Goal: Task Accomplishment & Management: Manage account settings

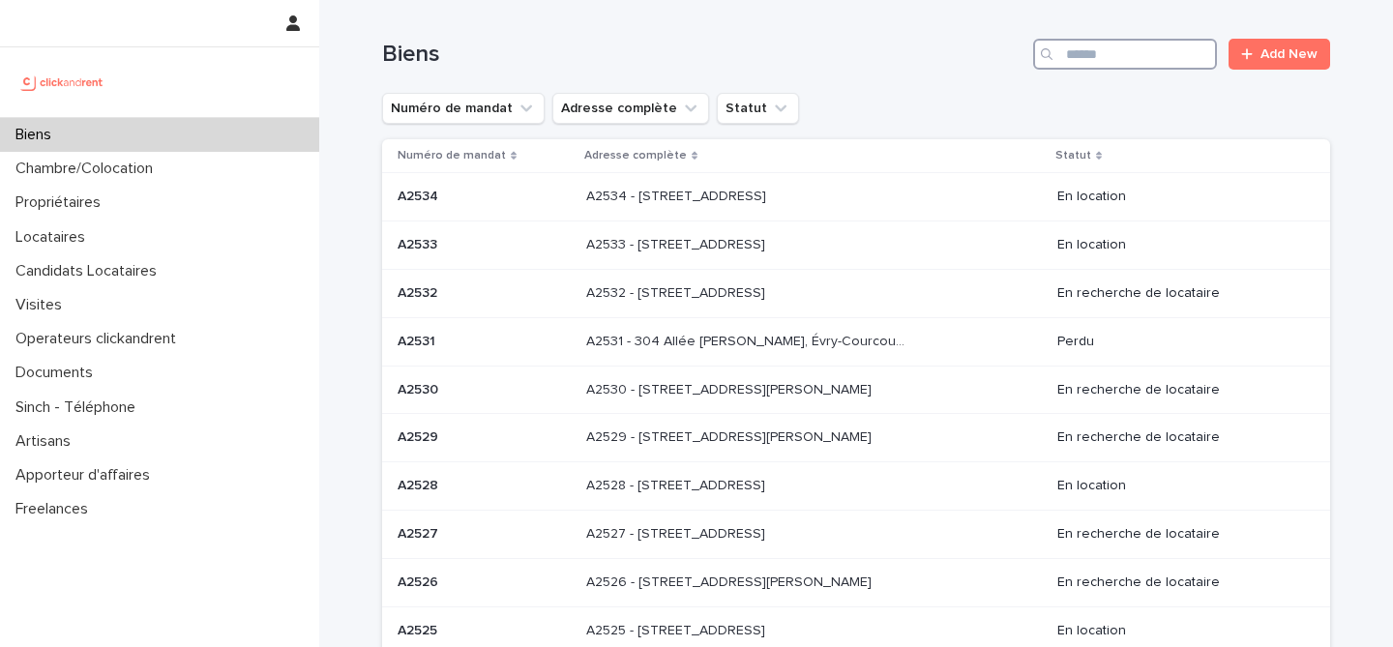
click at [1128, 51] on input "Search" at bounding box center [1125, 54] width 184 height 31
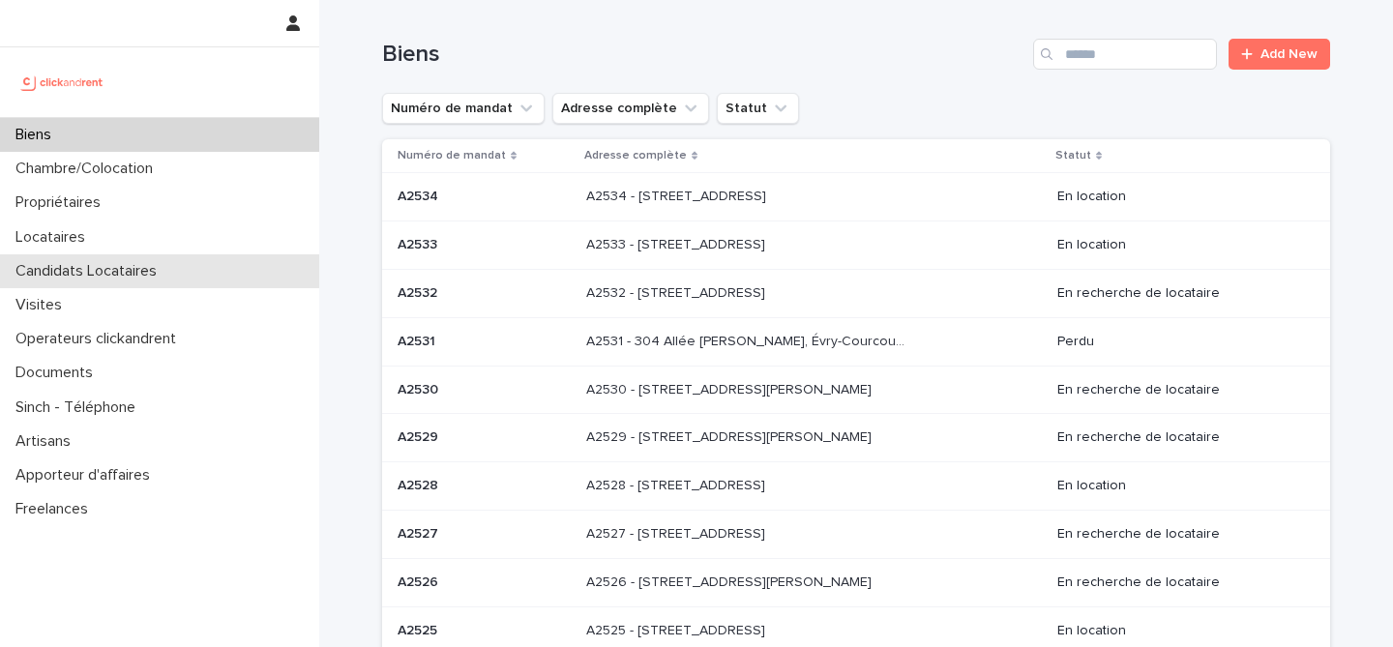
click at [162, 264] on p "Candidats Locataires" at bounding box center [90, 271] width 165 height 18
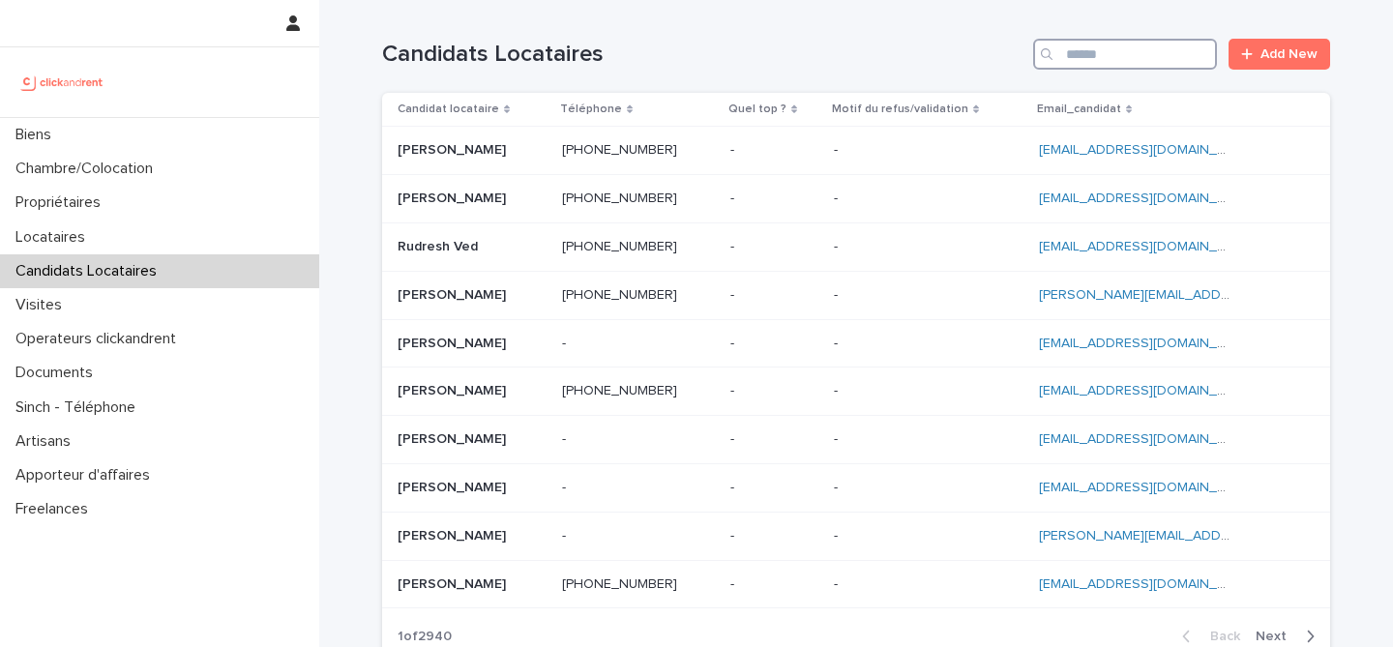
click at [1139, 58] on input "Search" at bounding box center [1125, 54] width 184 height 31
paste input "**********"
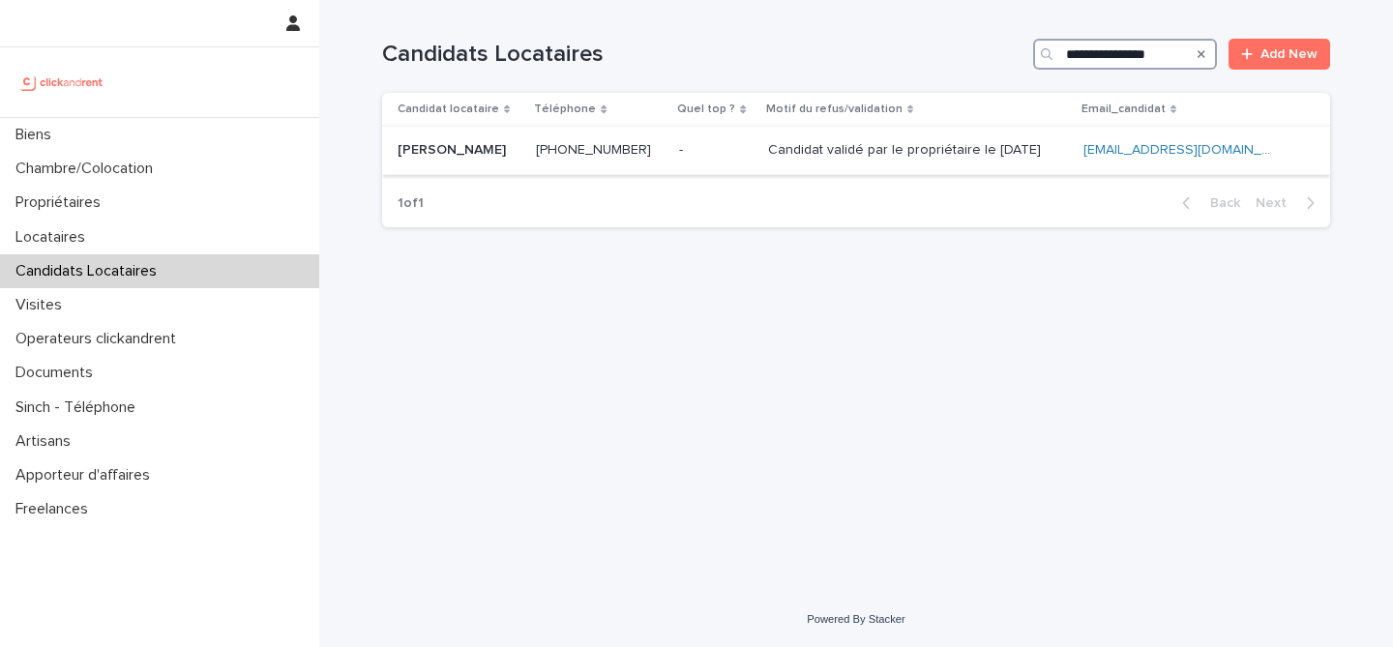
type input "**********"
click at [505, 160] on div "Haitam Elouansdi Haitam Elouansdi" at bounding box center [459, 151] width 123 height 32
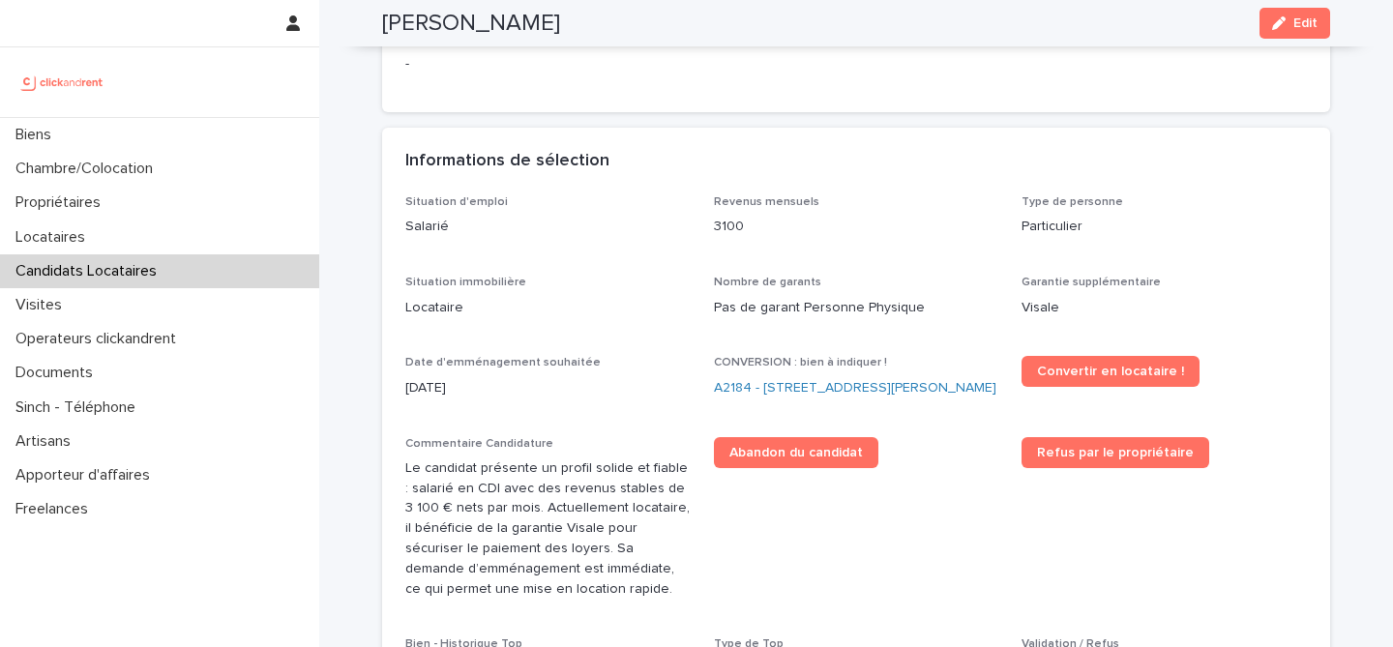
scroll to position [389, 0]
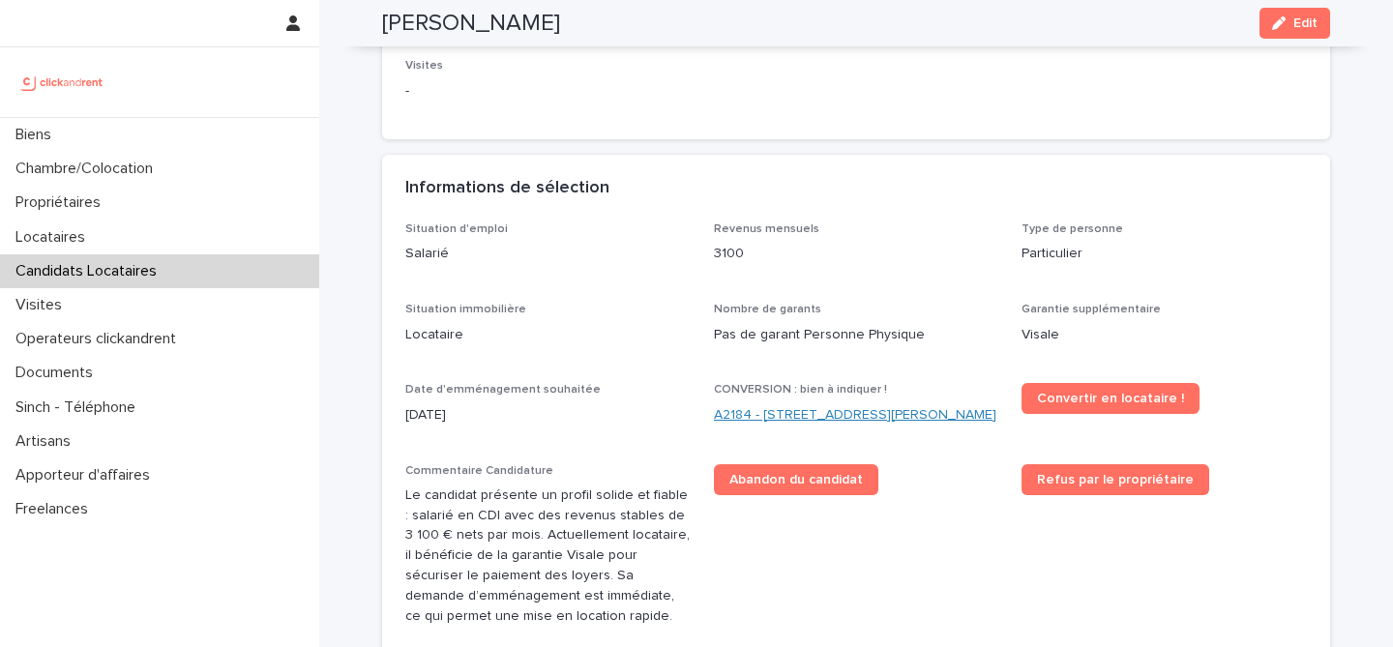
click at [898, 414] on link "A2184 - 59 rue Pierre Butin, Pontoise 95300" at bounding box center [855, 415] width 283 height 20
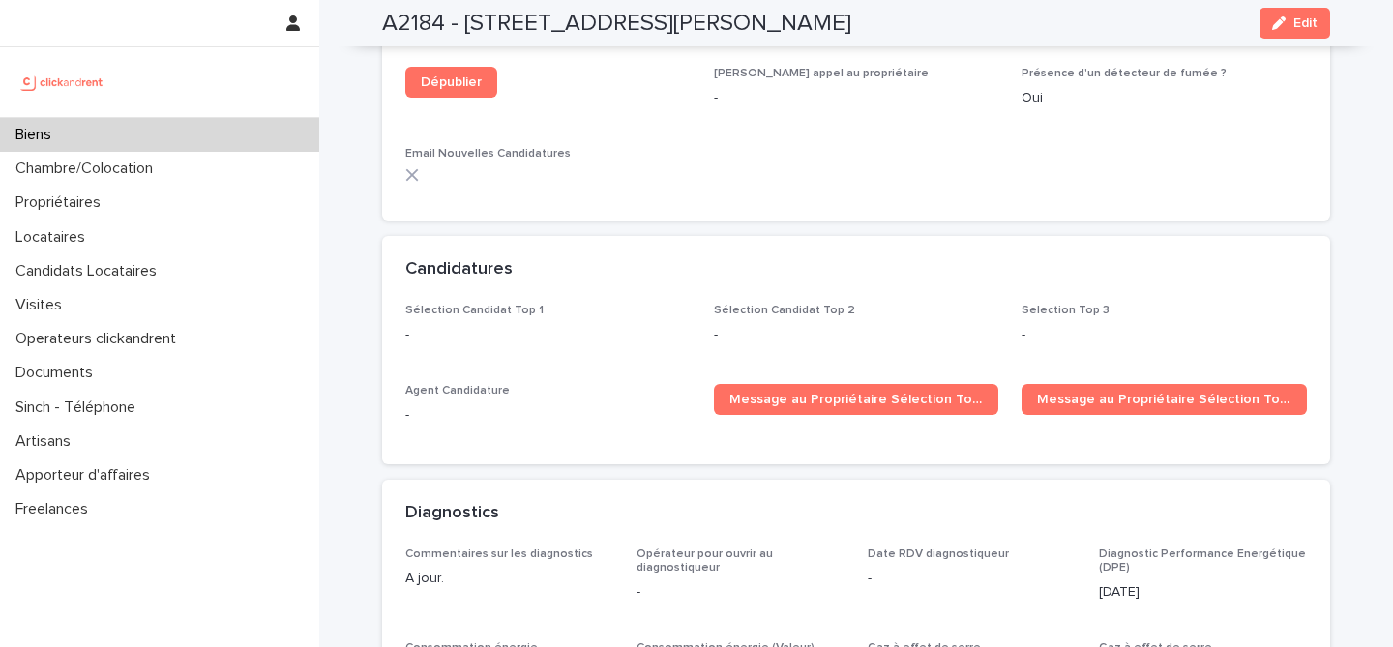
scroll to position [5848, 0]
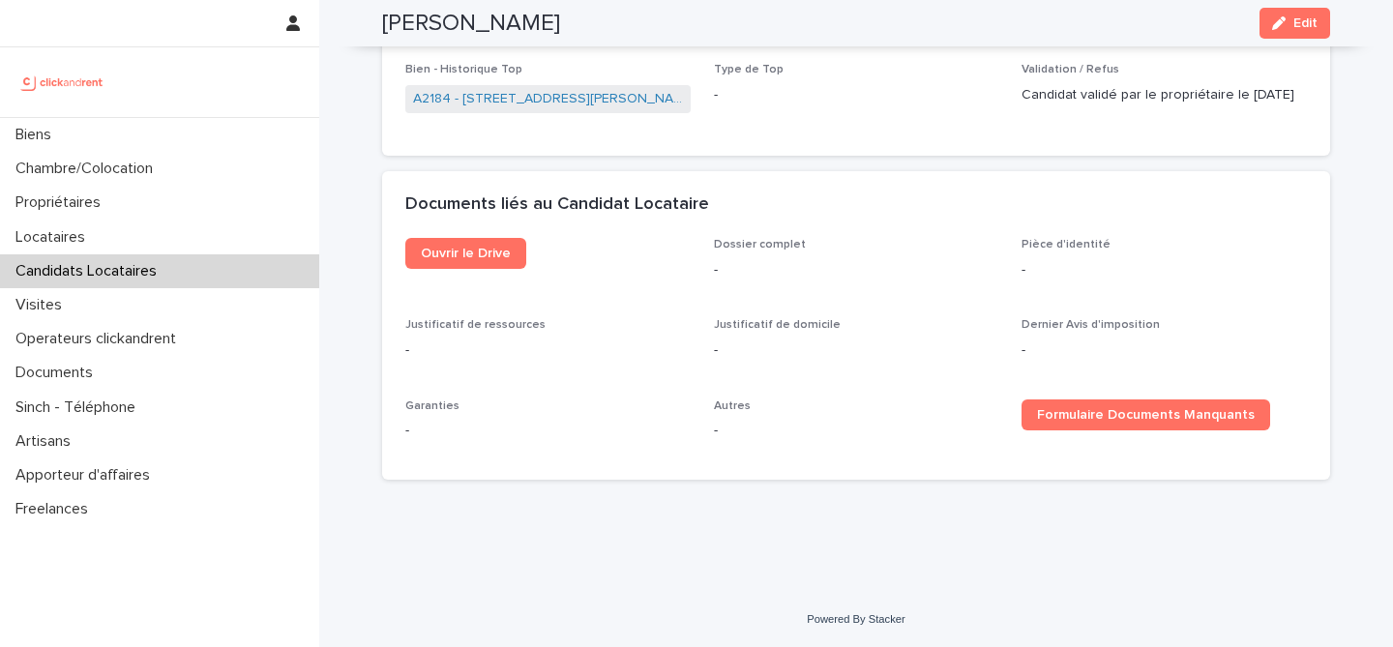
scroll to position [999, 0]
click at [524, 26] on h2 "Haitam Elouansdi" at bounding box center [471, 24] width 178 height 28
copy div "Haitam Elouansdi Edit"
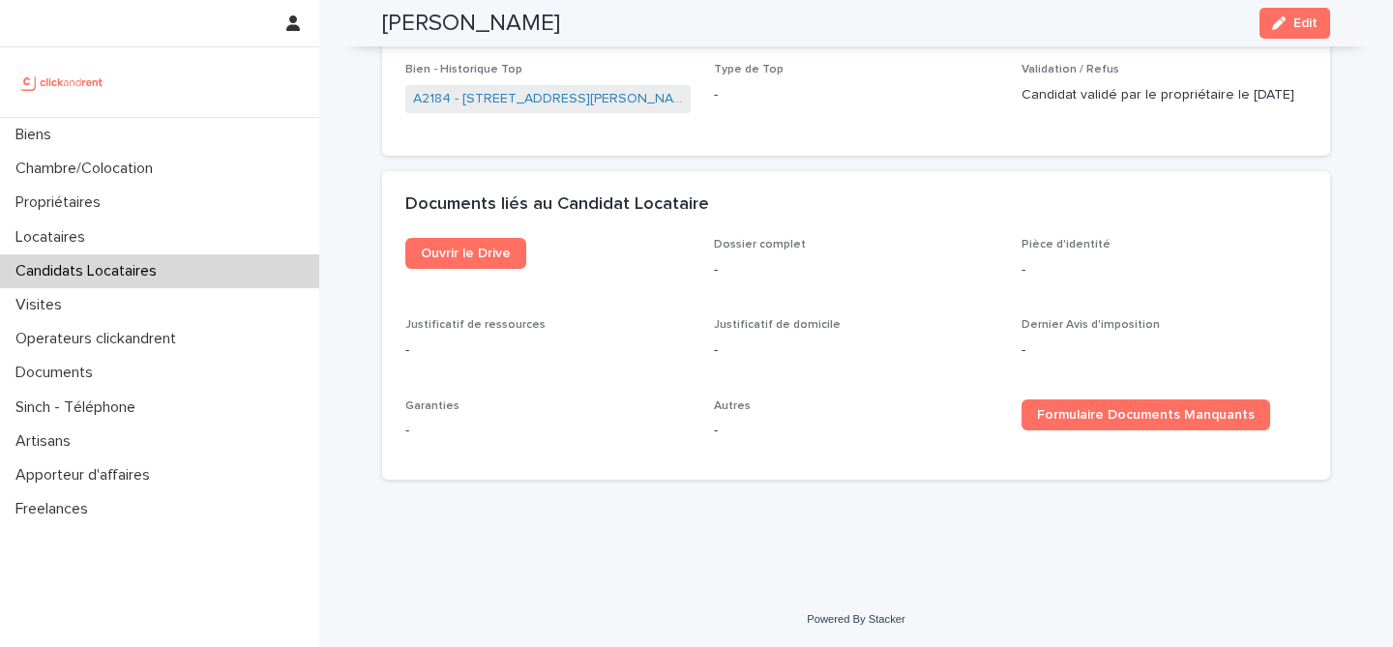
click at [913, 289] on div "Dossier complet -" at bounding box center [856, 266] width 285 height 57
click at [573, 90] on link "A2184 - 59 rue Pierre Butin, Pontoise 95300" at bounding box center [548, 99] width 270 height 20
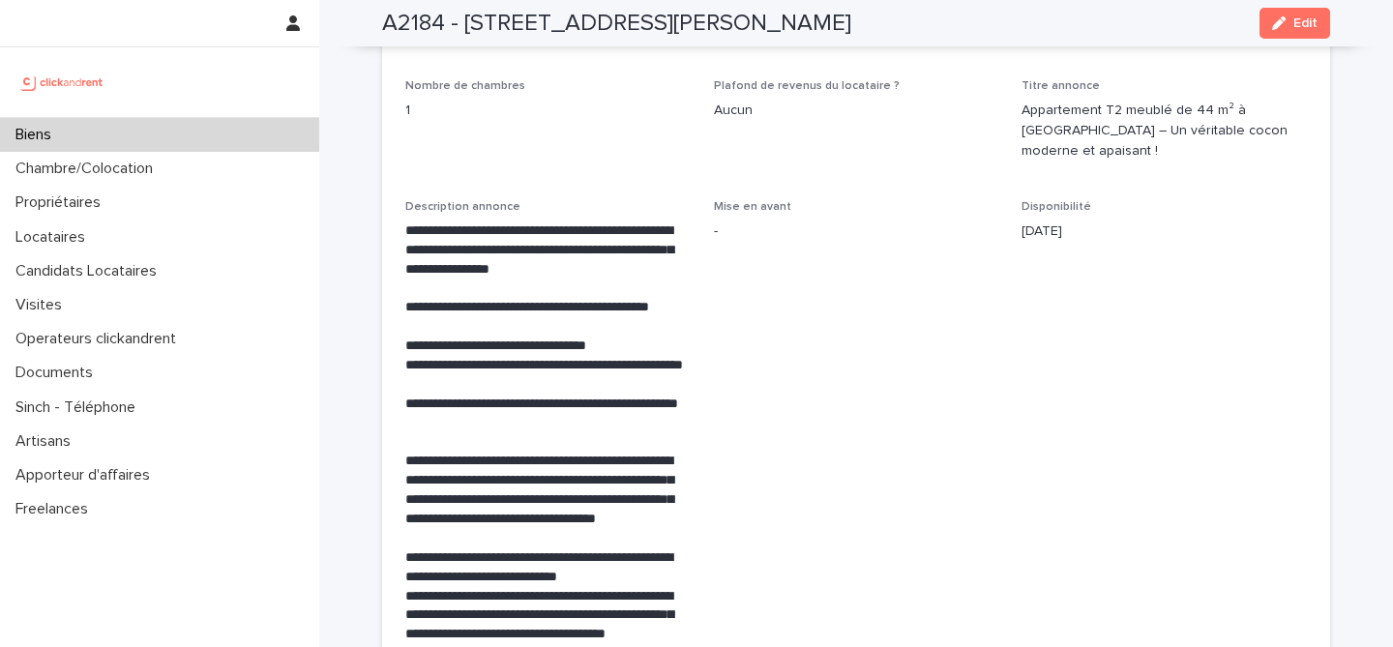
scroll to position [3373, 0]
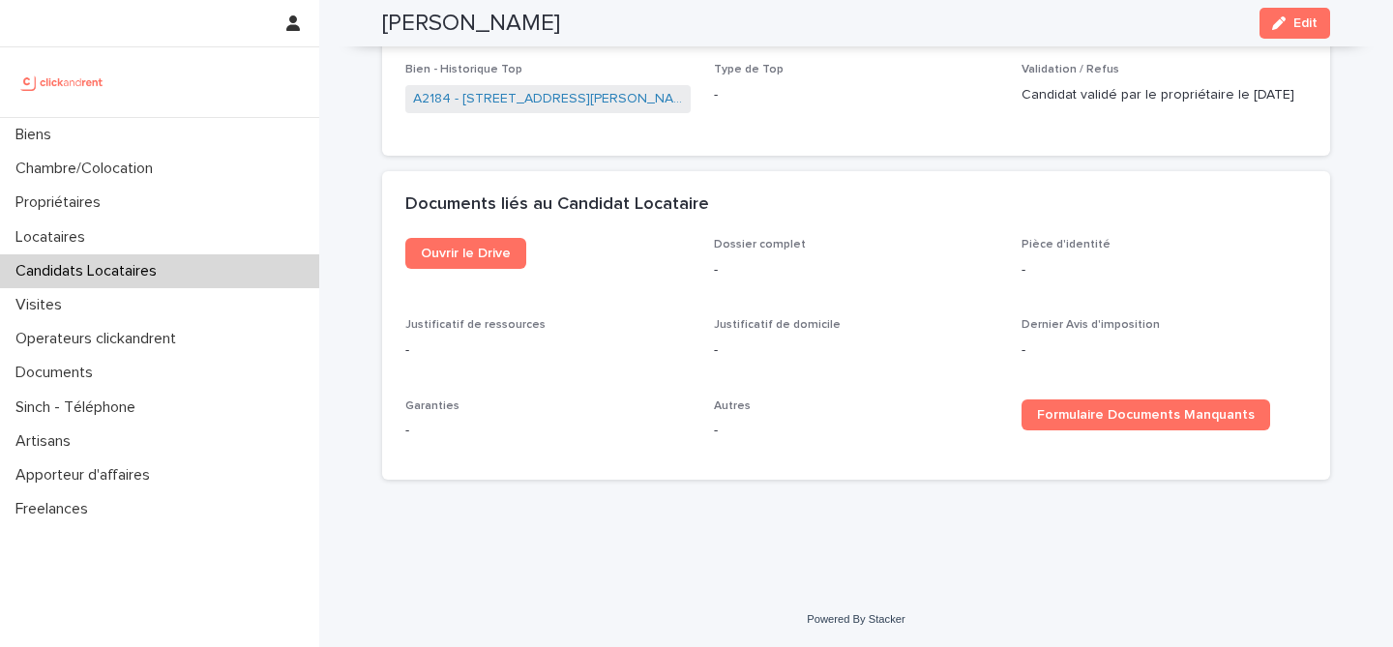
scroll to position [999, 0]
click at [1326, 30] on button "Edit" at bounding box center [1295, 23] width 71 height 31
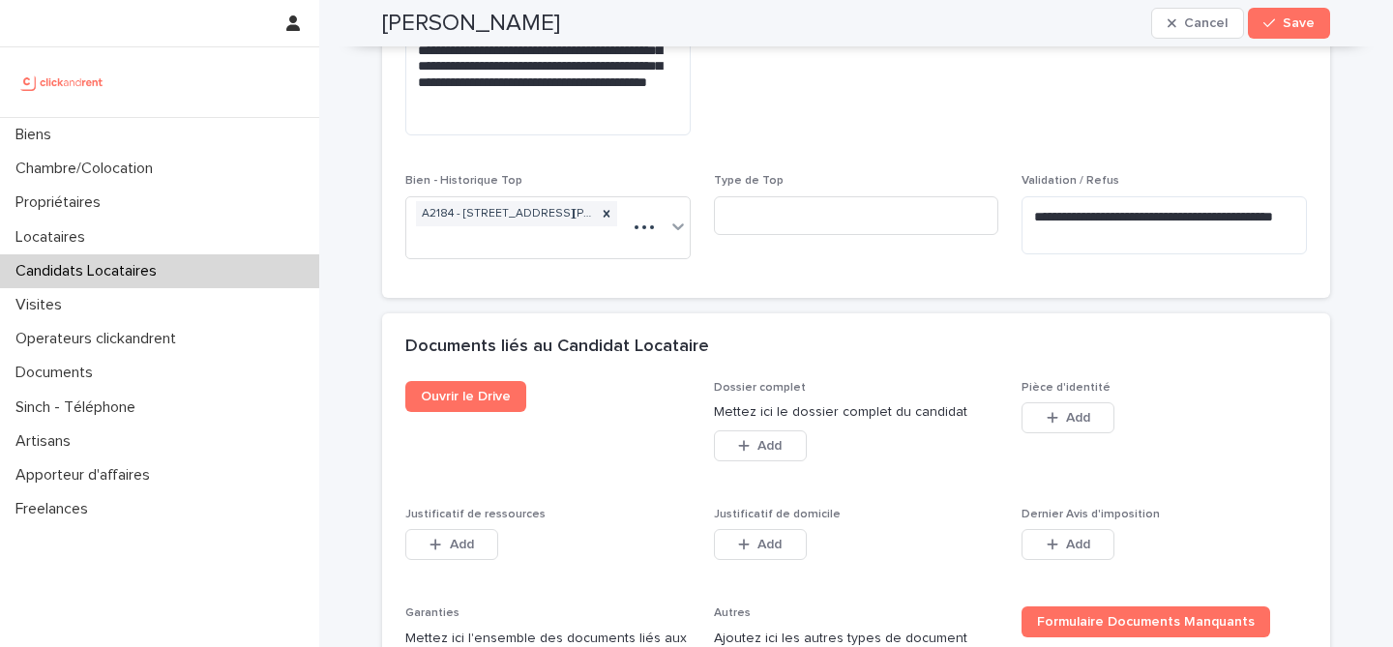
scroll to position [1617, 0]
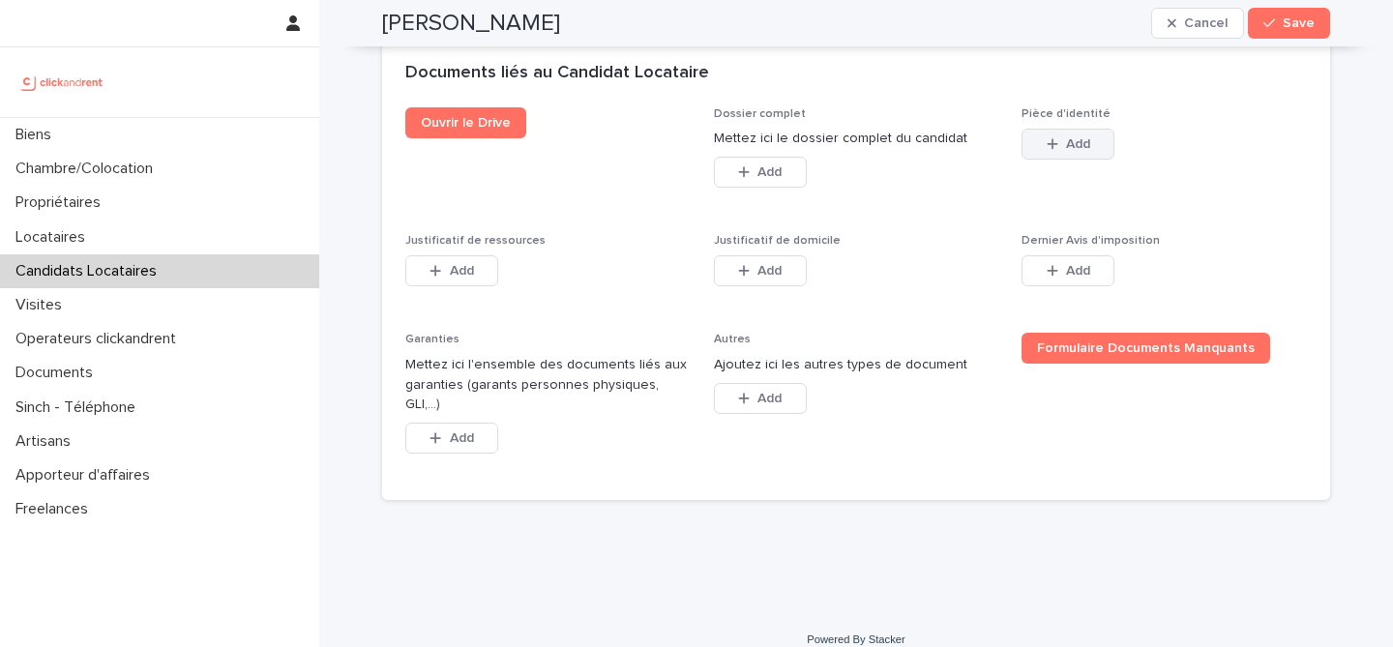
click at [1092, 154] on button "Add" at bounding box center [1068, 144] width 93 height 31
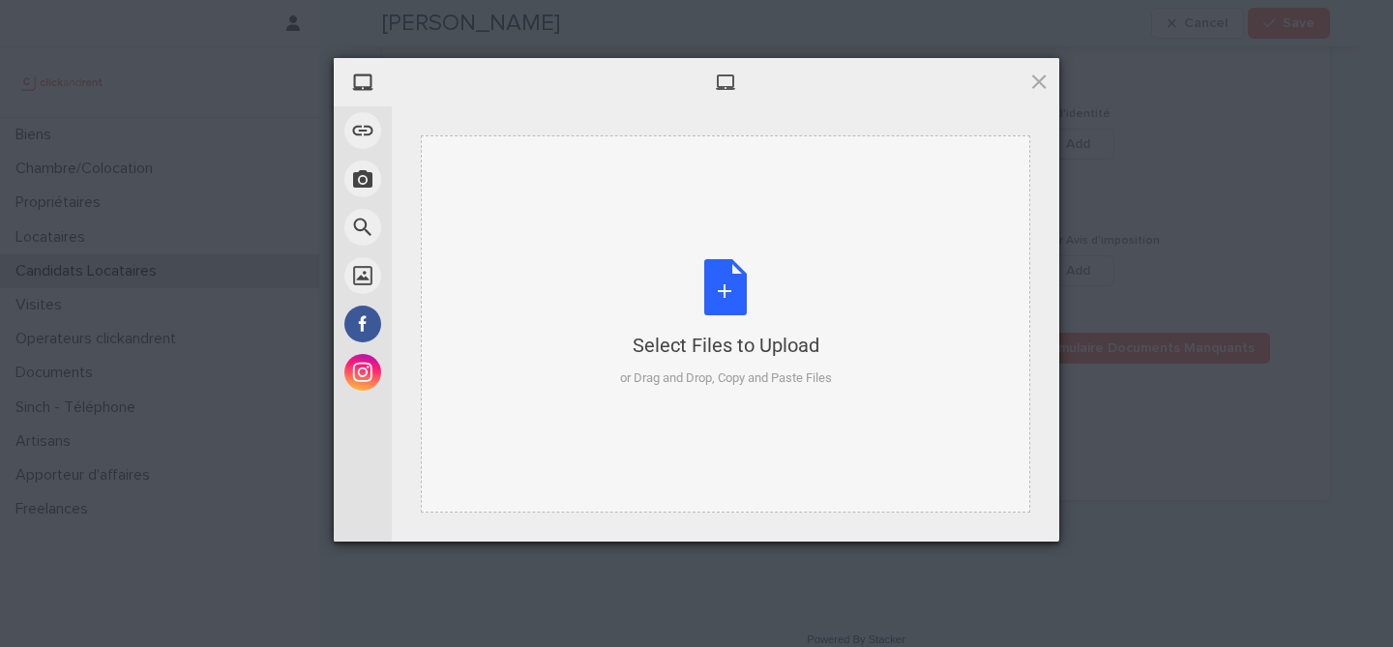
click at [731, 294] on div "Select Files to Upload or Drag and Drop, Copy and Paste Files" at bounding box center [726, 323] width 212 height 129
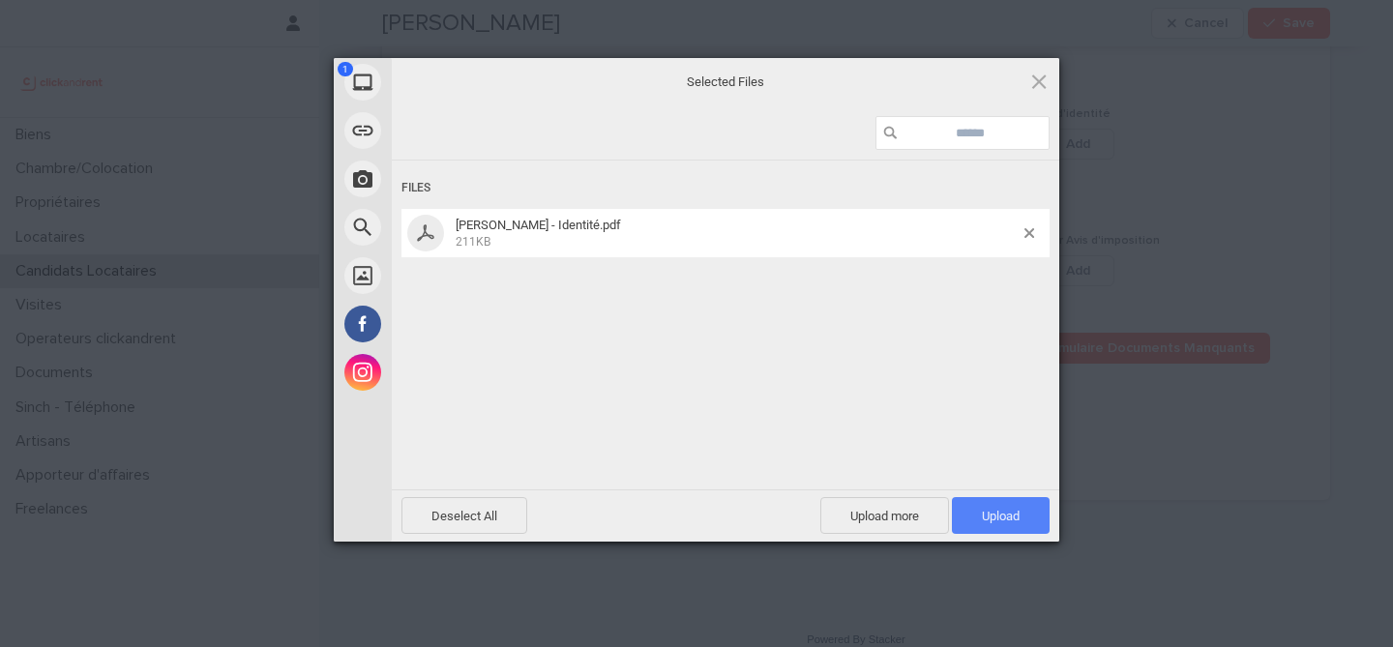
click at [1017, 509] on span "Upload 1" at bounding box center [1001, 516] width 38 height 15
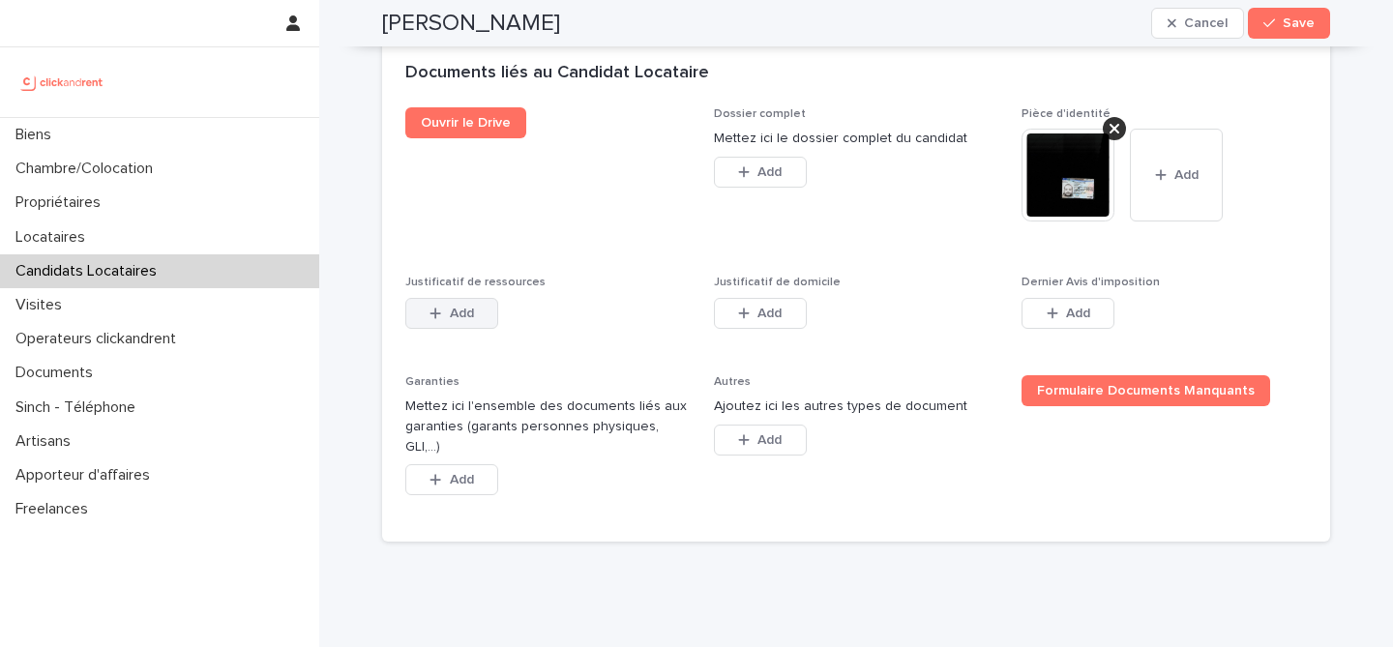
click at [472, 322] on button "Add" at bounding box center [451, 313] width 93 height 31
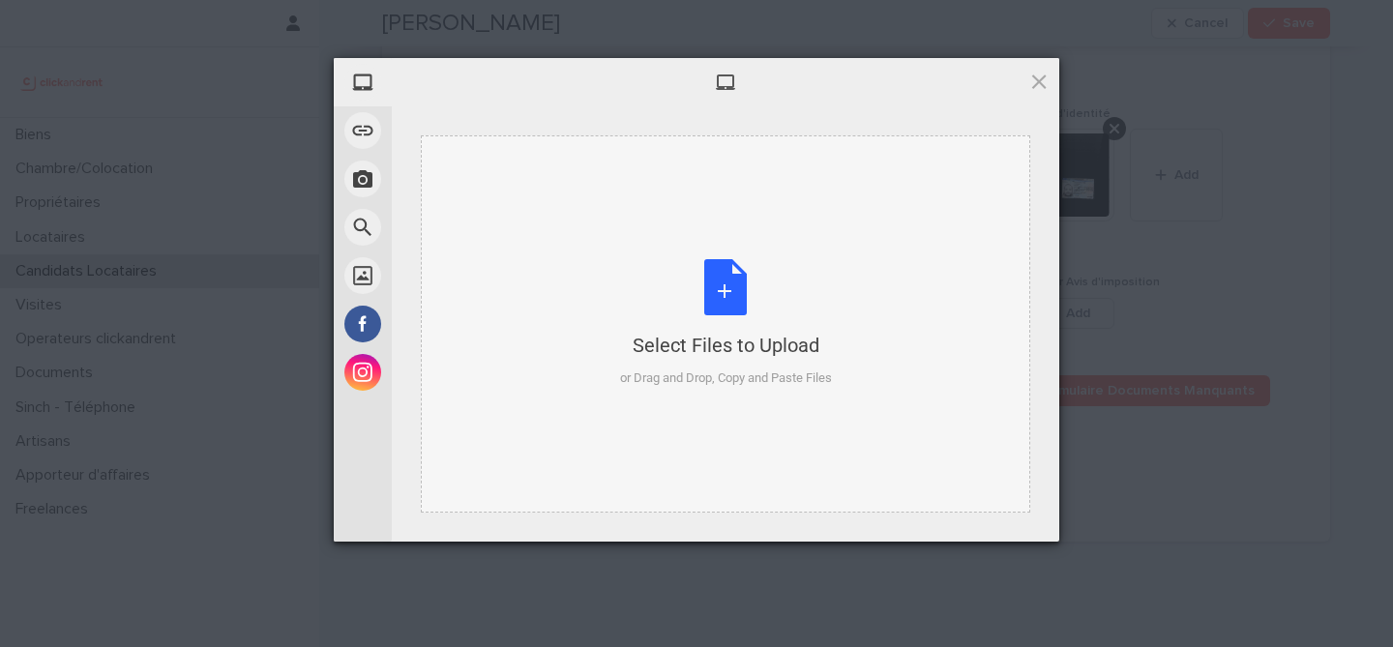
click at [735, 294] on div "Select Files to Upload or Drag and Drop, Copy and Paste Files" at bounding box center [726, 323] width 212 height 129
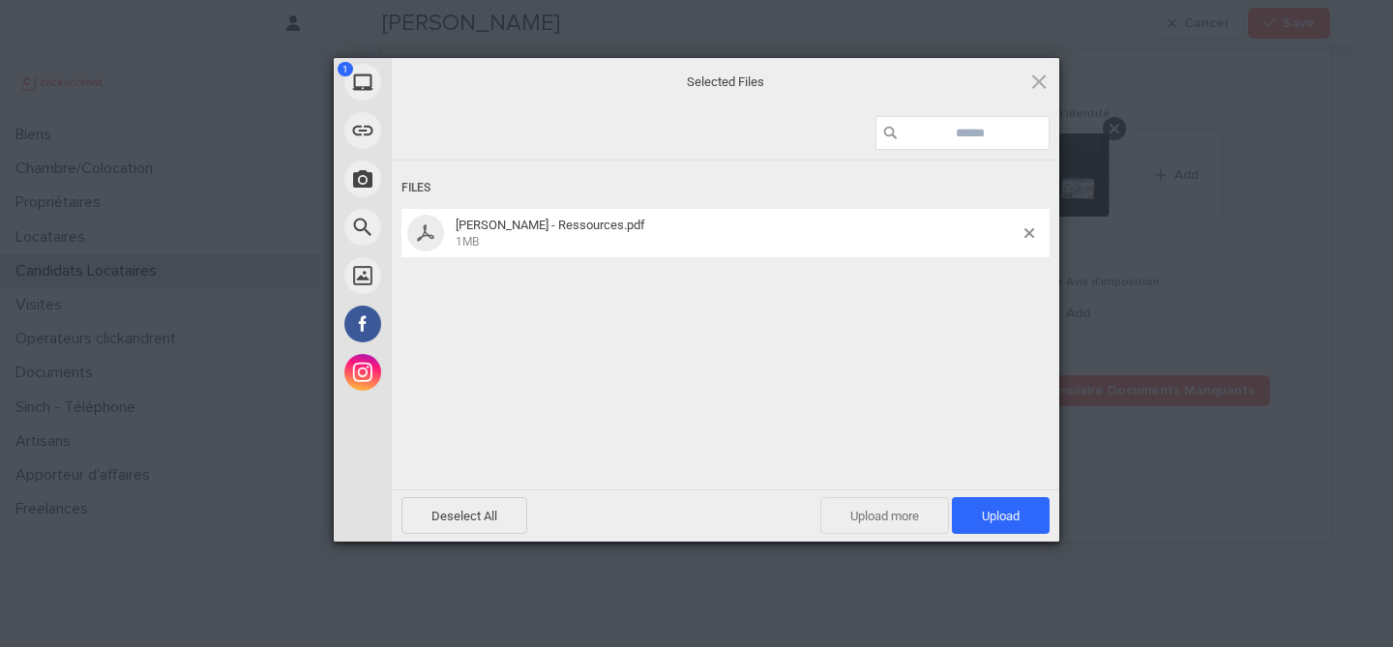
click at [877, 508] on span "Upload more" at bounding box center [885, 515] width 129 height 37
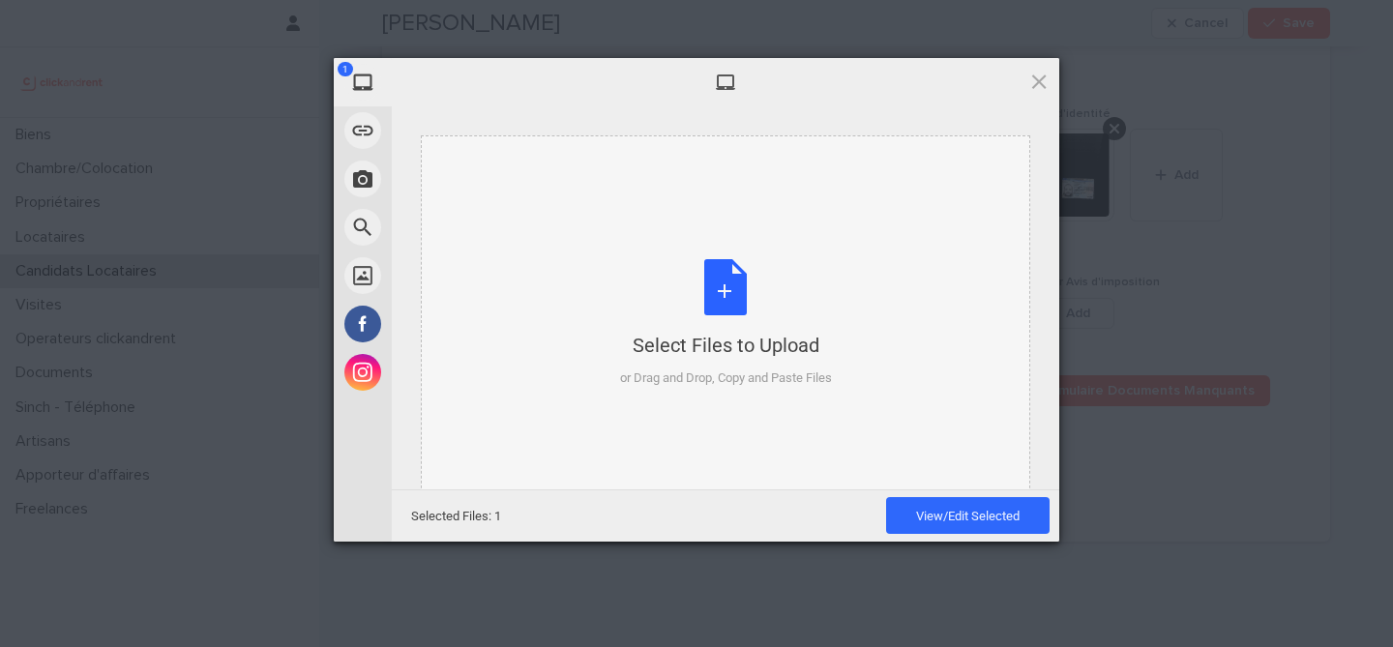
click at [774, 317] on div "Select Files to Upload or Drag and Drop, Copy and Paste Files" at bounding box center [726, 323] width 212 height 129
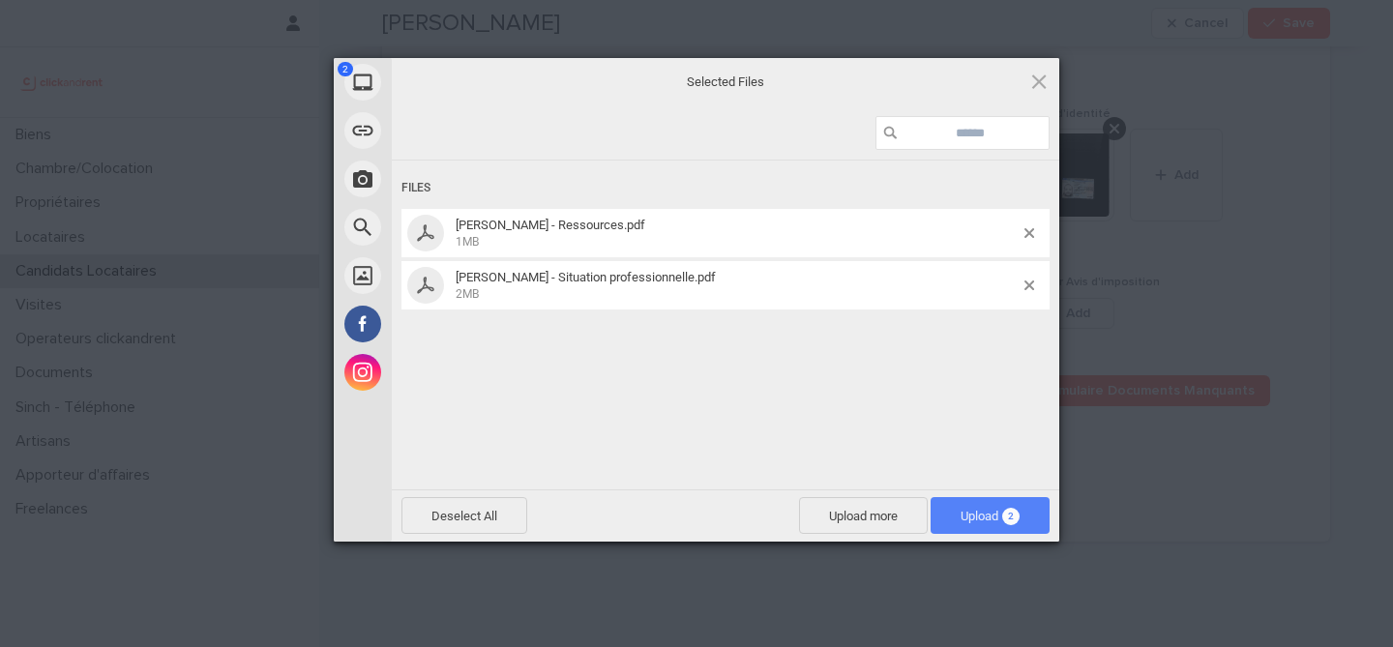
click at [1011, 515] on span "2" at bounding box center [1010, 516] width 17 height 17
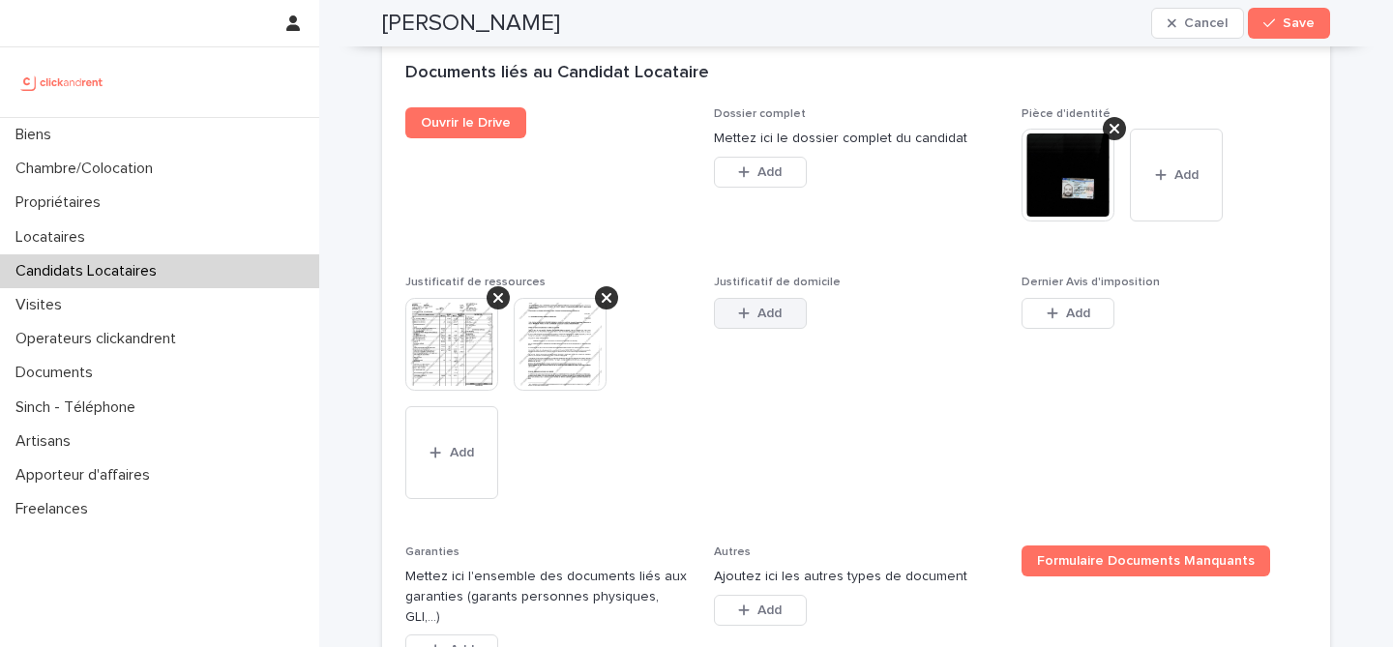
click at [783, 302] on button "Add" at bounding box center [760, 313] width 93 height 31
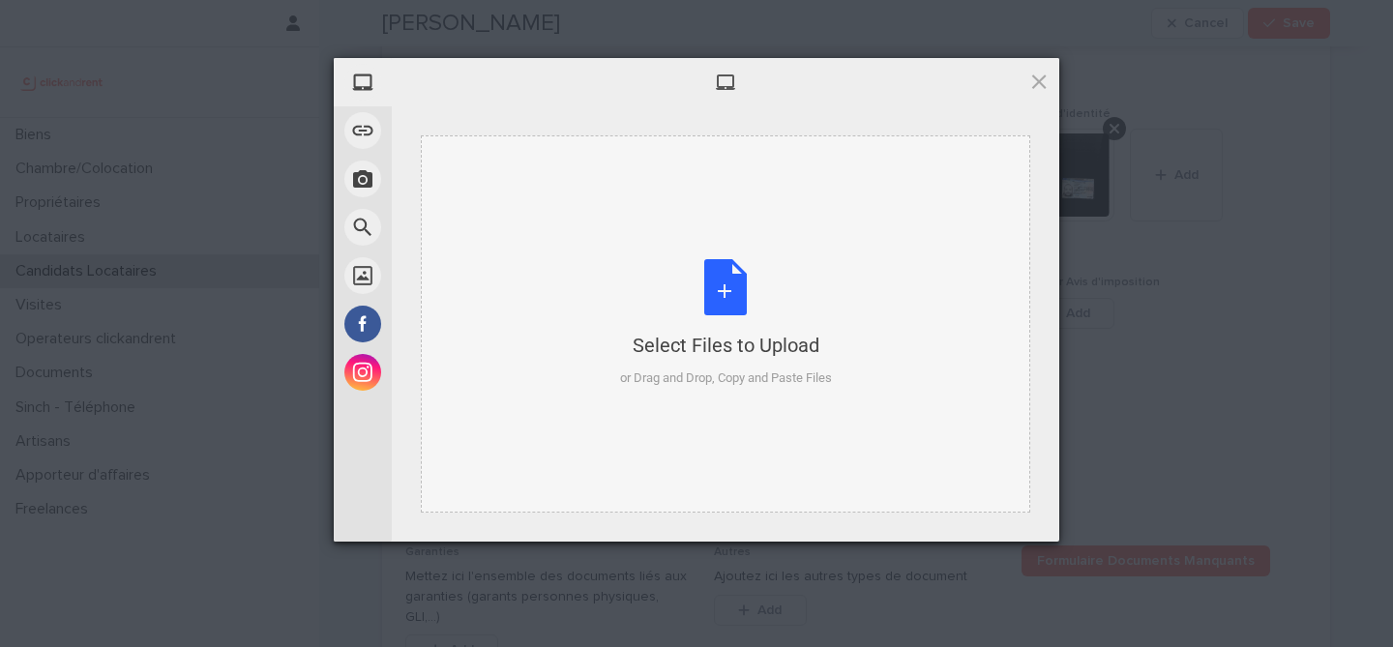
click at [730, 301] on div "Select Files to Upload or Drag and Drop, Copy and Paste Files" at bounding box center [726, 323] width 212 height 129
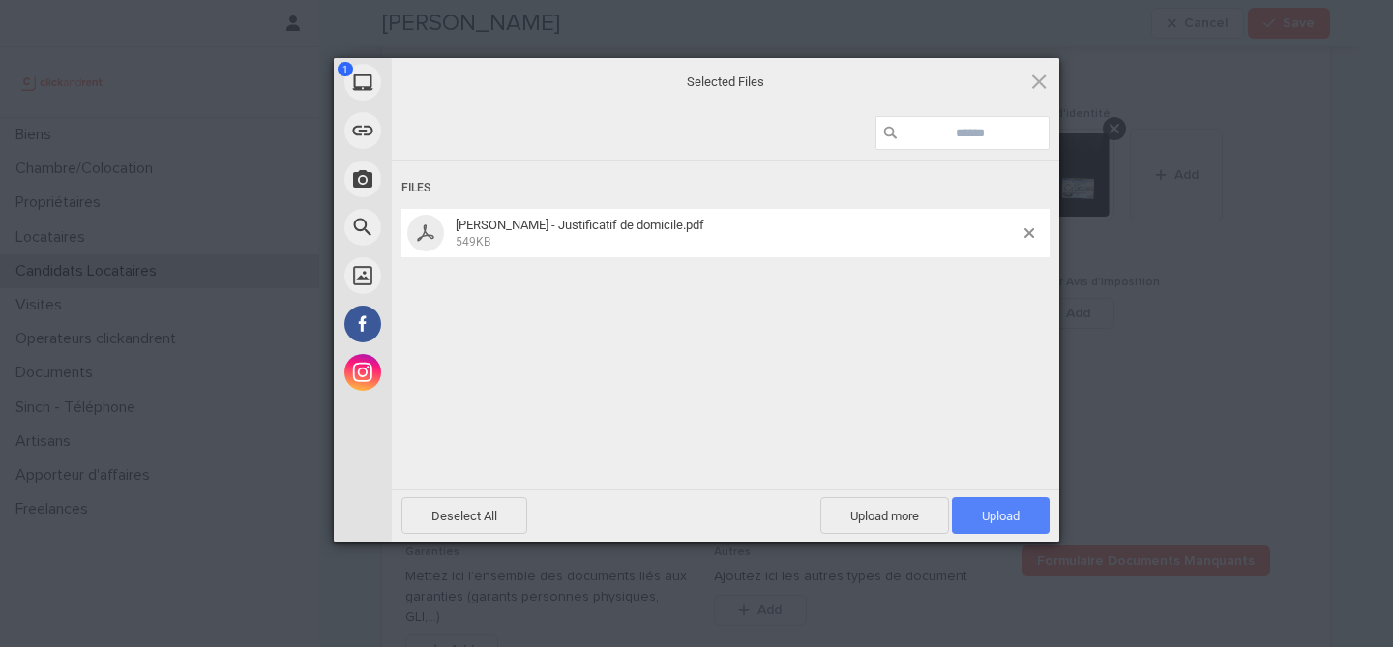
click at [1003, 506] on span "Upload 1" at bounding box center [1001, 515] width 98 height 37
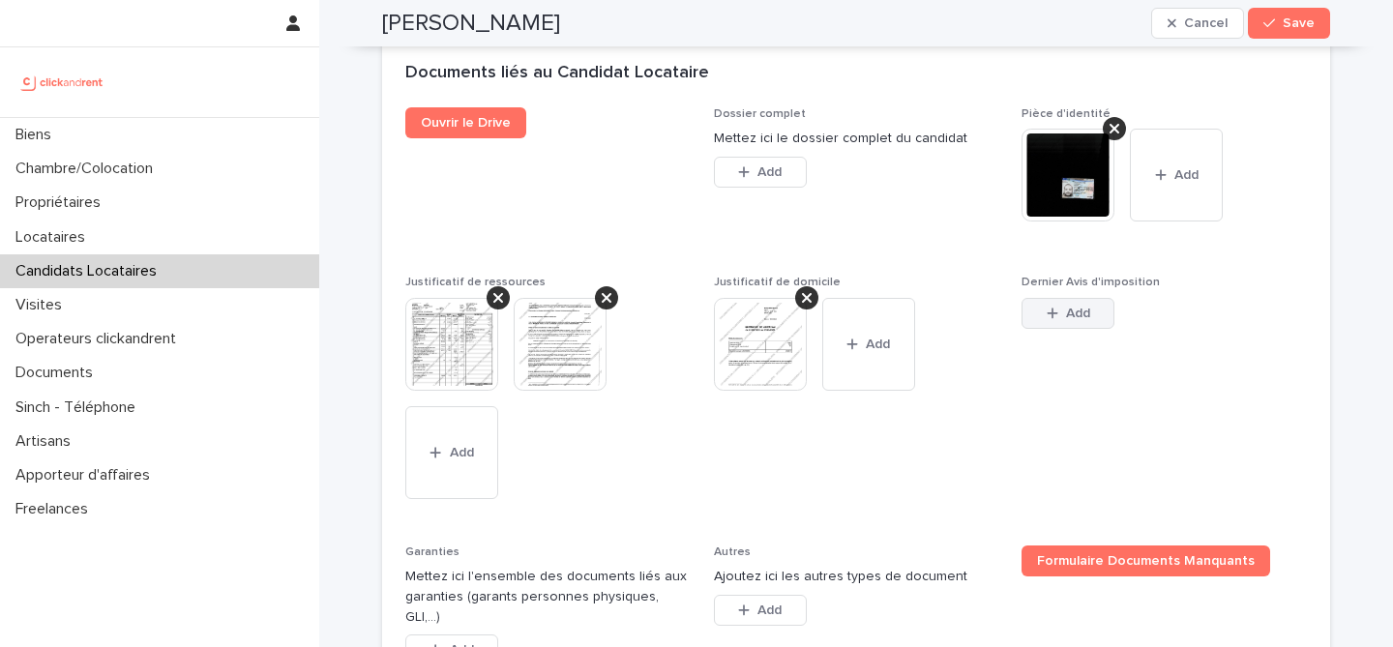
click at [1070, 314] on span "Add" at bounding box center [1078, 314] width 24 height 14
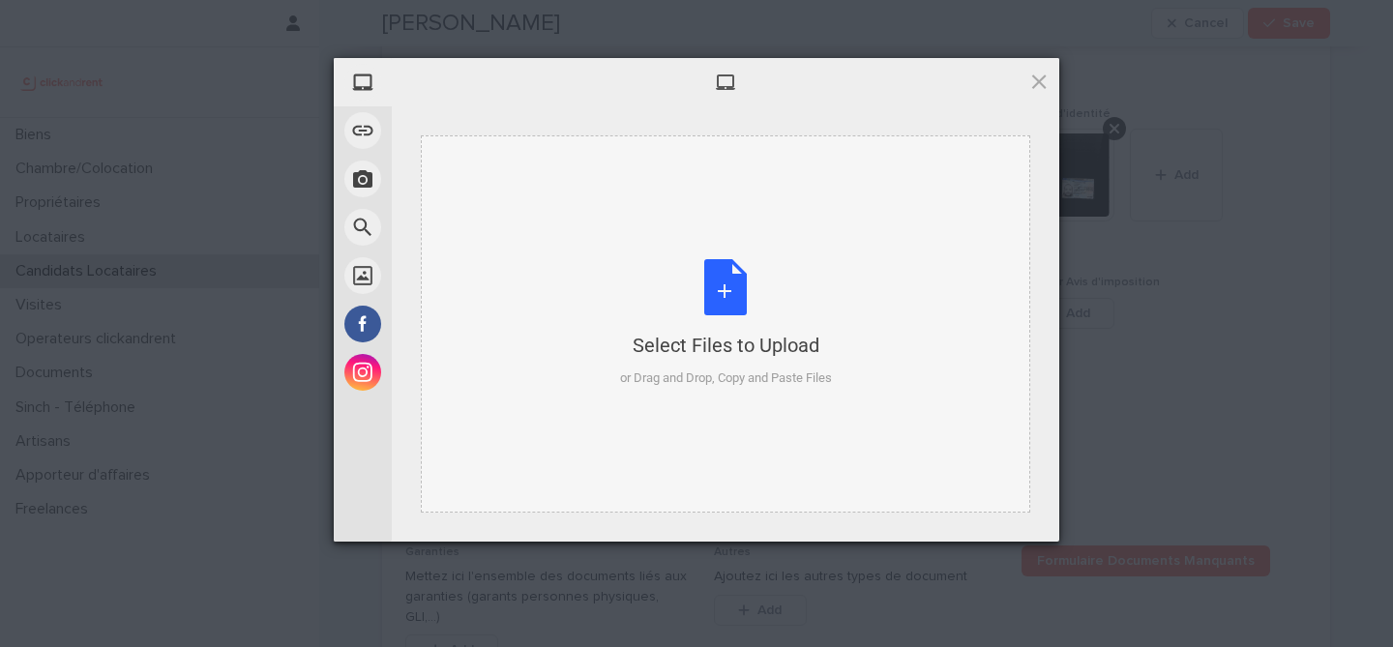
click at [739, 278] on div "Select Files to Upload or Drag and Drop, Copy and Paste Files" at bounding box center [726, 323] width 212 height 129
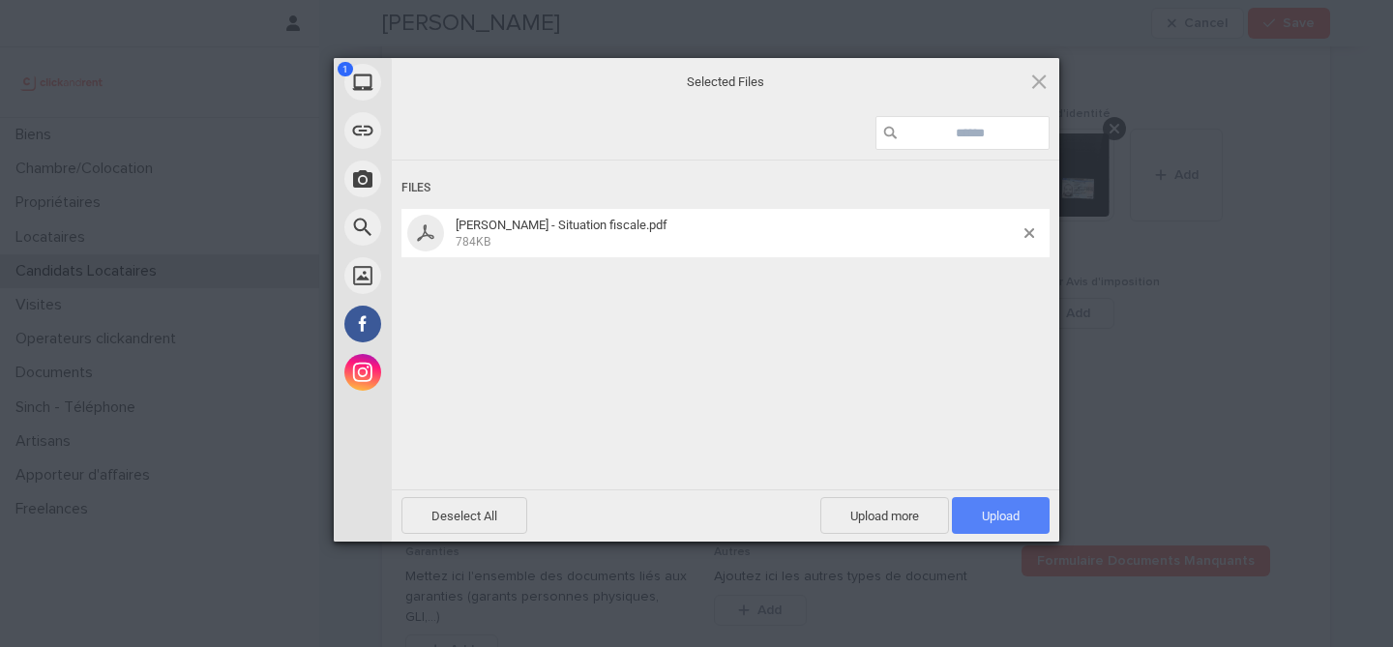
click at [1017, 524] on span "Upload 1" at bounding box center [1001, 515] width 98 height 37
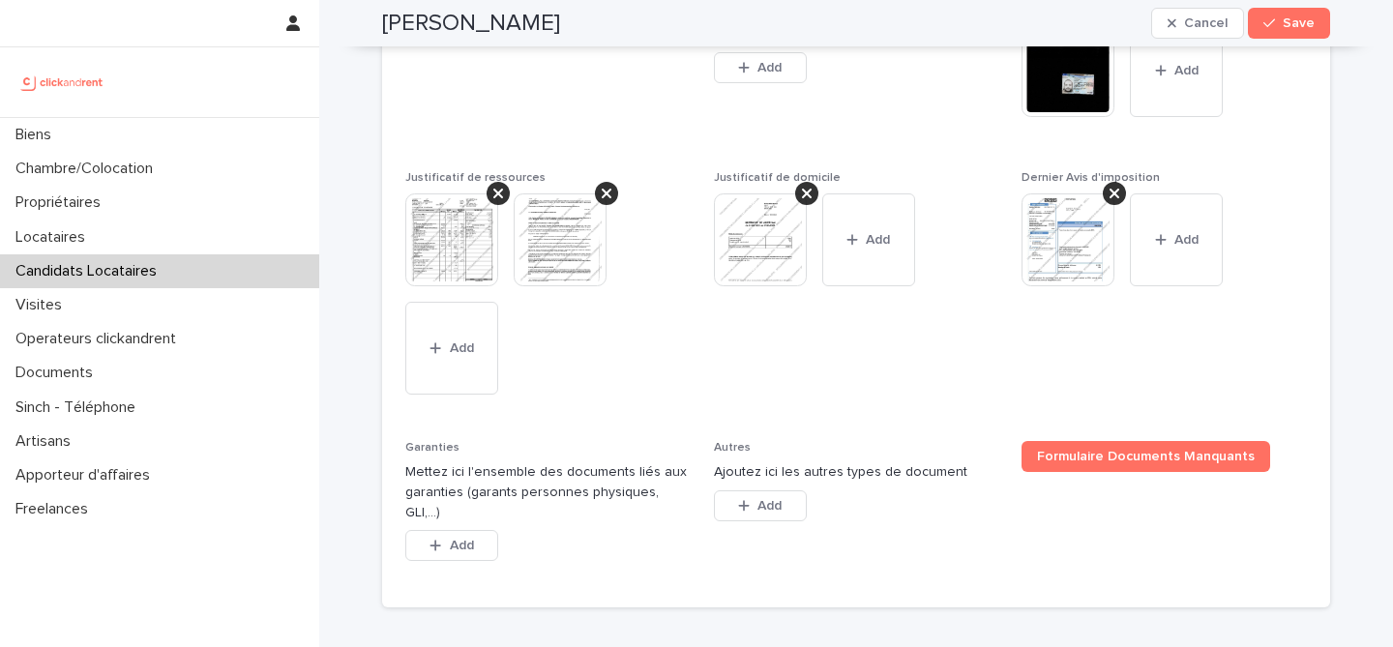
scroll to position [1829, 0]
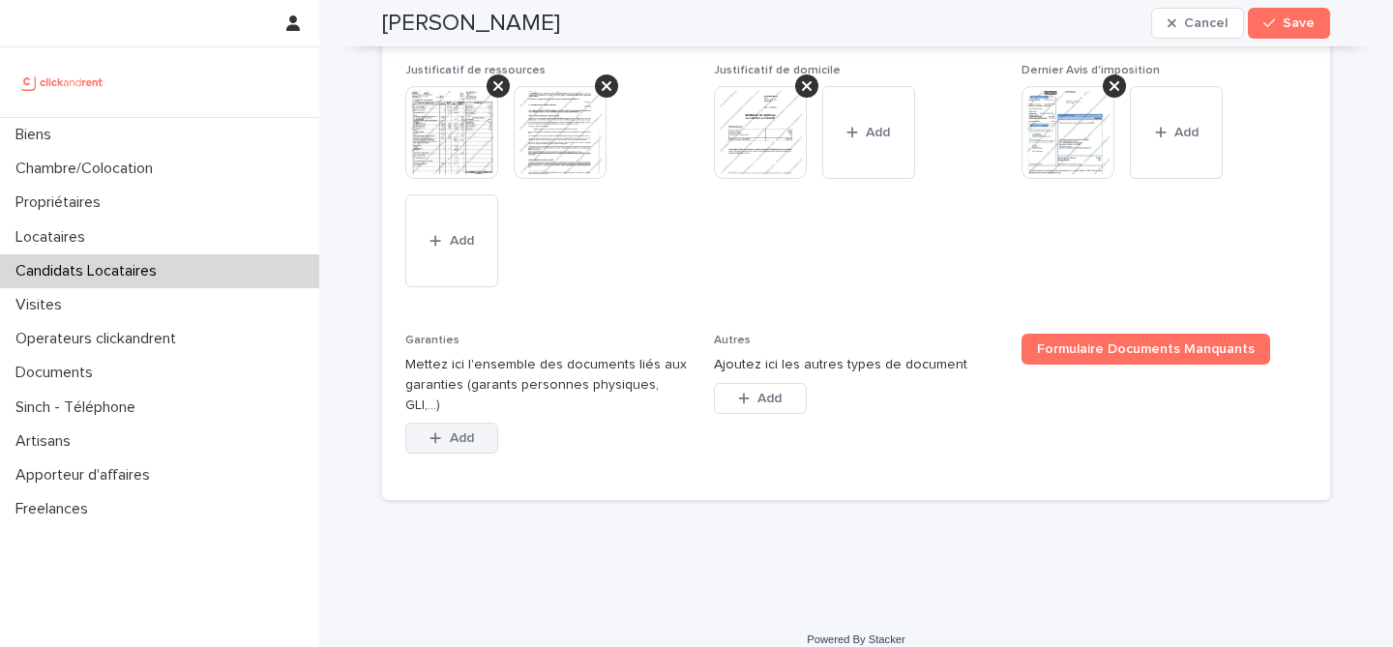
click at [445, 432] on div "button" at bounding box center [439, 439] width 19 height 14
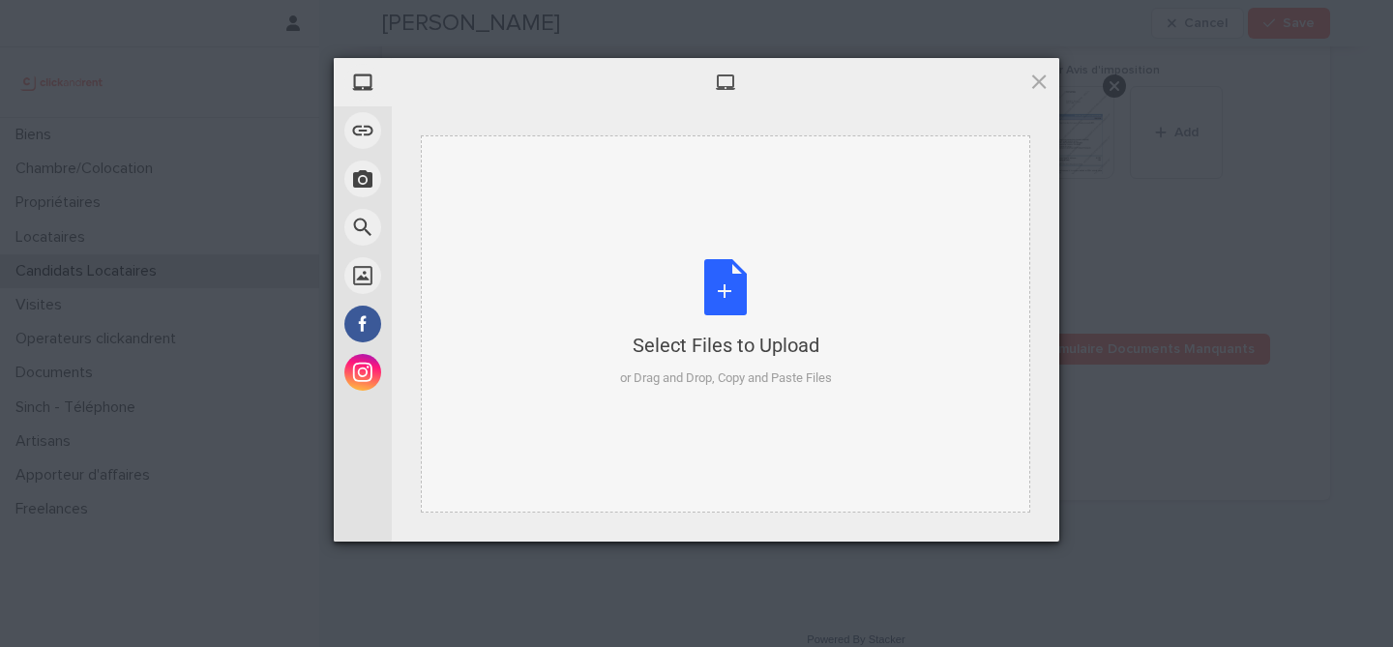
click at [730, 277] on div "Select Files to Upload or Drag and Drop, Copy and Paste Files" at bounding box center [726, 323] width 212 height 129
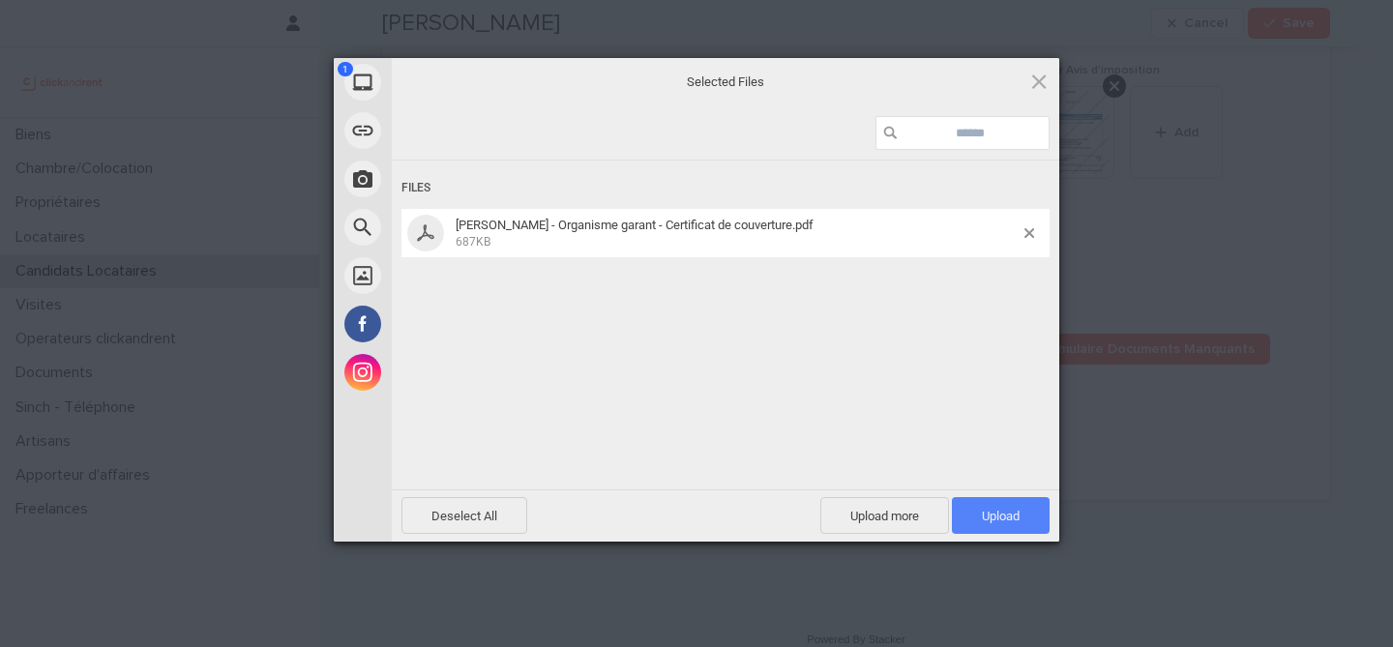
click at [1008, 518] on span "Upload 1" at bounding box center [1001, 516] width 38 height 15
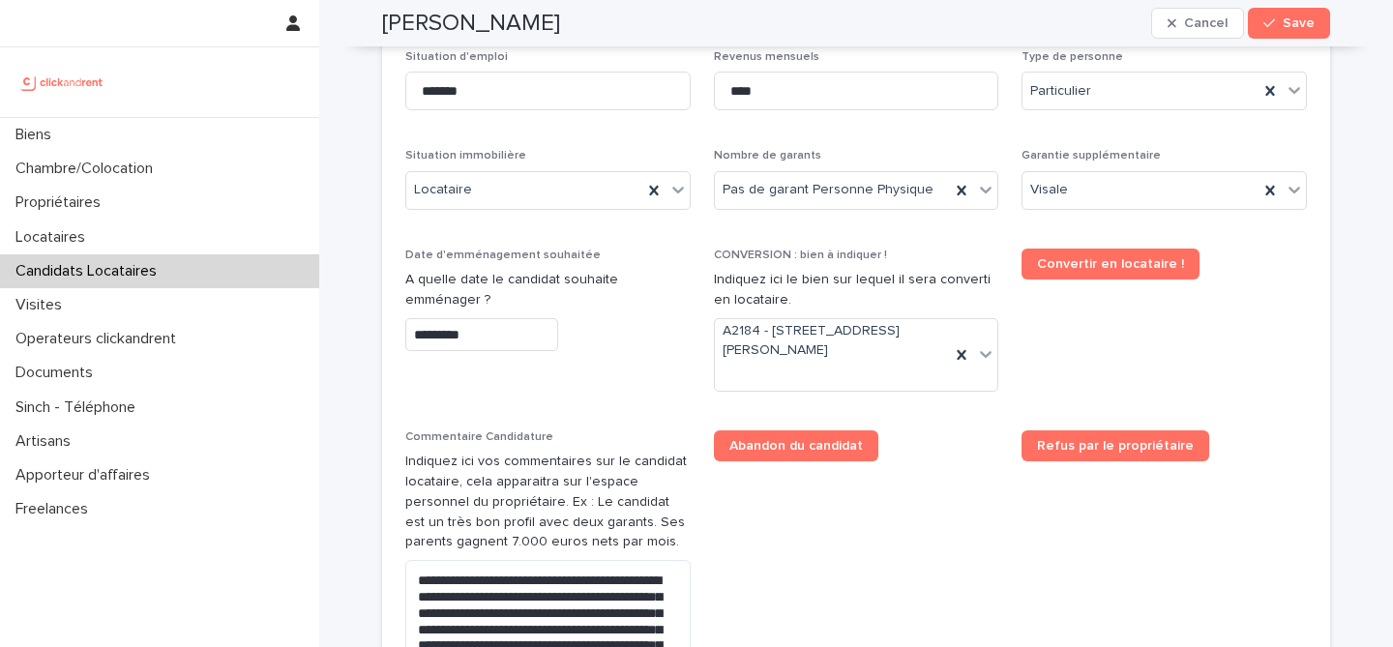
scroll to position [739, 0]
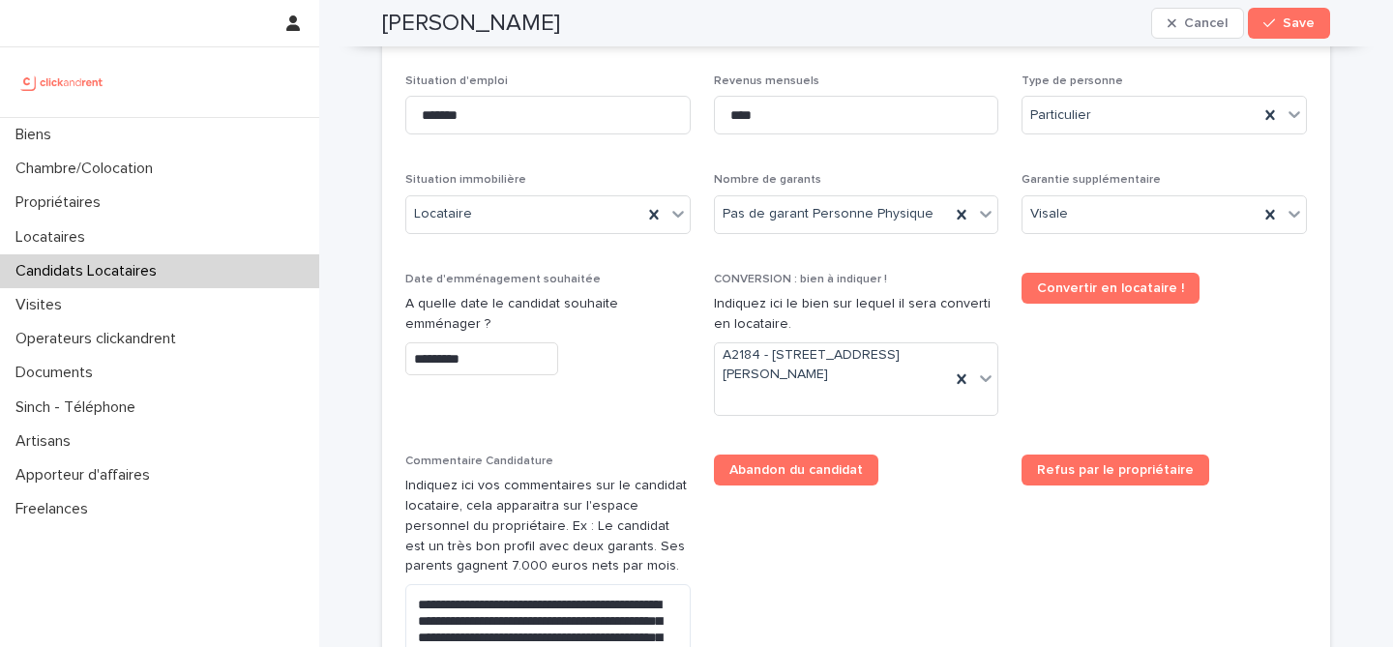
click at [457, 19] on h2 "Haitam Elouansdi" at bounding box center [471, 24] width 178 height 28
copy div "Haitam Elouansdi Cancel Save"
click at [1312, 21] on span "Save" at bounding box center [1299, 23] width 32 height 14
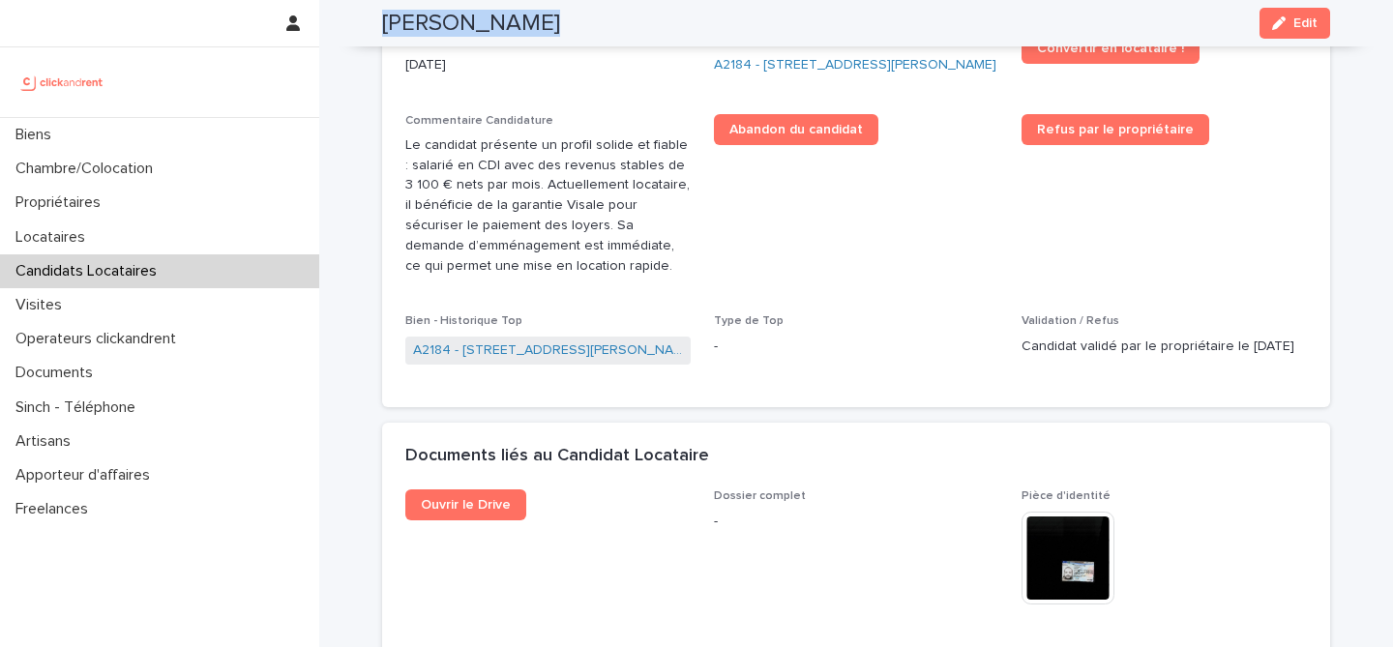
scroll to position [404, 0]
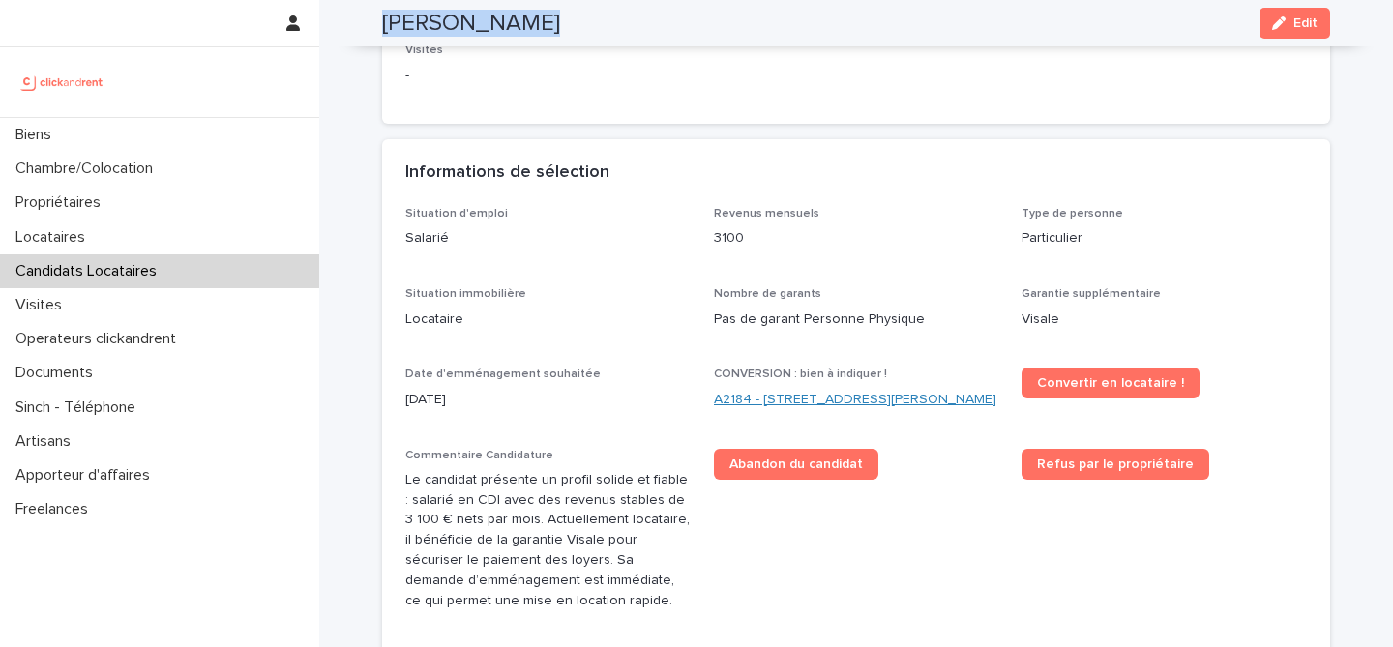
click at [788, 391] on link "A2184 - 59 rue Pierre Butin, Pontoise 95300" at bounding box center [855, 400] width 283 height 20
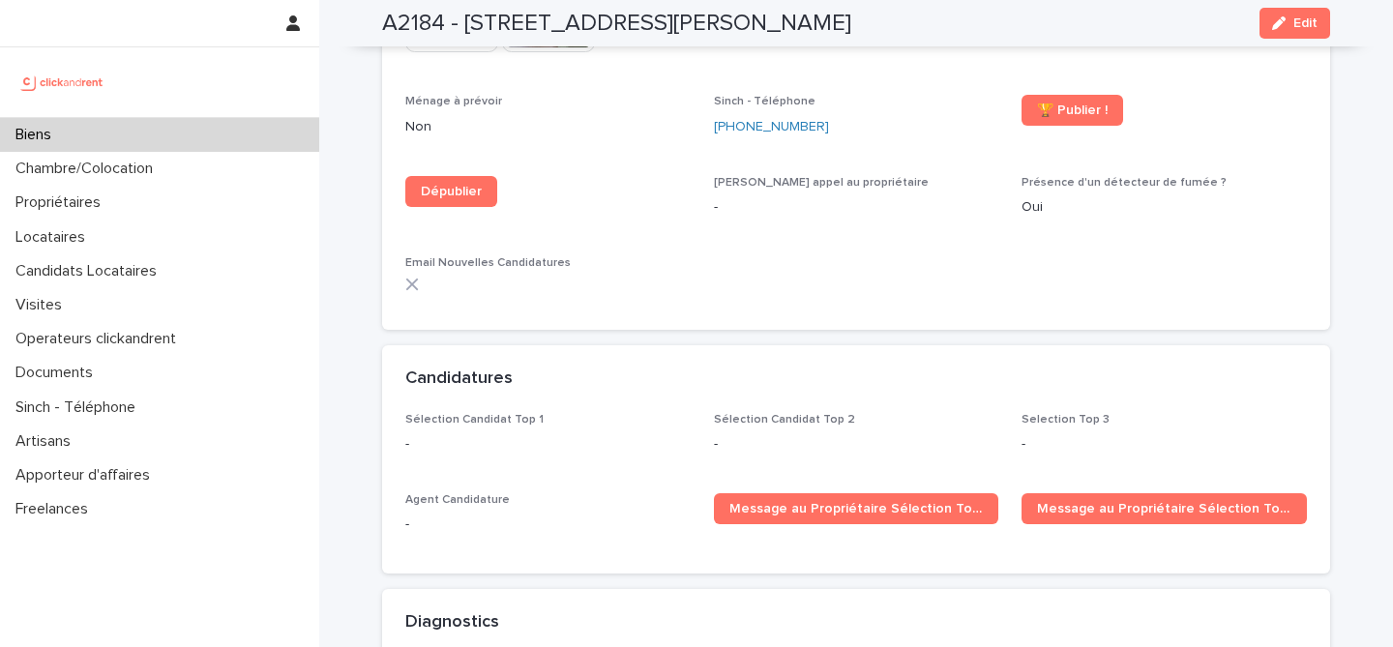
scroll to position [5743, 0]
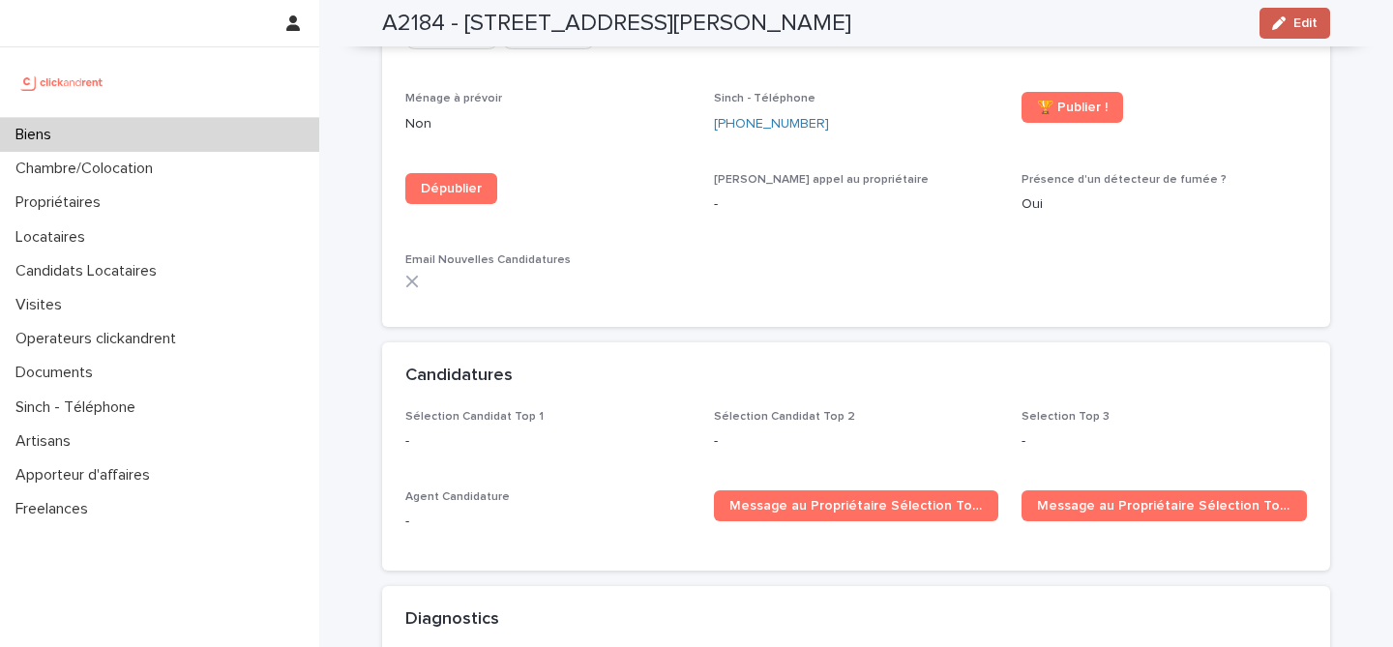
click at [1294, 27] on button "Edit" at bounding box center [1295, 23] width 71 height 31
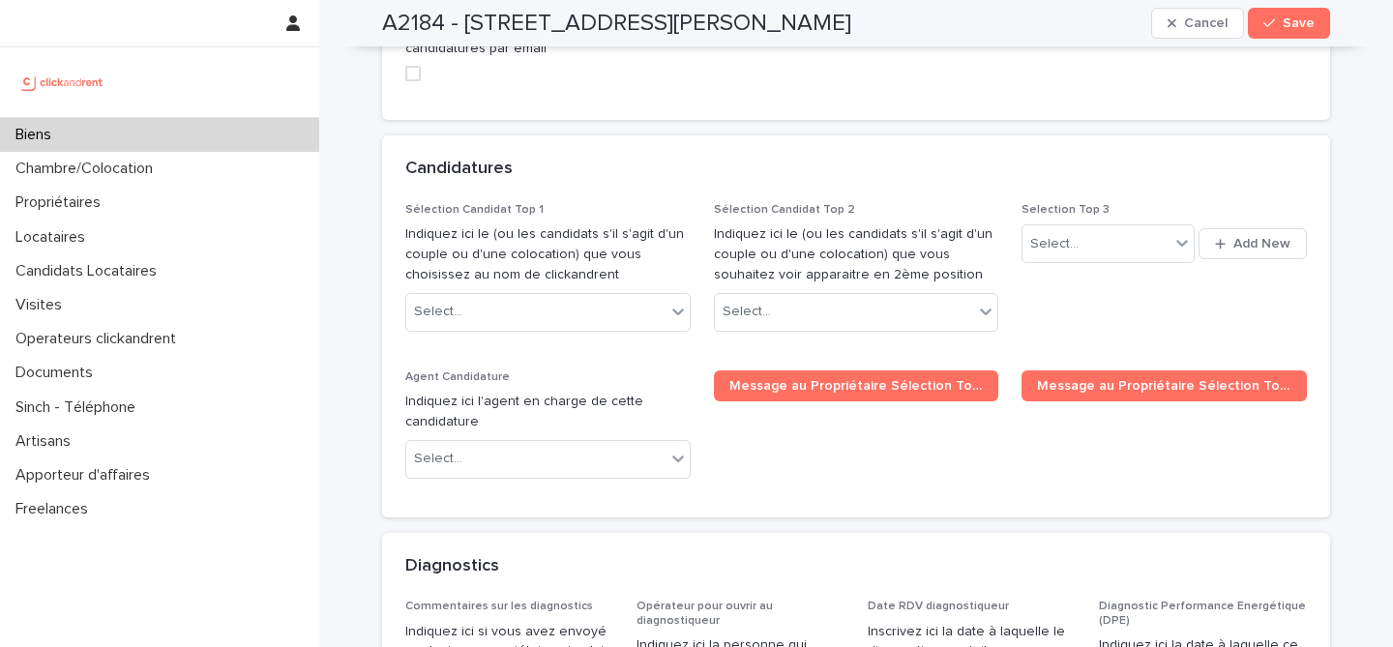
scroll to position [9363, 0]
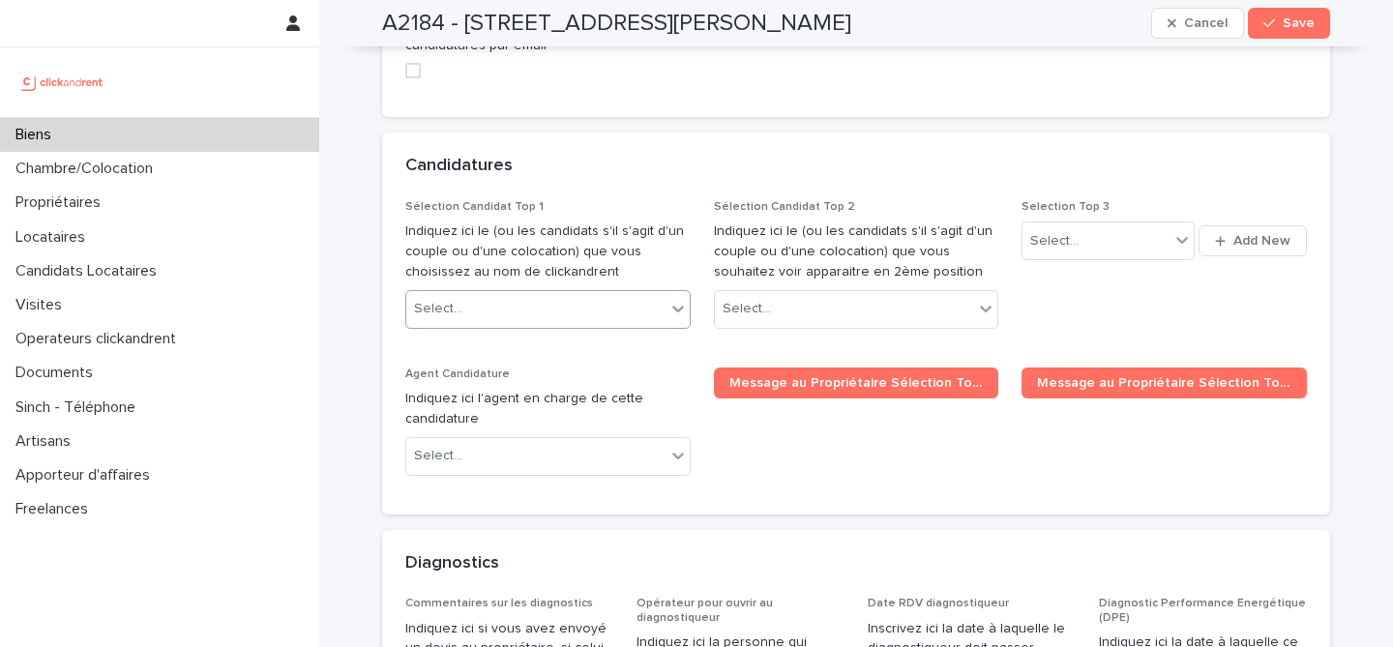
click at [569, 293] on div "Select..." at bounding box center [535, 309] width 259 height 32
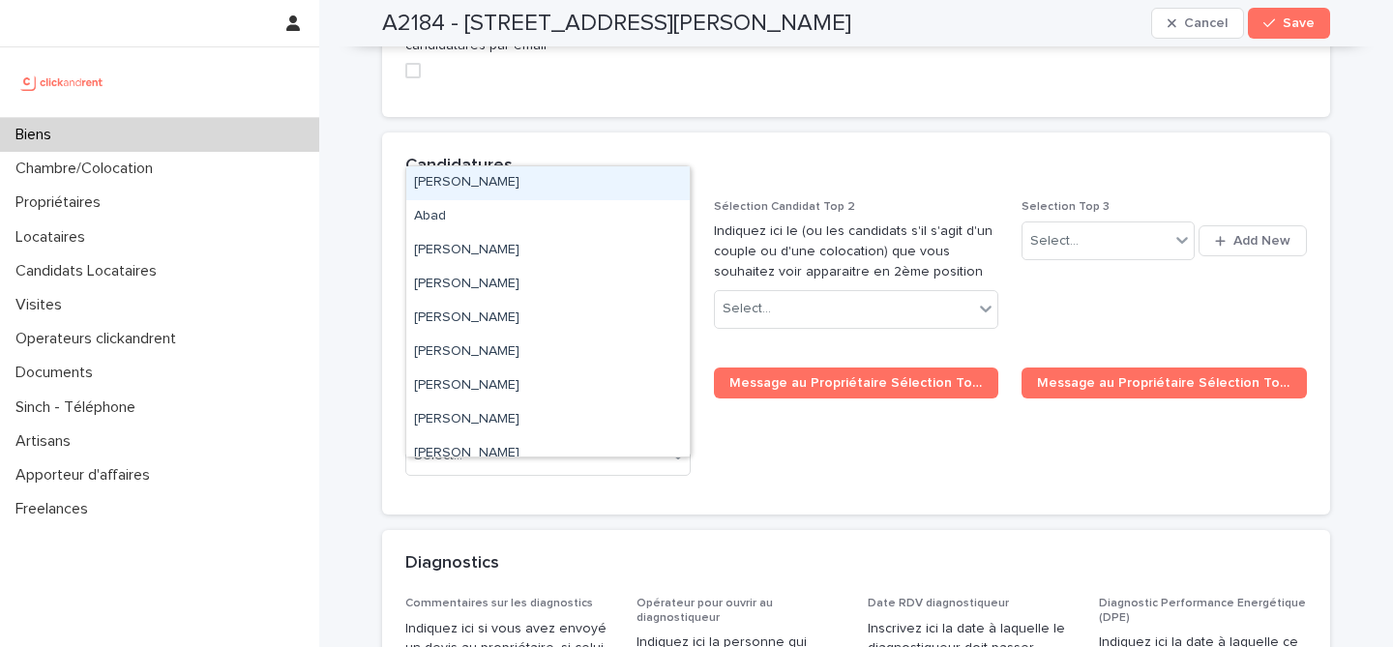
paste input "**********"
type input "**********"
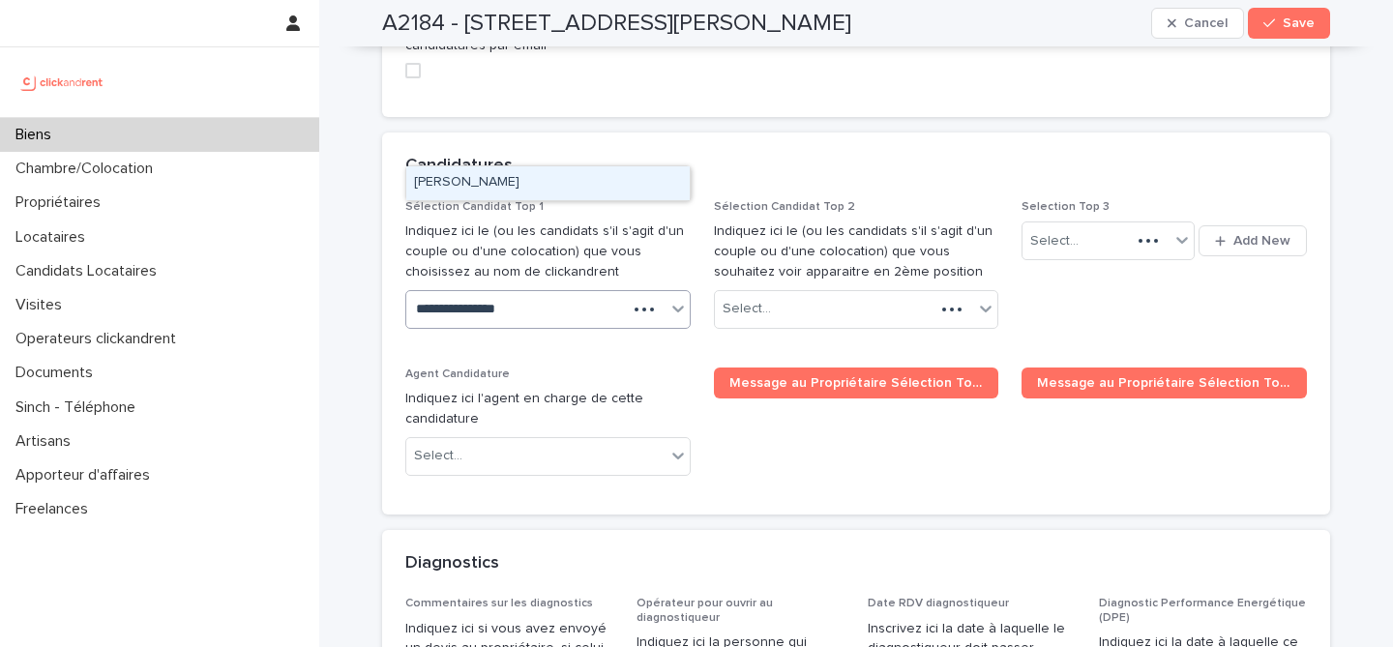
click at [582, 184] on div "Haitam Elouansdi" at bounding box center [548, 183] width 284 height 34
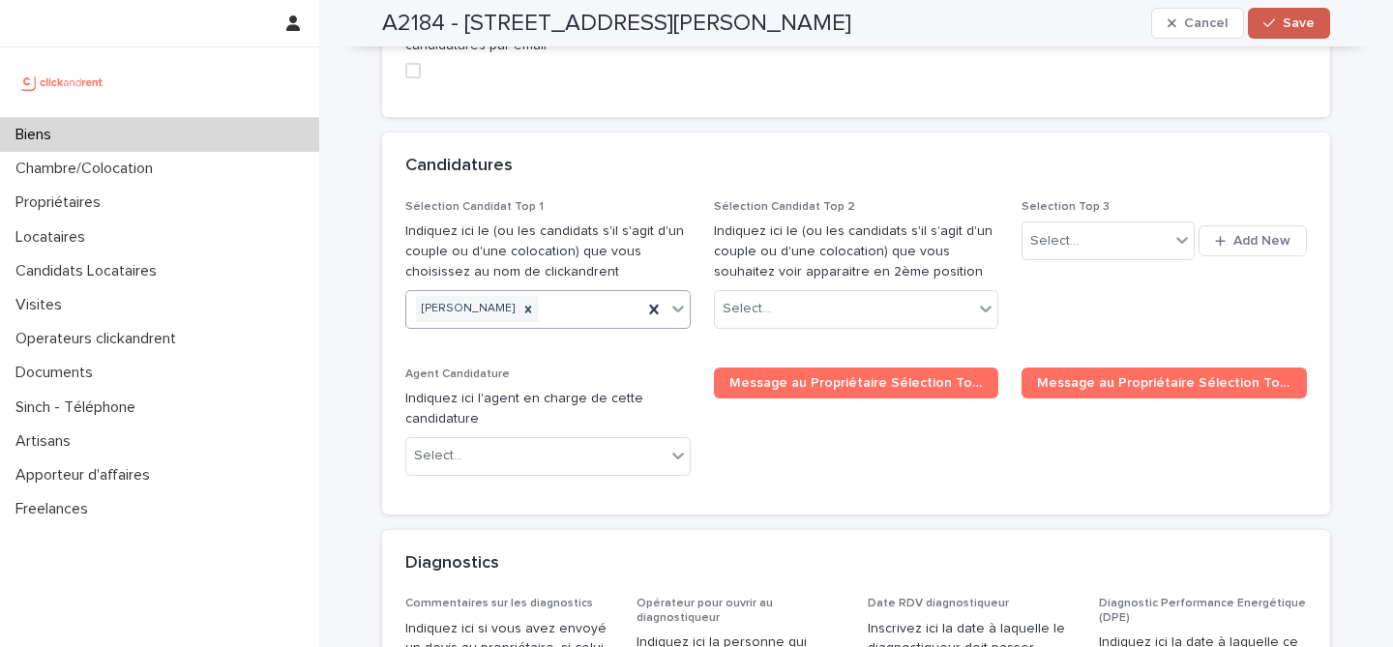
click at [1301, 36] on button "Save" at bounding box center [1289, 23] width 82 height 31
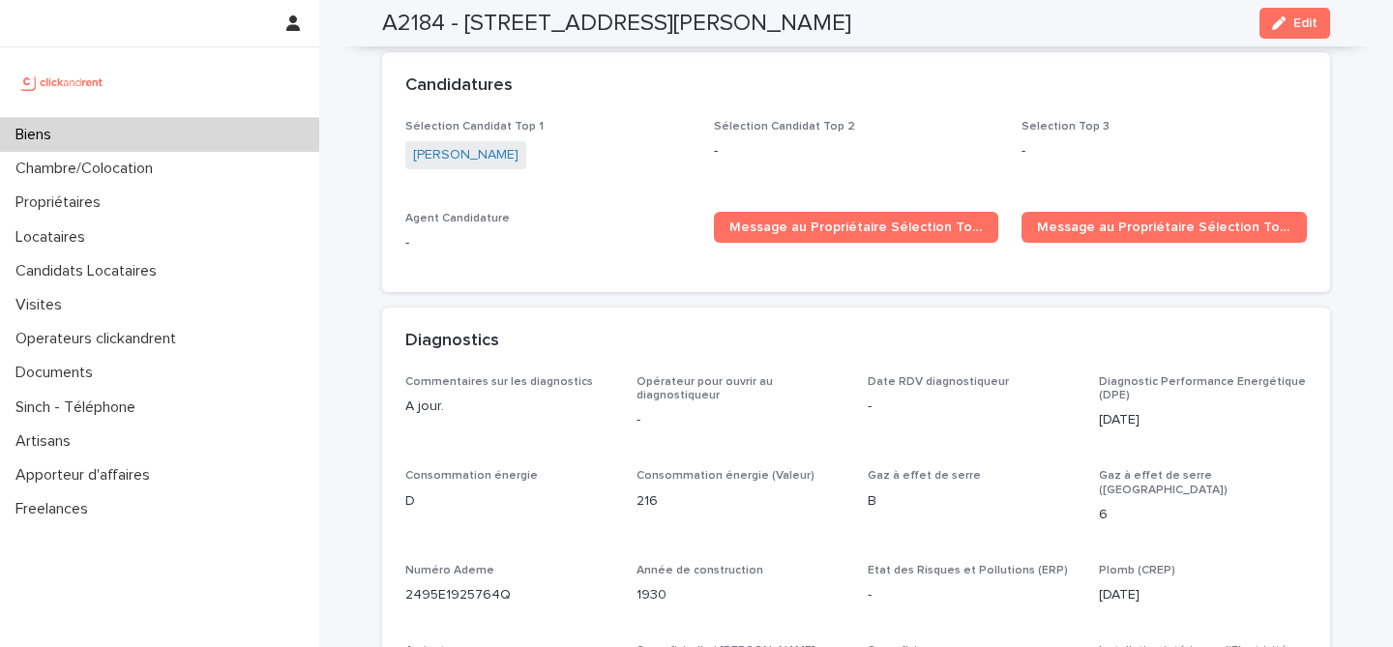
scroll to position [5880, 0]
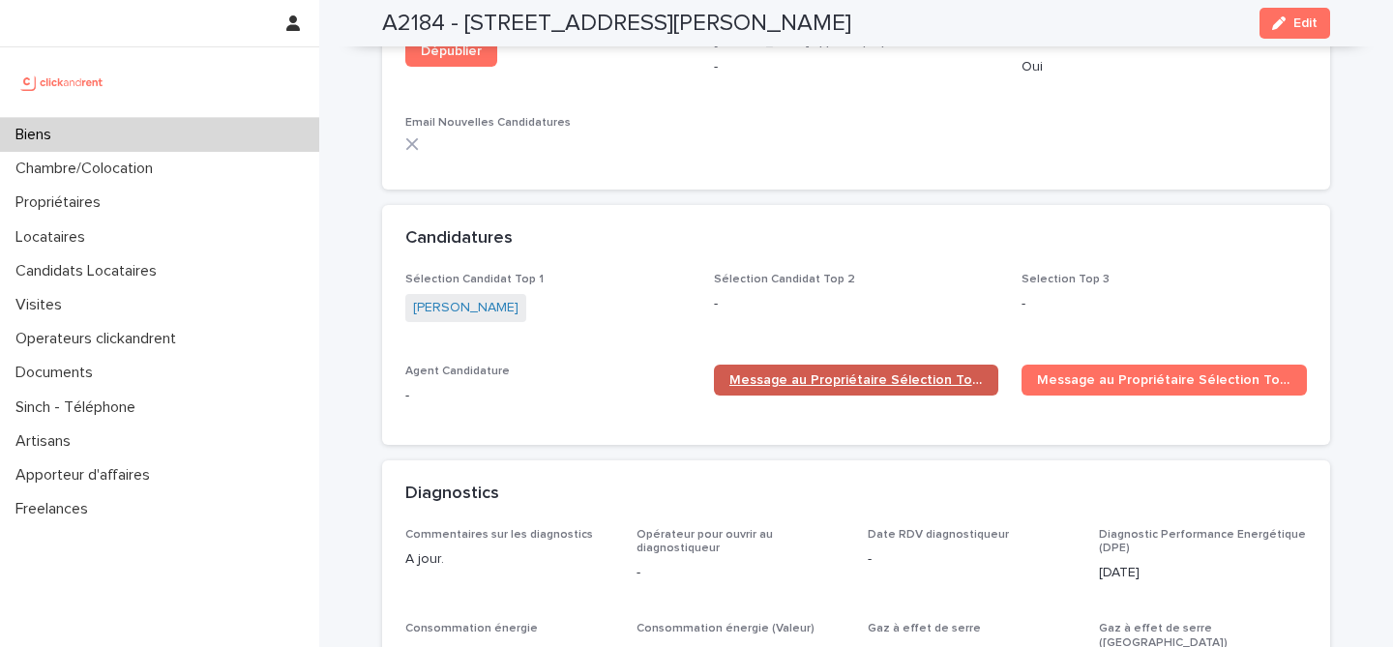
click at [826, 374] on span "Message au Propriétaire Sélection Top 1" at bounding box center [857, 381] width 254 height 14
drag, startPoint x: 534, startPoint y: 268, endPoint x: 382, endPoint y: 268, distance: 151.9
click at [382, 273] on div "Sélection Candidat Top 1 Haitam Elouansdi Sélection Candidat Top 2 - Selection …" at bounding box center [856, 359] width 948 height 172
copy link "Haitam Elouansdi"
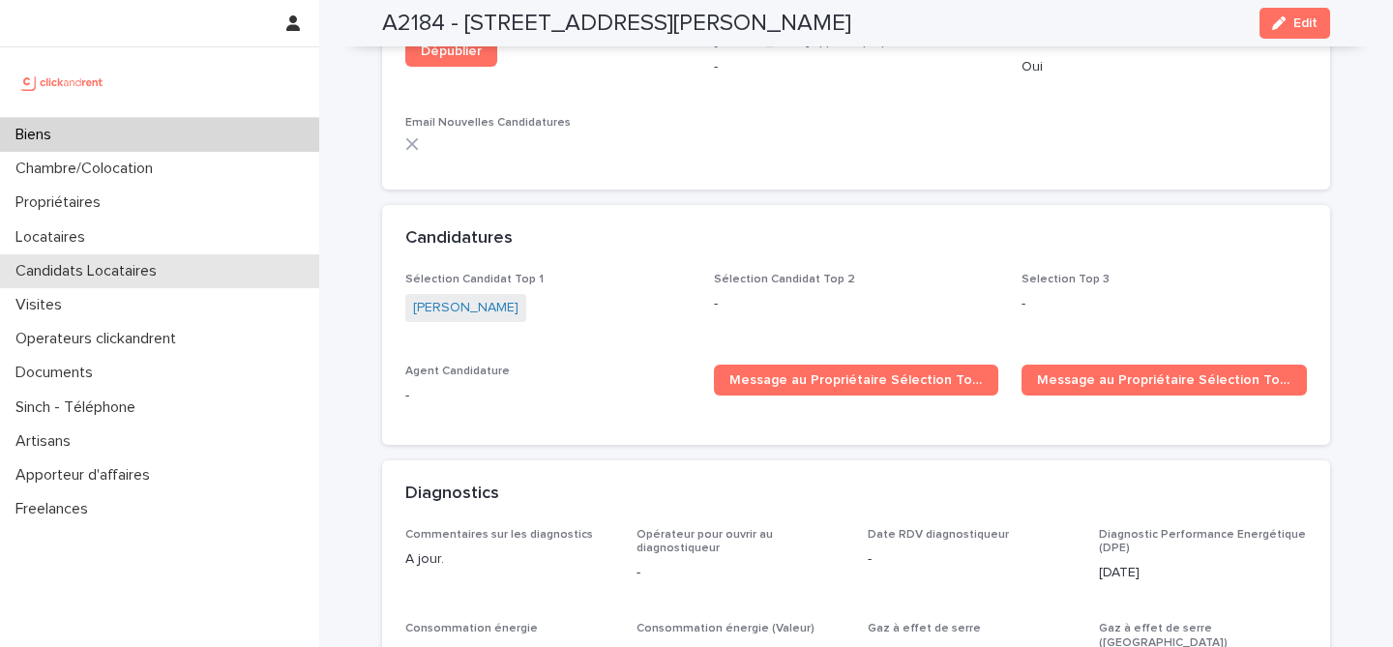
click at [157, 277] on p "Candidats Locataires" at bounding box center [90, 271] width 165 height 18
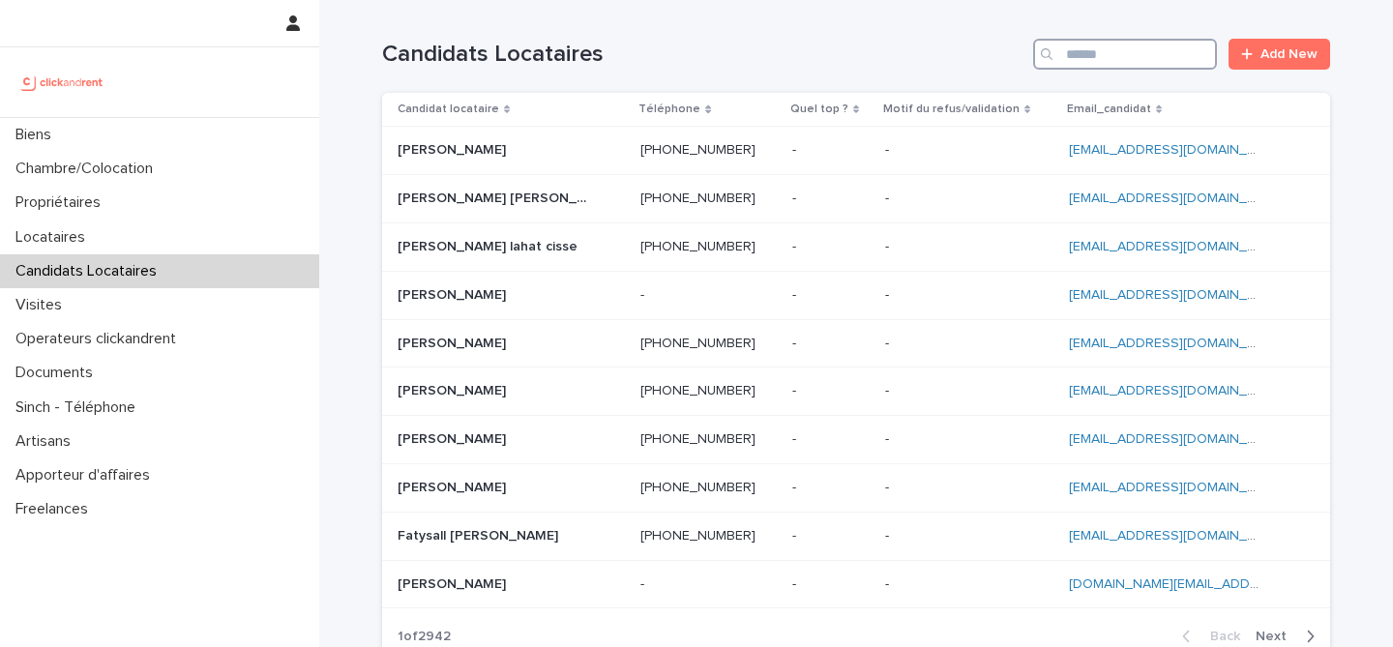
click at [1135, 60] on input "Search" at bounding box center [1125, 54] width 184 height 31
paste input "**********"
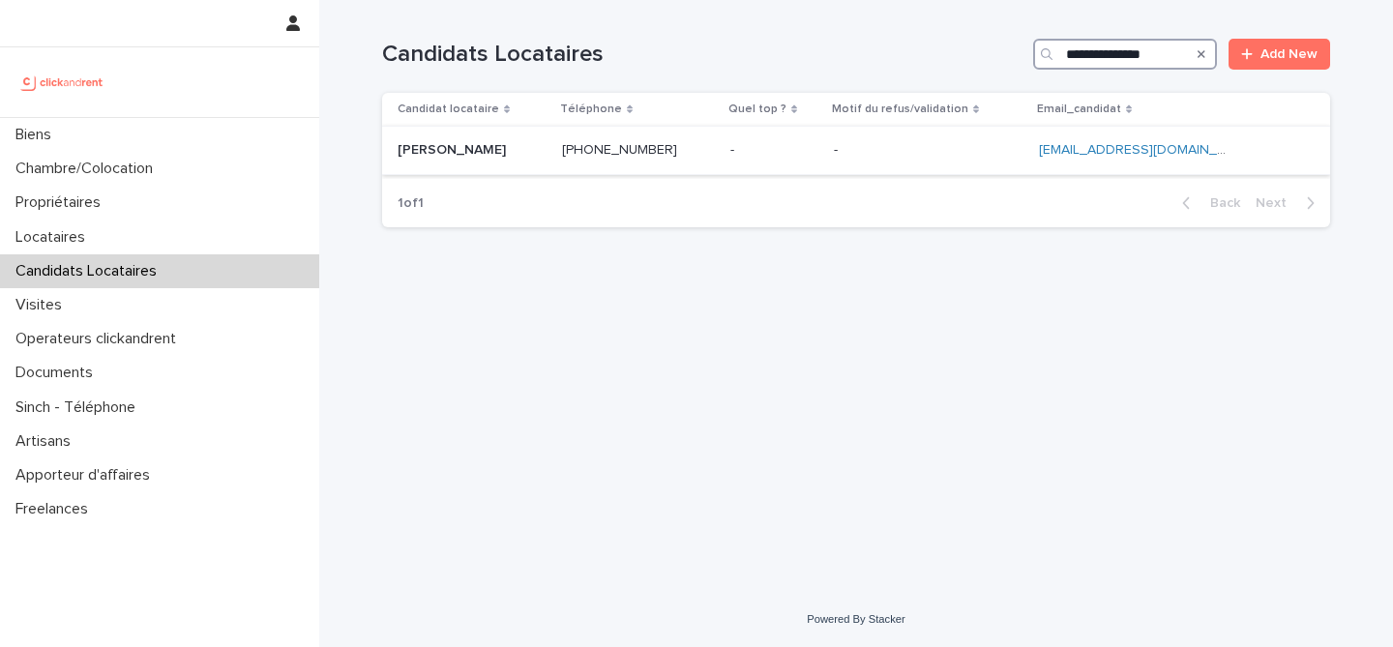
type input "**********"
click at [522, 154] on p at bounding box center [472, 150] width 149 height 16
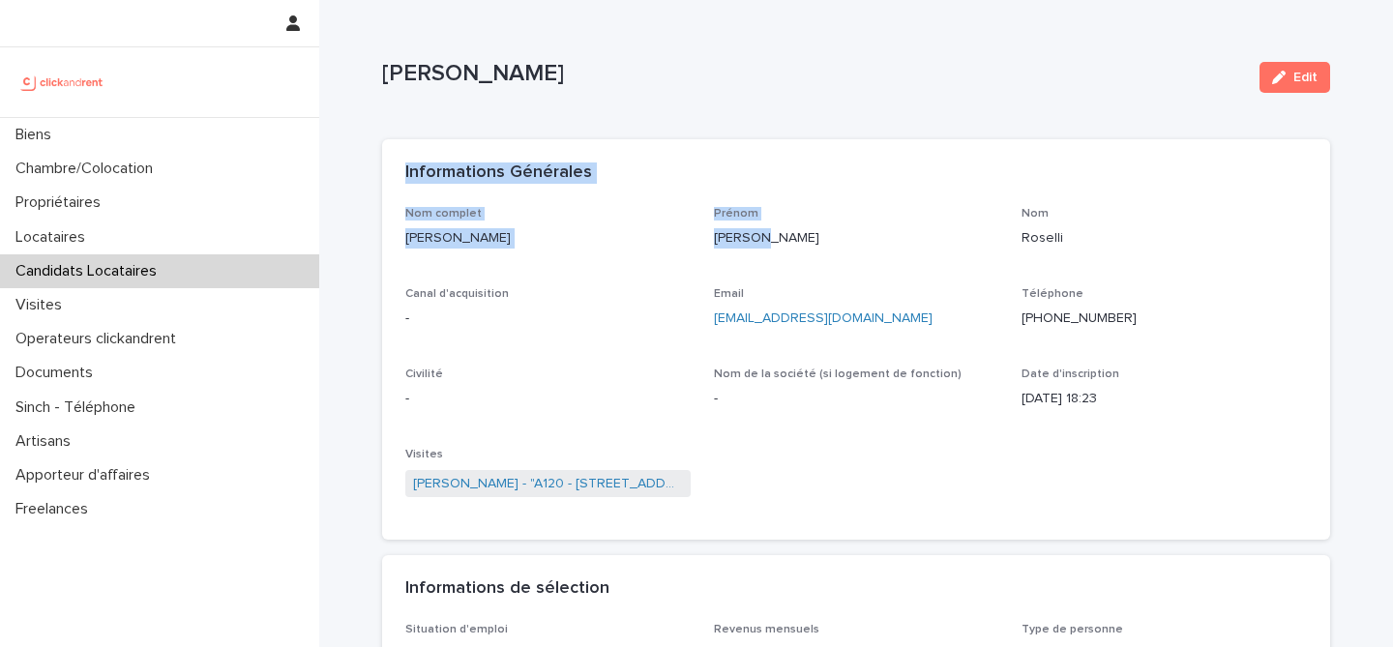
drag, startPoint x: 800, startPoint y: 232, endPoint x: 913, endPoint y: 141, distance: 145.2
click at [913, 141] on section "Informations Générales Nom complet Lorenzo Roselli Prénom Lorenzo Nom Roselli C…" at bounding box center [856, 339] width 948 height 401
click at [913, 141] on div "Informations Générales" at bounding box center [856, 173] width 948 height 68
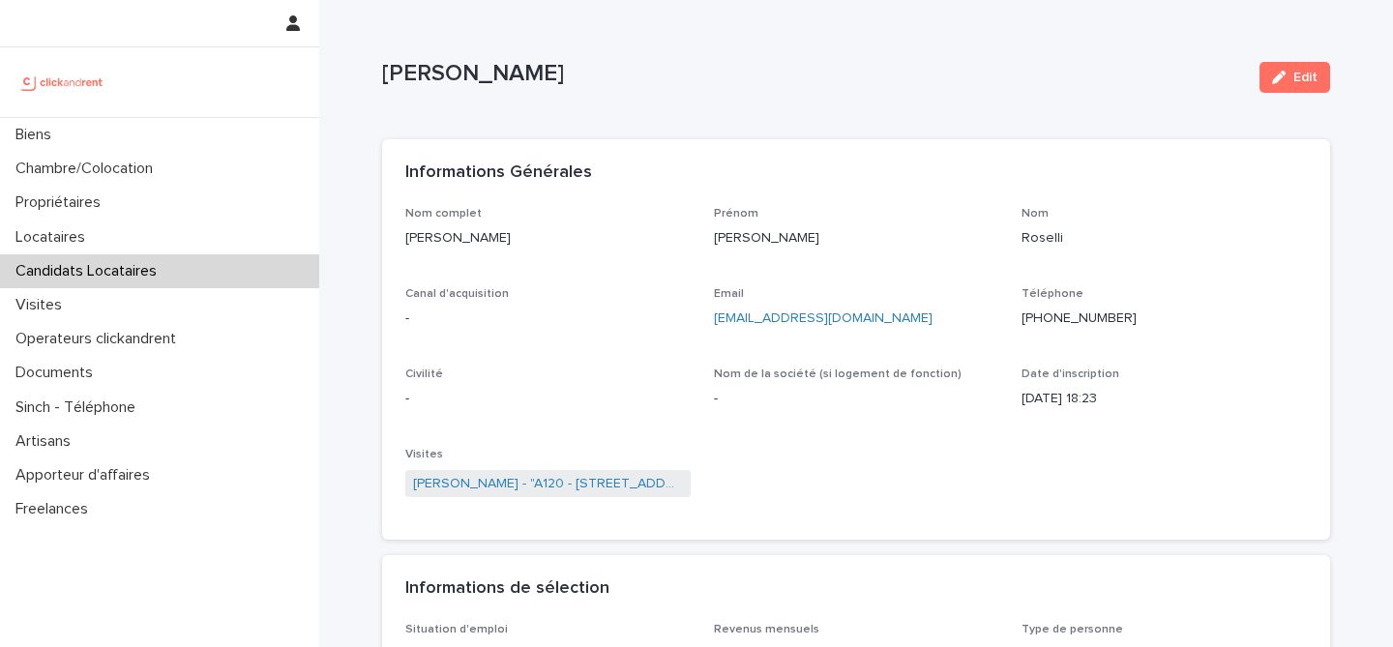
click at [1301, 90] on button "Edit" at bounding box center [1295, 77] width 71 height 31
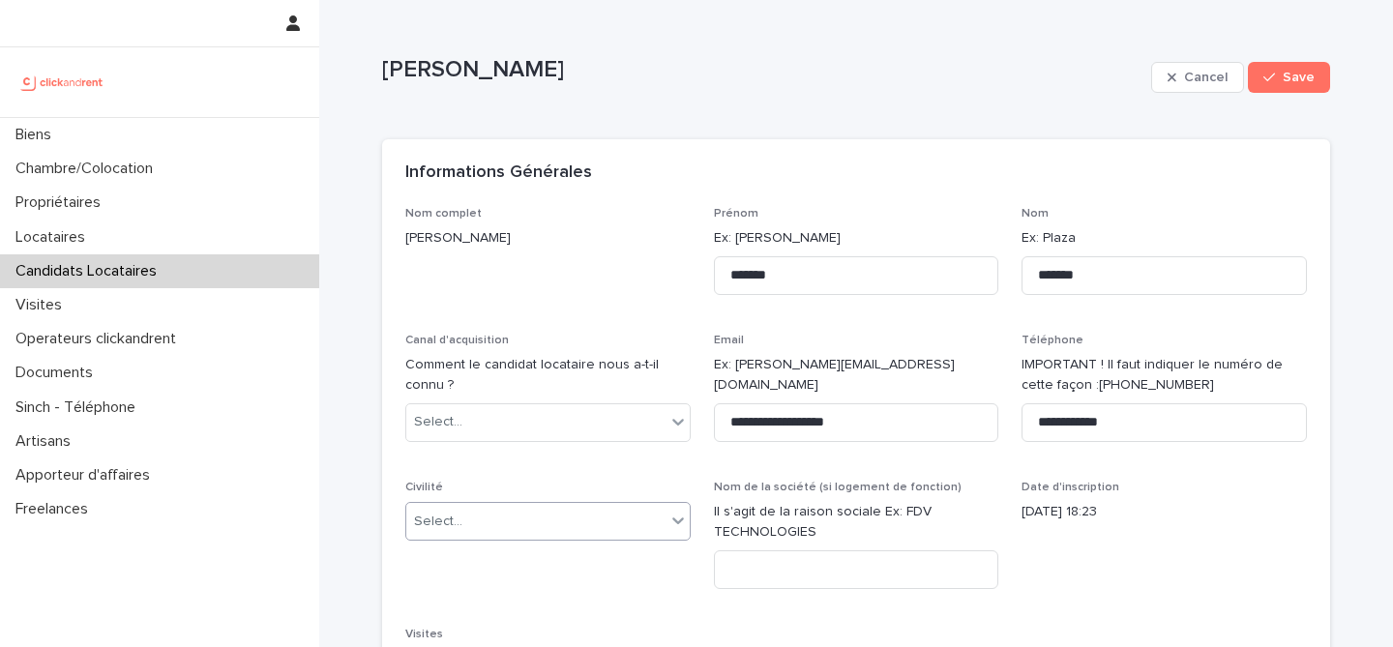
click at [610, 518] on div "Select..." at bounding box center [535, 522] width 259 height 32
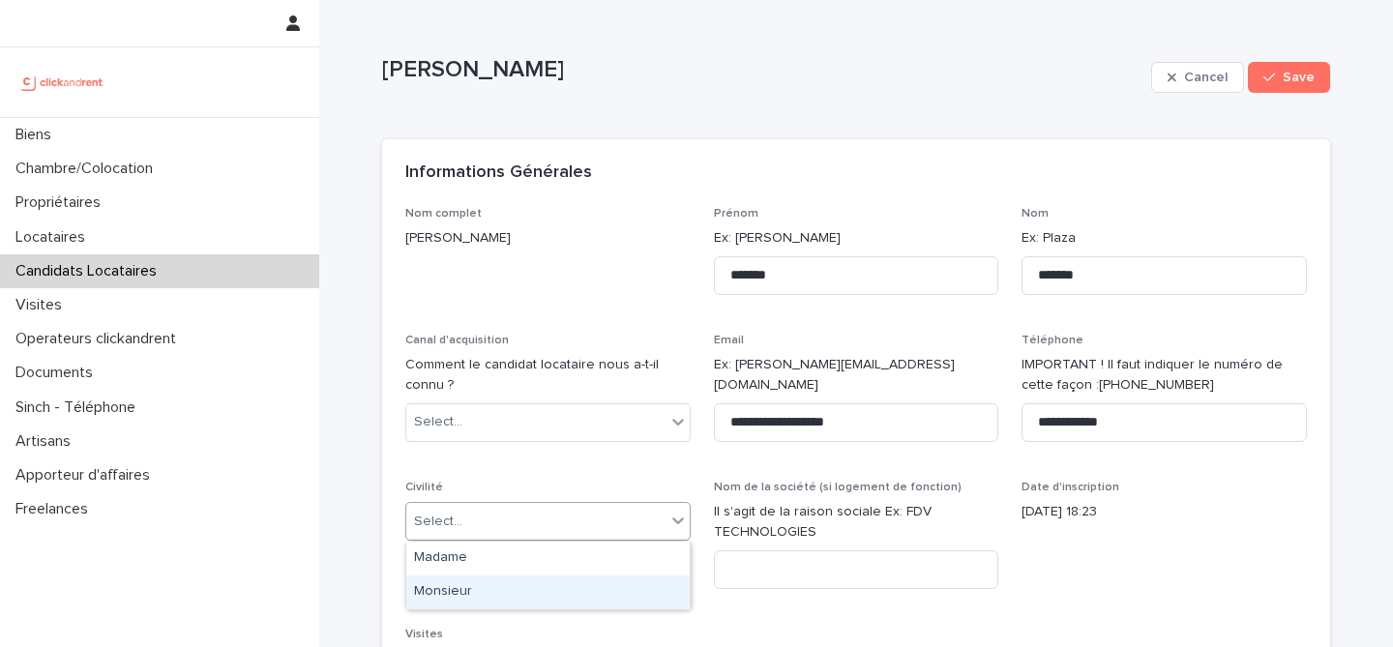
click at [539, 591] on div "Monsieur" at bounding box center [548, 593] width 284 height 34
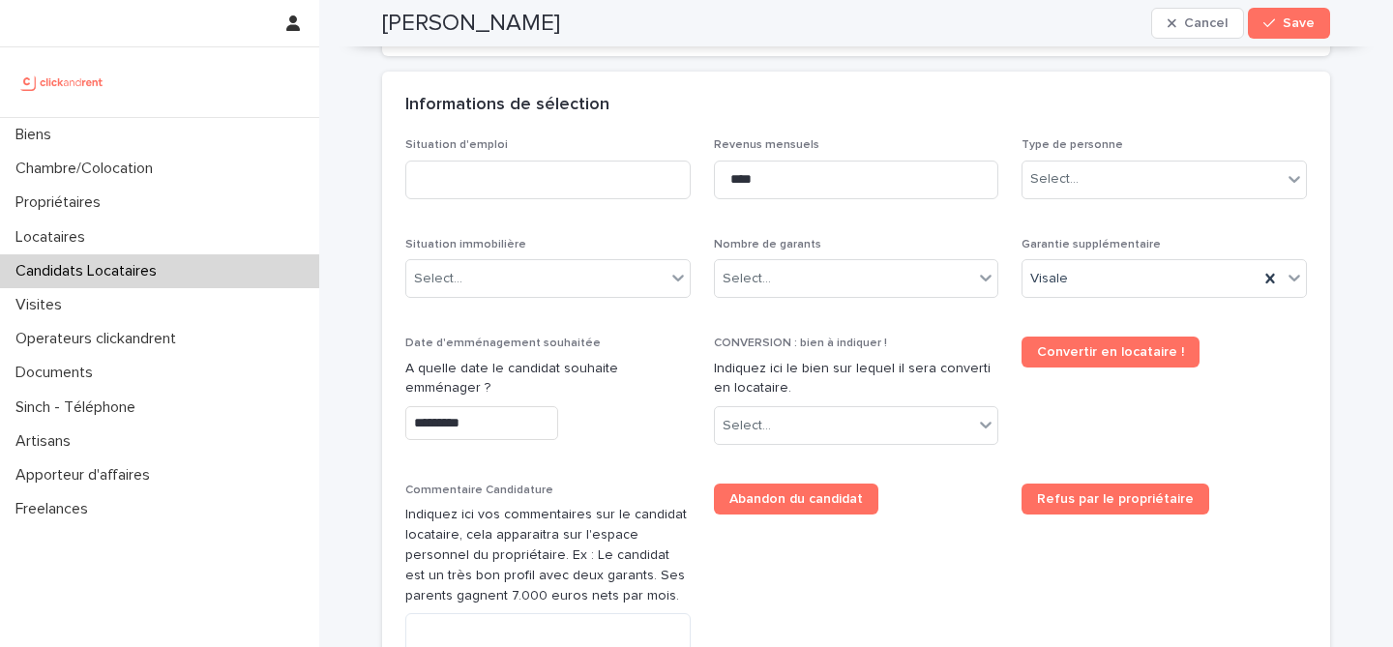
scroll to position [749, 0]
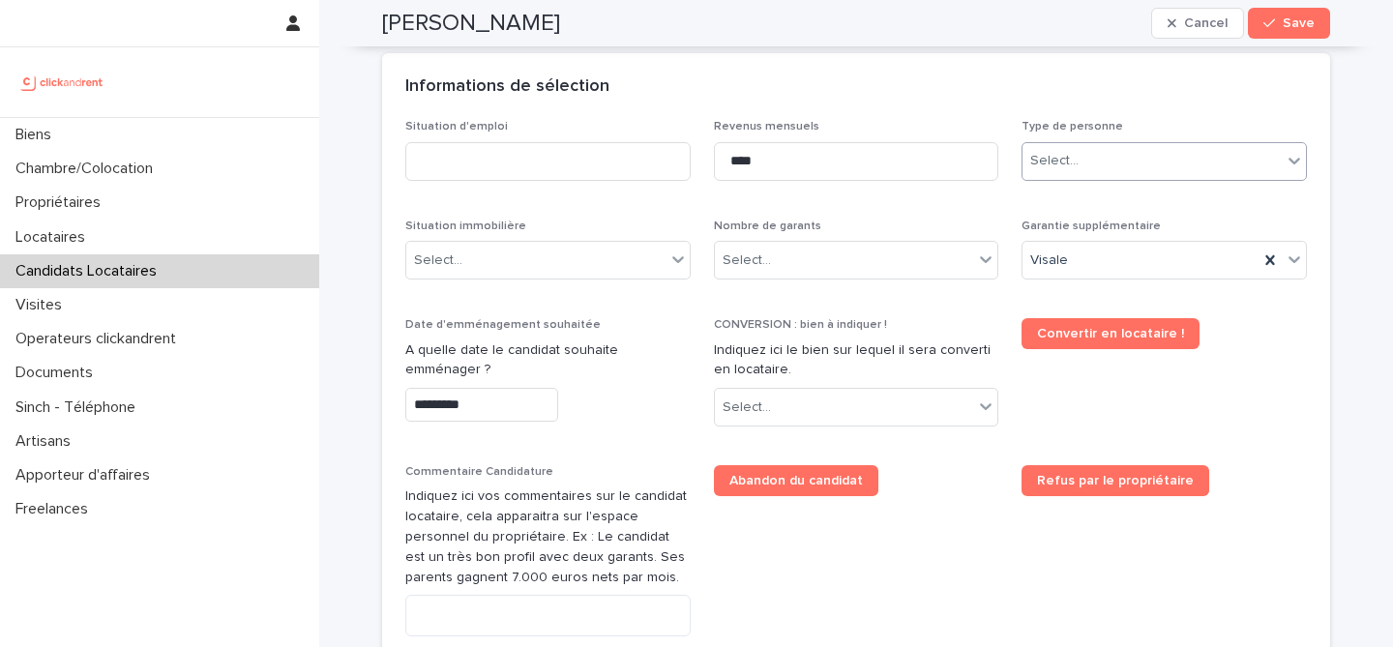
click at [1109, 179] on div "Select..." at bounding box center [1164, 161] width 285 height 39
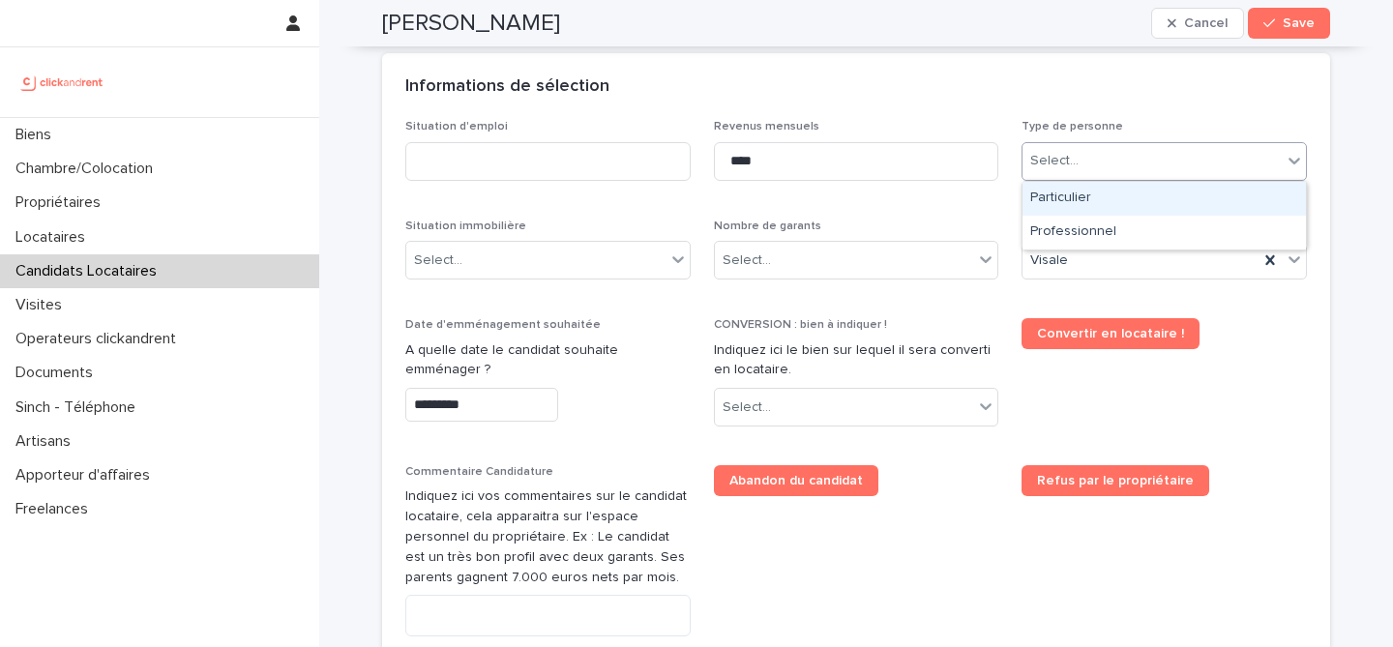
click at [1104, 194] on div "Particulier" at bounding box center [1165, 199] width 284 height 34
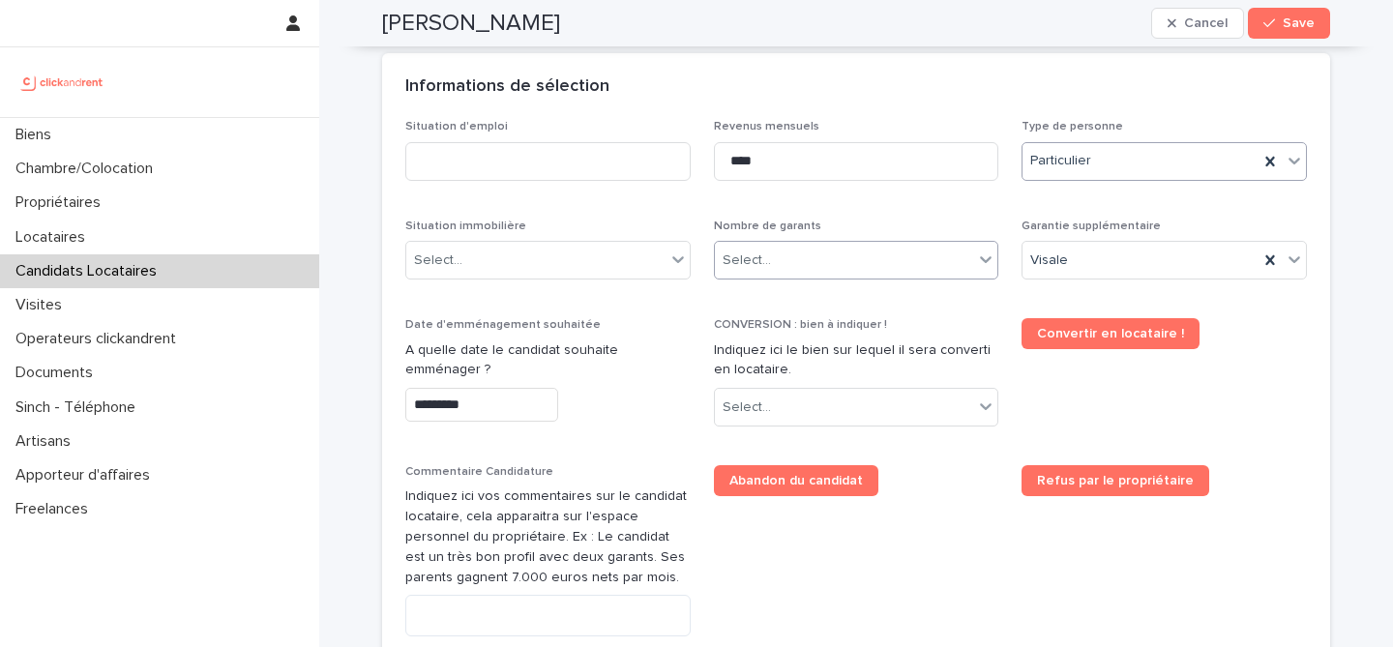
click at [859, 265] on div "Select..." at bounding box center [844, 261] width 259 height 32
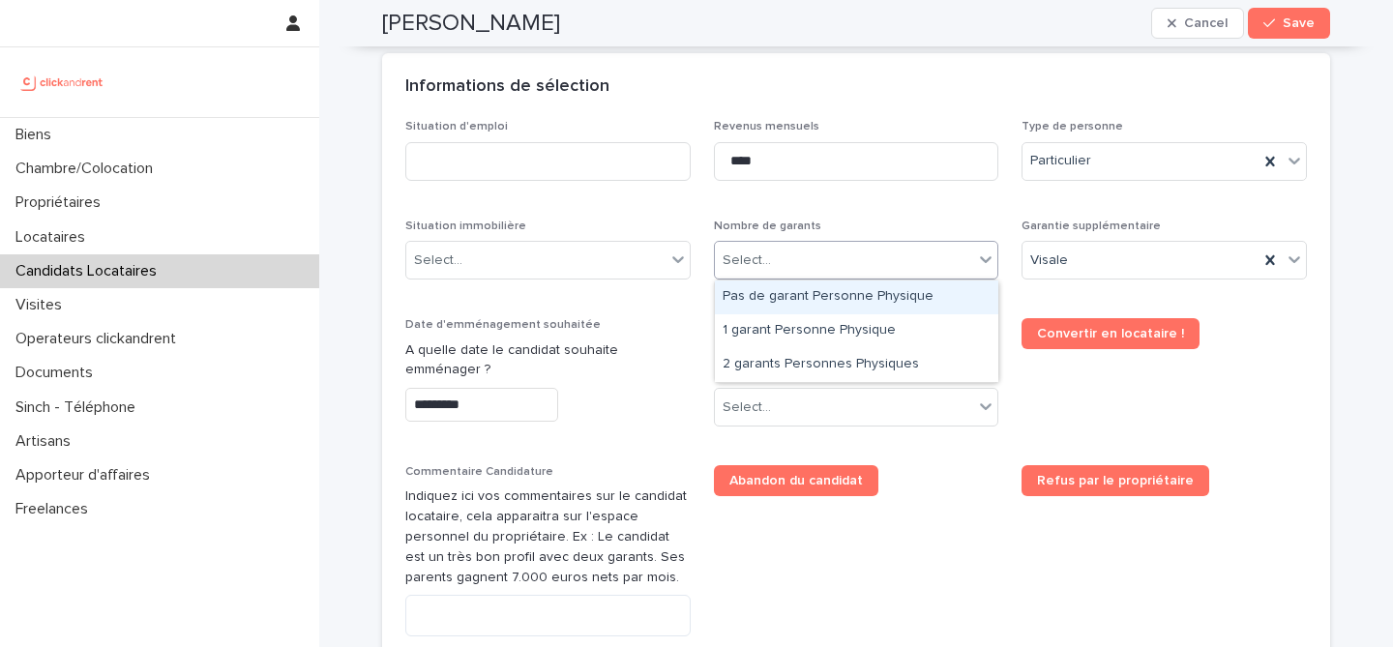
click at [800, 307] on div "Pas de garant Personne Physique" at bounding box center [857, 298] width 284 height 34
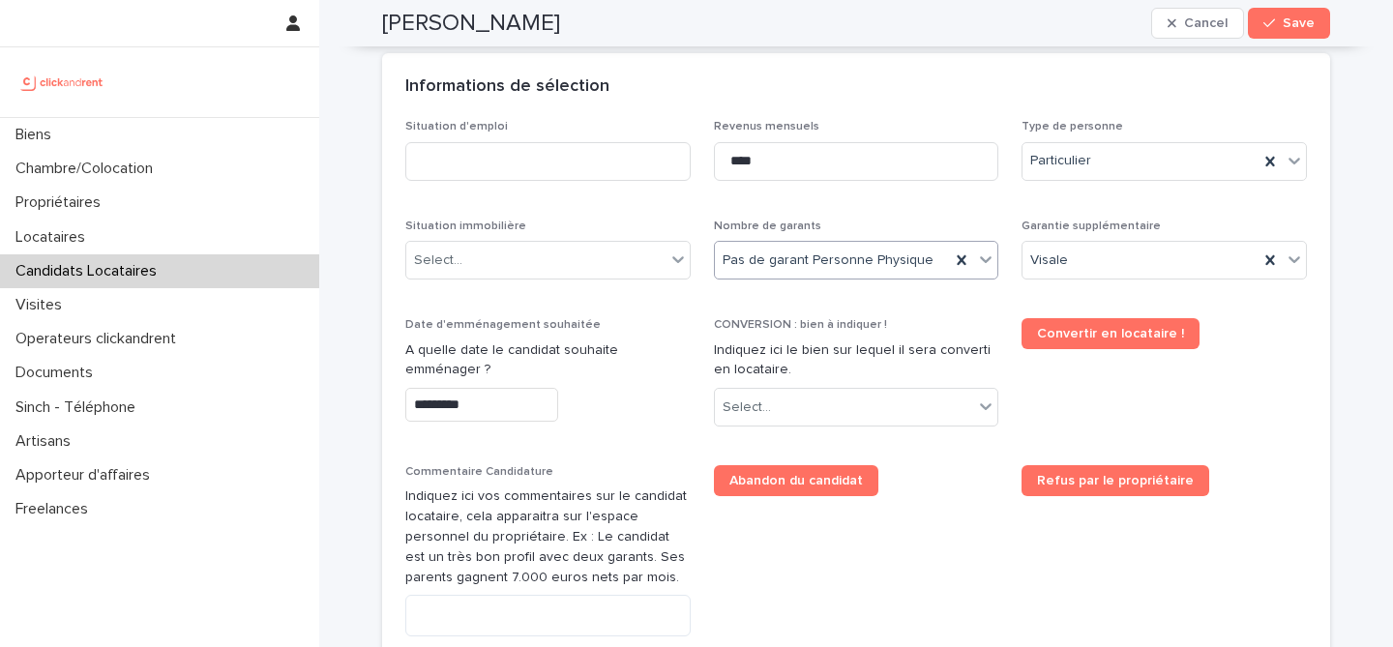
click at [625, 285] on div "Situation immobilière Select..." at bounding box center [547, 257] width 285 height 75
click at [628, 255] on div "Select..." at bounding box center [535, 261] width 259 height 32
click at [582, 270] on div "Select..." at bounding box center [535, 261] width 259 height 32
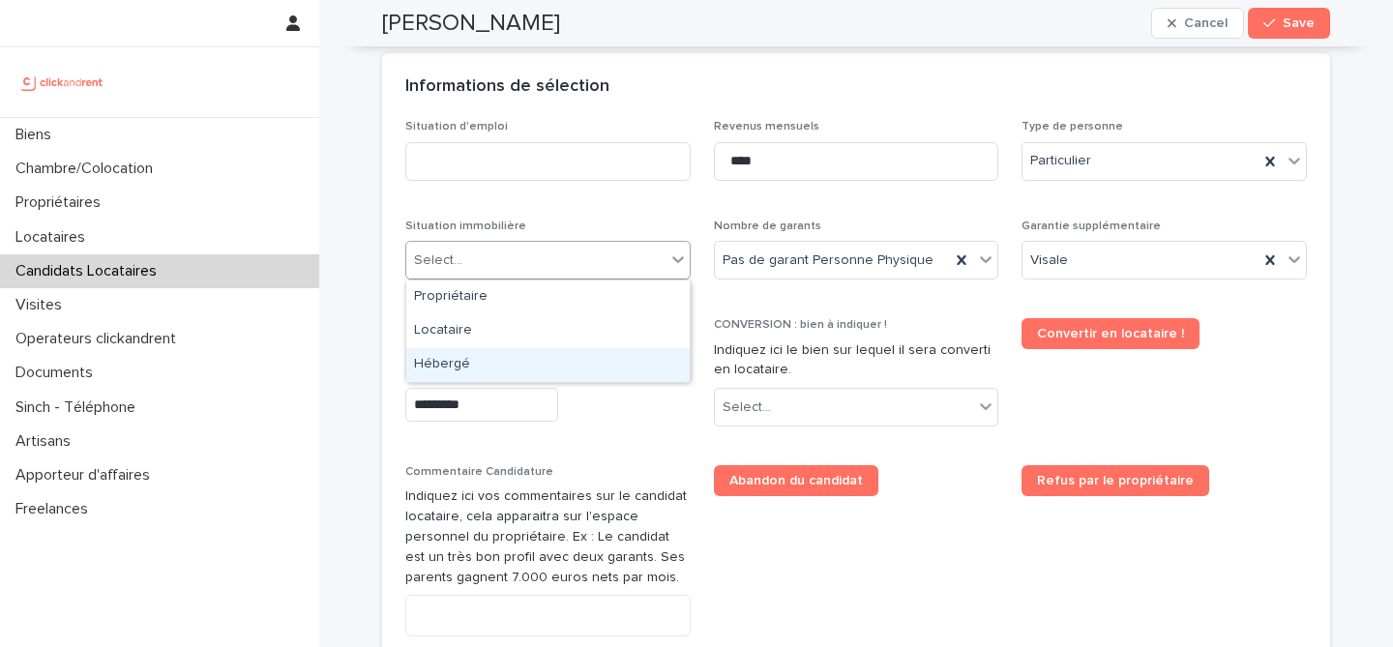
click at [574, 353] on div "Hébergé" at bounding box center [548, 365] width 284 height 34
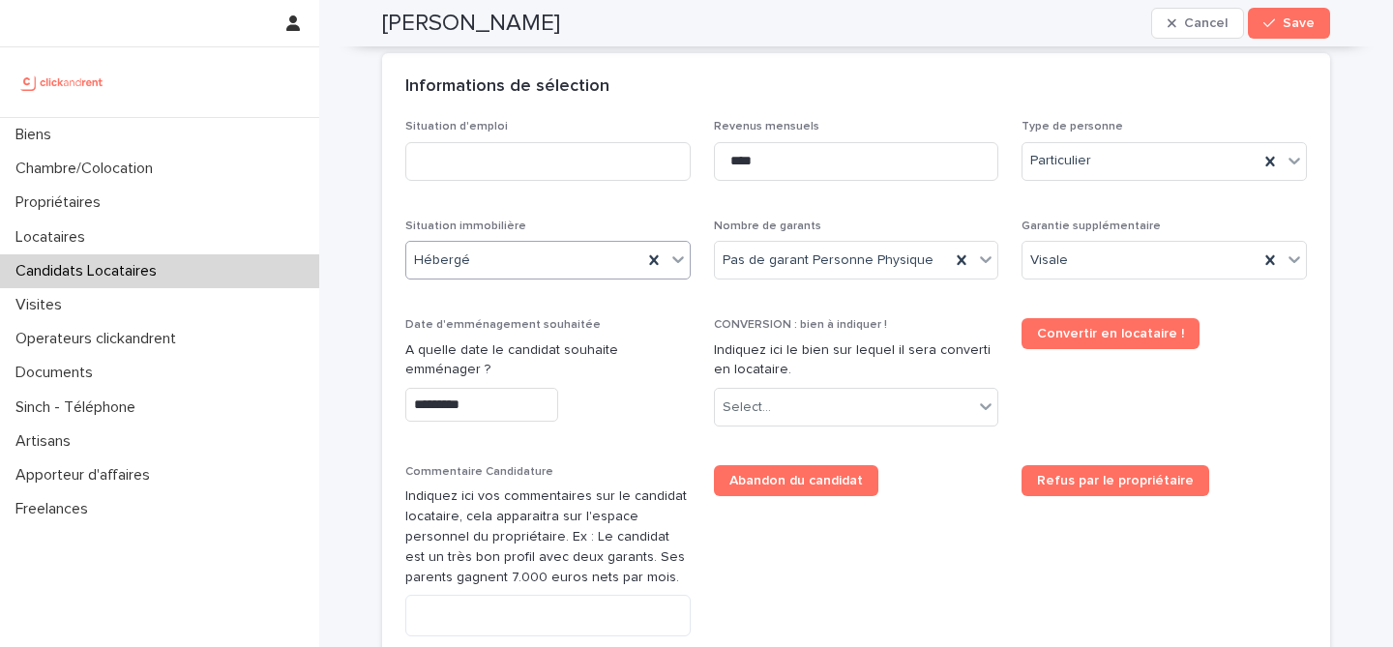
click at [592, 198] on div "Situation d'emploi Revenus mensuels **** Type de personne Particulier Situation…" at bounding box center [856, 437] width 902 height 635
click at [589, 176] on input at bounding box center [547, 161] width 285 height 39
type input "*******"
click at [689, 90] on div "Informations de sélection" at bounding box center [852, 86] width 894 height 21
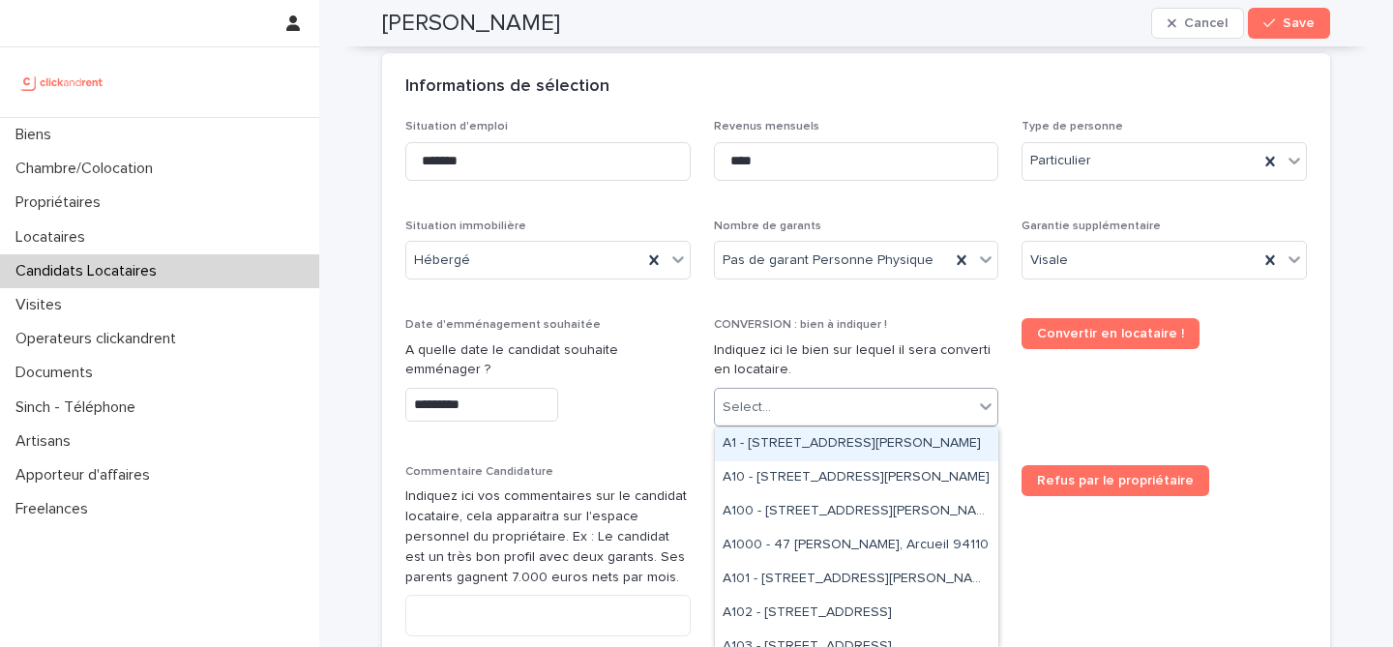
click at [884, 403] on div "Select..." at bounding box center [844, 408] width 259 height 32
paste input "*****"
type input "*****"
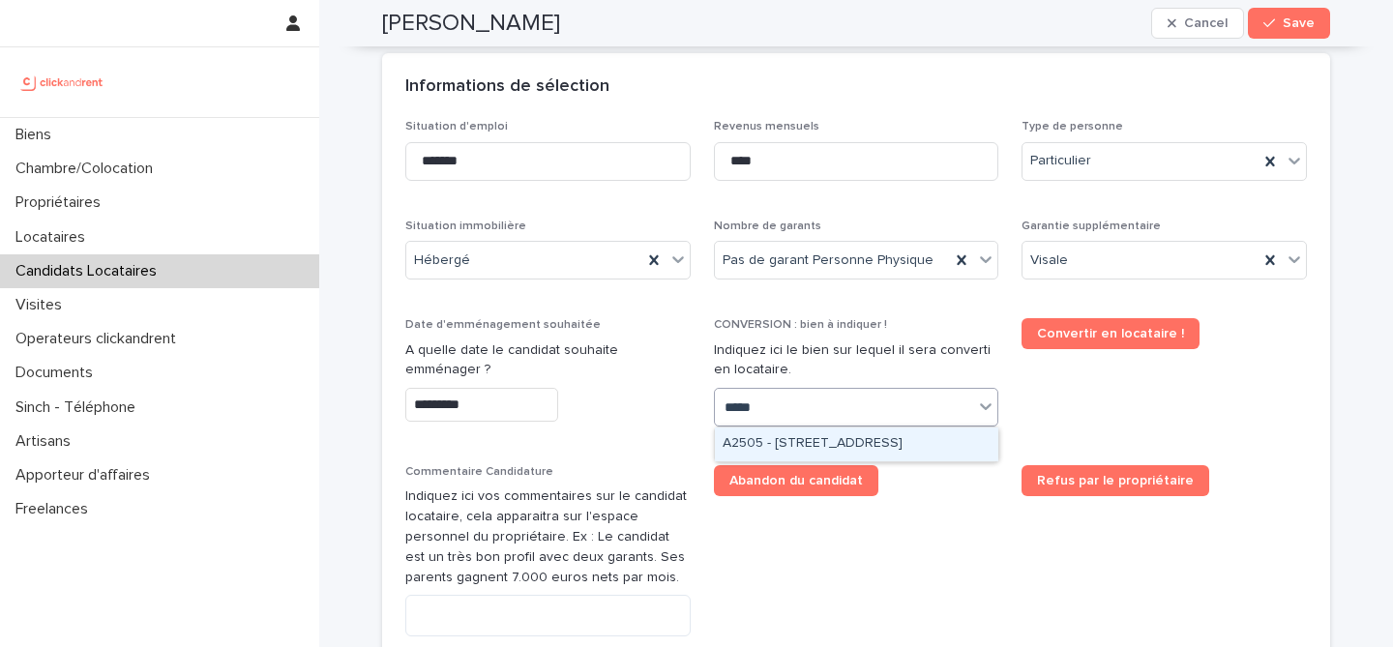
click at [884, 445] on div "A2505 - 6 impasse Tourneux, Paris 75012" at bounding box center [857, 445] width 284 height 34
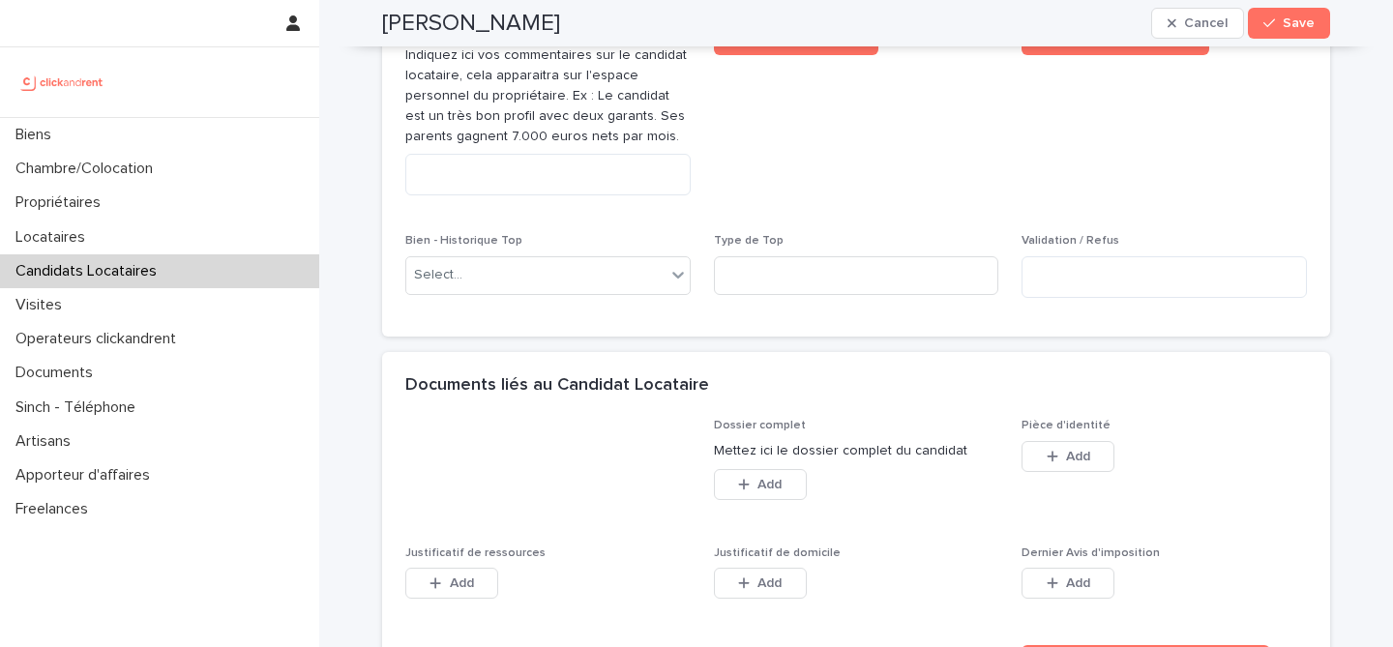
scroll to position [1538, 0]
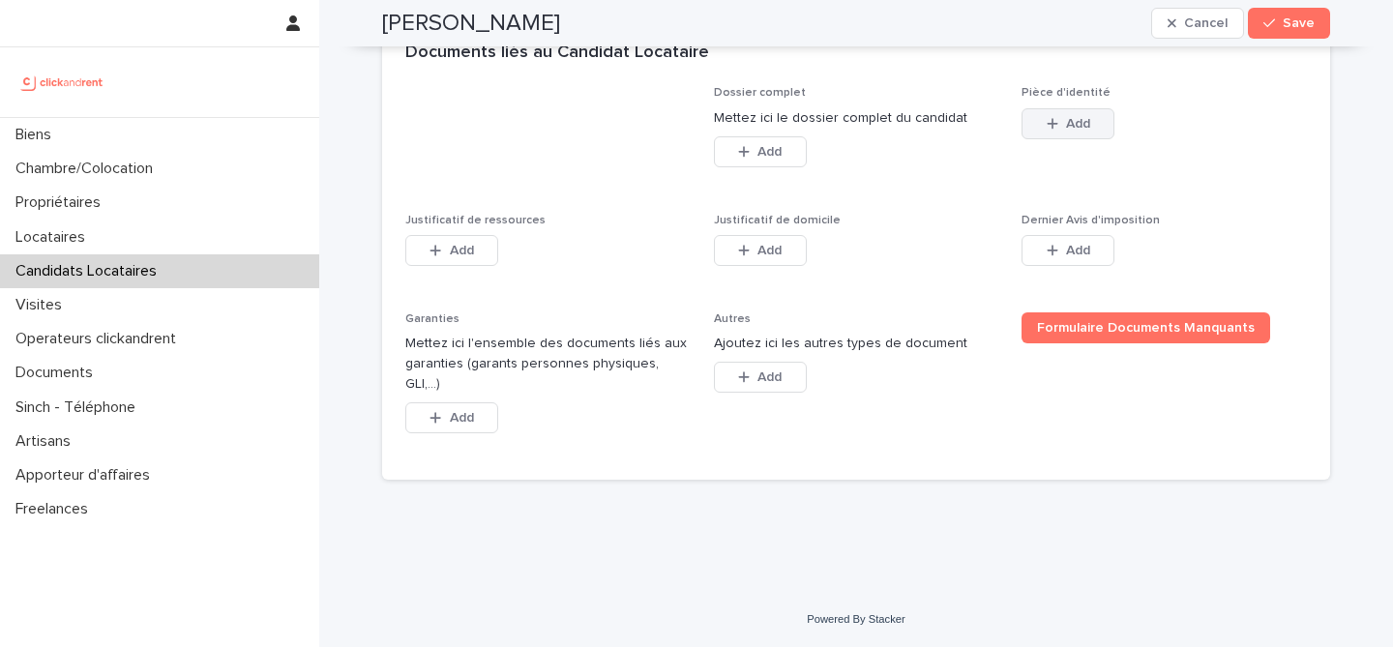
click at [1085, 139] on button "Add" at bounding box center [1068, 123] width 93 height 31
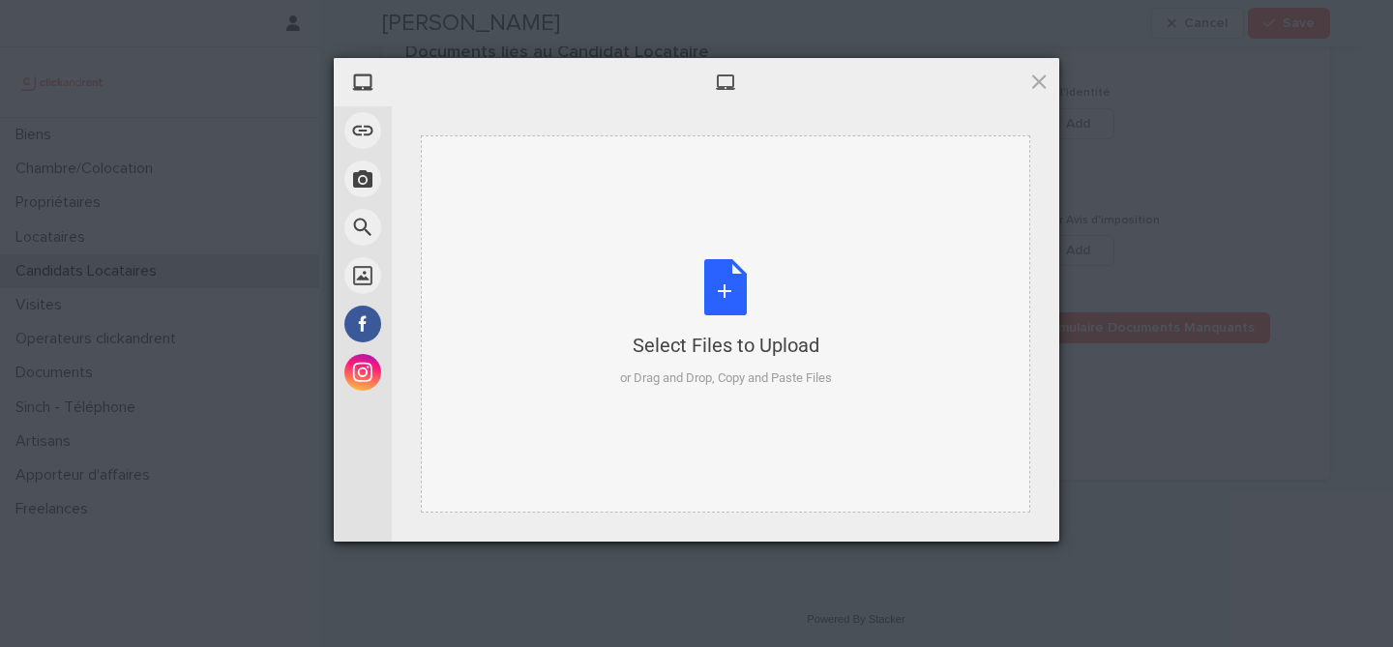
click at [714, 322] on div "Select Files to Upload or Drag and Drop, Copy and Paste Files" at bounding box center [726, 323] width 212 height 129
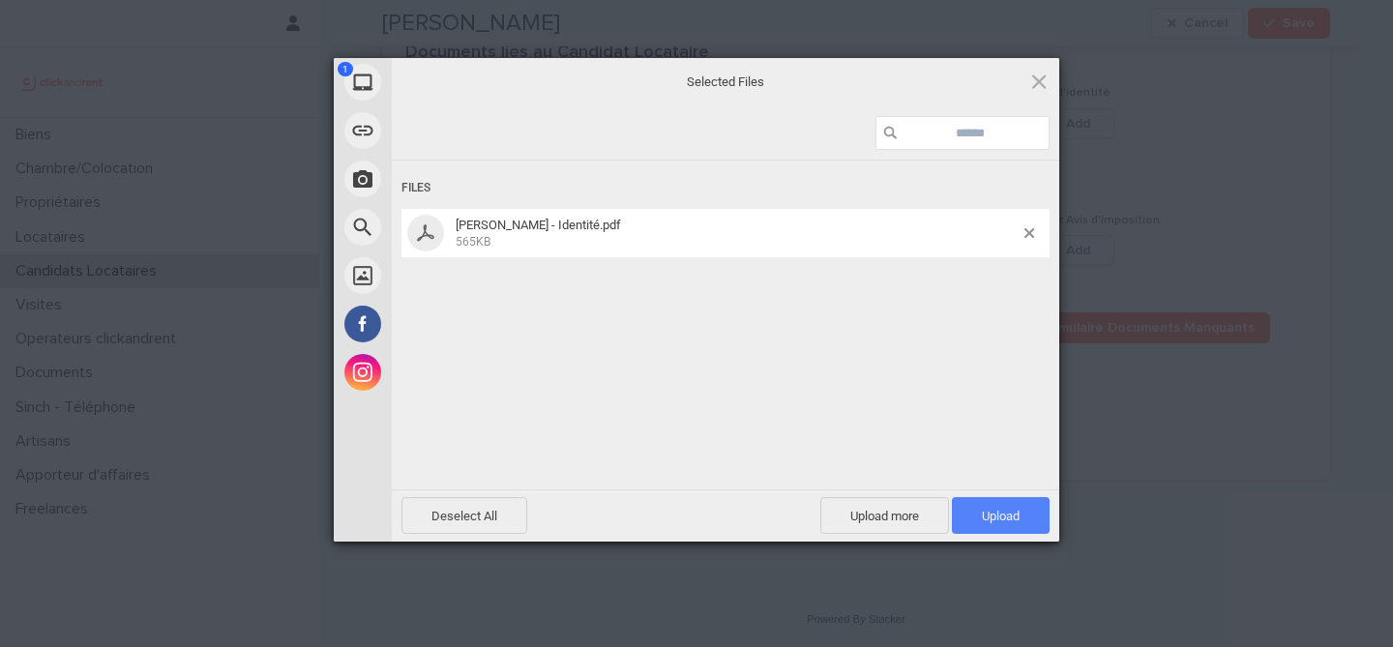
click at [1003, 515] on span "Upload 1" at bounding box center [1001, 516] width 38 height 15
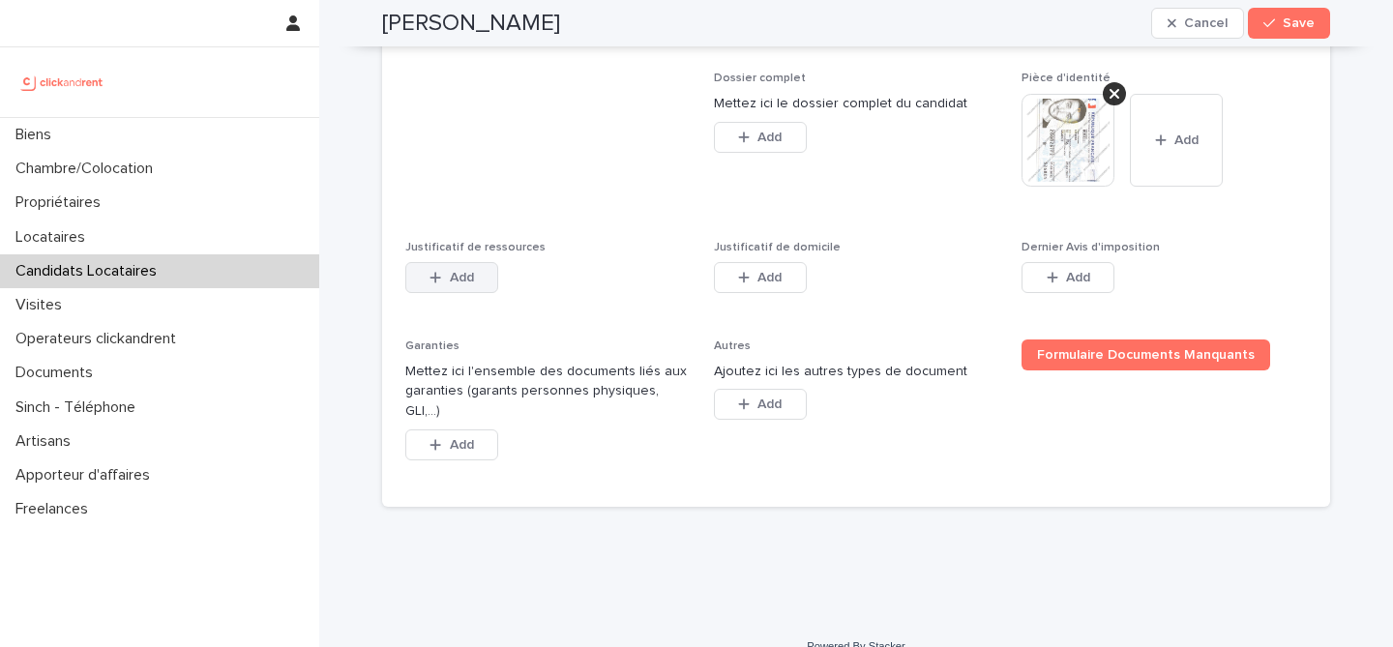
click at [454, 284] on span "Add" at bounding box center [462, 278] width 24 height 14
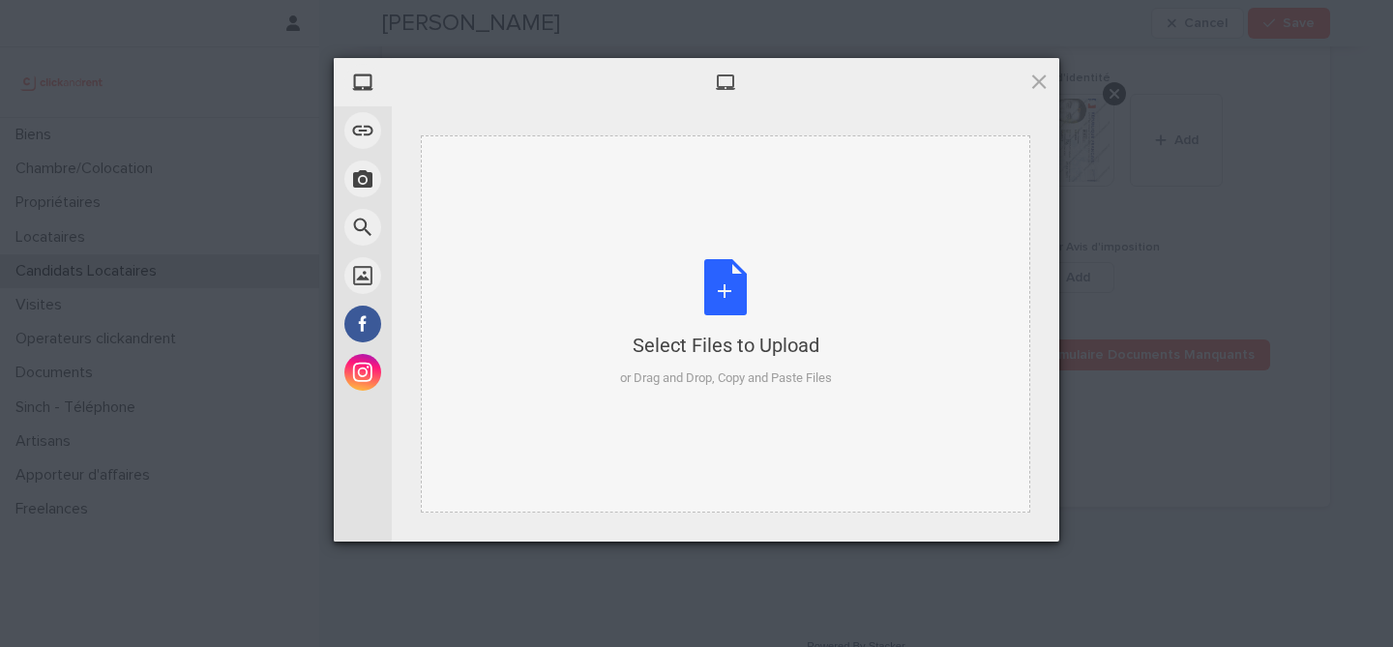
click at [715, 269] on div "Select Files to Upload or Drag and Drop, Copy and Paste Files" at bounding box center [726, 323] width 212 height 129
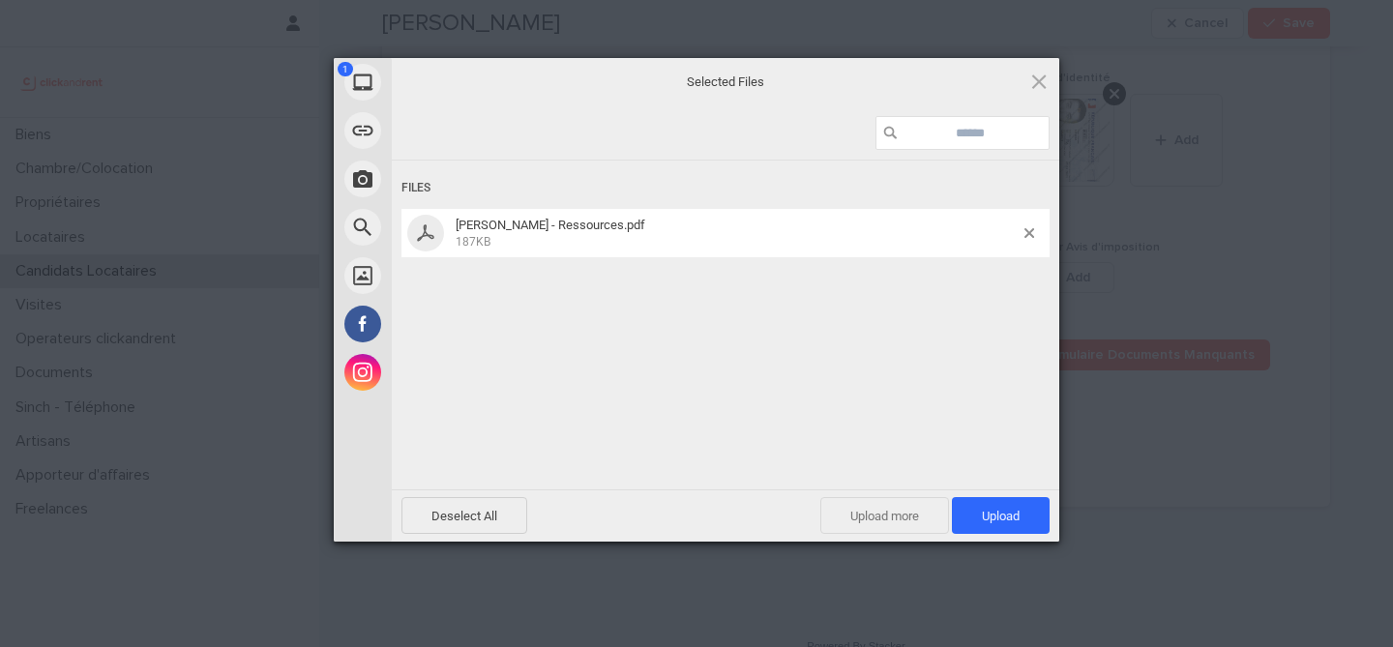
click at [914, 503] on span "Upload more" at bounding box center [885, 515] width 129 height 37
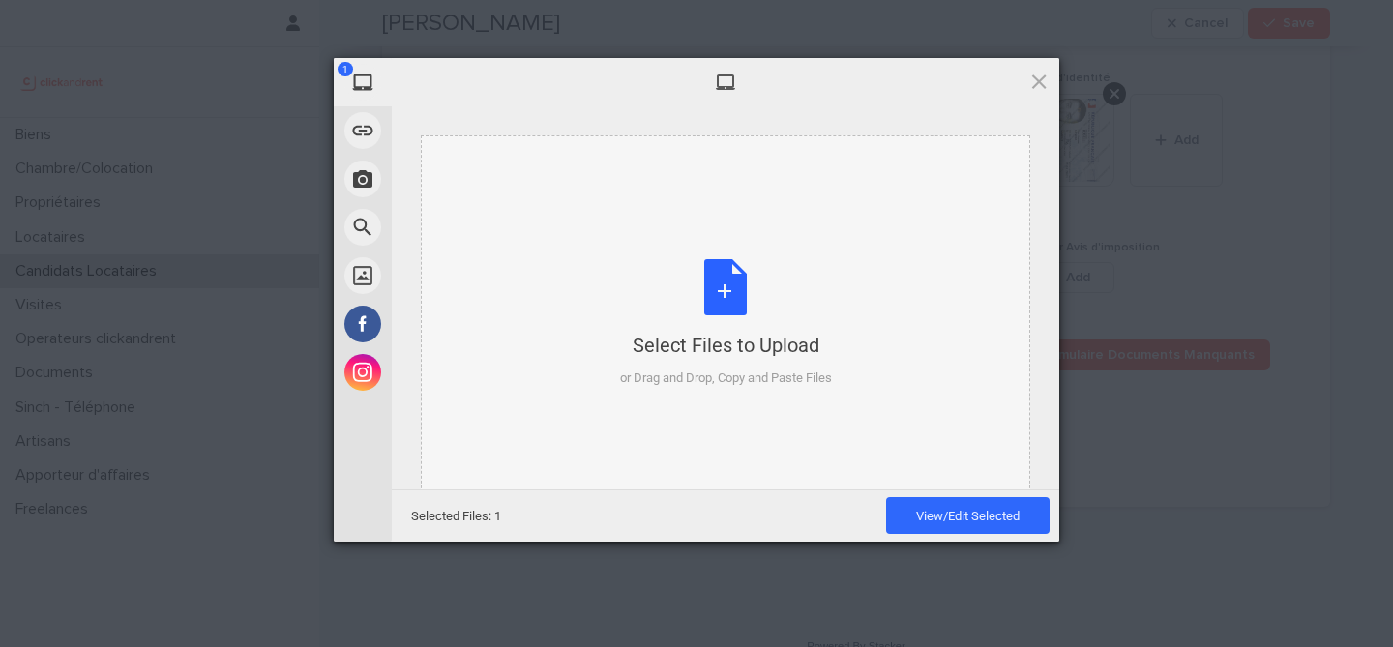
click at [712, 311] on div "Select Files to Upload or Drag and Drop, Copy and Paste Files" at bounding box center [726, 323] width 212 height 129
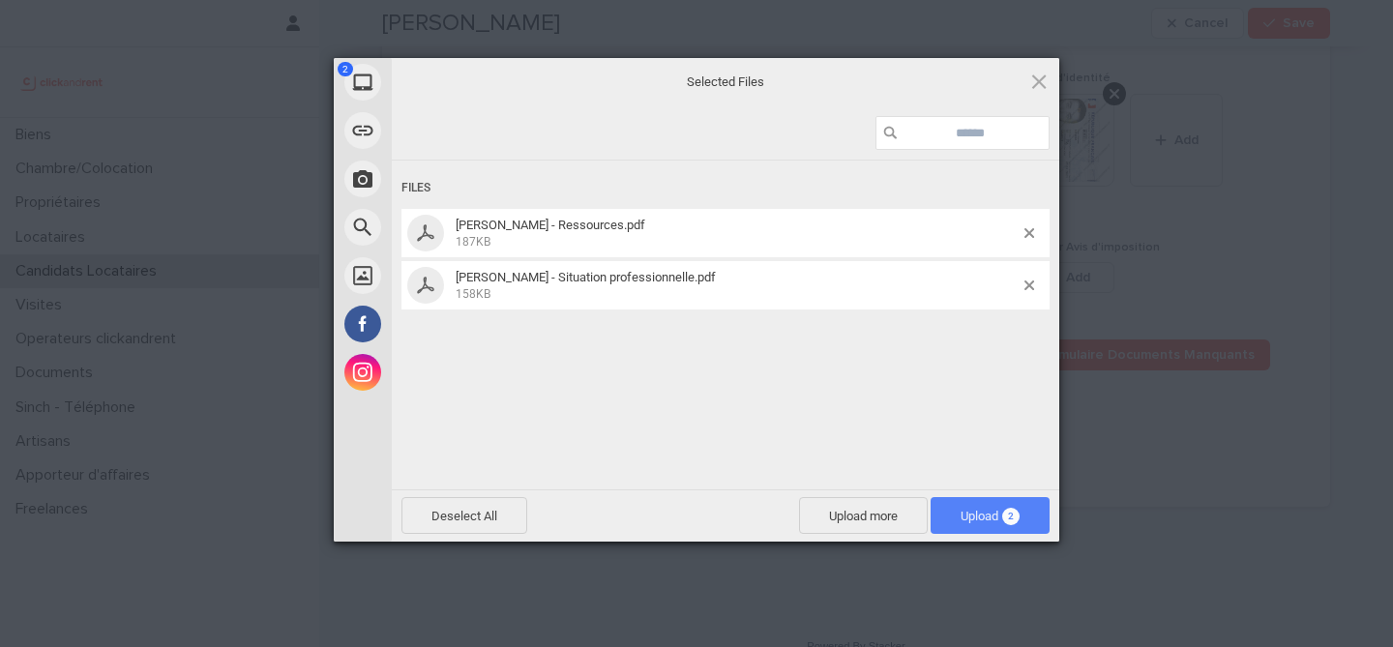
click at [992, 518] on span "Upload 2" at bounding box center [990, 516] width 59 height 15
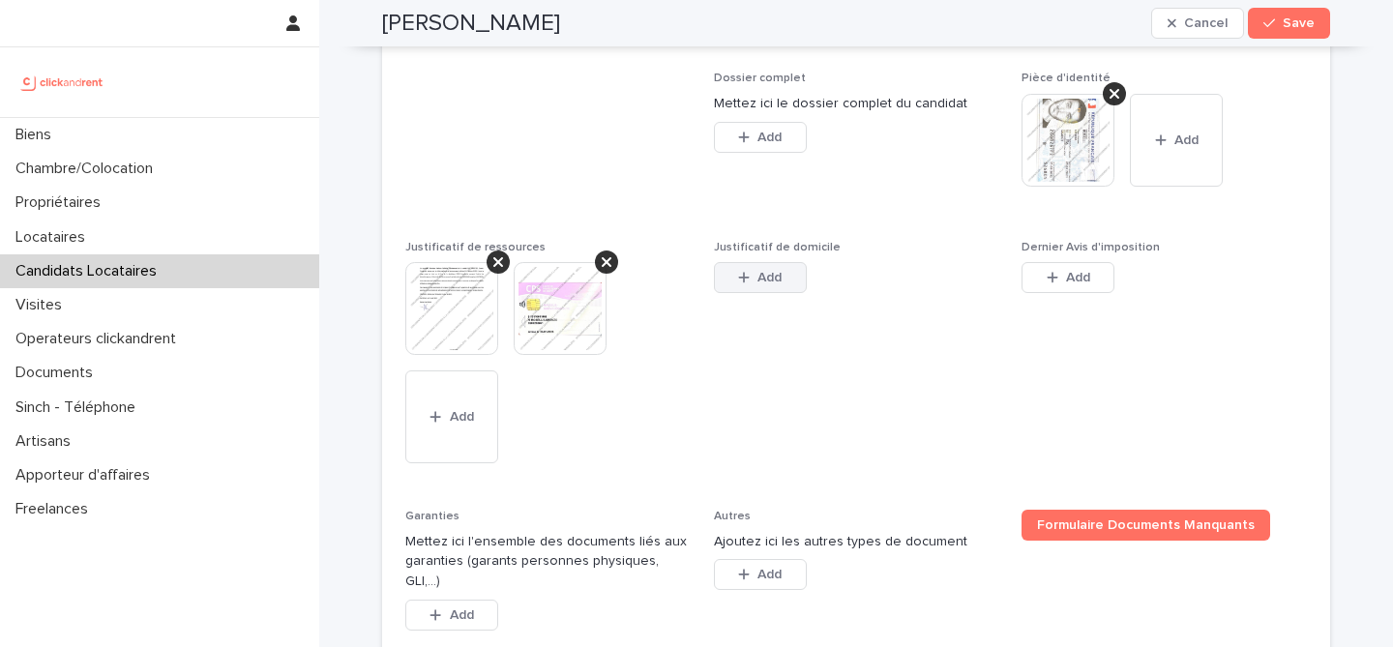
click at [765, 284] on span "Add" at bounding box center [770, 278] width 24 height 14
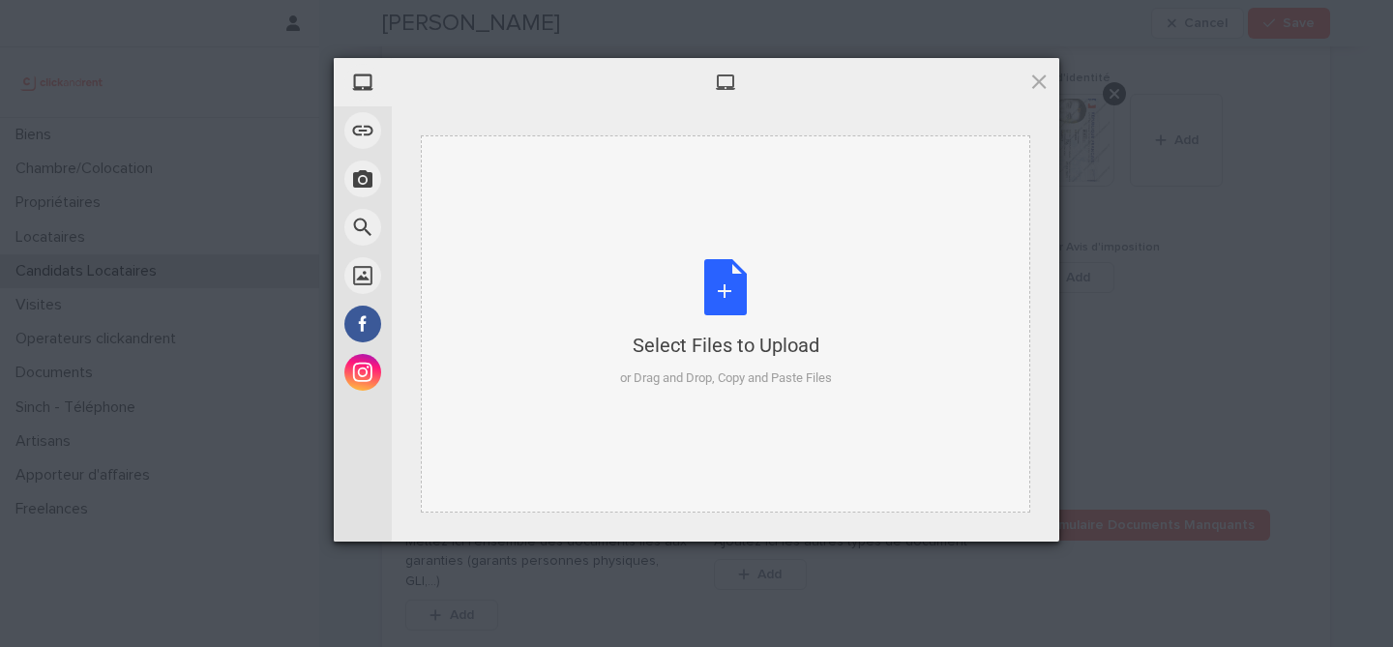
click at [721, 302] on div "Select Files to Upload or Drag and Drop, Copy and Paste Files" at bounding box center [726, 323] width 212 height 129
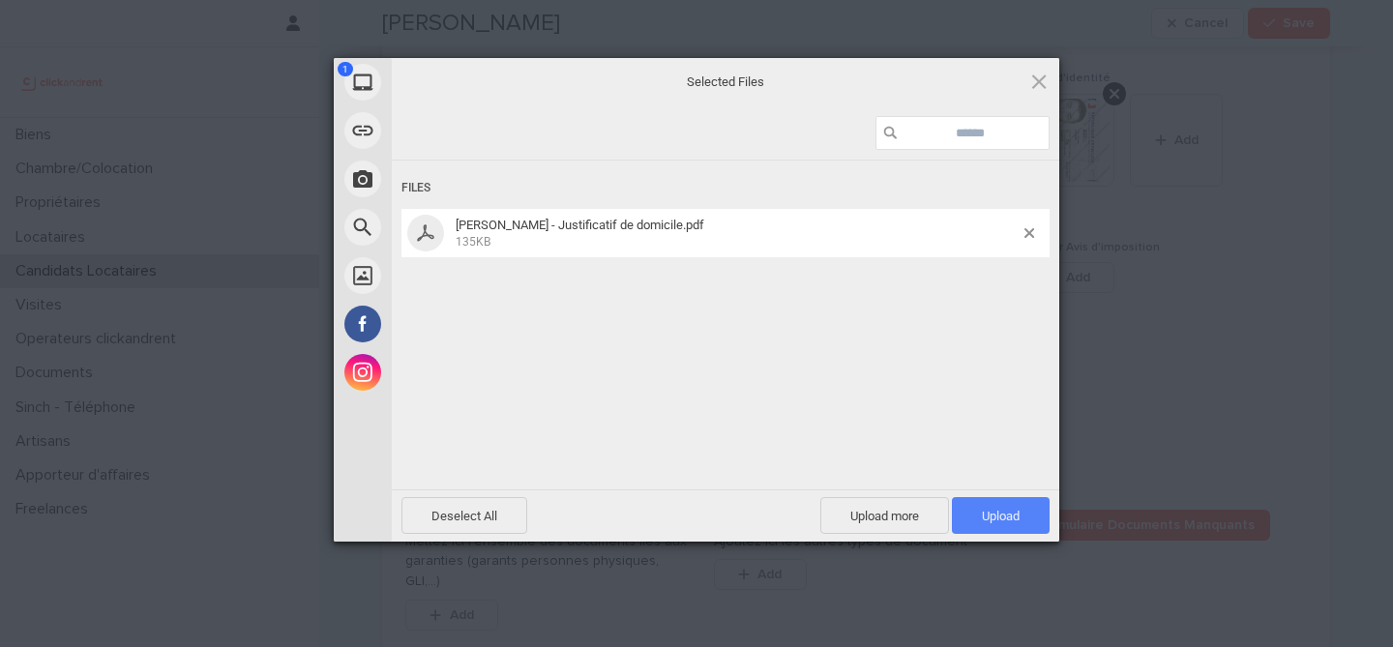
click at [1021, 524] on span "Upload 1" at bounding box center [1001, 515] width 98 height 37
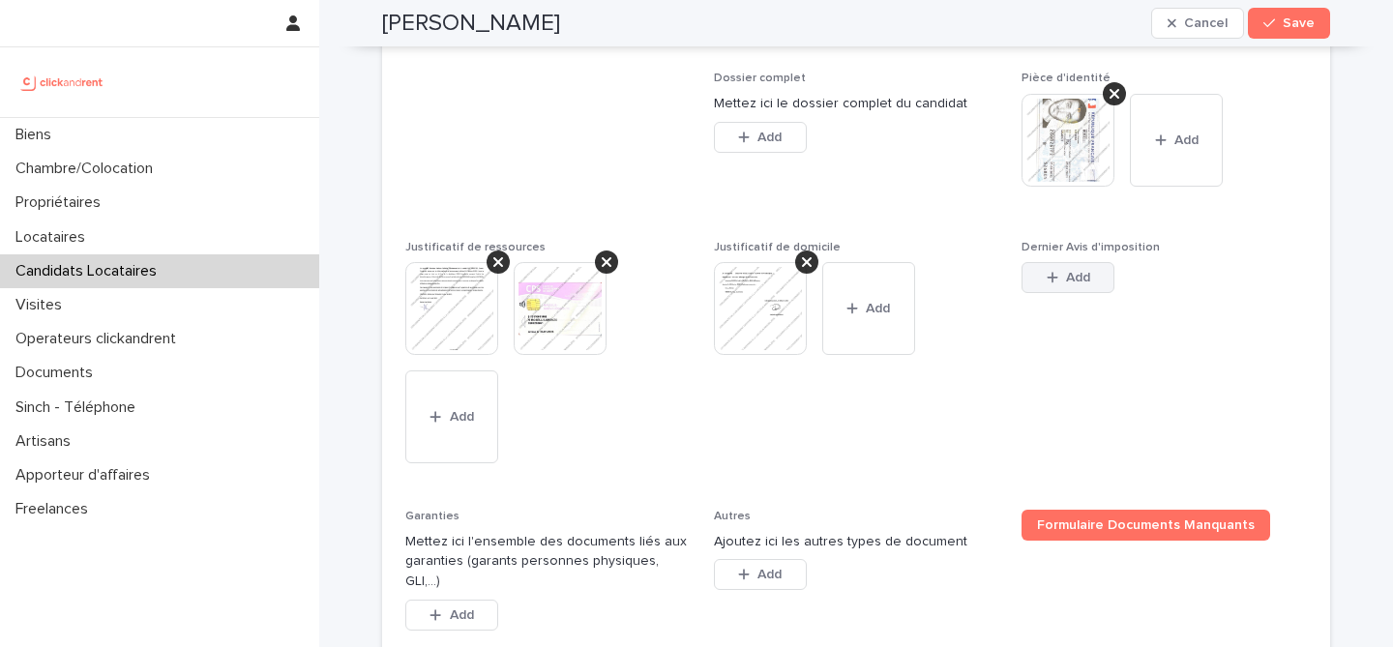
click at [1047, 284] on icon "button" at bounding box center [1053, 278] width 12 height 14
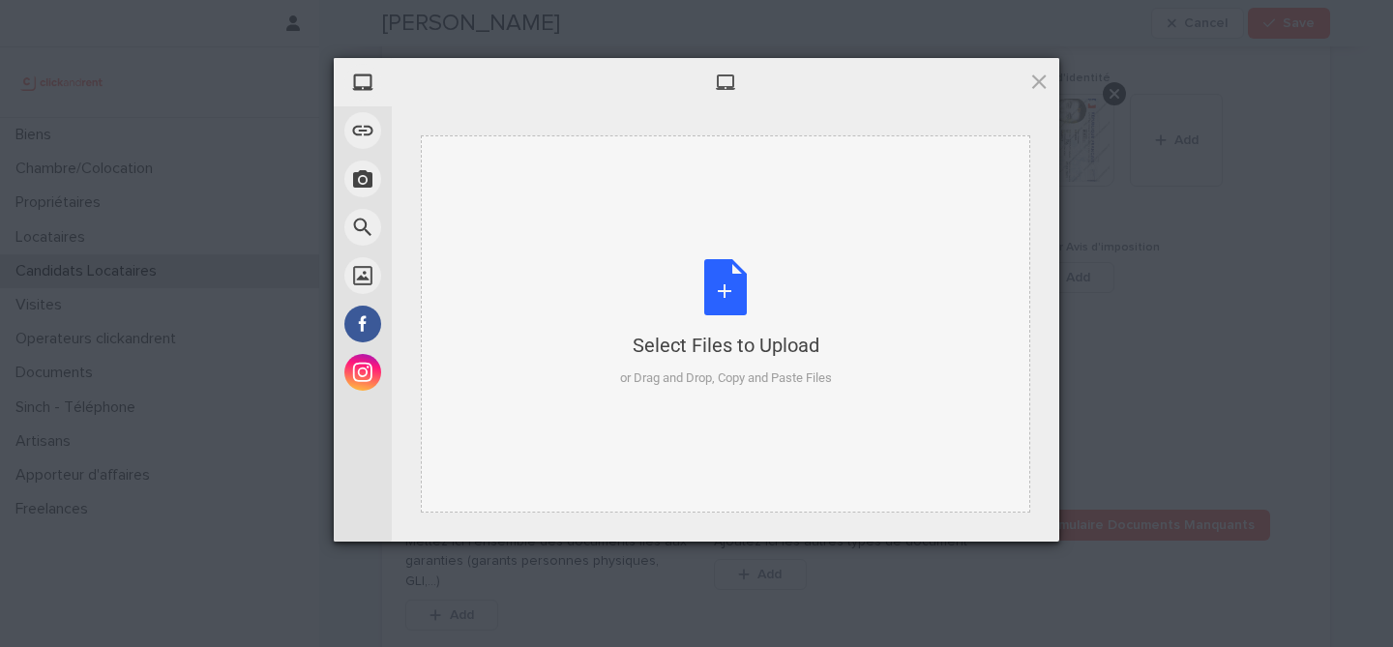
click at [697, 301] on div "Select Files to Upload or Drag and Drop, Copy and Paste Files" at bounding box center [726, 323] width 212 height 129
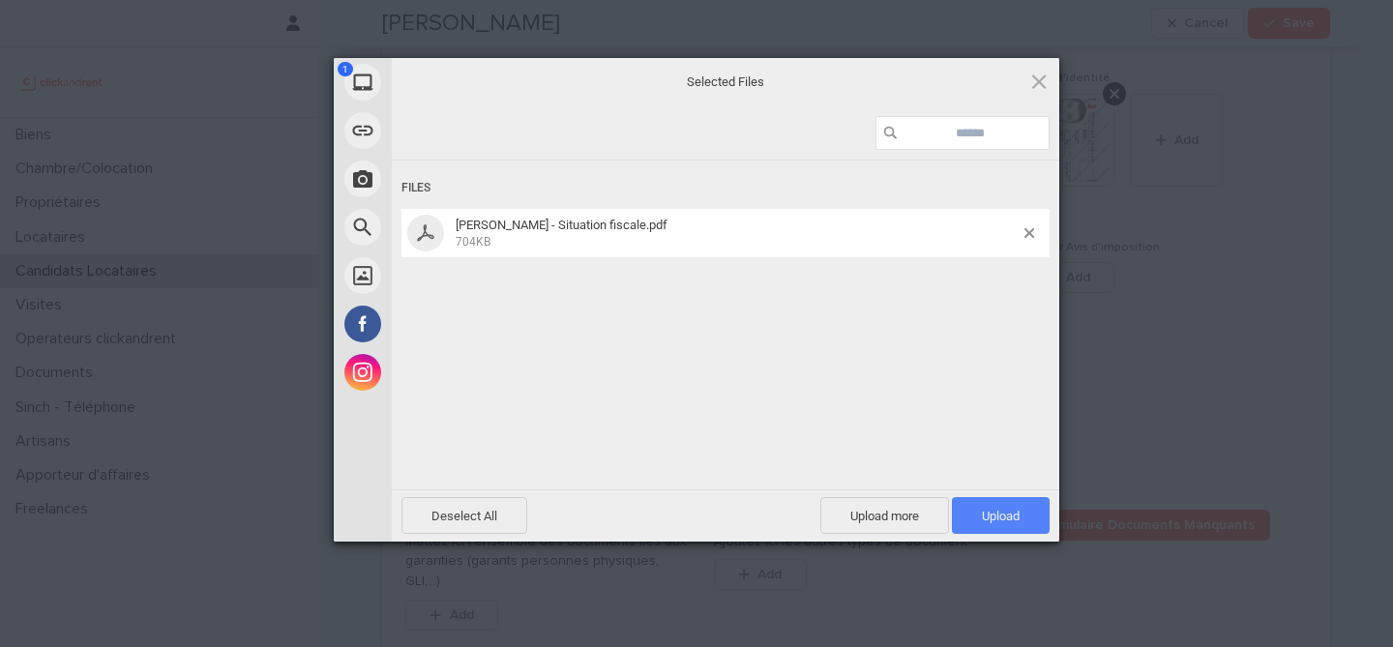
click at [988, 505] on span "Upload 1" at bounding box center [1001, 515] width 98 height 37
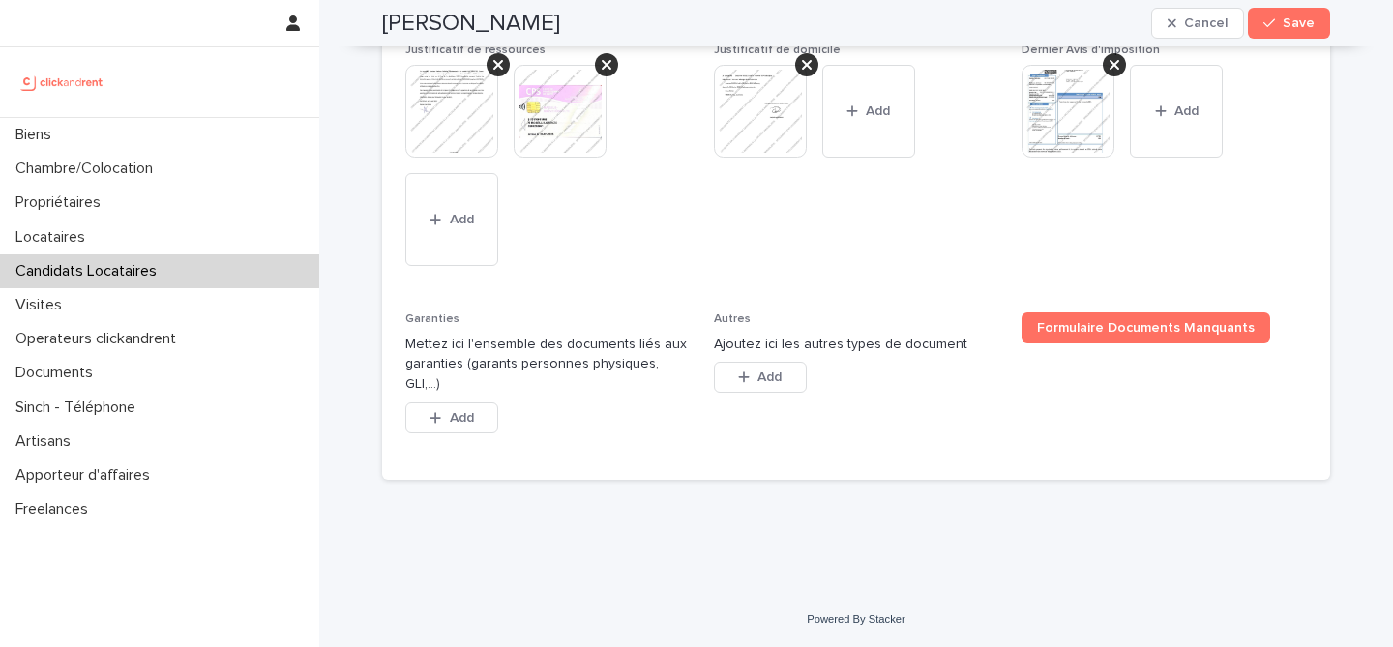
scroll to position [1750, 0]
click at [437, 423] on icon "button" at bounding box center [436, 418] width 12 height 14
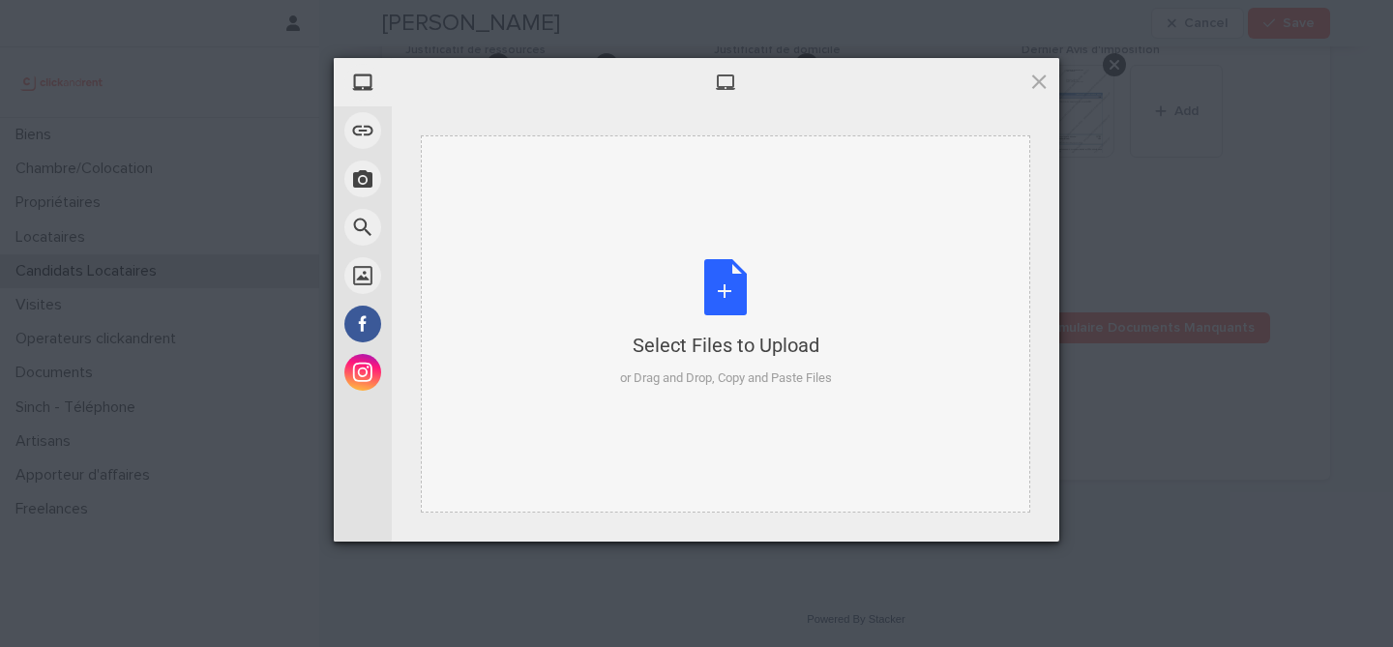
click at [729, 306] on div "Select Files to Upload or Drag and Drop, Copy and Paste Files" at bounding box center [726, 323] width 212 height 129
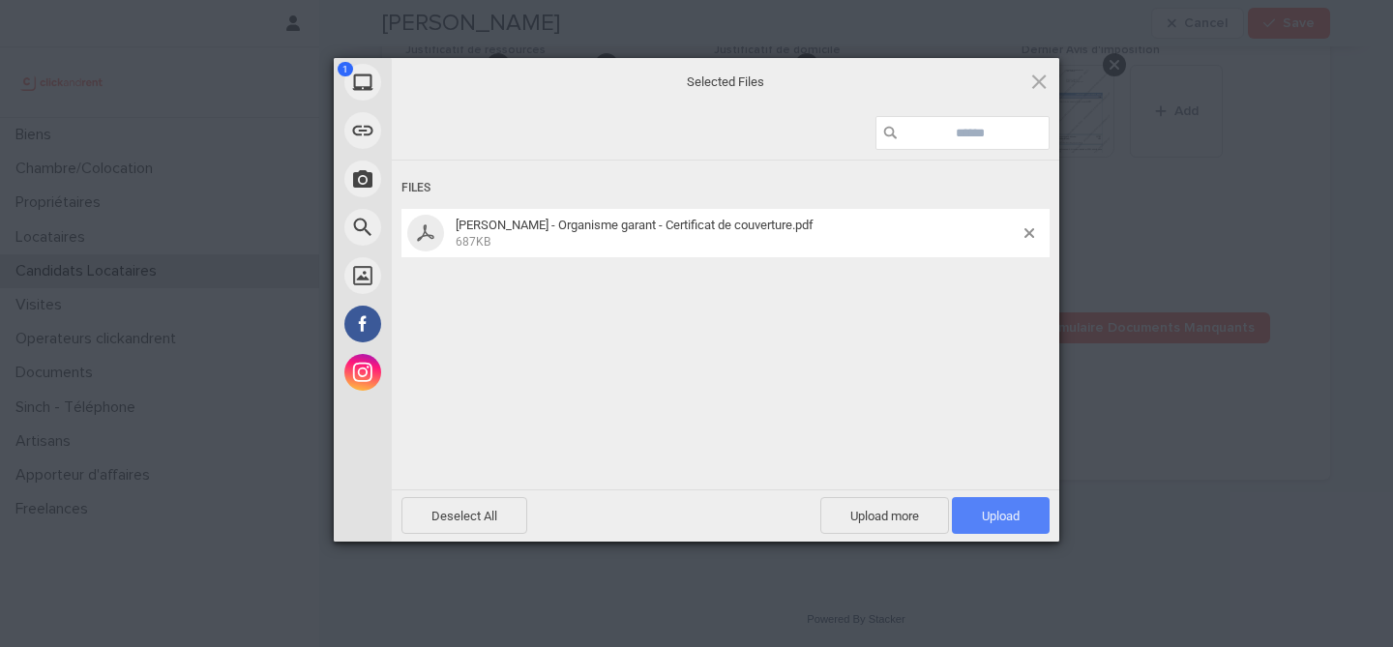
click at [1004, 521] on span "Upload 1" at bounding box center [1001, 516] width 38 height 15
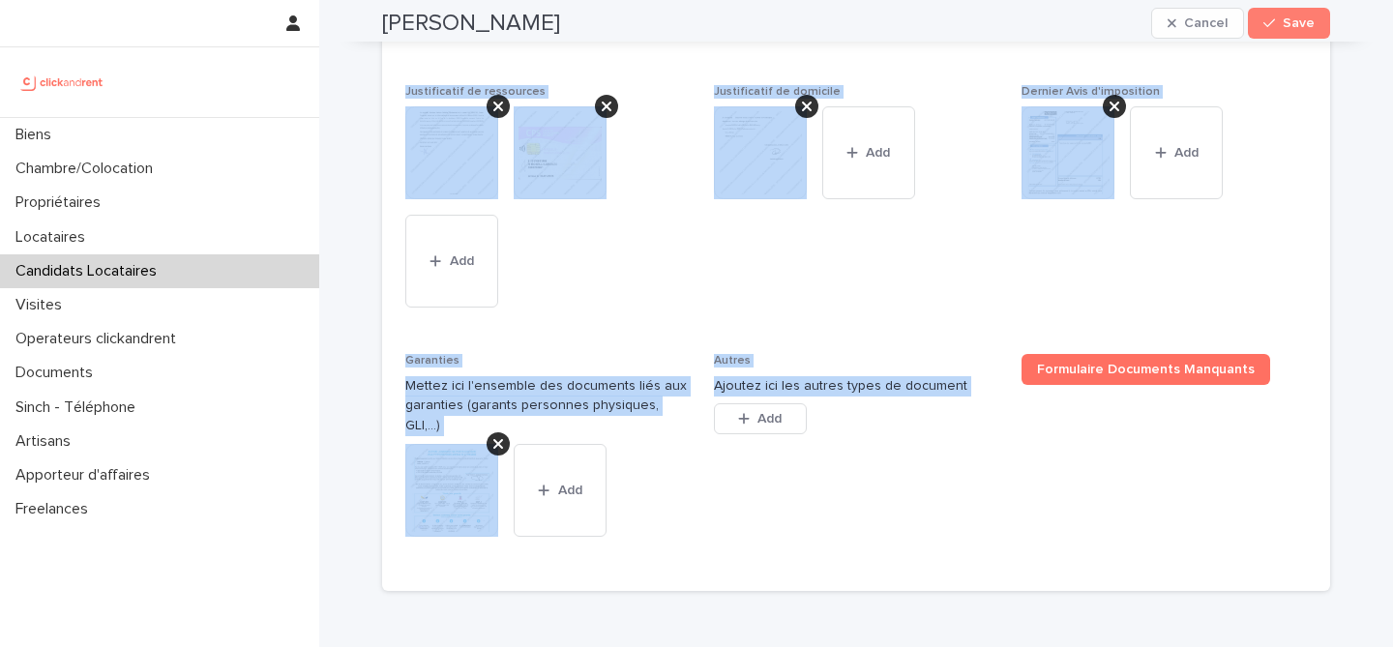
scroll to position [1819, 0]
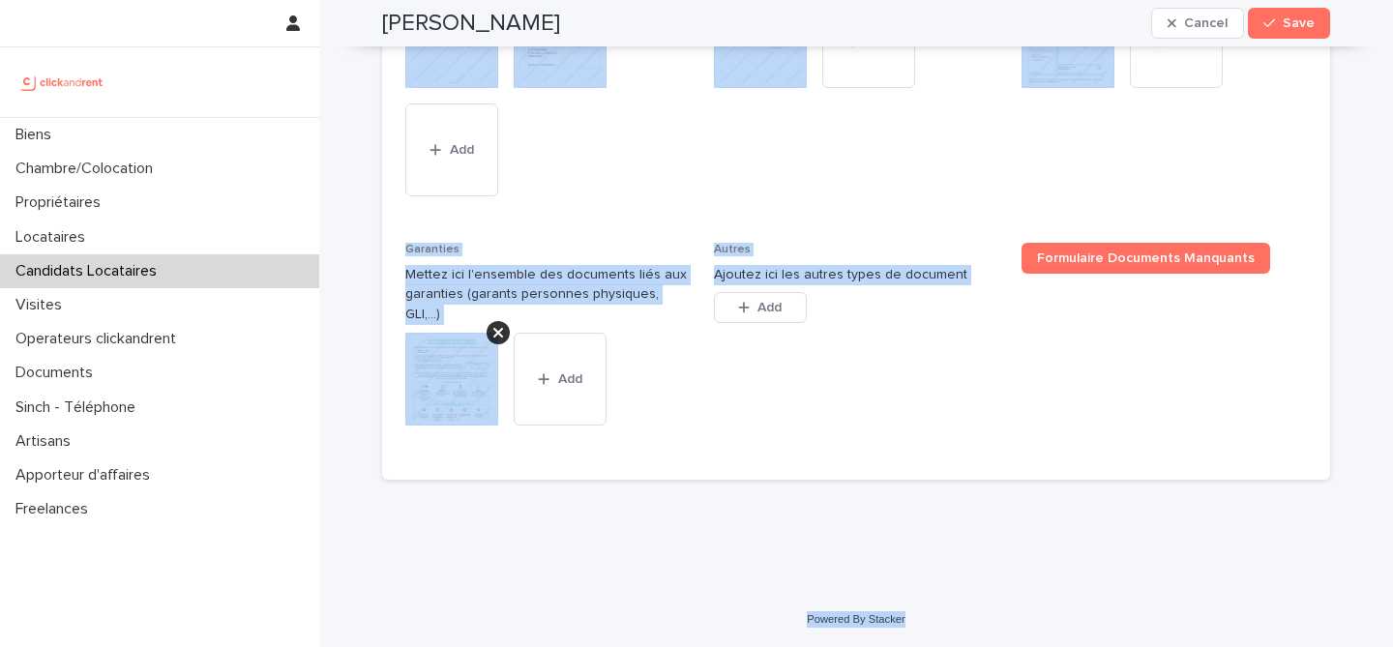
drag, startPoint x: 384, startPoint y: 69, endPoint x: 915, endPoint y: 628, distance: 771.4
copy div "Lorenzo Roselli Cancel Save Sorry, there was an error saving your record. Pleas…"
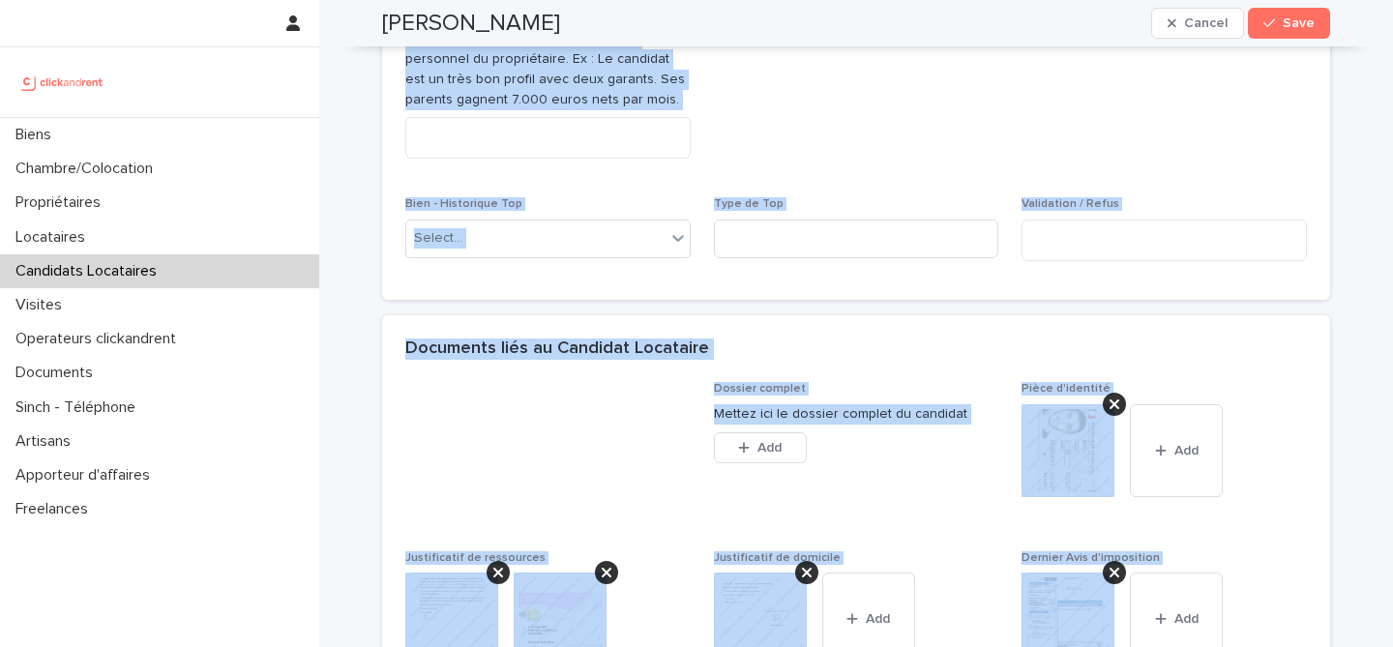
scroll to position [1220, 0]
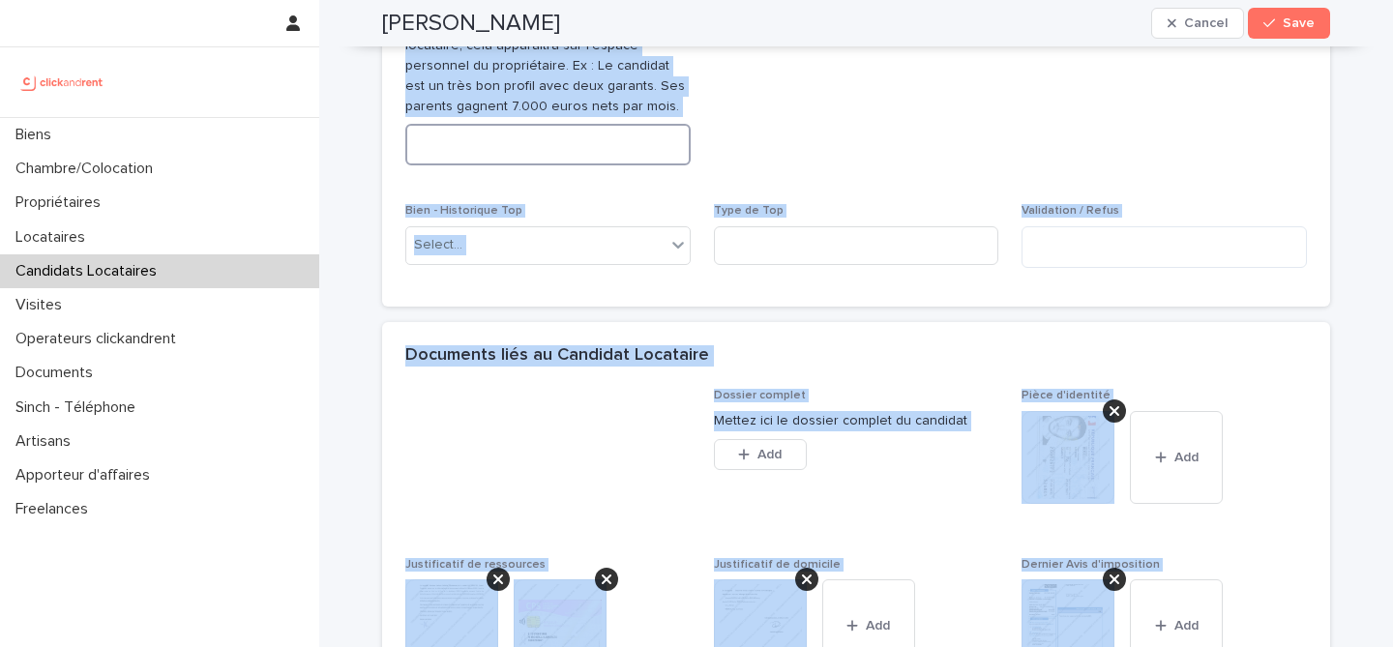
click at [553, 165] on textarea at bounding box center [547, 145] width 285 height 42
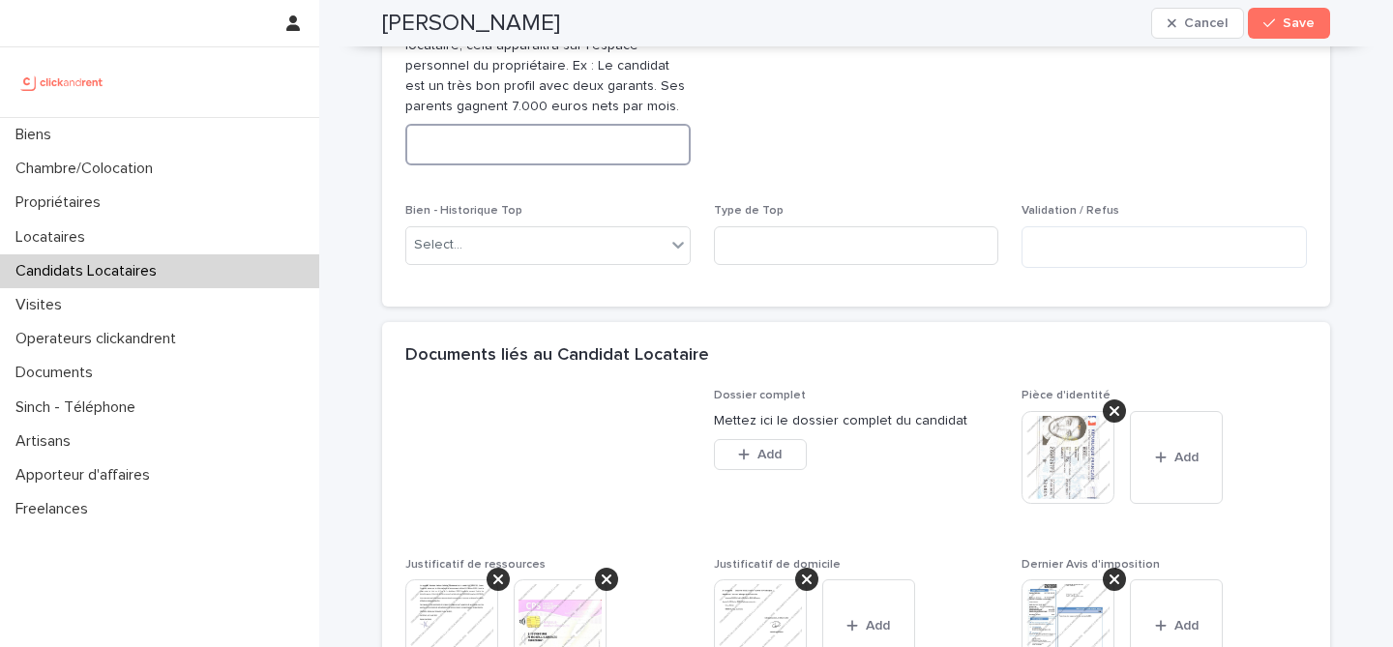
paste textarea "**********"
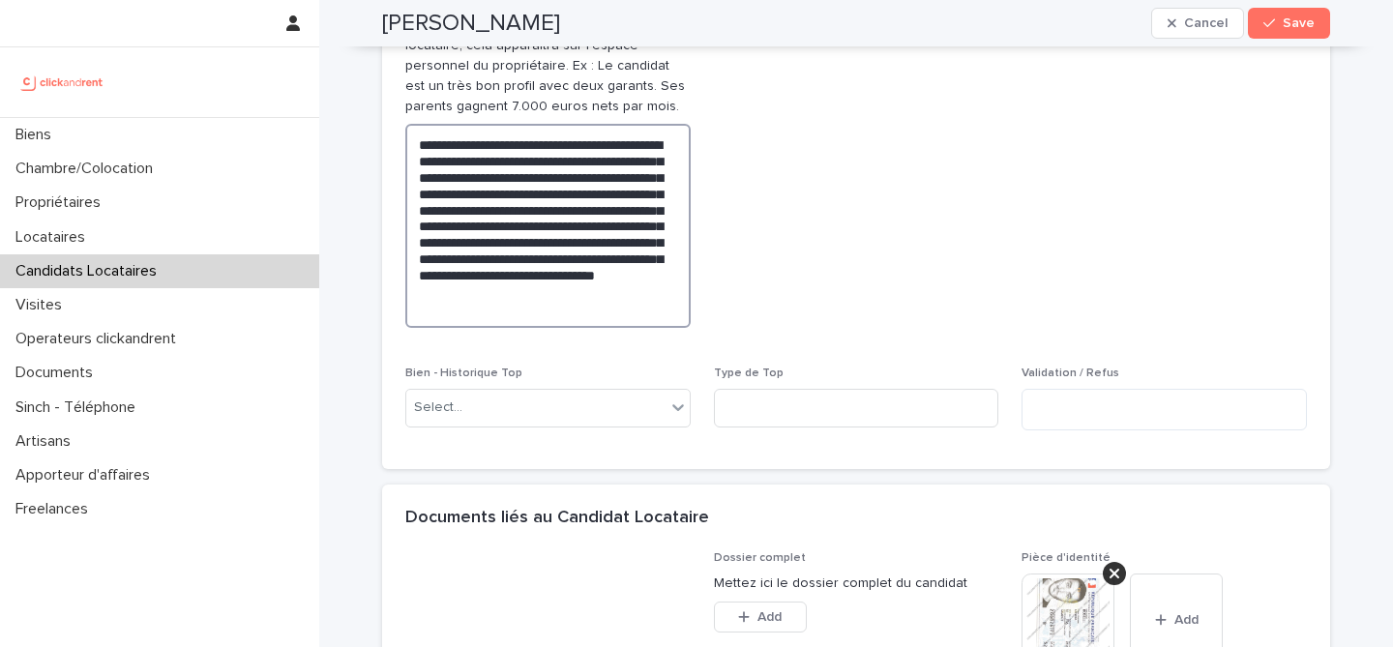
type textarea "**********"
click at [1042, 270] on span "Refus par le propriétaire" at bounding box center [1164, 168] width 285 height 349
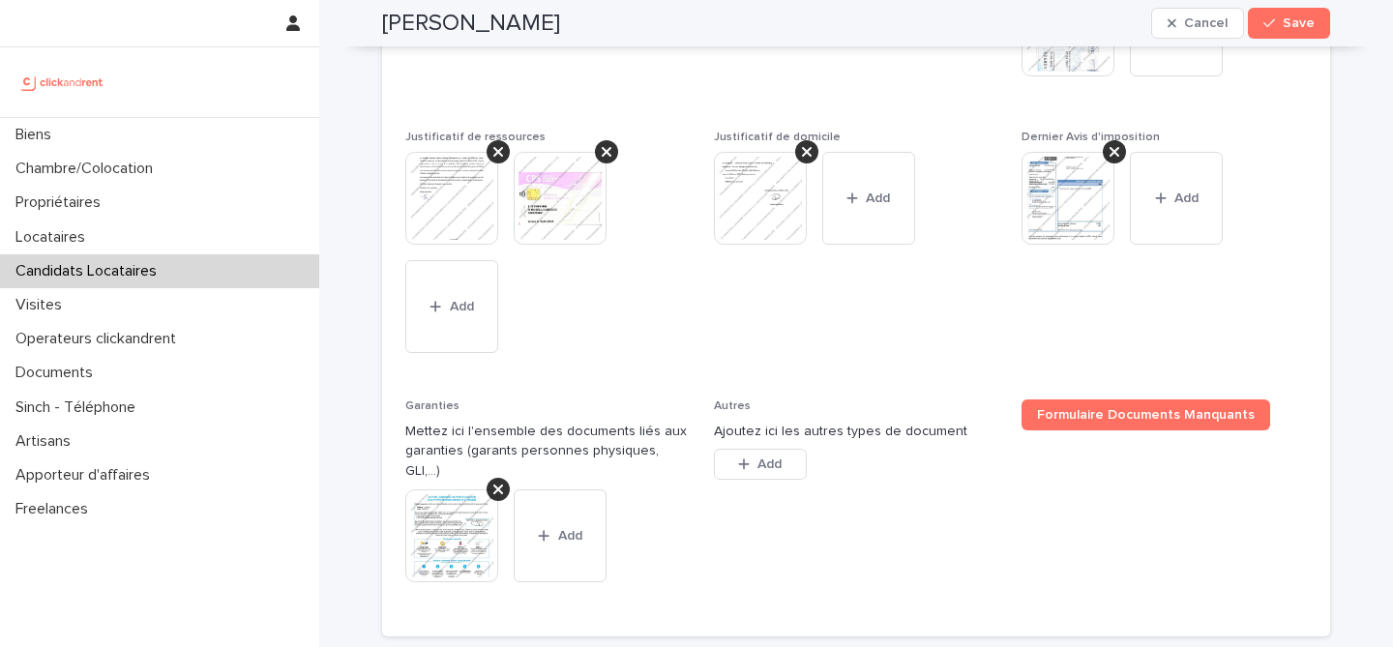
scroll to position [1982, 0]
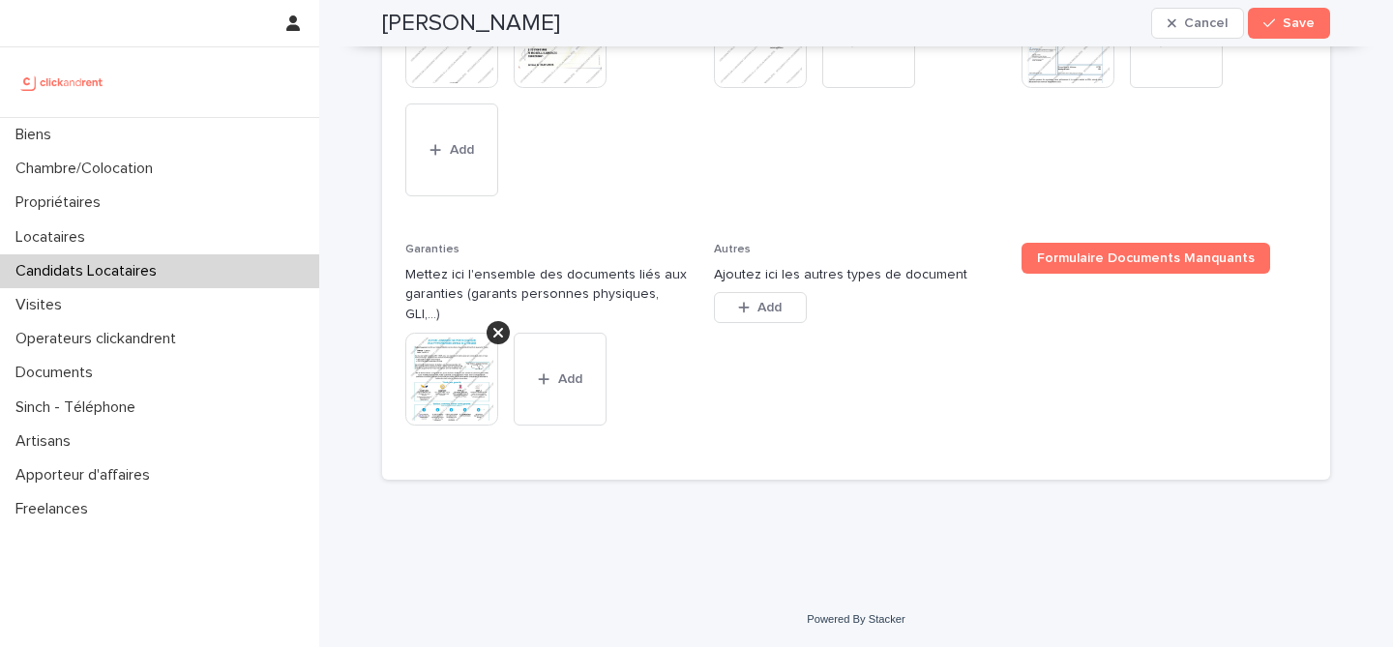
click at [529, 17] on h2 "Lorenzo Roselli" at bounding box center [471, 24] width 178 height 28
copy div "Lorenzo Roselli Cancel Save"
click at [1270, 20] on icon "button" at bounding box center [1270, 23] width 12 height 14
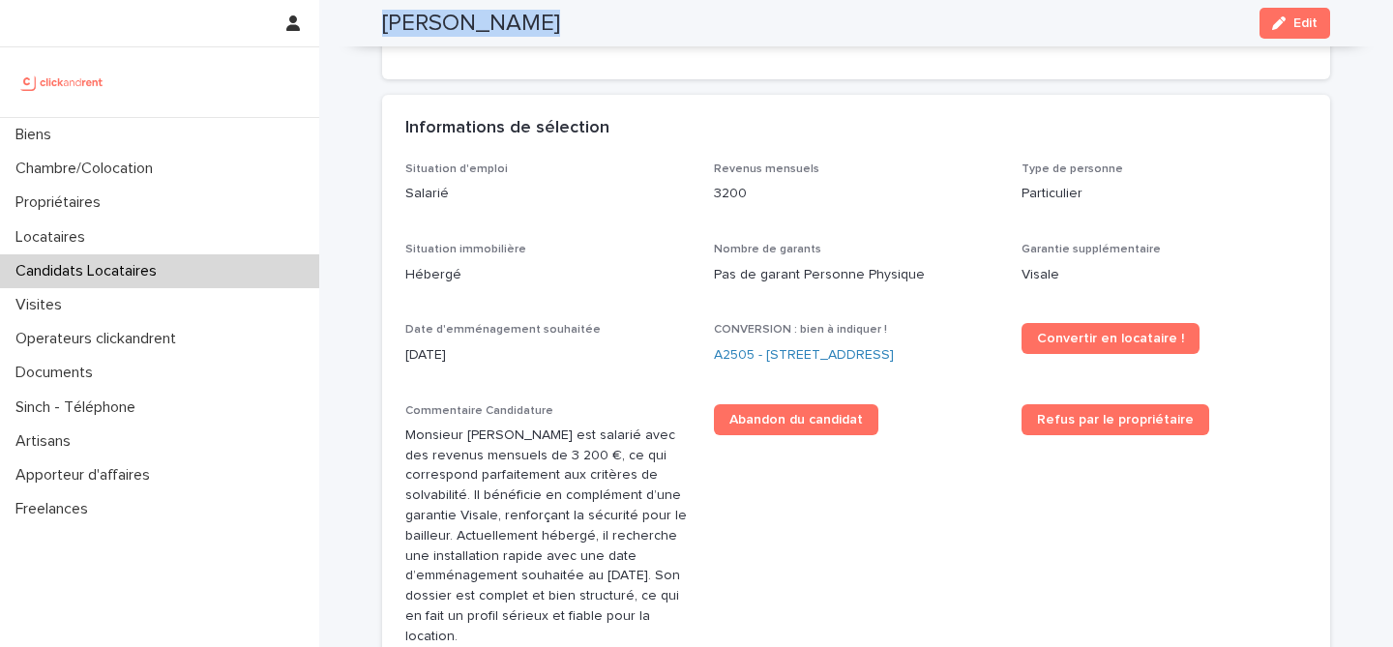
scroll to position [450, 0]
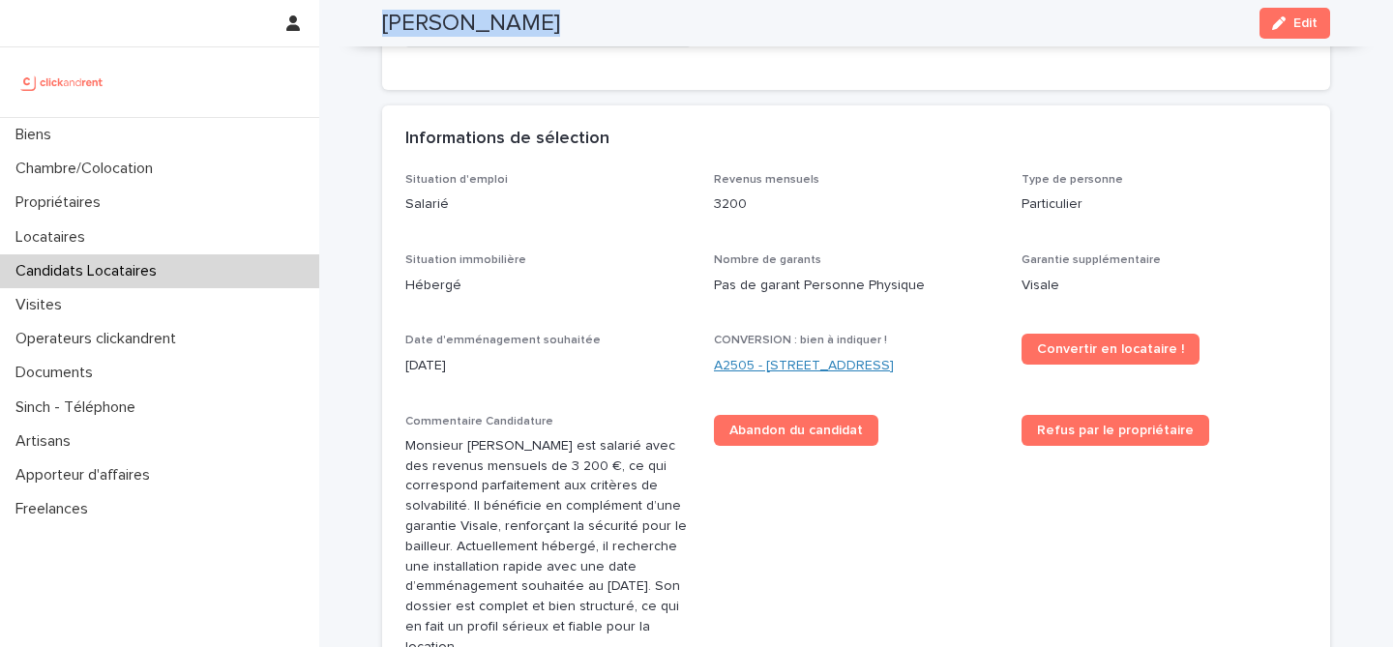
click at [771, 366] on link "A2505 - 6 impasse Tourneux, Paris 75012" at bounding box center [804, 366] width 180 height 20
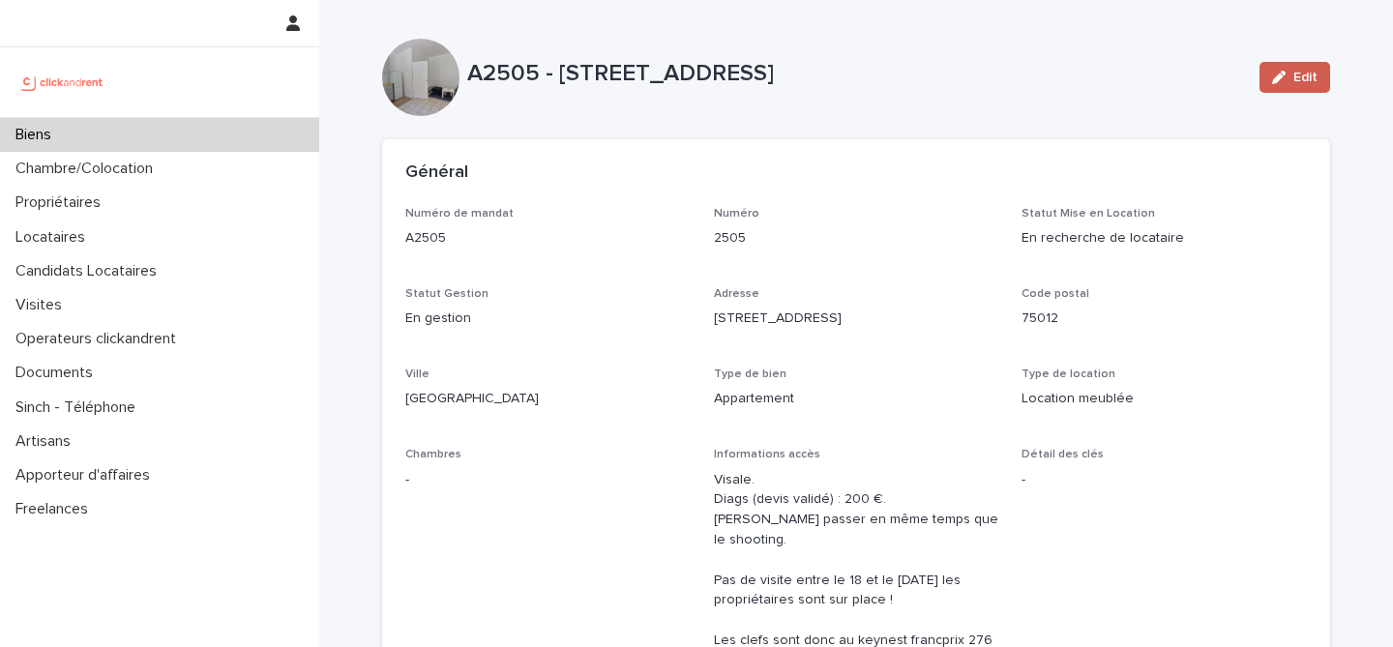
click at [1309, 89] on button "Edit" at bounding box center [1295, 77] width 71 height 31
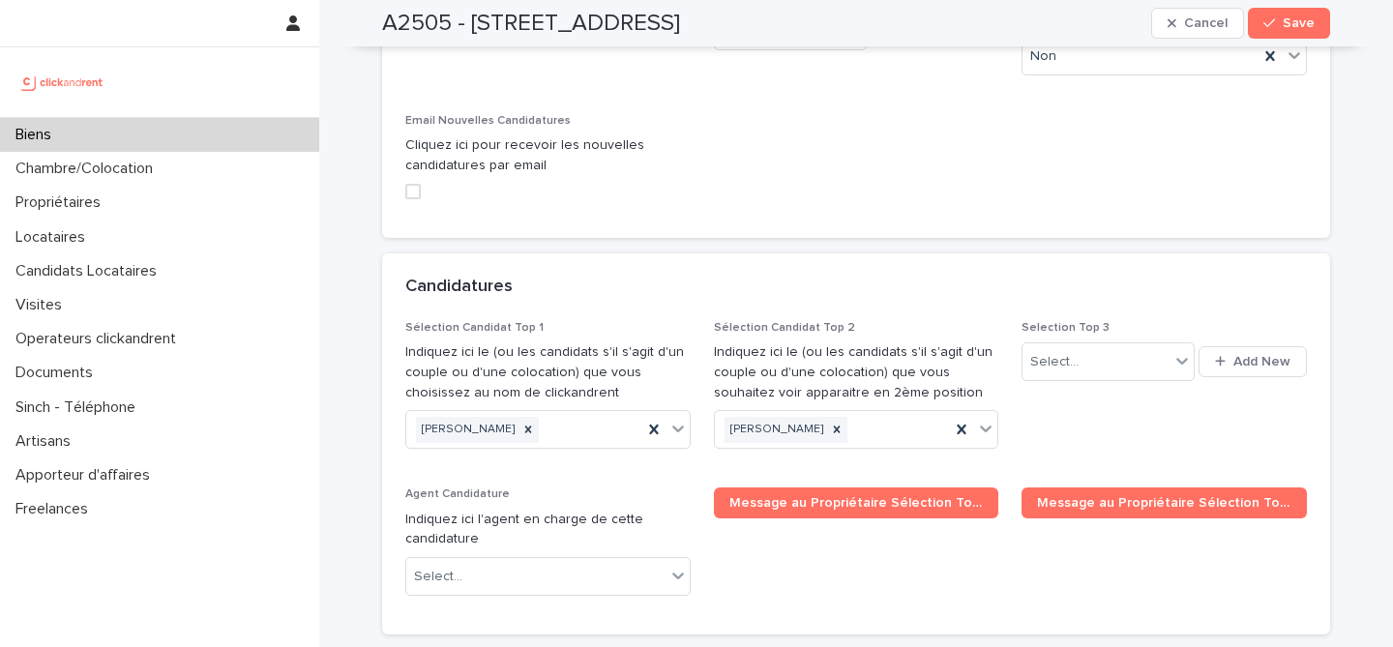
scroll to position [9074, 0]
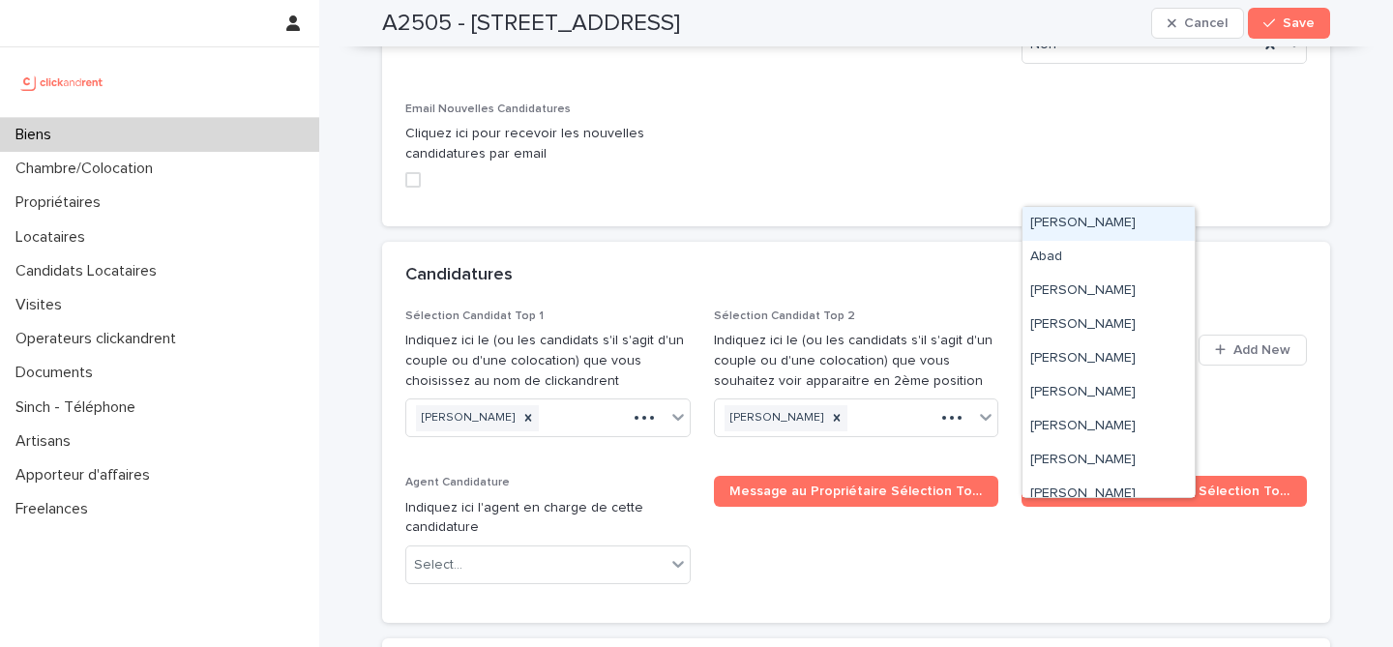
click at [1106, 335] on div "Select..." at bounding box center [1076, 351] width 107 height 32
paste input "**********"
type input "**********"
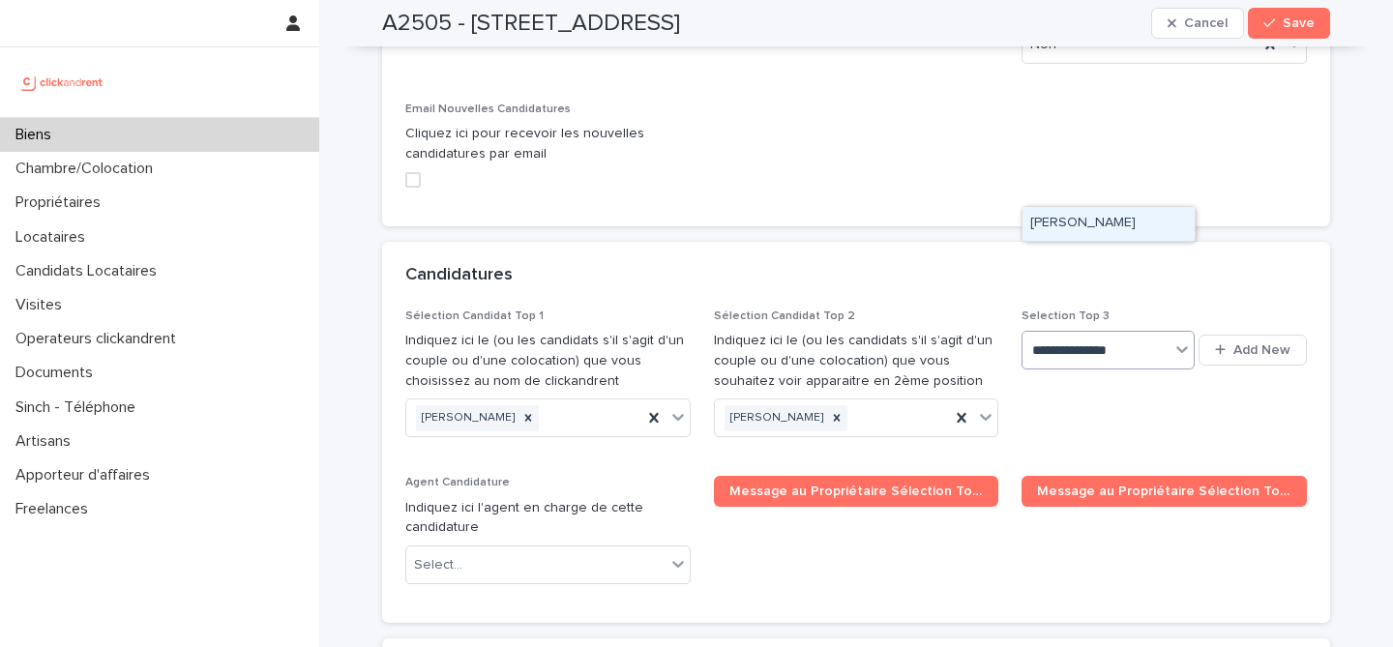
click at [1130, 220] on div "Lorenzo Roselli" at bounding box center [1109, 224] width 172 height 34
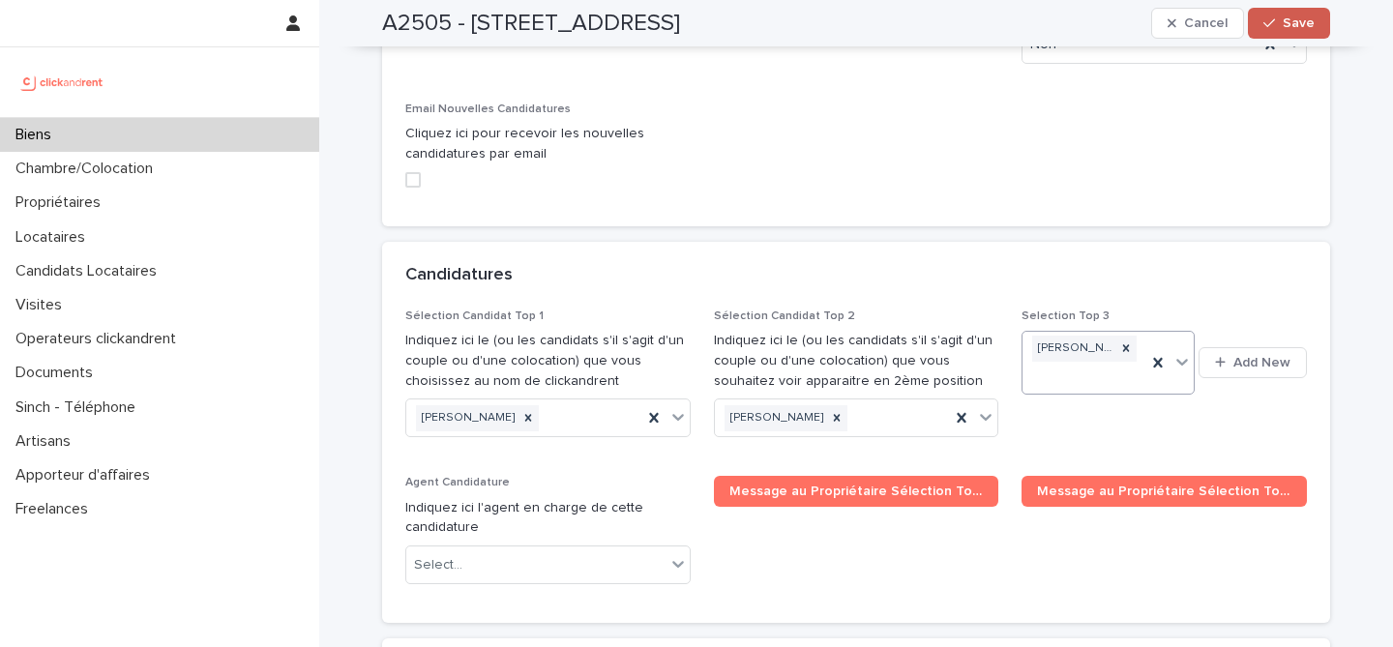
click at [1318, 16] on button "Save" at bounding box center [1289, 23] width 82 height 31
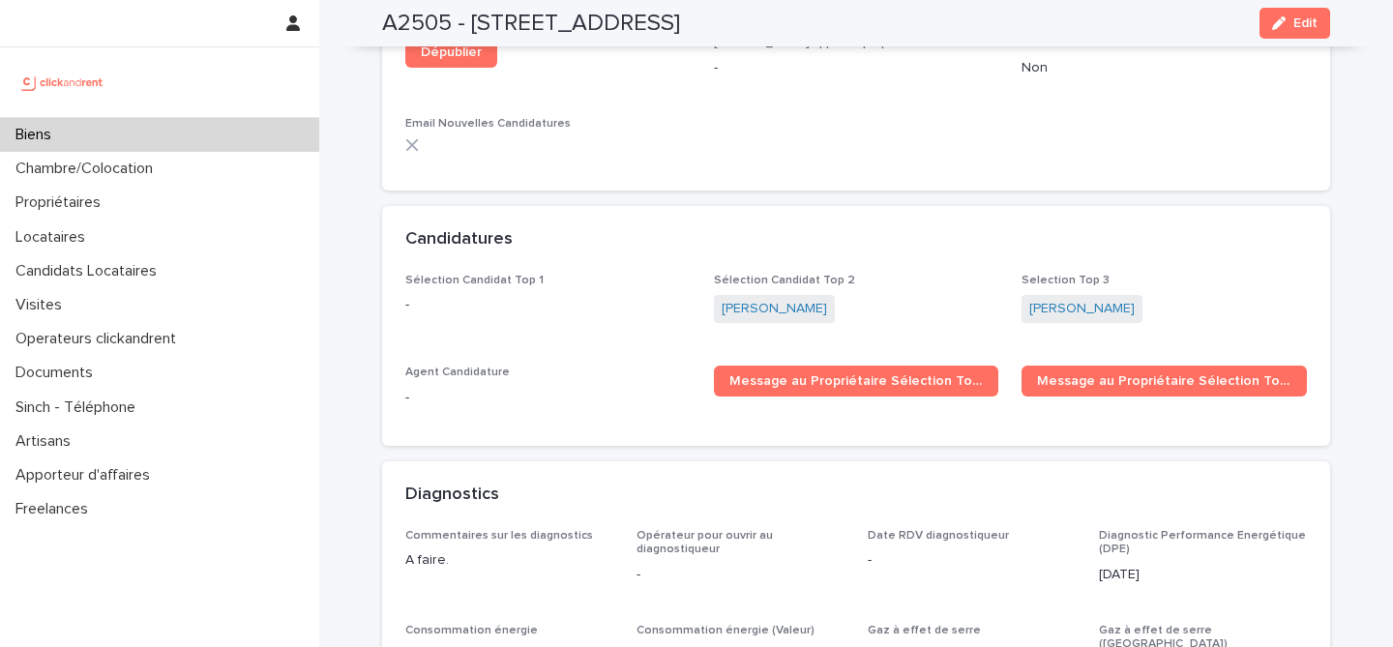
scroll to position [5556, 0]
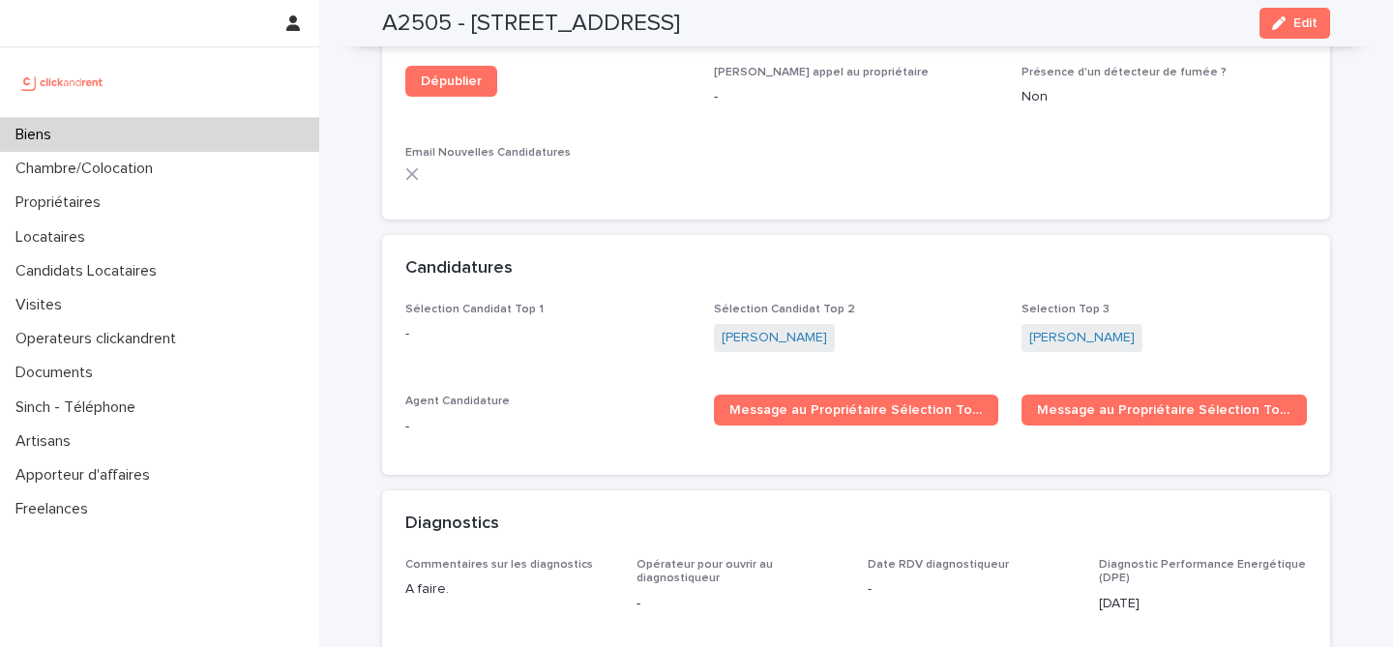
click at [168, 129] on div "Biens" at bounding box center [159, 135] width 319 height 34
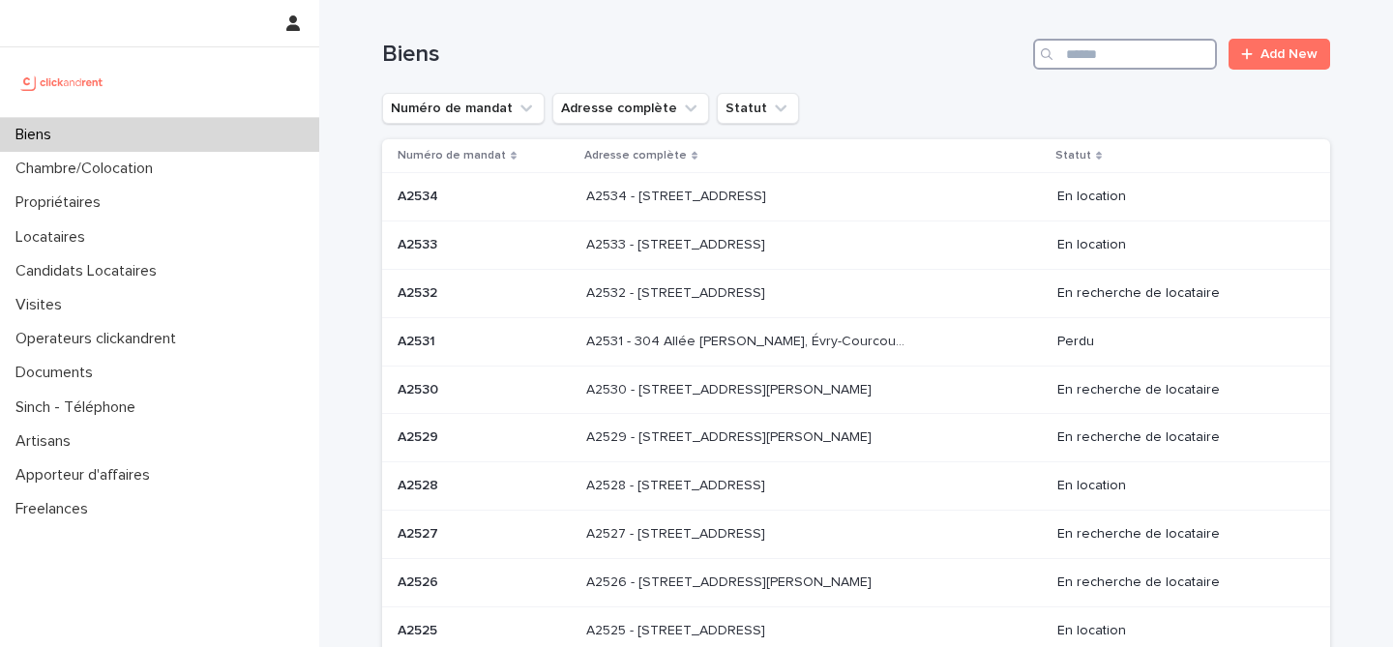
click at [1150, 62] on input "Search" at bounding box center [1125, 54] width 184 height 31
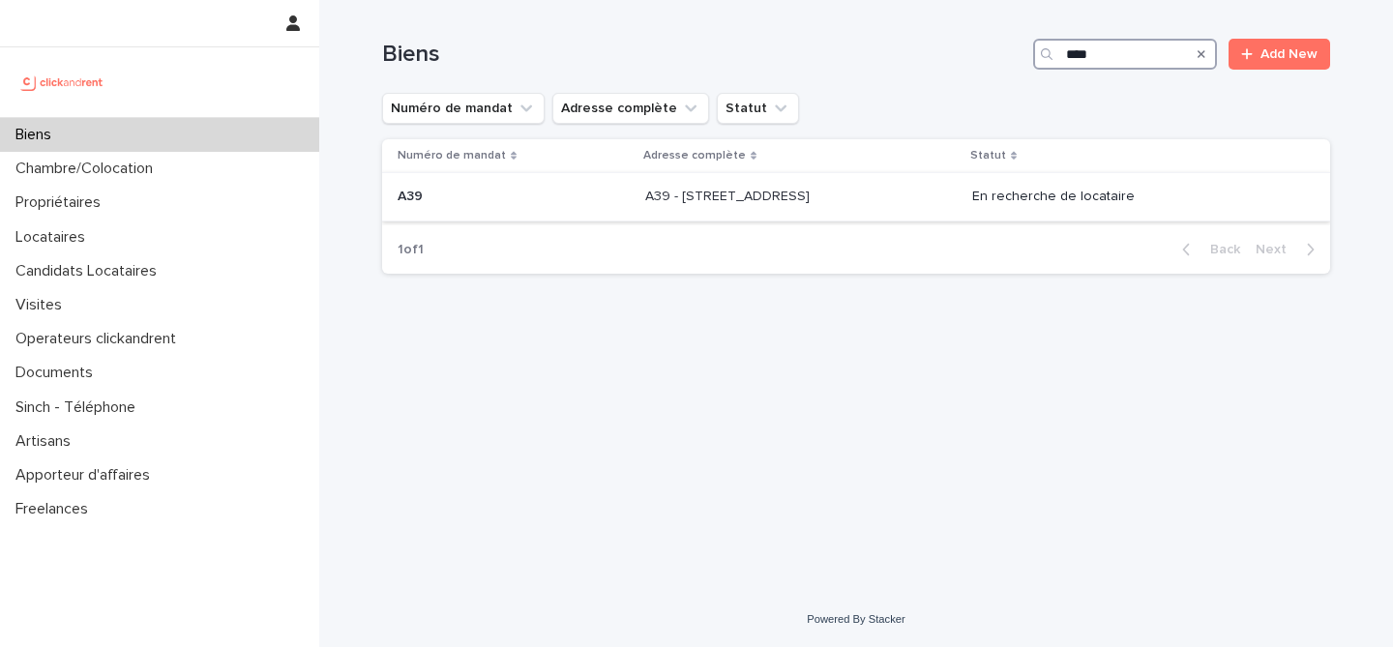
type input "***"
click at [499, 210] on div "A39 A39" at bounding box center [514, 197] width 232 height 32
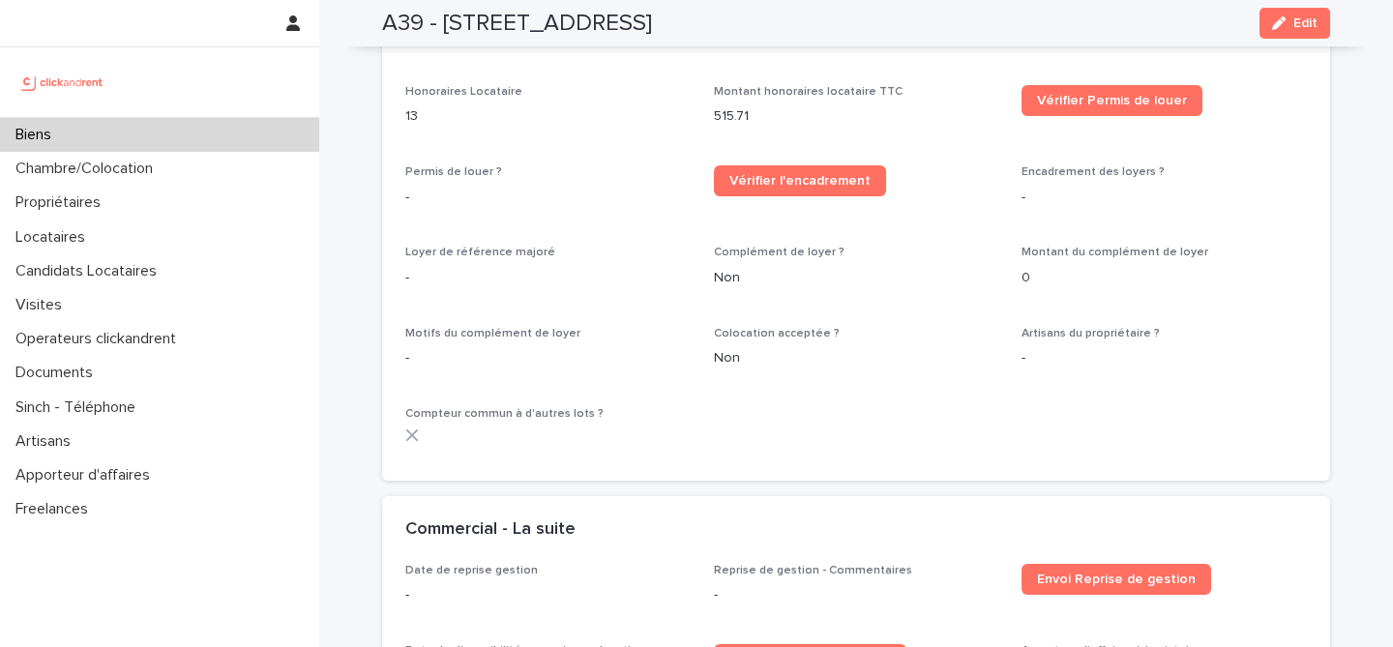
scroll to position [2403, 0]
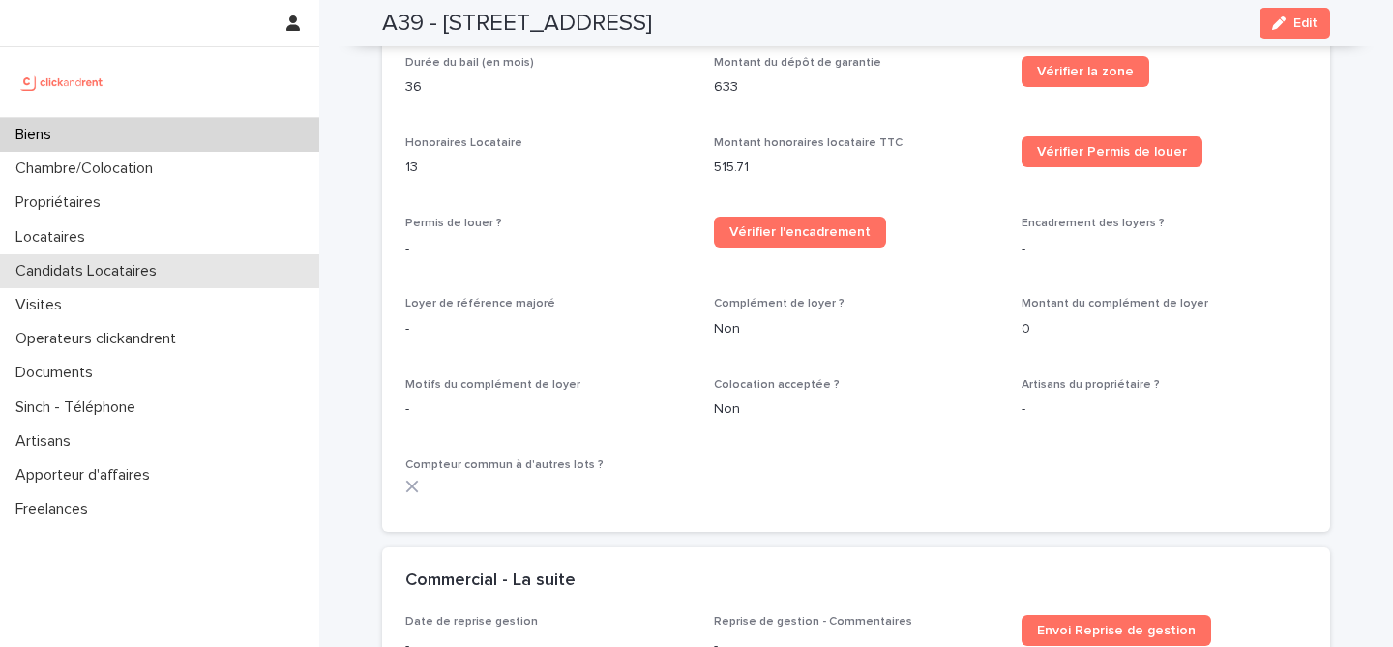
click at [142, 265] on p "Candidats Locataires" at bounding box center [90, 271] width 165 height 18
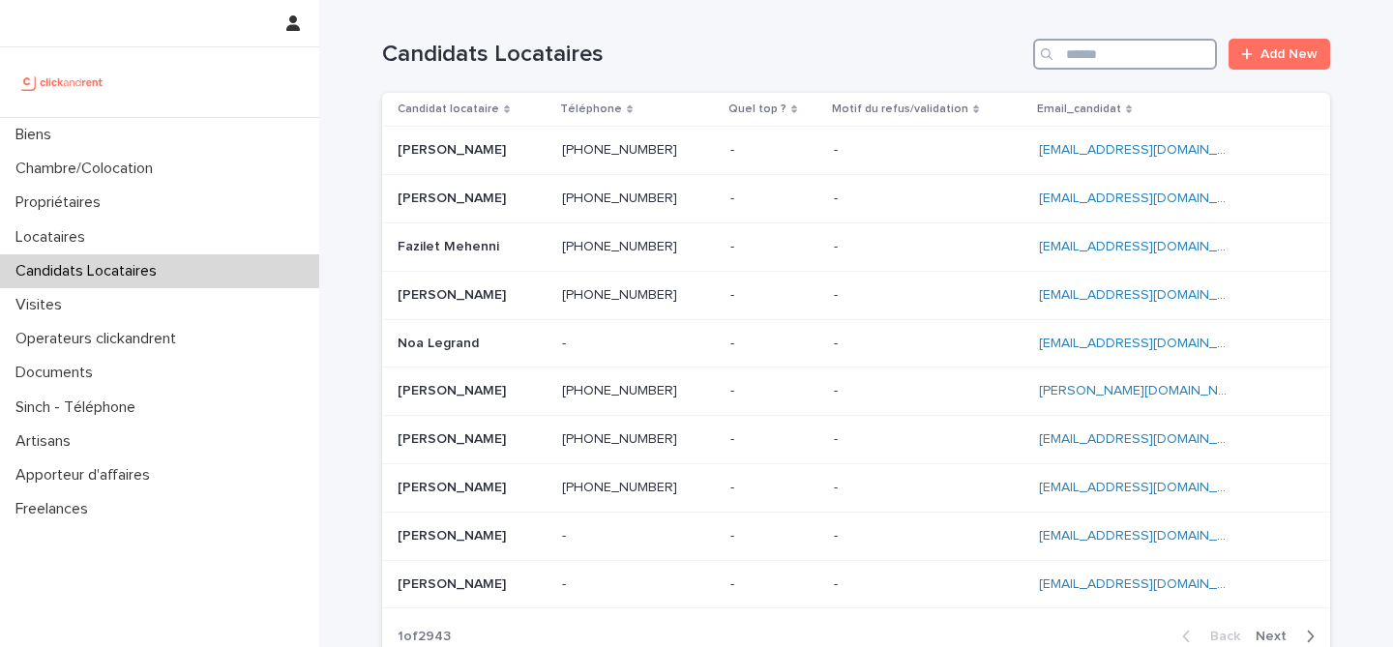
click at [1142, 58] on input "Search" at bounding box center [1125, 54] width 184 height 31
paste input "**********"
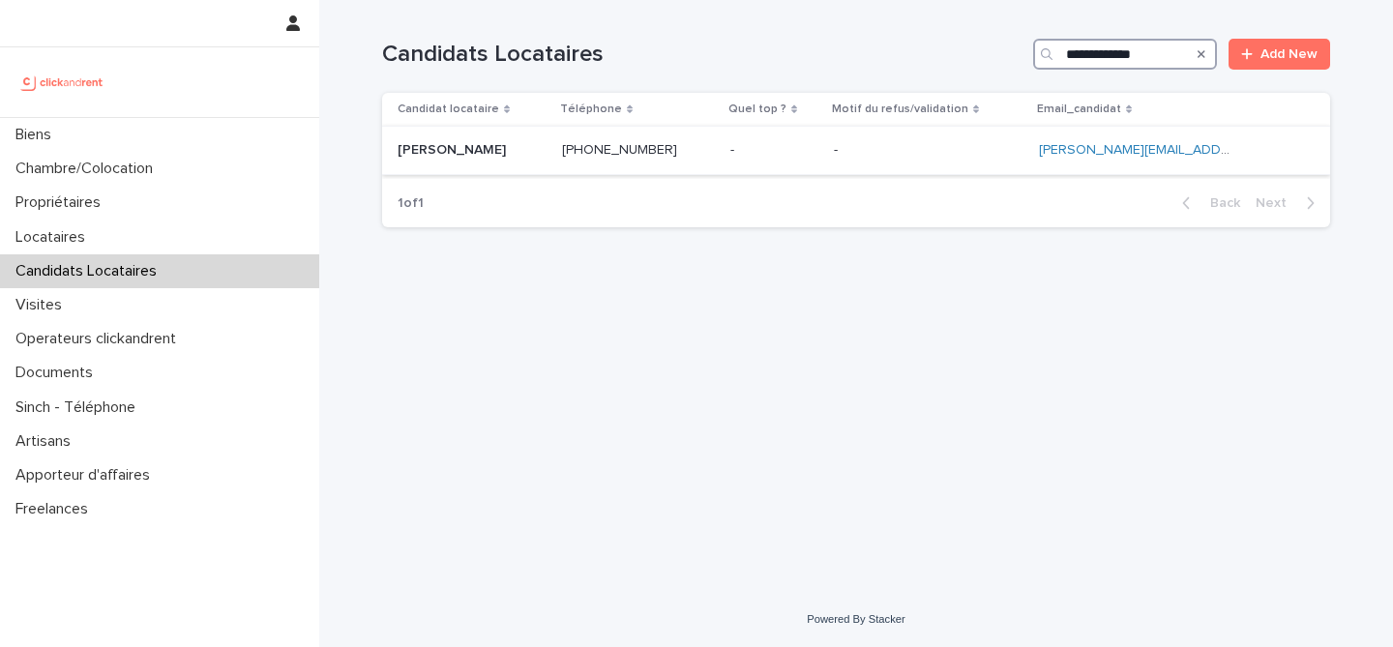
type input "**********"
click at [510, 149] on p at bounding box center [472, 150] width 149 height 16
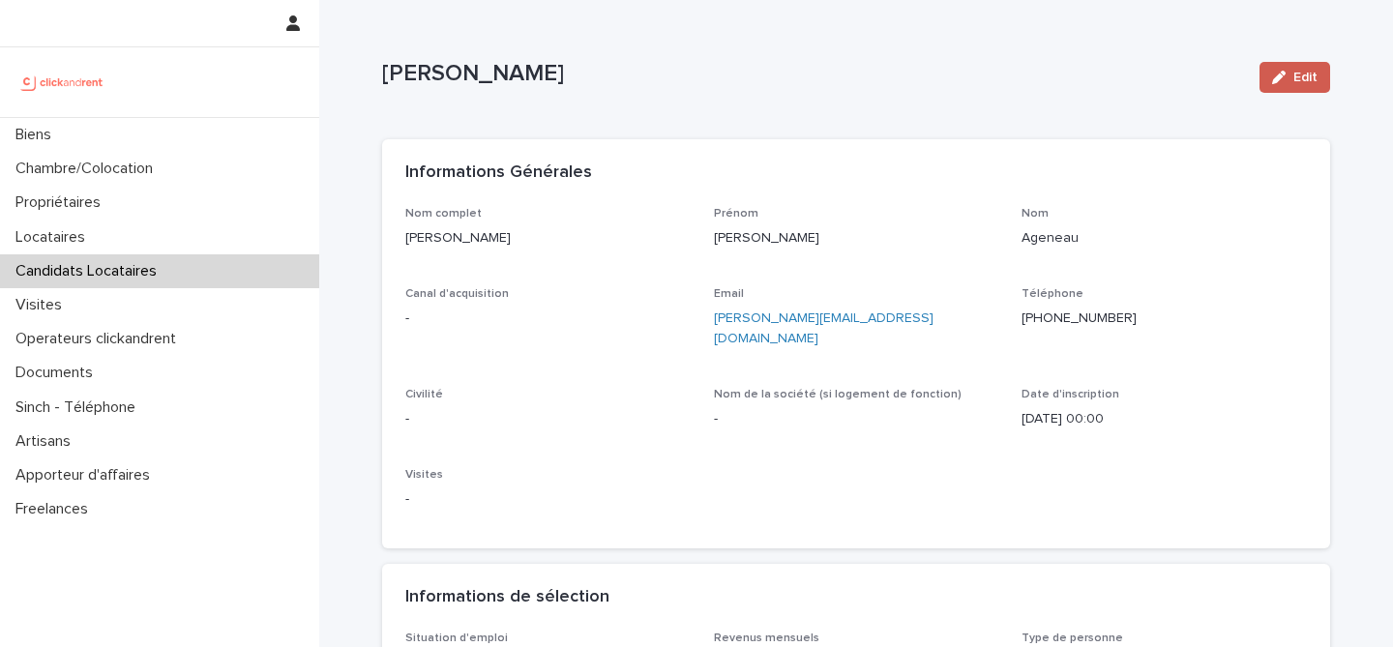
click at [1288, 62] on button "Edit" at bounding box center [1295, 77] width 71 height 31
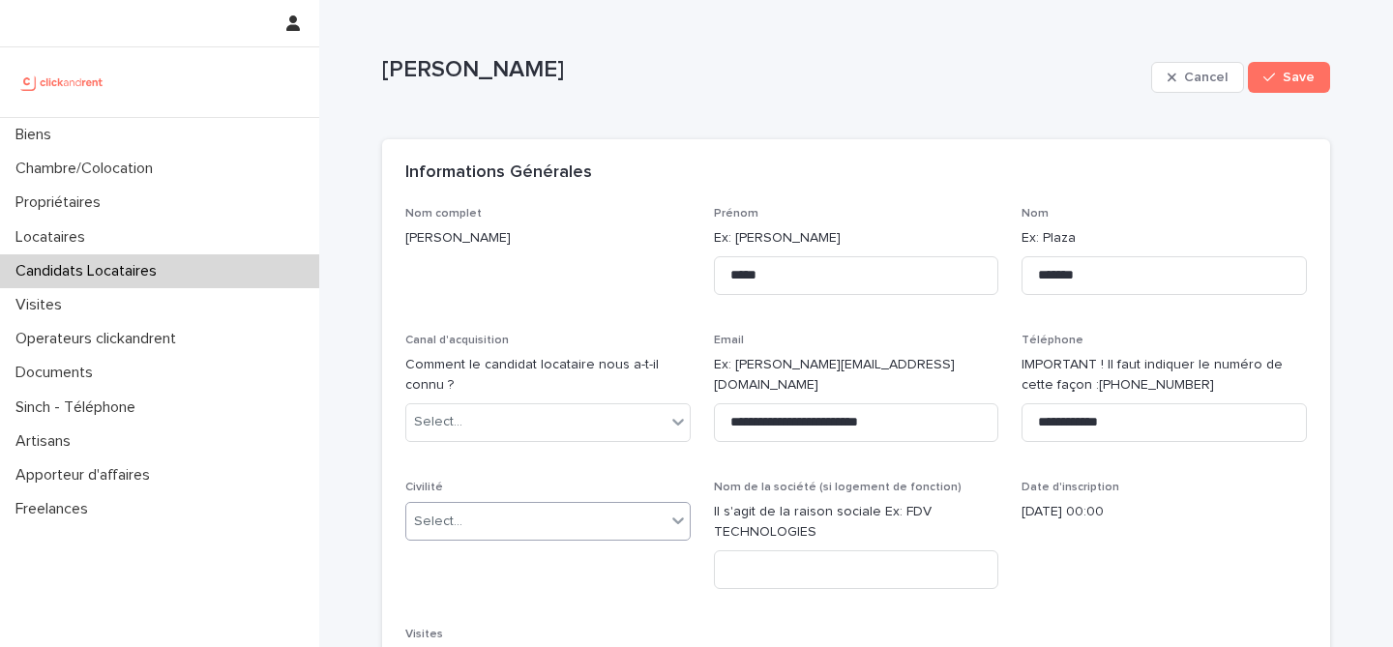
click at [594, 533] on div "Select..." at bounding box center [535, 522] width 259 height 32
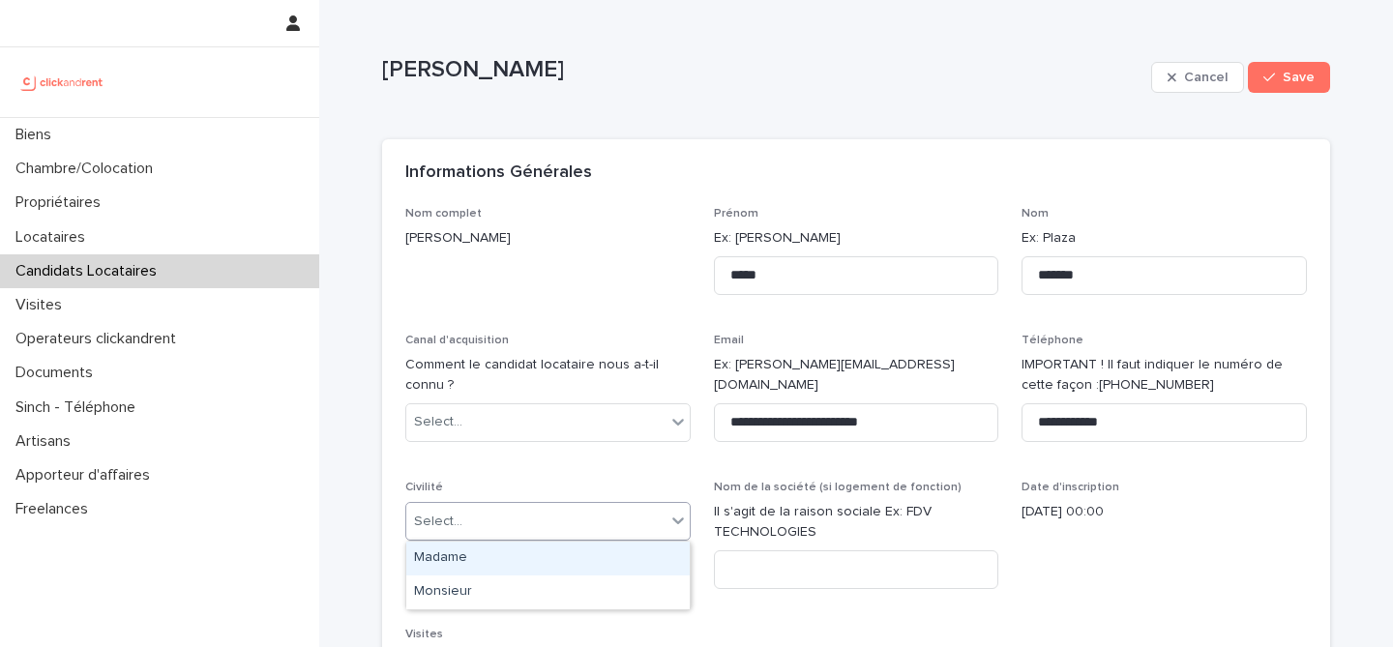
click at [571, 561] on div "Madame" at bounding box center [548, 559] width 284 height 34
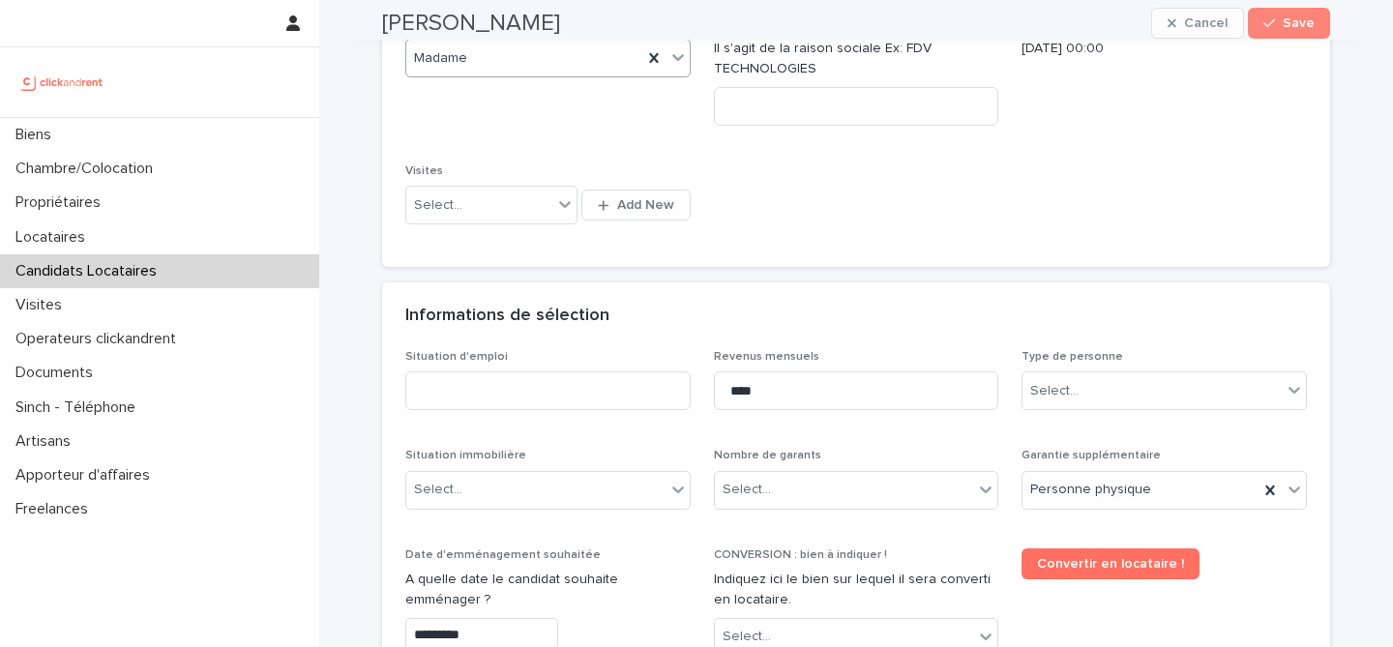
scroll to position [482, 0]
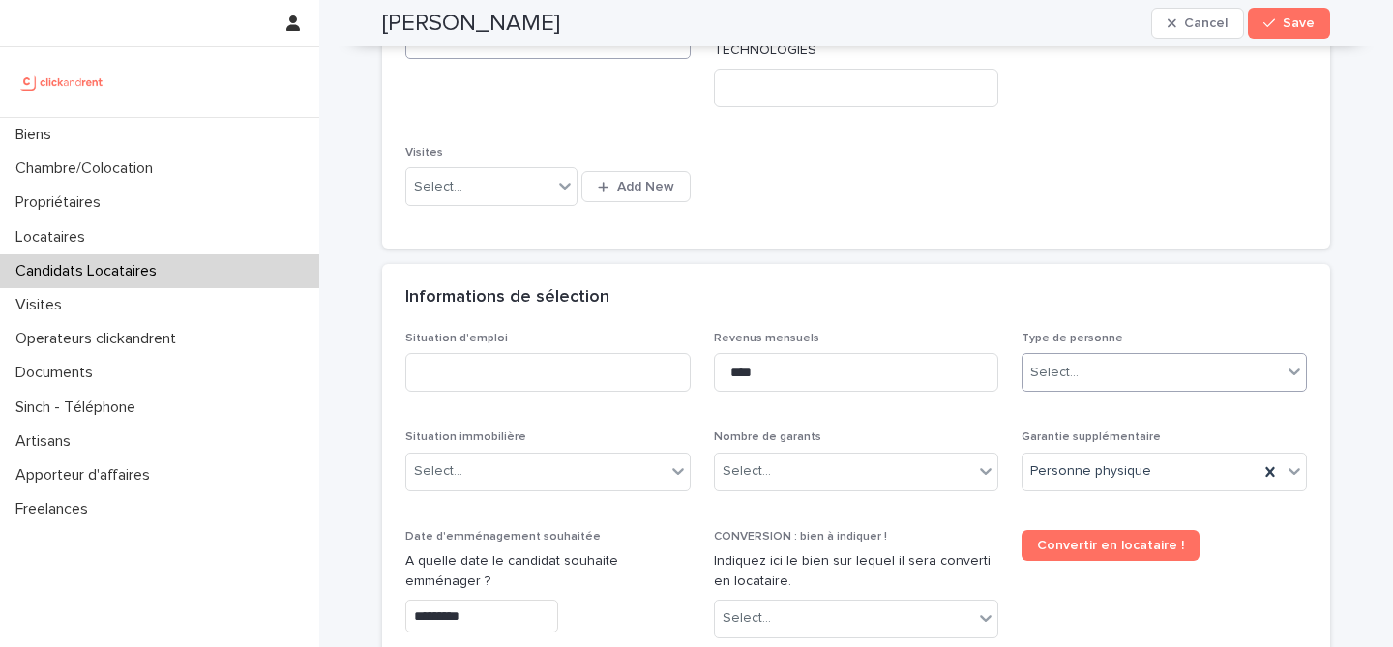
click at [1098, 364] on div "Select..." at bounding box center [1152, 373] width 259 height 32
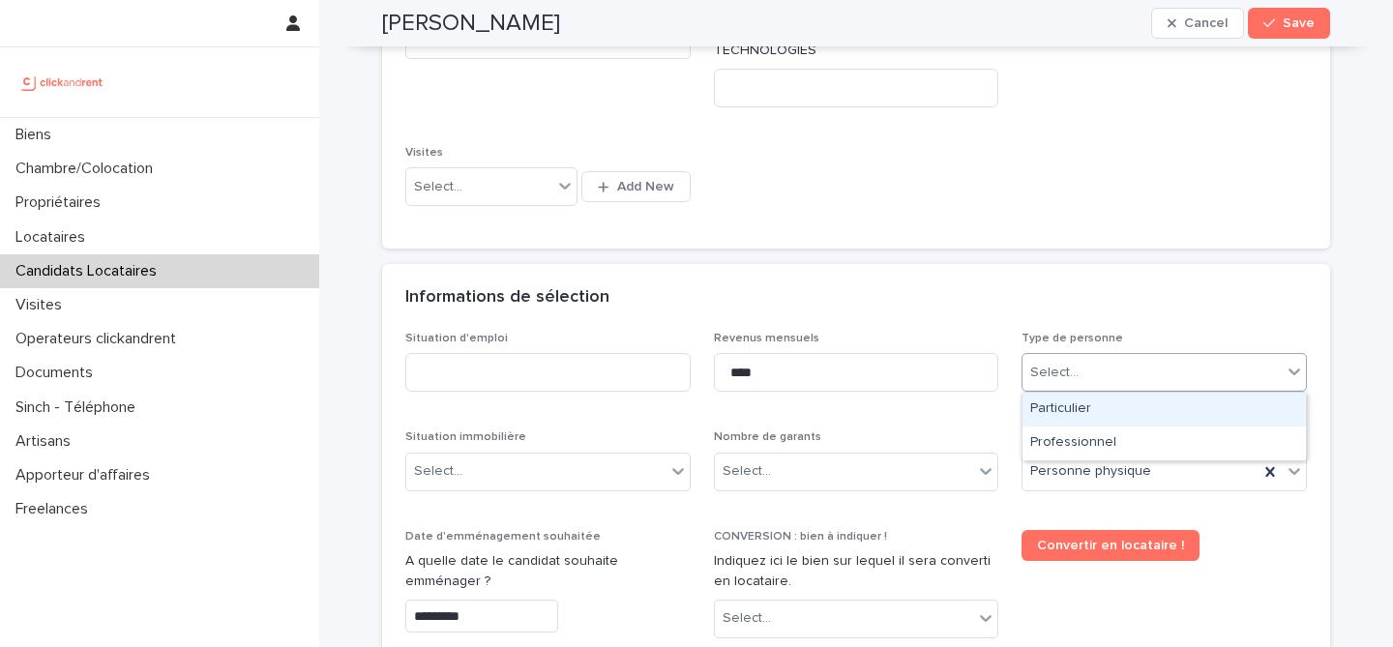
click at [1089, 403] on div "Particulier" at bounding box center [1165, 410] width 284 height 34
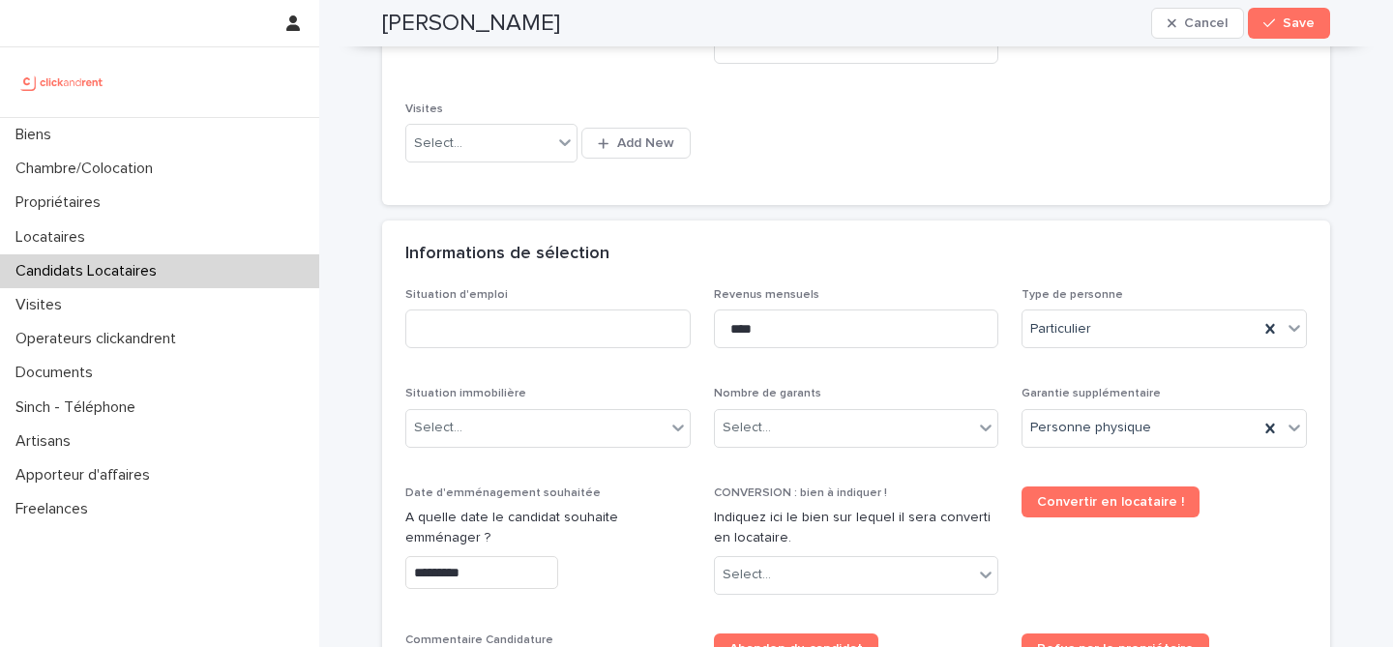
scroll to position [706, 0]
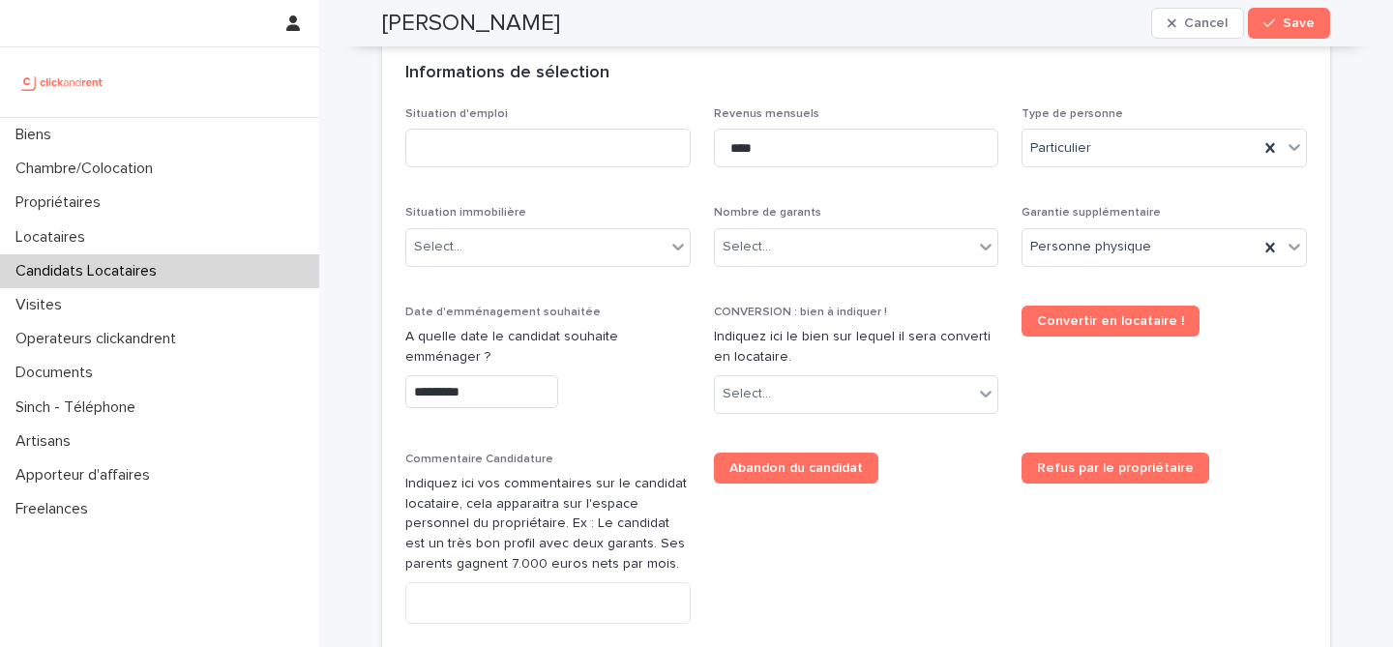
click at [885, 267] on div "Nombre de garants Select..." at bounding box center [856, 243] width 285 height 75
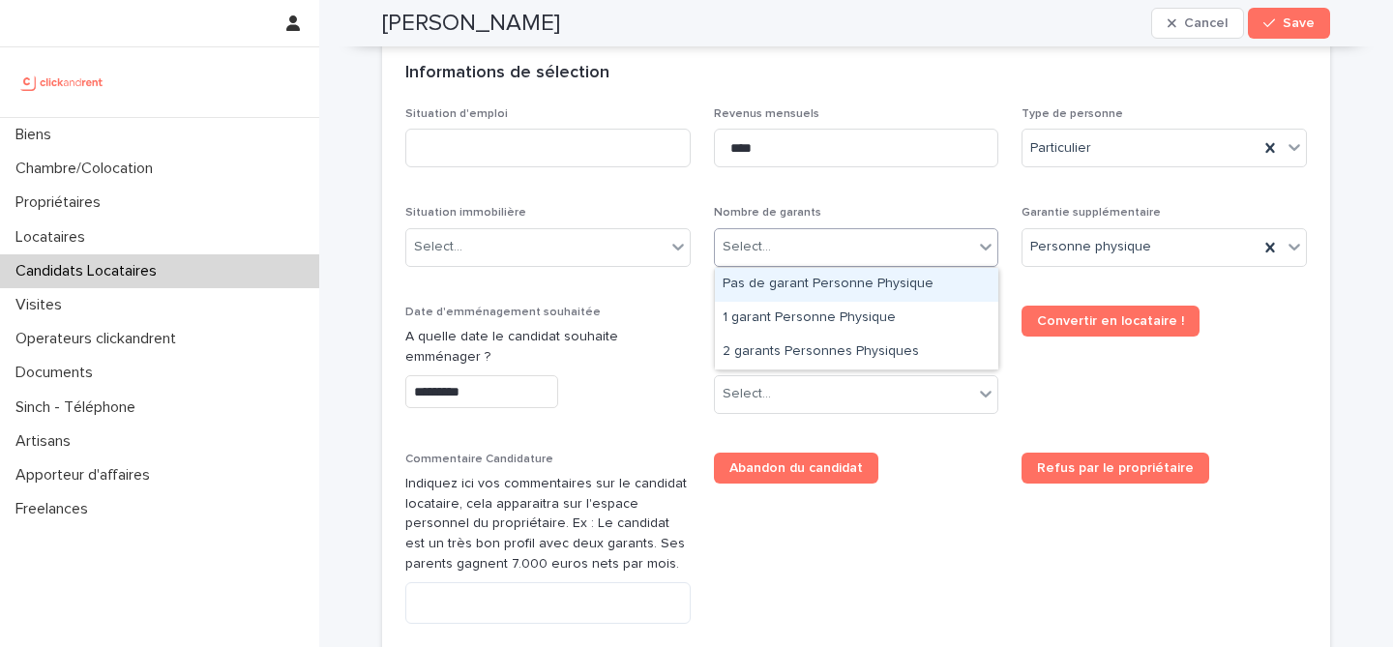
click at [890, 248] on div "Select..." at bounding box center [844, 247] width 259 height 32
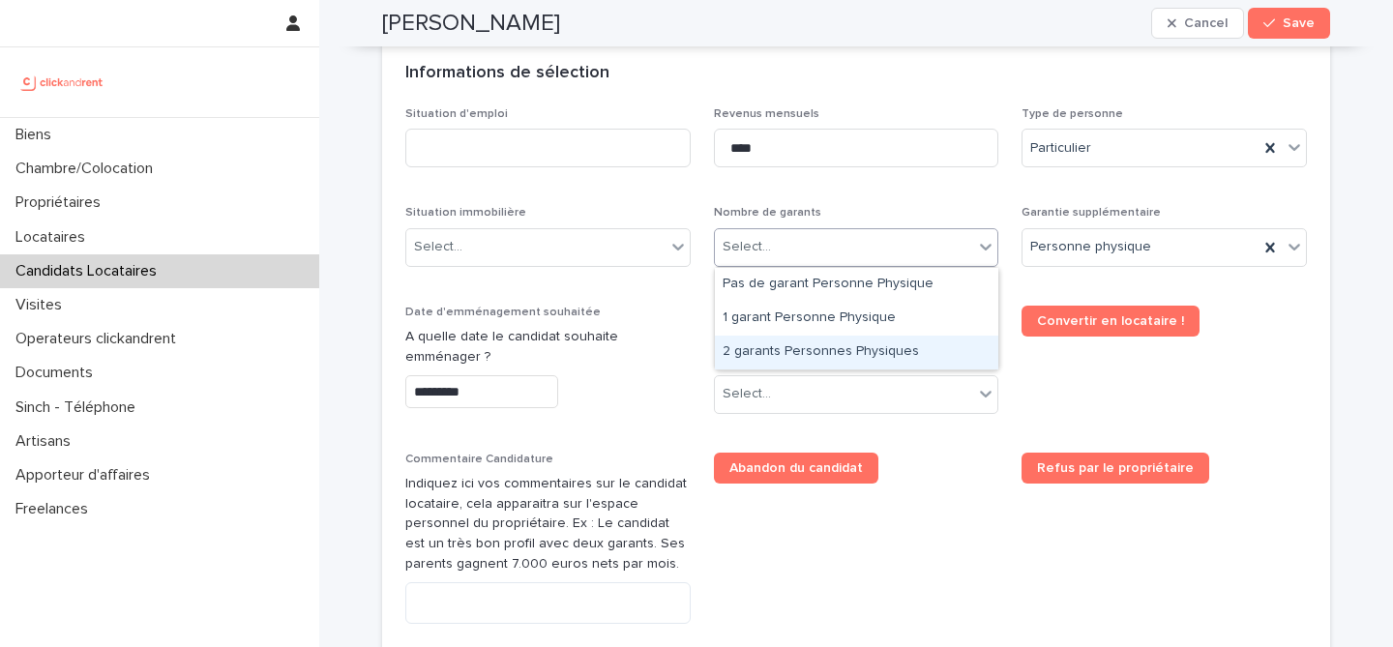
click at [821, 351] on div "2 garants Personnes Physiques" at bounding box center [857, 353] width 284 height 34
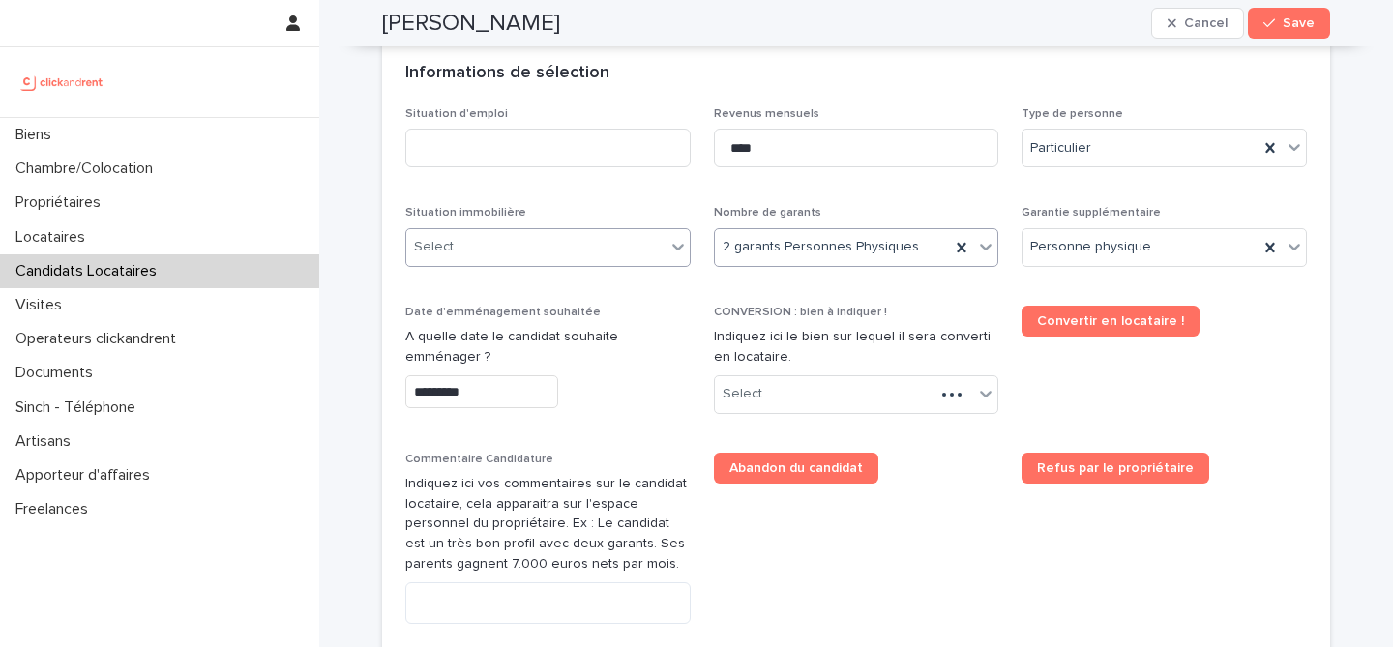
click at [600, 250] on div "Select..." at bounding box center [535, 247] width 259 height 32
click at [553, 247] on div "Select..." at bounding box center [535, 247] width 259 height 32
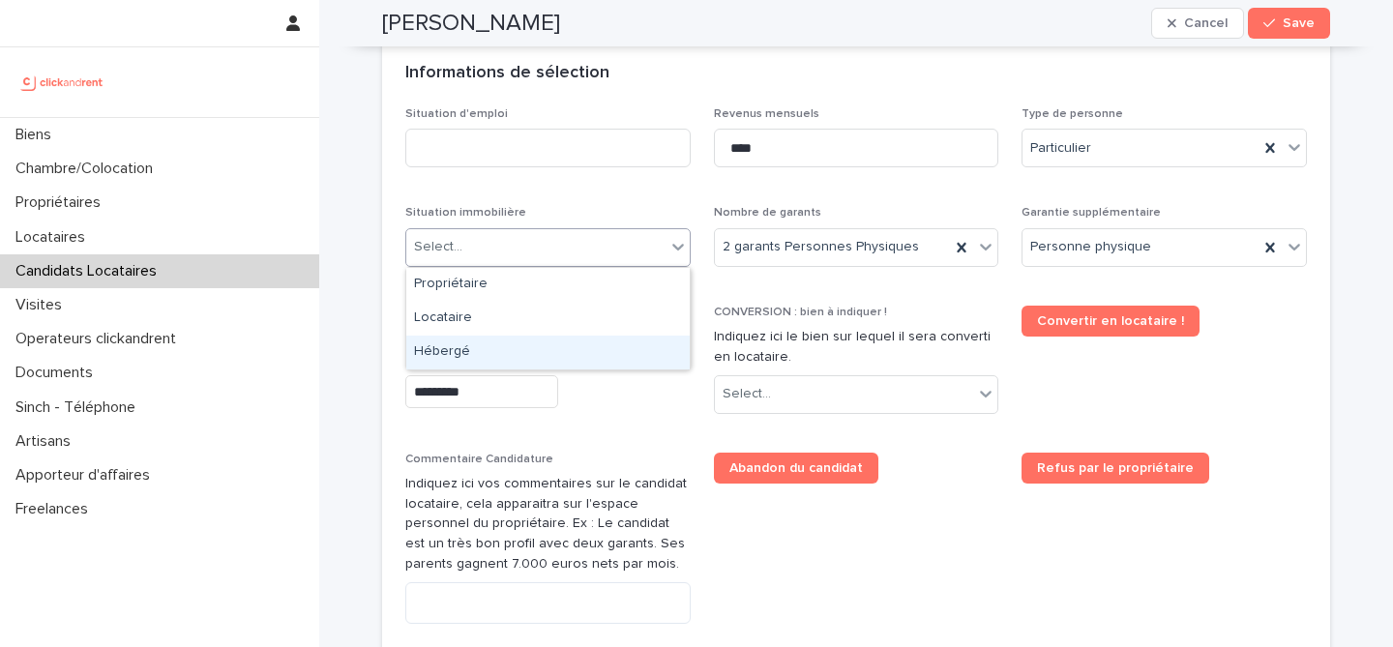
click at [514, 352] on div "Hébergé" at bounding box center [548, 353] width 284 height 34
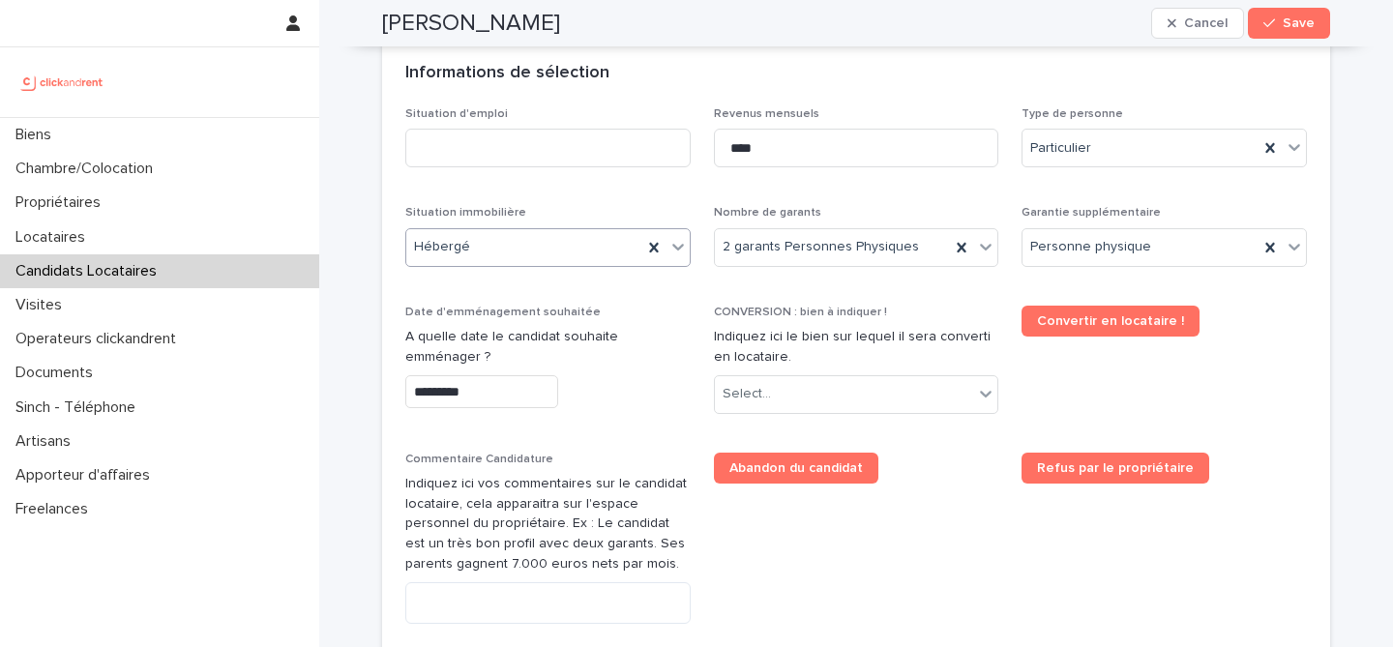
click at [594, 197] on div "Situation d'emploi Revenus mensuels **** Type de personne Particulier Situation…" at bounding box center [856, 424] width 902 height 635
click at [520, 143] on input at bounding box center [547, 148] width 285 height 39
type input "**********"
click at [643, 95] on div "Informations de sélection" at bounding box center [856, 74] width 948 height 68
click at [823, 410] on div "Select..." at bounding box center [856, 394] width 285 height 39
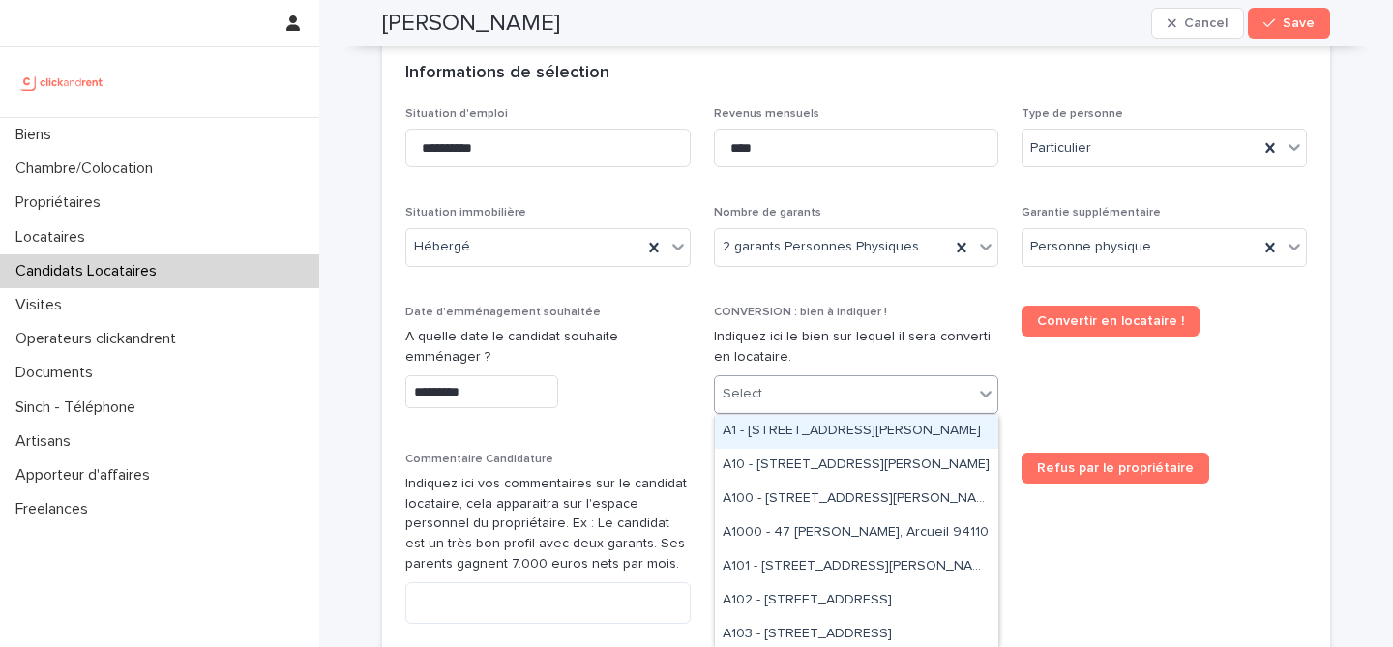
paste input "***"
type input "***"
click at [871, 427] on div "A39 - 34 rue du Luxembourg, Thiais 94320" at bounding box center [857, 432] width 284 height 34
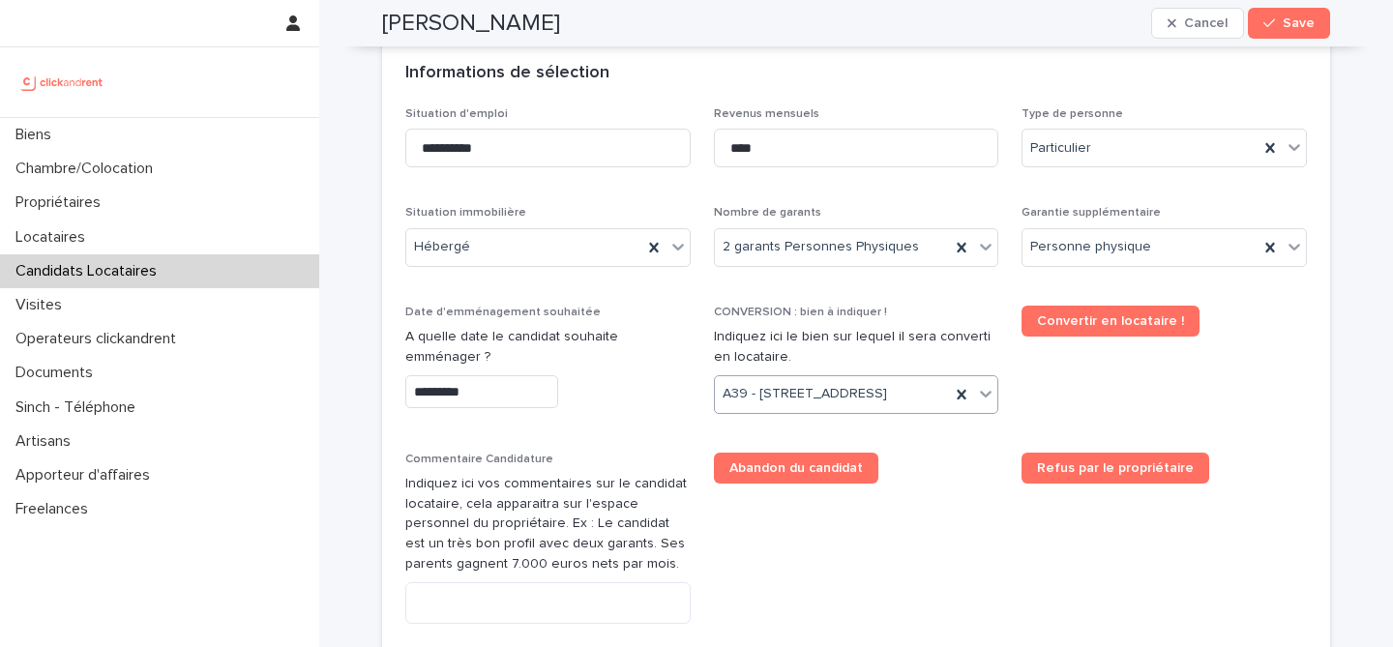
scroll to position [724, 0]
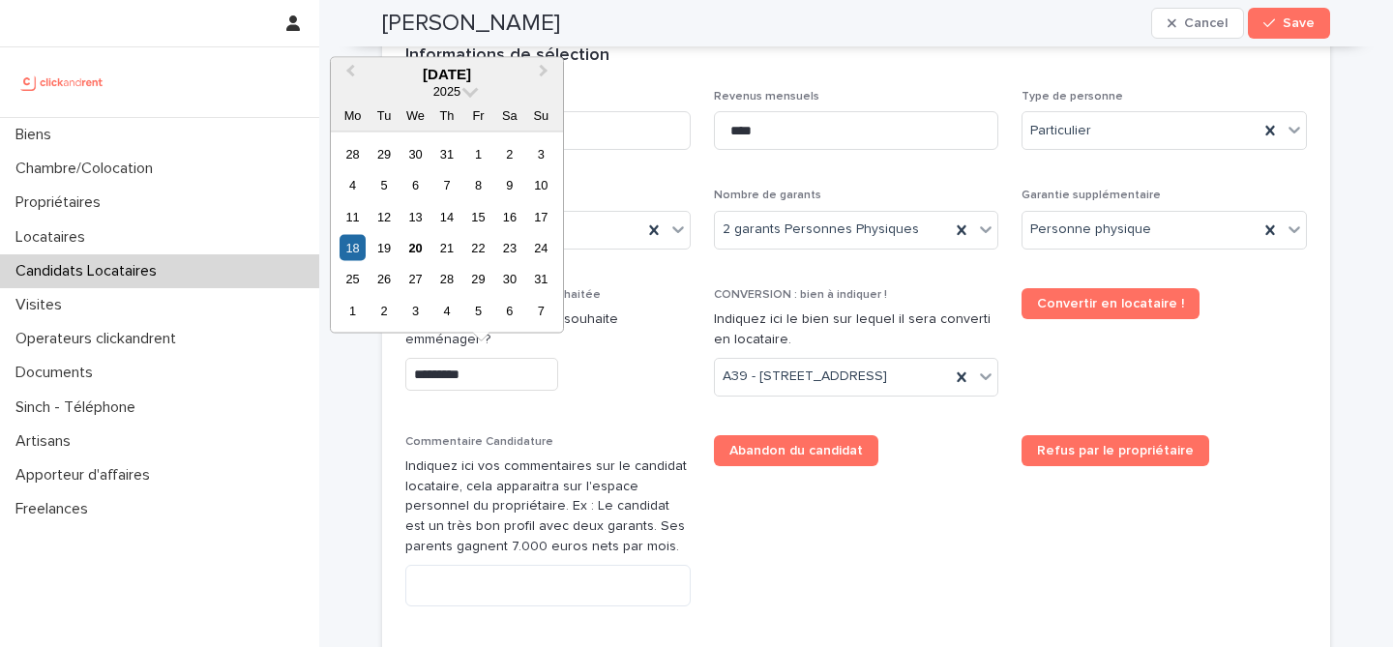
click at [508, 389] on input "*********" at bounding box center [481, 375] width 153 height 34
click at [443, 257] on div "21" at bounding box center [447, 248] width 26 height 26
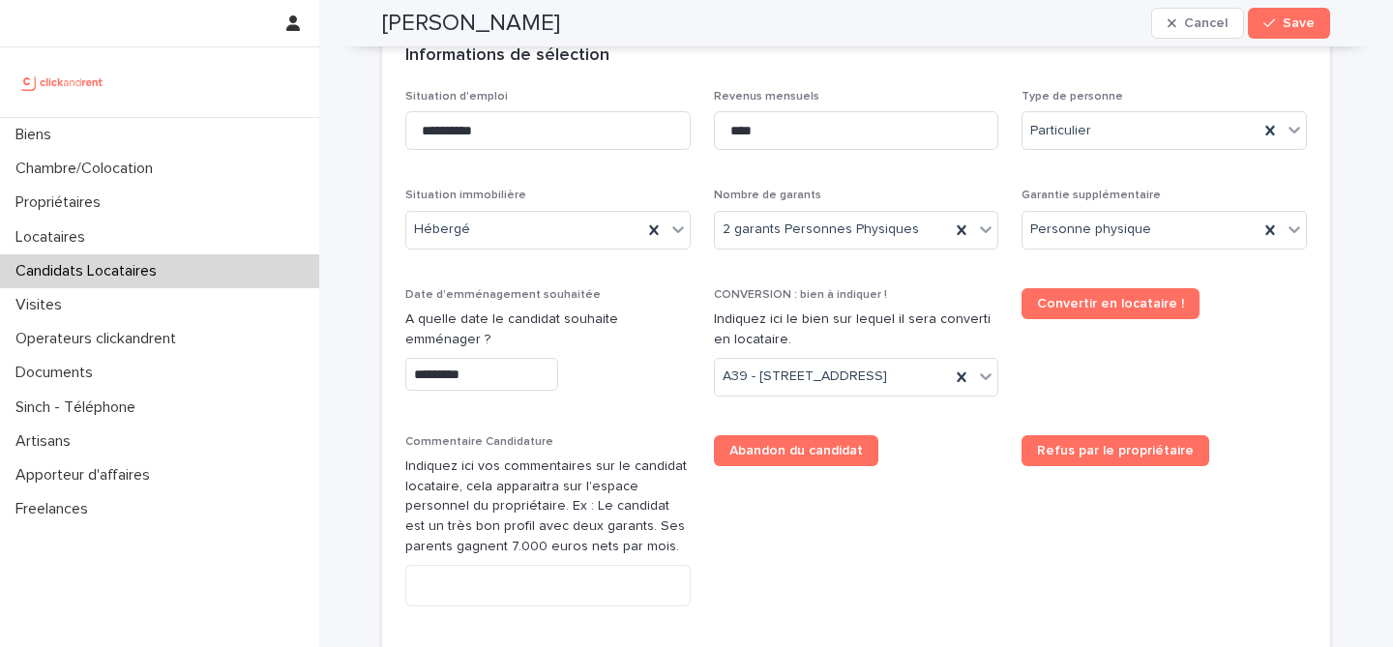
type input "*********"
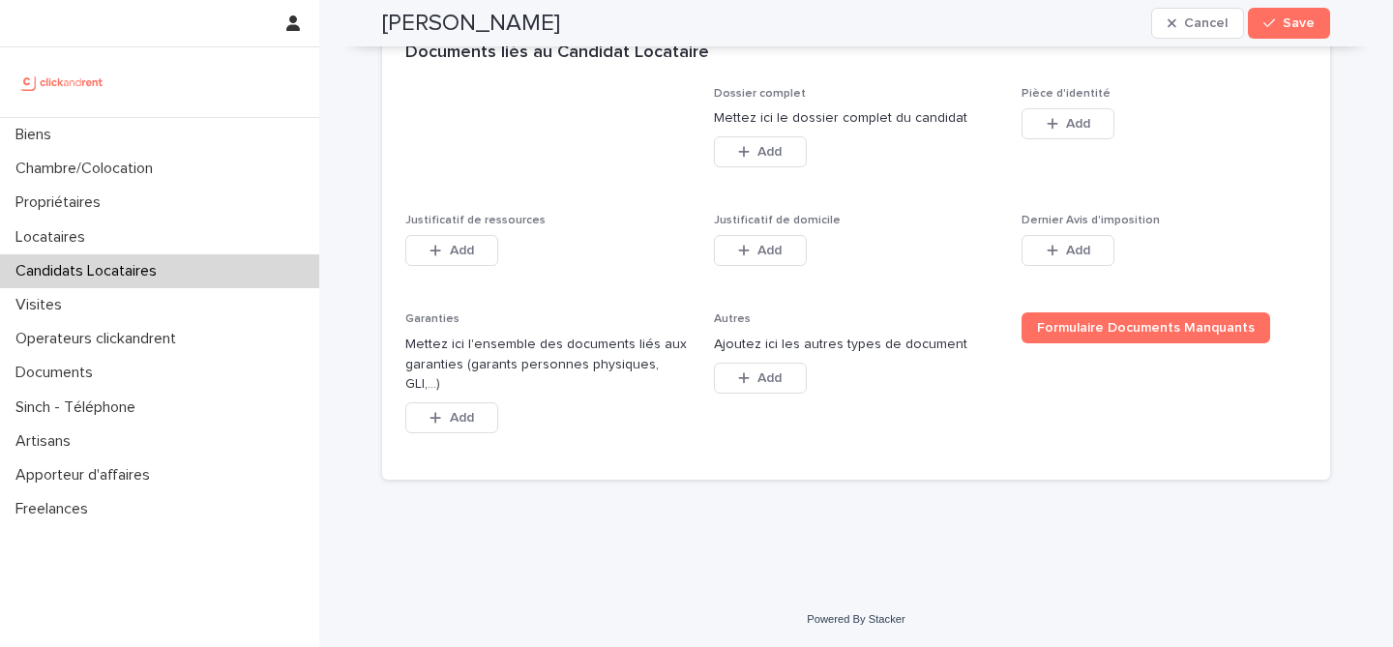
scroll to position [1481, 0]
click at [1062, 132] on button "Add" at bounding box center [1068, 123] width 93 height 31
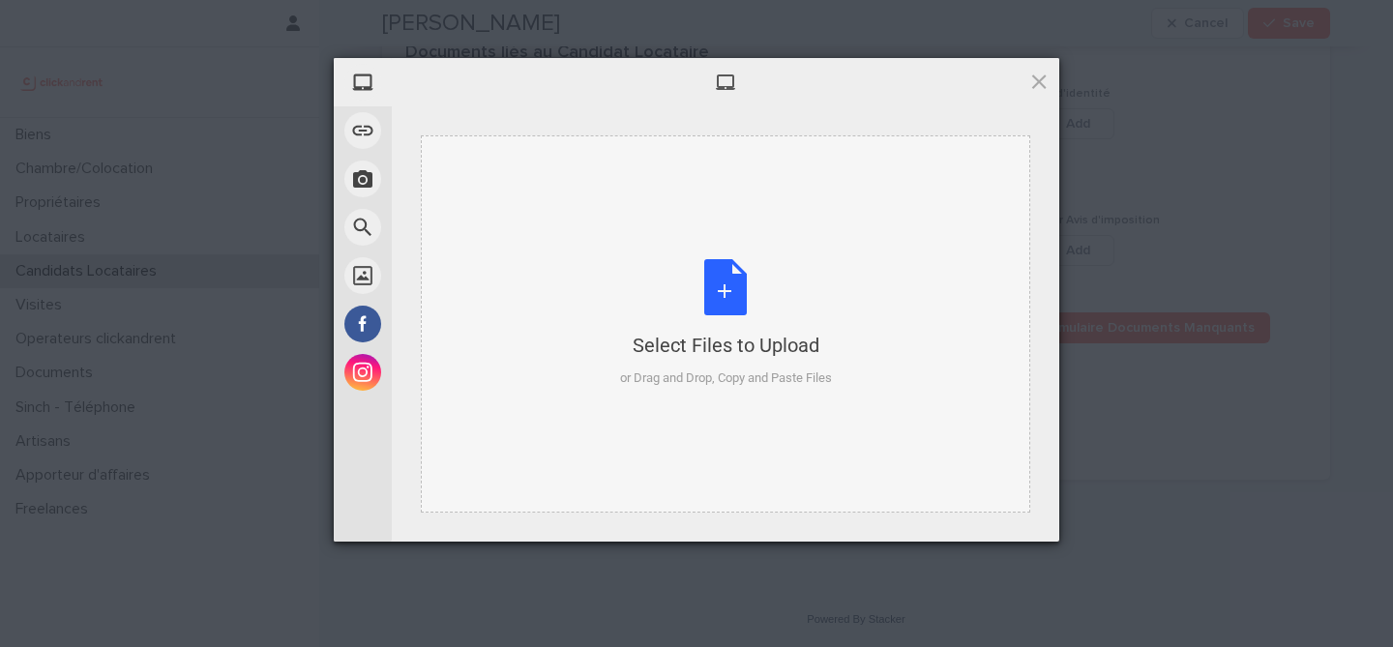
click at [527, 187] on div "Select Files to Upload or Drag and Drop, Copy and Paste Files" at bounding box center [726, 323] width 610 height 377
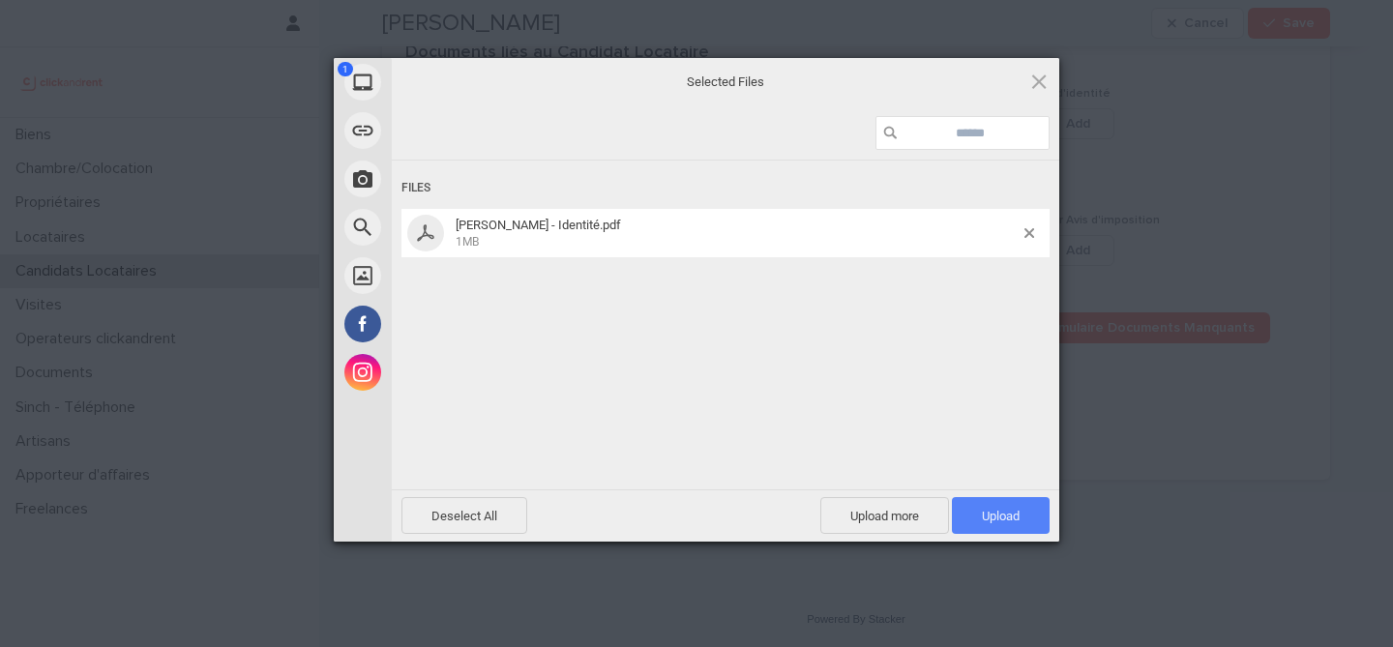
click at [997, 513] on span "Upload 1" at bounding box center [1001, 516] width 38 height 15
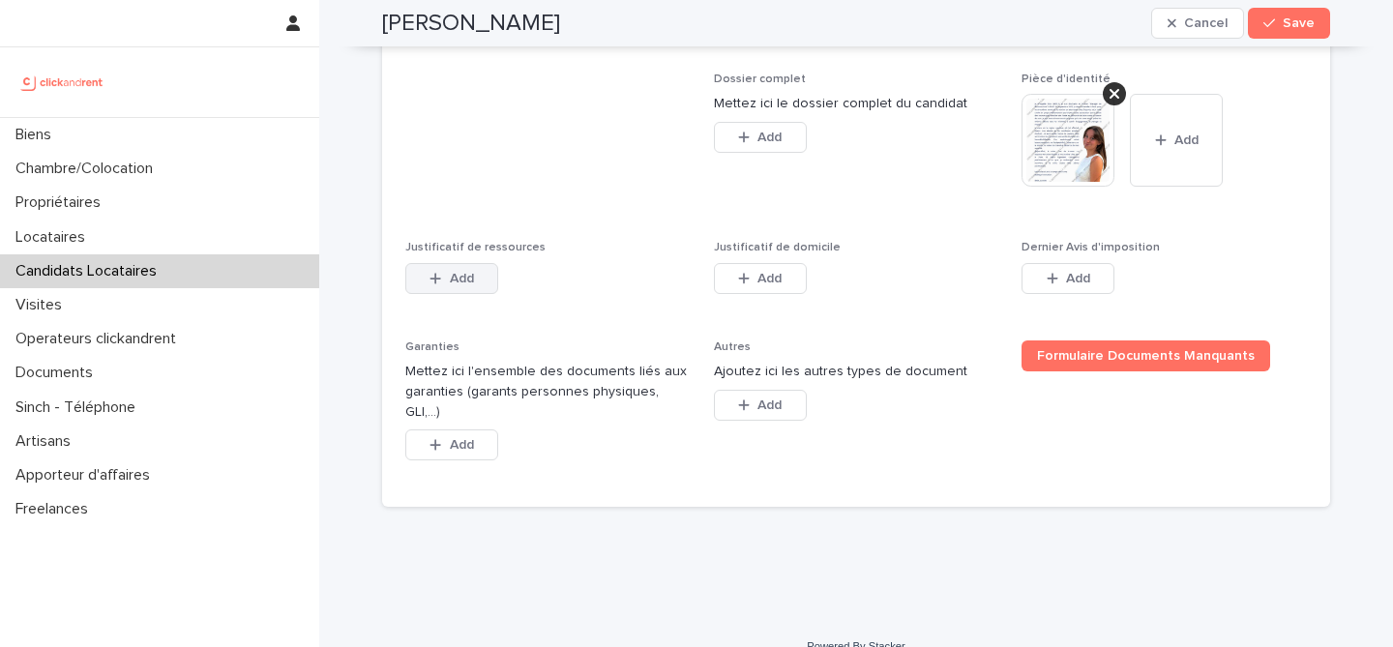
click at [445, 294] on button "Add" at bounding box center [451, 278] width 93 height 31
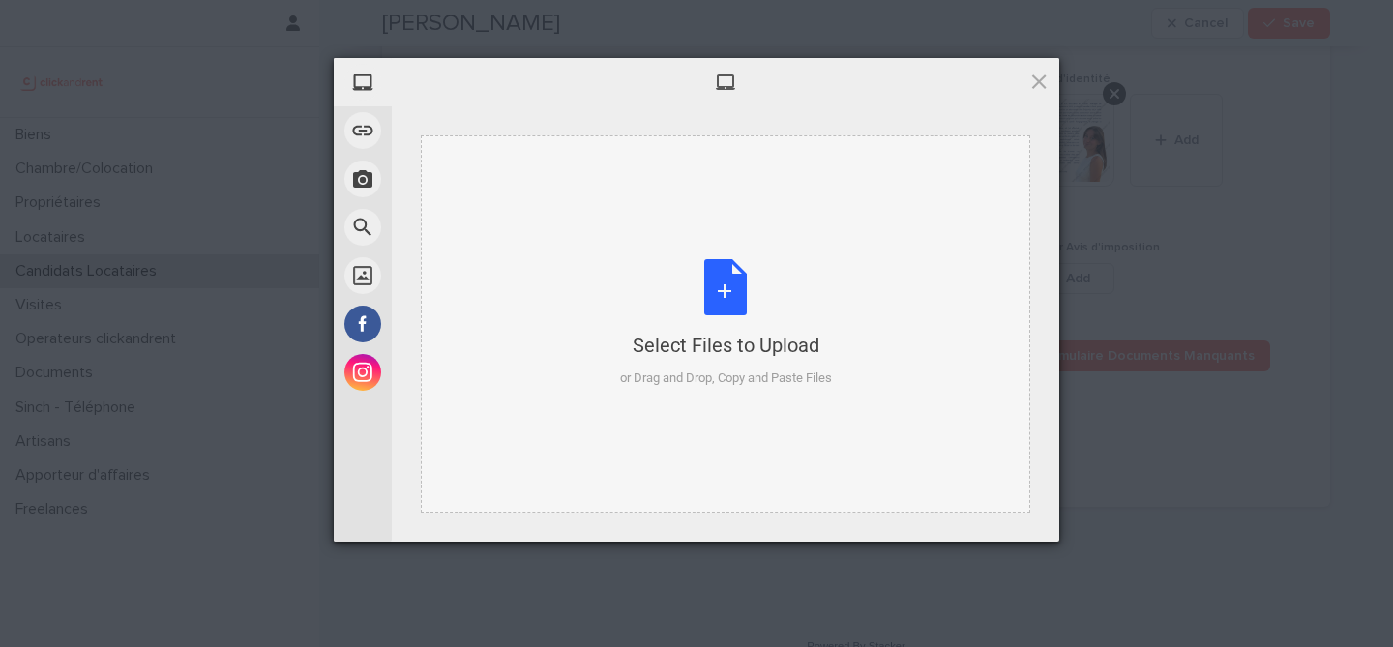
click at [718, 286] on div "Select Files to Upload or Drag and Drop, Copy and Paste Files" at bounding box center [726, 323] width 212 height 129
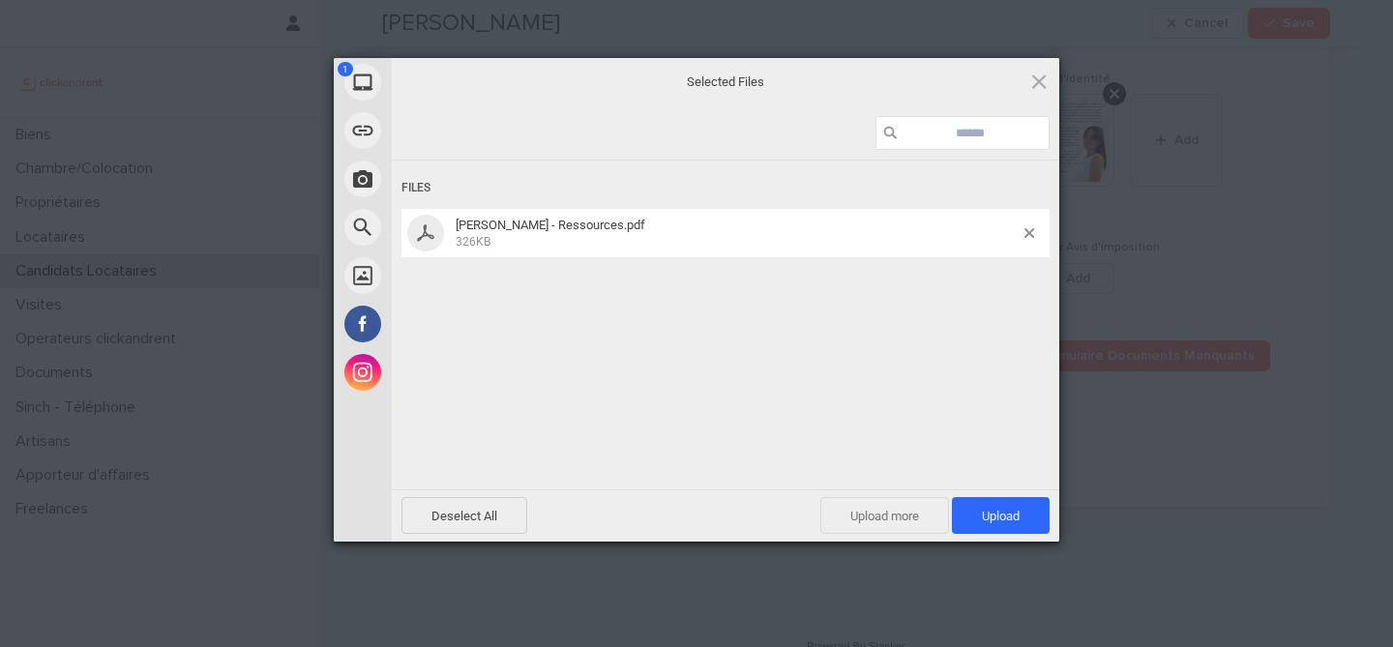
click at [905, 524] on span "Upload more" at bounding box center [885, 515] width 129 height 37
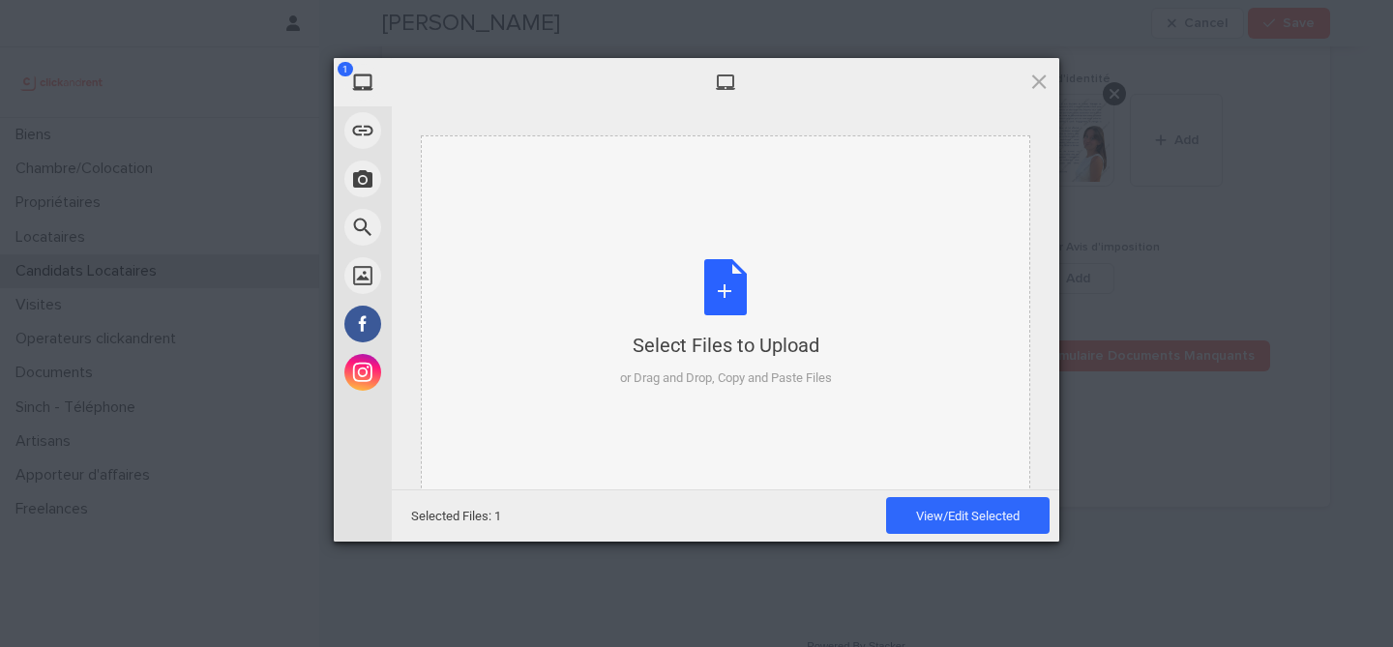
click at [733, 295] on div "Select Files to Upload or Drag and Drop, Copy and Paste Files" at bounding box center [726, 323] width 212 height 129
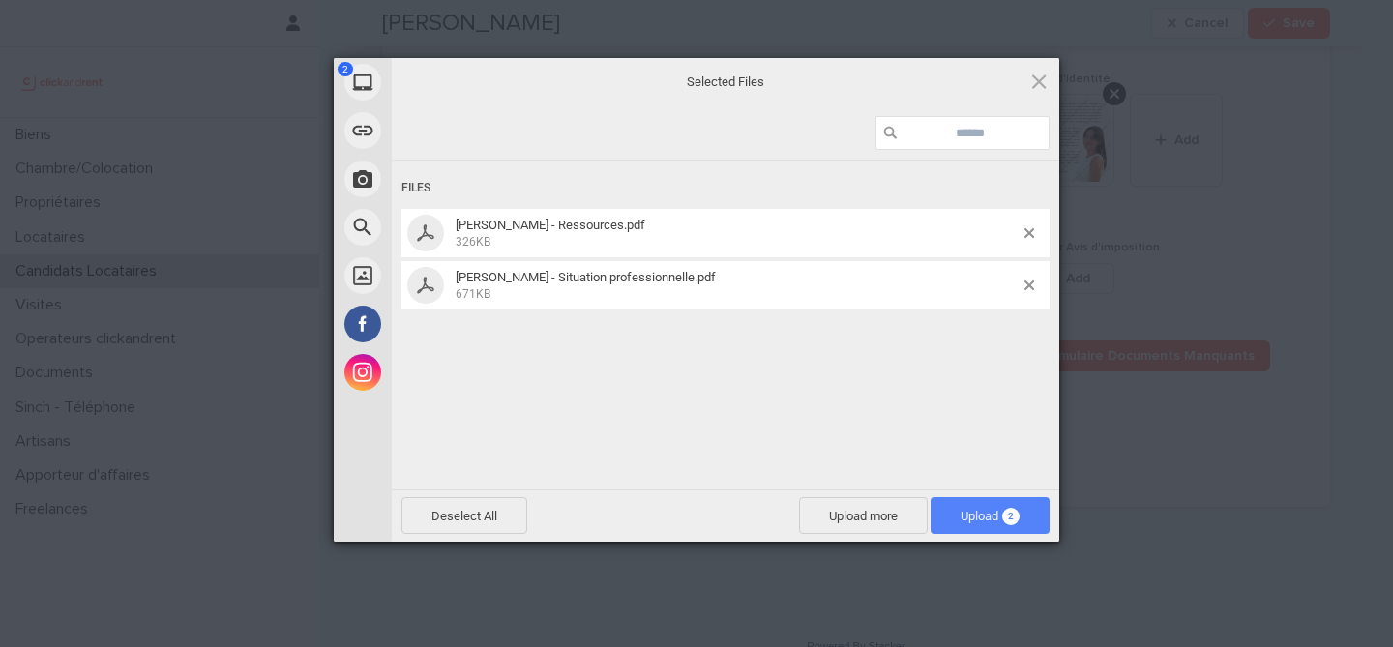
click at [1011, 514] on span "2" at bounding box center [1010, 516] width 17 height 17
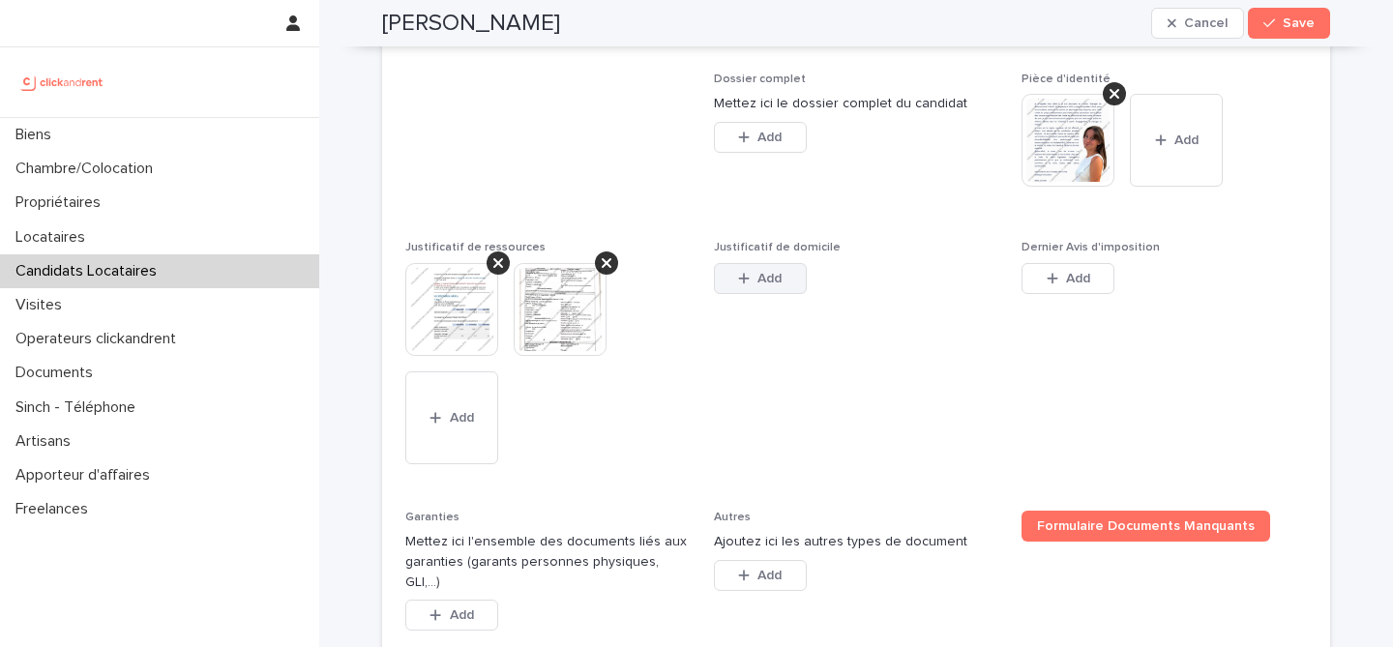
click at [776, 294] on button "Add" at bounding box center [760, 278] width 93 height 31
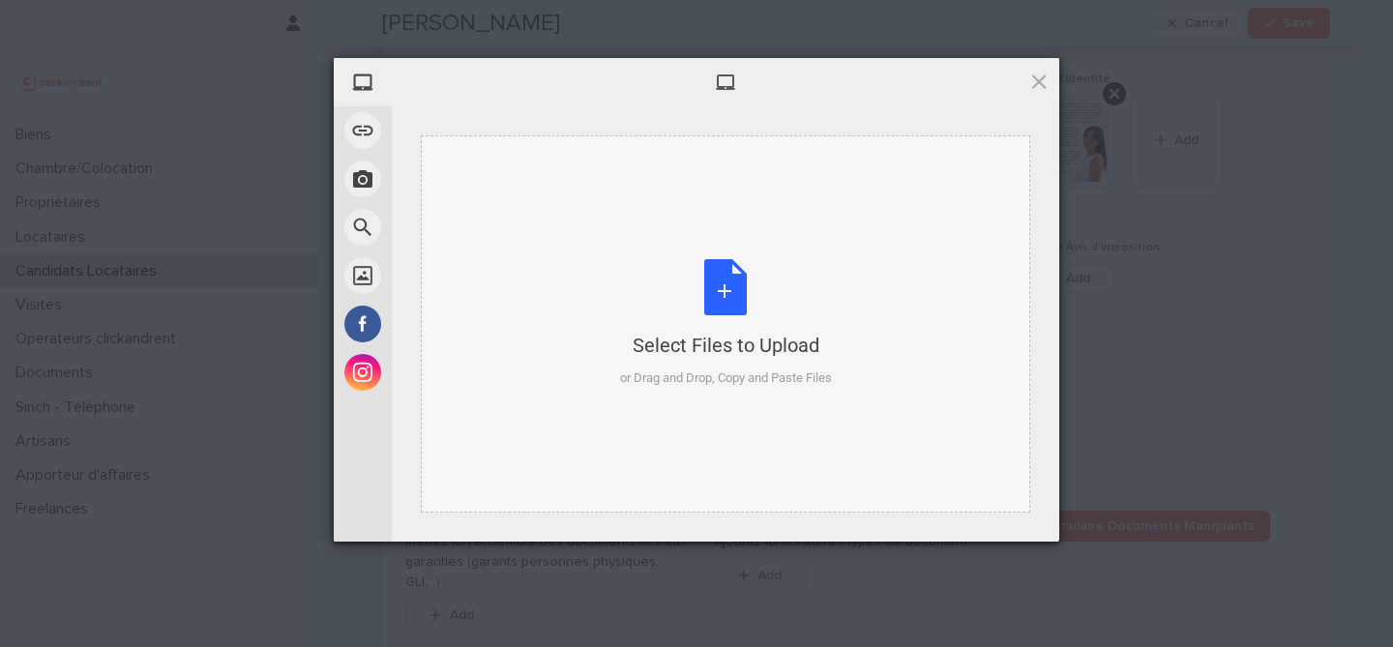
click at [733, 281] on div "Select Files to Upload or Drag and Drop, Copy and Paste Files" at bounding box center [726, 323] width 212 height 129
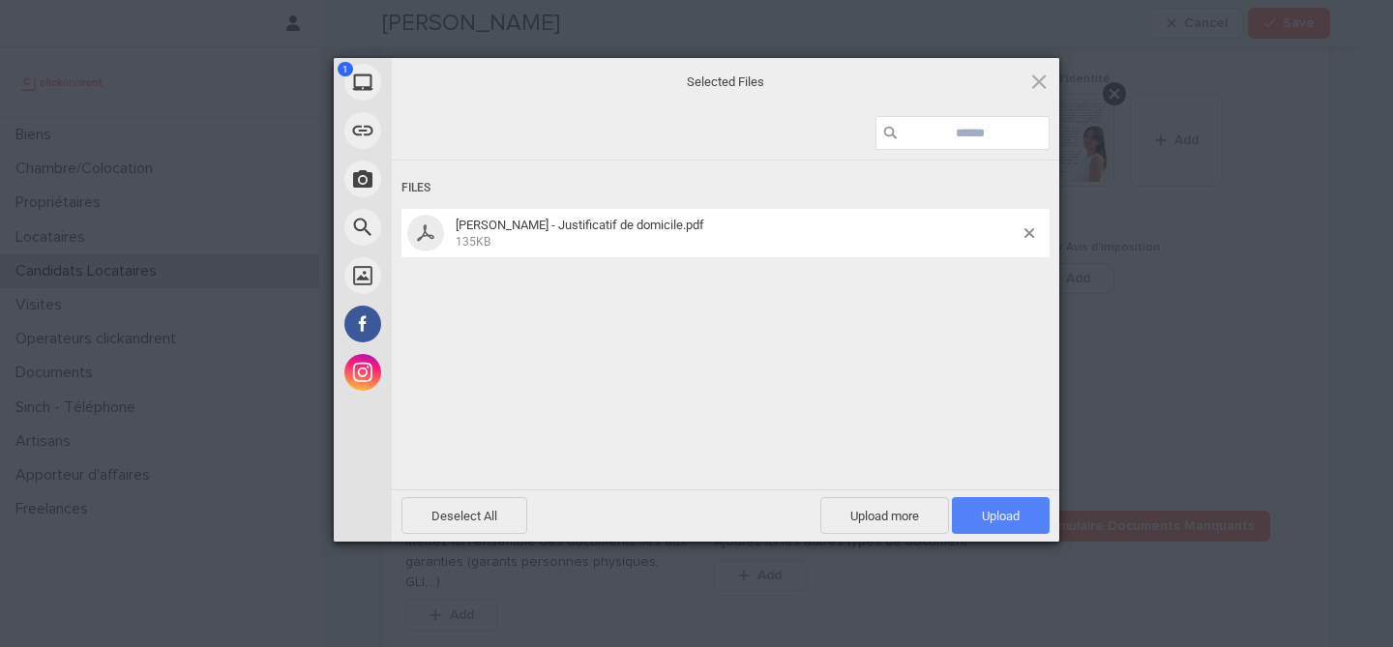
click at [982, 521] on span "Upload 1" at bounding box center [1001, 516] width 38 height 15
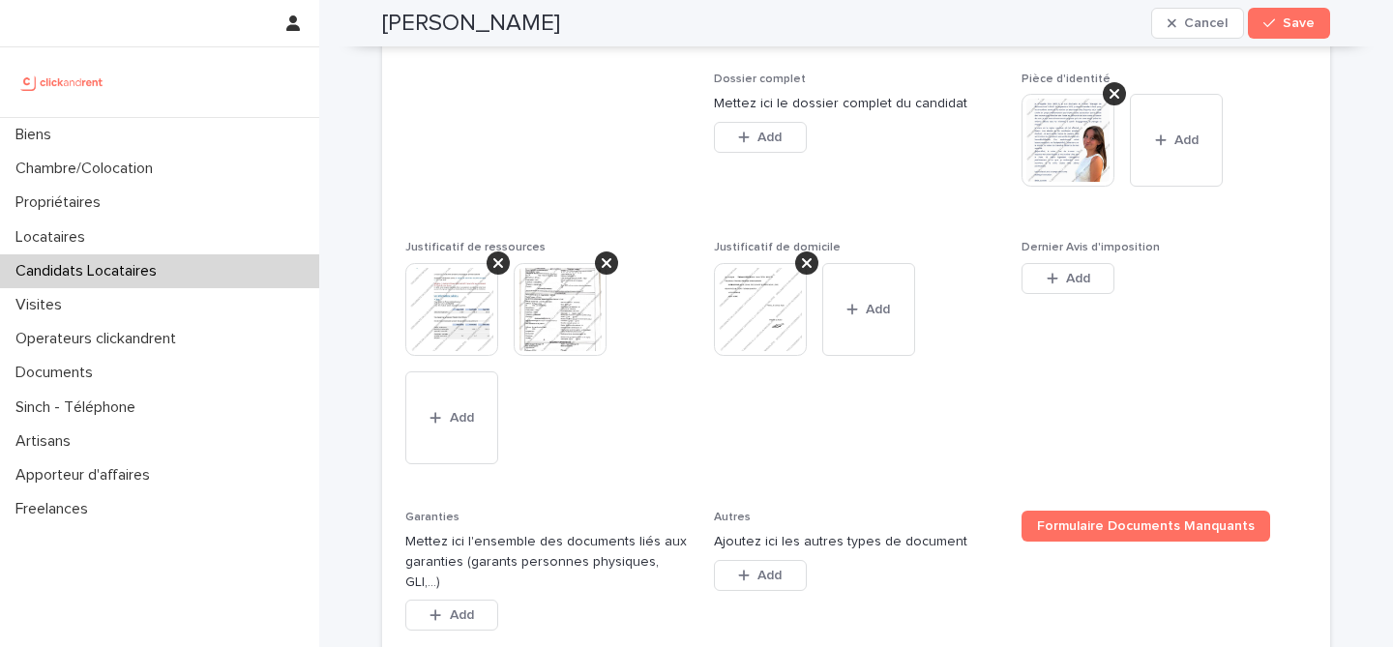
click at [1117, 302] on div "This file cannot be opened Download File Add" at bounding box center [1164, 282] width 285 height 39
click at [1095, 294] on button "Add" at bounding box center [1068, 278] width 93 height 31
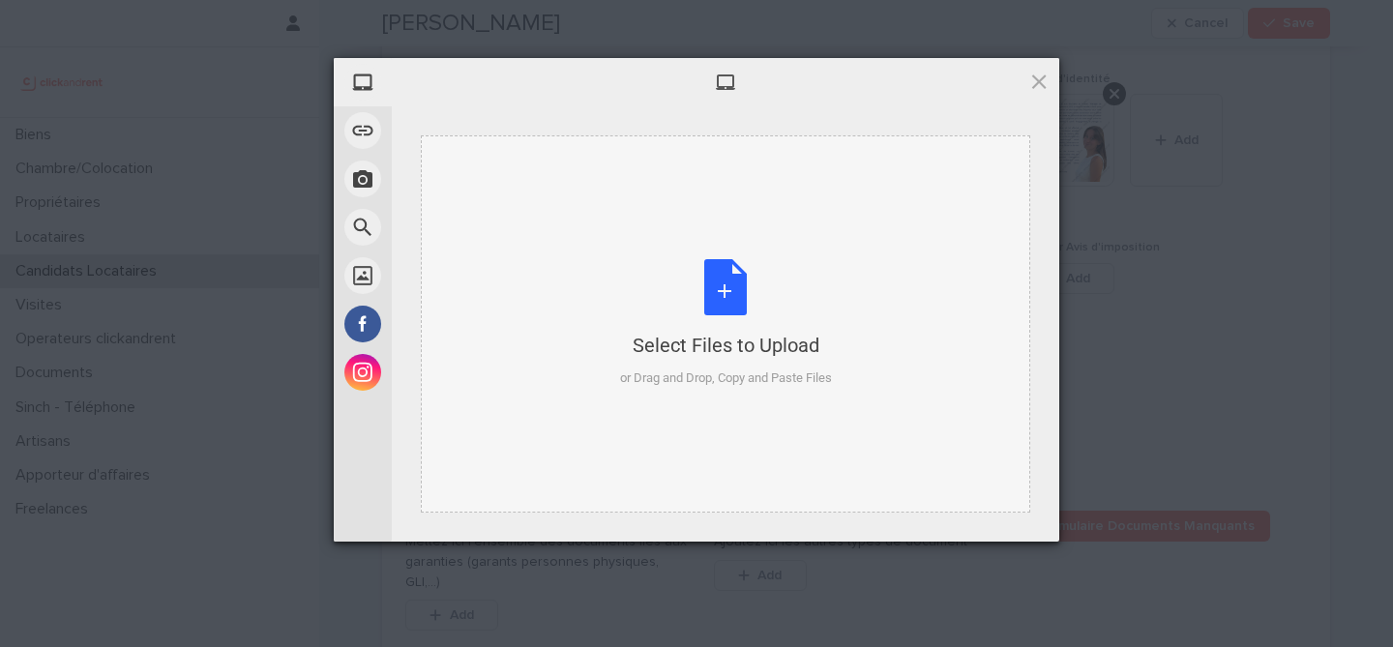
click at [772, 296] on div "Select Files to Upload or Drag and Drop, Copy and Paste Files" at bounding box center [726, 323] width 212 height 129
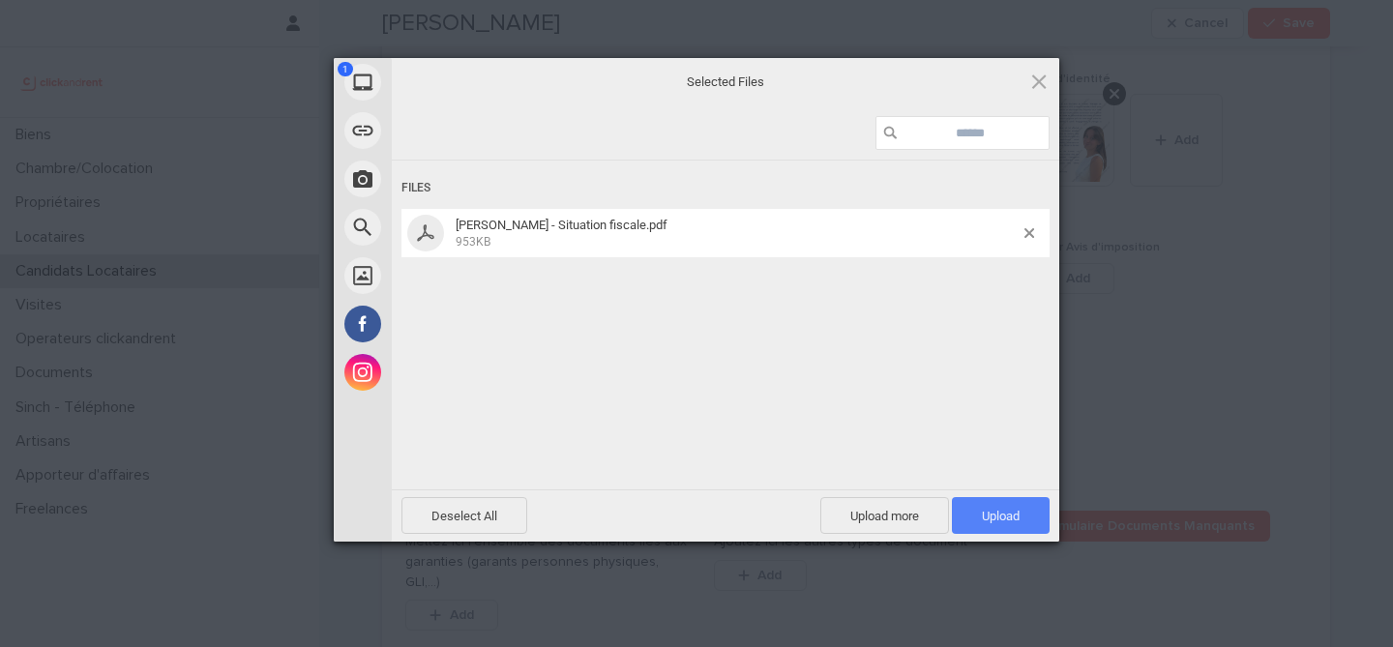
click at [1000, 519] on span "Upload 1" at bounding box center [1001, 516] width 38 height 15
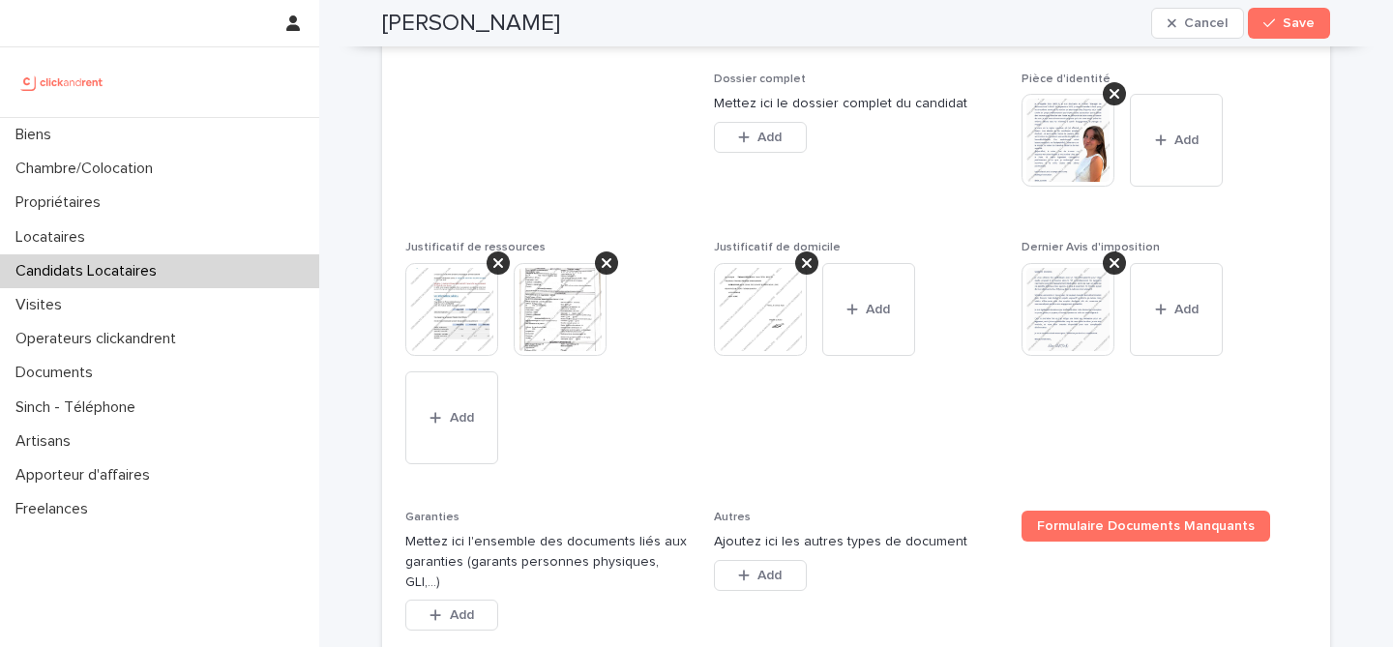
scroll to position [1694, 0]
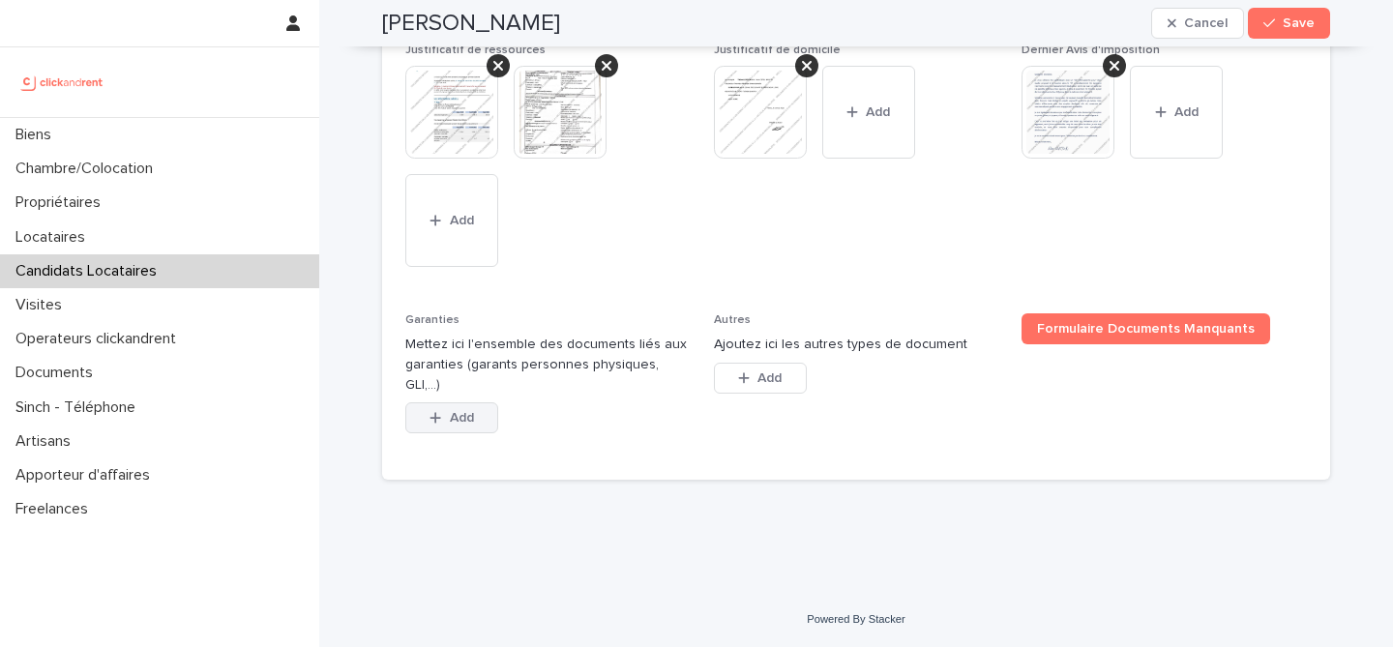
click at [457, 414] on span "Add" at bounding box center [462, 418] width 24 height 14
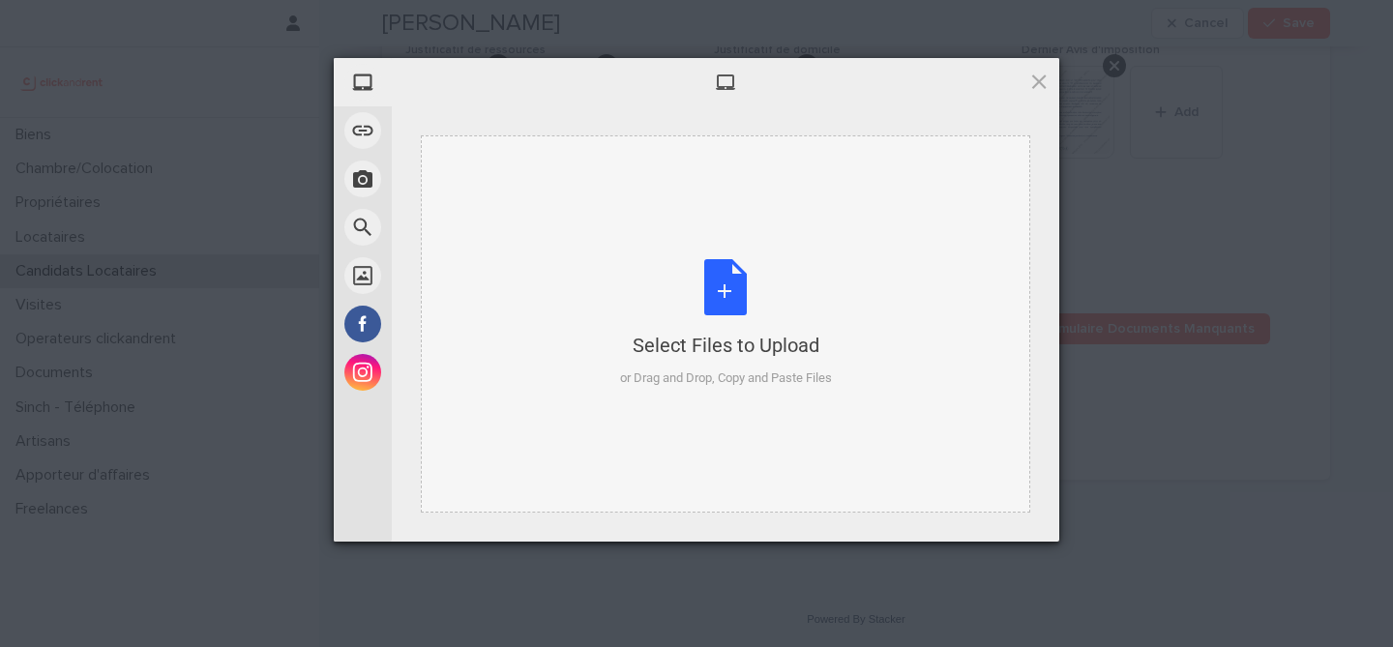
click at [725, 295] on div "Select Files to Upload or Drag and Drop, Copy and Paste Files" at bounding box center [726, 323] width 212 height 129
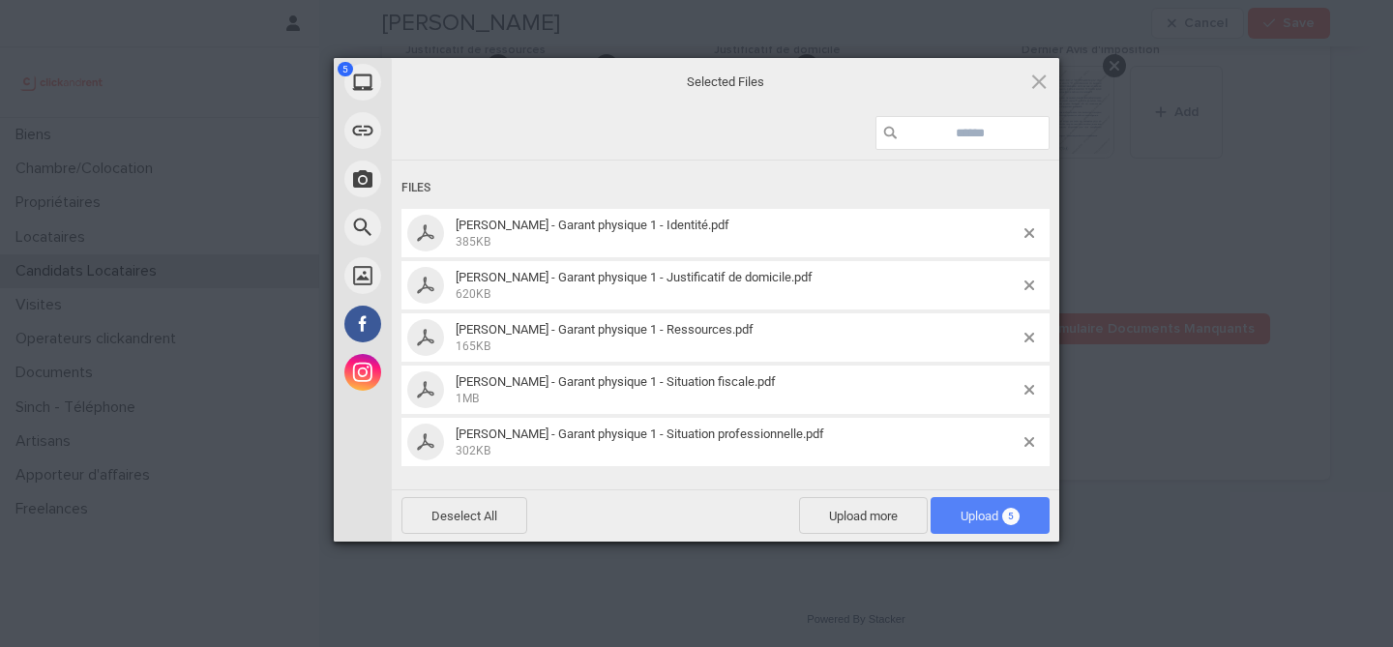
click at [982, 528] on span "Upload 5" at bounding box center [990, 515] width 119 height 37
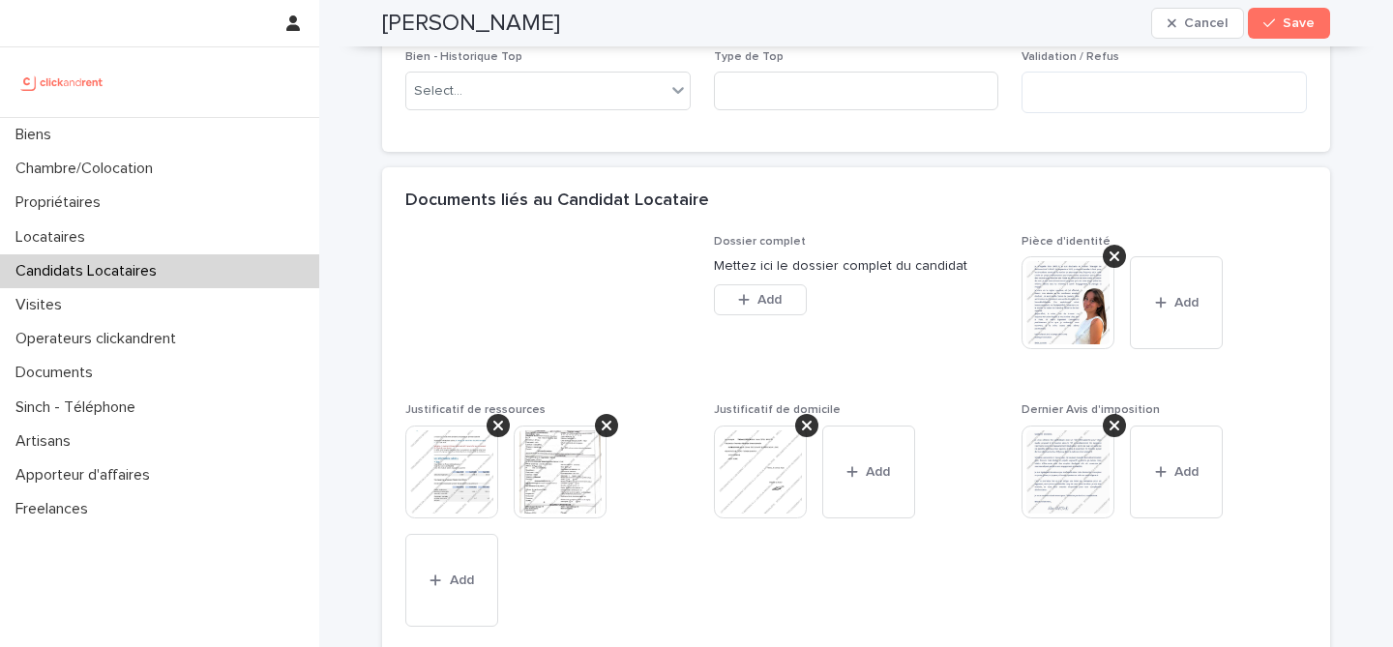
scroll to position [1287, 0]
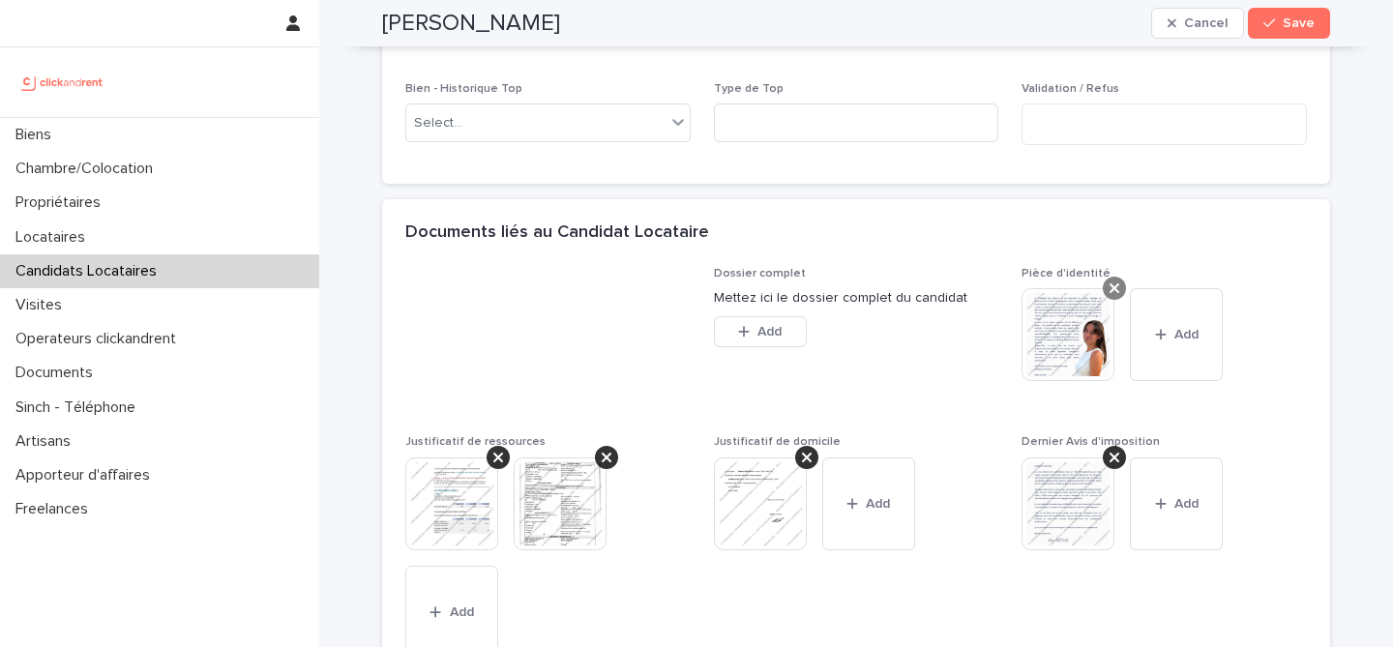
click at [1120, 296] on icon at bounding box center [1115, 288] width 10 height 15
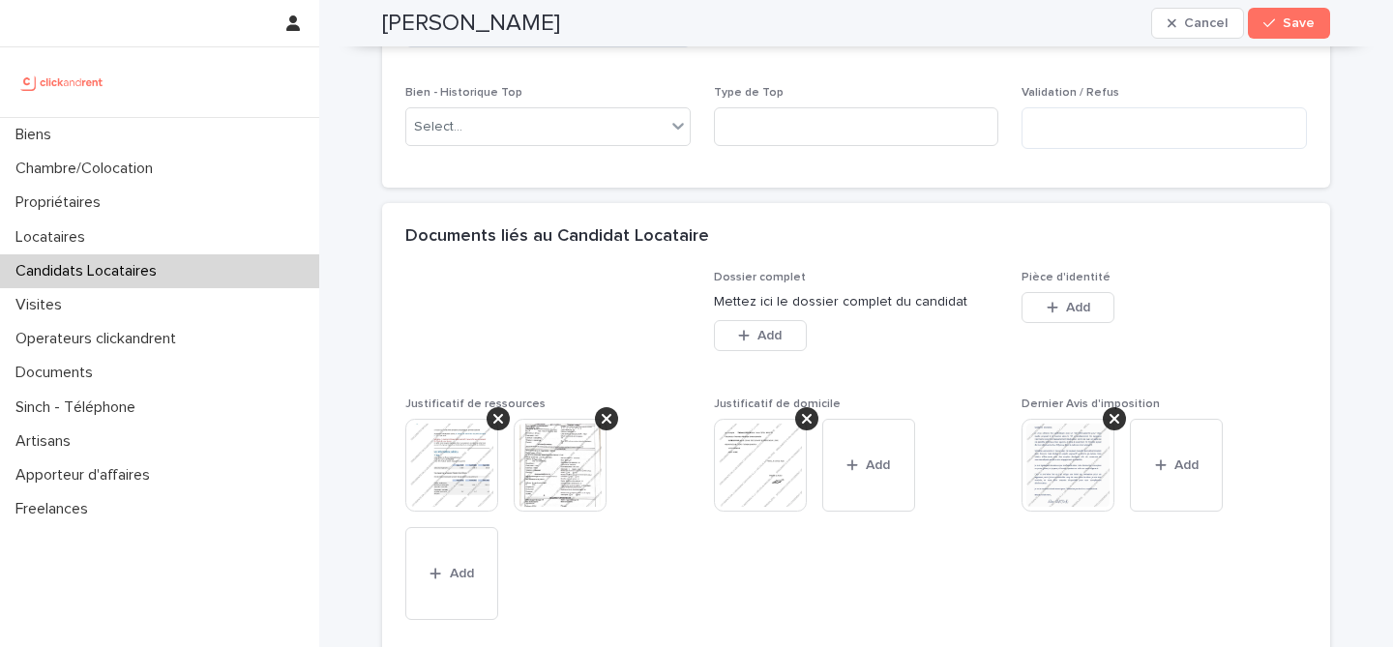
scroll to position [1266, 0]
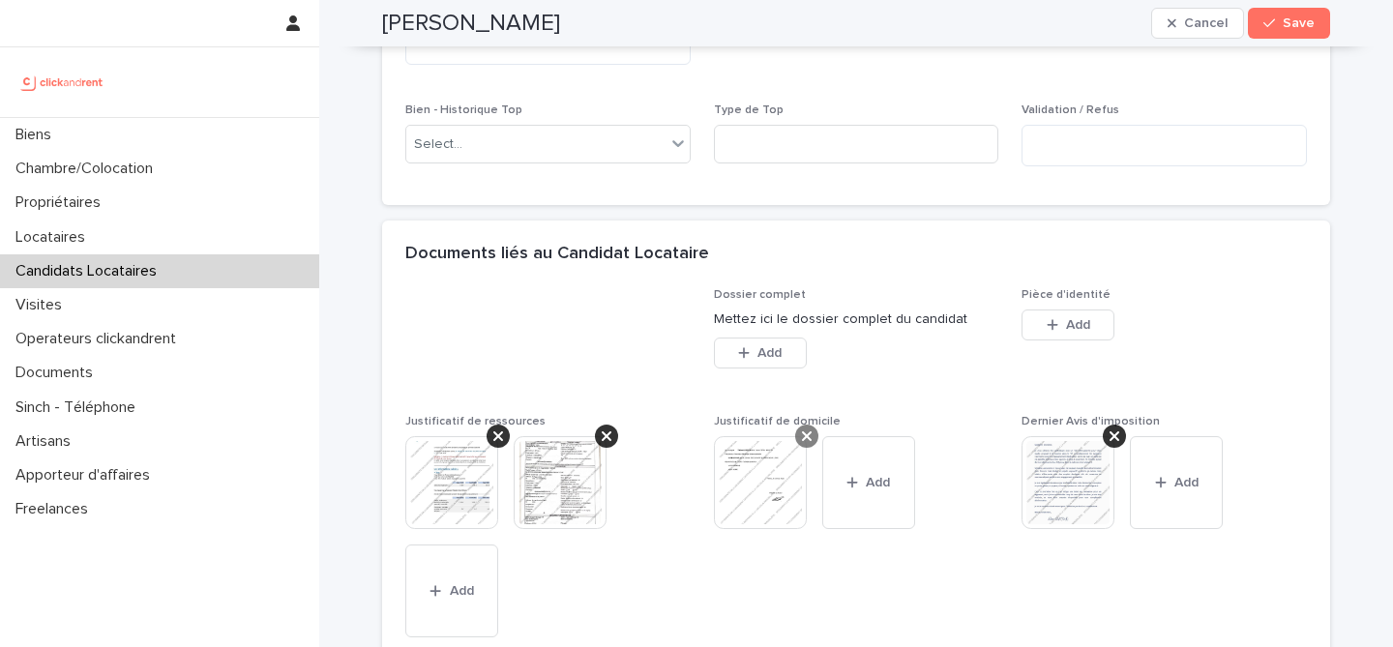
click at [813, 448] on div at bounding box center [806, 436] width 23 height 23
click at [494, 444] on icon at bounding box center [499, 436] width 10 height 15
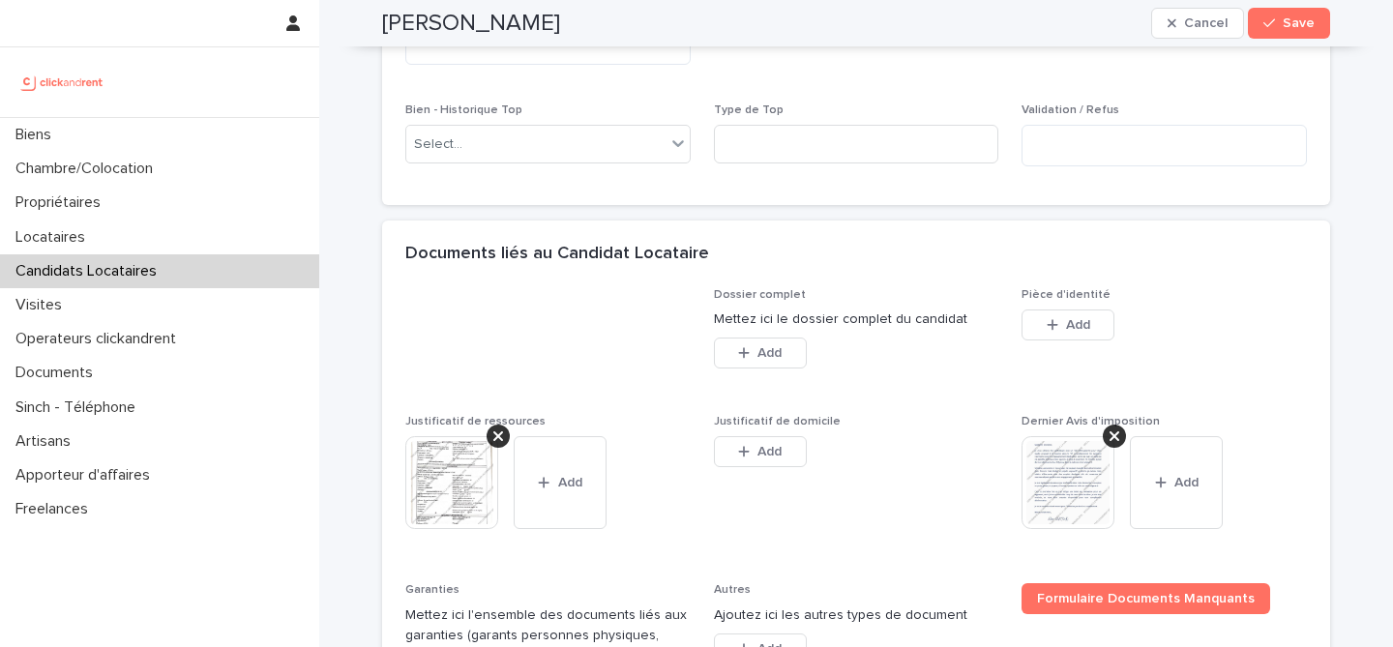
scroll to position [1215, 0]
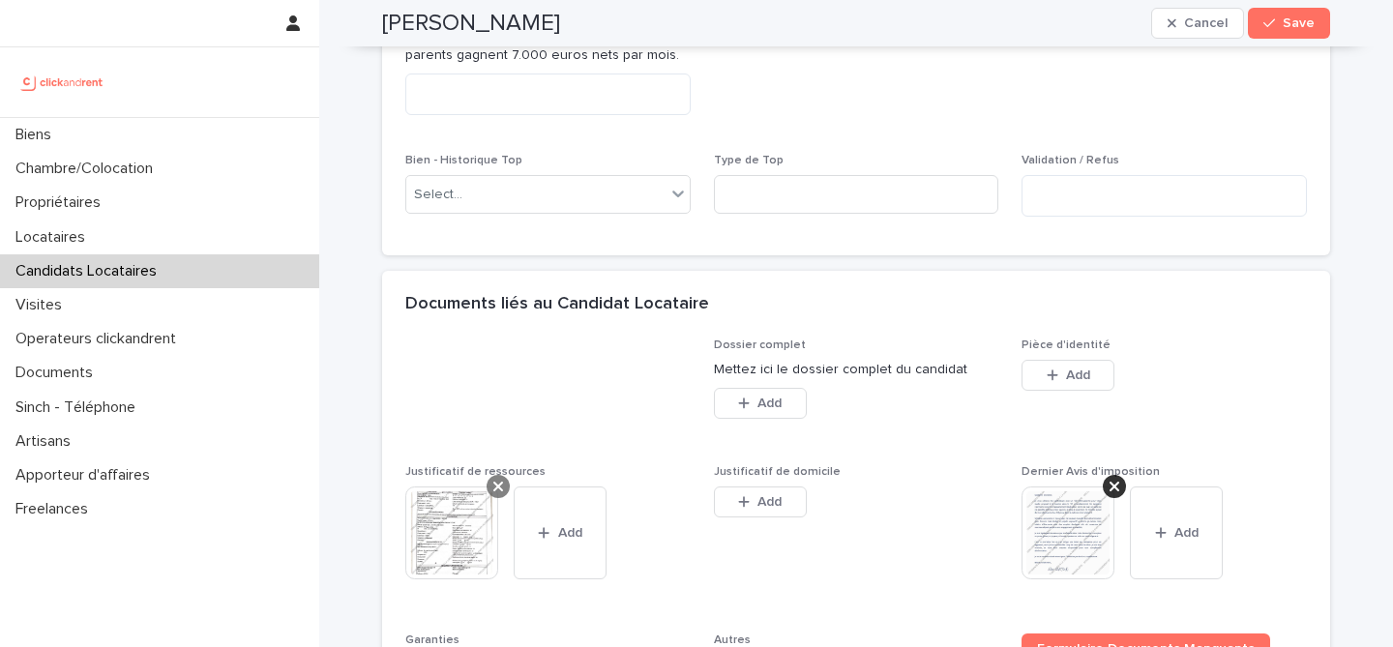
click at [496, 494] on icon at bounding box center [499, 486] width 10 height 15
click at [1116, 494] on icon at bounding box center [1115, 486] width 10 height 15
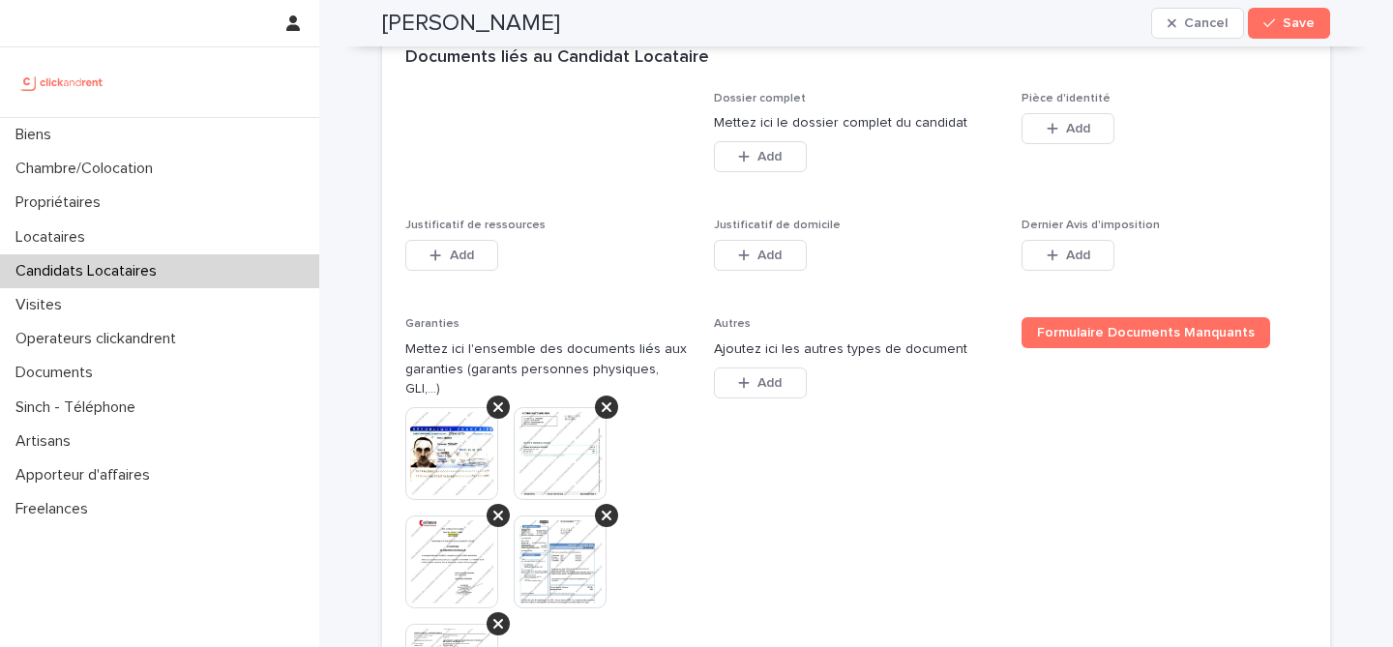
scroll to position [1481, 0]
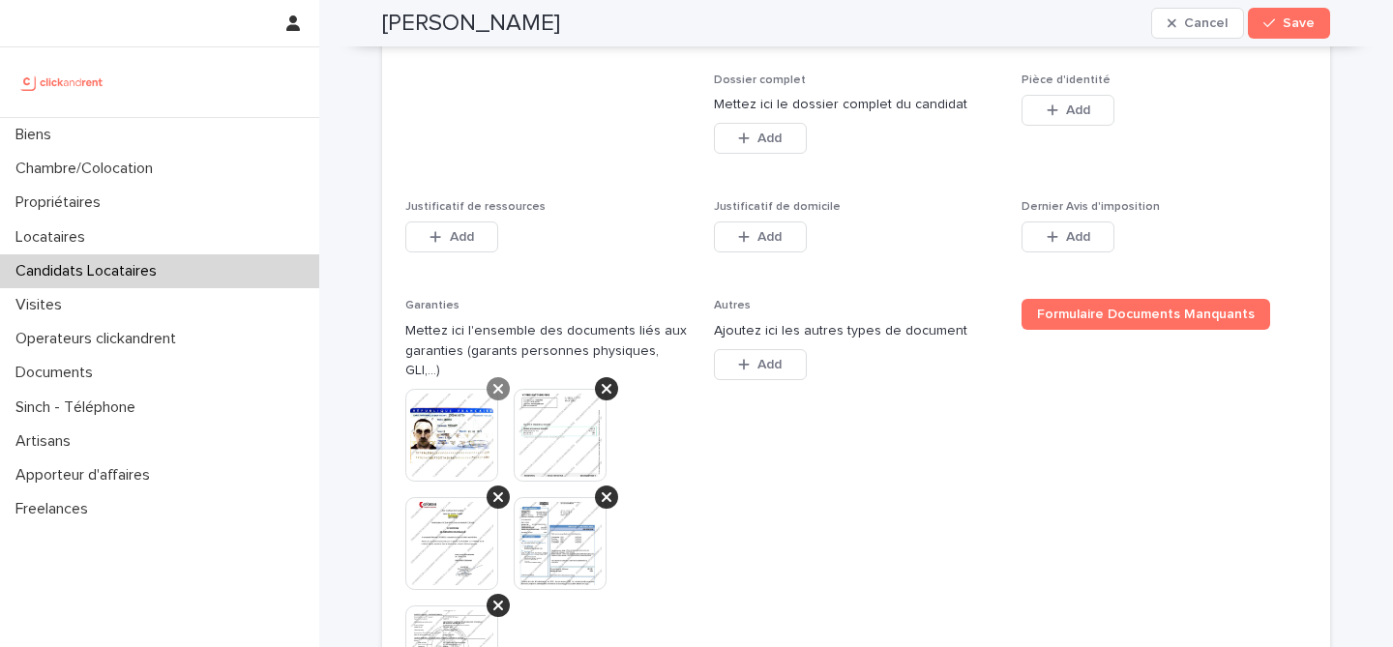
click at [501, 397] on icon at bounding box center [499, 388] width 10 height 15
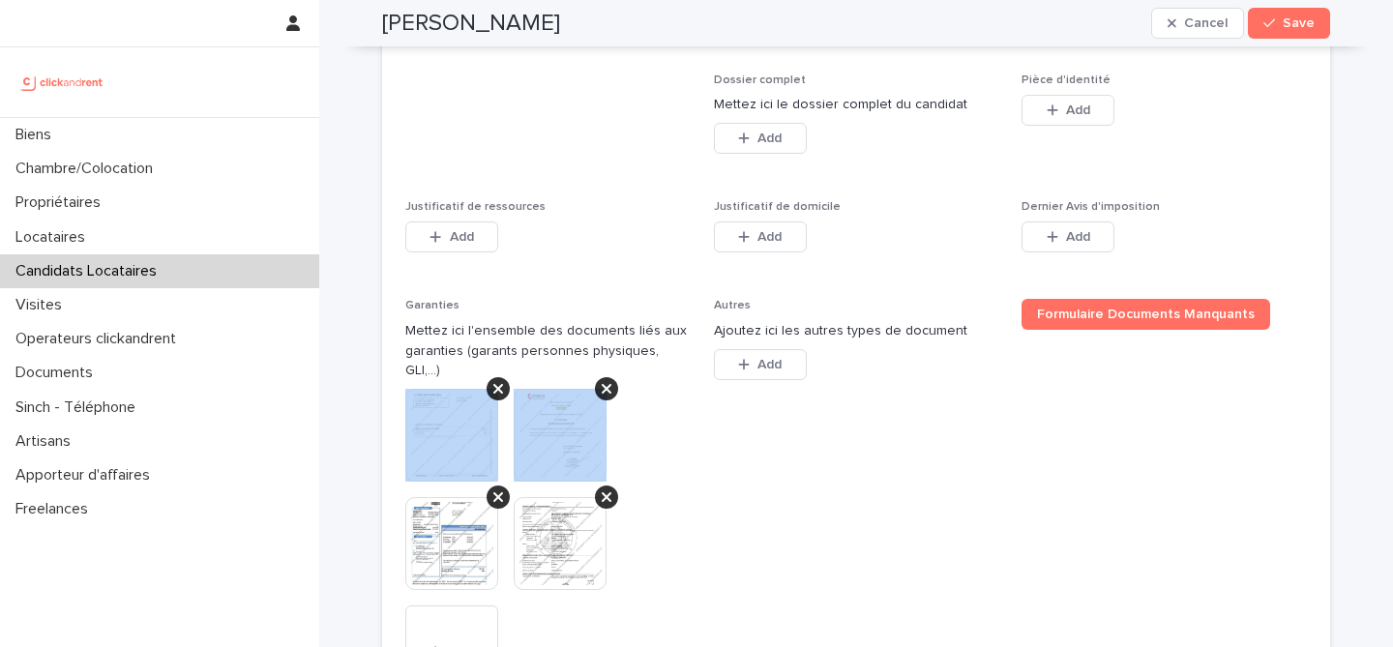
click at [501, 397] on icon at bounding box center [499, 388] width 10 height 15
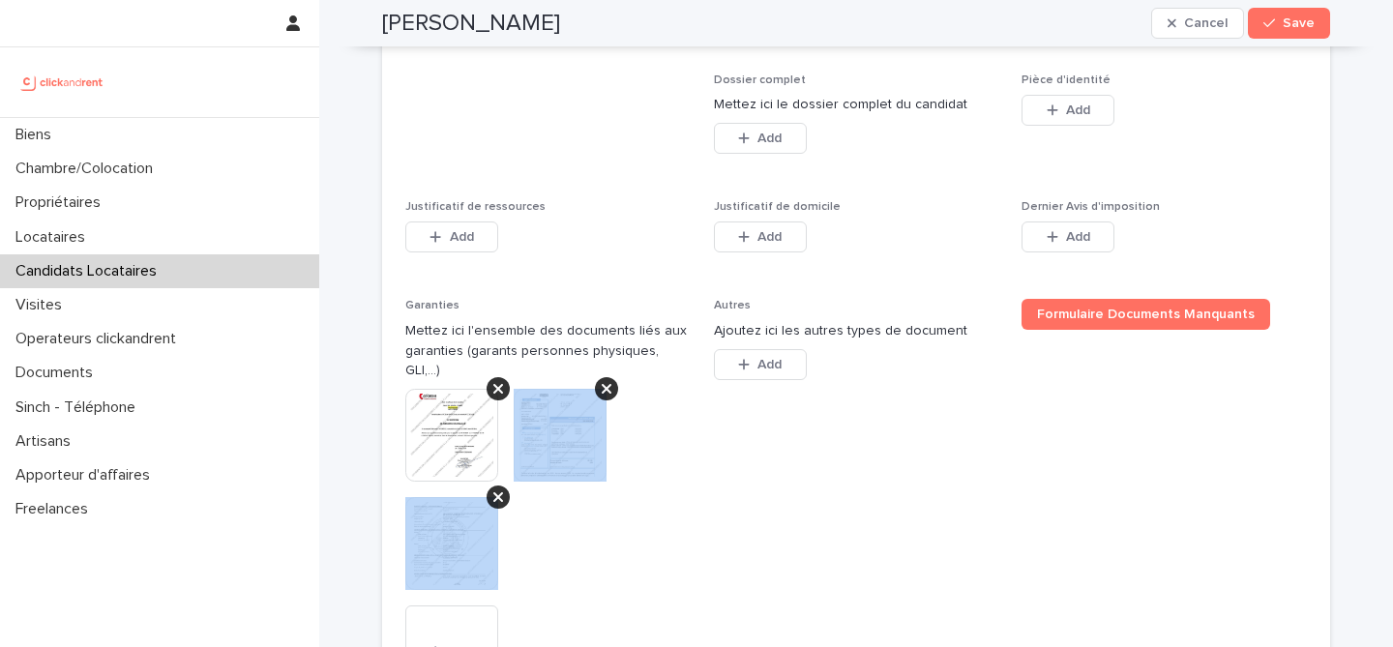
click at [602, 397] on icon at bounding box center [607, 388] width 10 height 15
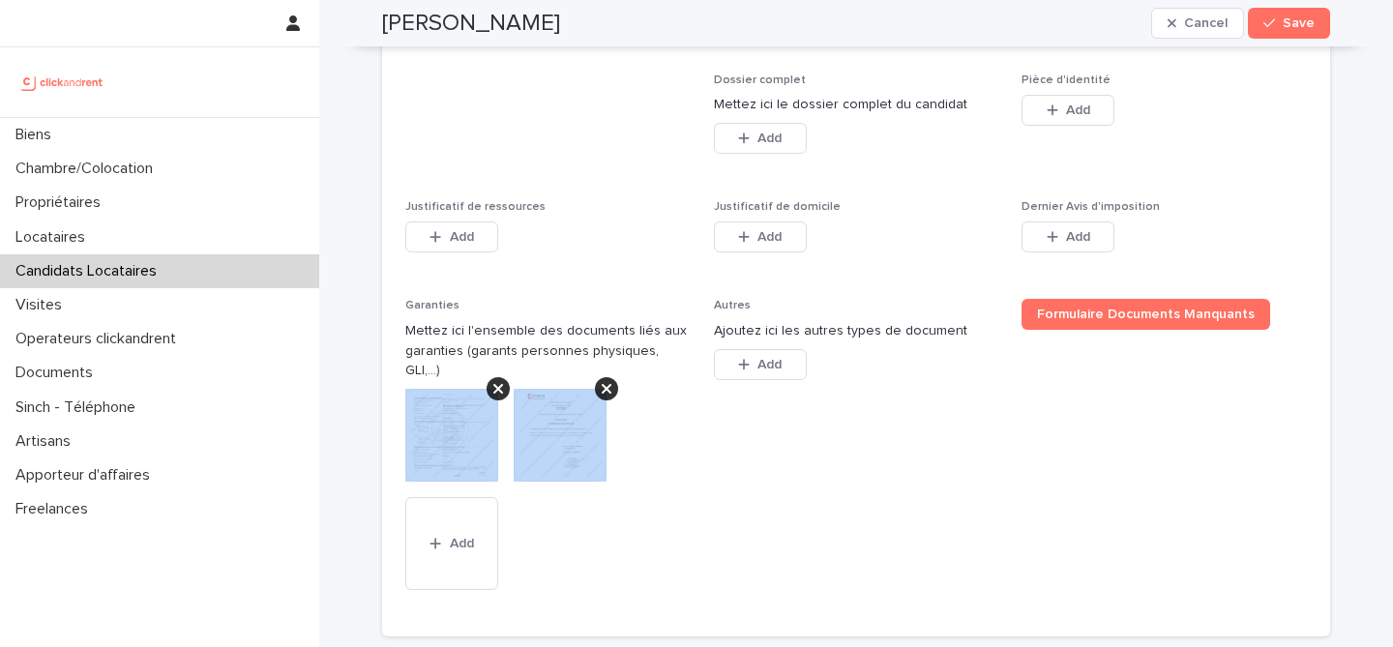
click at [501, 397] on icon at bounding box center [499, 388] width 10 height 15
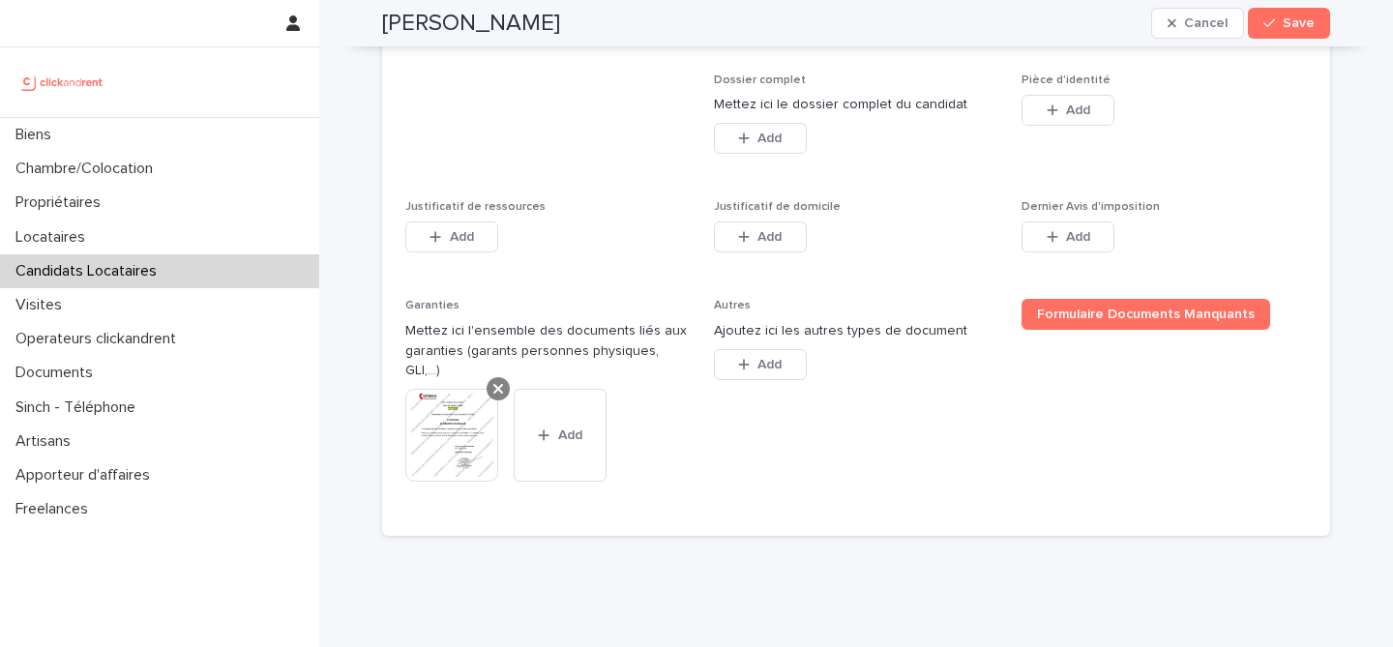
click at [495, 394] on icon at bounding box center [499, 389] width 10 height 10
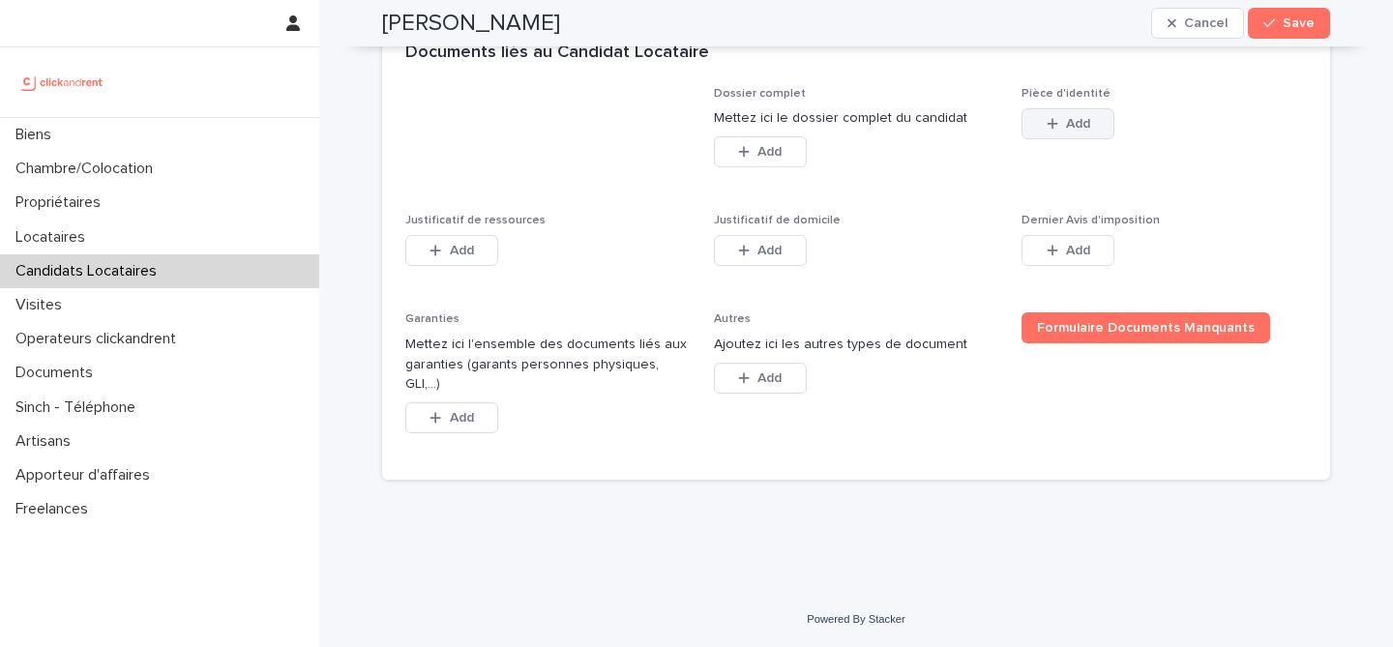
click at [1090, 139] on button "Add" at bounding box center [1068, 123] width 93 height 31
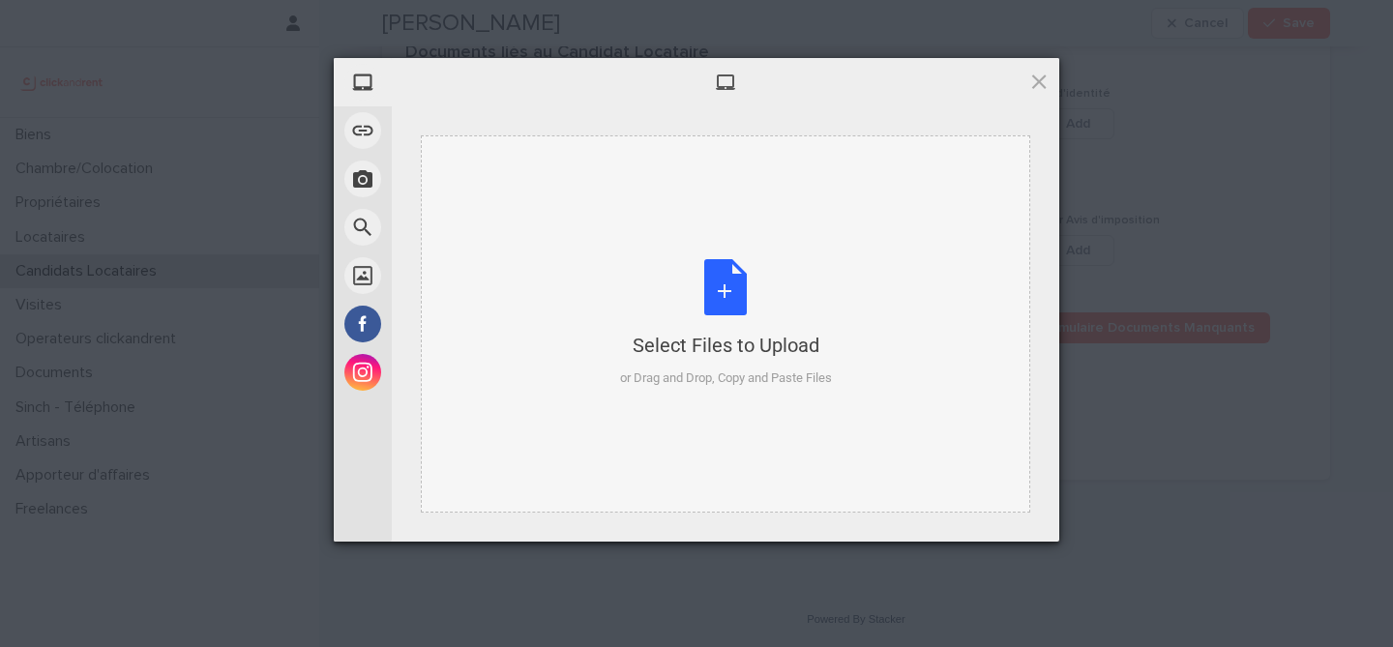
click at [727, 328] on div "Select Files to Upload or Drag and Drop, Copy and Paste Files" at bounding box center [726, 323] width 212 height 129
click at [734, 266] on div "Select Files to Upload or Drag and Drop, Copy and Paste Files" at bounding box center [726, 323] width 212 height 129
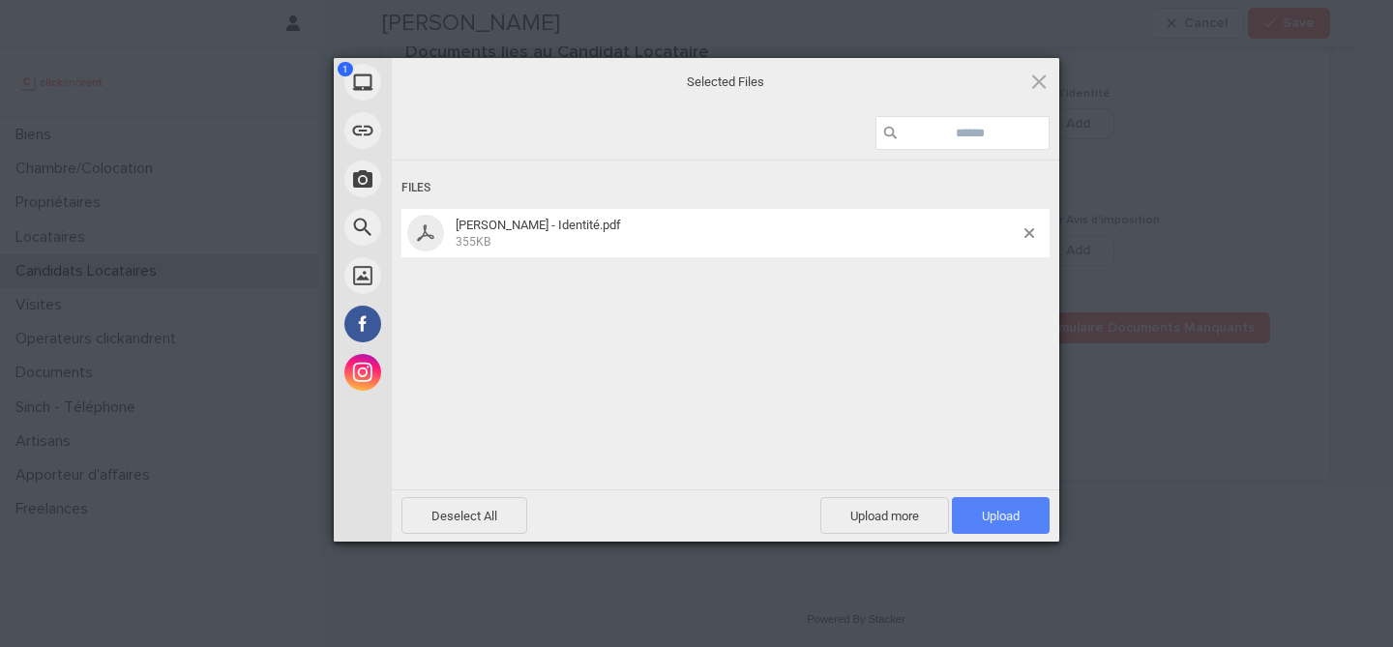
click at [1024, 513] on span "Upload 1" at bounding box center [1001, 515] width 98 height 37
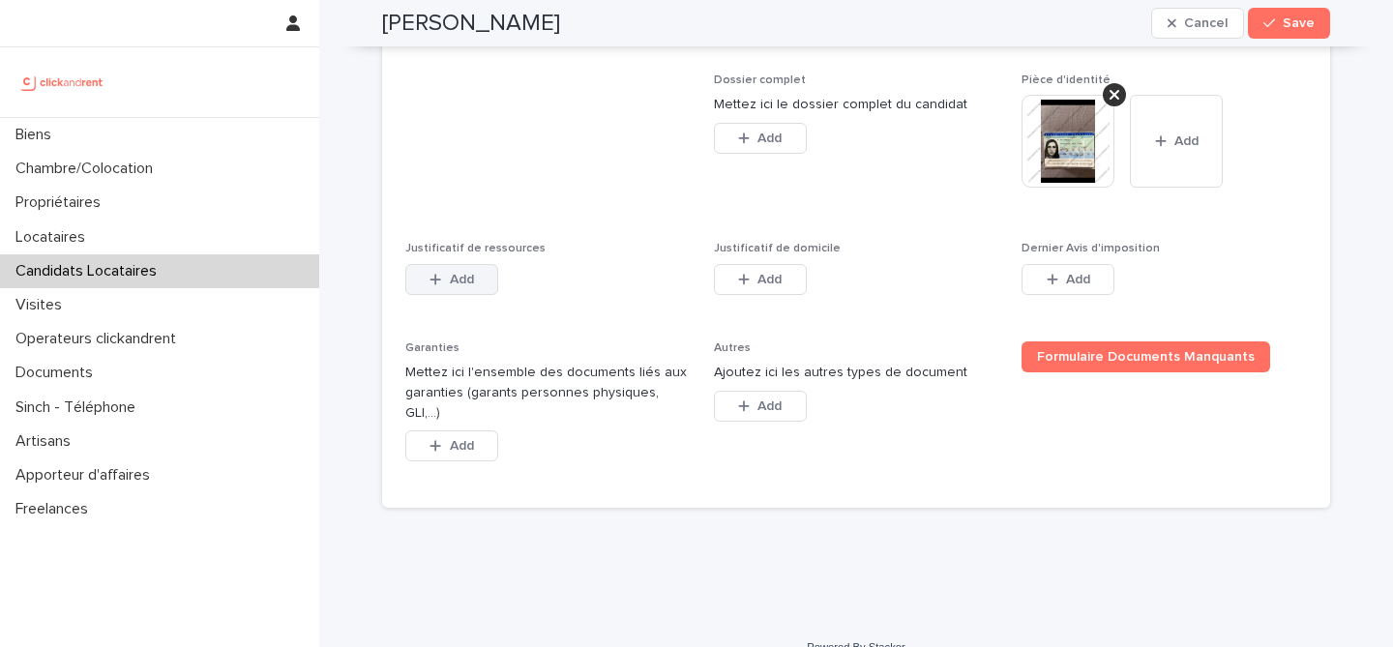
click at [471, 286] on span "Add" at bounding box center [462, 280] width 24 height 14
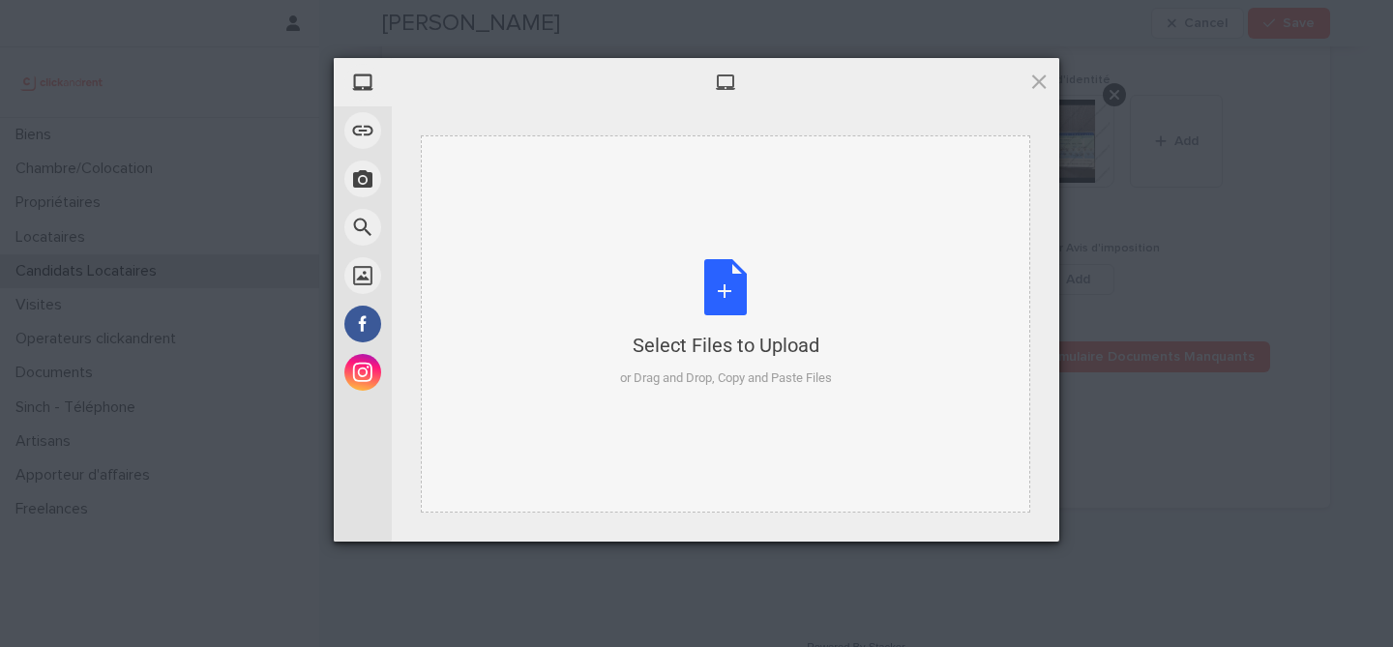
click at [727, 301] on div "Select Files to Upload or Drag and Drop, Copy and Paste Files" at bounding box center [726, 323] width 212 height 129
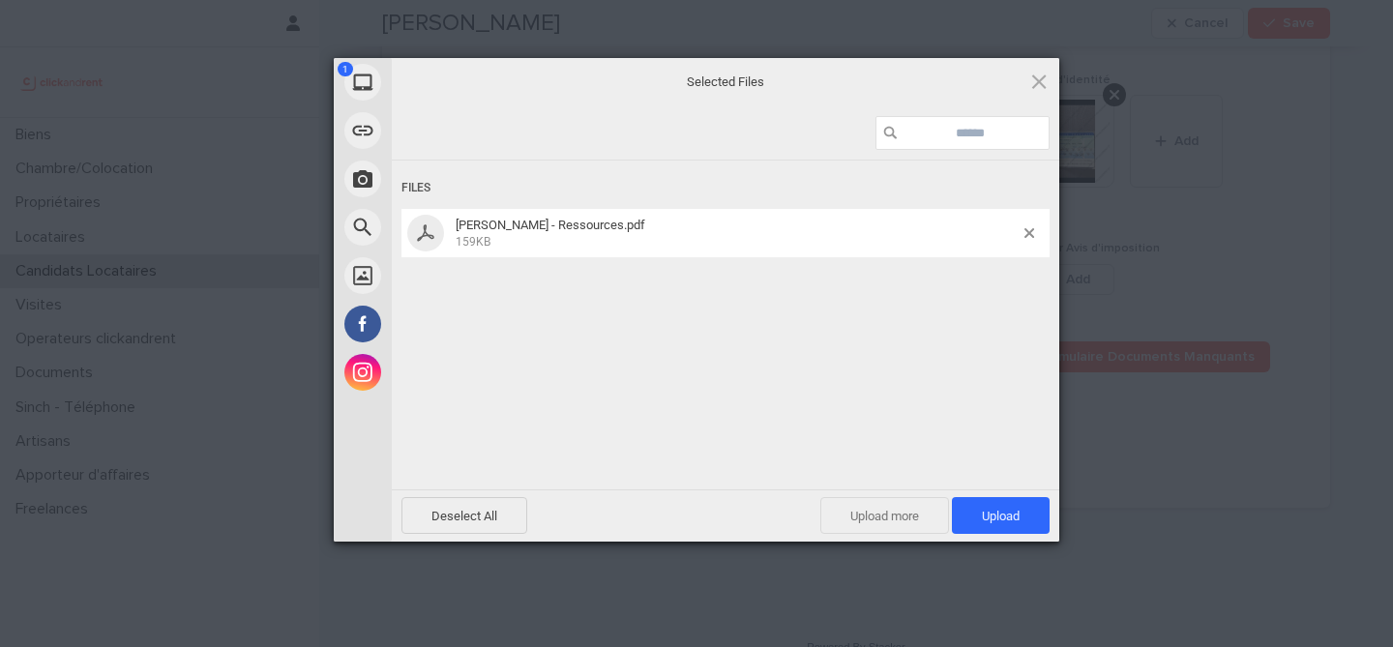
click at [907, 517] on span "Upload more" at bounding box center [885, 515] width 129 height 37
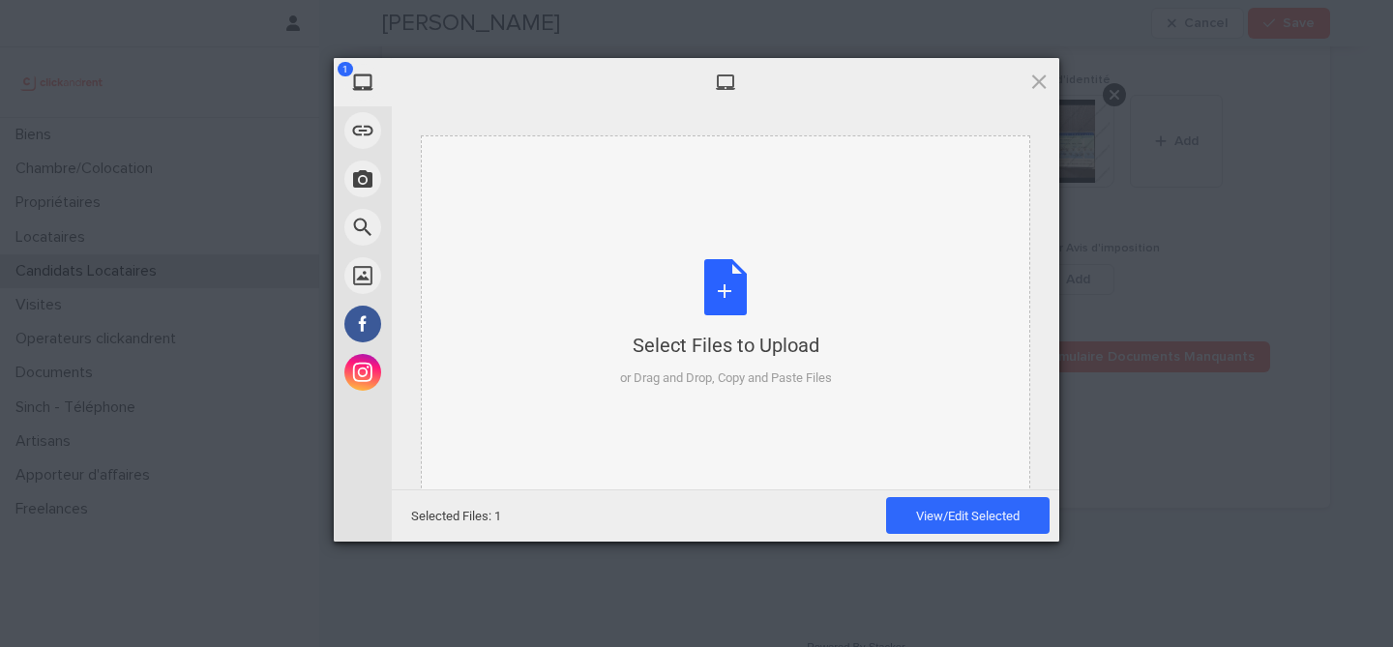
click at [754, 278] on div "Select Files to Upload or Drag and Drop, Copy and Paste Files" at bounding box center [726, 323] width 212 height 129
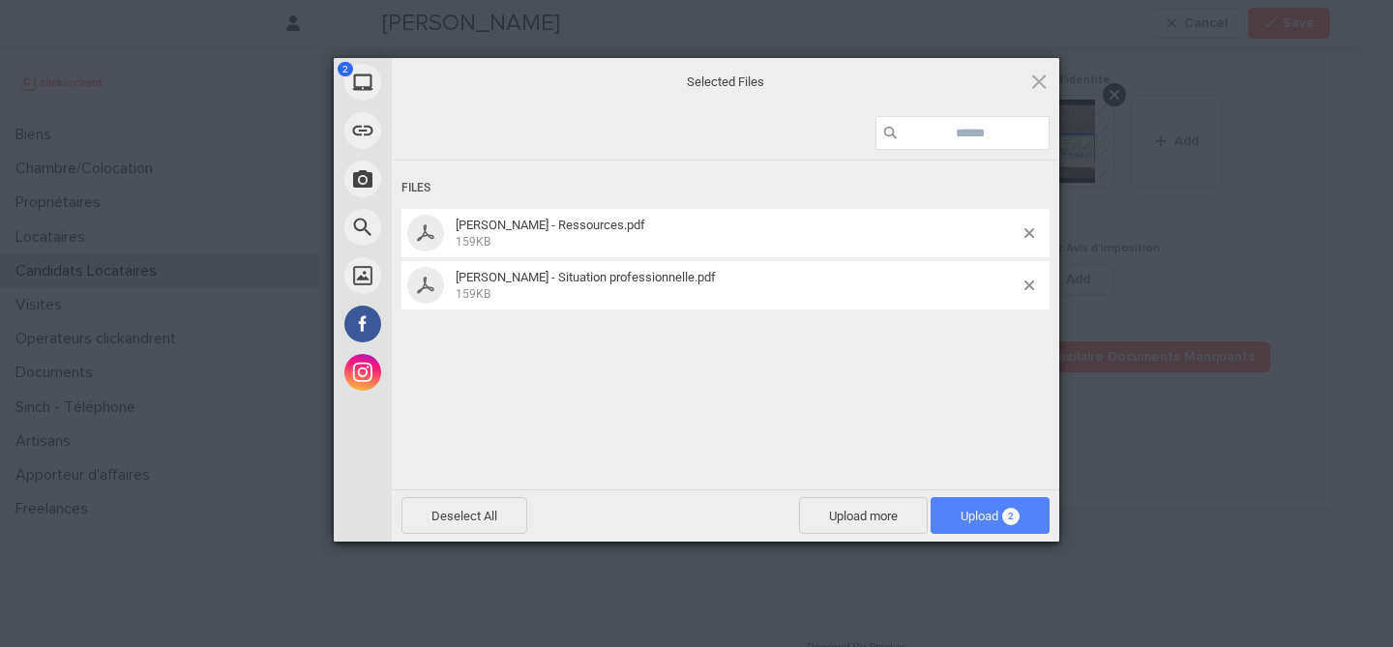
click at [1021, 523] on span "Upload 2" at bounding box center [990, 515] width 119 height 37
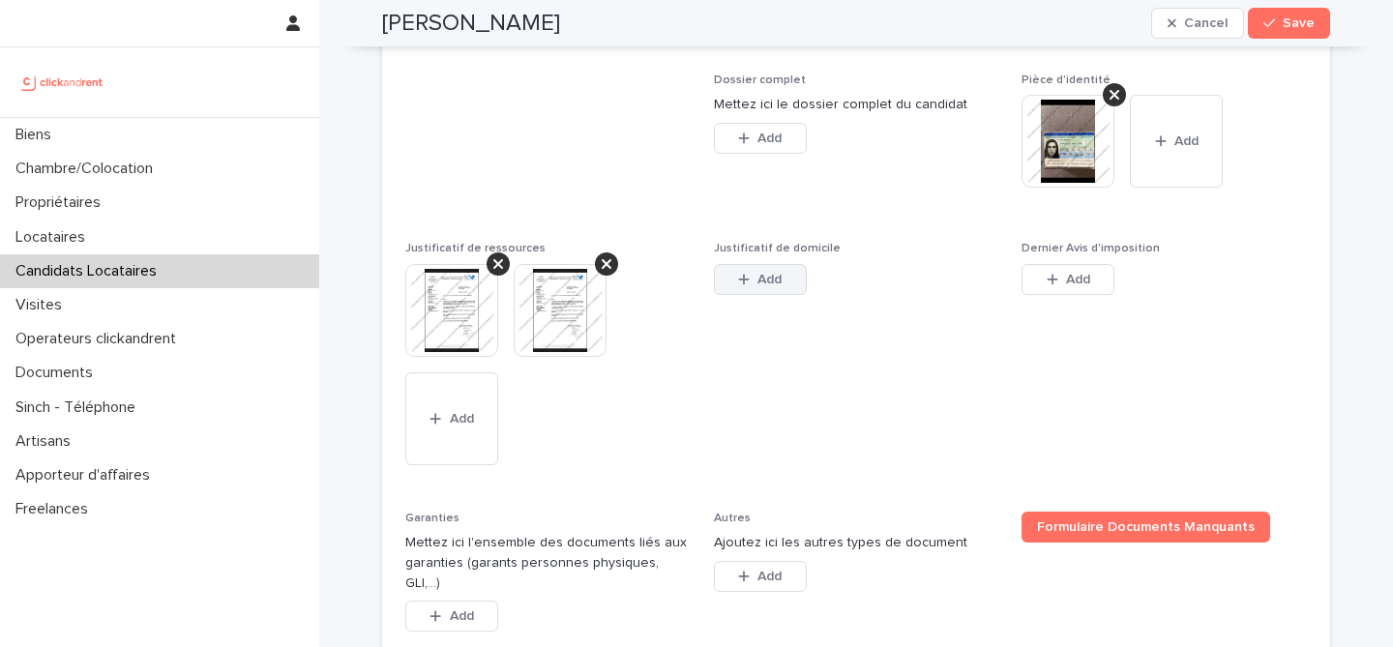
click at [733, 295] on button "Add" at bounding box center [760, 279] width 93 height 31
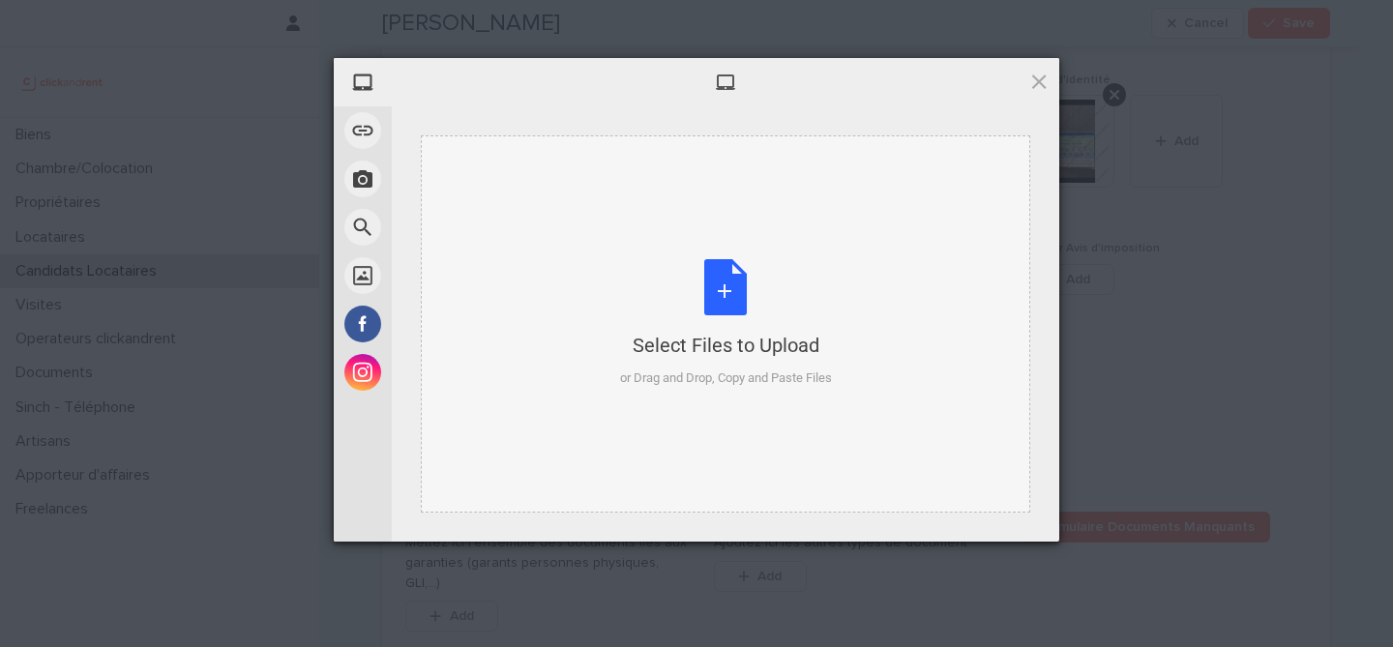
click at [728, 286] on div "Select Files to Upload or Drag and Drop, Copy and Paste Files" at bounding box center [726, 323] width 212 height 129
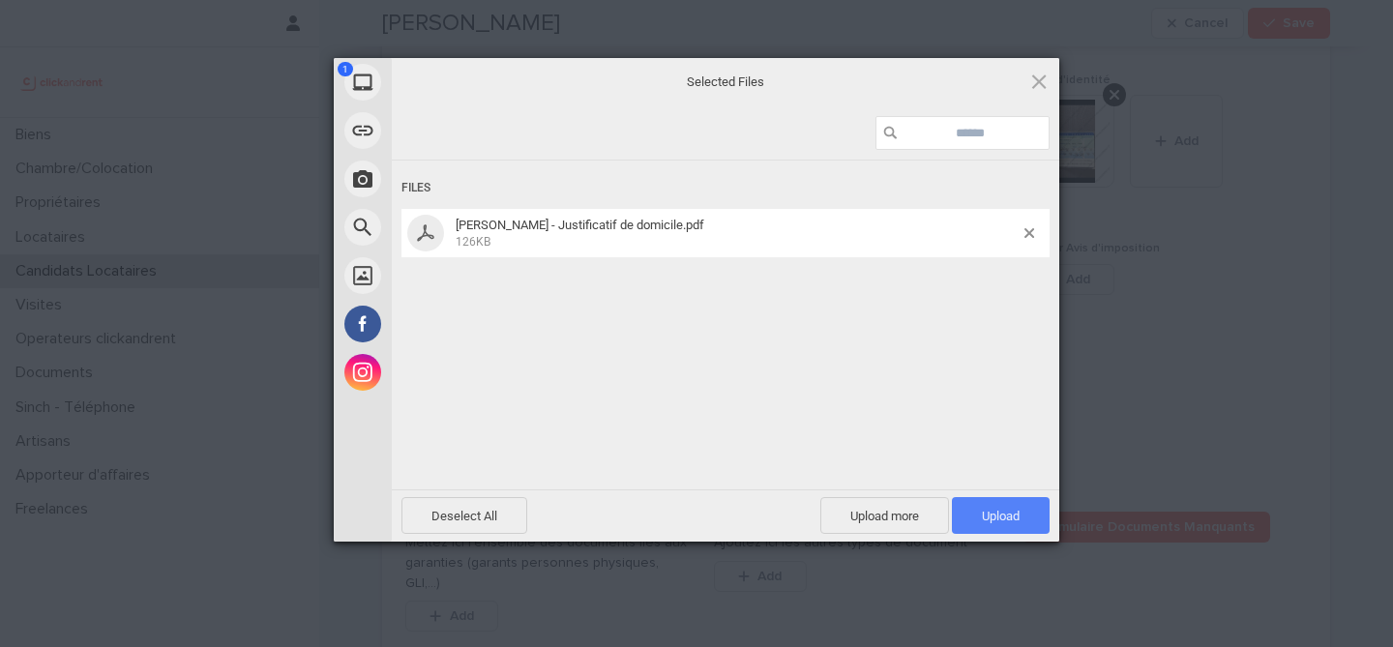
click at [1035, 524] on span "Upload 1" at bounding box center [1001, 515] width 98 height 37
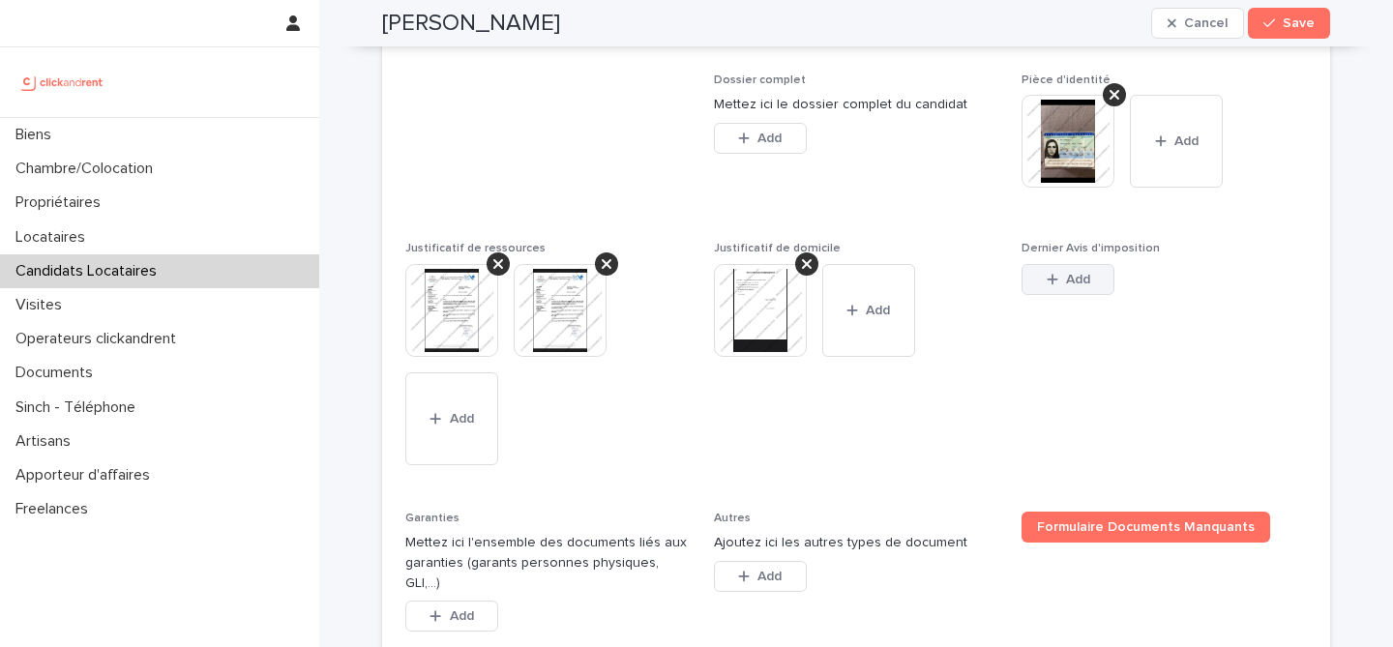
click at [1096, 295] on button "Add" at bounding box center [1068, 279] width 93 height 31
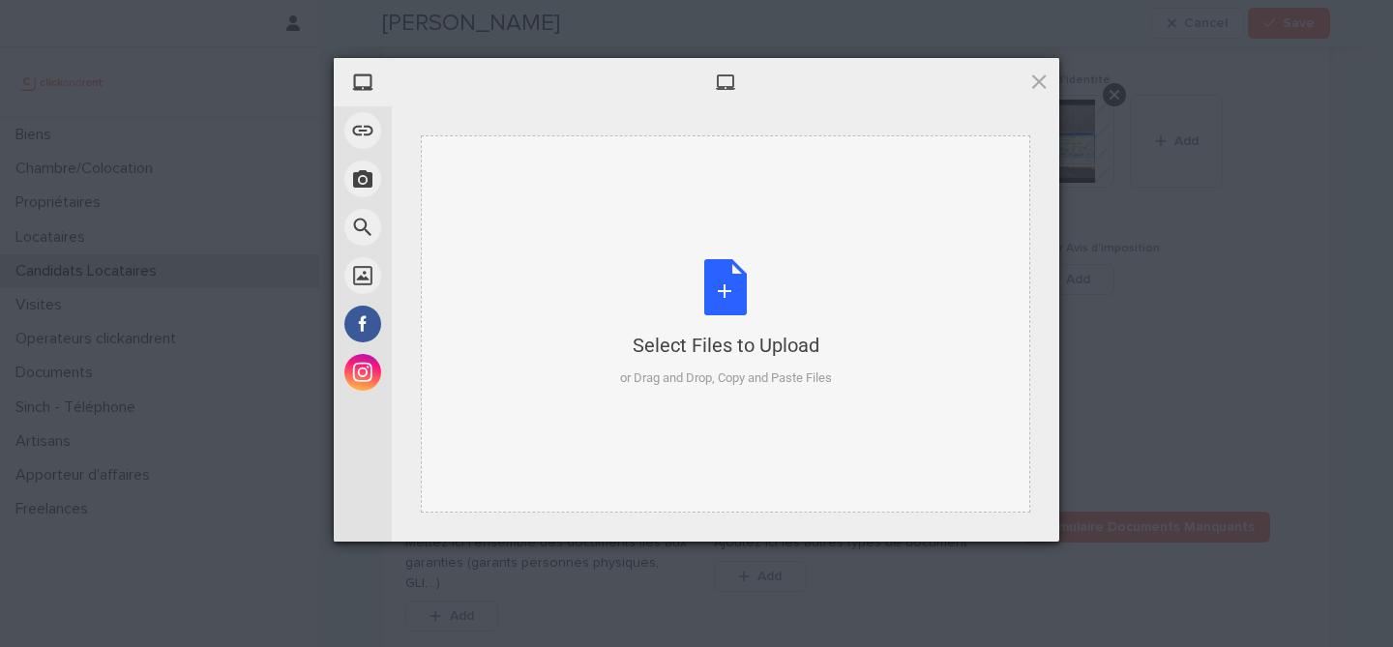
click at [700, 272] on div "Select Files to Upload or Drag and Drop, Copy and Paste Files" at bounding box center [726, 323] width 212 height 129
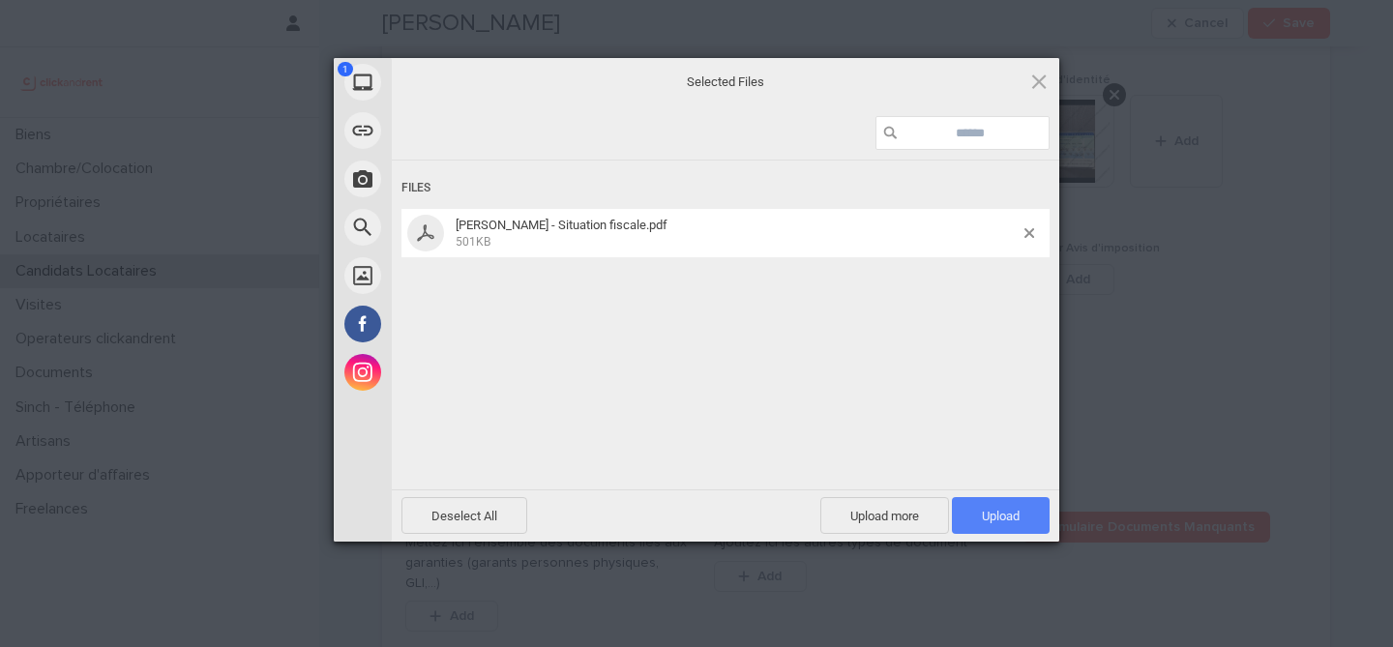
click at [1029, 520] on span "Upload 1" at bounding box center [1001, 515] width 98 height 37
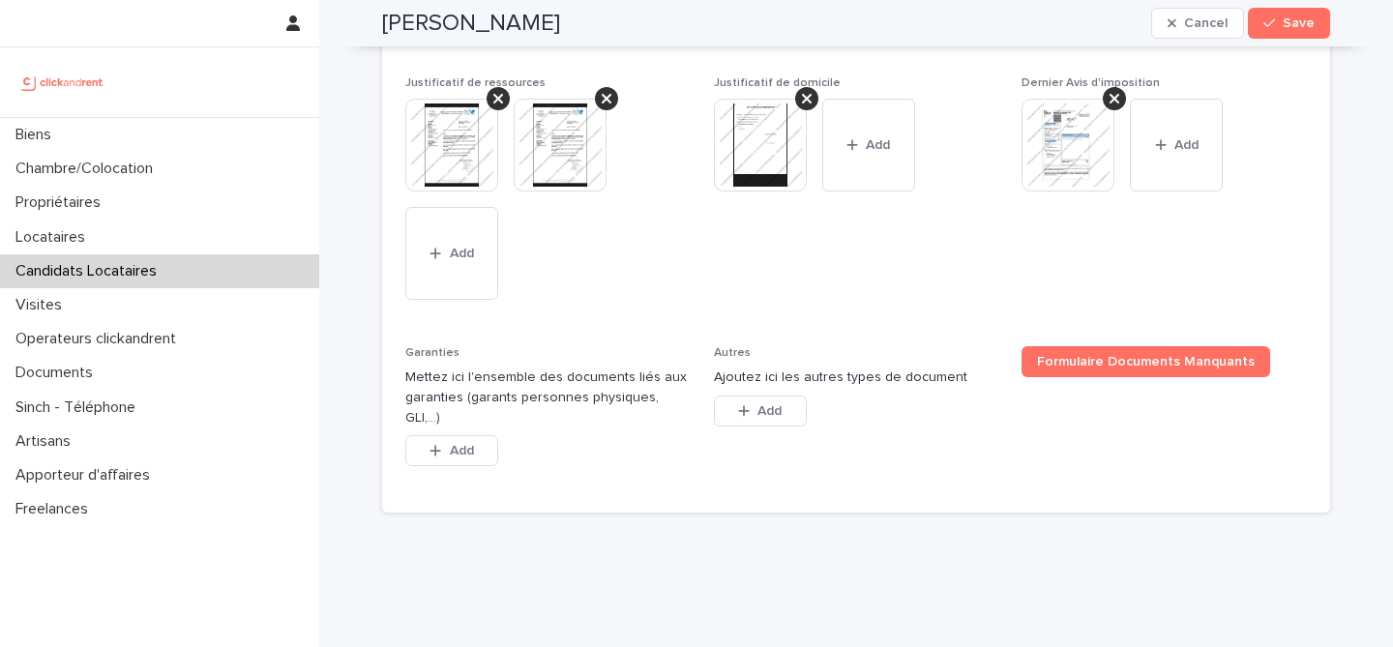
scroll to position [1694, 0]
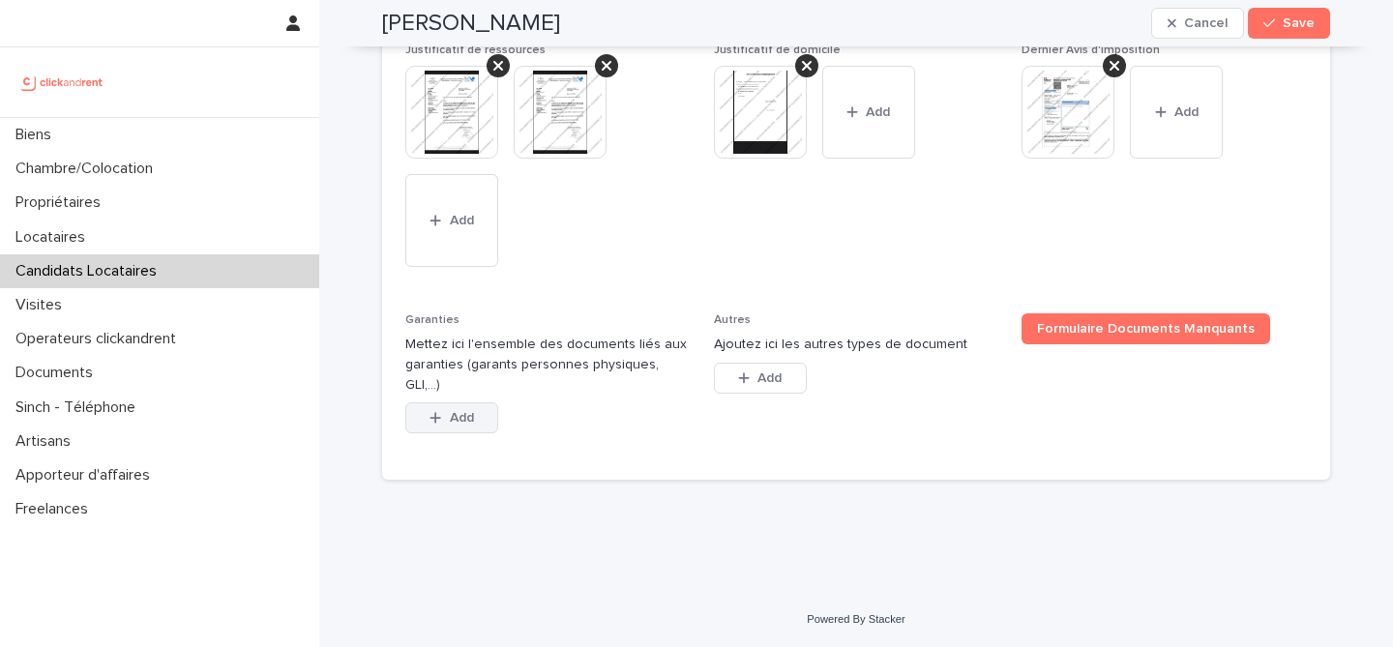
click at [458, 417] on span "Add" at bounding box center [462, 418] width 24 height 14
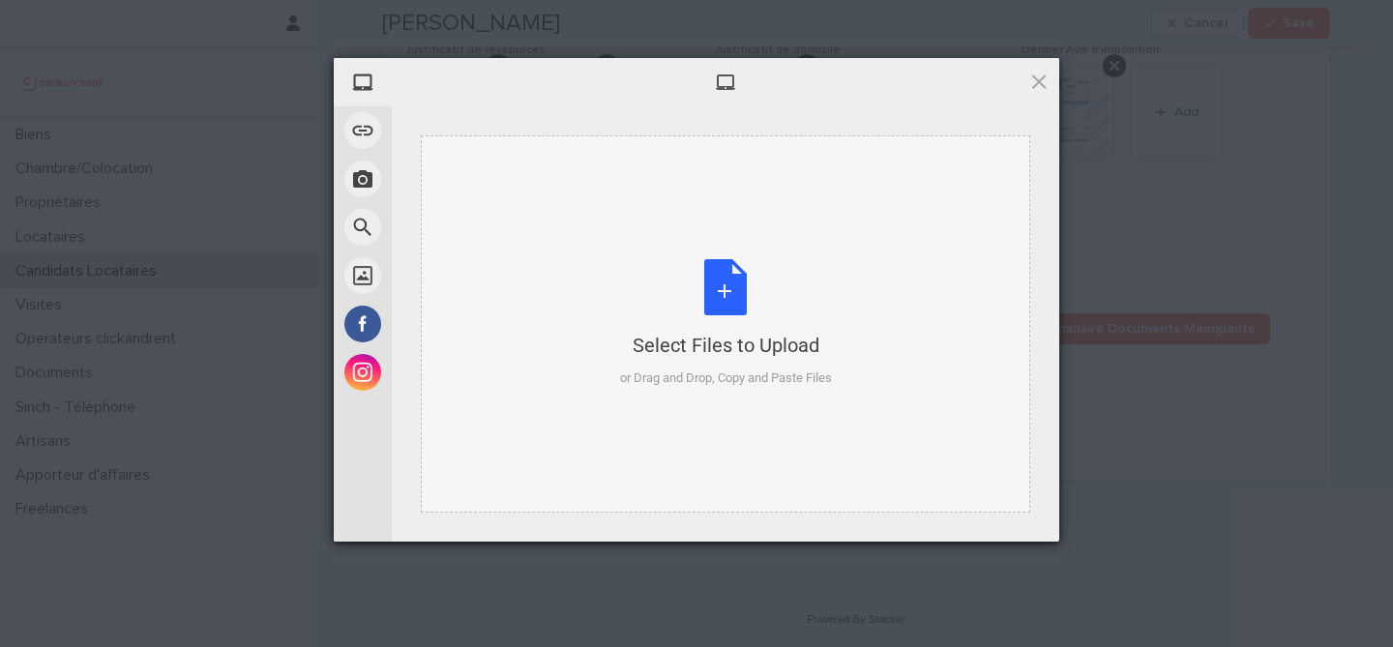
click at [737, 270] on div "Select Files to Upload or Drag and Drop, Copy and Paste Files" at bounding box center [726, 323] width 212 height 129
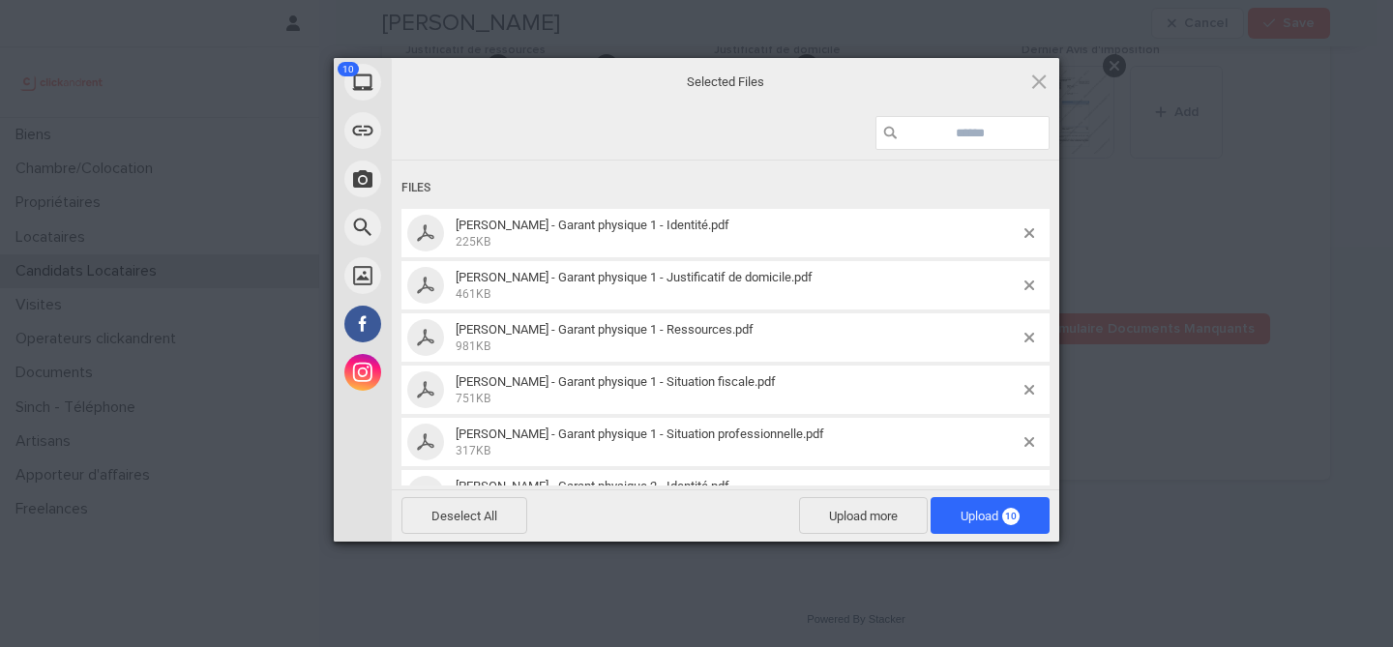
scroll to position [256, 0]
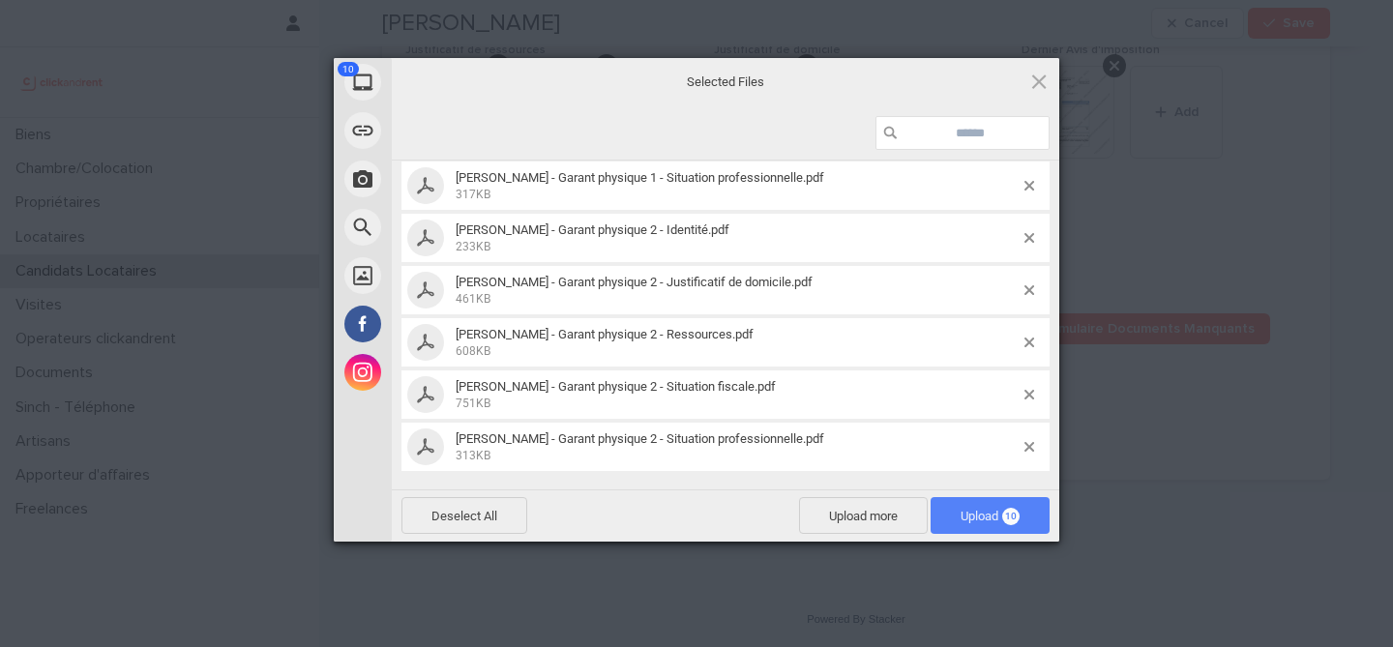
click at [981, 515] on span "Upload 10" at bounding box center [990, 516] width 59 height 15
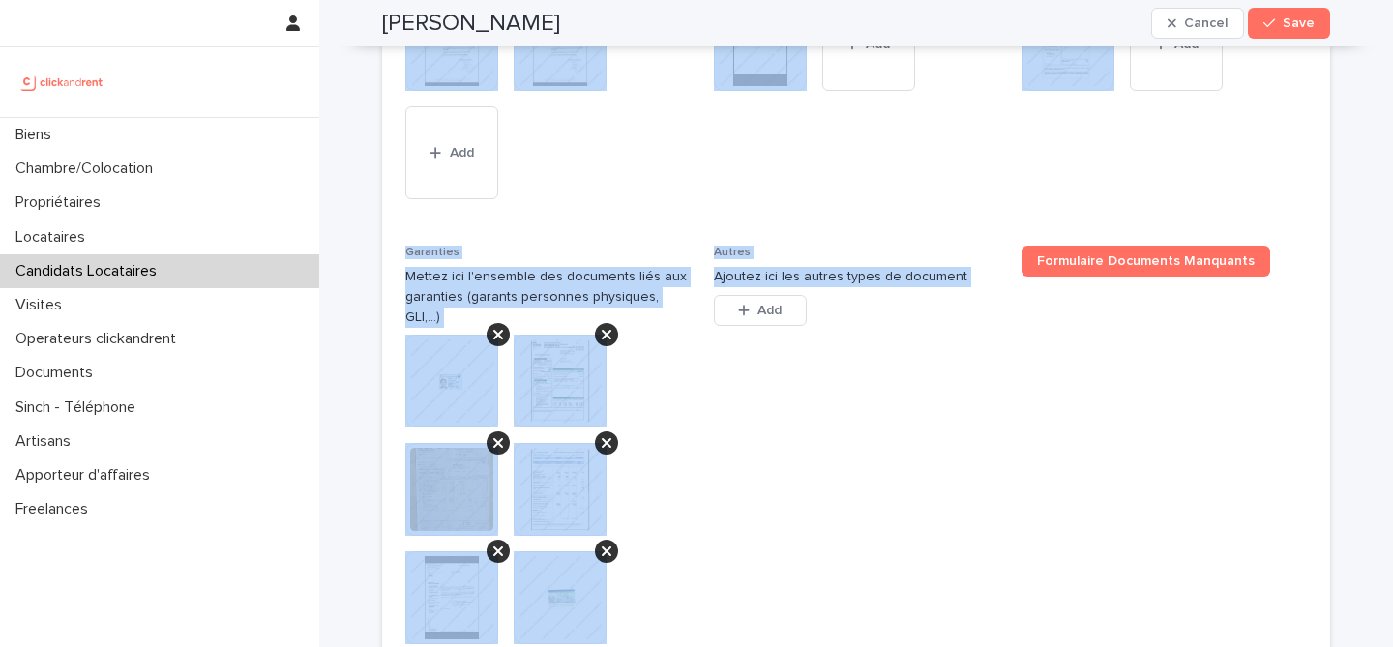
scroll to position [2298, 0]
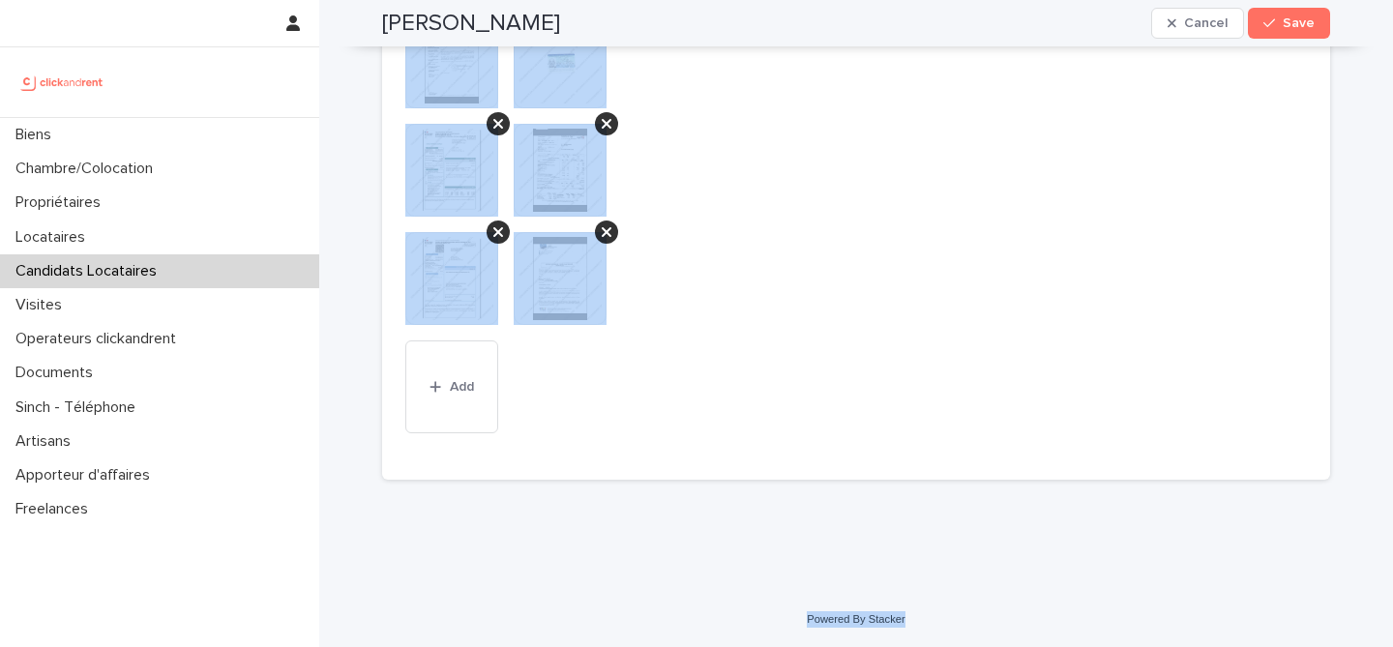
drag, startPoint x: 381, startPoint y: 65, endPoint x: 953, endPoint y: 645, distance: 814.9
copy div "Élise Ageneau Cancel Save Sorry, there was an error saving your record. Please …"
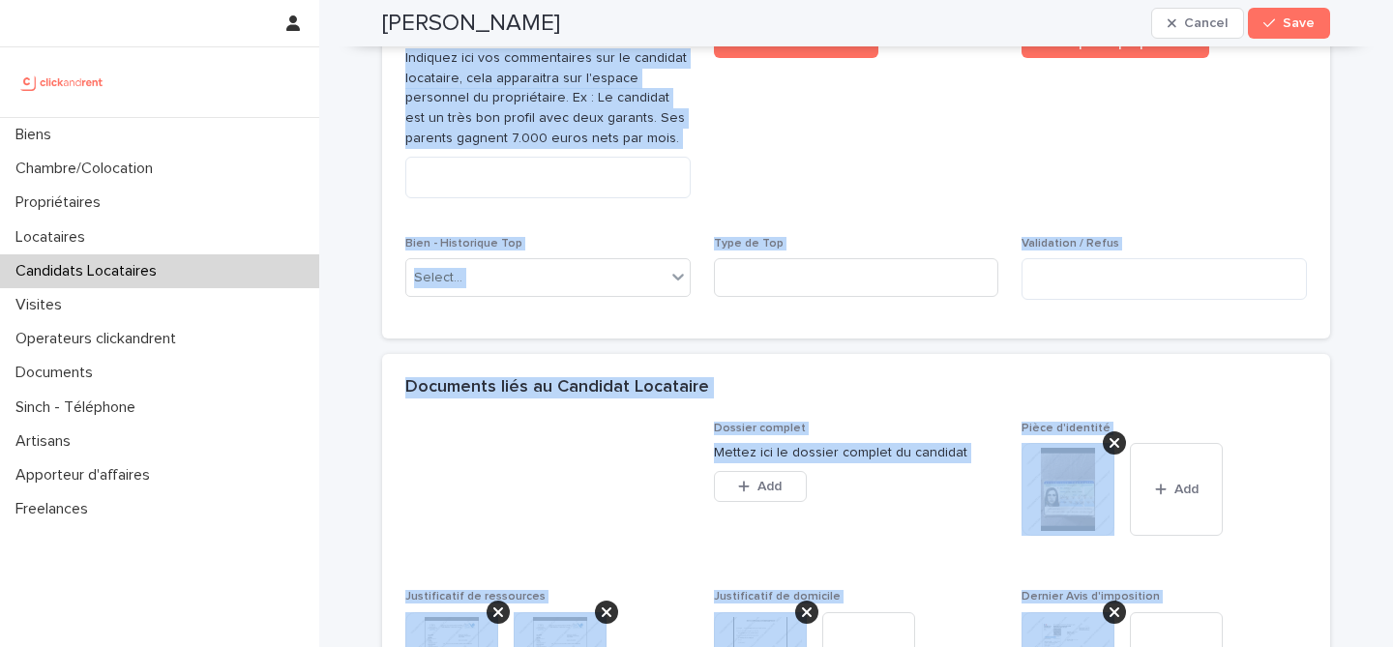
scroll to position [1057, 0]
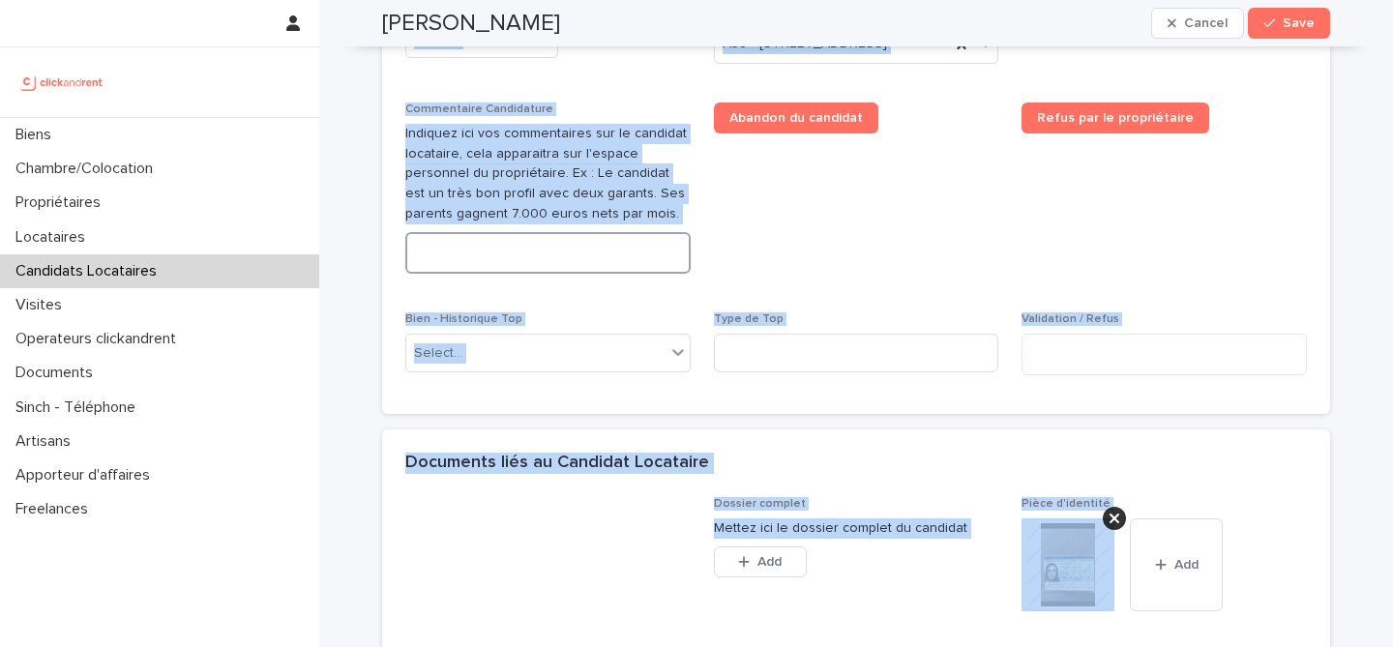
click at [540, 274] on textarea at bounding box center [547, 253] width 285 height 42
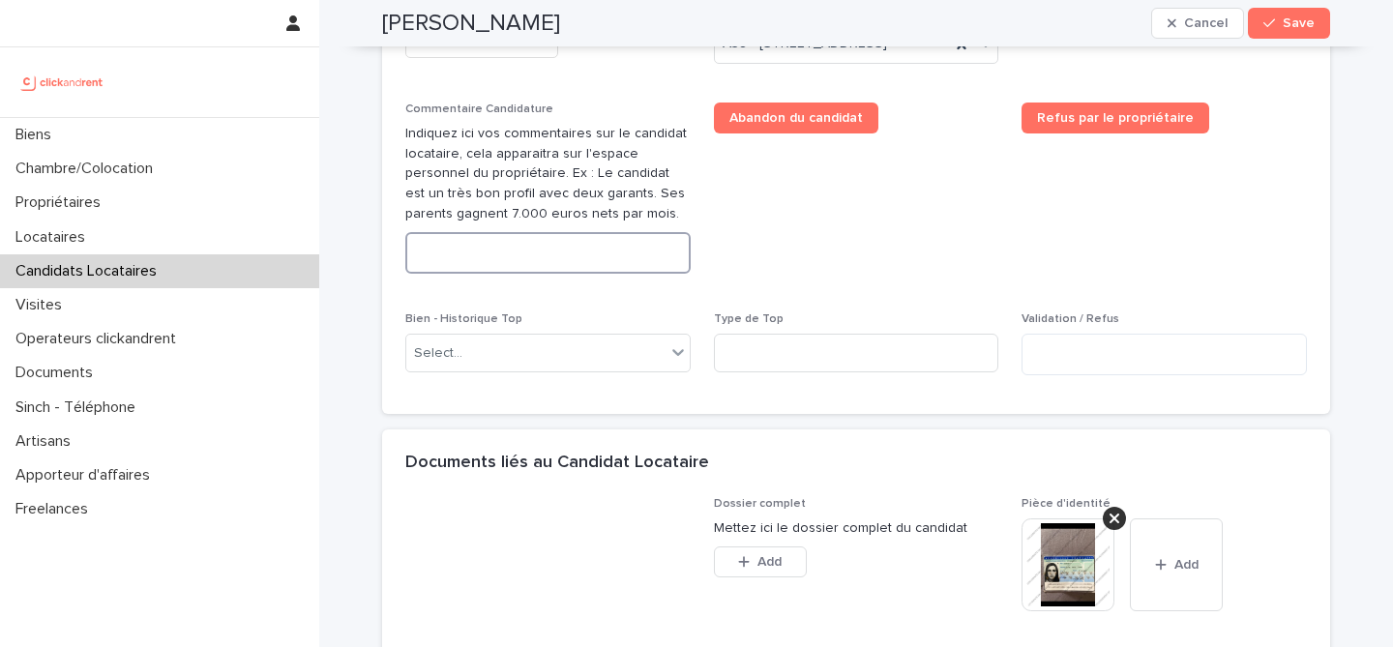
paste textarea "**********"
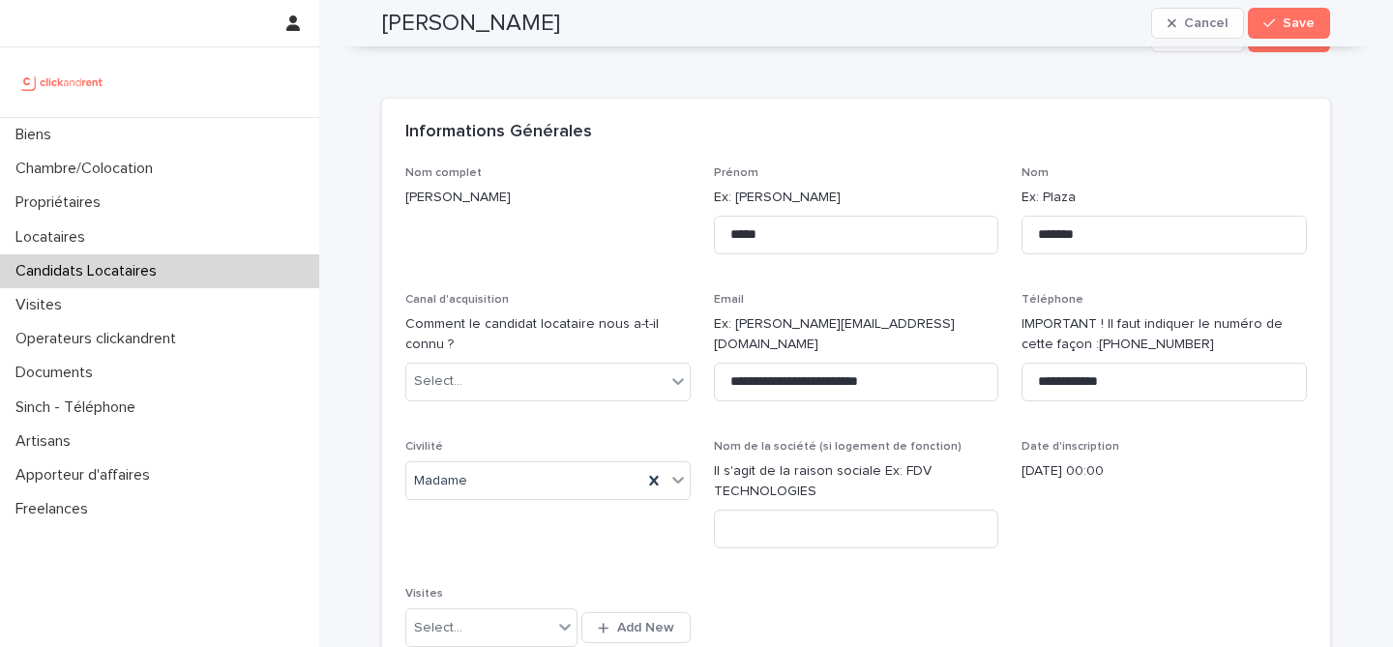
scroll to position [0, 0]
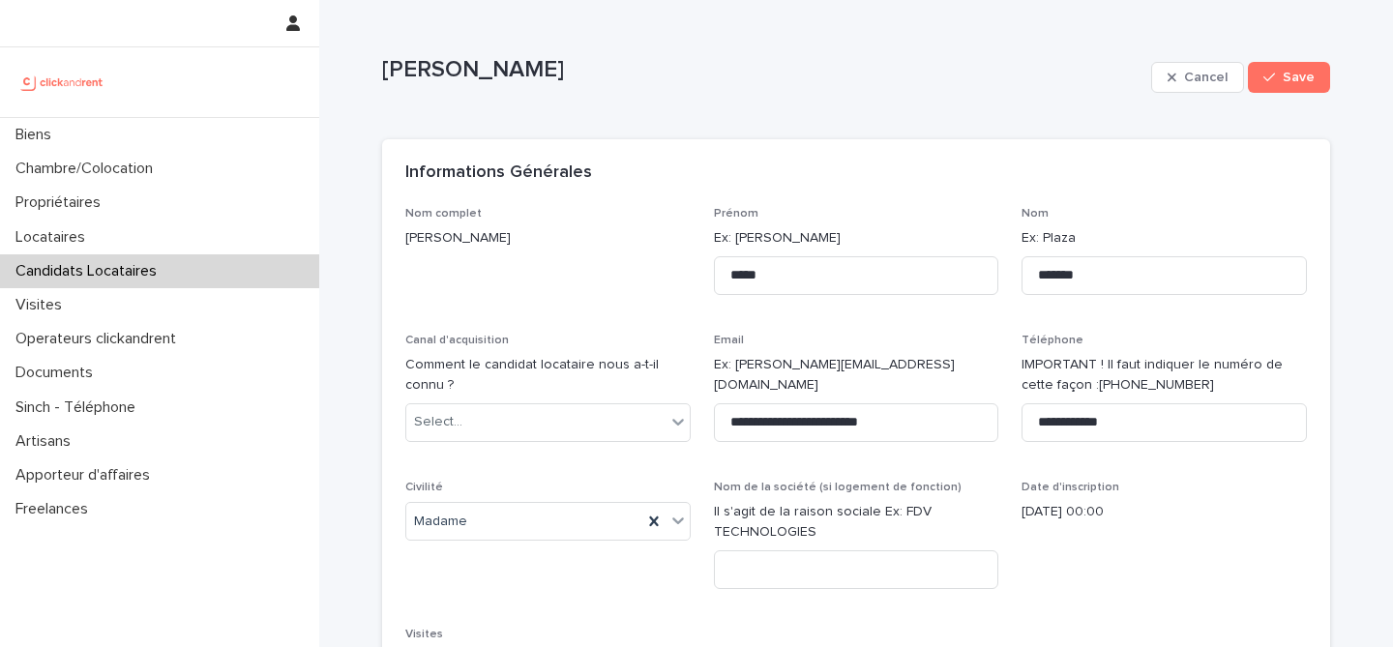
type textarea "**********"
click at [460, 65] on p "Élise Ageneau" at bounding box center [763, 70] width 762 height 28
copy div "Élise Ageneau Cancel Save Sorry, there was an error saving your record. Please …"
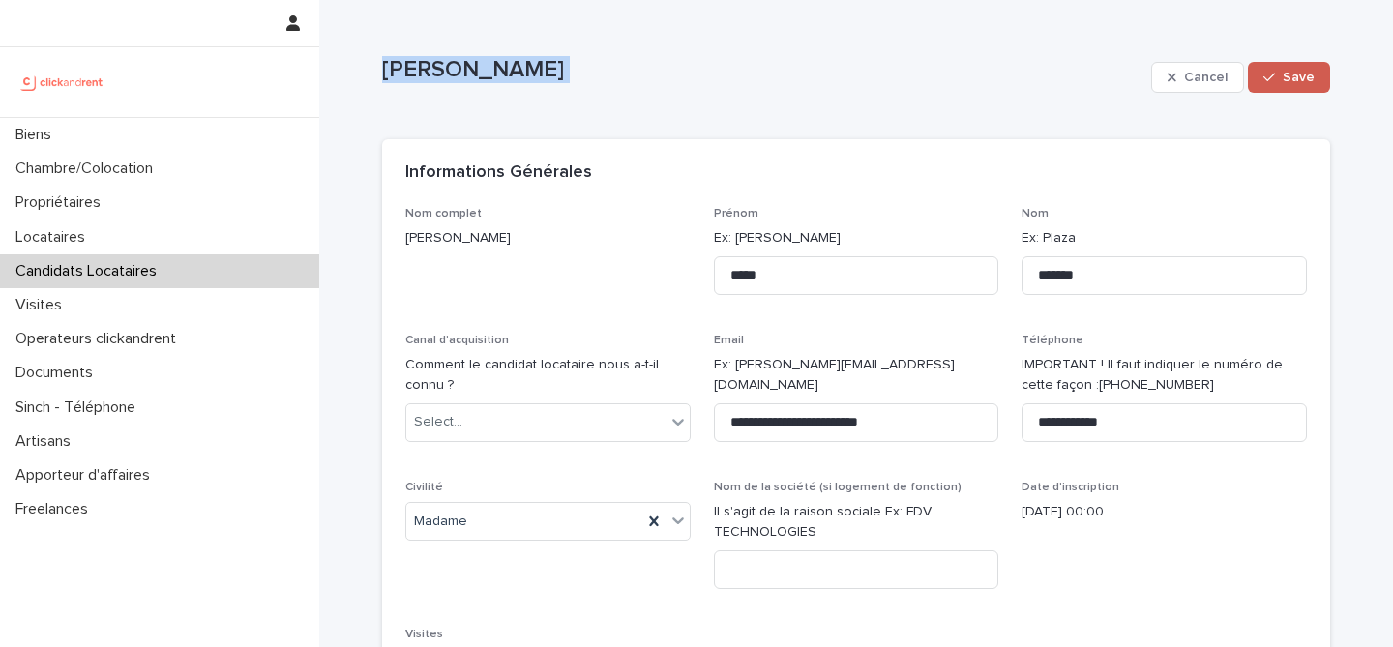
click at [1295, 74] on span "Save" at bounding box center [1299, 78] width 32 height 14
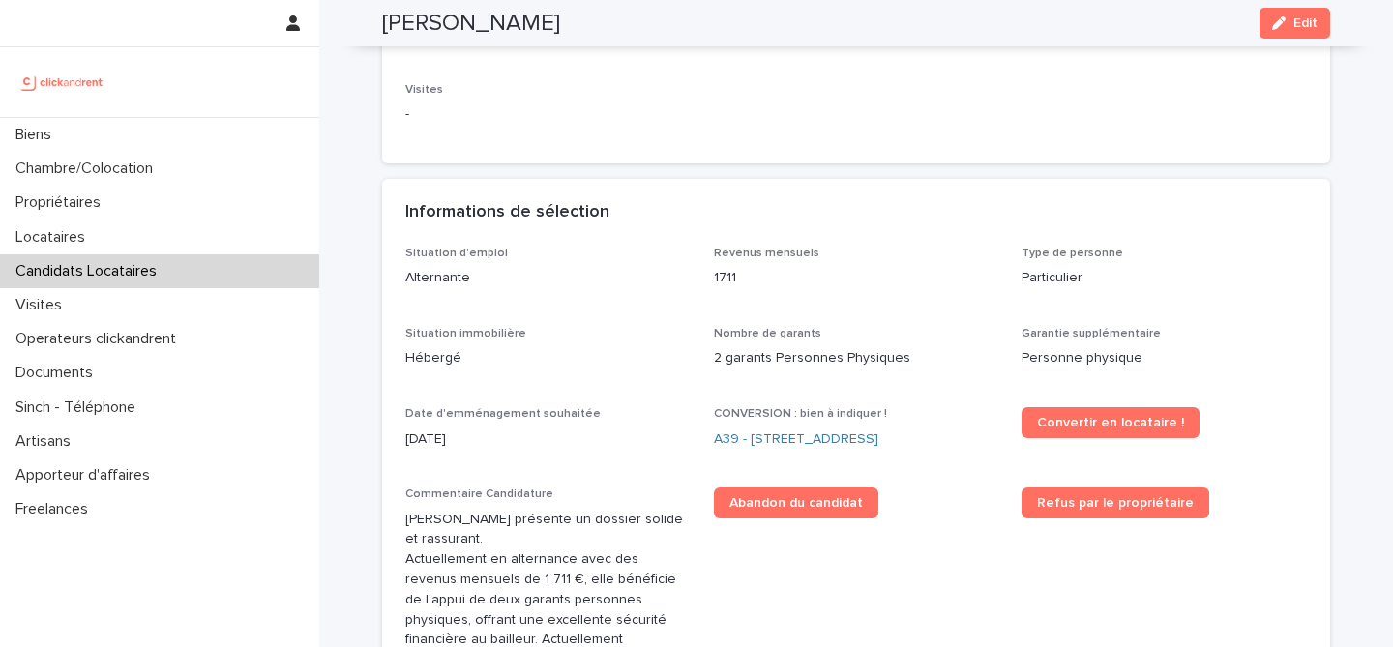
scroll to position [384, 0]
click at [779, 431] on link "A39 - 34 rue du Luxembourg, Thiais 94320" at bounding box center [796, 441] width 165 height 20
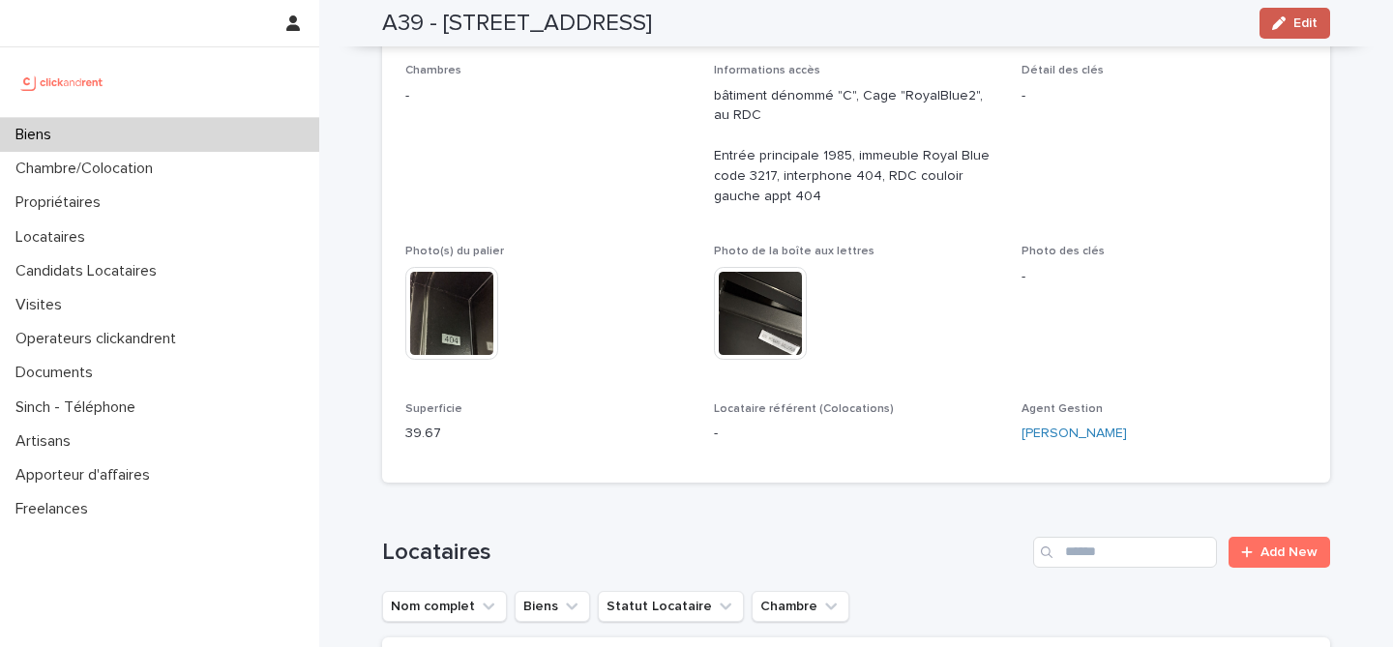
click at [1315, 19] on span "Edit" at bounding box center [1306, 23] width 24 height 14
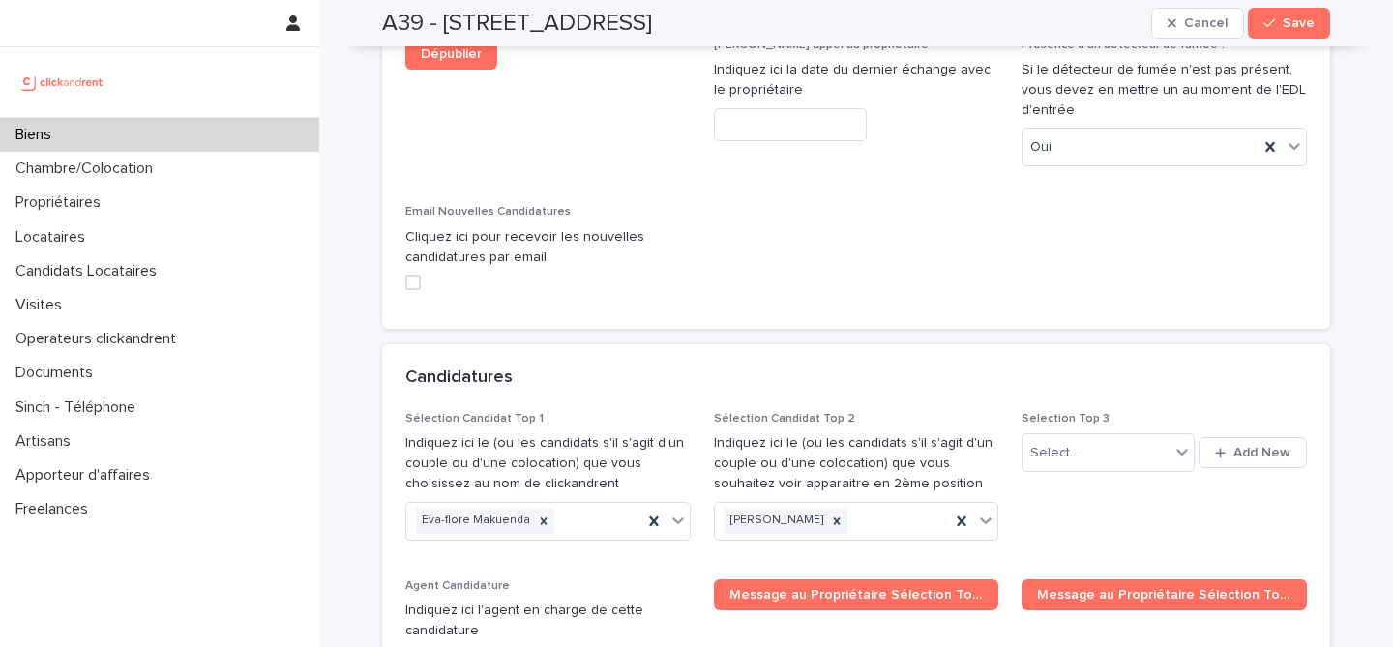
scroll to position [9243, 0]
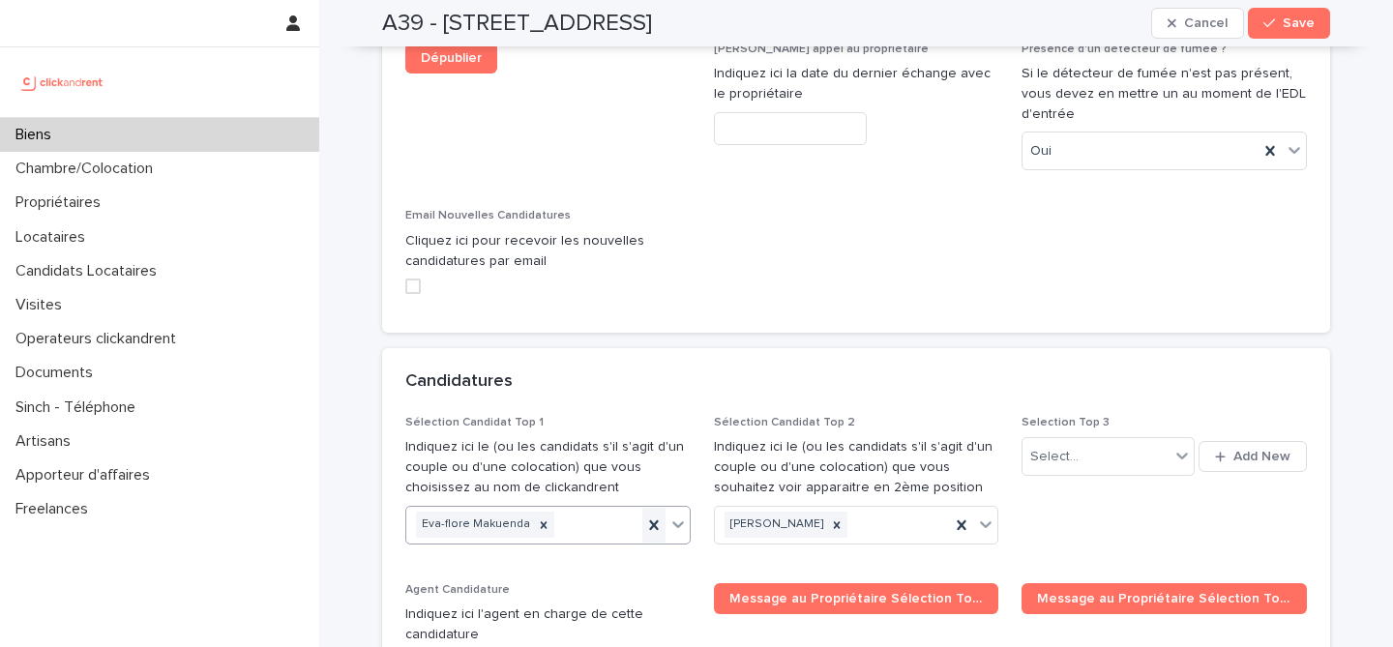
click at [651, 516] on icon at bounding box center [653, 525] width 19 height 19
paste input "**********"
type input "**********"
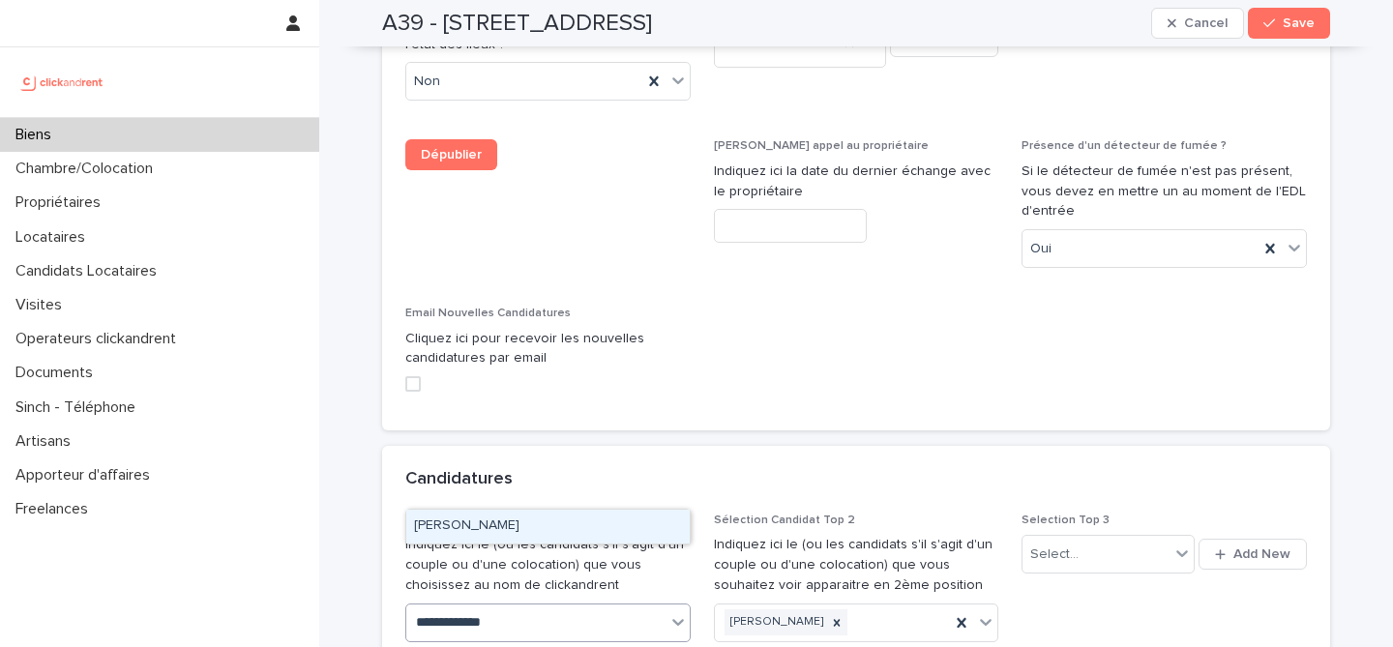
click at [558, 531] on div "Élise Ageneau" at bounding box center [548, 527] width 284 height 34
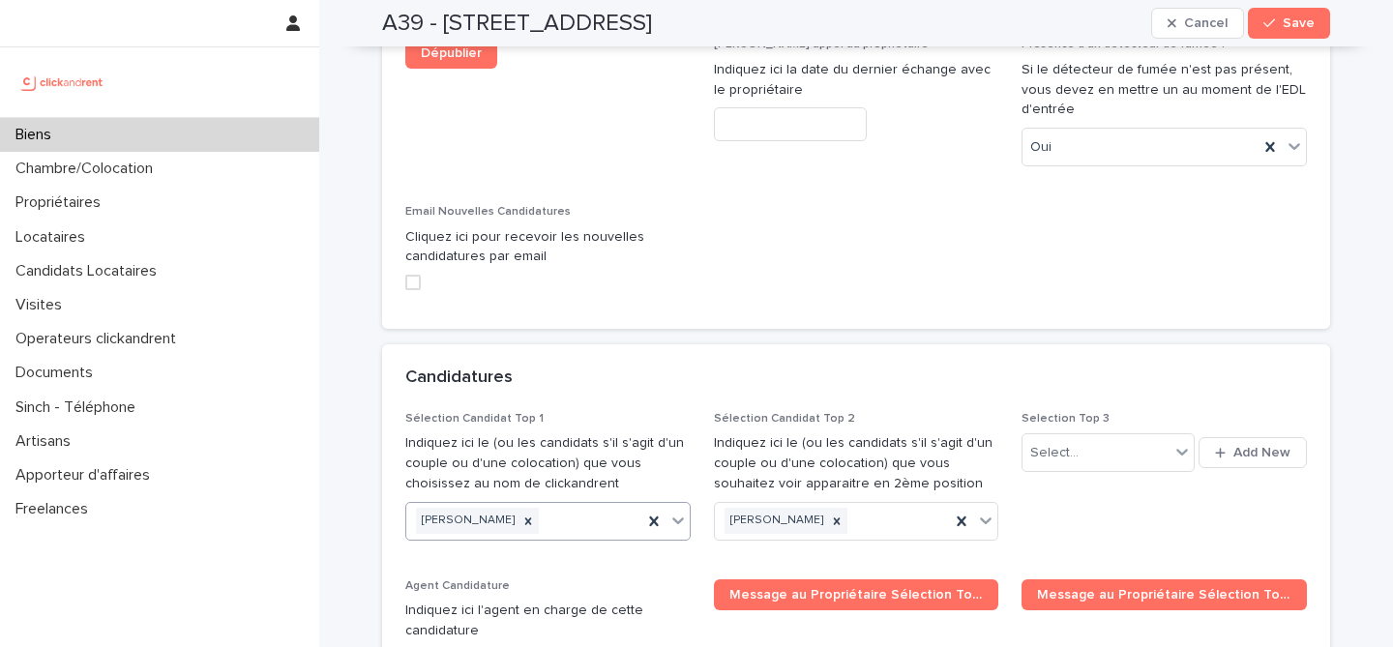
scroll to position [9409, 0]
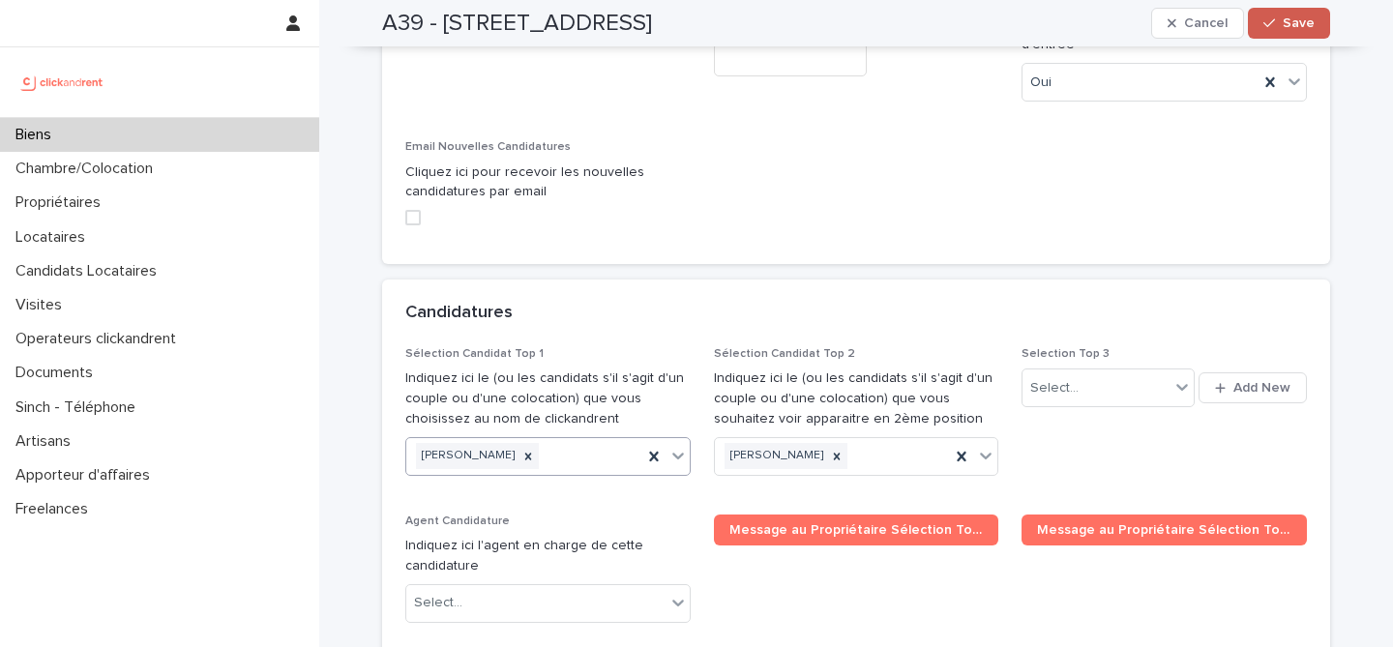
click at [1277, 34] on button "Save" at bounding box center [1289, 23] width 82 height 31
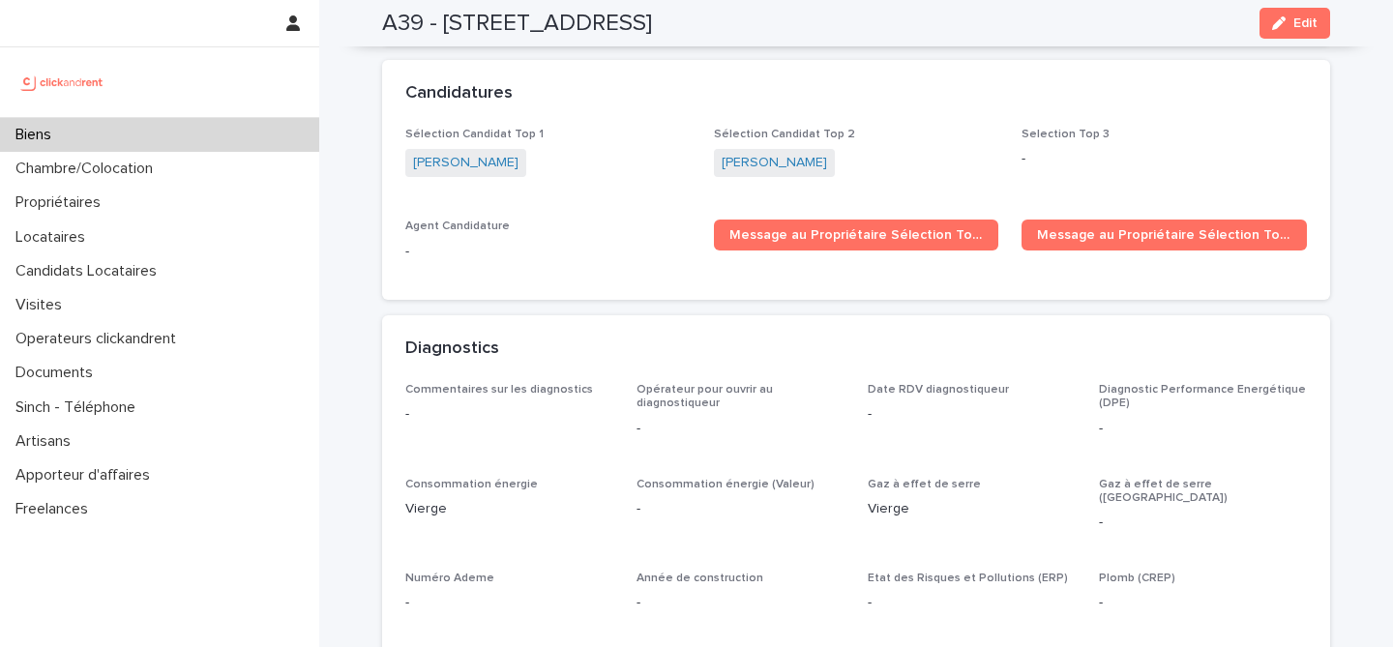
scroll to position [5829, 0]
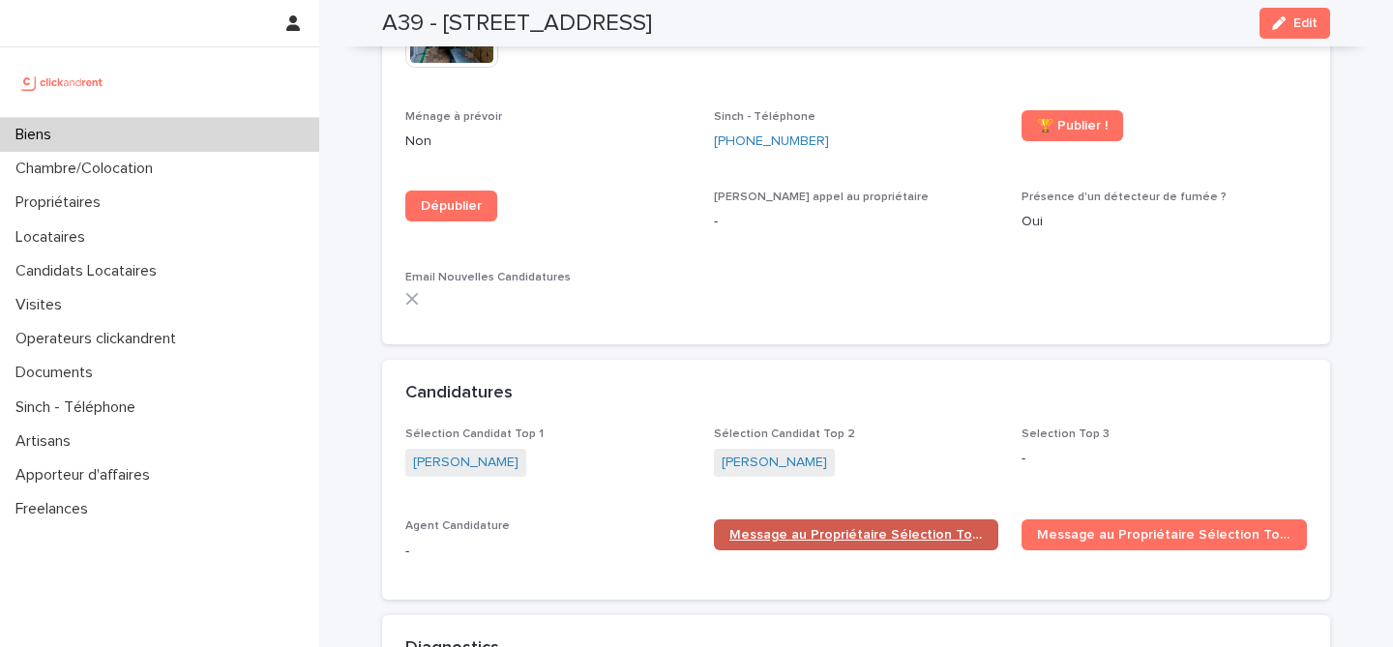
click at [850, 529] on span "Message au Propriétaire Sélection Top 1" at bounding box center [857, 535] width 254 height 14
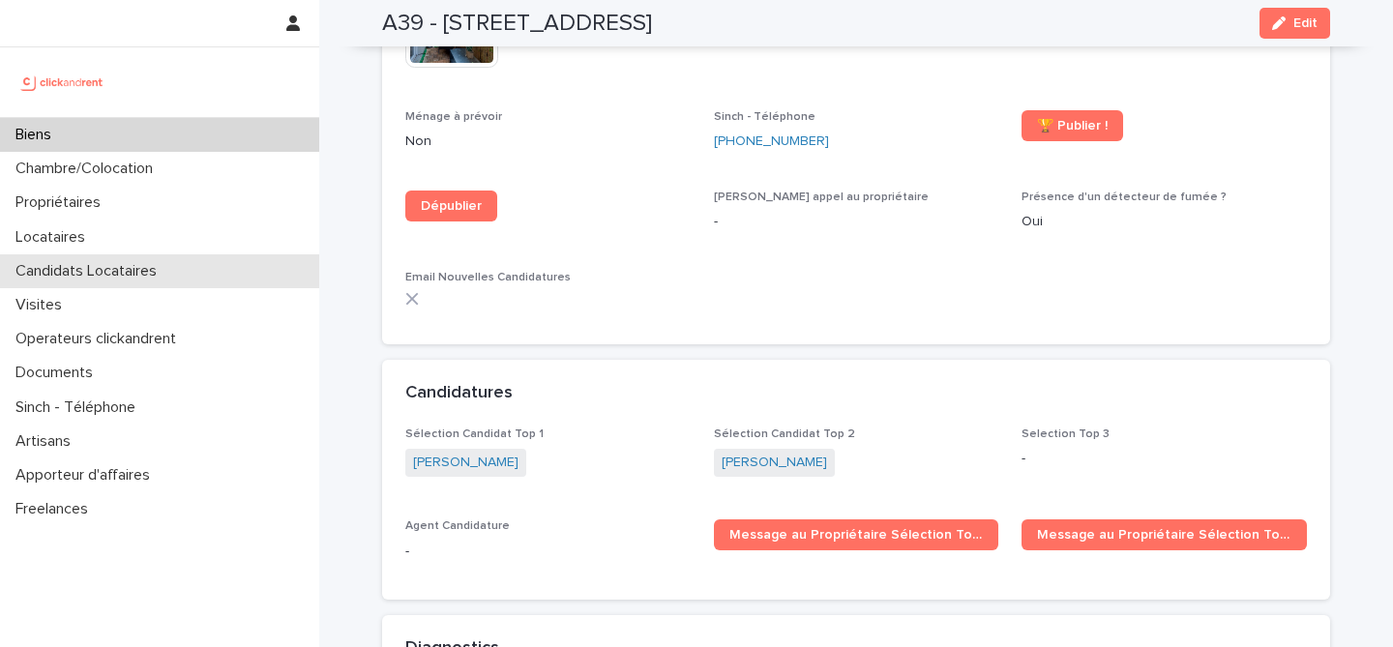
click at [225, 276] on div "Candidats Locataires" at bounding box center [159, 271] width 319 height 34
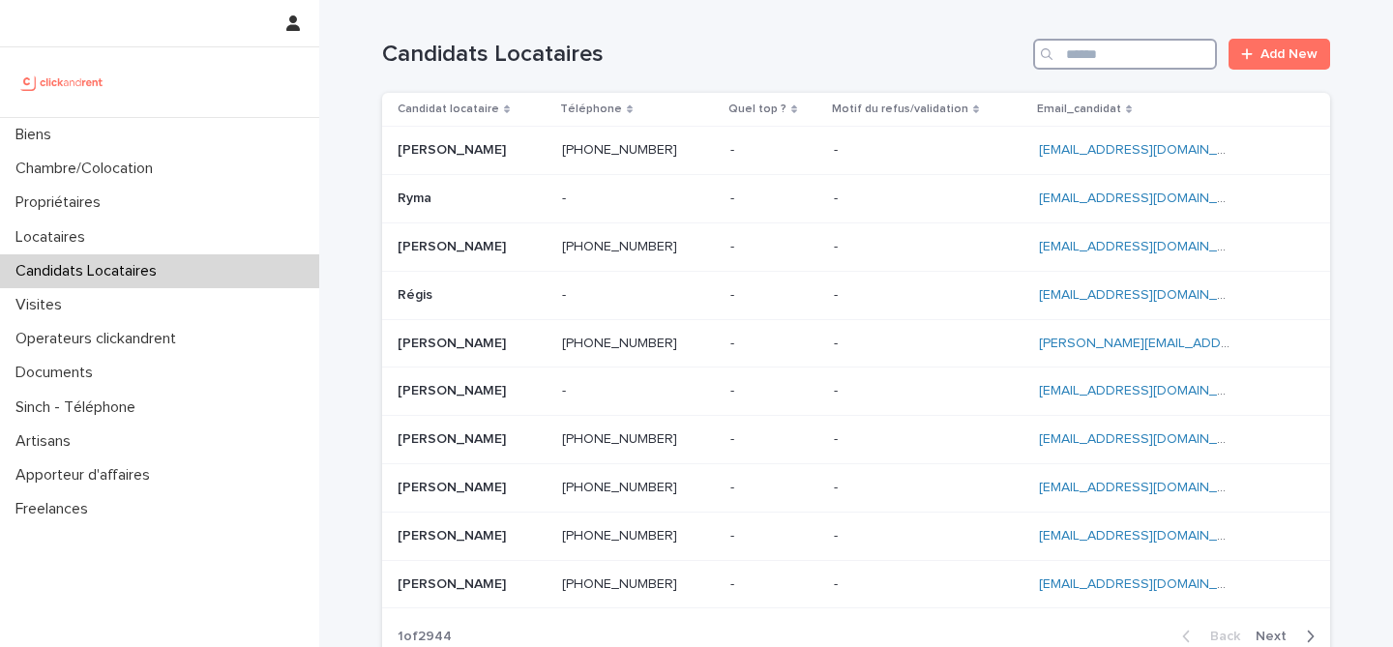
click at [1107, 54] on input "Search" at bounding box center [1125, 54] width 184 height 31
paste input "**********"
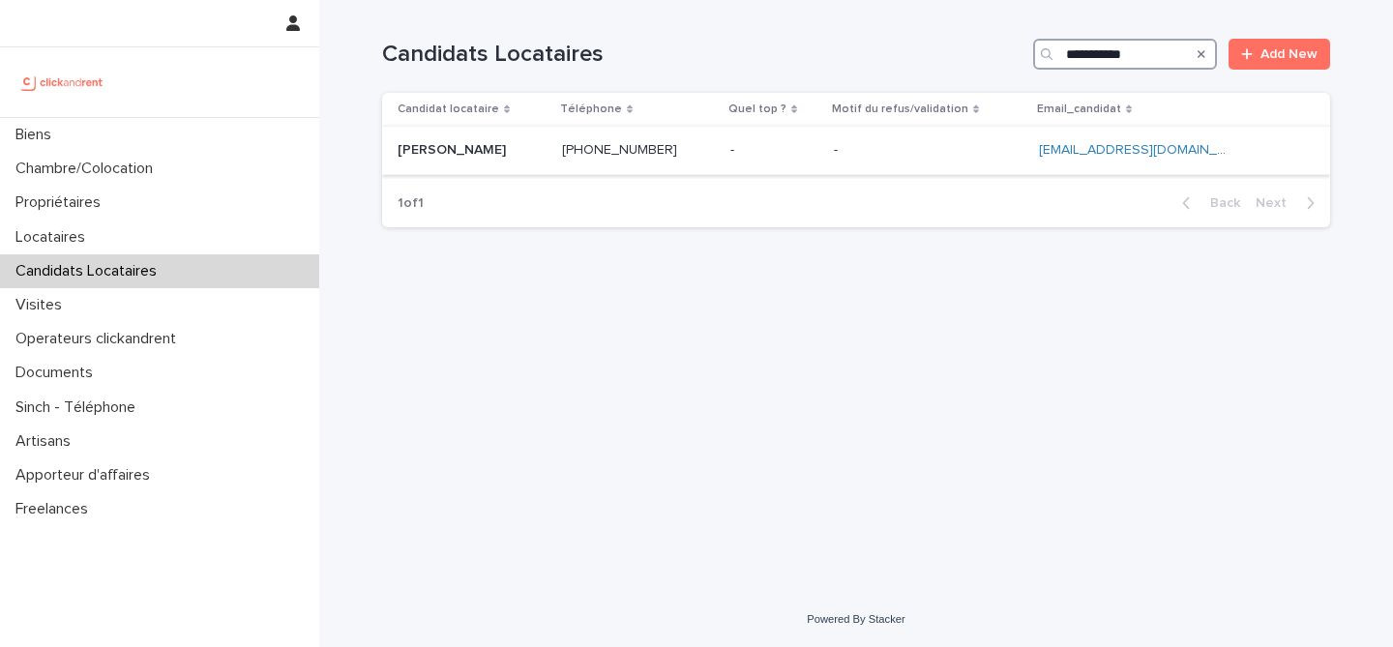
type input "**********"
click at [508, 156] on p at bounding box center [472, 150] width 149 height 16
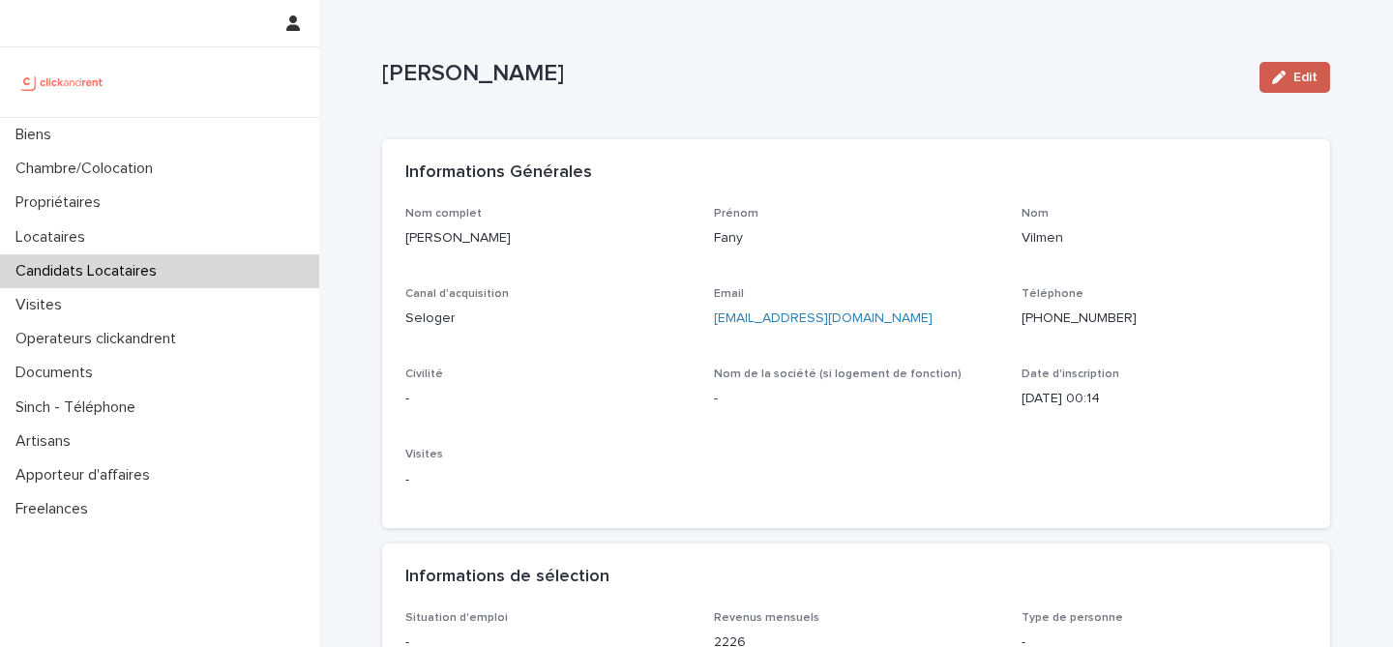
click at [1294, 70] on button "Edit" at bounding box center [1295, 77] width 71 height 31
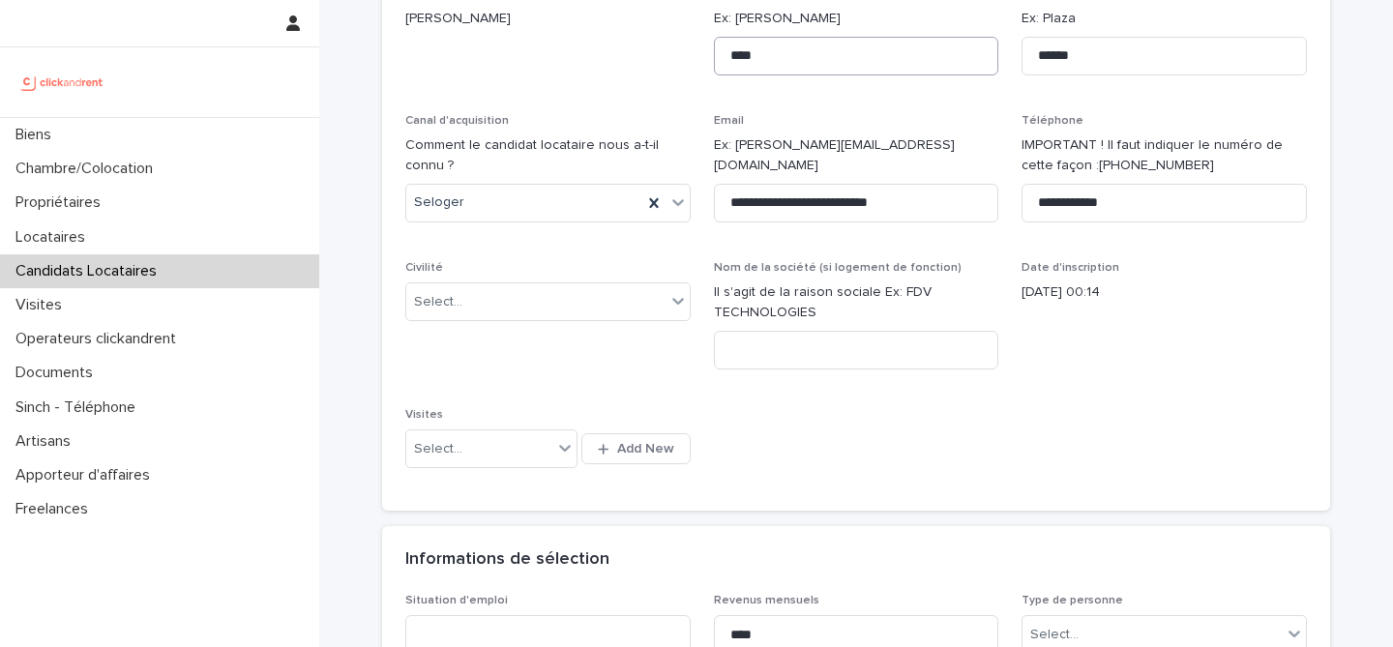
scroll to position [311, 0]
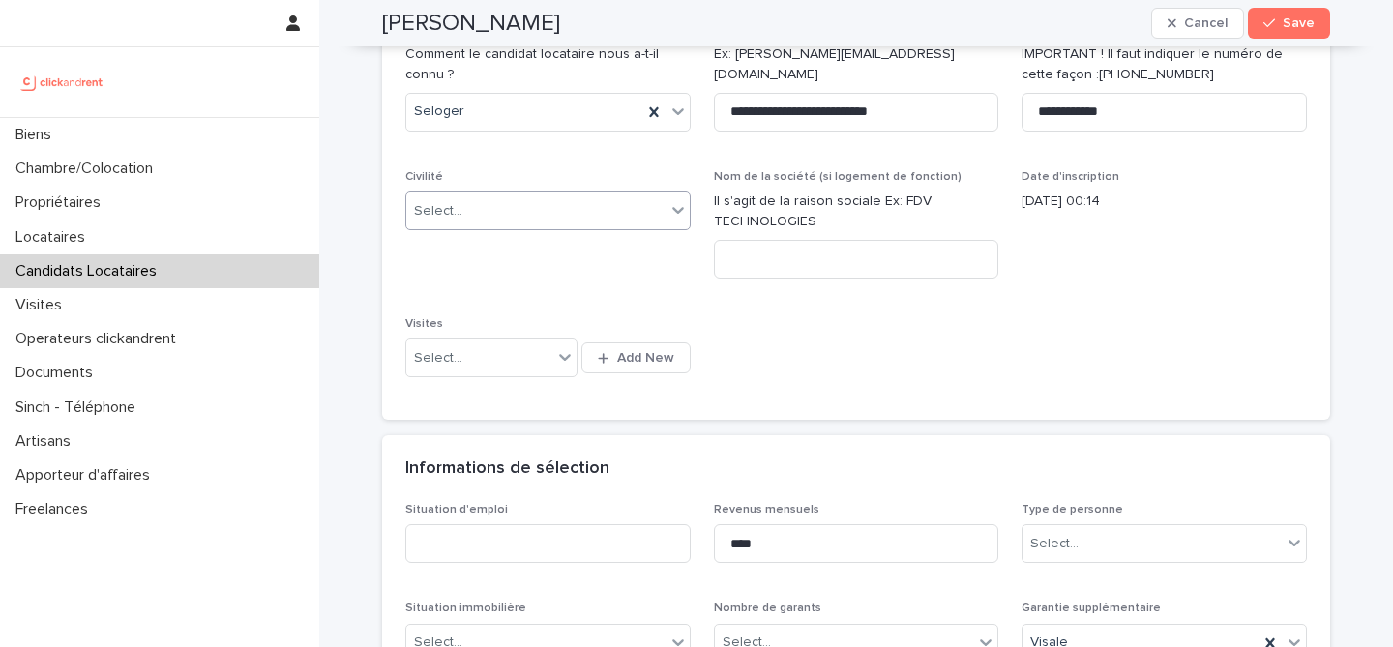
click at [575, 223] on div "Select..." at bounding box center [535, 211] width 259 height 32
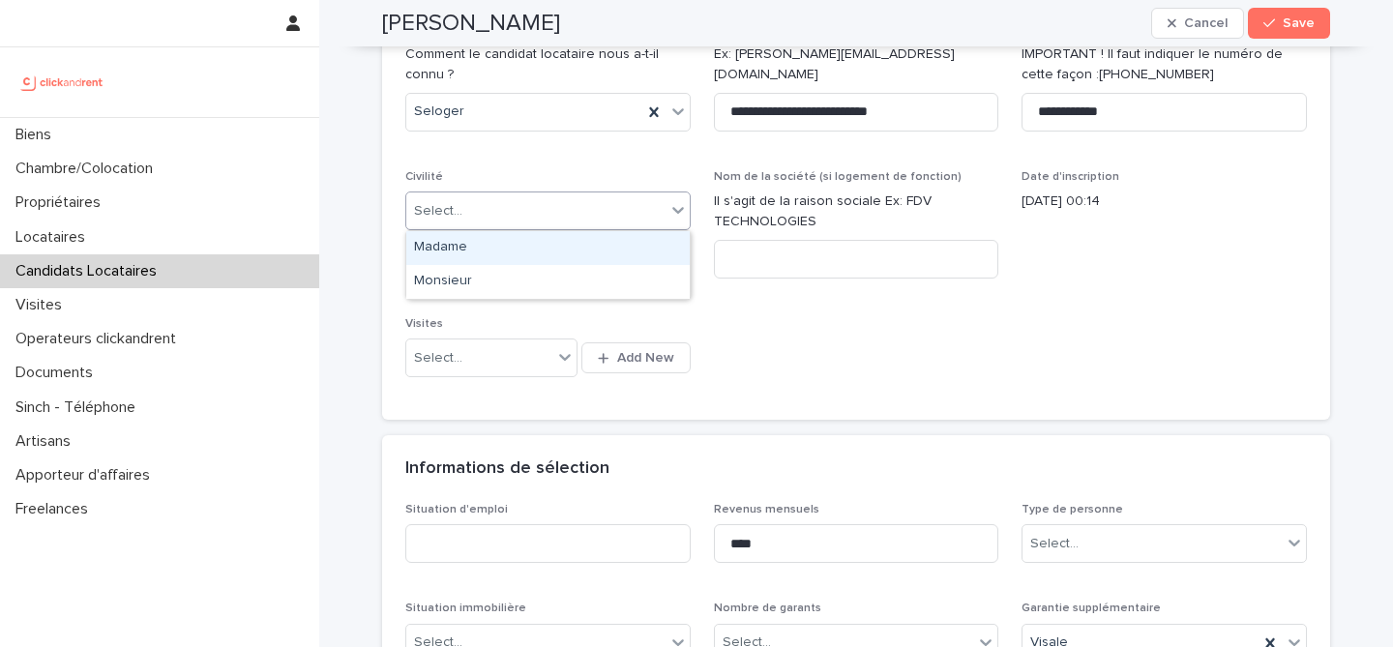
click at [605, 255] on div "Madame" at bounding box center [548, 248] width 284 height 34
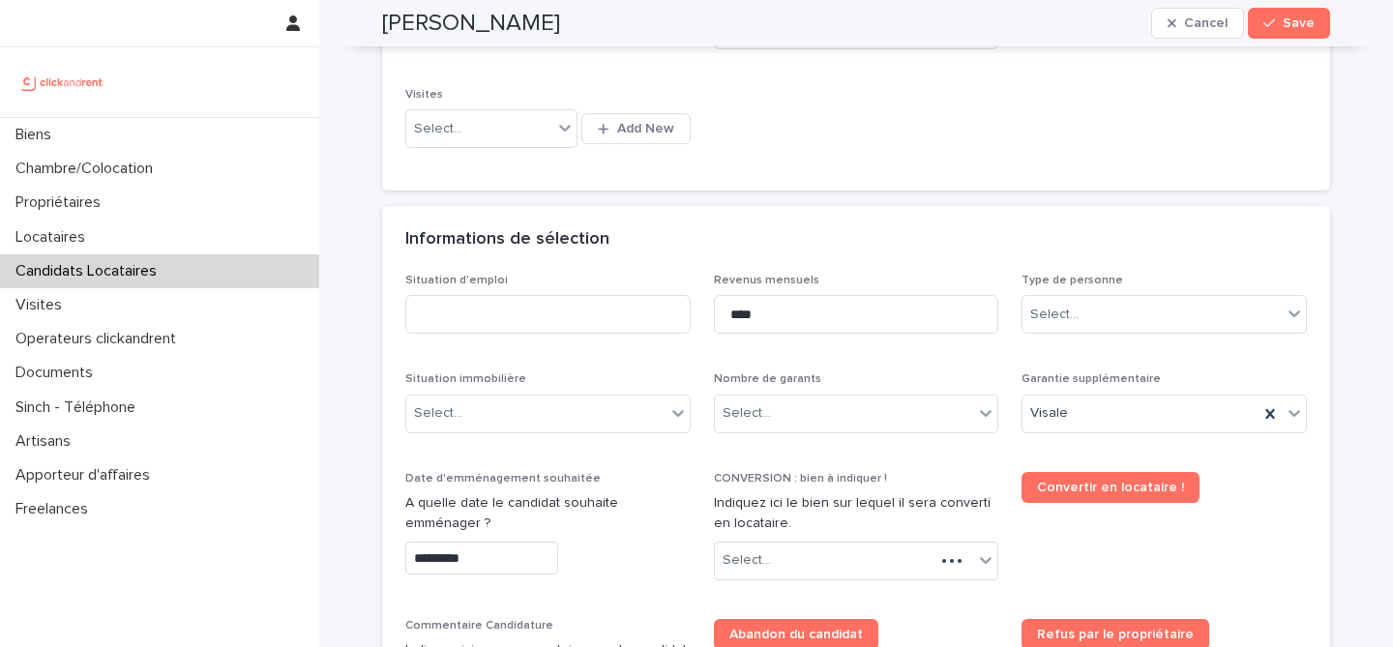
scroll to position [658, 0]
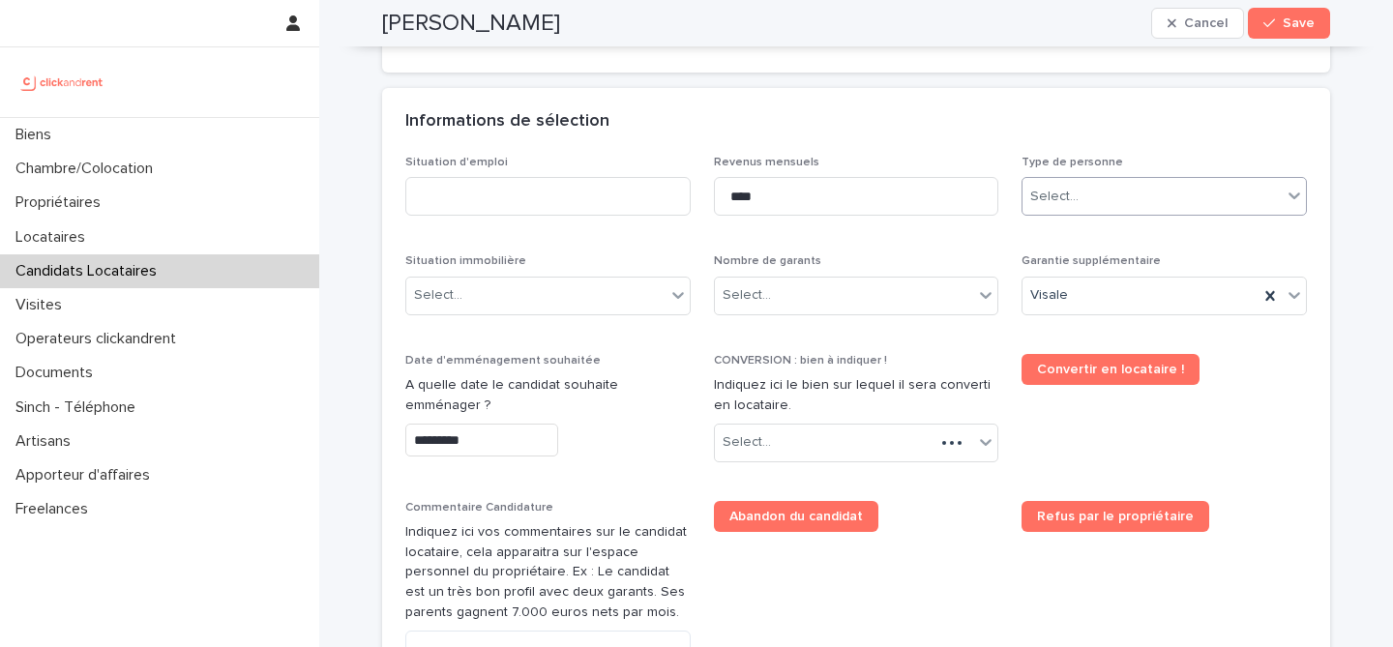
click at [1132, 197] on div "Select..." at bounding box center [1152, 197] width 259 height 32
click at [1115, 225] on div "Particulier" at bounding box center [1165, 234] width 284 height 34
click at [885, 303] on div "Select..." at bounding box center [844, 296] width 259 height 32
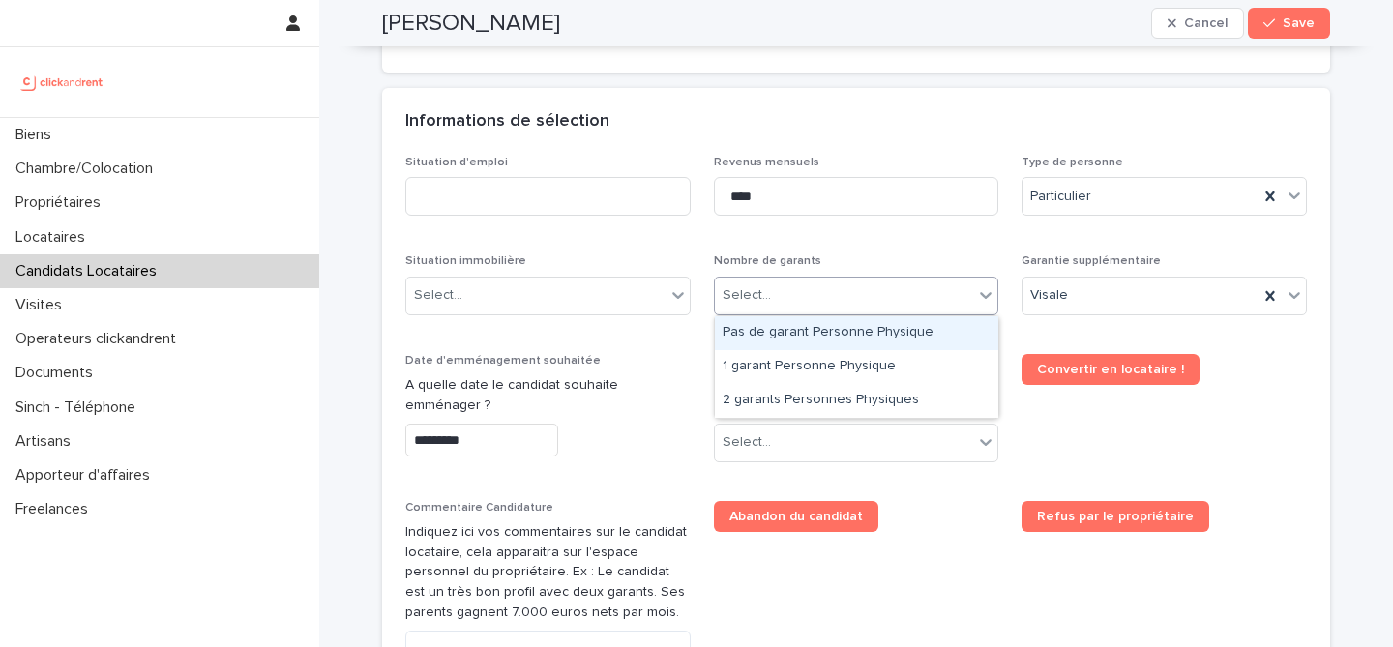
click at [844, 330] on div "Pas de garant Personne Physique" at bounding box center [857, 333] width 284 height 34
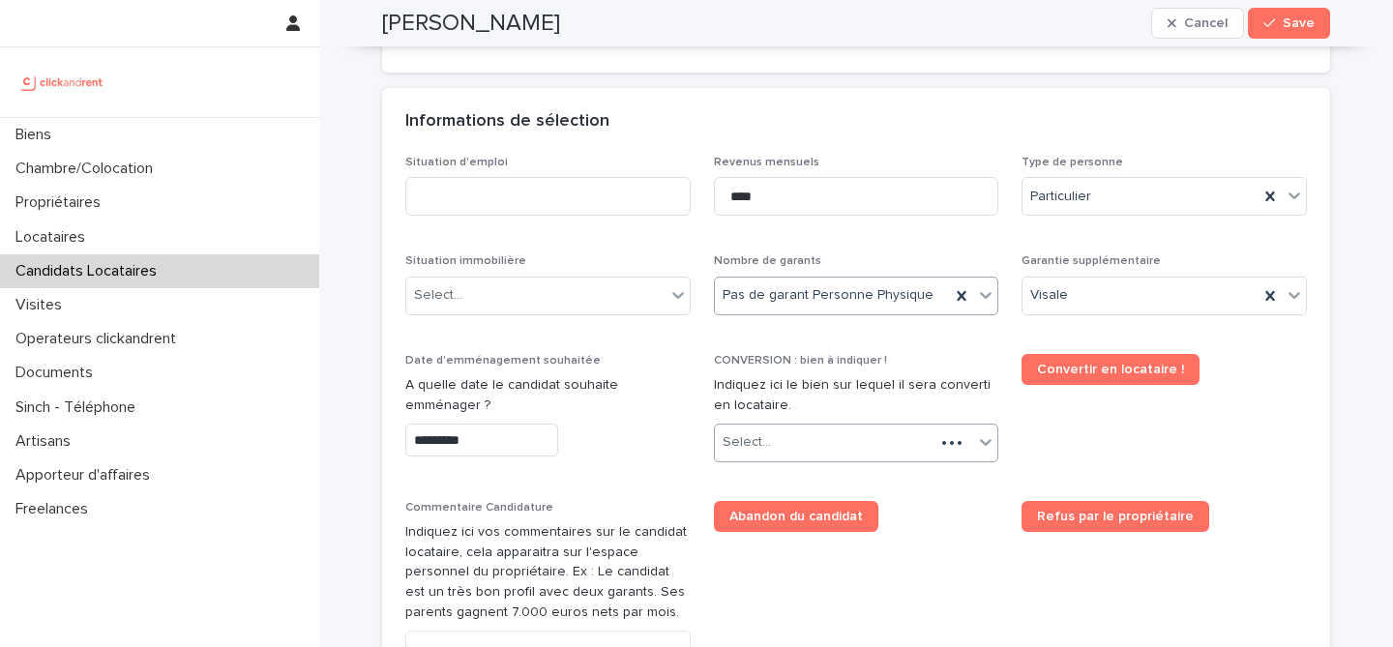
click at [804, 427] on div "Select..." at bounding box center [825, 443] width 221 height 32
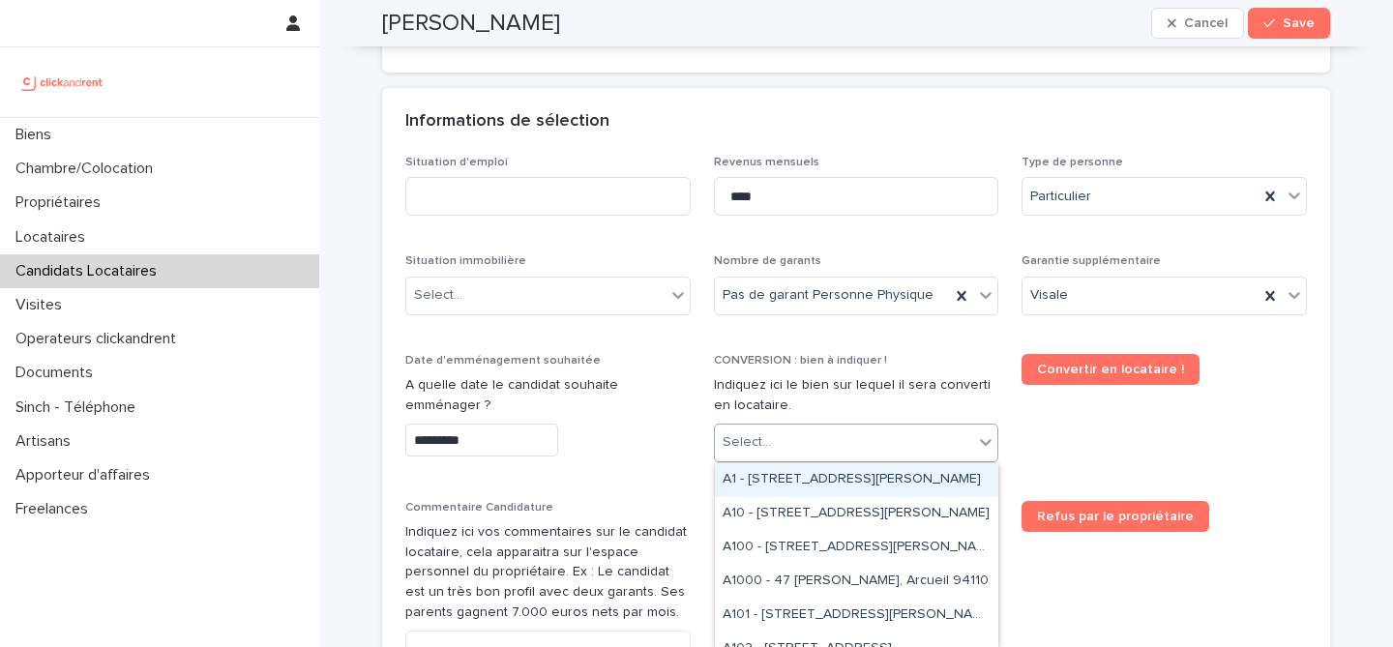
paste input "***"
type input "***"
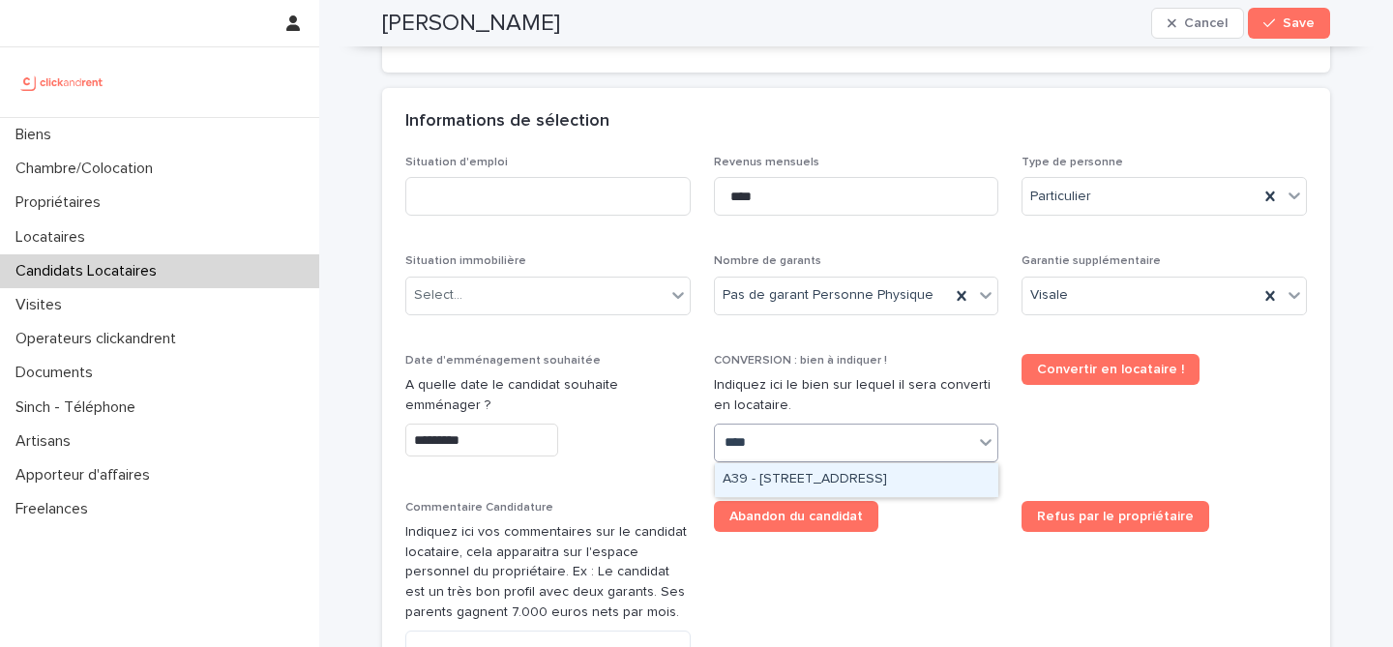
click at [780, 478] on div "A39 - 34 rue du Luxembourg, Thiais 94320" at bounding box center [857, 481] width 284 height 34
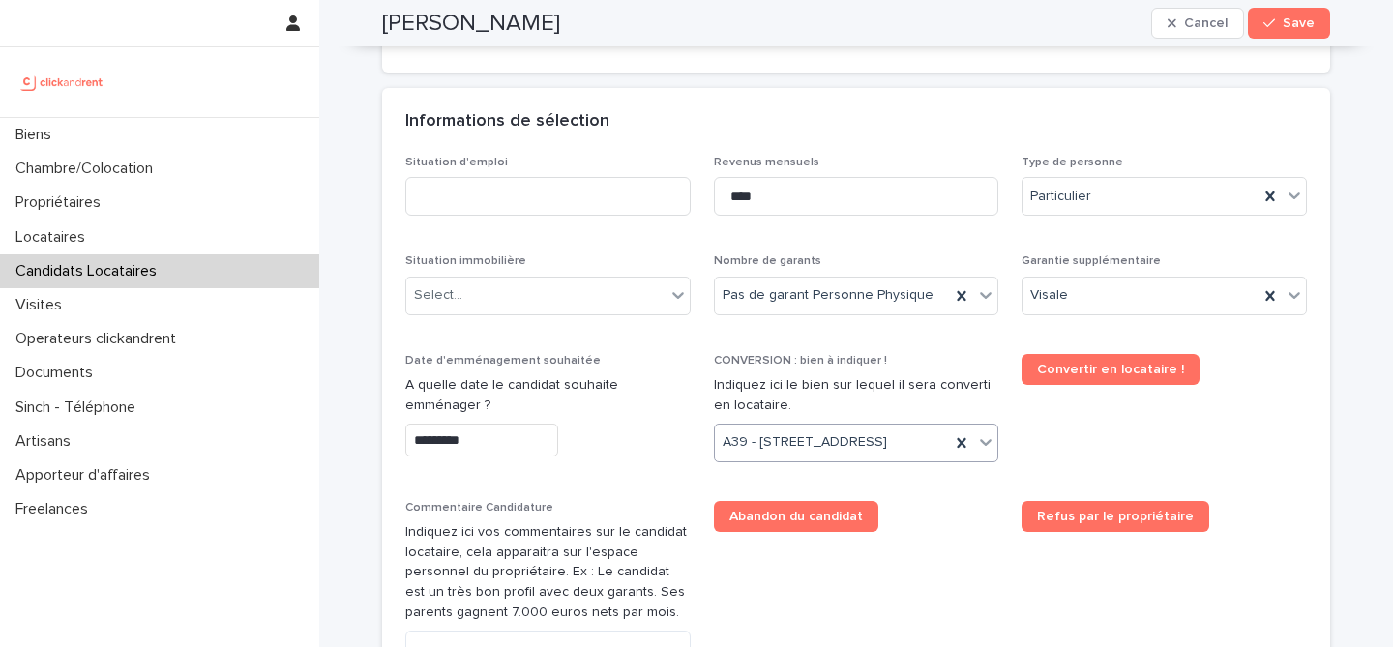
scroll to position [675, 0]
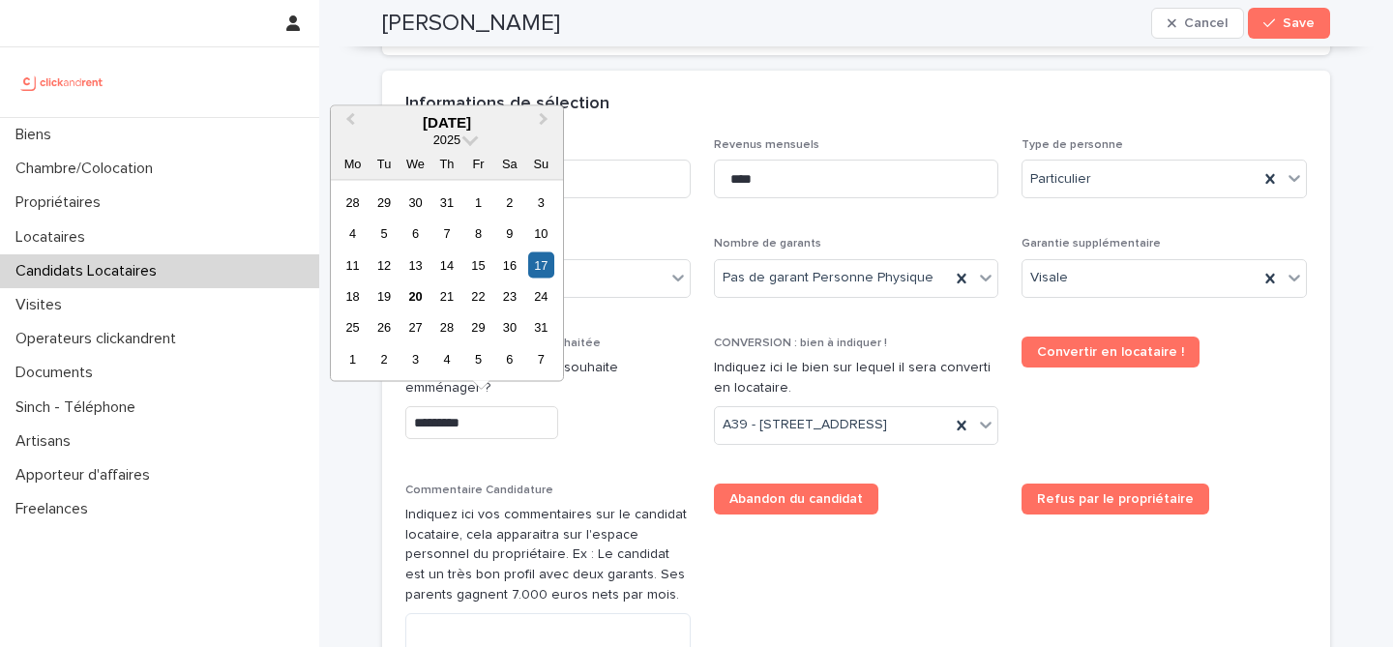
click at [528, 418] on input "*********" at bounding box center [481, 423] width 153 height 34
click at [447, 299] on div "21" at bounding box center [447, 297] width 26 height 26
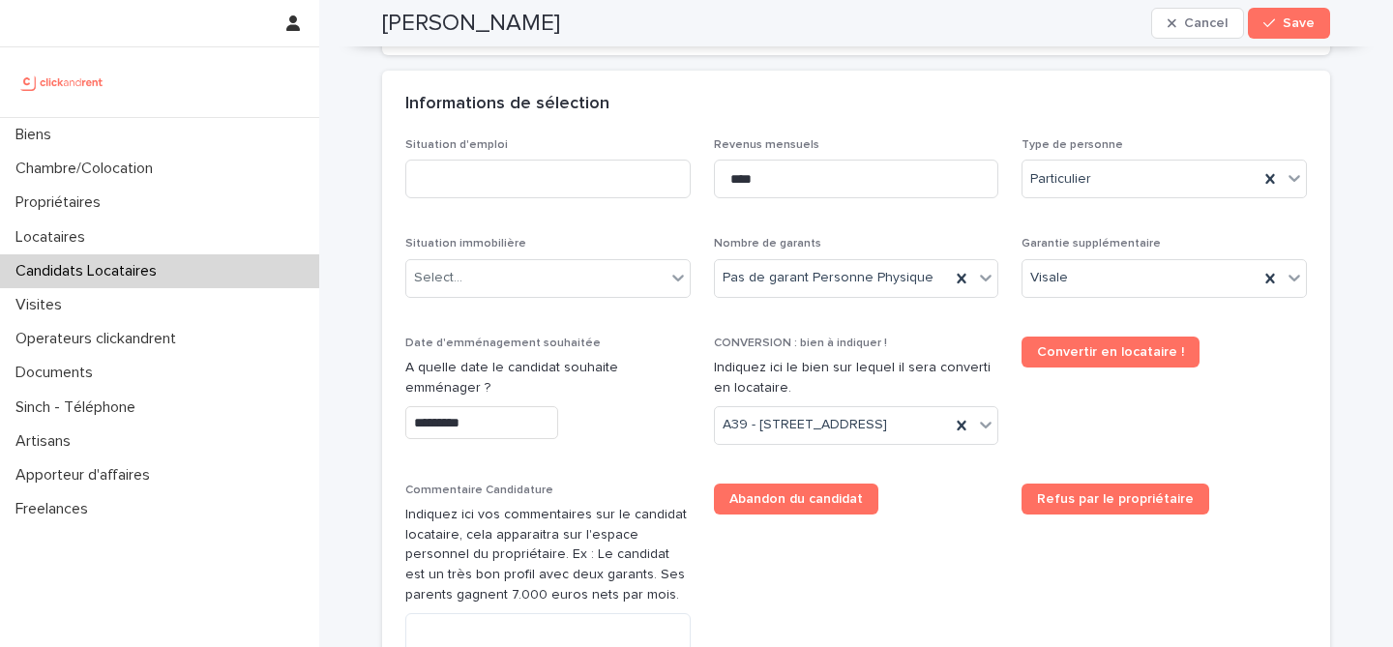
type input "*********"
click at [613, 409] on div "*********" at bounding box center [547, 423] width 285 height 34
click at [578, 278] on div "Select..." at bounding box center [535, 278] width 259 height 32
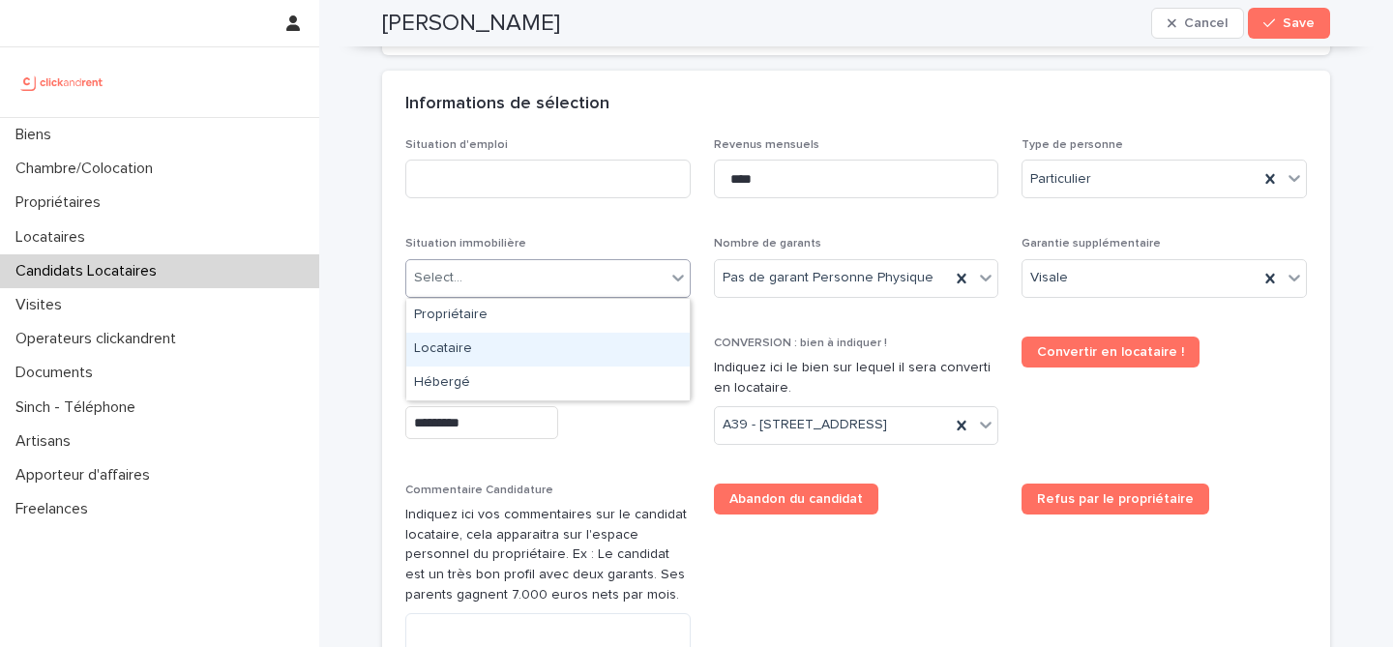
click at [574, 344] on div "Locataire" at bounding box center [548, 350] width 284 height 34
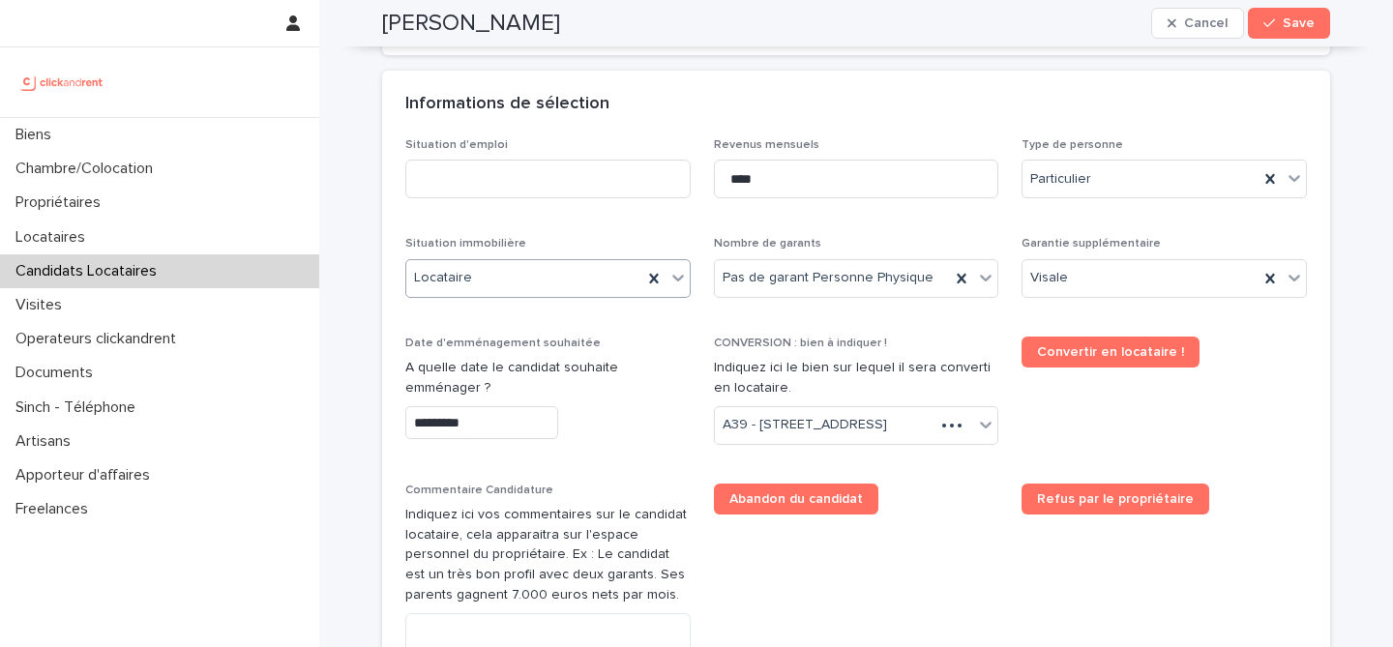
click at [576, 284] on div "Locataire" at bounding box center [524, 278] width 236 height 32
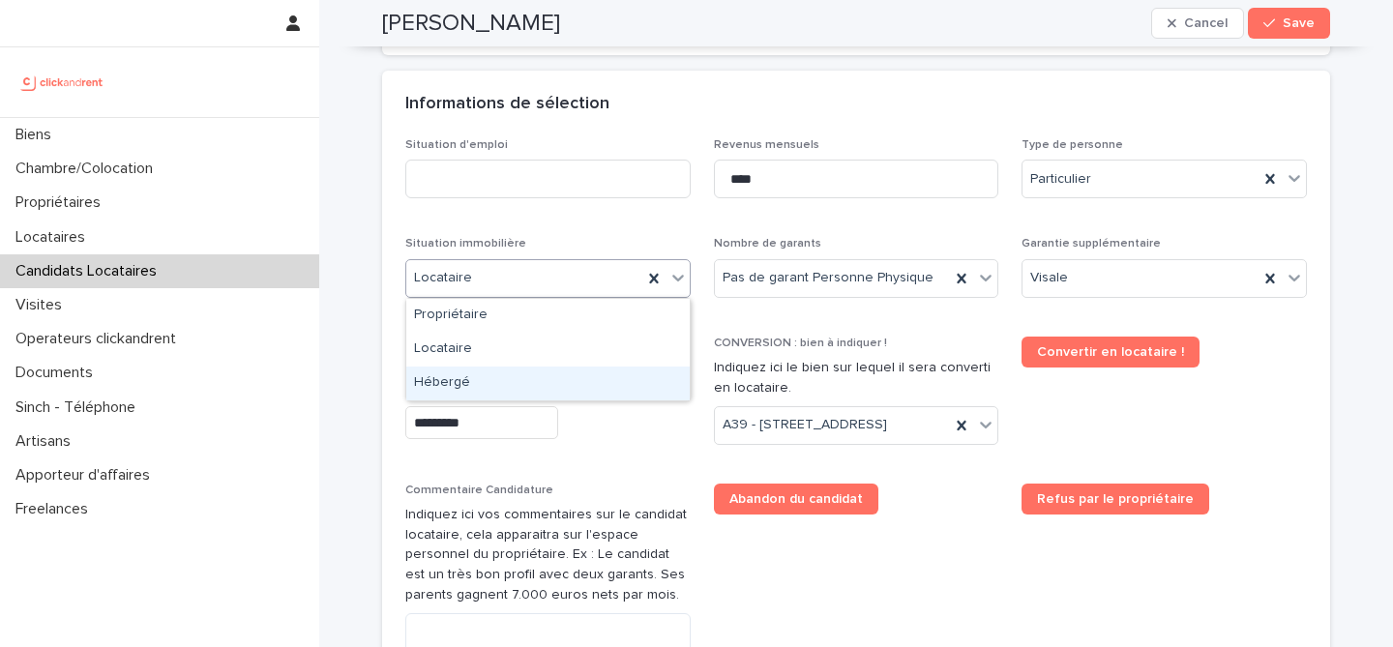
click at [557, 380] on div "Hébergé" at bounding box center [548, 384] width 284 height 34
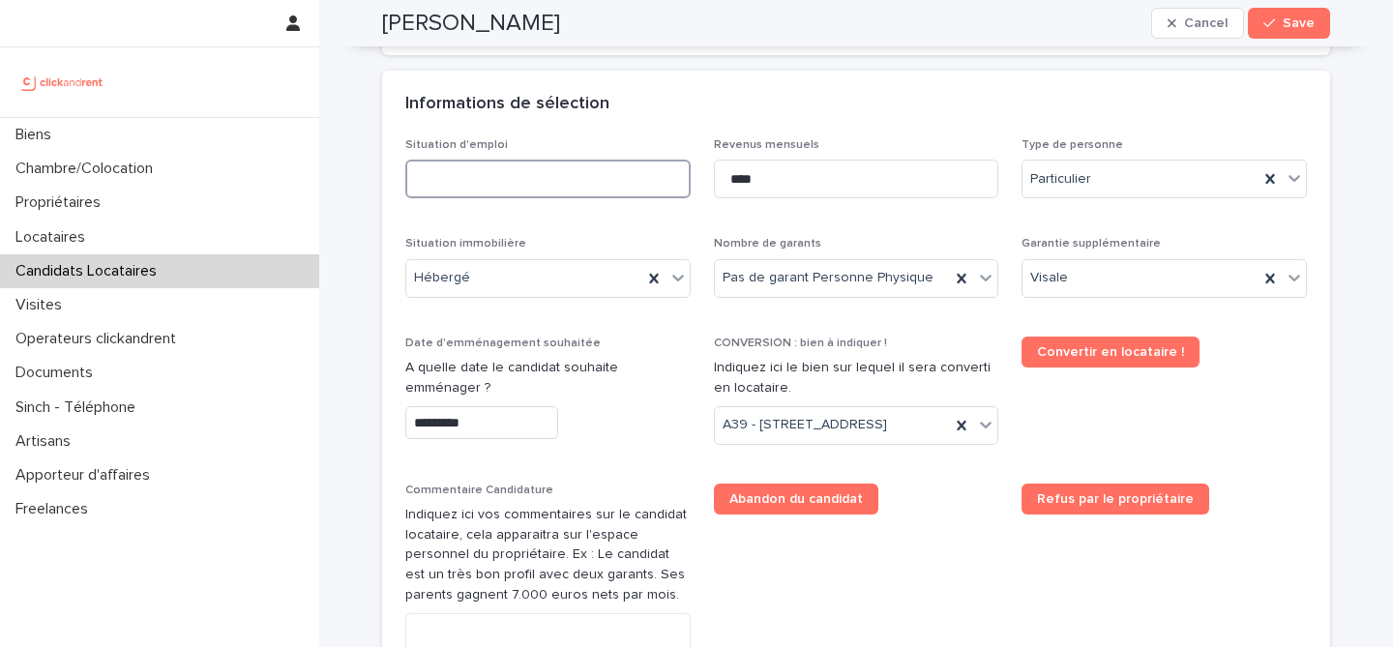
click at [544, 185] on input at bounding box center [547, 179] width 285 height 39
type input "*******"
click at [626, 132] on div "Informations de sélection" at bounding box center [856, 105] width 948 height 68
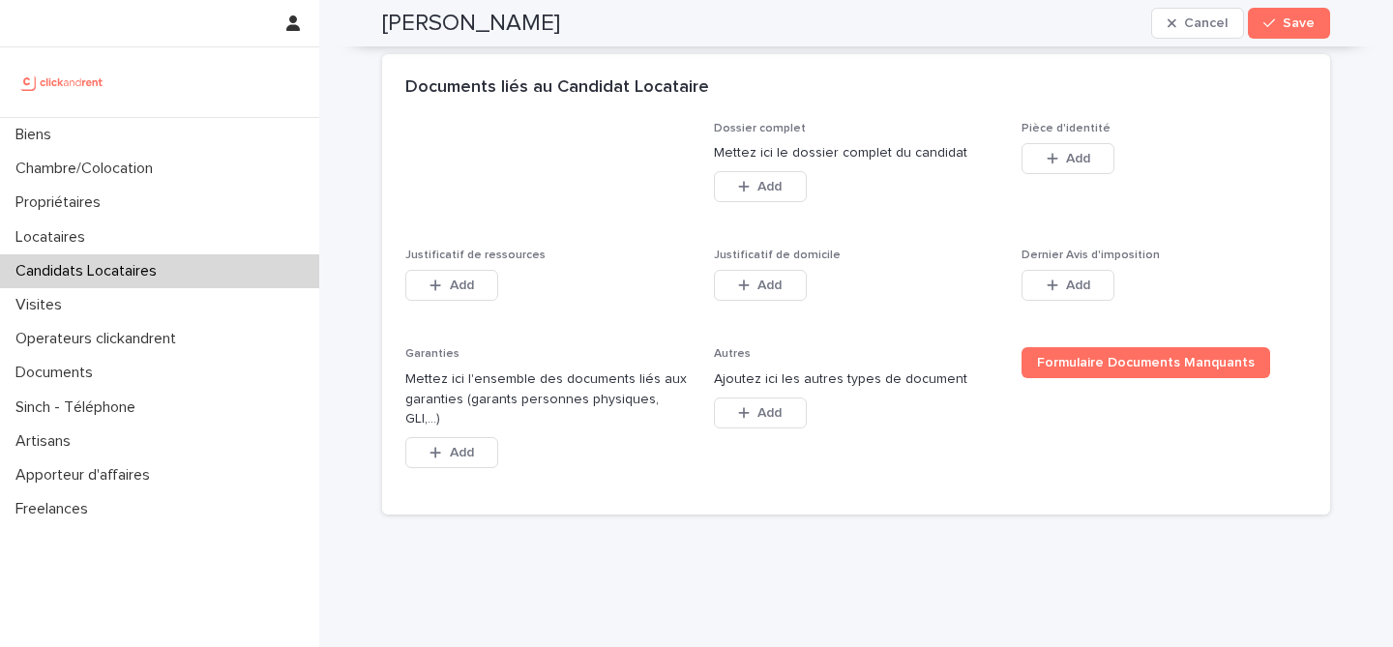
scroll to position [1481, 0]
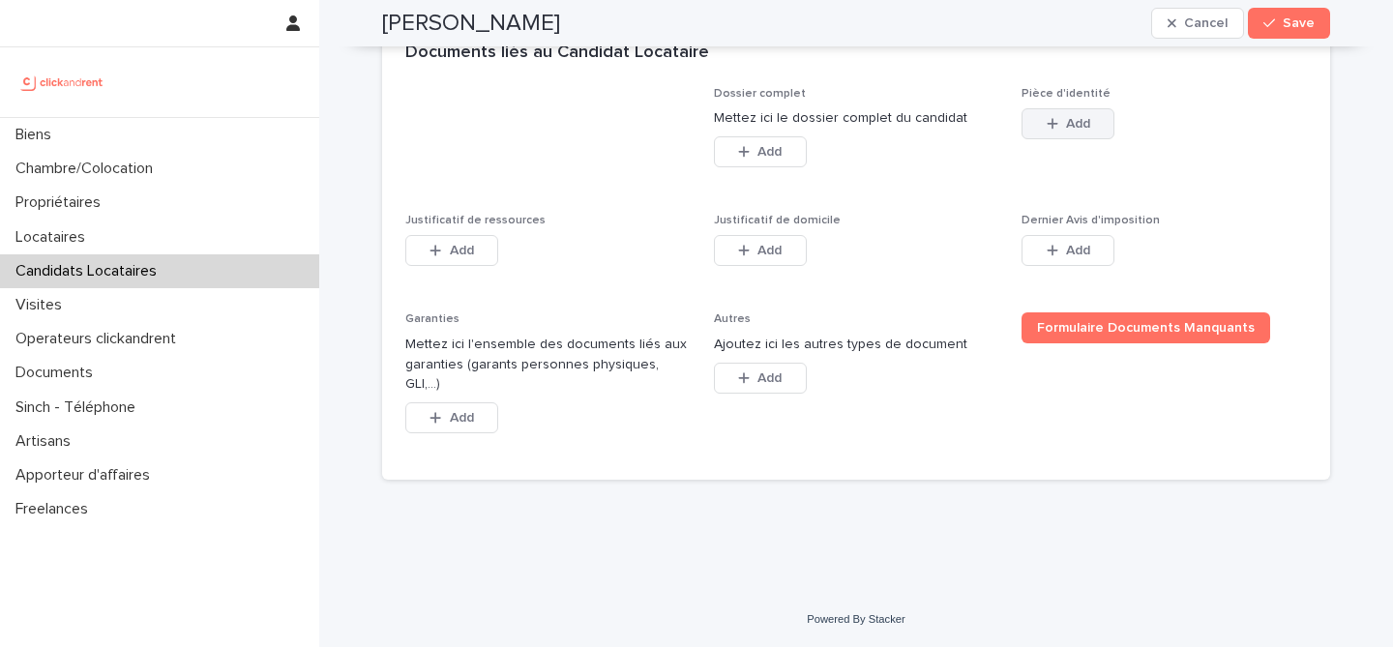
click at [1079, 131] on span "Add" at bounding box center [1078, 124] width 24 height 14
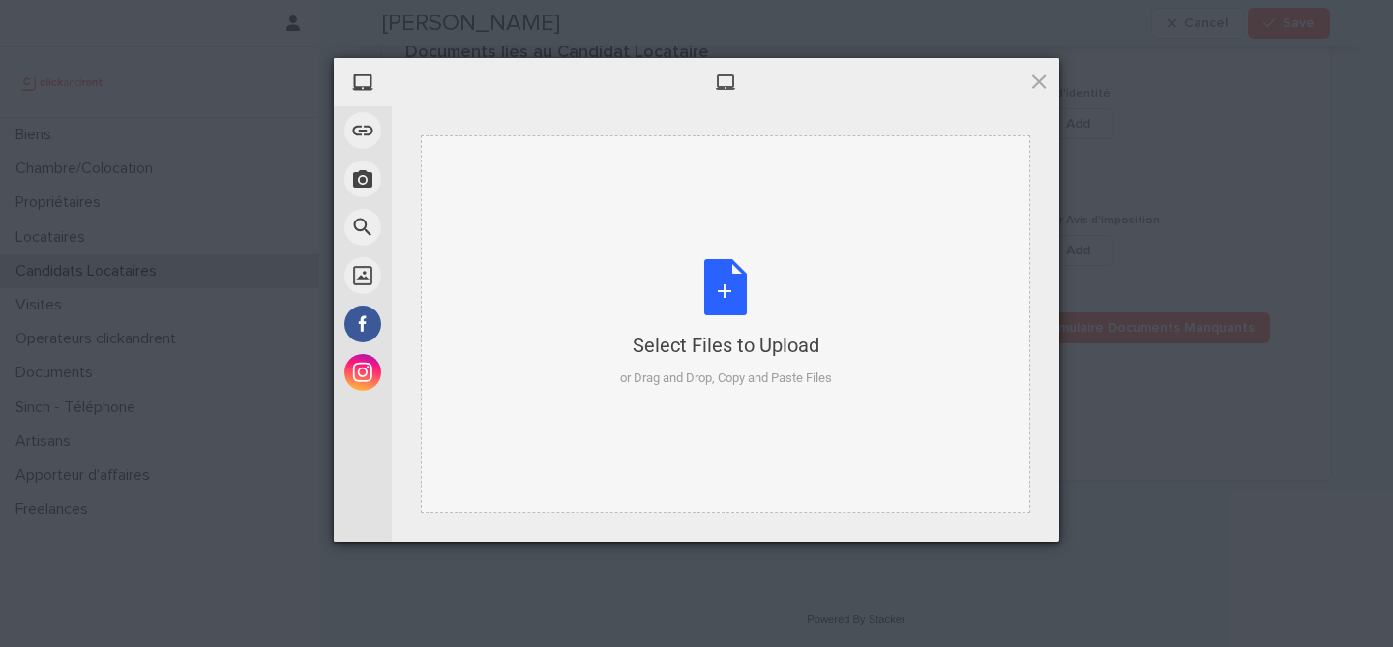
click at [762, 280] on div "Select Files to Upload or Drag and Drop, Copy and Paste Files" at bounding box center [726, 323] width 212 height 129
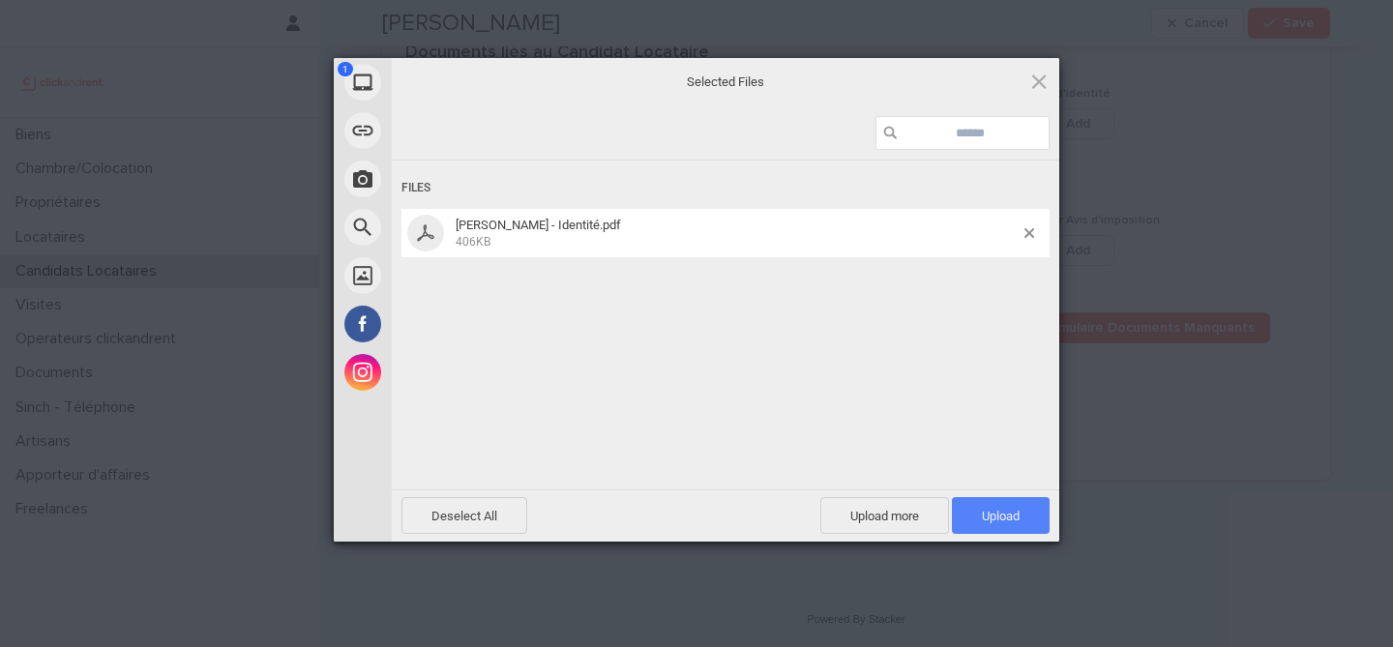
click at [985, 505] on span "Upload 1" at bounding box center [1001, 515] width 98 height 37
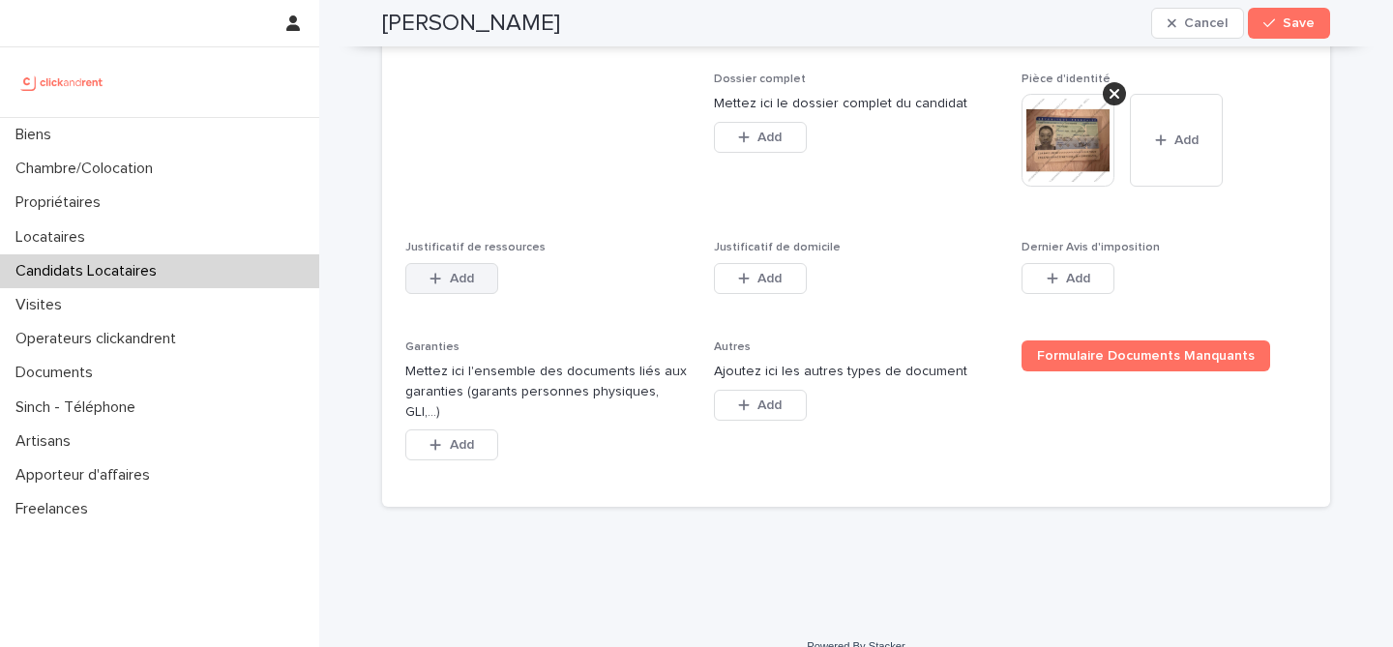
click at [467, 294] on button "Add" at bounding box center [451, 278] width 93 height 31
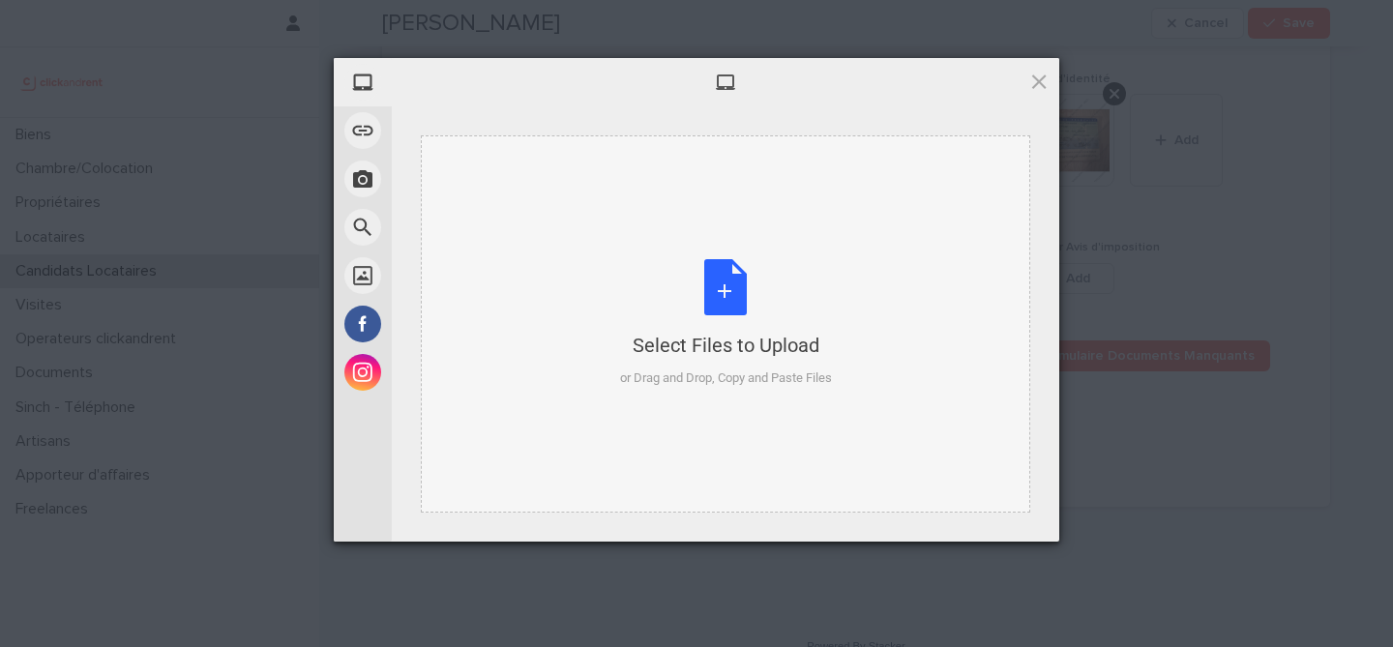
click at [708, 276] on div "Select Files to Upload or Drag and Drop, Copy and Paste Files" at bounding box center [726, 323] width 212 height 129
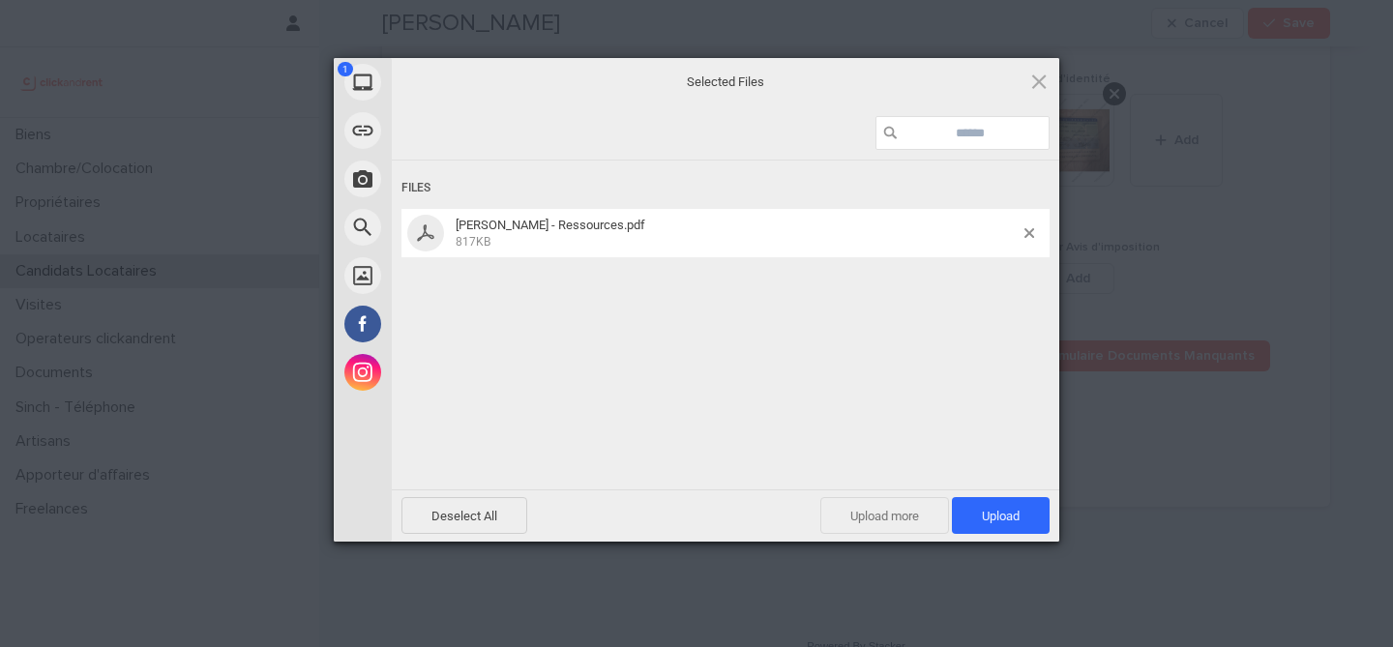
click at [880, 517] on span "Upload more" at bounding box center [885, 515] width 129 height 37
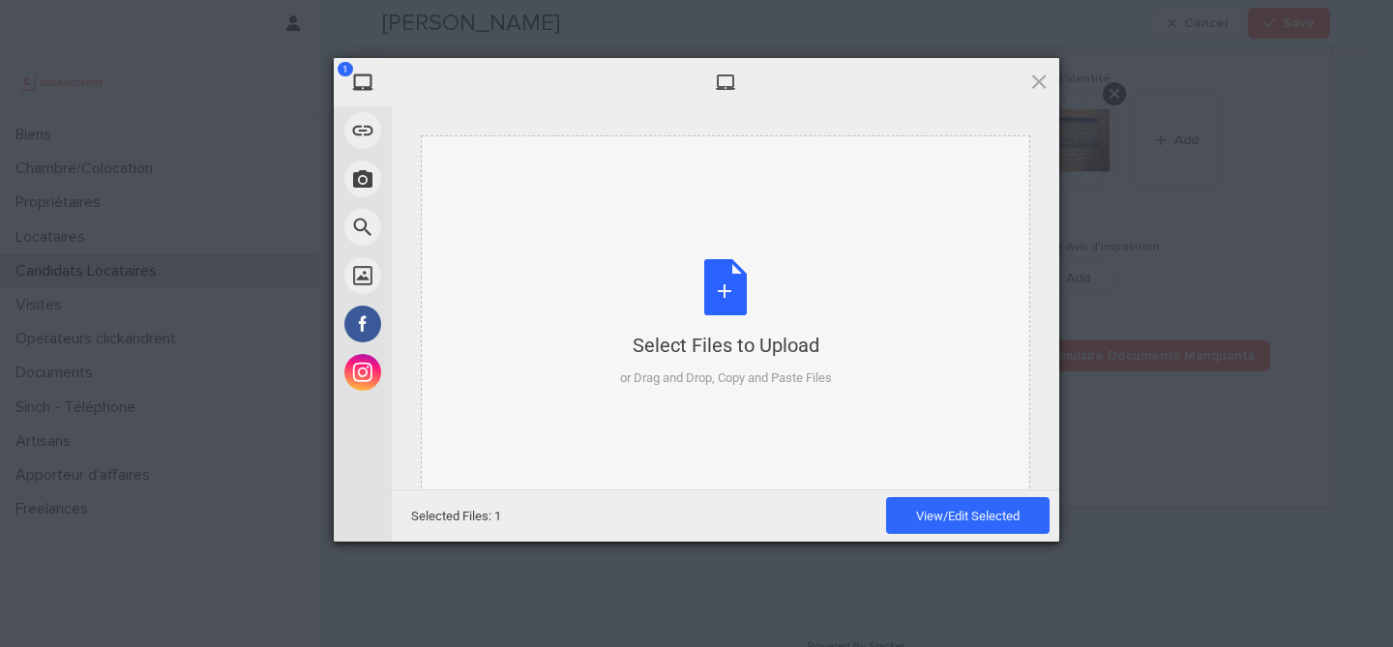
click at [740, 319] on div "Select Files to Upload or Drag and Drop, Copy and Paste Files" at bounding box center [726, 323] width 212 height 129
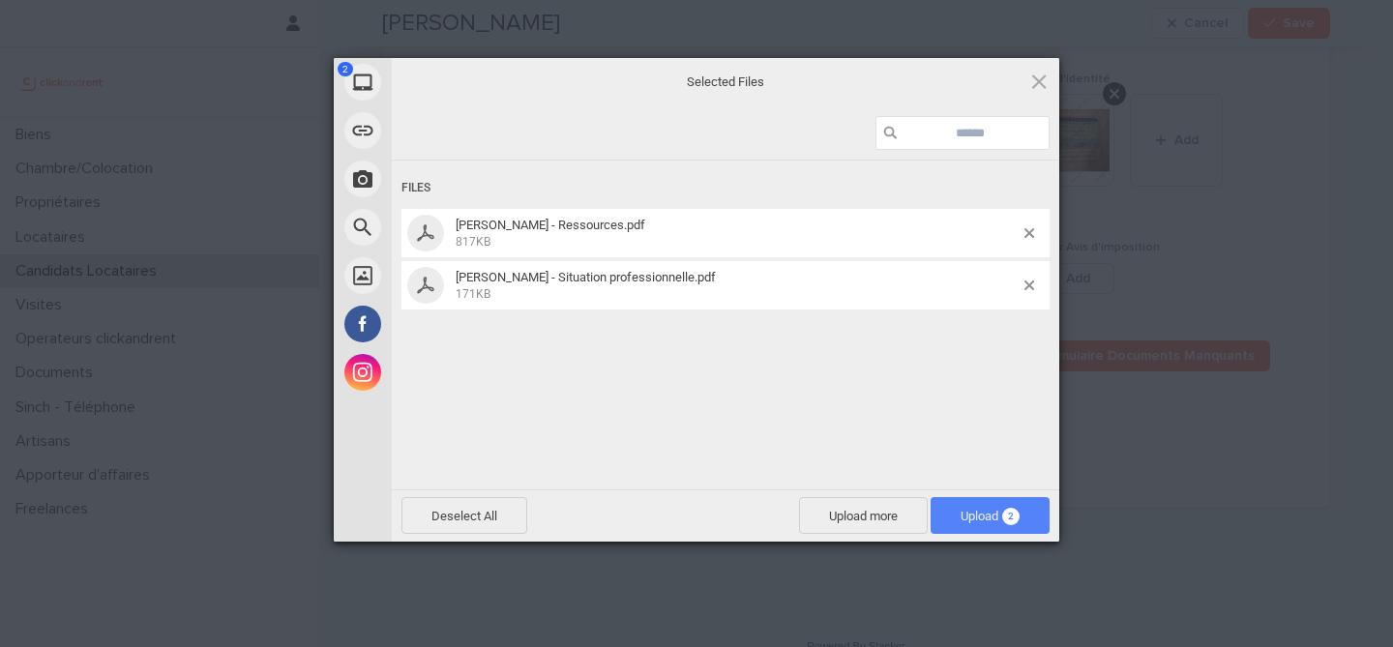
click at [1004, 511] on span "2" at bounding box center [1010, 516] width 17 height 17
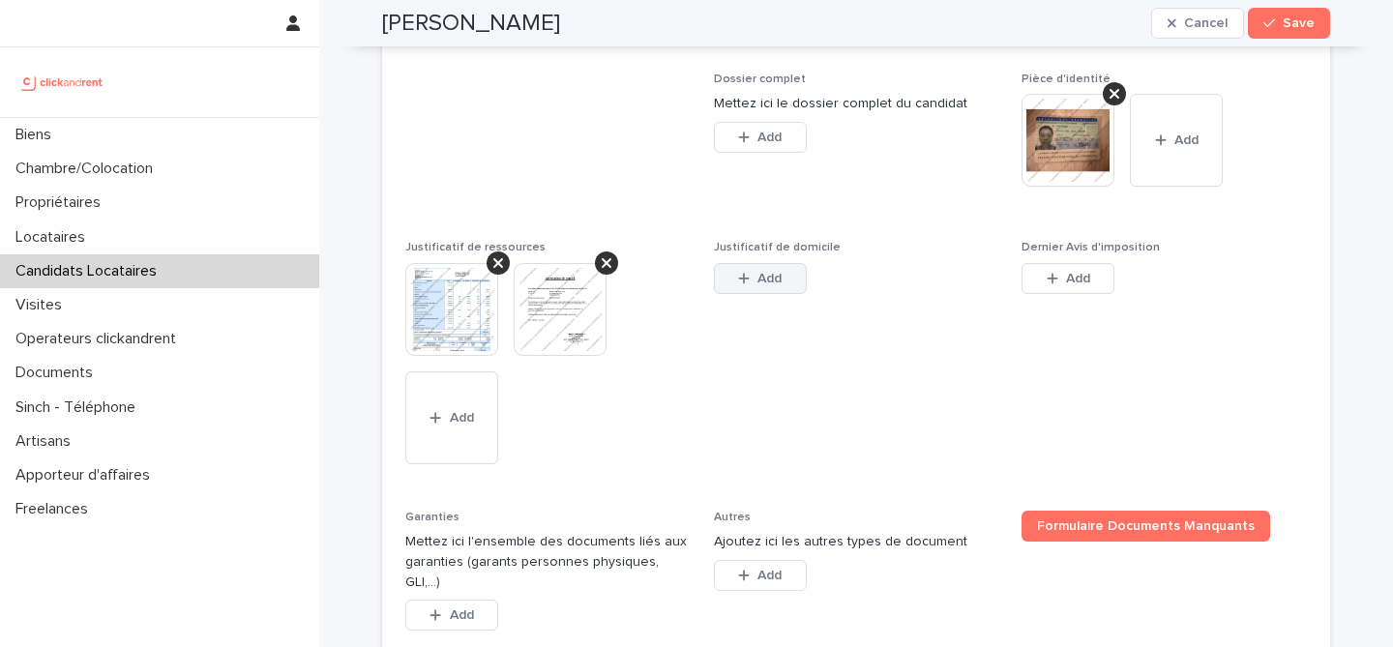
click at [718, 294] on button "Add" at bounding box center [760, 278] width 93 height 31
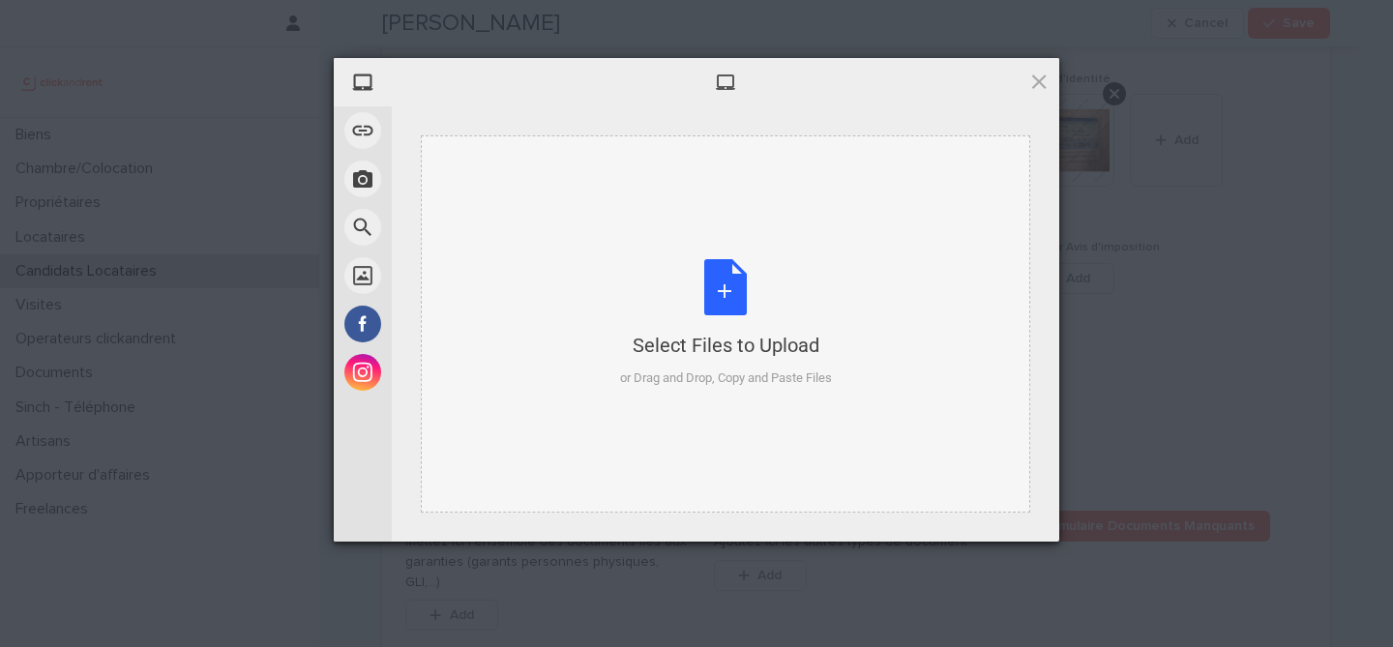
click at [728, 297] on div "Select Files to Upload or Drag and Drop, Copy and Paste Files" at bounding box center [726, 323] width 212 height 129
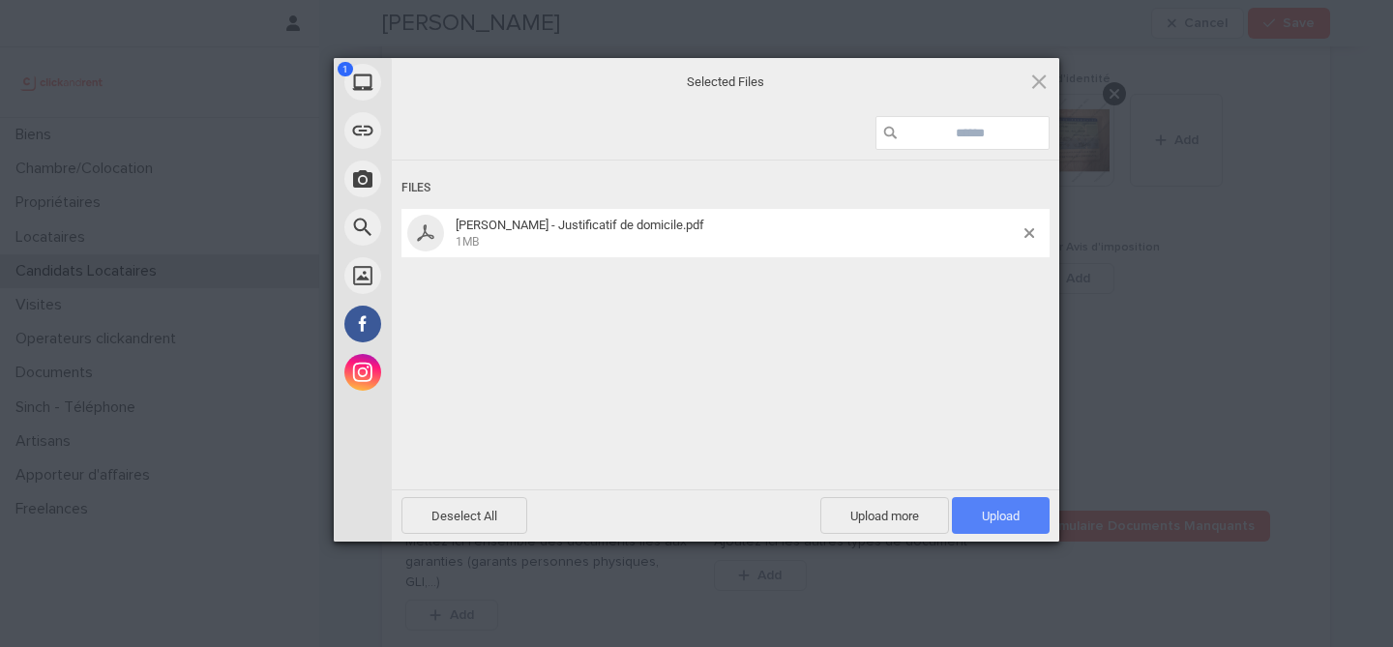
click at [1005, 516] on span "Upload 1" at bounding box center [1001, 516] width 38 height 15
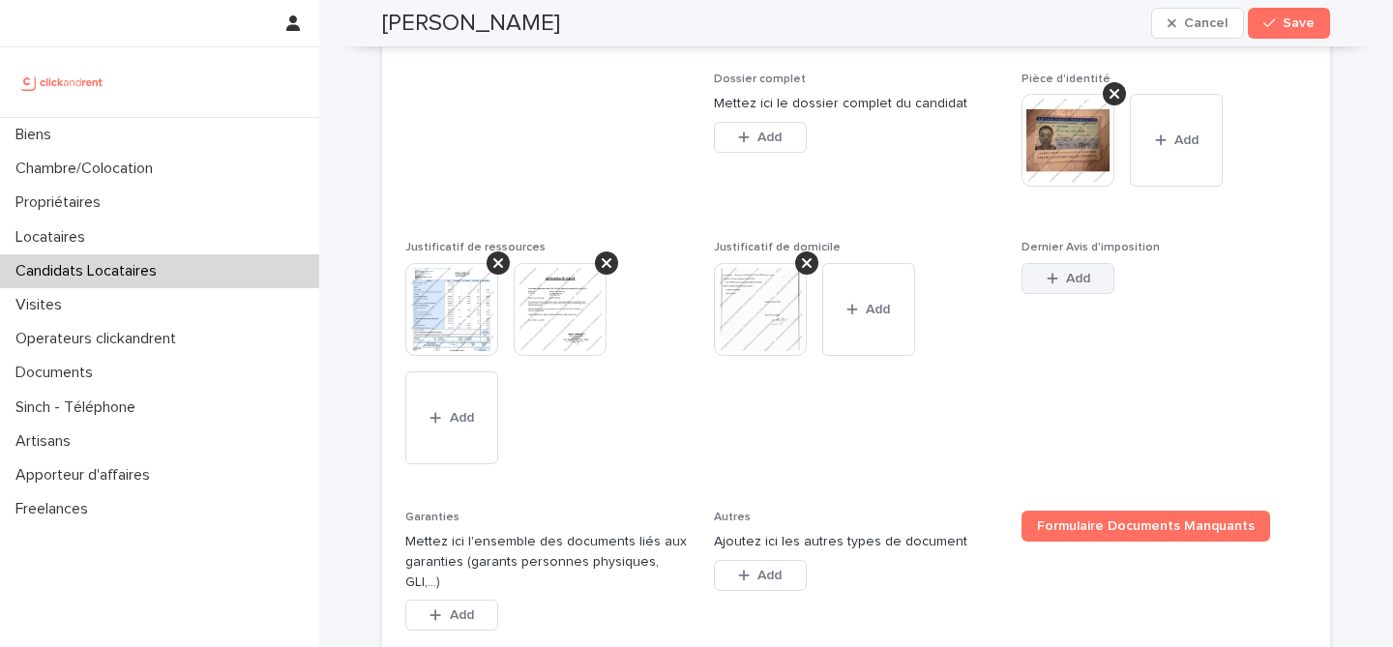
click at [1074, 294] on button "Add" at bounding box center [1068, 278] width 93 height 31
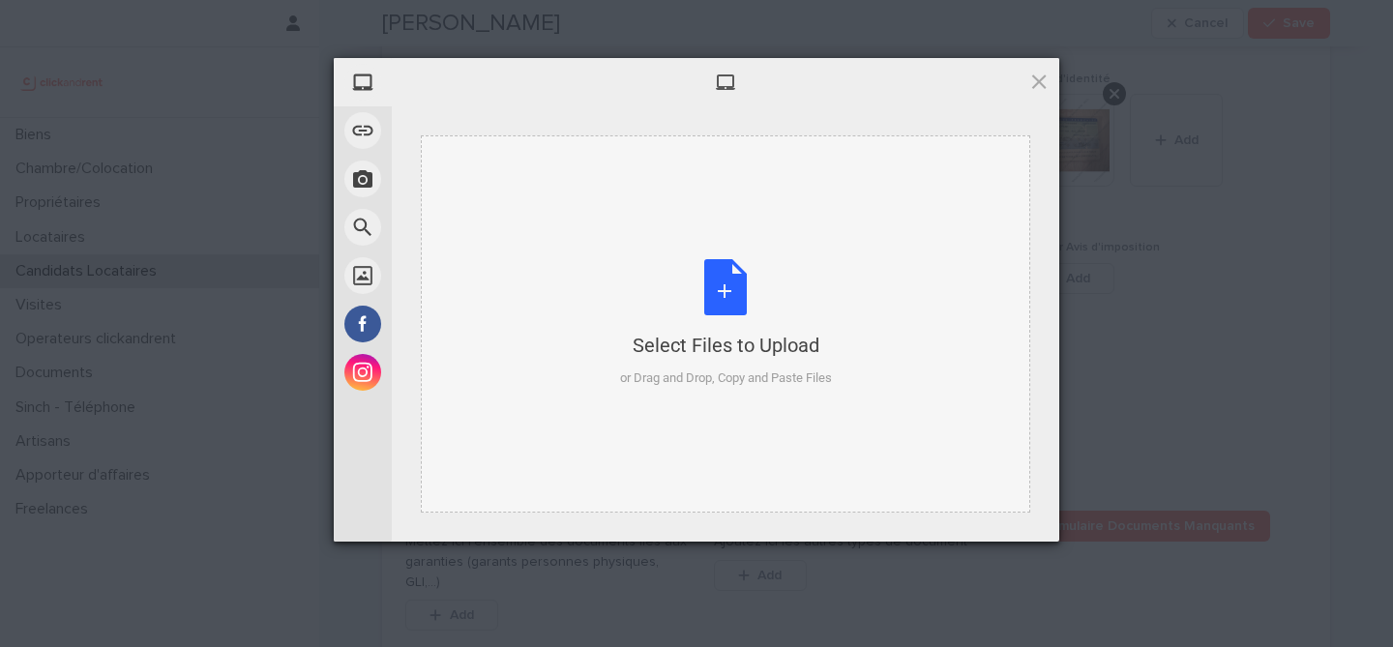
click at [716, 273] on div "Select Files to Upload or Drag and Drop, Copy and Paste Files" at bounding box center [726, 323] width 212 height 129
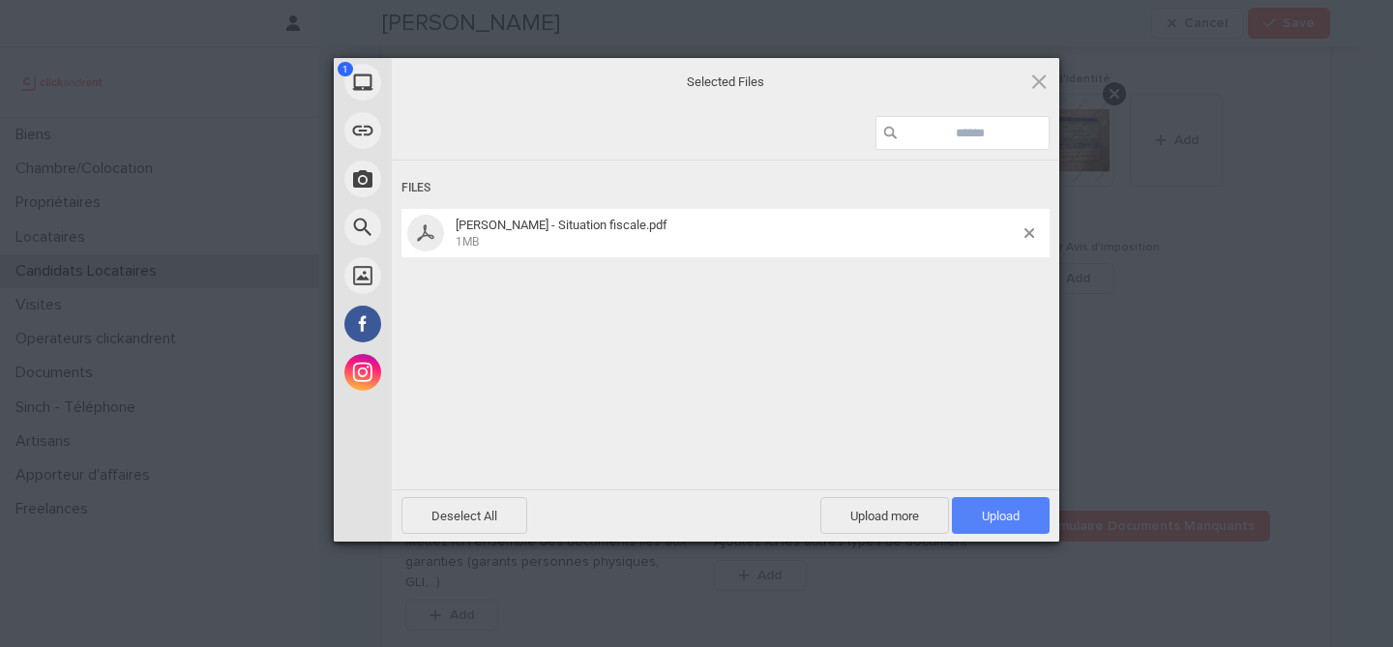
click at [1019, 513] on span "Upload 1" at bounding box center [1001, 516] width 38 height 15
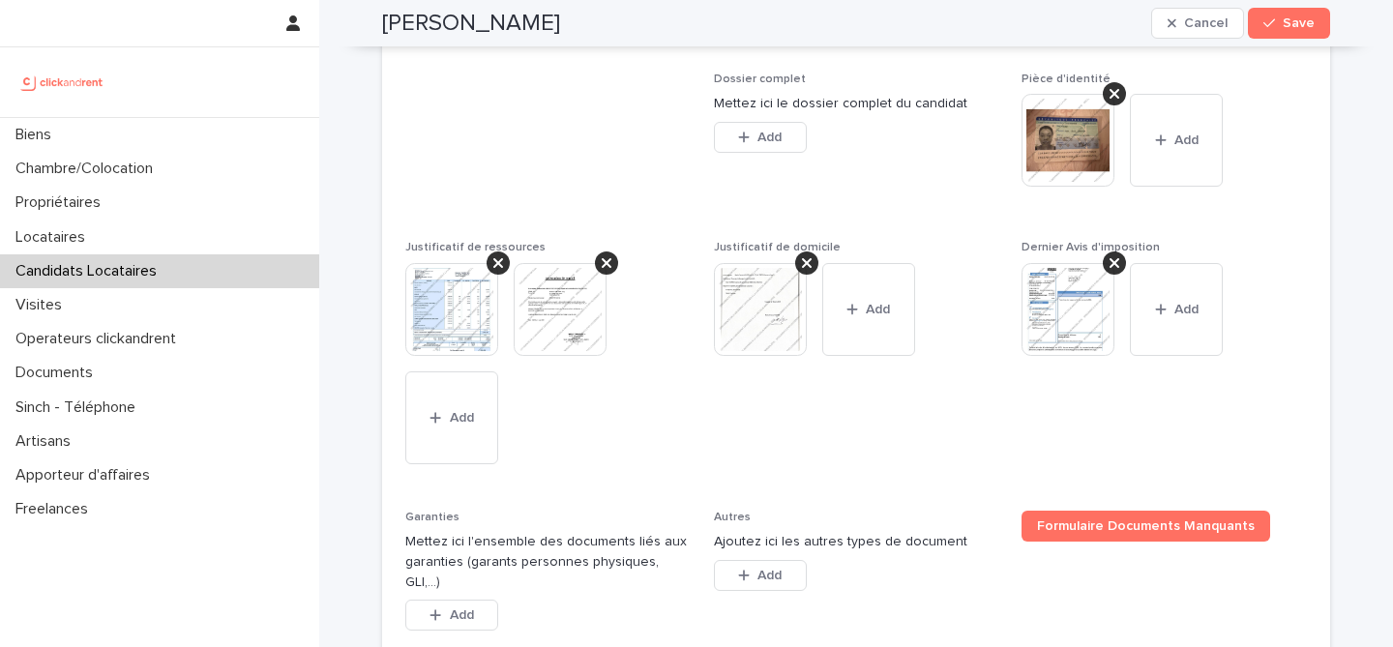
scroll to position [1694, 0]
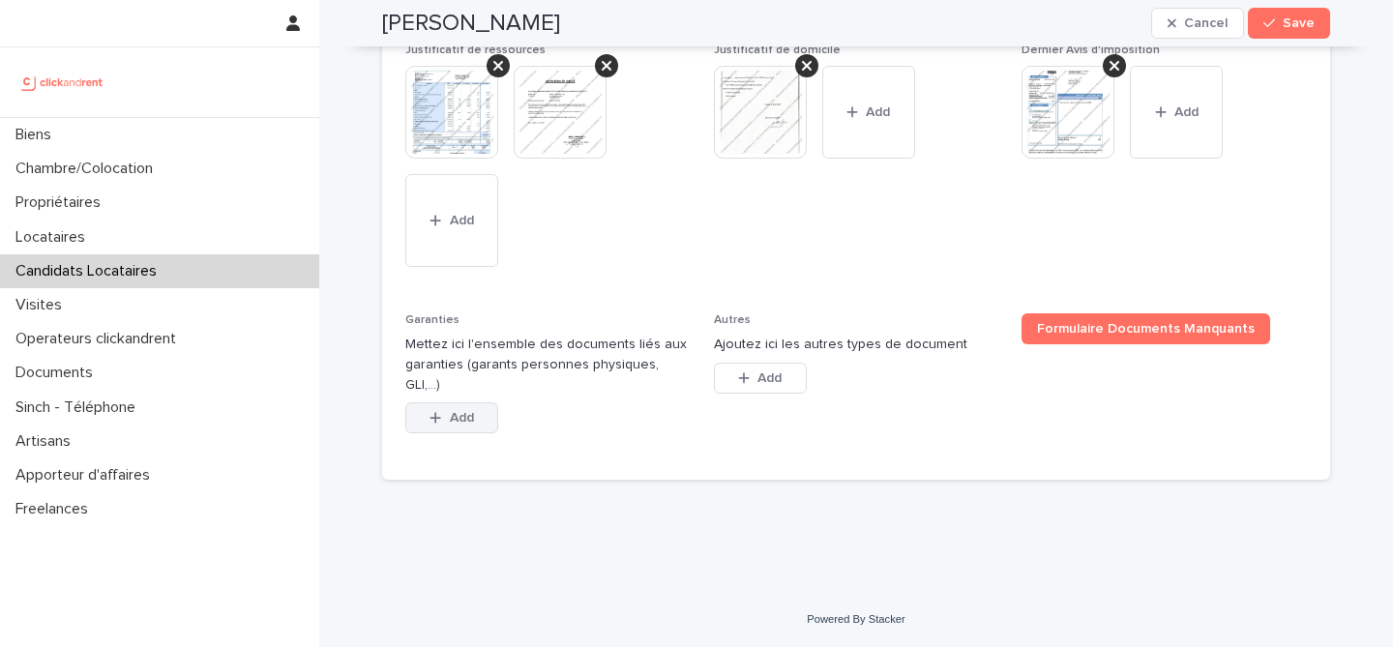
click at [443, 423] on div "button" at bounding box center [439, 418] width 19 height 14
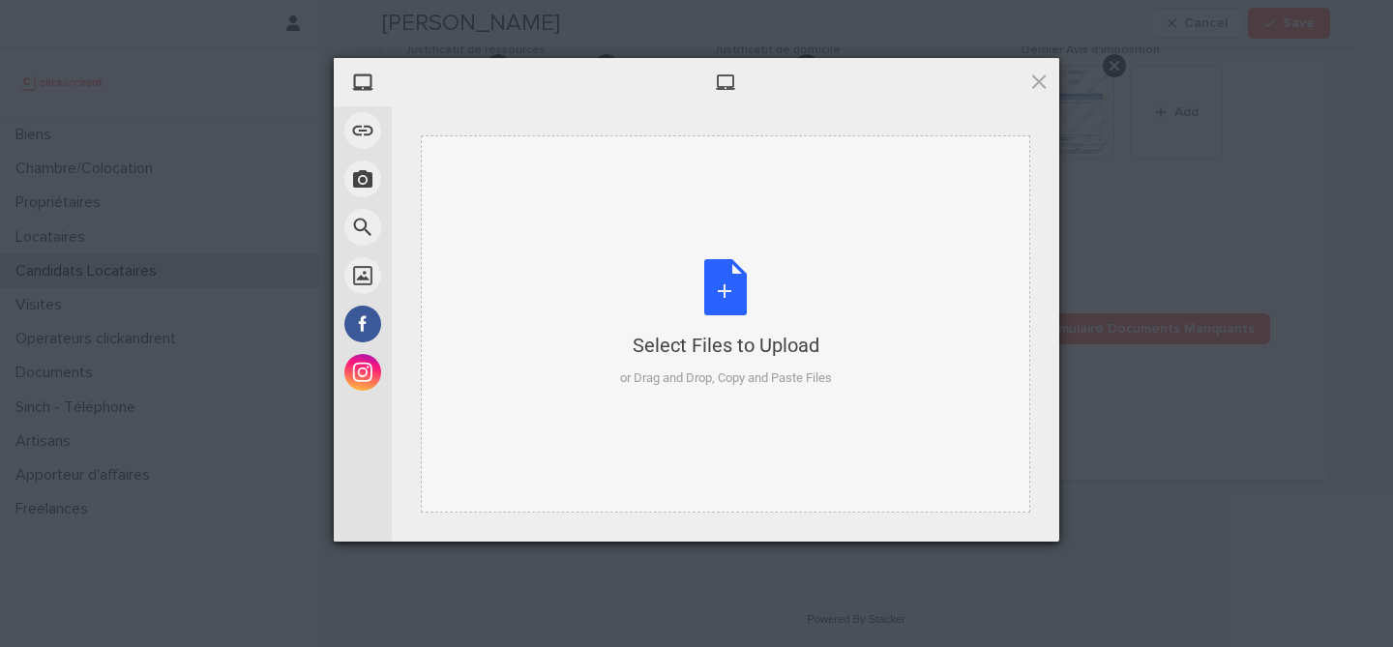
click at [722, 303] on div "Select Files to Upload or Drag and Drop, Copy and Paste Files" at bounding box center [726, 323] width 212 height 129
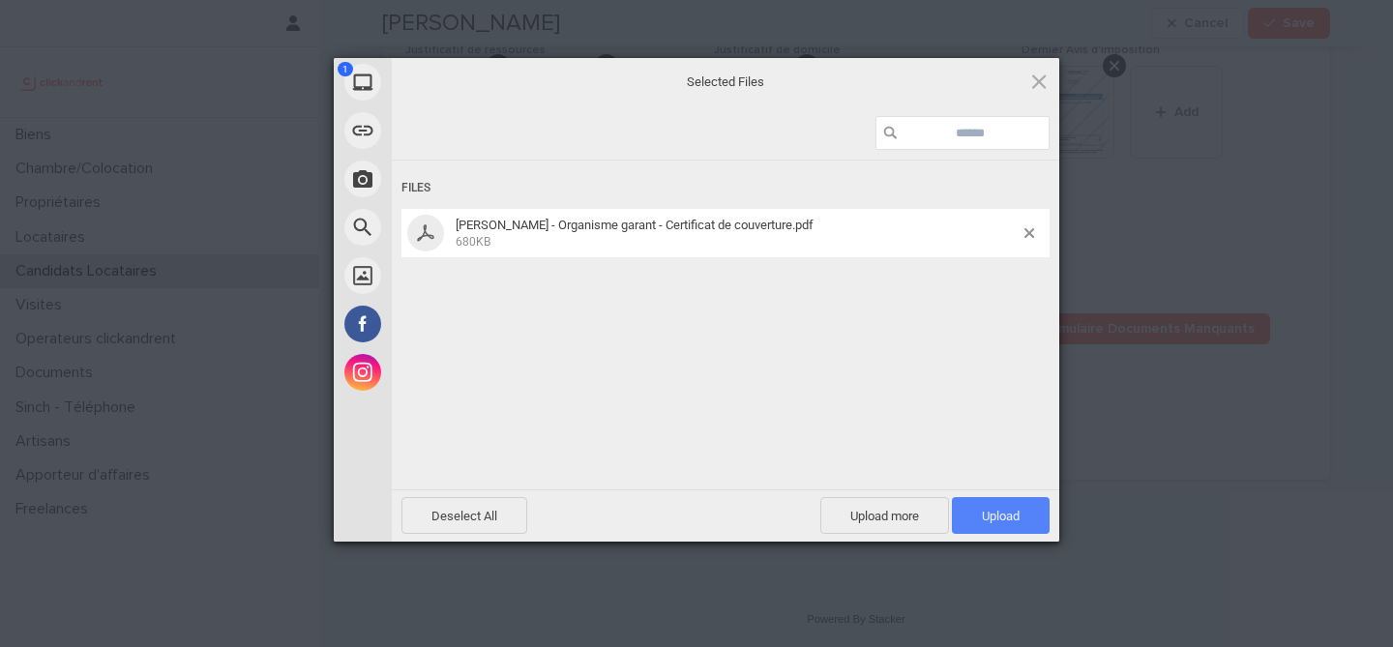
click at [1027, 506] on span "Upload 1" at bounding box center [1001, 515] width 98 height 37
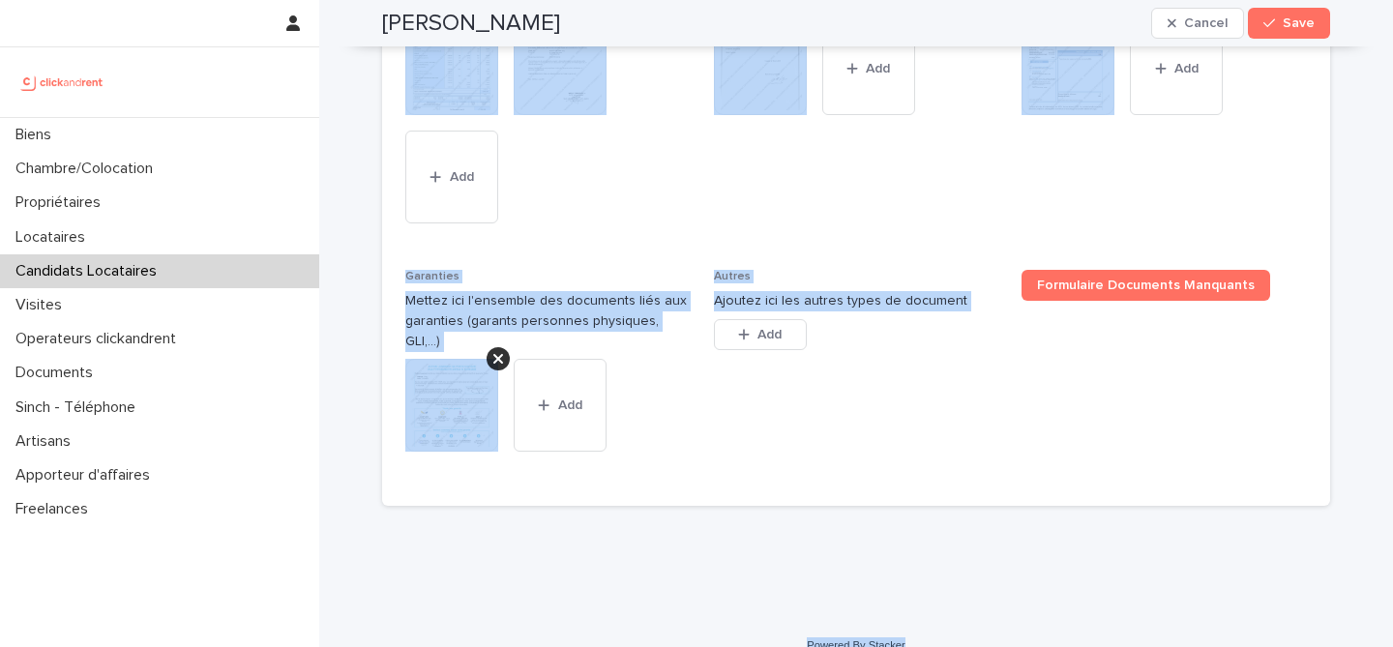
scroll to position [1764, 0]
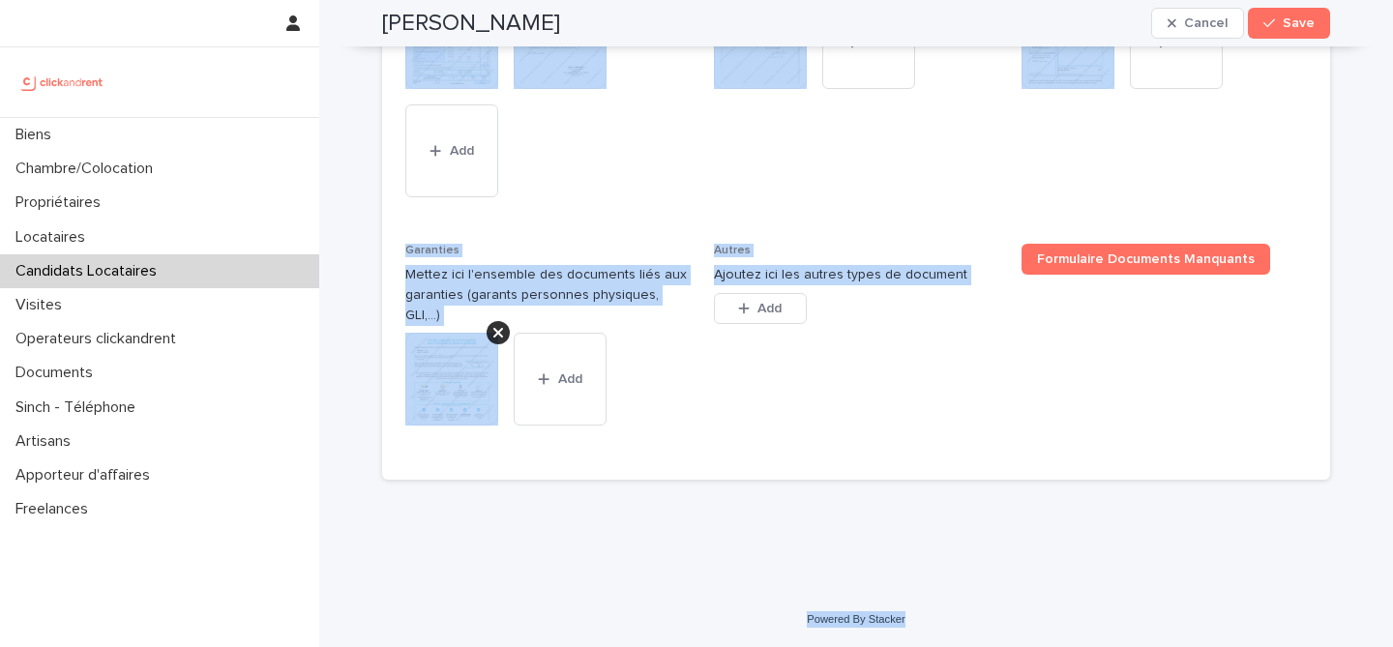
drag, startPoint x: 383, startPoint y: 59, endPoint x: 922, endPoint y: 628, distance: 783.7
copy div "Fany Vilmen Cancel Save Sorry, there was an error saving your record. Please tr…"
click at [644, 328] on div "Garanties Mettez ici l'ensemble des documents liés aux garanties (garants perso…" at bounding box center [547, 351] width 285 height 214
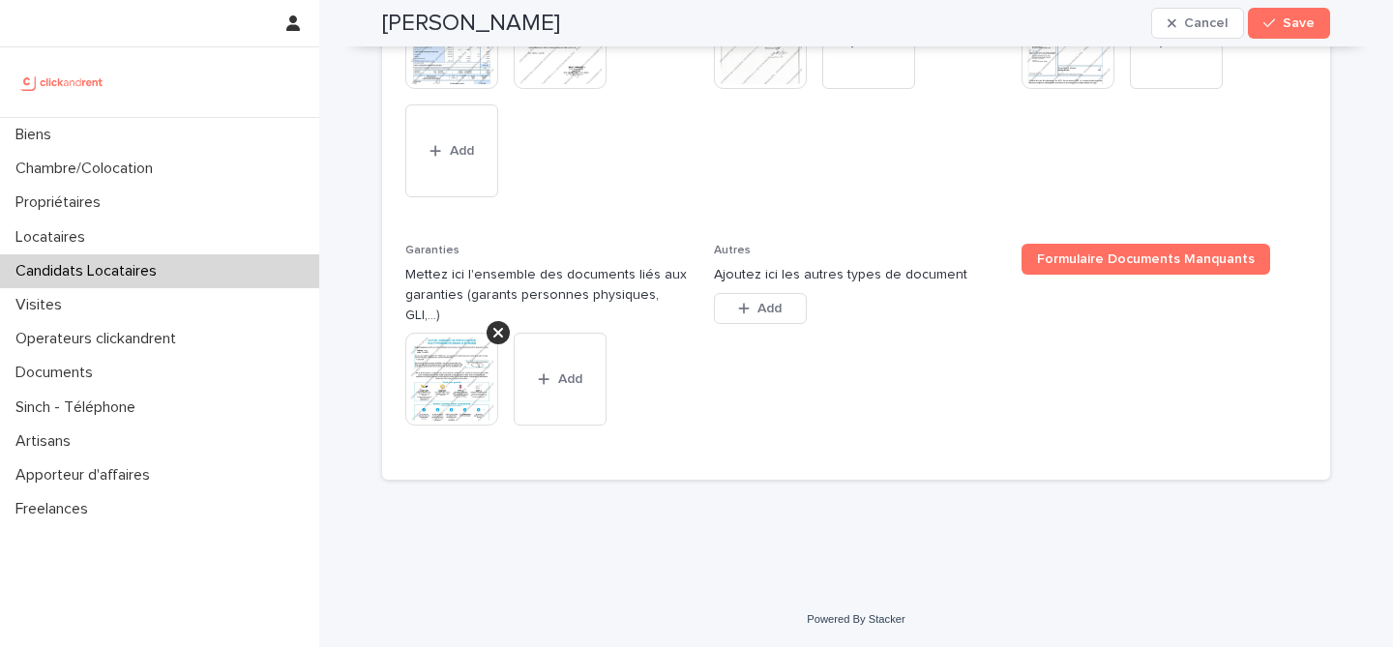
click at [644, 328] on div "Garanties Mettez ici l'ensemble des documents liés aux garanties (garants perso…" at bounding box center [547, 351] width 285 height 214
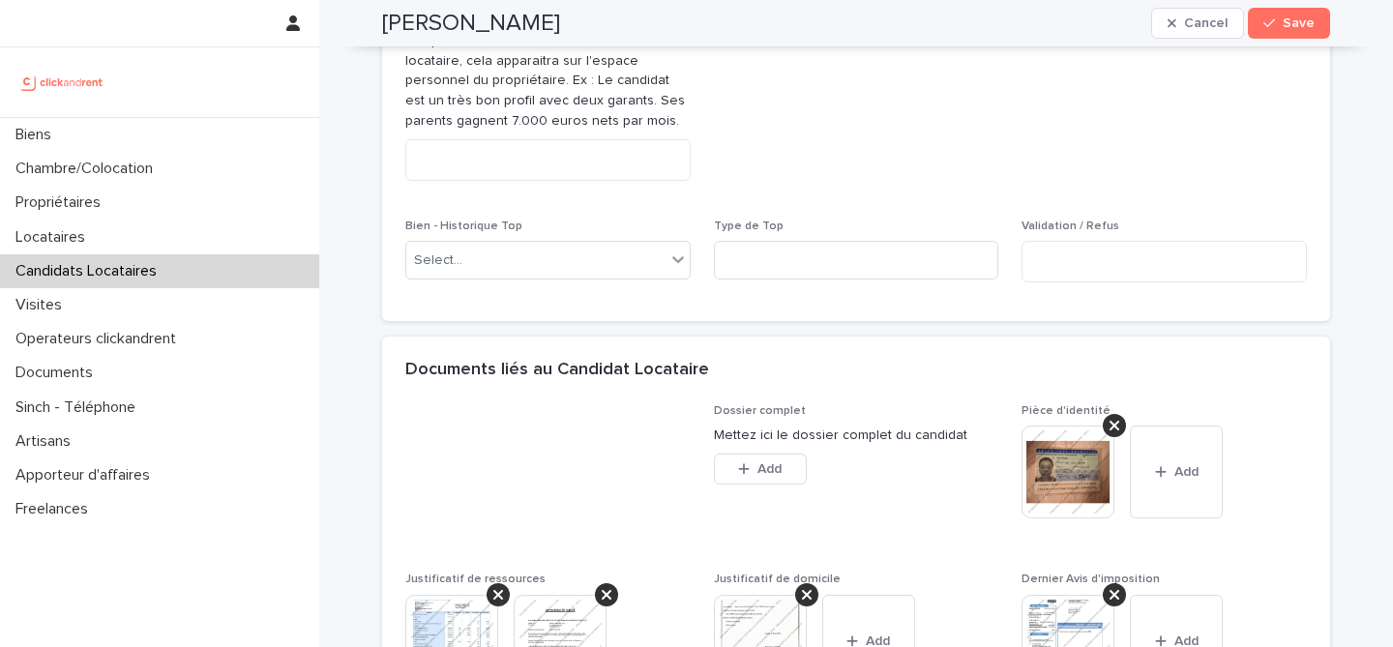
scroll to position [1133, 0]
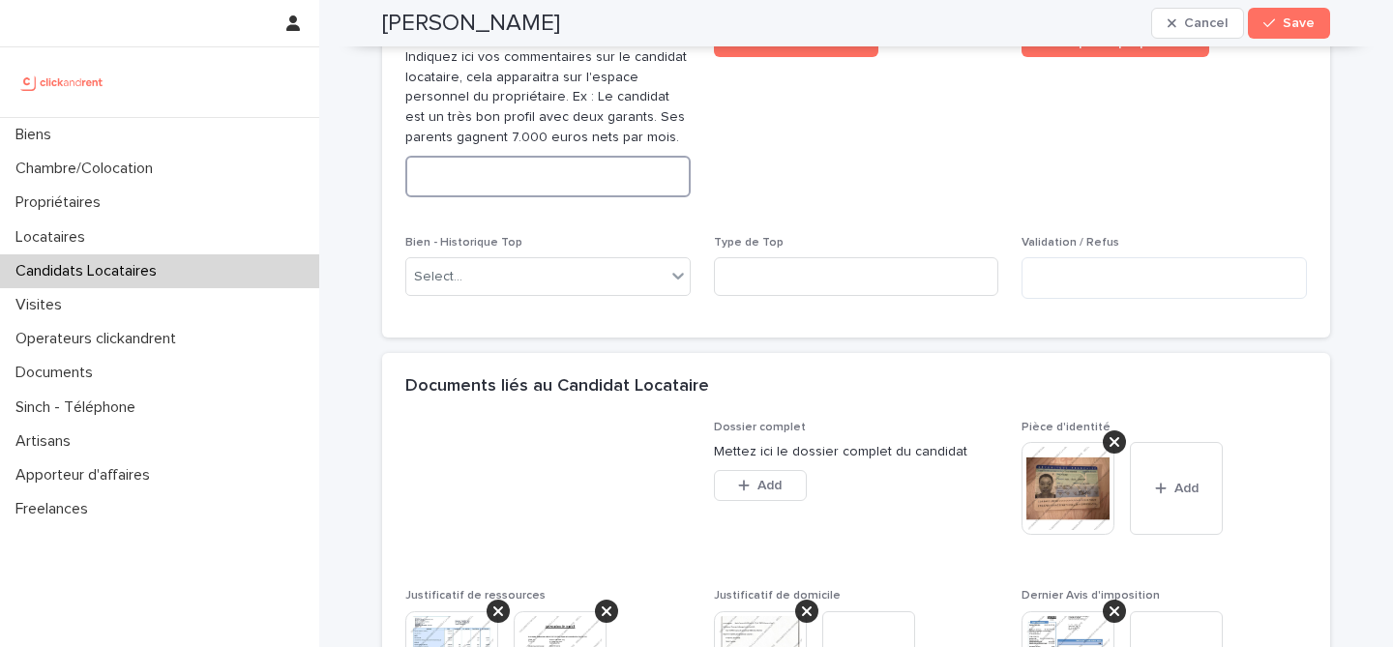
click at [590, 197] on textarea at bounding box center [547, 177] width 285 height 42
paste textarea "**********"
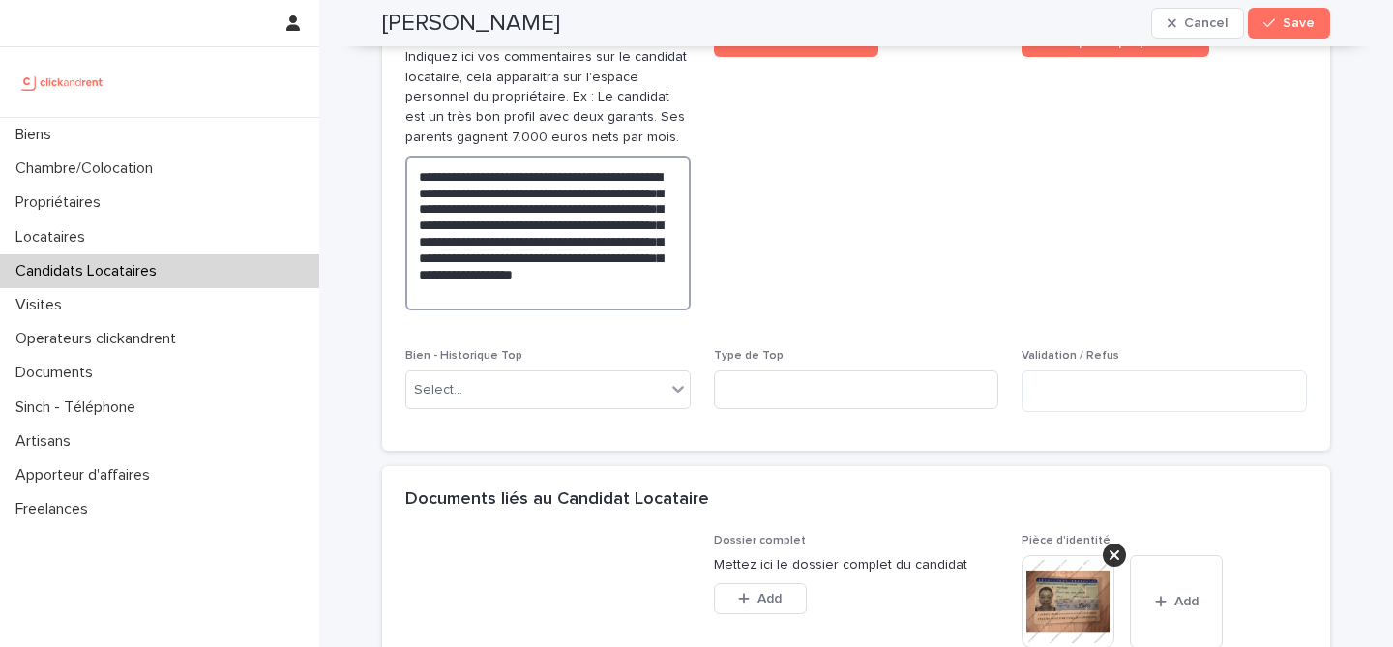
type textarea "**********"
click at [422, 22] on h2 "Fany Vilmen" at bounding box center [471, 24] width 178 height 28
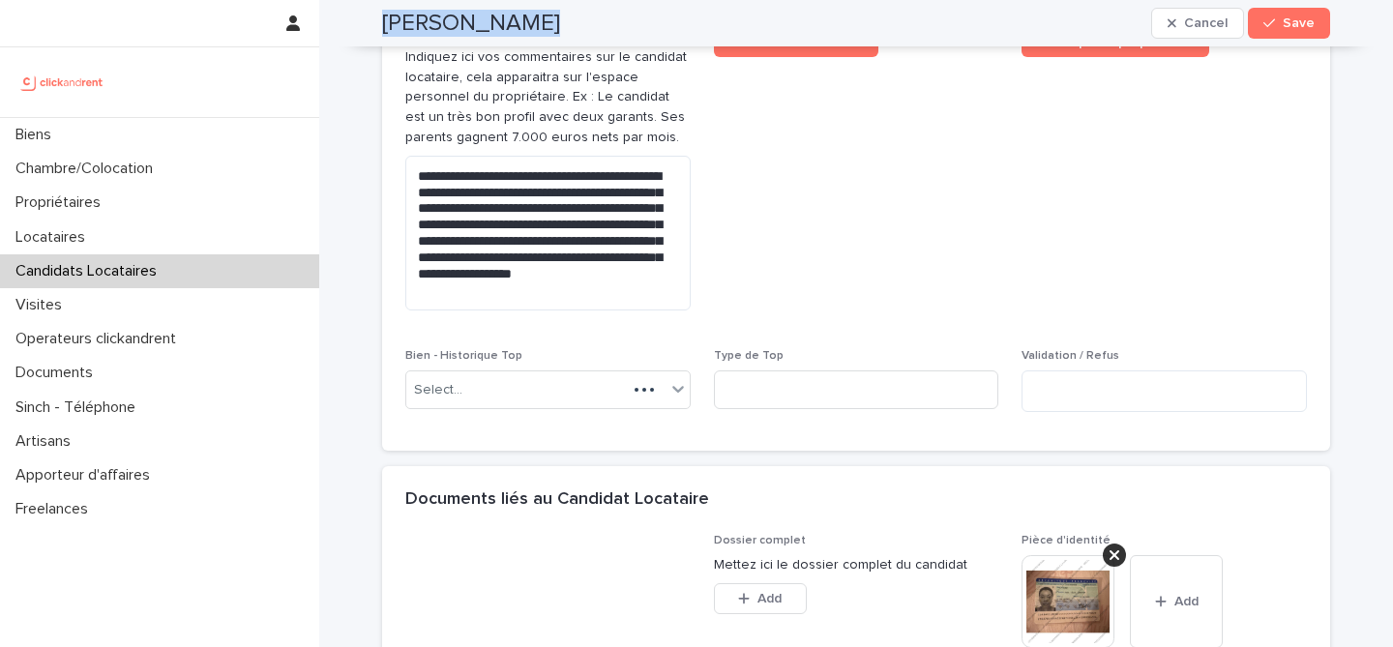
copy div "Fany Vilmen Cancel Save"
click at [1307, 24] on span "Save" at bounding box center [1299, 23] width 32 height 14
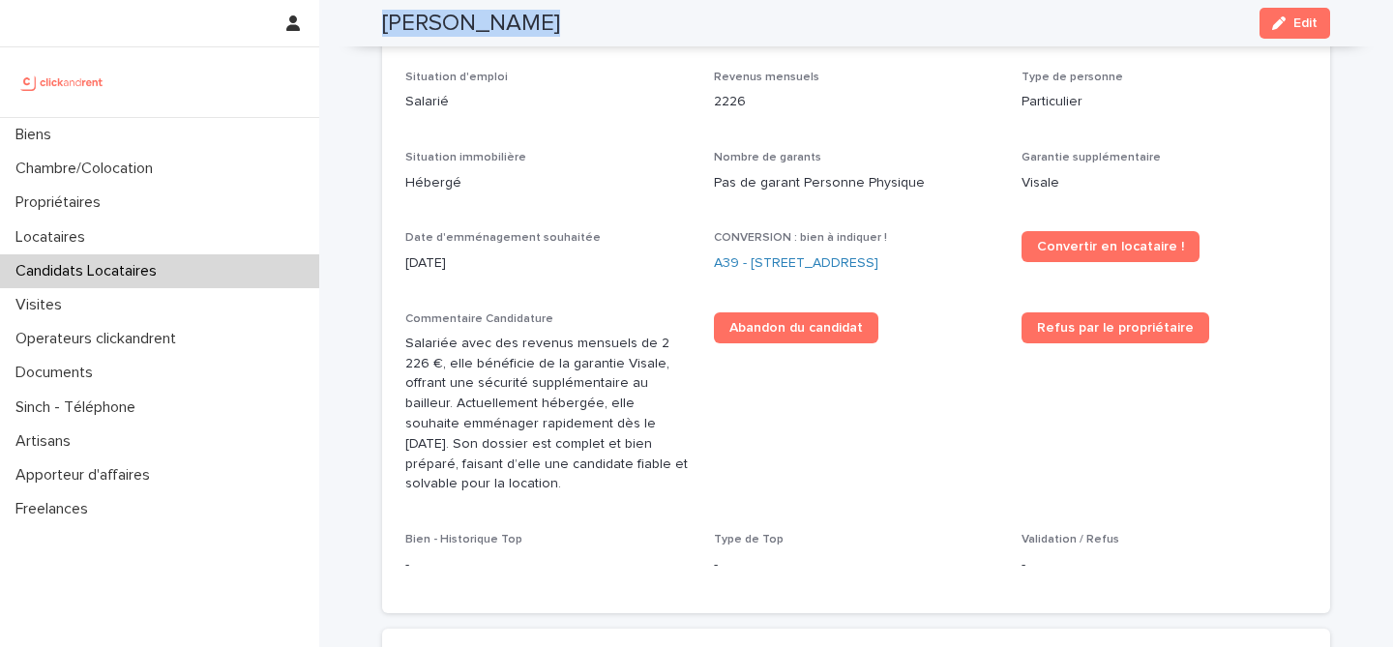
scroll to position [372, 0]
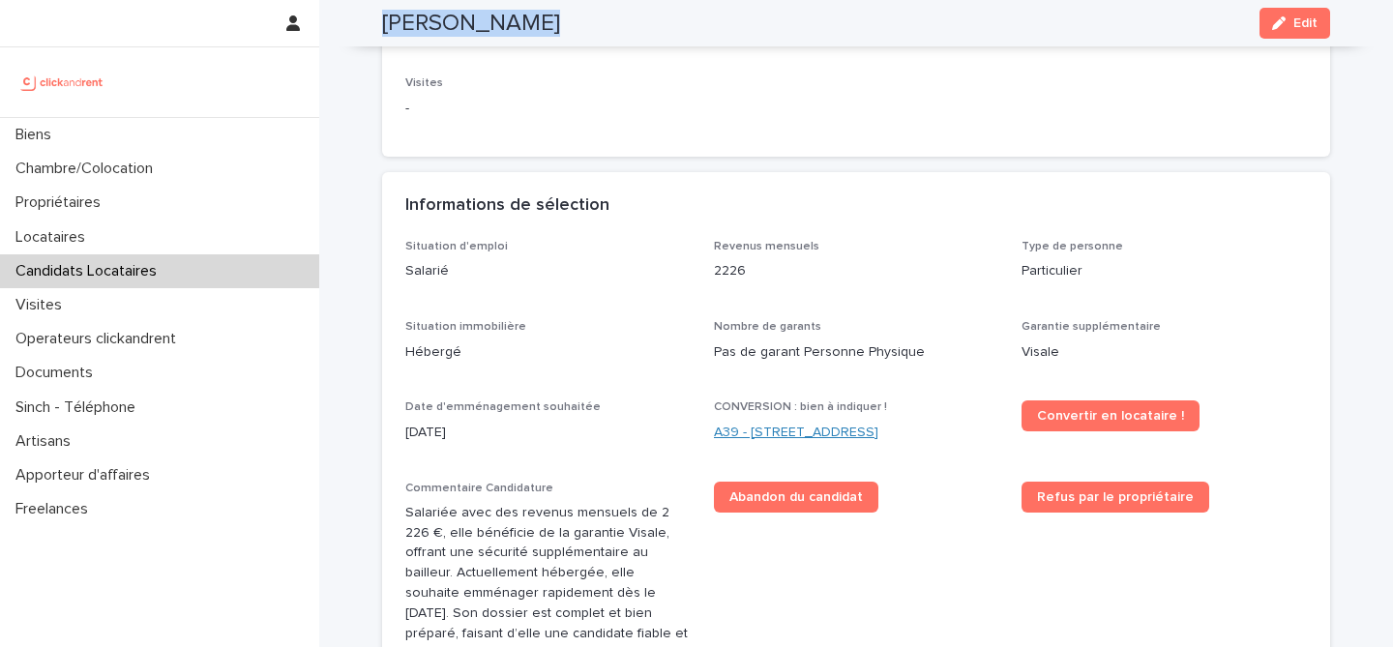
click at [867, 425] on link "A39 - 34 rue du Luxembourg, Thiais 94320" at bounding box center [796, 433] width 165 height 20
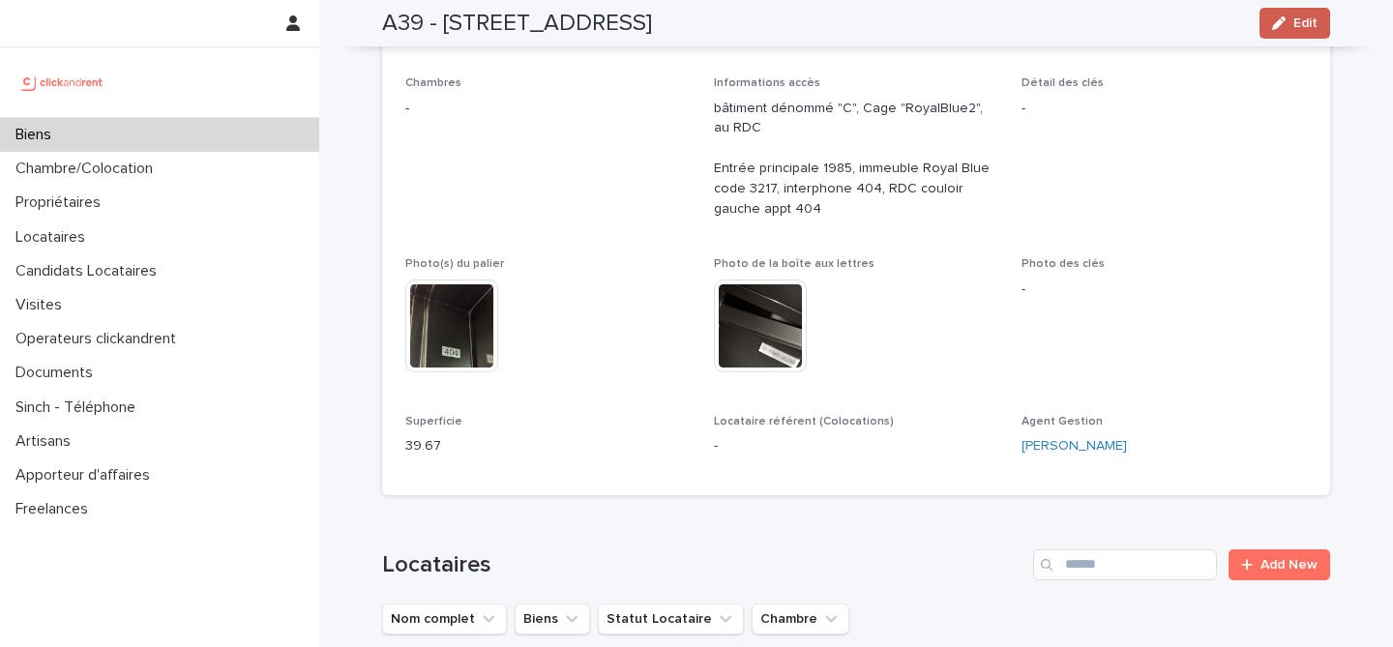
click at [1297, 32] on button "Edit" at bounding box center [1295, 23] width 71 height 31
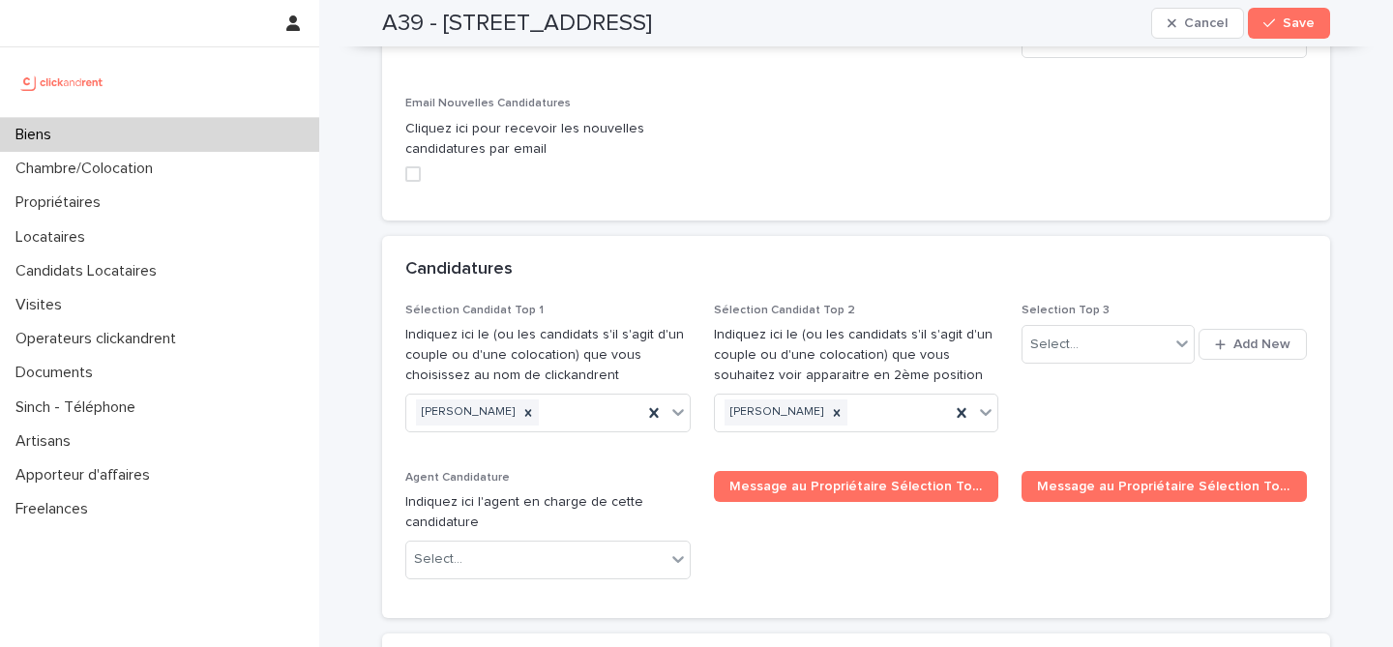
scroll to position [9357, 0]
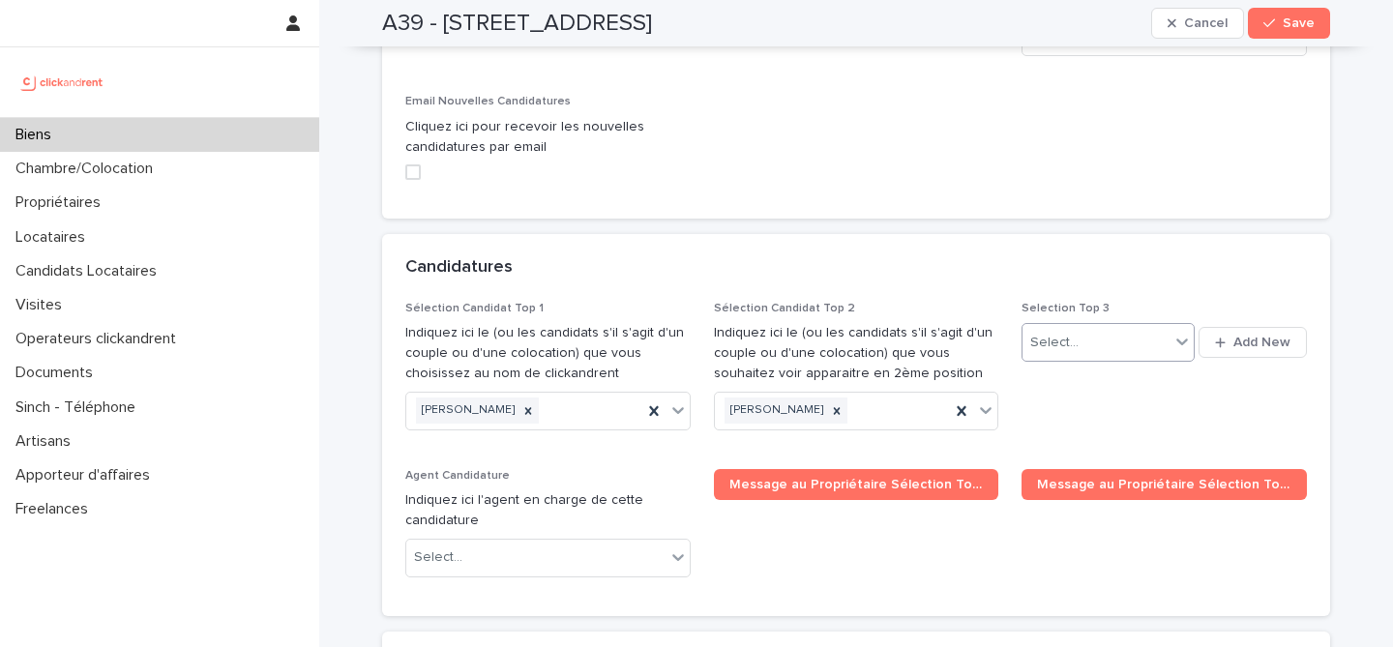
click at [1133, 327] on div "Select..." at bounding box center [1096, 343] width 146 height 32
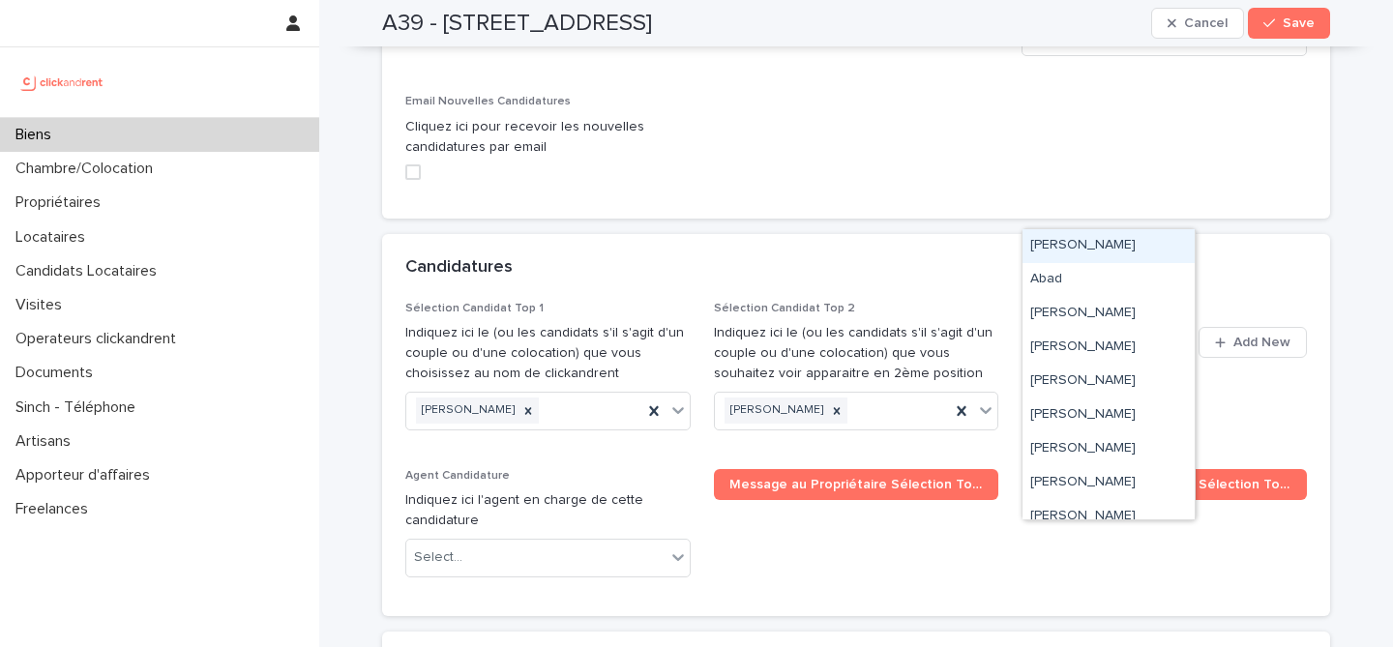
paste input "**********"
type input "**********"
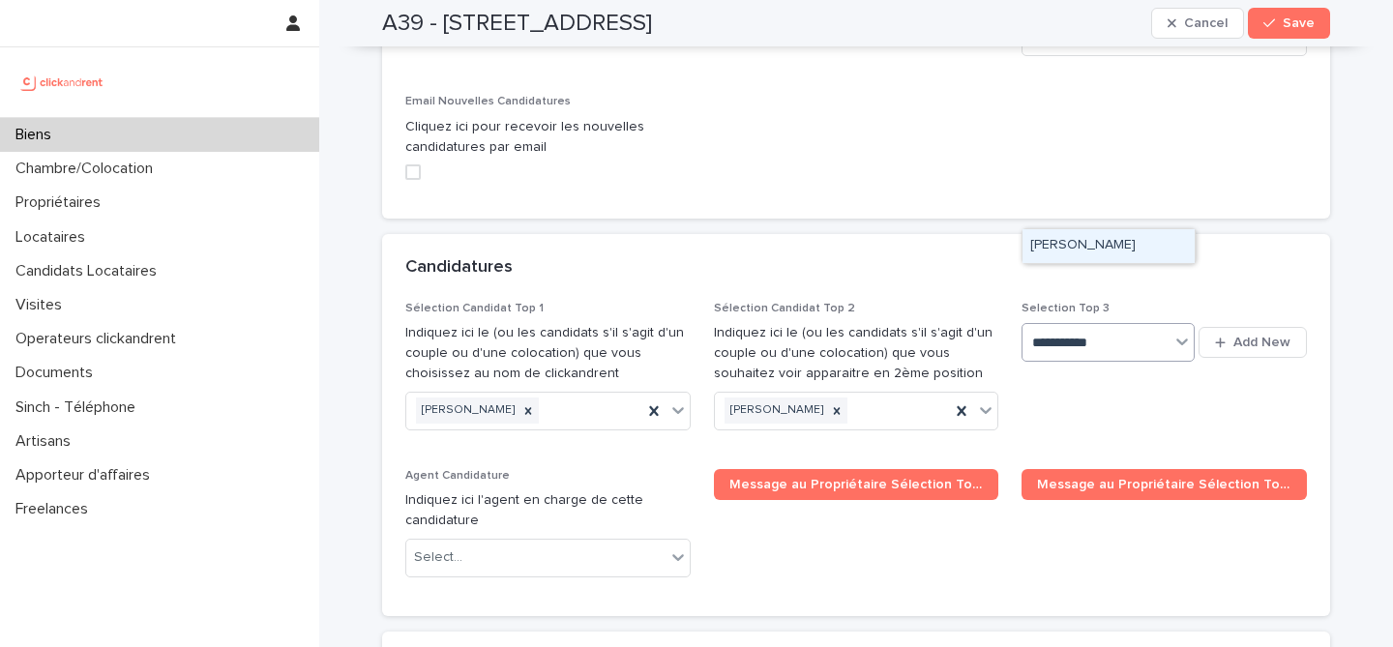
click at [1105, 242] on div "Fany Vilmen" at bounding box center [1109, 246] width 172 height 34
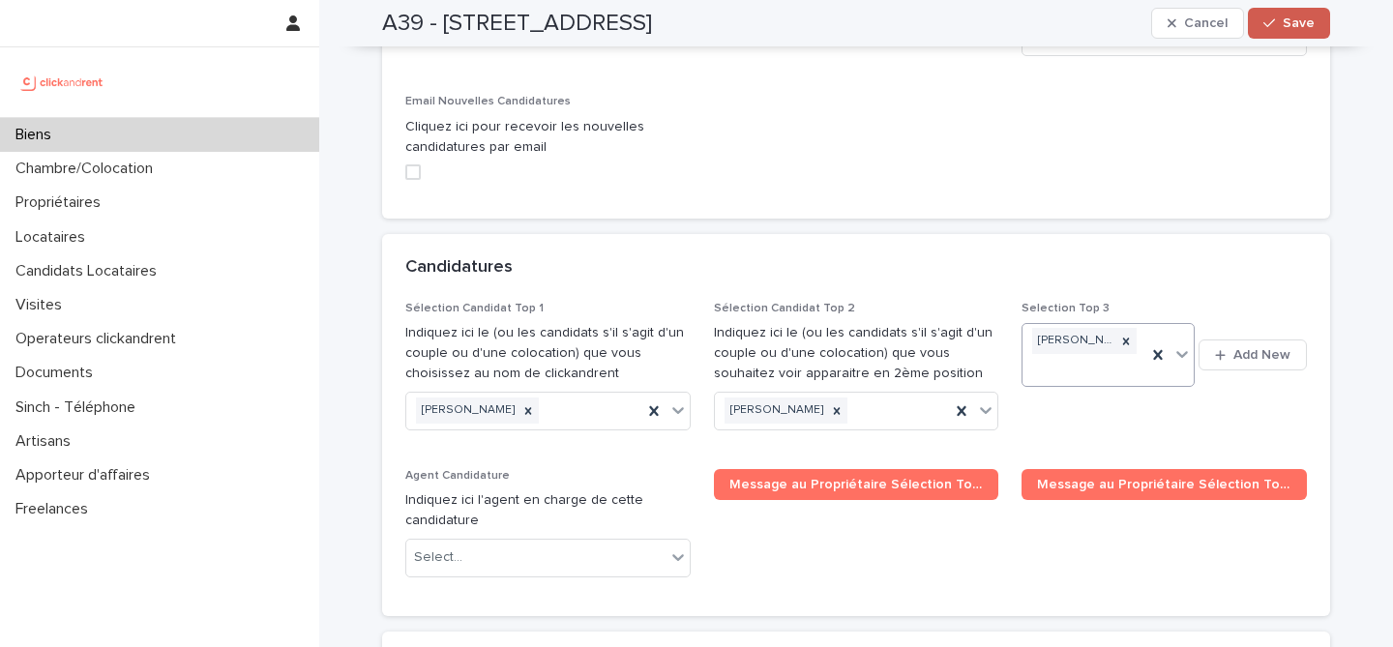
click at [1320, 31] on button "Save" at bounding box center [1289, 23] width 82 height 31
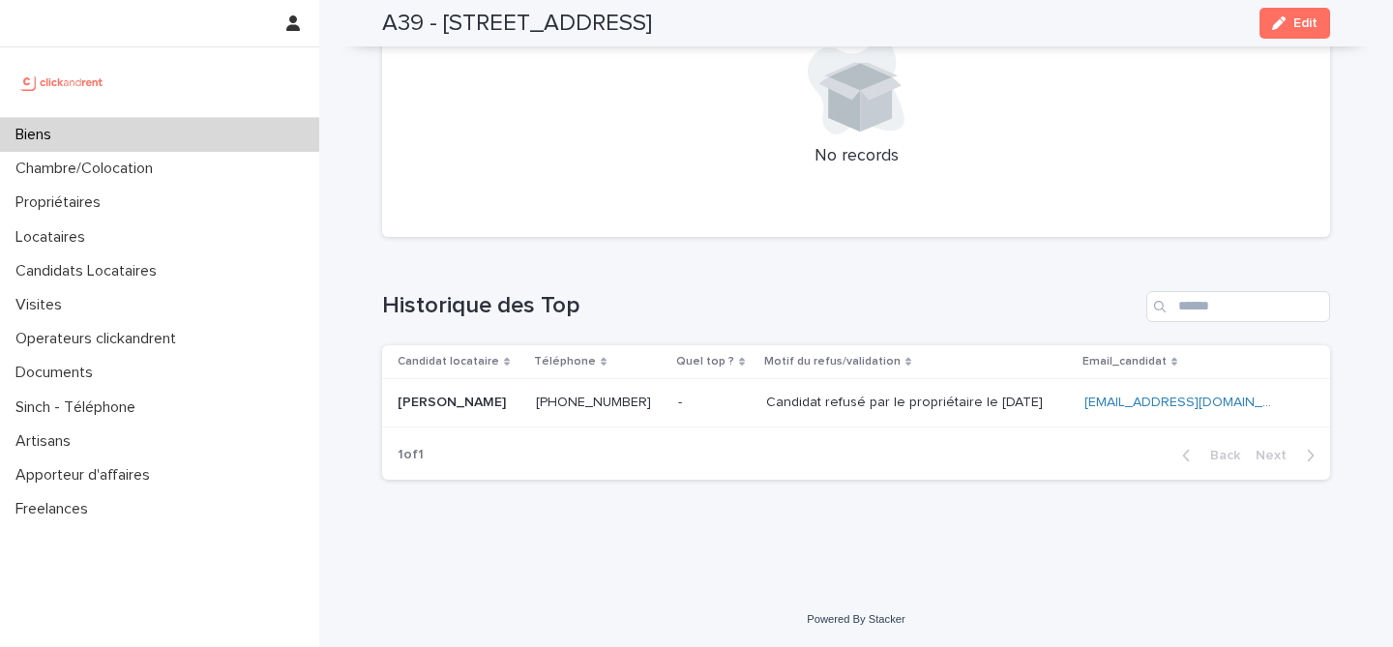
scroll to position [7832, 0]
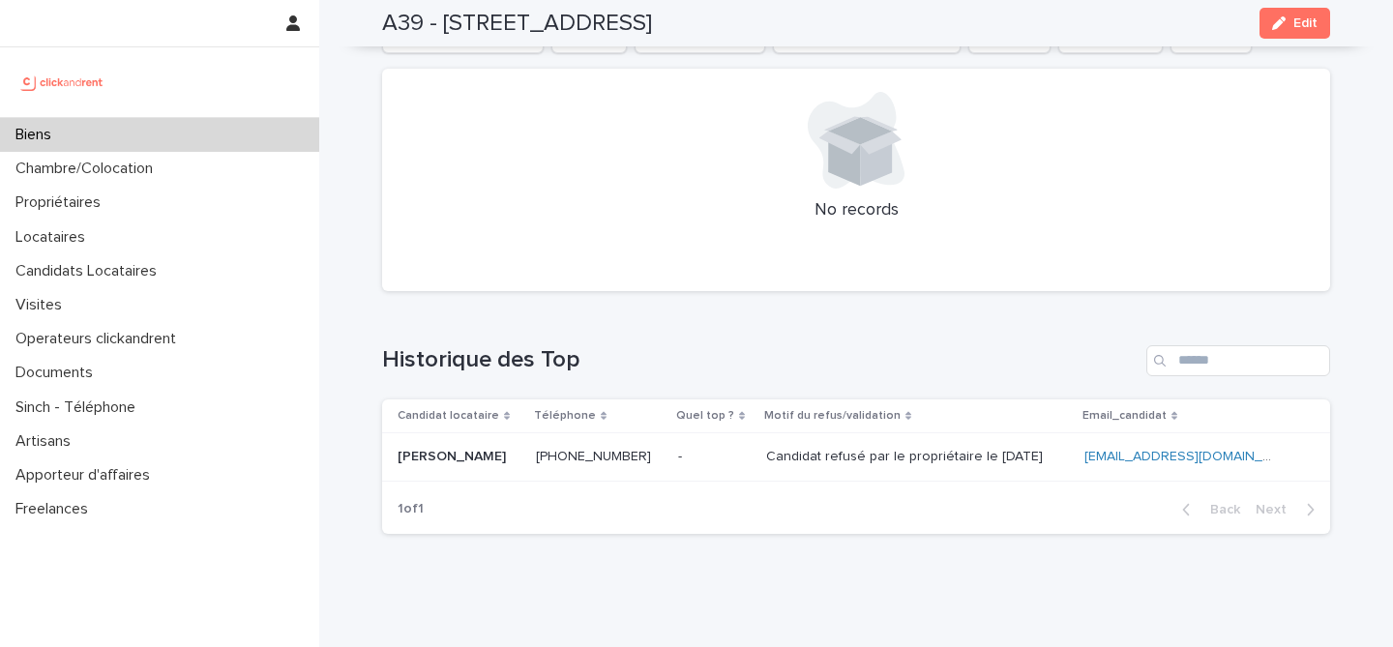
click at [240, 130] on div "Biens" at bounding box center [159, 135] width 319 height 34
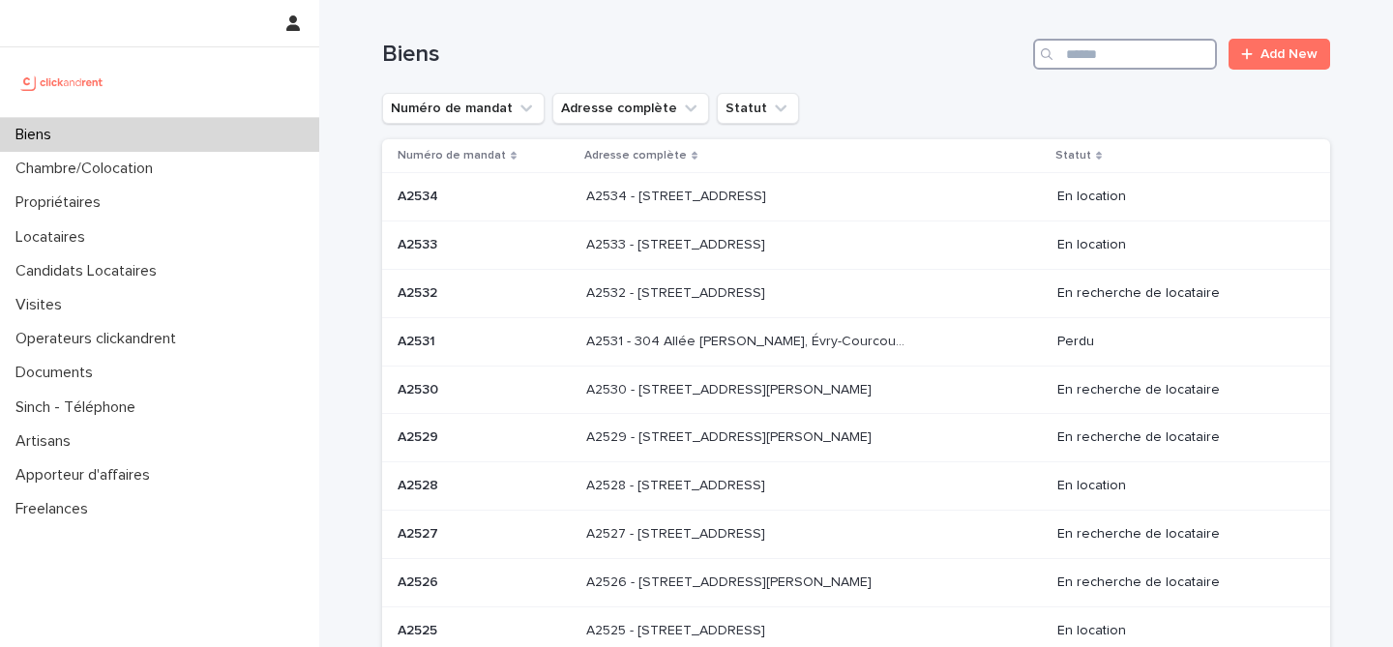
click at [1167, 58] on input "Search" at bounding box center [1125, 54] width 184 height 31
paste input "****"
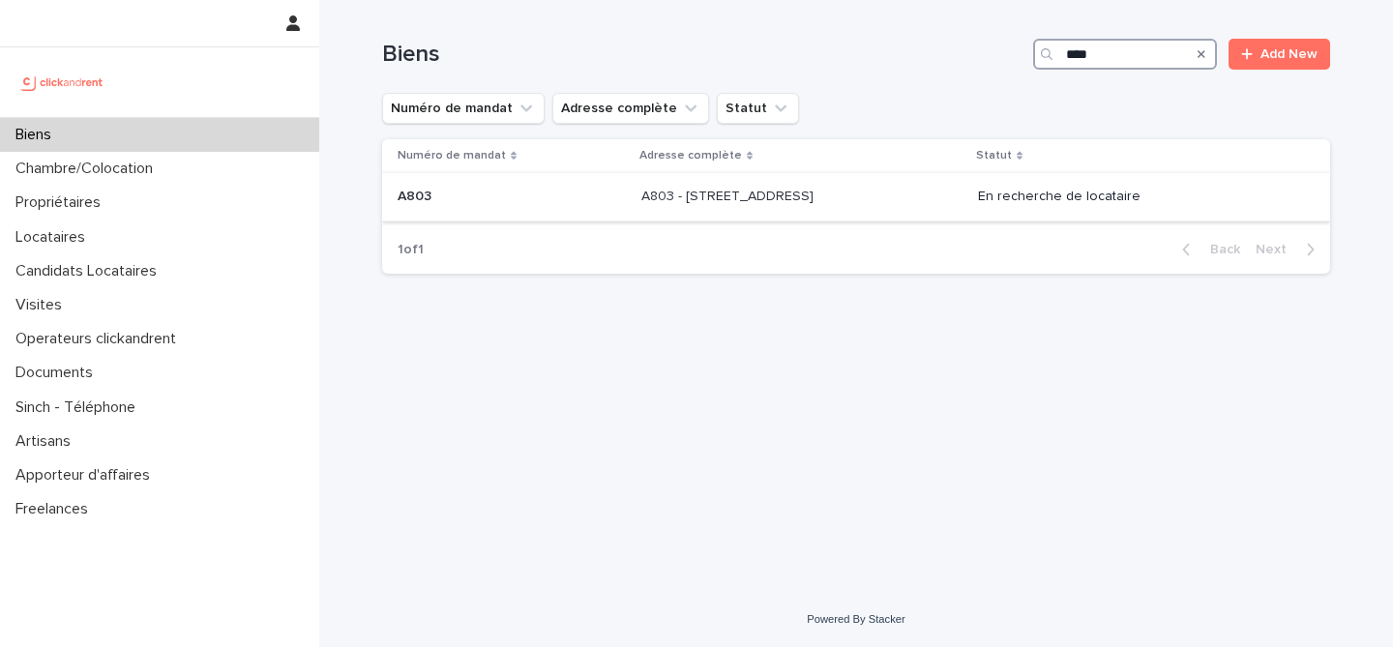
type input "****"
click at [634, 180] on td "A803 - 1 rue Château Payan, Marseille 13005 A803 - 1 rue Château Payan, Marseil…" at bounding box center [802, 197] width 336 height 48
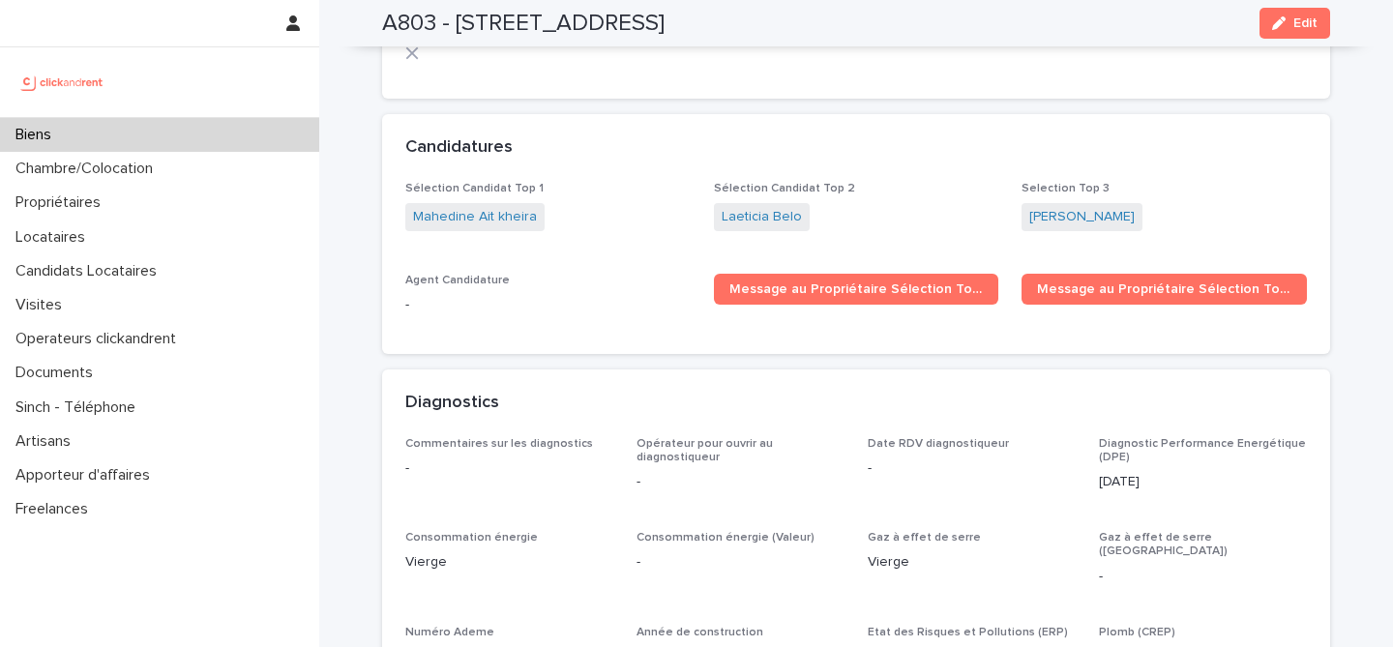
scroll to position [5676, 0]
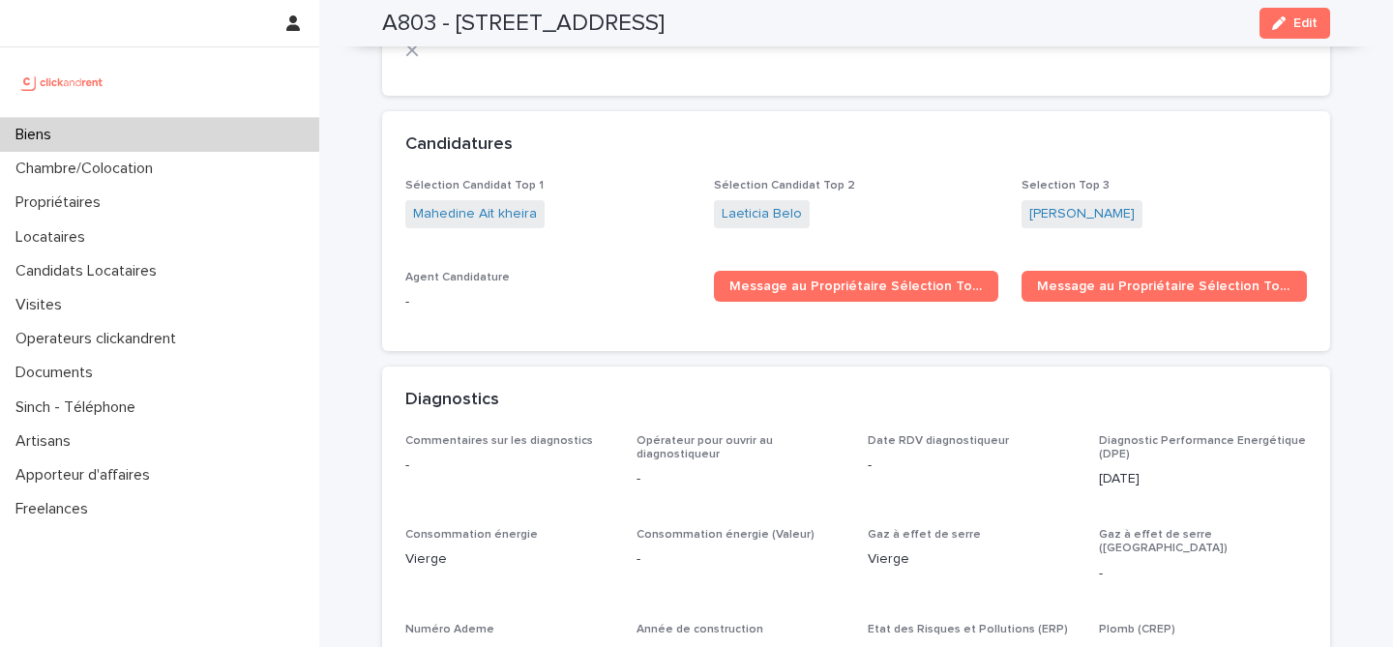
click at [224, 130] on div "Biens" at bounding box center [159, 135] width 319 height 34
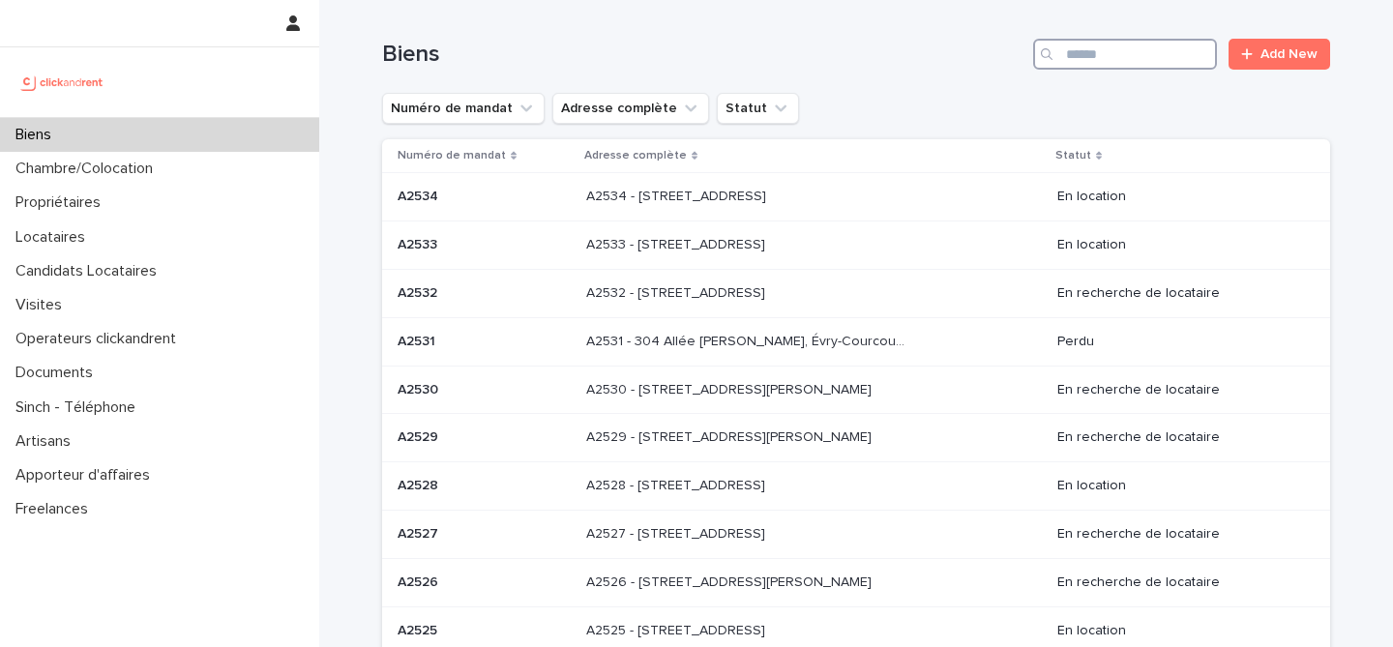
click at [1107, 50] on input "Search" at bounding box center [1125, 54] width 184 height 31
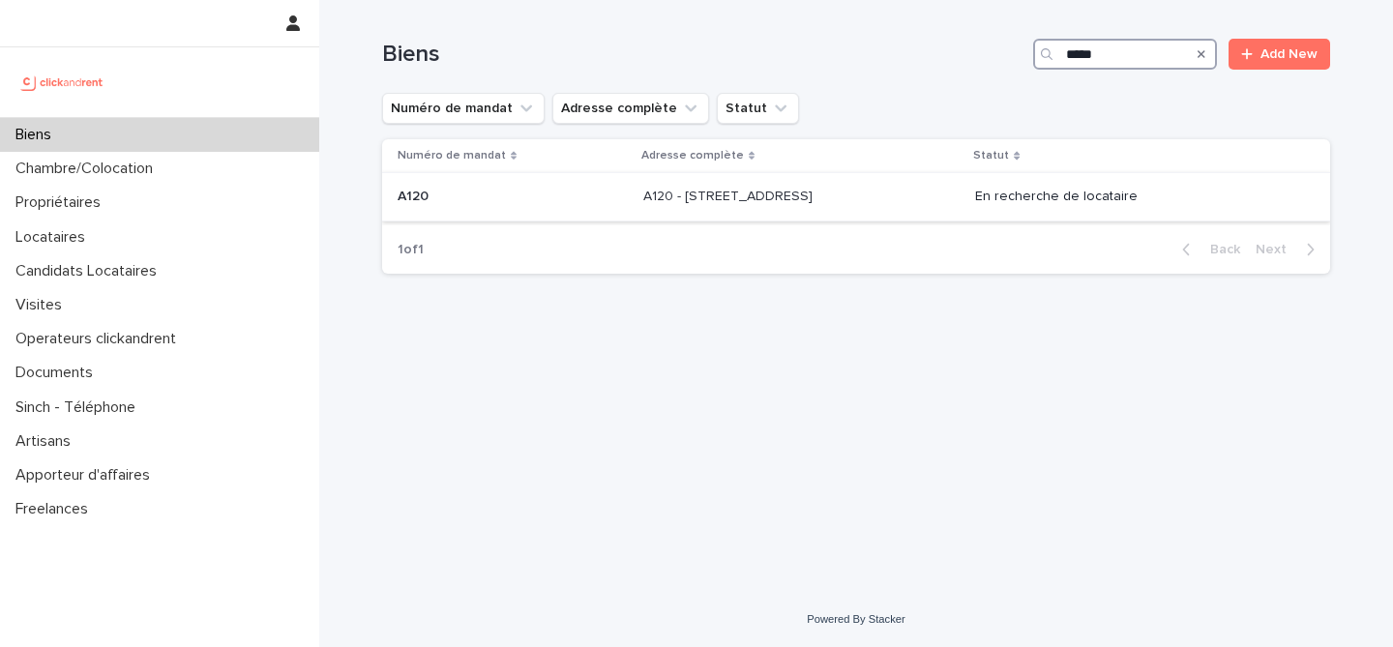
type input "****"
click at [508, 202] on p at bounding box center [513, 197] width 230 height 16
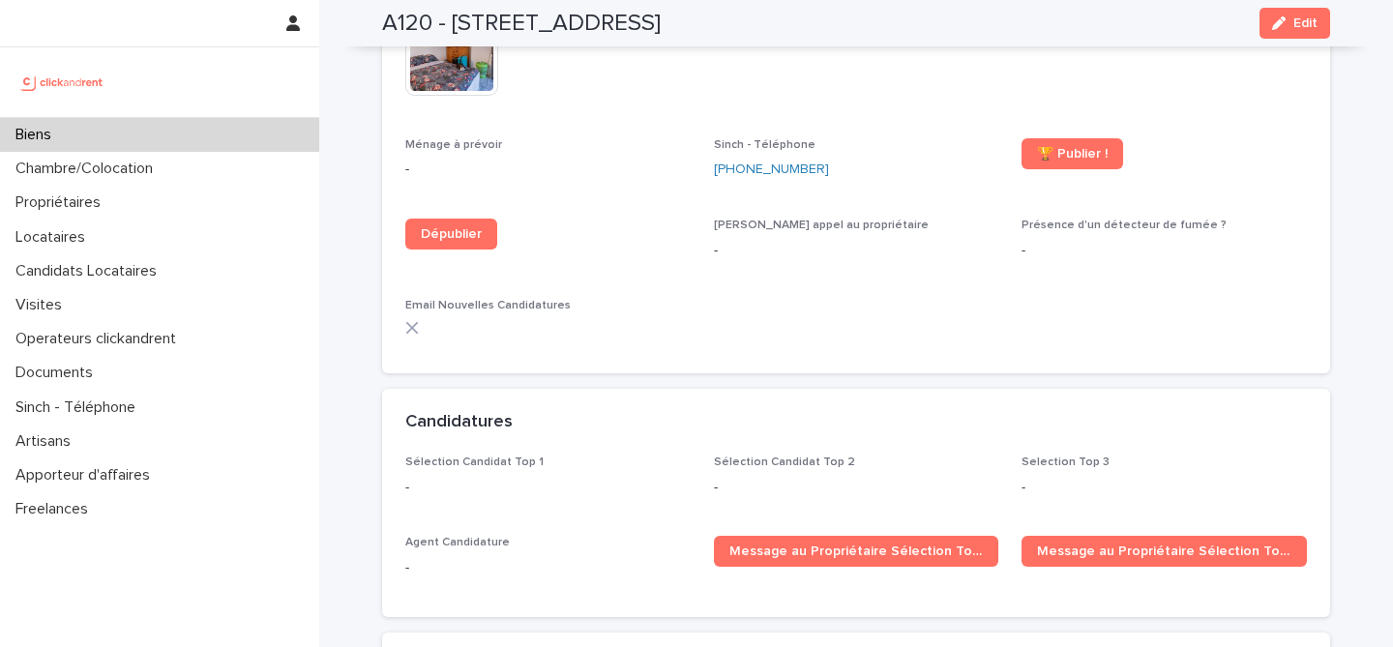
scroll to position [5269, 0]
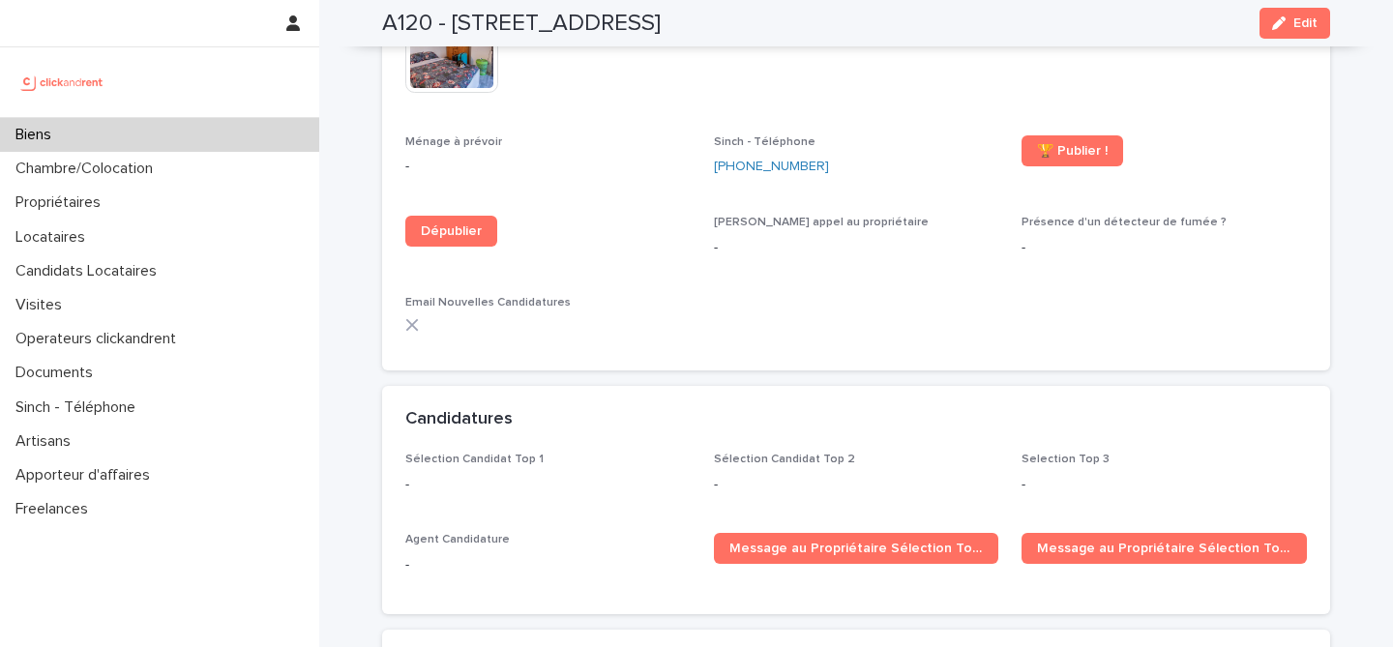
click at [50, 119] on div "Biens" at bounding box center [159, 135] width 319 height 34
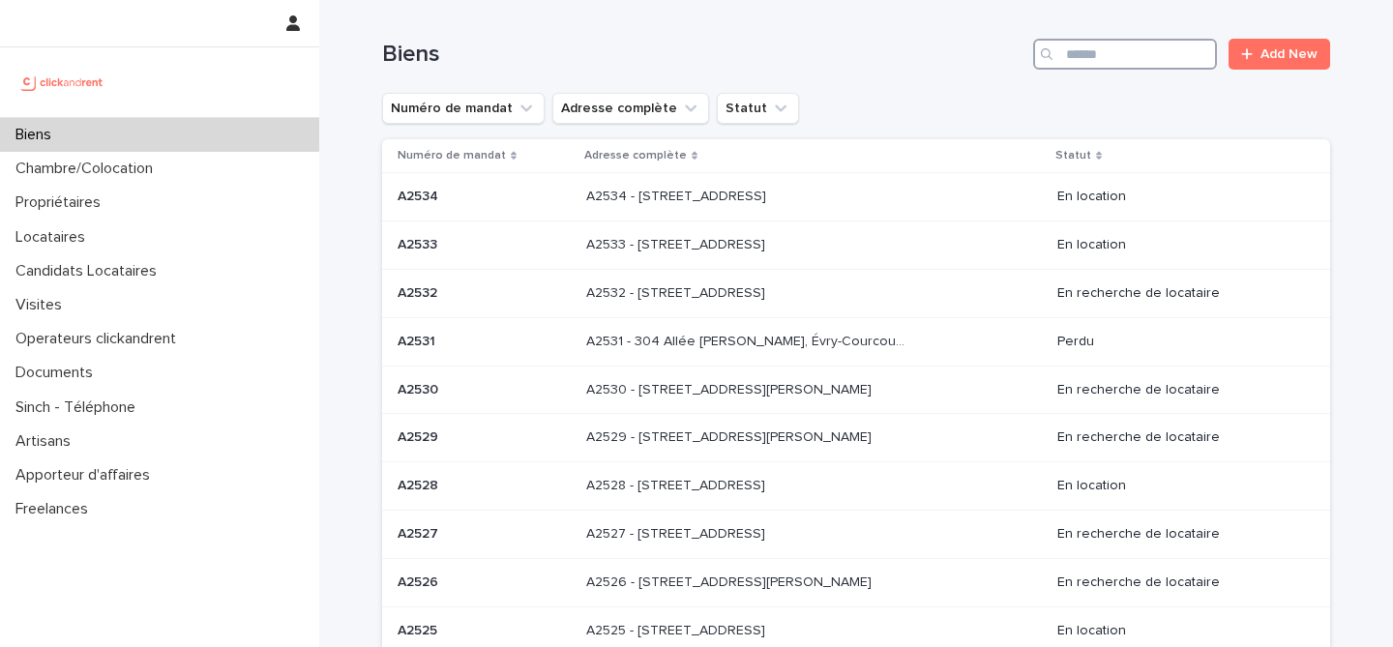
click at [1153, 61] on input "Search" at bounding box center [1125, 54] width 184 height 31
paste input "*****"
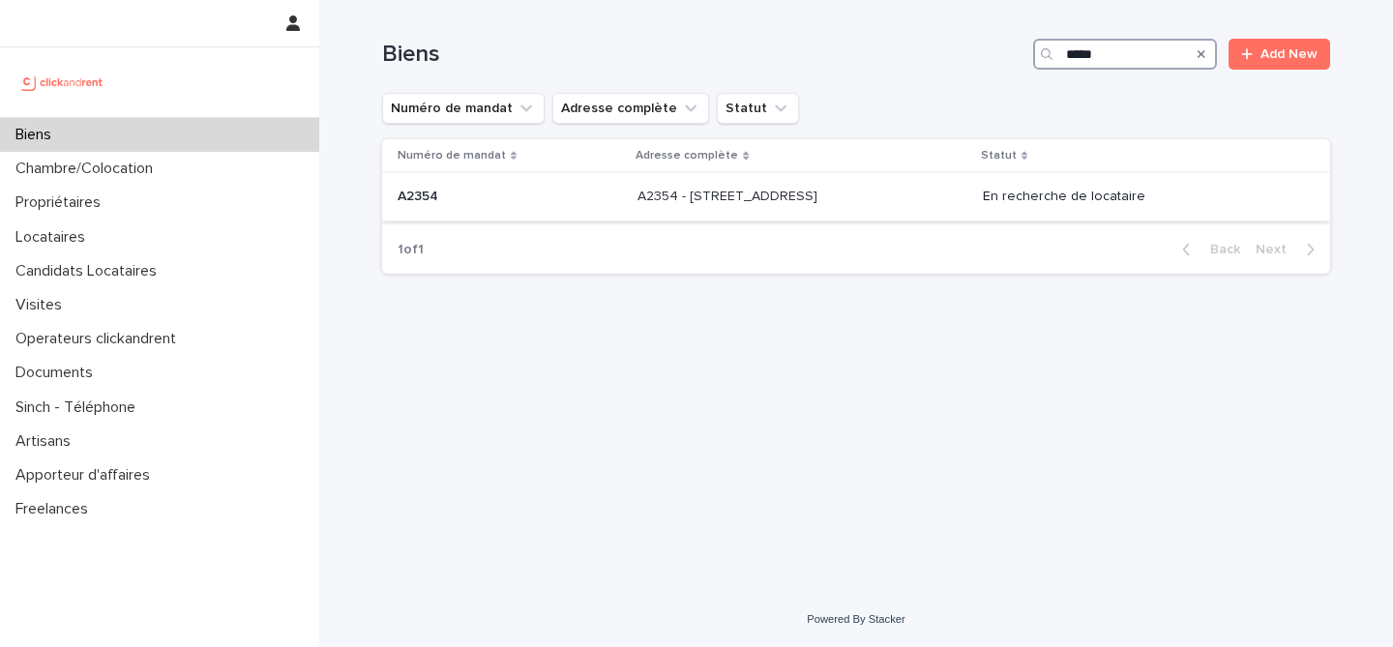
type input "*****"
click at [580, 204] on p at bounding box center [510, 197] width 224 height 16
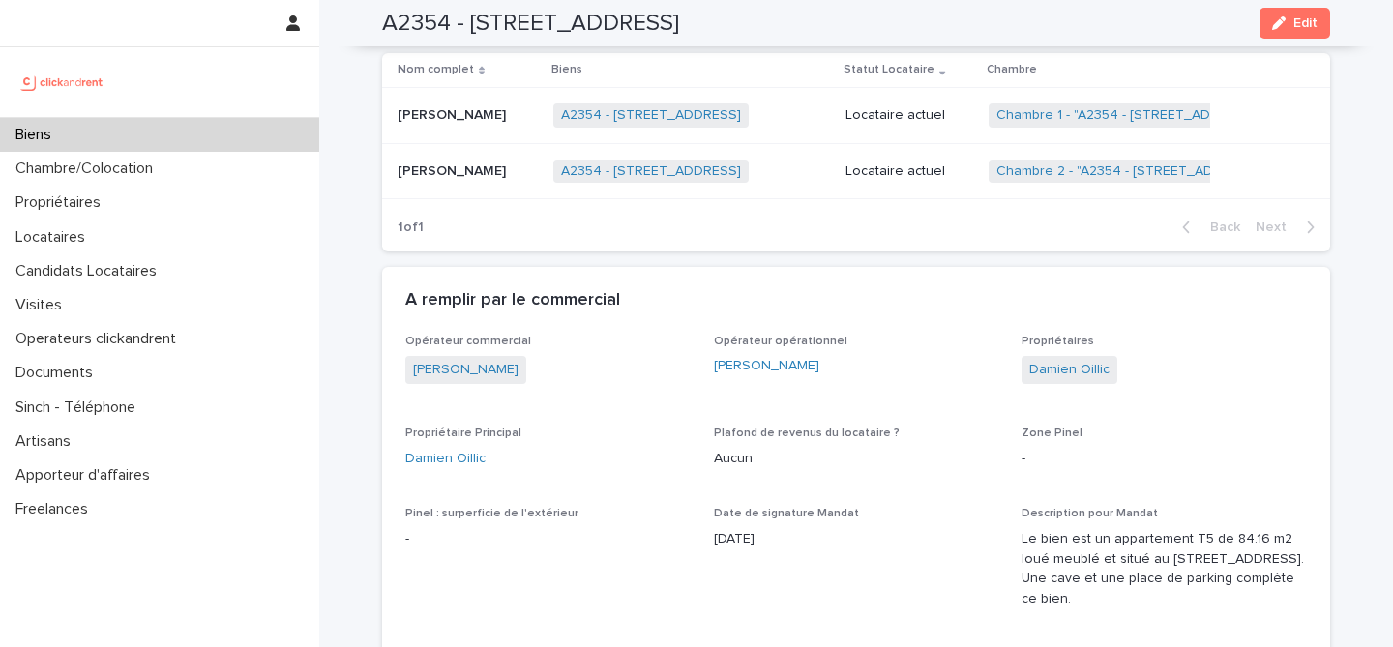
scroll to position [1182, 0]
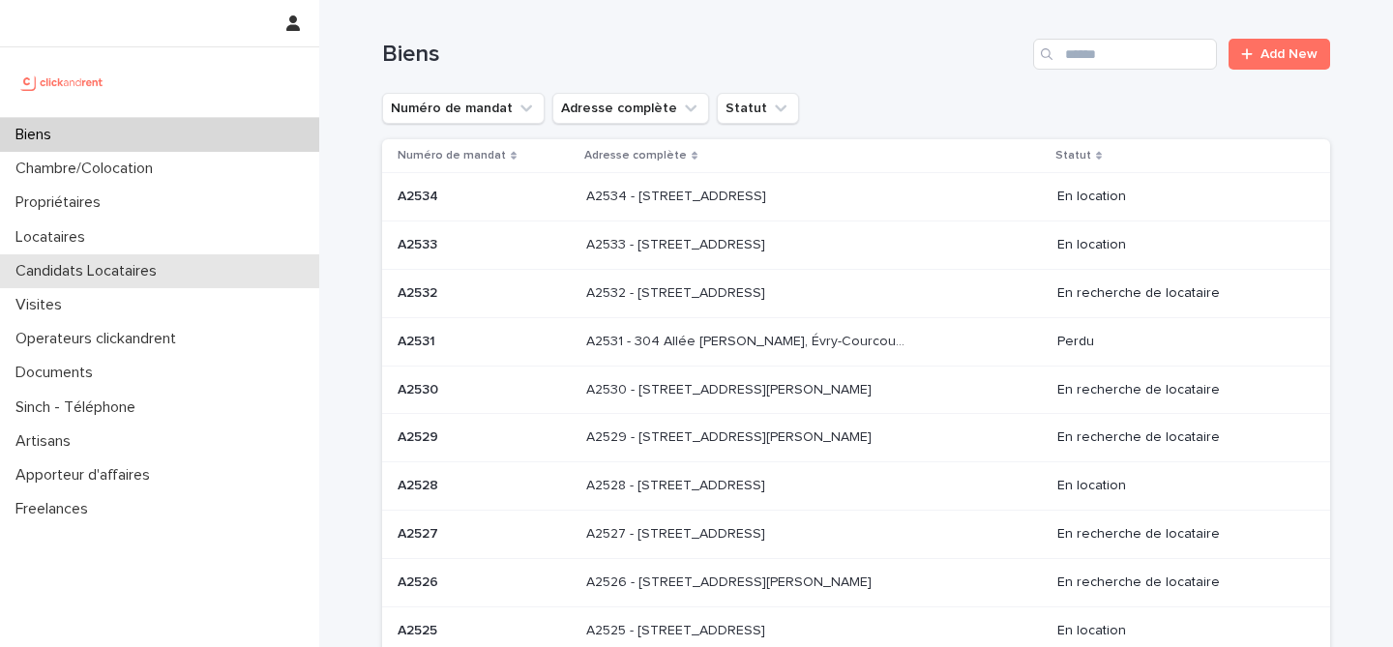
click at [145, 274] on p "Candidats Locataires" at bounding box center [90, 271] width 165 height 18
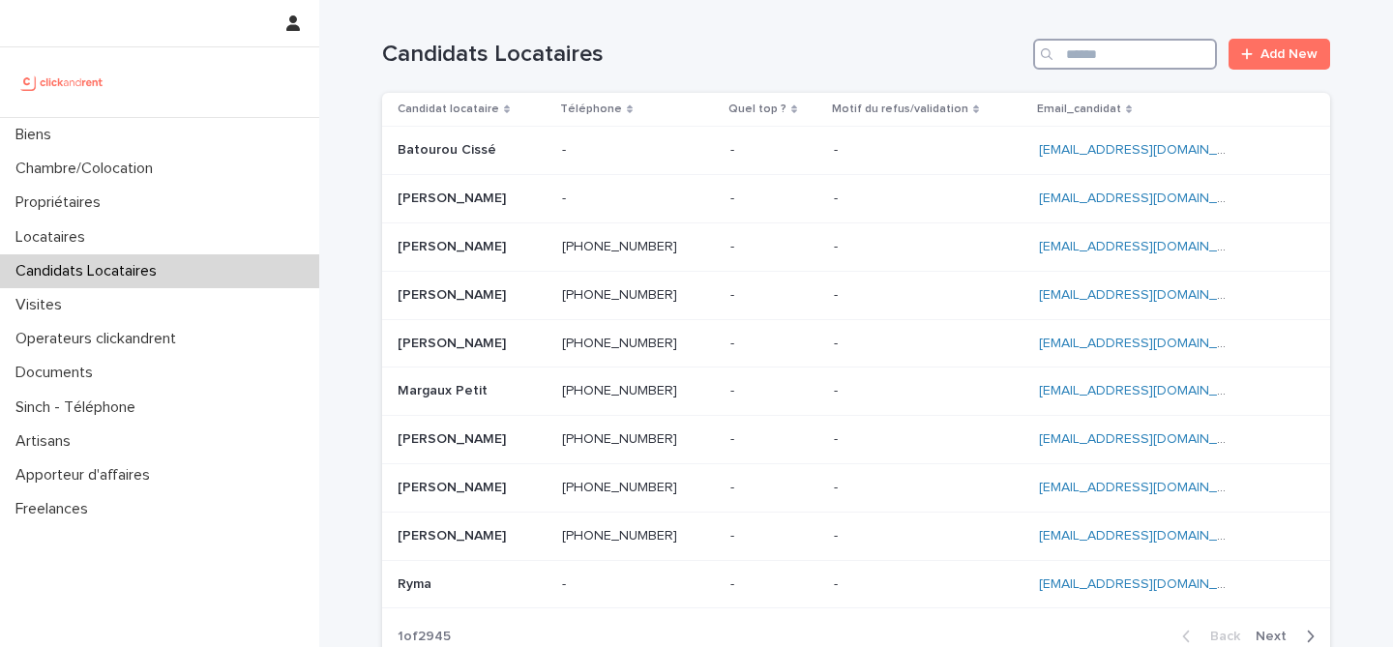
click at [1092, 46] on input "Search" at bounding box center [1125, 54] width 184 height 31
paste input "**********"
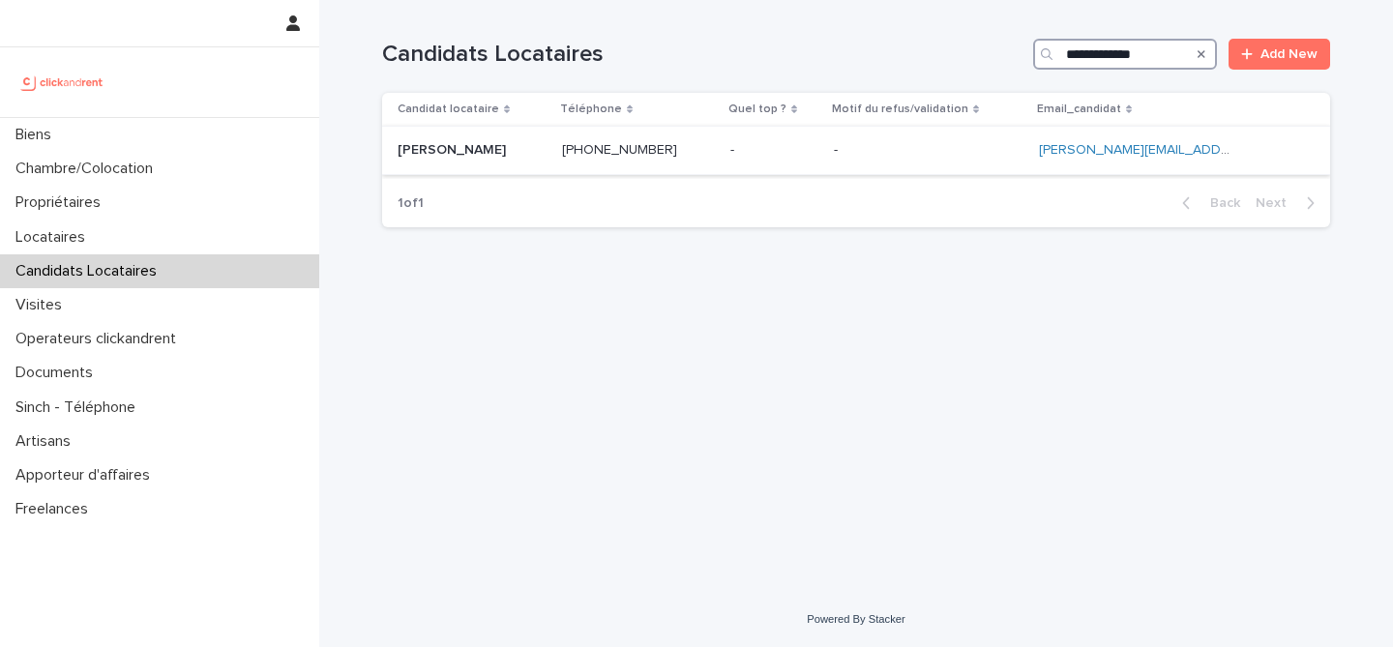
type input "**********"
click at [539, 146] on p at bounding box center [472, 150] width 149 height 16
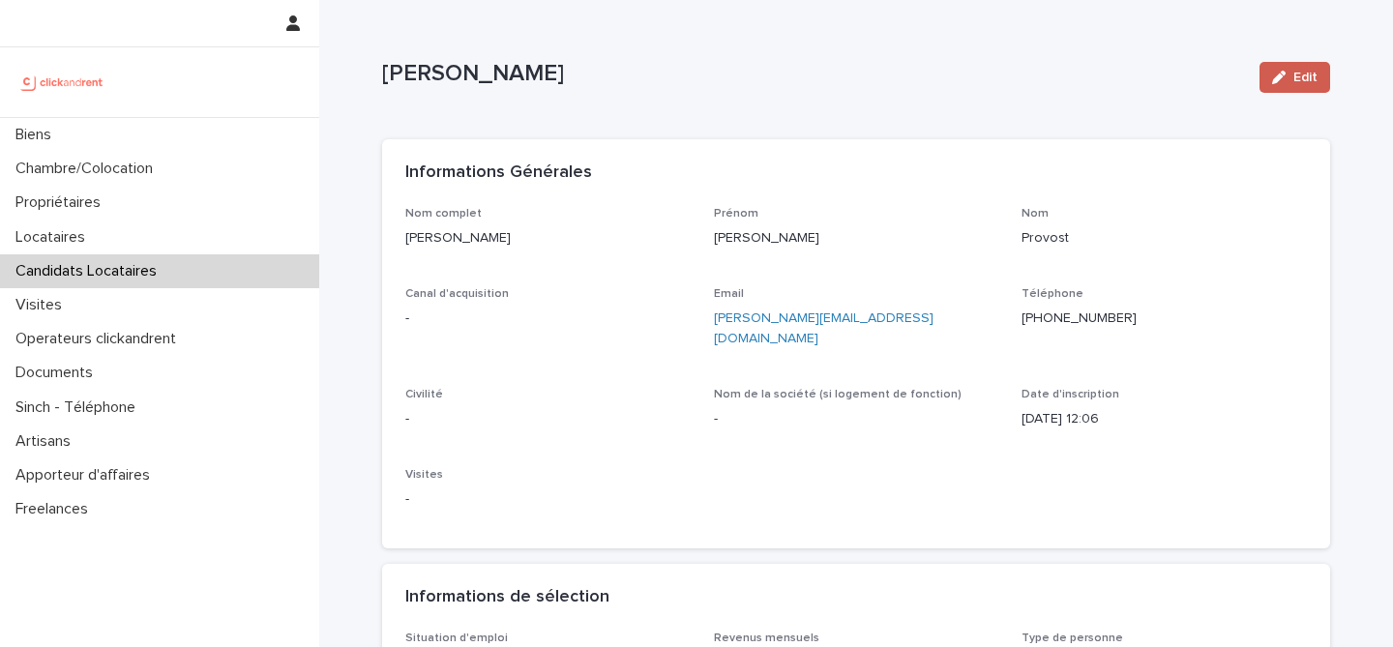
click at [1272, 87] on button "Edit" at bounding box center [1295, 77] width 71 height 31
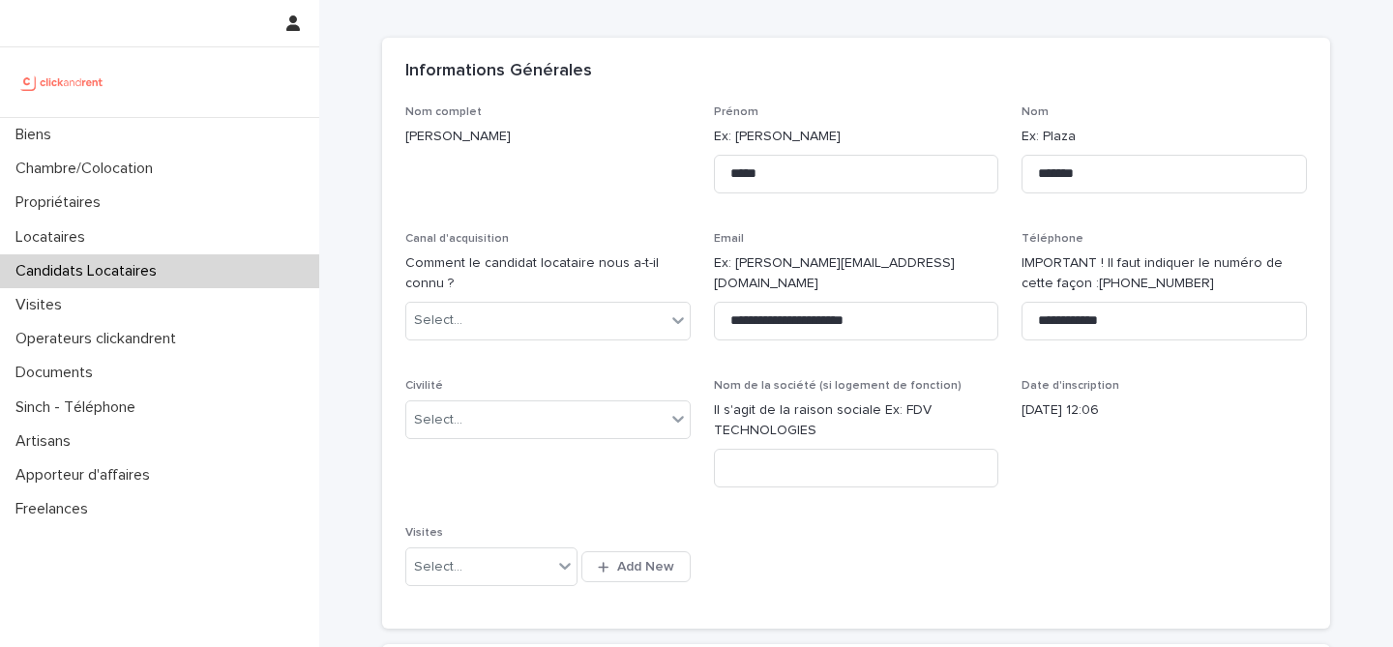
scroll to position [296, 0]
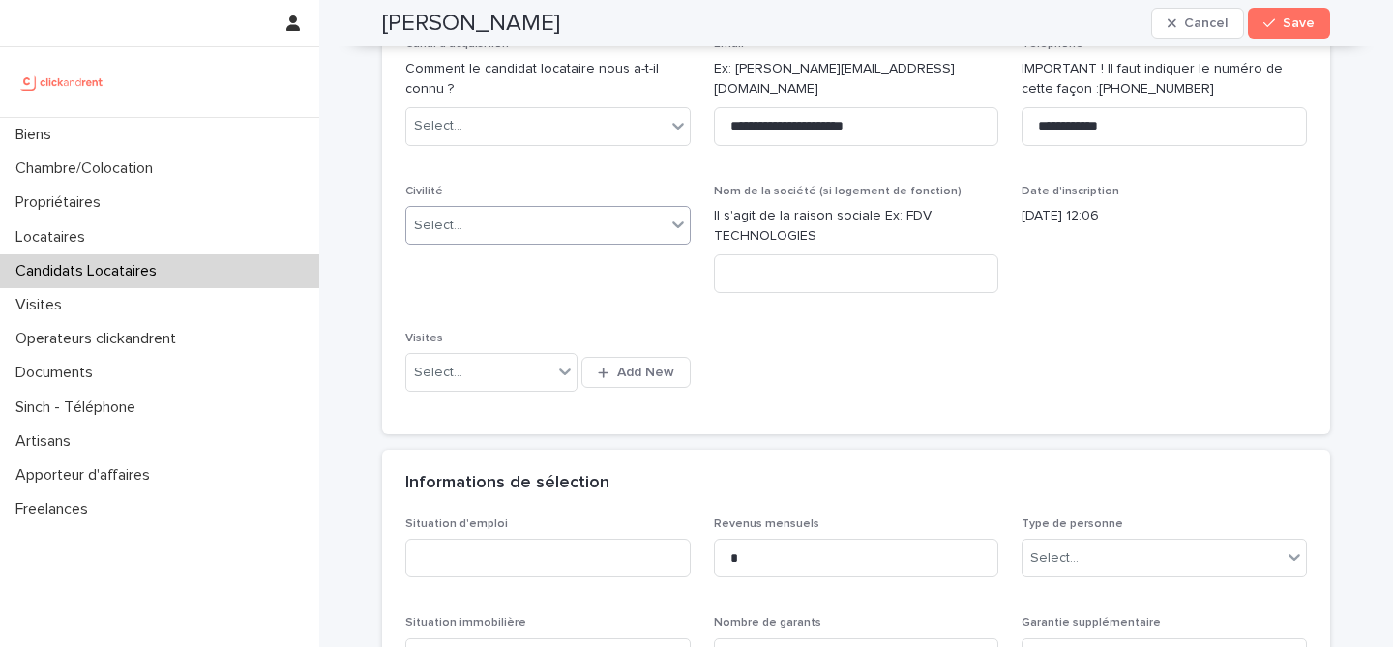
click at [623, 238] on div "Select..." at bounding box center [535, 226] width 259 height 32
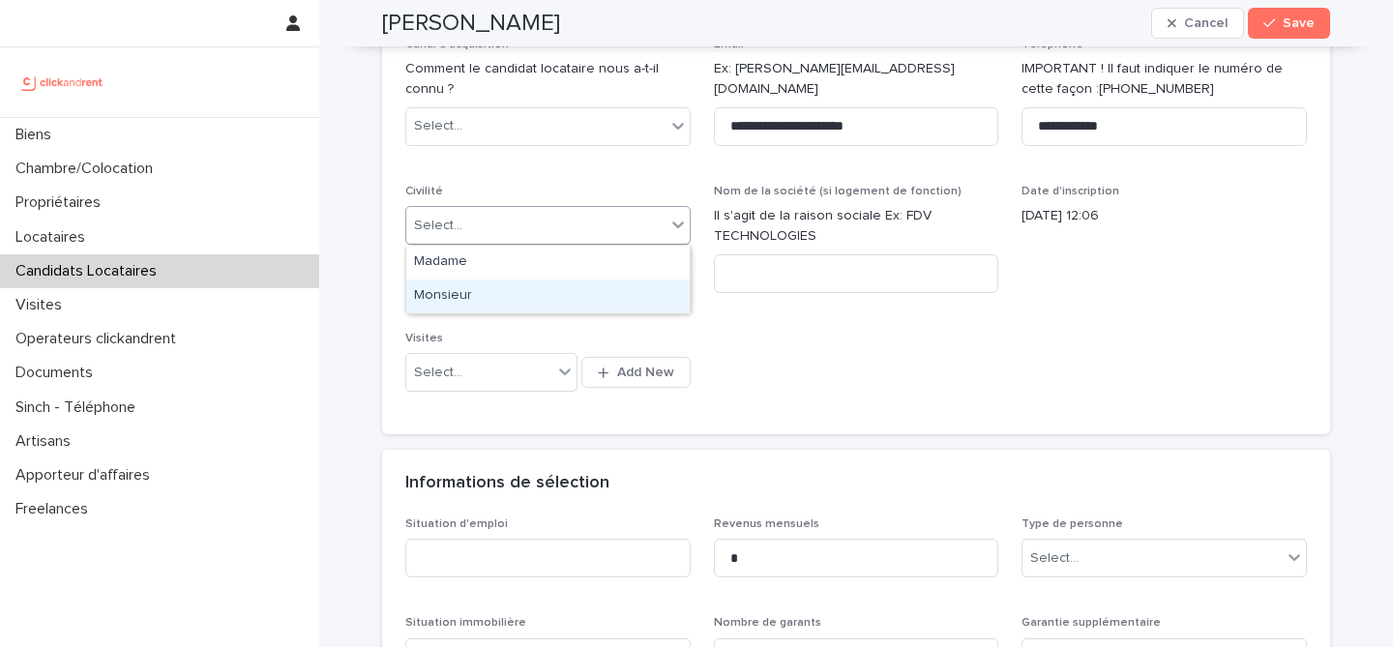
click at [598, 293] on div "Monsieur" at bounding box center [548, 297] width 284 height 34
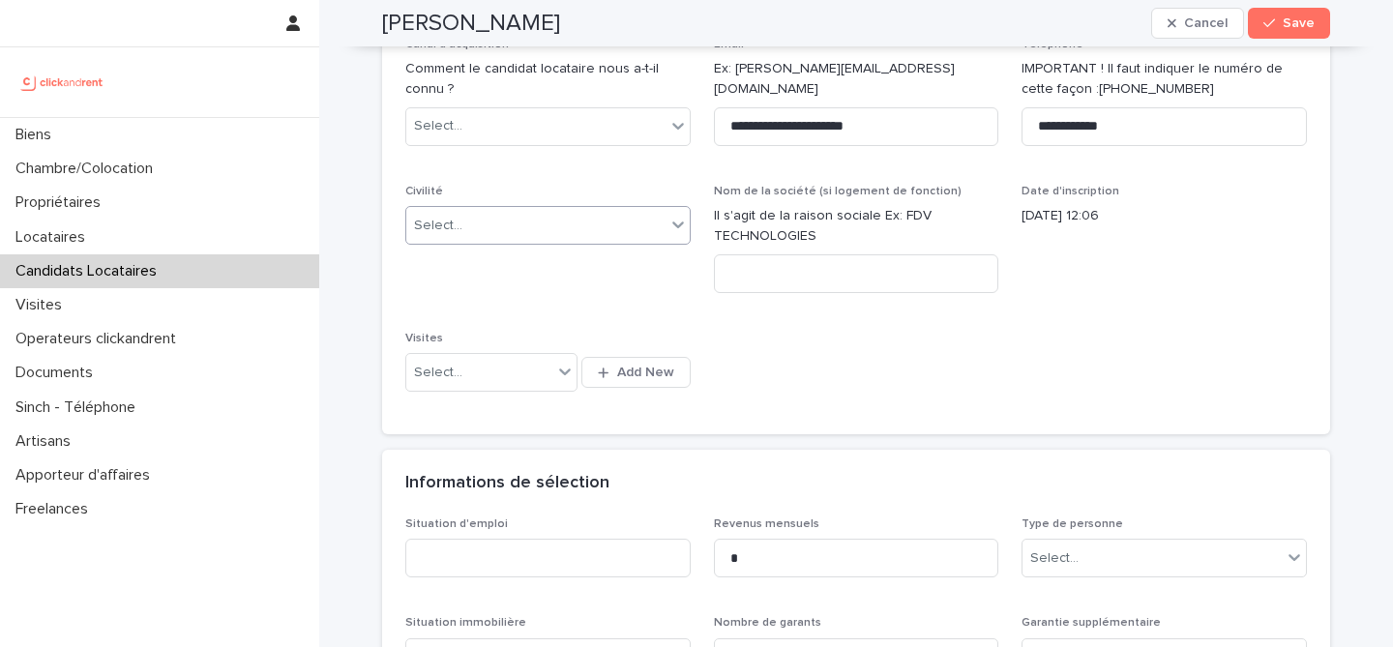
click at [650, 317] on div "**********" at bounding box center [856, 161] width 902 height 501
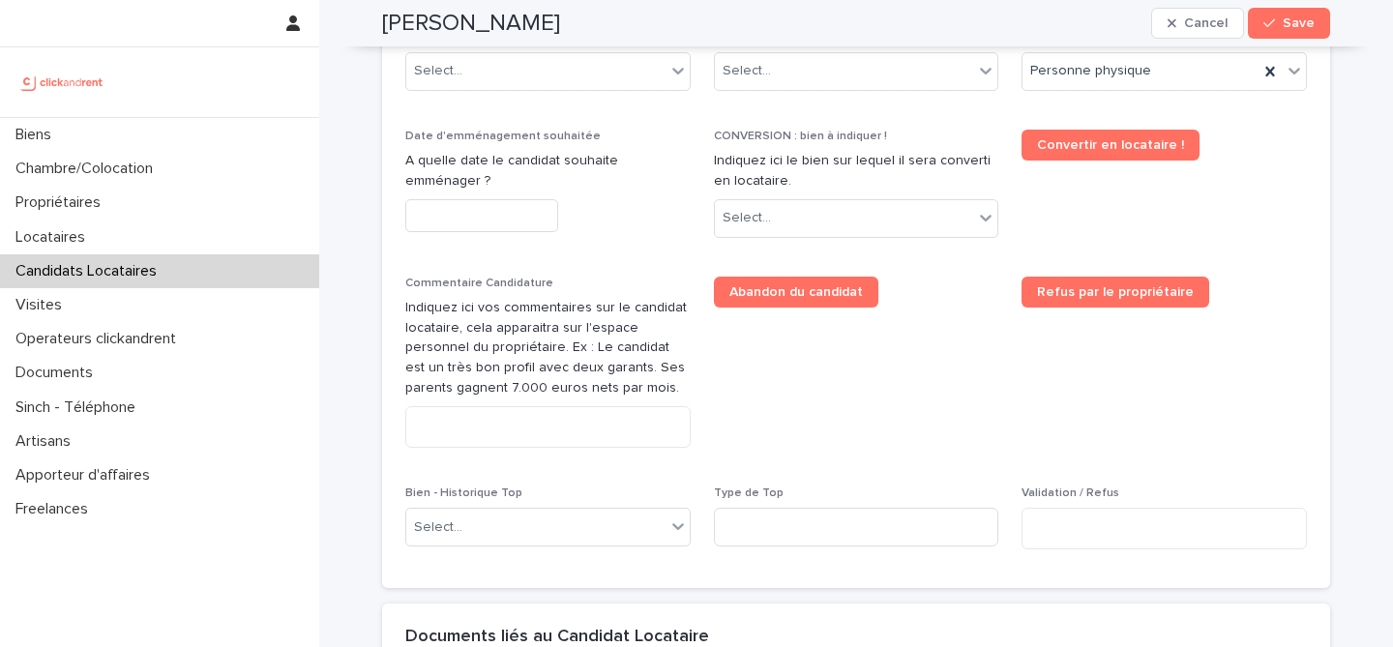
scroll to position [658, 0]
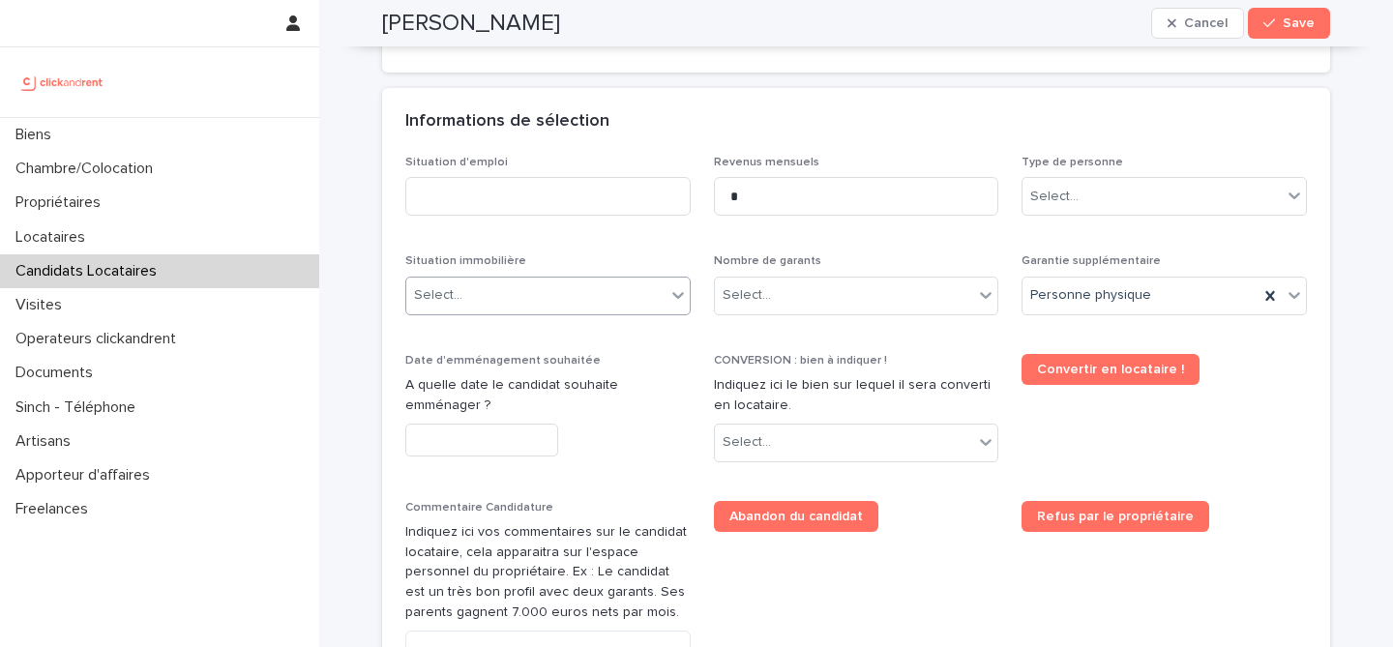
click at [527, 304] on div "Select..." at bounding box center [535, 296] width 259 height 32
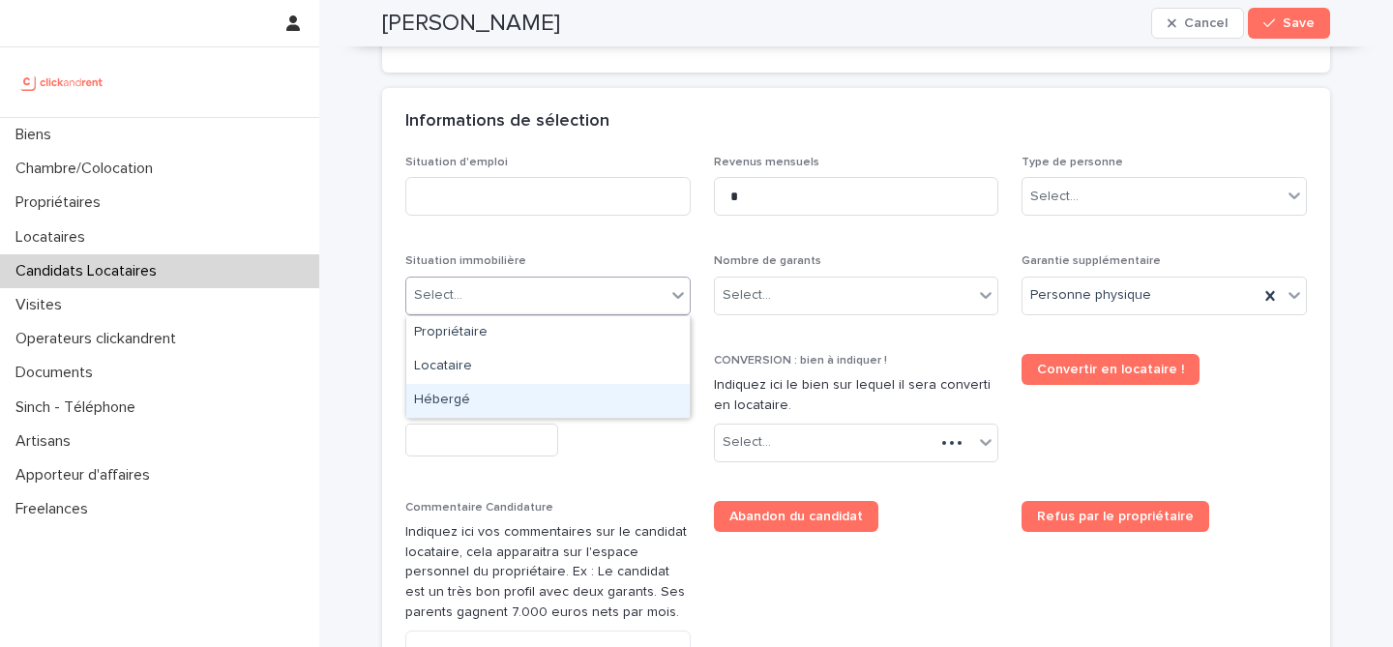
click at [527, 392] on div "Hébergé" at bounding box center [548, 401] width 284 height 34
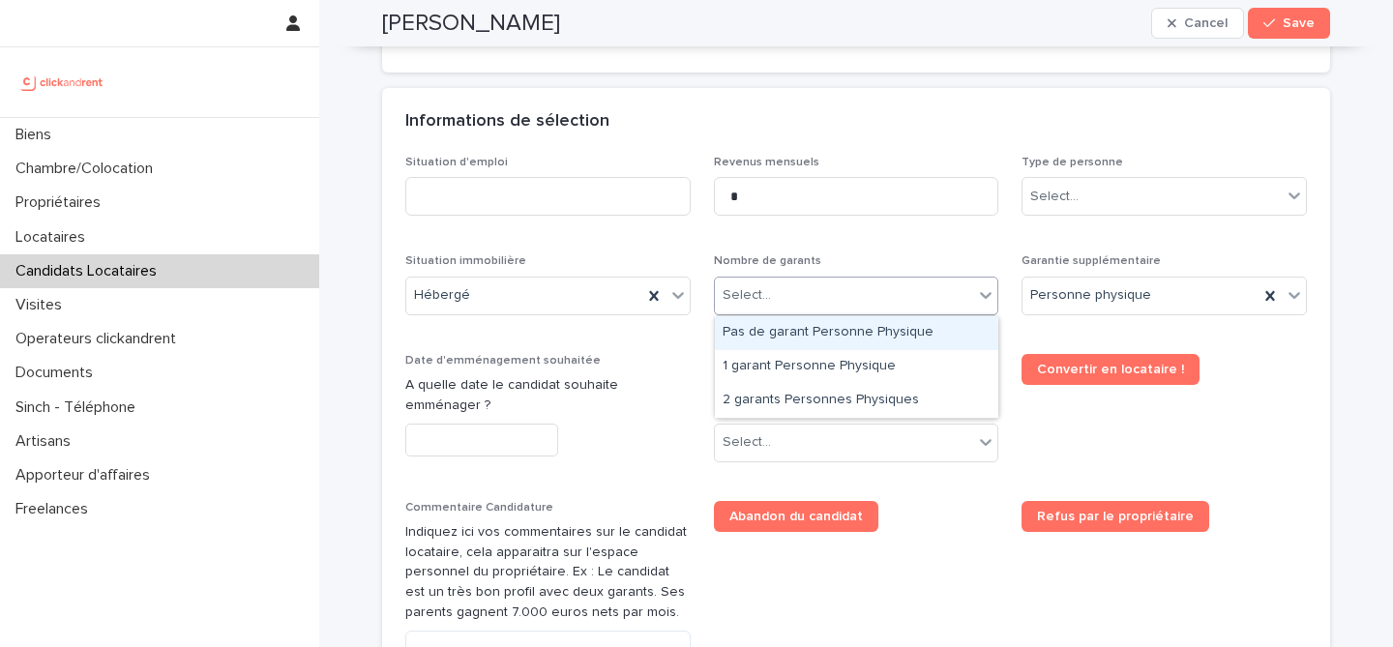
click at [793, 306] on div "Select..." at bounding box center [844, 296] width 259 height 32
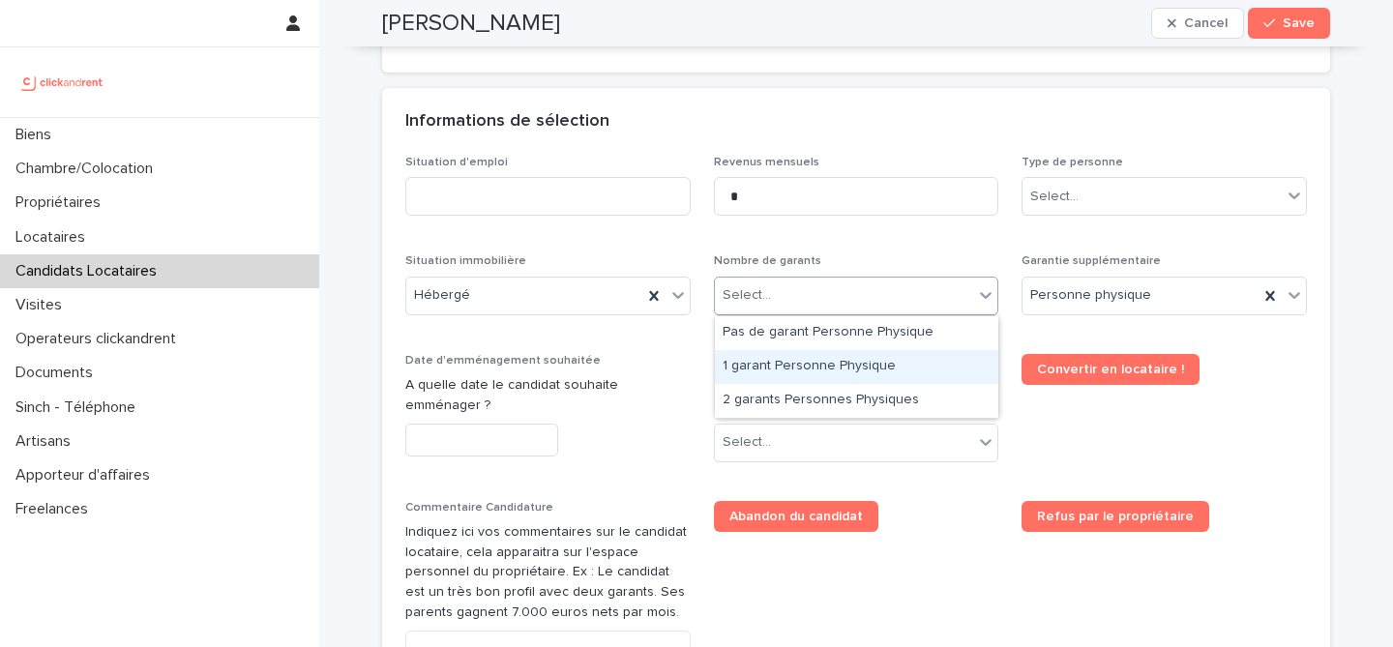
click at [818, 382] on div "1 garant Personne Physique" at bounding box center [857, 367] width 284 height 34
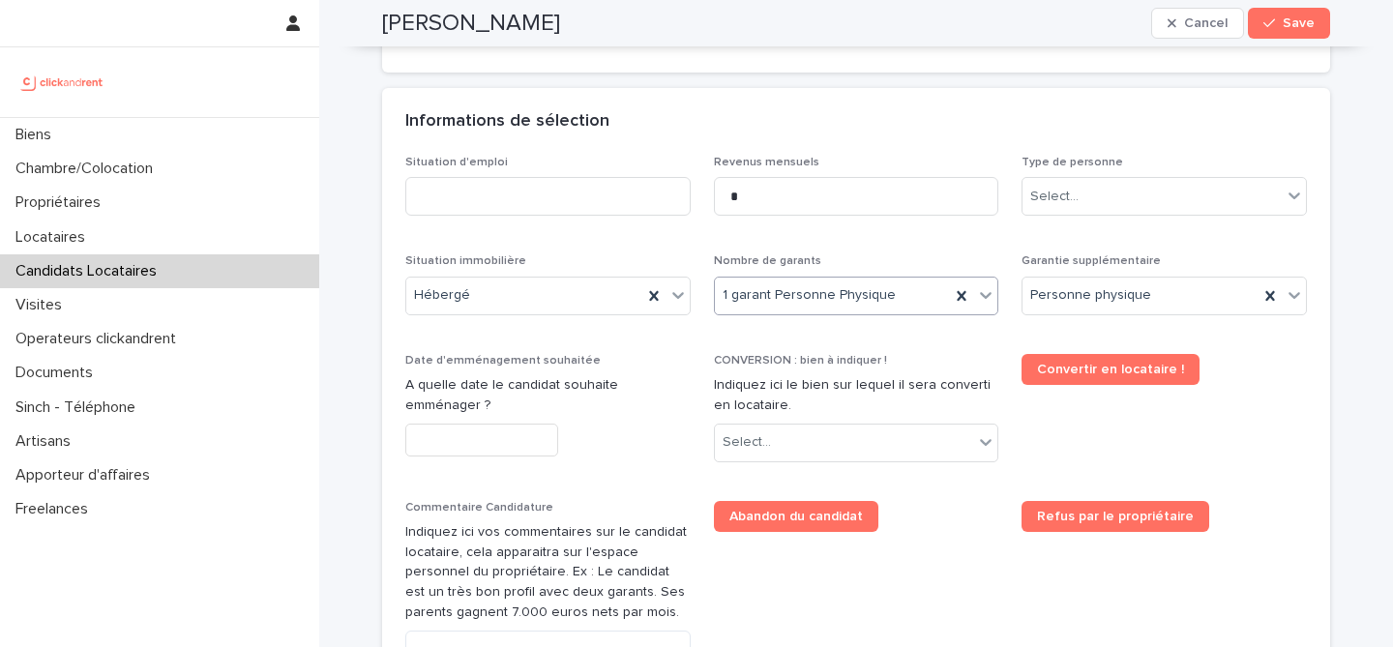
click at [825, 301] on span "1 garant Personne Physique" at bounding box center [809, 295] width 173 height 20
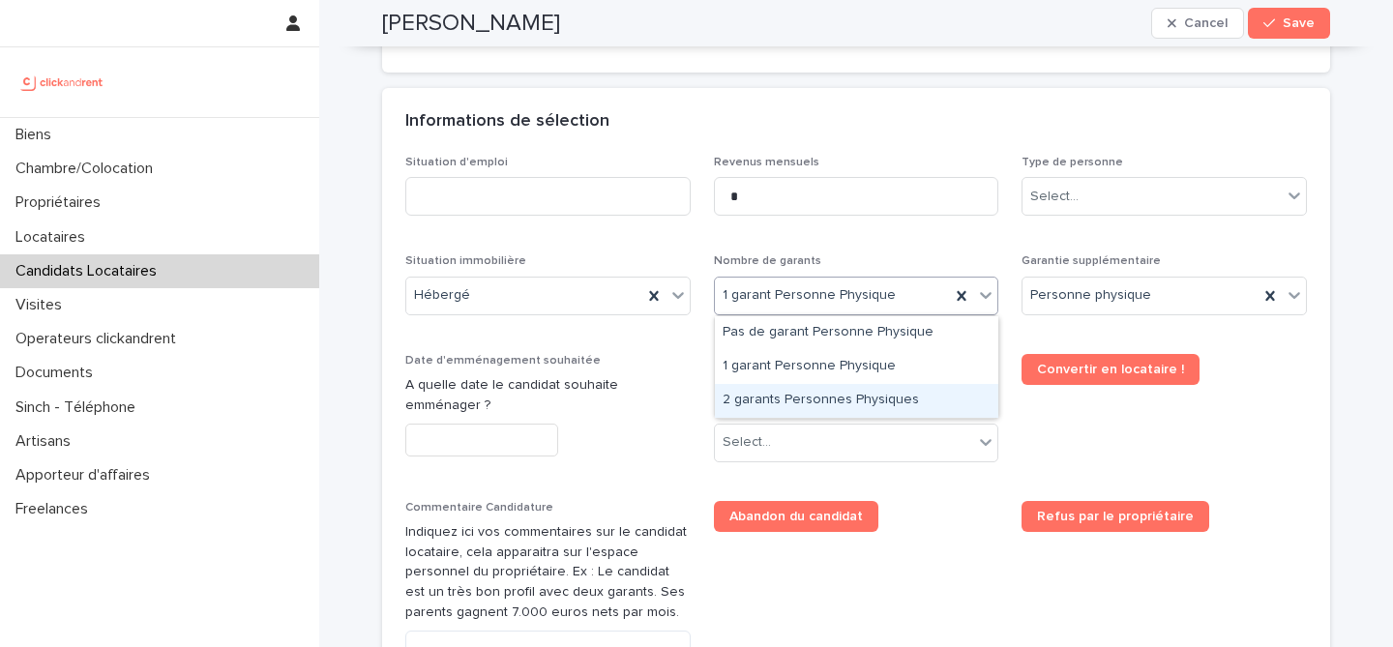
click at [806, 393] on div "2 garants Personnes Physiques" at bounding box center [857, 401] width 284 height 34
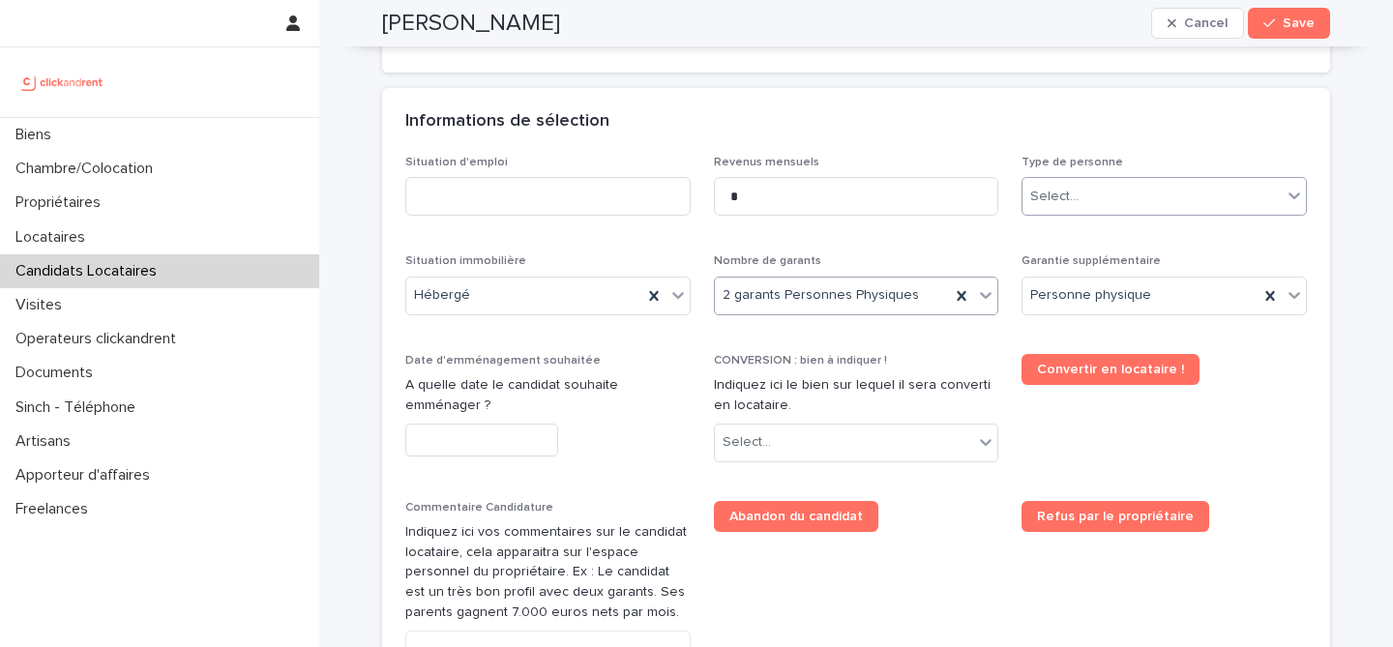
click at [1110, 209] on div "Select..." at bounding box center [1152, 197] width 259 height 32
click at [1093, 242] on div "Particulier" at bounding box center [1165, 234] width 284 height 34
click at [568, 204] on input at bounding box center [547, 196] width 285 height 39
type input "********"
click at [719, 152] on div "Informations de sélection" at bounding box center [856, 122] width 948 height 68
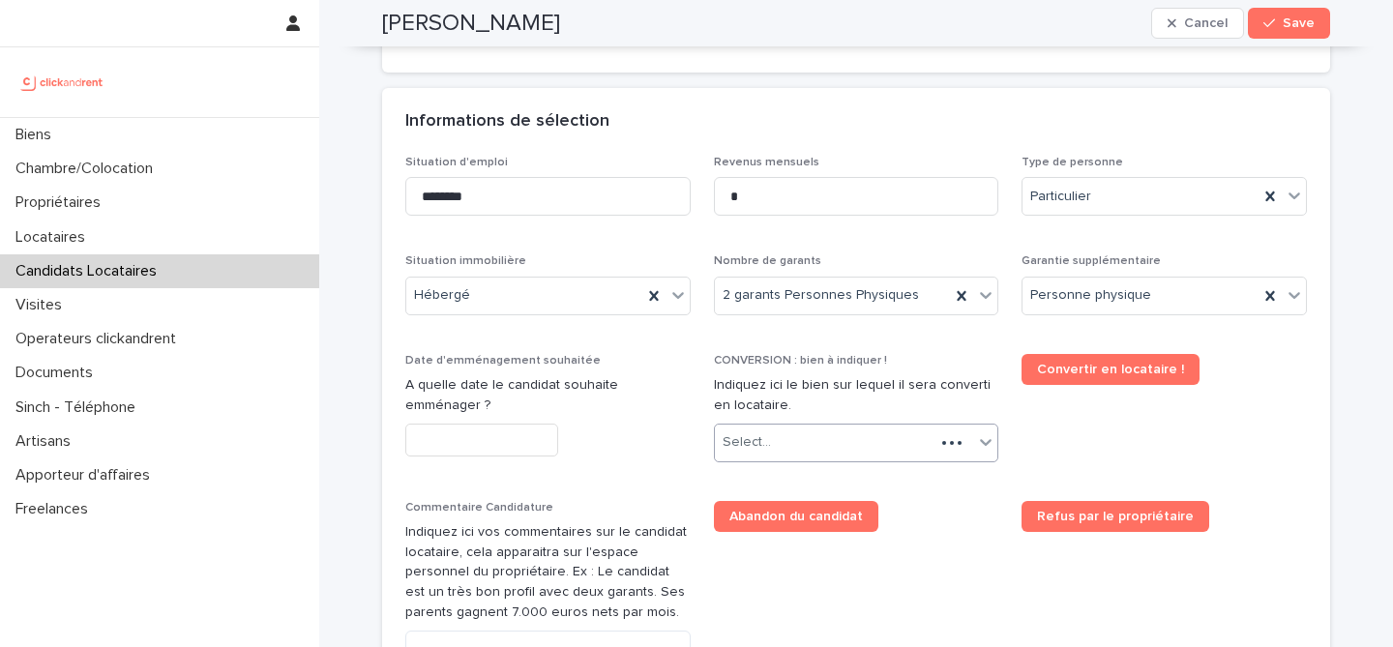
click at [823, 456] on div "Select..." at bounding box center [825, 443] width 221 height 32
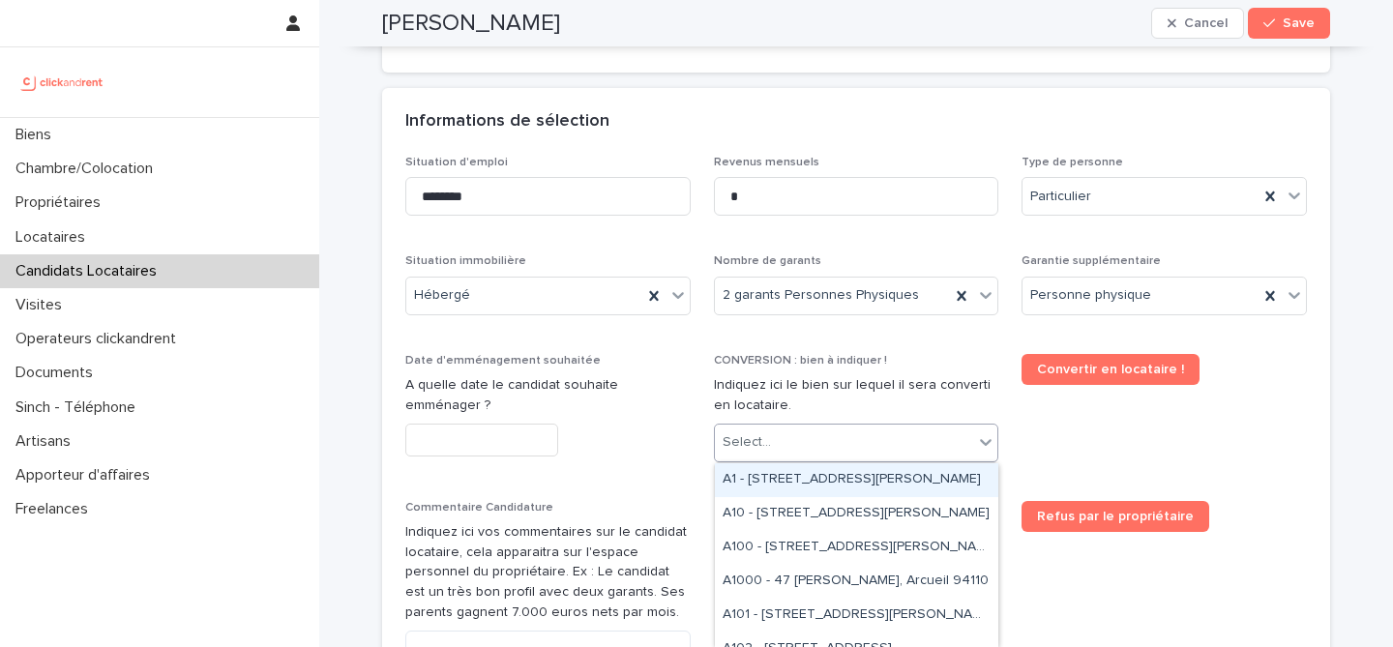
paste input "****"
type input "****"
click at [828, 480] on div "A120 - [STREET_ADDRESS]" at bounding box center [857, 481] width 284 height 34
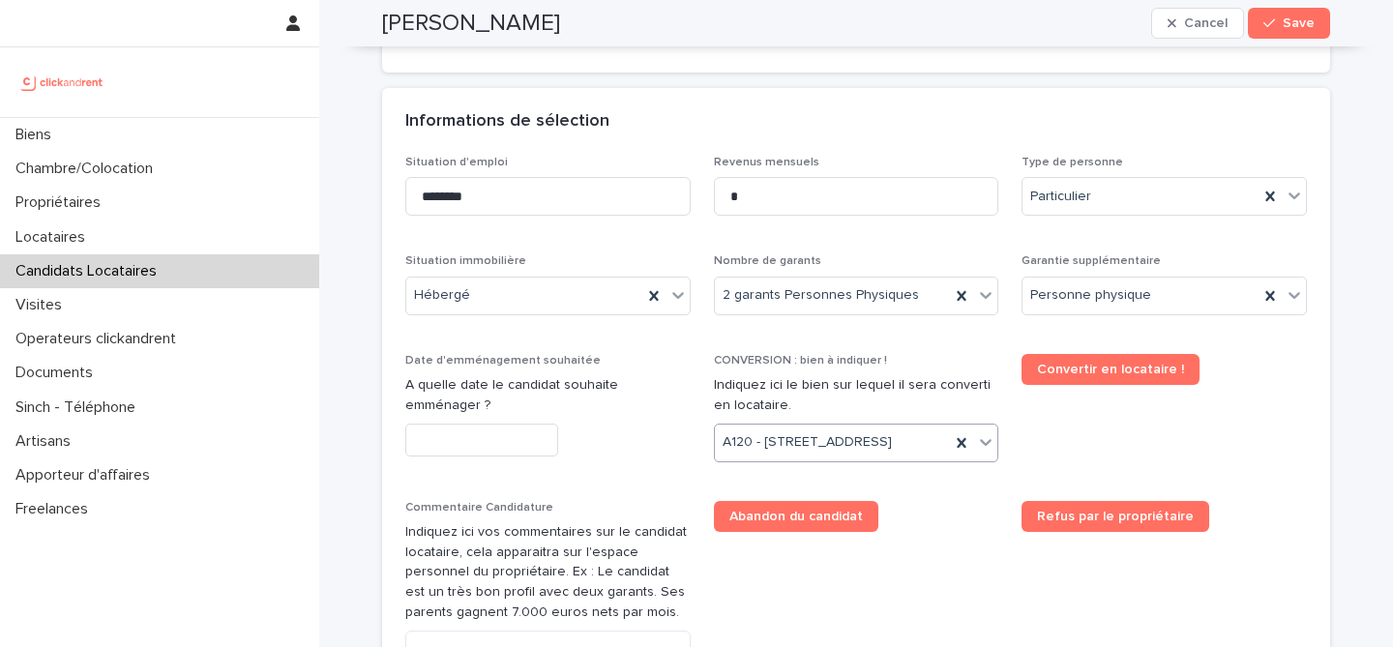
scroll to position [675, 0]
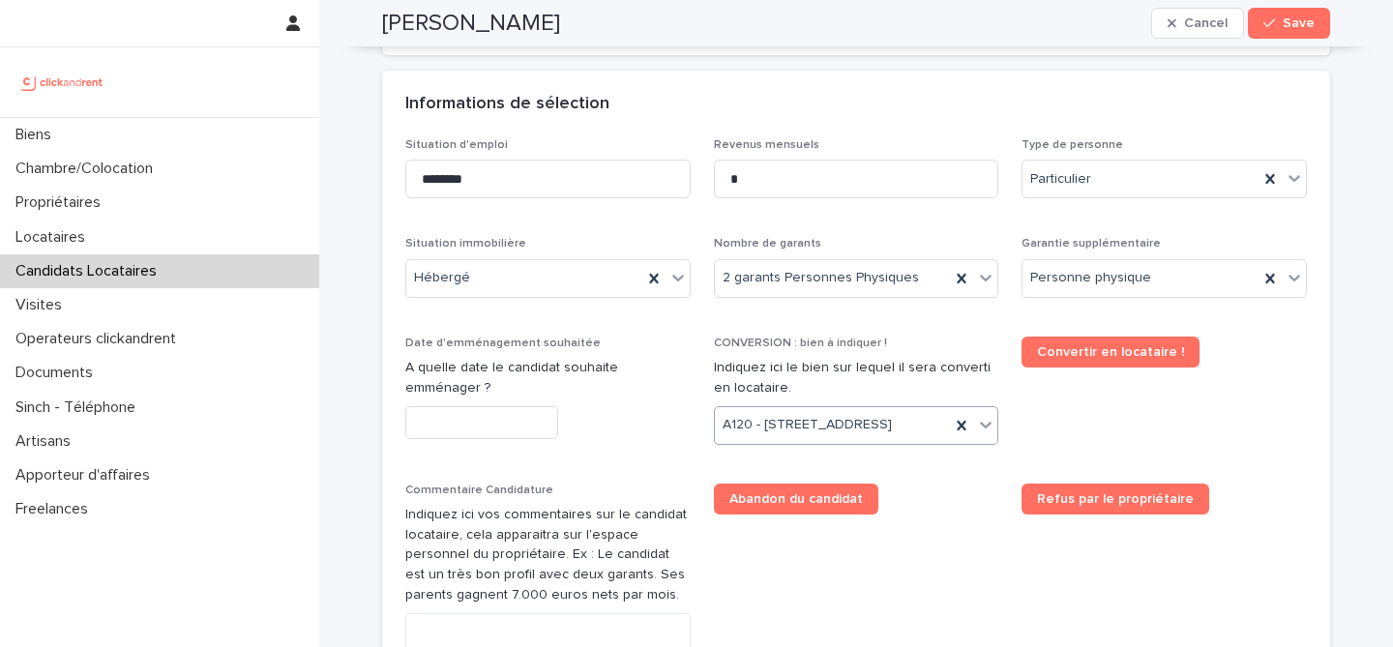
click at [488, 413] on input "text" at bounding box center [481, 423] width 153 height 34
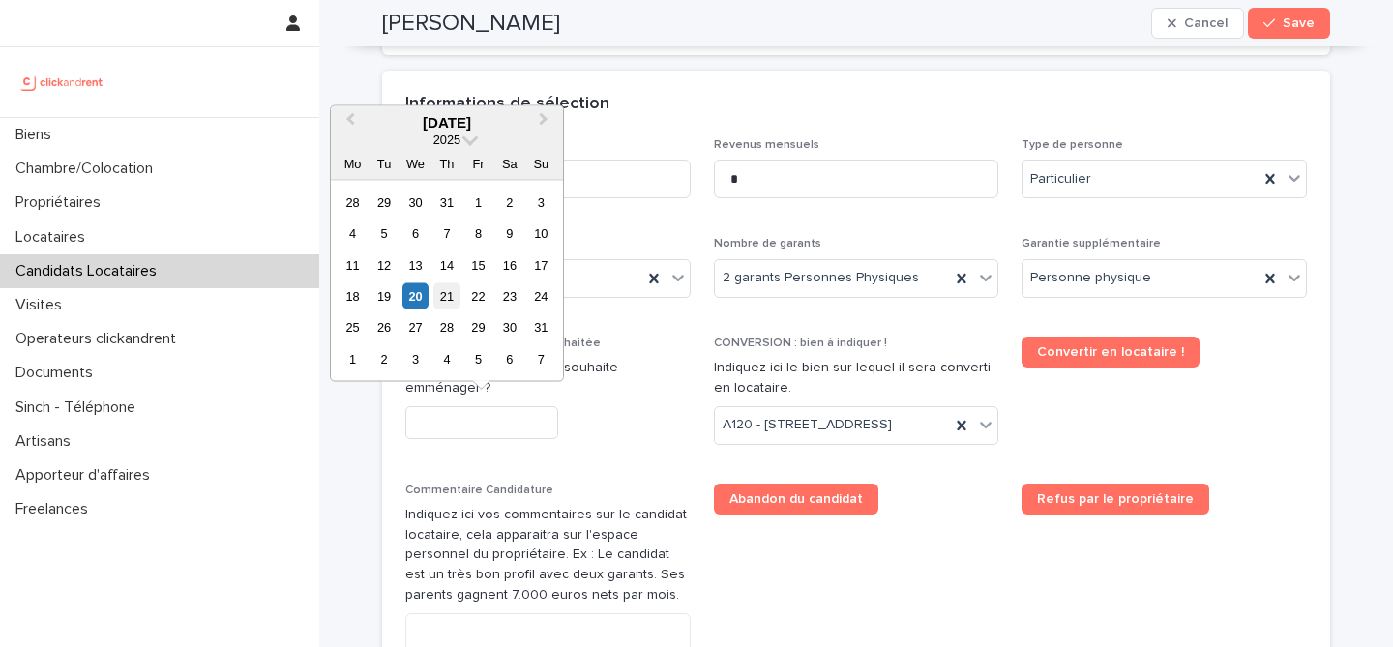
click at [450, 306] on div "21" at bounding box center [447, 297] width 26 height 26
type input "*********"
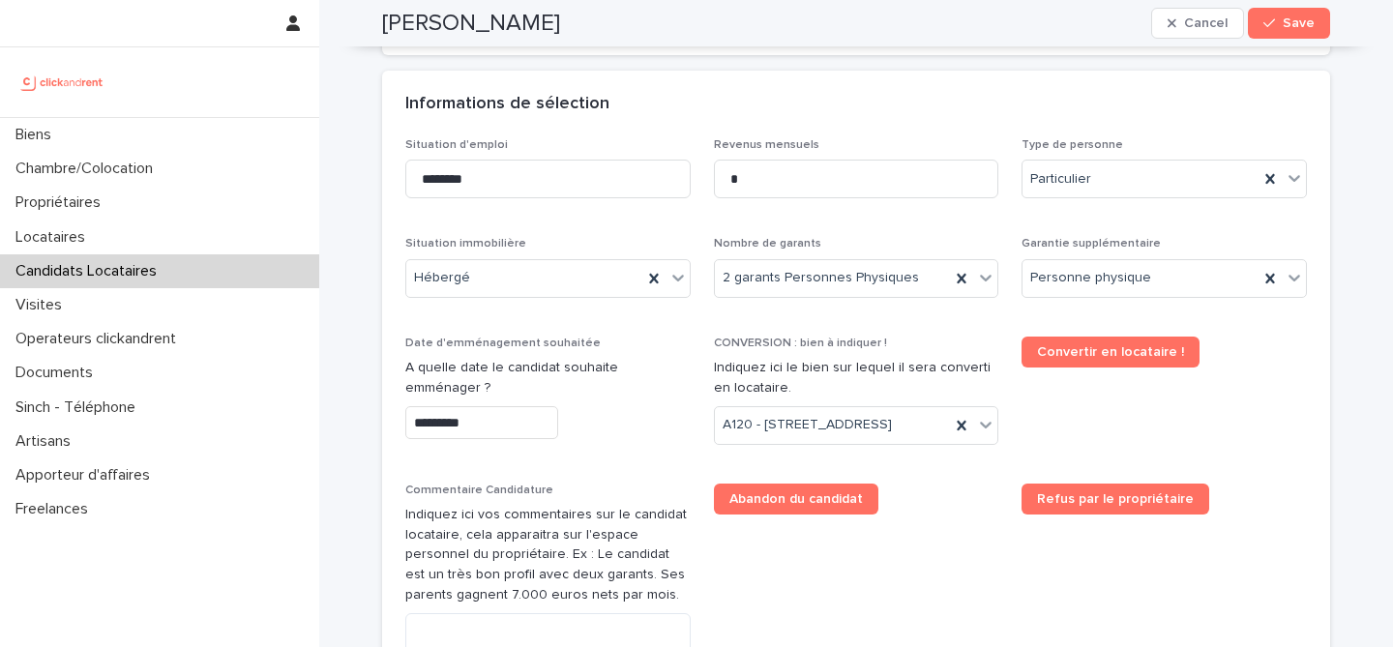
click at [642, 448] on div "Date d'emménagement souhaitée A quelle date le candidat souhaite emménager ? **…" at bounding box center [547, 396] width 285 height 119
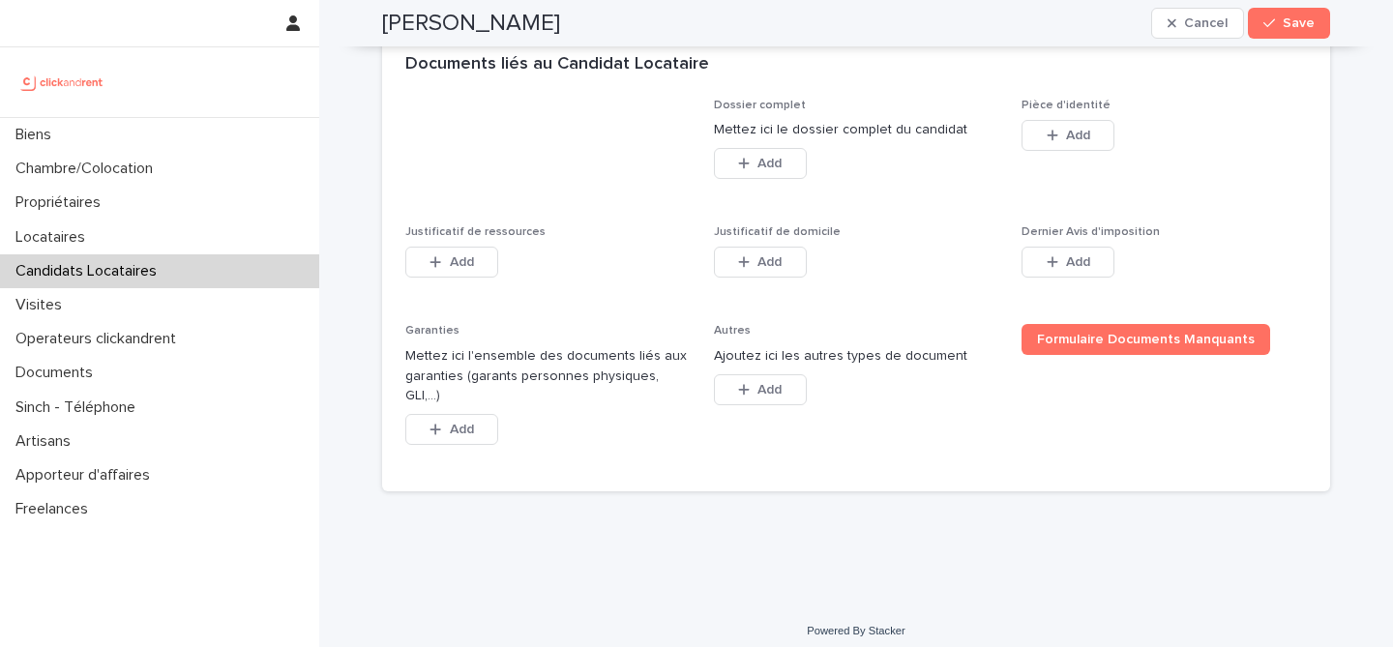
scroll to position [1481, 0]
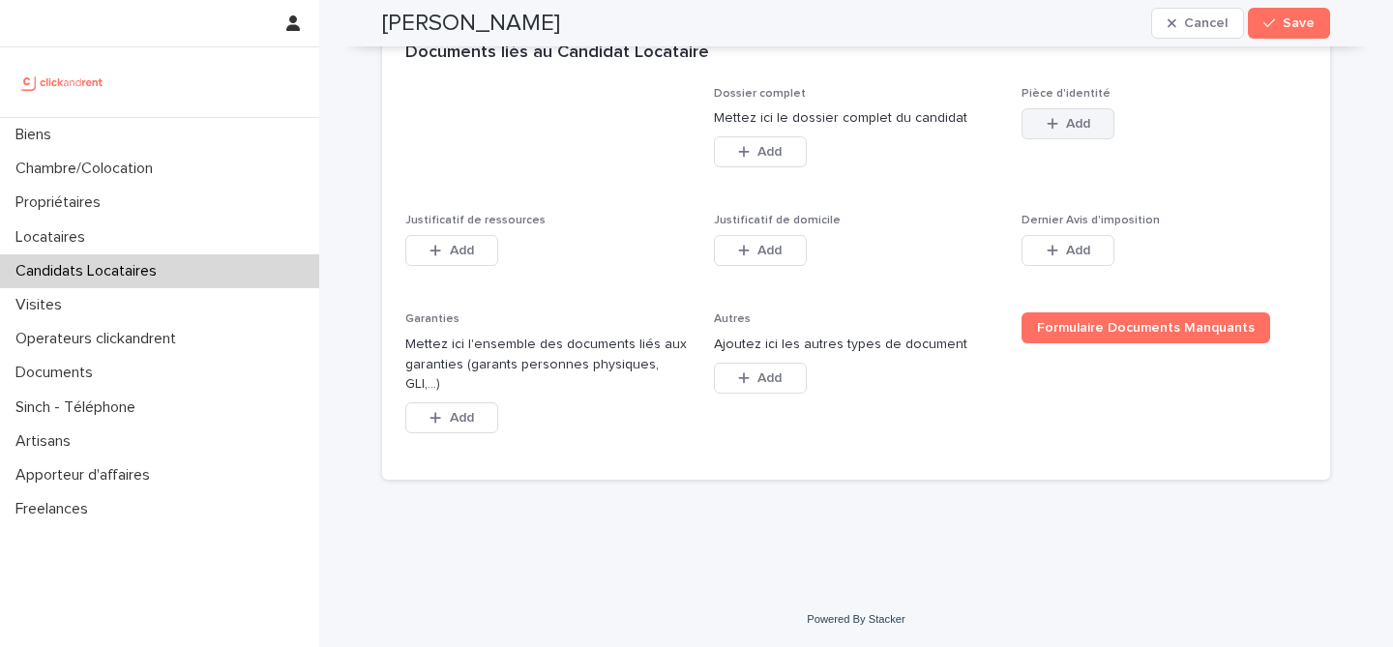
click at [1060, 131] on div "button" at bounding box center [1056, 124] width 19 height 14
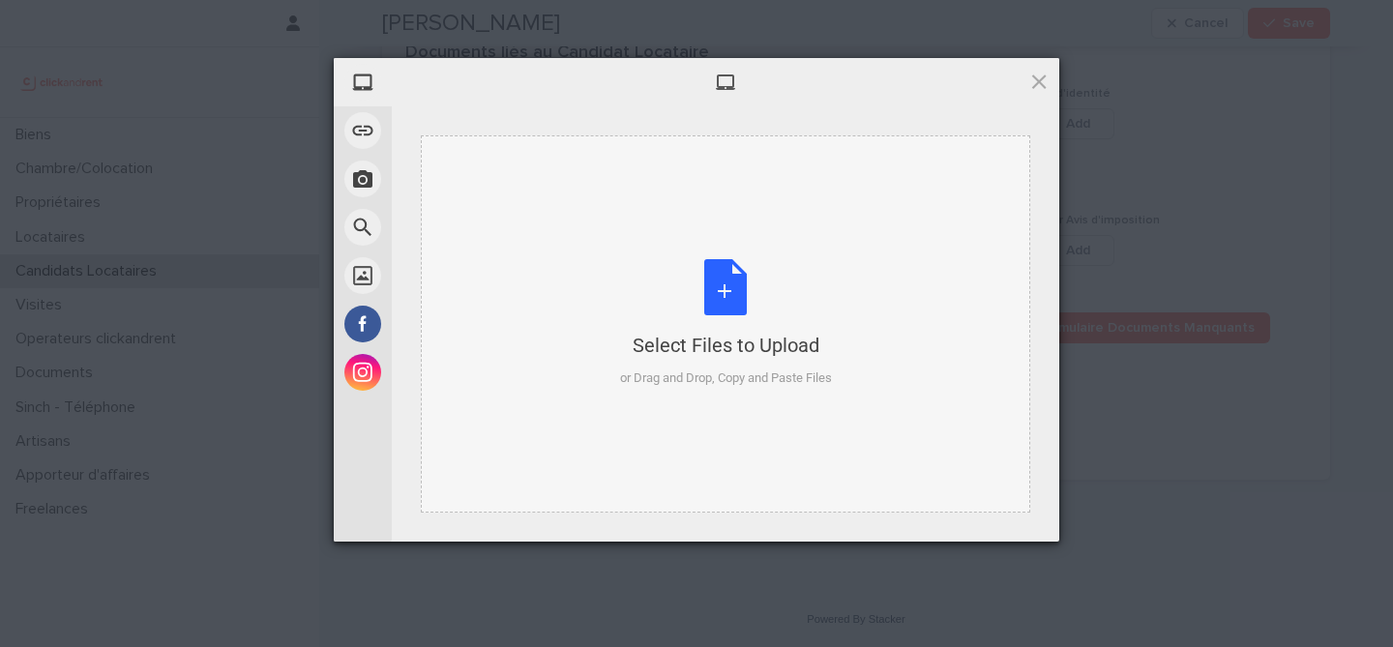
click at [723, 322] on div "Select Files to Upload or Drag and Drop, Copy and Paste Files" at bounding box center [726, 323] width 212 height 129
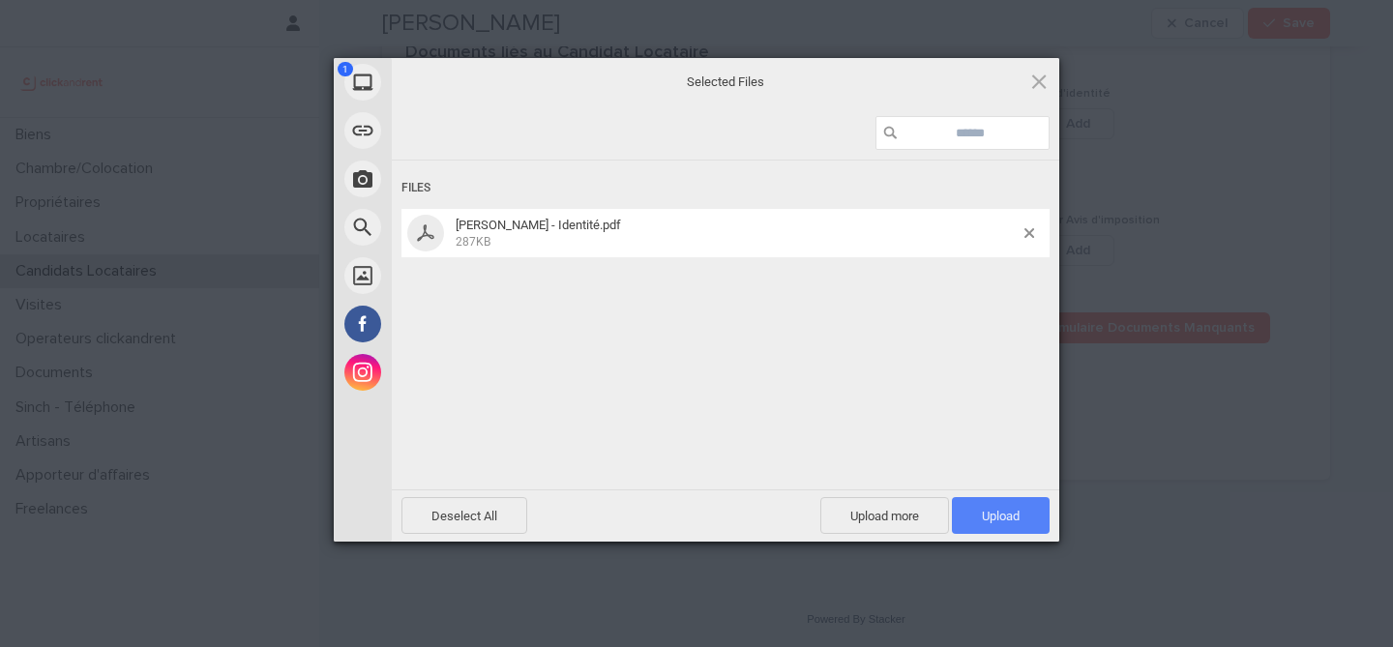
click at [1011, 518] on span "Upload 1" at bounding box center [1001, 516] width 38 height 15
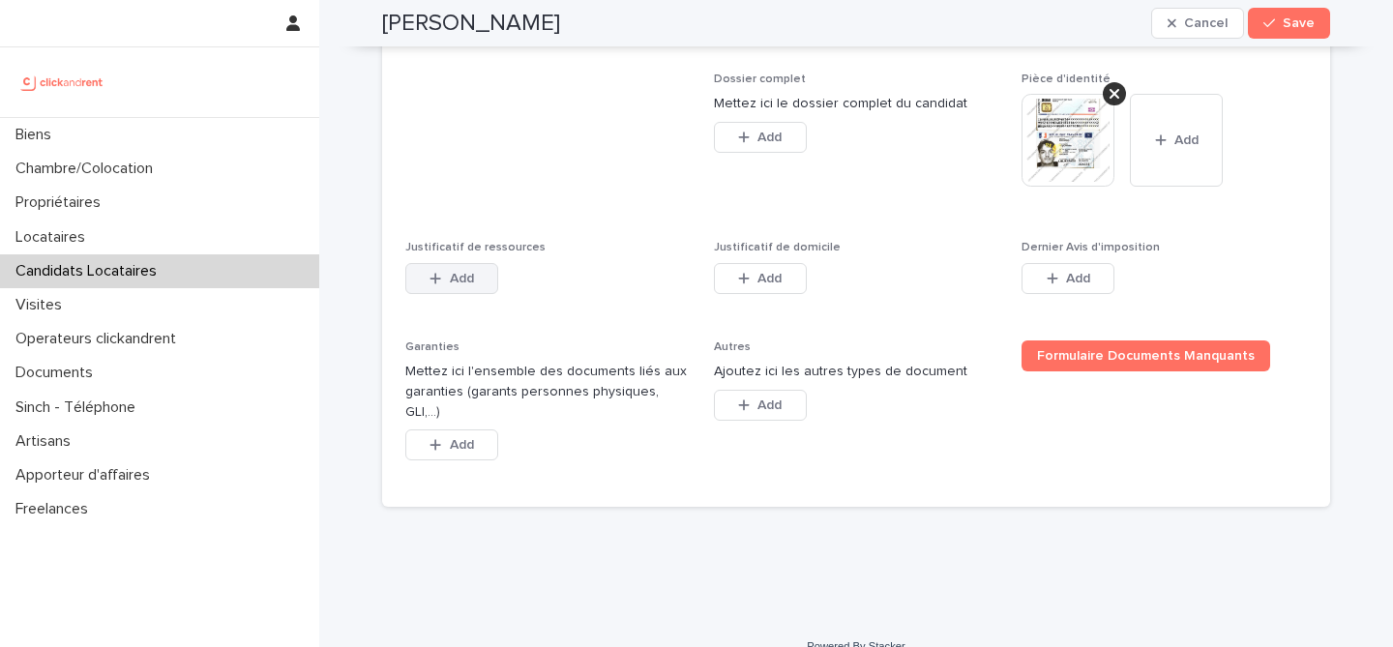
click at [464, 285] on span "Add" at bounding box center [462, 279] width 24 height 14
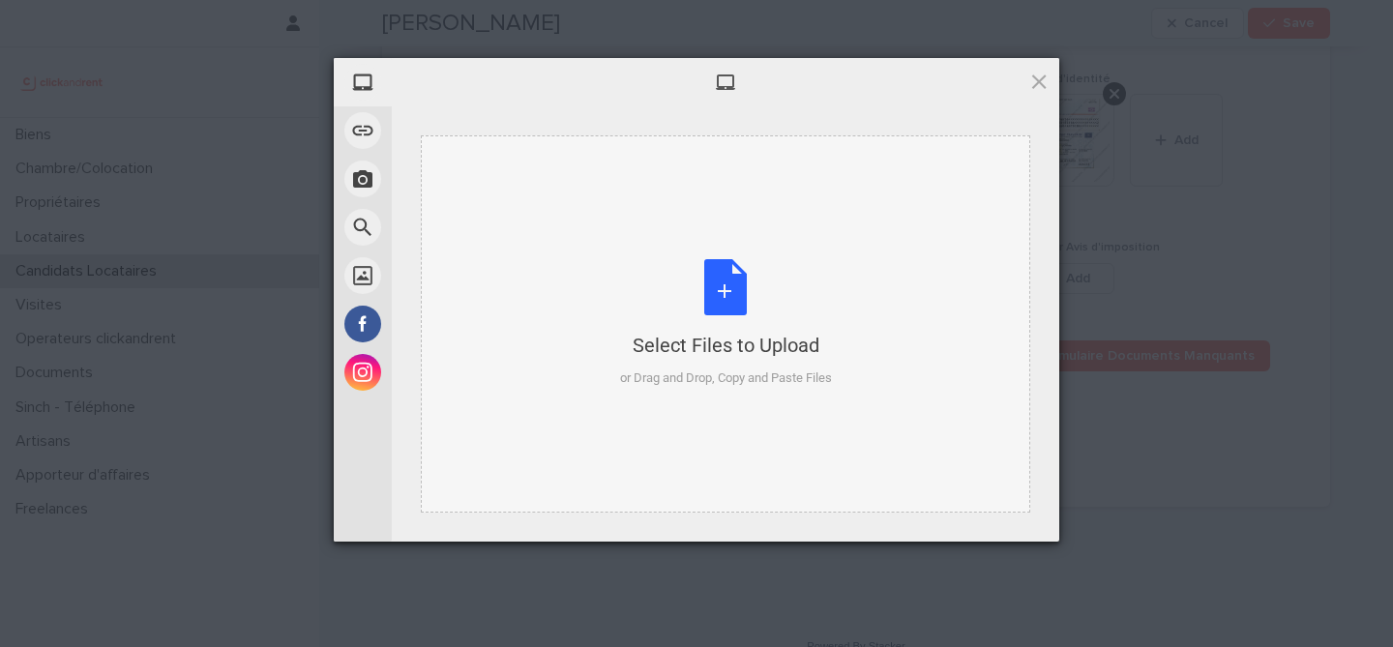
click at [713, 290] on div "Select Files to Upload or Drag and Drop, Copy and Paste Files" at bounding box center [726, 323] width 212 height 129
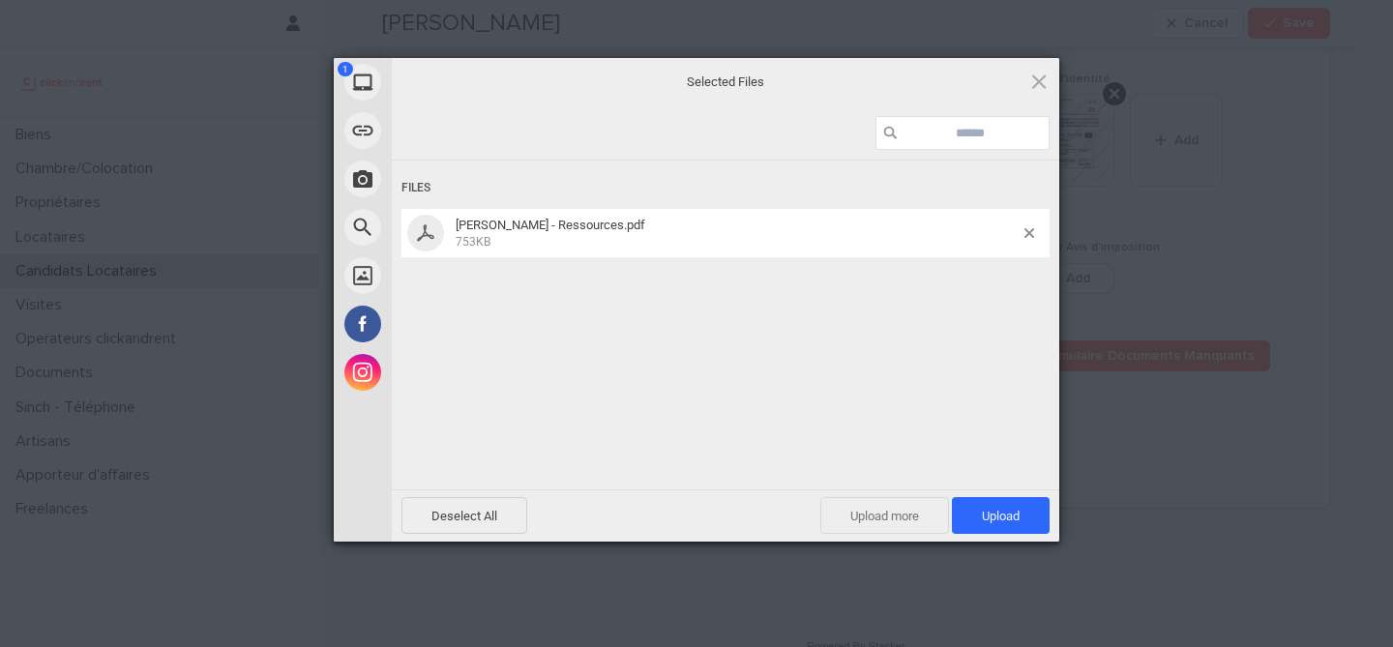
click at [871, 517] on span "Upload more" at bounding box center [885, 515] width 129 height 37
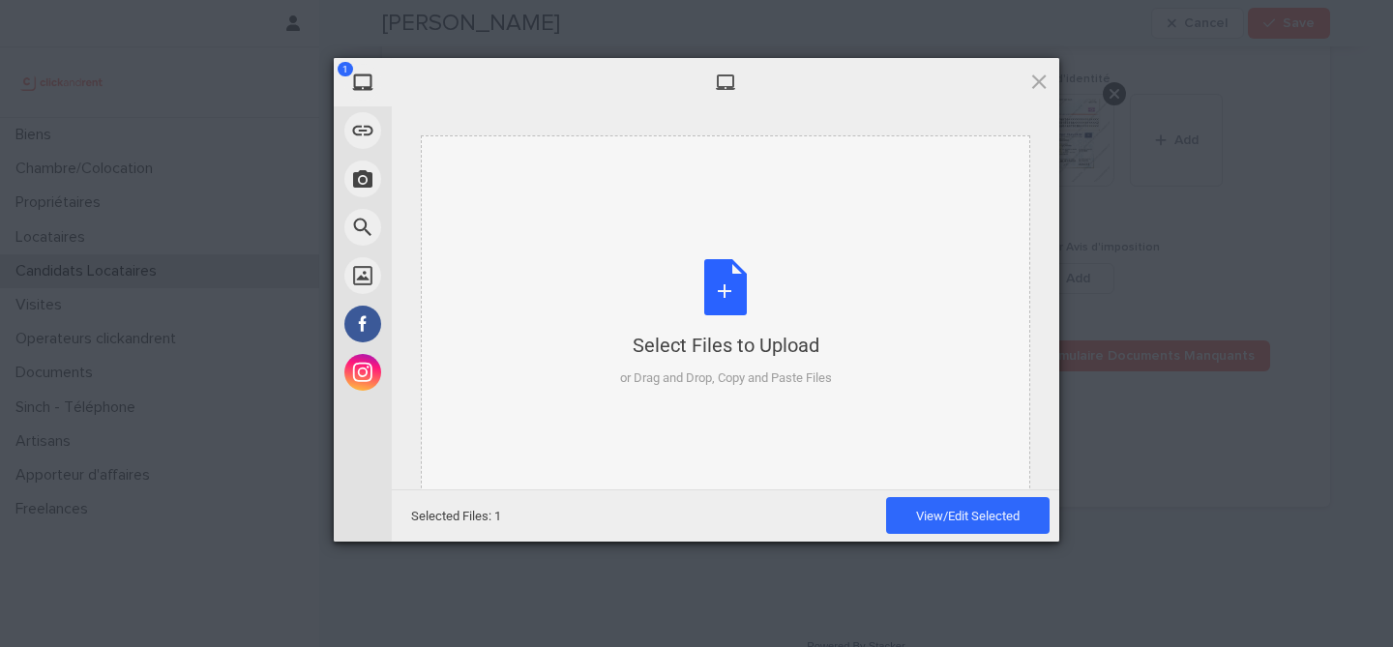
click at [717, 307] on div "Select Files to Upload or Drag and Drop, Copy and Paste Files" at bounding box center [726, 323] width 212 height 129
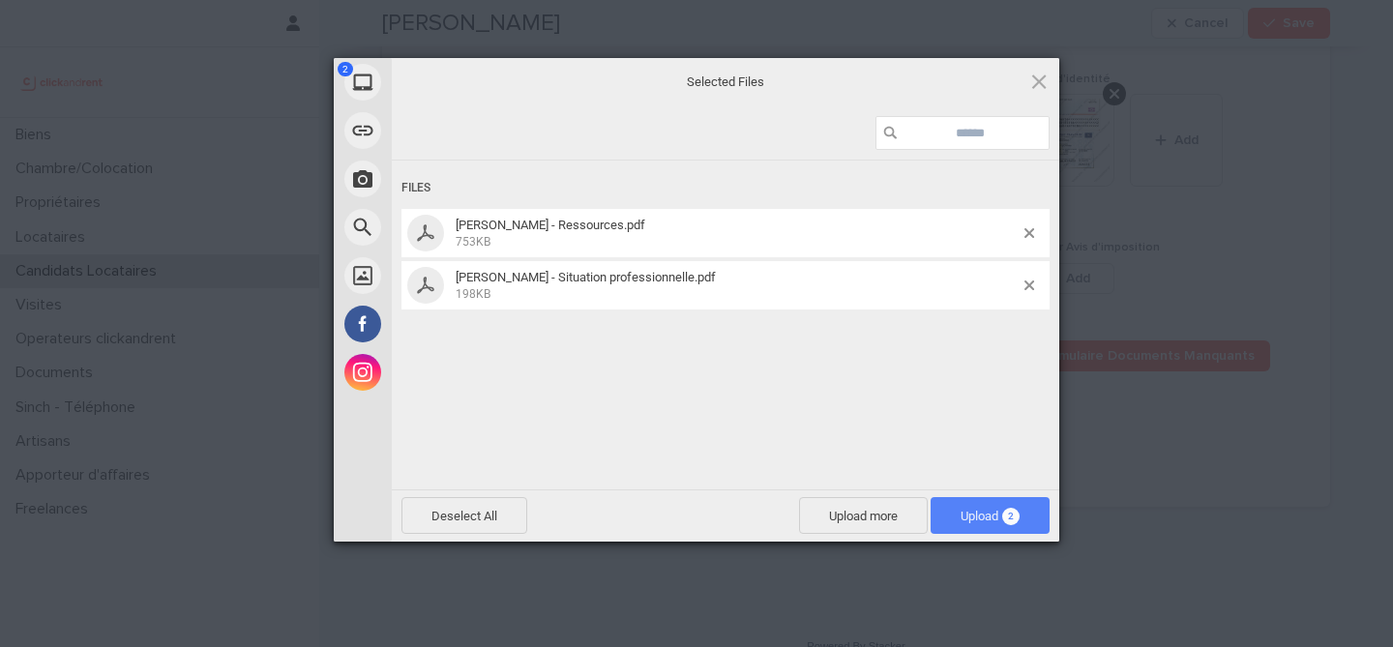
click at [1007, 526] on span "Upload 2" at bounding box center [990, 515] width 119 height 37
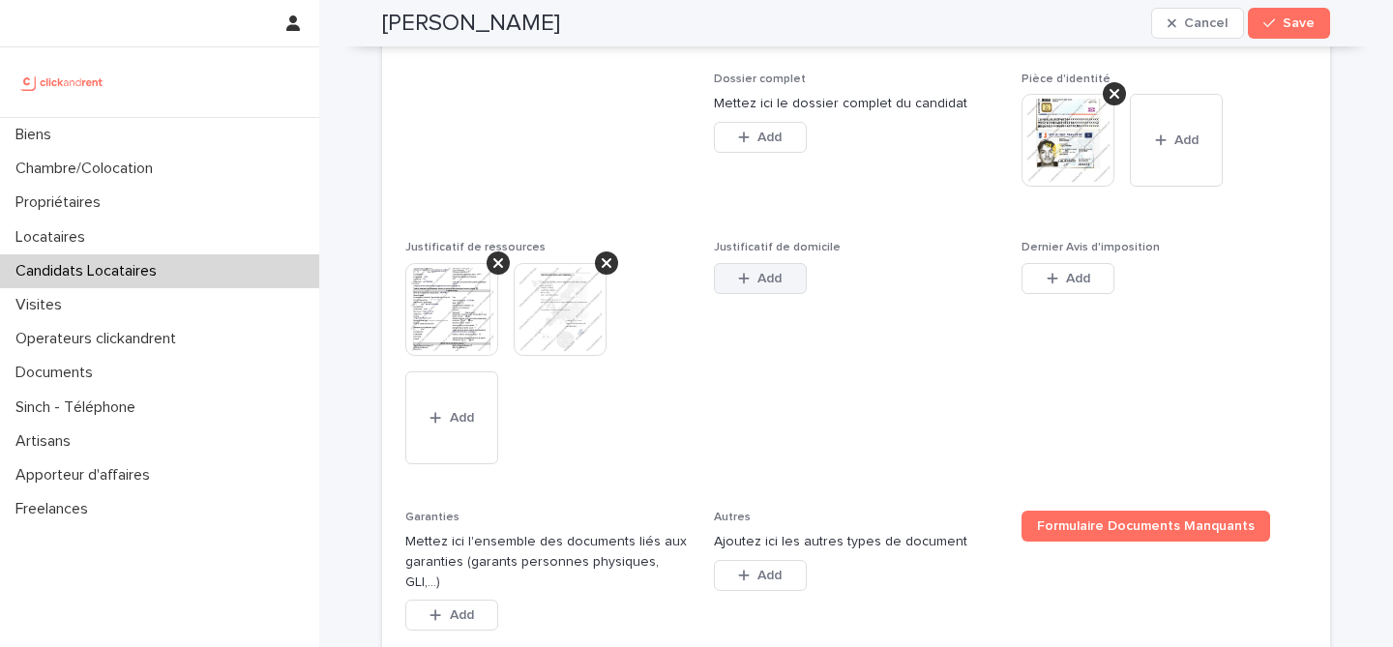
click at [795, 294] on button "Add" at bounding box center [760, 278] width 93 height 31
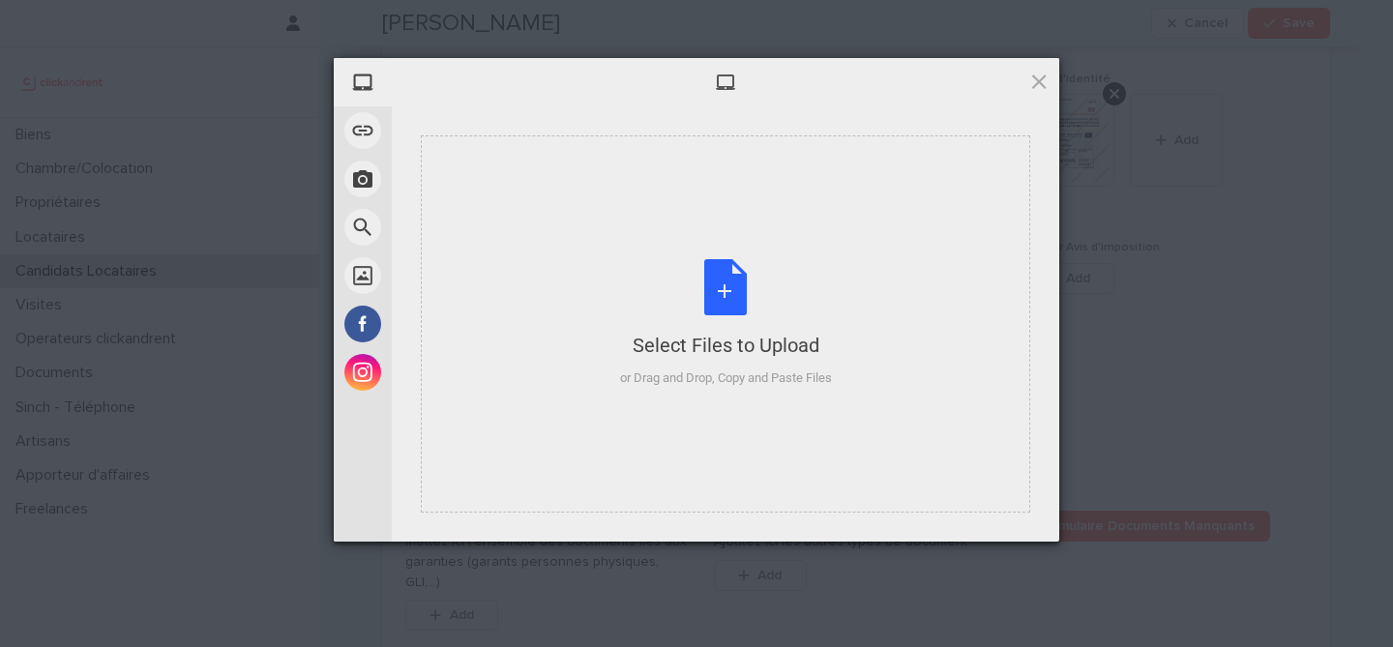
click at [702, 271] on div "Select Files to Upload or Drag and Drop, Copy and Paste Files" at bounding box center [726, 323] width 212 height 129
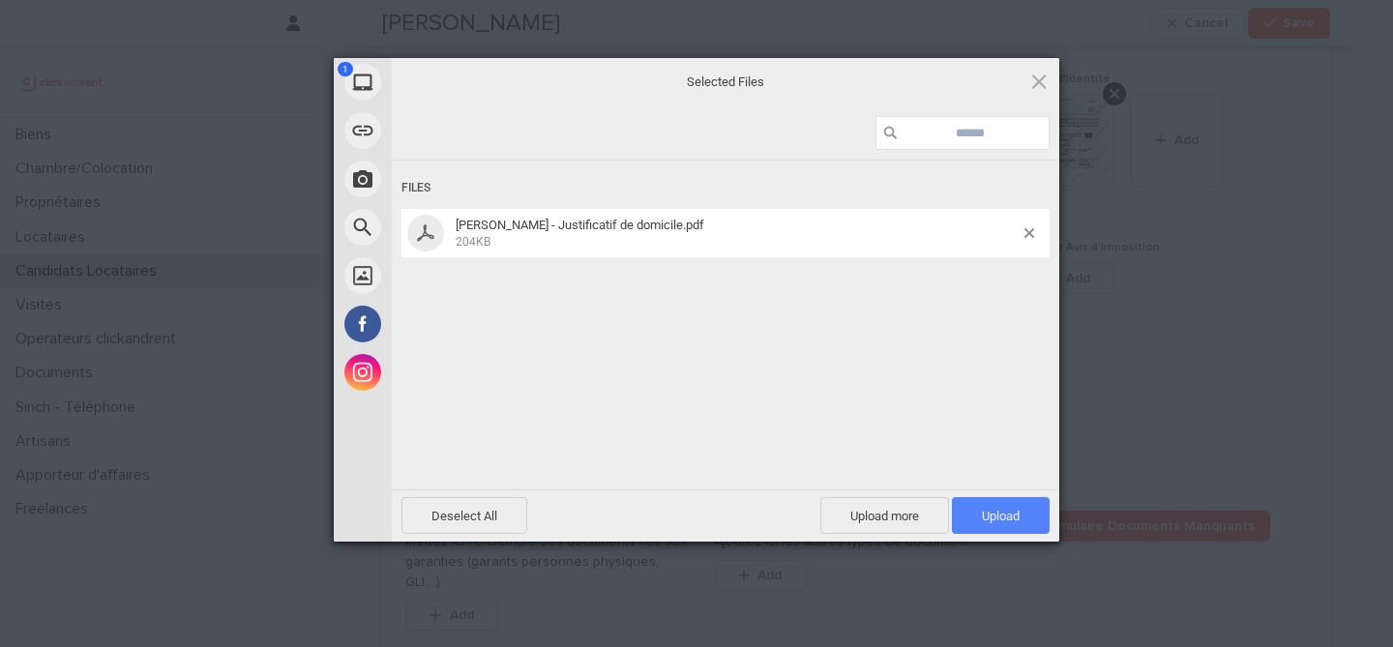
click at [1006, 502] on span "Upload 1" at bounding box center [1001, 515] width 98 height 37
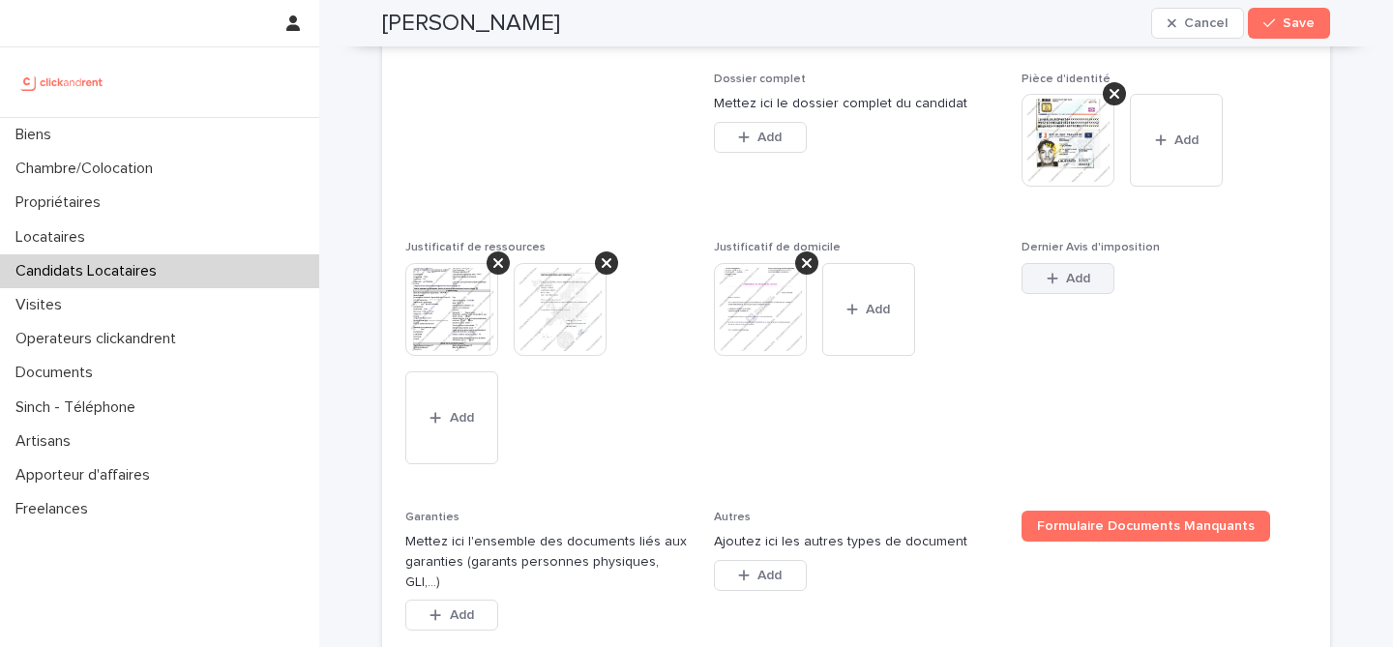
click at [1064, 294] on button "Add" at bounding box center [1068, 278] width 93 height 31
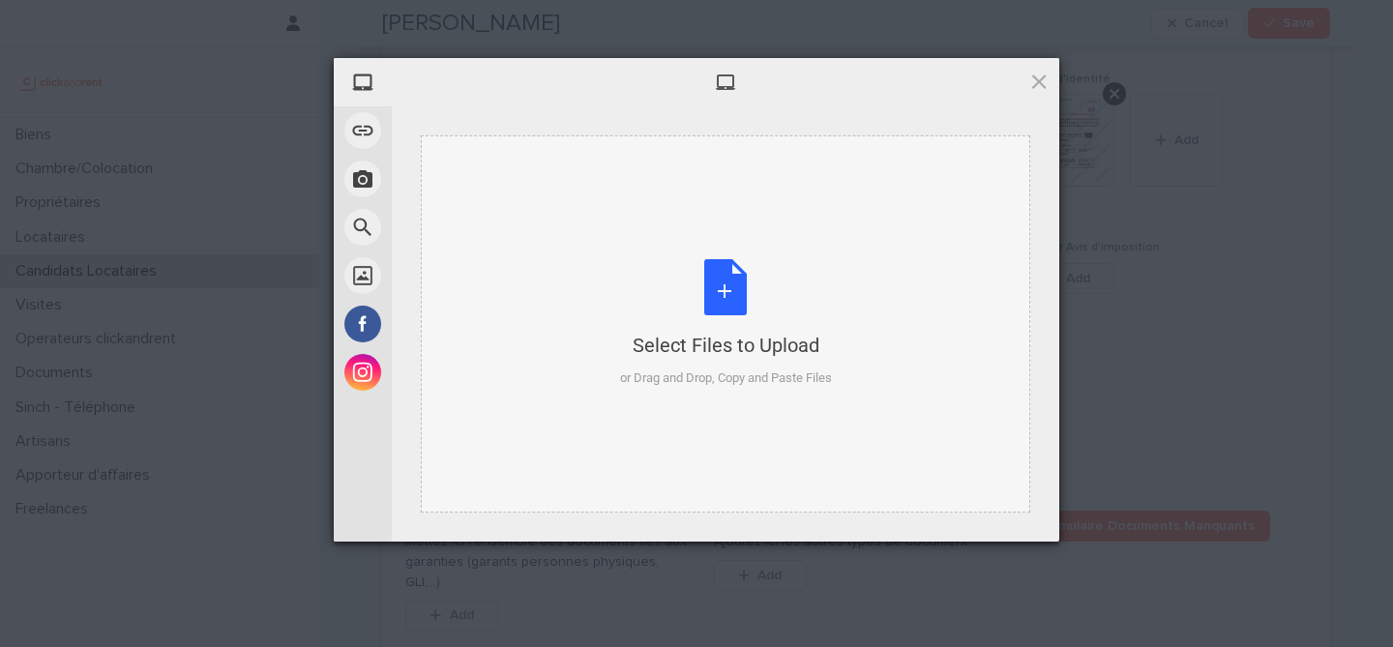
click at [751, 291] on div "Select Files to Upload or Drag and Drop, Copy and Paste Files" at bounding box center [726, 323] width 212 height 129
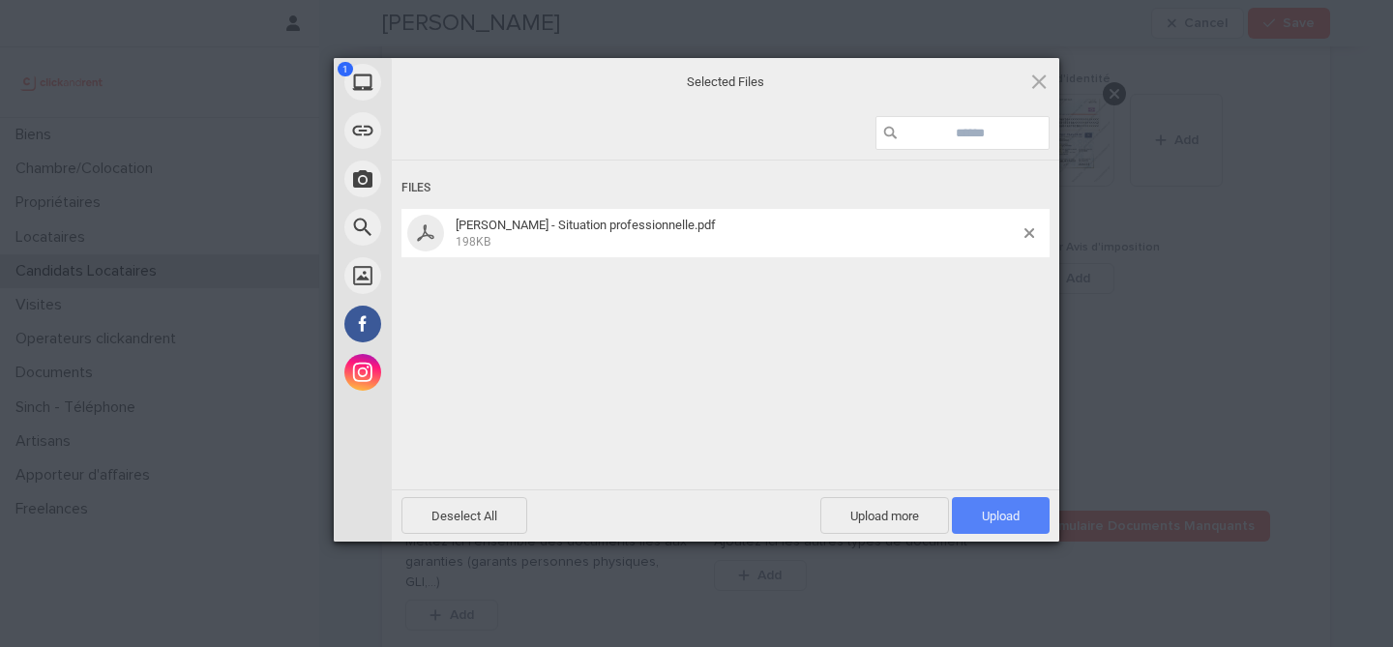
click at [996, 505] on span "Upload 1" at bounding box center [1001, 515] width 98 height 37
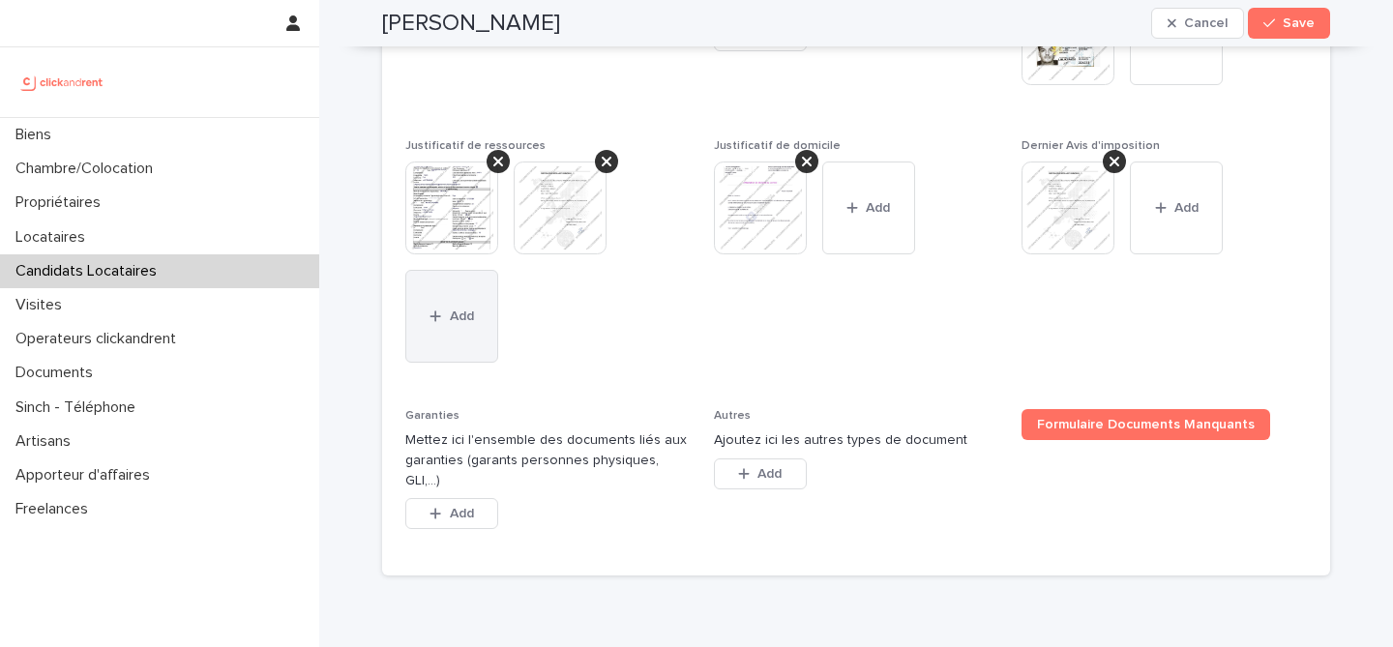
scroll to position [1694, 0]
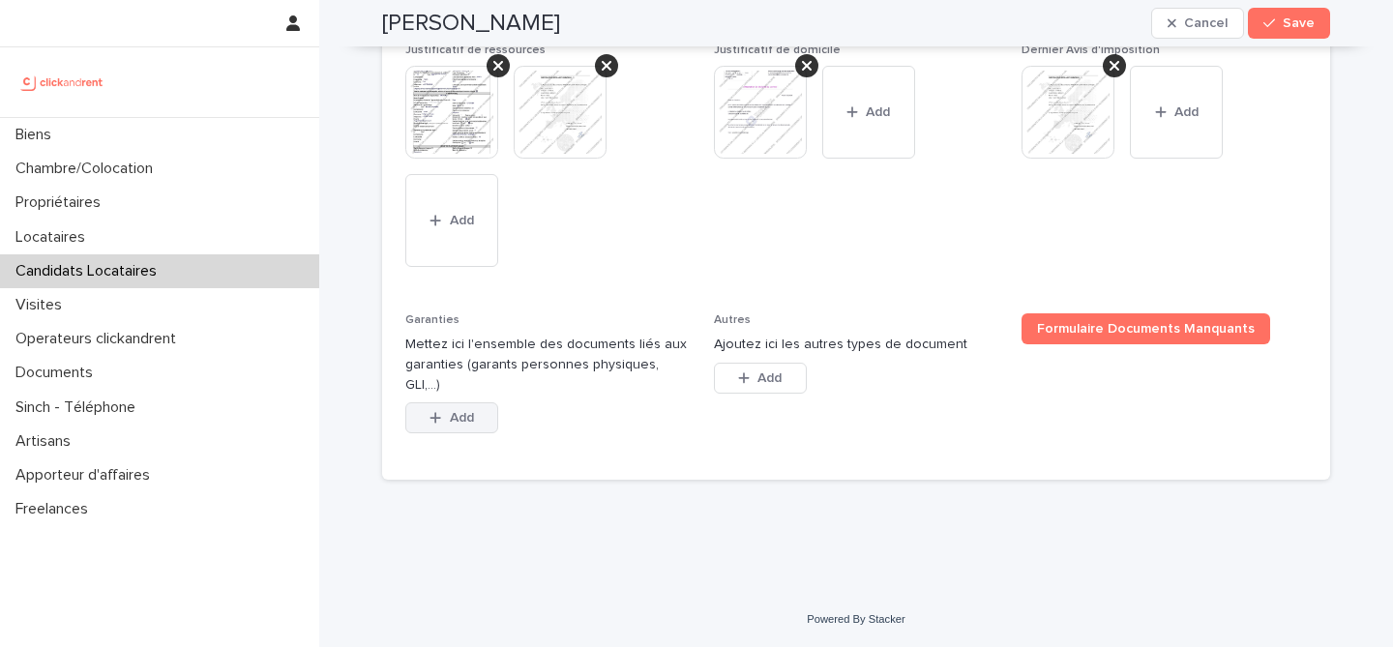
click at [443, 409] on button "Add" at bounding box center [451, 418] width 93 height 31
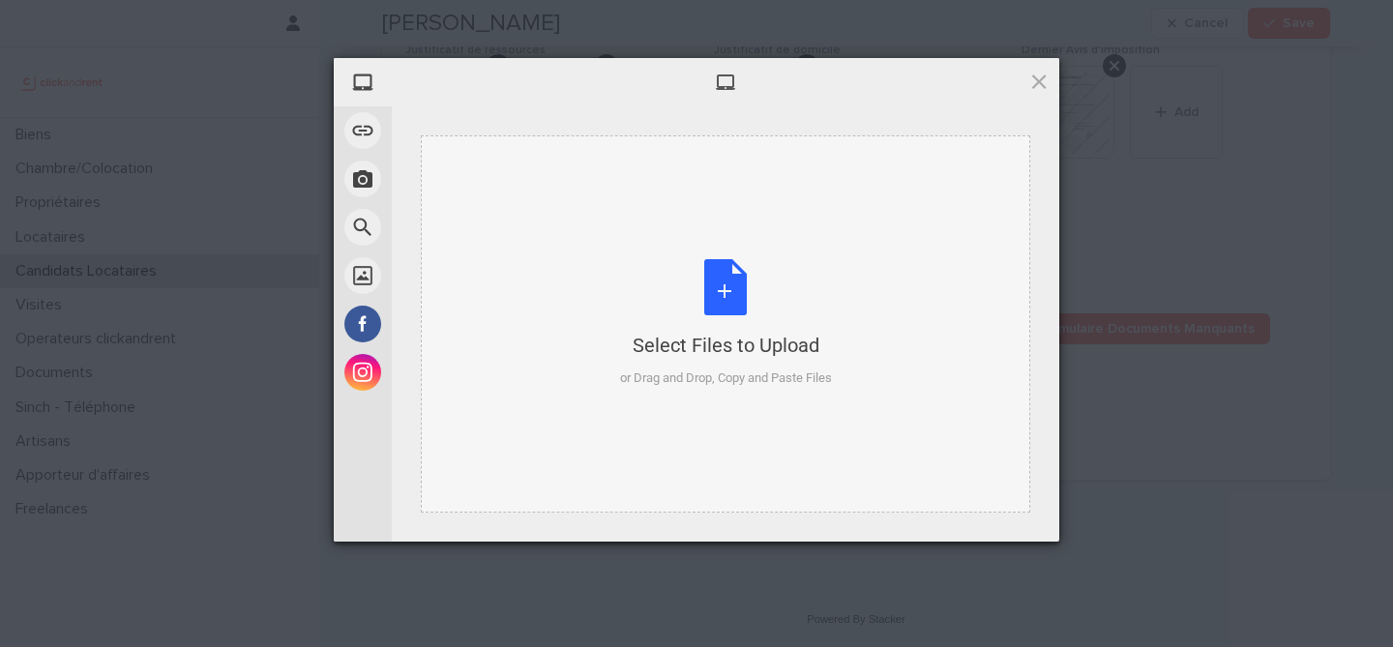
click at [700, 291] on div "Select Files to Upload or Drag and Drop, Copy and Paste Files" at bounding box center [726, 323] width 212 height 129
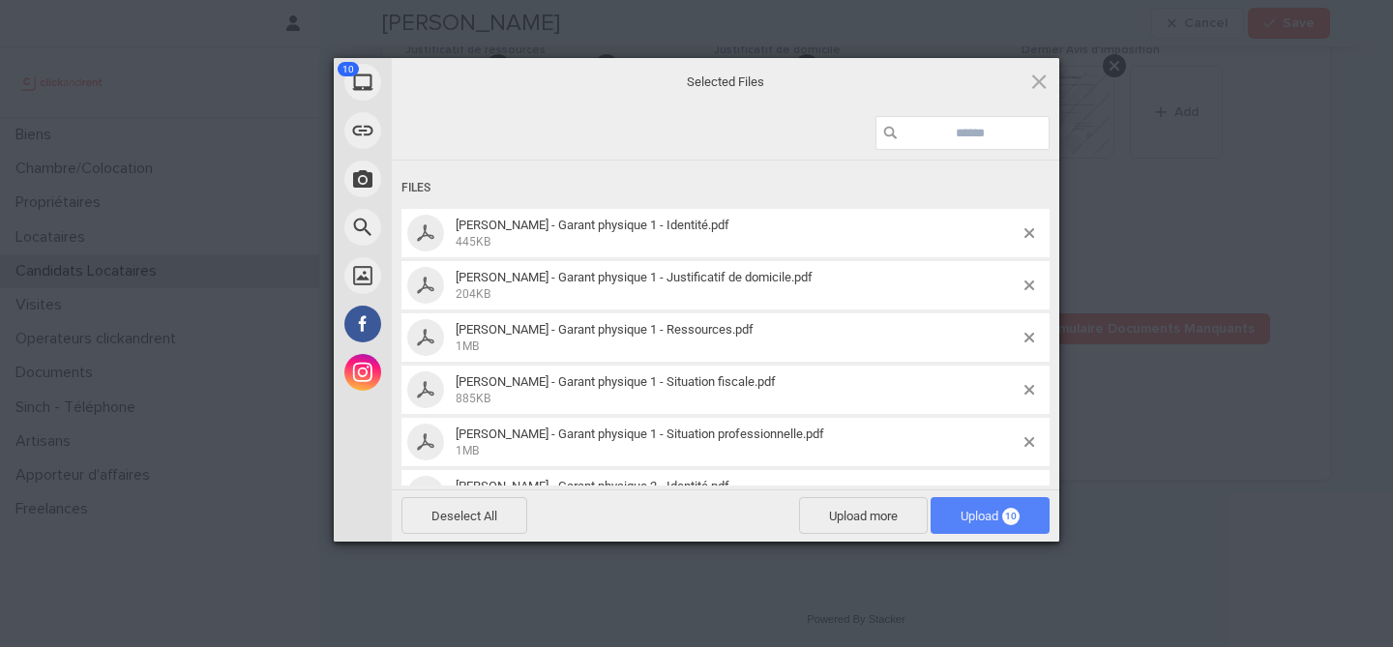
click at [982, 508] on span "Upload 10" at bounding box center [990, 515] width 119 height 37
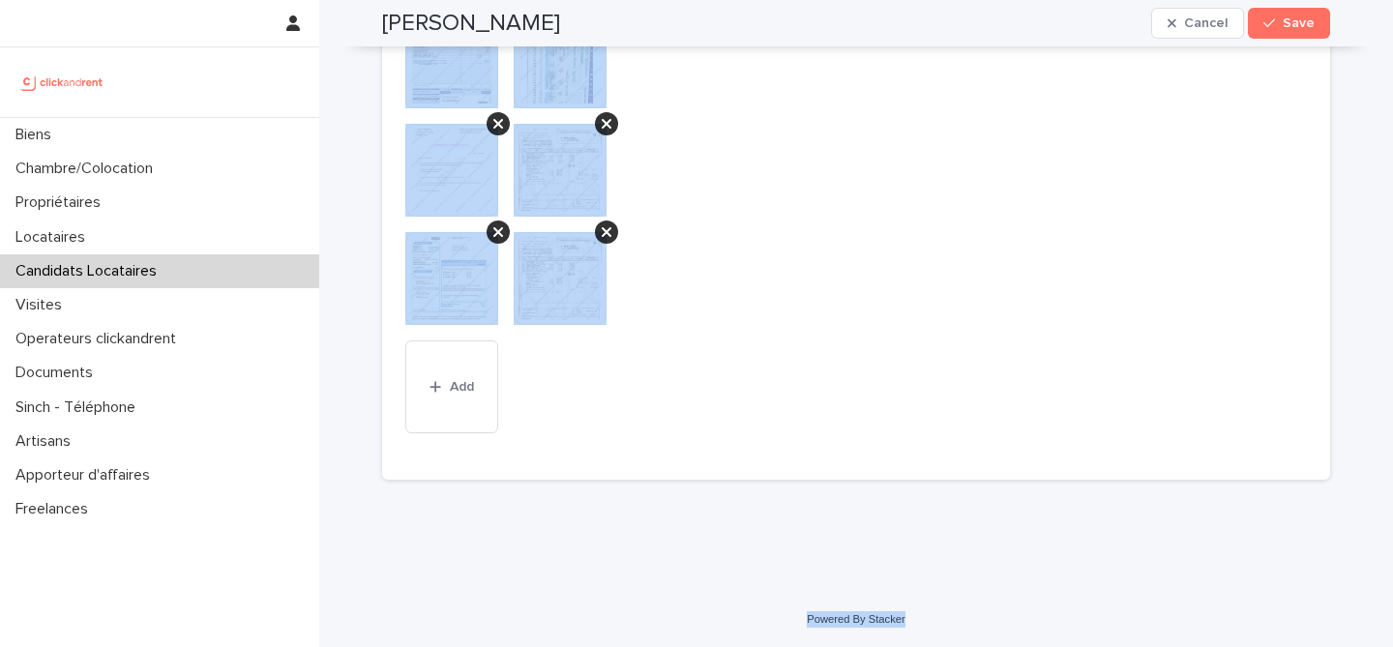
scroll to position [2298, 0]
drag, startPoint x: 355, startPoint y: 39, endPoint x: 921, endPoint y: 633, distance: 820.6
copy div "Edgar Provost Cancel Save Sorry, there was an error saving your record. Please …"
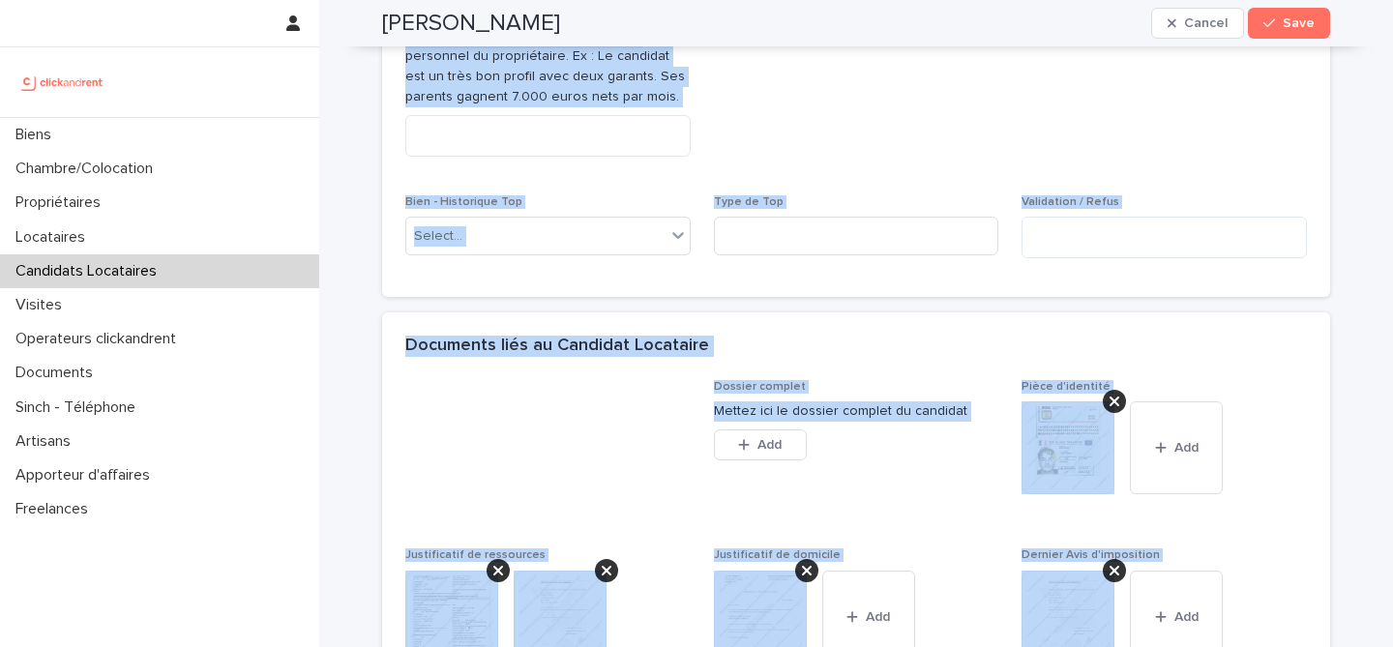
scroll to position [1155, 0]
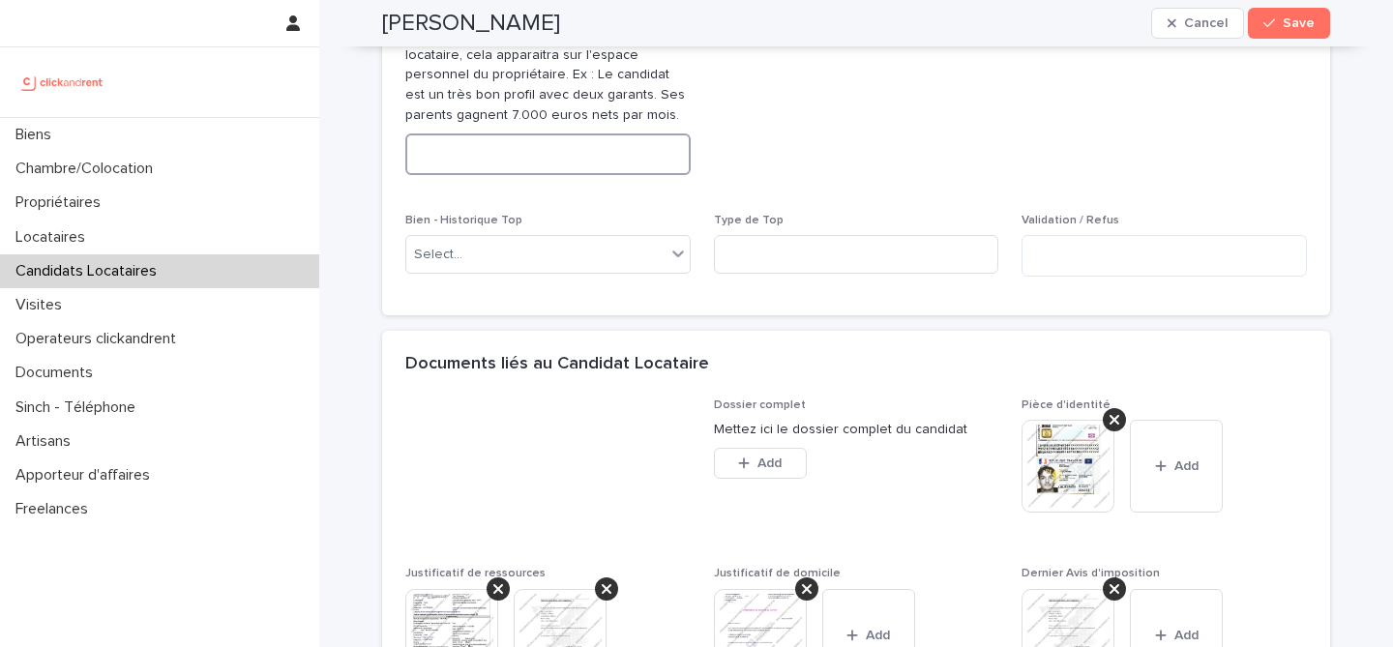
click at [573, 175] on textarea at bounding box center [547, 155] width 285 height 42
paste textarea "**********"
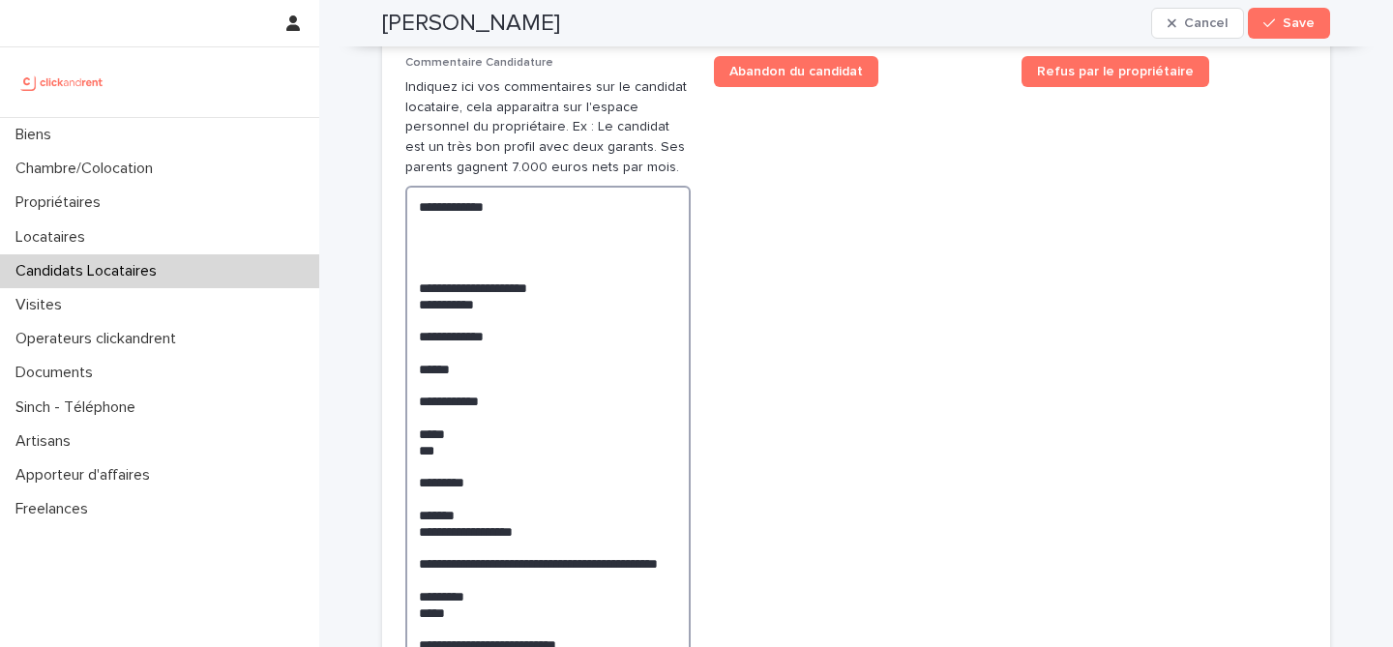
scroll to position [1072, 0]
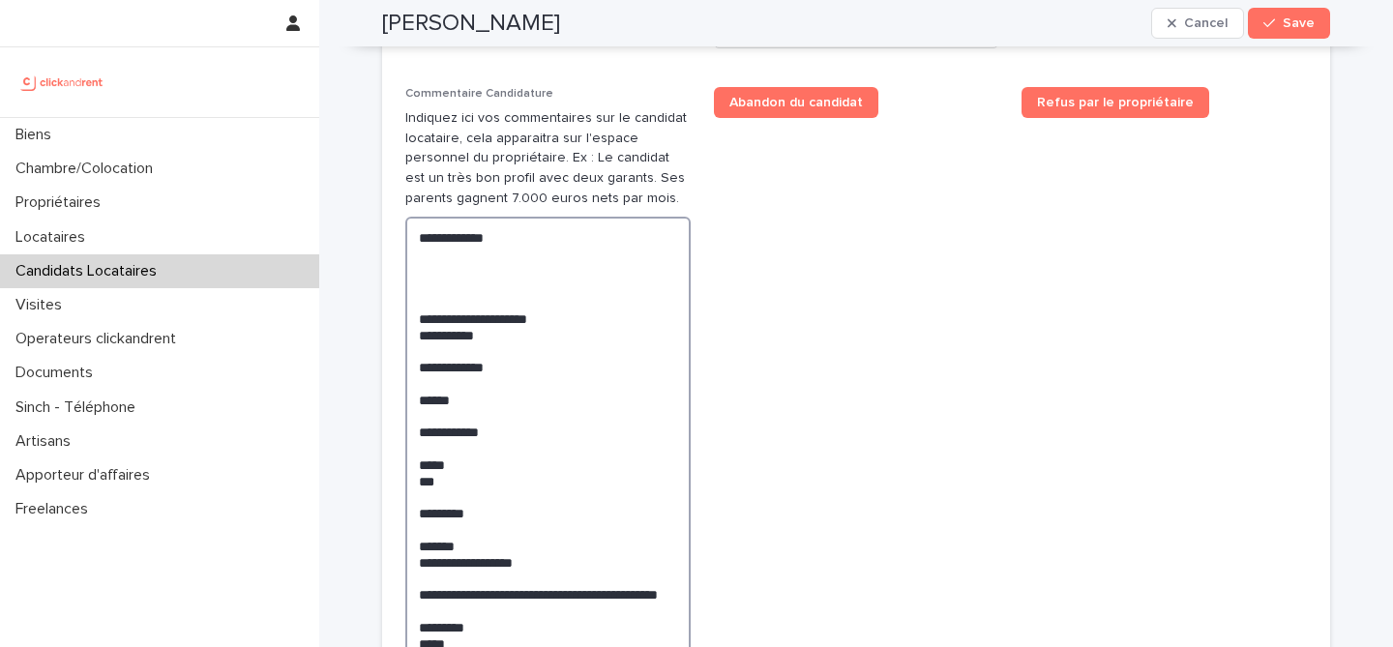
drag, startPoint x: 557, startPoint y: 479, endPoint x: 412, endPoint y: 269, distance: 255.3
paste textarea "**********"
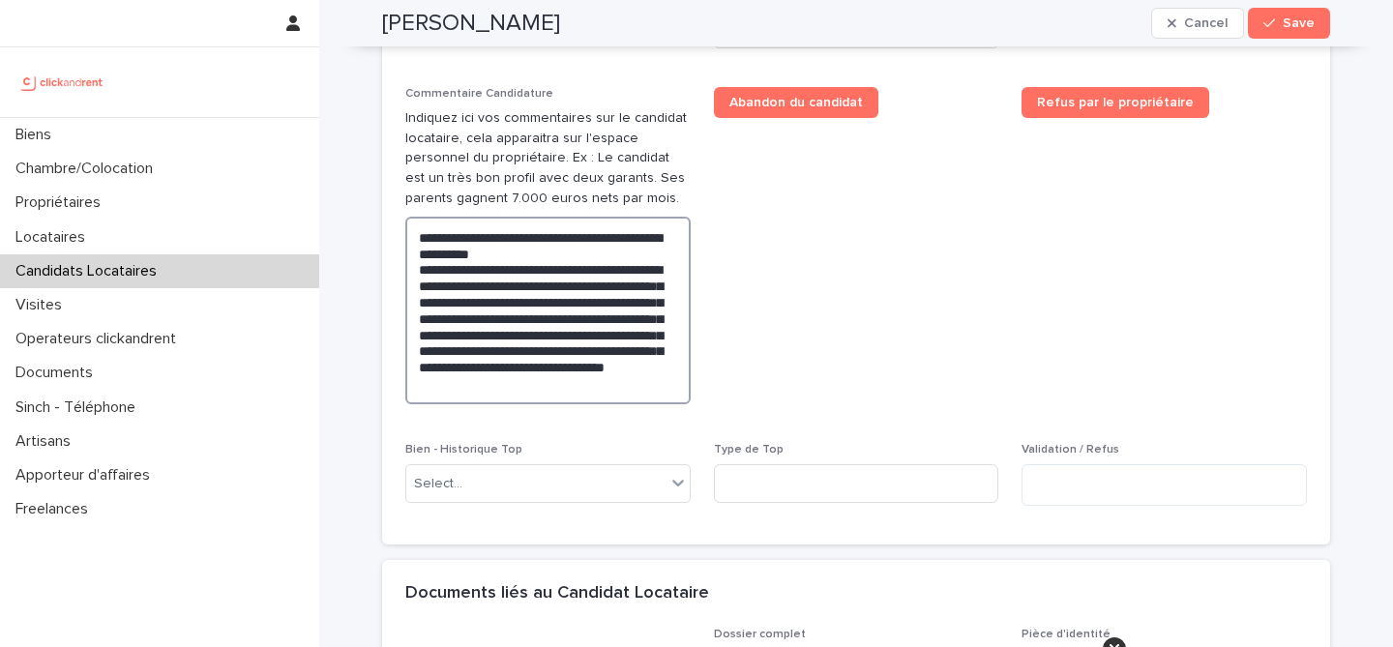
type textarea "**********"
click at [853, 385] on span "Abandon du candidat" at bounding box center [856, 253] width 285 height 333
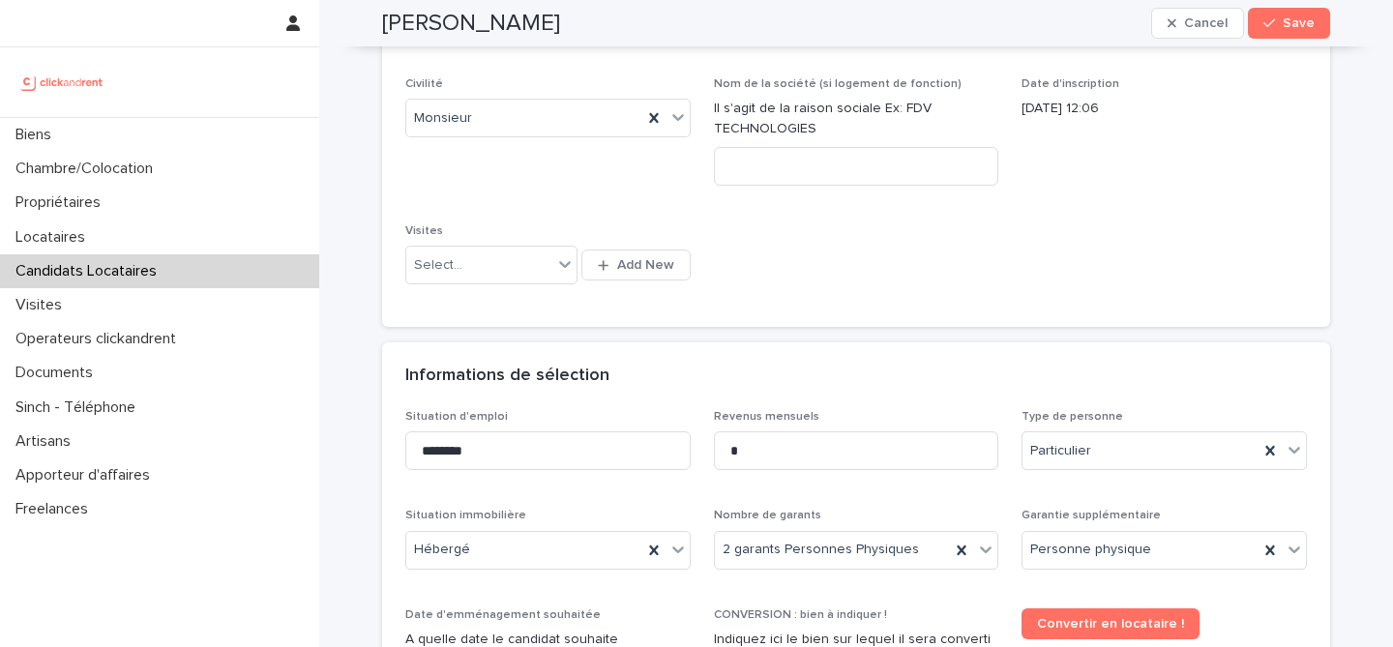
scroll to position [0, 0]
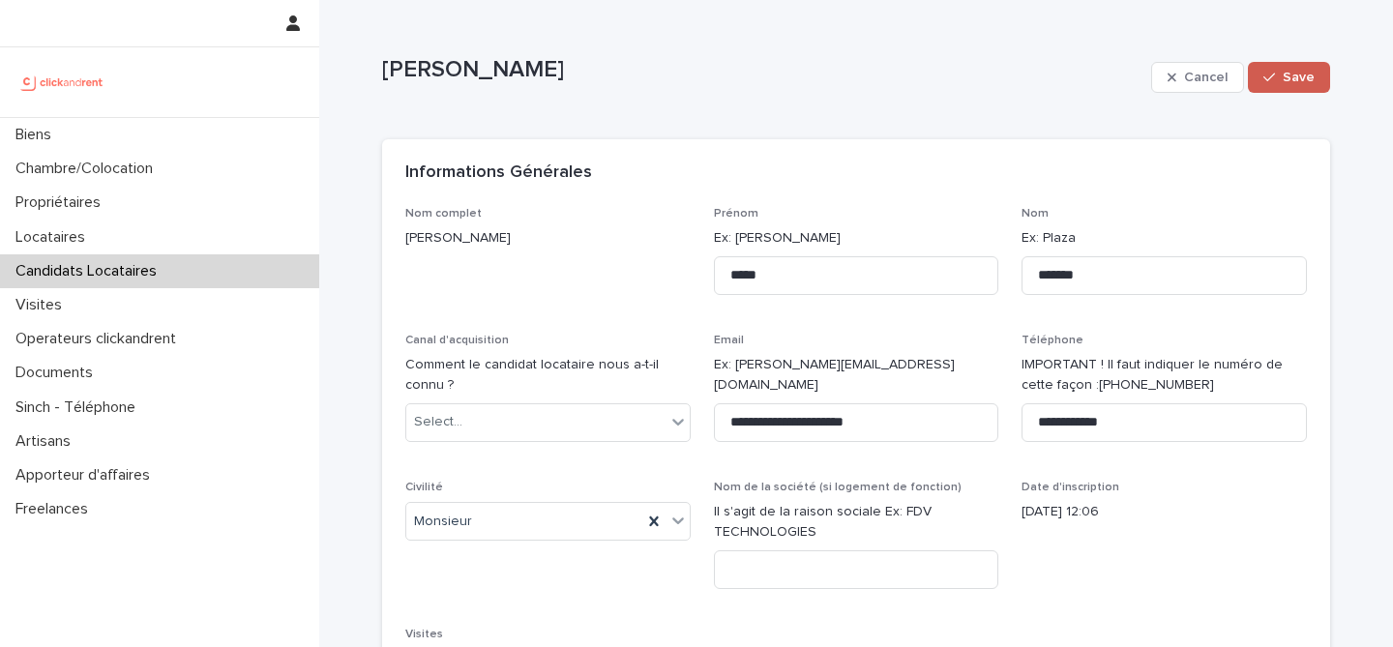
click at [1283, 89] on button "Save" at bounding box center [1289, 77] width 82 height 31
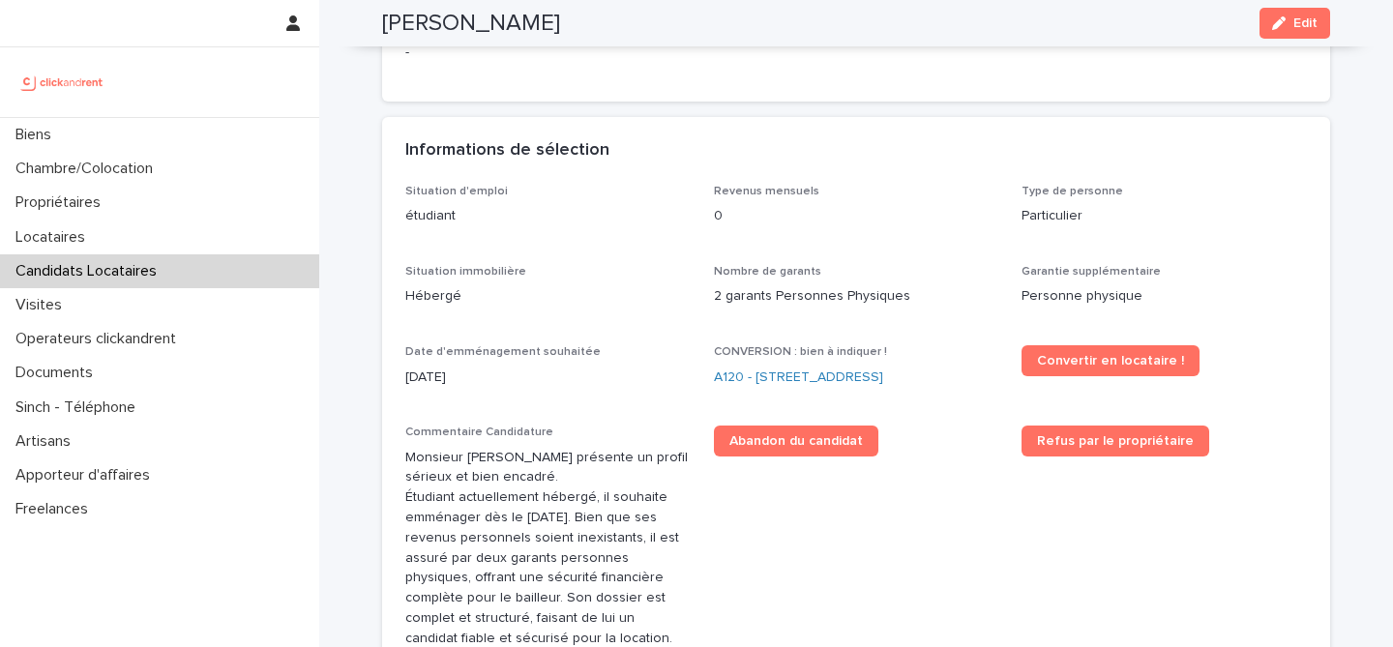
scroll to position [451, 0]
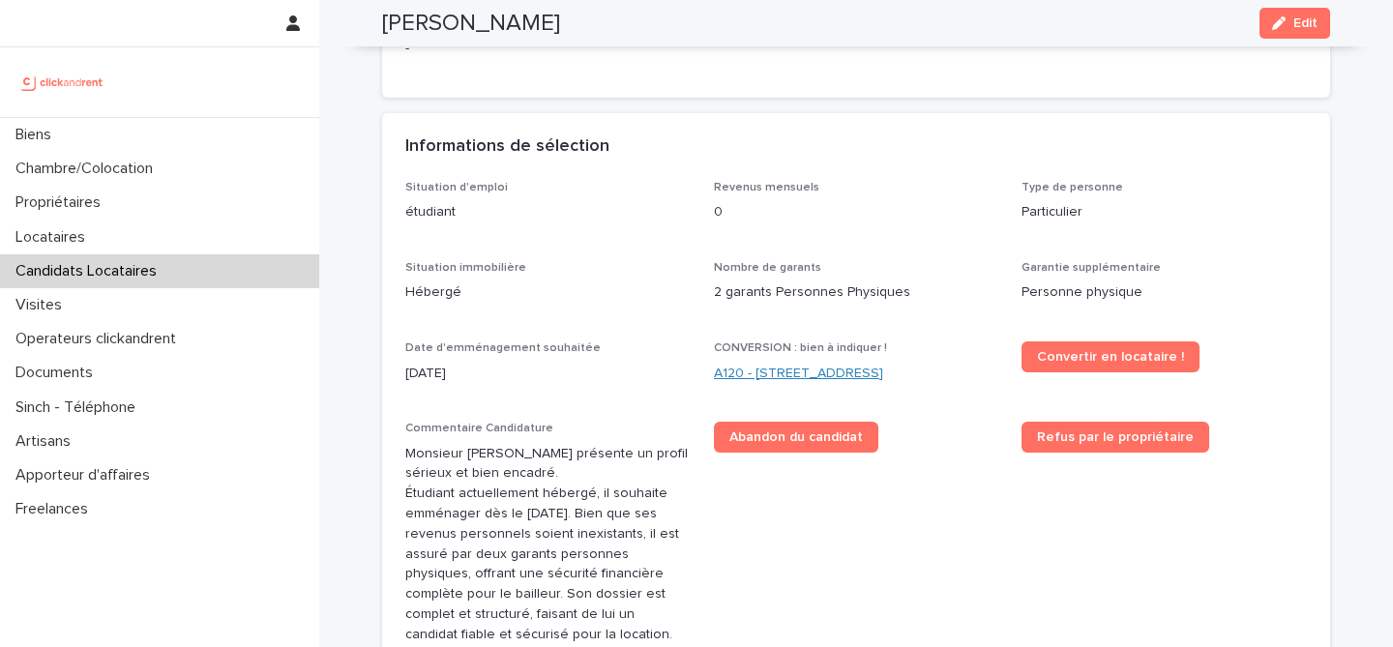
click at [765, 364] on link "A120 - [STREET_ADDRESS]" at bounding box center [798, 374] width 169 height 20
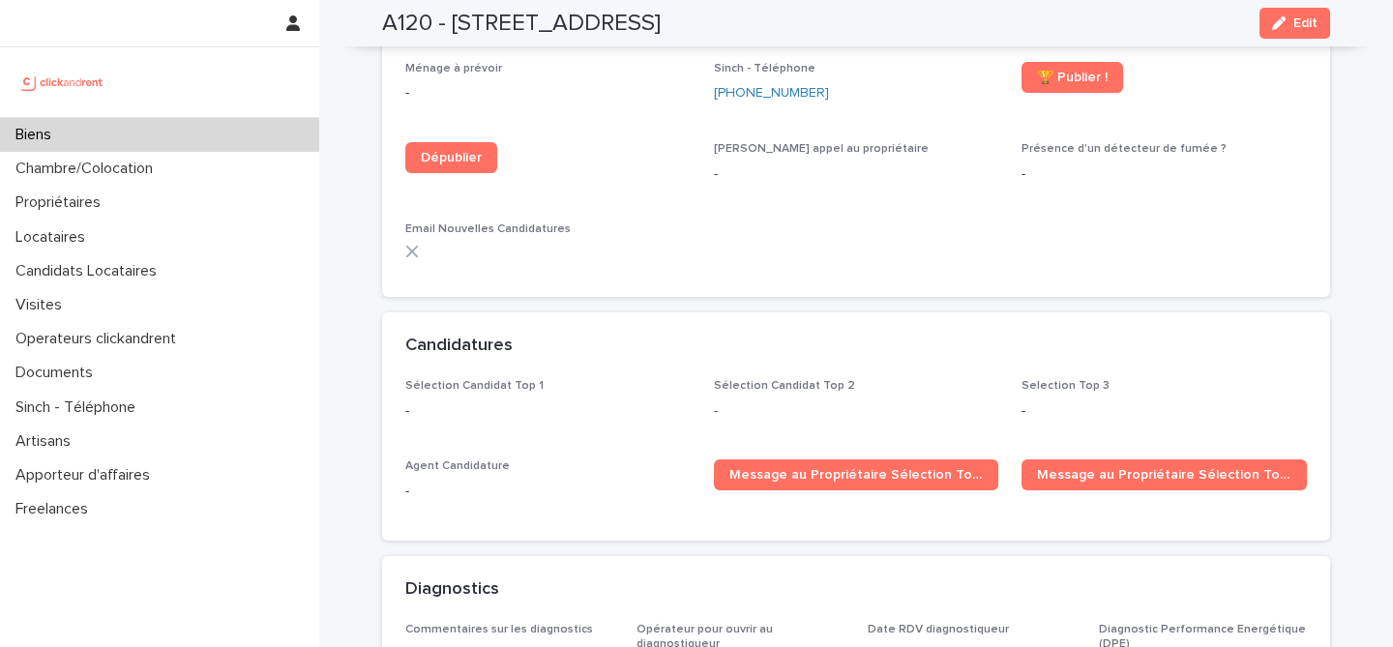
scroll to position [5457, 0]
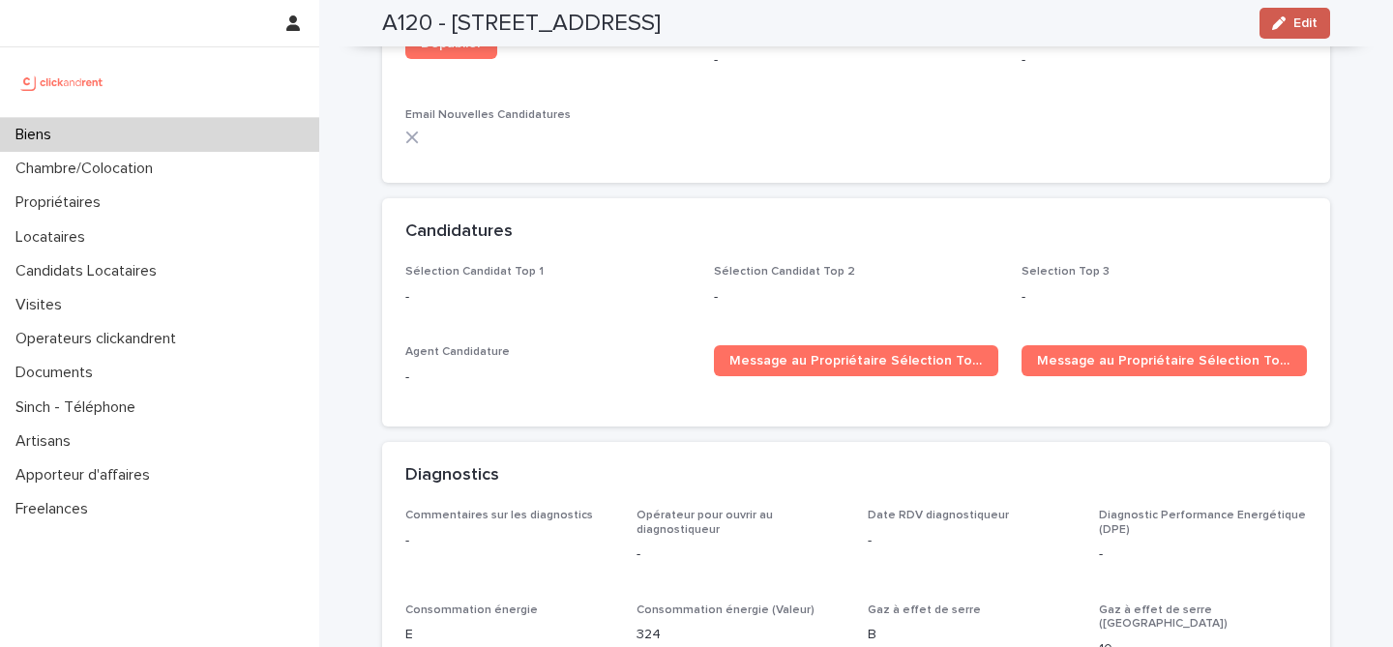
click at [1281, 25] on icon "button" at bounding box center [1279, 23] width 14 height 14
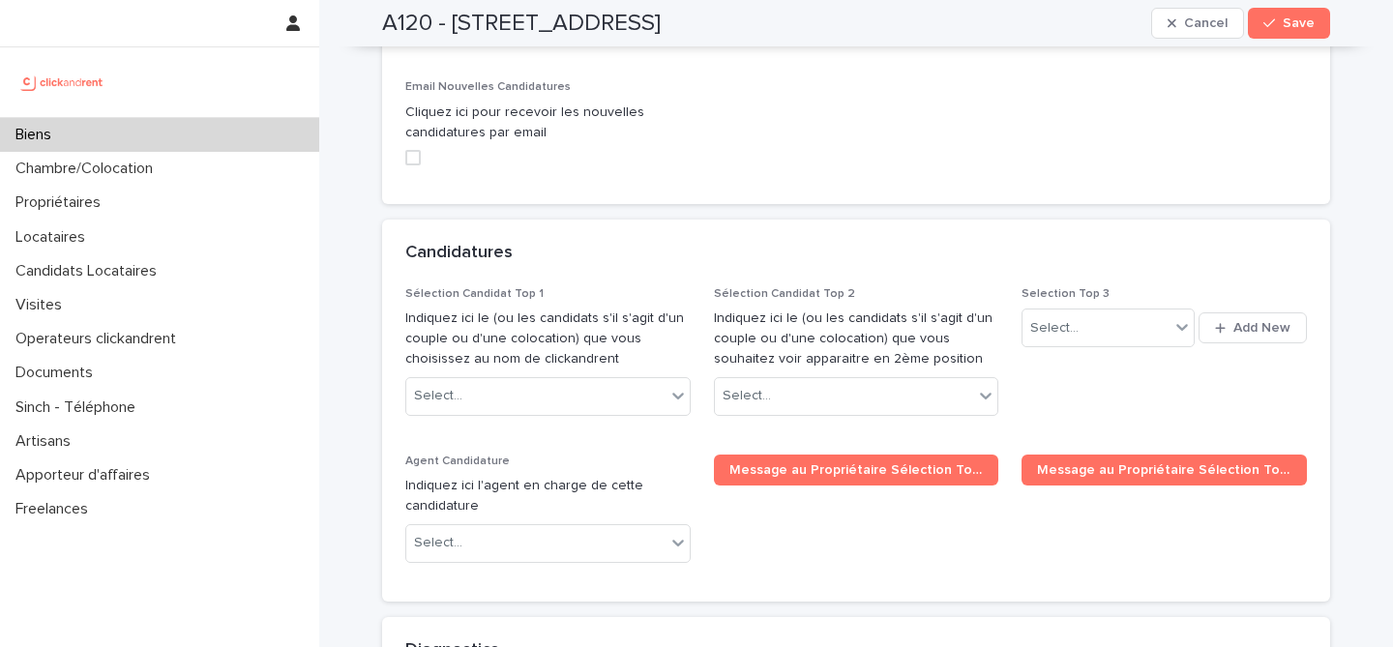
scroll to position [8956, 0]
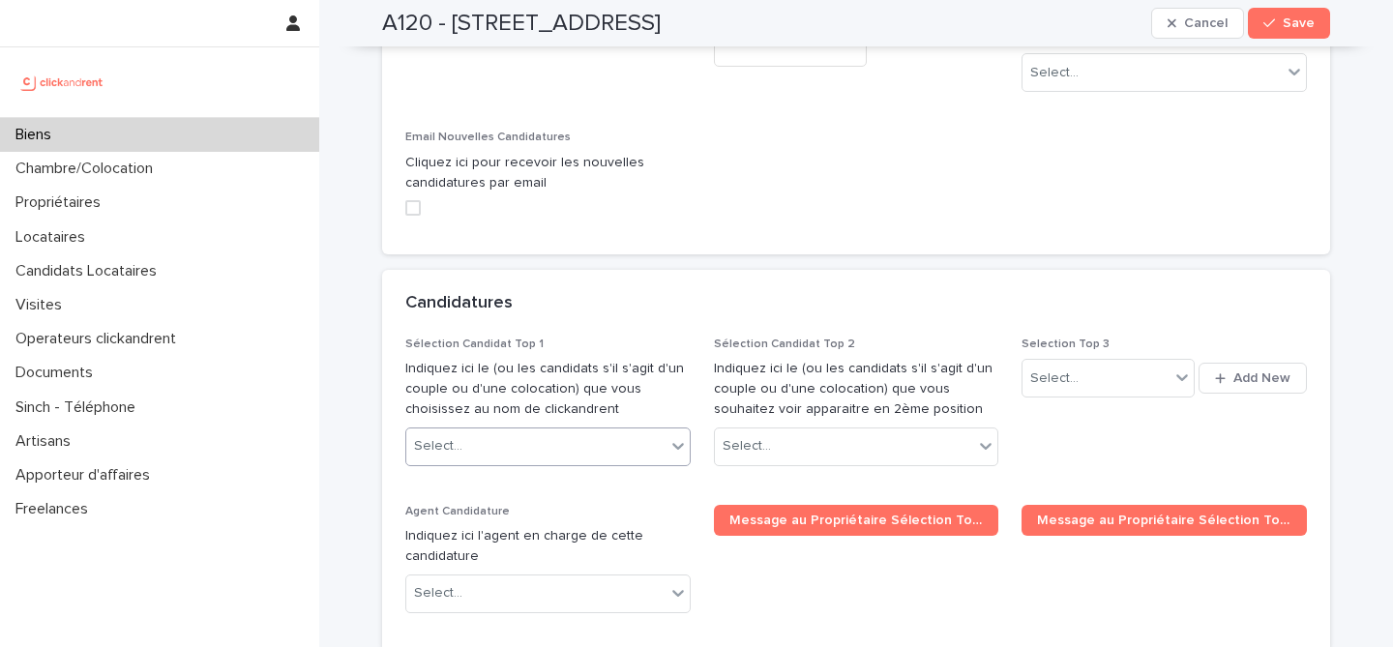
click at [552, 431] on div "Select..." at bounding box center [535, 447] width 259 height 32
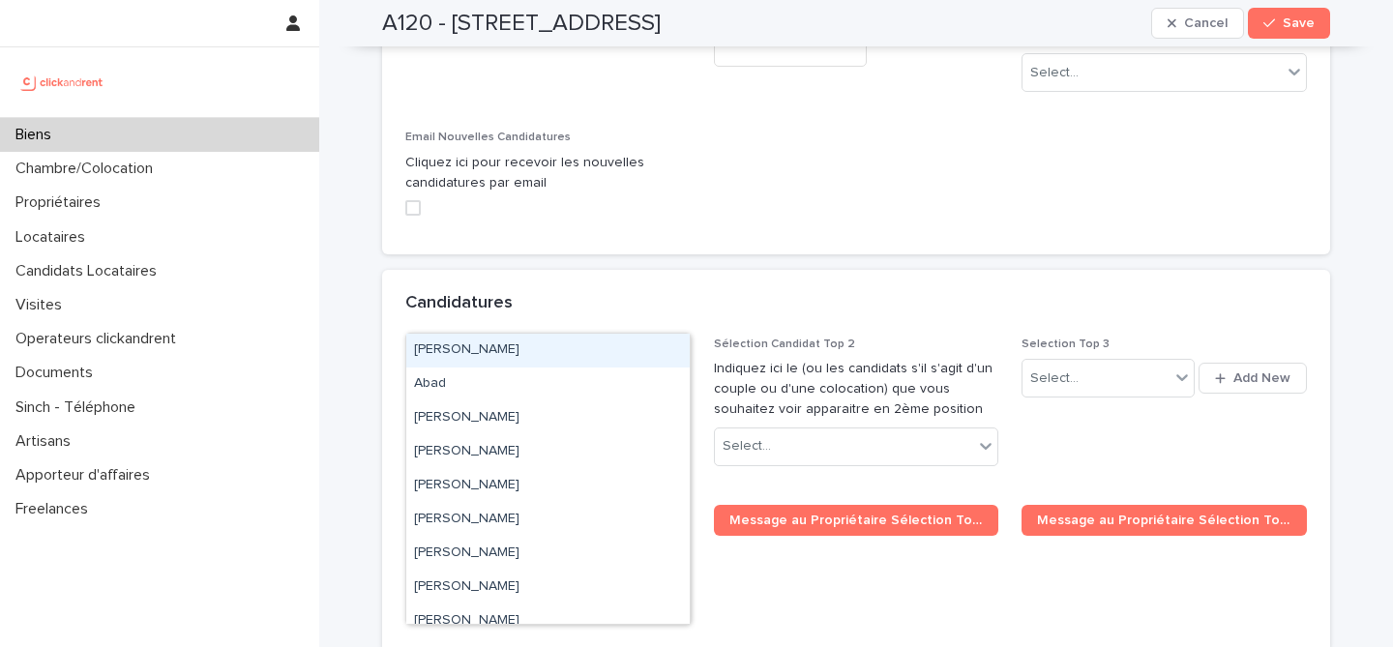
paste input "**********"
type input "**********"
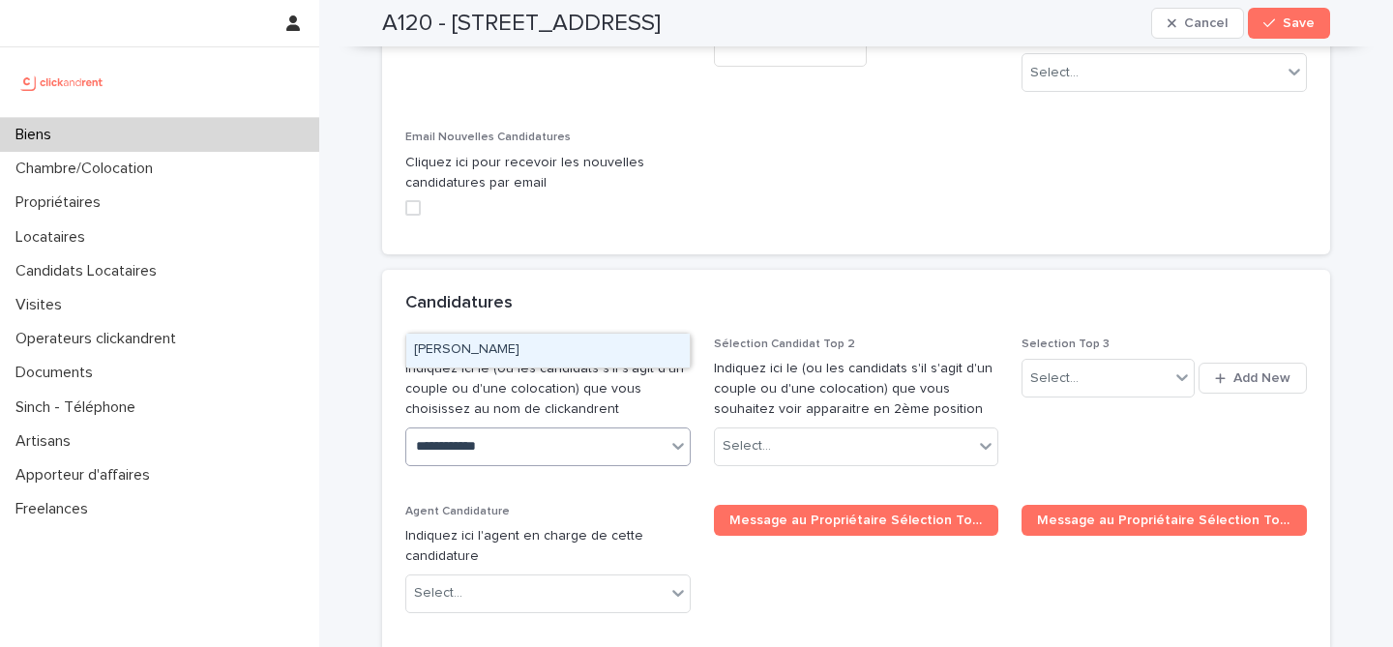
click at [552, 350] on div "[PERSON_NAME]" at bounding box center [548, 351] width 284 height 34
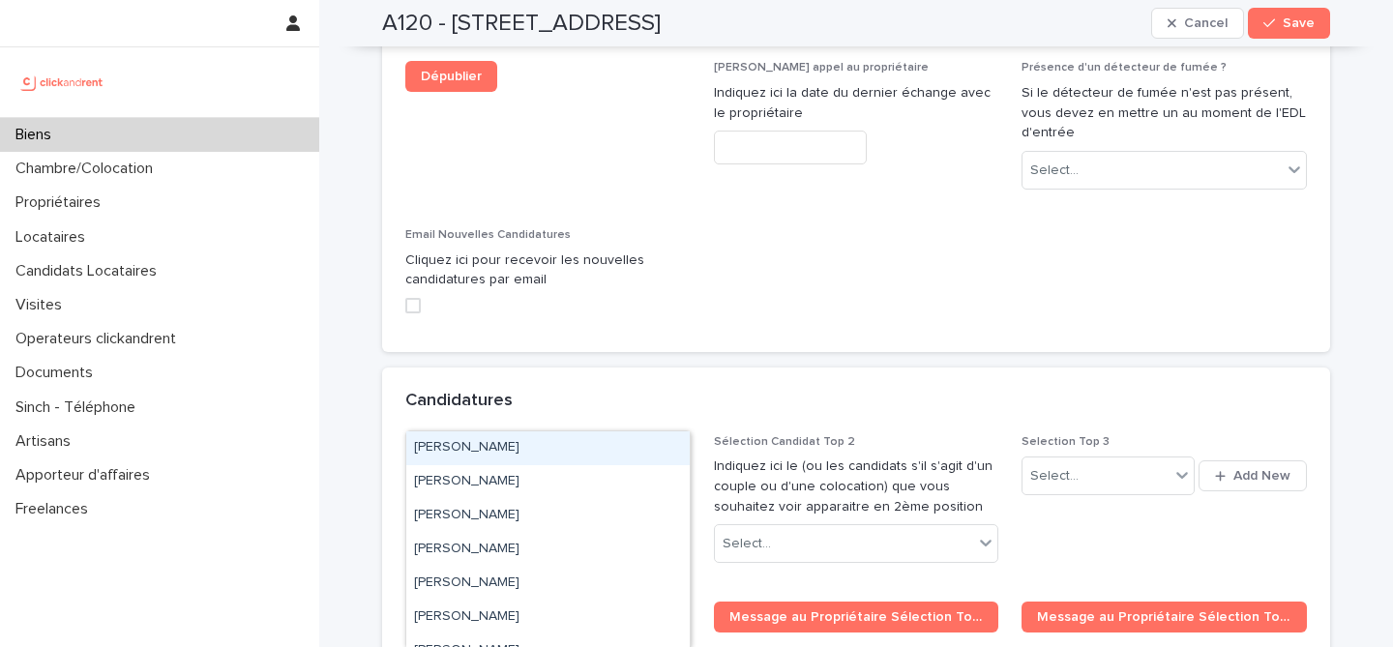
type input "*****"
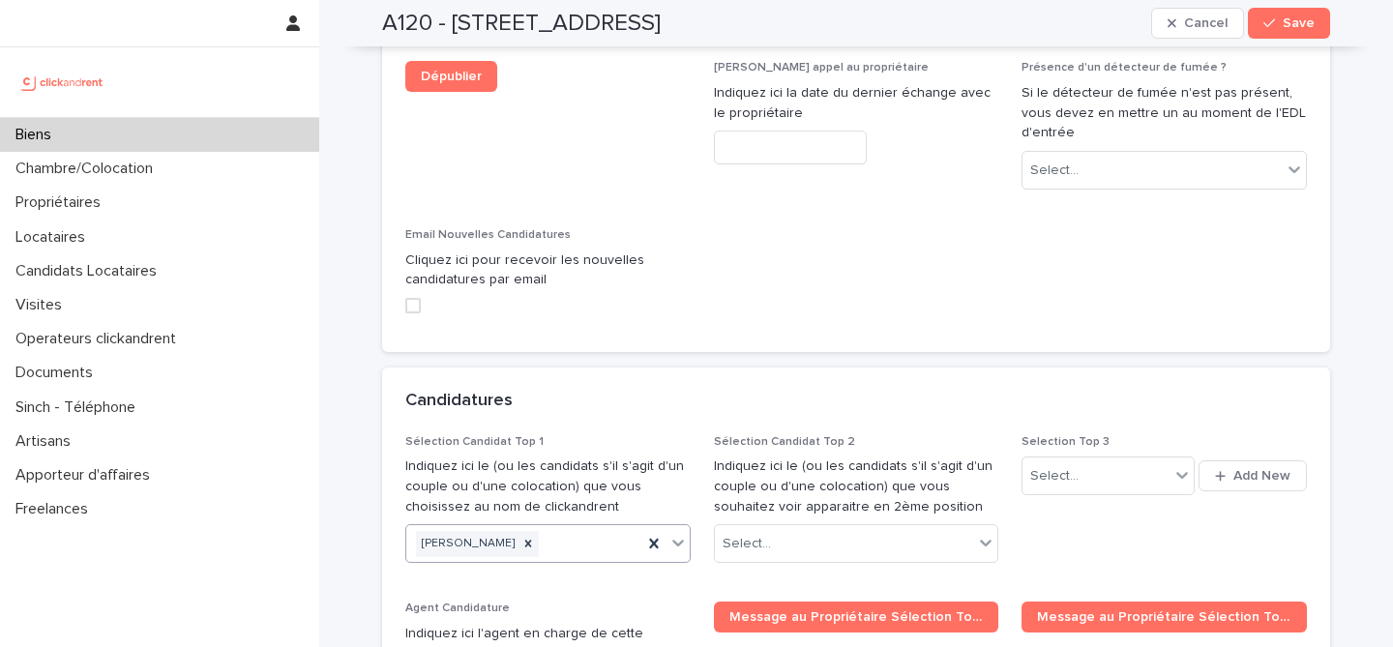
click at [588, 527] on div "[PERSON_NAME]" at bounding box center [524, 544] width 236 height 34
type input "*********"
click at [563, 444] on div "Edgar Provost" at bounding box center [548, 449] width 284 height 34
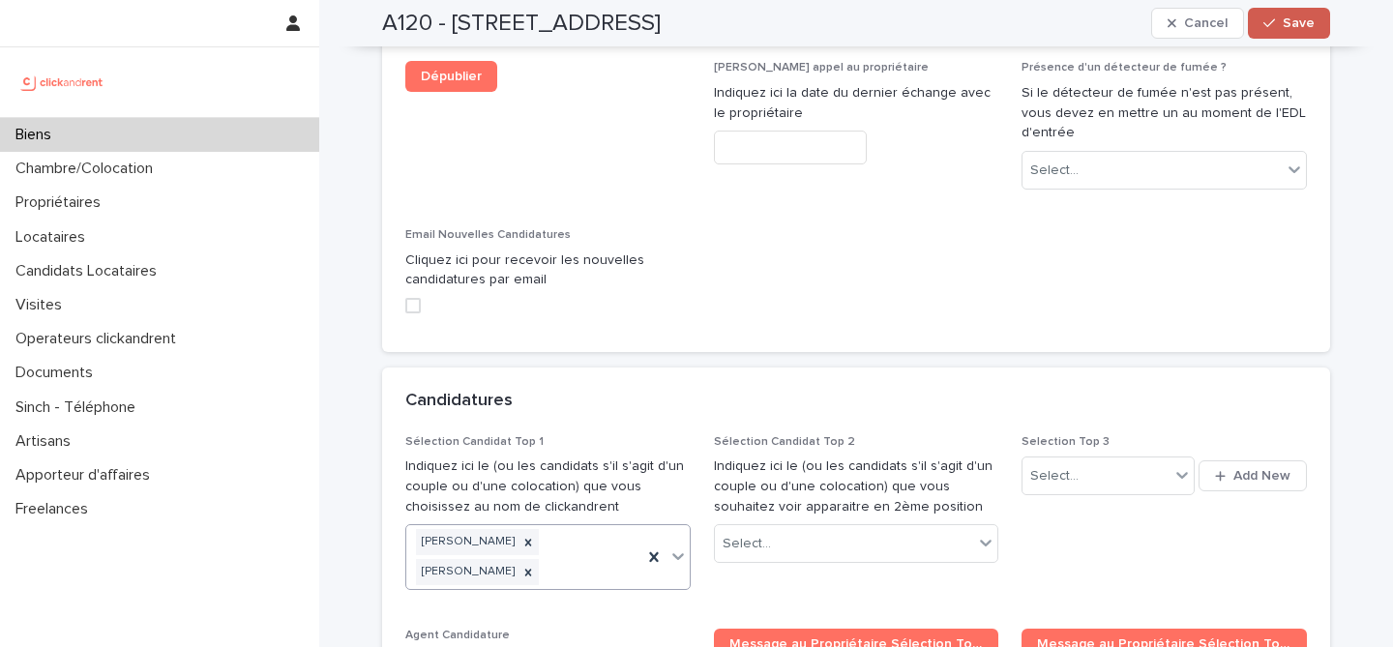
click at [1273, 28] on icon "button" at bounding box center [1270, 23] width 12 height 14
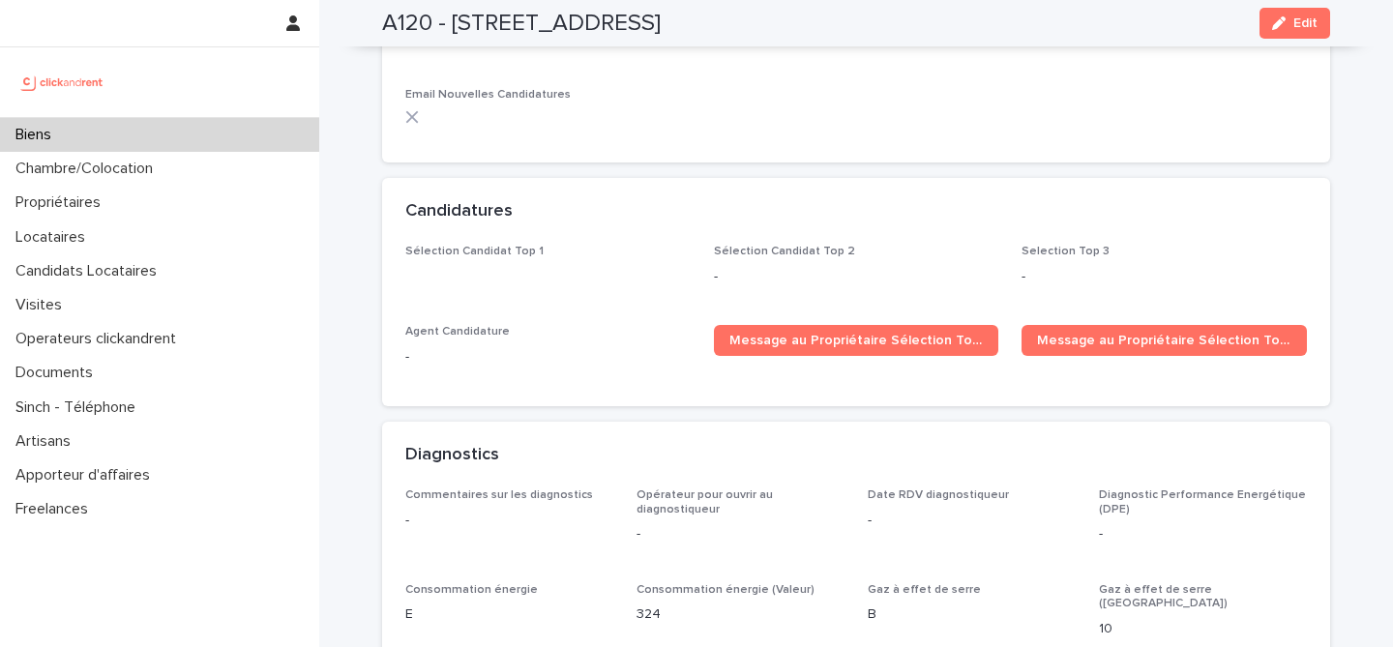
scroll to position [5466, 0]
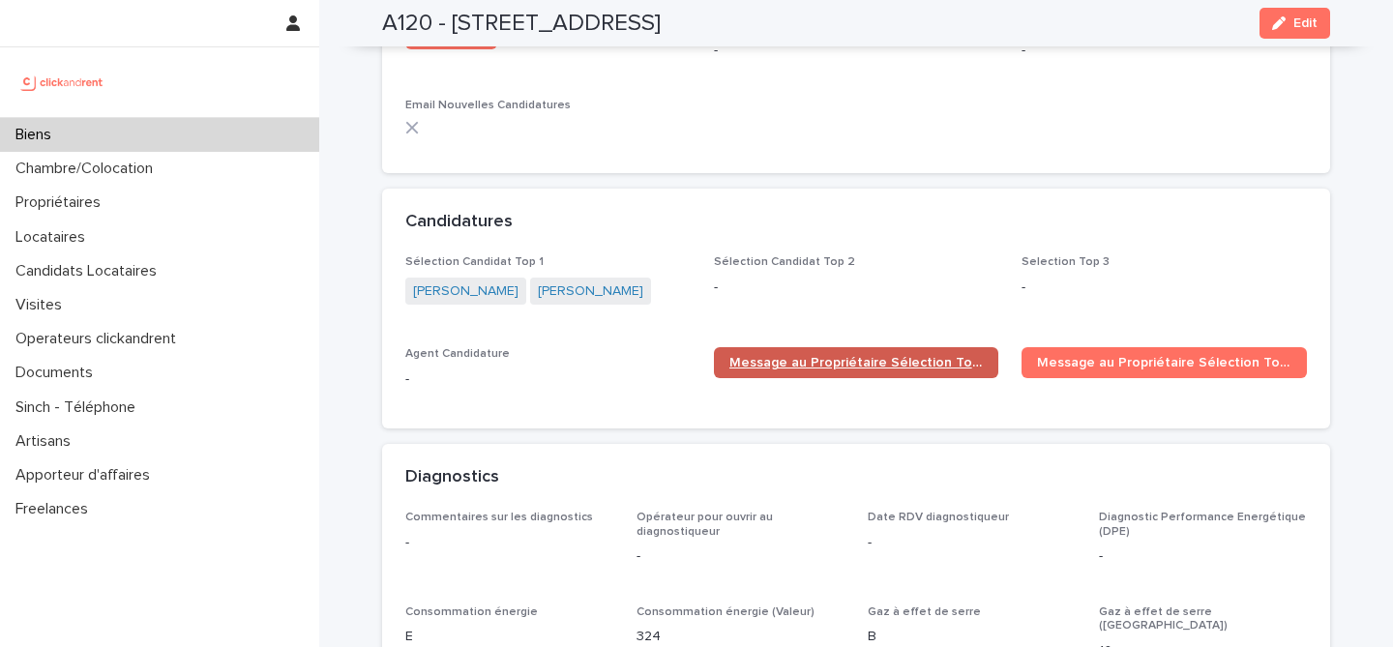
click at [886, 356] on span "Message au Propriétaire Sélection Top 1" at bounding box center [857, 363] width 254 height 14
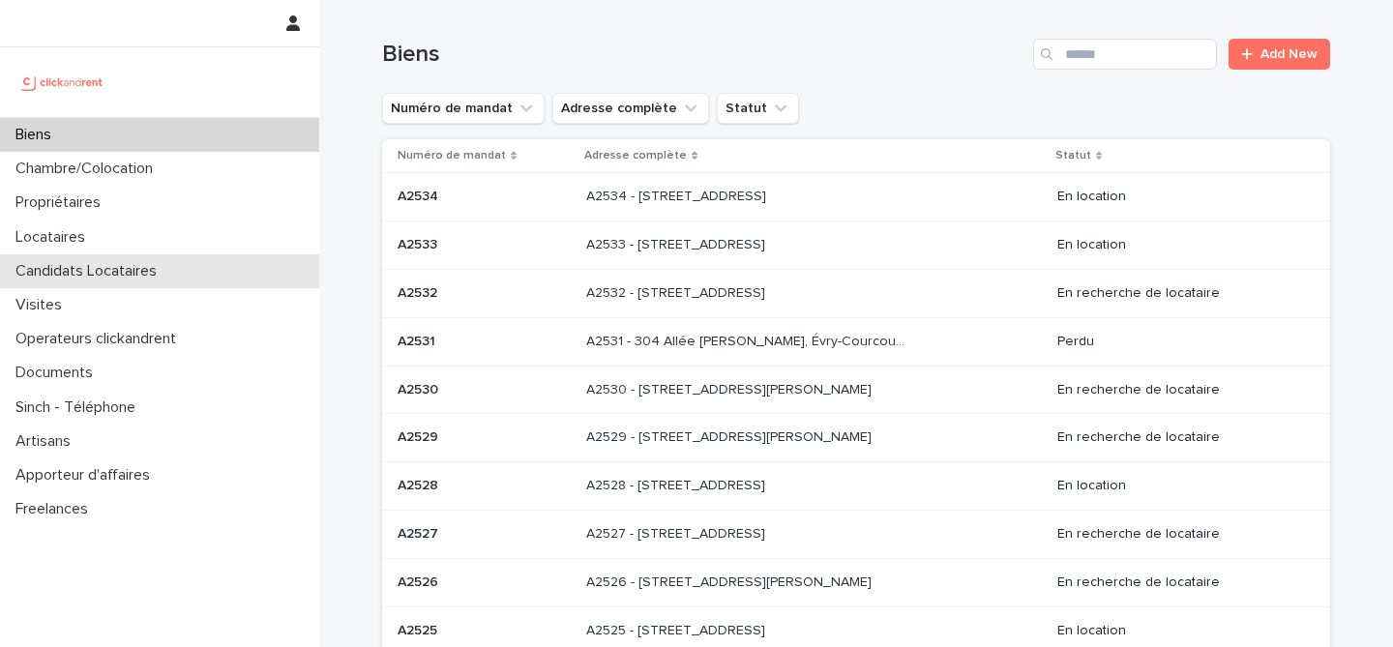
click at [165, 273] on p "Candidats Locataires" at bounding box center [90, 271] width 165 height 18
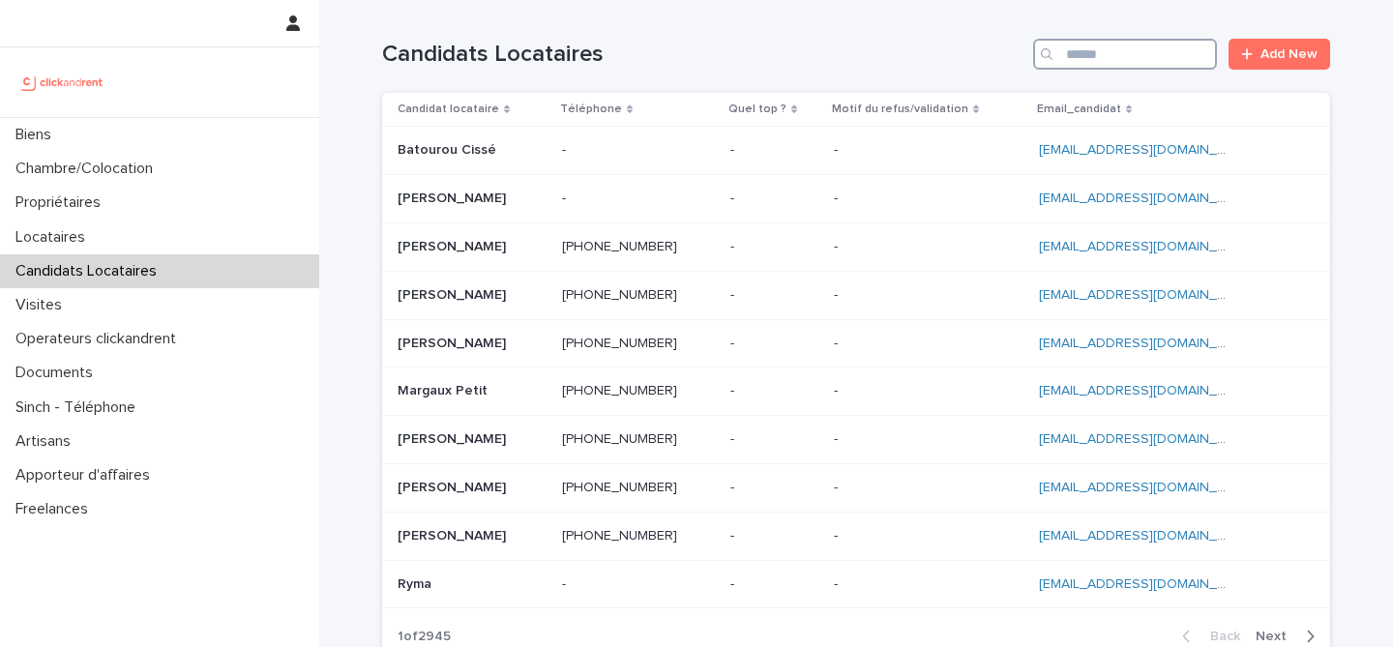
click at [1130, 61] on input "Search" at bounding box center [1125, 54] width 184 height 31
paste input "**********"
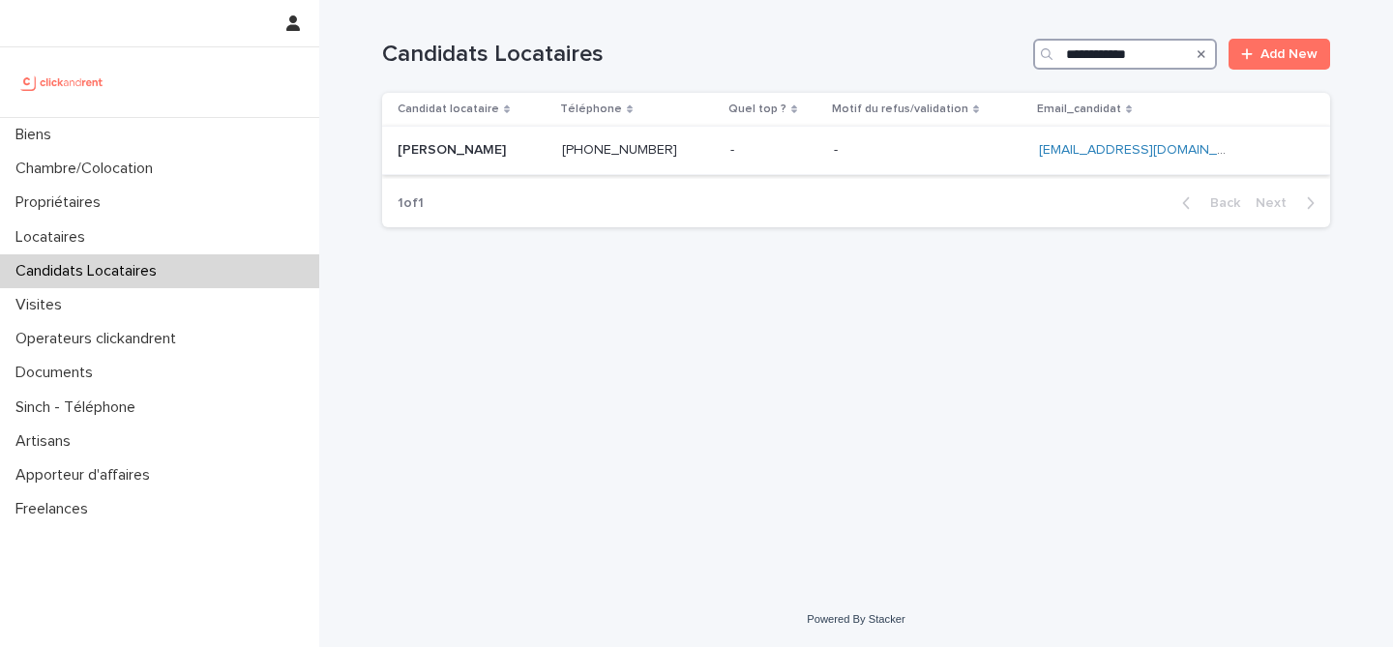
type input "**********"
click at [547, 164] on div "[PERSON_NAME] [PERSON_NAME]" at bounding box center [472, 151] width 149 height 32
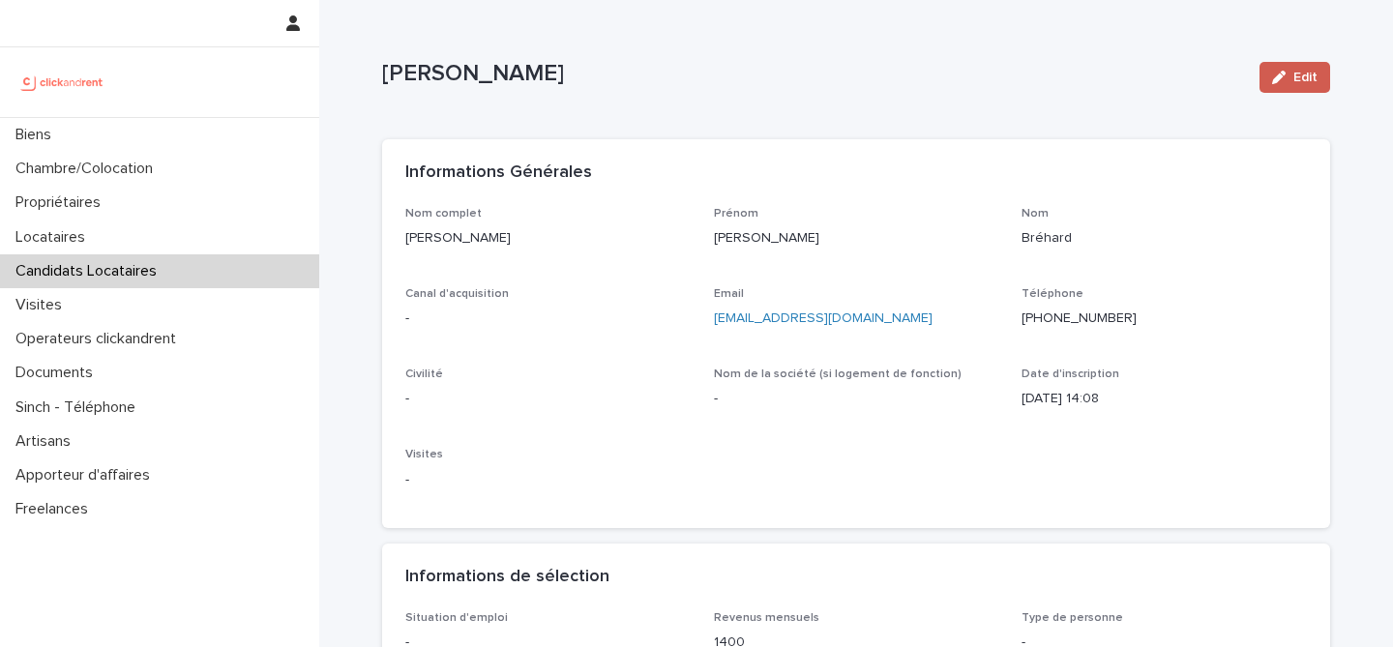
click at [1290, 81] on div "button" at bounding box center [1282, 78] width 21 height 14
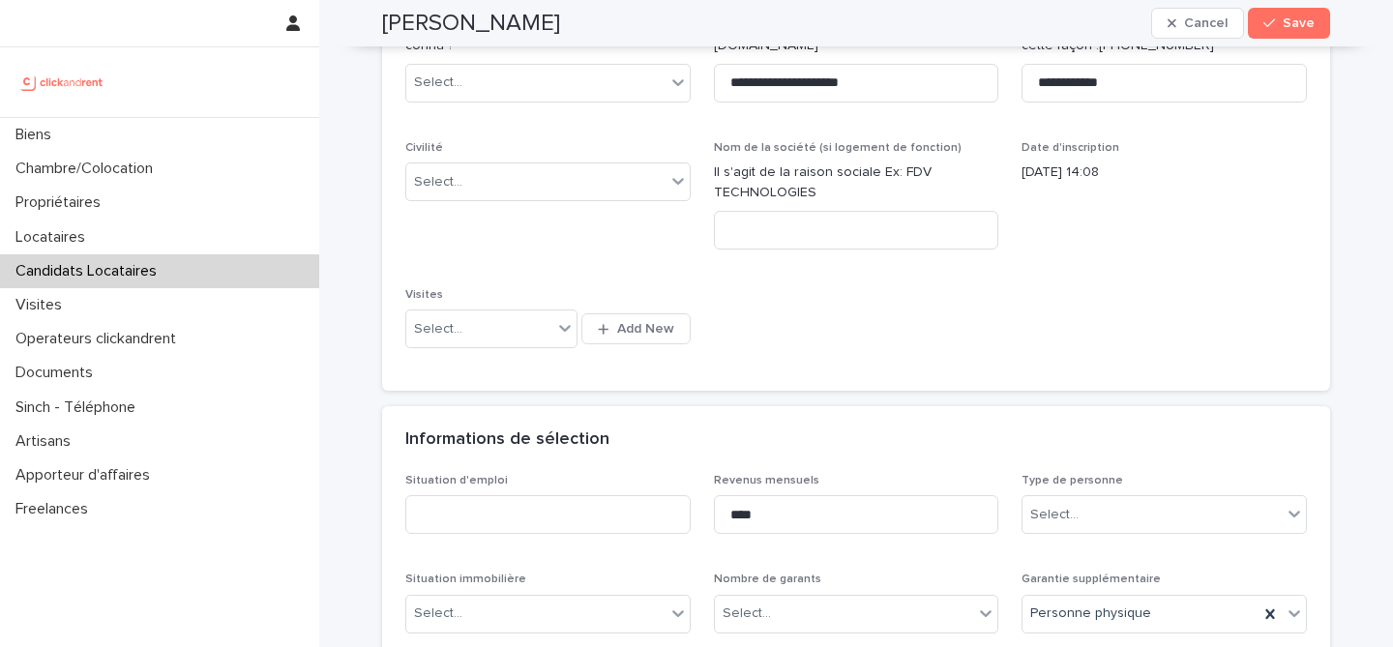
scroll to position [254, 0]
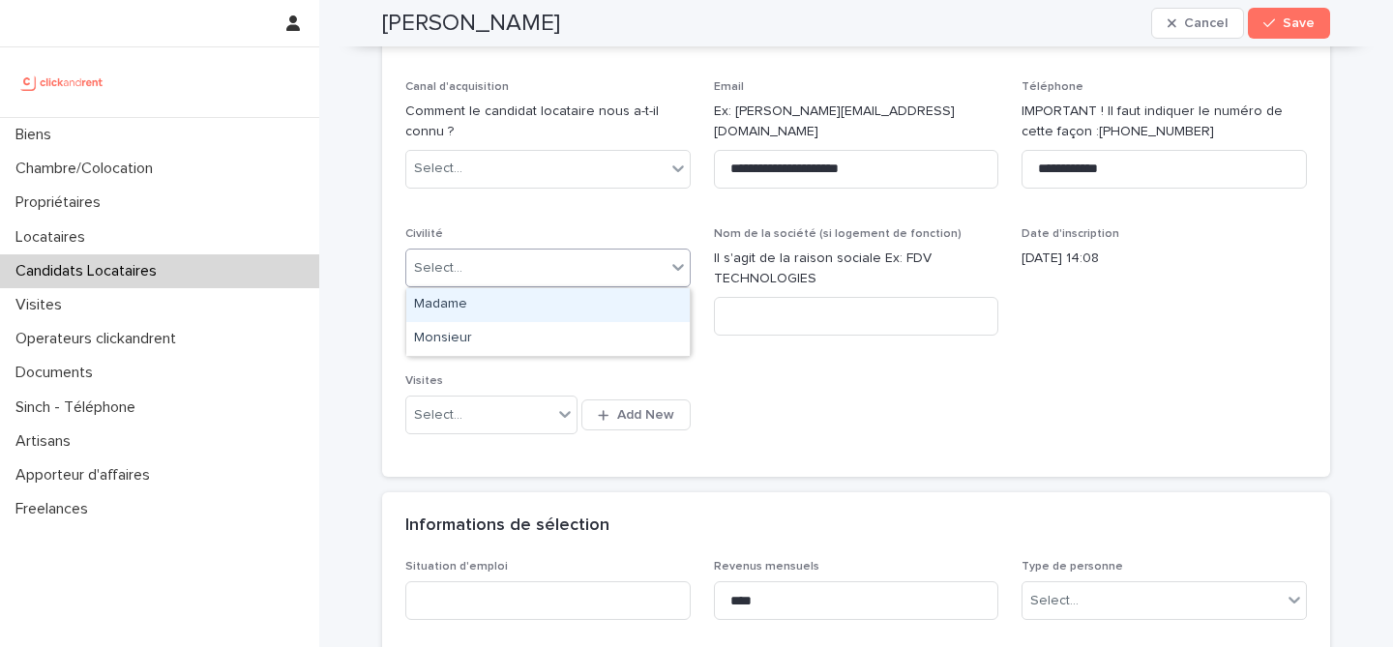
click at [635, 264] on div "Select..." at bounding box center [535, 269] width 259 height 32
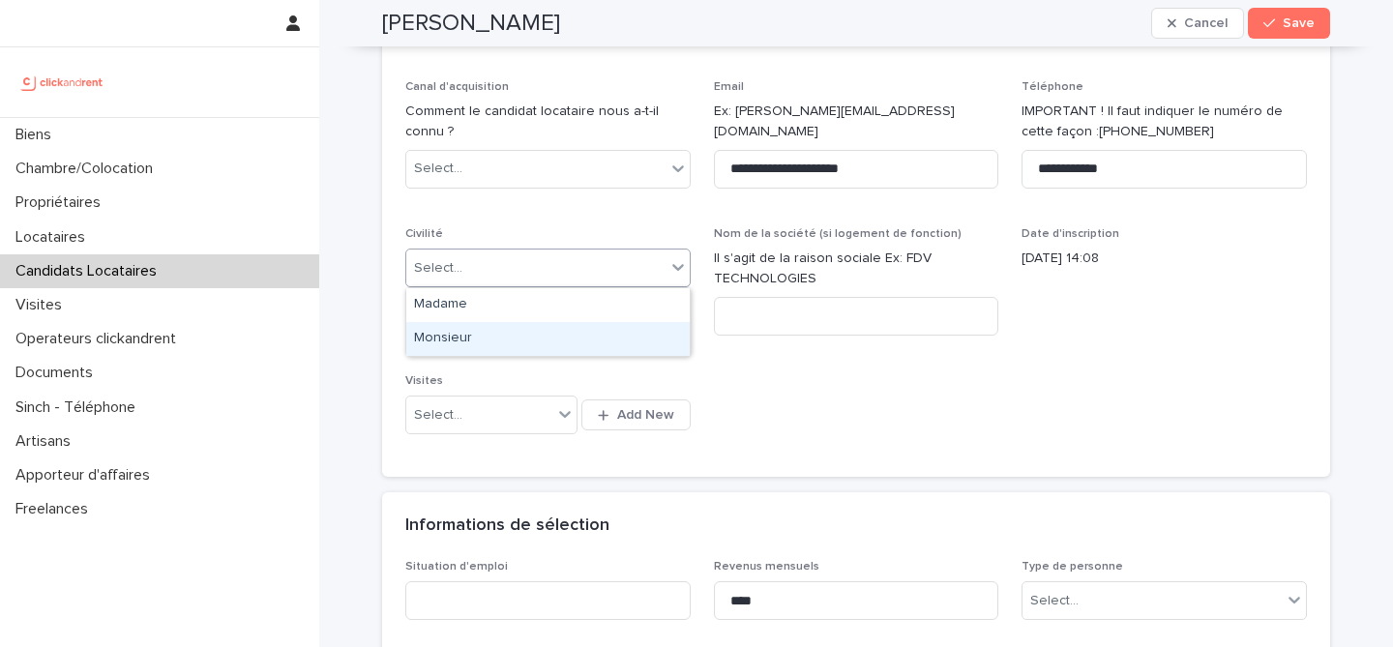
click at [629, 341] on div "Monsieur" at bounding box center [548, 339] width 284 height 34
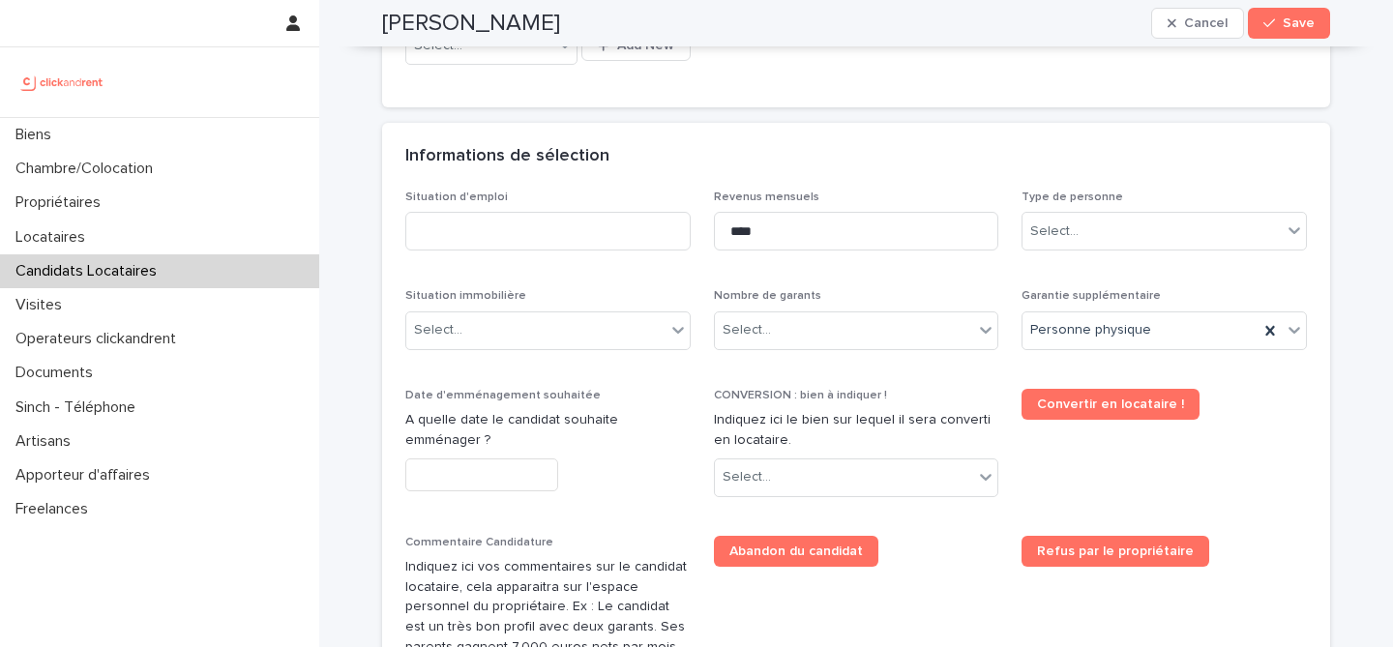
scroll to position [652, 0]
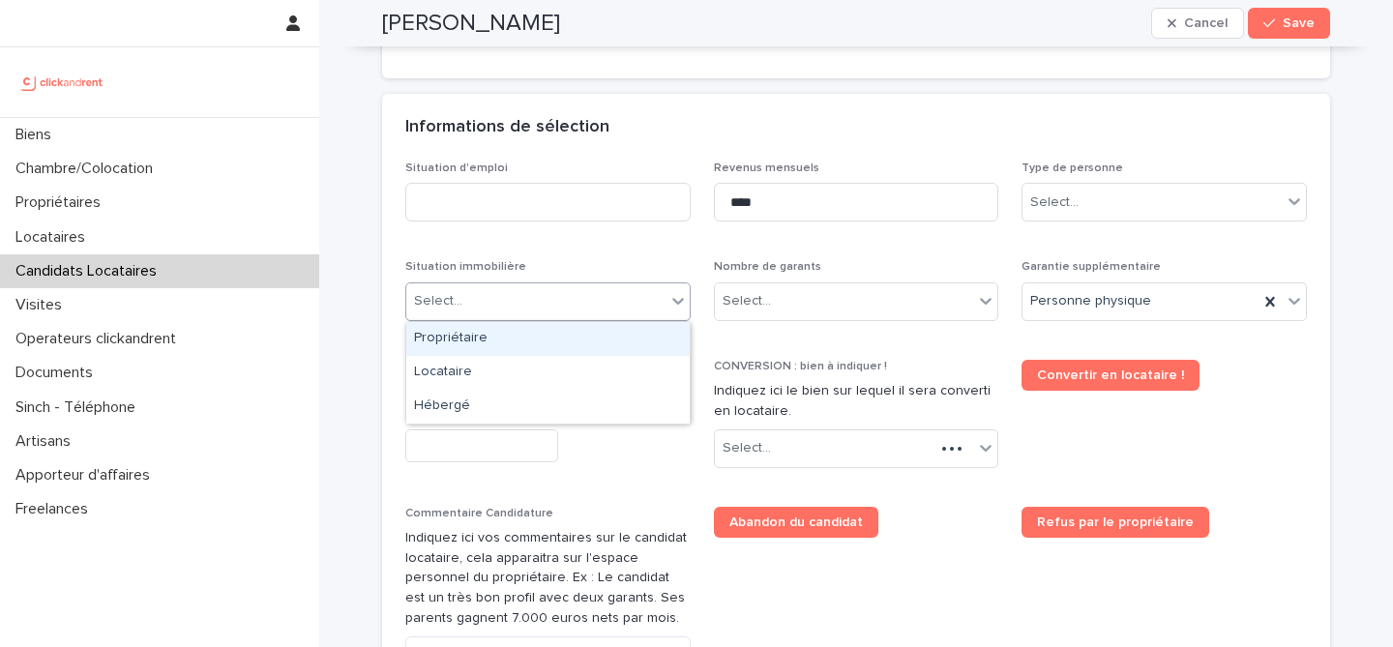
click at [545, 291] on div "Select..." at bounding box center [535, 301] width 259 height 32
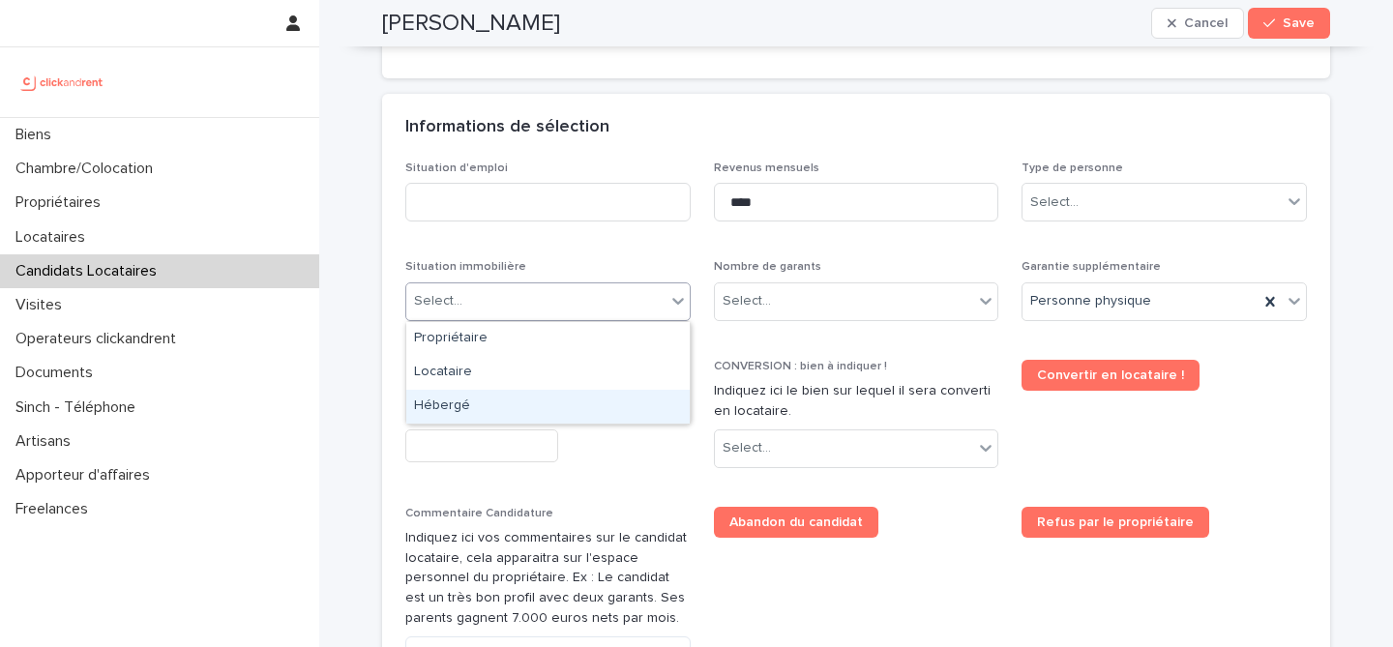
click at [524, 416] on div "Hébergé" at bounding box center [548, 407] width 284 height 34
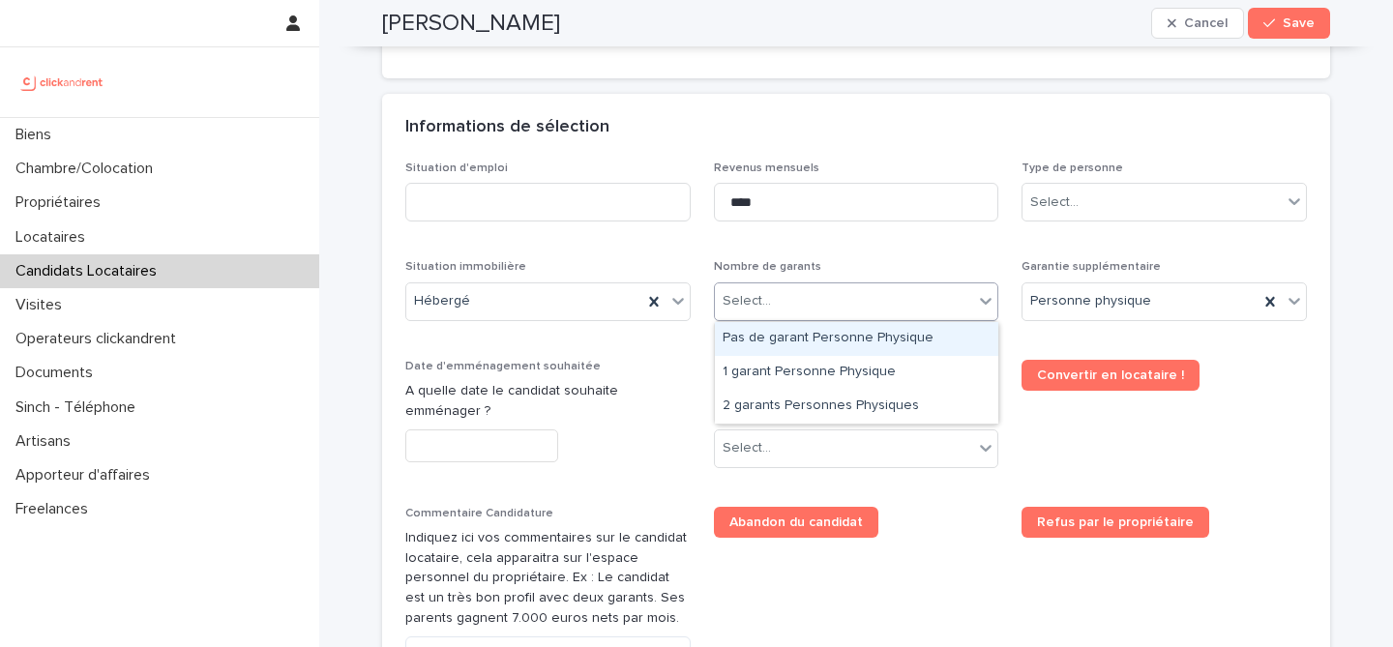
click at [744, 307] on div "Select..." at bounding box center [747, 301] width 48 height 20
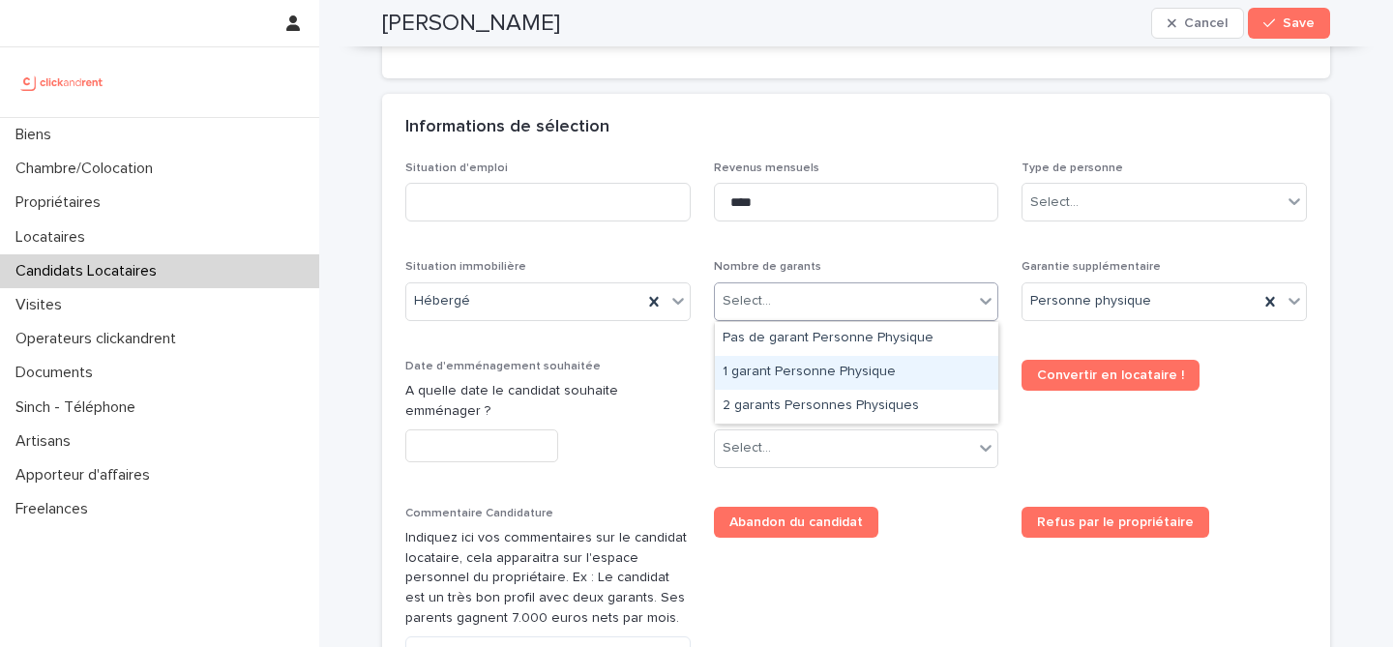
click at [756, 383] on div "1 garant Personne Physique" at bounding box center [857, 373] width 284 height 34
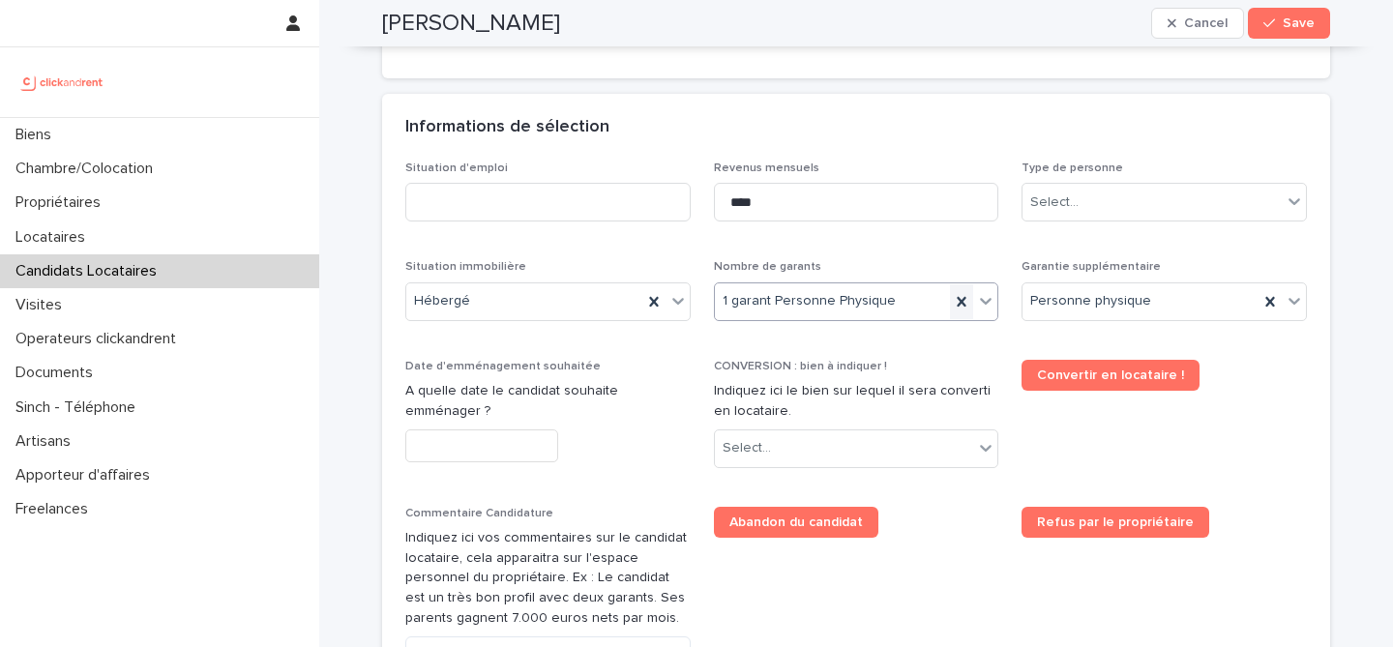
click at [968, 306] on icon at bounding box center [961, 301] width 19 height 19
click at [911, 304] on div "Select..." at bounding box center [844, 301] width 259 height 32
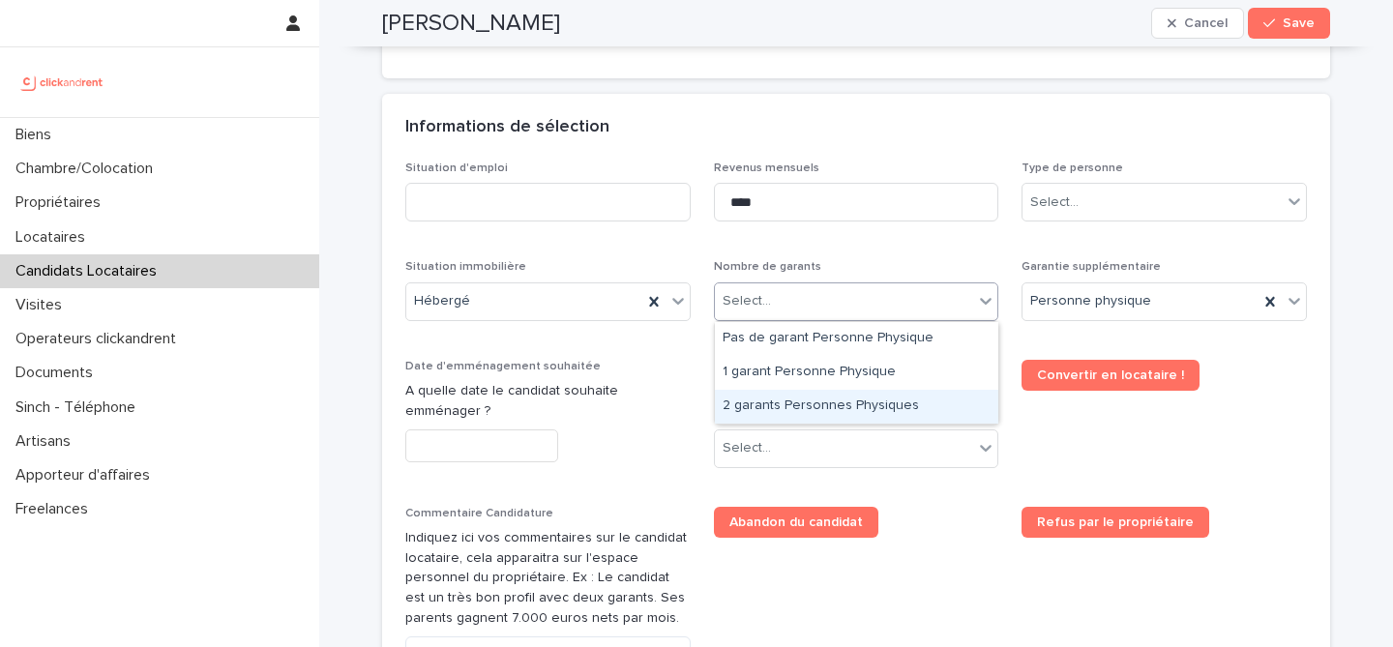
click at [853, 399] on div "2 garants Personnes Physiques" at bounding box center [857, 407] width 284 height 34
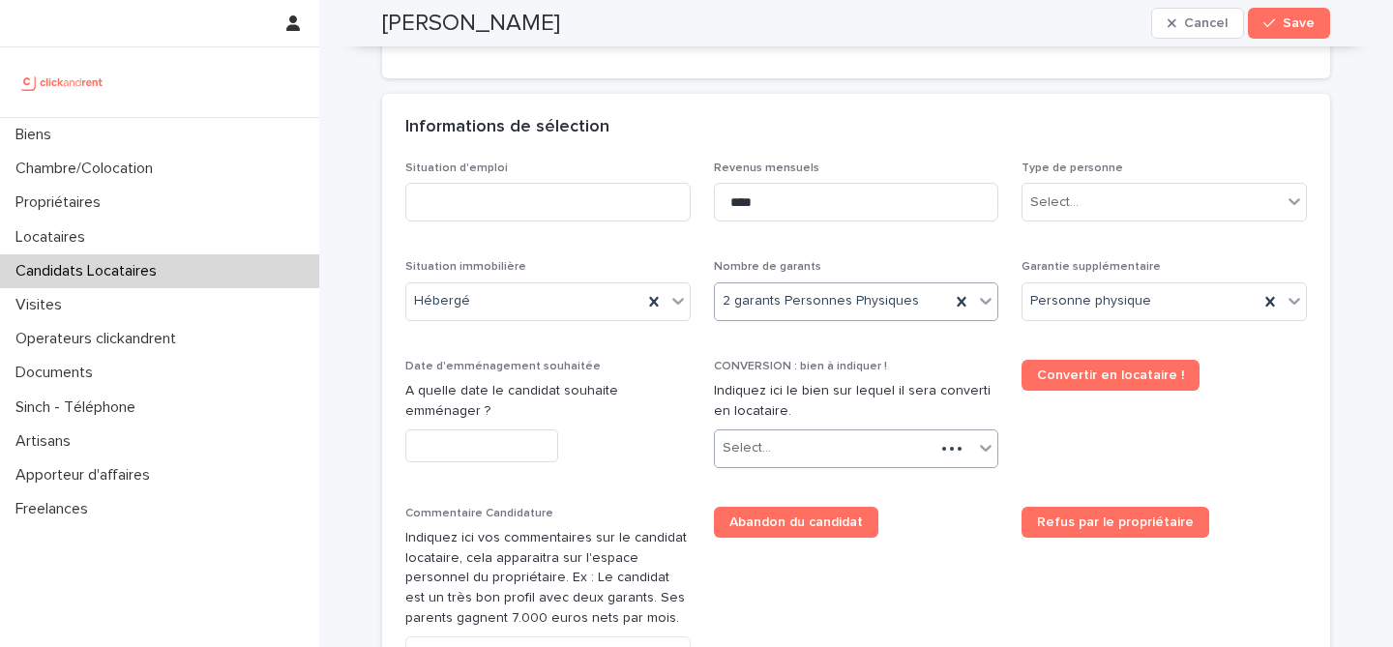
click at [804, 454] on div "Select..." at bounding box center [825, 449] width 221 height 32
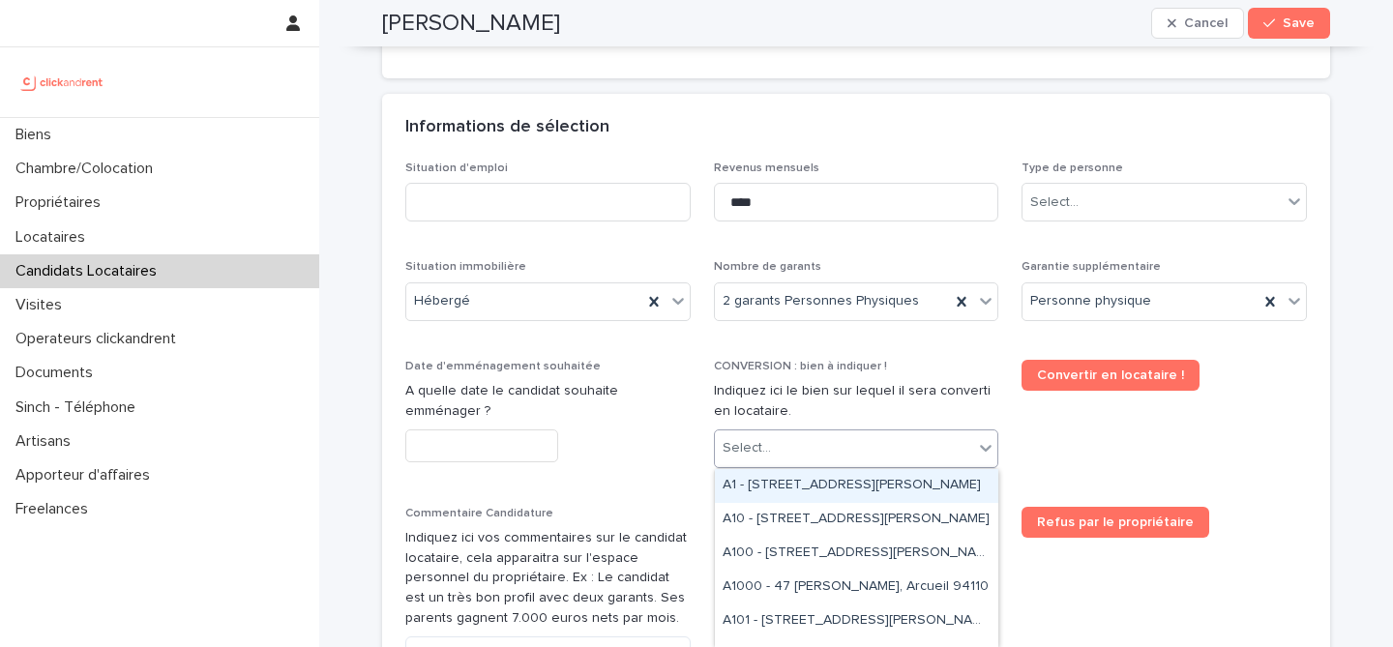
paste input "****"
type input "****"
click at [828, 478] on div "A120 - [STREET_ADDRESS]" at bounding box center [857, 486] width 284 height 34
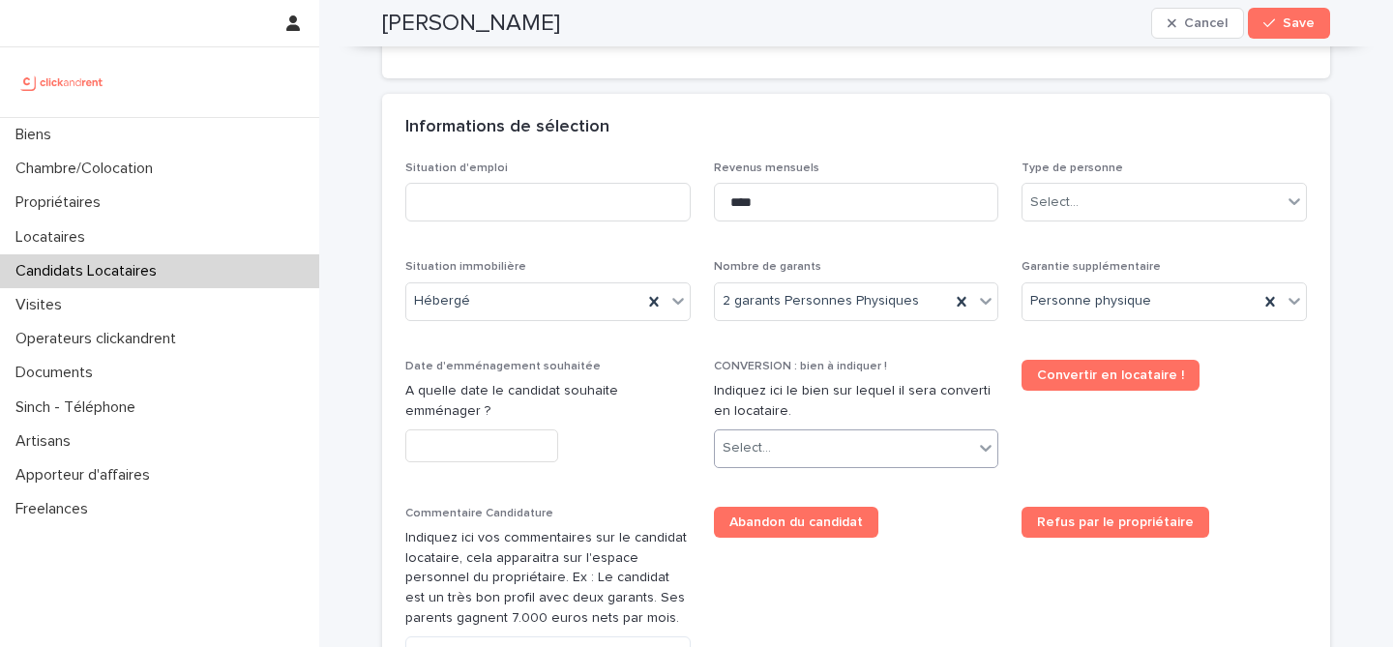
scroll to position [670, 0]
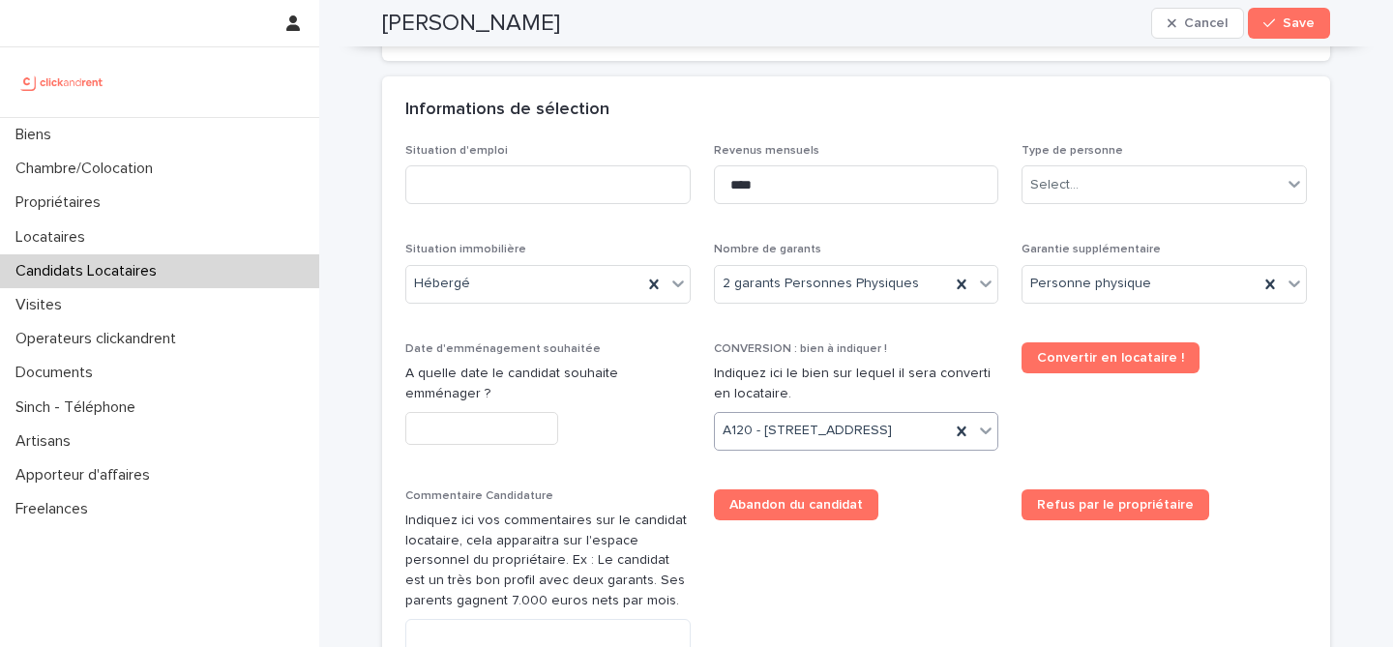
click at [928, 521] on div "Abandon du candidat" at bounding box center [856, 505] width 285 height 31
click at [541, 433] on input "text" at bounding box center [481, 429] width 153 height 34
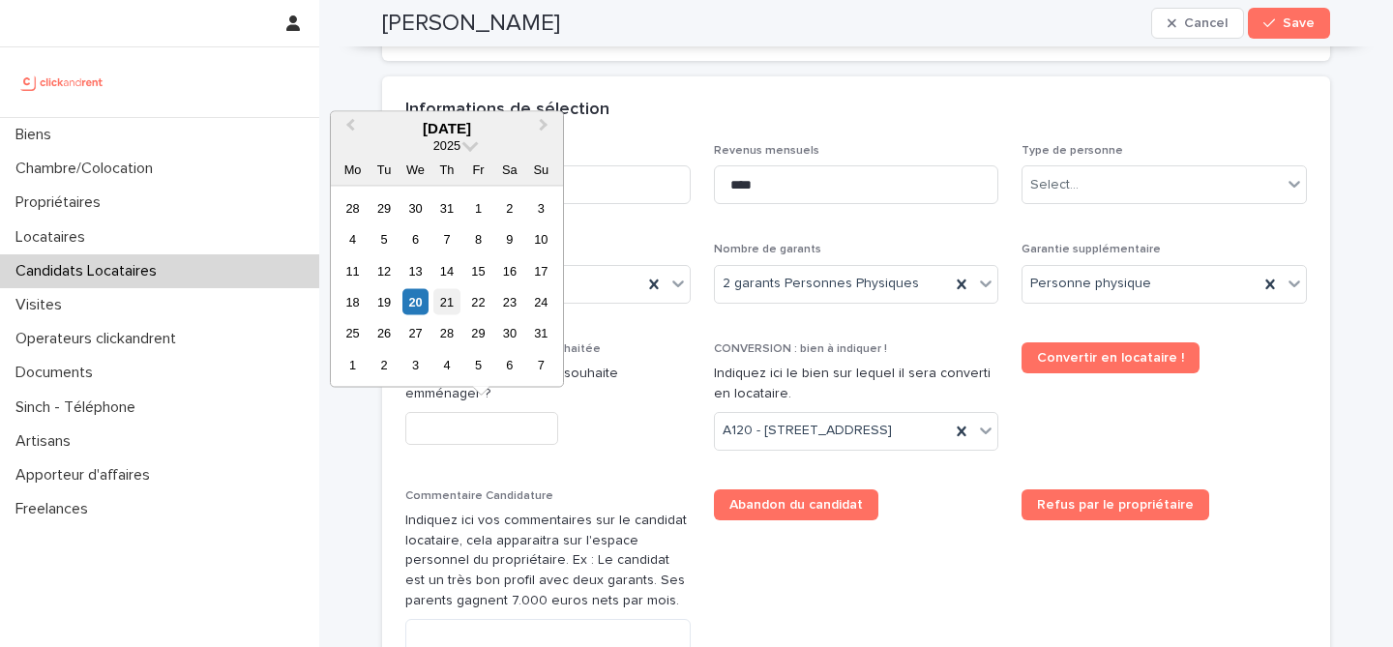
click at [446, 300] on div "21" at bounding box center [447, 302] width 26 height 26
type input "*********"
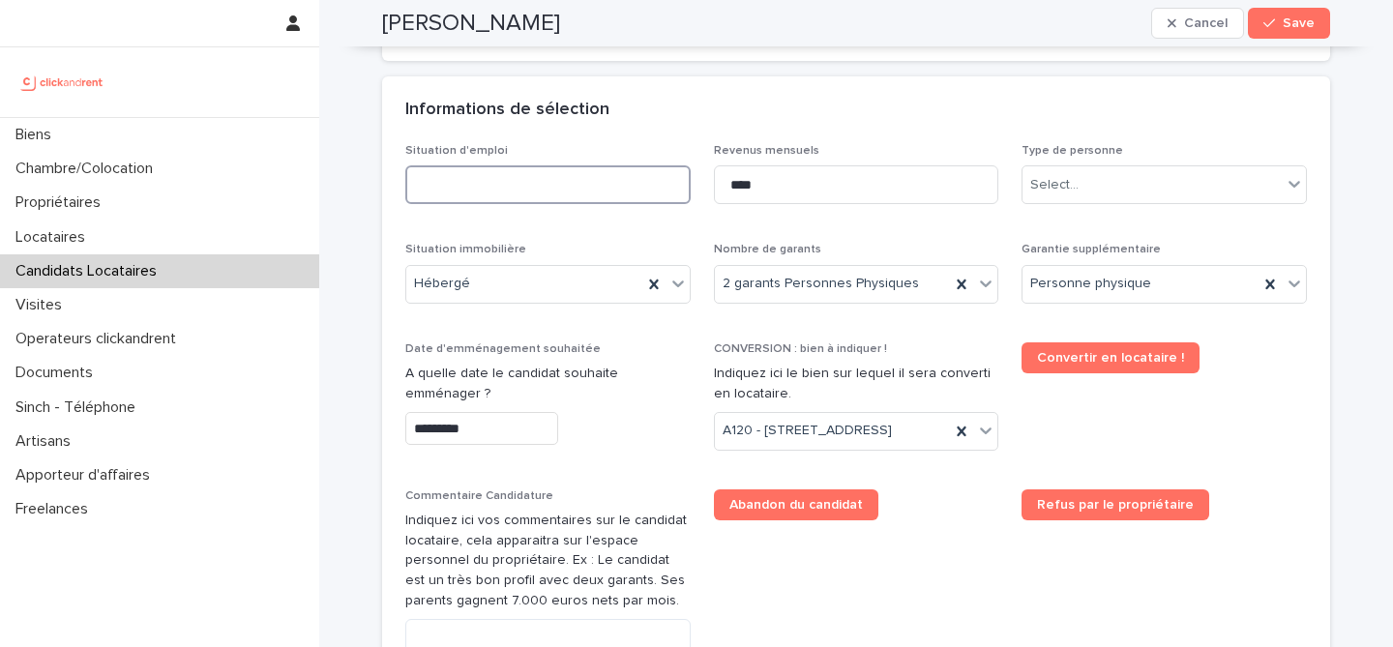
click at [549, 197] on input at bounding box center [547, 184] width 285 height 39
type input "*********"
click at [683, 113] on div "Informations de sélection" at bounding box center [852, 110] width 894 height 21
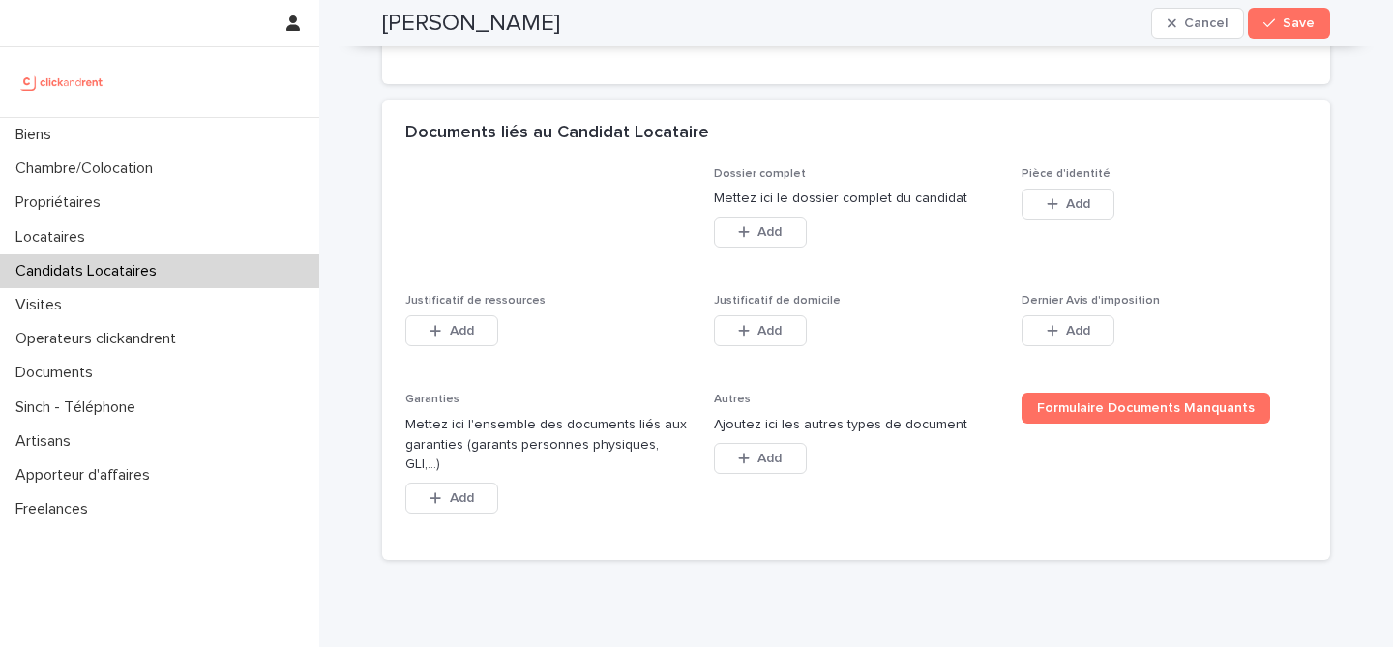
scroll to position [1481, 0]
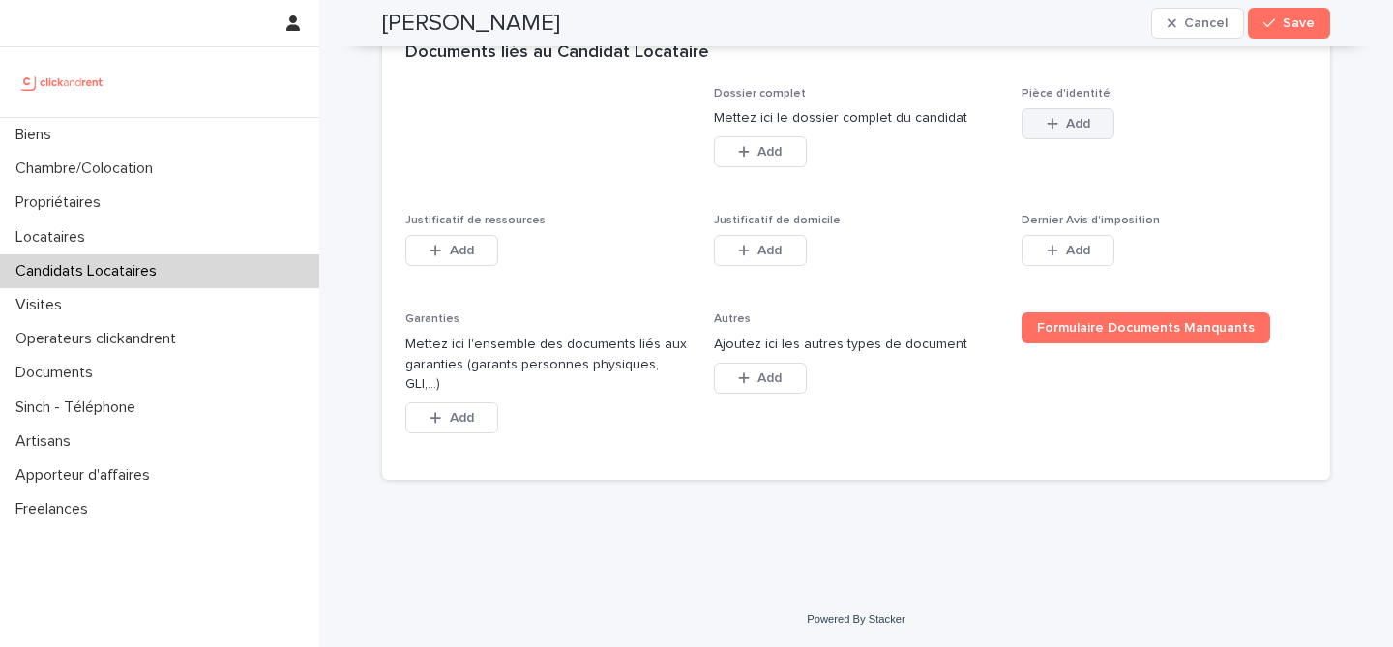
click at [1055, 131] on icon "button" at bounding box center [1053, 124] width 12 height 14
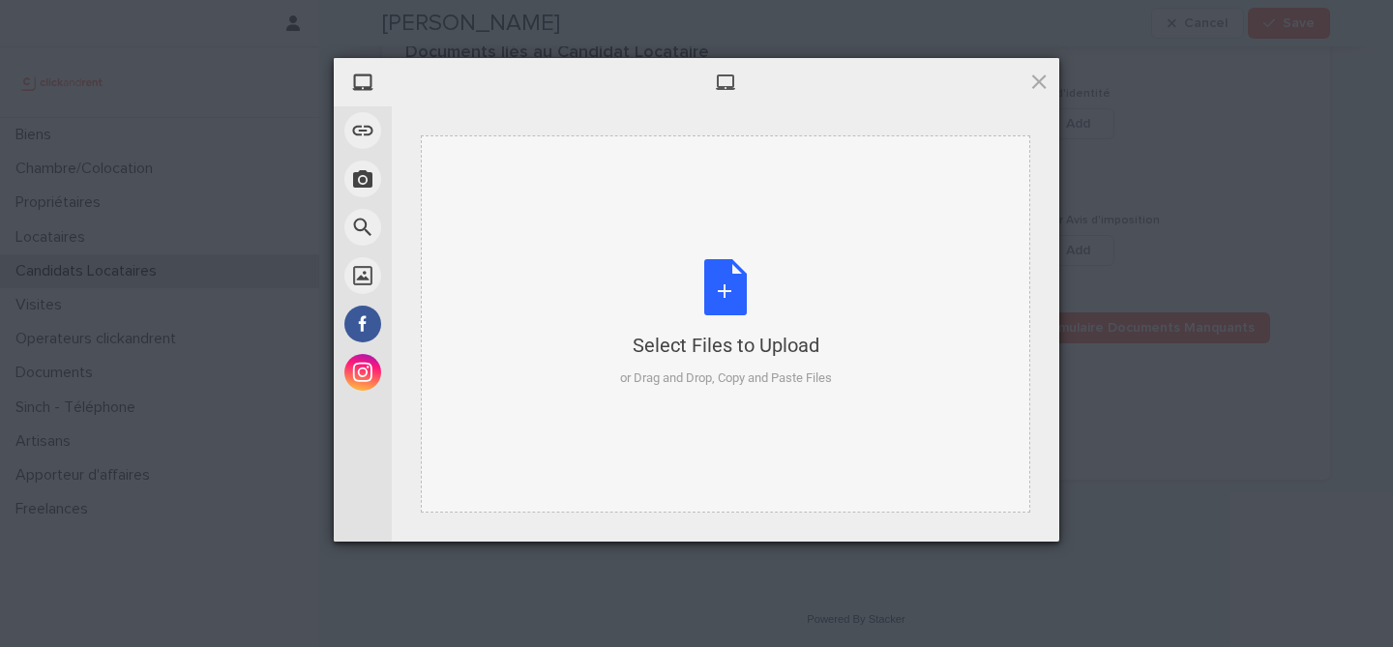
click at [713, 276] on div "Select Files to Upload or Drag and Drop, Copy and Paste Files" at bounding box center [726, 323] width 212 height 129
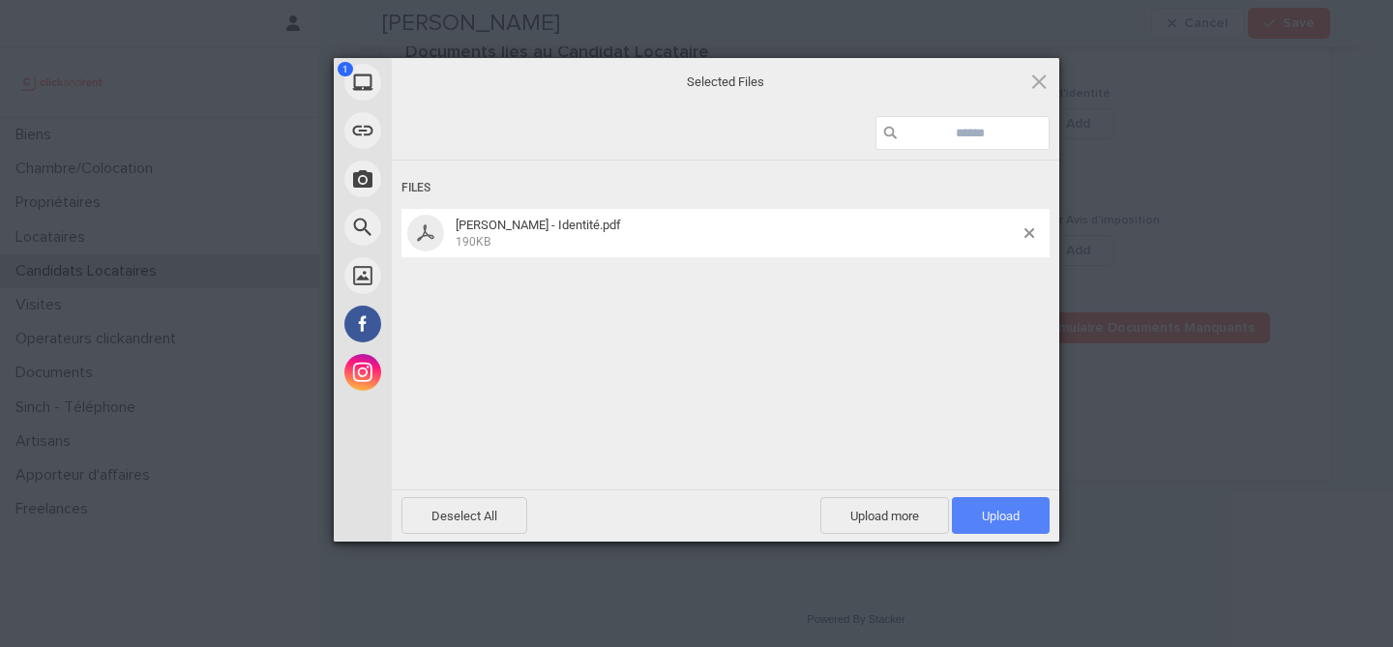
click at [1008, 514] on span "Upload 1" at bounding box center [1001, 516] width 38 height 15
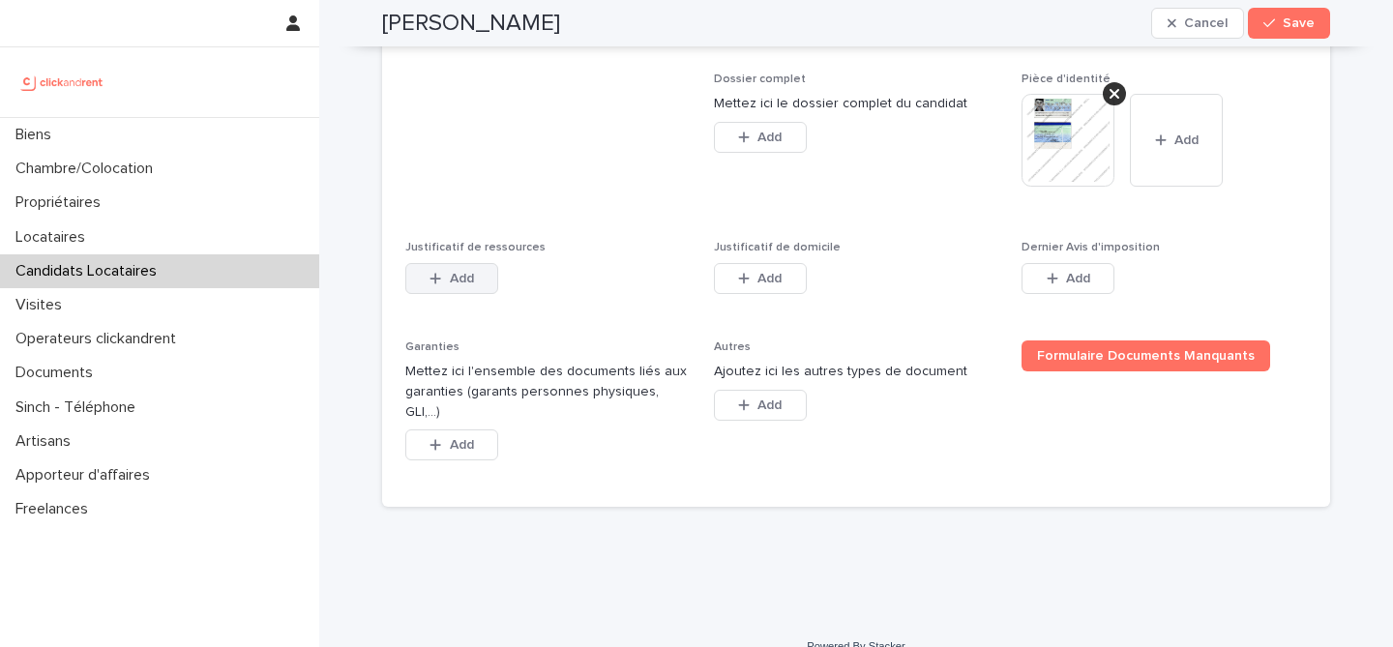
click at [465, 294] on button "Add" at bounding box center [451, 278] width 93 height 31
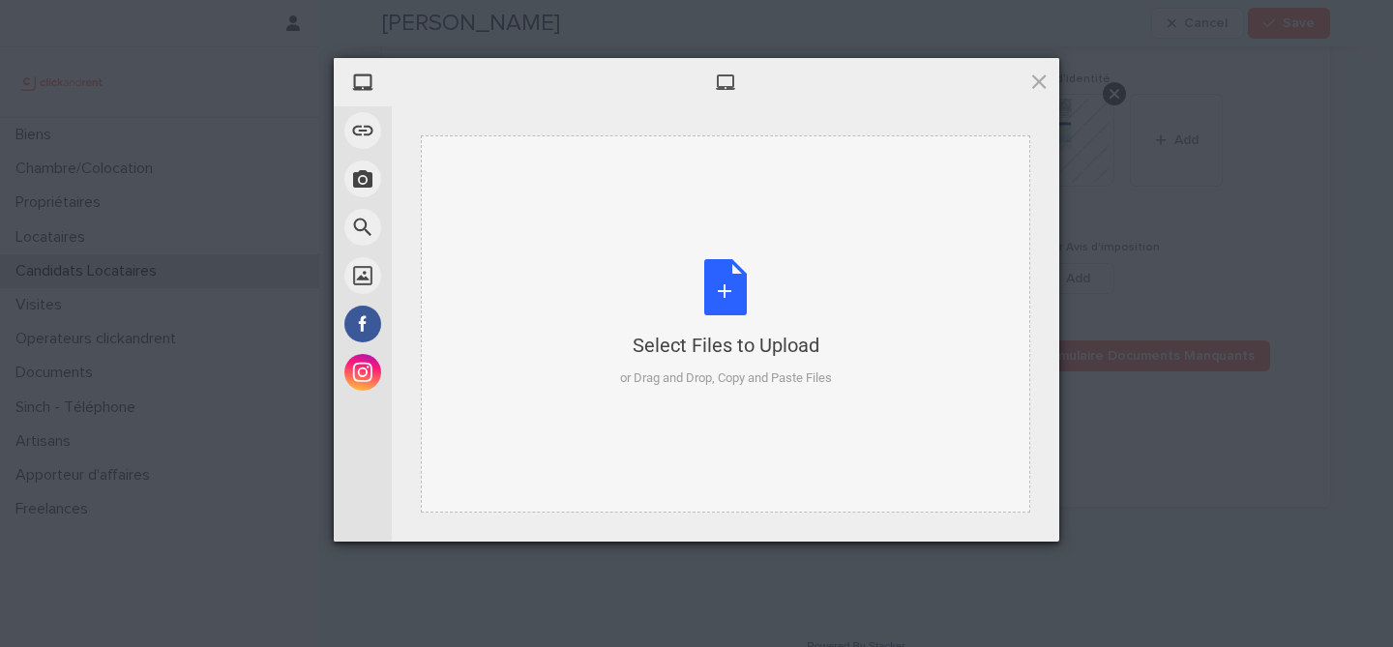
click at [707, 306] on div "Select Files to Upload or Drag and Drop, Copy and Paste Files" at bounding box center [726, 323] width 212 height 129
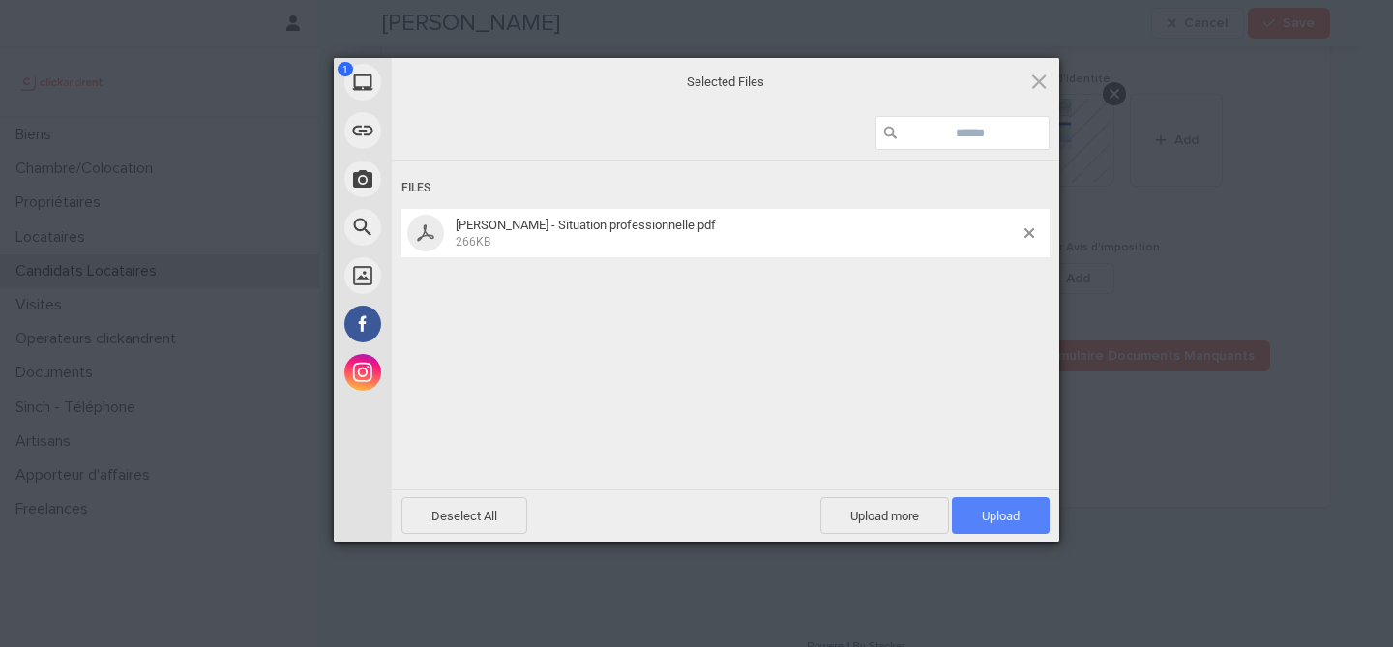
click at [1040, 522] on span "Upload 1" at bounding box center [1001, 515] width 98 height 37
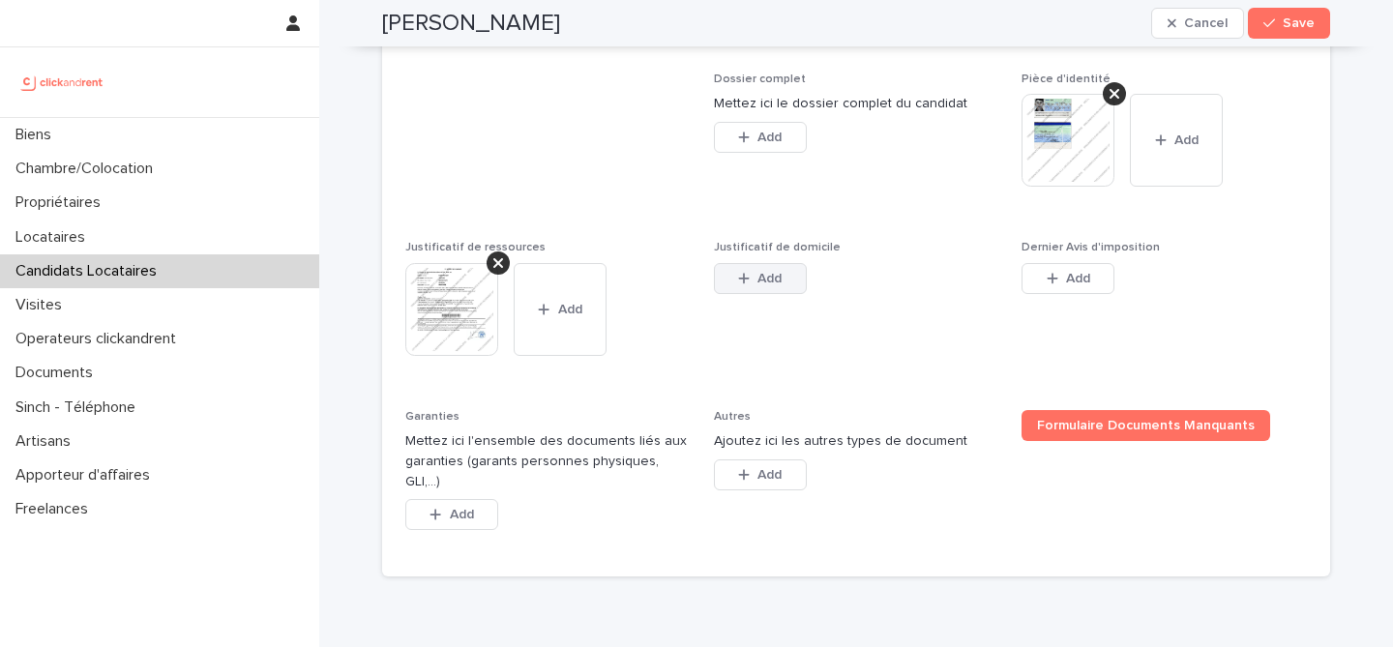
click at [757, 294] on button "Add" at bounding box center [760, 278] width 93 height 31
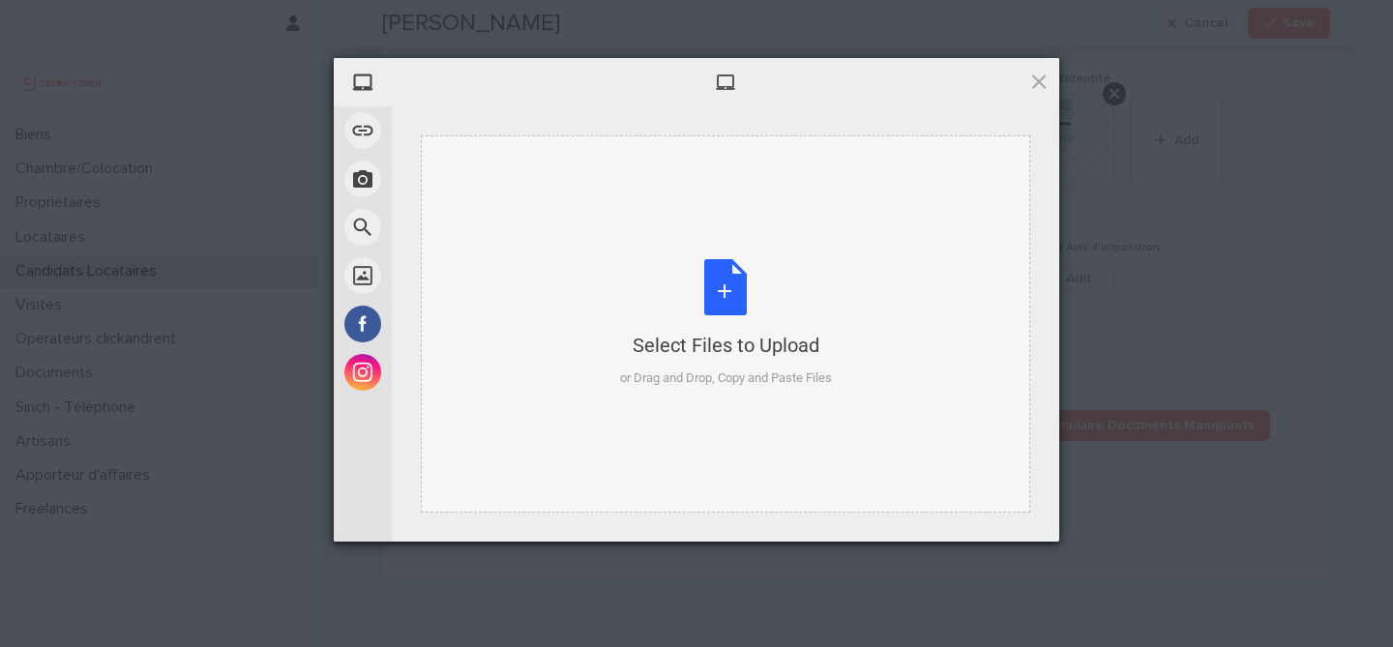
click at [719, 308] on div "Select Files to Upload or Drag and Drop, Copy and Paste Files" at bounding box center [726, 323] width 212 height 129
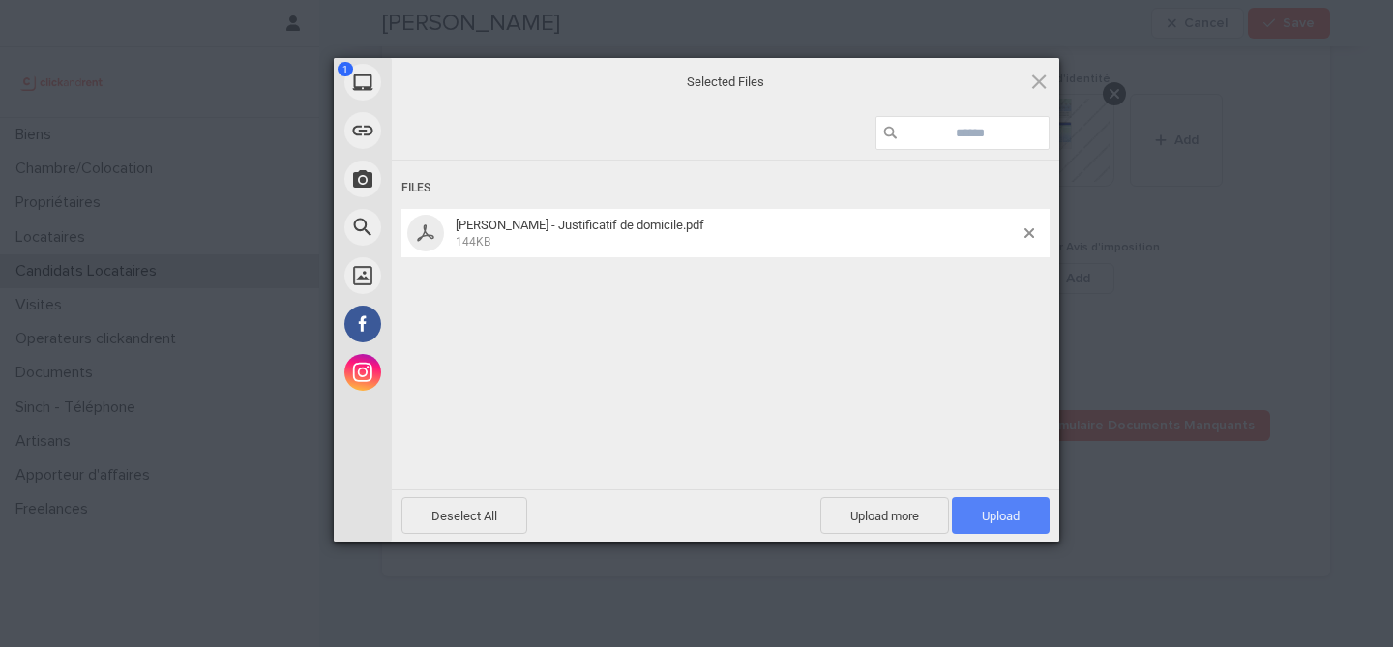
click at [1014, 529] on span "Upload 1" at bounding box center [1001, 515] width 98 height 37
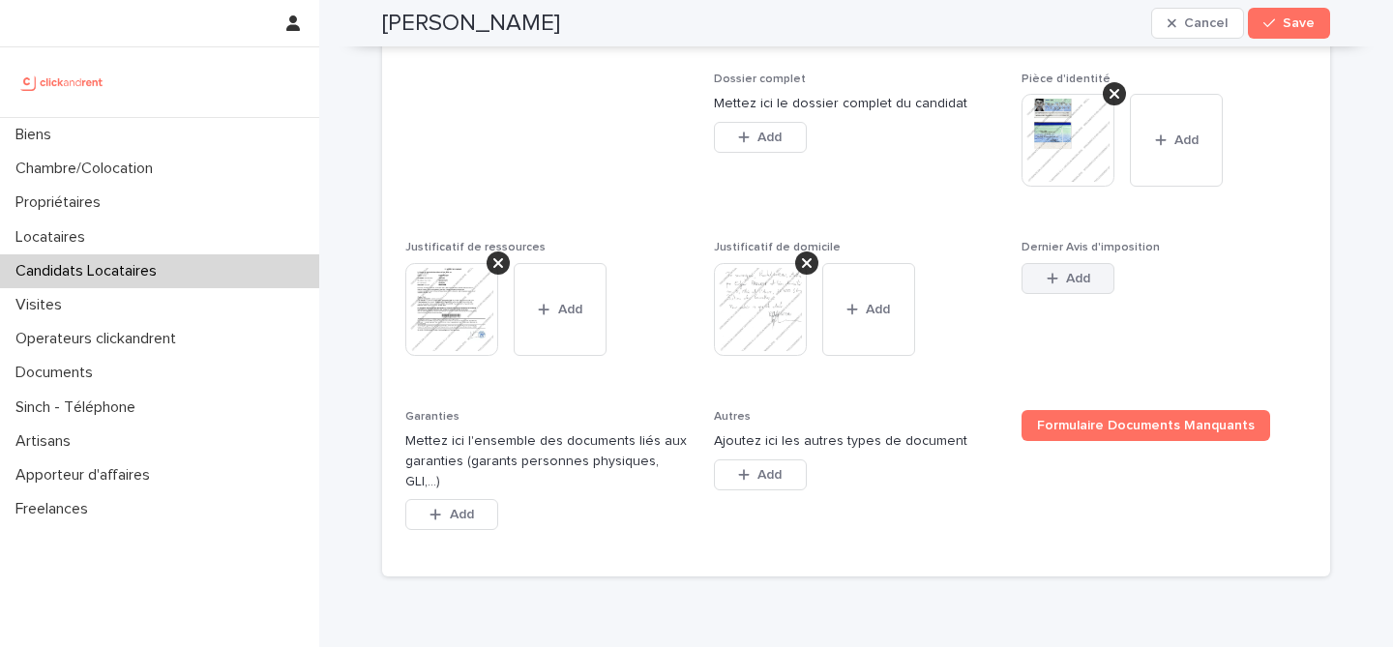
click at [1090, 285] on span "Add" at bounding box center [1078, 279] width 24 height 14
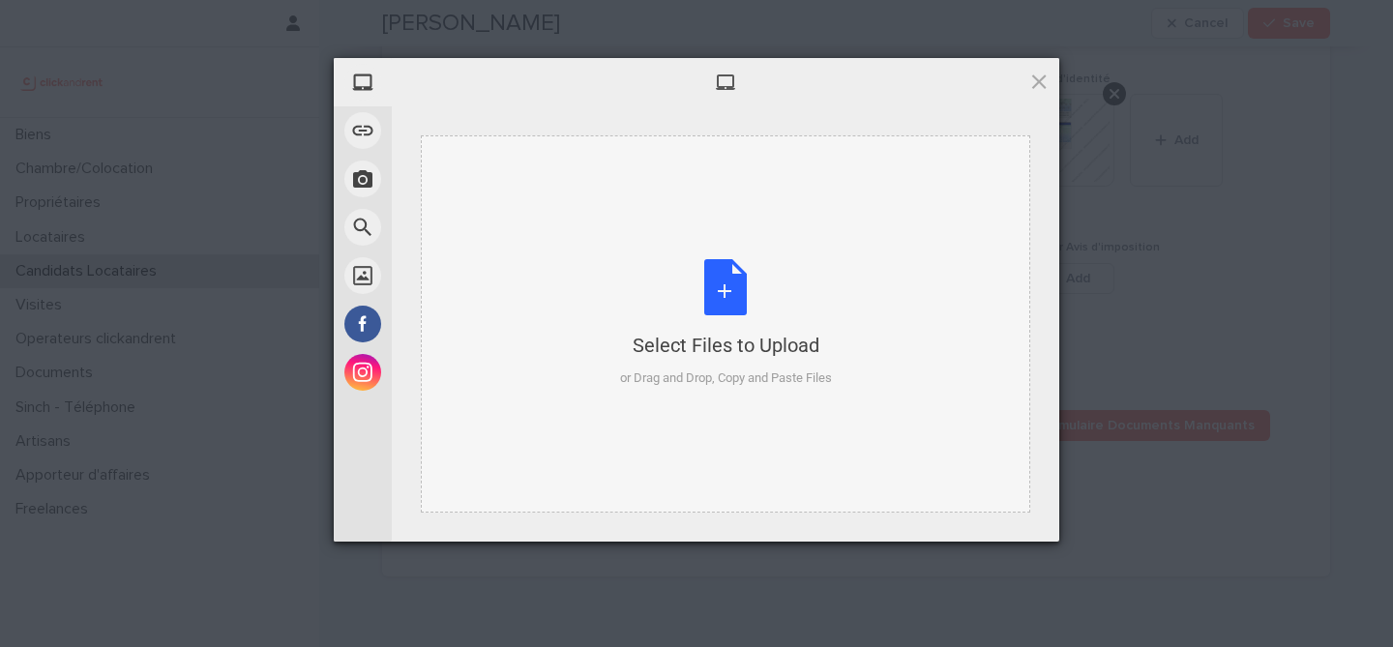
click at [756, 307] on div "Select Files to Upload or Drag and Drop, Copy and Paste Files" at bounding box center [726, 323] width 212 height 129
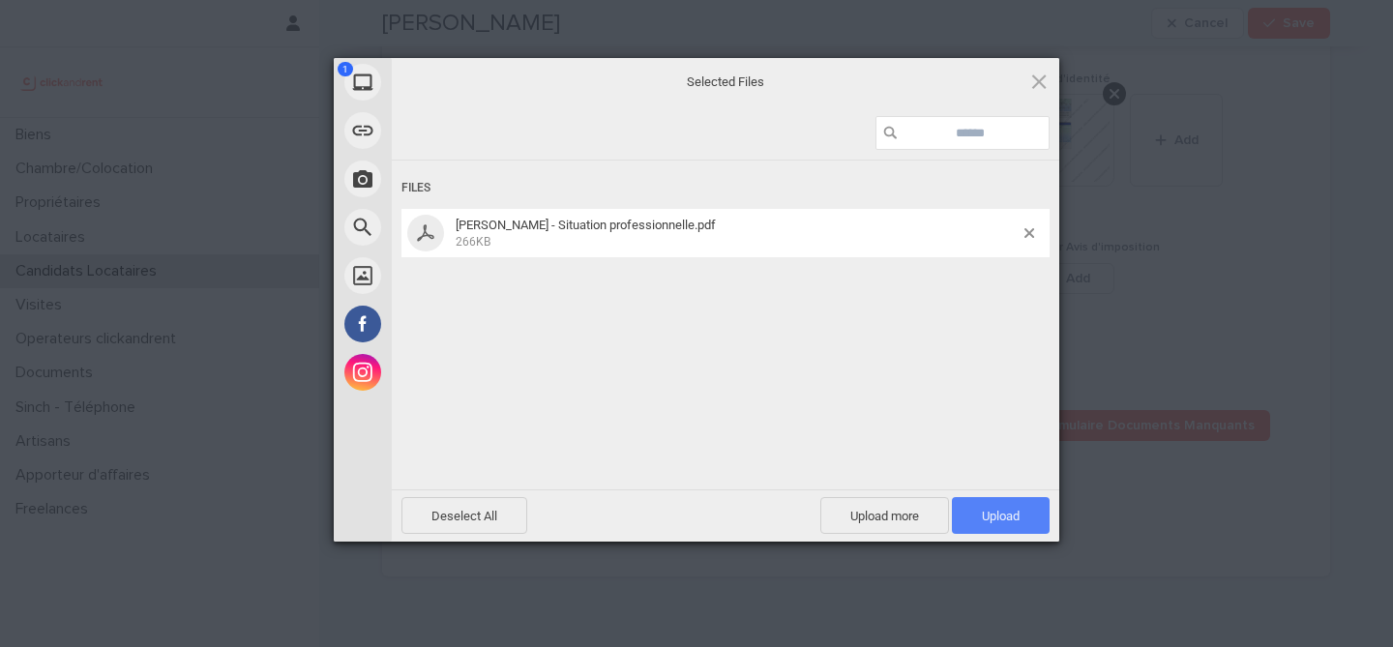
click at [1010, 510] on span "Upload 1" at bounding box center [1001, 516] width 38 height 15
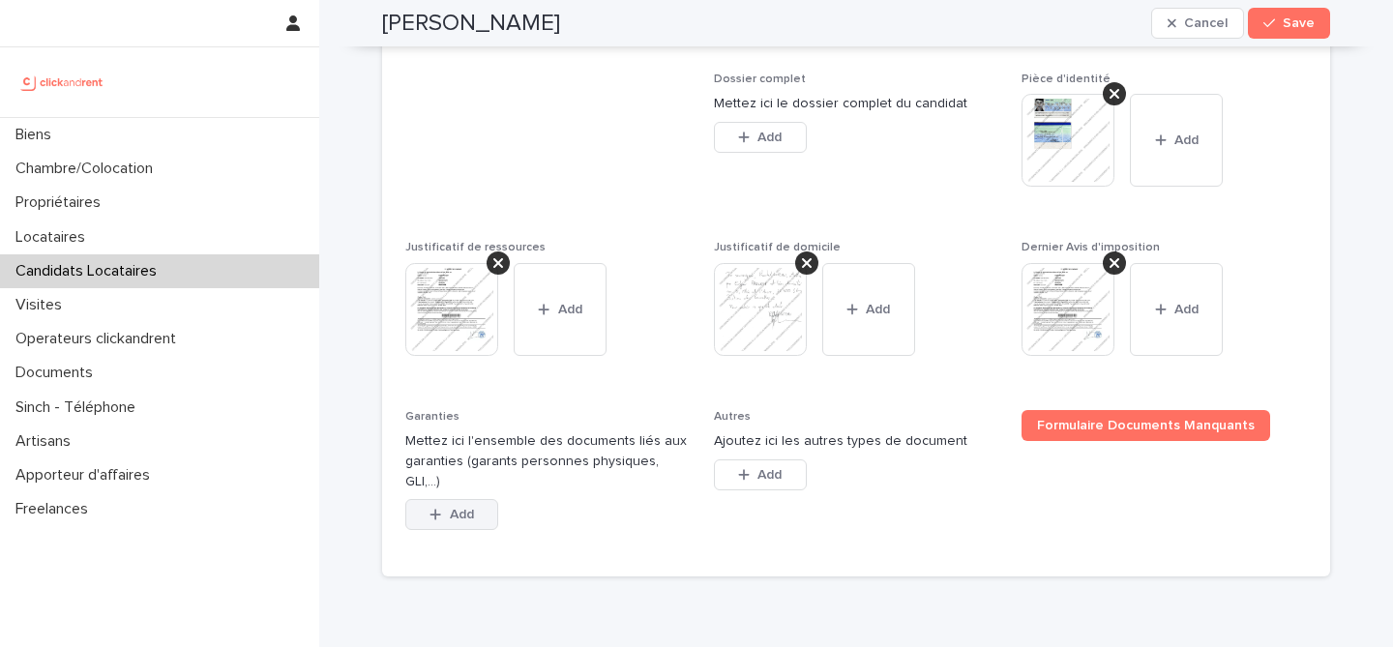
click at [473, 520] on button "Add" at bounding box center [451, 514] width 93 height 31
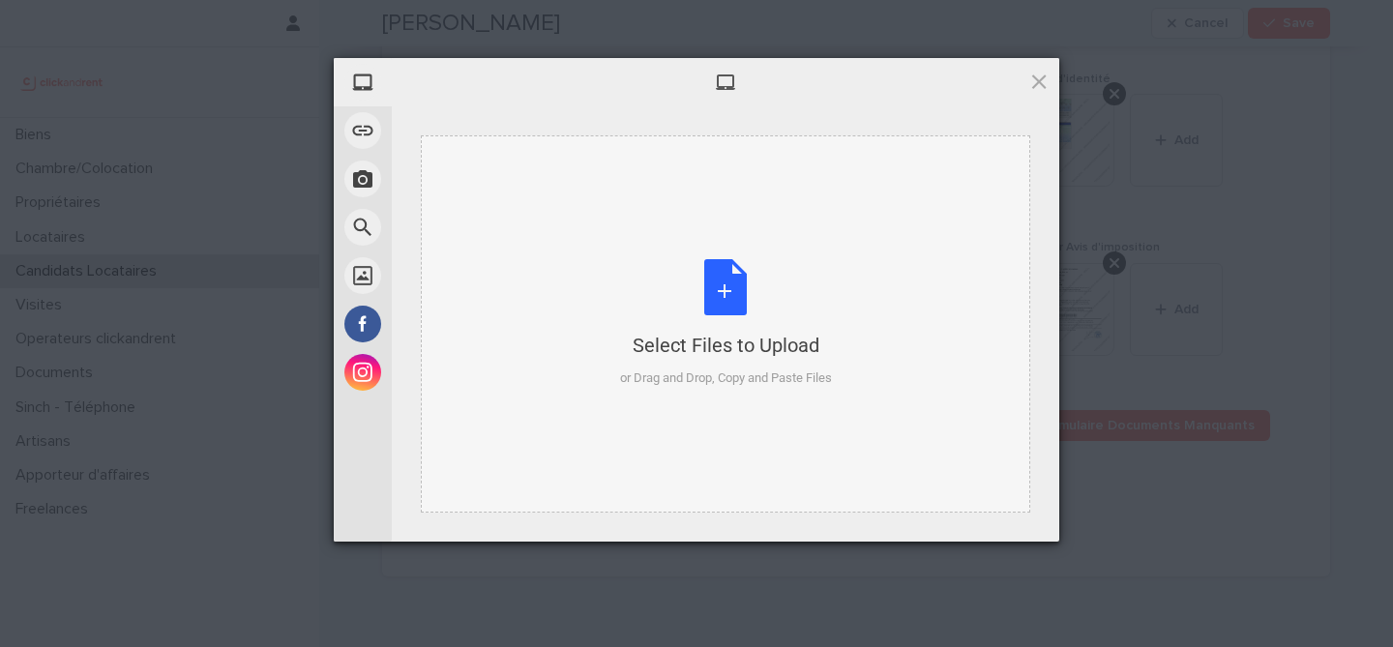
click at [705, 311] on div "Select Files to Upload or Drag and Drop, Copy and Paste Files" at bounding box center [726, 323] width 212 height 129
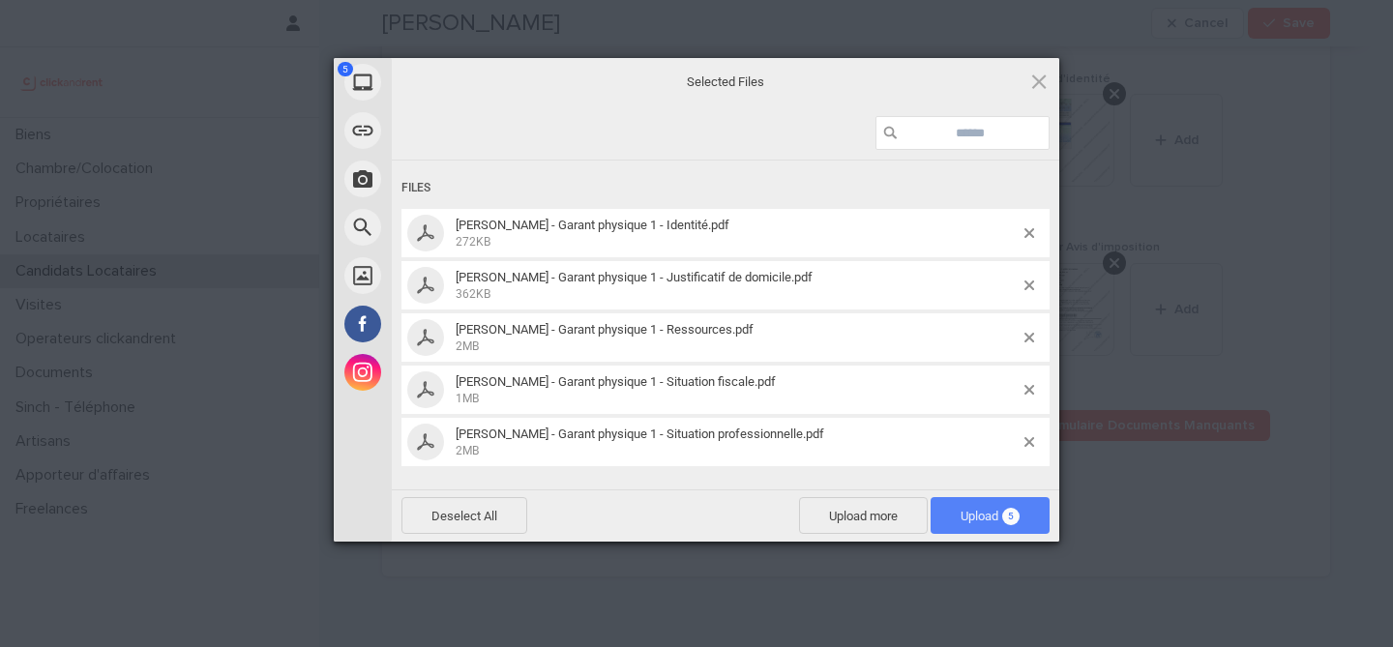
click at [1022, 524] on span "Upload 5" at bounding box center [990, 515] width 119 height 37
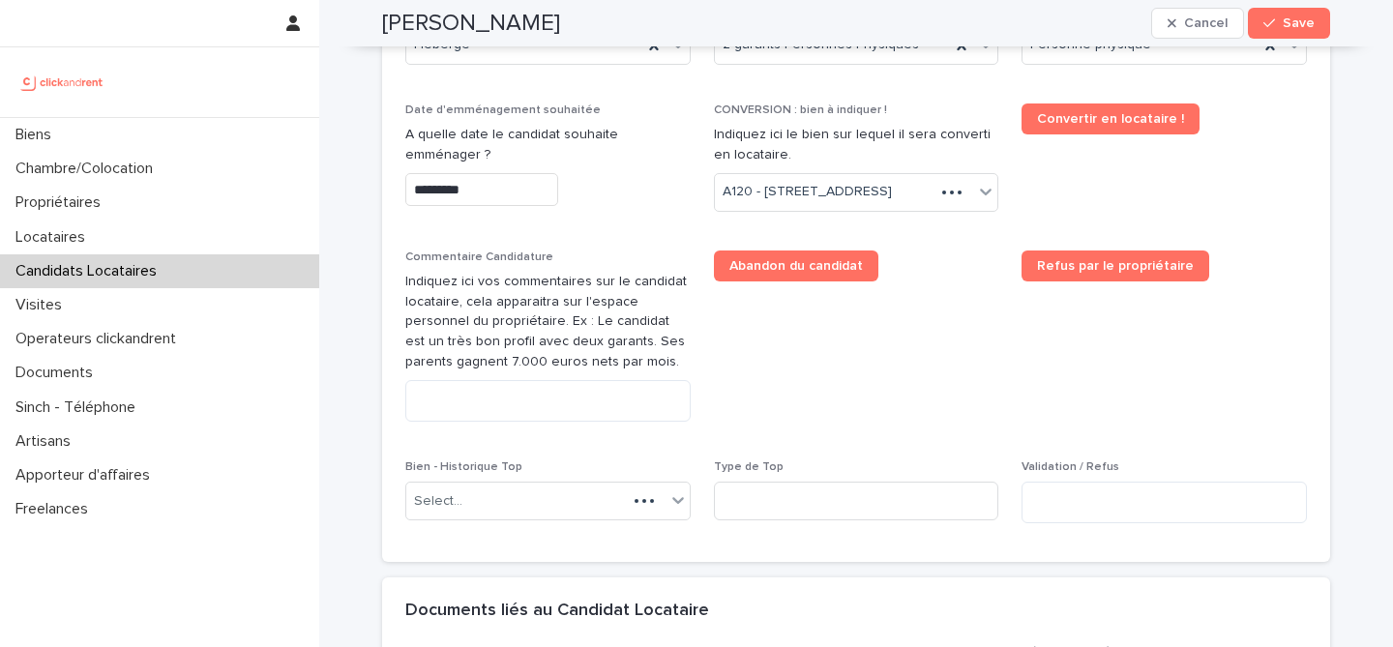
scroll to position [830, 0]
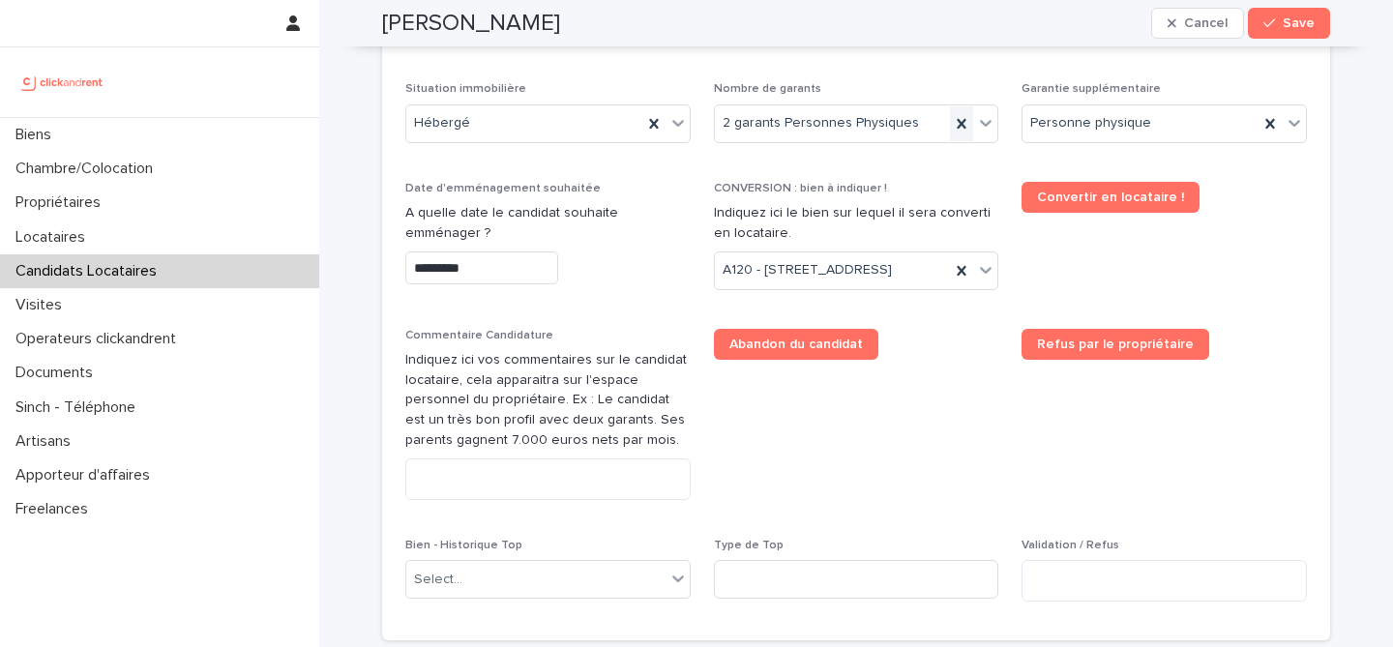
click at [955, 124] on icon at bounding box center [961, 123] width 19 height 19
click at [892, 123] on div "Select..." at bounding box center [844, 123] width 259 height 32
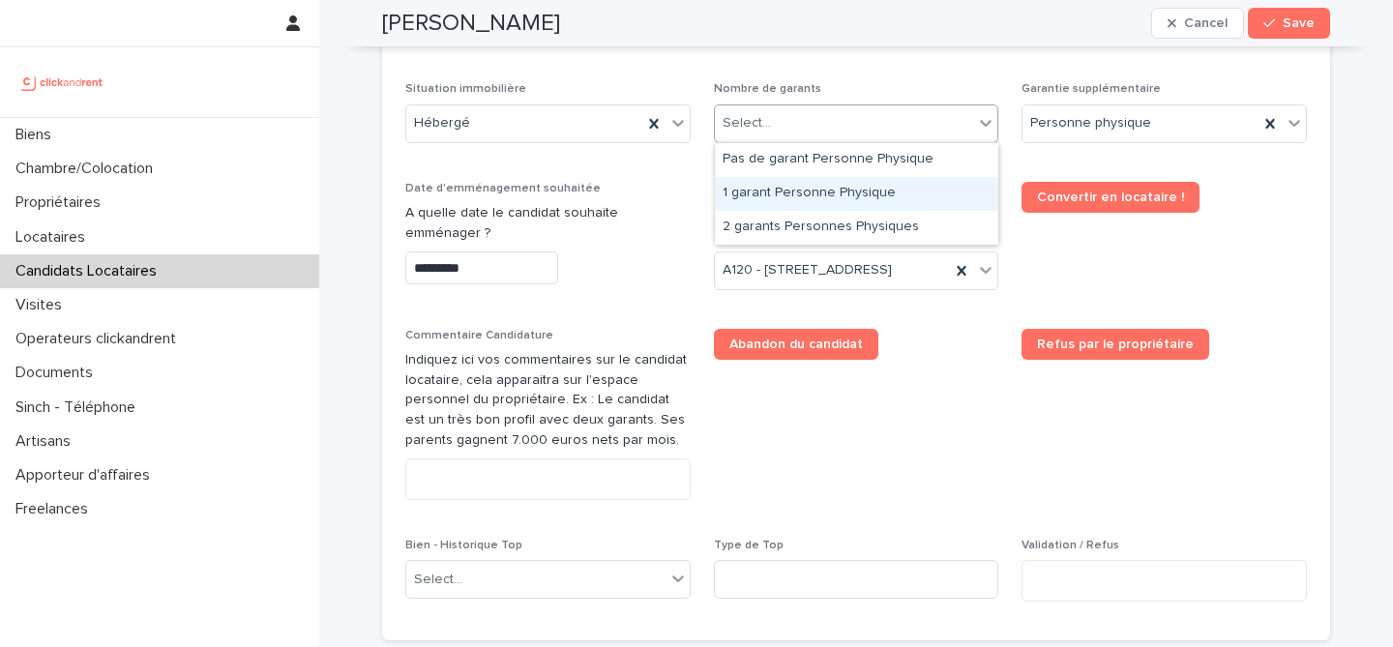
click at [846, 184] on div "1 garant Personne Physique" at bounding box center [857, 194] width 284 height 34
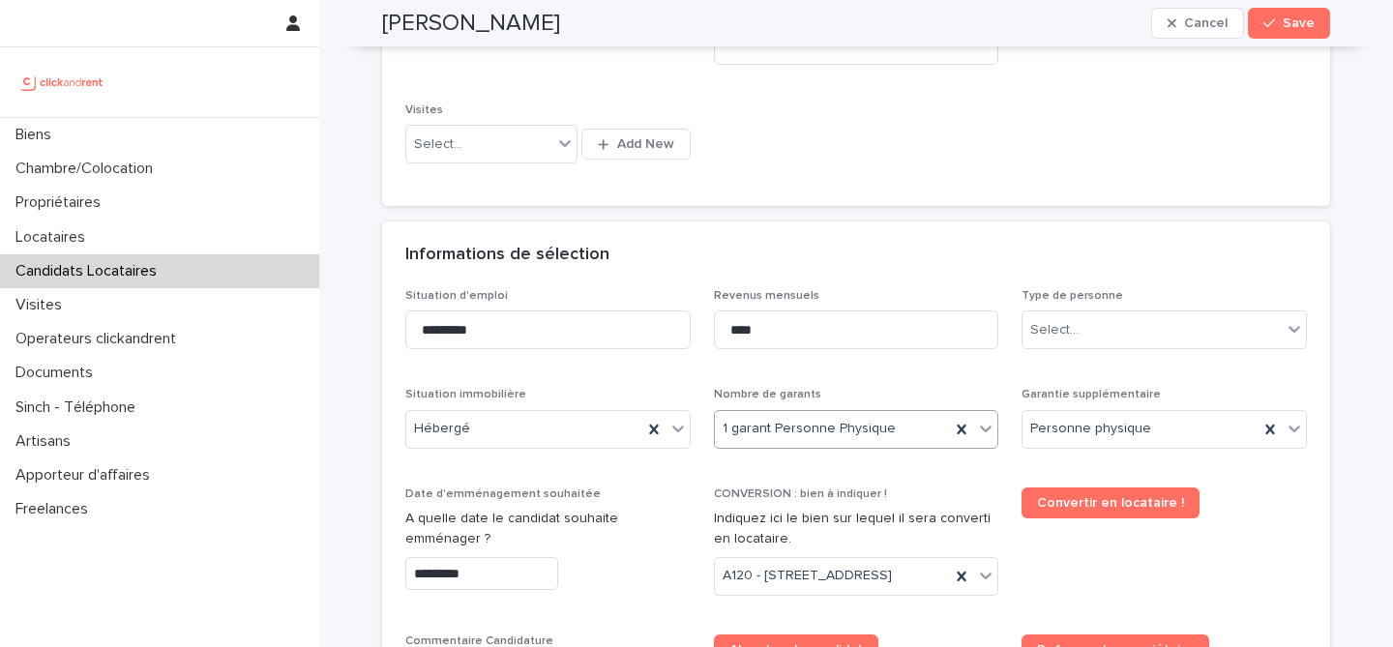
scroll to position [517, 0]
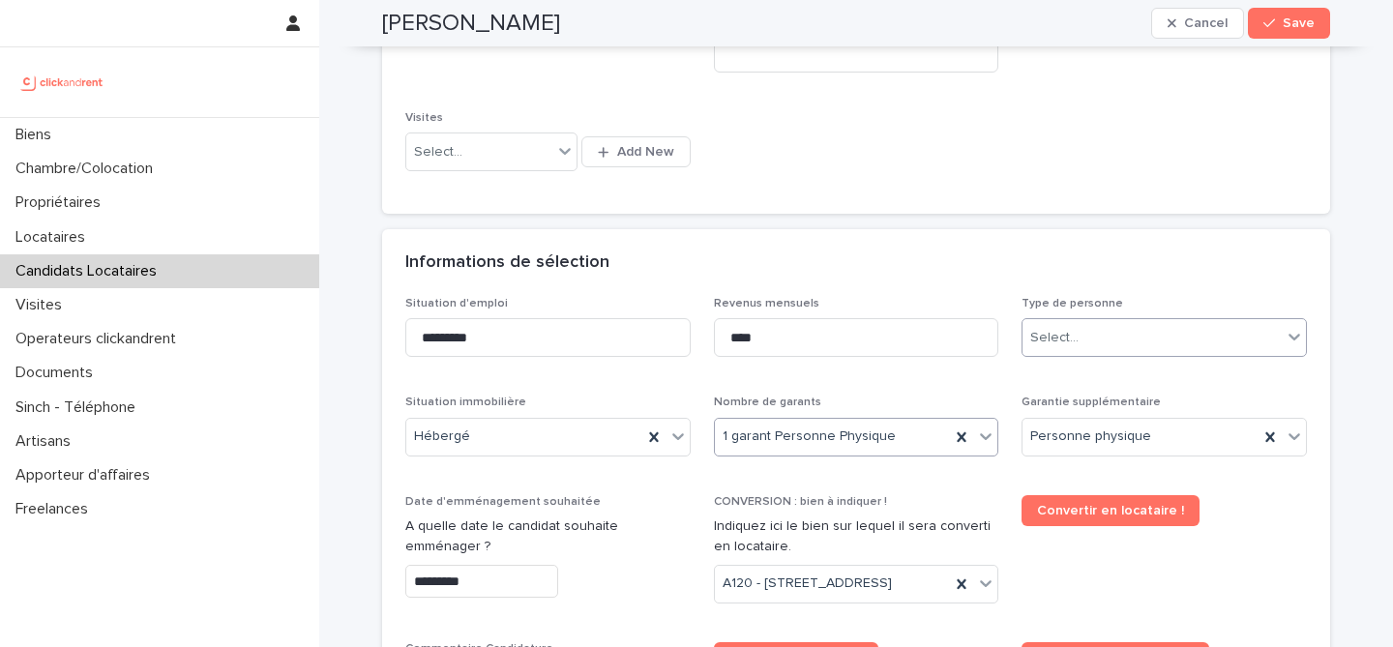
click at [1161, 343] on div "Select..." at bounding box center [1152, 338] width 259 height 32
click at [1142, 368] on div "Particulier" at bounding box center [1165, 375] width 284 height 34
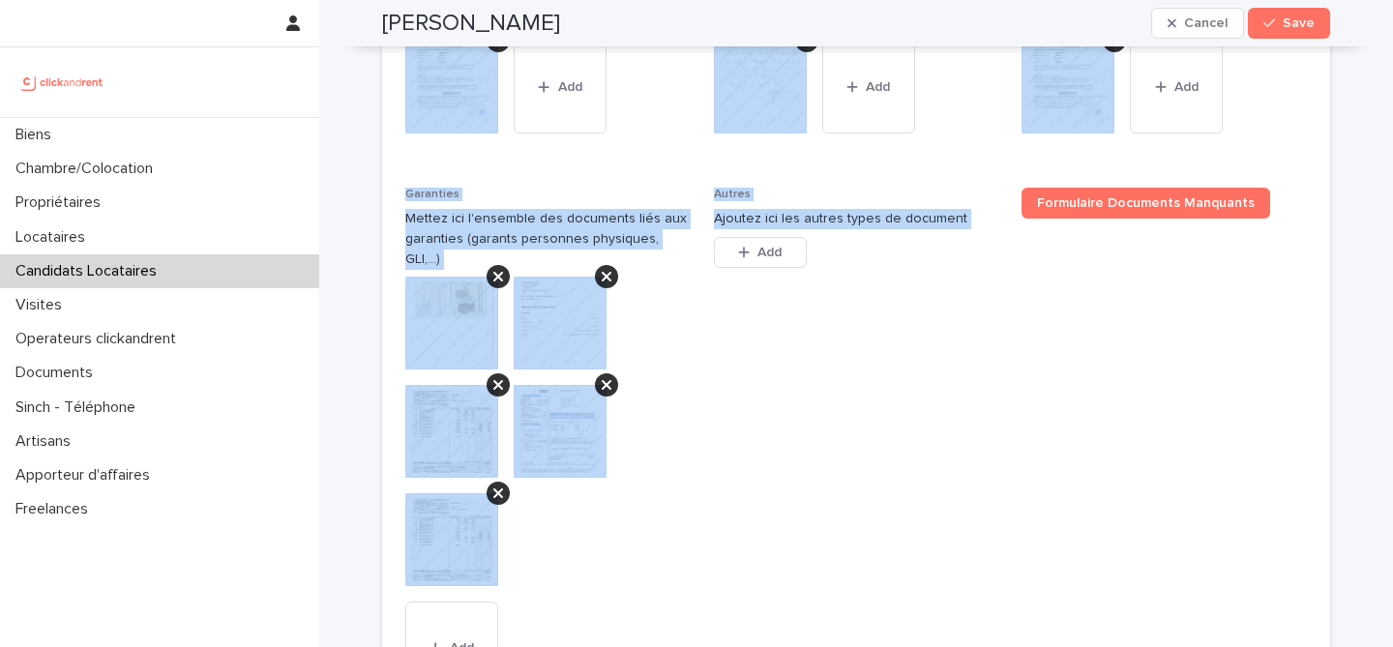
scroll to position [1981, 0]
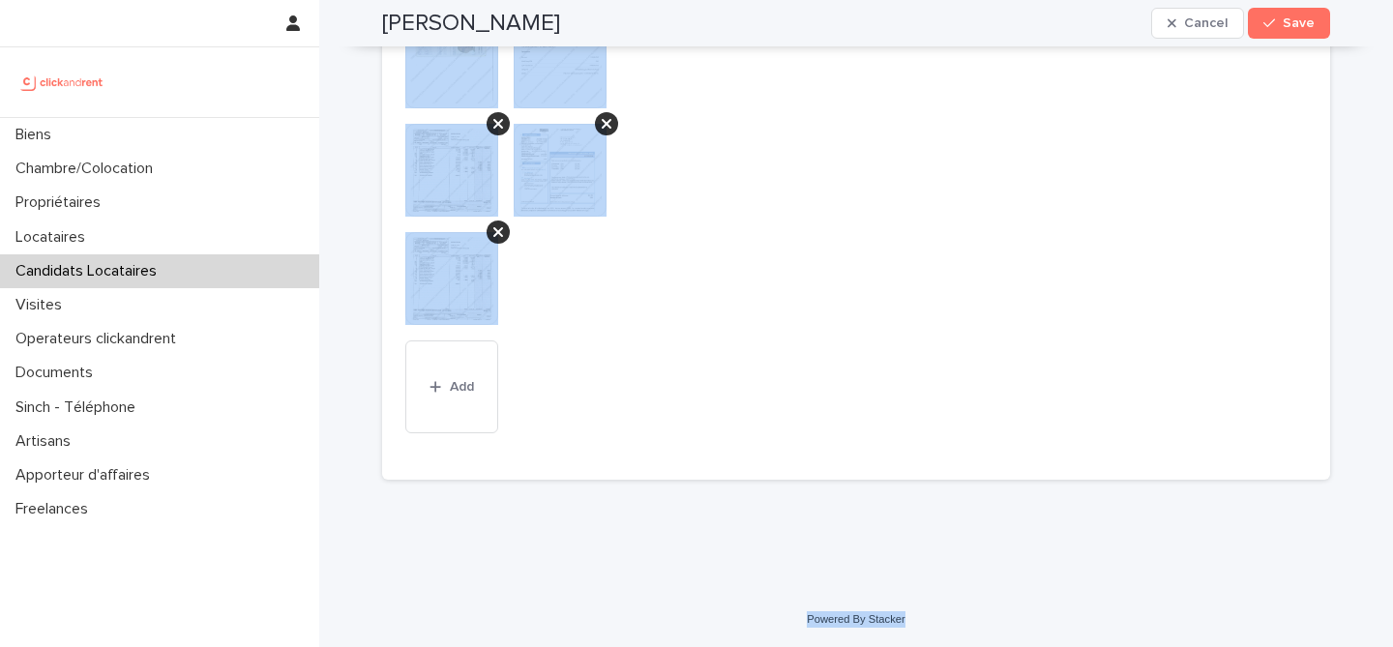
drag, startPoint x: 384, startPoint y: 61, endPoint x: 918, endPoint y: 617, distance: 771.3
copy div "Hugo Bréhard Cancel Save Sorry, there was an error saving your record. Please t…"
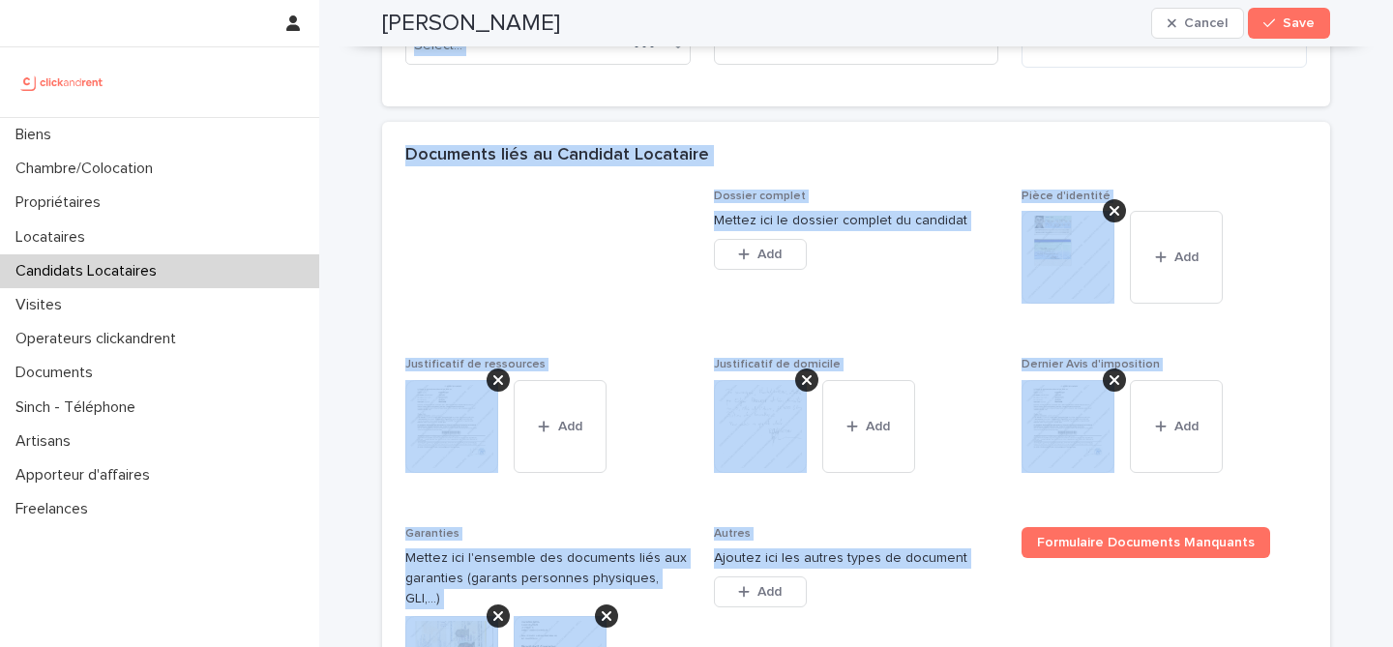
scroll to position [1026, 0]
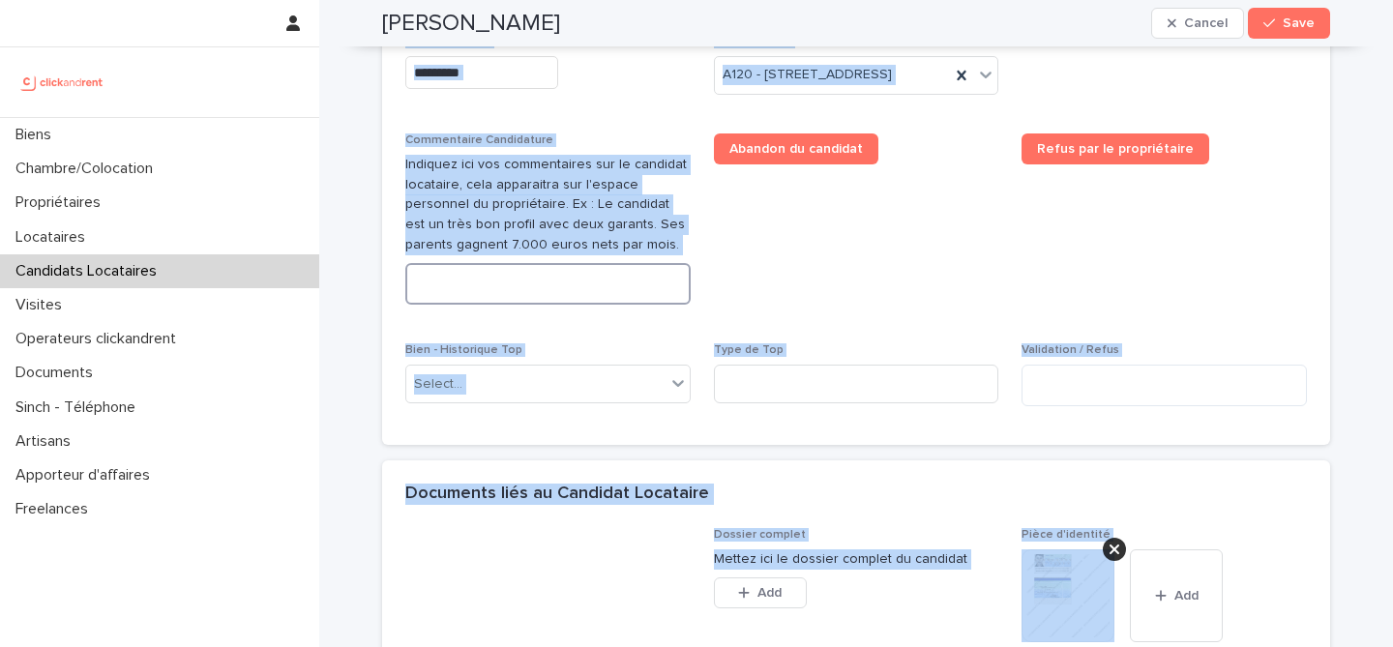
click at [610, 305] on textarea at bounding box center [547, 284] width 285 height 42
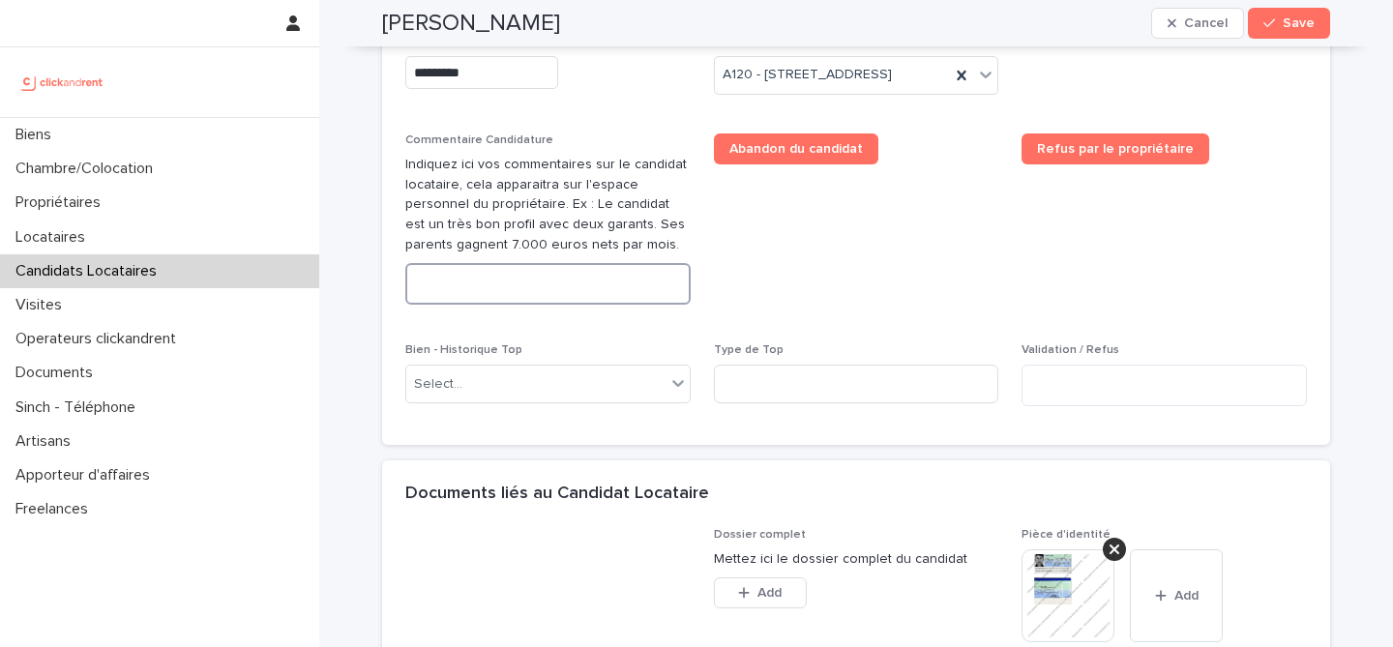
paste textarea "**********"
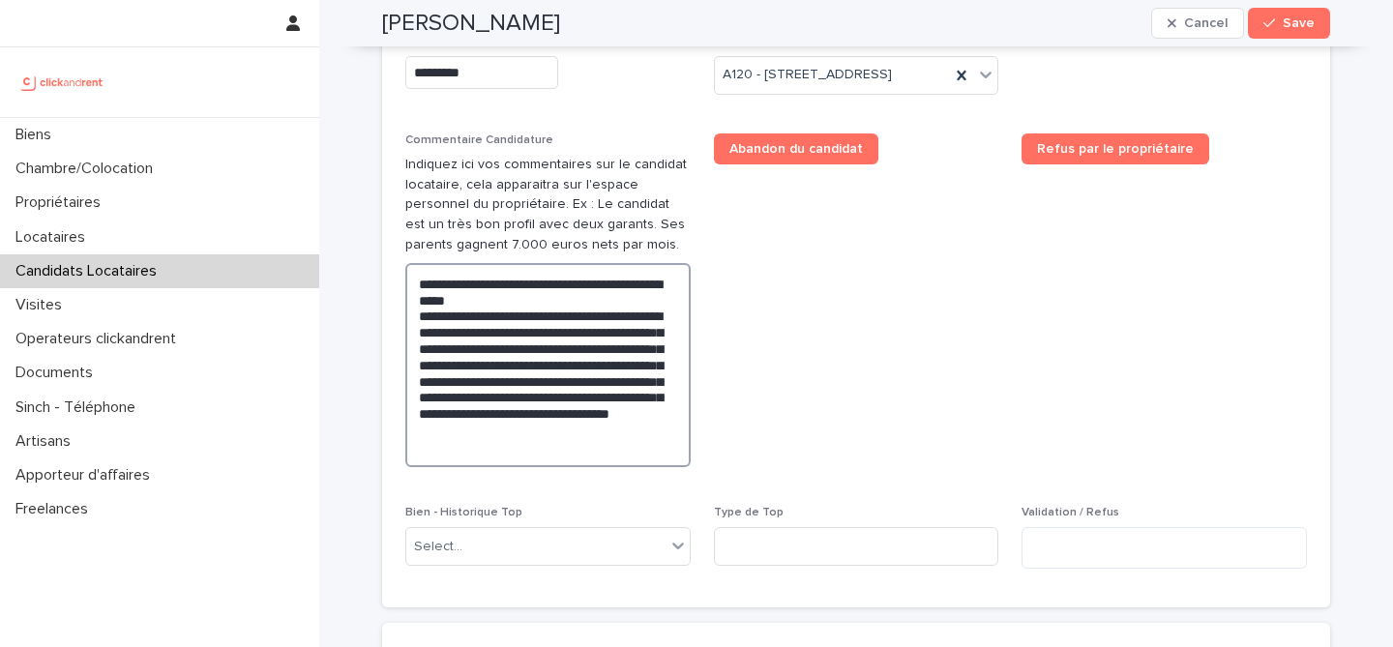
type textarea "**********"
click at [882, 431] on span "Abandon du candidat" at bounding box center [856, 308] width 285 height 349
click at [478, 29] on h2 "Hugo Bréhard" at bounding box center [471, 24] width 178 height 28
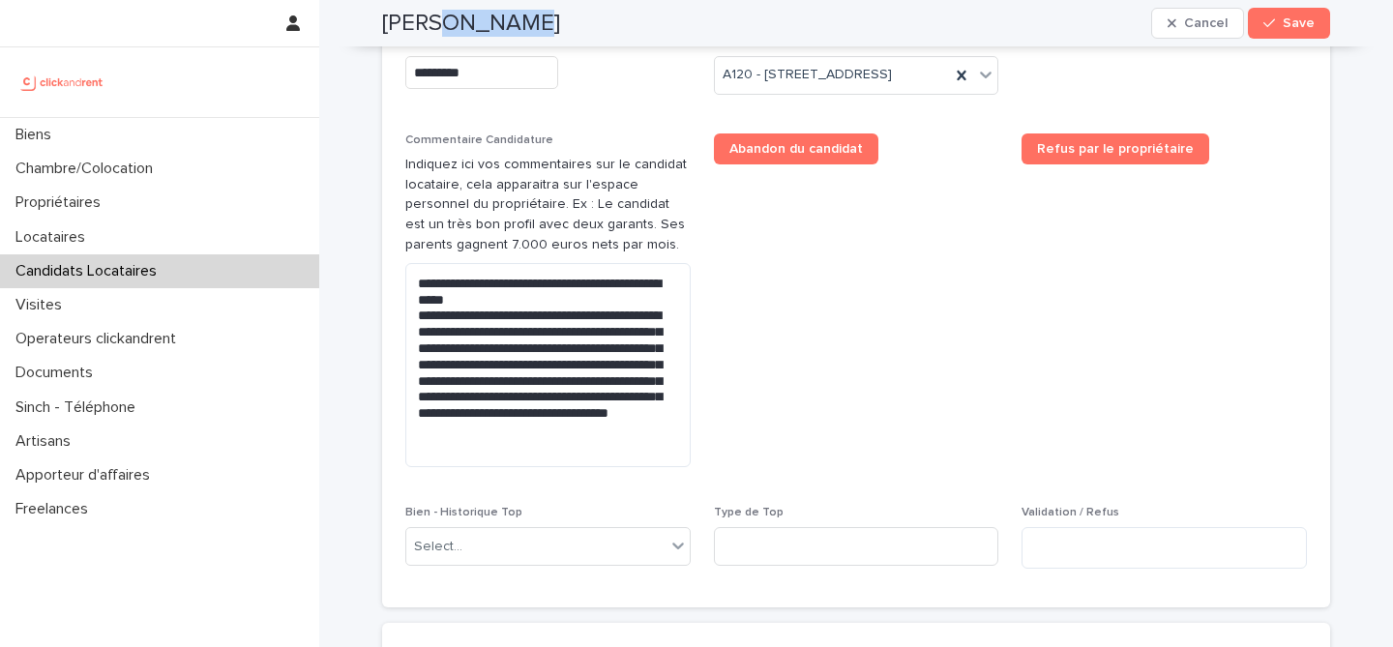
click at [478, 29] on h2 "Hugo Bréhard" at bounding box center [471, 24] width 178 height 28
copy div "Hugo Bréhard Cancel Save"
click at [1285, 28] on span "Save" at bounding box center [1299, 23] width 32 height 14
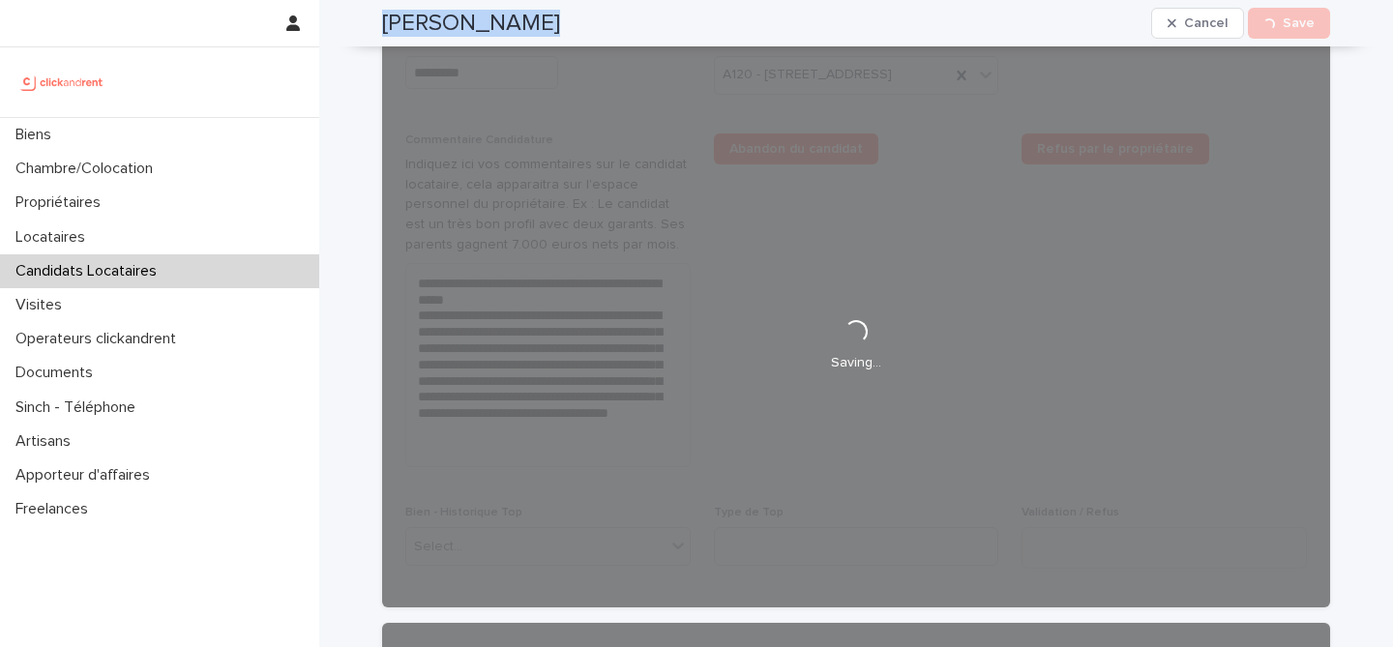
scroll to position [685, 0]
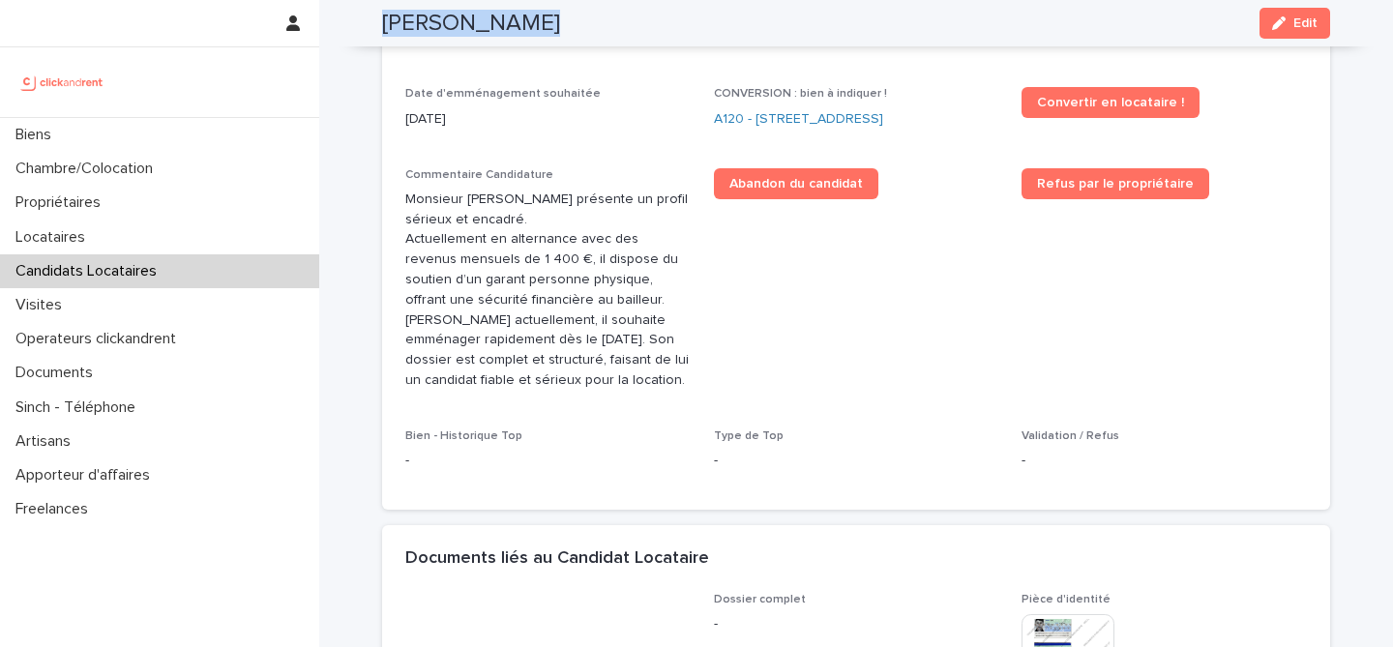
click at [488, 25] on h2 "Hugo Bréhard" at bounding box center [471, 24] width 178 height 28
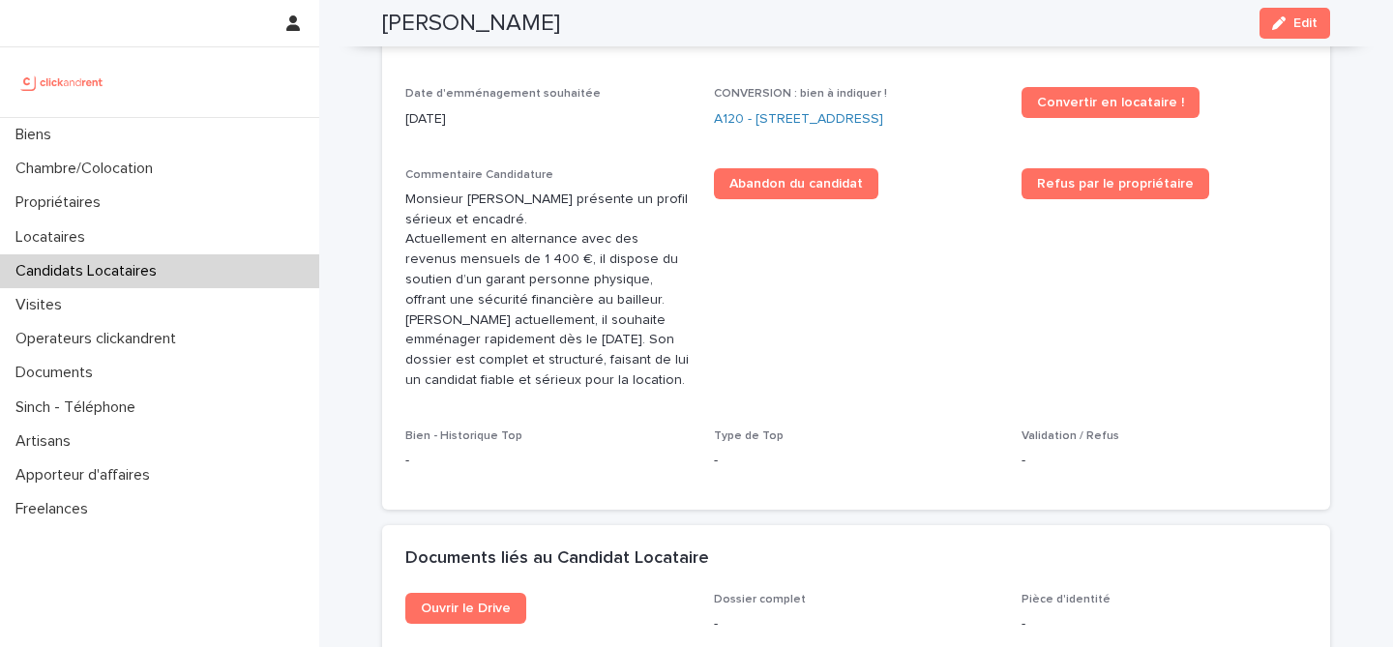
scroll to position [474, 0]
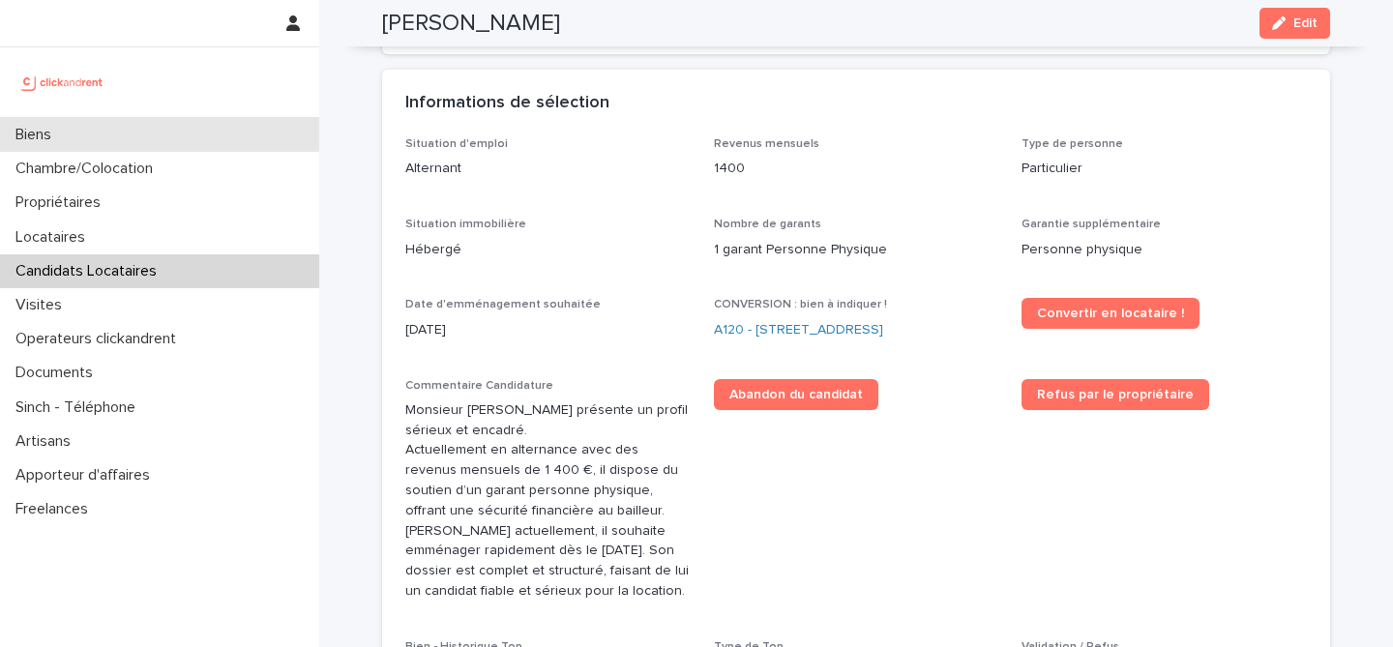
click at [60, 147] on div "Biens" at bounding box center [159, 135] width 319 height 34
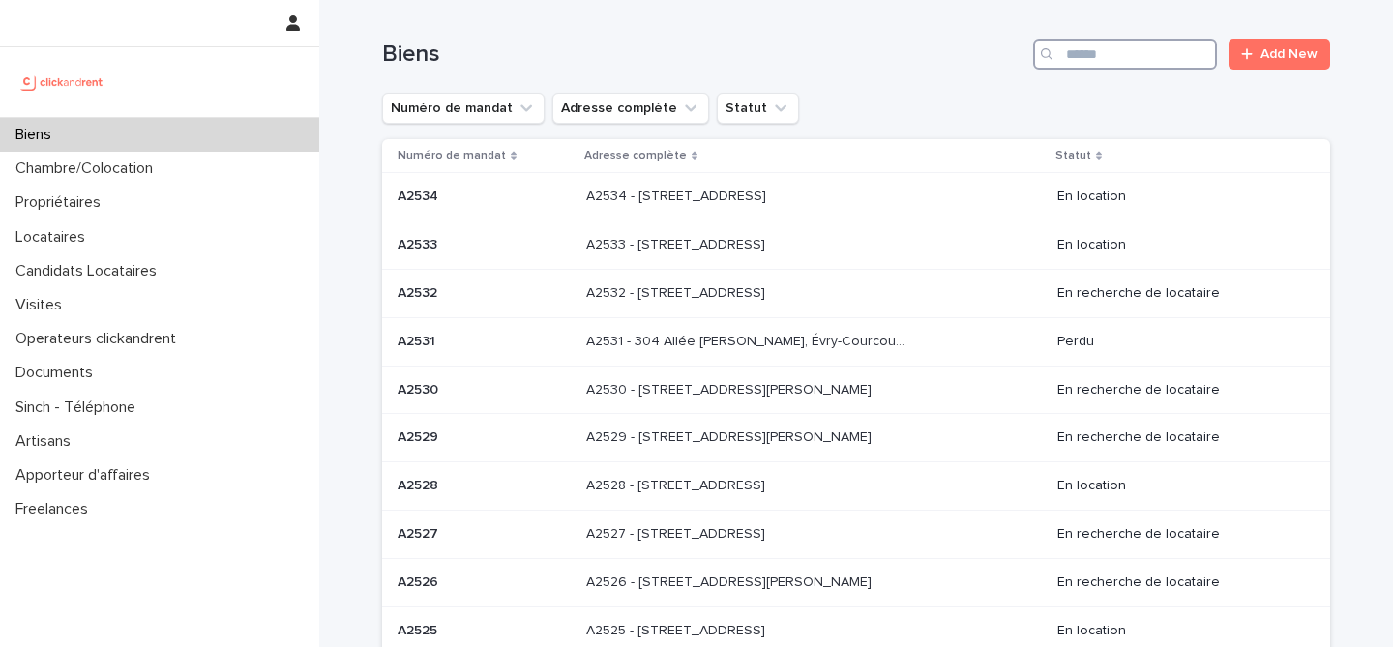
click at [1122, 61] on input "Search" at bounding box center [1125, 54] width 184 height 31
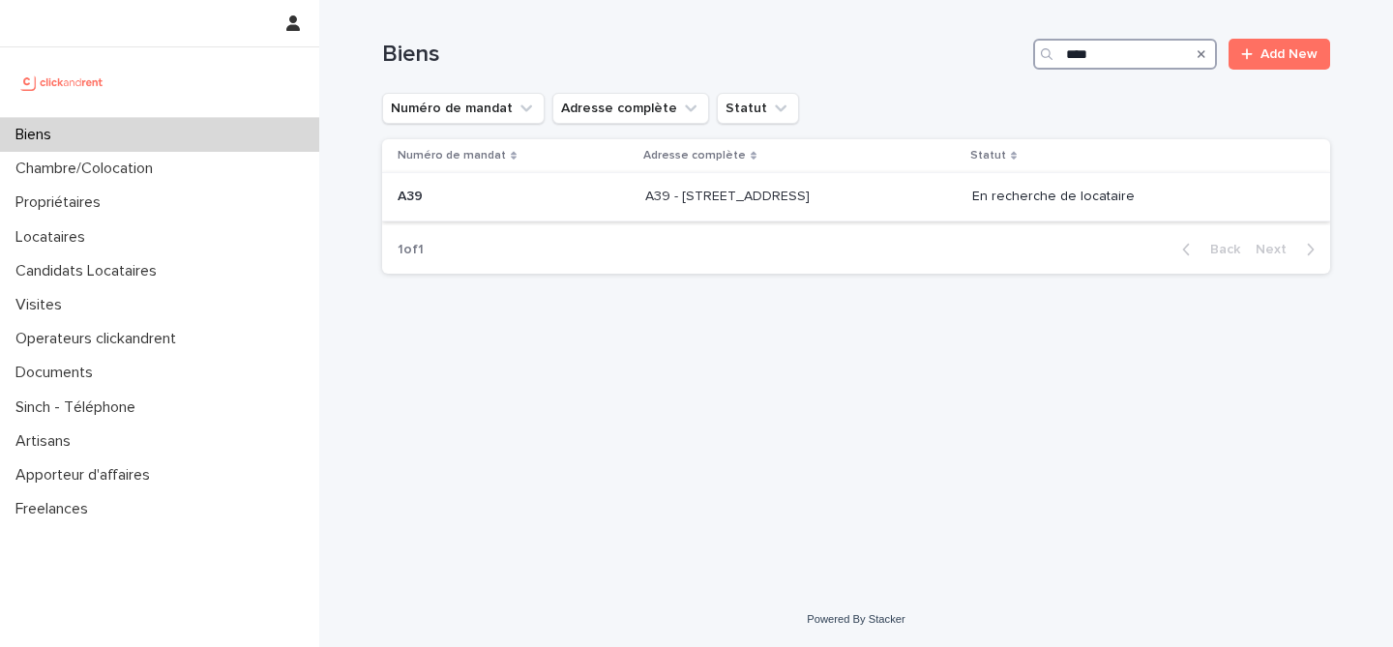
type input "***"
click at [528, 213] on div "A39 A39" at bounding box center [514, 197] width 232 height 32
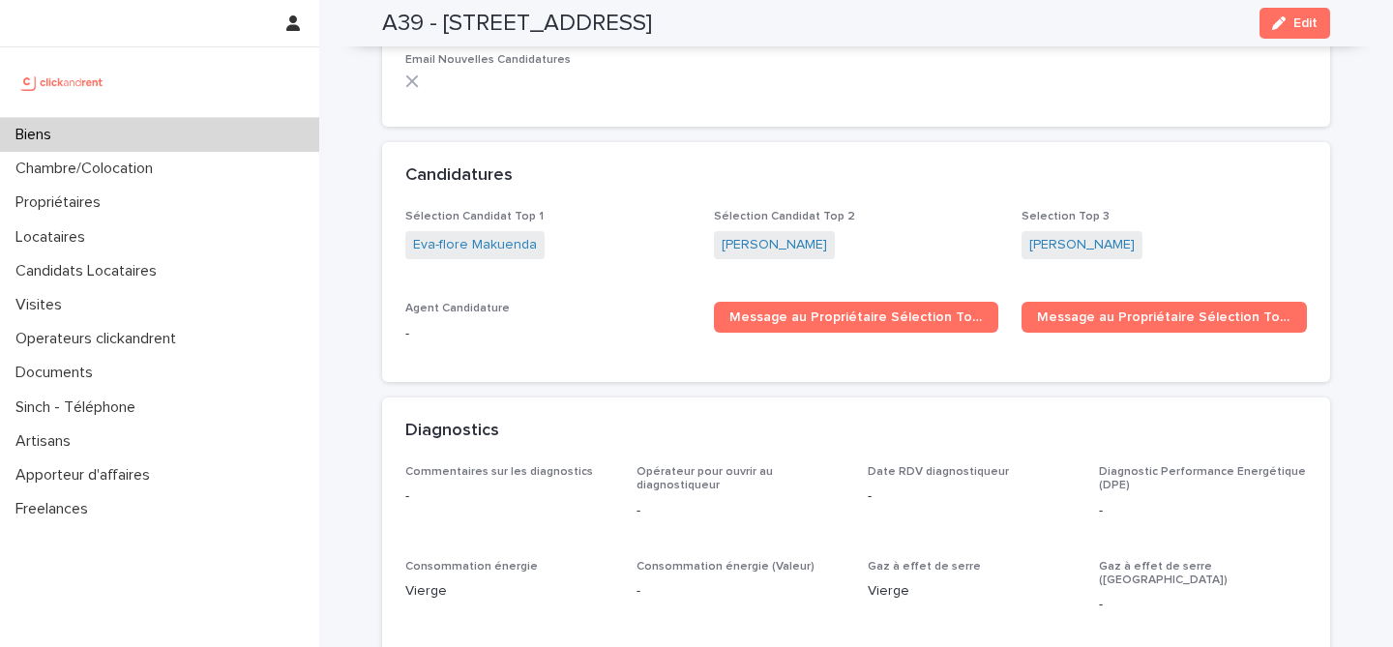
scroll to position [6036, 0]
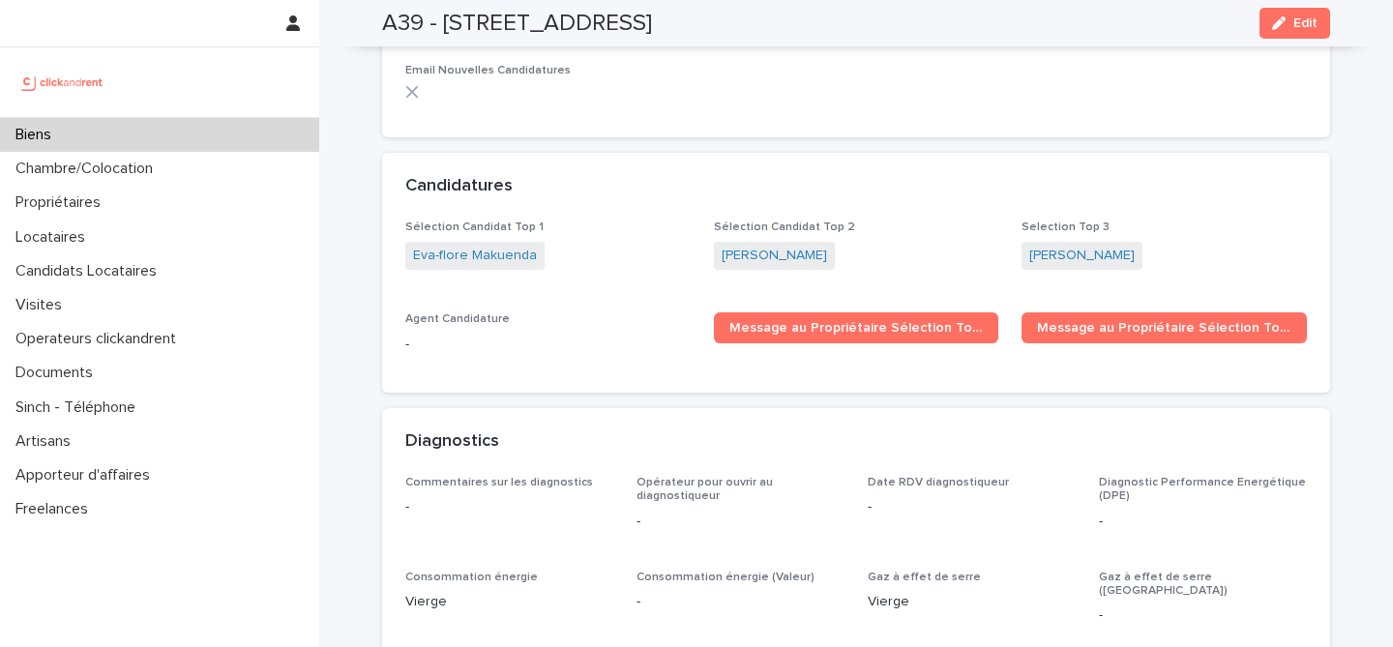
click at [142, 133] on div "Biens" at bounding box center [159, 135] width 319 height 34
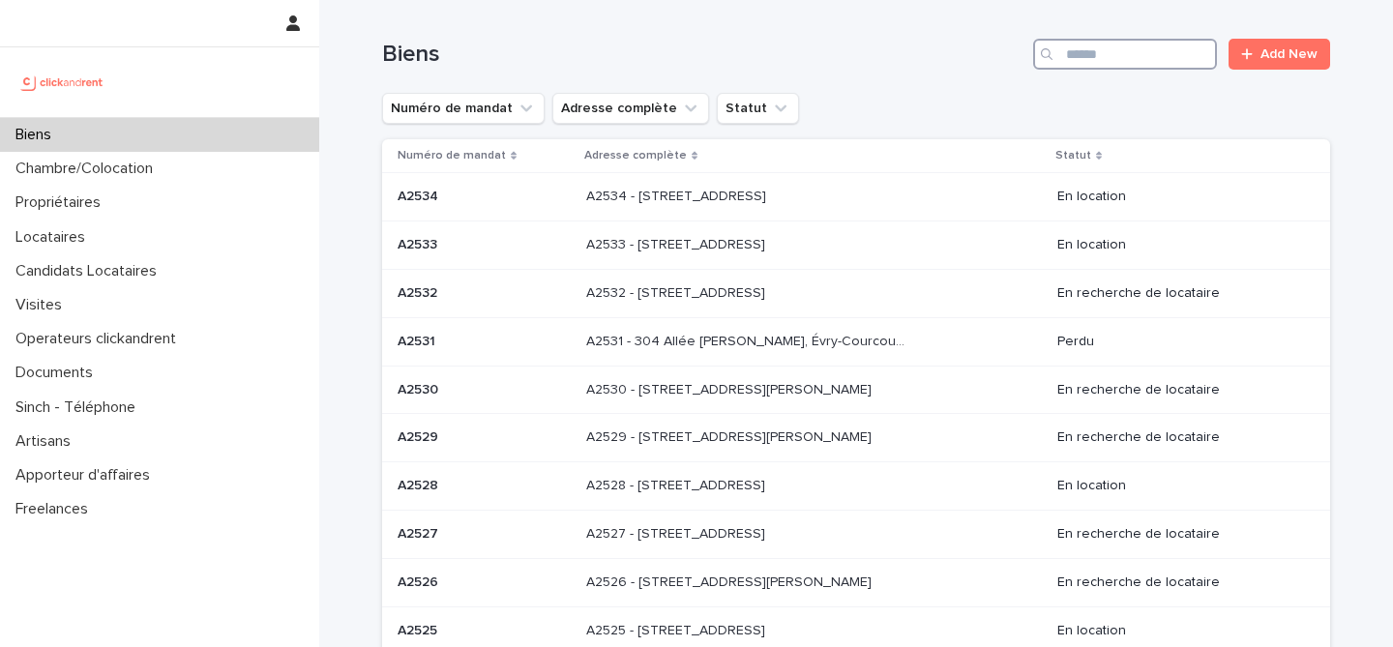
click at [1119, 45] on input "Search" at bounding box center [1125, 54] width 184 height 31
paste input "****"
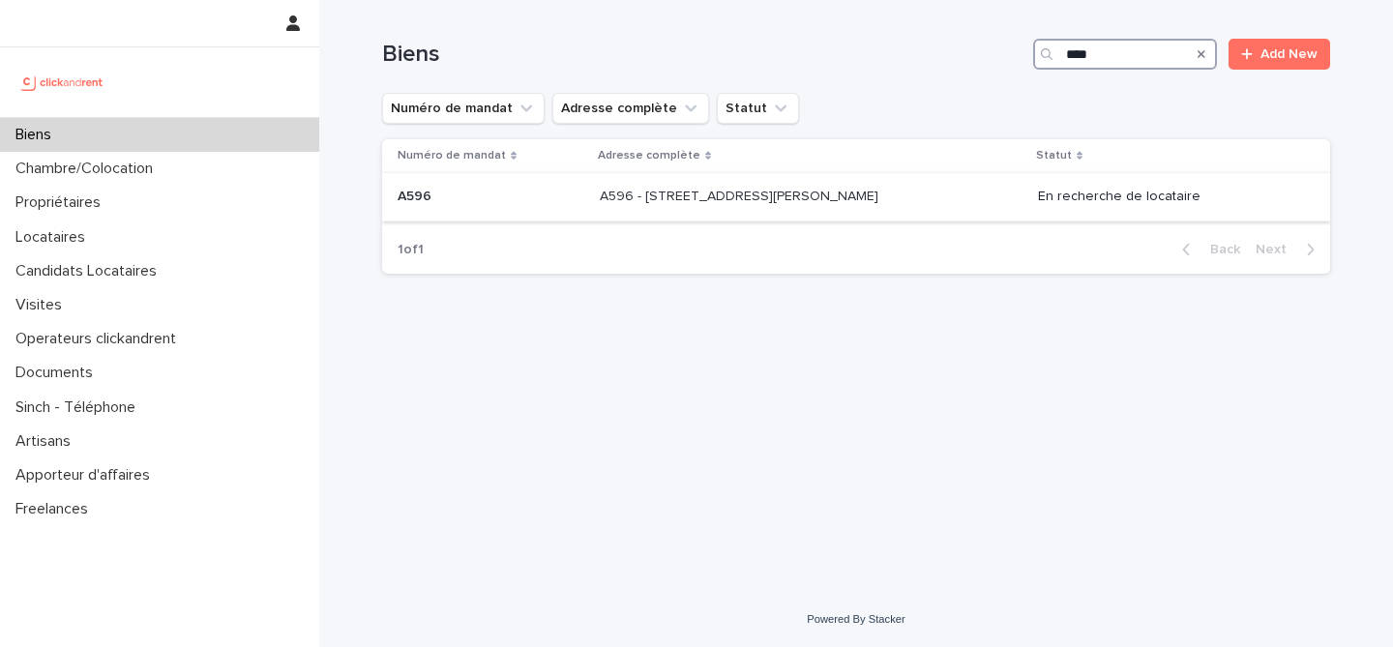
type input "****"
click at [531, 194] on p at bounding box center [491, 197] width 187 height 16
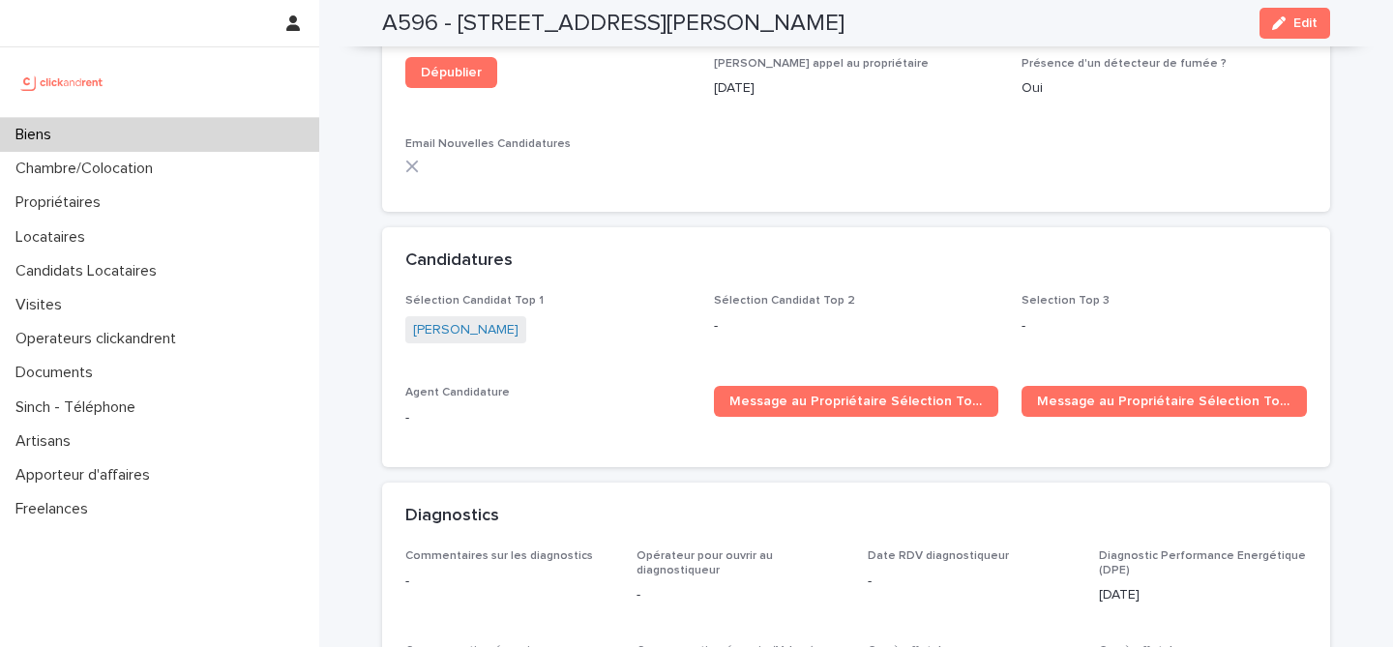
scroll to position [6208, 0]
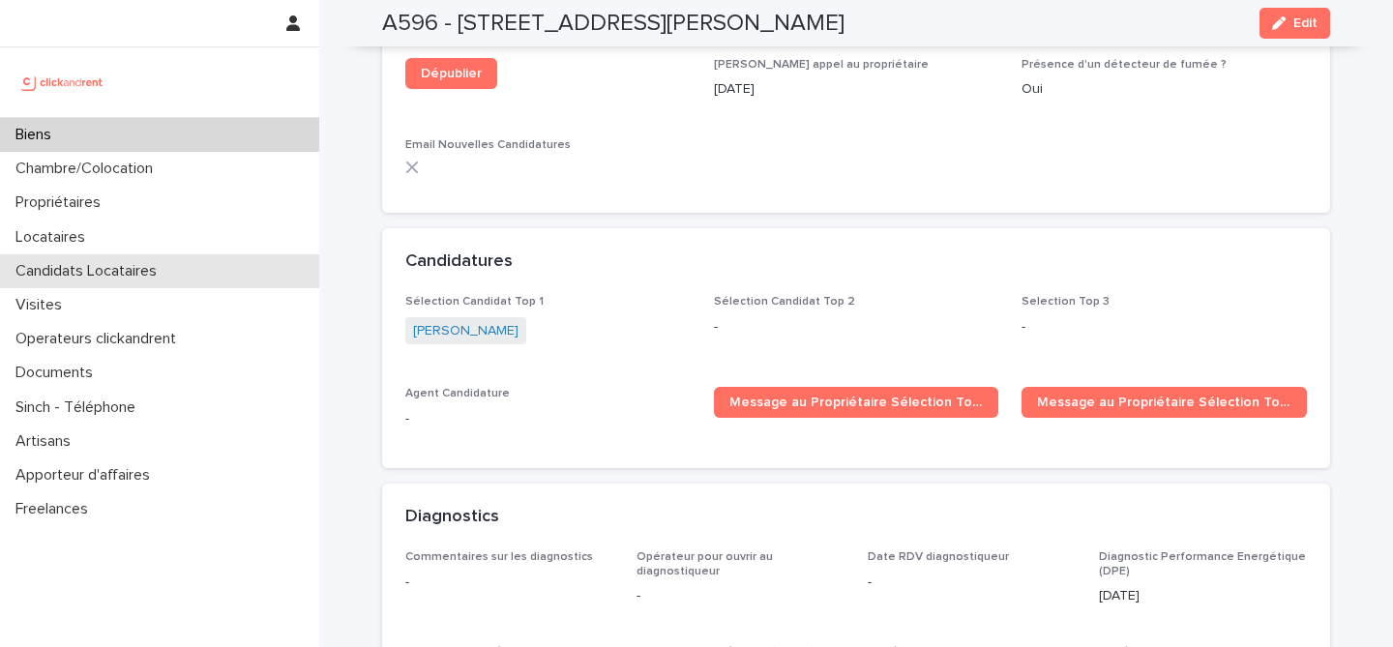
click at [167, 284] on div "Candidats Locataires" at bounding box center [159, 271] width 319 height 34
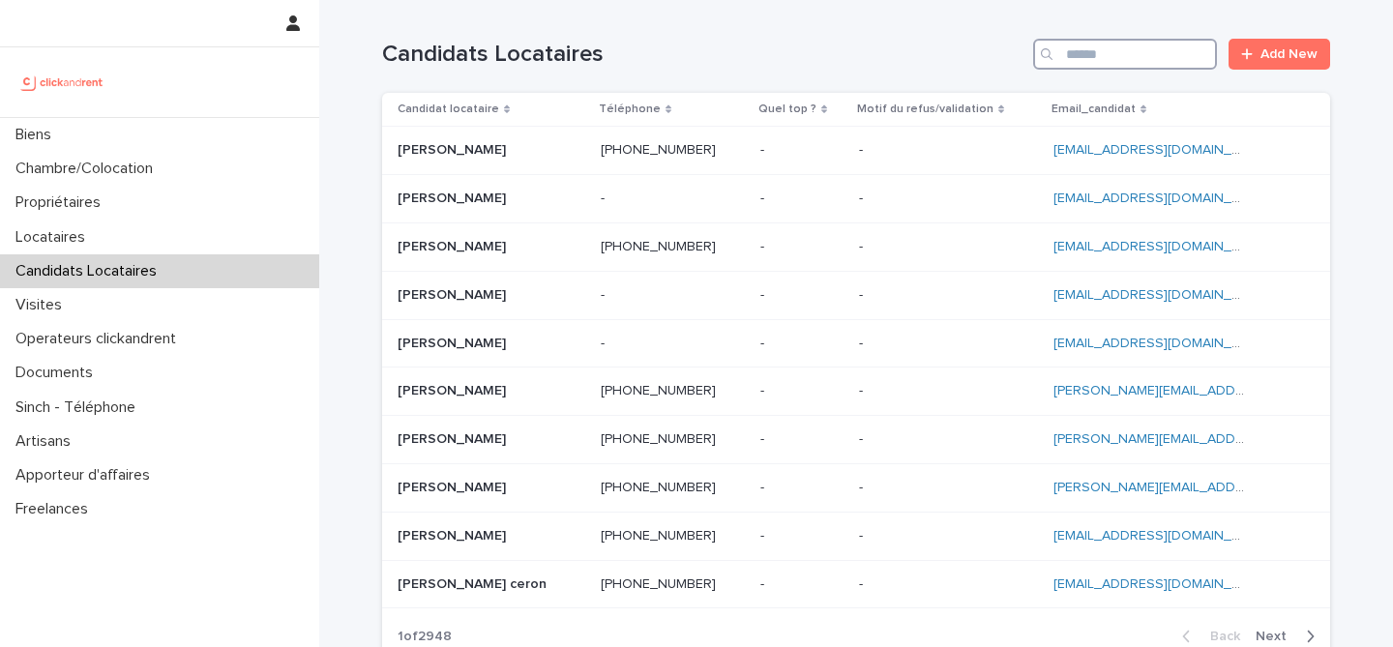
click at [1094, 66] on input "Search" at bounding box center [1125, 54] width 184 height 31
paste input "**********"
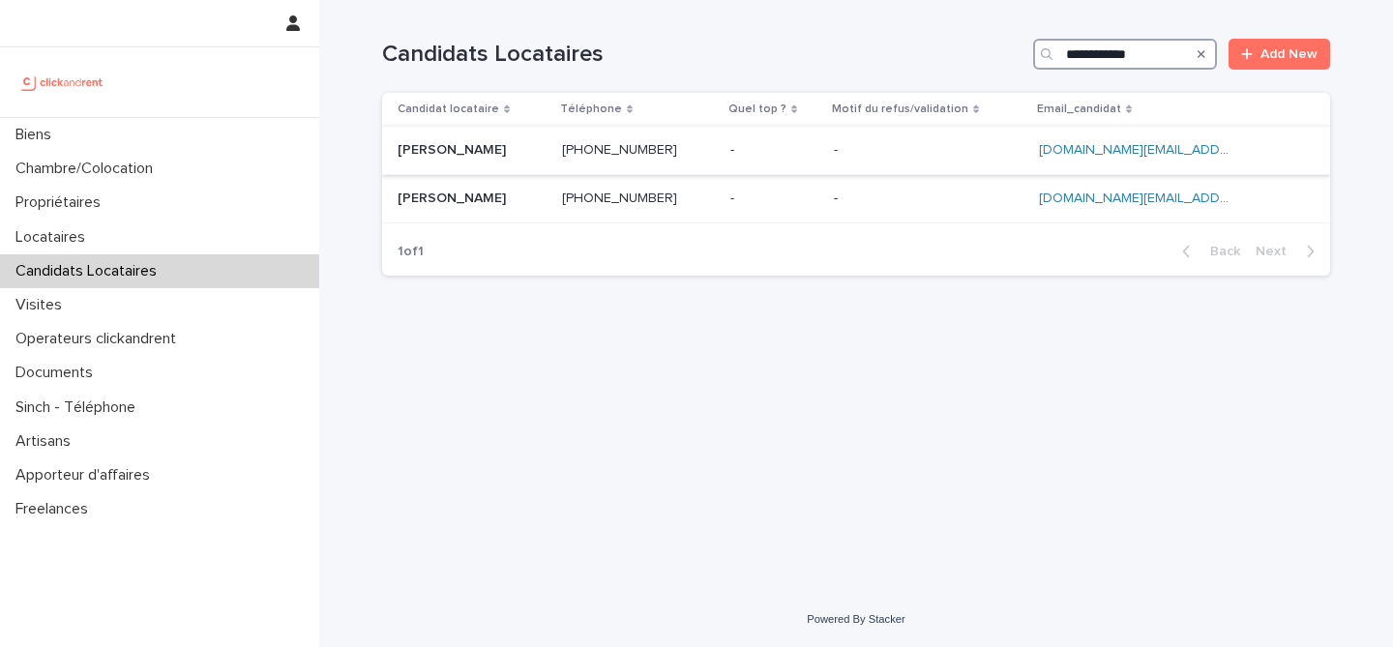
type input "**********"
click at [500, 150] on p at bounding box center [472, 150] width 149 height 16
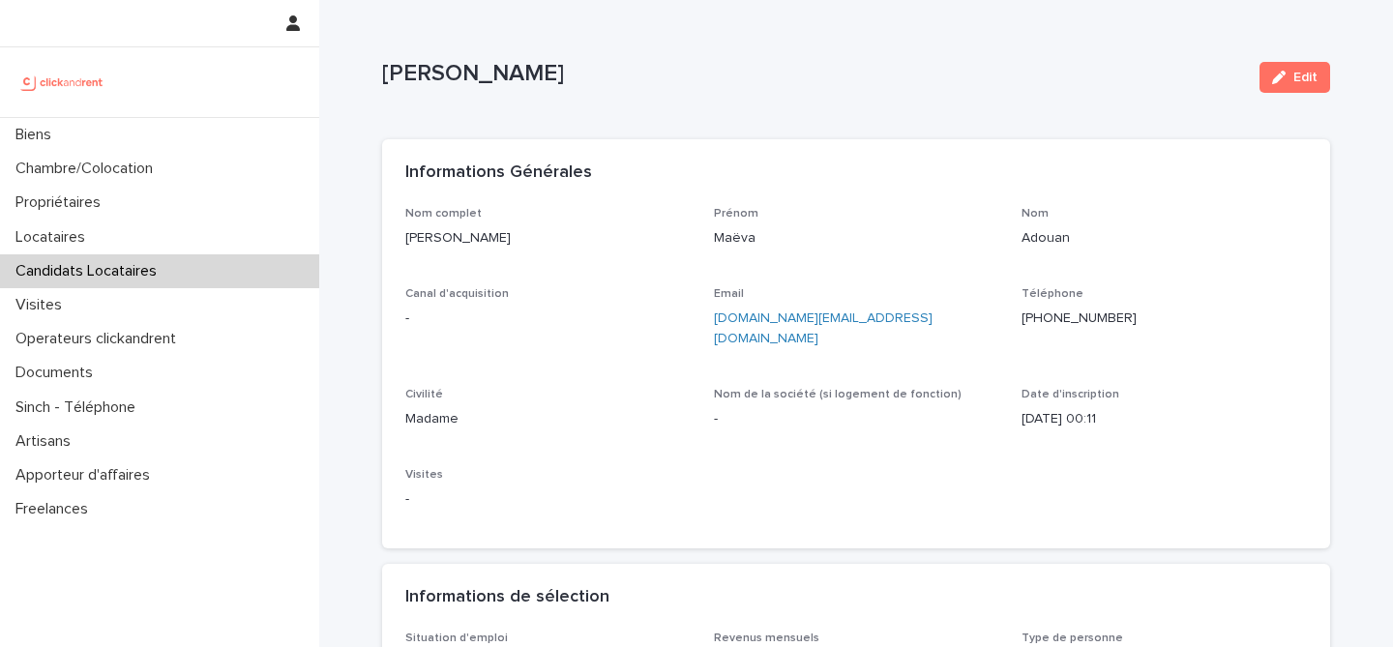
click at [487, 69] on p "Maëva Adouan" at bounding box center [813, 74] width 862 height 28
copy div "Maëva Adouan Edit Sorry, there was an error saving your record. Please try agai…"
click at [866, 165] on div "Informations Générales" at bounding box center [852, 173] width 894 height 21
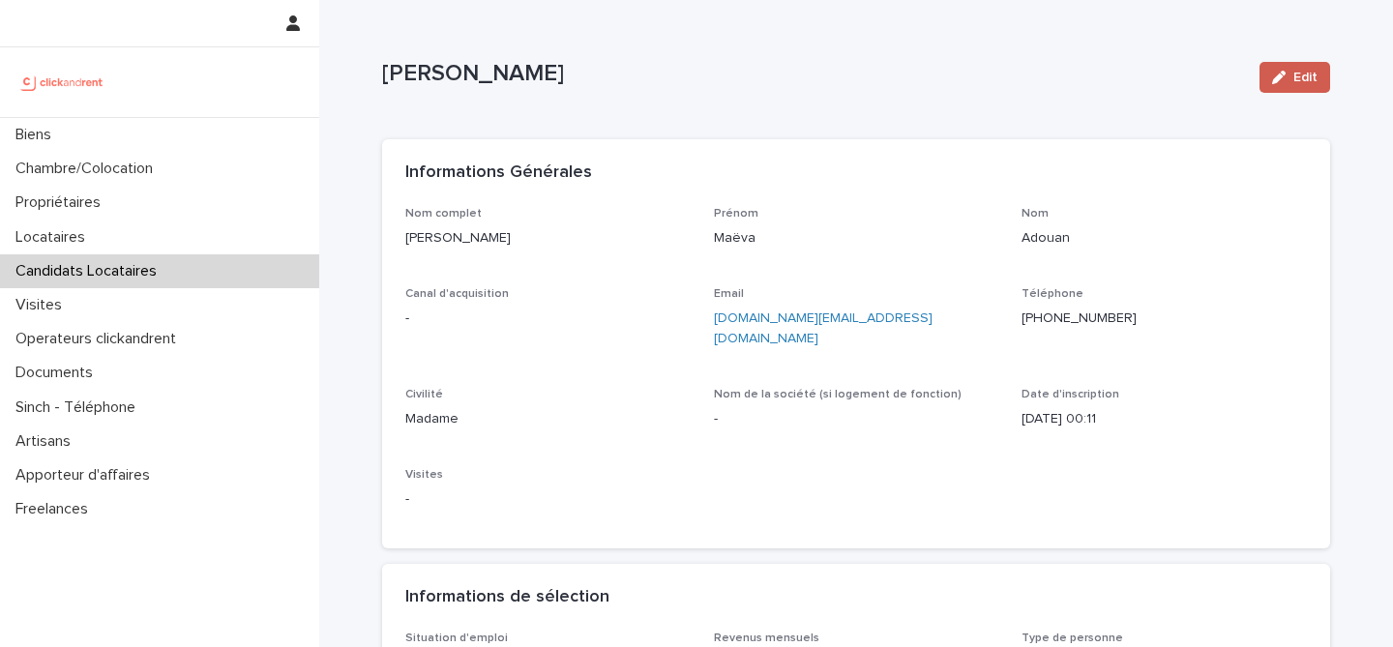
click at [1279, 81] on icon "button" at bounding box center [1279, 78] width 14 height 14
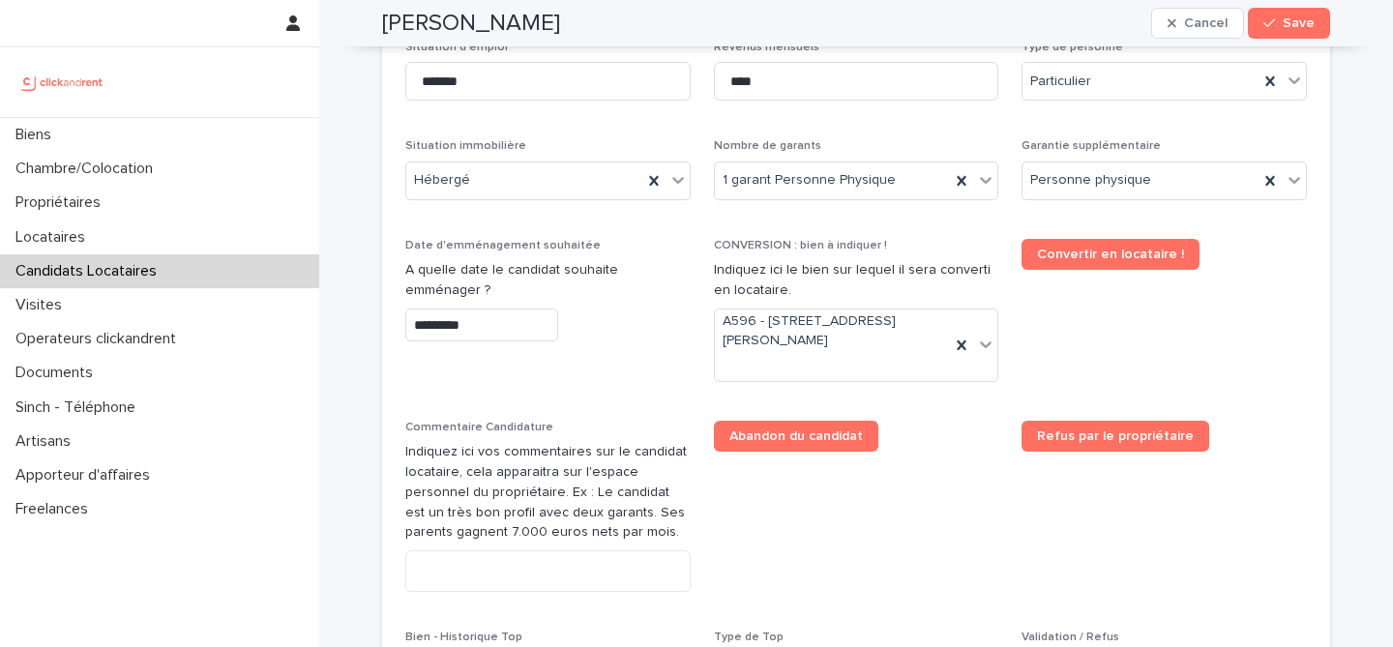
scroll to position [771, 0]
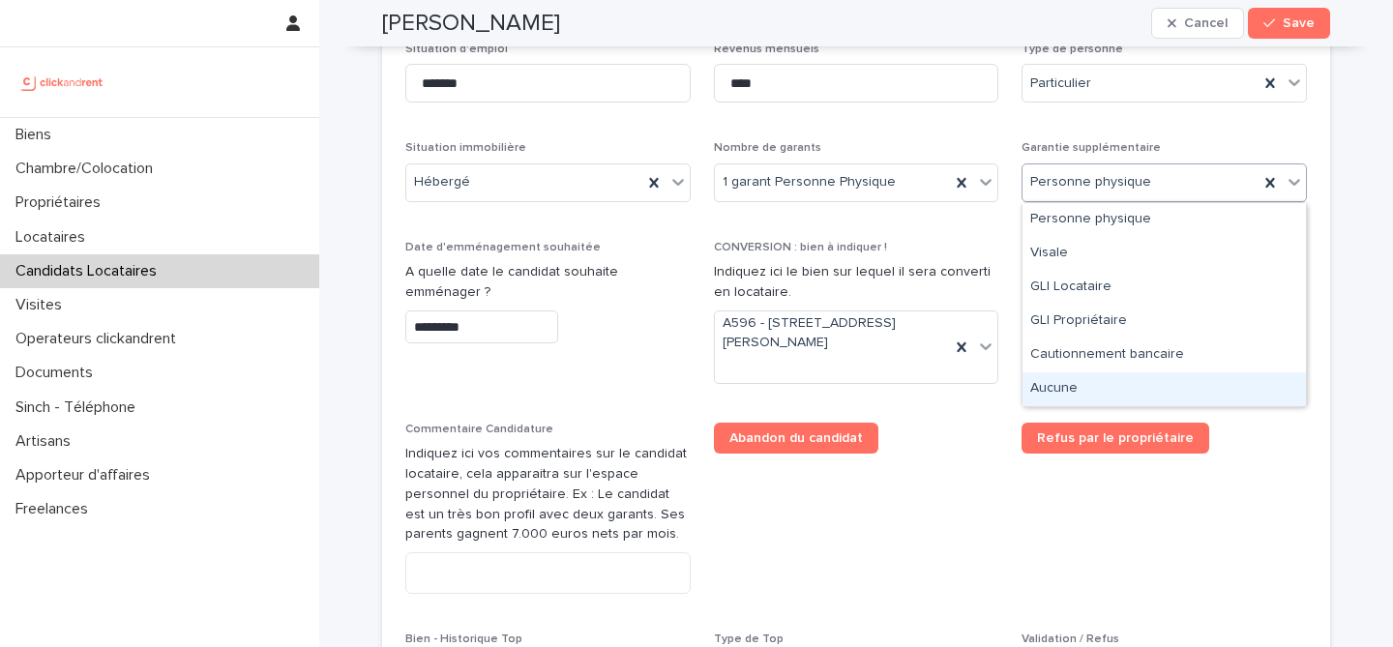
click at [1064, 385] on div "Aucune" at bounding box center [1165, 390] width 284 height 34
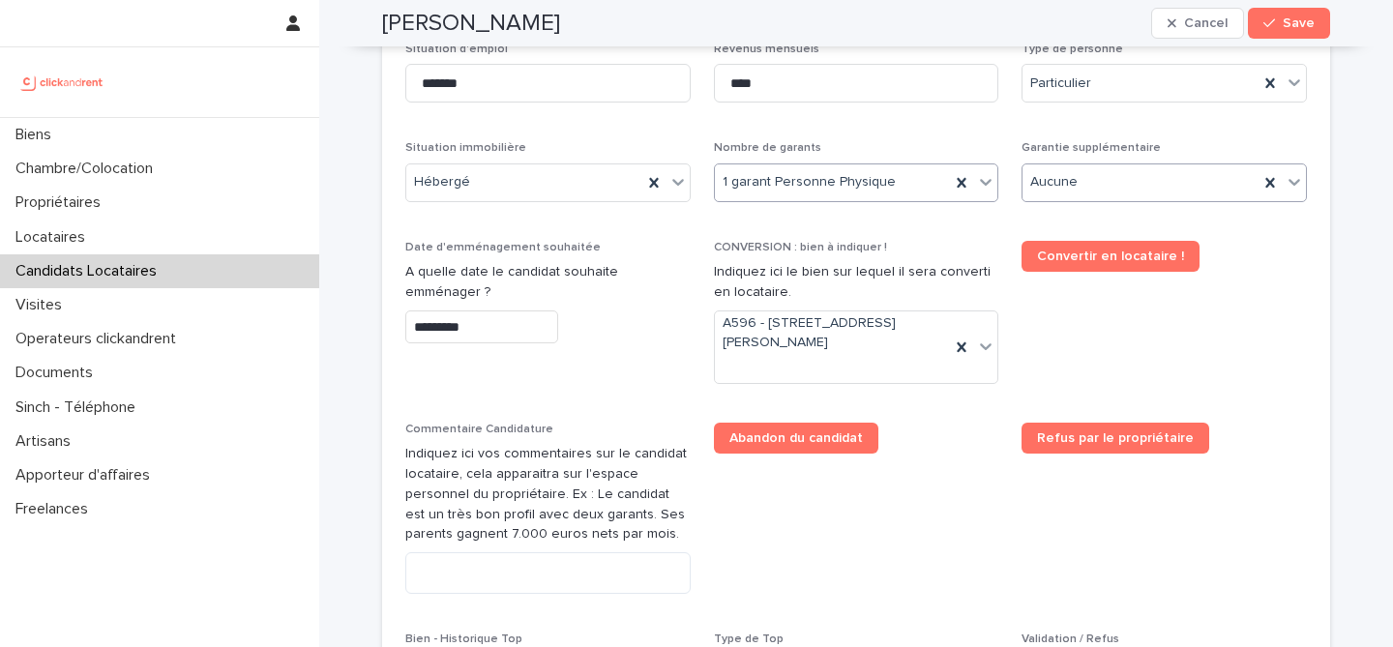
click at [923, 194] on div "1 garant Personne Physique" at bounding box center [833, 182] width 236 height 32
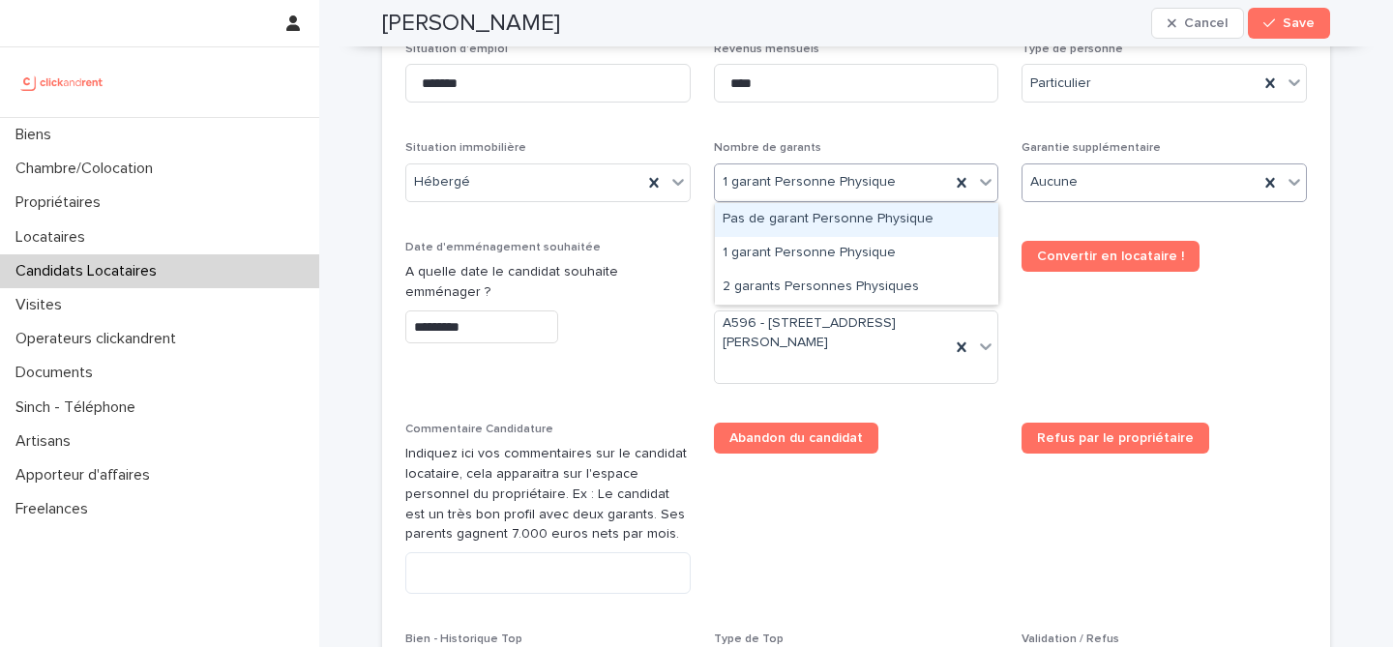
click at [893, 214] on div "Pas de garant Personne Physique" at bounding box center [857, 220] width 284 height 34
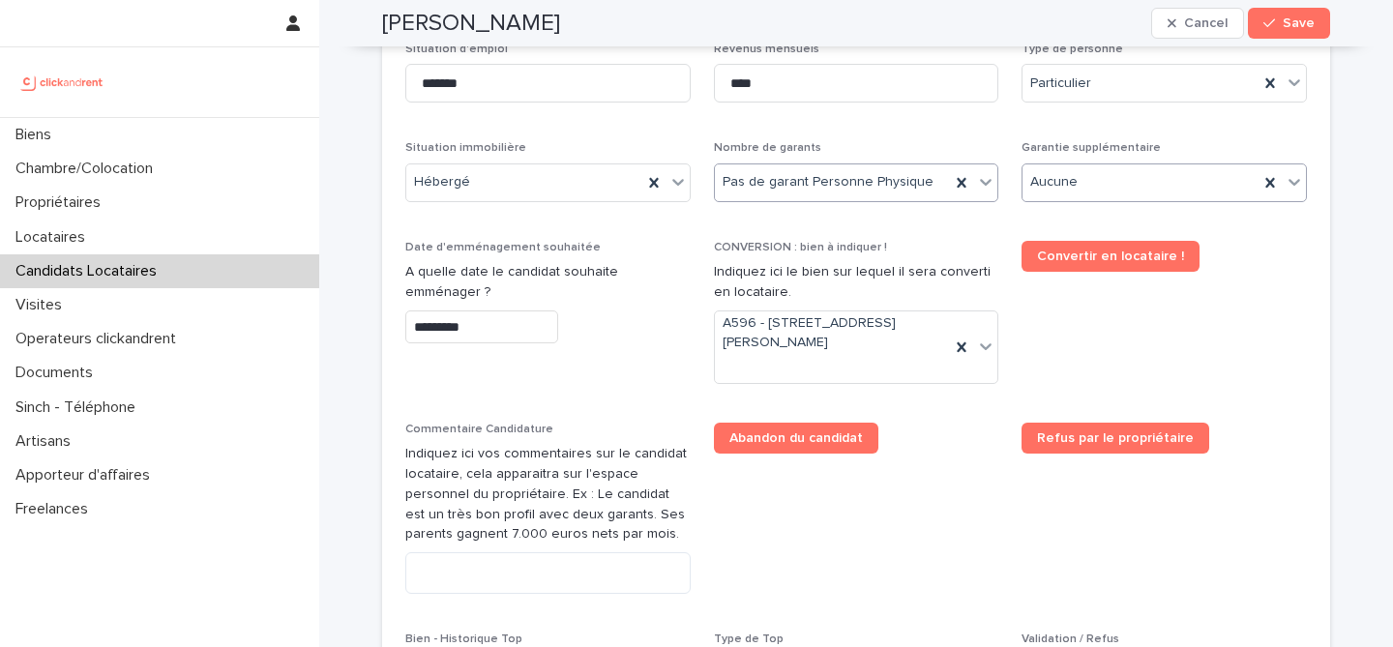
click at [957, 251] on p "CONVERSION : bien à indiquer !" at bounding box center [856, 248] width 285 height 14
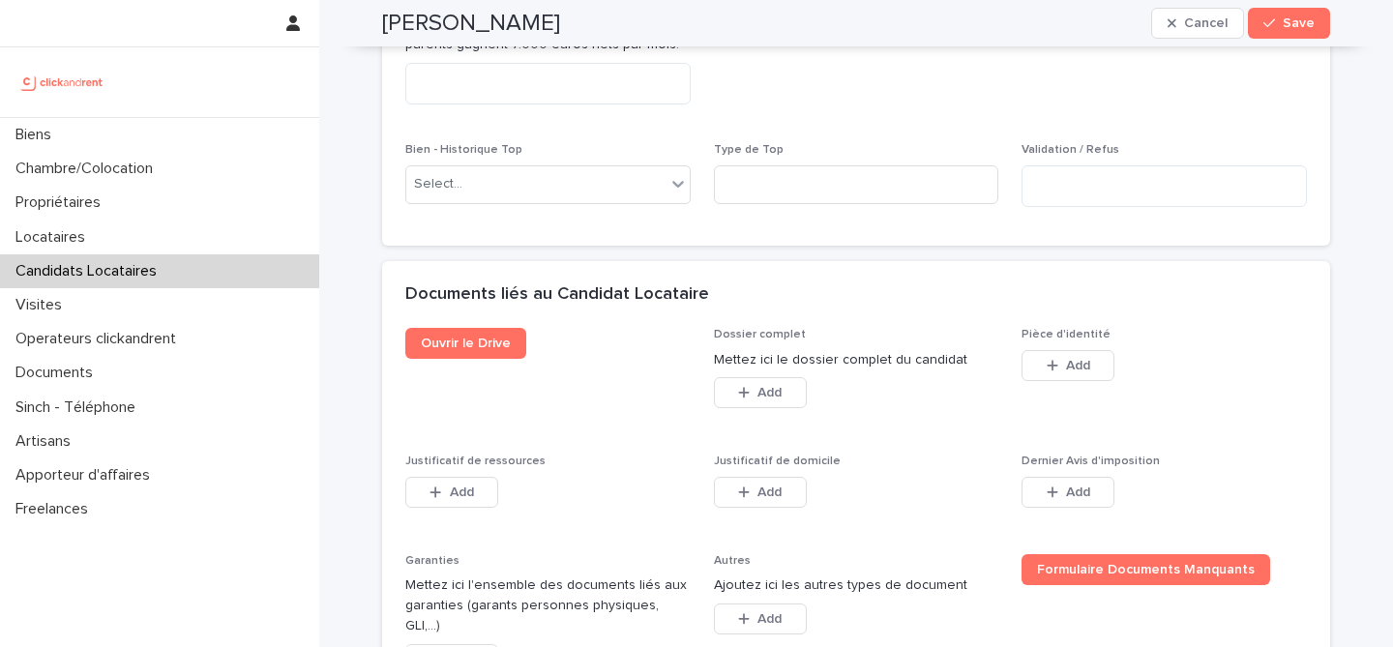
scroll to position [1481, 0]
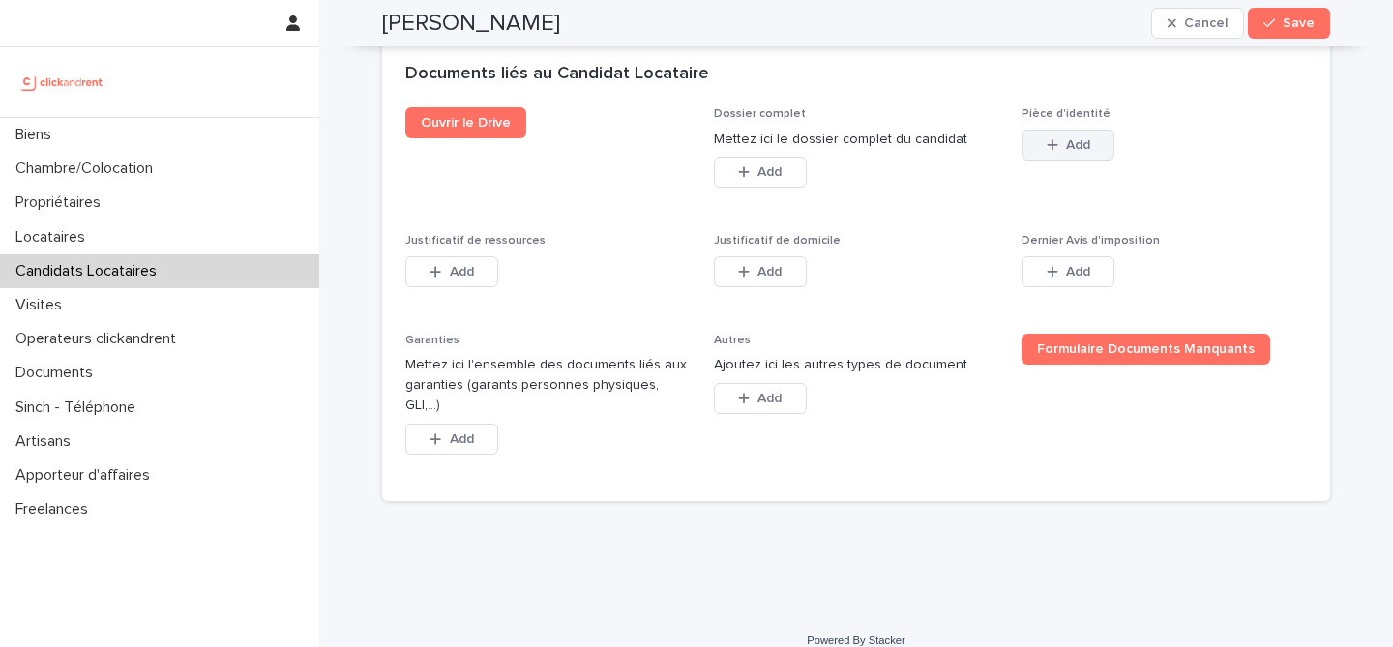
click at [1072, 143] on span "Add" at bounding box center [1078, 145] width 24 height 14
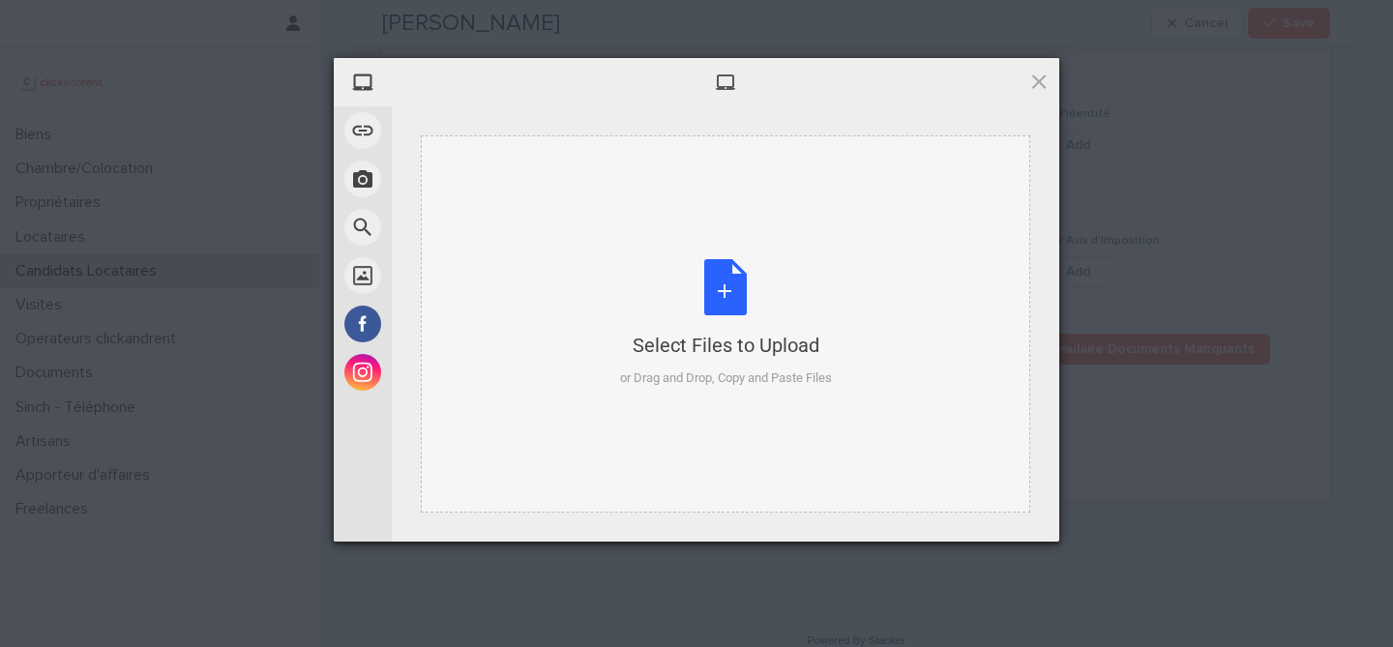
click at [735, 291] on div "Select Files to Upload or Drag and Drop, Copy and Paste Files" at bounding box center [726, 323] width 212 height 129
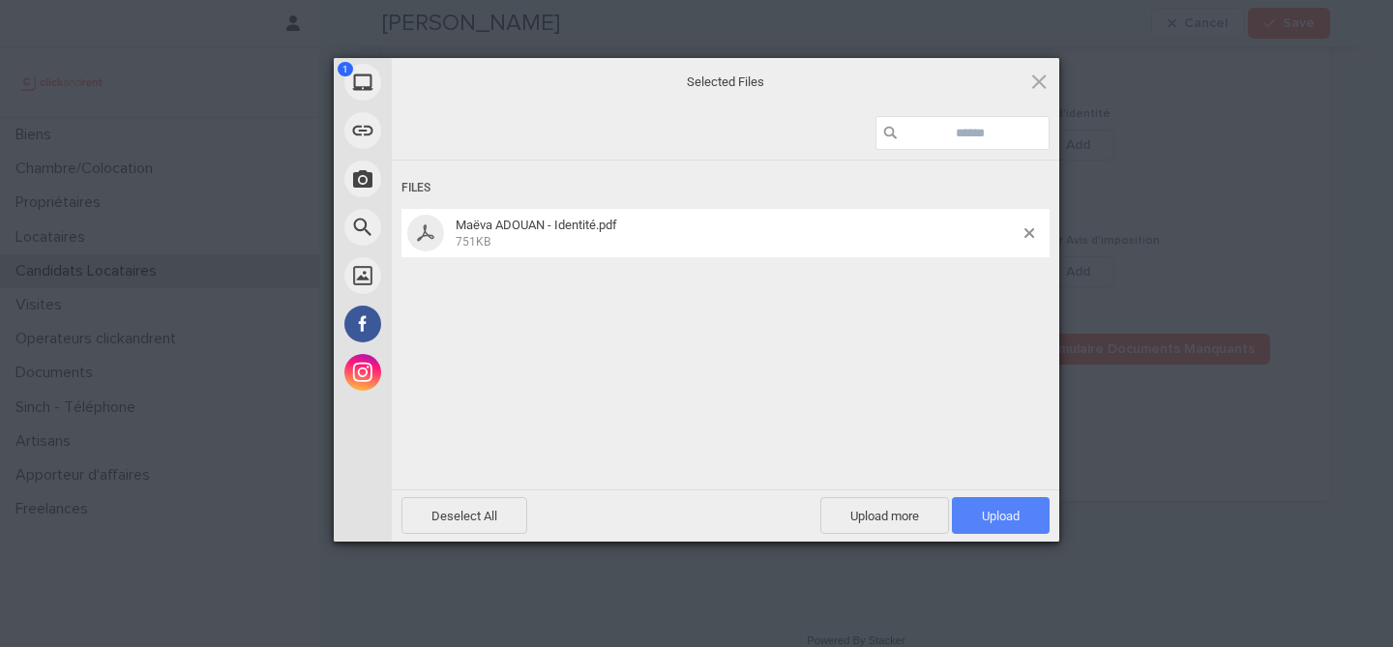
click at [1015, 521] on span "Upload 1" at bounding box center [1001, 516] width 38 height 15
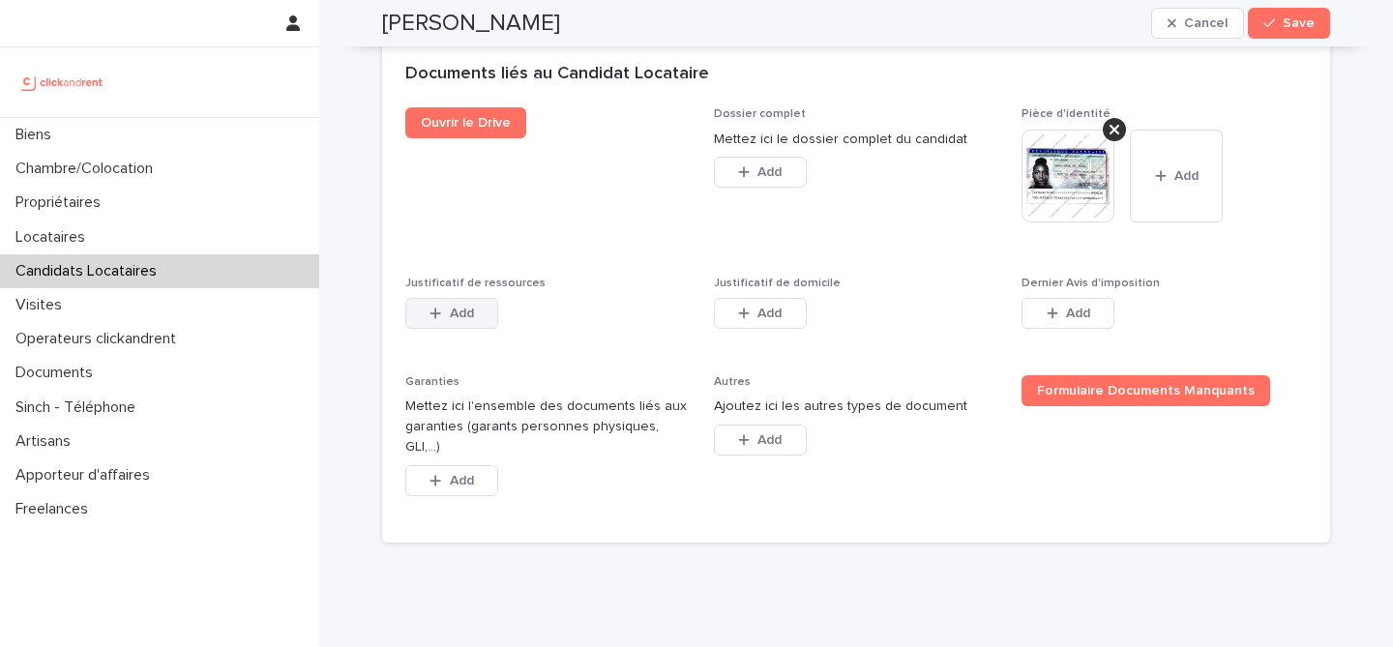
click at [469, 320] on button "Add" at bounding box center [451, 313] width 93 height 31
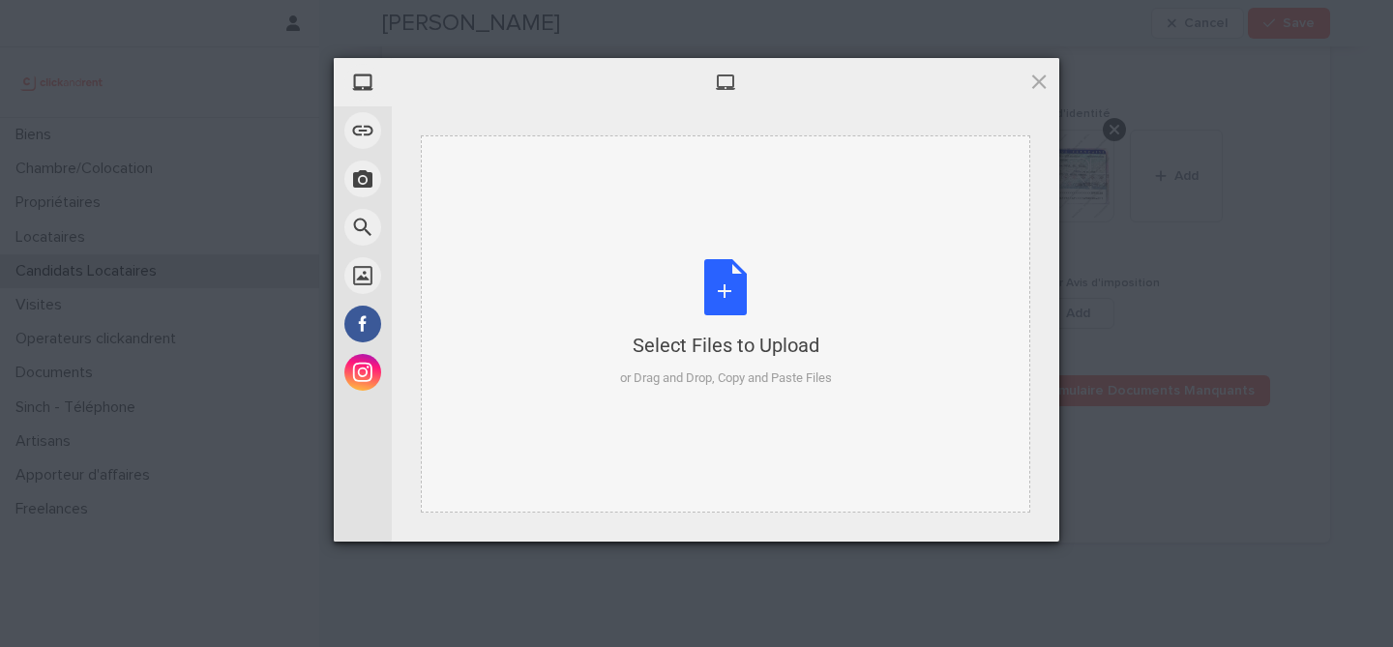
click at [742, 254] on div "Select Files to Upload or Drag and Drop, Copy and Paste Files" at bounding box center [726, 323] width 610 height 377
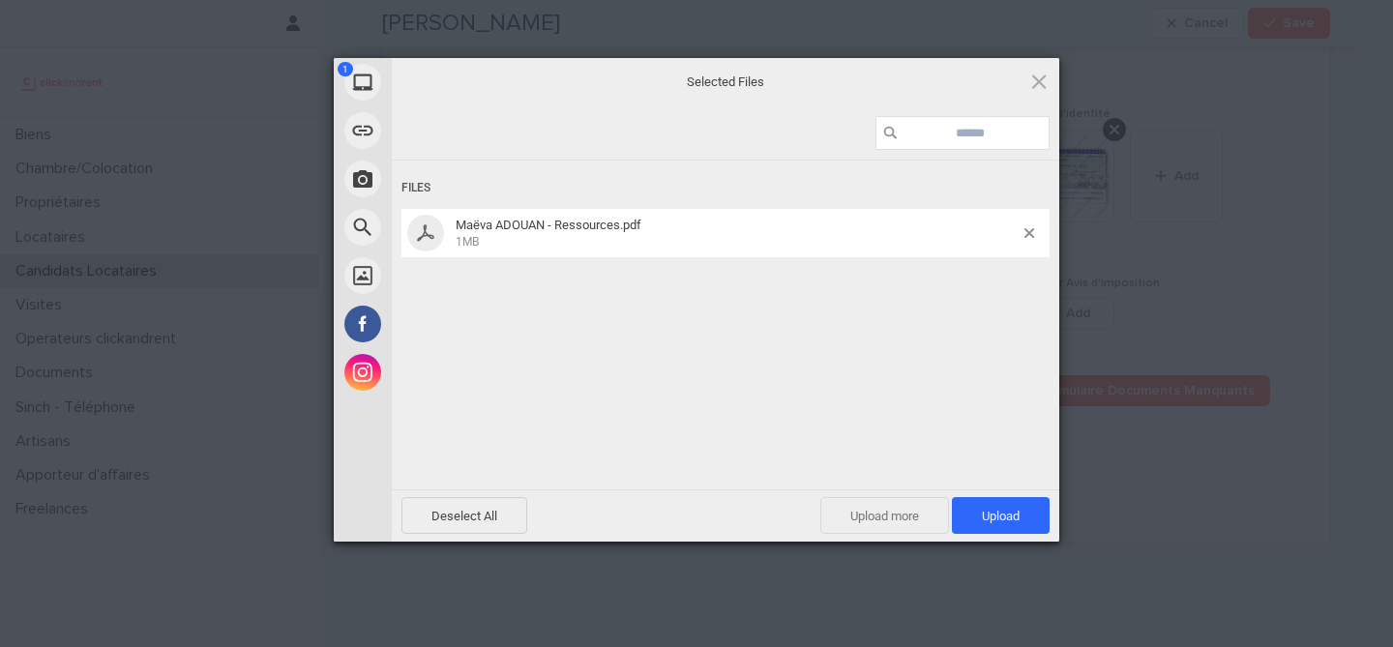
click at [904, 515] on span "Upload more" at bounding box center [885, 515] width 129 height 37
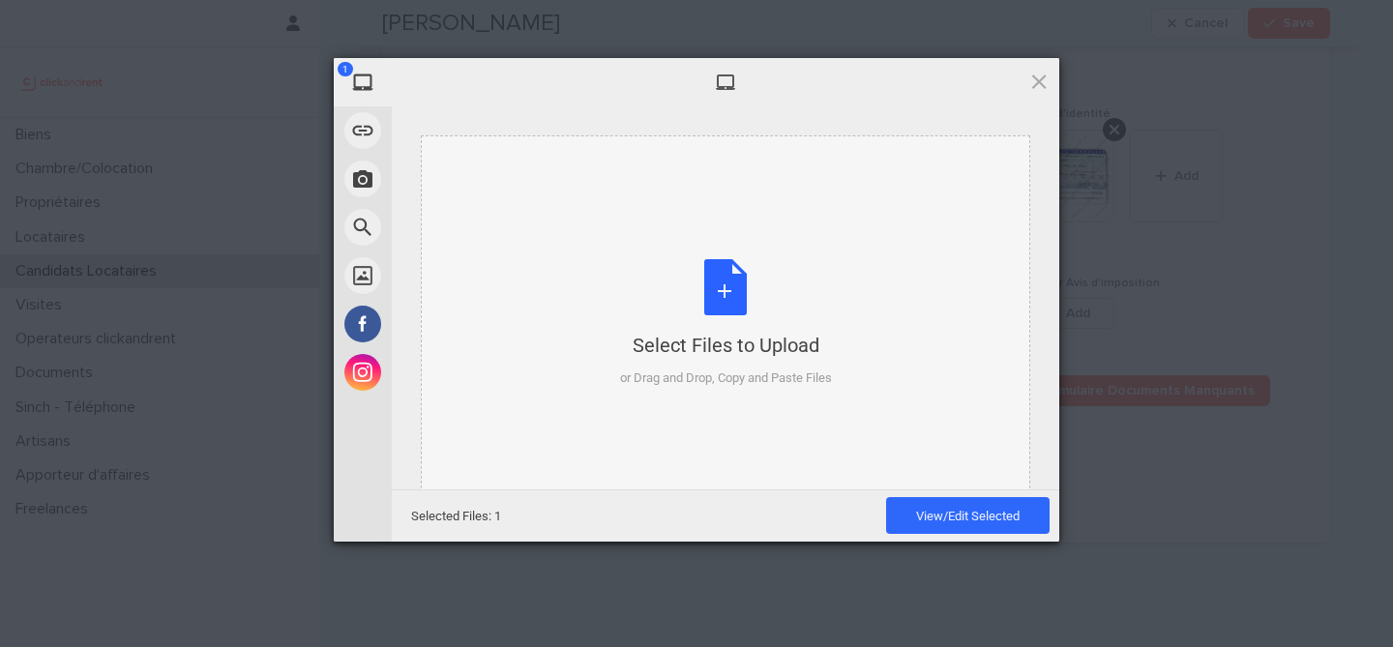
click at [753, 344] on div "Select Files to Upload" at bounding box center [726, 345] width 212 height 27
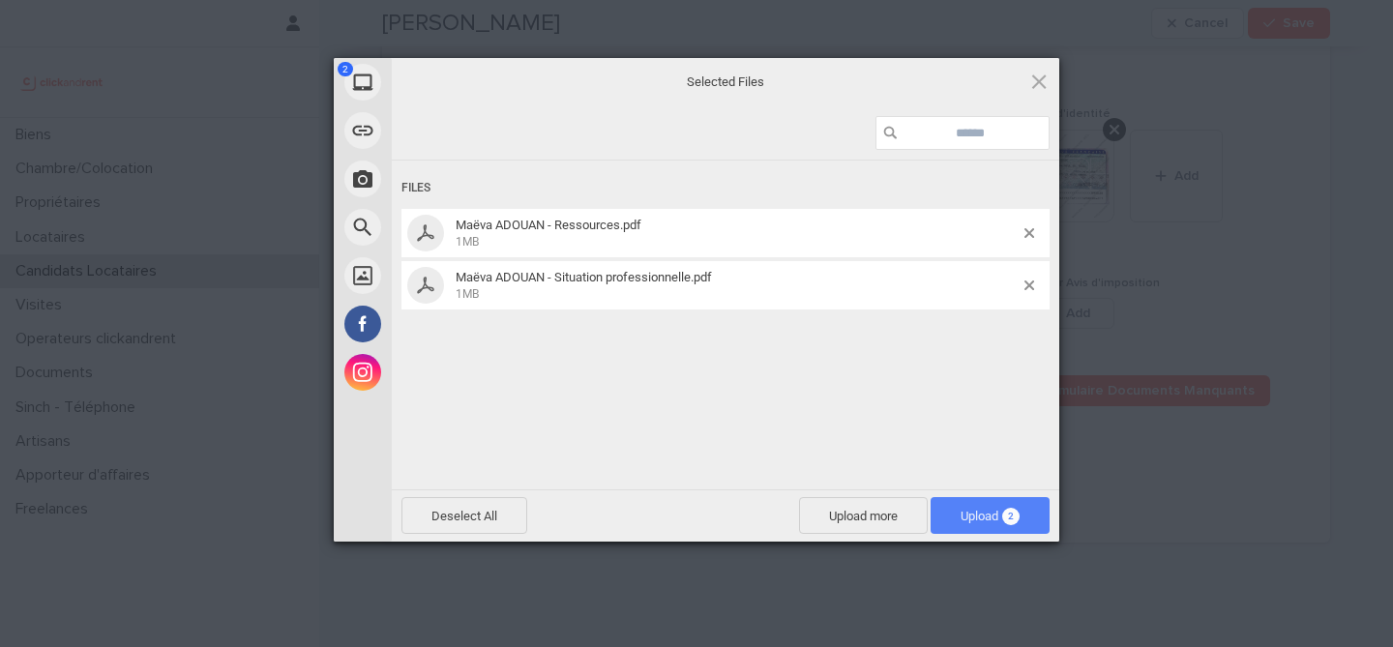
click at [1015, 522] on span "2" at bounding box center [1010, 516] width 17 height 17
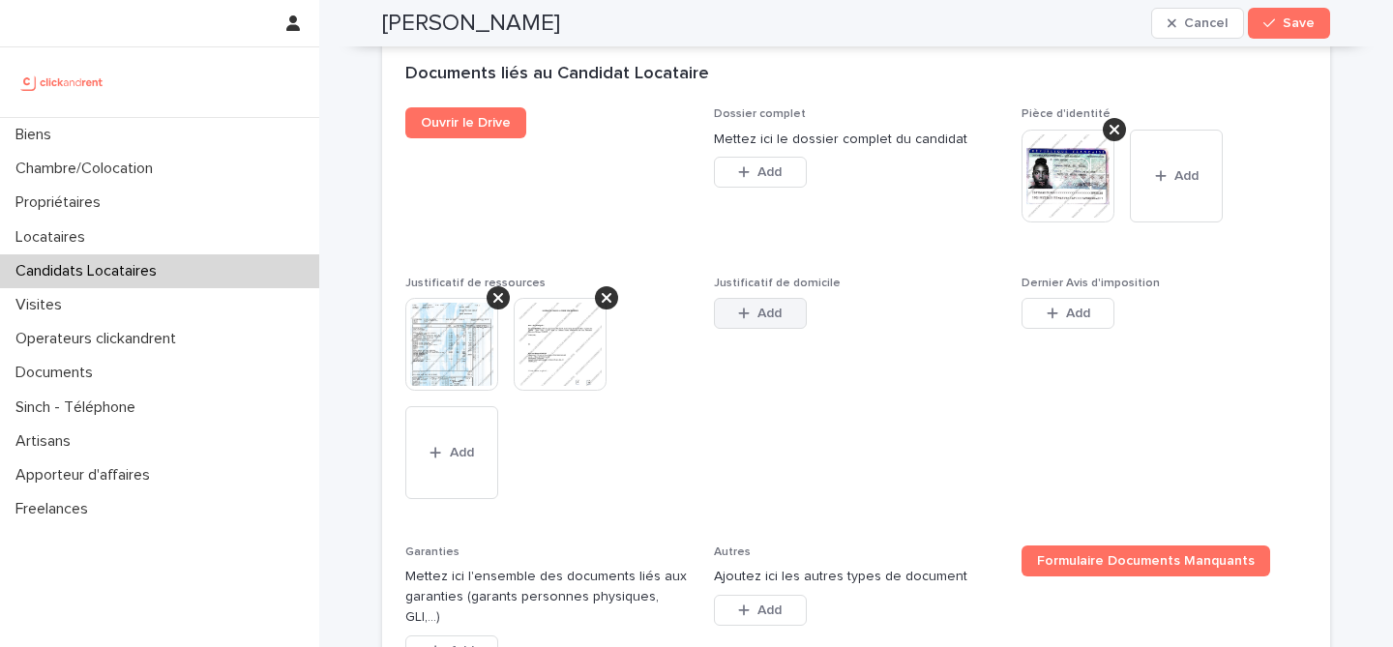
click at [758, 313] on span "Add" at bounding box center [770, 314] width 24 height 14
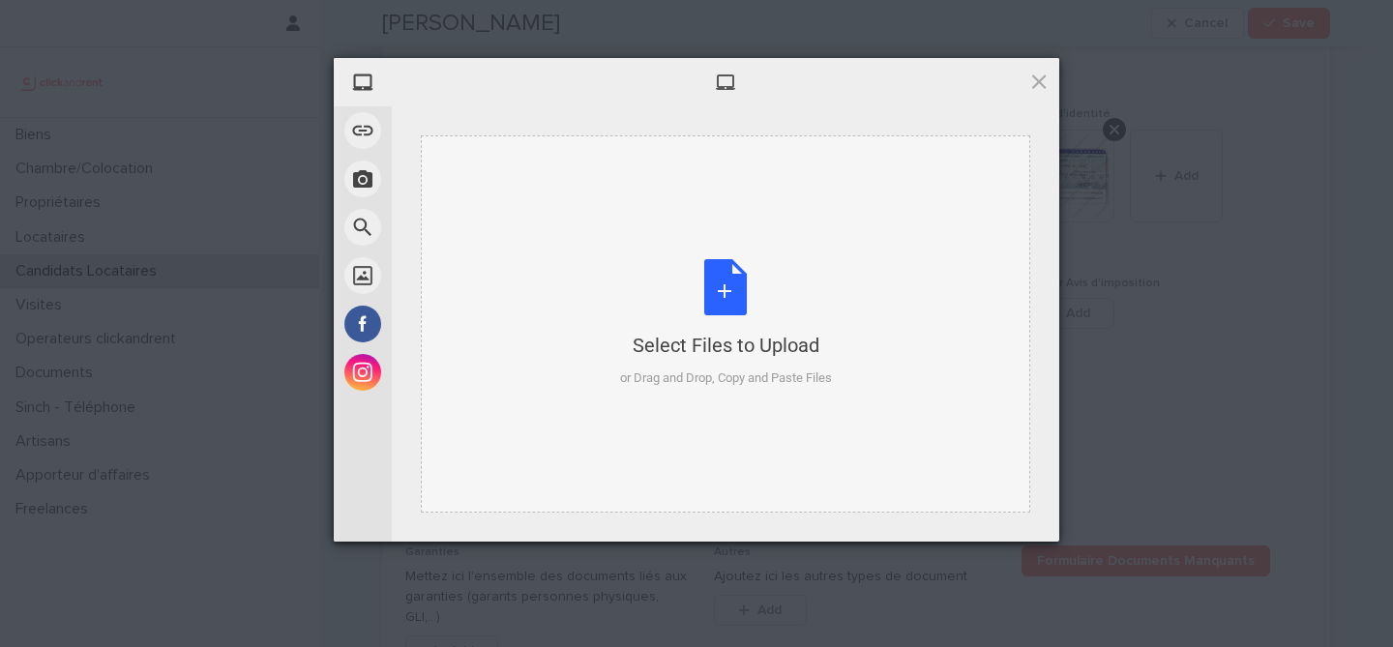
click at [553, 141] on div "Select Files to Upload or Drag and Drop, Copy and Paste Files" at bounding box center [726, 323] width 610 height 377
click at [1042, 91] on div at bounding box center [726, 82] width 668 height 48
click at [1042, 75] on span at bounding box center [1039, 81] width 21 height 21
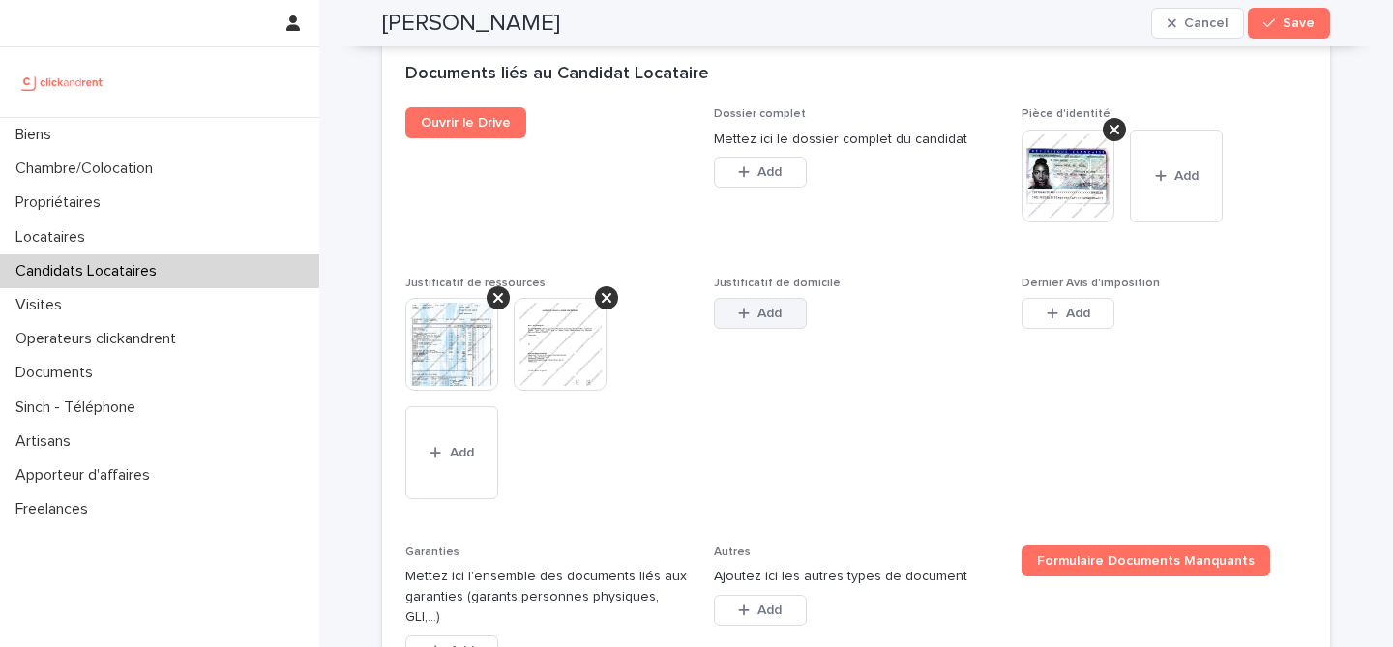
click at [786, 316] on button "Add" at bounding box center [760, 313] width 93 height 31
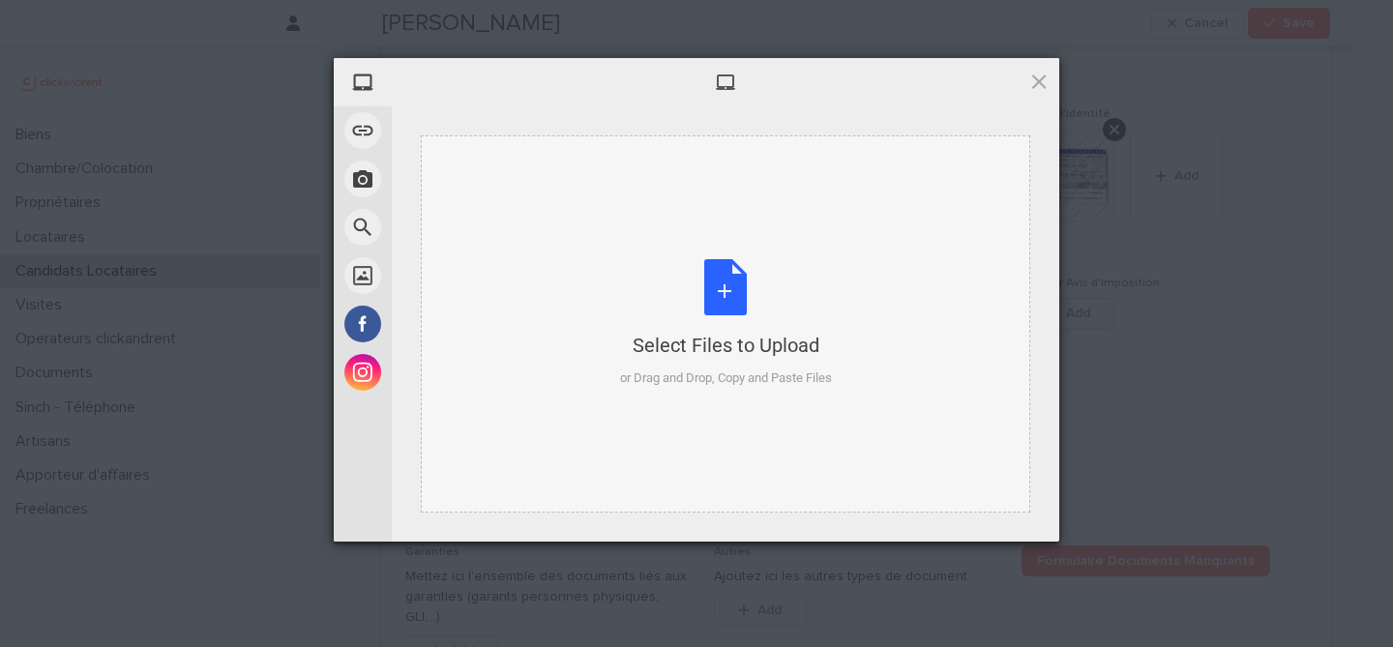
click at [733, 276] on div "Select Files to Upload or Drag and Drop, Copy and Paste Files" at bounding box center [726, 323] width 212 height 129
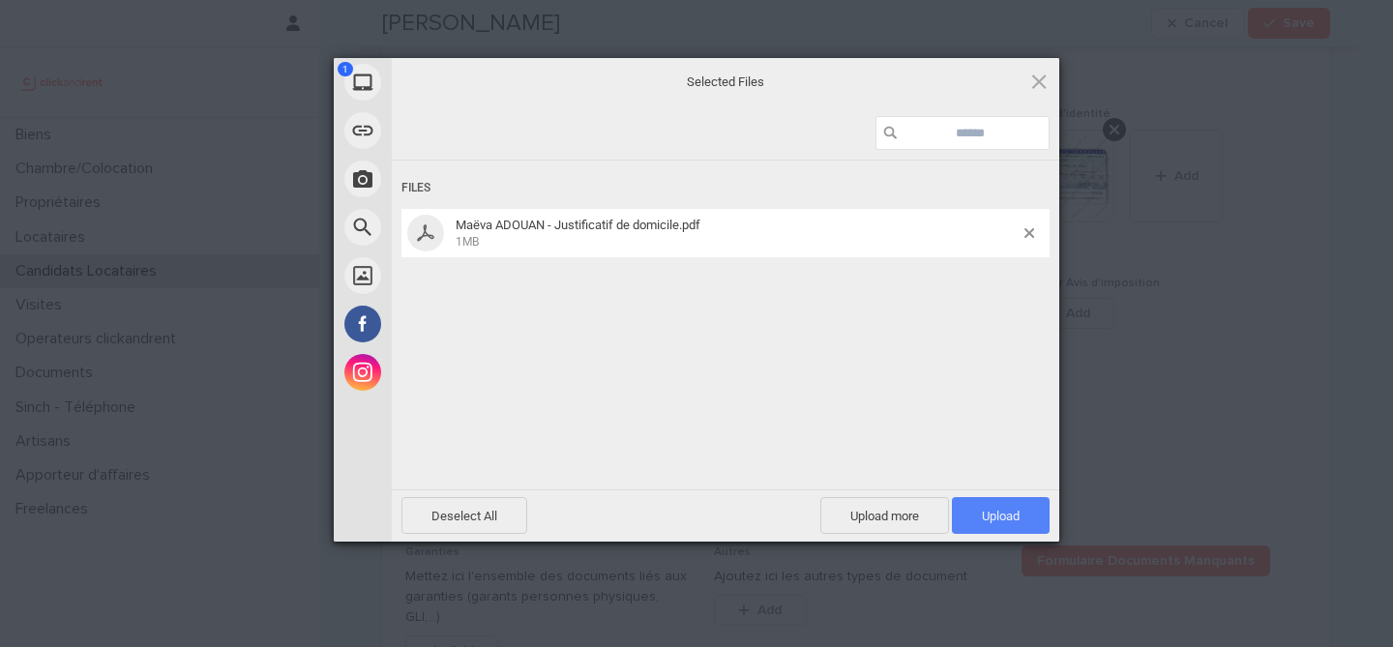
click at [1000, 520] on span "Upload 1" at bounding box center [1001, 516] width 38 height 15
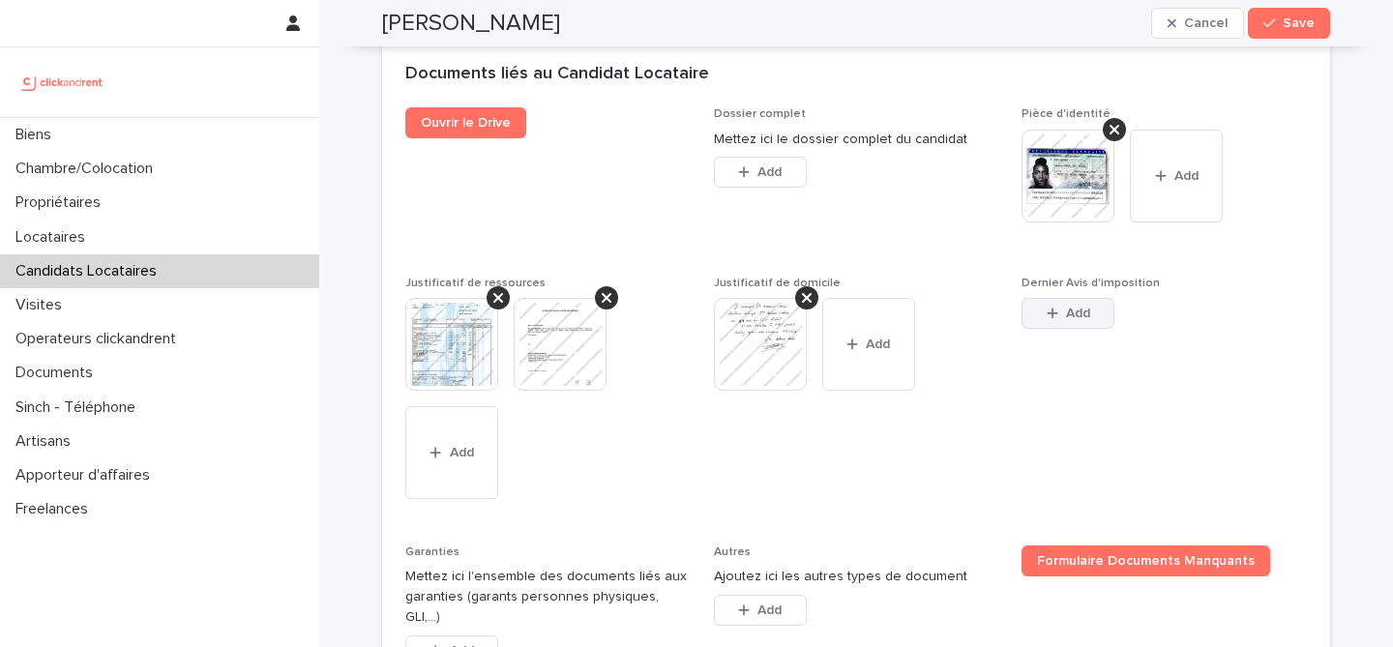
click at [1100, 312] on button "Add" at bounding box center [1068, 313] width 93 height 31
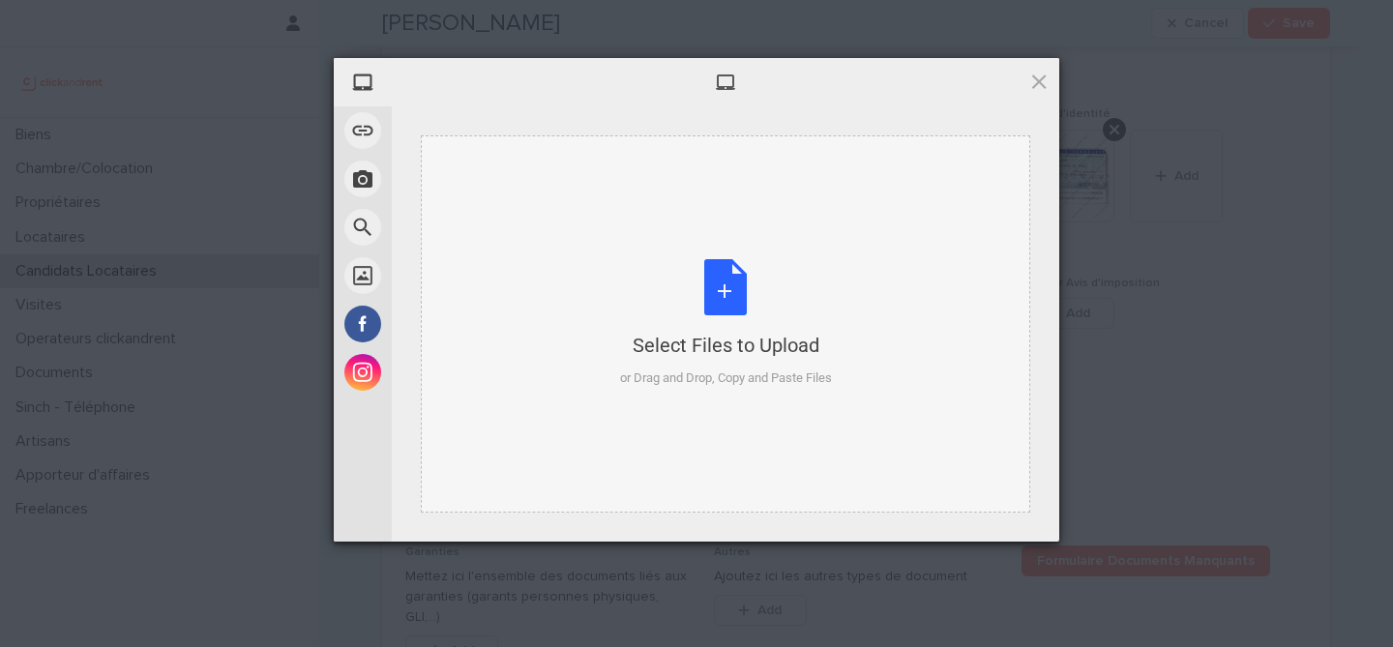
click at [681, 285] on div "Select Files to Upload or Drag and Drop, Copy and Paste Files" at bounding box center [726, 323] width 212 height 129
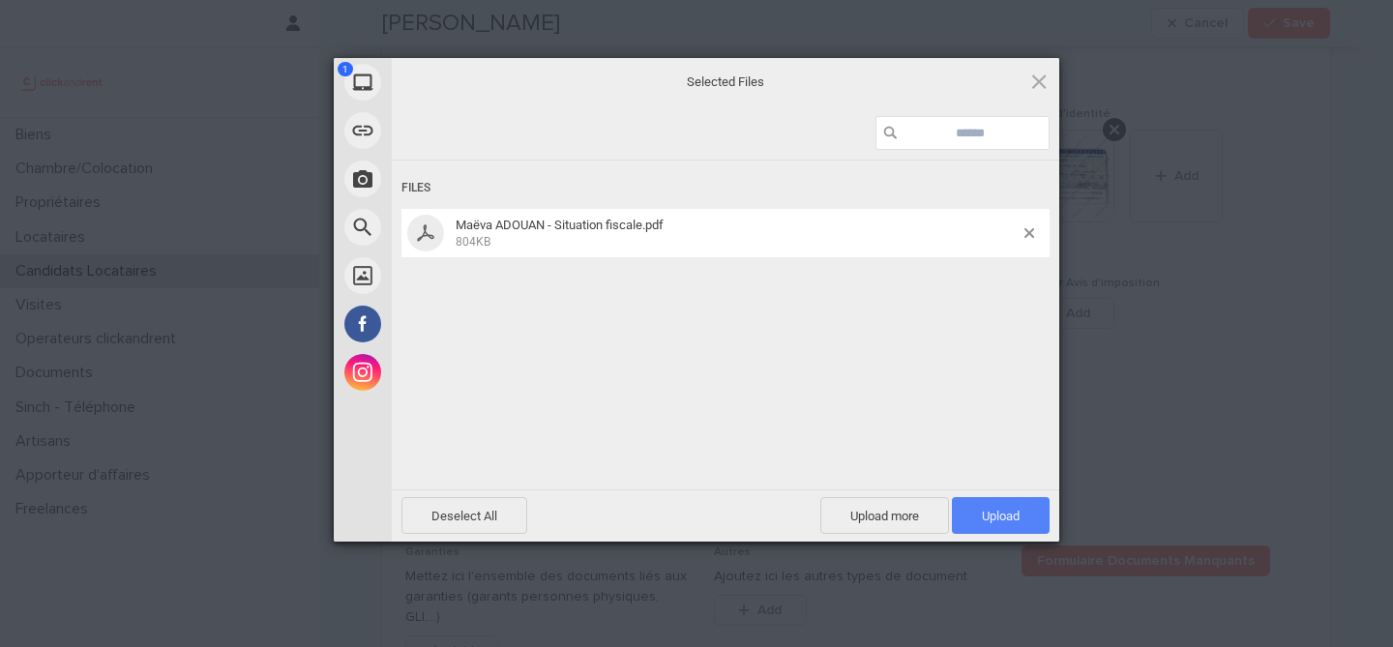
click at [1003, 515] on span "Upload 1" at bounding box center [1001, 516] width 38 height 15
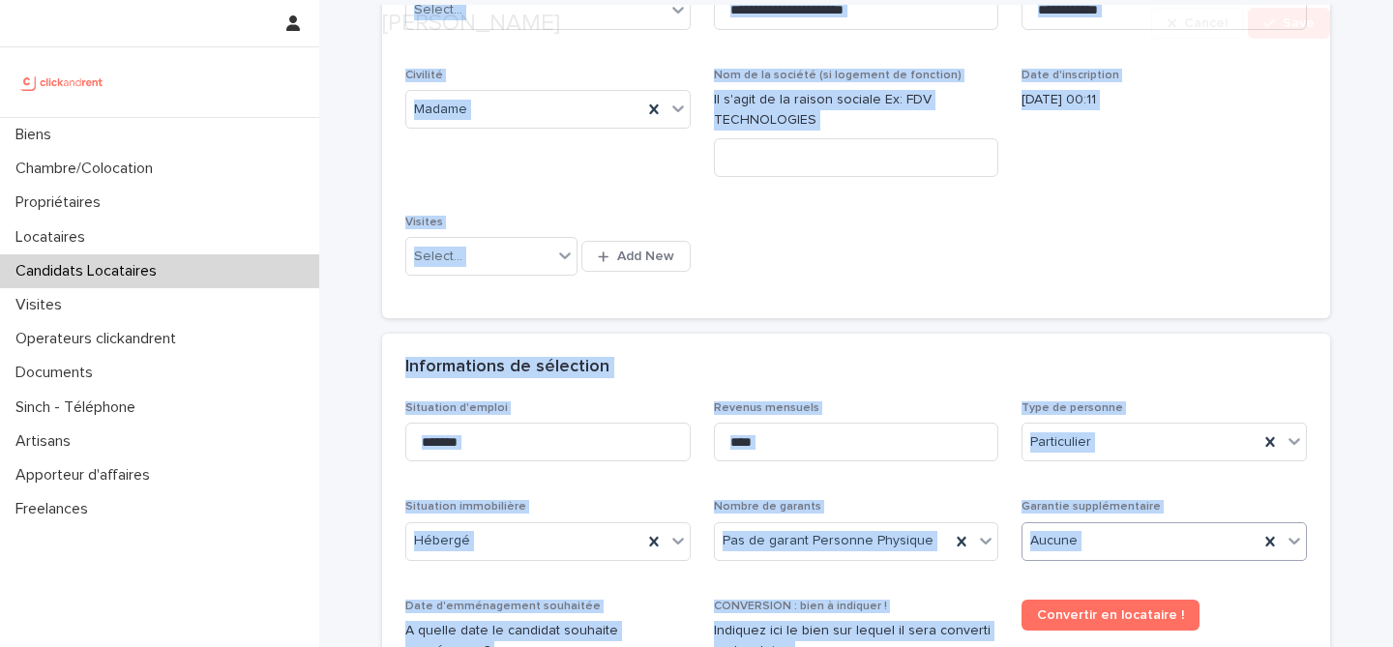
scroll to position [1694, 0]
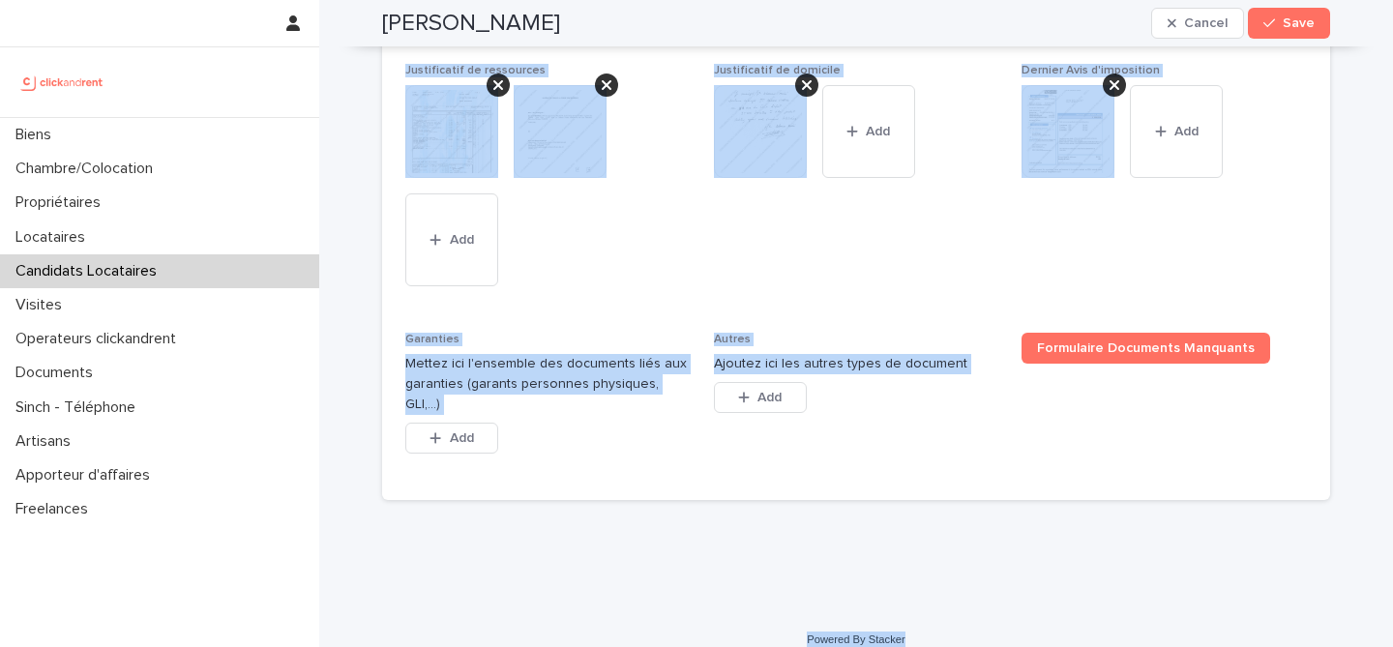
drag, startPoint x: 389, startPoint y: 65, endPoint x: 929, endPoint y: 619, distance: 773.9
copy div "Maëva Adouan Cancel Save Sorry, there was an error saving your record. Please t…"
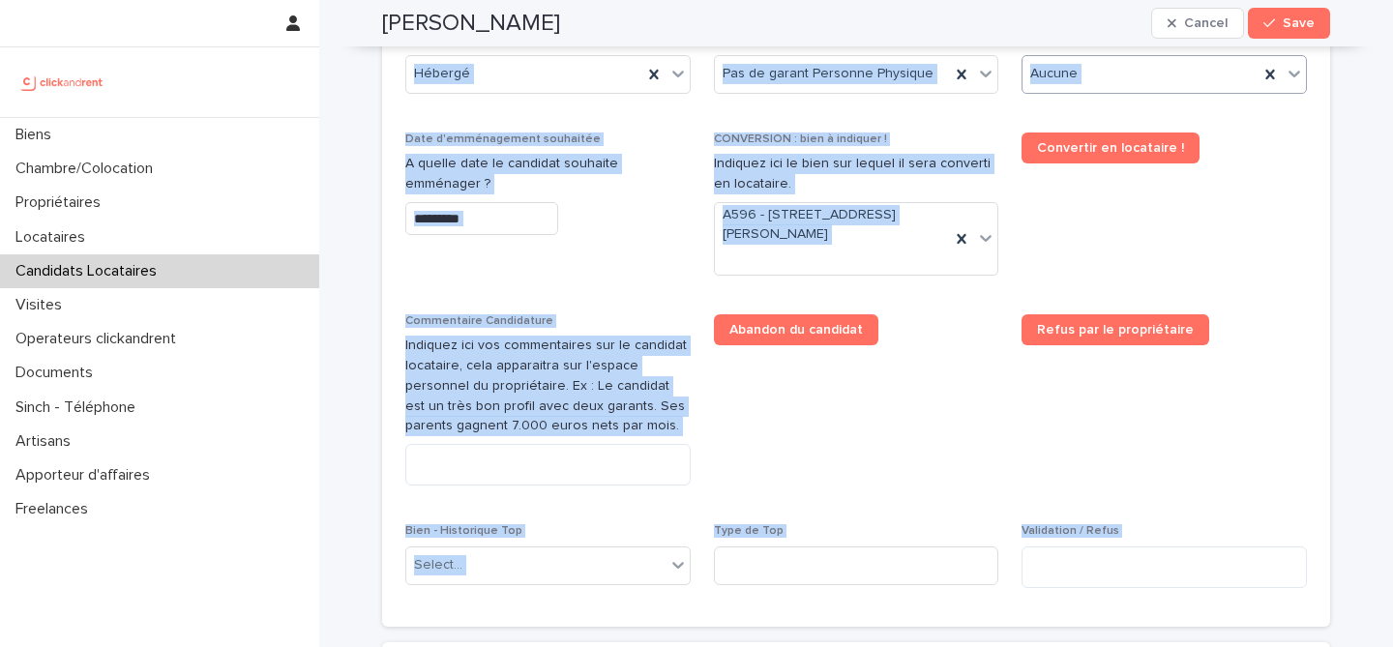
scroll to position [939, 0]
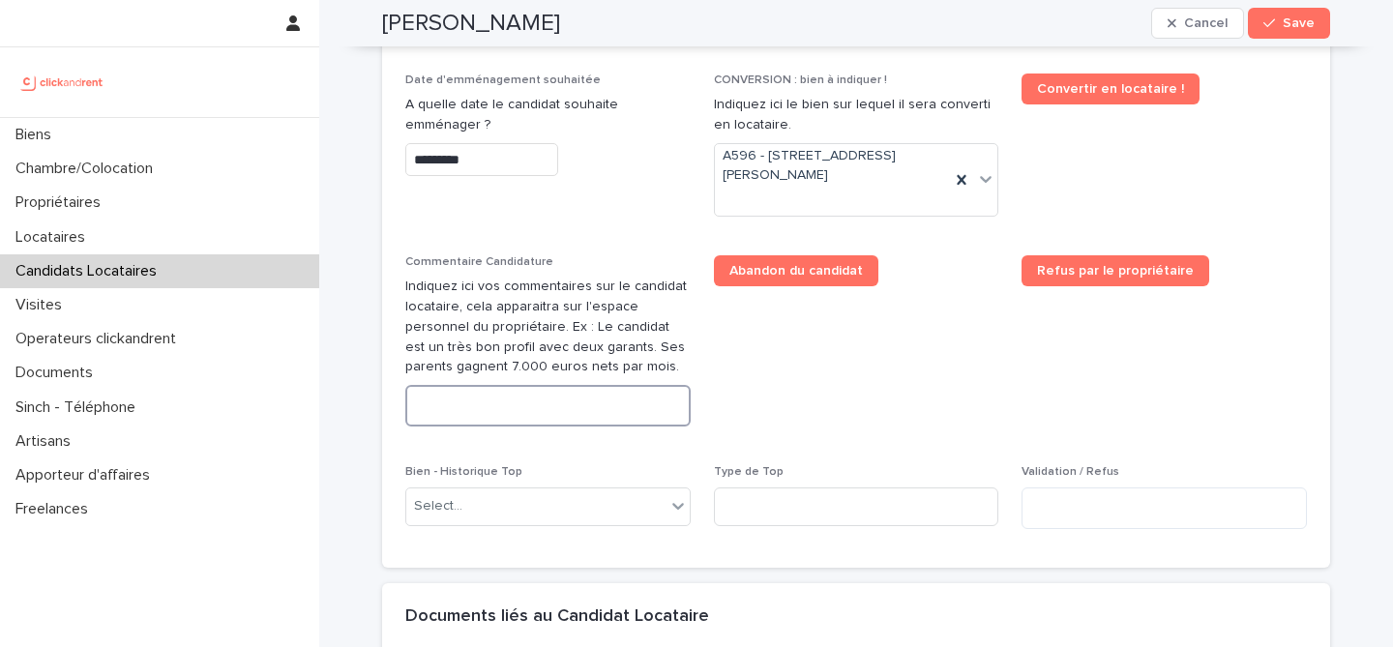
click at [593, 412] on textarea at bounding box center [547, 406] width 285 height 42
paste textarea "**********"
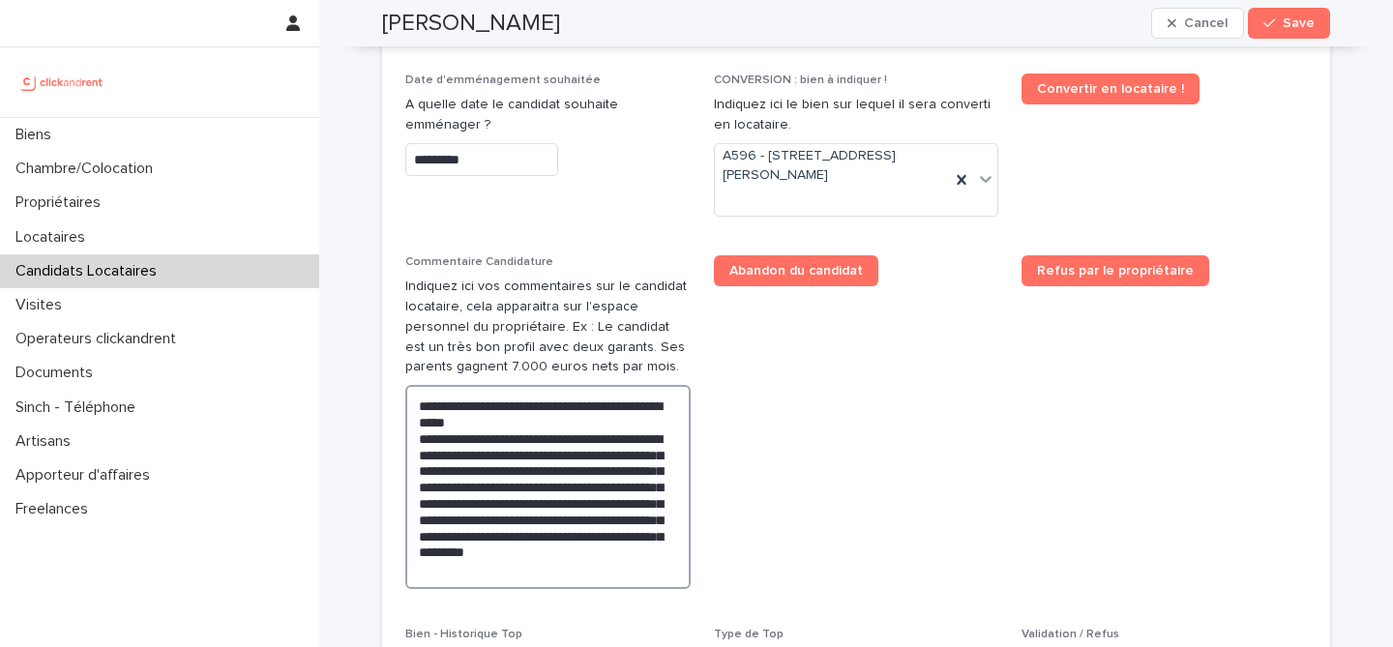
type textarea "**********"
click at [866, 468] on span "Abandon du candidat" at bounding box center [856, 429] width 285 height 349
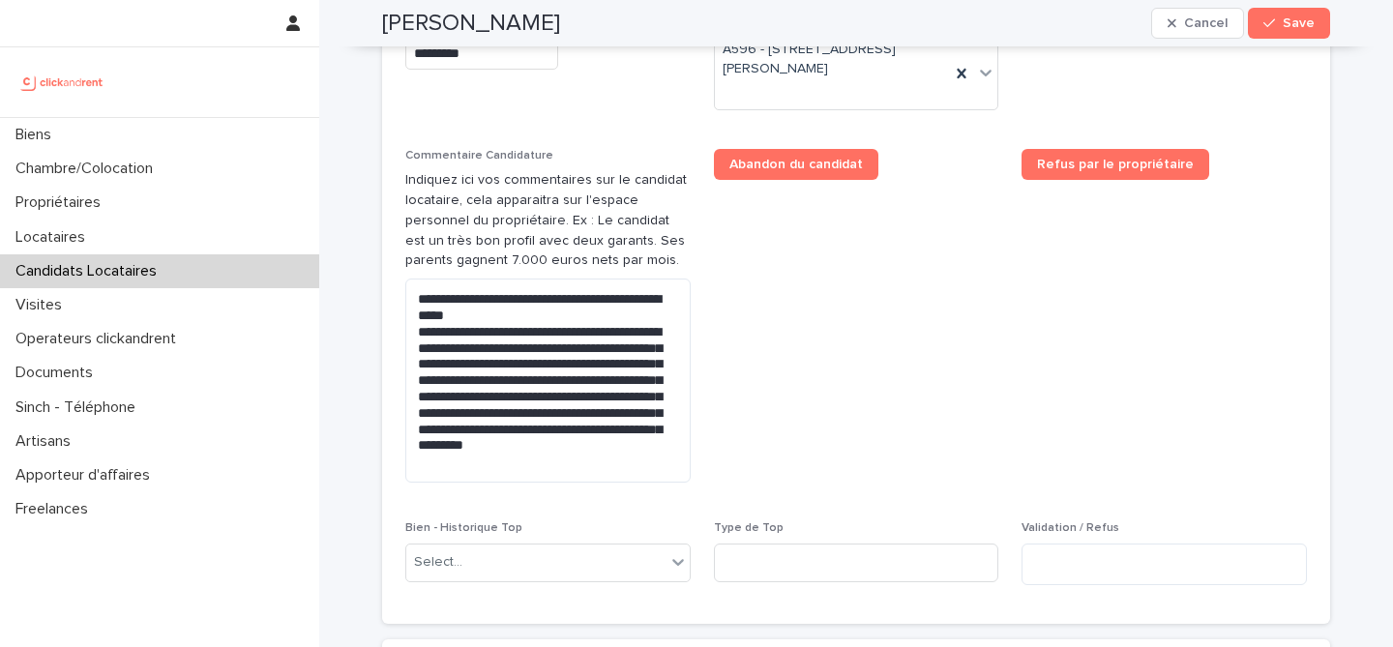
scroll to position [1082, 0]
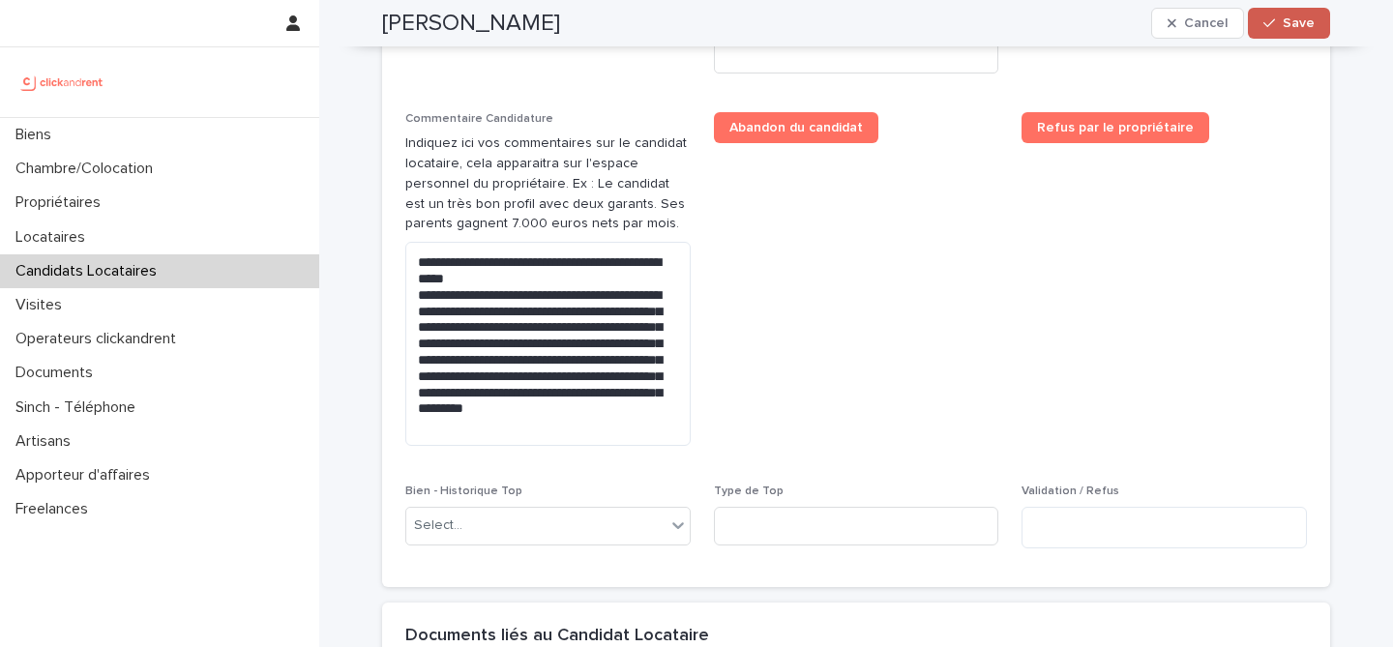
click at [1295, 32] on button "Save" at bounding box center [1289, 23] width 82 height 31
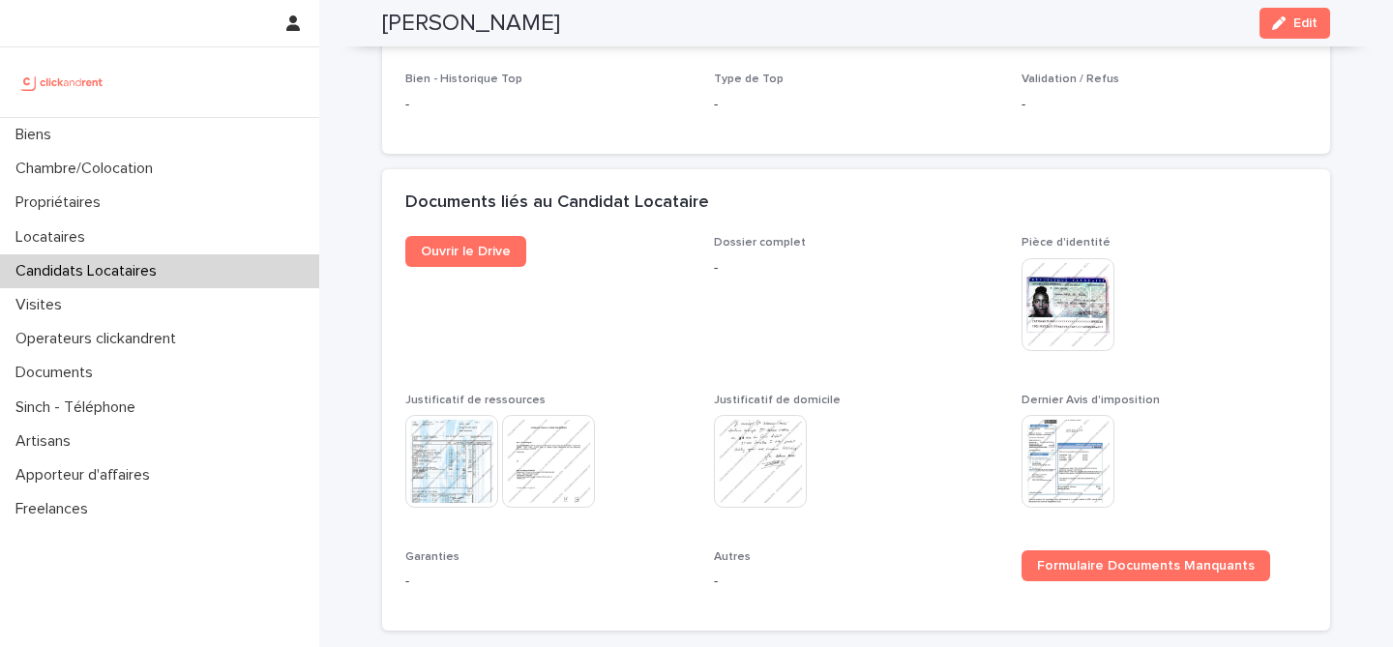
scroll to position [770, 0]
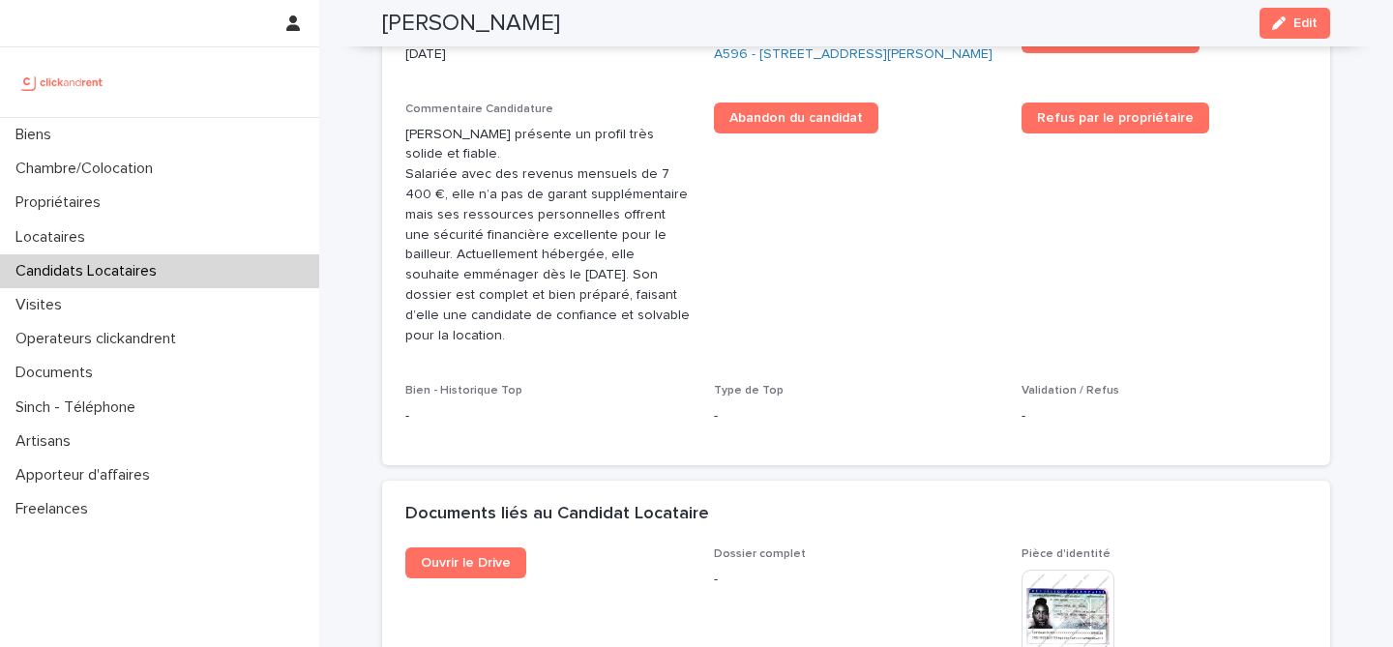
click at [467, 35] on h2 "Maëva Adouan" at bounding box center [471, 24] width 178 height 28
copy div "Maëva Adouan Edit"
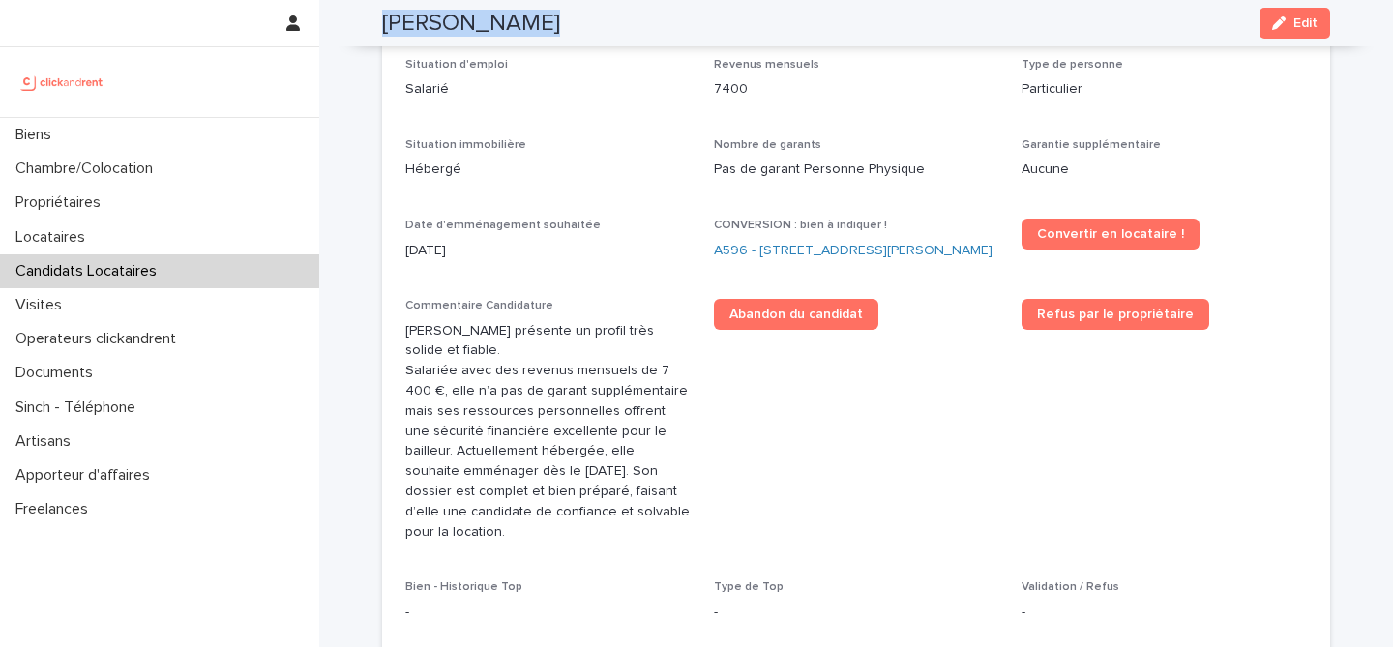
scroll to position [511, 0]
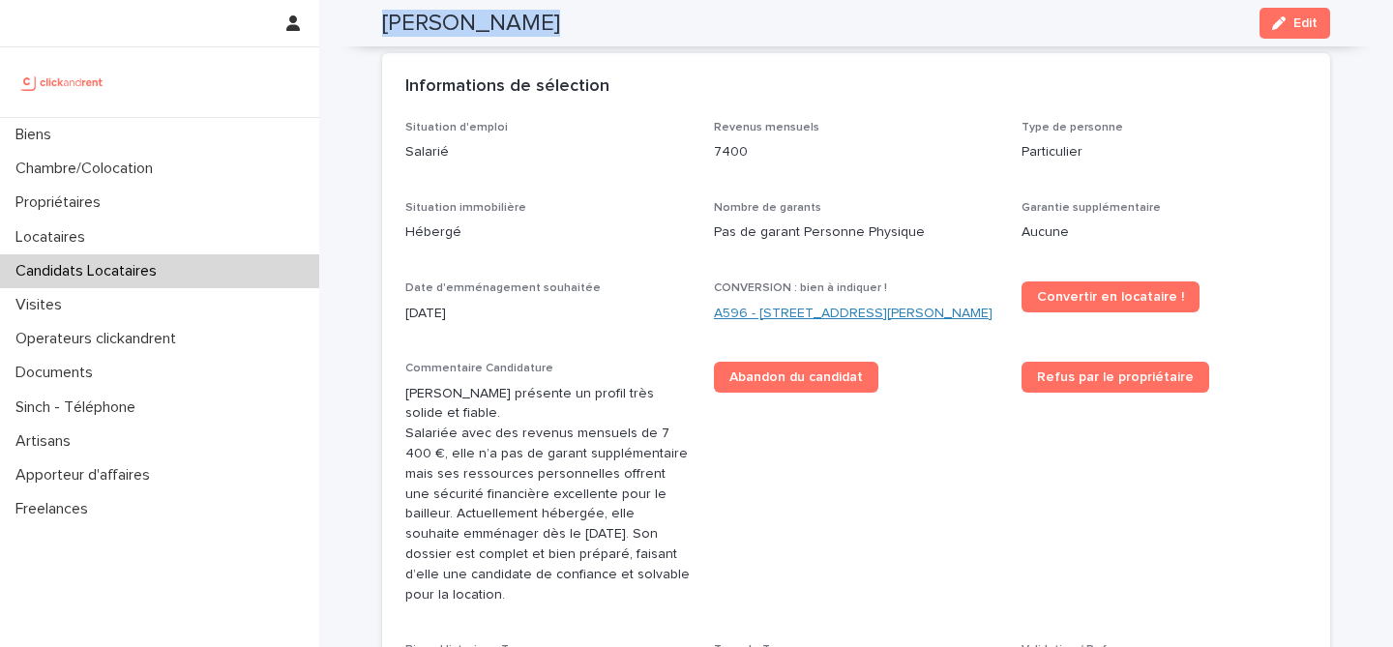
click at [844, 304] on link "A596 - 48 rue Victor Hugo, Asnieres-sur-Seine 92600" at bounding box center [853, 314] width 279 height 20
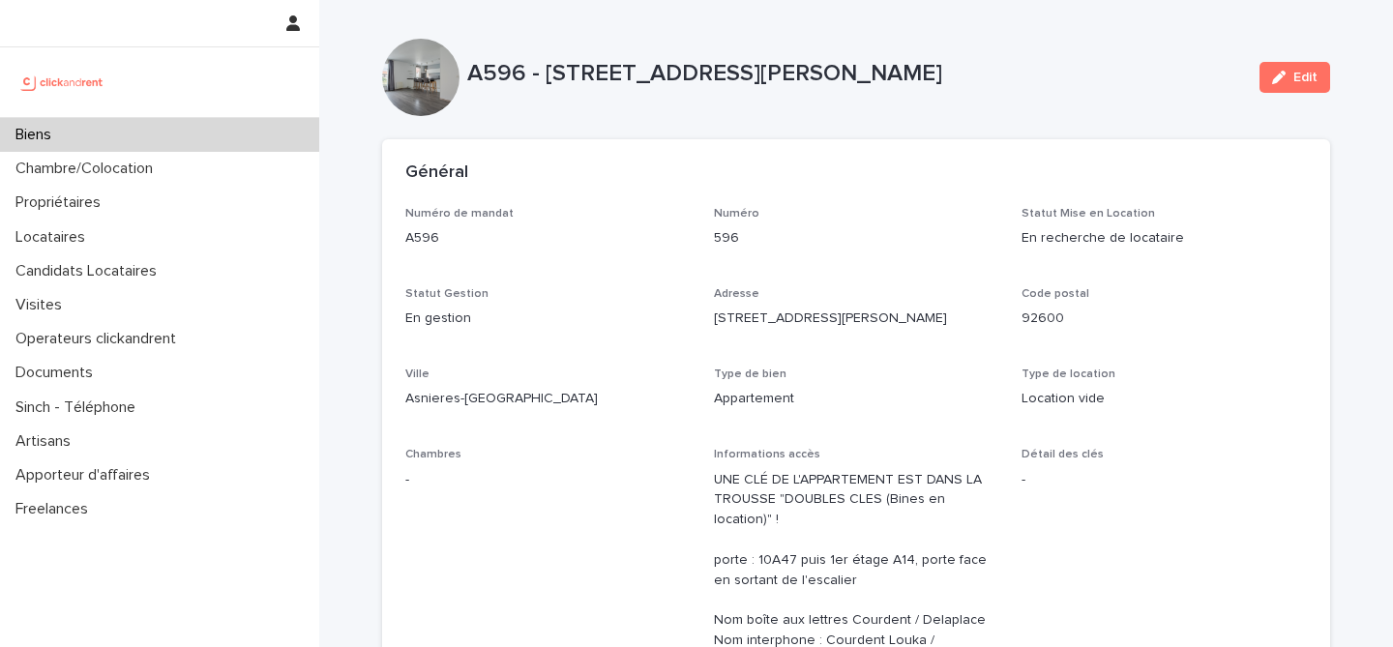
click at [1285, 96] on div "Edit" at bounding box center [1291, 77] width 78 height 77
click at [1287, 85] on button "Edit" at bounding box center [1295, 77] width 71 height 31
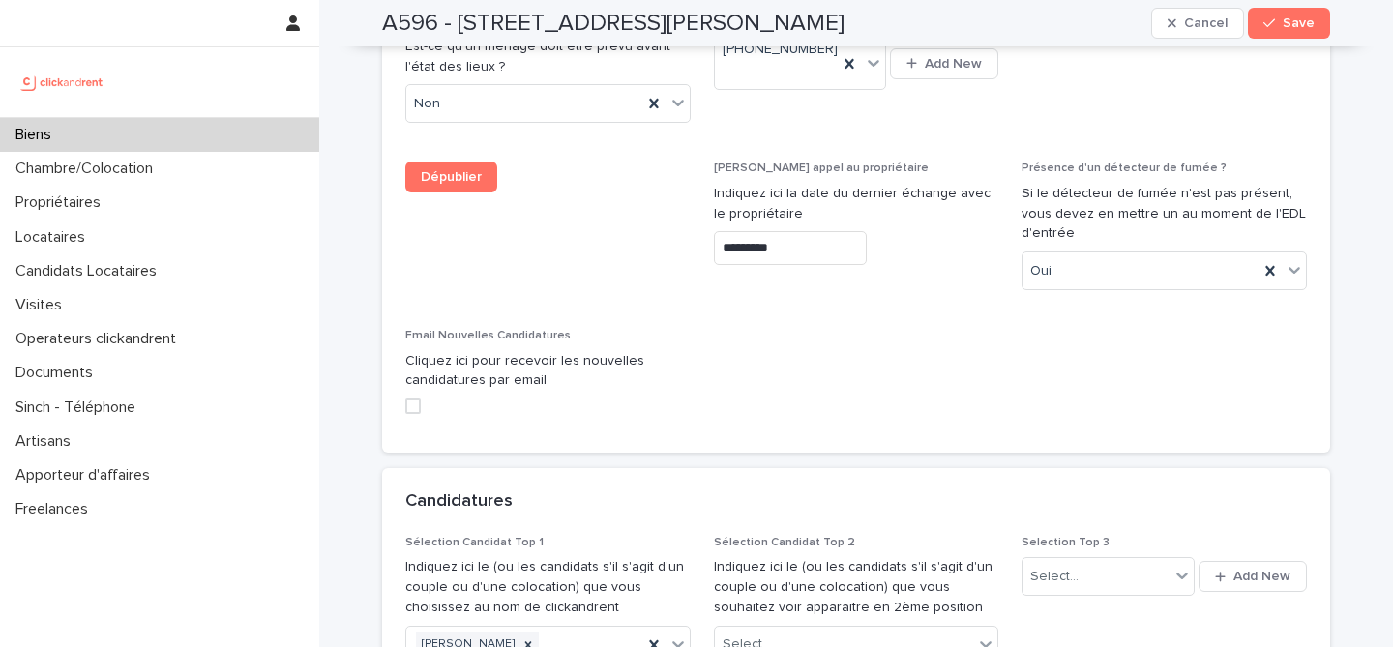
scroll to position [9346, 0]
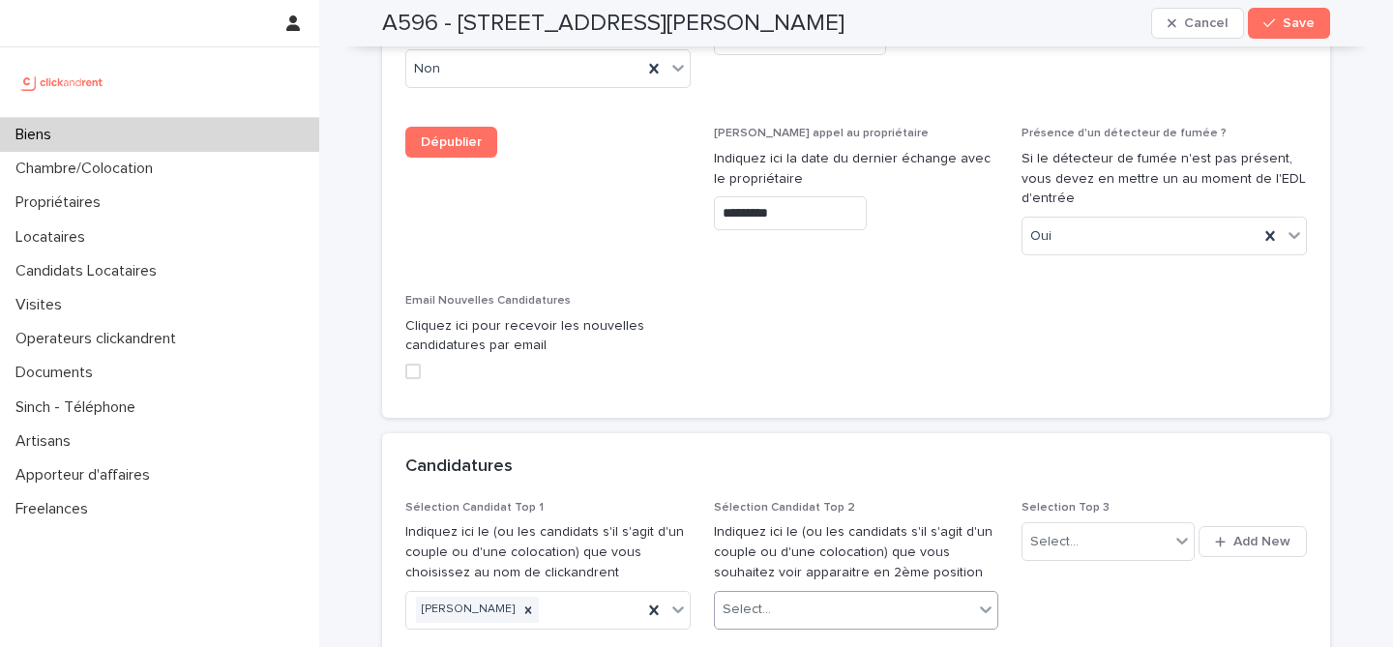
click at [828, 594] on div "Select..." at bounding box center [844, 610] width 259 height 32
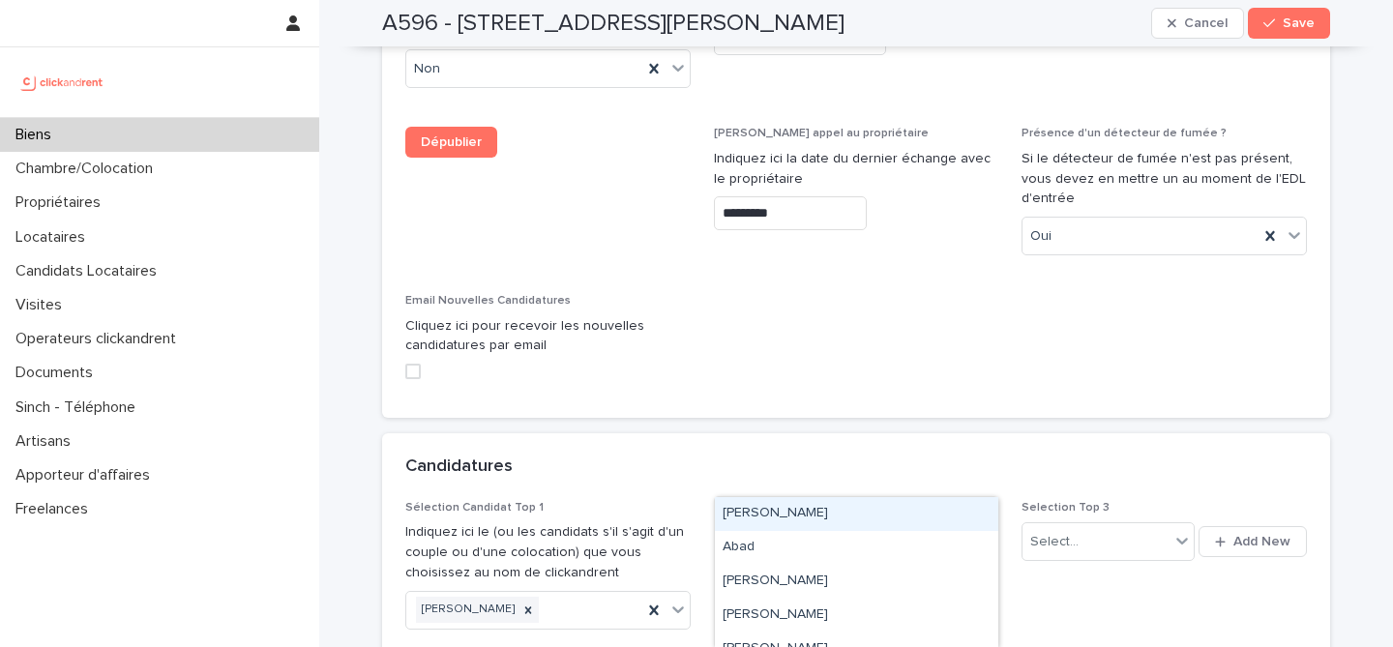
paste input "**********"
type input "**********"
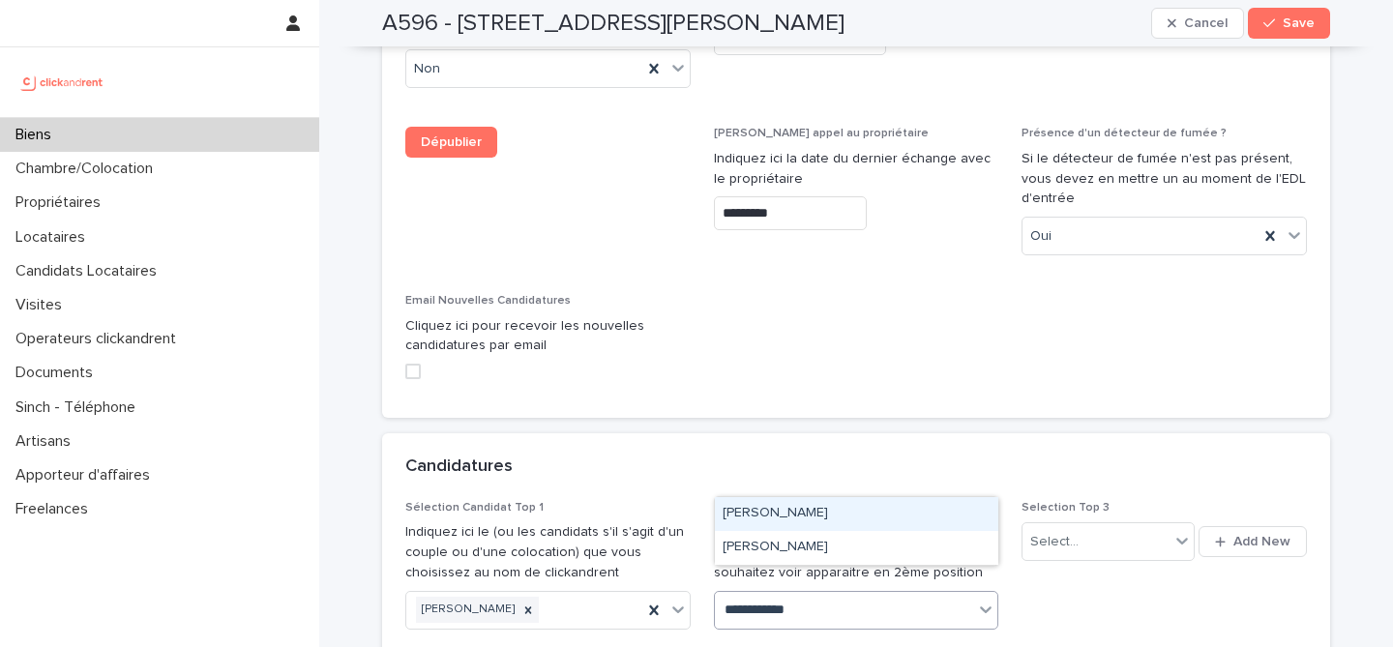
click at [834, 517] on div "Maëva Adouan" at bounding box center [857, 514] width 284 height 34
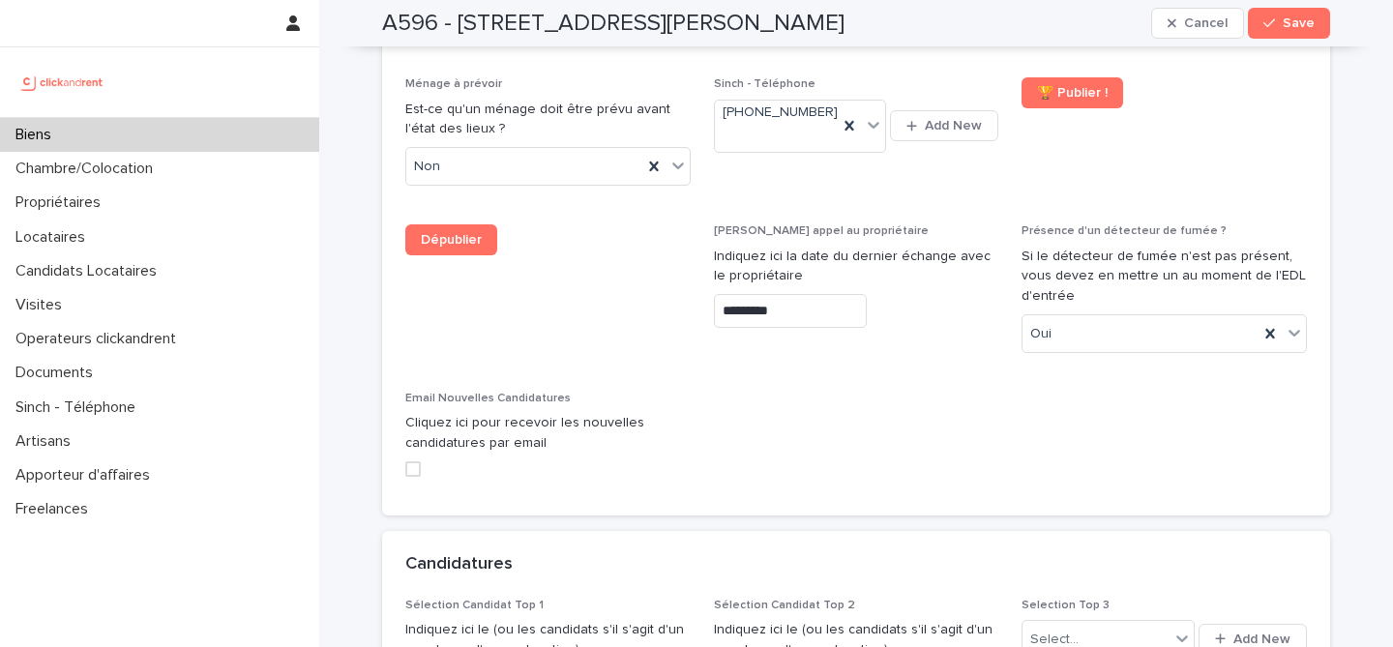
paste input "**********"
type input "**********"
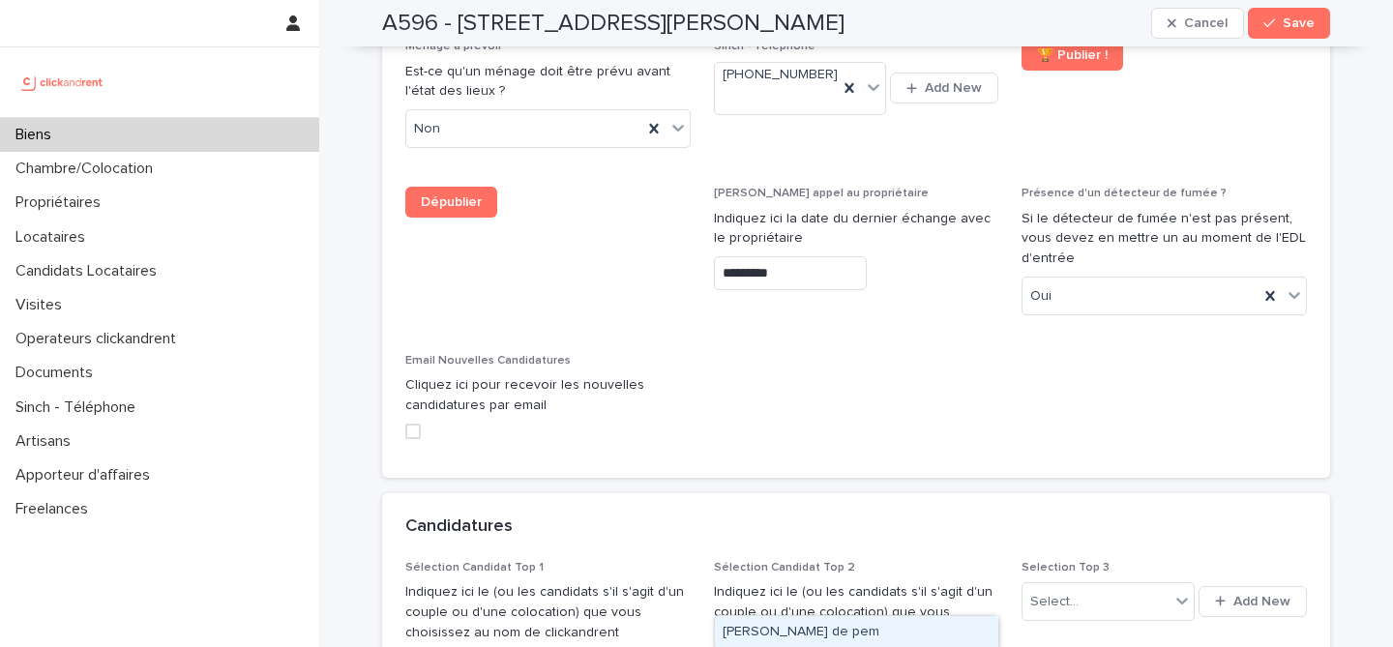
click at [848, 628] on div "Franck Ndouga de pem" at bounding box center [857, 633] width 284 height 34
click at [1308, 30] on button "Save" at bounding box center [1289, 23] width 82 height 31
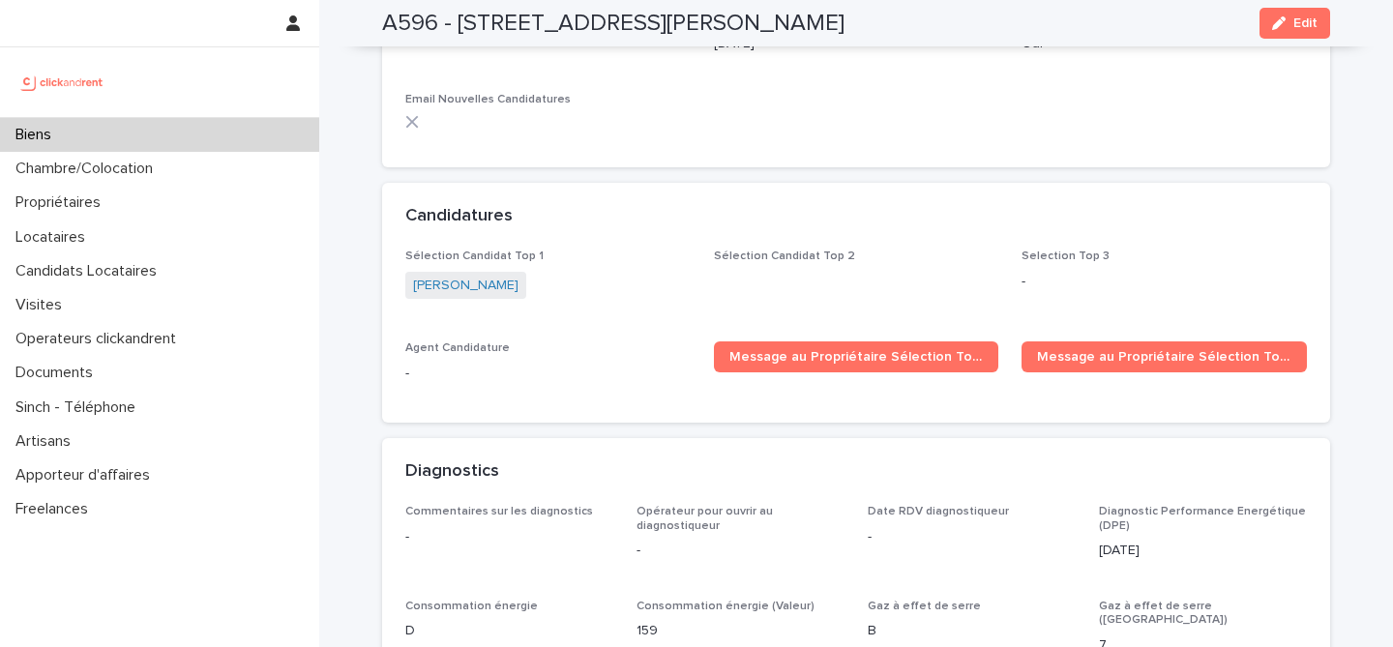
scroll to position [6146, 0]
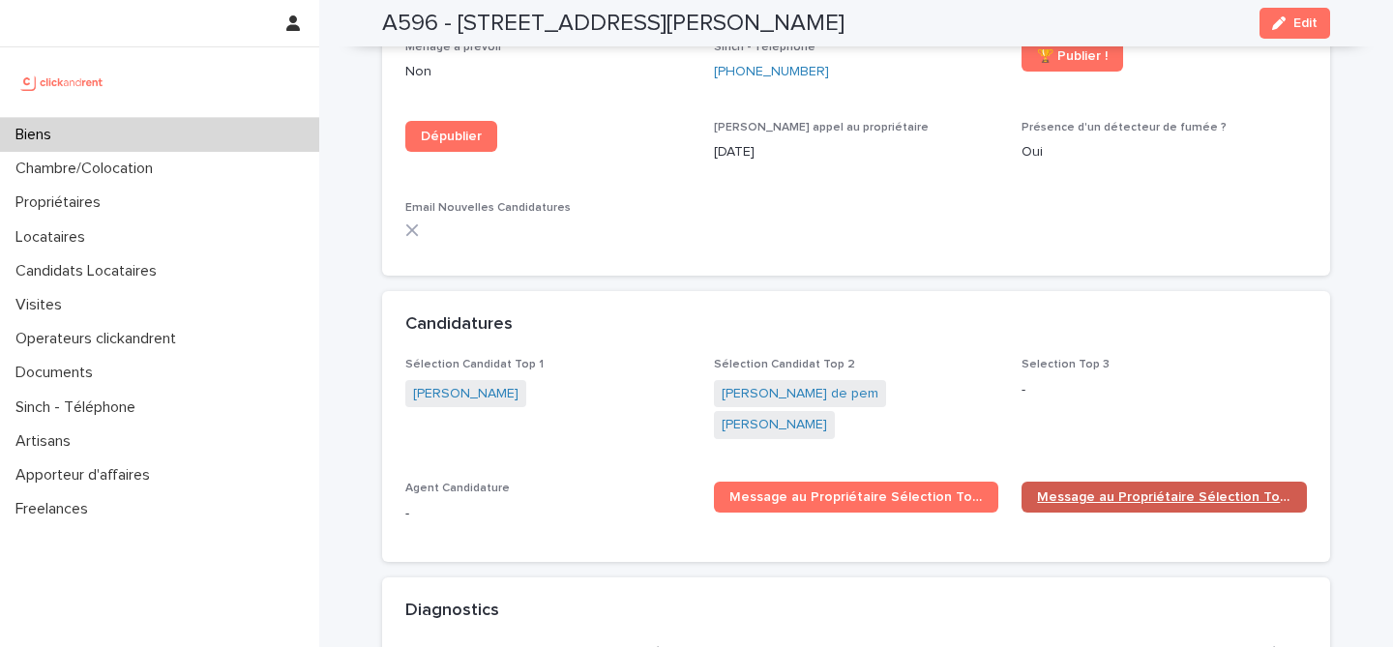
click at [1132, 482] on link "Message au Propriétaire Sélection Top 2" at bounding box center [1164, 497] width 285 height 31
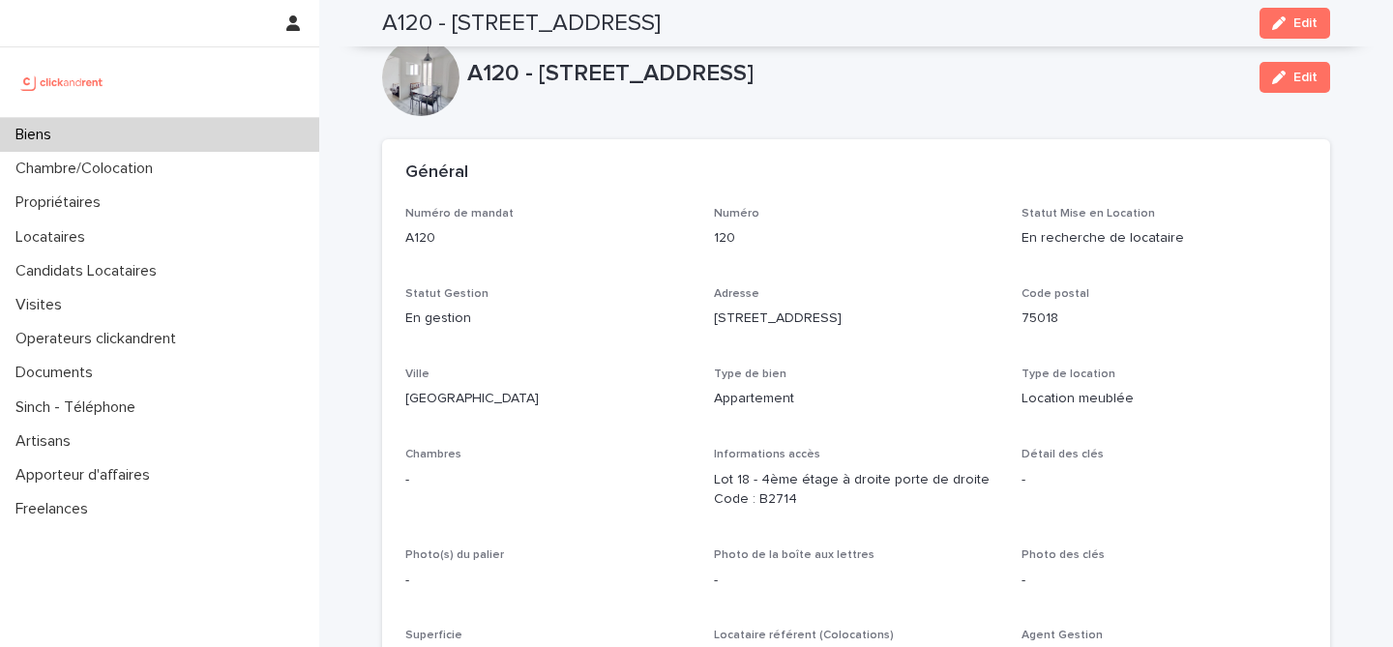
scroll to position [5466, 0]
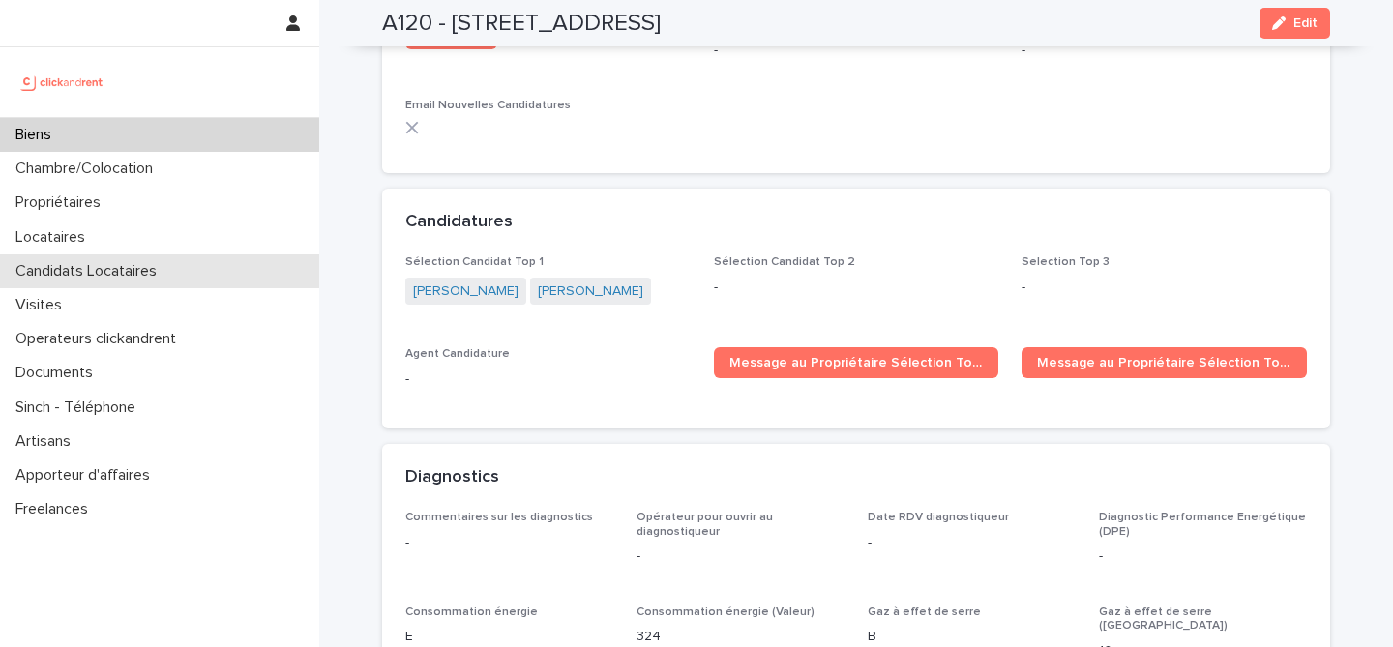
click at [148, 256] on div "Candidats Locataires" at bounding box center [159, 271] width 319 height 34
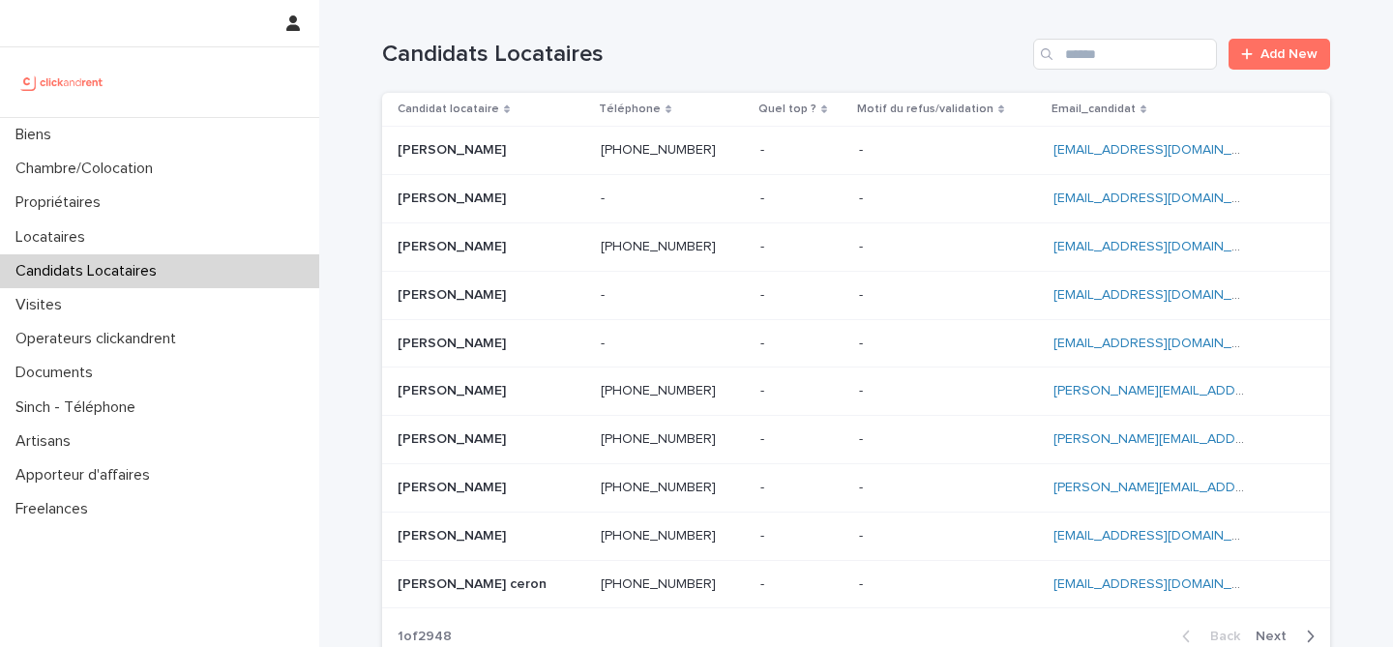
click at [1117, 72] on div "Candidats Locataires Add New" at bounding box center [856, 46] width 948 height 93
click at [1117, 69] on input "Search" at bounding box center [1125, 54] width 184 height 31
paste input "**********"
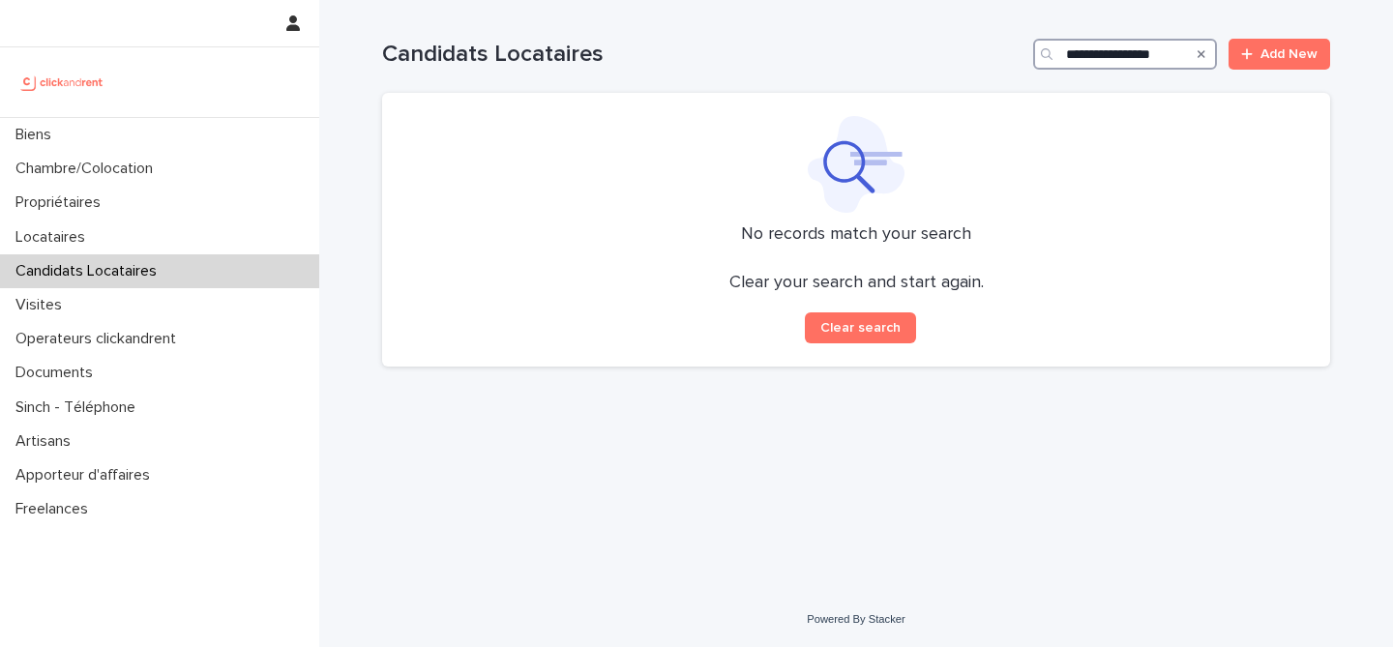
scroll to position [0, 7]
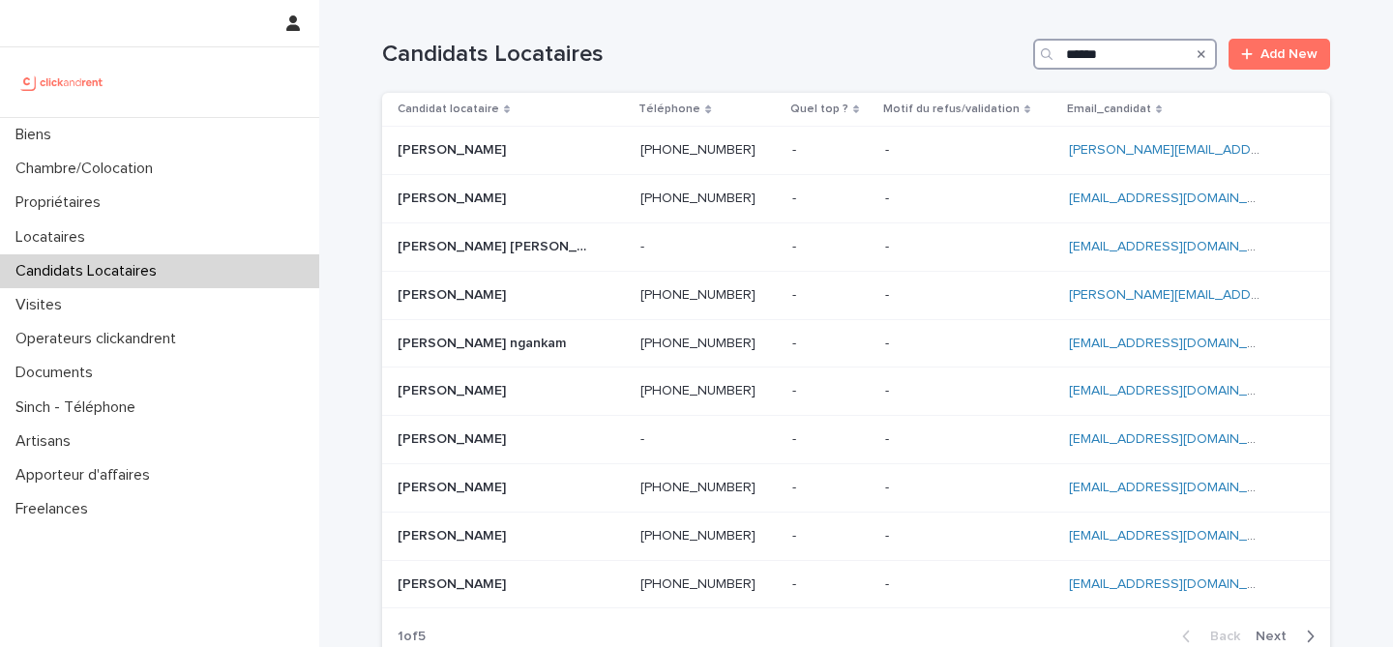
click at [1102, 67] on input "******" at bounding box center [1125, 54] width 184 height 31
paste input "**********"
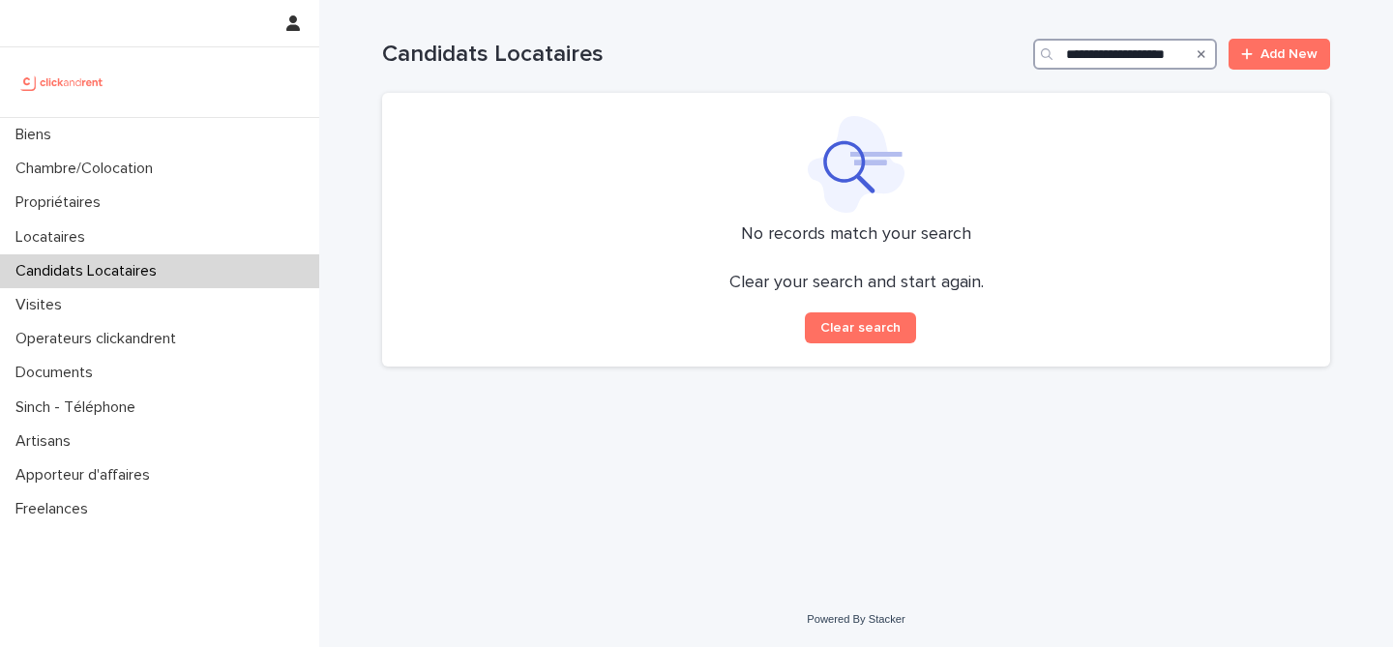
drag, startPoint x: 1082, startPoint y: 62, endPoint x: 1037, endPoint y: 60, distance: 44.6
click at [1037, 60] on div "**********" at bounding box center [1125, 54] width 184 height 31
click at [1152, 57] on input "**********" at bounding box center [1125, 54] width 184 height 31
drag, startPoint x: 1081, startPoint y: 52, endPoint x: 994, endPoint y: 52, distance: 87.1
click at [994, 52] on div "**********" at bounding box center [856, 54] width 948 height 31
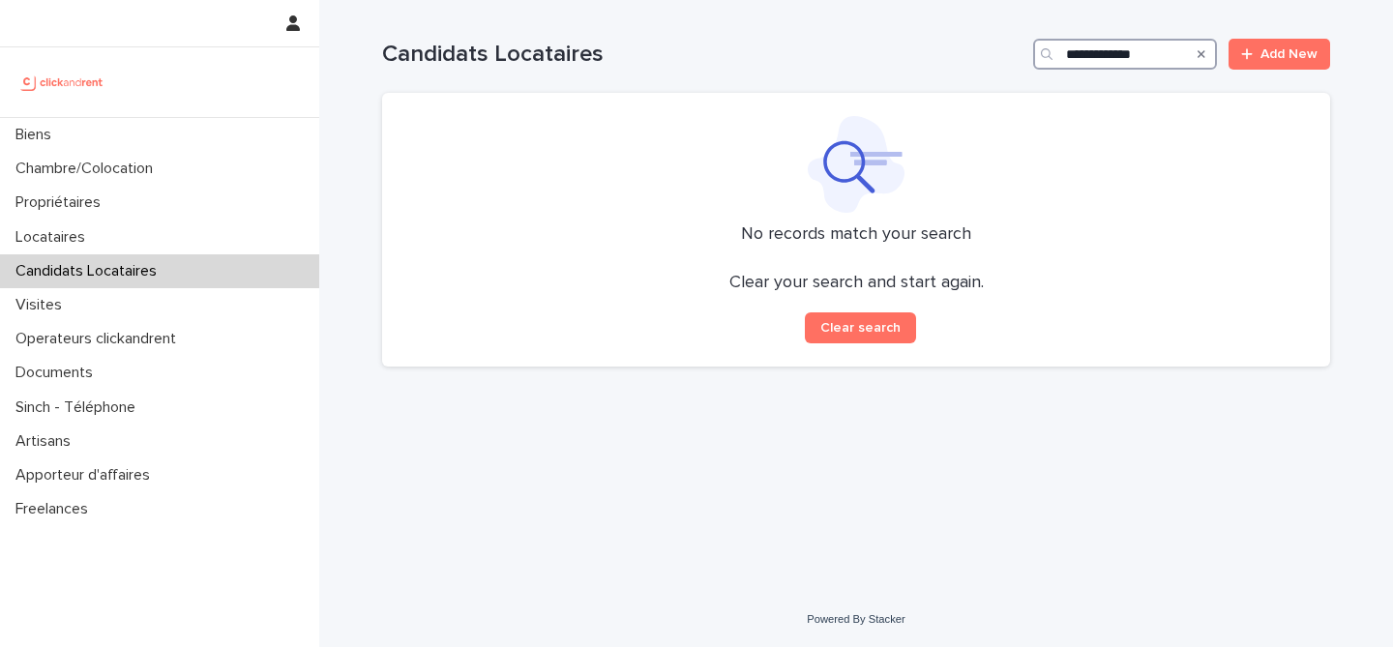
drag, startPoint x: 1123, startPoint y: 61, endPoint x: 1122, endPoint y: 50, distance: 10.7
click at [1122, 50] on input "**********" at bounding box center [1125, 54] width 184 height 31
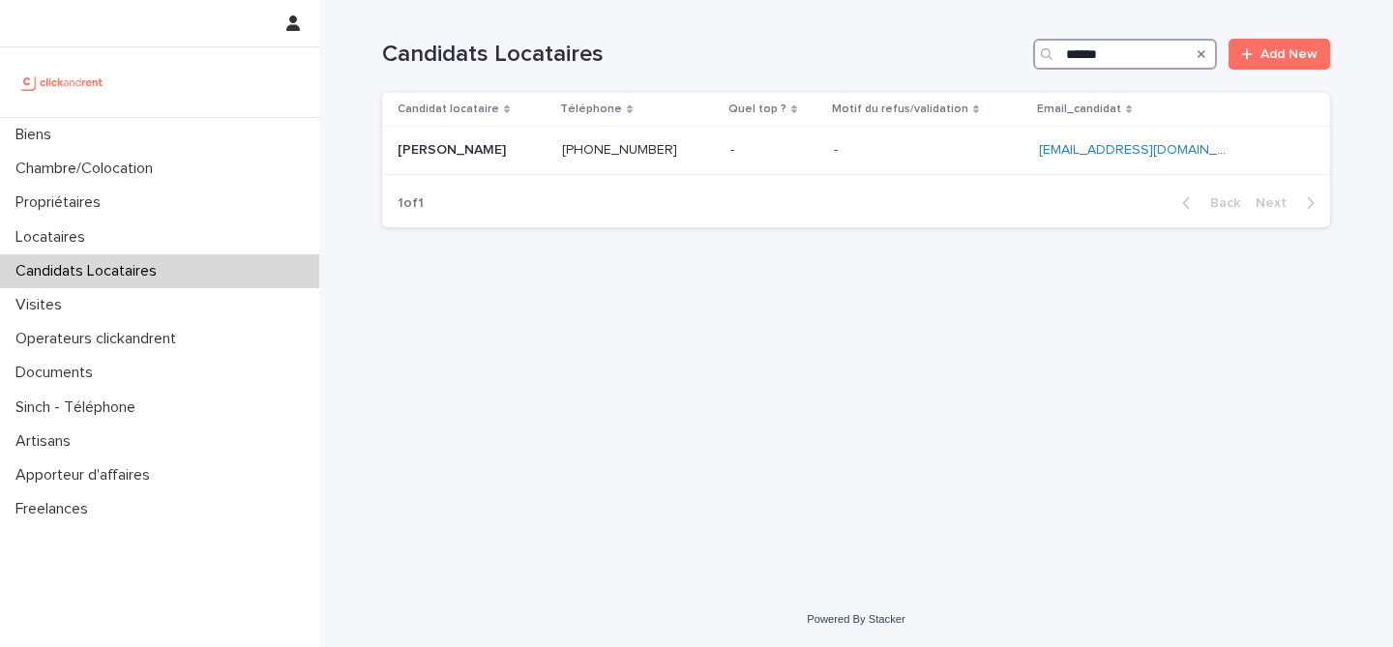
type input "******"
click at [1199, 57] on icon "Search" at bounding box center [1202, 54] width 8 height 12
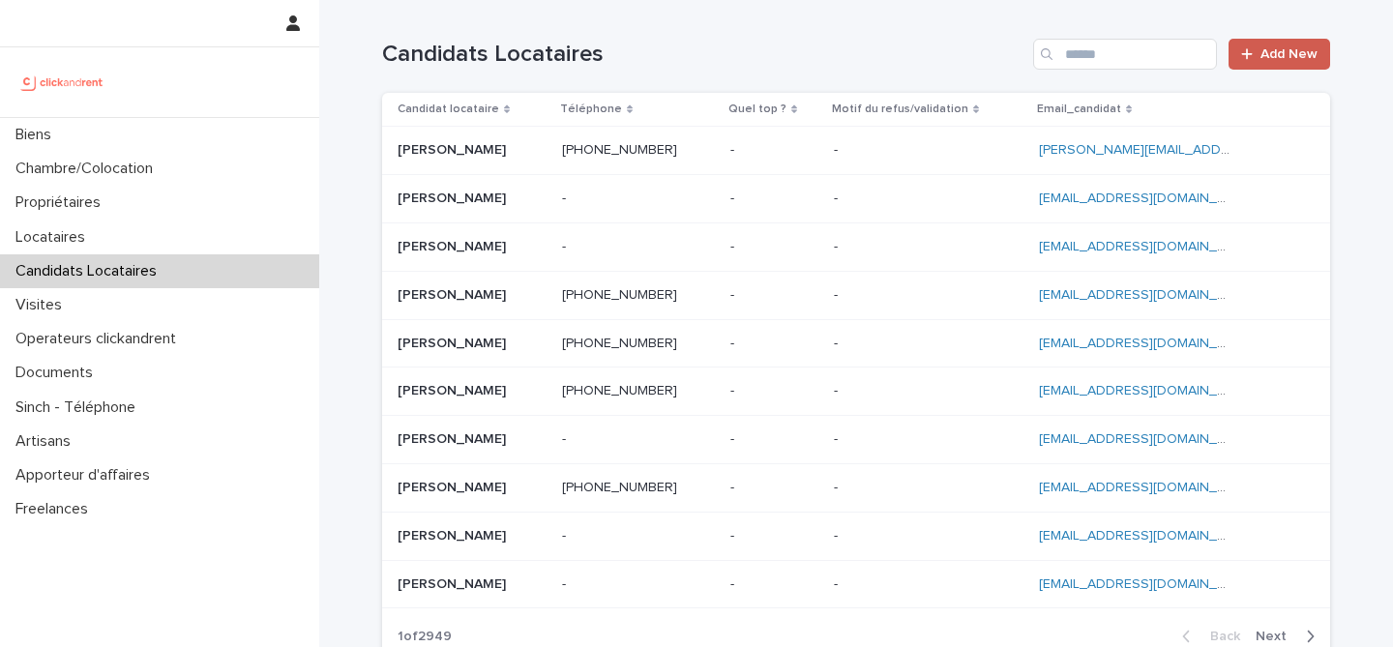
click at [1281, 62] on link "Add New" at bounding box center [1280, 54] width 102 height 31
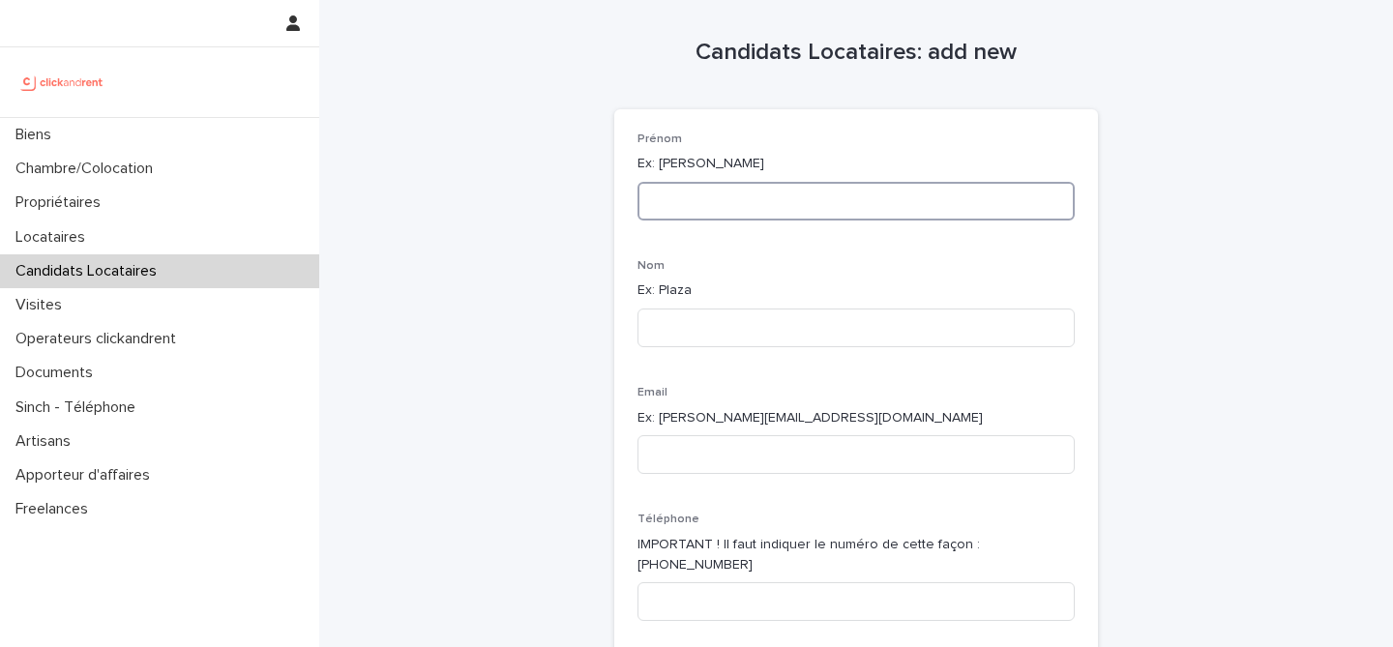
click at [872, 196] on input at bounding box center [856, 201] width 437 height 39
paste input "**********"
drag, startPoint x: 701, startPoint y: 203, endPoint x: 844, endPoint y: 203, distance: 143.2
click at [844, 203] on input "**********" at bounding box center [856, 201] width 437 height 39
type input "**********"
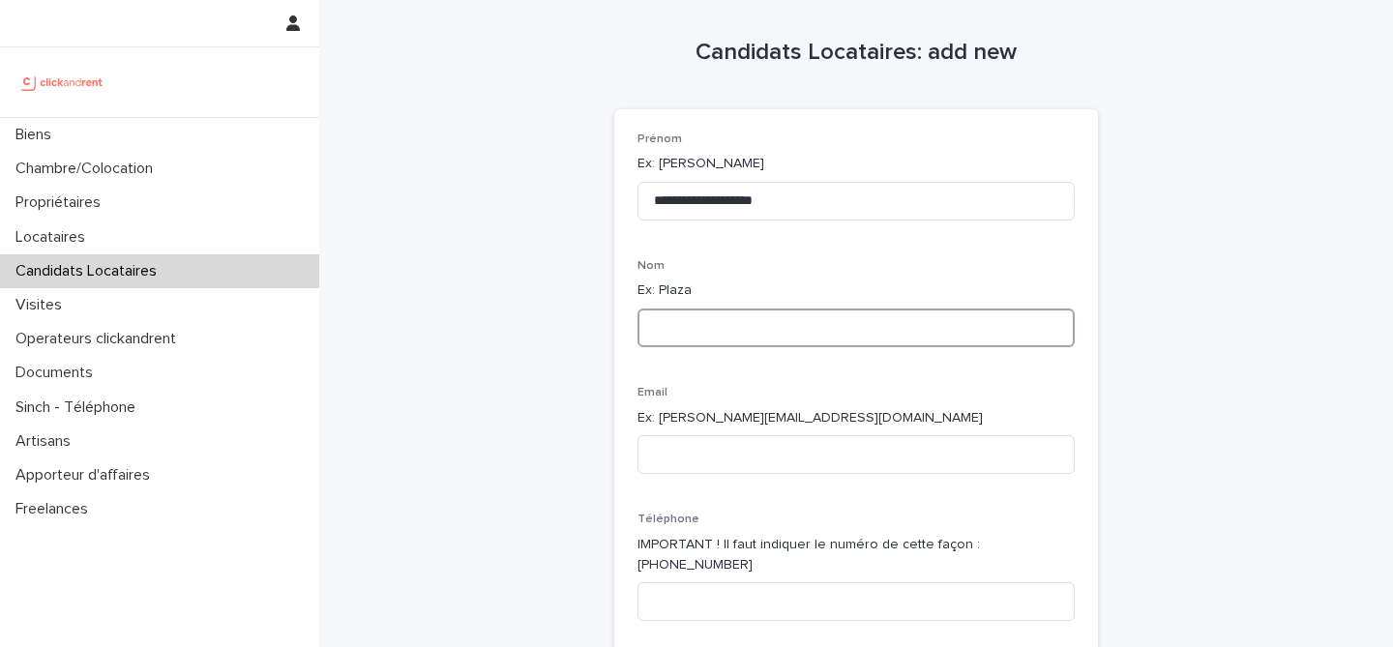
click at [711, 341] on input at bounding box center [856, 328] width 437 height 39
paste input "**********"
type input "**********"
drag, startPoint x: 700, startPoint y: 201, endPoint x: 829, endPoint y: 201, distance: 129.7
click at [829, 201] on input "**********" at bounding box center [856, 201] width 437 height 39
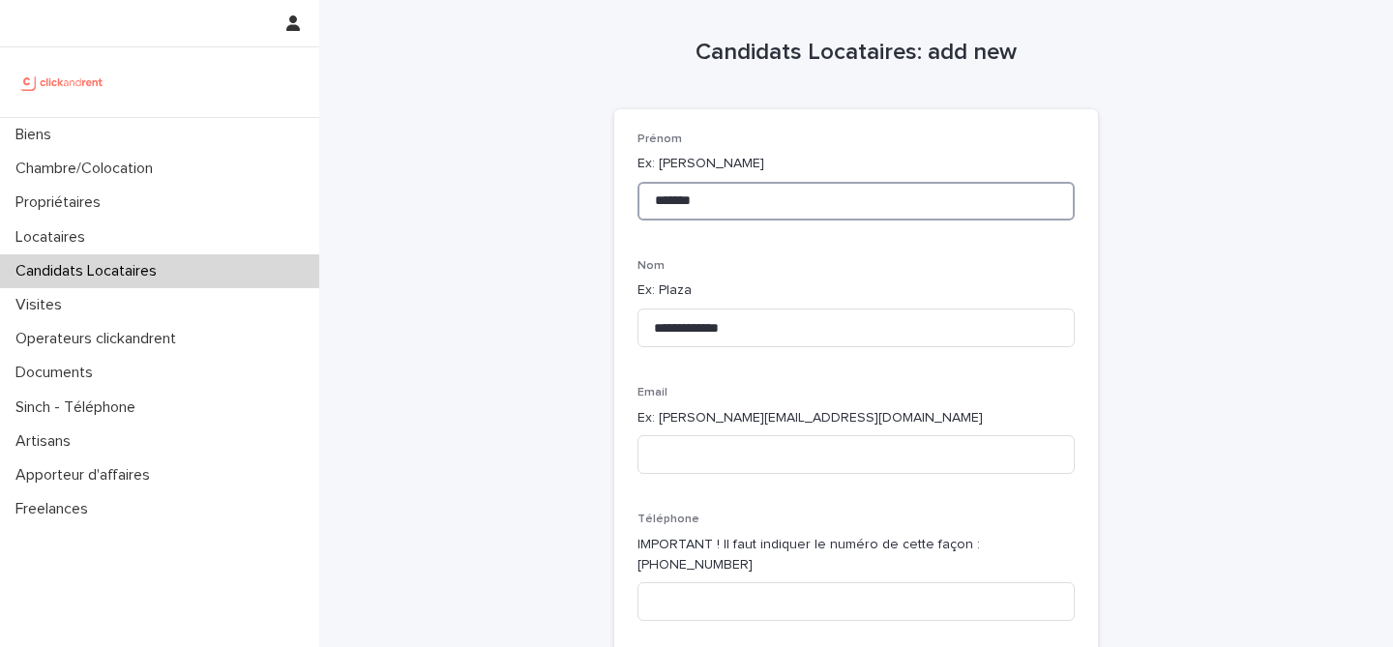
type input "******"
click at [808, 261] on p "Nom" at bounding box center [856, 266] width 437 height 14
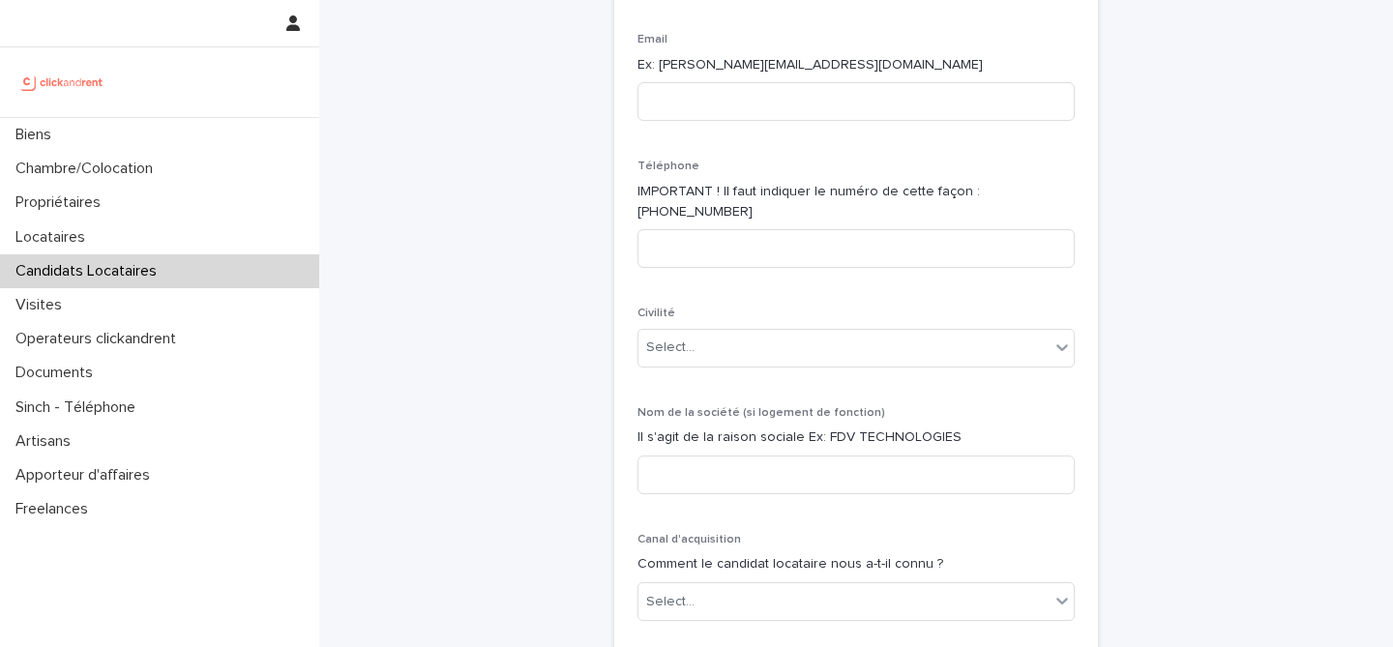
scroll to position [376, 0]
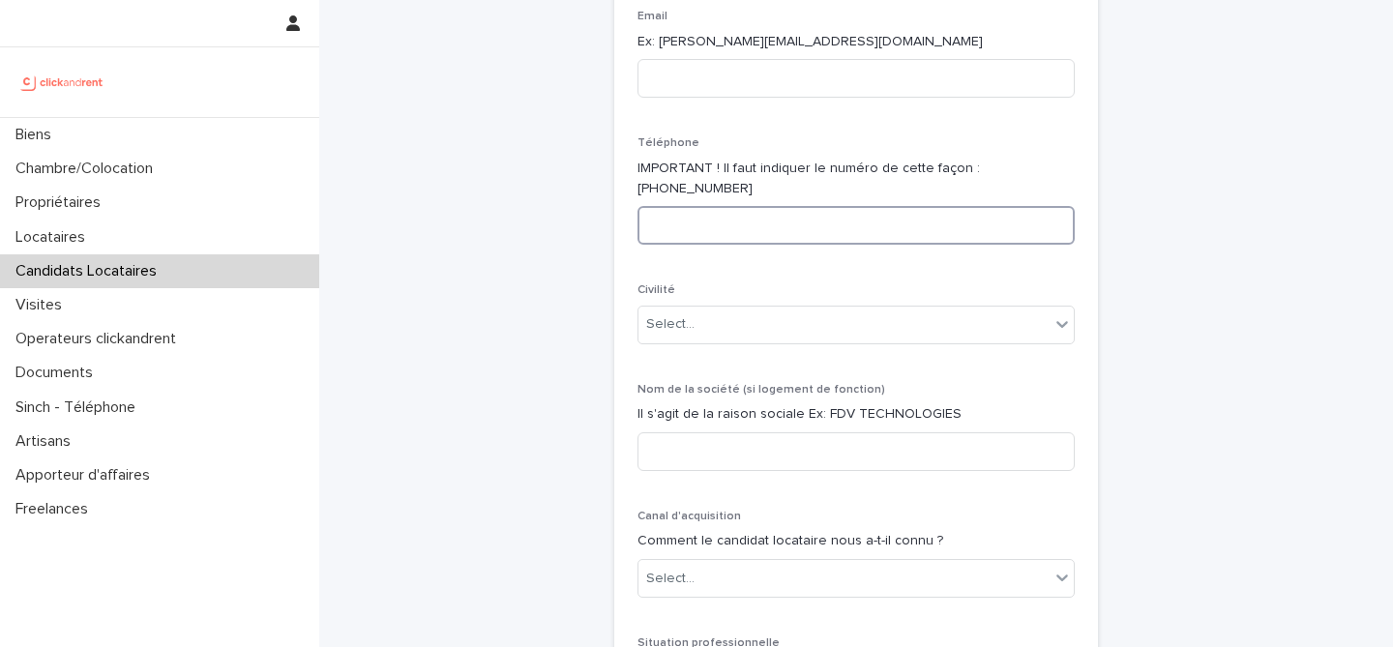
click at [836, 212] on input at bounding box center [856, 225] width 437 height 39
paste input "**********"
type input "**********"
click at [527, 230] on div "**********" at bounding box center [856, 522] width 948 height 1796
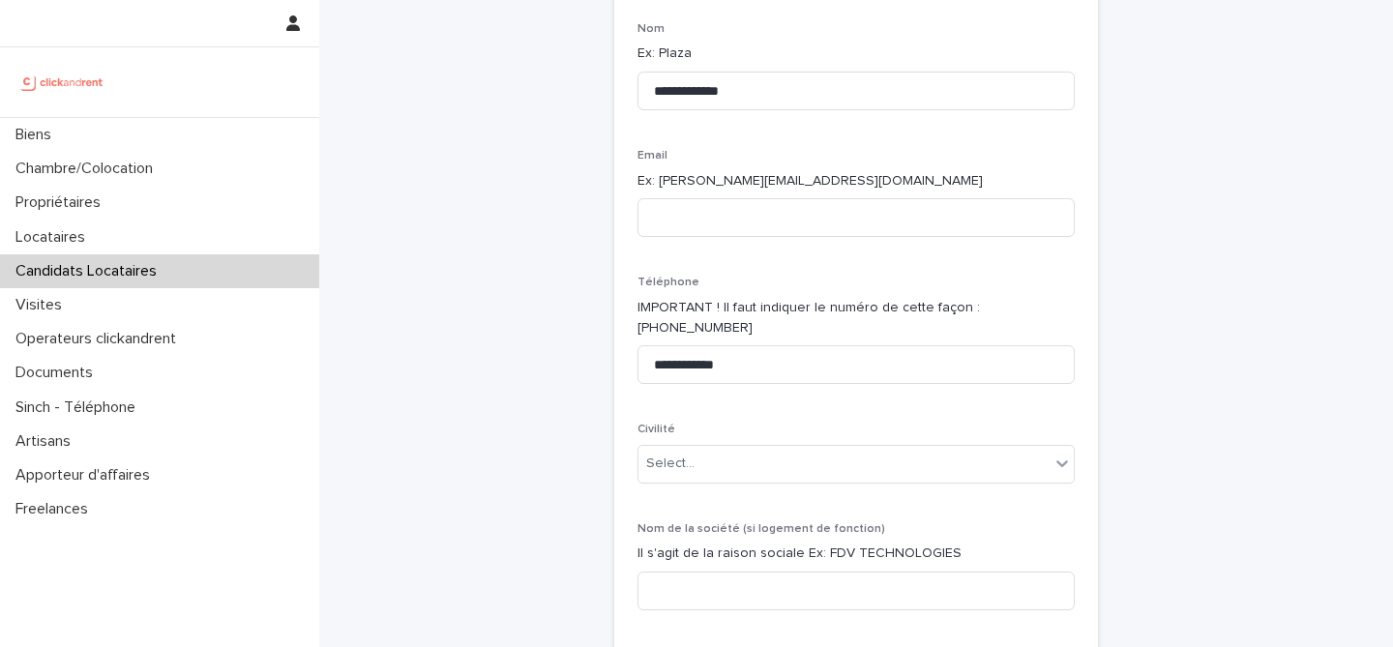
scroll to position [168, 0]
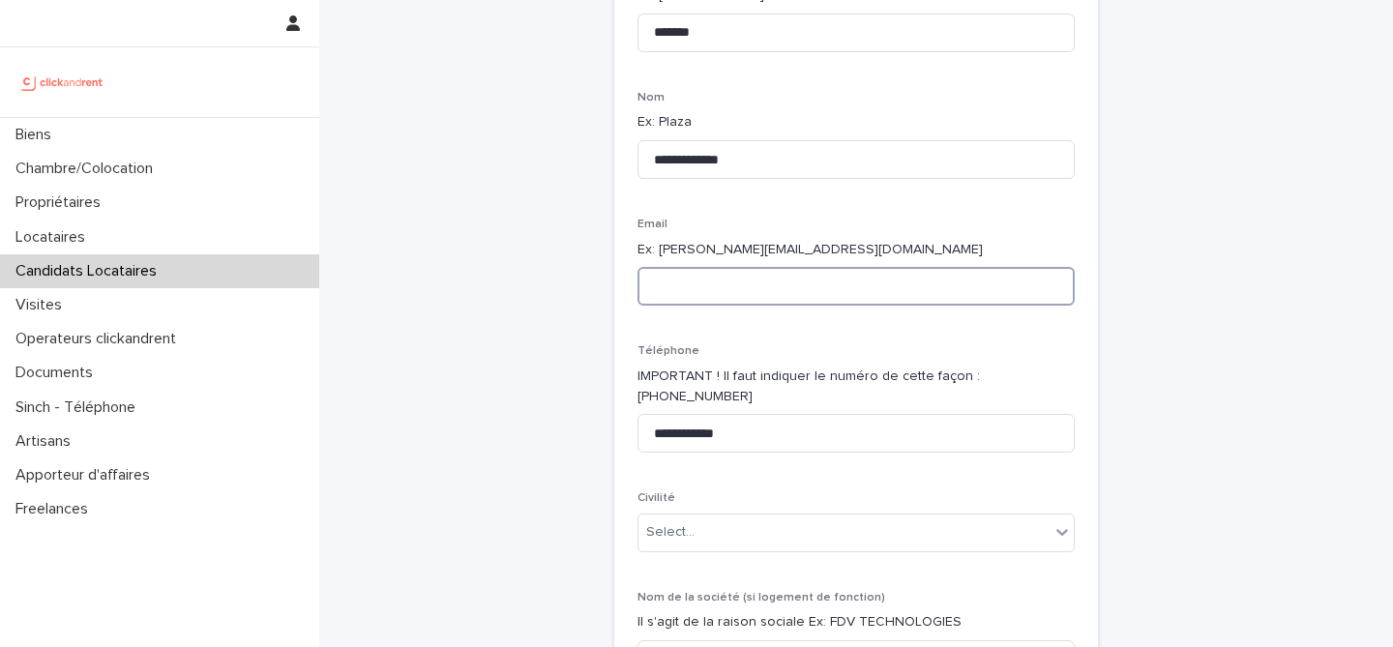
click at [791, 295] on input at bounding box center [856, 286] width 437 height 39
paste input "**********"
type input "**********"
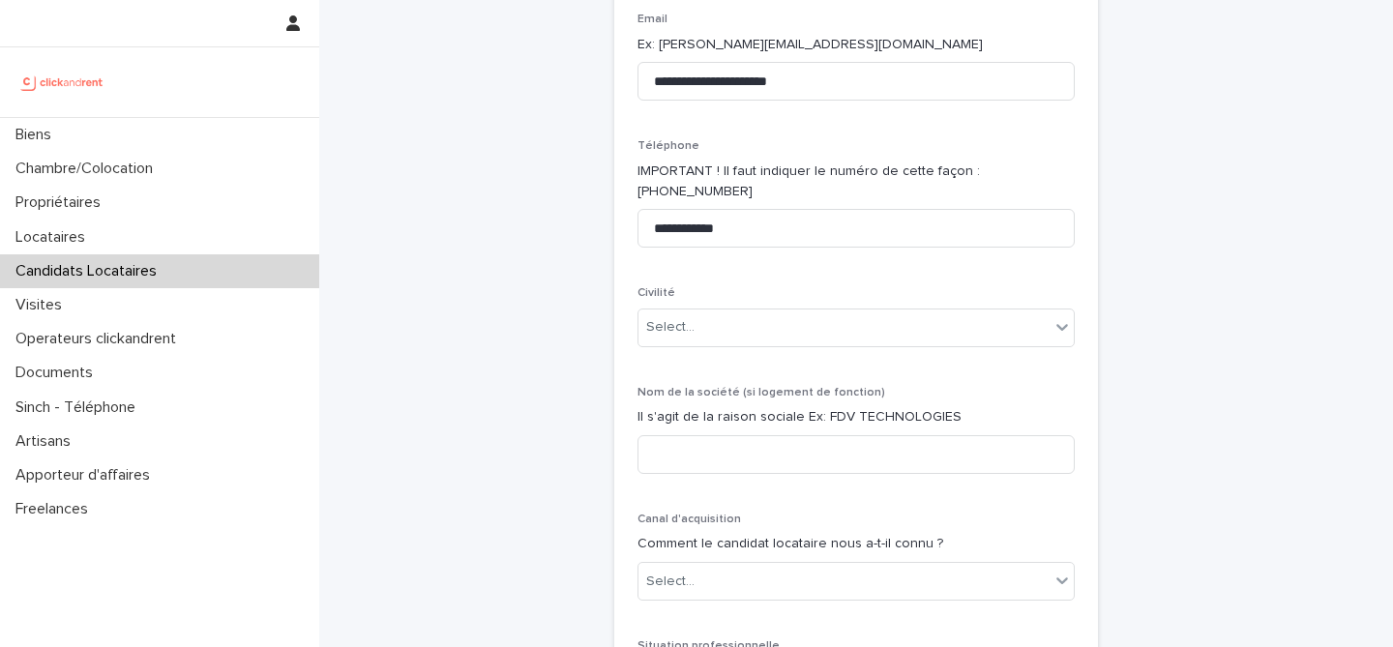
scroll to position [455, 0]
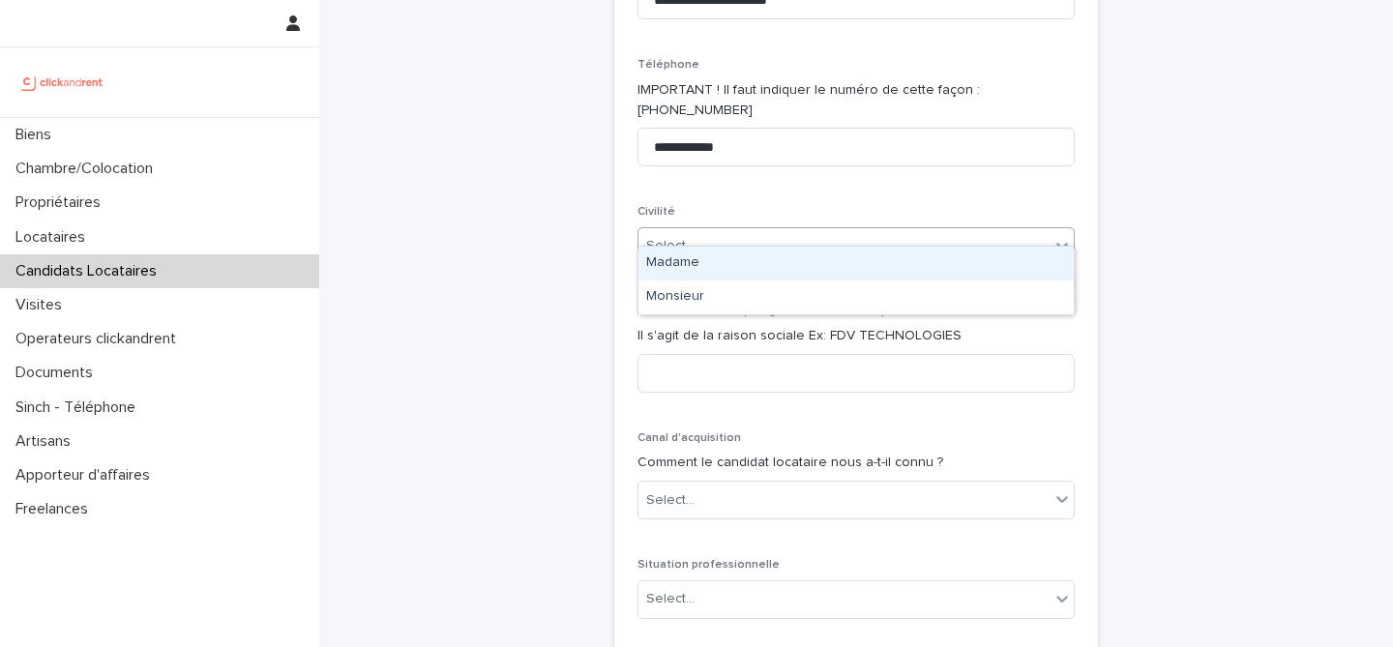
click at [865, 230] on div "Select..." at bounding box center [844, 246] width 411 height 32
click at [793, 230] on div "Select..." at bounding box center [844, 246] width 411 height 32
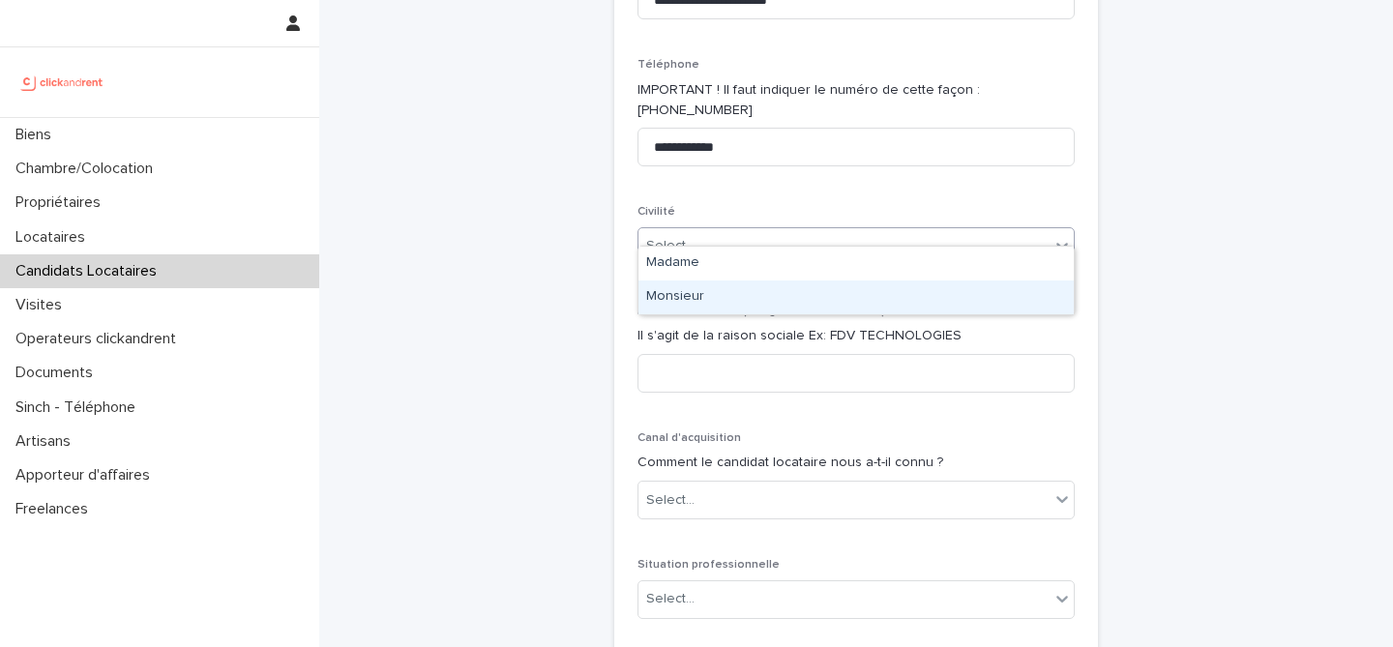
click at [781, 293] on div "Monsieur" at bounding box center [856, 298] width 435 height 34
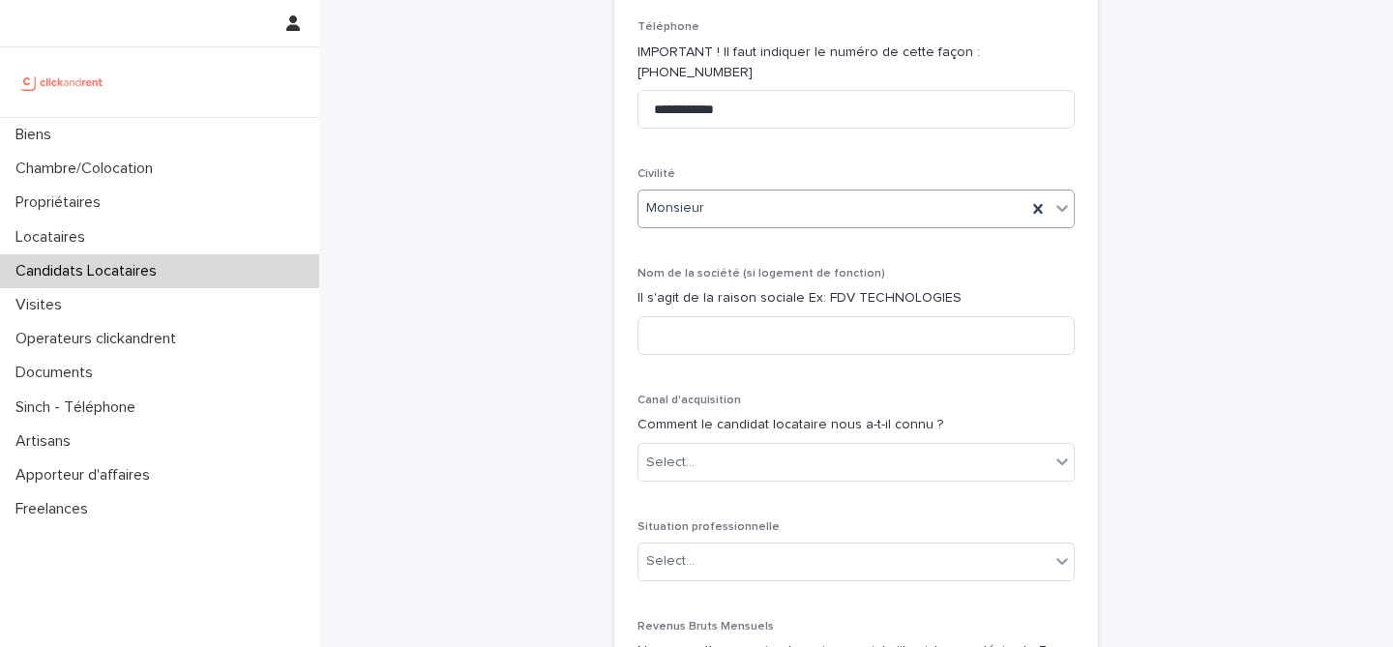
scroll to position [496, 0]
click at [945, 313] on input at bounding box center [856, 332] width 437 height 39
click at [529, 312] on div "**********" at bounding box center [856, 402] width 948 height 1796
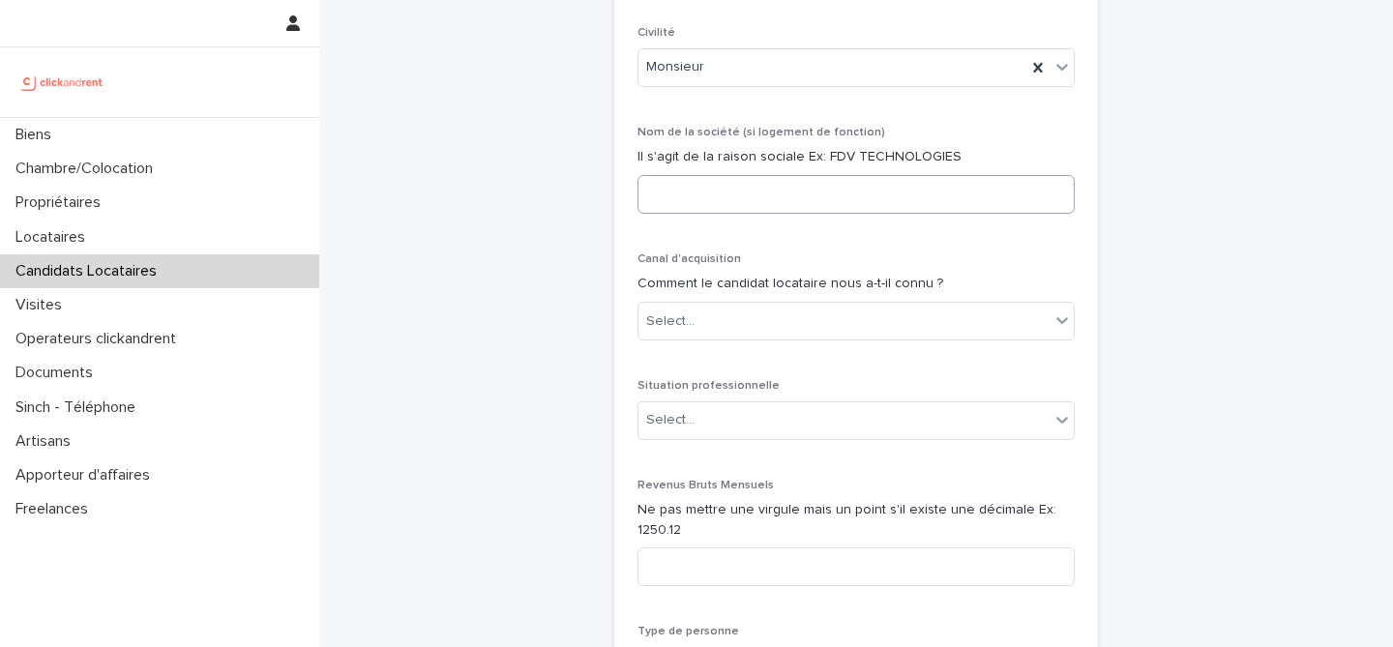
scroll to position [659, 0]
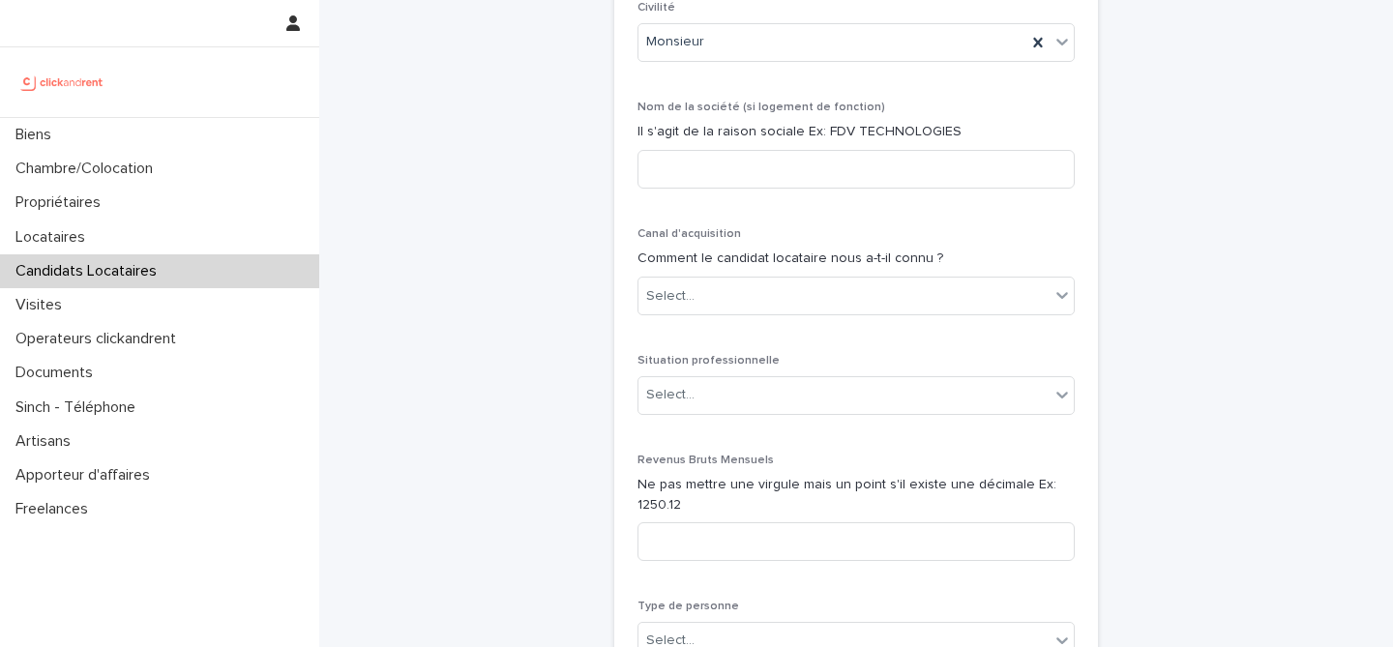
click at [828, 249] on div "Canal d'acquisition Comment le candidat locataire nous a-t-il connu ? Select..." at bounding box center [856, 279] width 437 height 104
click at [828, 300] on div "Canal d'acquisition Comment le candidat locataire nous a-t-il connu ? Select..." at bounding box center [856, 279] width 437 height 104
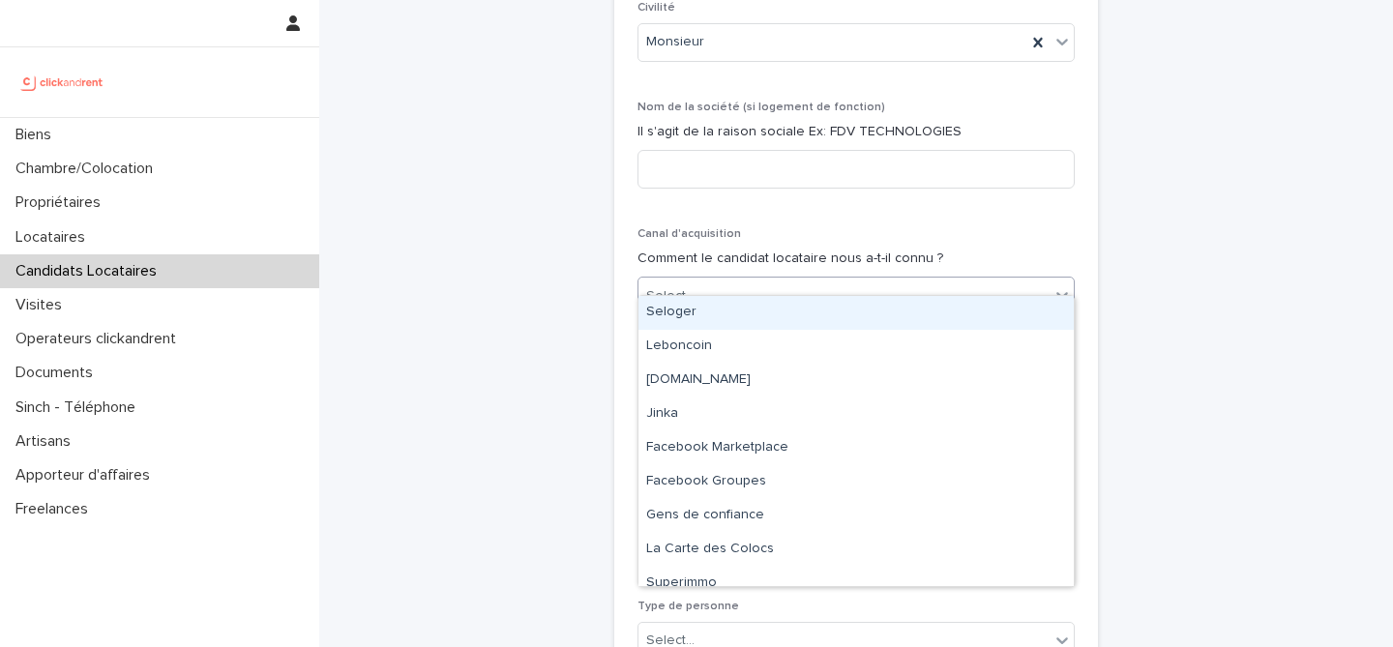
click at [835, 286] on div "Select..." at bounding box center [844, 297] width 411 height 32
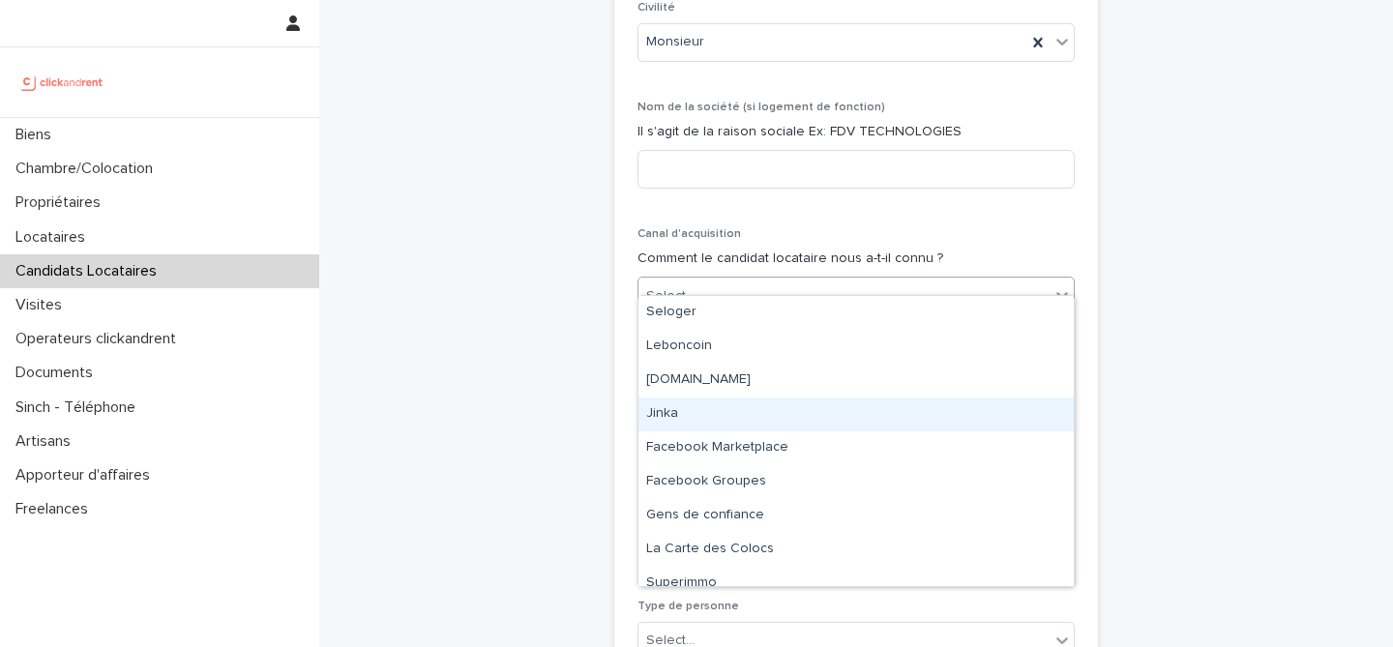
scroll to position [116, 0]
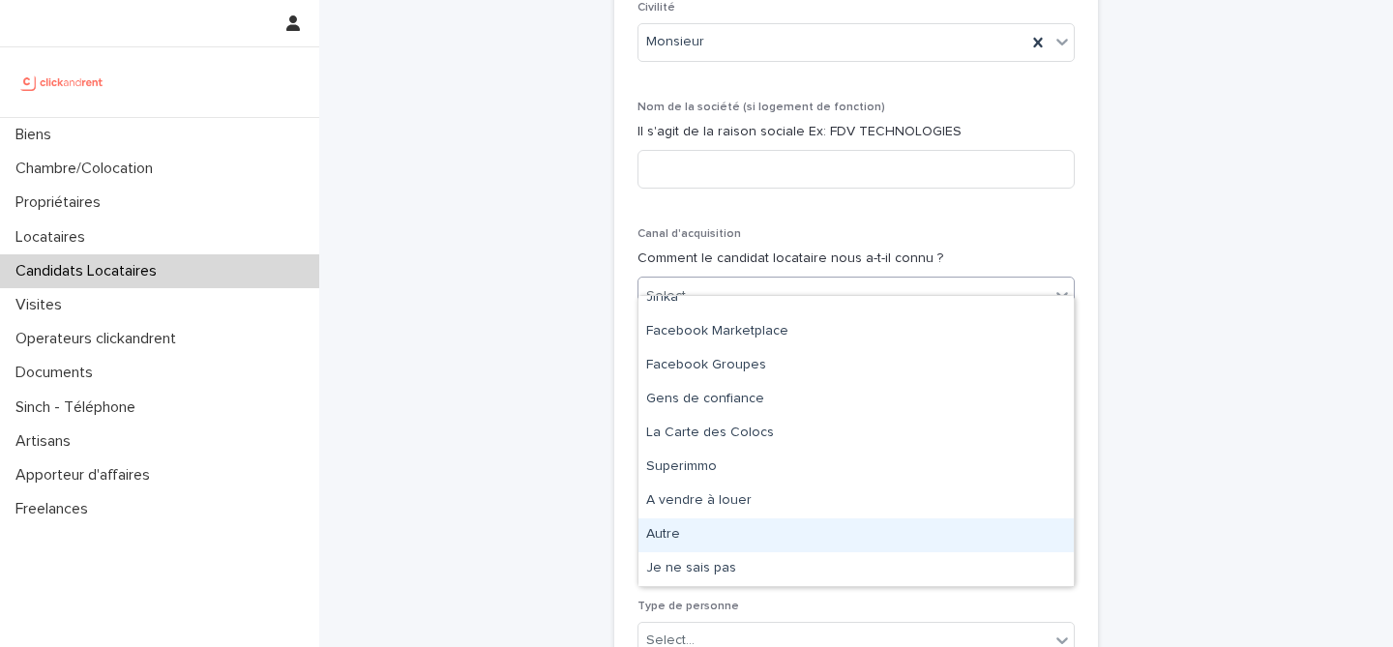
click at [753, 551] on div "Autre" at bounding box center [856, 536] width 435 height 34
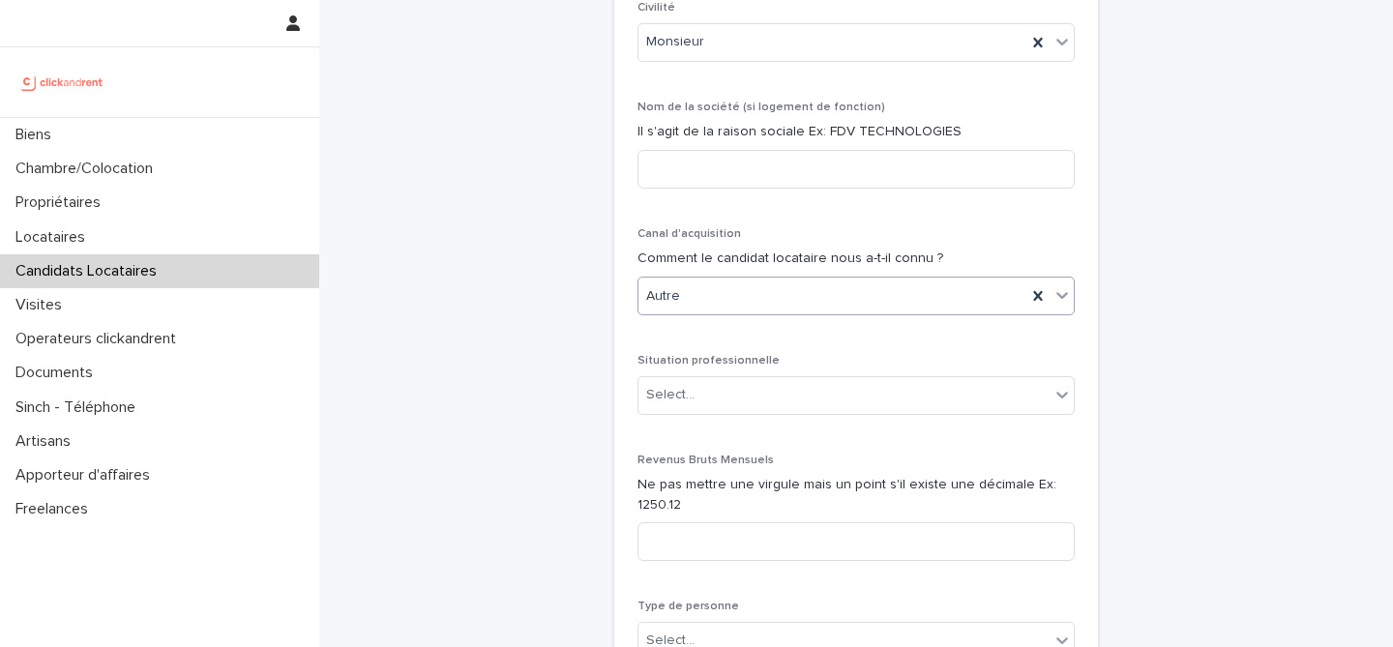
click at [550, 385] on div "**********" at bounding box center [856, 239] width 948 height 1796
click at [787, 379] on div "Select..." at bounding box center [844, 395] width 411 height 32
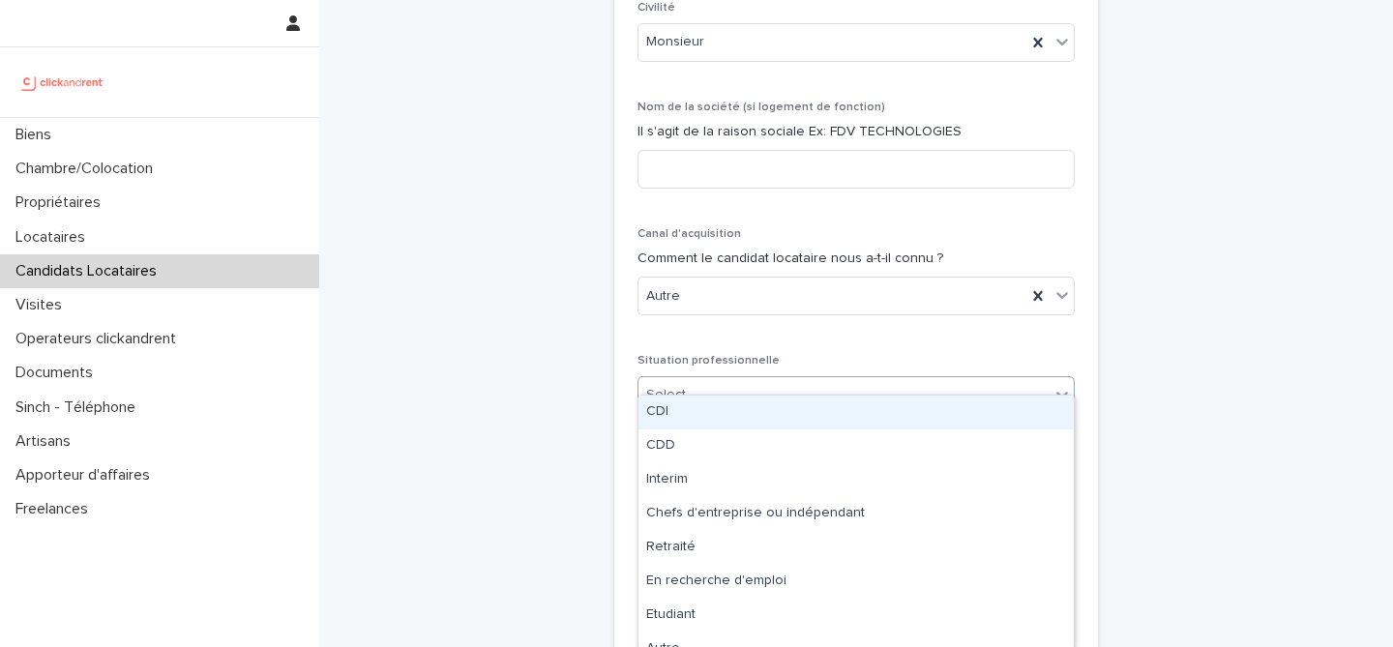
scroll to position [723, 0]
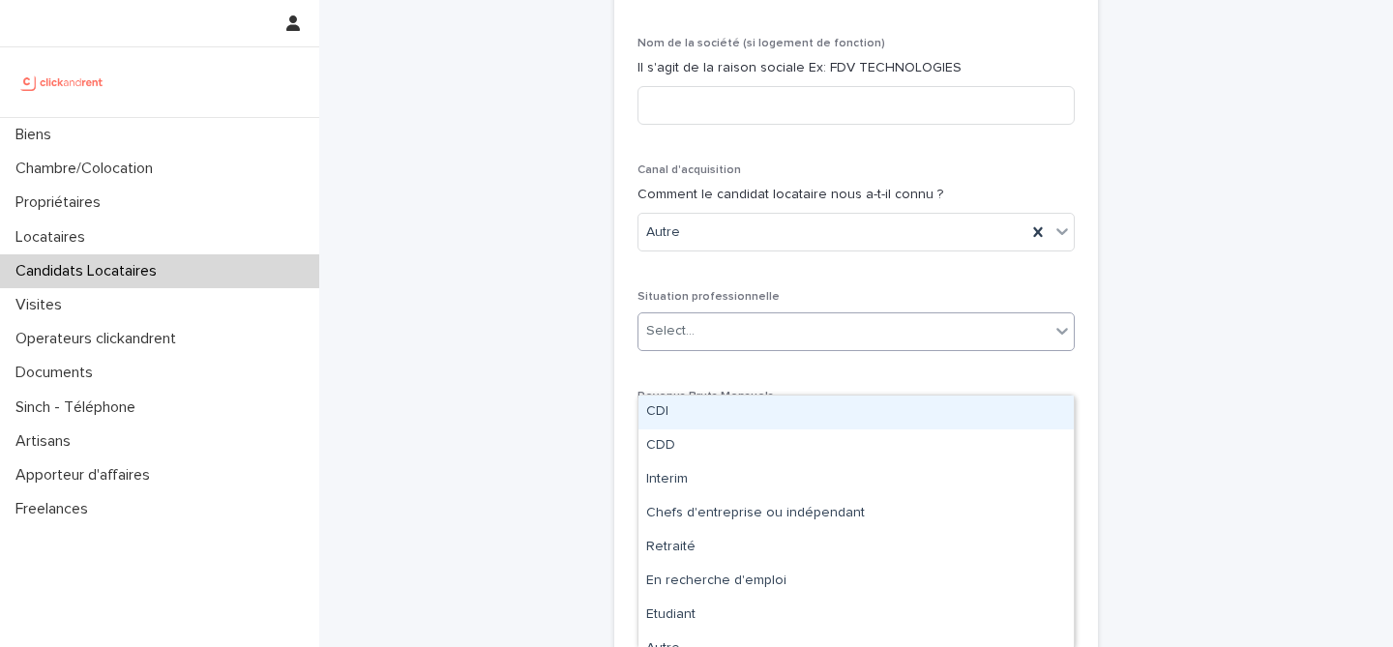
click at [549, 332] on div "**********" at bounding box center [856, 175] width 948 height 1796
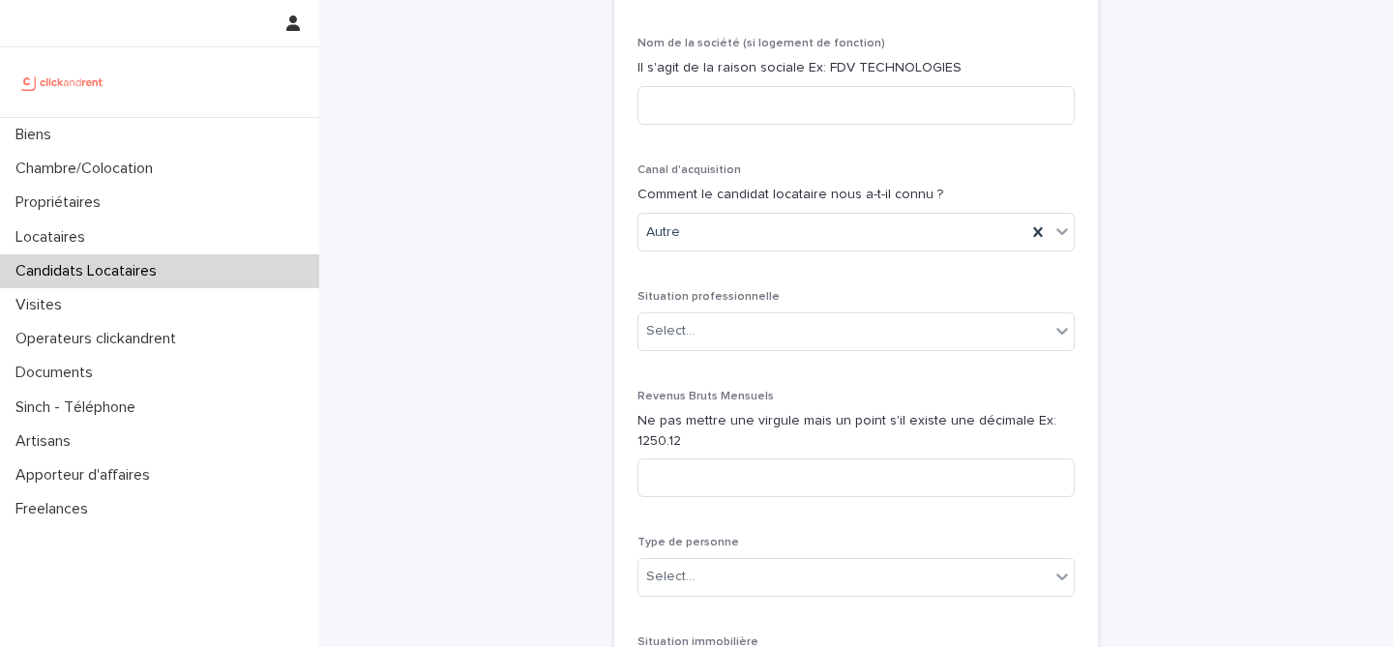
click at [183, 275] on div "Candidats Locataires" at bounding box center [159, 271] width 319 height 34
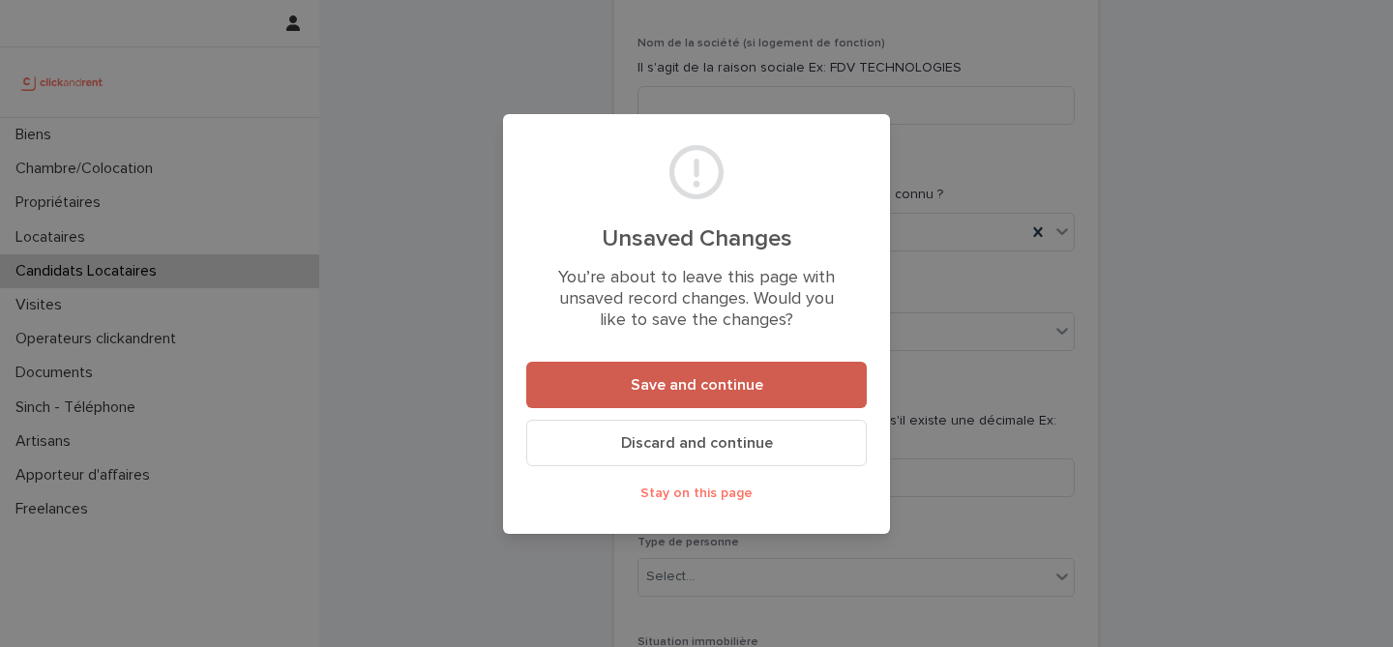
click at [674, 377] on span "Save and continue" at bounding box center [697, 384] width 133 height 15
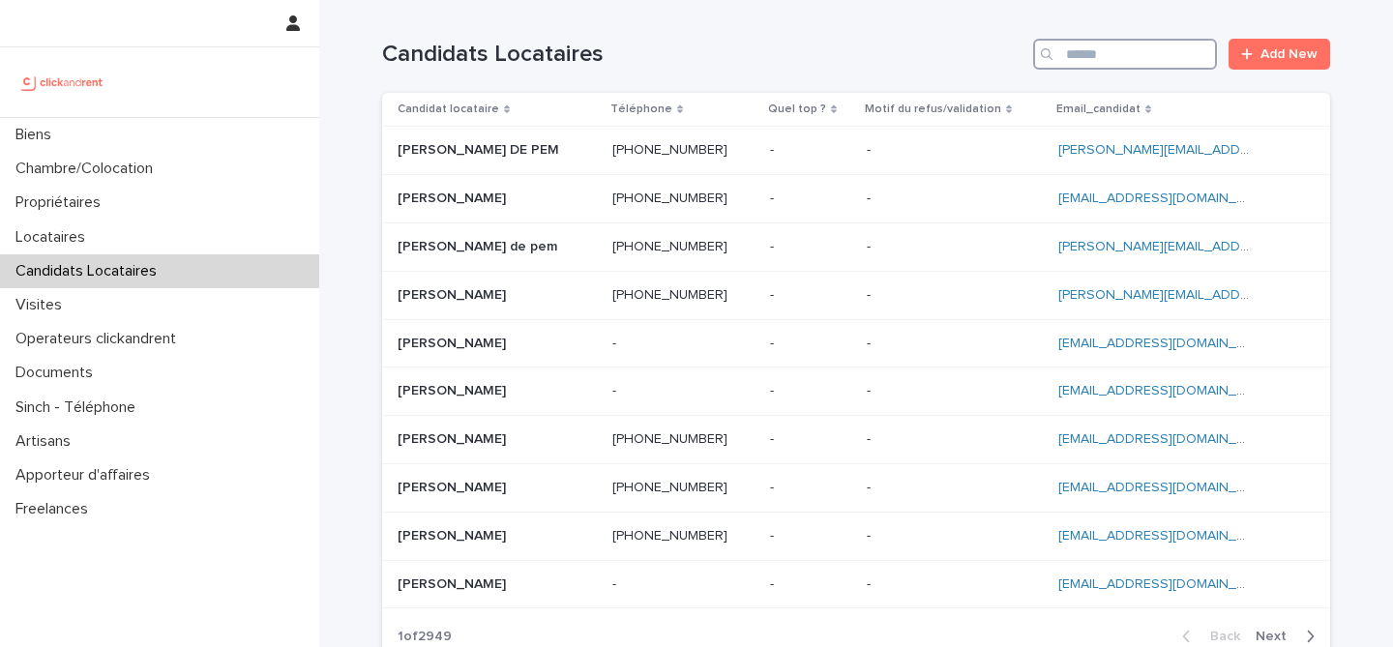
click at [1143, 60] on input "Search" at bounding box center [1125, 54] width 184 height 31
paste input "**********"
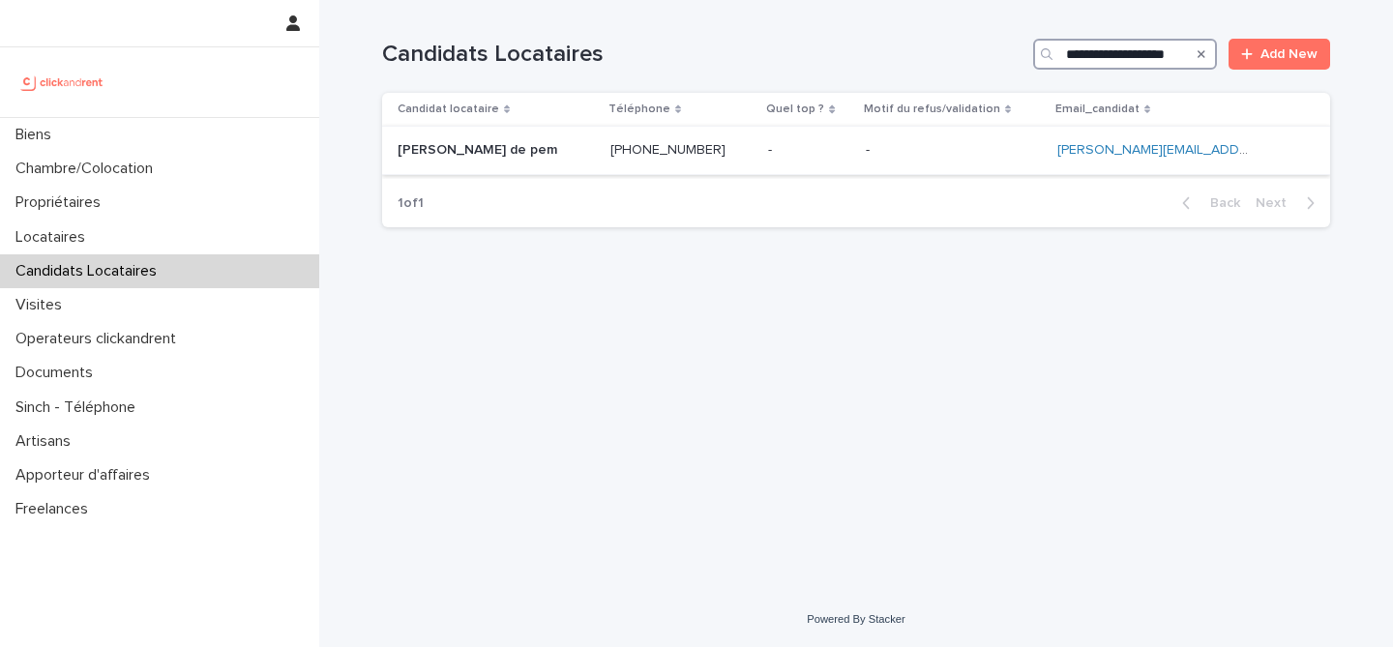
type input "**********"
click at [544, 162] on div "Franck Ndouga de pem Franck Ndouga de pem" at bounding box center [496, 151] width 197 height 32
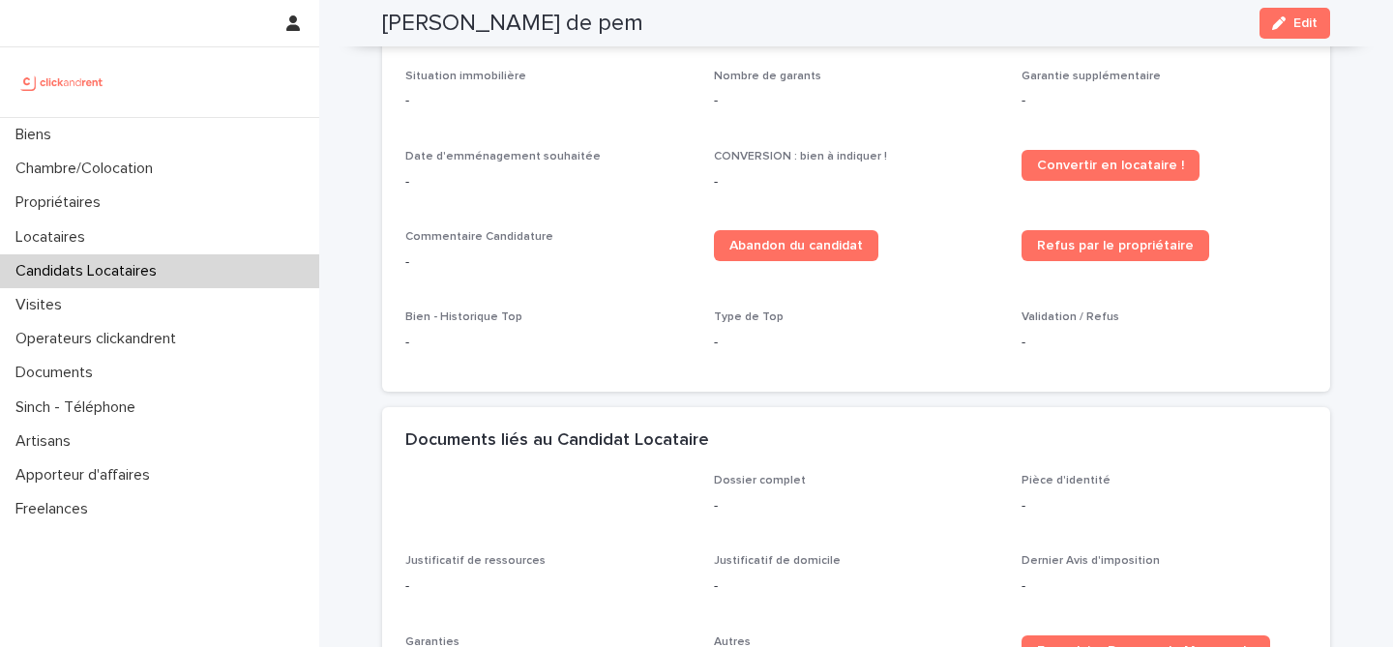
scroll to position [462, 0]
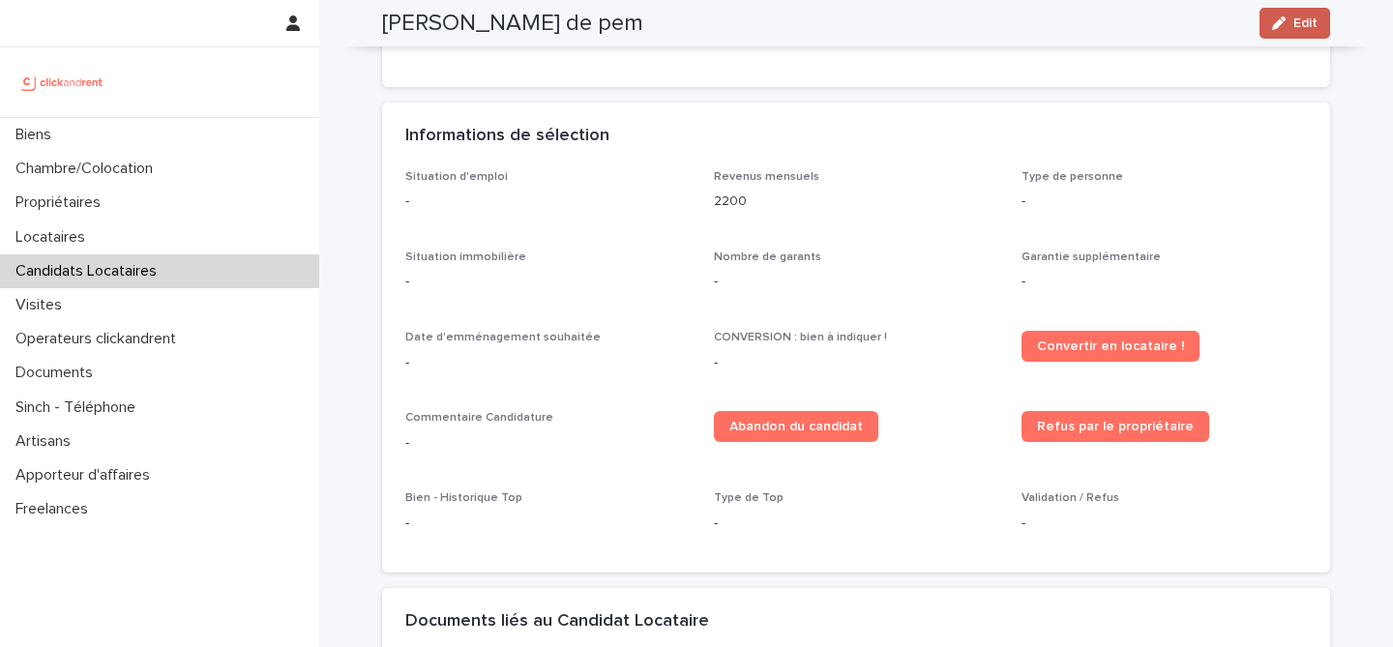
click at [1303, 20] on span "Edit" at bounding box center [1306, 23] width 24 height 14
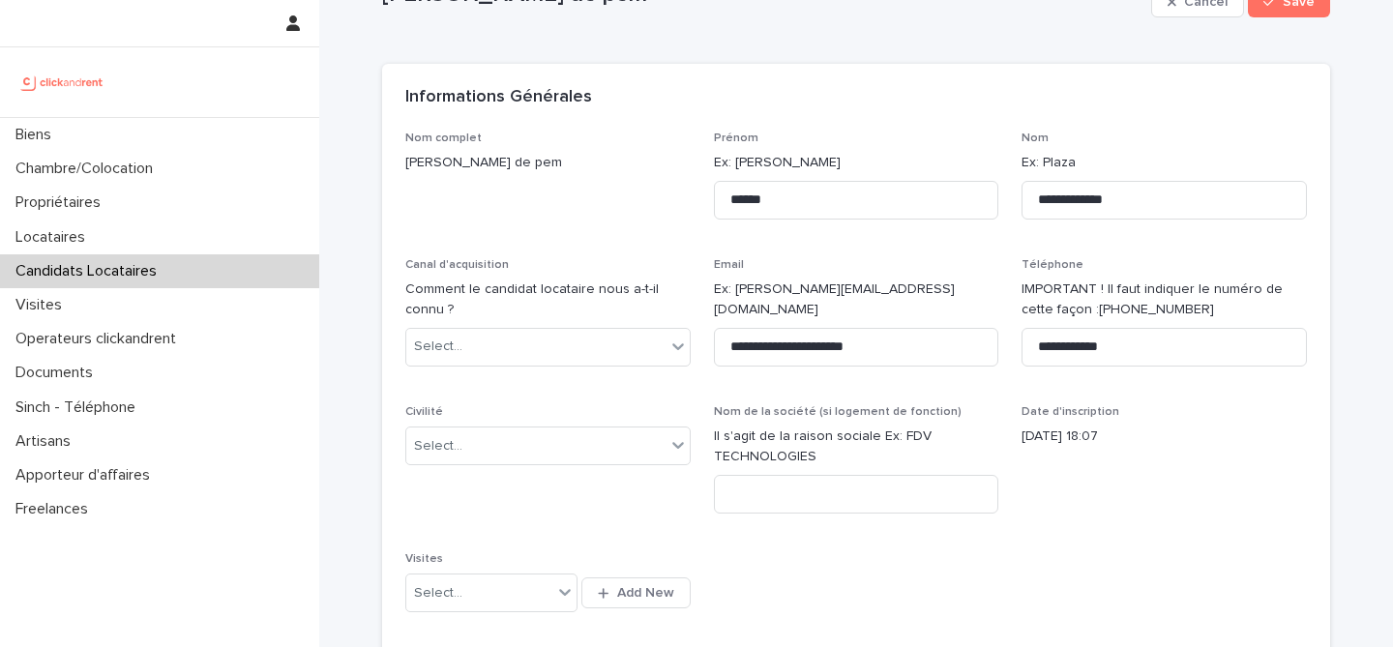
scroll to position [80, 0]
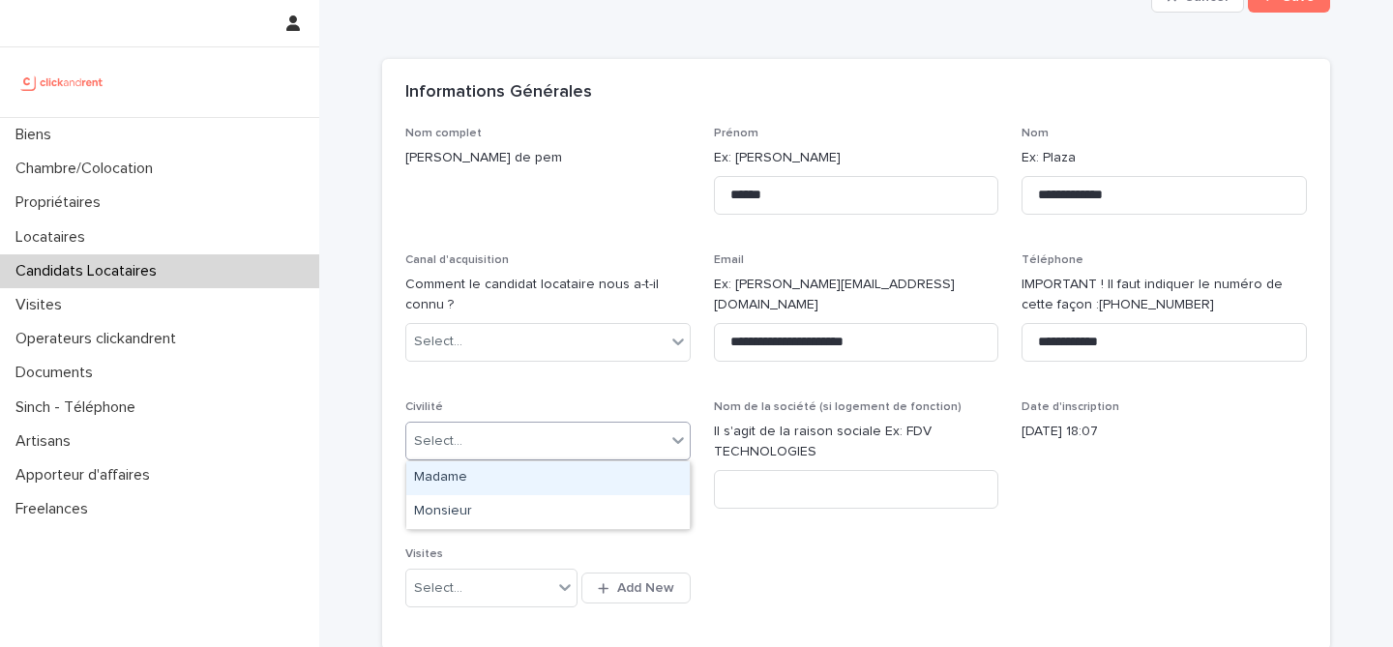
click at [590, 456] on div "Select..." at bounding box center [535, 442] width 259 height 32
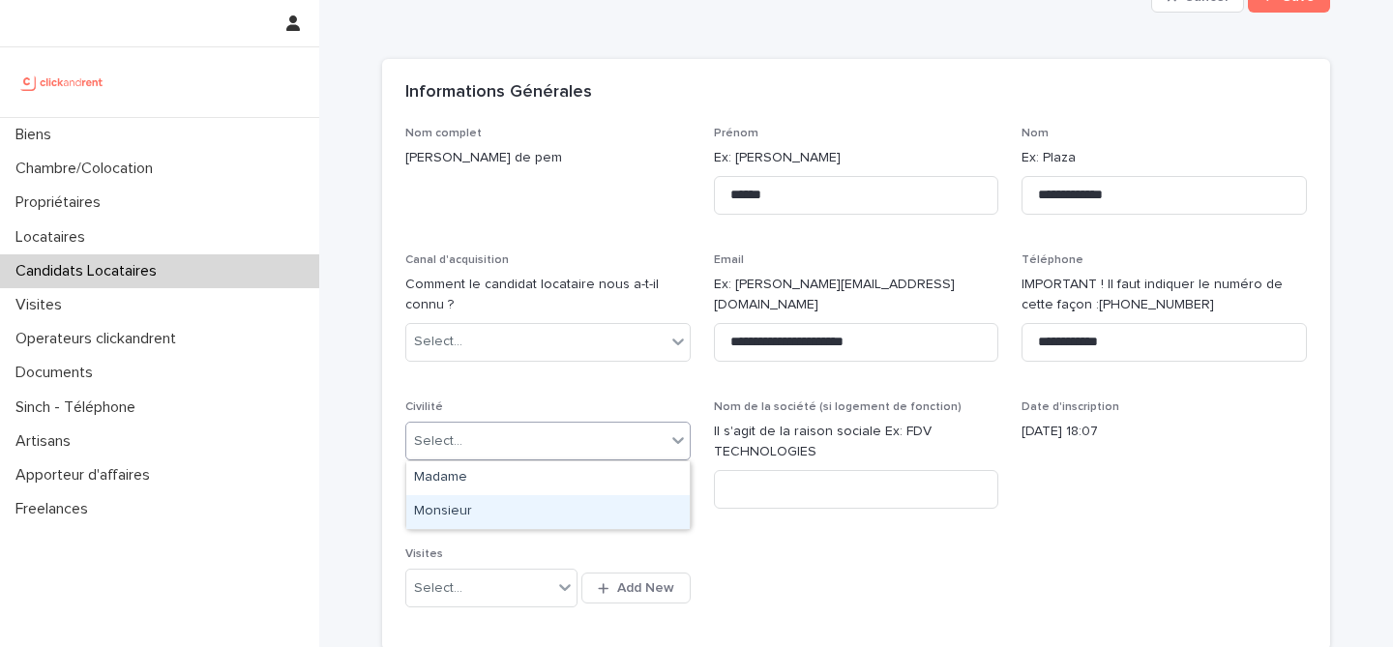
click at [564, 508] on div "Monsieur" at bounding box center [548, 512] width 284 height 34
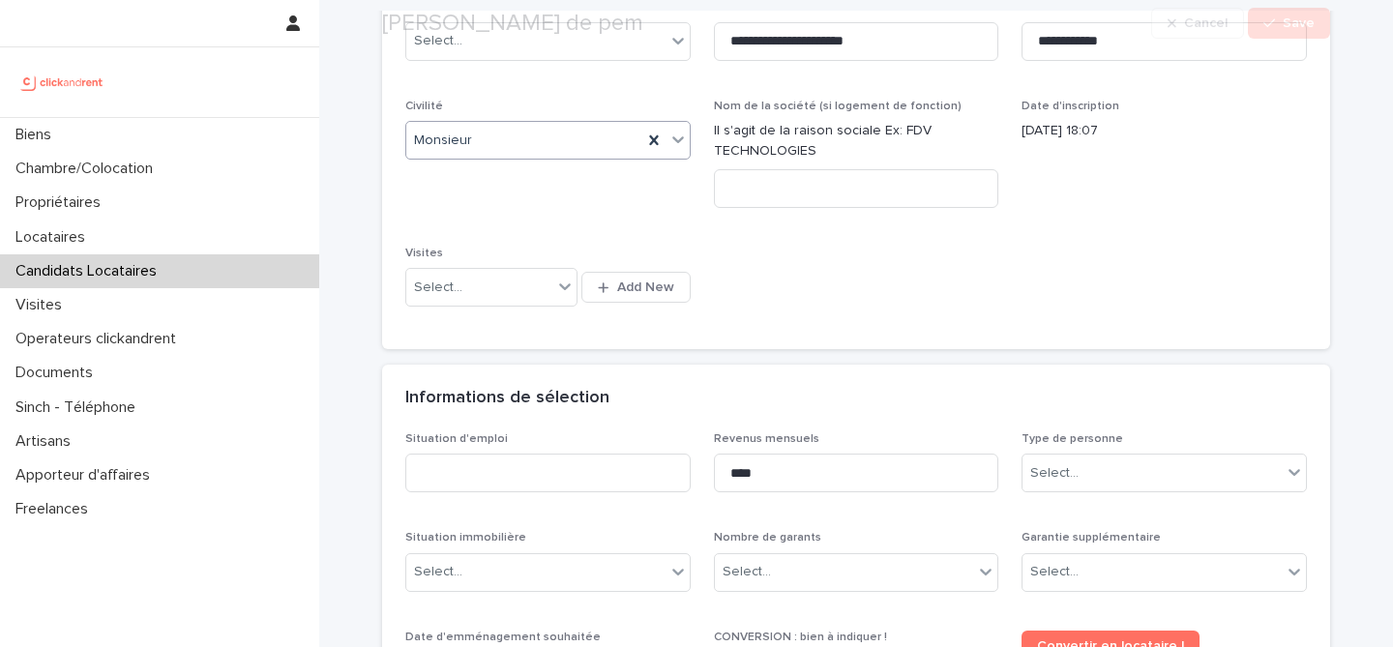
scroll to position [512, 0]
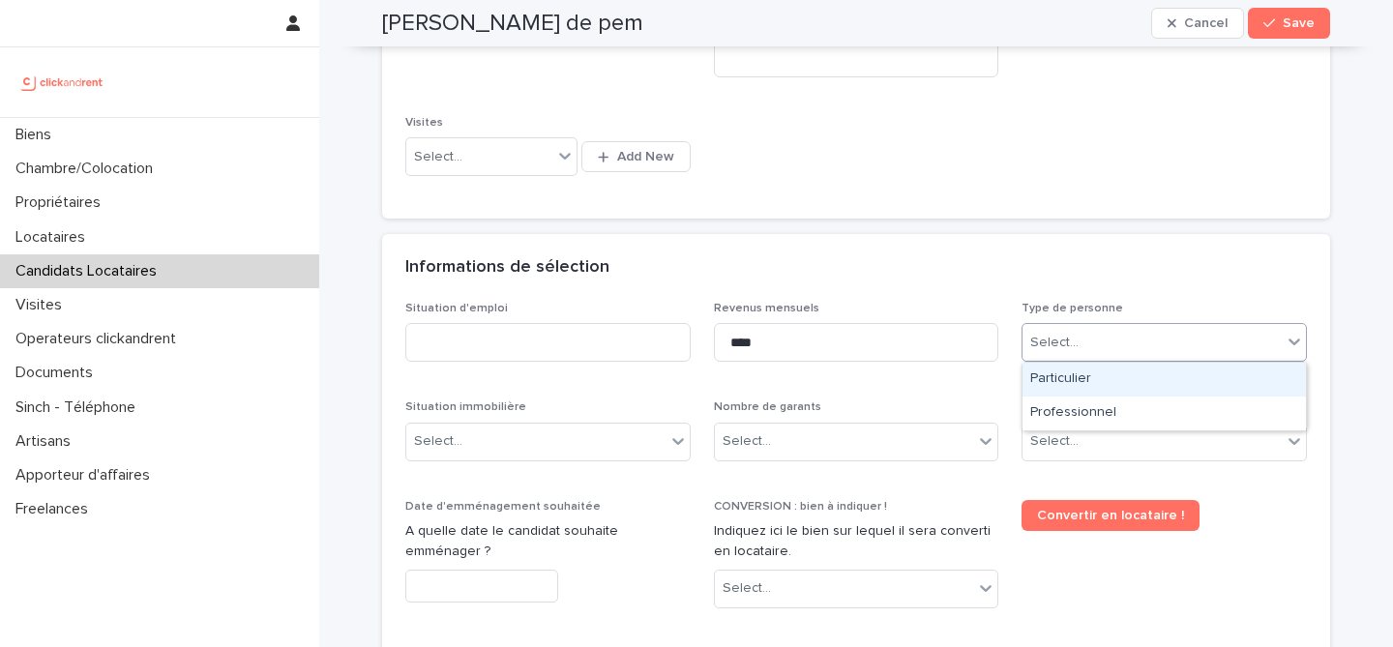
click at [1081, 348] on input "text" at bounding box center [1082, 343] width 2 height 16
click at [1082, 376] on div "Particulier" at bounding box center [1165, 380] width 284 height 34
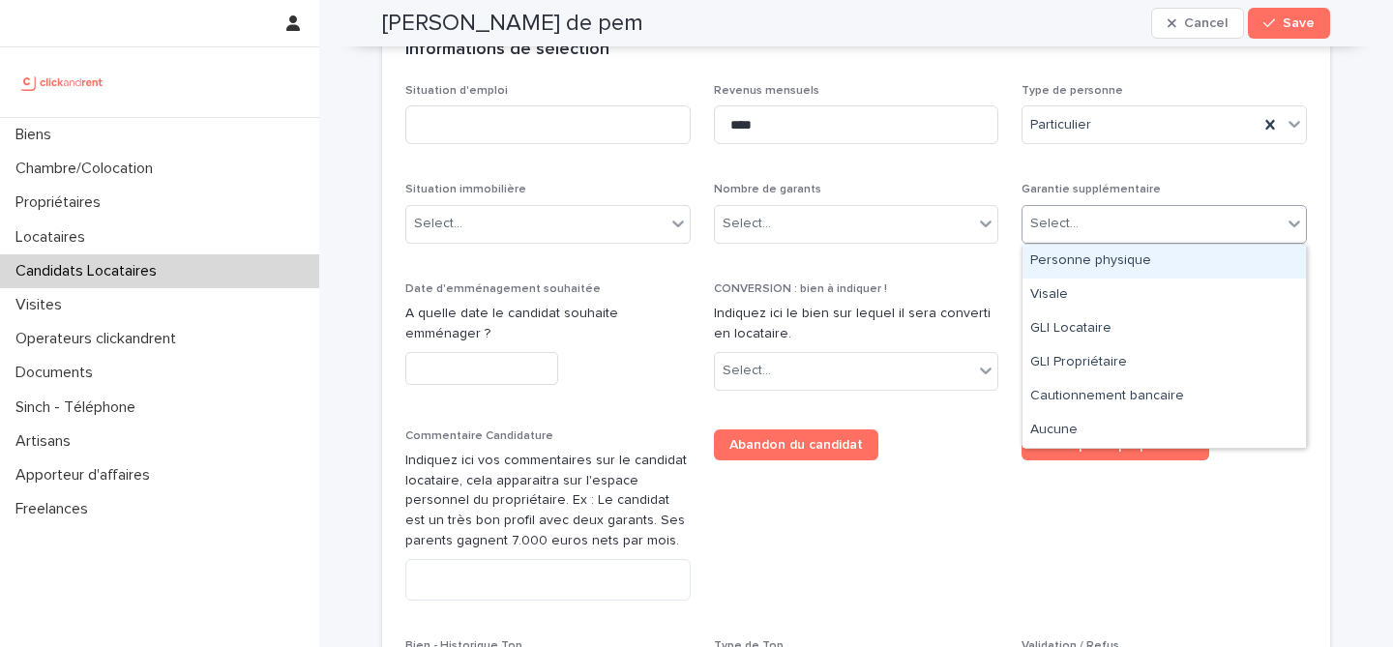
click at [1118, 231] on div "Select..." at bounding box center [1152, 224] width 259 height 32
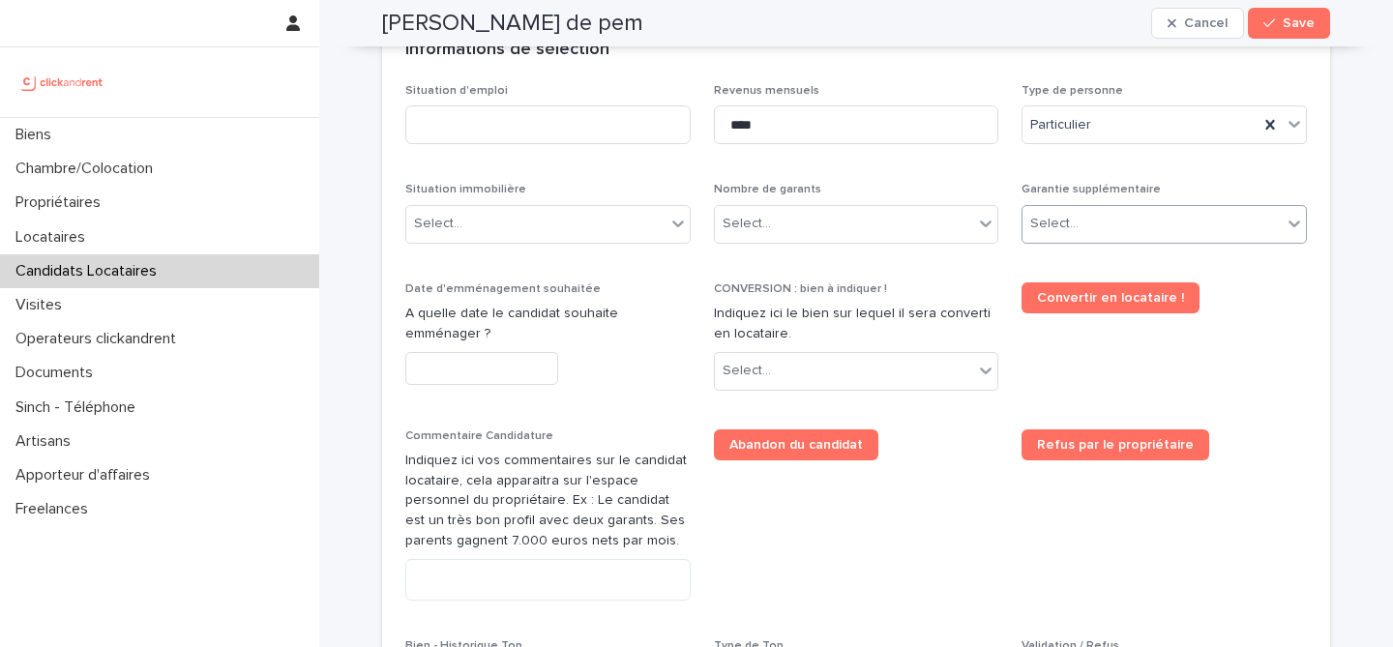
click at [1123, 236] on div "Select..." at bounding box center [1152, 224] width 259 height 32
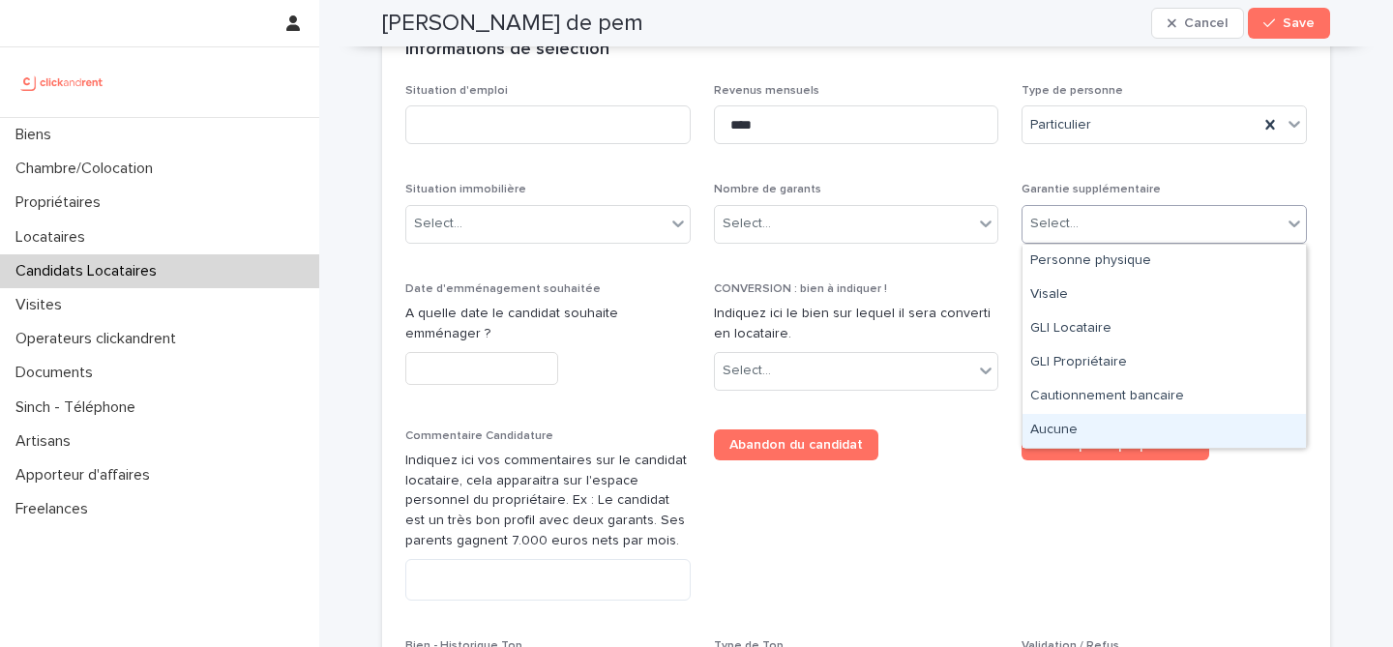
click at [1077, 433] on div "Aucune" at bounding box center [1165, 431] width 284 height 34
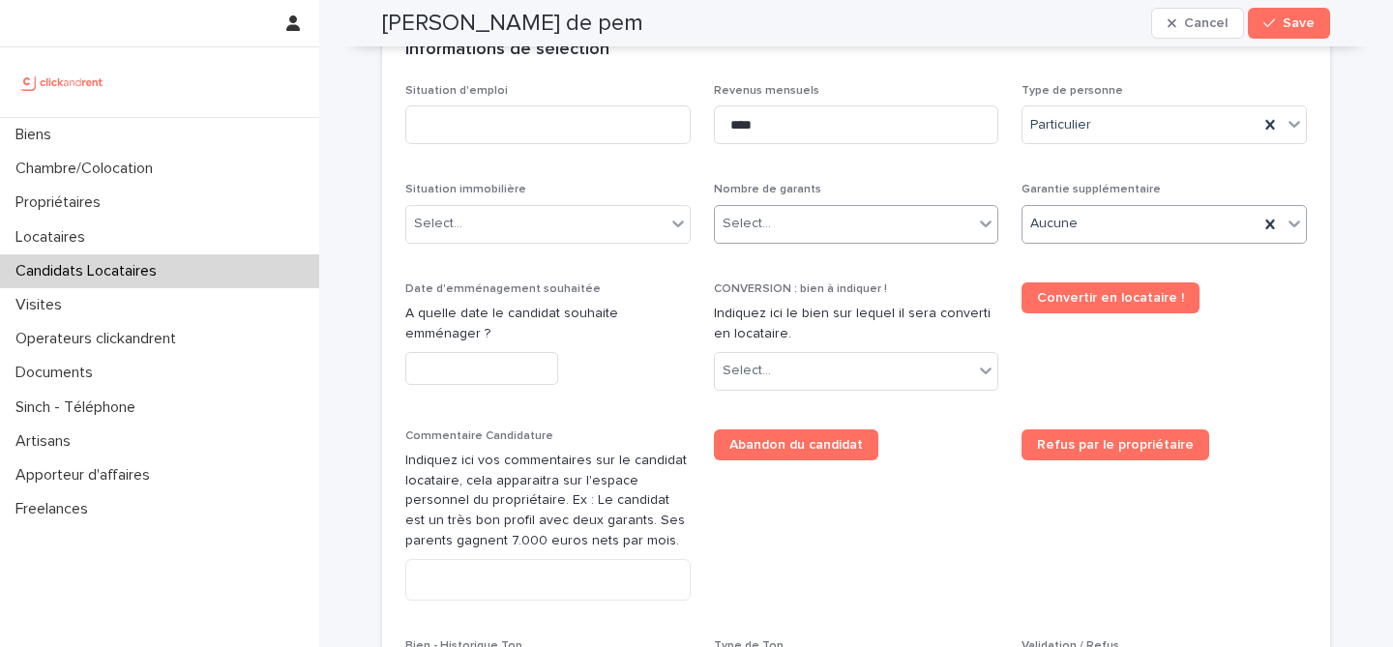
click at [919, 241] on div "Select..." at bounding box center [856, 224] width 285 height 39
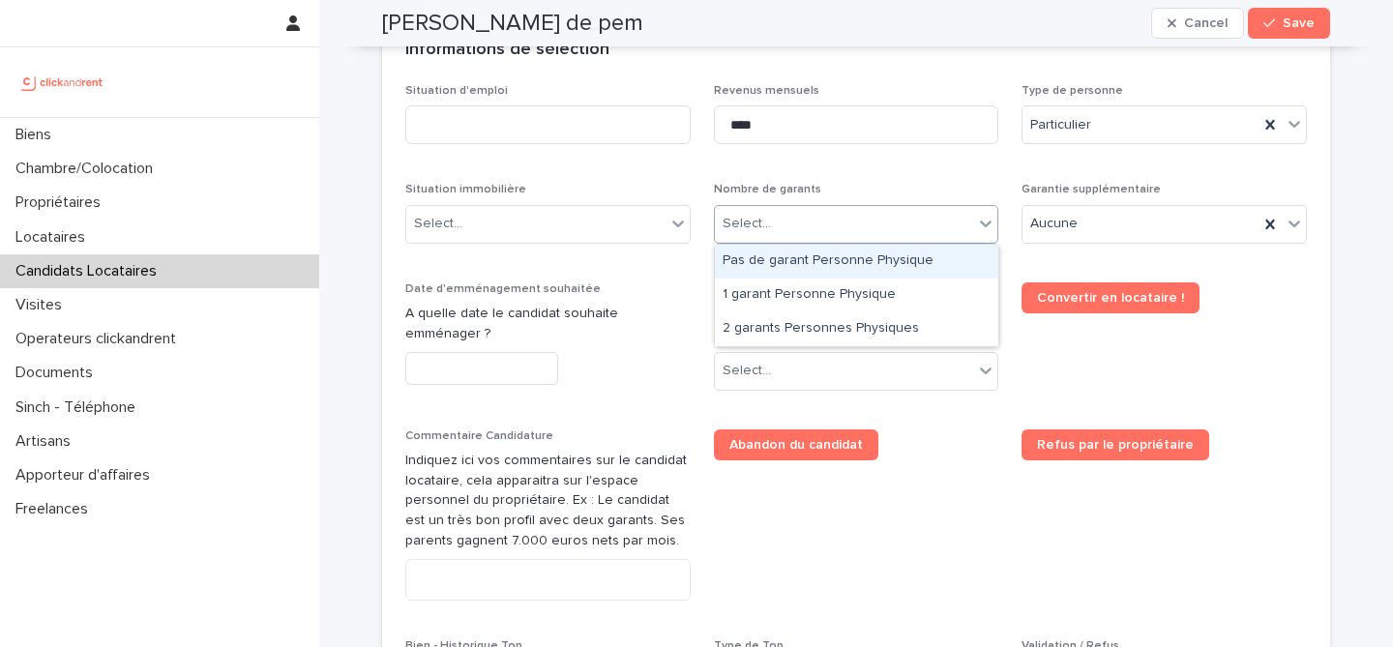
click at [879, 265] on div "Pas de garant Personne Physique" at bounding box center [857, 262] width 284 height 34
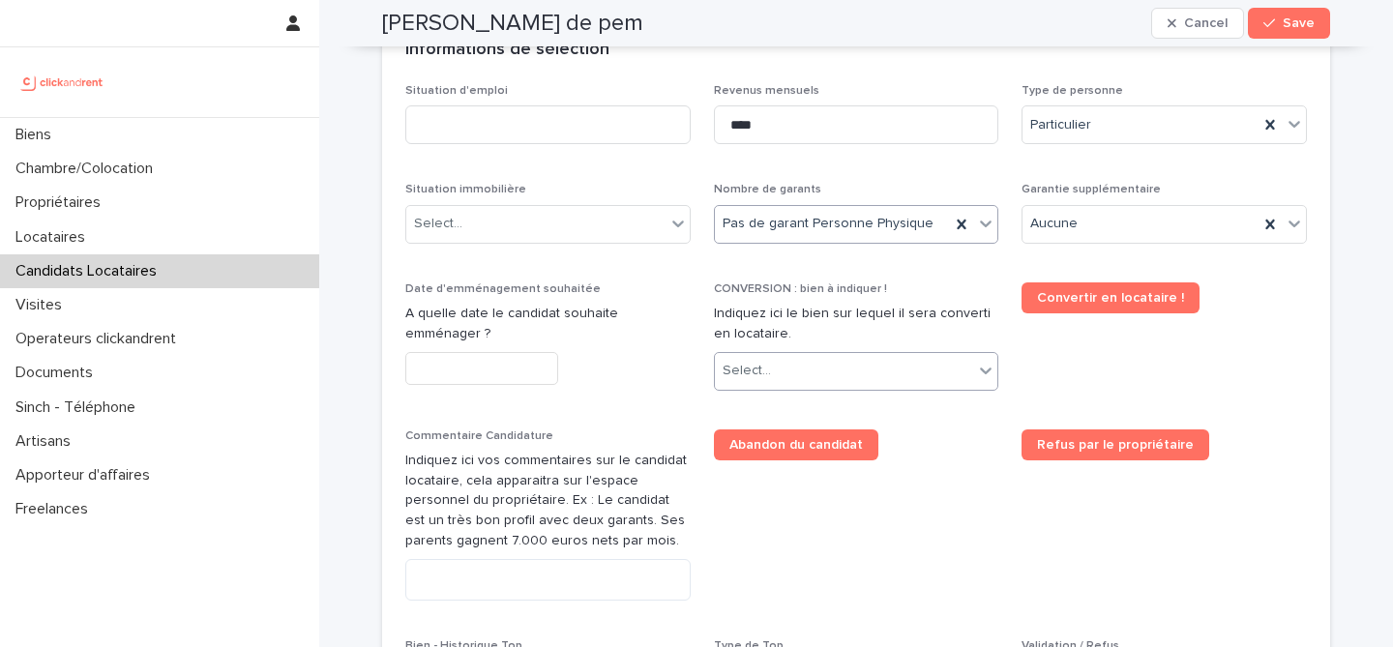
click at [863, 382] on div "Select..." at bounding box center [844, 371] width 259 height 32
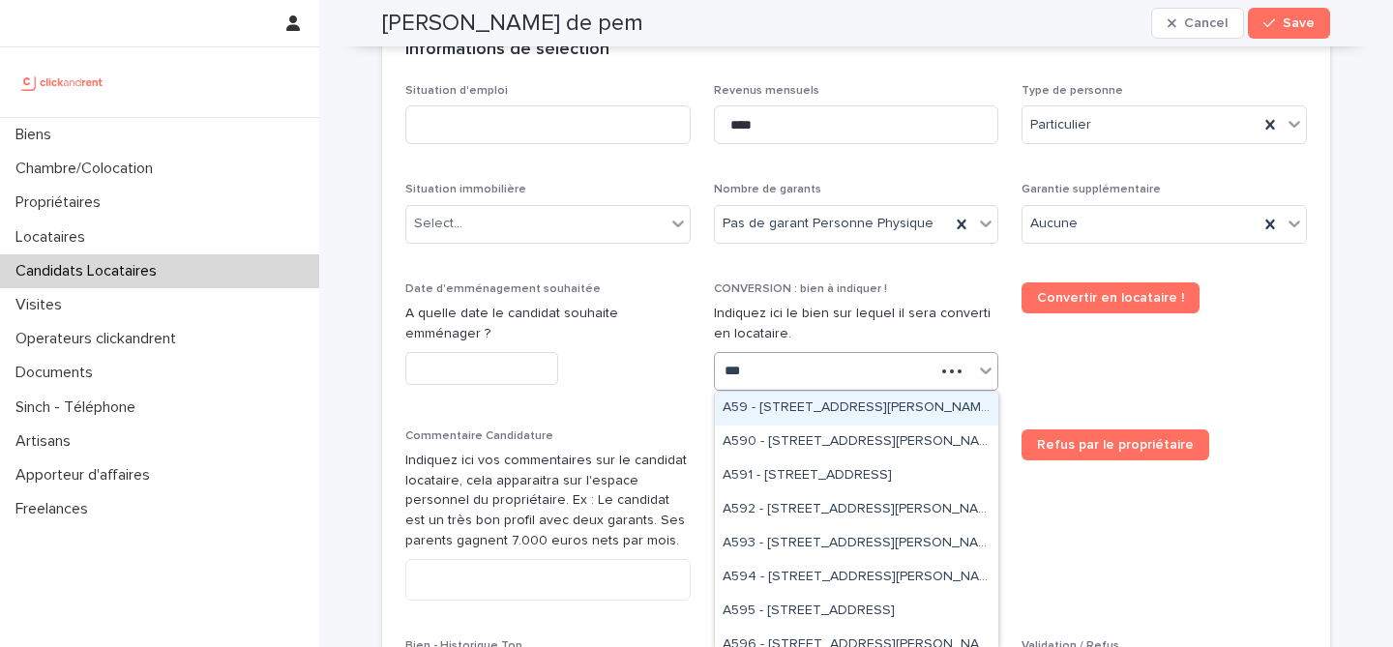
type input "****"
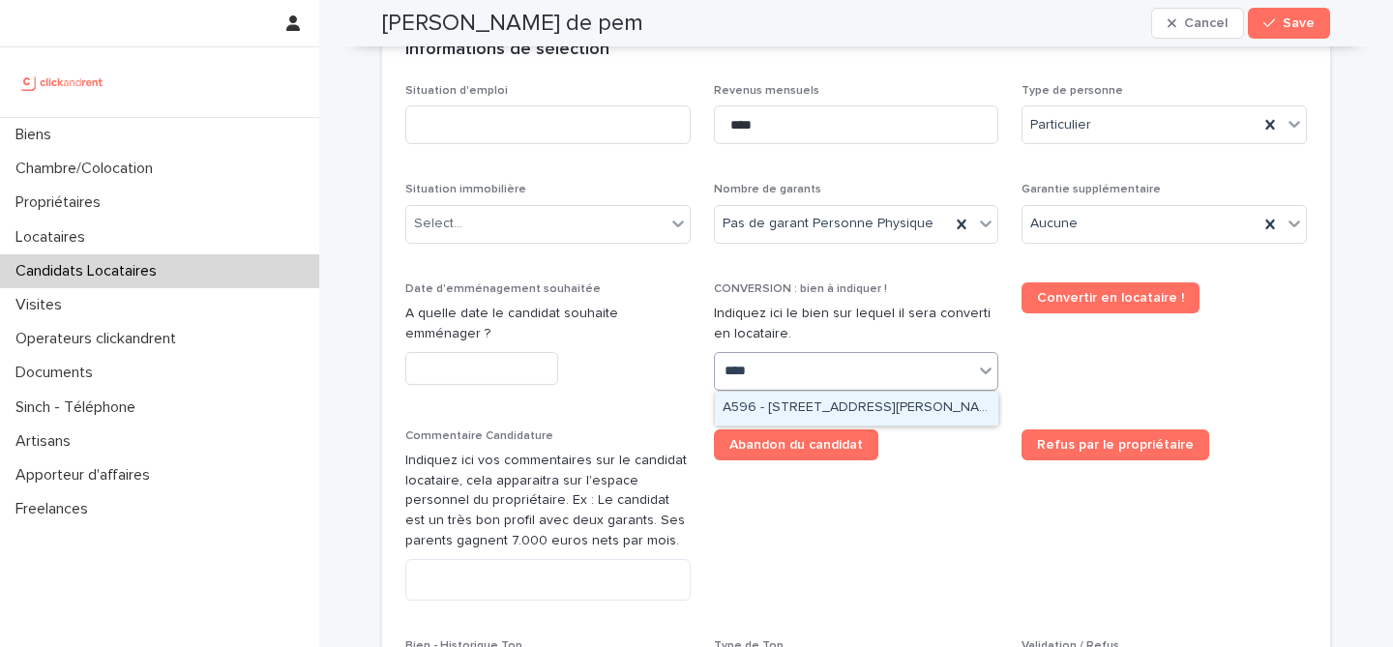
click at [796, 398] on div "A596 - [STREET_ADDRESS][PERSON_NAME]" at bounding box center [857, 409] width 284 height 34
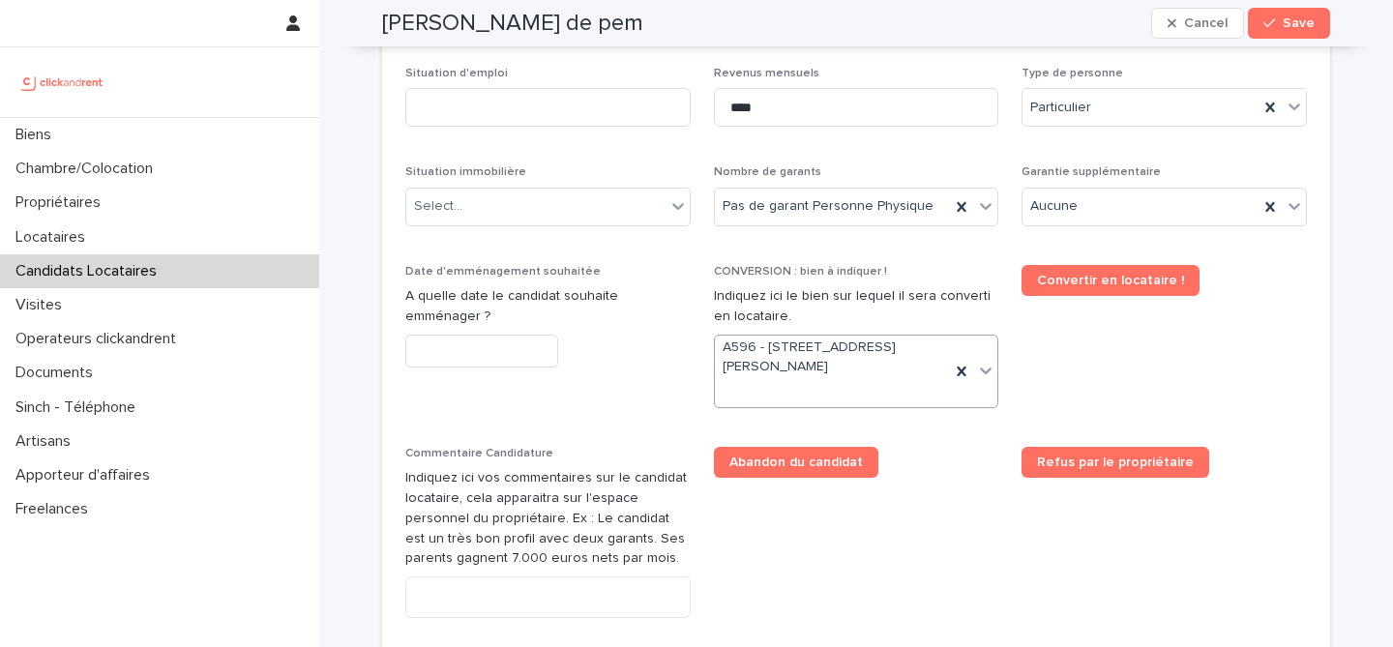
click at [494, 339] on input "text" at bounding box center [481, 352] width 153 height 34
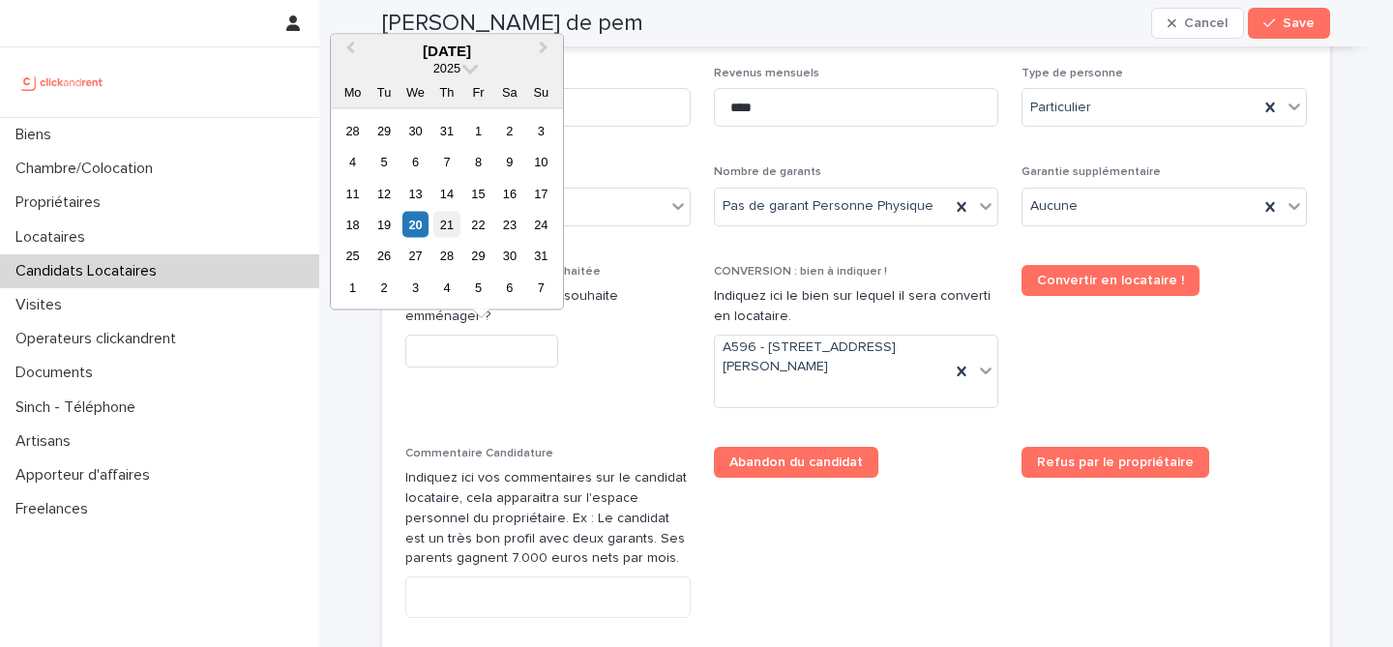
click at [447, 230] on div "21" at bounding box center [447, 225] width 26 height 26
type input "*********"
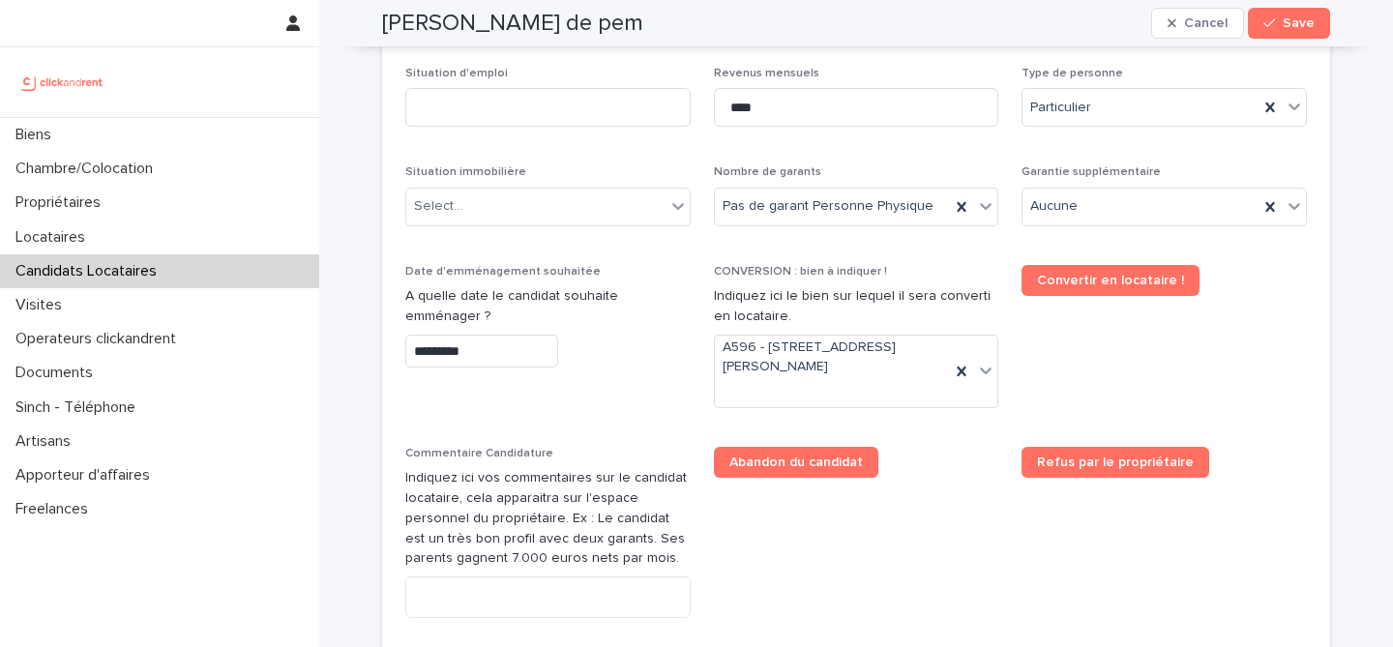
click at [614, 345] on div "*********" at bounding box center [547, 352] width 285 height 34
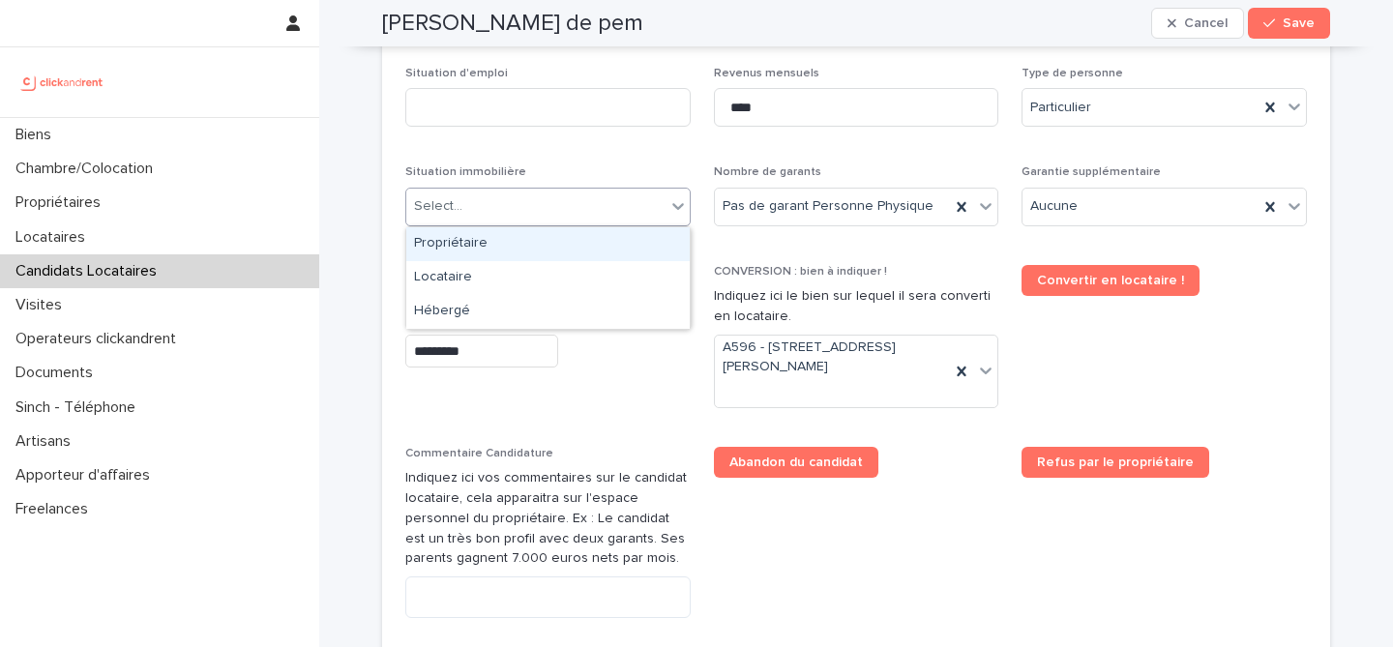
click at [542, 207] on div "Select..." at bounding box center [535, 207] width 259 height 32
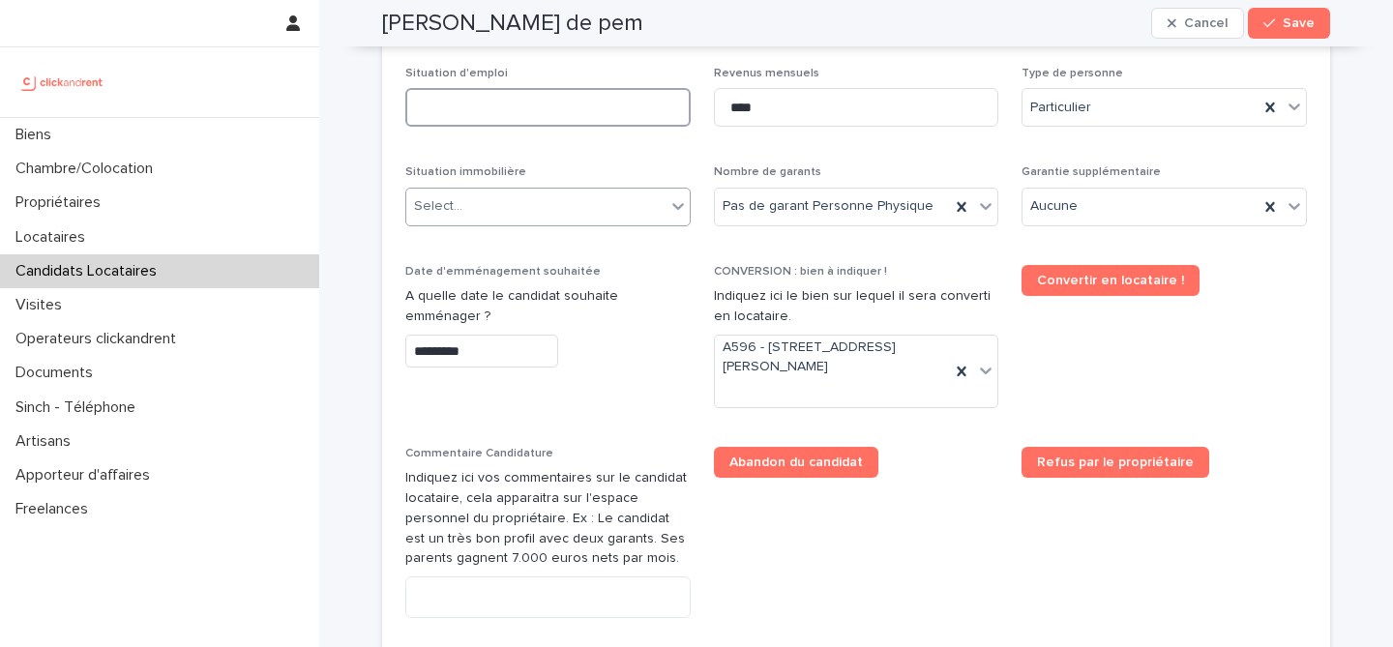
click at [592, 109] on input at bounding box center [547, 107] width 285 height 39
type input "*******"
click at [599, 170] on p "Situation immobilière" at bounding box center [547, 172] width 285 height 14
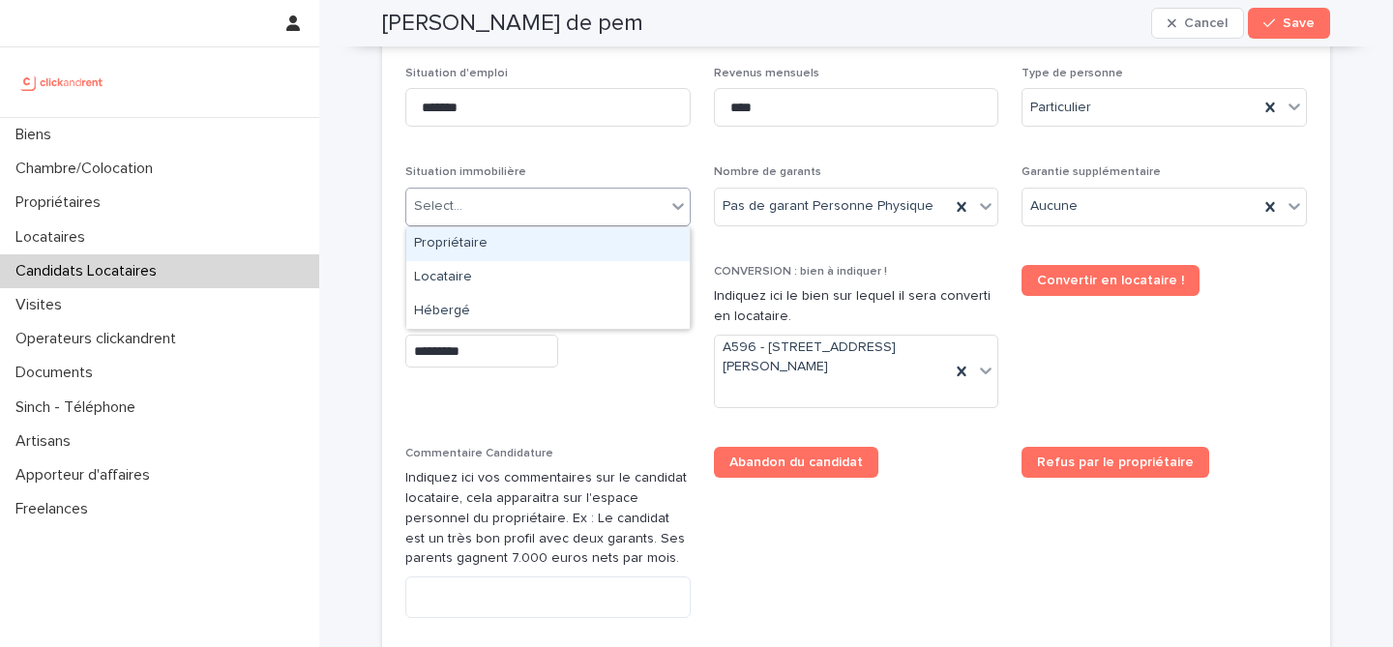
click at [582, 199] on div "Select..." at bounding box center [535, 207] width 259 height 32
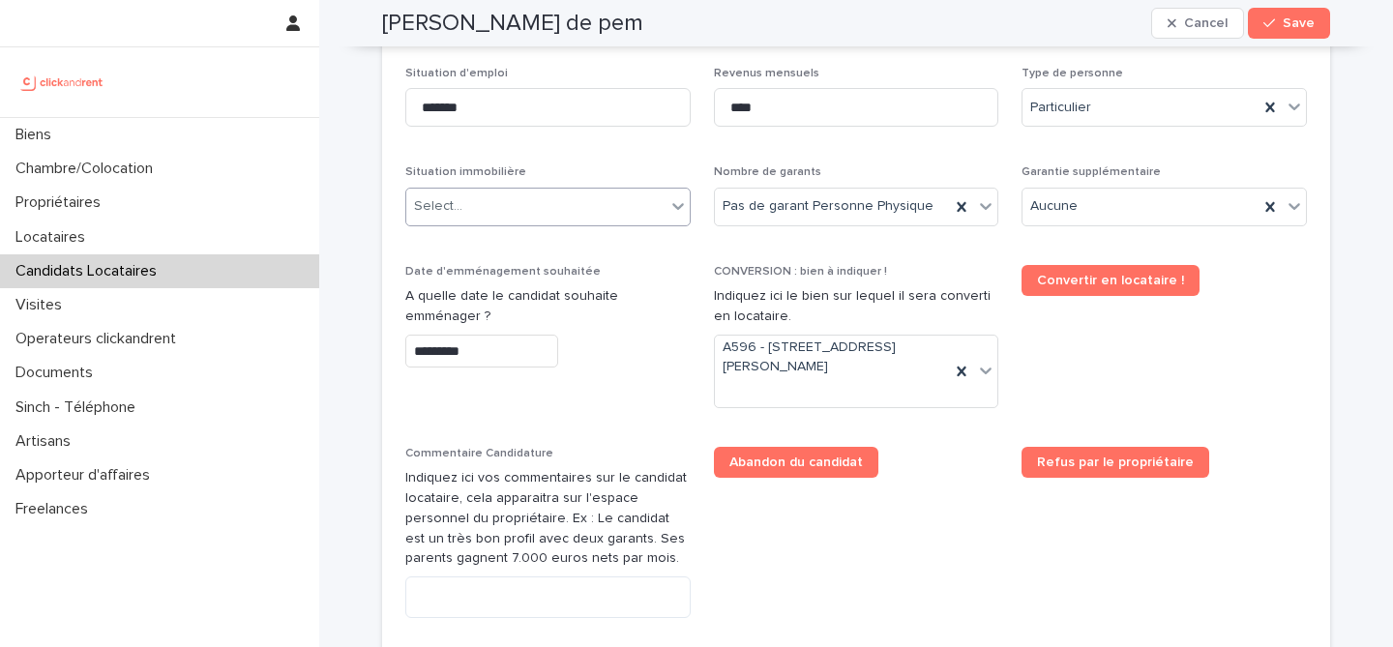
click at [566, 211] on div "Select..." at bounding box center [535, 207] width 259 height 32
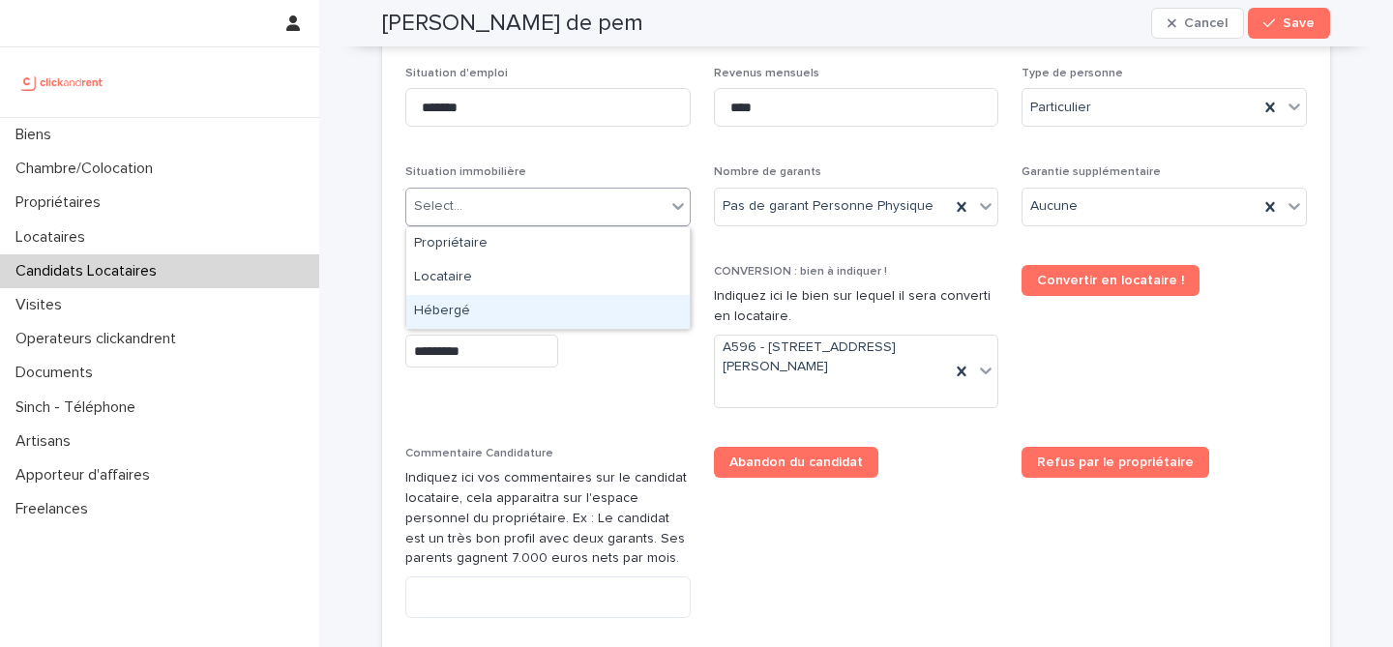
click at [542, 303] on div "Hébergé" at bounding box center [548, 312] width 284 height 34
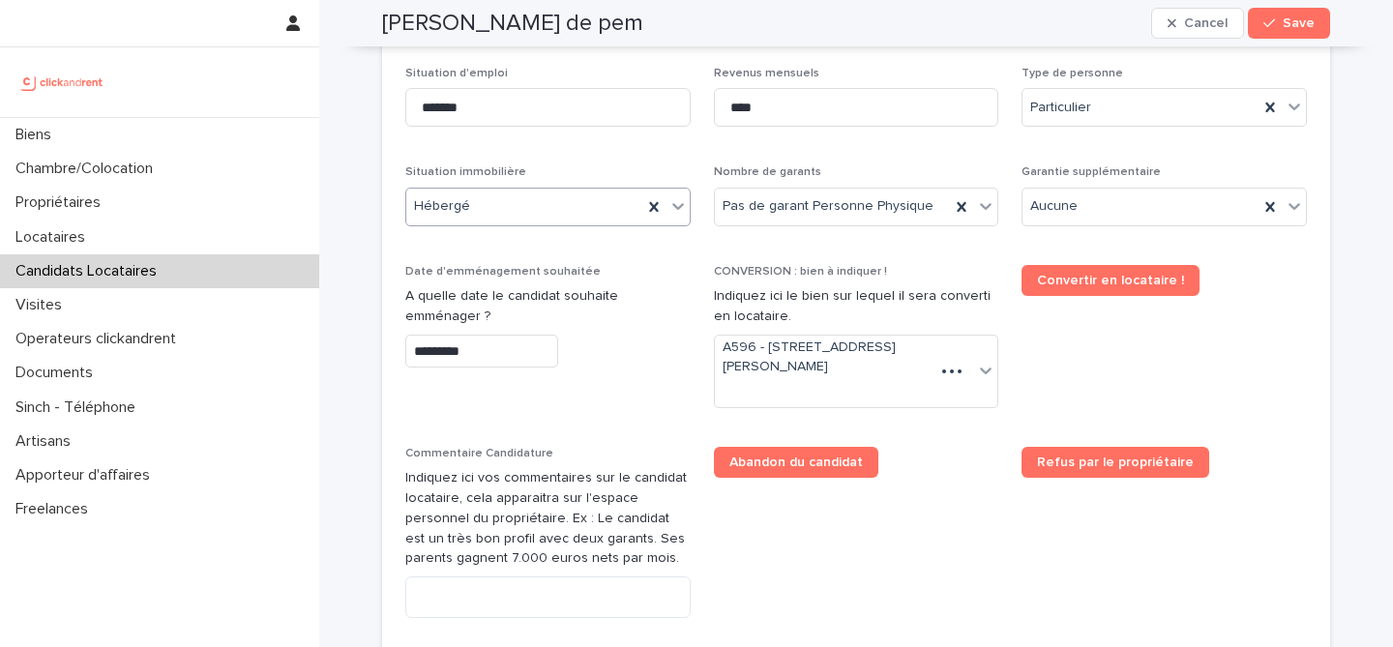
scroll to position [1481, 0]
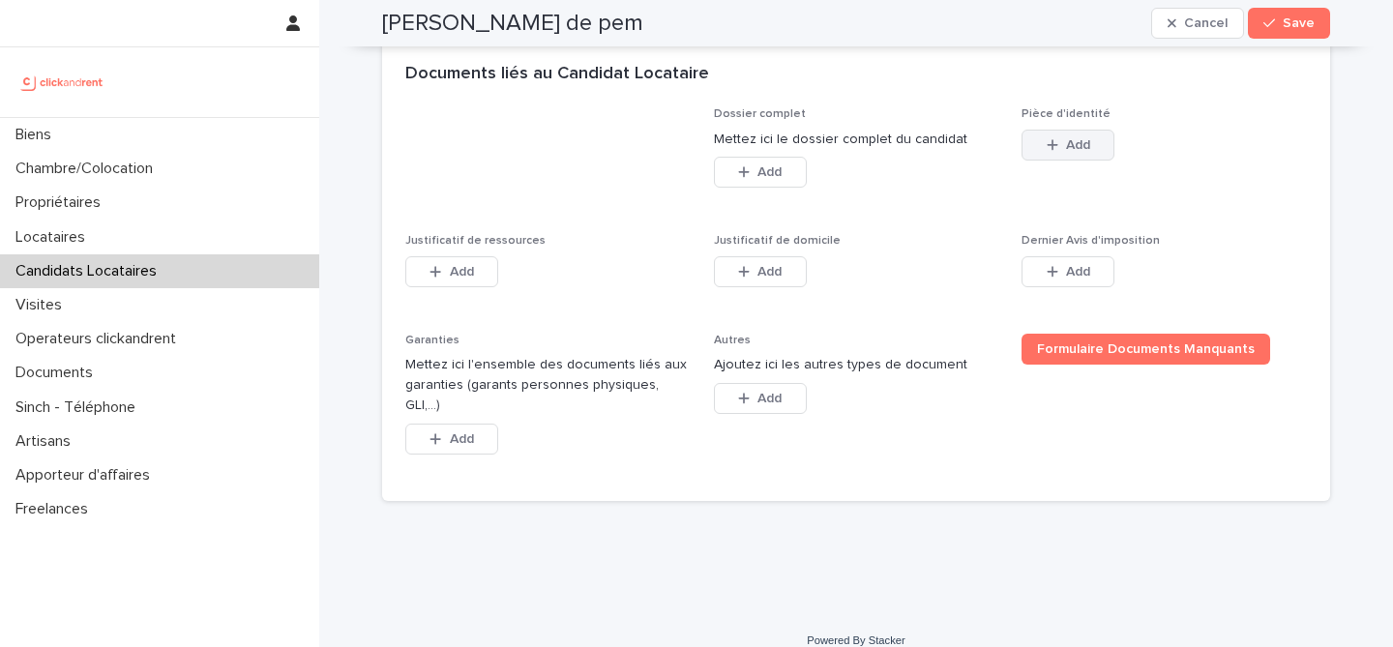
click at [1078, 155] on button "Add" at bounding box center [1068, 145] width 93 height 31
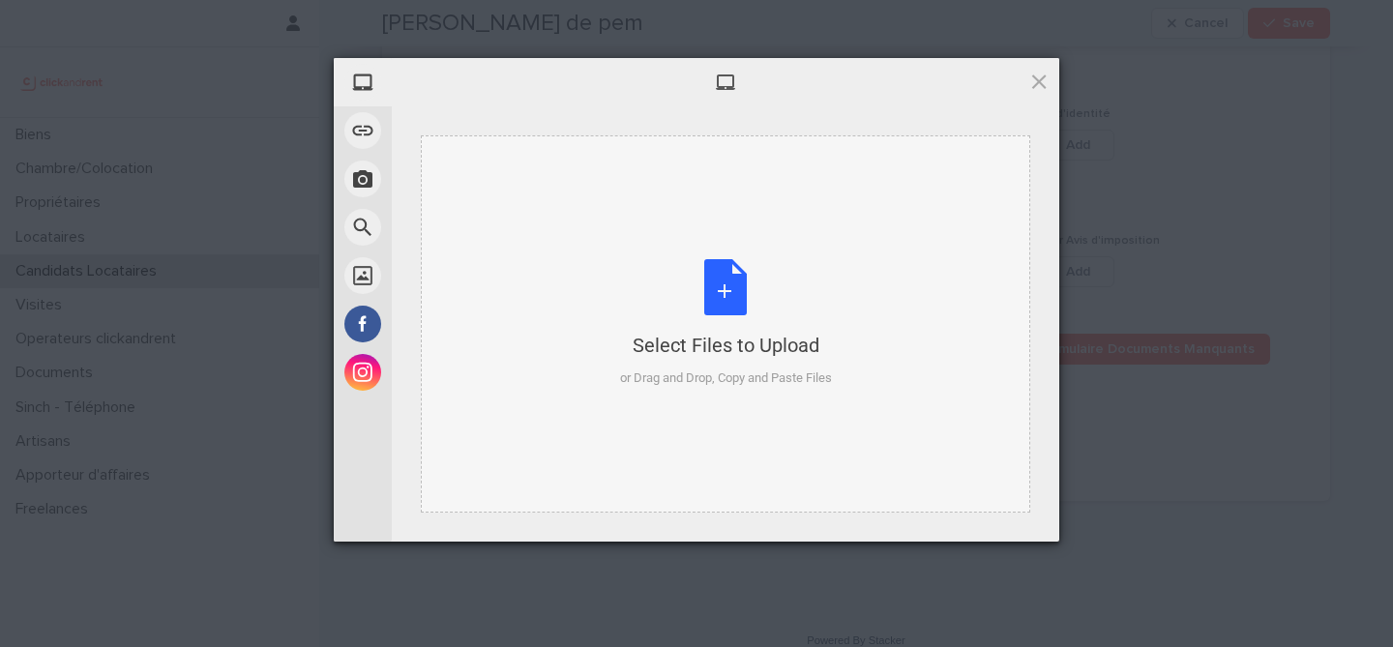
click at [754, 271] on div "Select Files to Upload or Drag and Drop, Copy and Paste Files" at bounding box center [726, 323] width 212 height 129
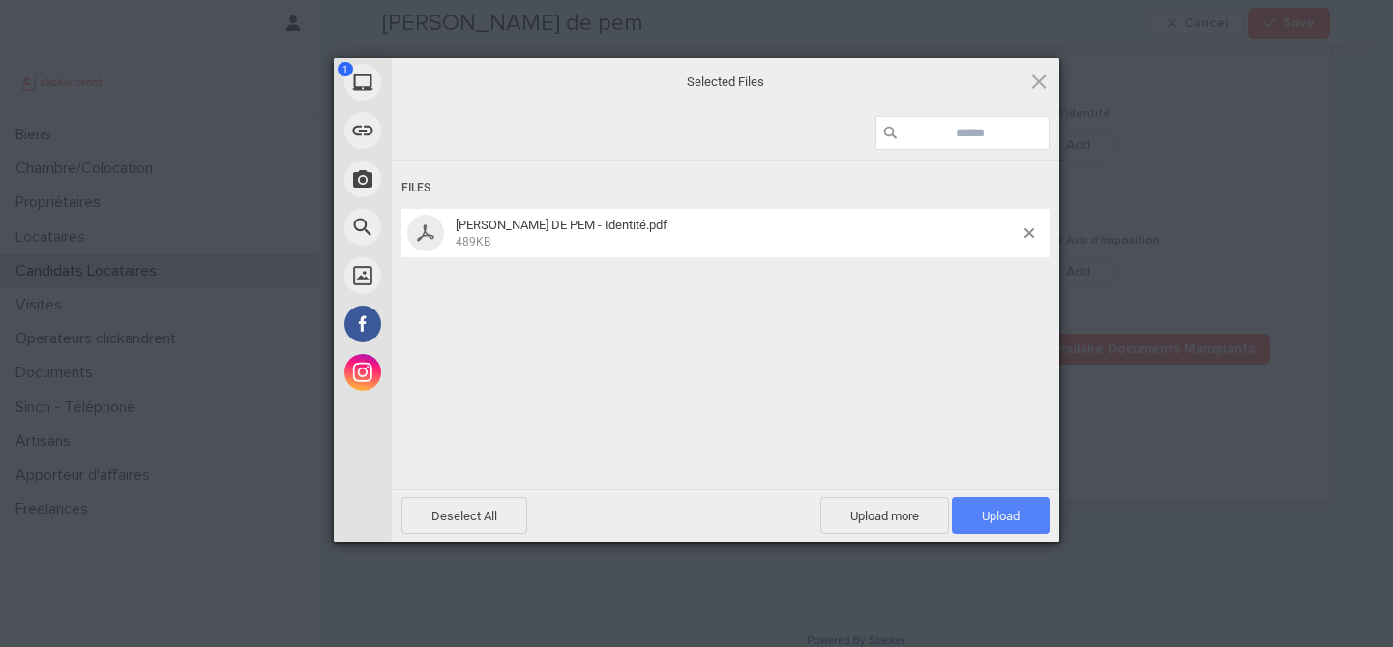
click at [1015, 527] on span "Upload 1" at bounding box center [1001, 515] width 98 height 37
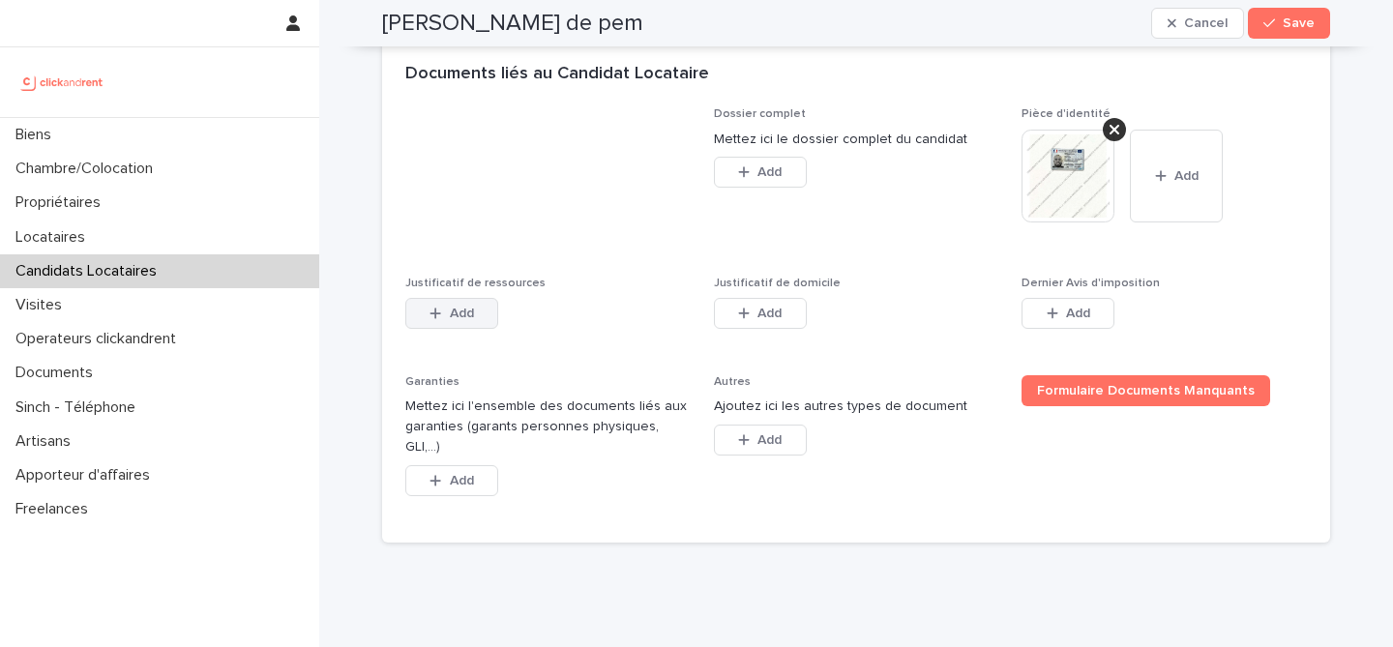
click at [457, 299] on button "Add" at bounding box center [451, 313] width 93 height 31
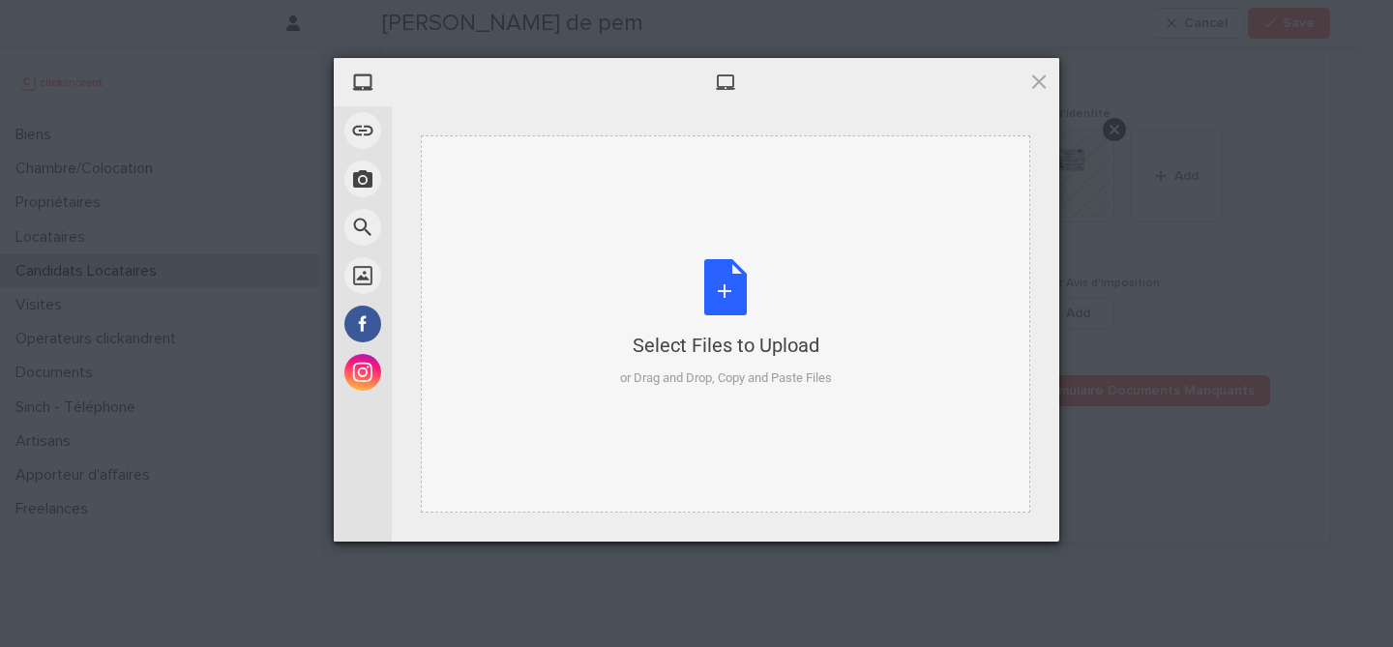
click at [706, 282] on div "Select Files to Upload or Drag and Drop, Copy and Paste Files" at bounding box center [726, 323] width 212 height 129
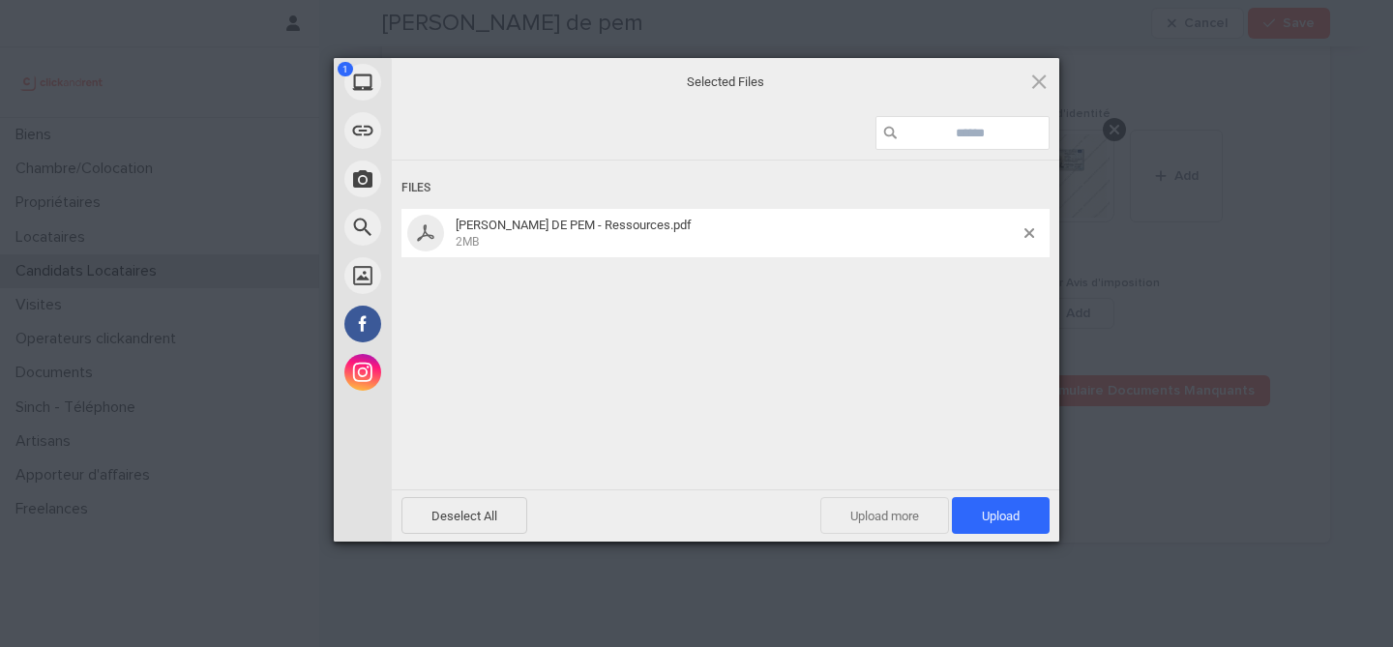
click at [888, 514] on span "Upload more" at bounding box center [885, 515] width 129 height 37
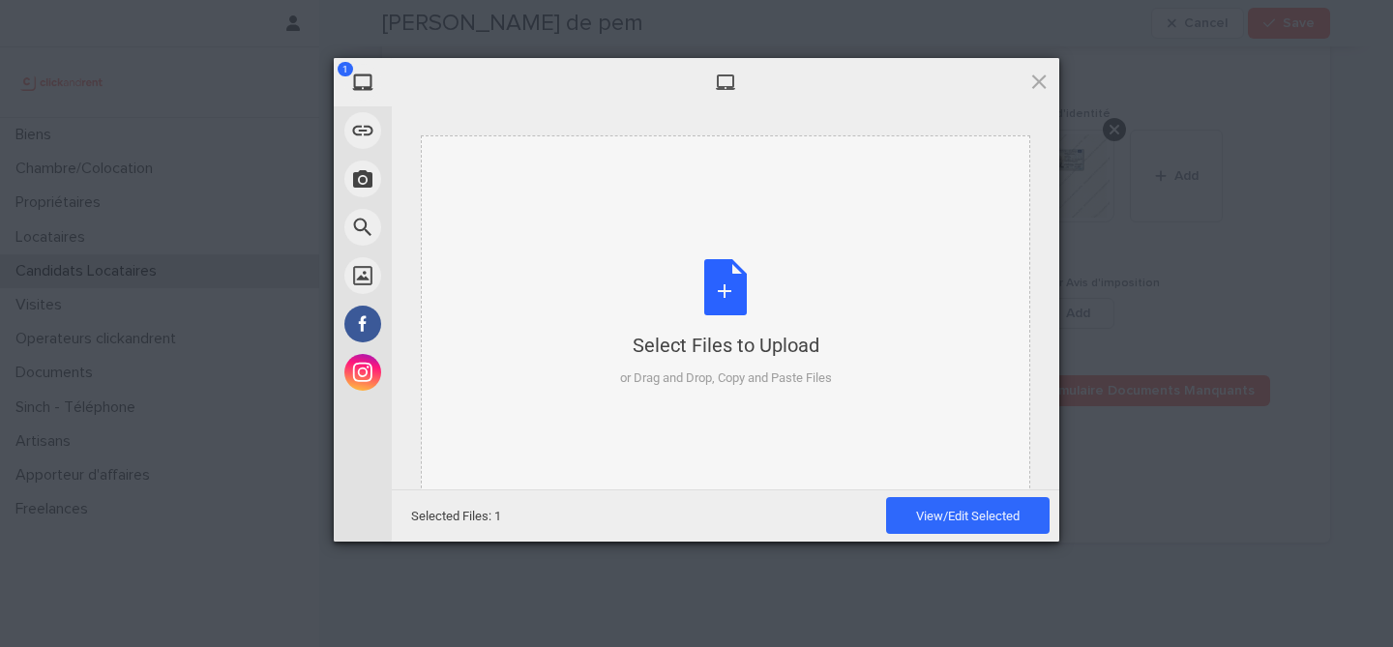
click at [754, 330] on div "Select Files to Upload or Drag and Drop, Copy and Paste Files" at bounding box center [726, 323] width 212 height 129
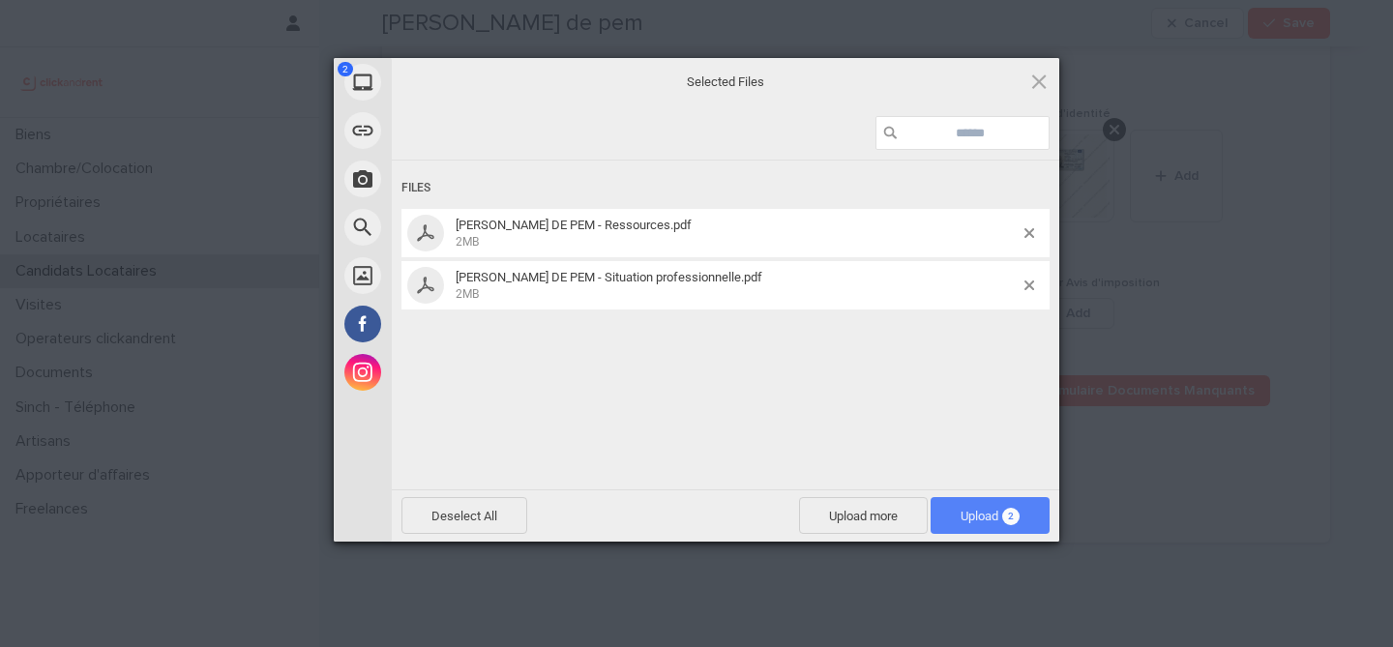
click at [1019, 517] on span "2" at bounding box center [1010, 516] width 17 height 17
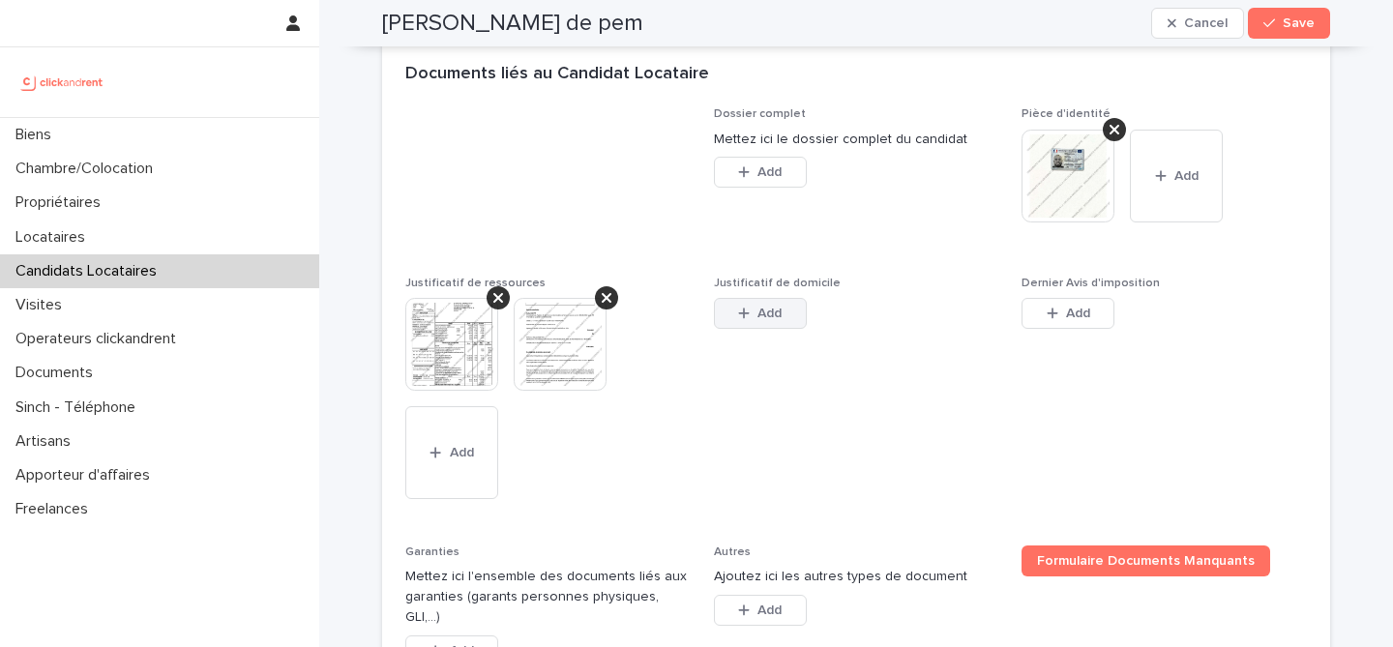
click at [763, 315] on span "Add" at bounding box center [770, 314] width 24 height 14
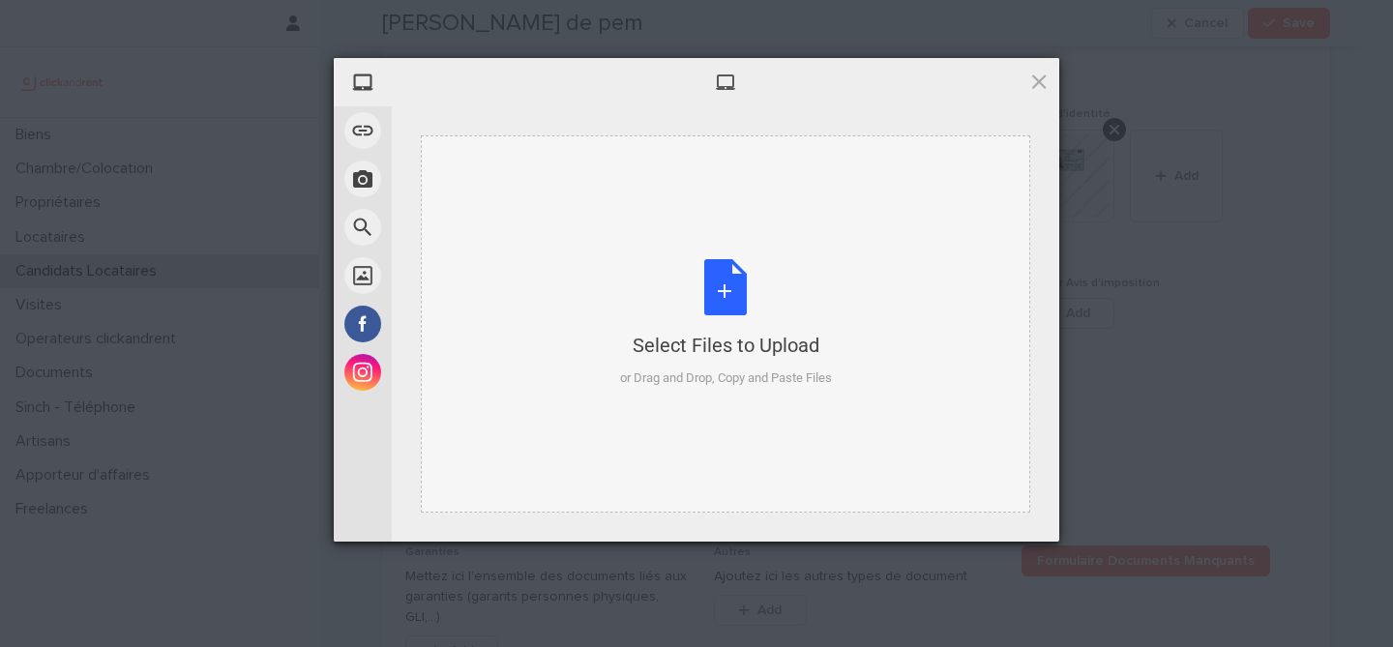
click at [706, 310] on div "Select Files to Upload or Drag and Drop, Copy and Paste Files" at bounding box center [726, 323] width 212 height 129
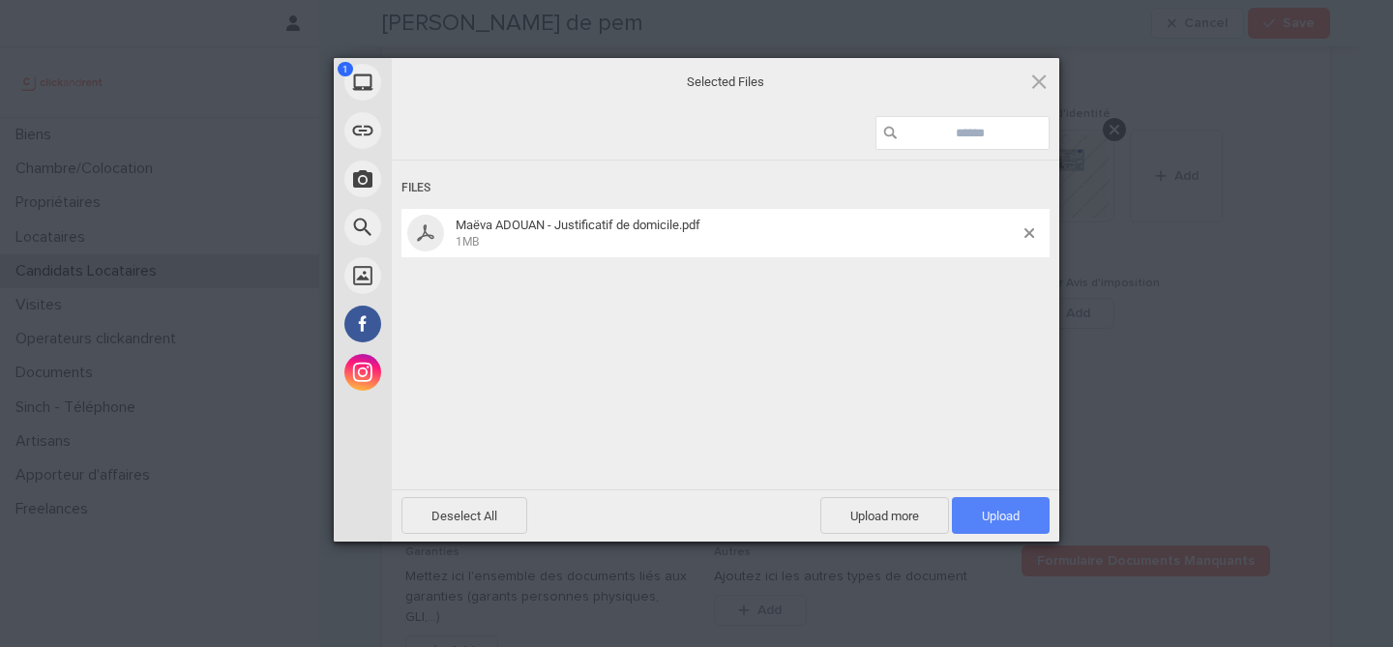
click at [1016, 516] on span "Upload 1" at bounding box center [1001, 516] width 38 height 15
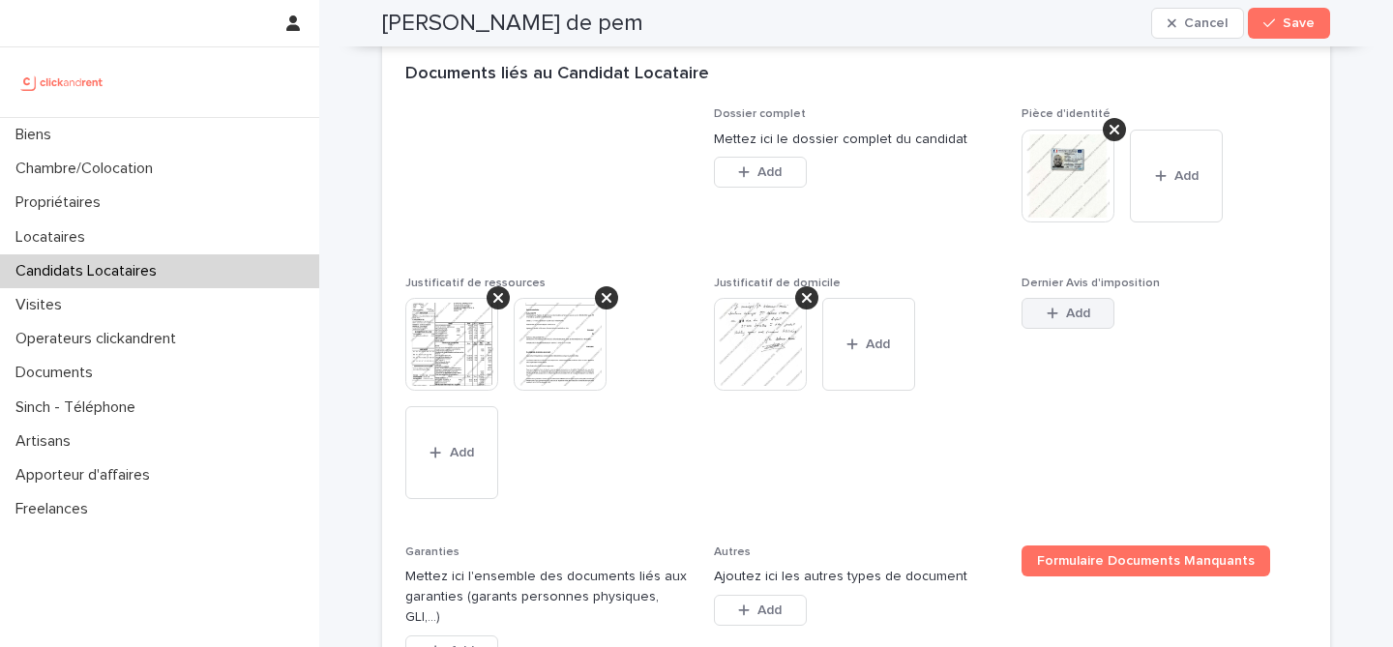
click at [1070, 317] on span "Add" at bounding box center [1078, 314] width 24 height 14
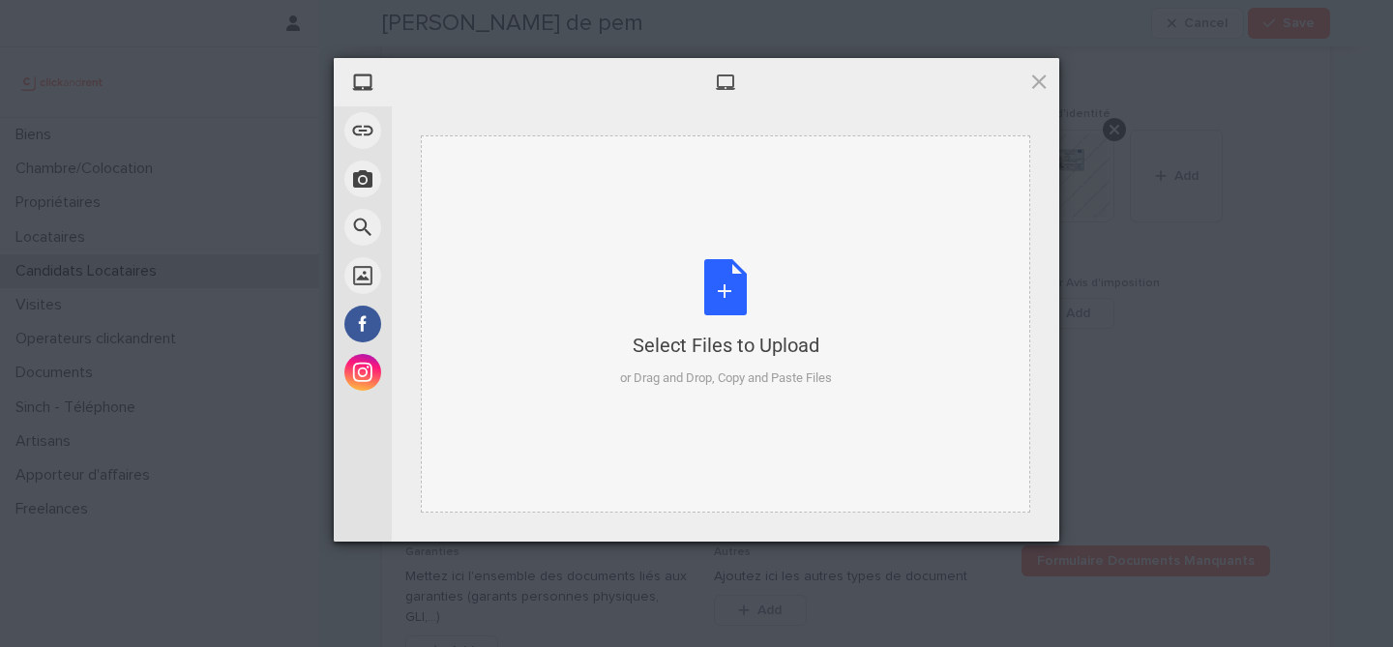
click at [702, 288] on div "Select Files to Upload or Drag and Drop, Copy and Paste Files" at bounding box center [726, 323] width 212 height 129
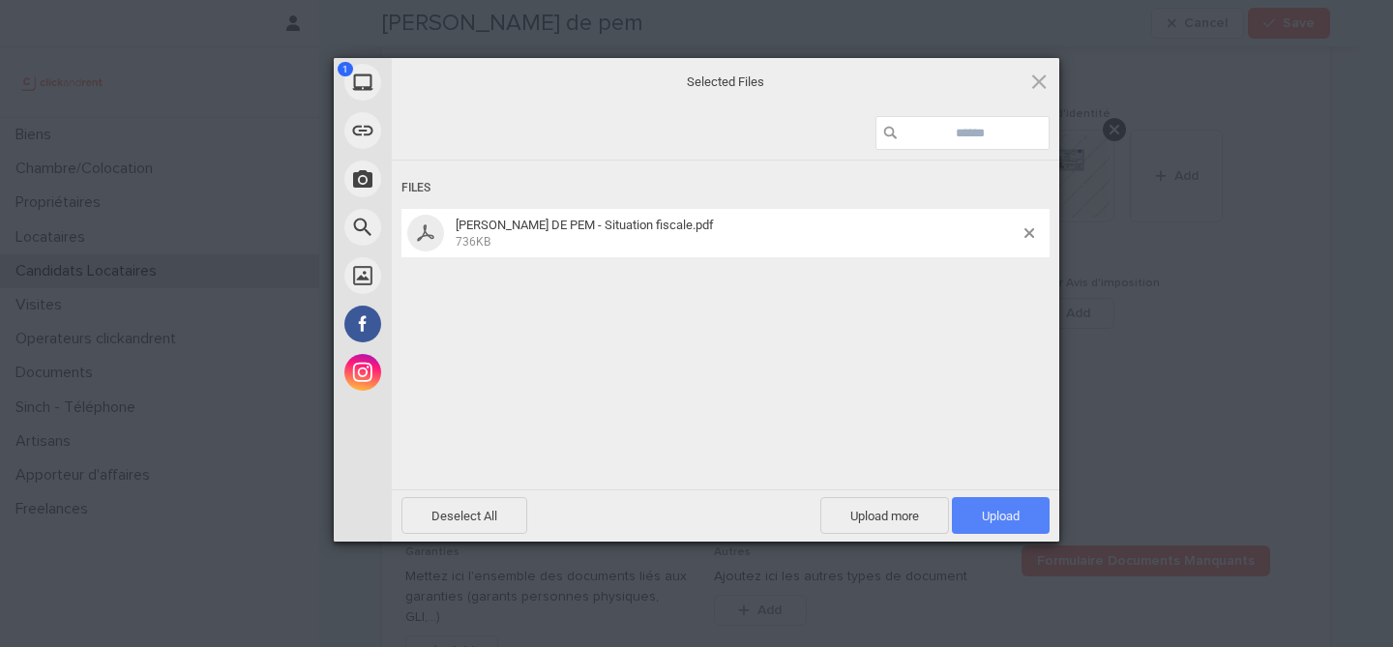
click at [1015, 504] on span "Upload 1" at bounding box center [1001, 515] width 98 height 37
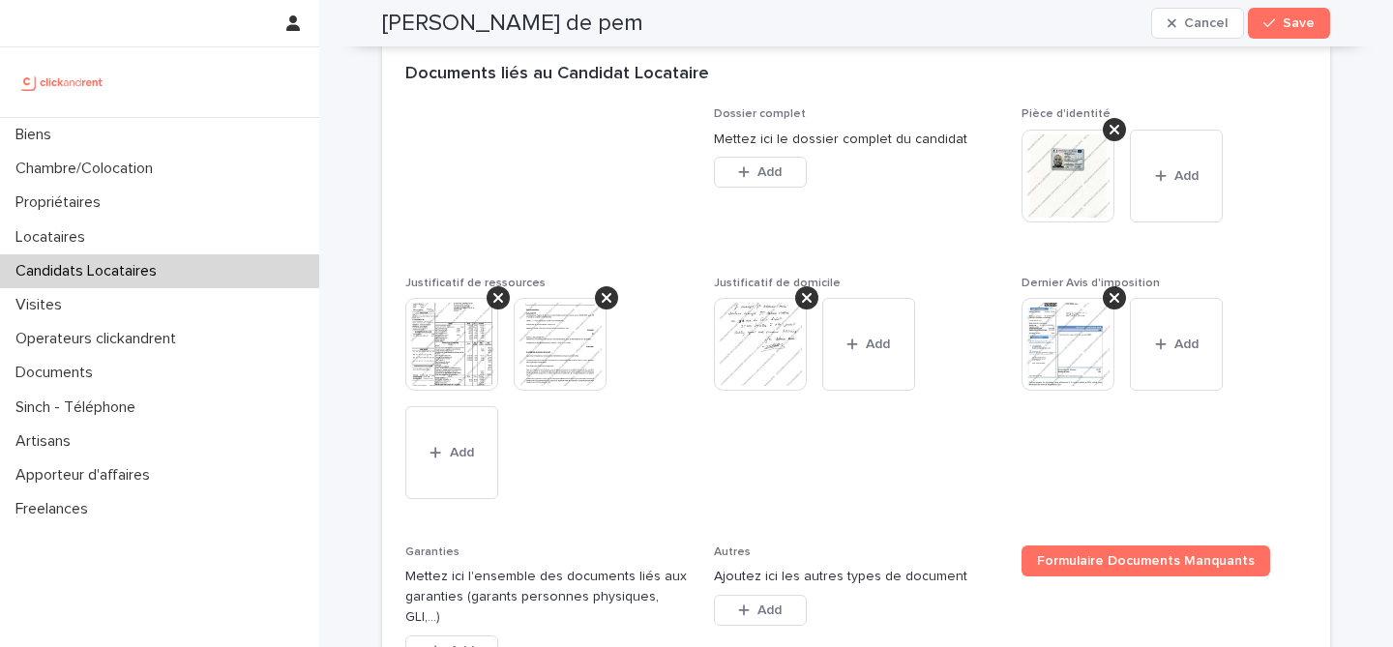
click at [757, 326] on img at bounding box center [760, 344] width 93 height 93
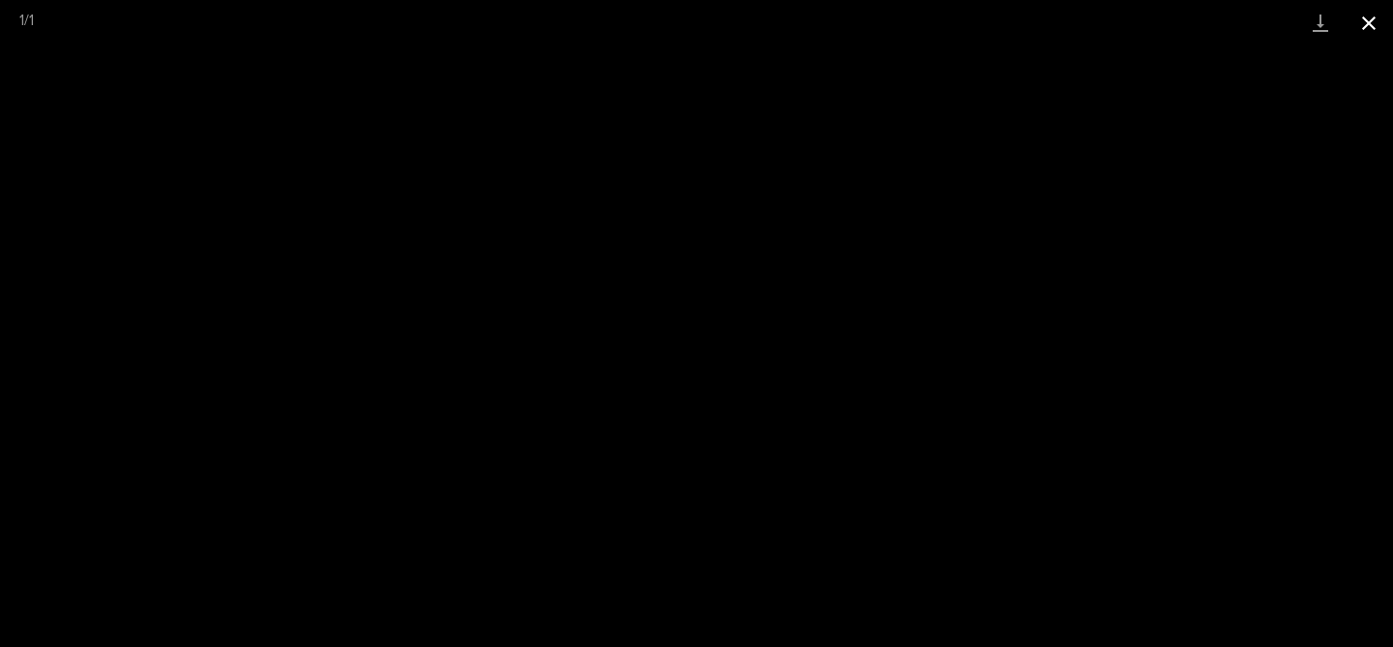
click at [1371, 26] on button "Close gallery" at bounding box center [1369, 22] width 48 height 45
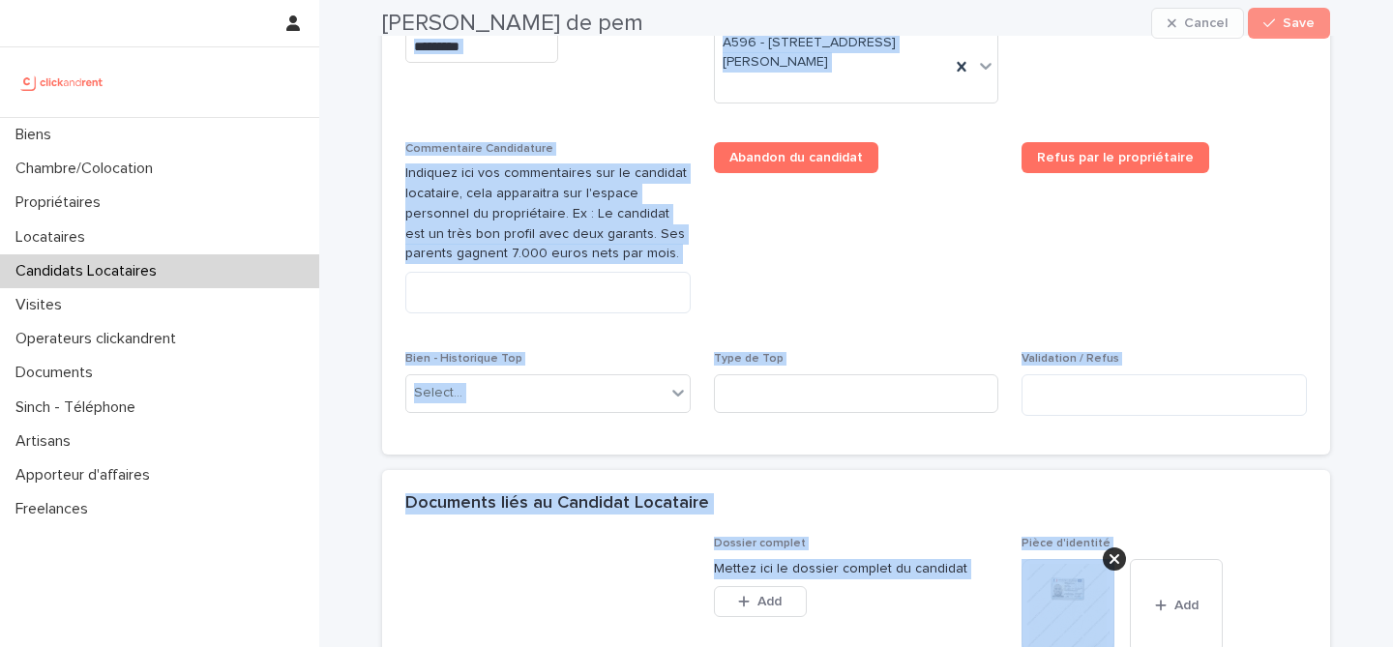
scroll to position [1694, 0]
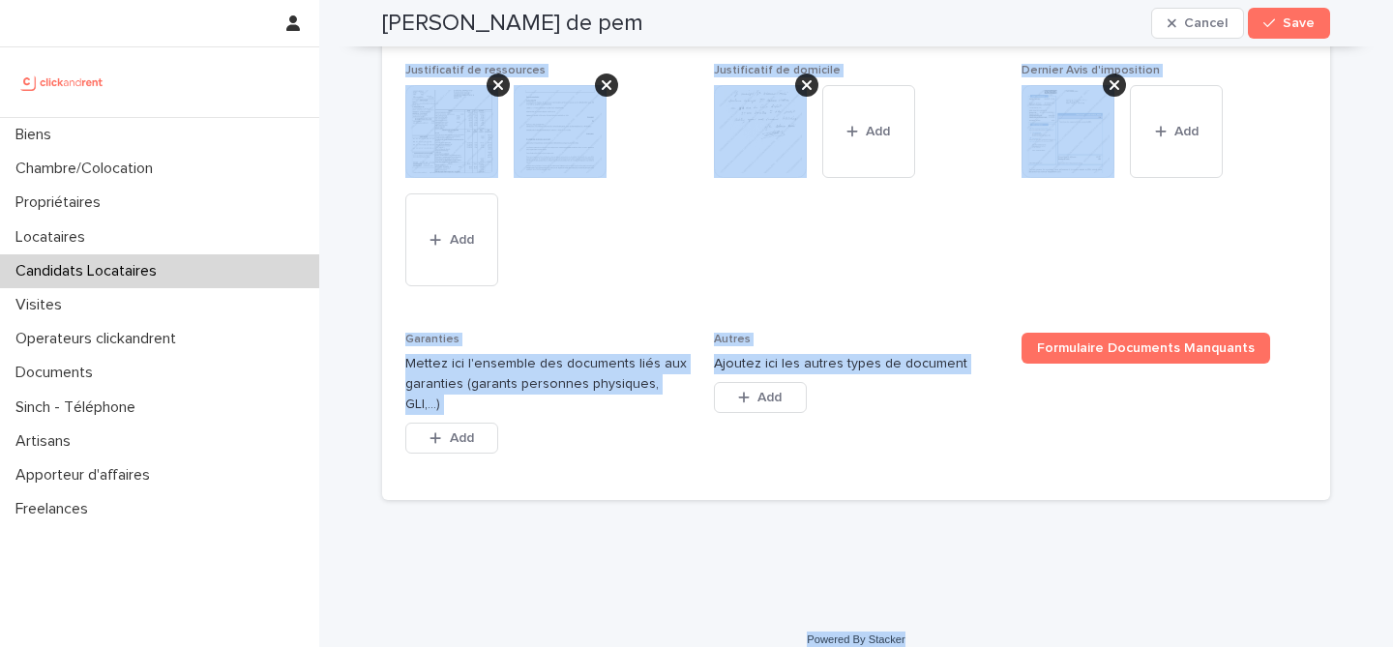
drag, startPoint x: 380, startPoint y: 65, endPoint x: 930, endPoint y: 628, distance: 786.9
copy div "Franck Ndouga de pem Cancel Save Sorry, there was an error saving your record. …"
click at [742, 279] on span "Justificatif de domicile This file cannot be opened Download File Add" at bounding box center [856, 187] width 285 height 246
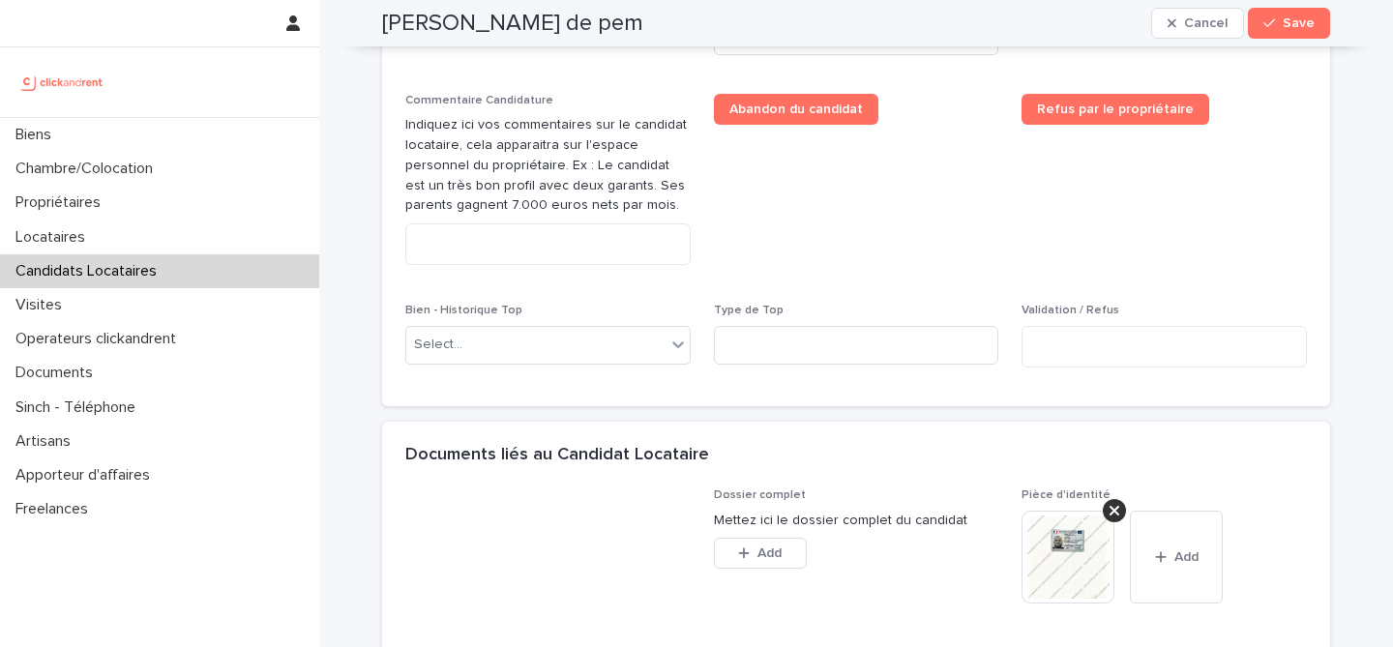
scroll to position [1042, 0]
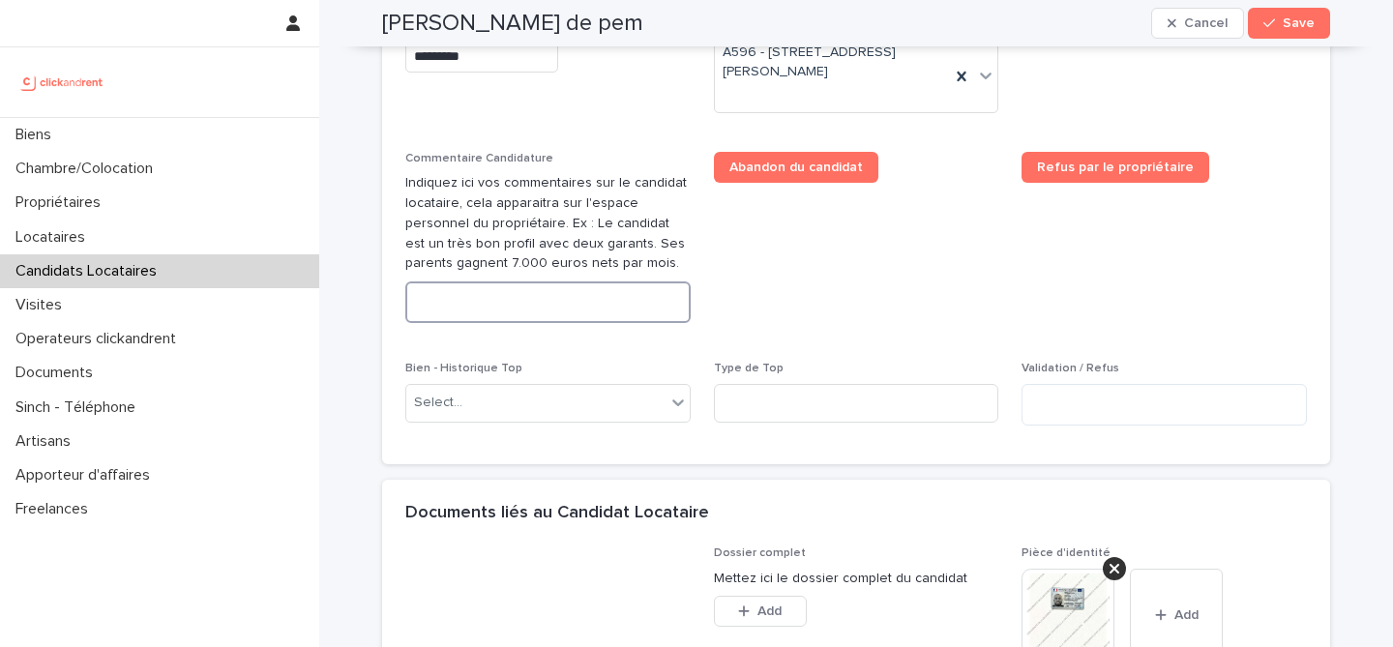
click at [561, 292] on textarea at bounding box center [547, 303] width 285 height 42
paste textarea "**********"
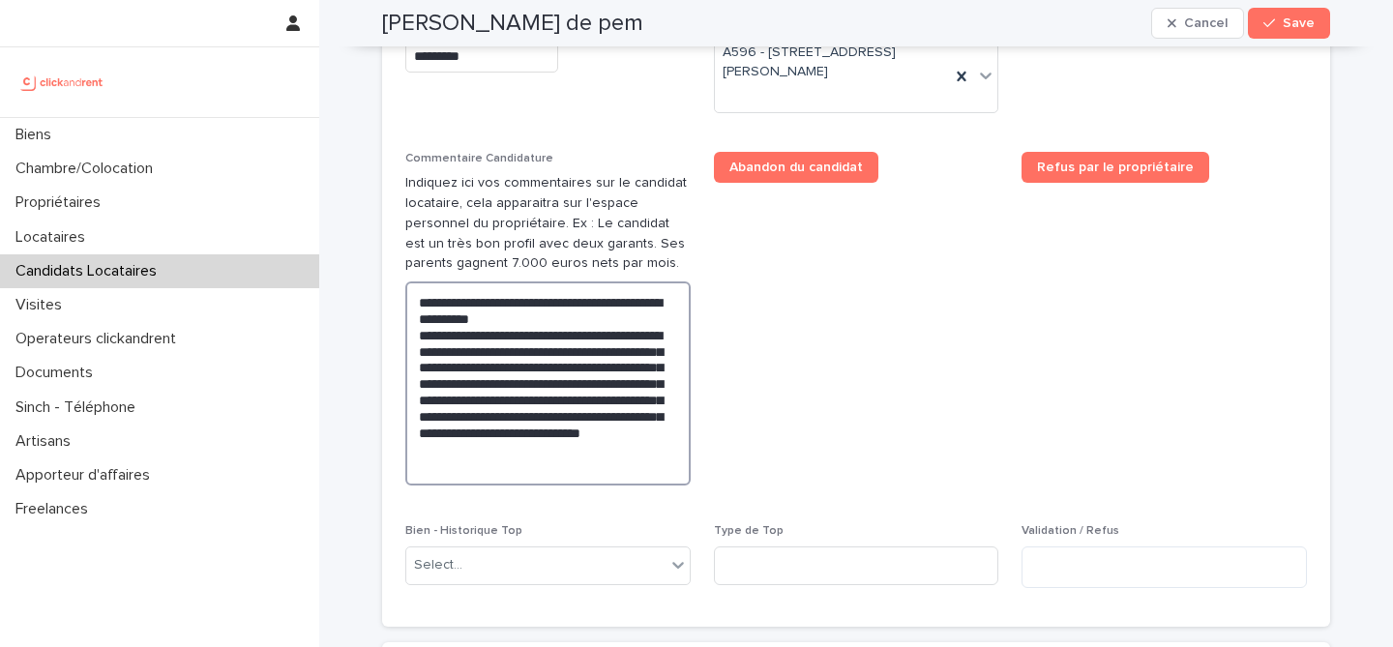
type textarea "**********"
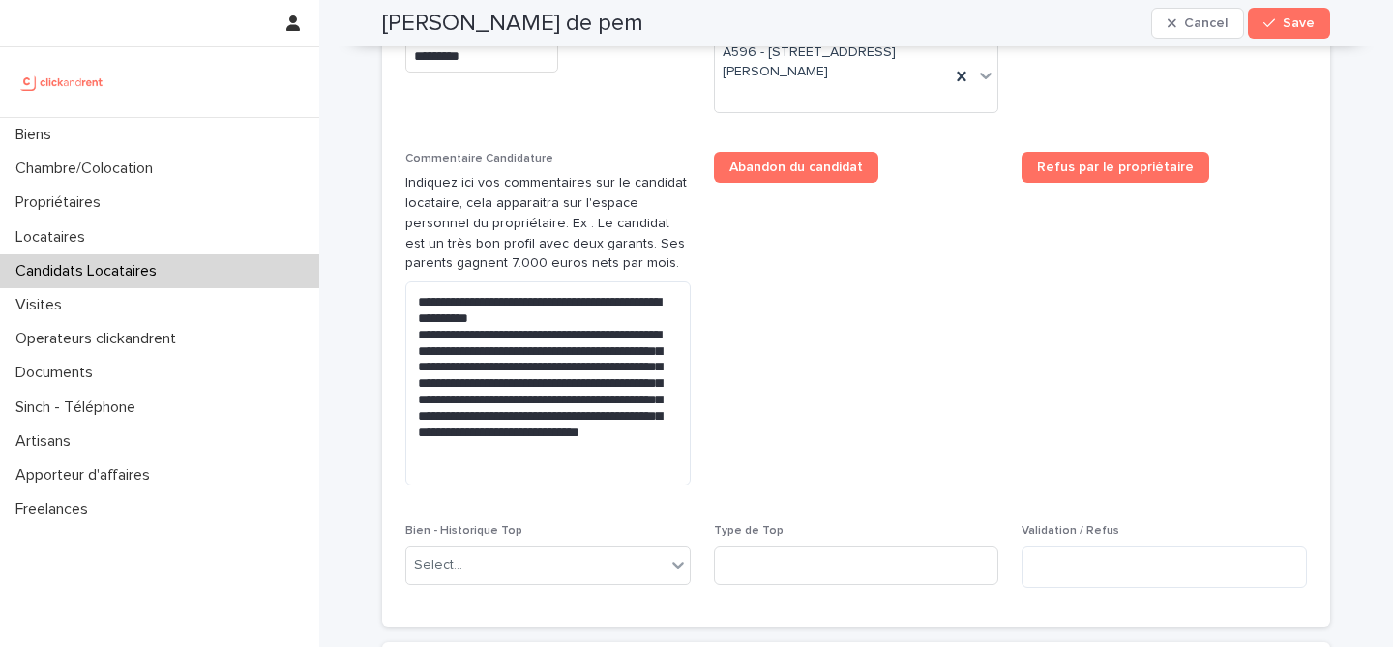
click at [817, 395] on span "Abandon du candidat" at bounding box center [856, 326] width 285 height 349
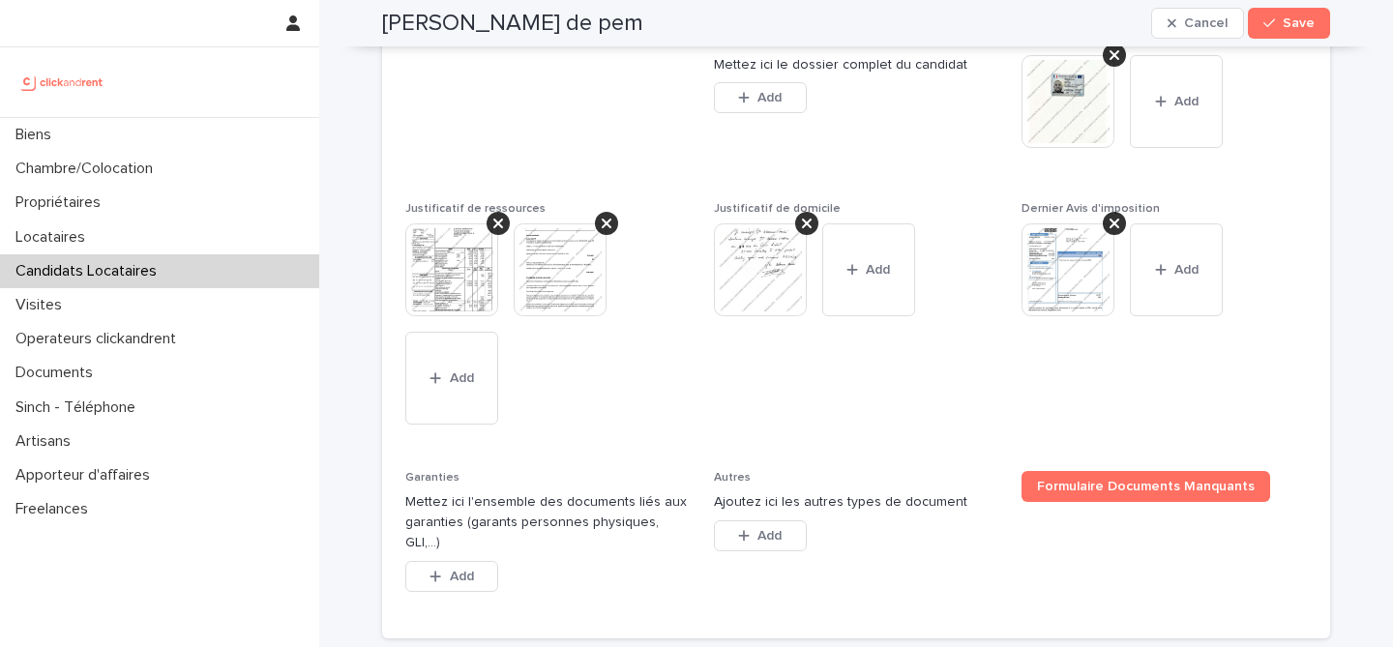
scroll to position [1857, 0]
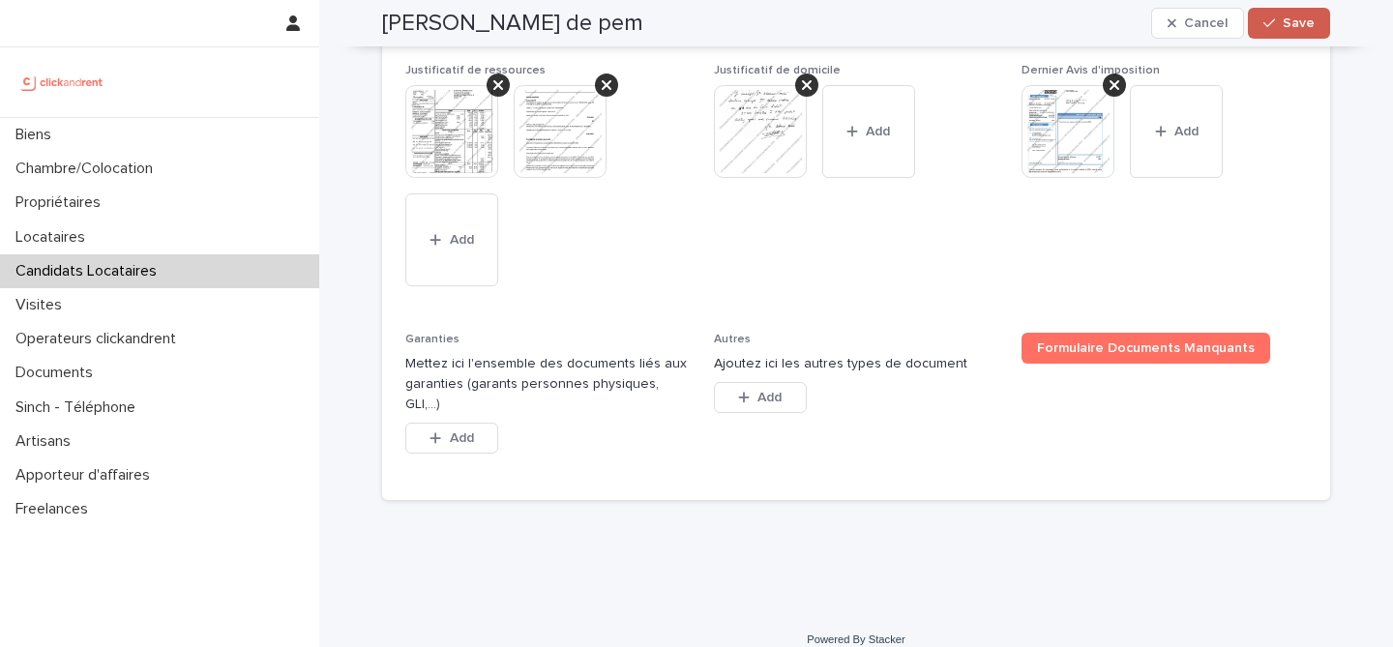
click at [1291, 18] on span "Save" at bounding box center [1299, 23] width 32 height 14
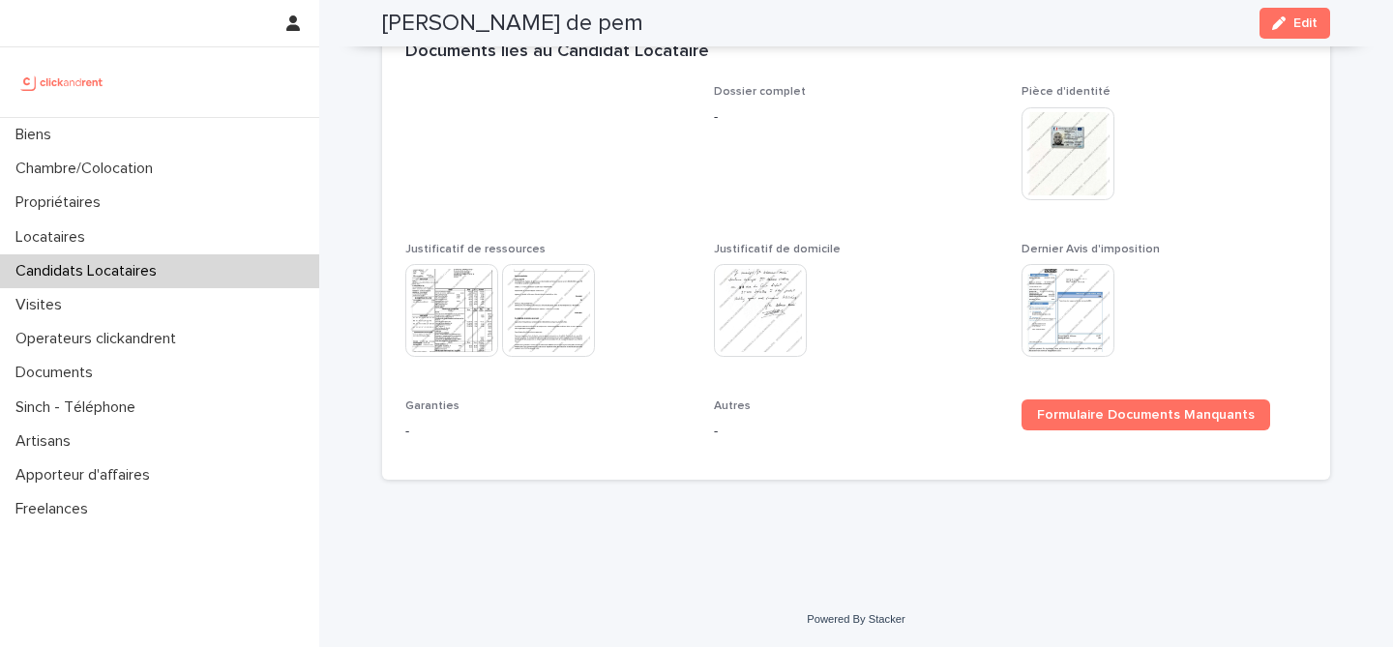
scroll to position [1212, 0]
click at [576, 40] on div "Franck Ndouga de pem Edit" at bounding box center [856, 23] width 948 height 46
click at [576, 25] on h2 "[PERSON_NAME] de pem" at bounding box center [512, 24] width 261 height 28
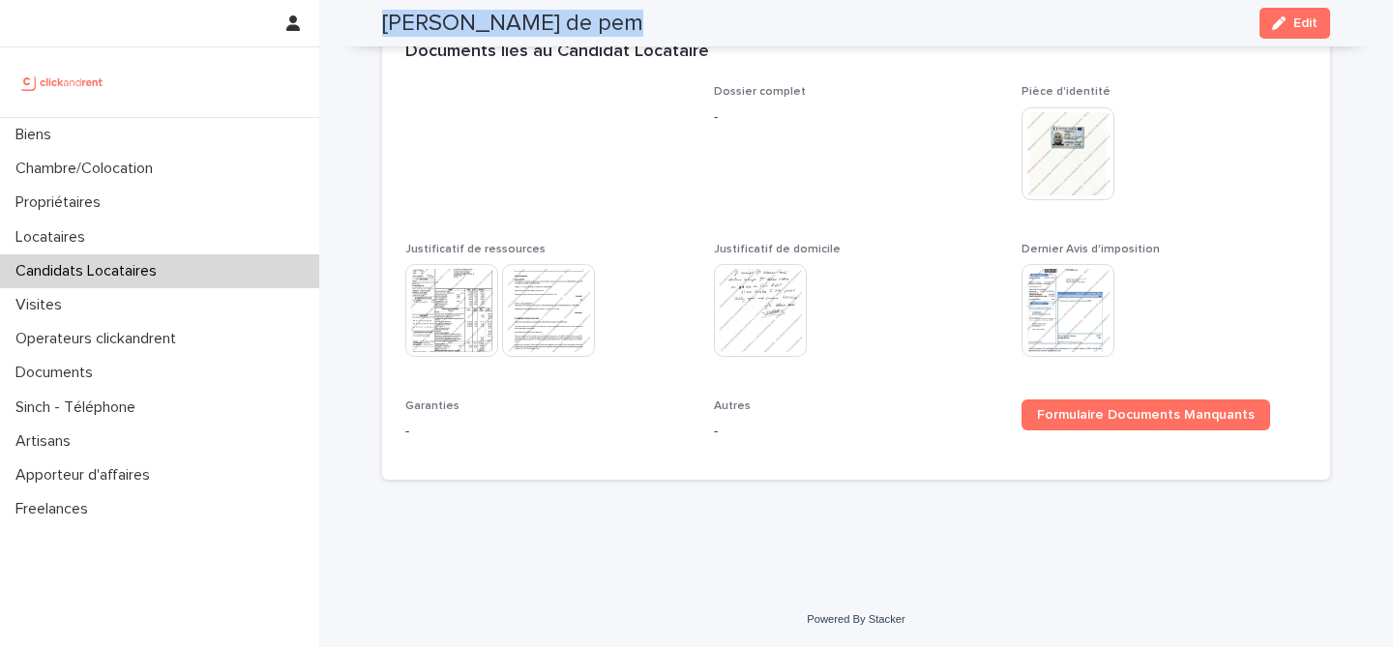
copy div "Franck Ndouga de pem Edit"
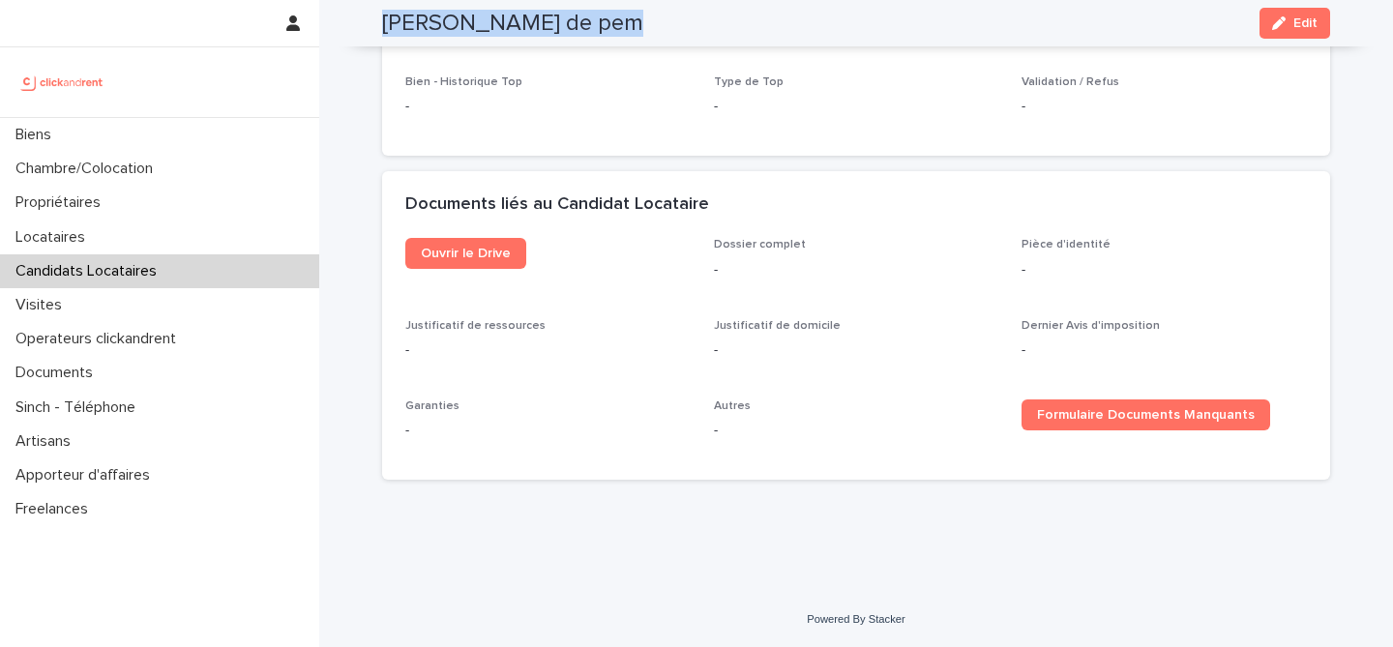
scroll to position [1060, 0]
click at [771, 615] on div "Powered By Stacker" at bounding box center [856, 620] width 1074 height 16
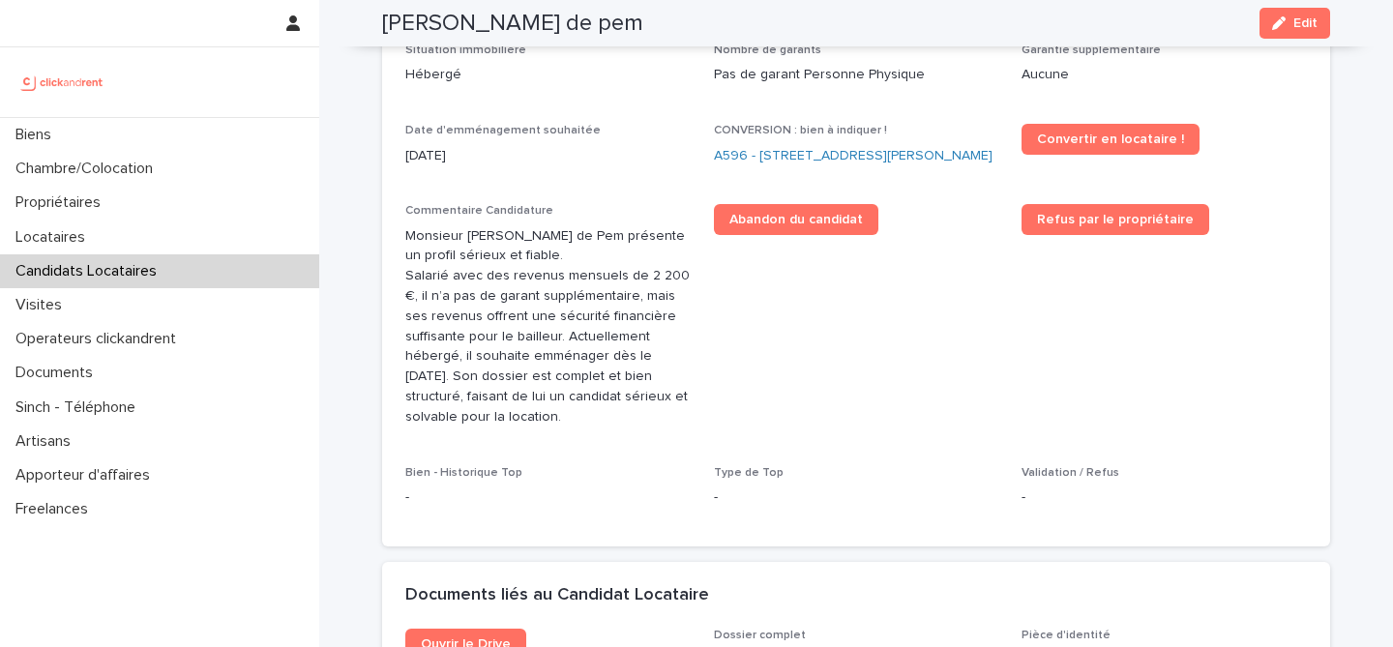
scroll to position [658, 0]
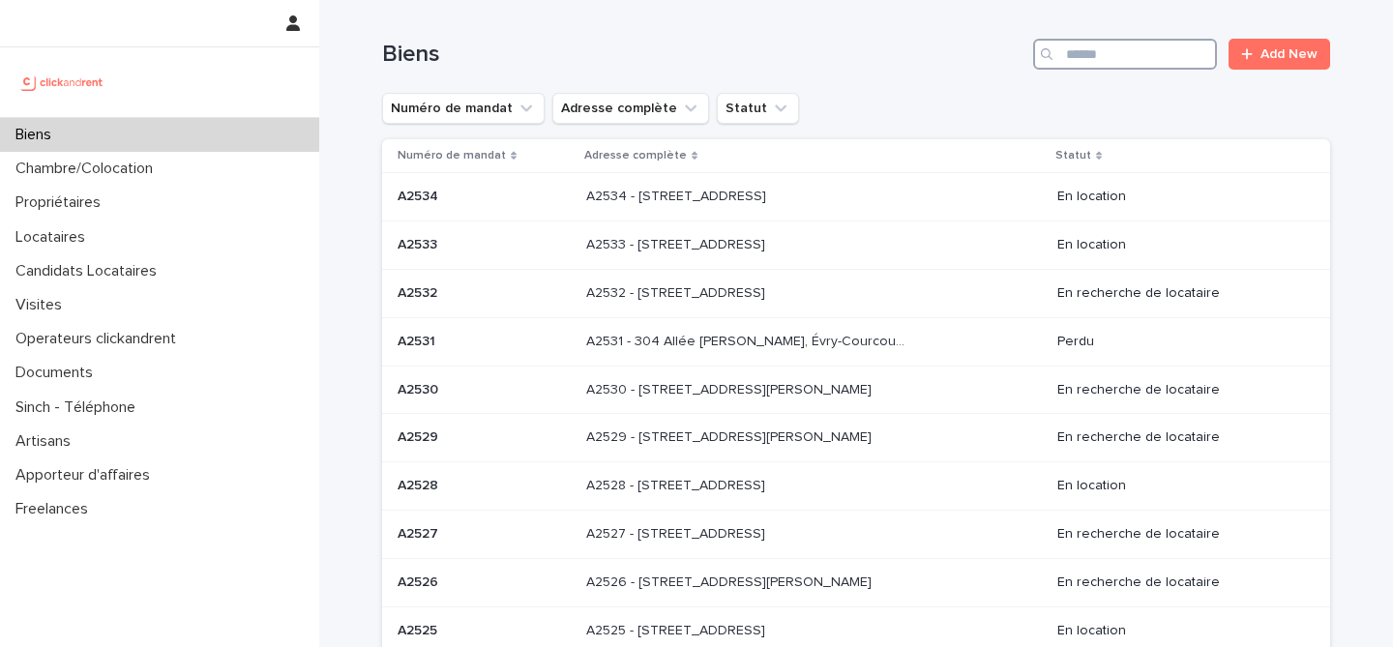
click at [1100, 57] on input "Search" at bounding box center [1125, 54] width 184 height 31
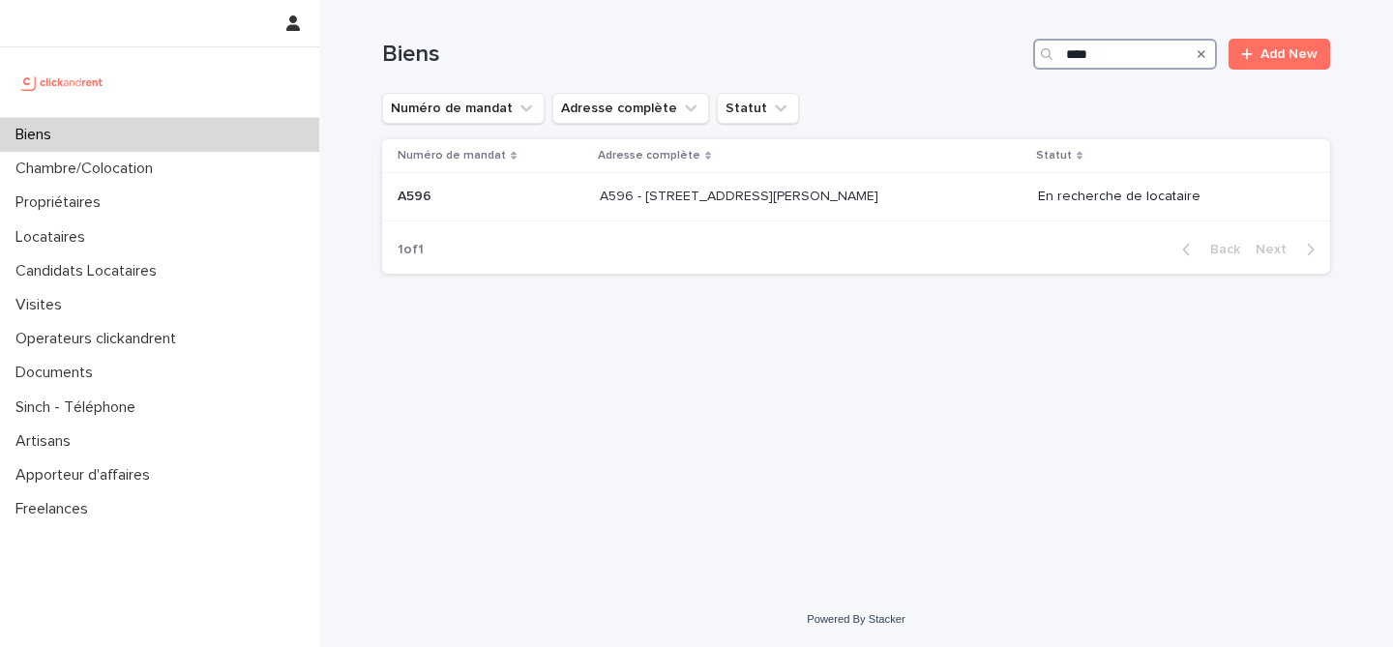
type input "****"
click at [689, 205] on p "A596 - [STREET_ADDRESS][PERSON_NAME]" at bounding box center [741, 195] width 283 height 20
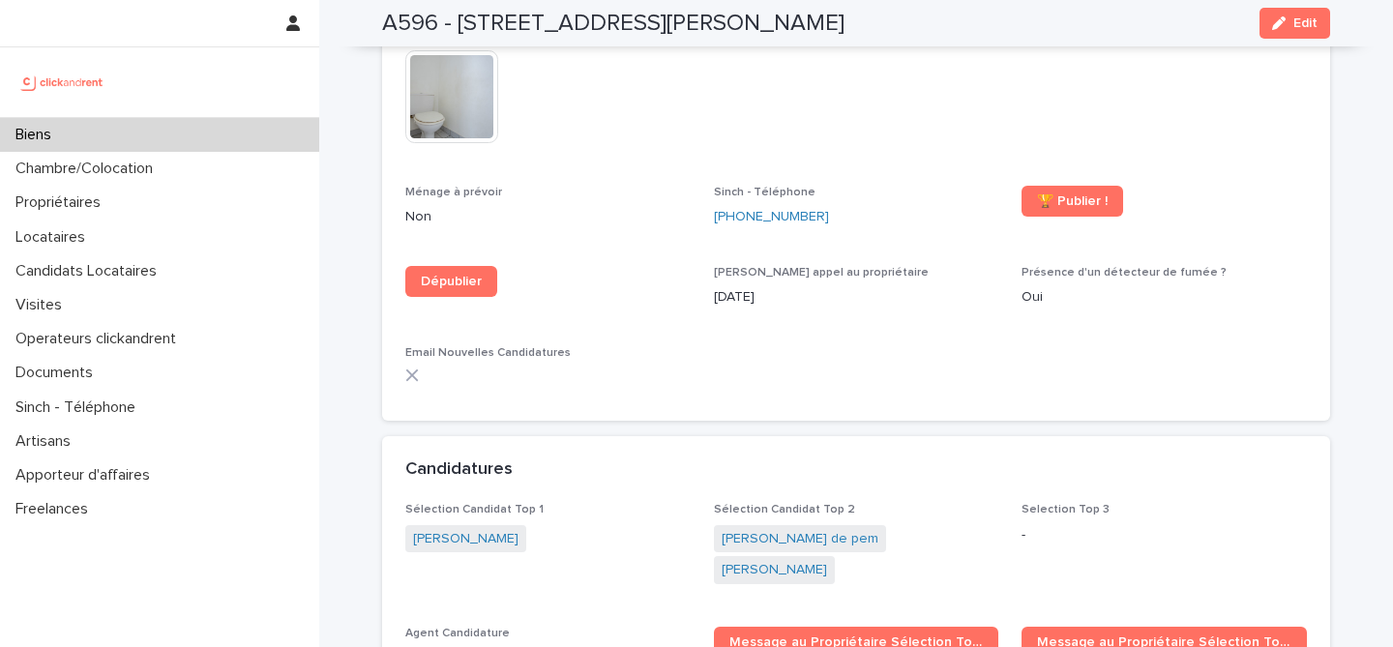
scroll to position [6178, 0]
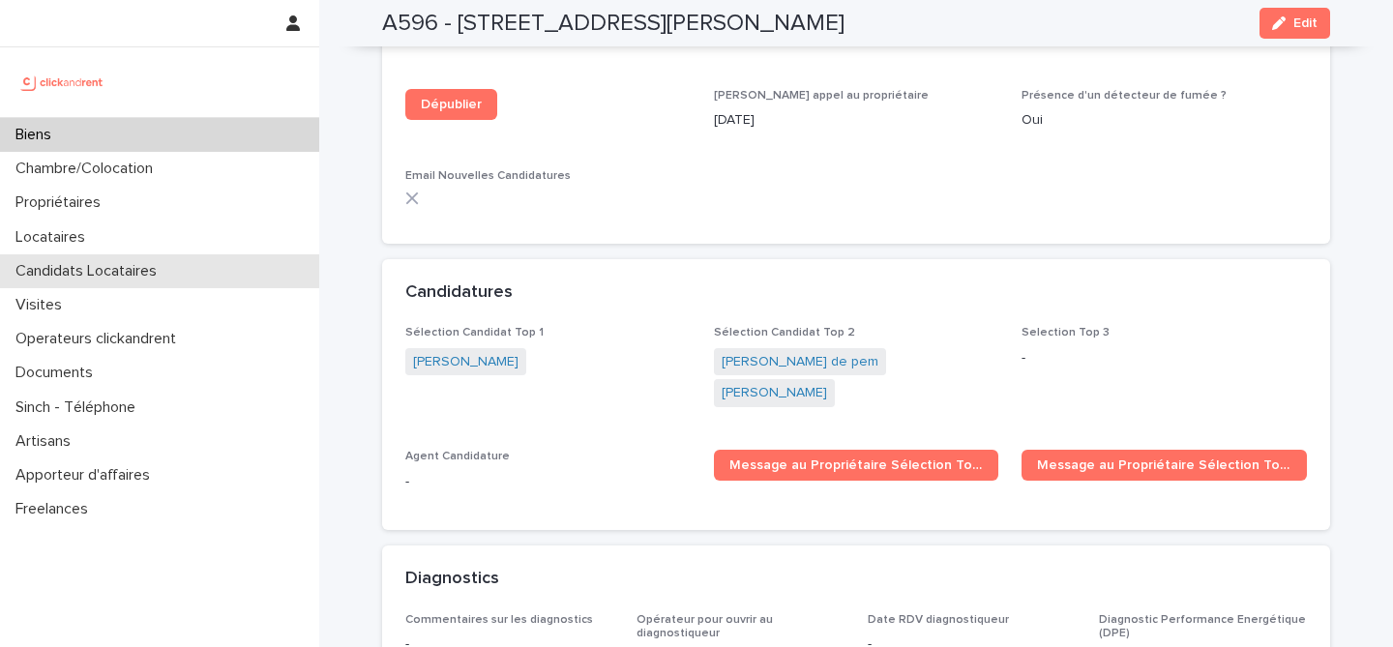
click at [173, 284] on div "Candidats Locataires" at bounding box center [159, 271] width 319 height 34
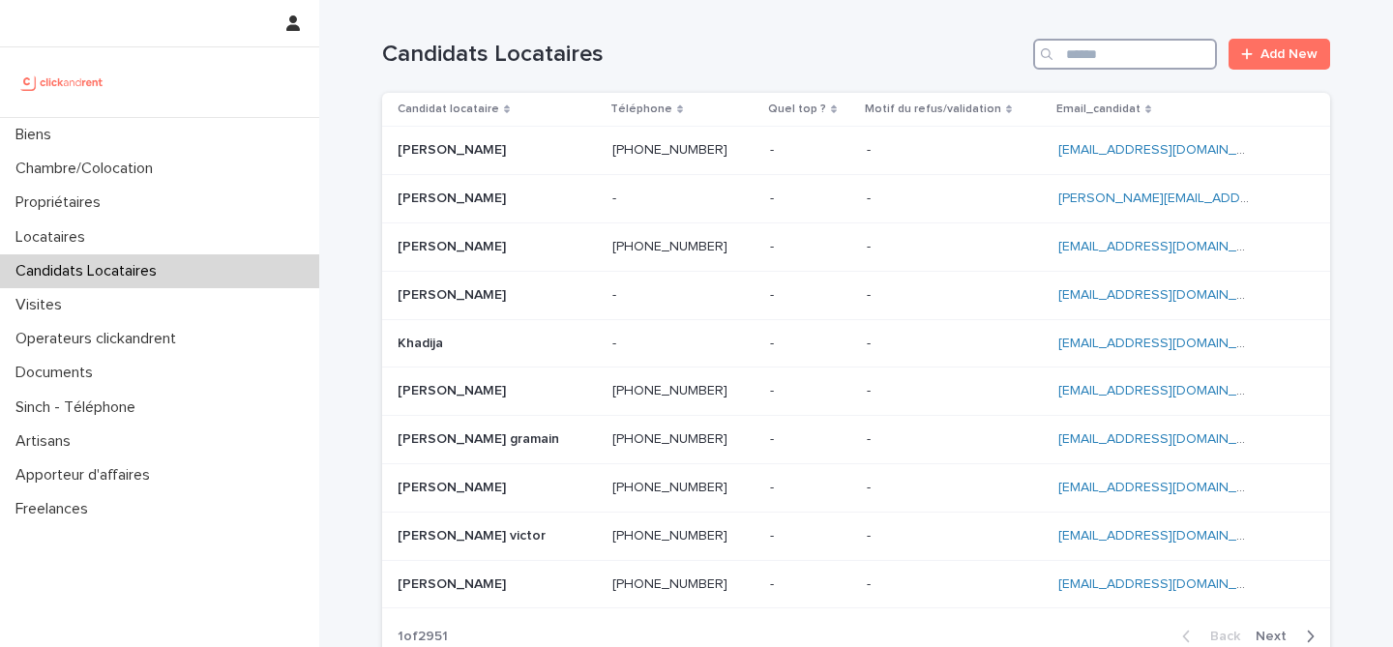
click at [1092, 54] on input "Search" at bounding box center [1125, 54] width 184 height 31
paste input "**********"
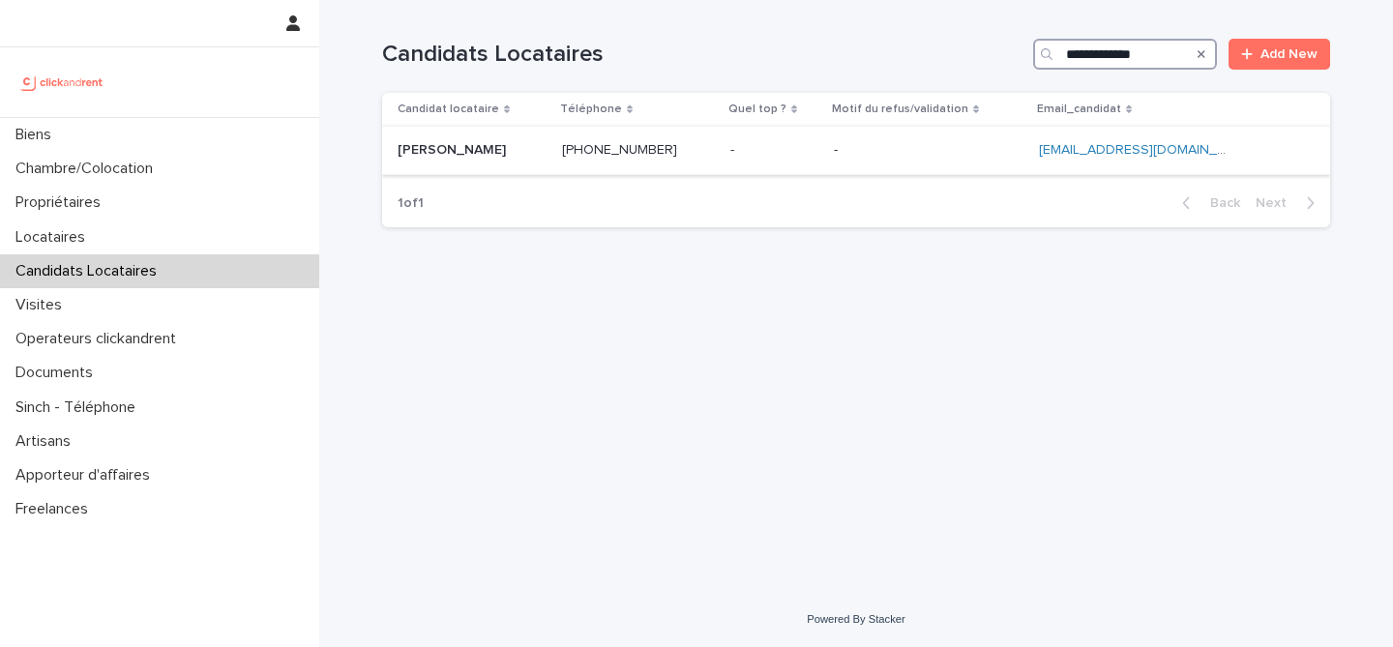
type input "**********"
click at [527, 156] on p at bounding box center [472, 150] width 149 height 16
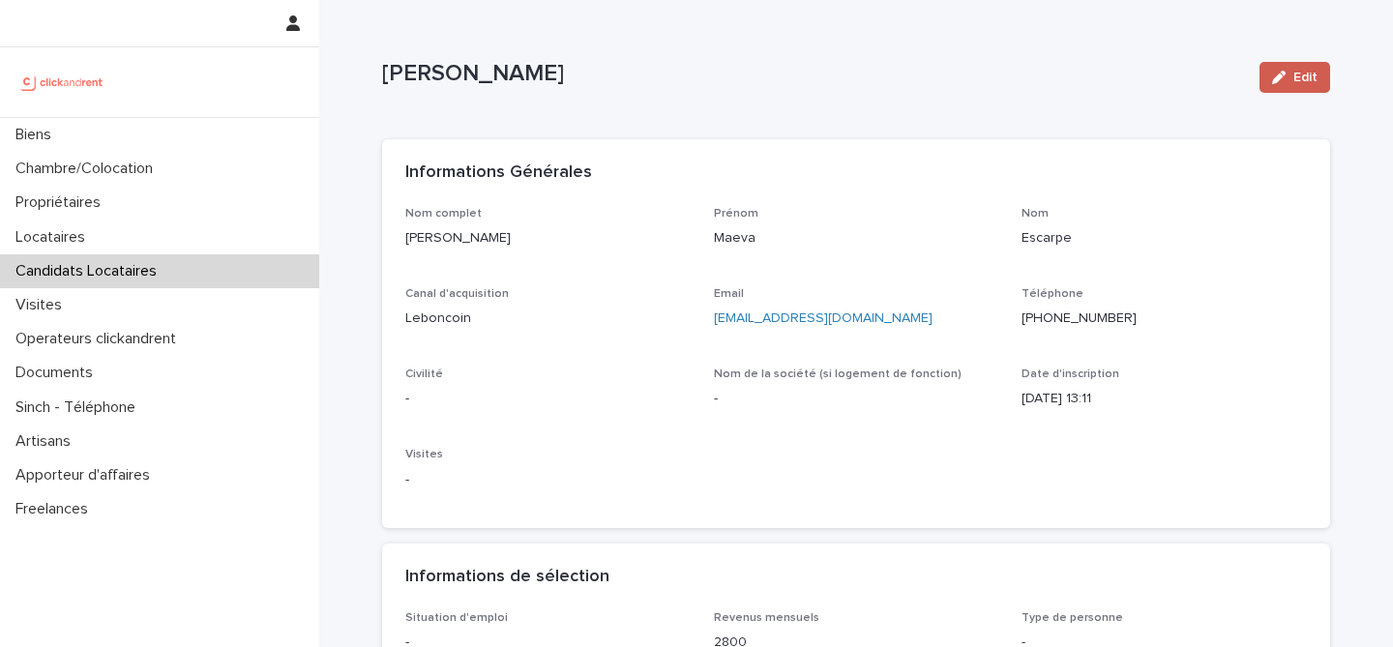
click at [1293, 75] on div "button" at bounding box center [1282, 78] width 21 height 14
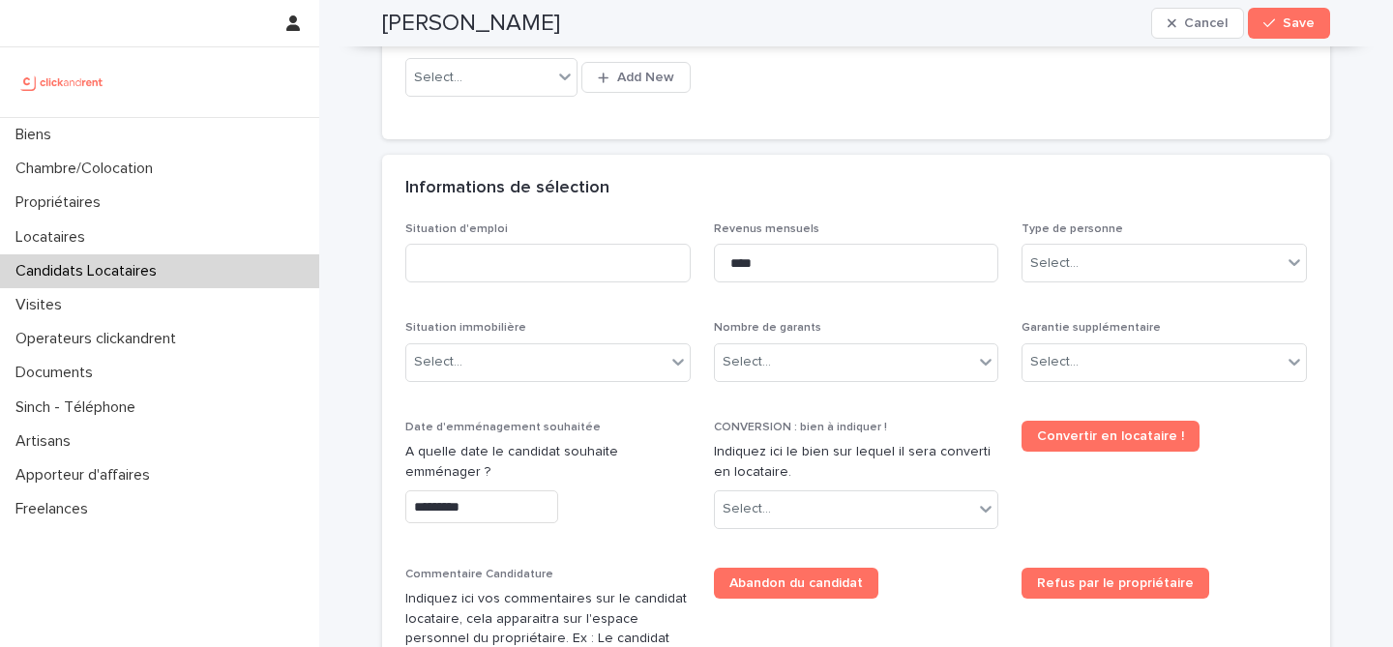
scroll to position [651, 0]
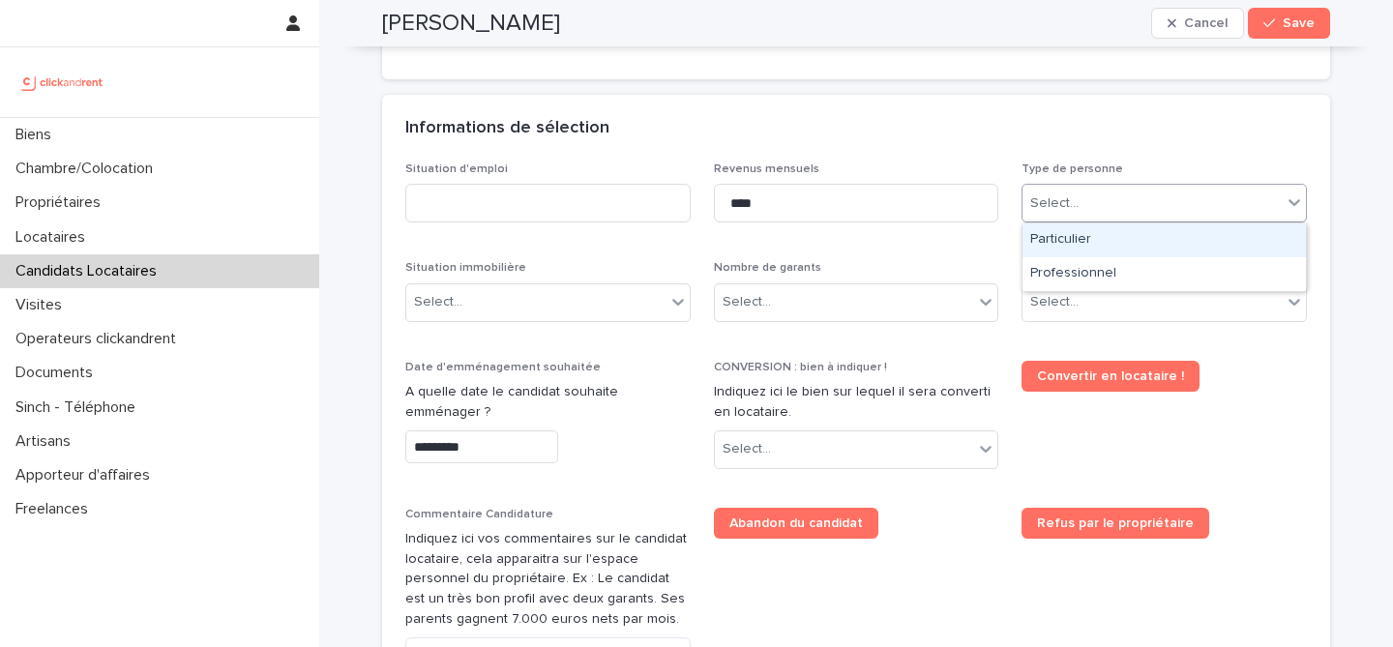
click at [1138, 216] on div "Select..." at bounding box center [1152, 204] width 259 height 32
click at [1106, 248] on div "Particulier" at bounding box center [1165, 241] width 284 height 34
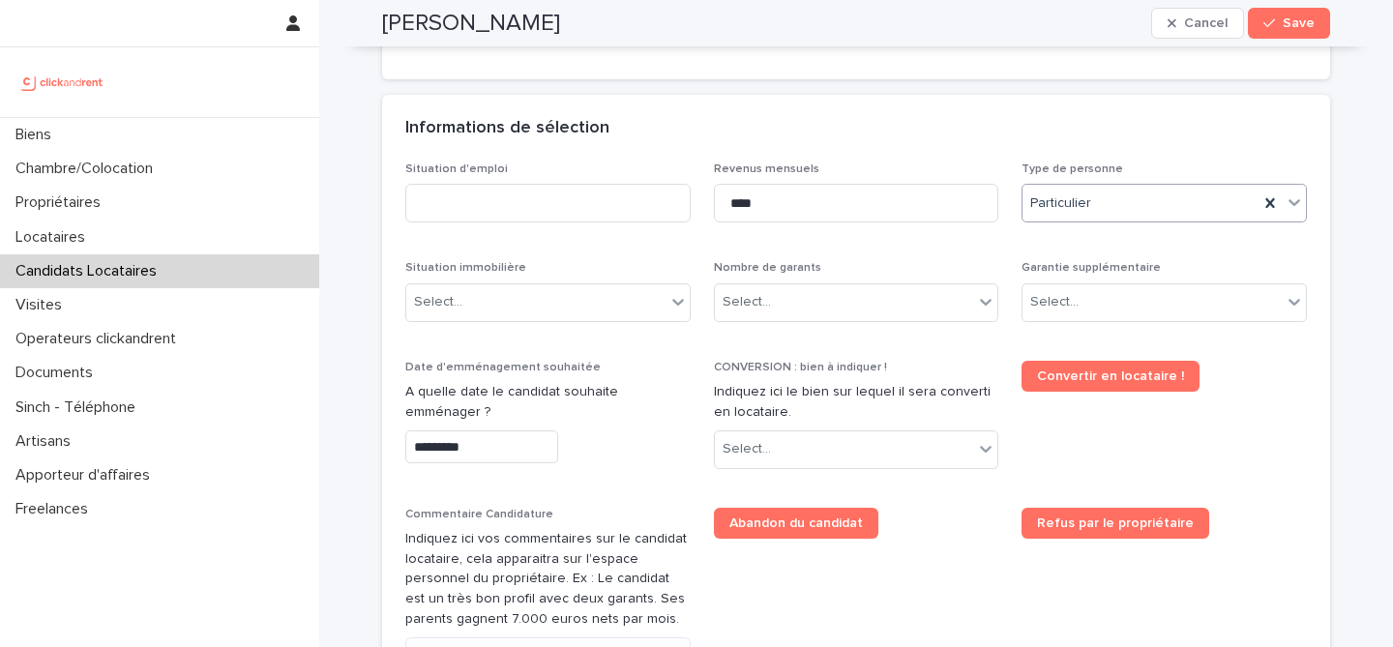
click at [992, 254] on div "Situation d'emploi Revenus mensuels **** Type de personne option Particulier, s…" at bounding box center [856, 480] width 902 height 635
click at [569, 223] on div "Situation d'emploi" at bounding box center [547, 200] width 285 height 75
click at [562, 206] on input at bounding box center [547, 203] width 285 height 39
type input "*******"
click at [632, 157] on div "Informations de sélection" at bounding box center [856, 129] width 948 height 68
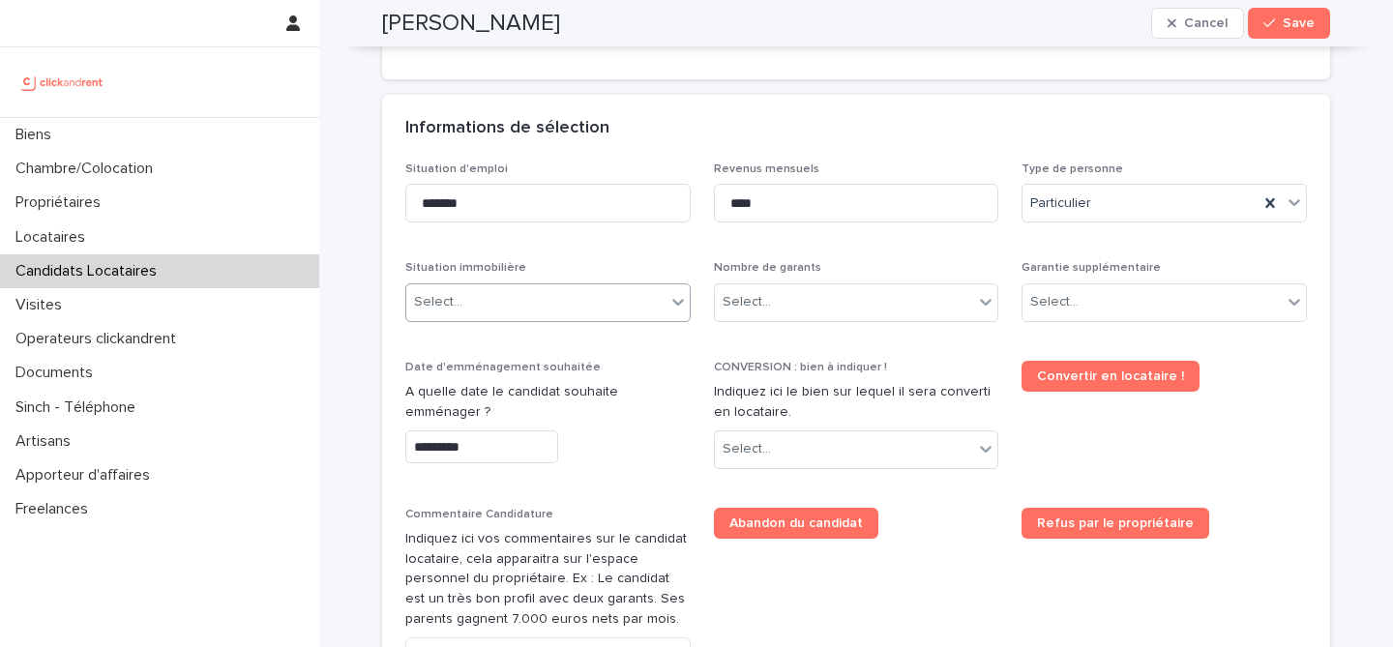
click at [640, 298] on div "Select..." at bounding box center [535, 302] width 259 height 32
click at [797, 438] on div "Select..." at bounding box center [844, 450] width 259 height 32
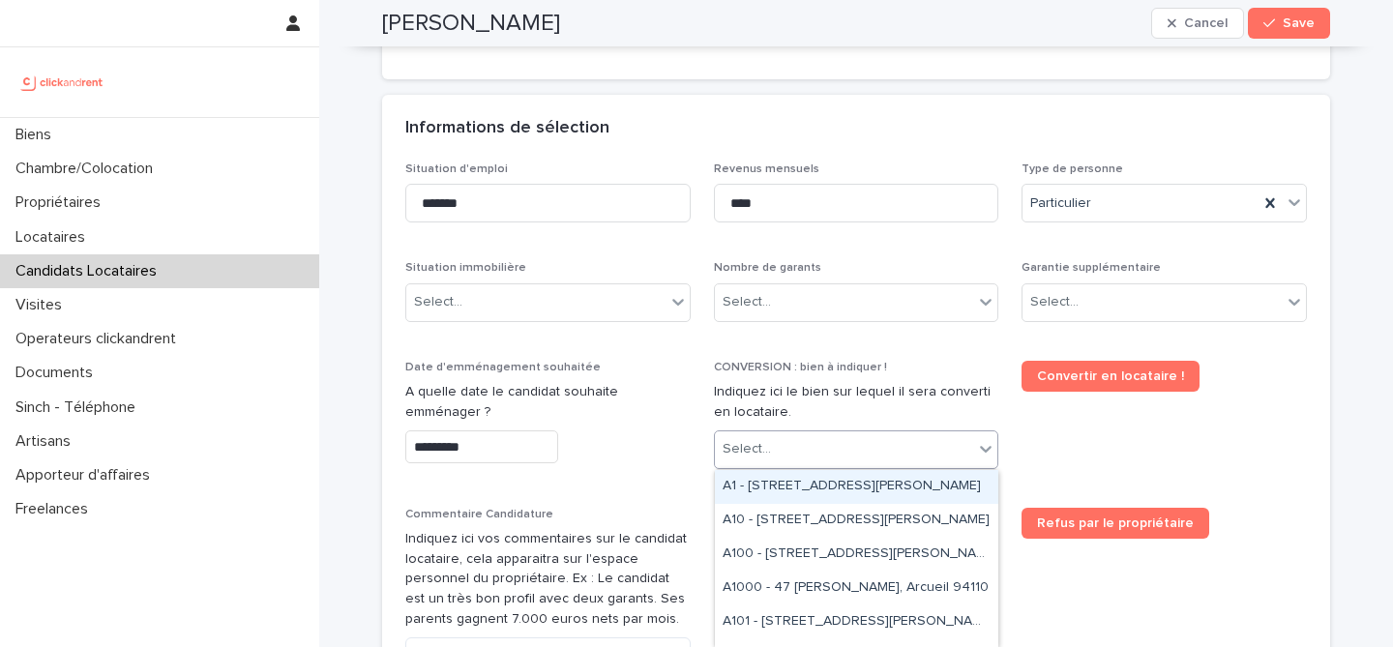
paste input "****"
type input "****"
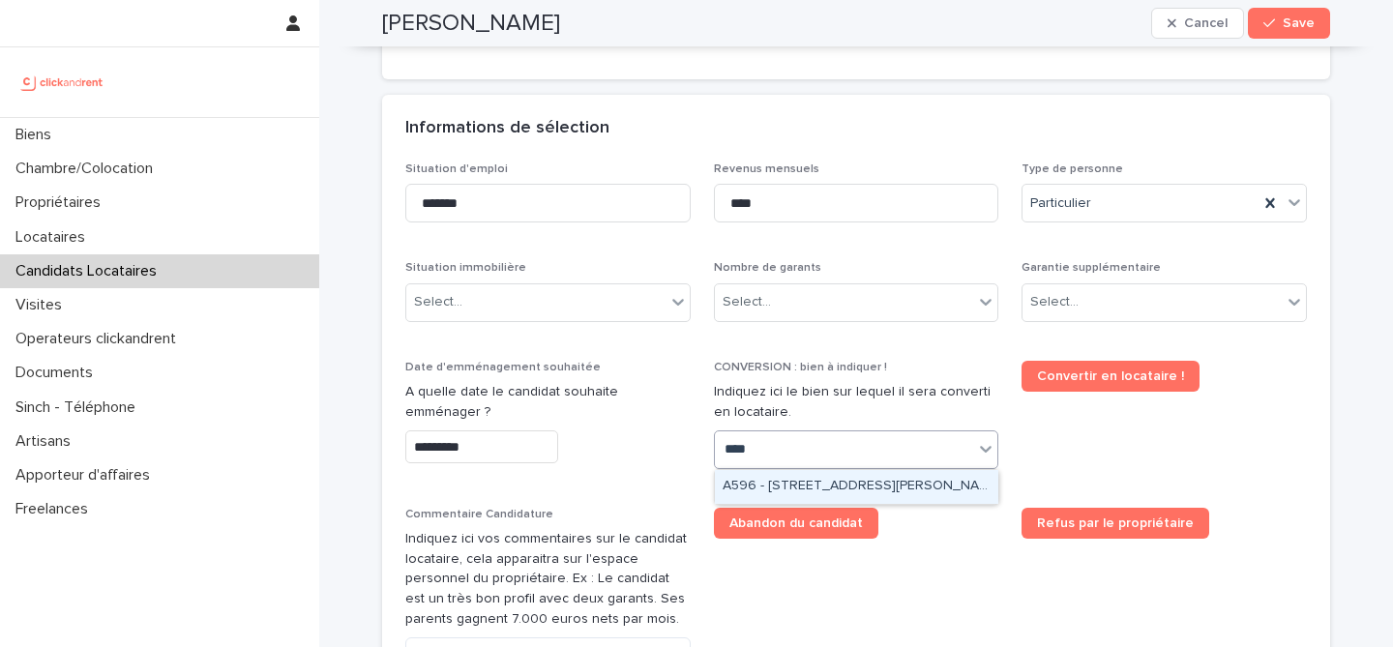
click at [862, 483] on div "A596 - 48 rue Victor Hugo, Asnieres-sur-Seine 92600" at bounding box center [857, 487] width 284 height 34
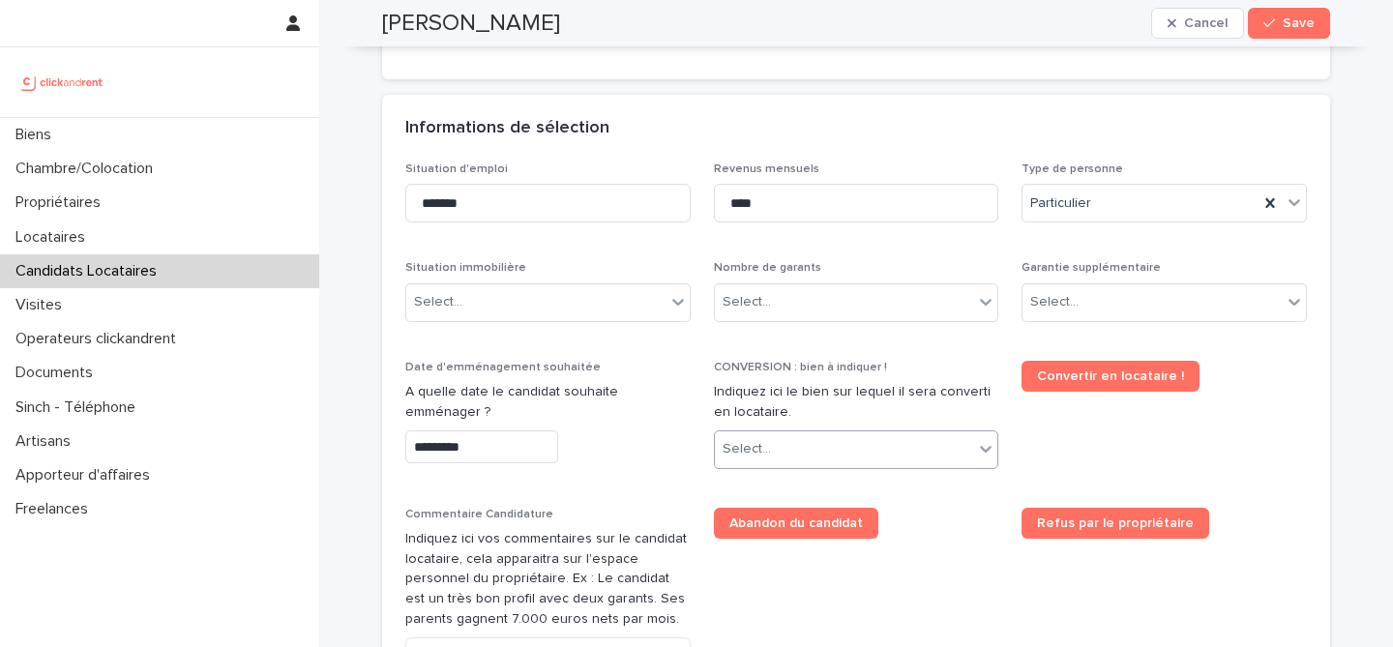
scroll to position [669, 0]
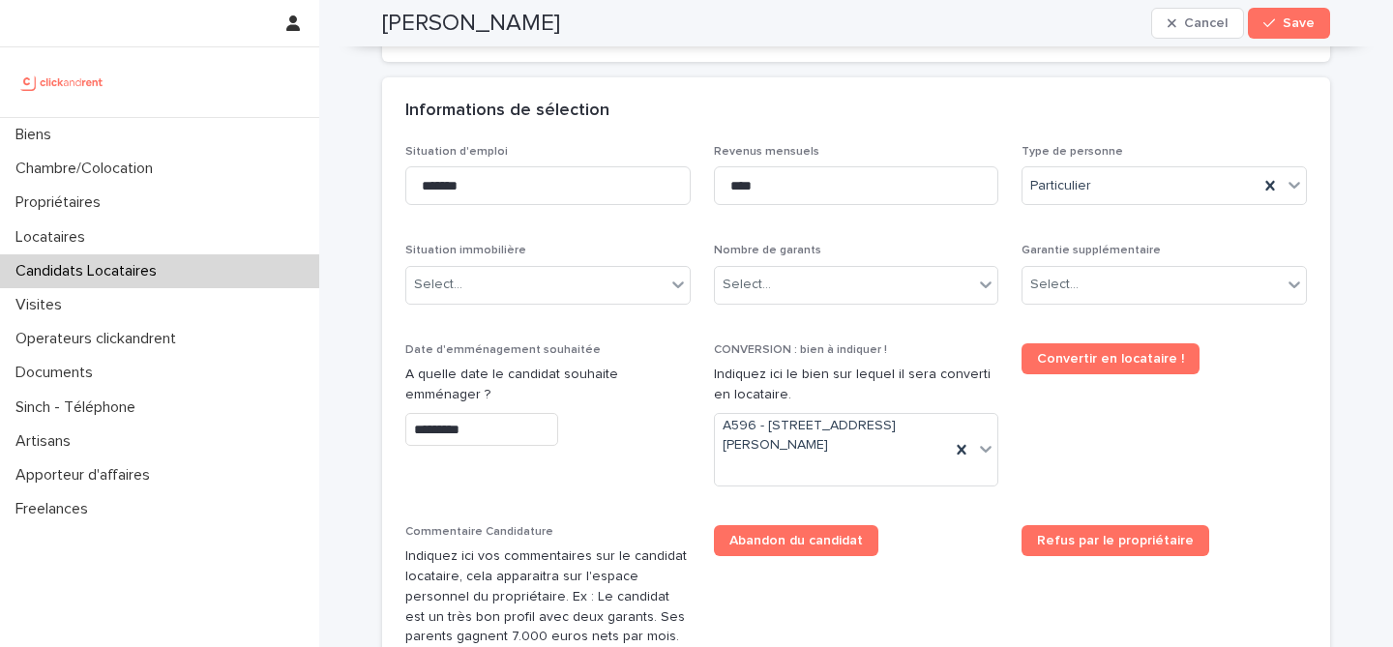
click at [959, 540] on div "Abandon du candidat" at bounding box center [856, 540] width 285 height 31
click at [493, 291] on div "Select..." at bounding box center [535, 285] width 259 height 32
click at [488, 294] on div "Select..." at bounding box center [535, 285] width 259 height 32
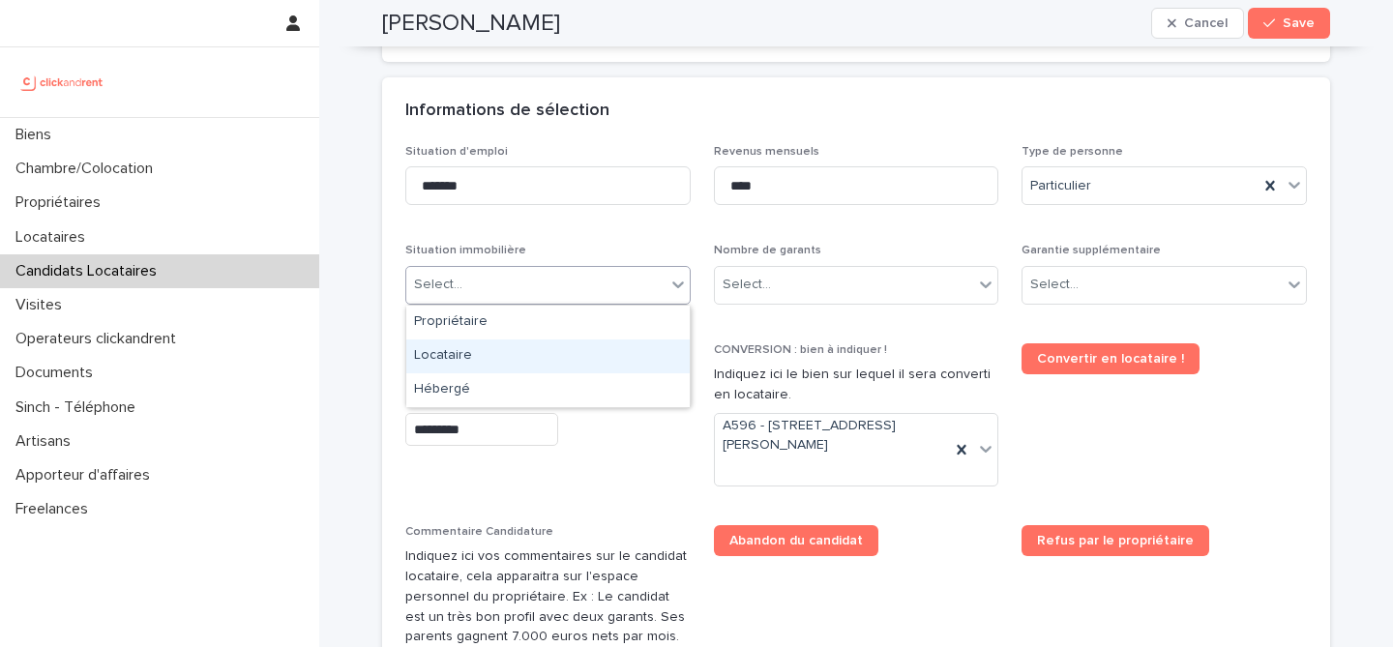
click at [511, 356] on div "Locataire" at bounding box center [548, 357] width 284 height 34
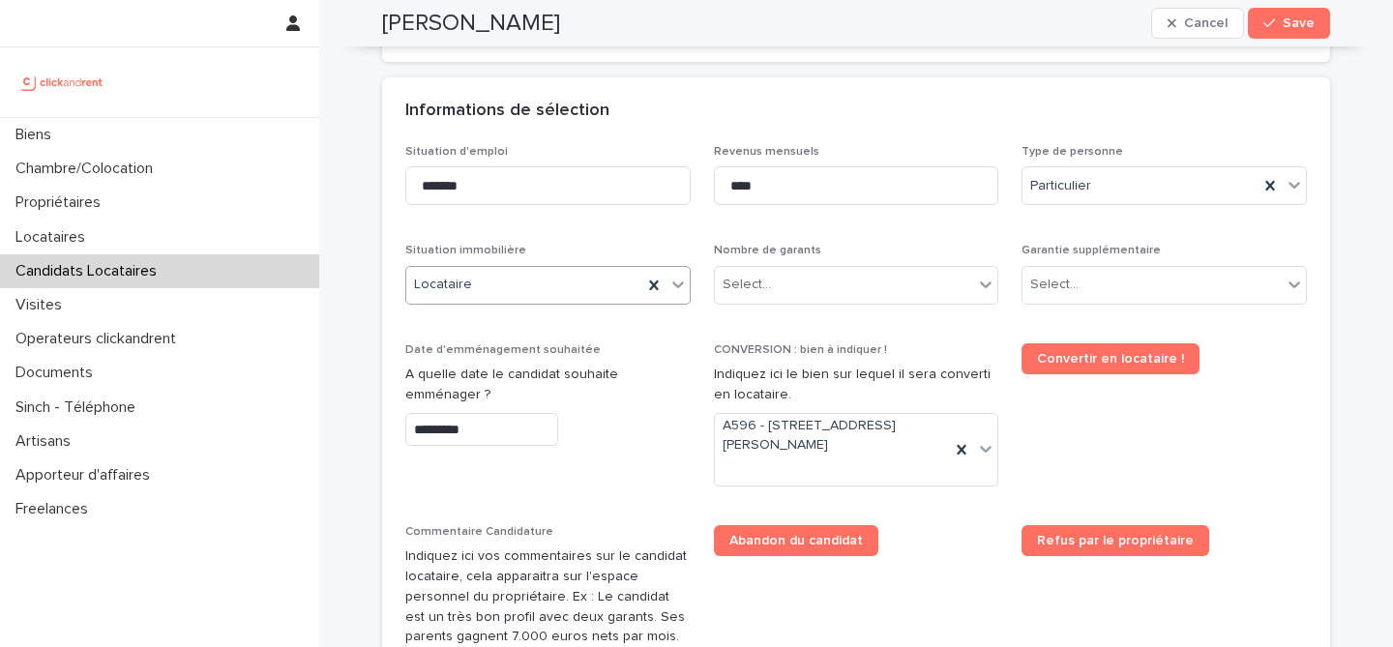
click at [622, 354] on p "Date d'emménagement souhaitée" at bounding box center [547, 351] width 285 height 14
click at [848, 290] on div "Select..." at bounding box center [844, 285] width 259 height 32
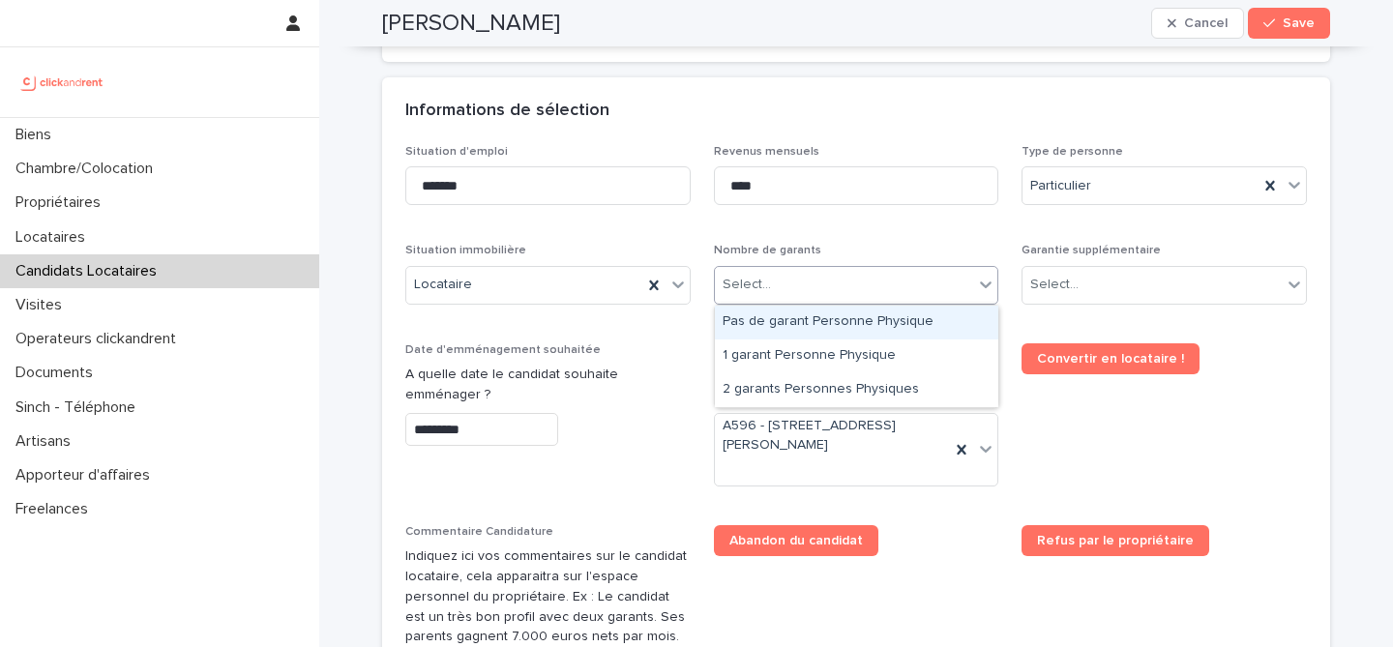
click at [847, 320] on div "Pas de garant Personne Physique" at bounding box center [857, 323] width 284 height 34
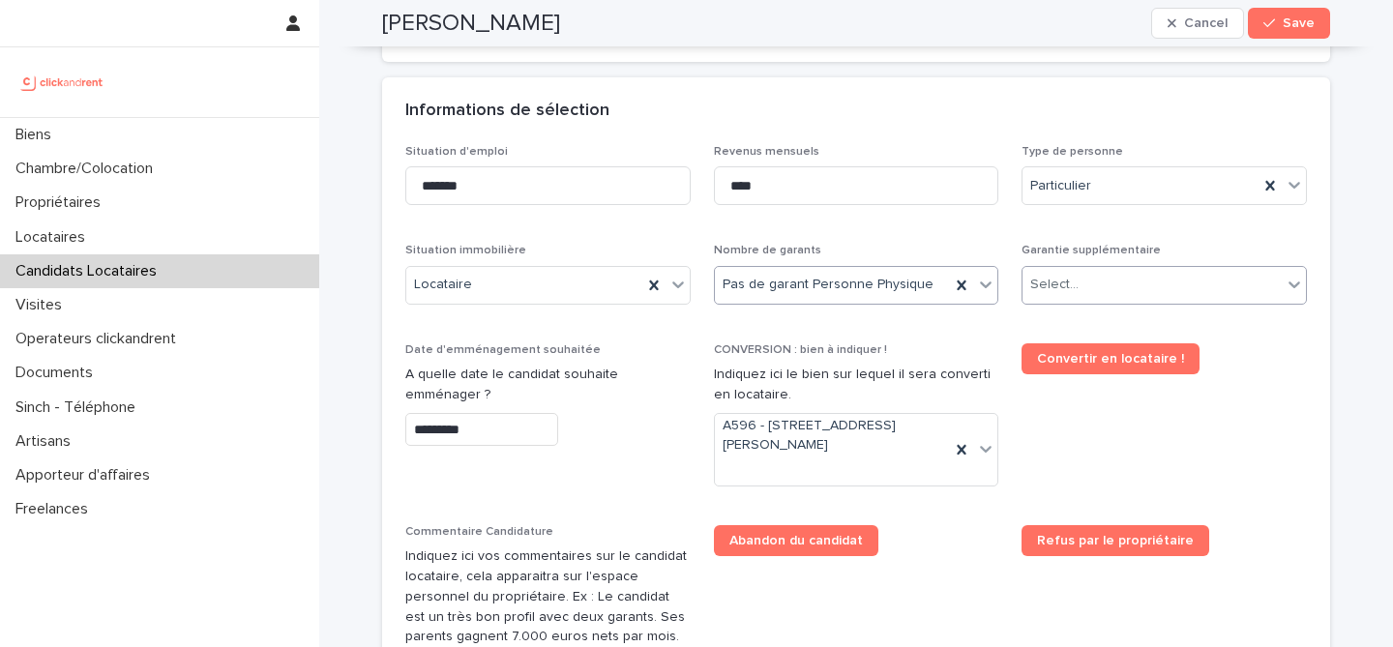
click at [1096, 293] on div "Select..." at bounding box center [1152, 285] width 259 height 32
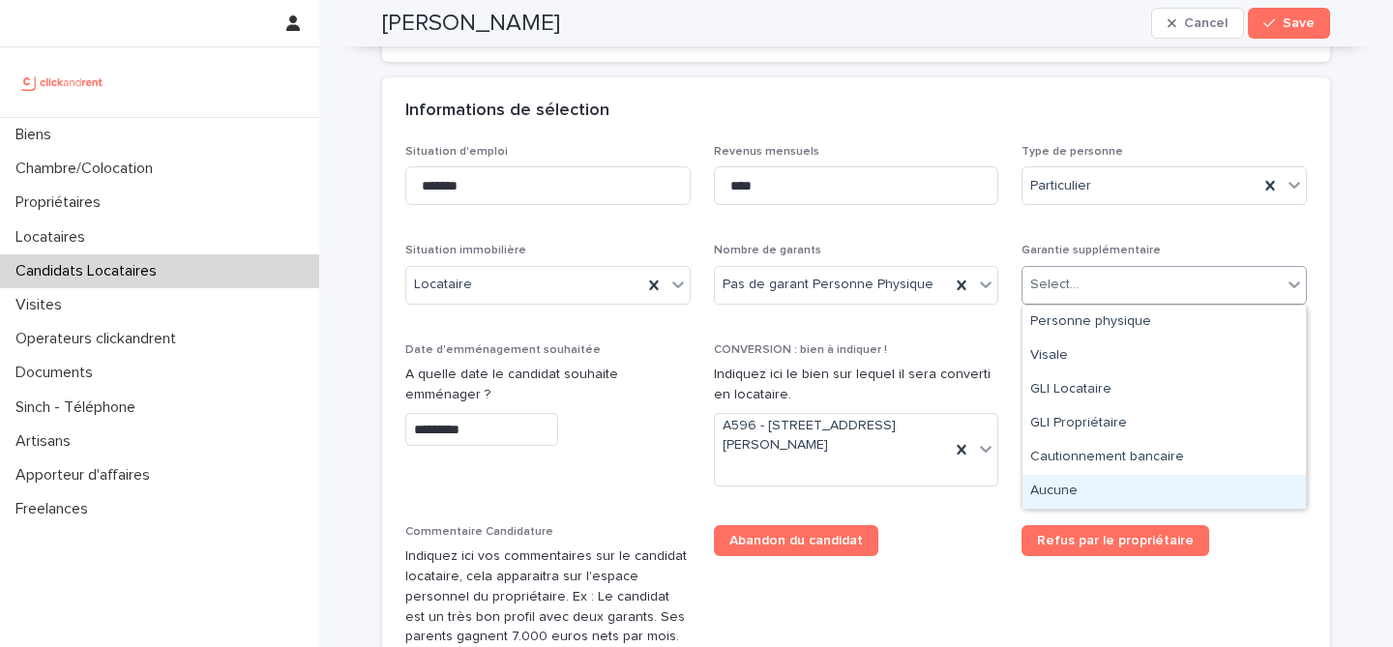
click at [1082, 489] on div "Aucune" at bounding box center [1165, 492] width 284 height 34
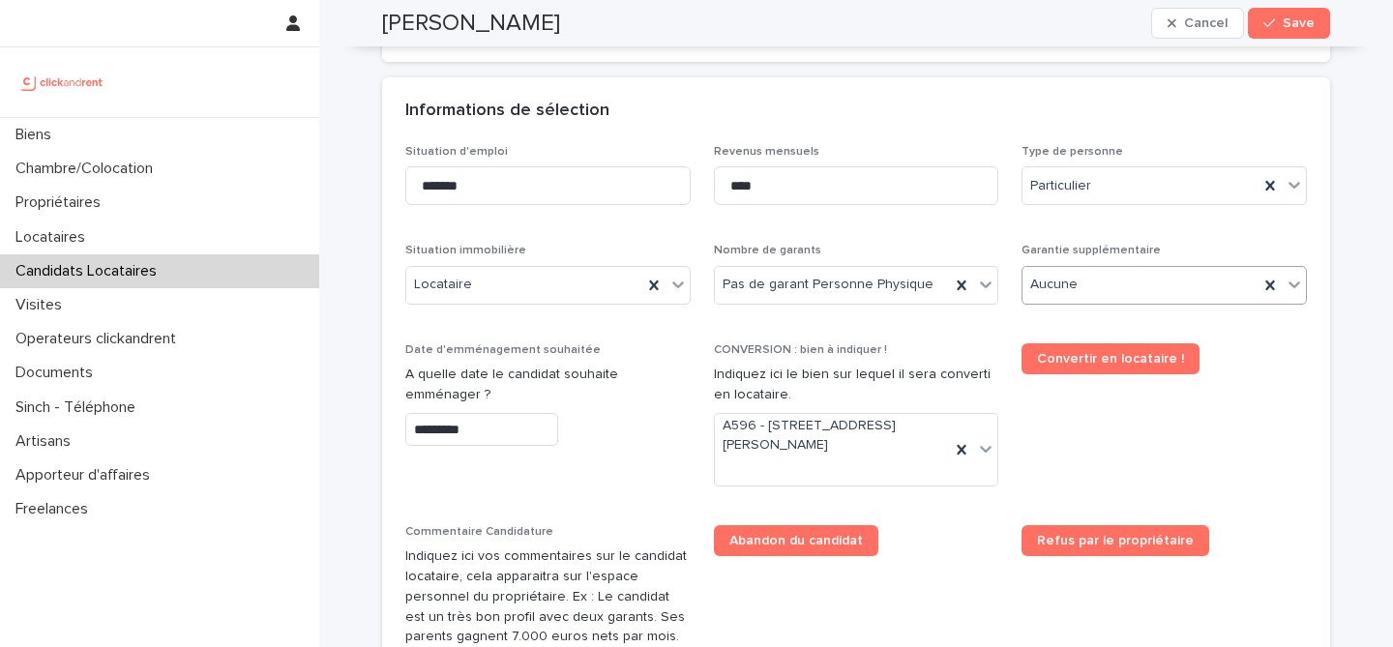
click at [1090, 481] on span "Convertir en locataire !" at bounding box center [1164, 423] width 285 height 159
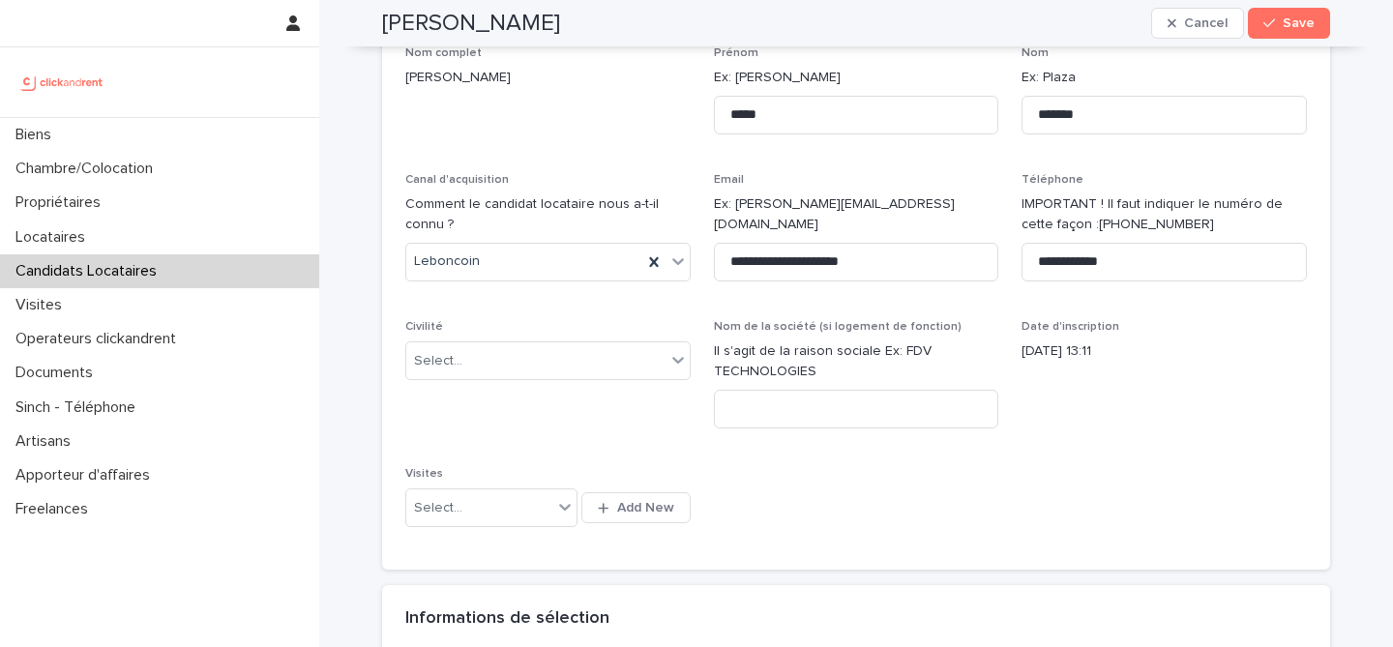
scroll to position [156, 0]
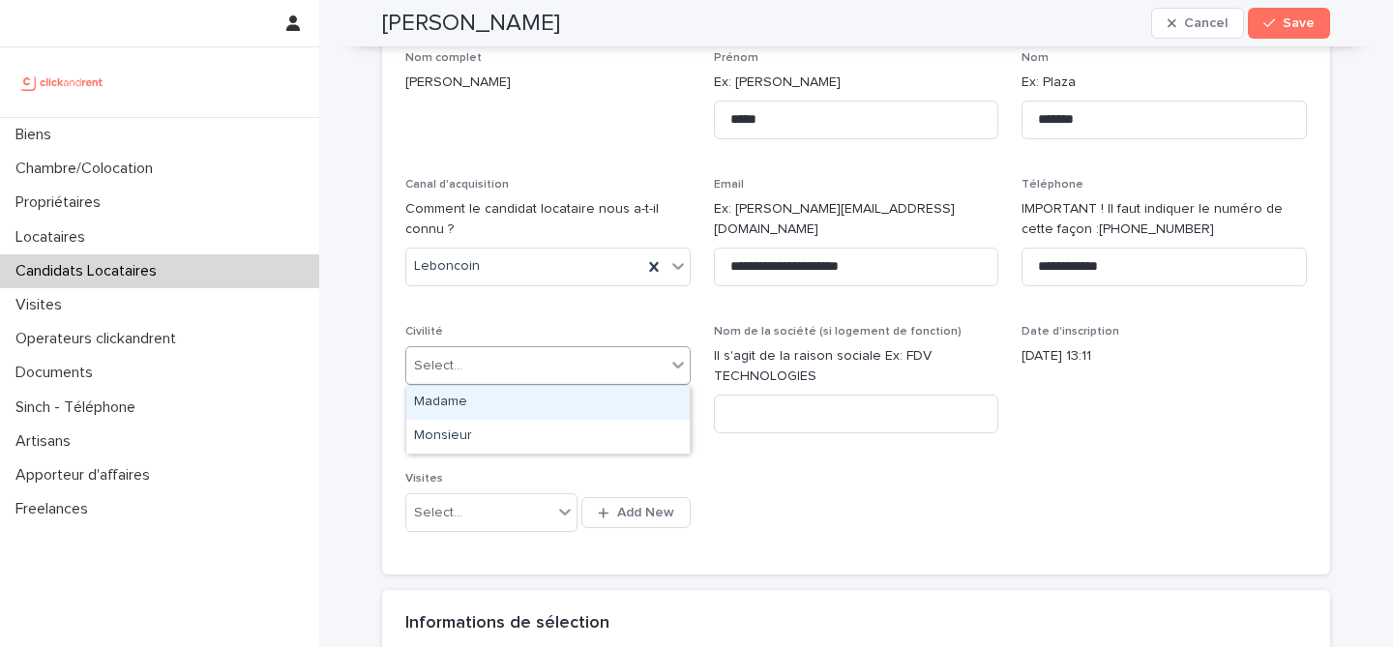
click at [576, 352] on div "Select..." at bounding box center [535, 366] width 259 height 32
click at [576, 403] on div "Madame" at bounding box center [548, 403] width 284 height 34
click at [775, 492] on div "**********" at bounding box center [856, 301] width 902 height 501
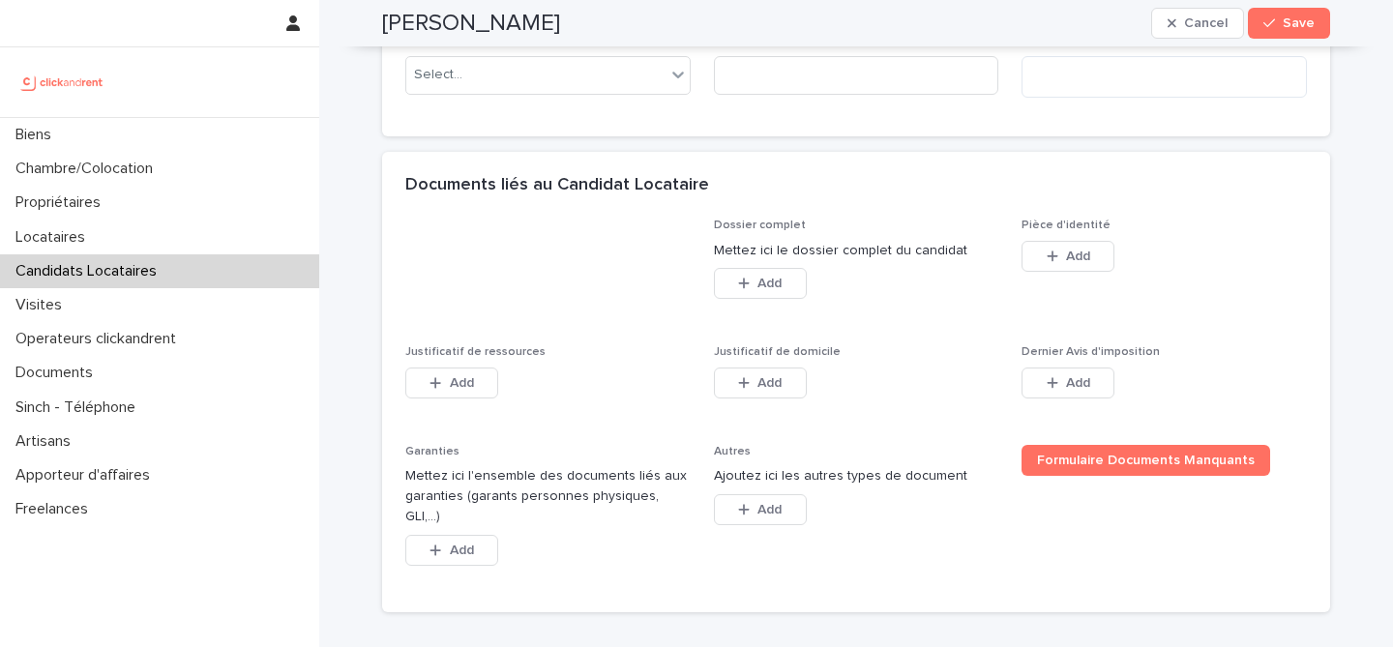
scroll to position [1387, 0]
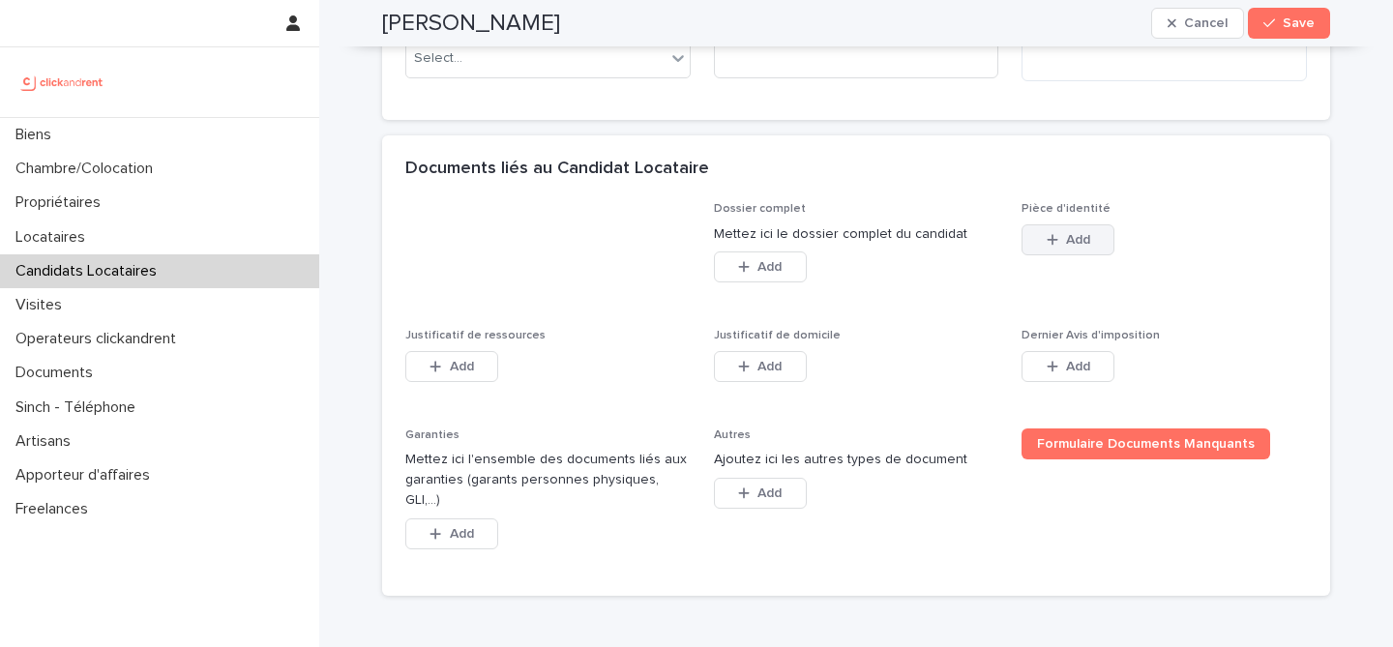
click at [1077, 238] on span "Add" at bounding box center [1078, 240] width 24 height 14
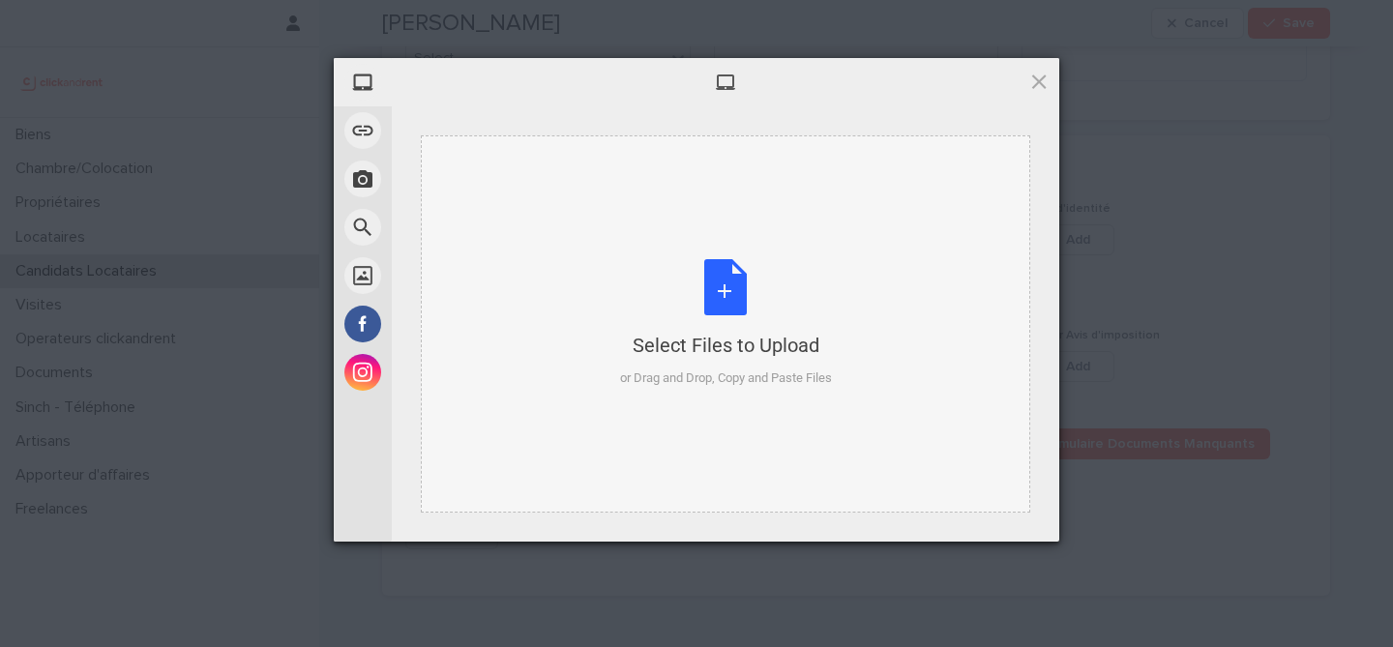
click at [717, 319] on div "Select Files to Upload or Drag and Drop, Copy and Paste Files" at bounding box center [726, 323] width 212 height 129
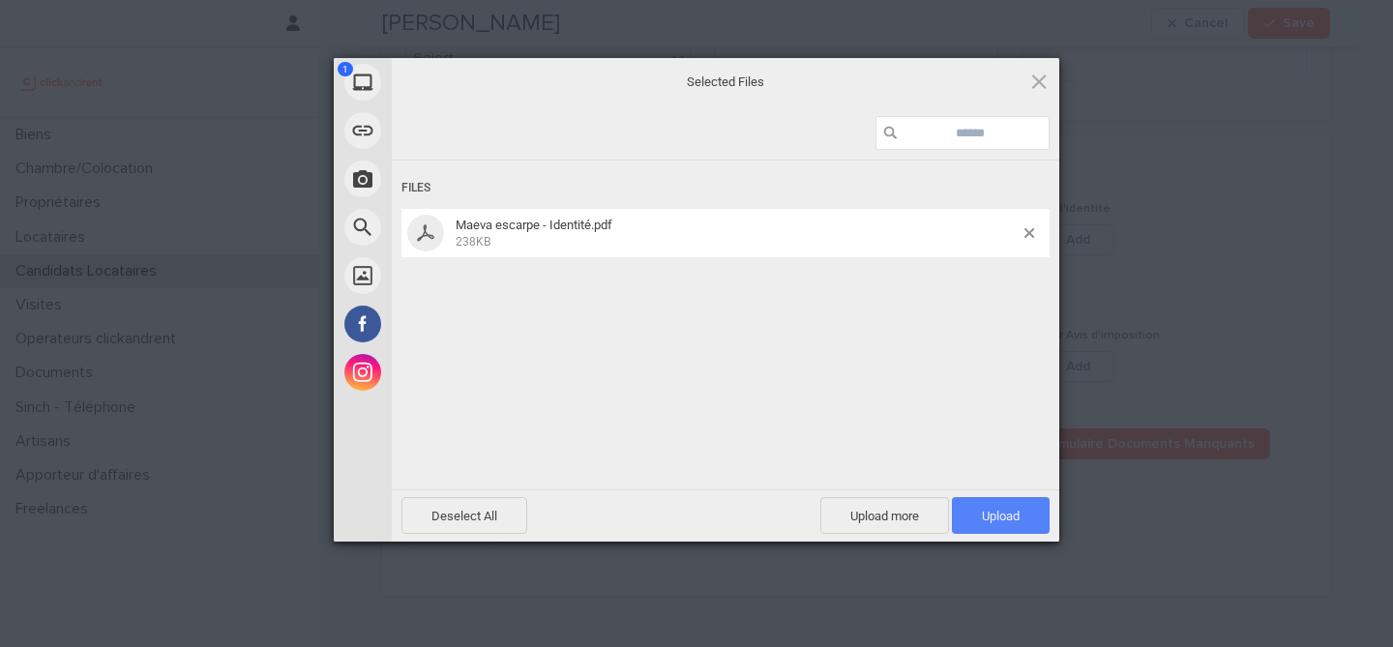
click at [995, 507] on span "Upload 1" at bounding box center [1001, 515] width 98 height 37
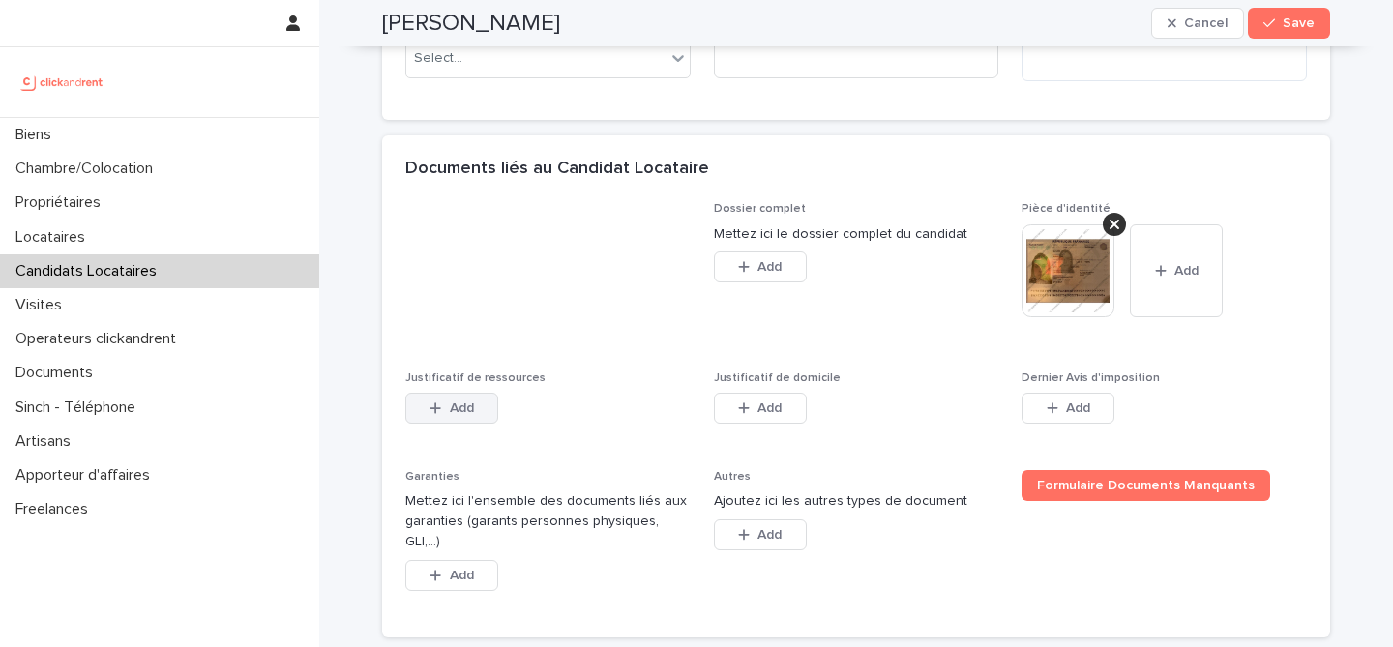
click at [476, 408] on button "Add" at bounding box center [451, 408] width 93 height 31
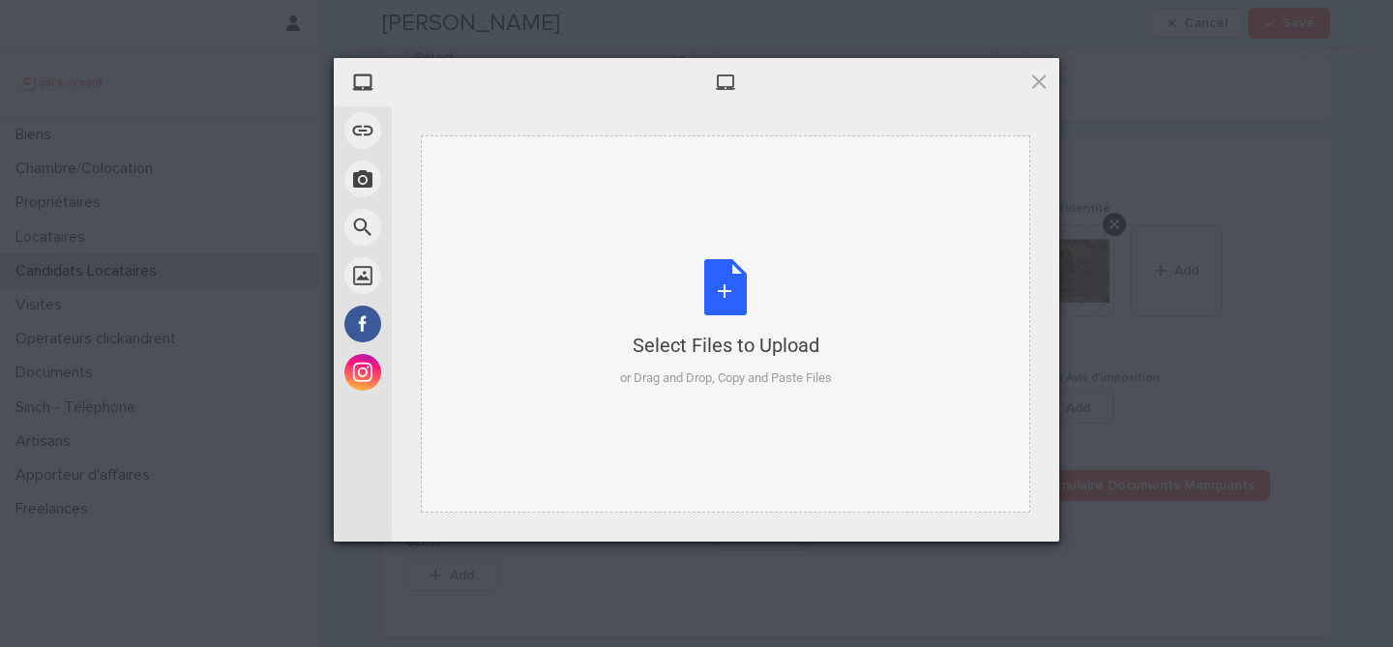
click at [741, 256] on div "Select Files to Upload or Drag and Drop, Copy and Paste Files" at bounding box center [726, 323] width 610 height 377
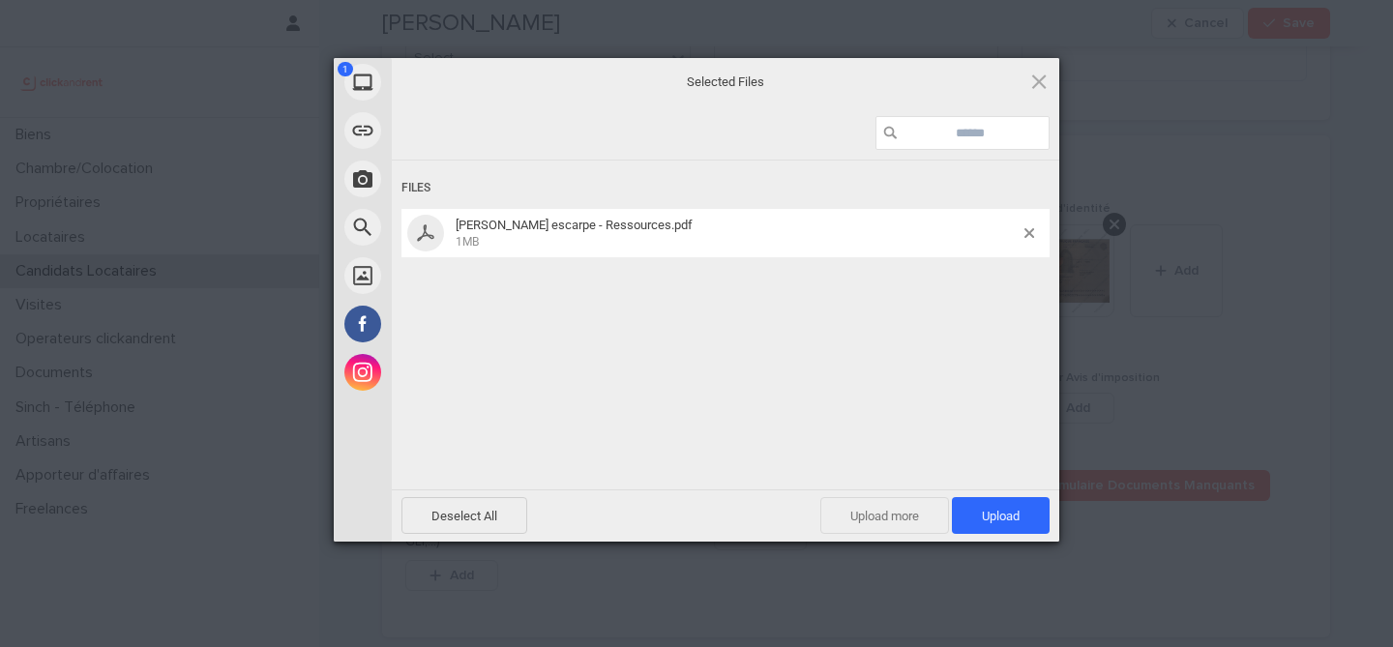
click at [868, 518] on span "Upload more" at bounding box center [885, 515] width 129 height 37
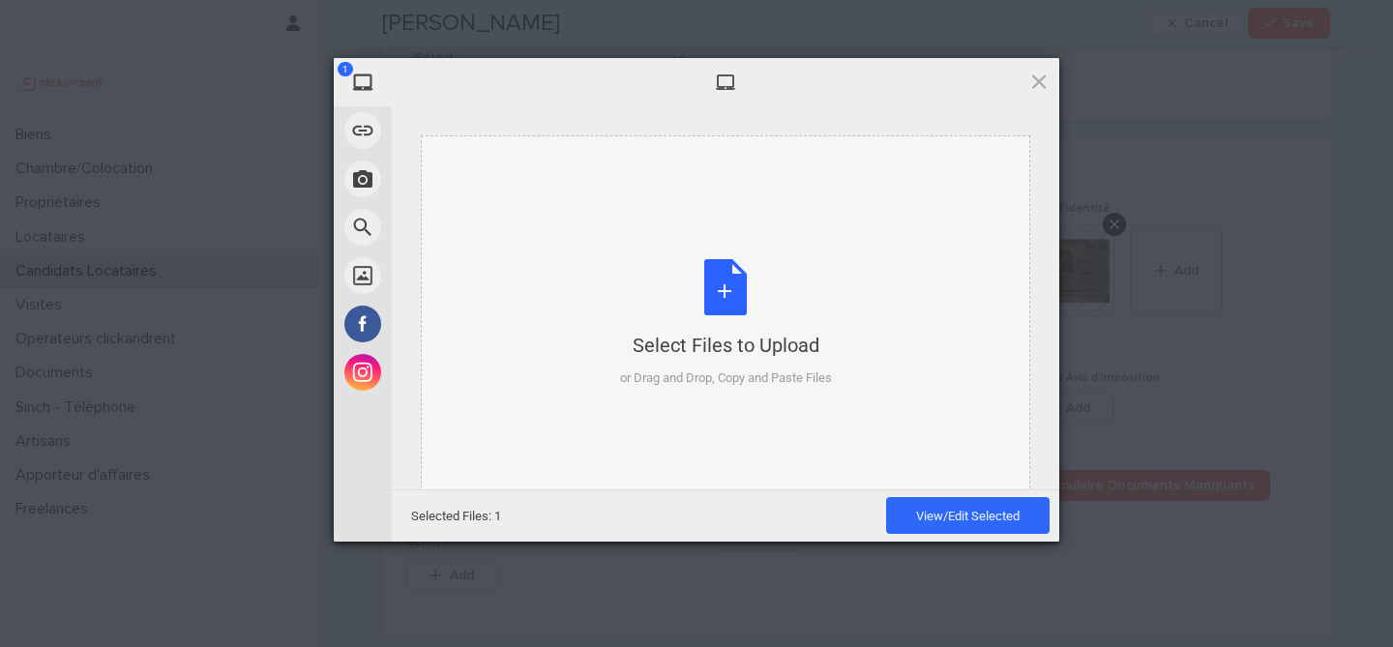
click at [714, 322] on div "Select Files to Upload or Drag and Drop, Copy and Paste Files" at bounding box center [726, 323] width 212 height 129
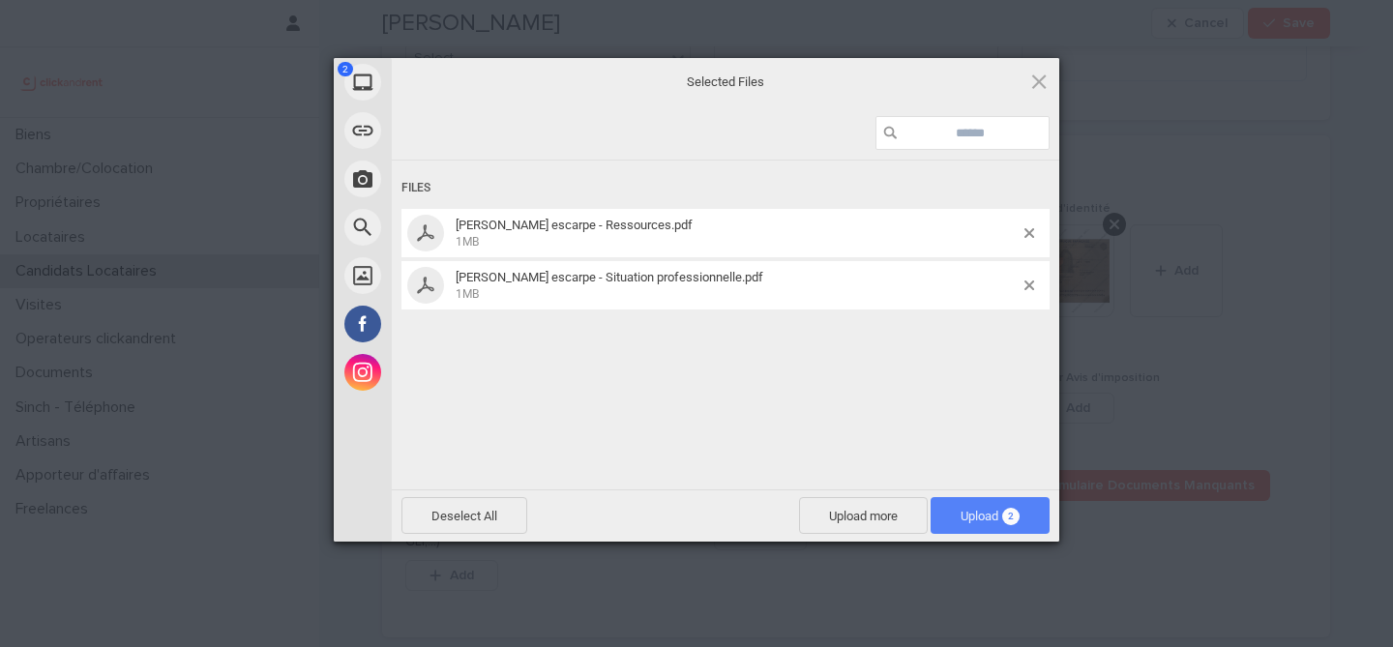
click at [979, 505] on span "Upload 2" at bounding box center [990, 515] width 119 height 37
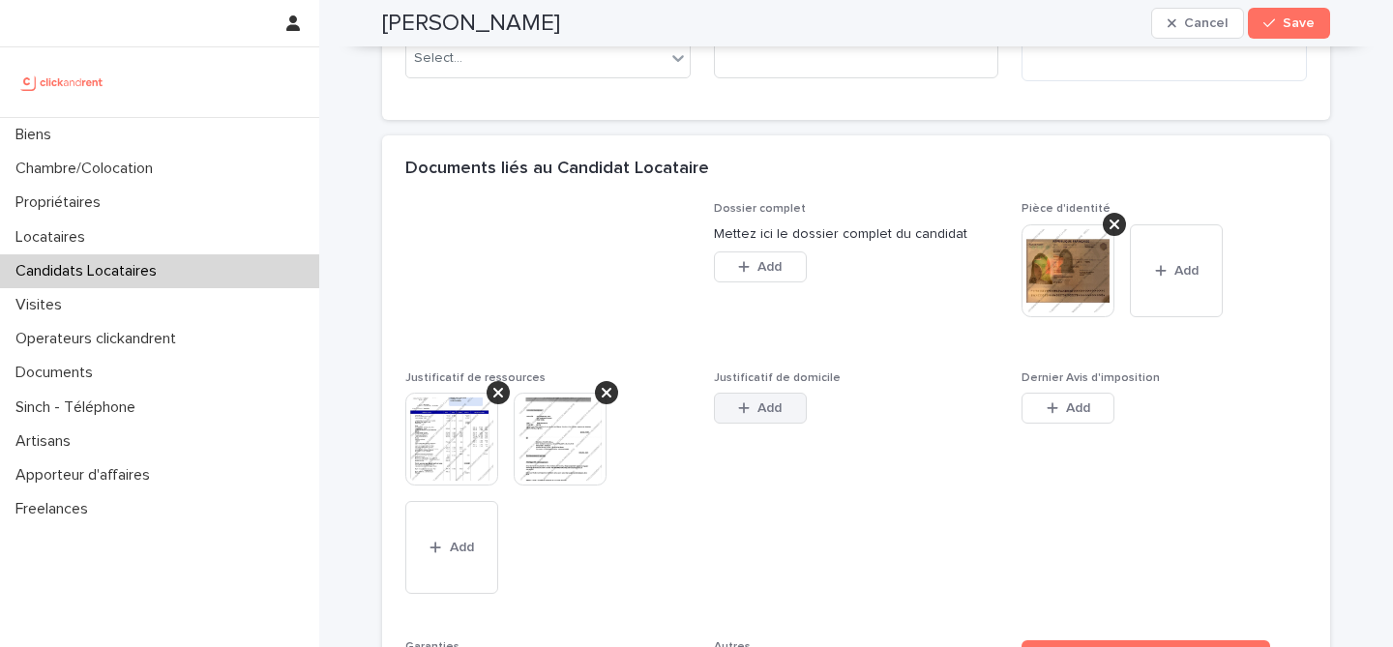
click at [762, 398] on button "Add" at bounding box center [760, 408] width 93 height 31
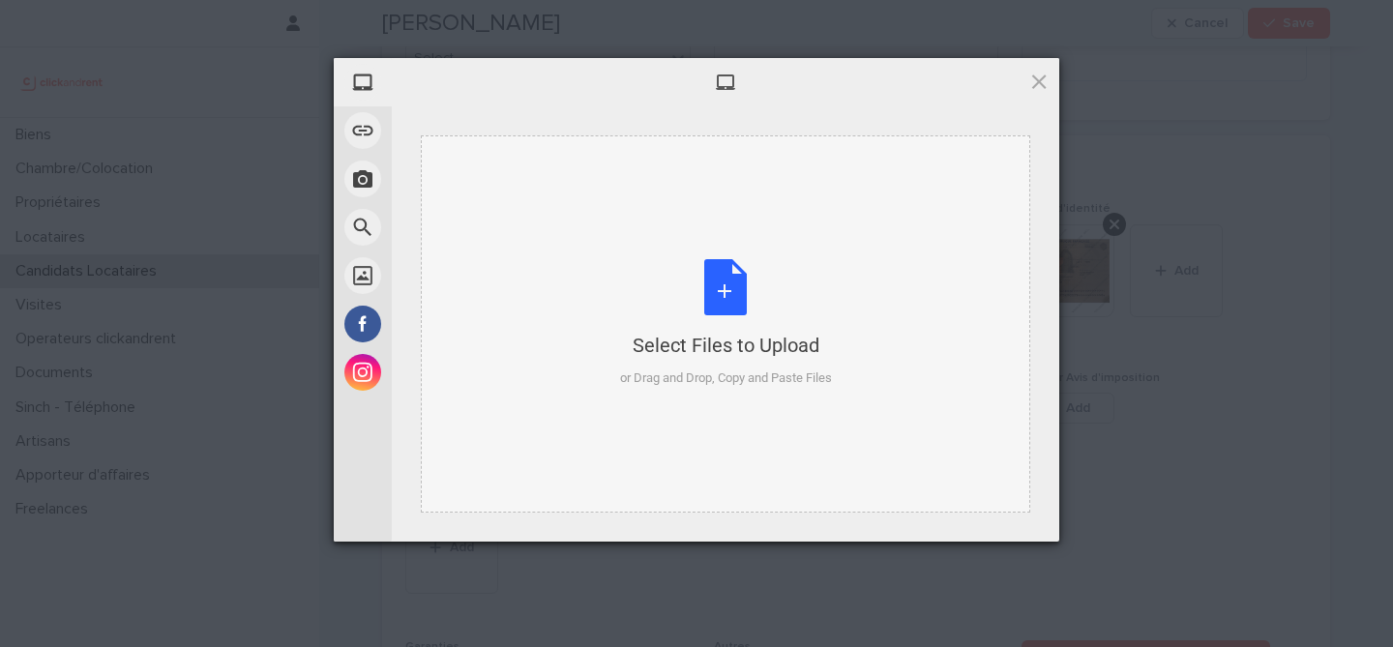
click at [733, 297] on div "Select Files to Upload or Drag and Drop, Copy and Paste Files" at bounding box center [726, 323] width 212 height 129
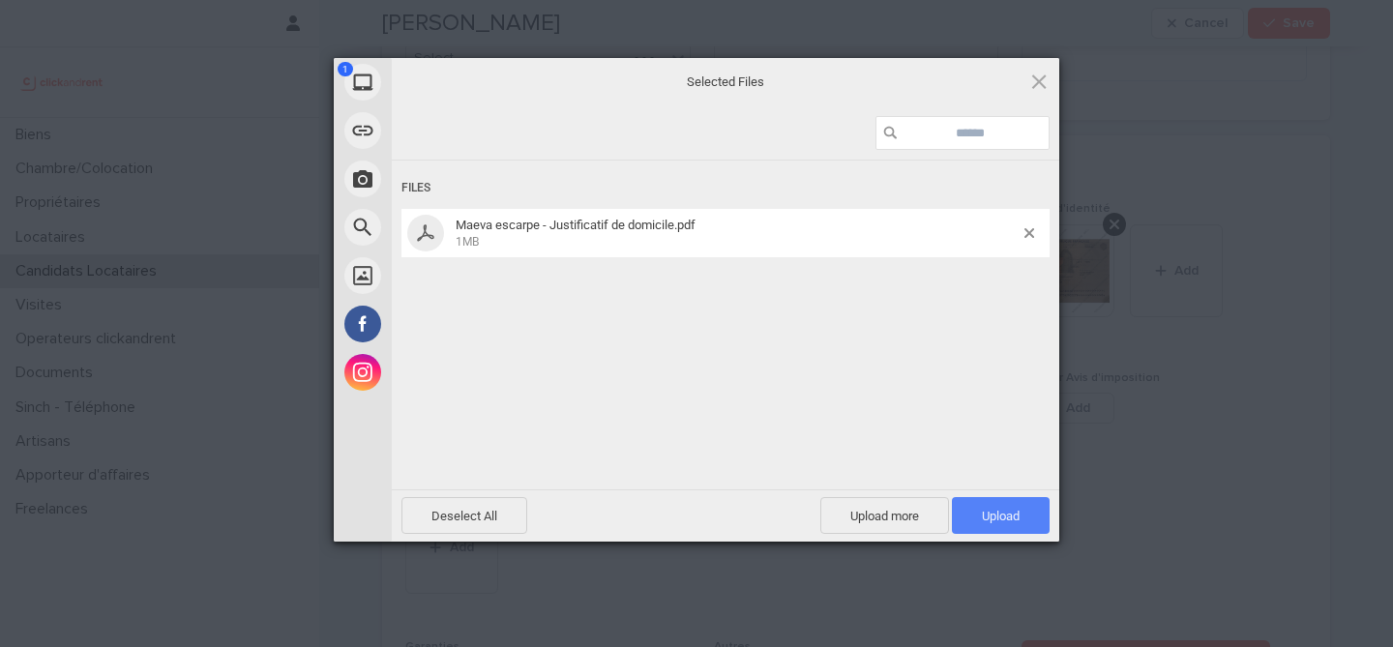
click at [977, 518] on span "Upload 1" at bounding box center [1001, 515] width 98 height 37
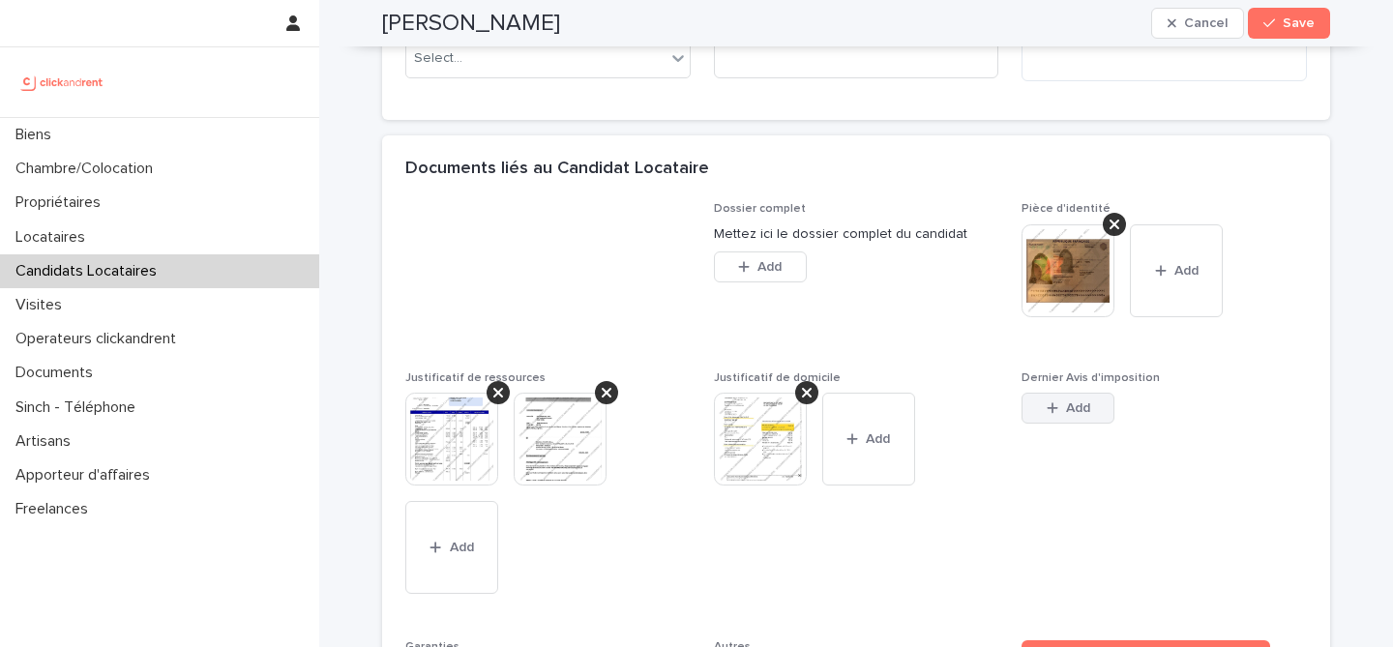
click at [1059, 413] on div "button" at bounding box center [1056, 409] width 19 height 14
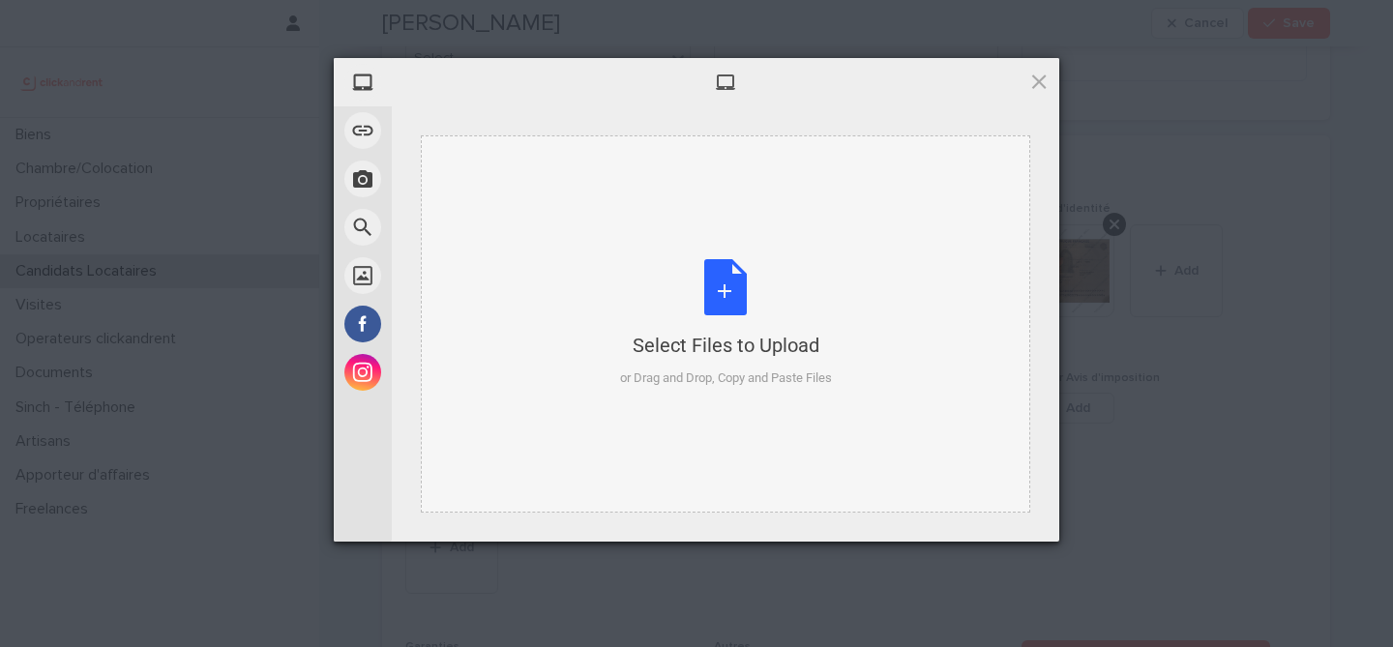
click at [702, 295] on div "Select Files to Upload or Drag and Drop, Copy and Paste Files" at bounding box center [726, 323] width 212 height 129
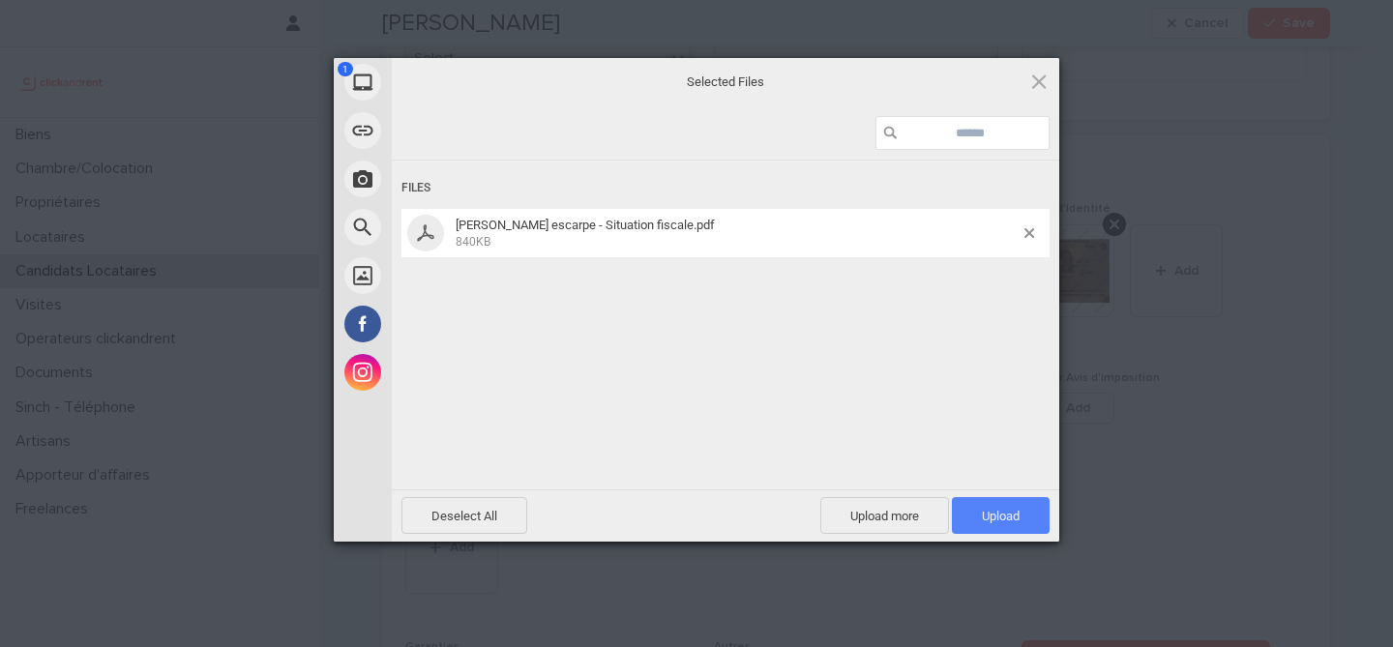
click at [989, 516] on span "Upload 1" at bounding box center [1001, 516] width 38 height 15
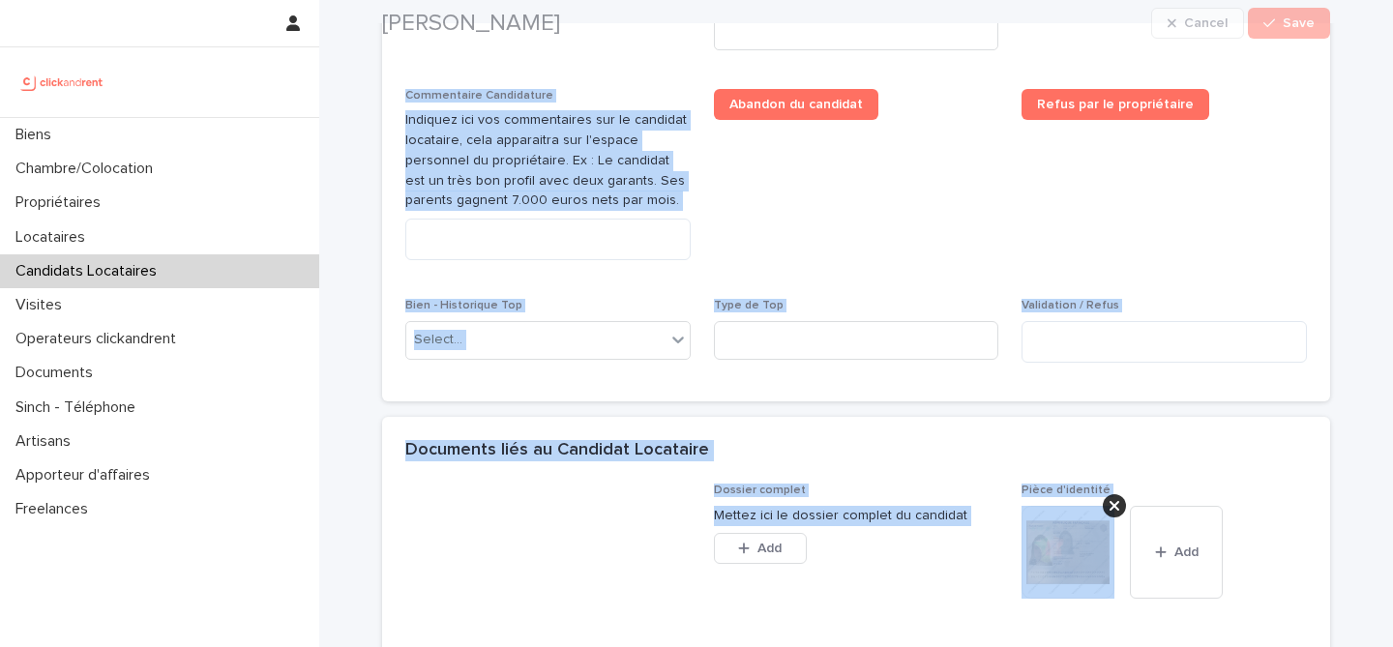
scroll to position [1694, 0]
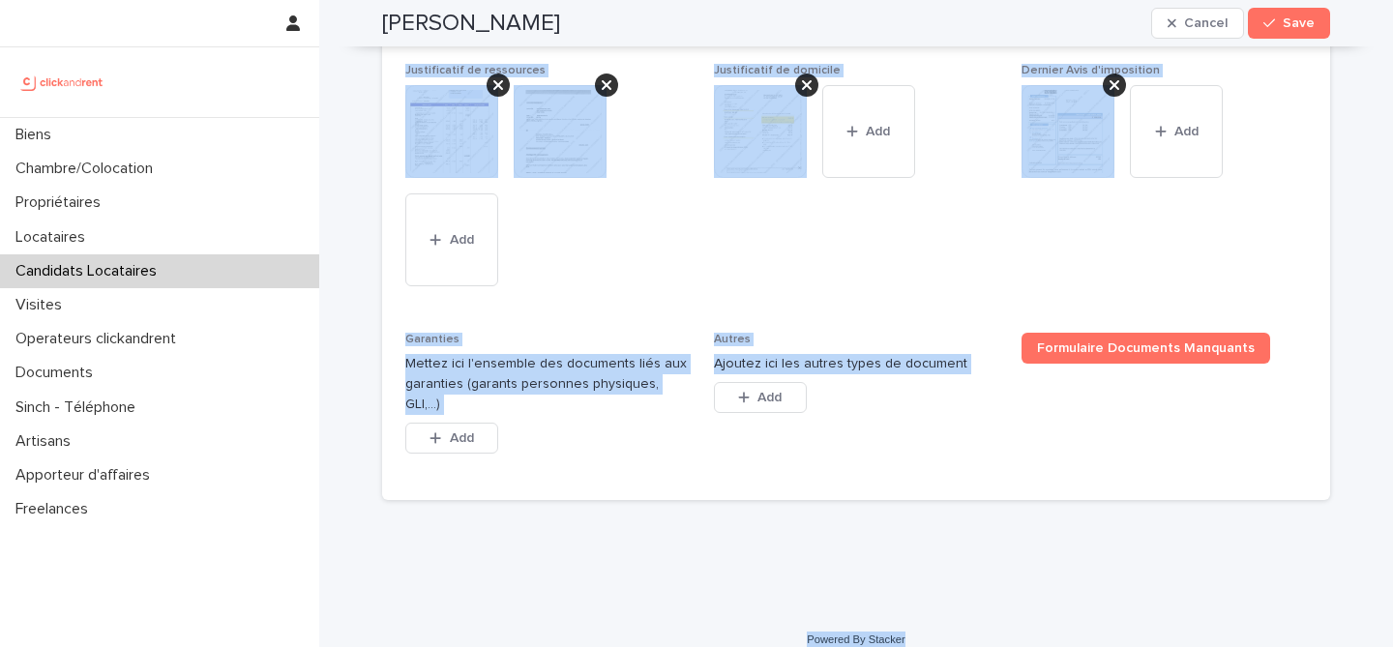
drag, startPoint x: 383, startPoint y: 72, endPoint x: 947, endPoint y: 629, distance: 793.0
copy div "Maeva Escarpe Cancel Save Sorry, there was an error saving your record. Please …"
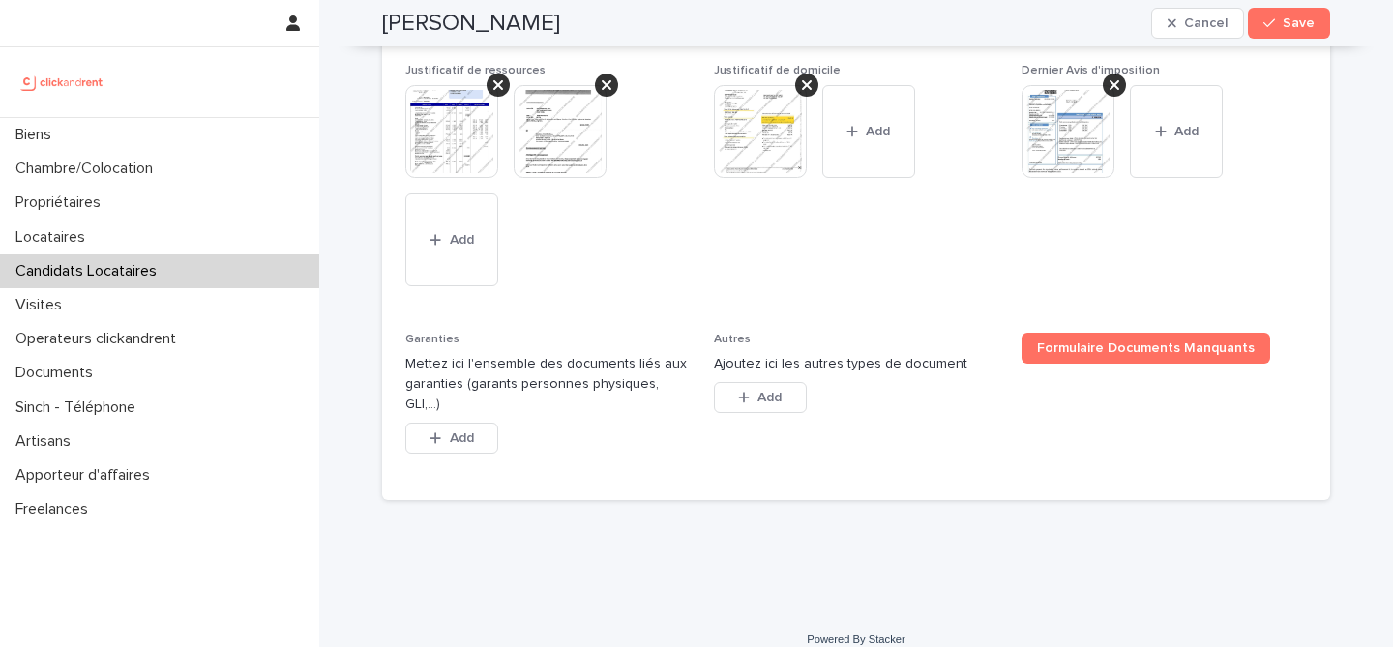
click at [735, 290] on span "Justificatif de domicile This file cannot be opened Download File Add" at bounding box center [856, 187] width 285 height 246
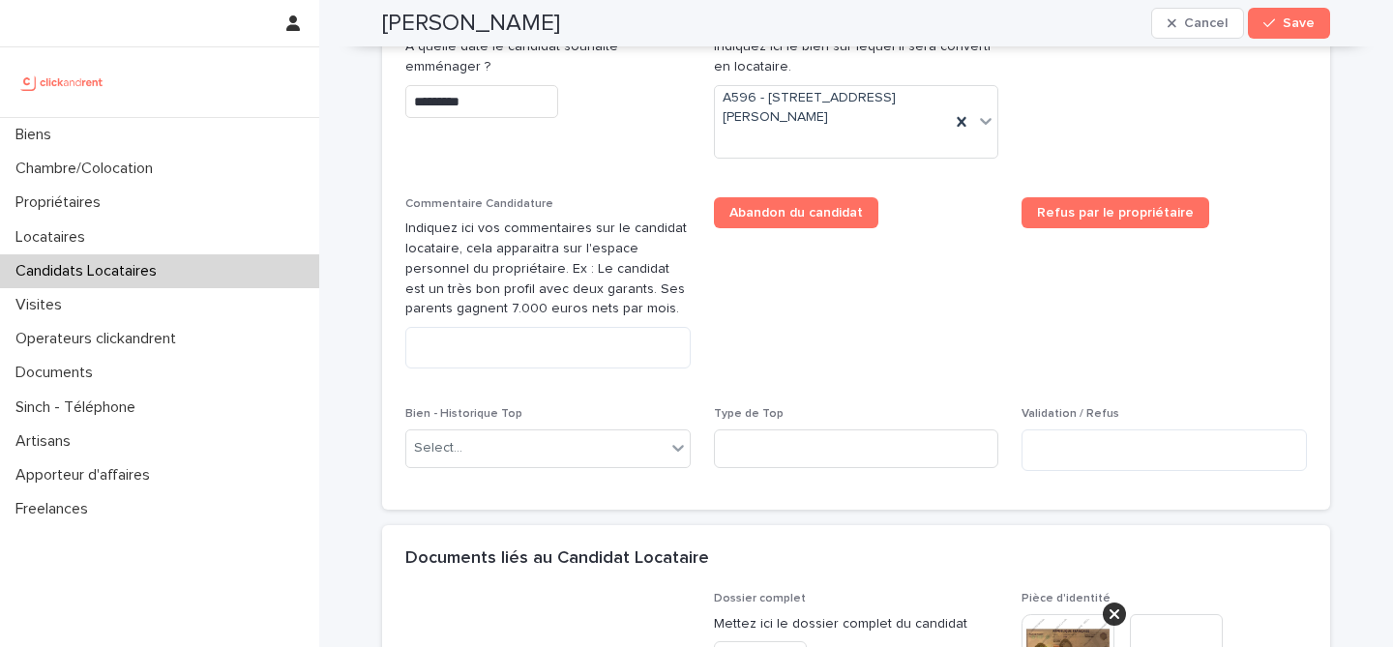
scroll to position [940, 0]
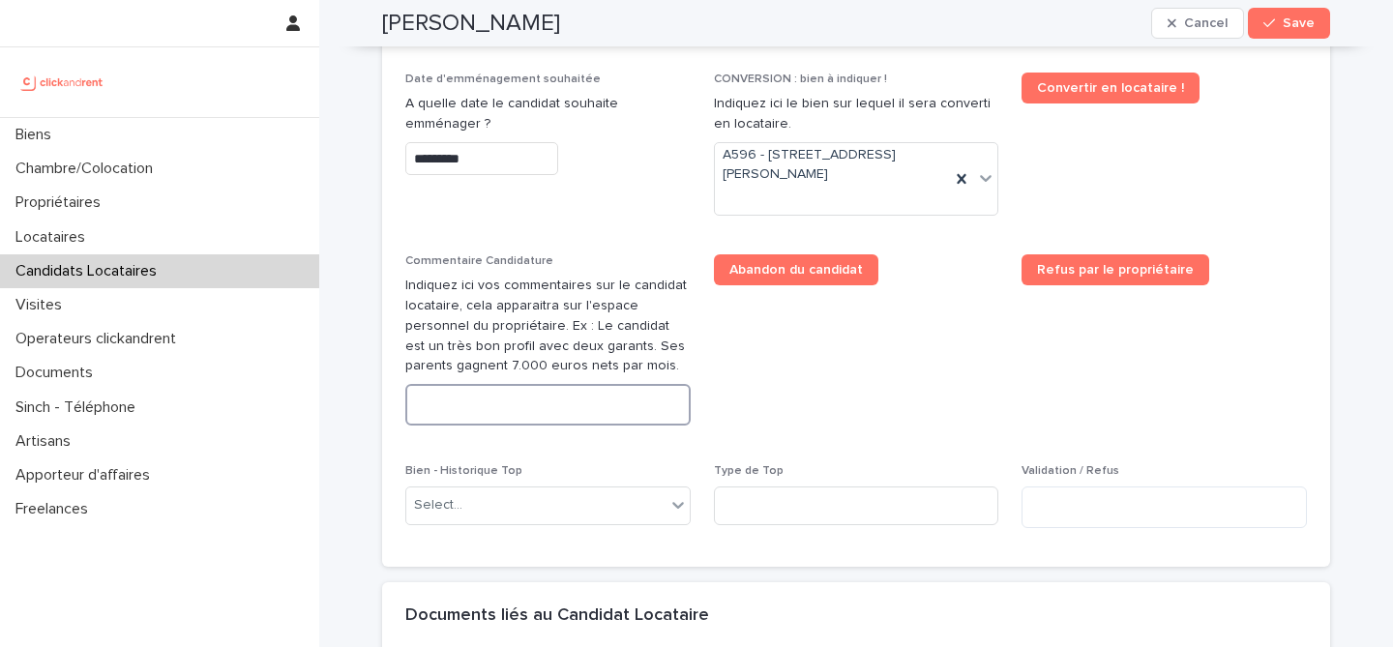
click at [602, 422] on textarea at bounding box center [547, 405] width 285 height 42
paste textarea "**********"
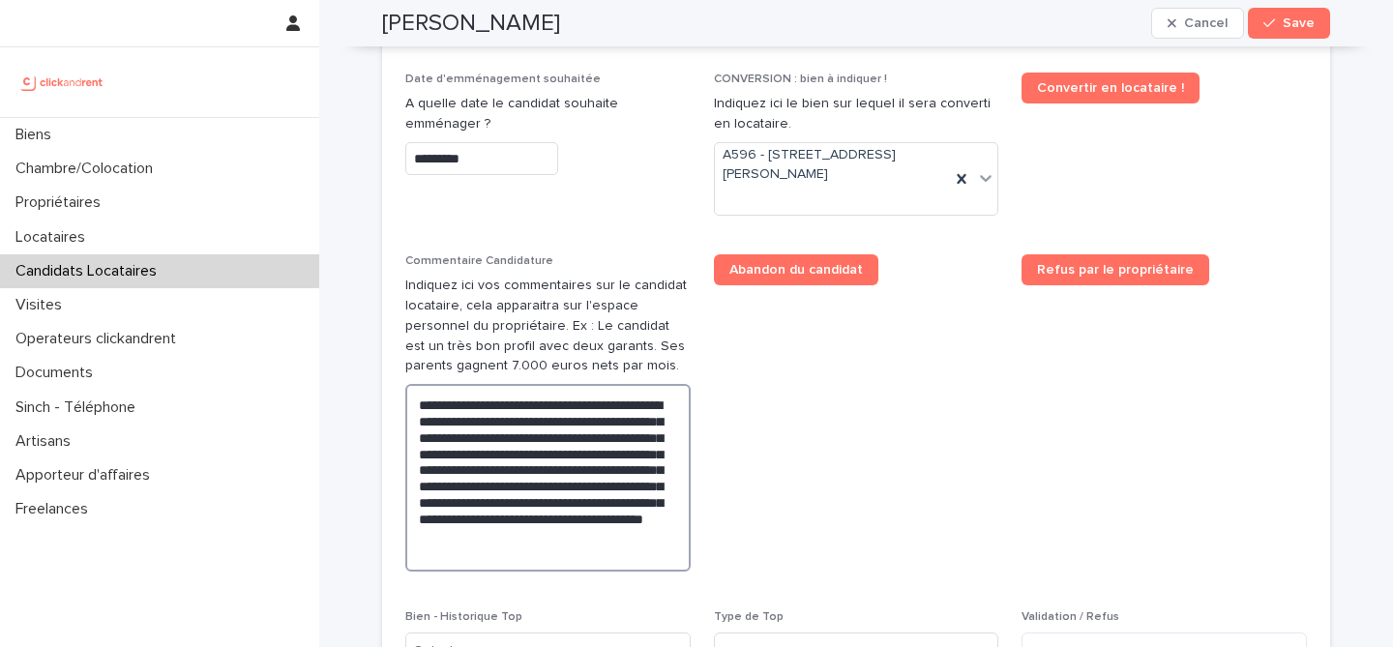
type textarea "**********"
click at [899, 448] on span "Abandon du candidat" at bounding box center [856, 420] width 285 height 333
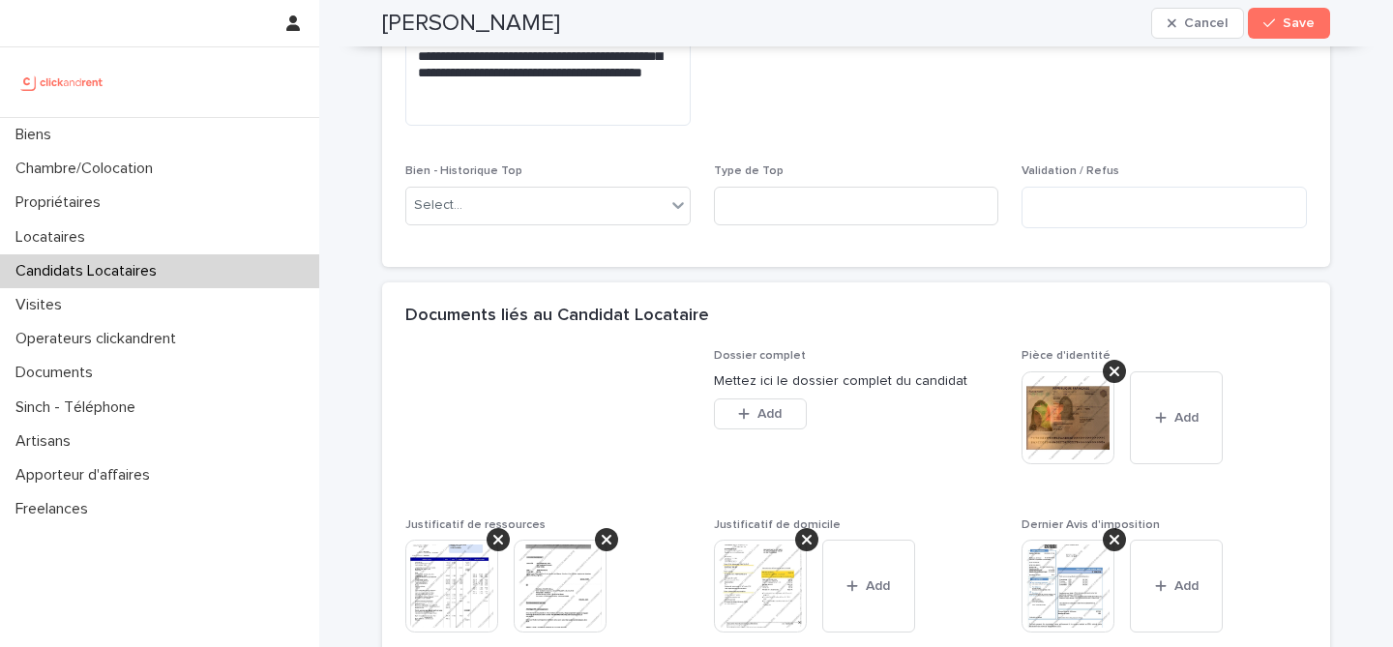
scroll to position [813, 0]
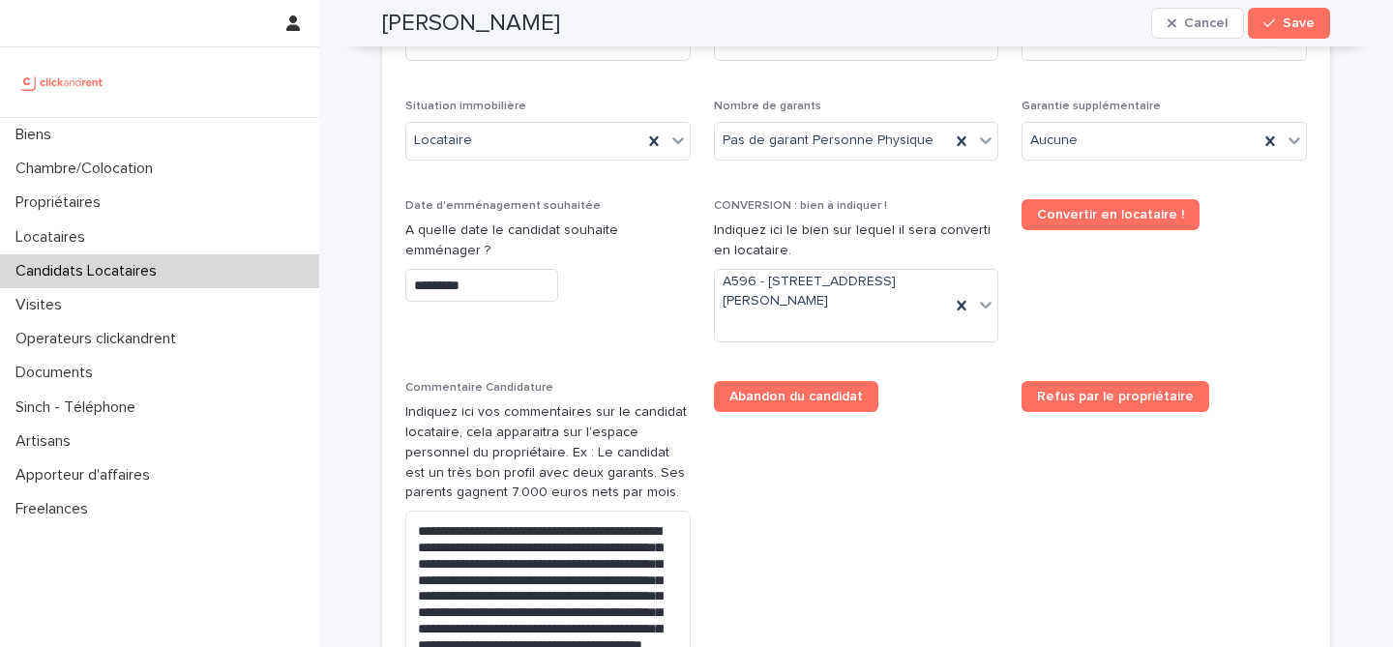
click at [489, 295] on input "*********" at bounding box center [481, 286] width 153 height 34
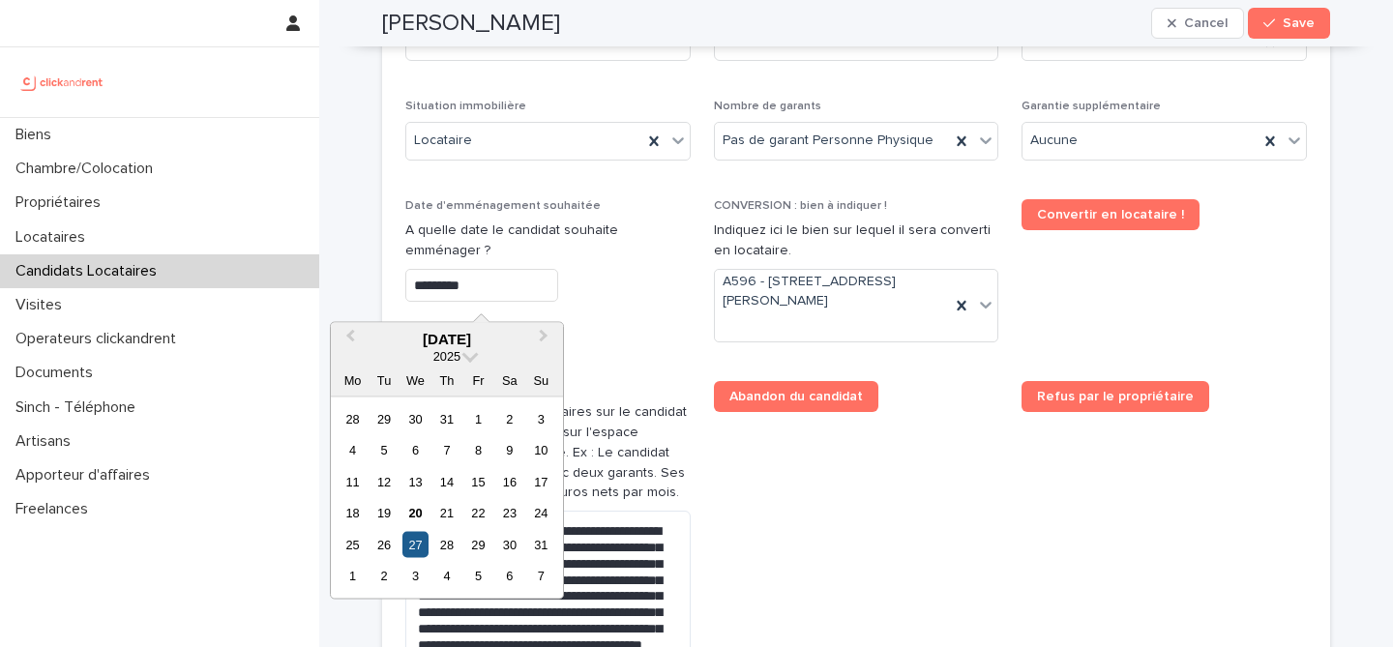
click at [413, 546] on div "27" at bounding box center [416, 544] width 26 height 26
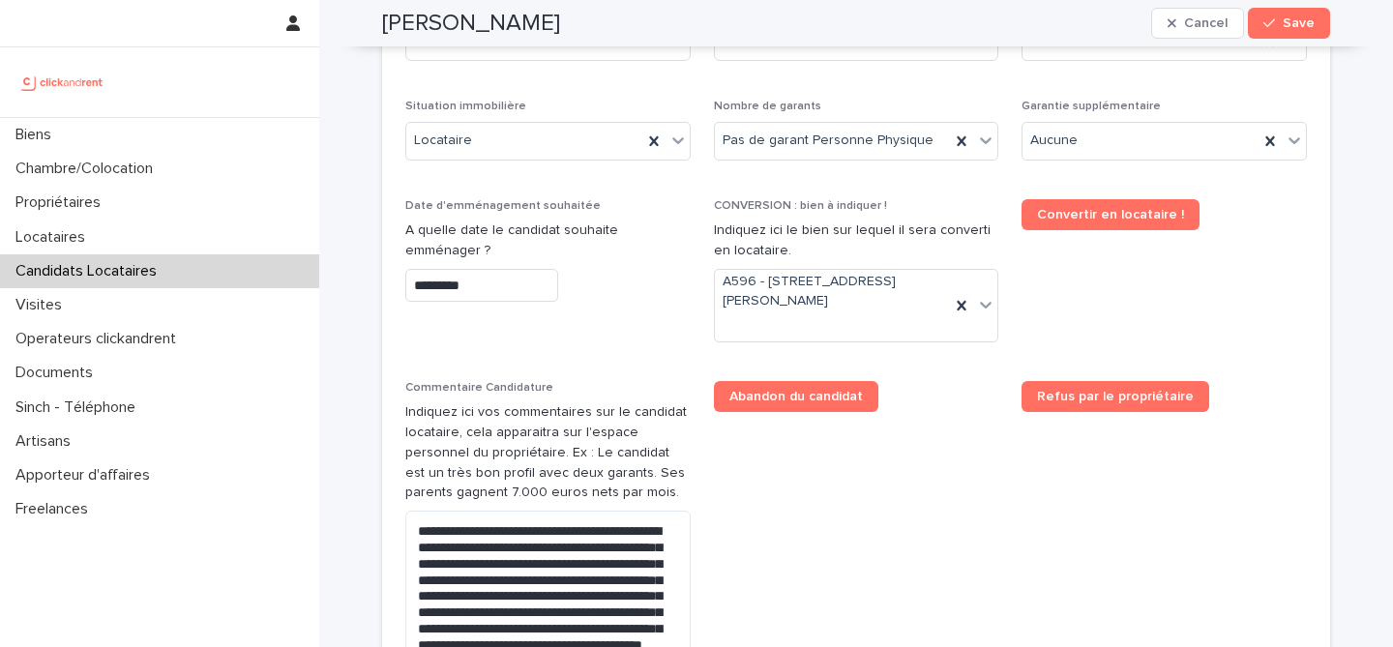
click at [862, 538] on span "Abandon du candidat" at bounding box center [856, 547] width 285 height 333
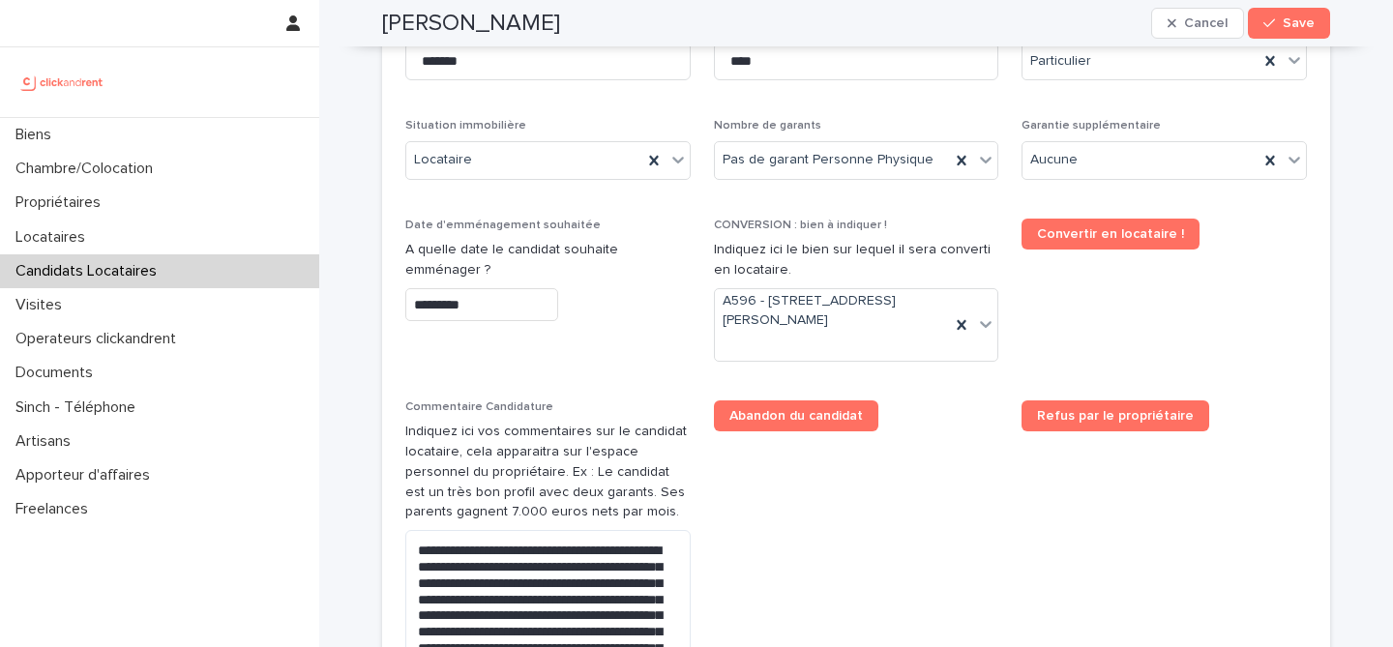
scroll to position [771, 0]
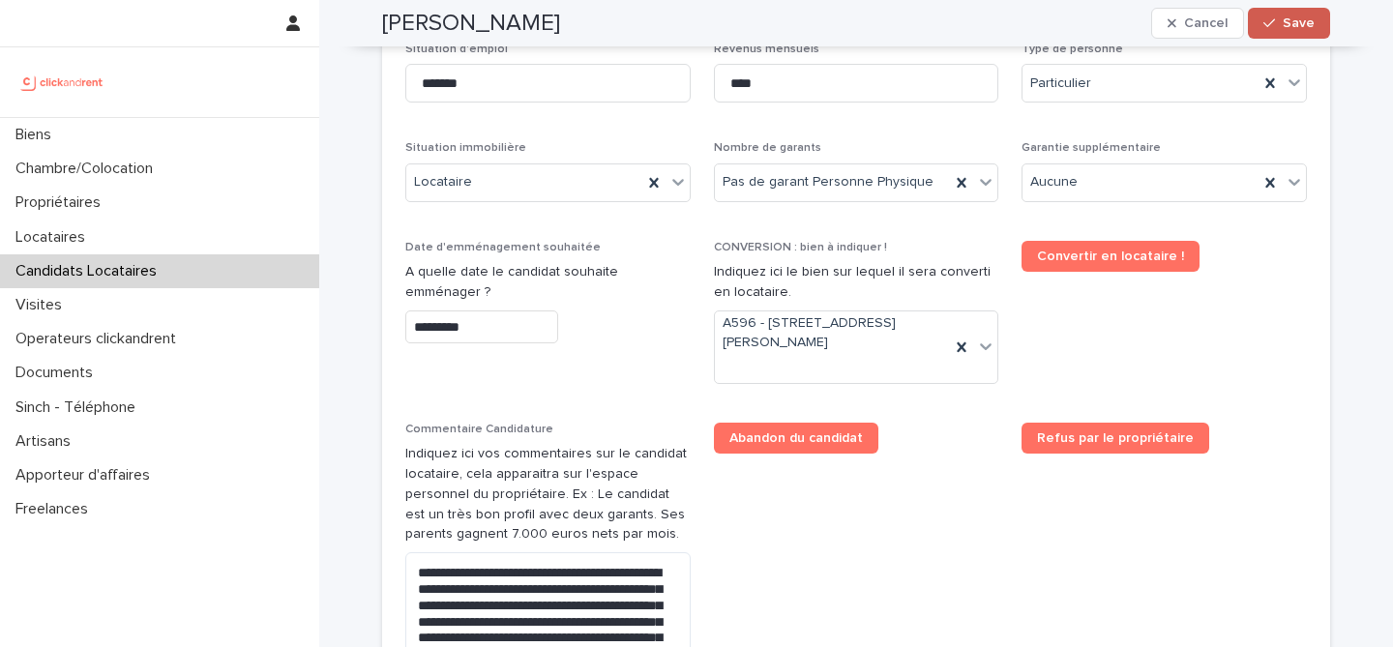
click at [1267, 20] on icon "button" at bounding box center [1270, 23] width 12 height 14
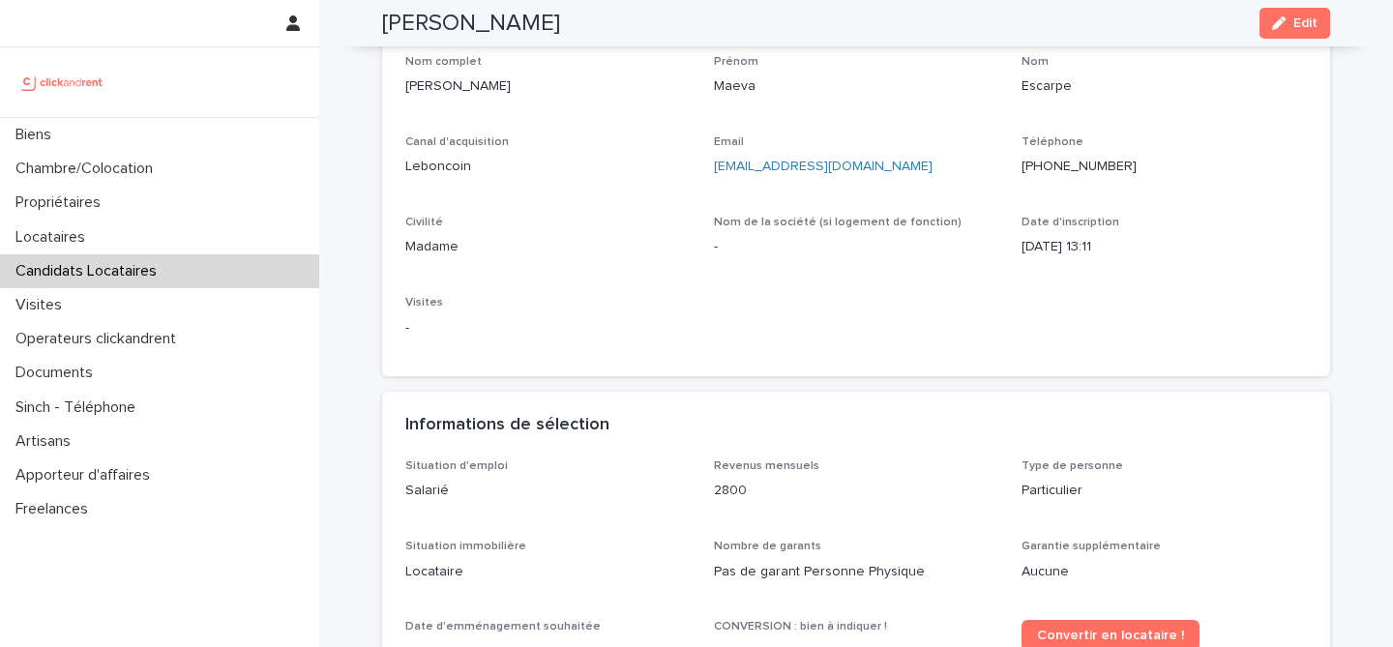
scroll to position [0, 0]
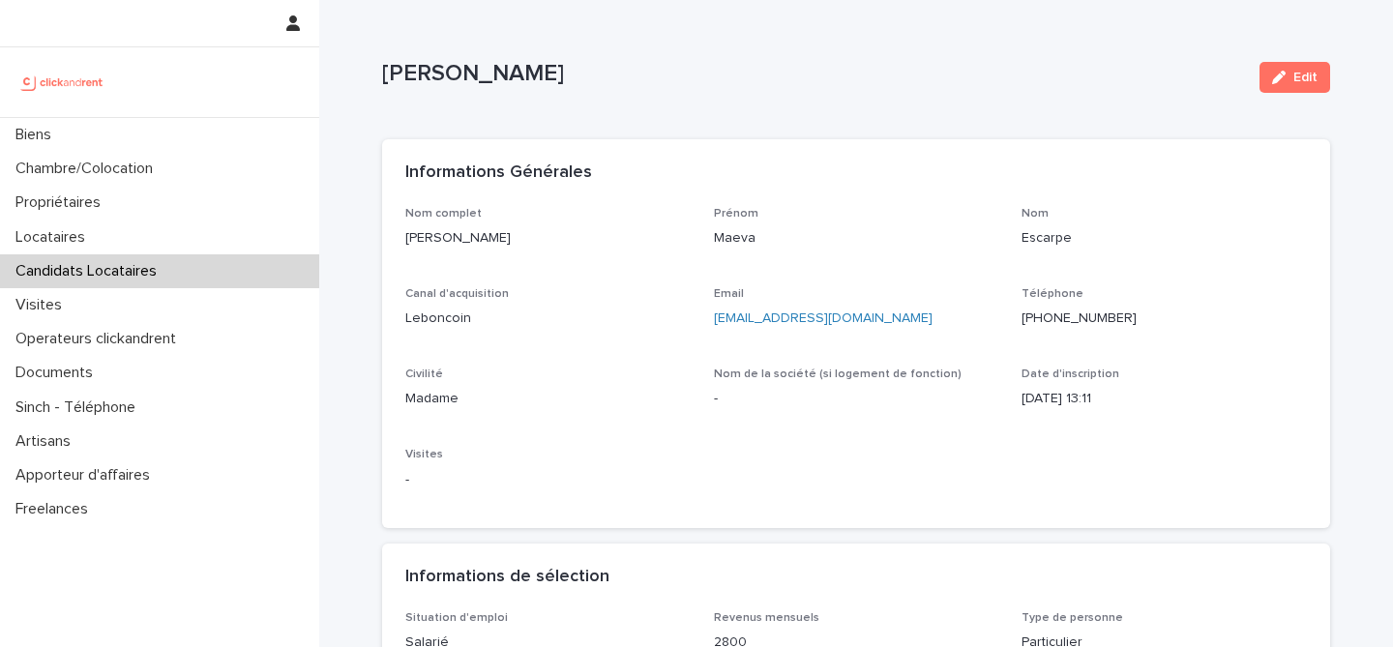
click at [454, 79] on p "Maeva Escarpe" at bounding box center [813, 74] width 862 height 28
copy div "Maeva Escarpe Edit Sorry, there was an error saving your record. Please try aga…"
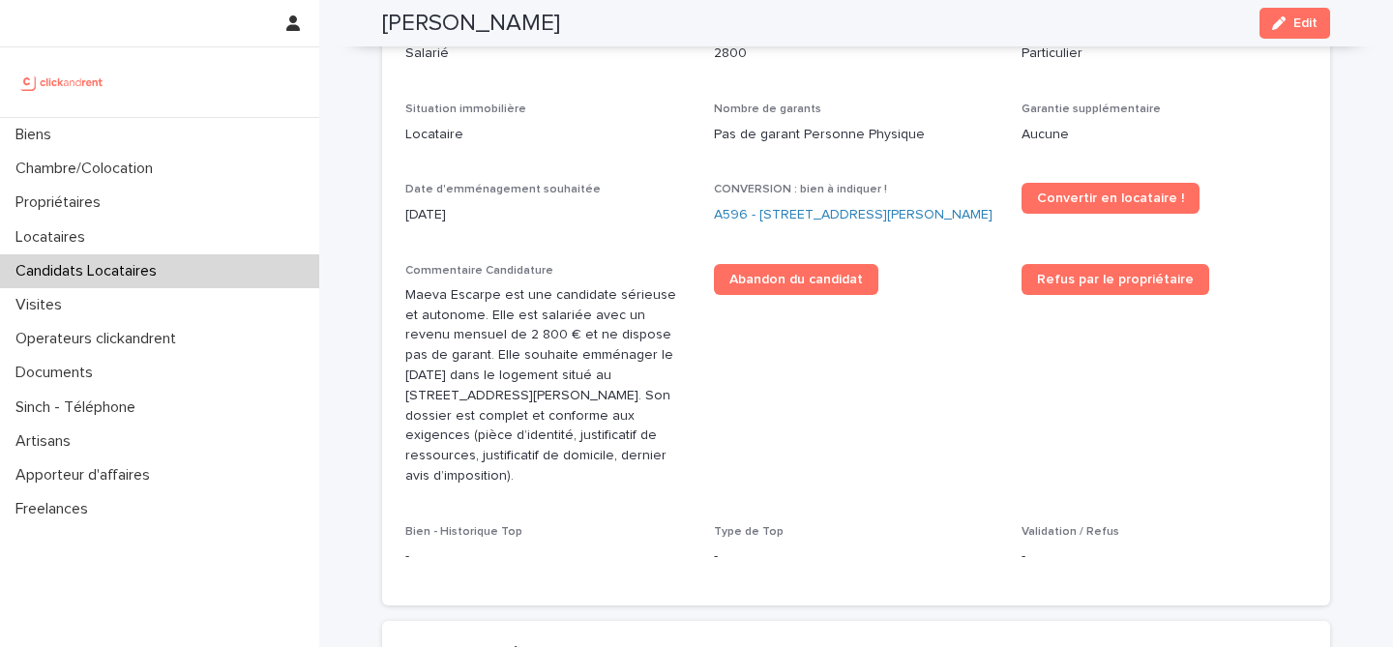
scroll to position [613, 0]
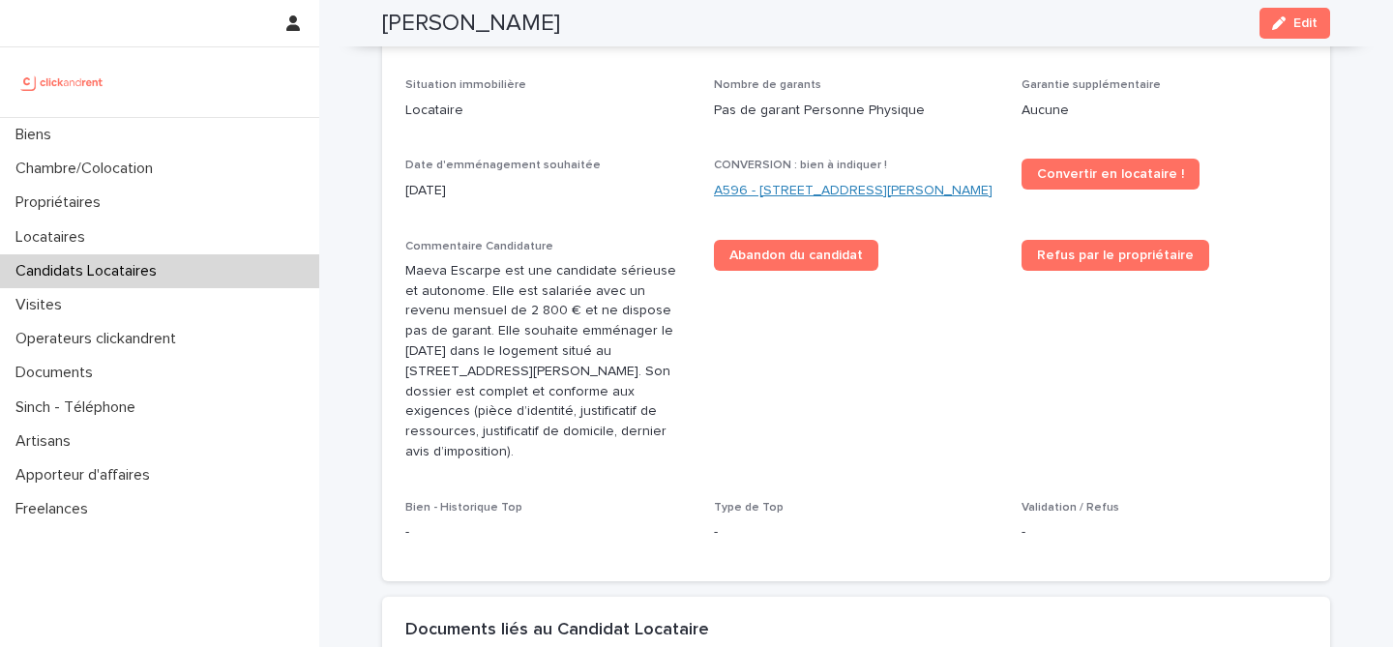
click at [816, 190] on link "A596 - 48 rue Victor Hugo, Asnieres-sur-Seine 92600" at bounding box center [853, 191] width 279 height 20
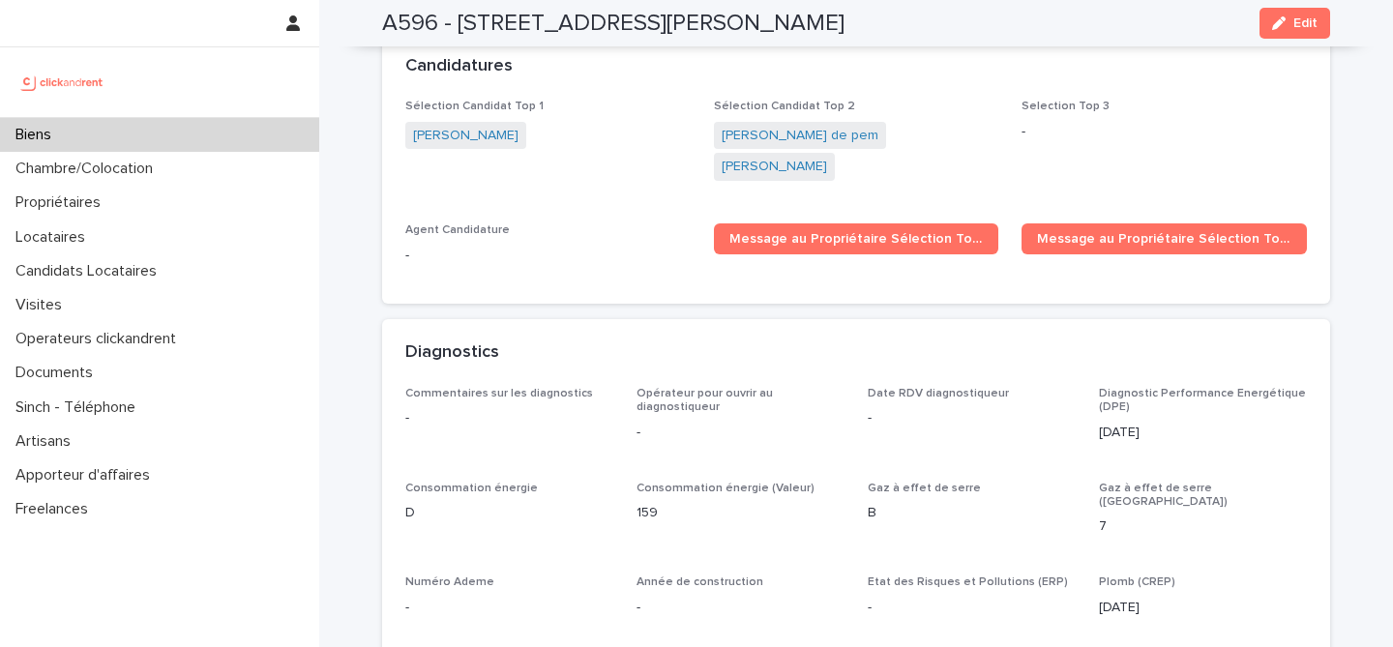
scroll to position [6290, 0]
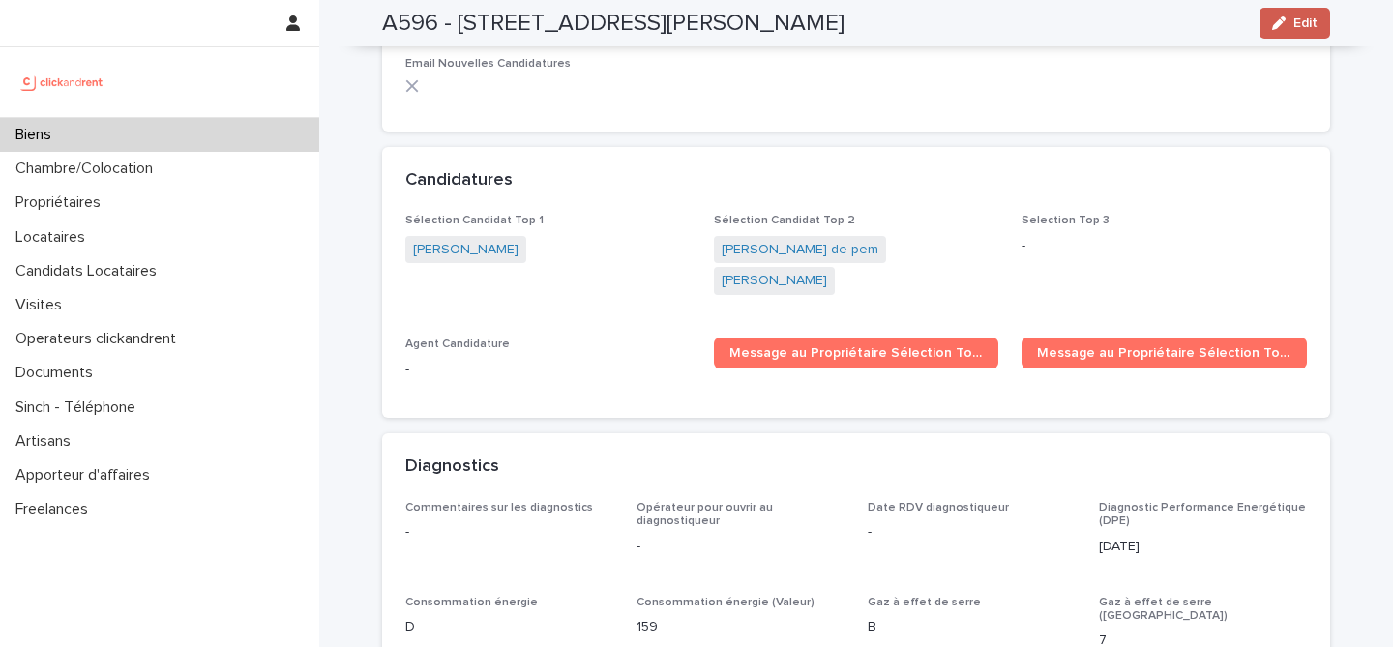
click at [1282, 32] on button "Edit" at bounding box center [1295, 23] width 71 height 31
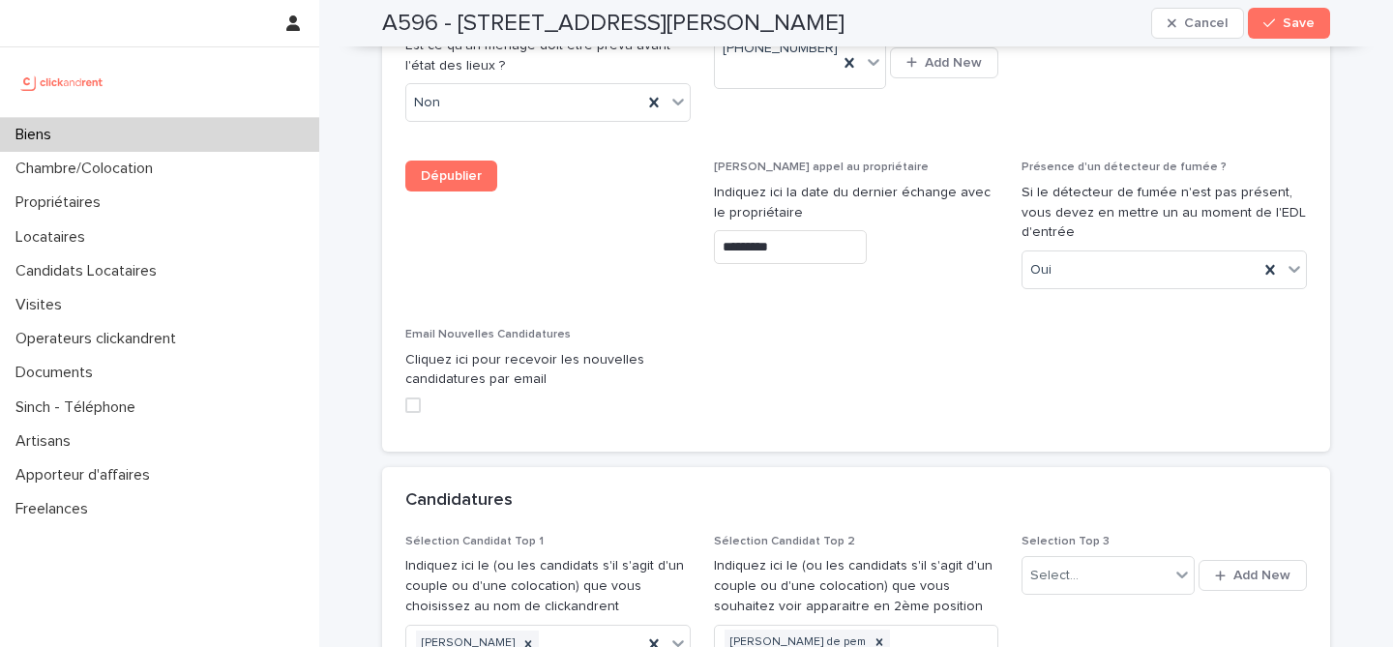
scroll to position [9551, 0]
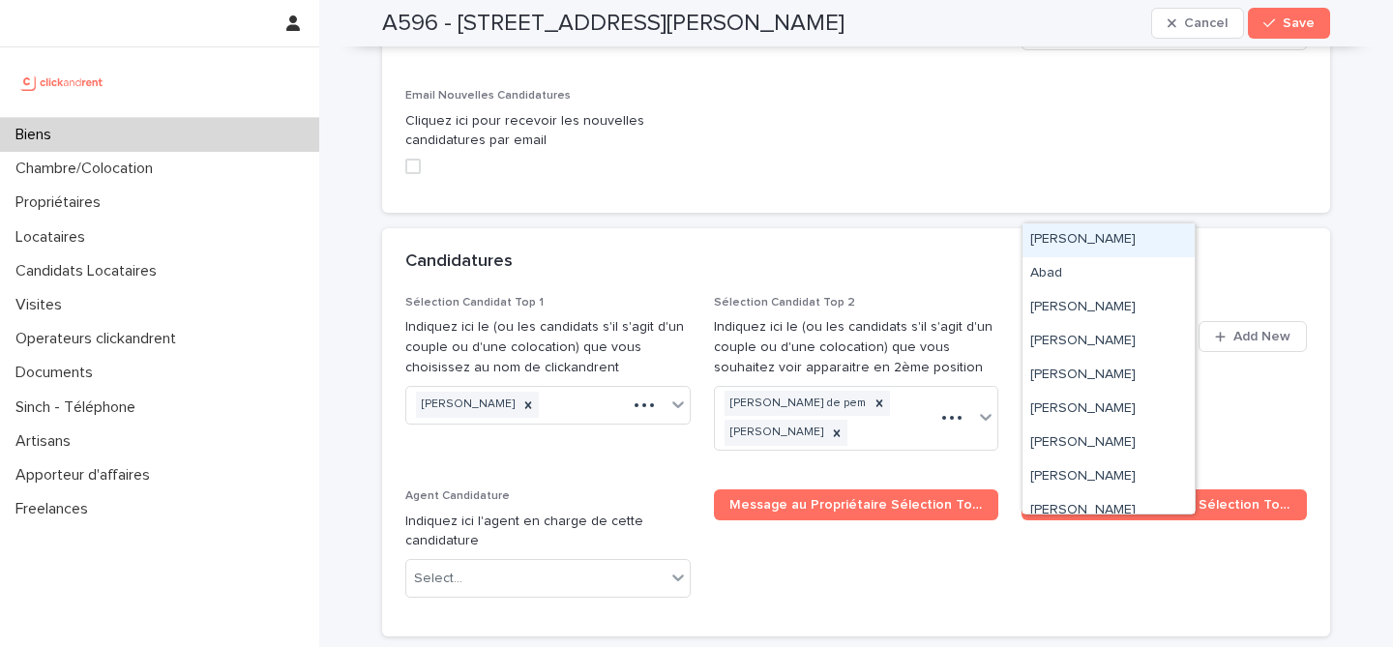
click at [1107, 321] on div "Select..." at bounding box center [1076, 337] width 107 height 32
paste input "**********"
type input "**********"
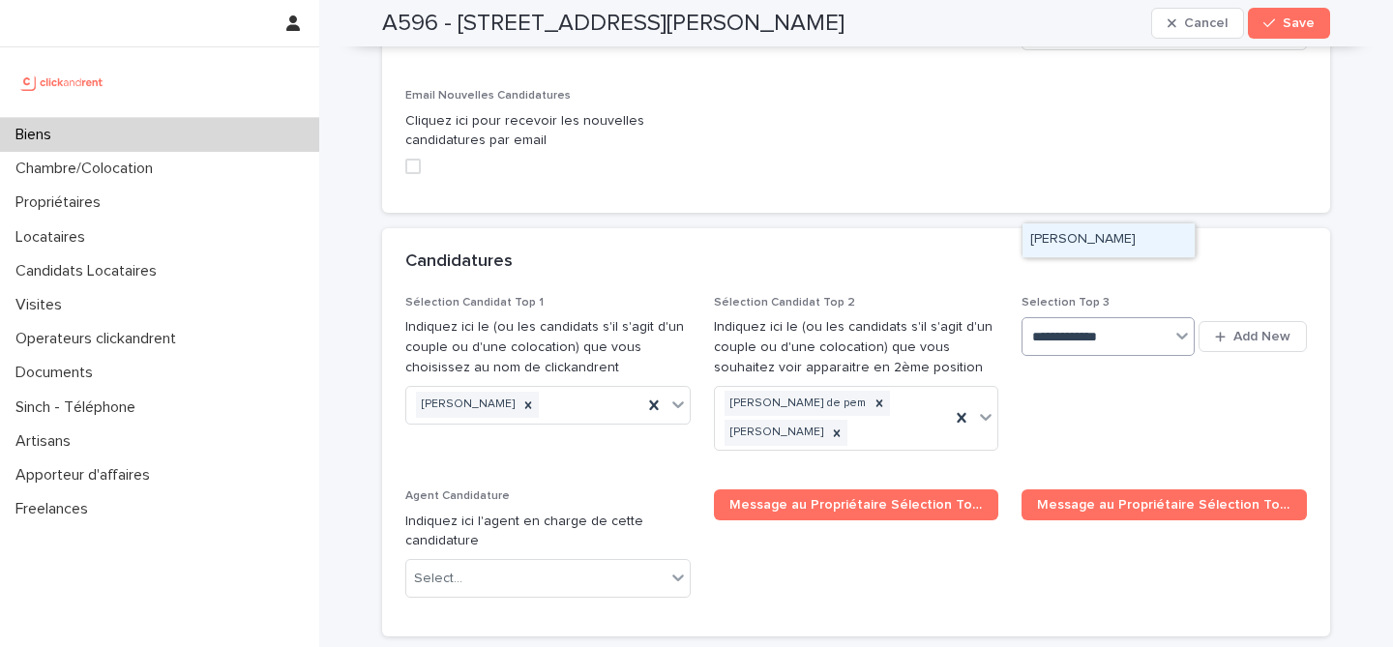
click at [1092, 245] on div "Maeva Escarpe" at bounding box center [1109, 241] width 172 height 34
click at [1271, 228] on div "Candidatures" at bounding box center [856, 262] width 948 height 68
drag, startPoint x: 1287, startPoint y: 28, endPoint x: 1265, endPoint y: 111, distance: 86.1
click at [1287, 28] on span "Save" at bounding box center [1299, 23] width 32 height 14
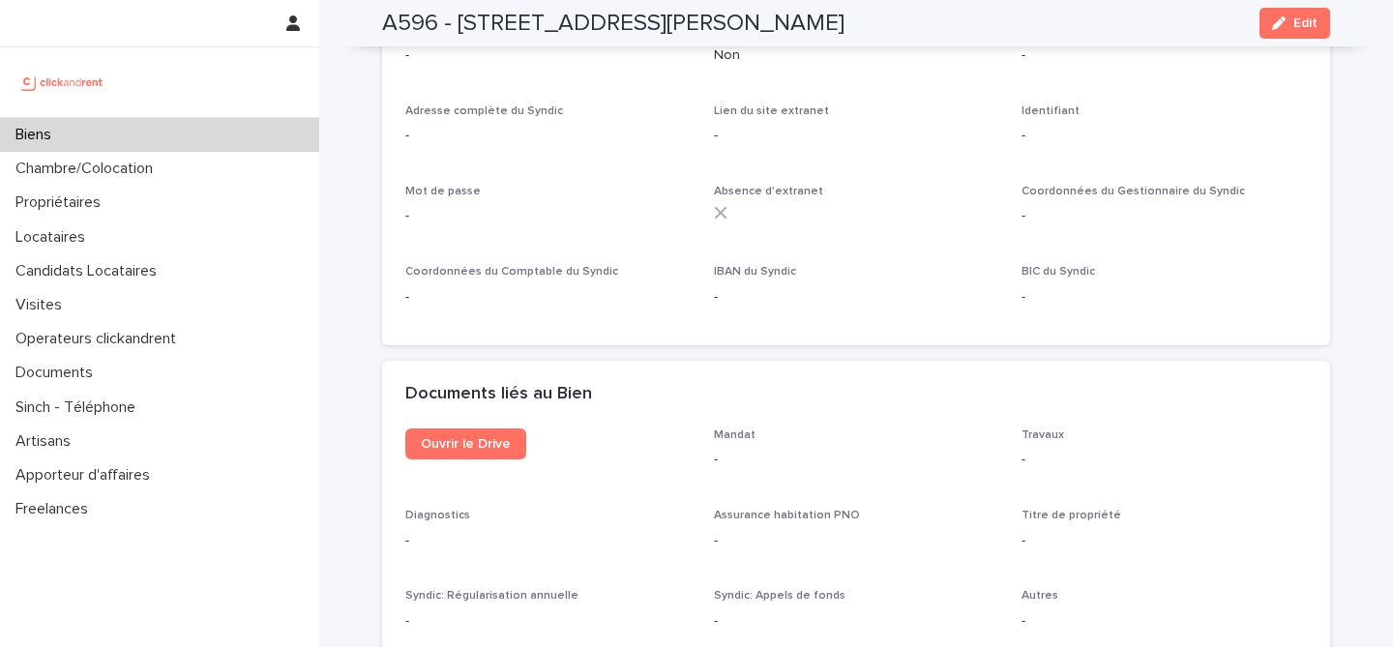
scroll to position [7185, 0]
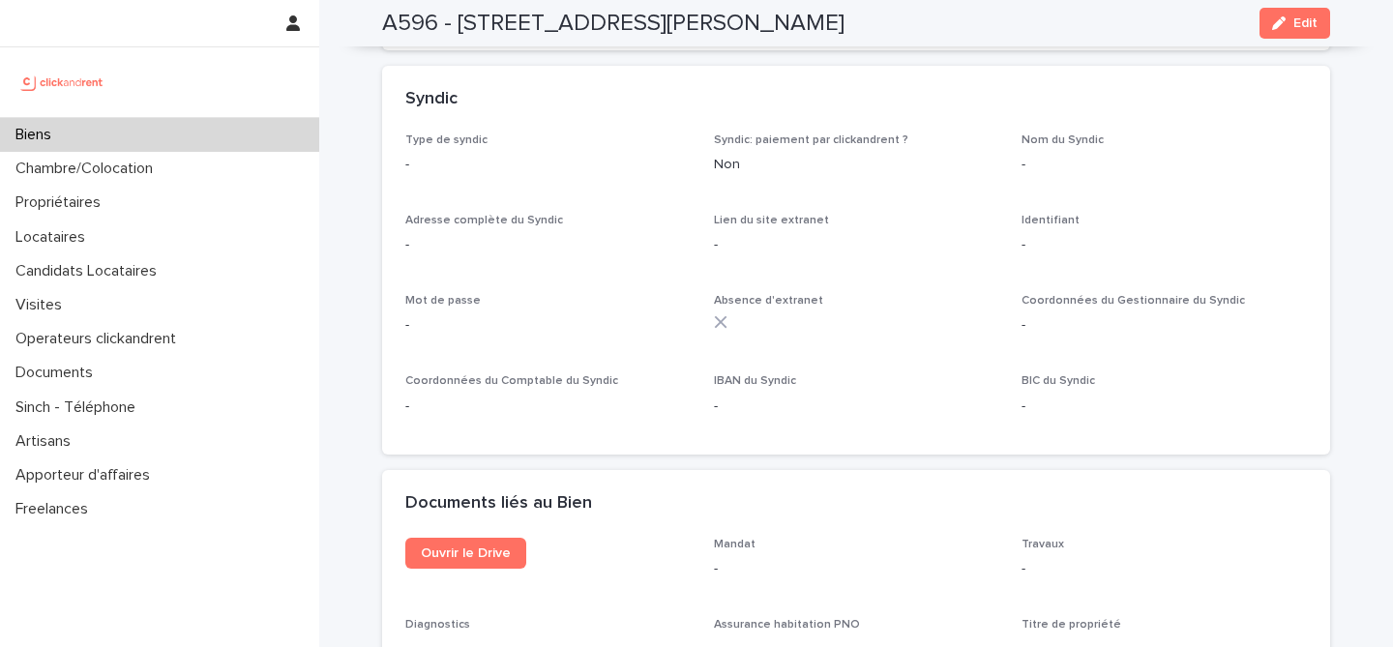
click at [194, 129] on div "Biens" at bounding box center [159, 135] width 319 height 34
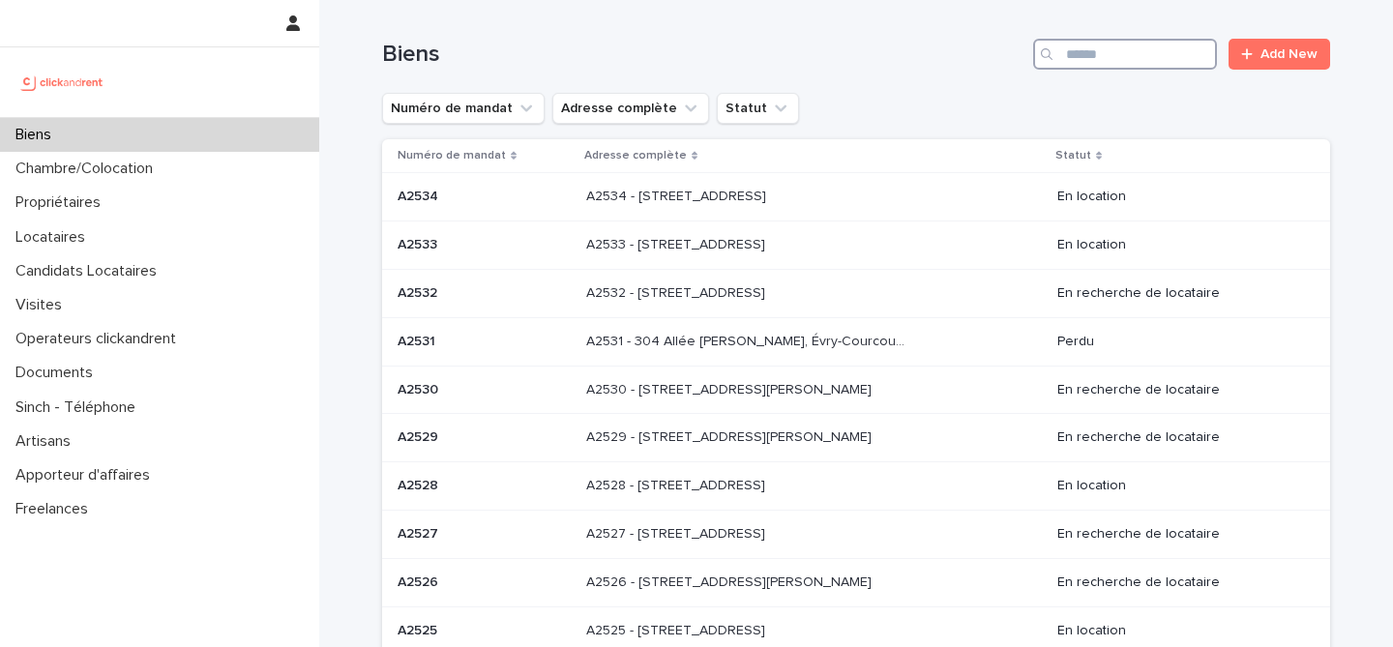
click at [1129, 63] on input "Search" at bounding box center [1125, 54] width 184 height 31
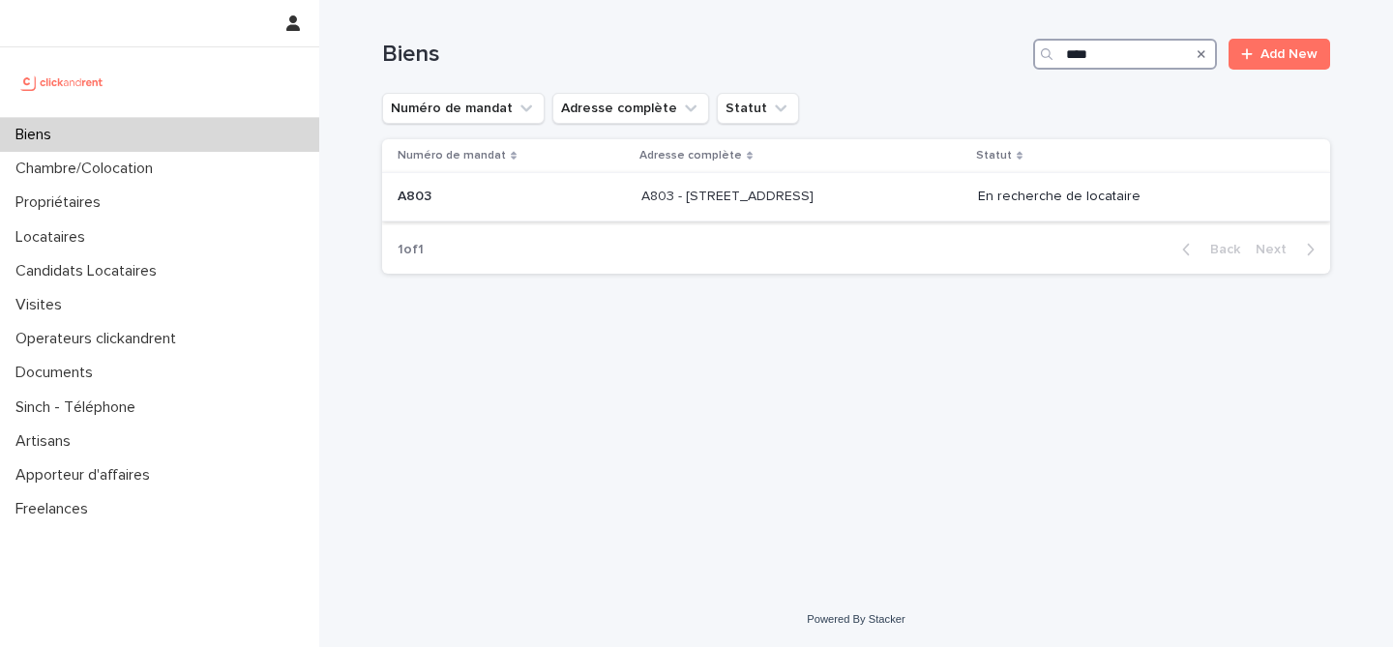
type input "****"
click at [818, 200] on p "A803 - 1 rue Château Payan, Marseille 13005" at bounding box center [730, 195] width 176 height 20
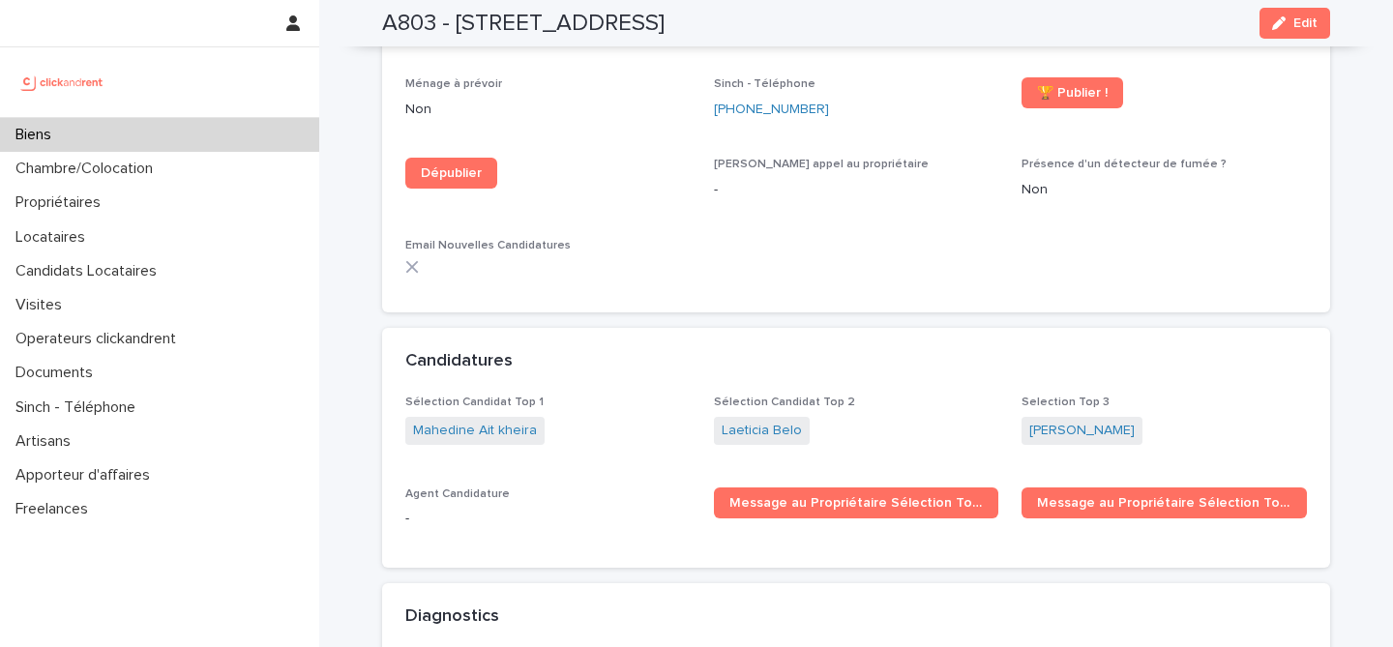
scroll to position [5489, 0]
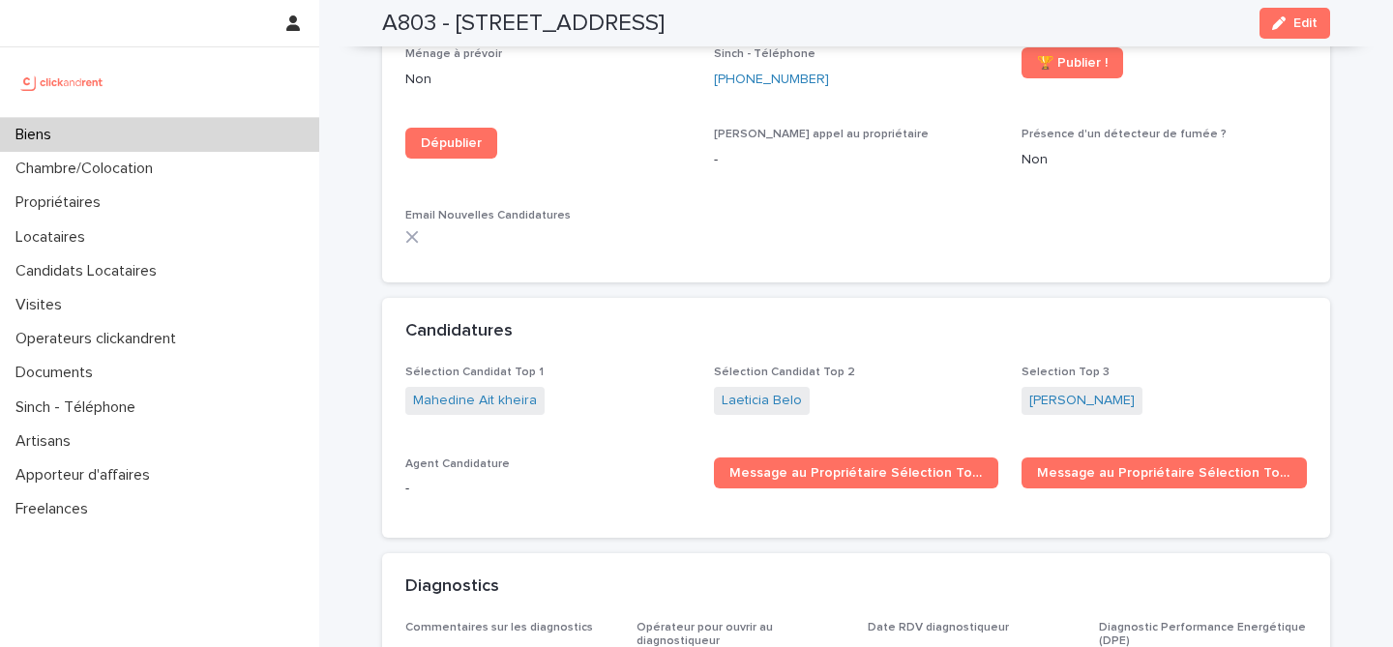
click at [207, 134] on div "Biens" at bounding box center [159, 135] width 319 height 34
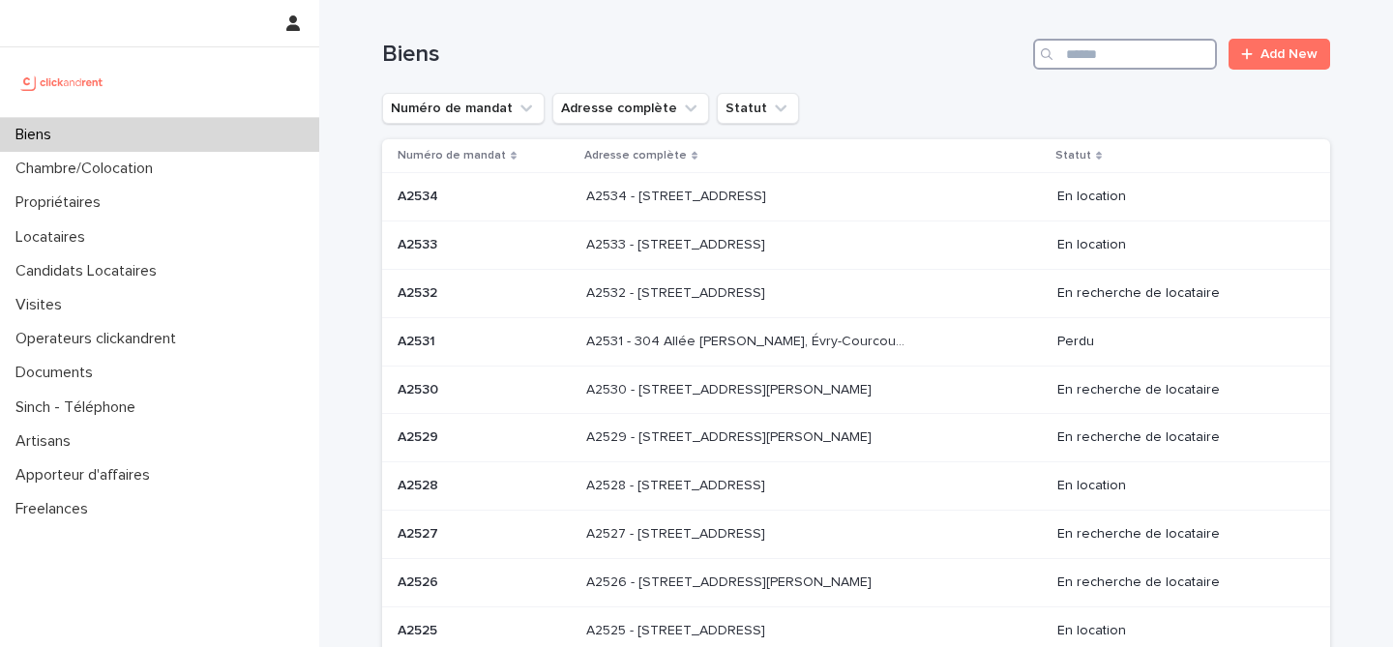
click at [1120, 54] on input "Search" at bounding box center [1125, 54] width 184 height 31
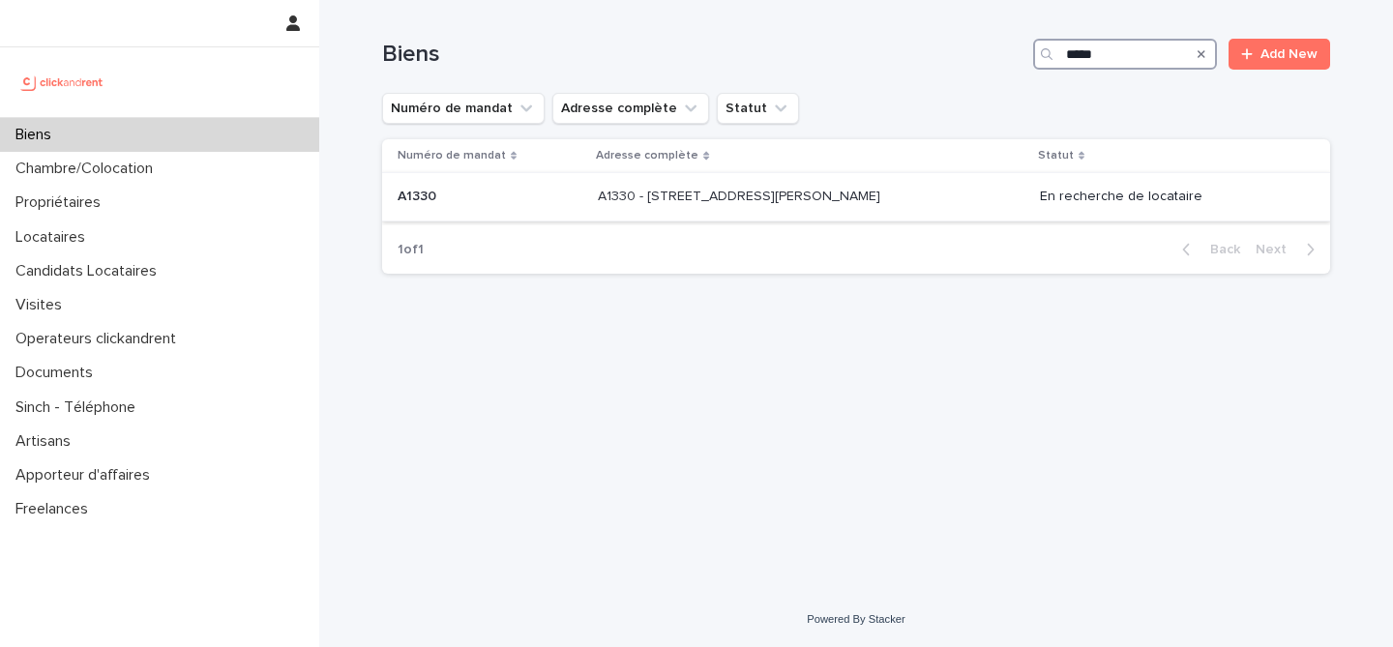
type input "*****"
click at [590, 207] on td "A1330 - 29 Rue Joséphine Baker, La Norville 91290 A1330 - 29 Rue Joséphine Bake…" at bounding box center [810, 197] width 441 height 48
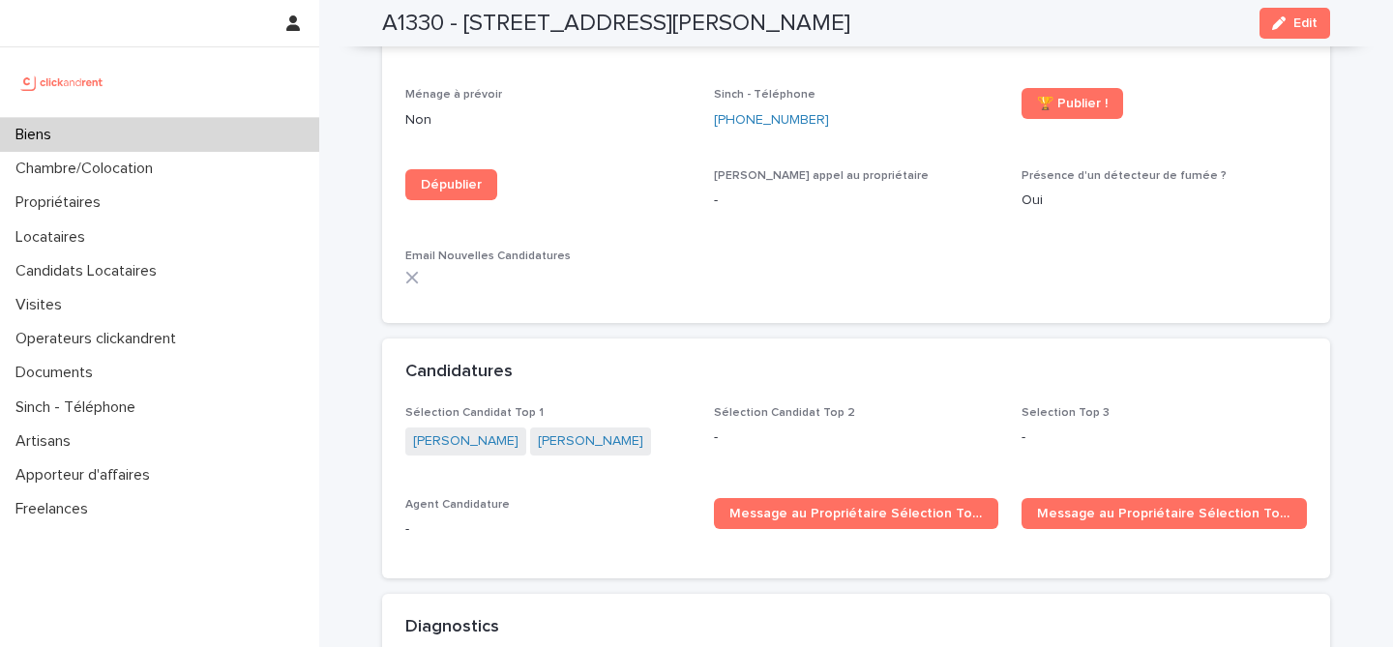
scroll to position [6340, 0]
click at [160, 142] on div "Biens" at bounding box center [159, 135] width 319 height 34
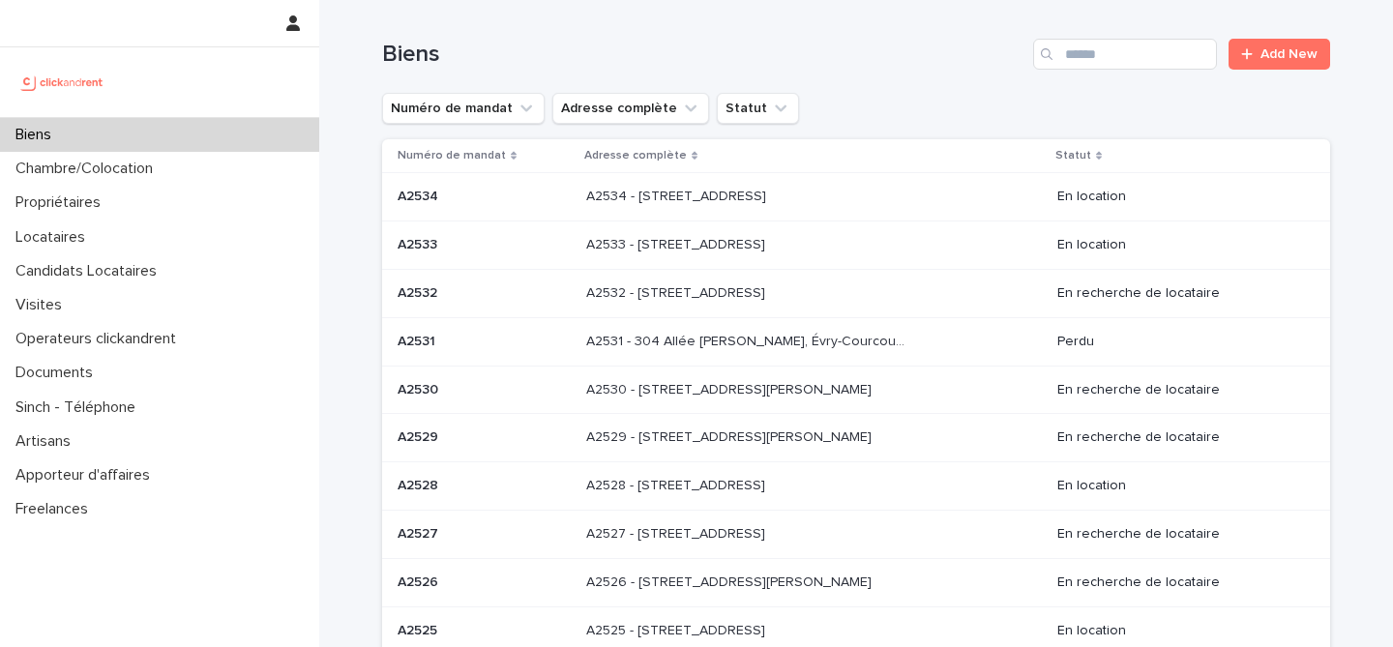
click at [1127, 70] on div "Biens Add New" at bounding box center [856, 46] width 948 height 93
click at [1127, 60] on input "Search" at bounding box center [1125, 54] width 184 height 31
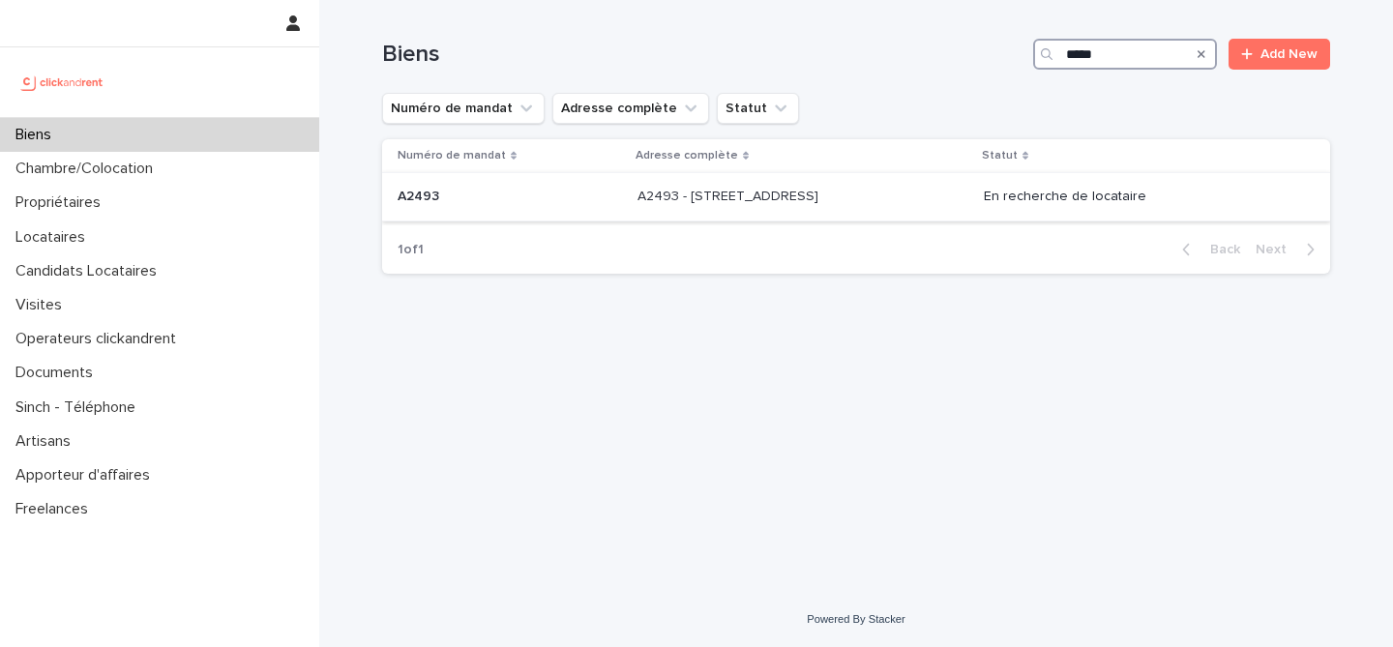
type input "*****"
click at [694, 194] on p "A2493 - 26 rue de Poitou, Paris 75003" at bounding box center [730, 195] width 185 height 20
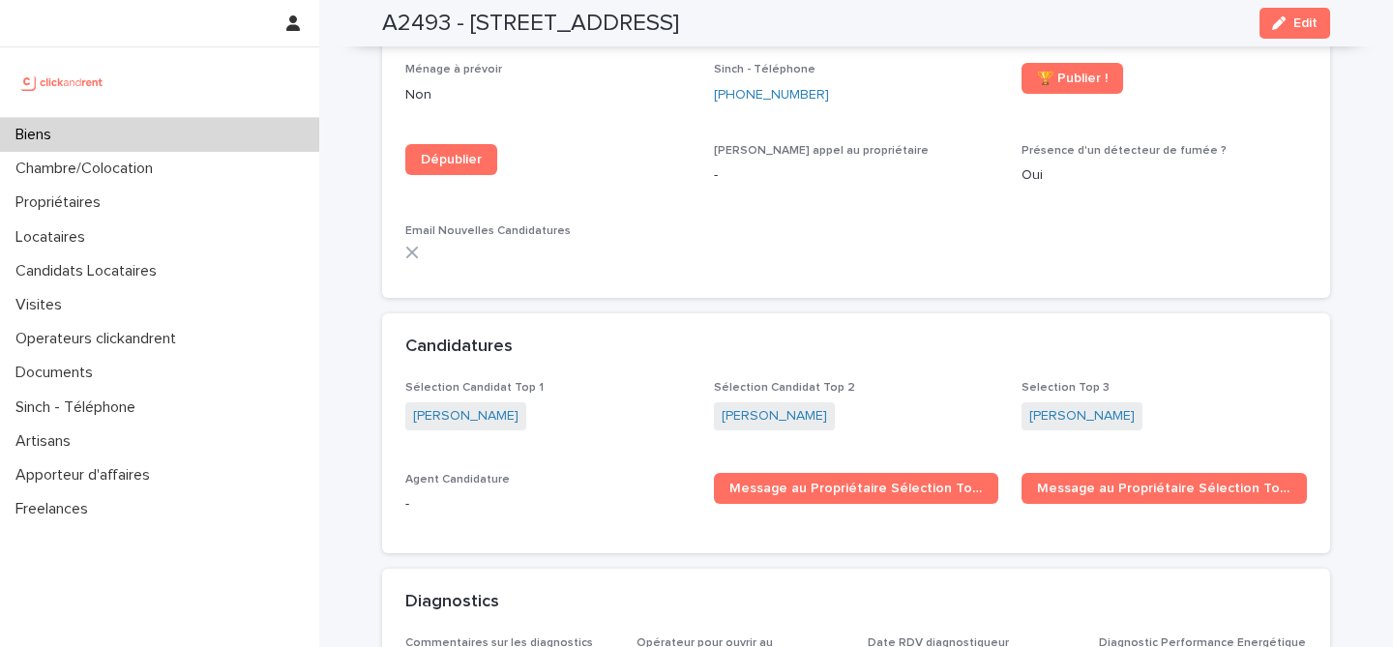
scroll to position [5861, 0]
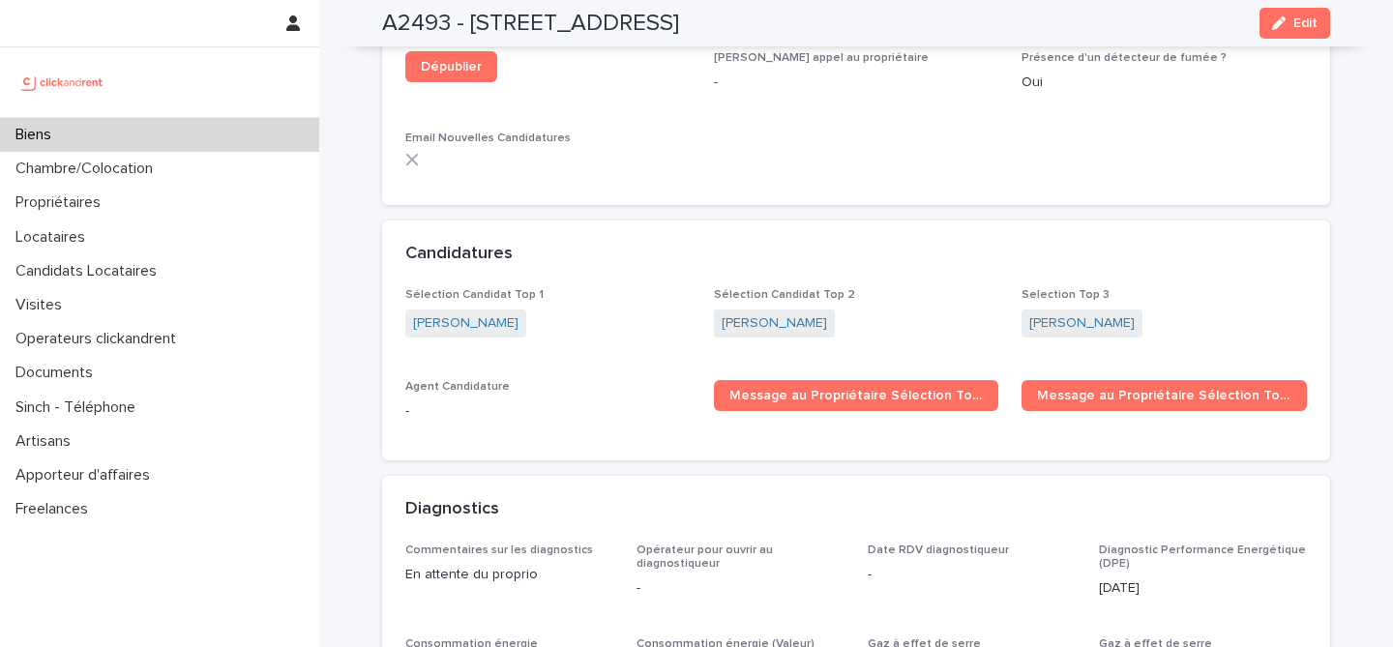
click at [174, 138] on div "Biens" at bounding box center [159, 135] width 319 height 34
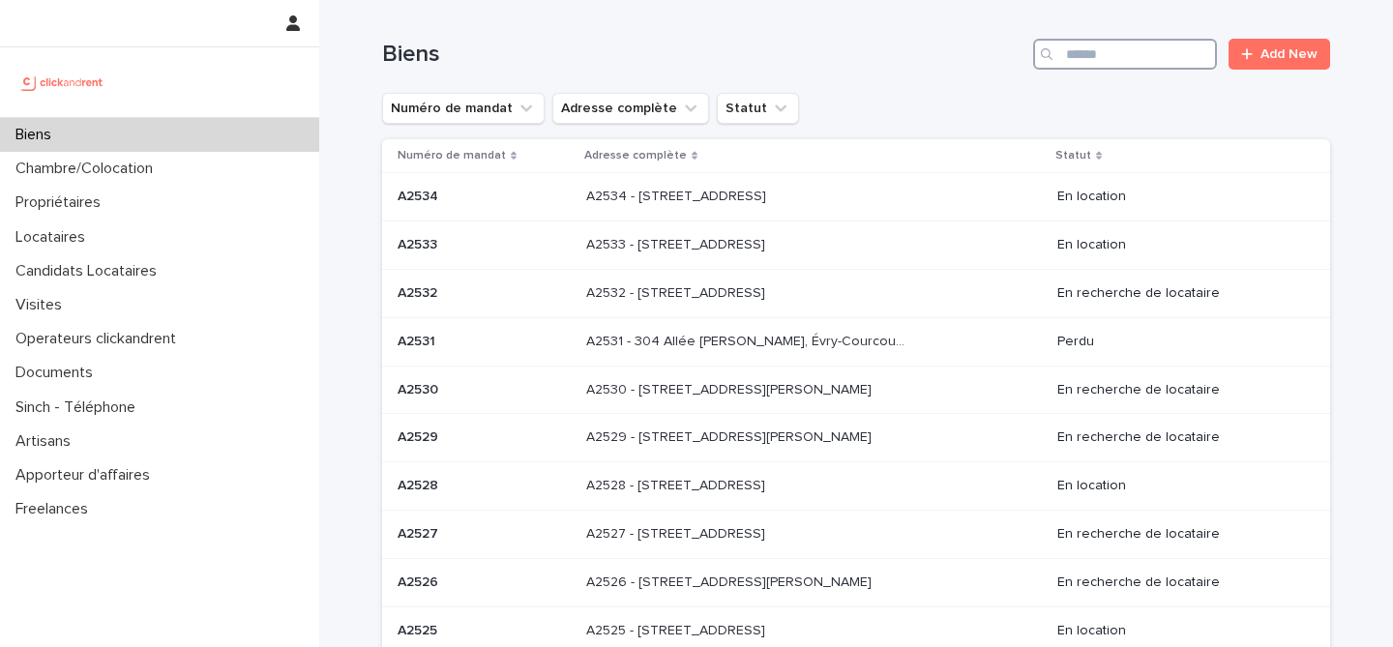
click at [1155, 60] on input "Search" at bounding box center [1125, 54] width 184 height 31
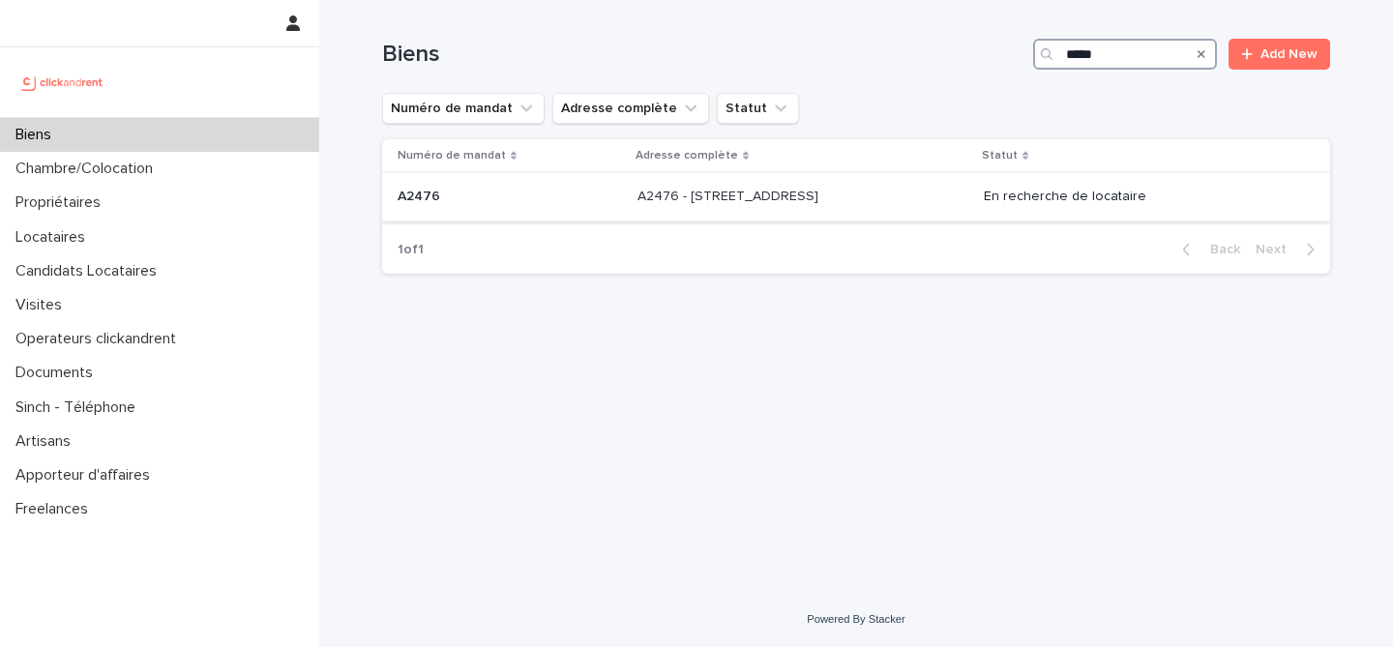
type input "*****"
click at [642, 194] on p "A2476 - 152 rue du Faubourg Saint-Antoine, Paris 75012" at bounding box center [730, 195] width 185 height 20
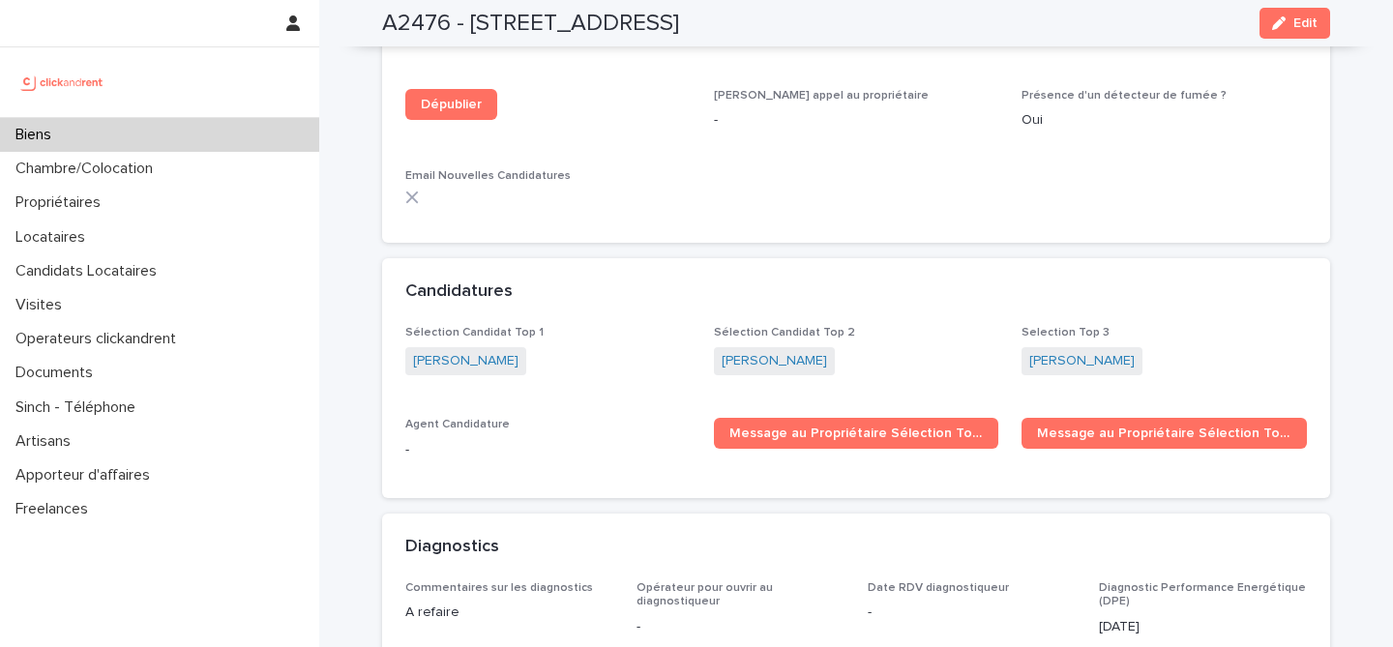
scroll to position [5626, 0]
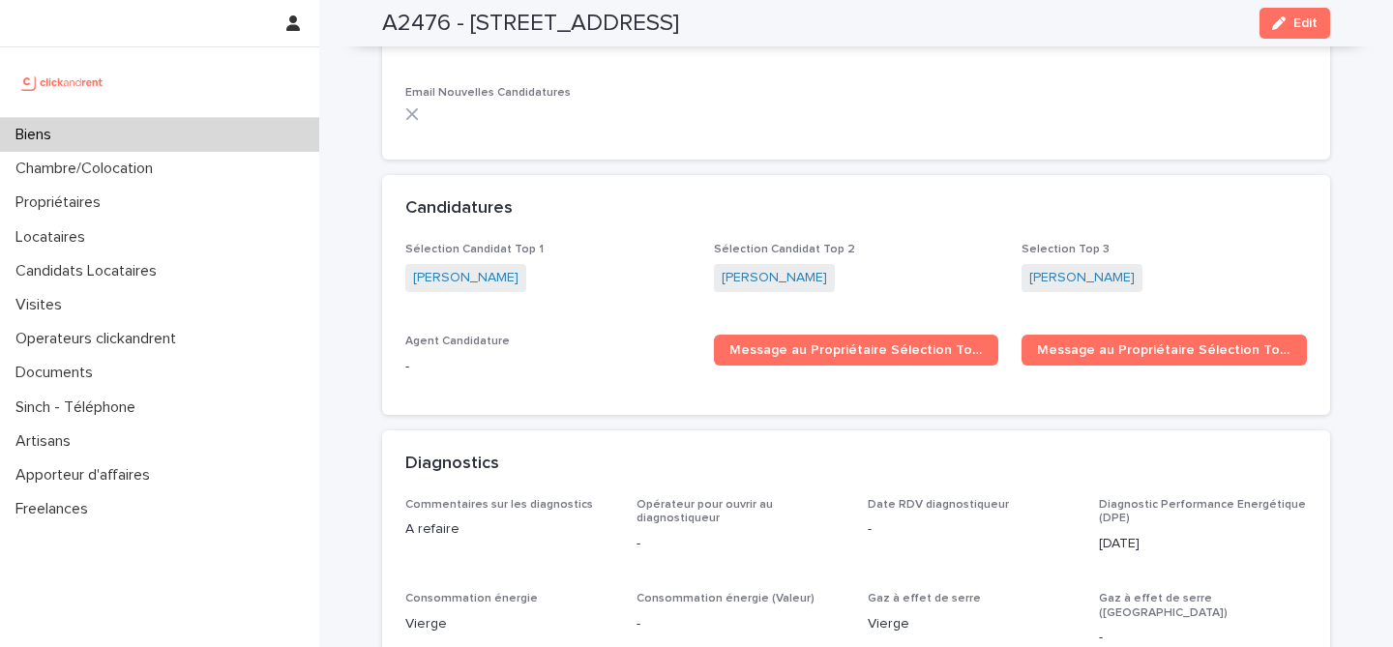
click at [105, 131] on div "Biens" at bounding box center [159, 135] width 319 height 34
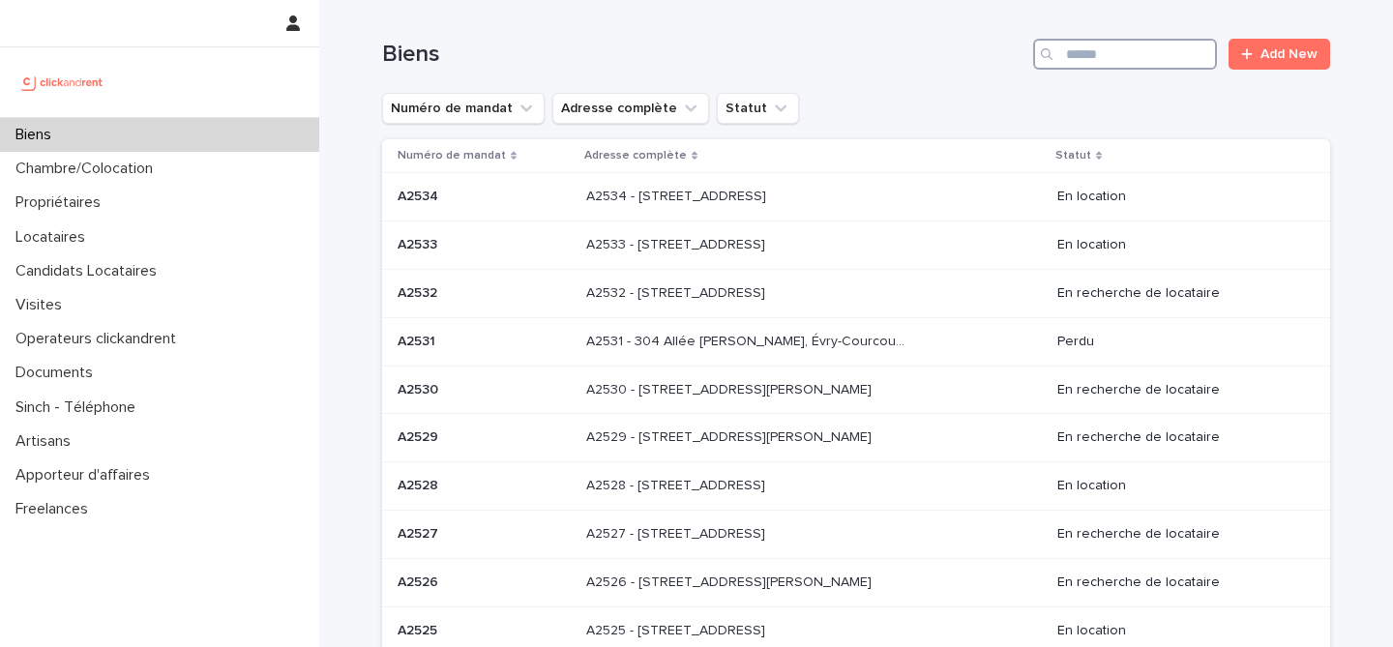
click at [1142, 56] on input "Search" at bounding box center [1125, 54] width 184 height 31
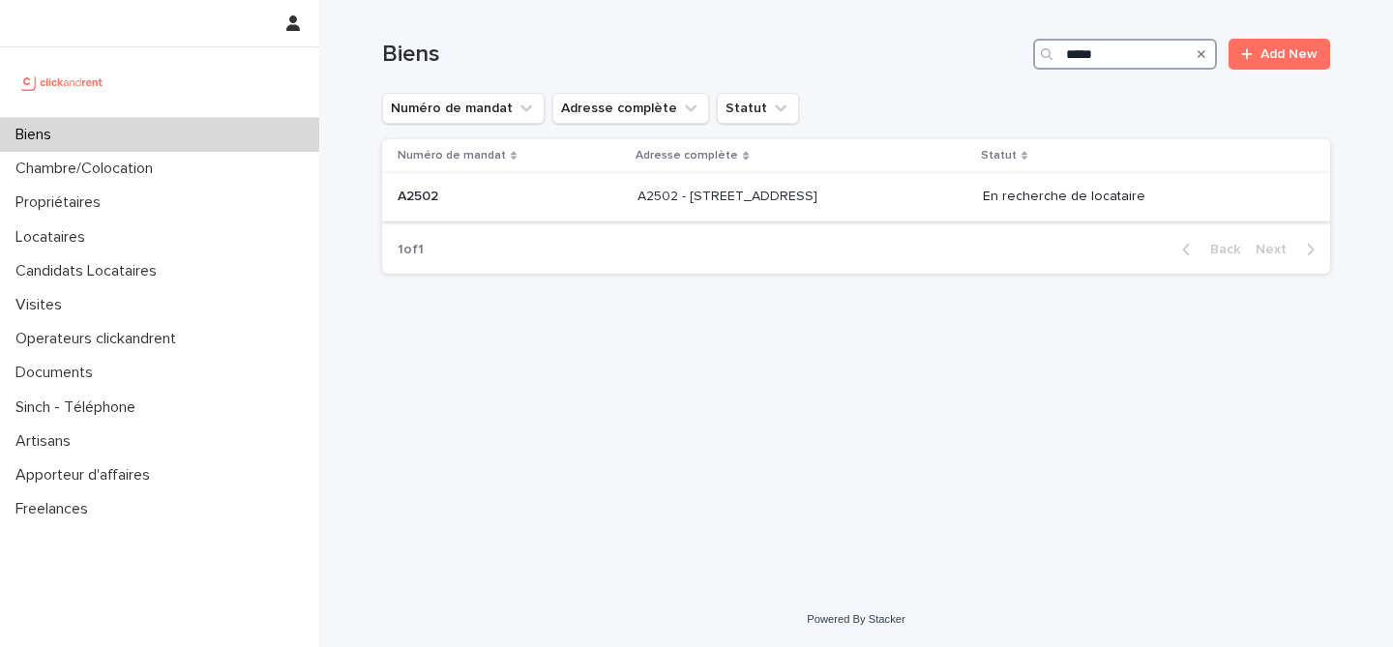
type input "*****"
click at [942, 183] on div "A2502 - 5 rue Caplat, Paris 75018 A2502 - 5 rue Caplat, Paris 75018" at bounding box center [803, 197] width 330 height 32
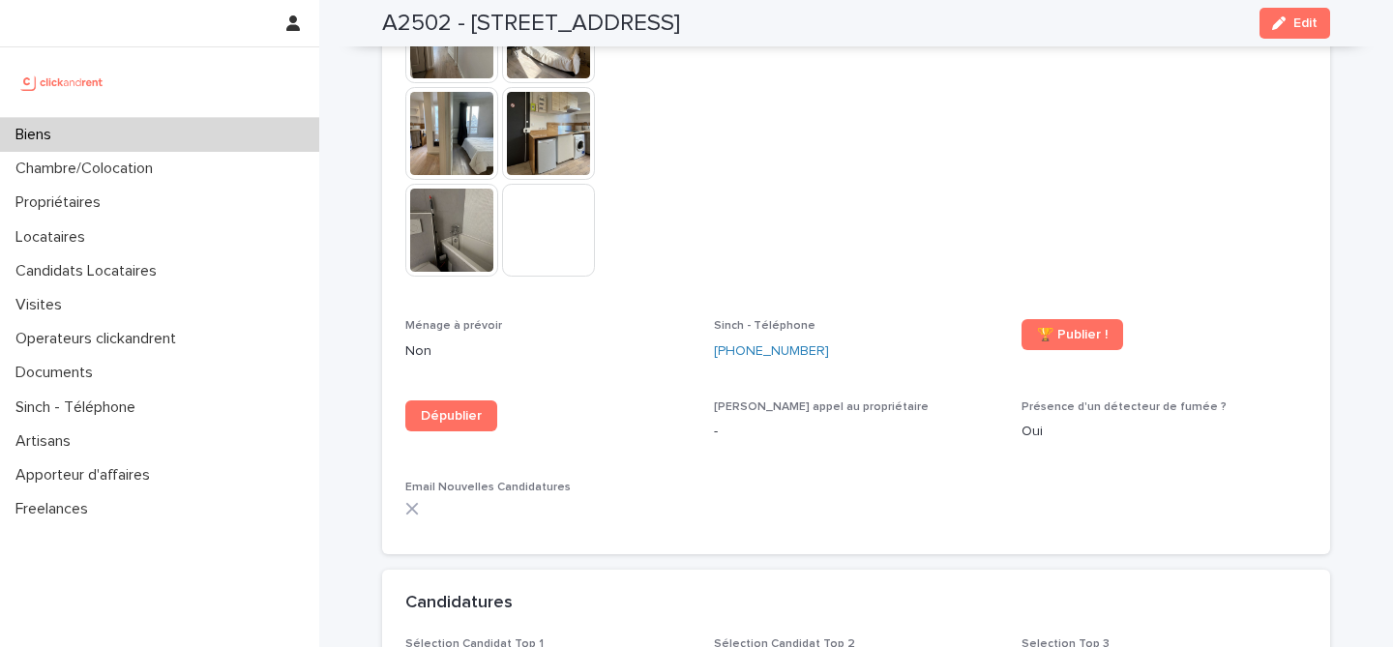
scroll to position [5342, 0]
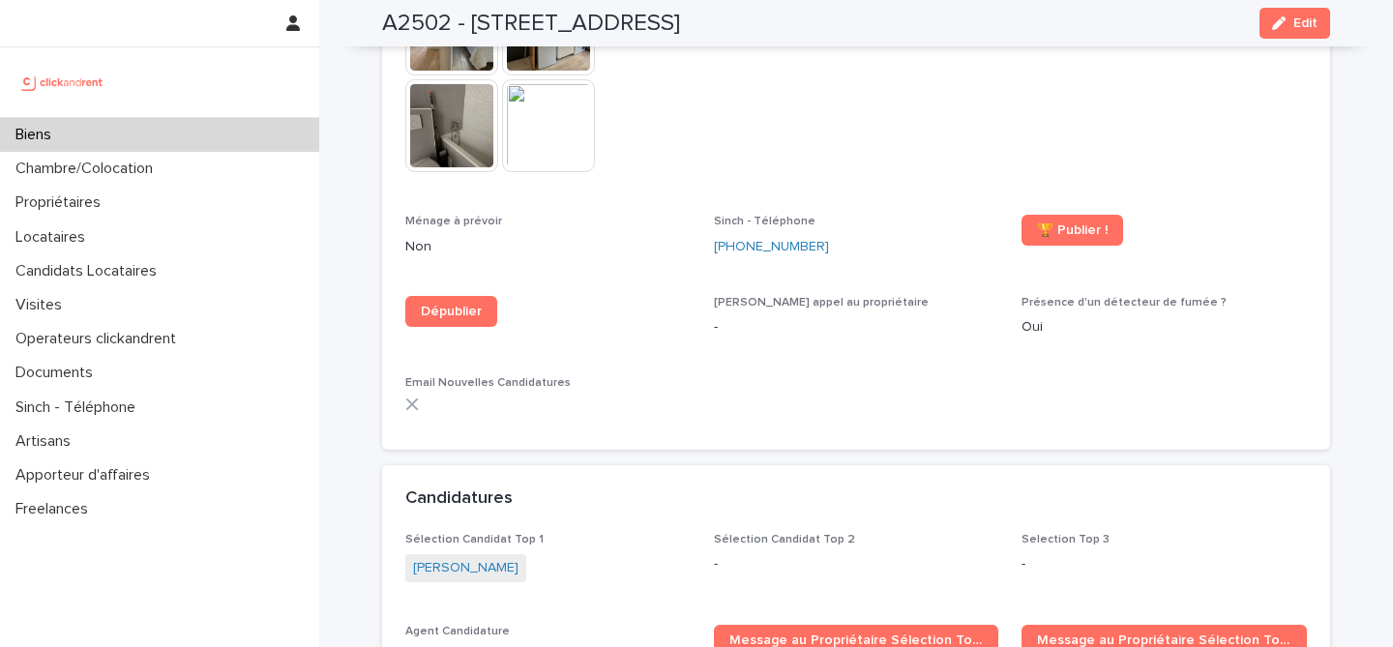
click at [191, 140] on div "Biens" at bounding box center [159, 135] width 319 height 34
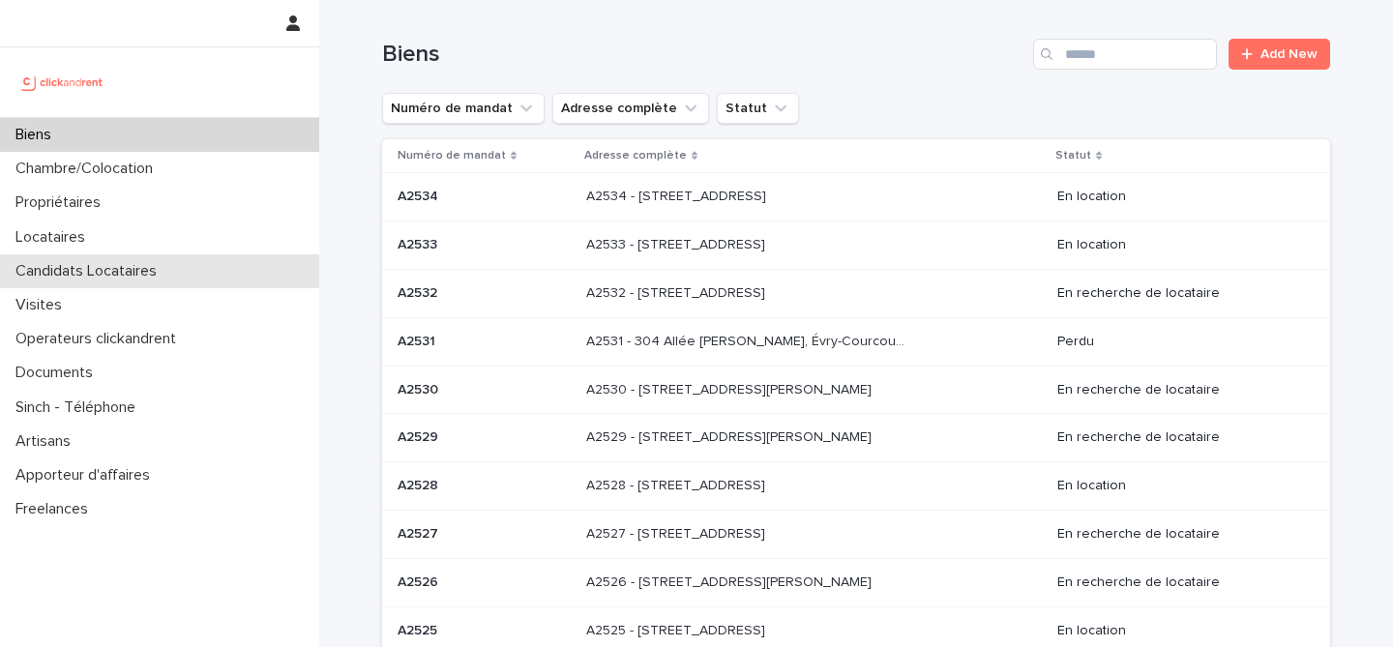
click at [97, 273] on p "Candidats Locataires" at bounding box center [90, 271] width 165 height 18
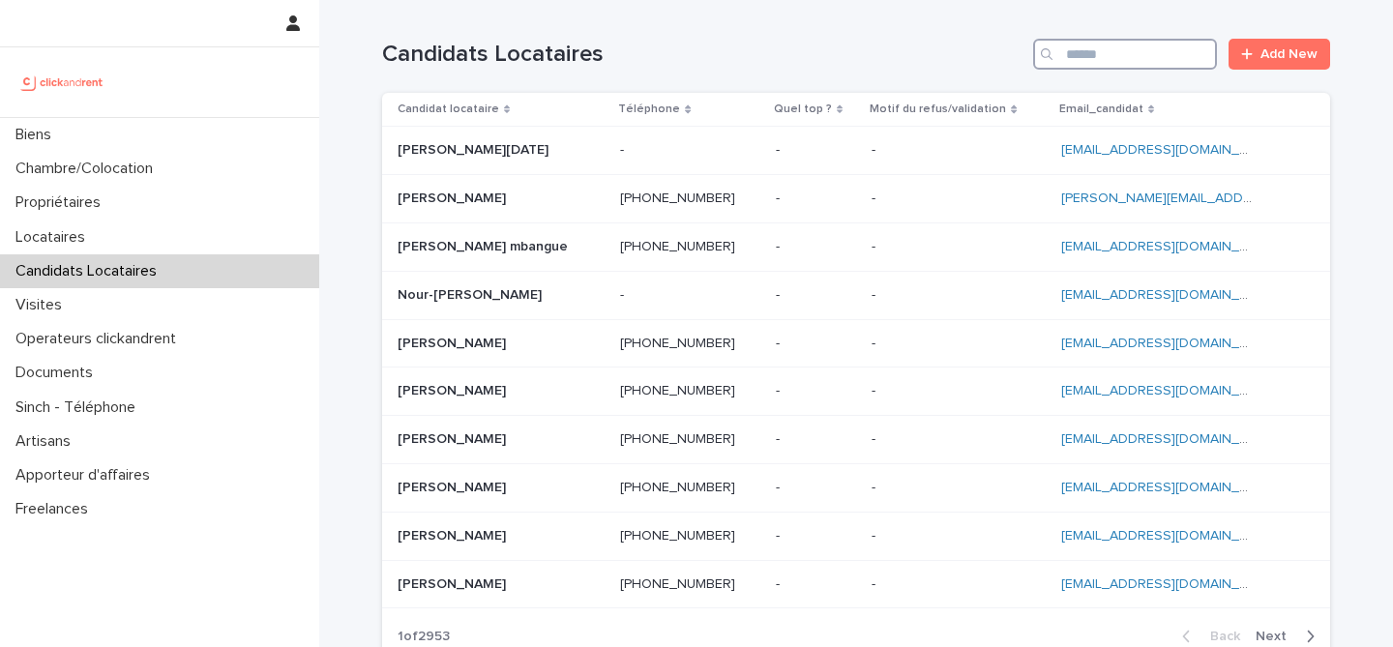
click at [1152, 54] on input "Search" at bounding box center [1125, 54] width 184 height 31
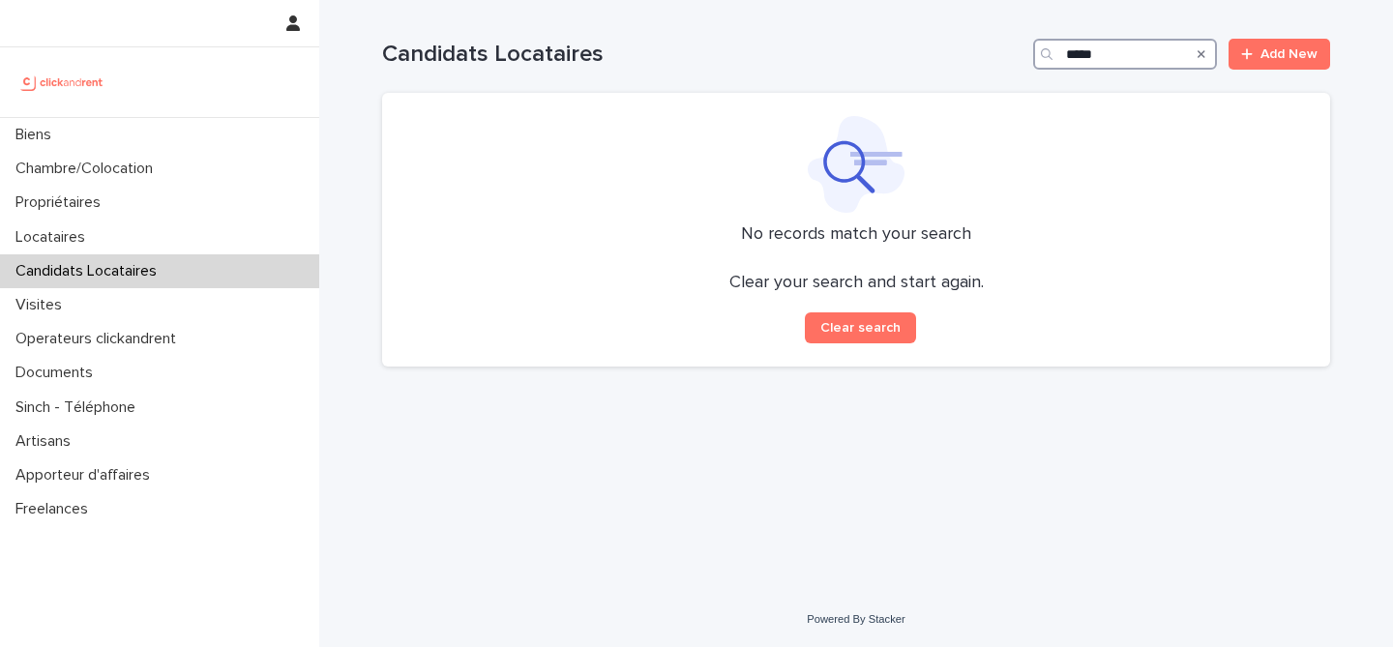
type input "*****"
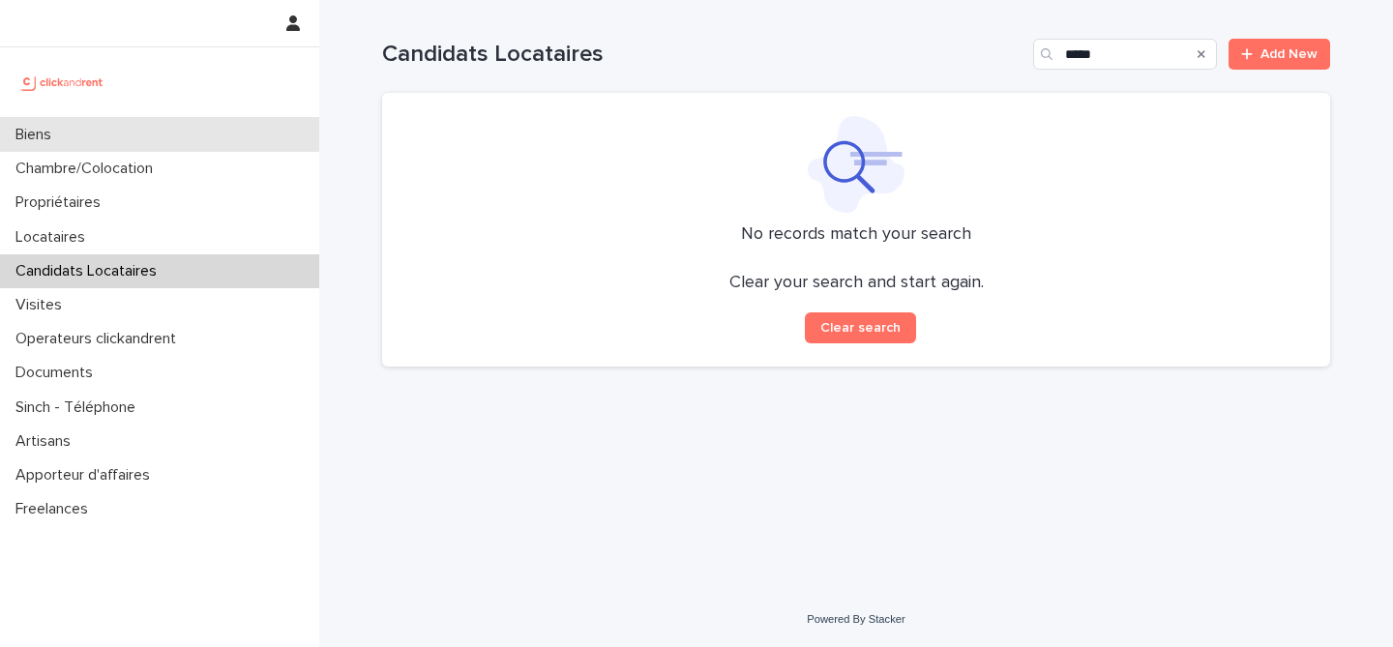
click at [207, 146] on div "Biens" at bounding box center [159, 135] width 319 height 34
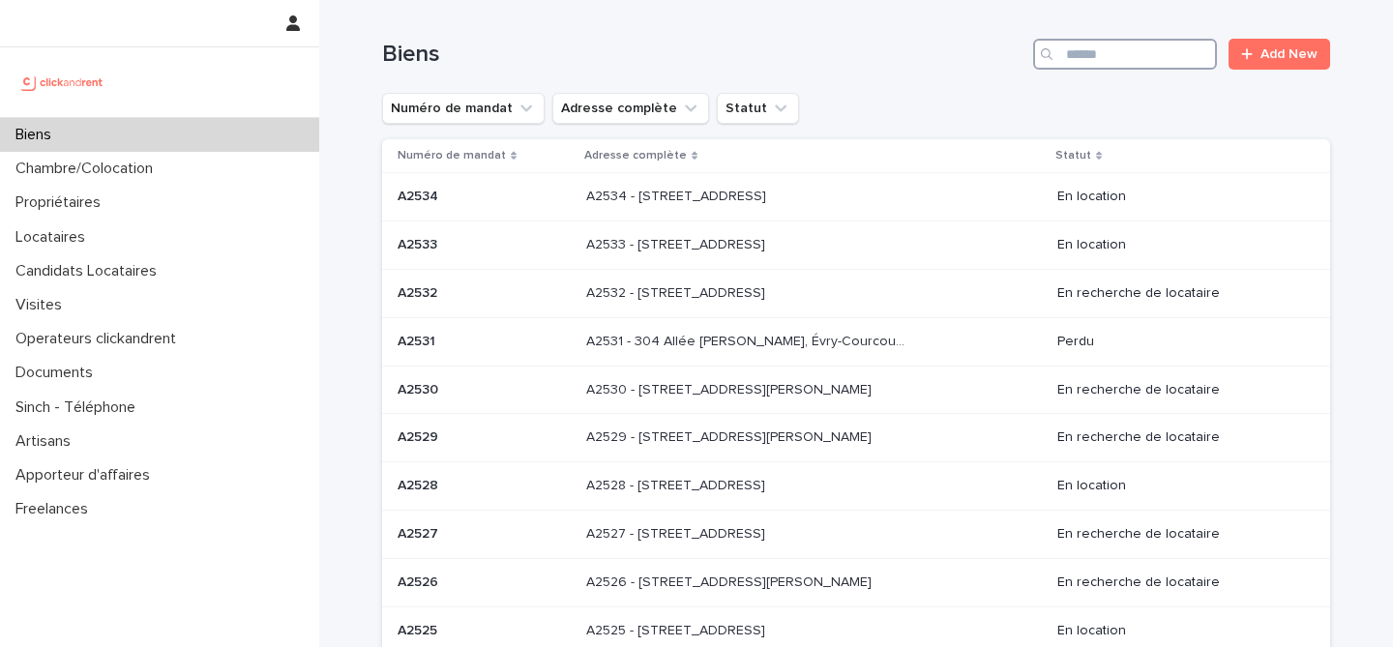
click at [1212, 51] on input "Search" at bounding box center [1125, 54] width 184 height 31
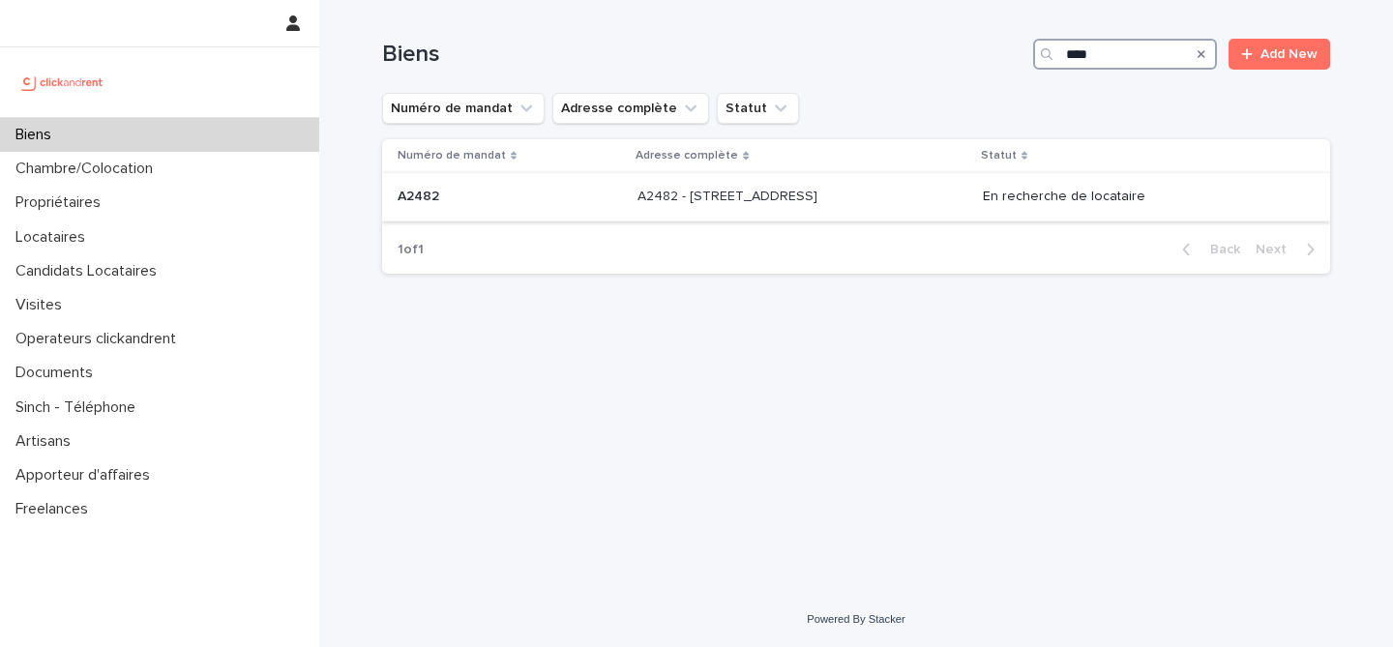
type input "****"
click at [770, 200] on p "A2482 - [STREET_ADDRESS]" at bounding box center [730, 195] width 184 height 20
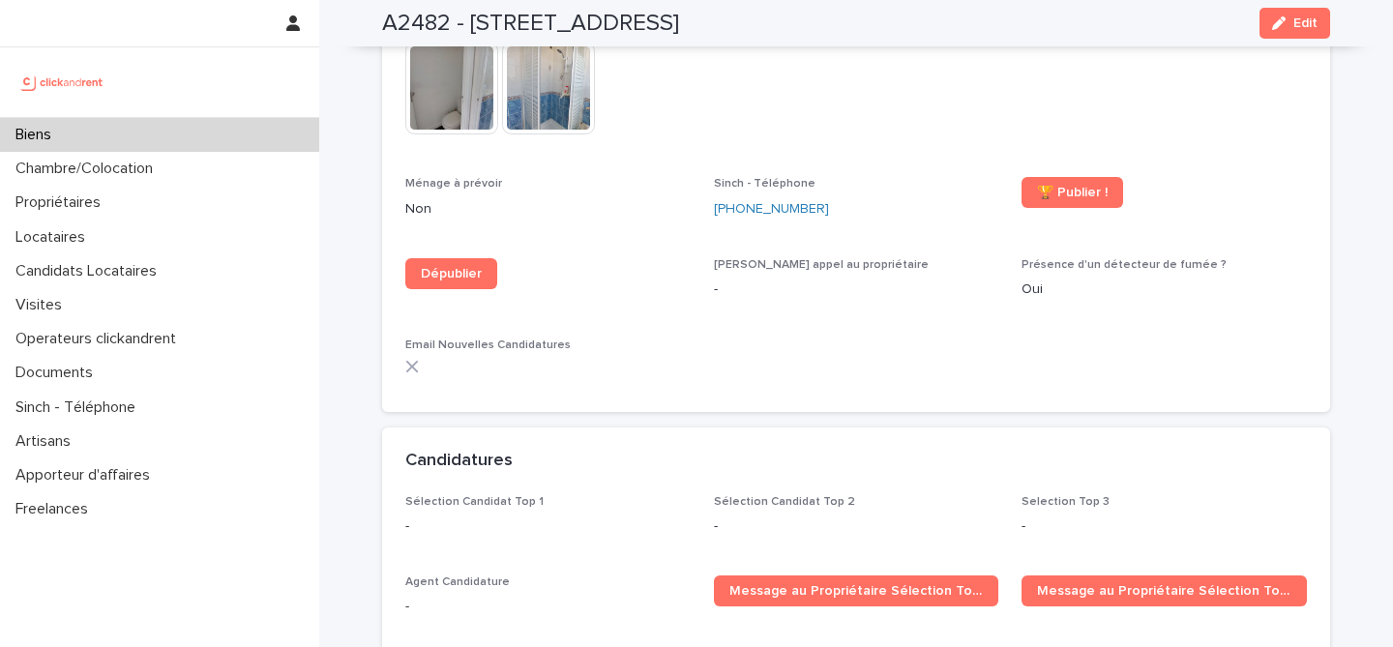
scroll to position [5649, 0]
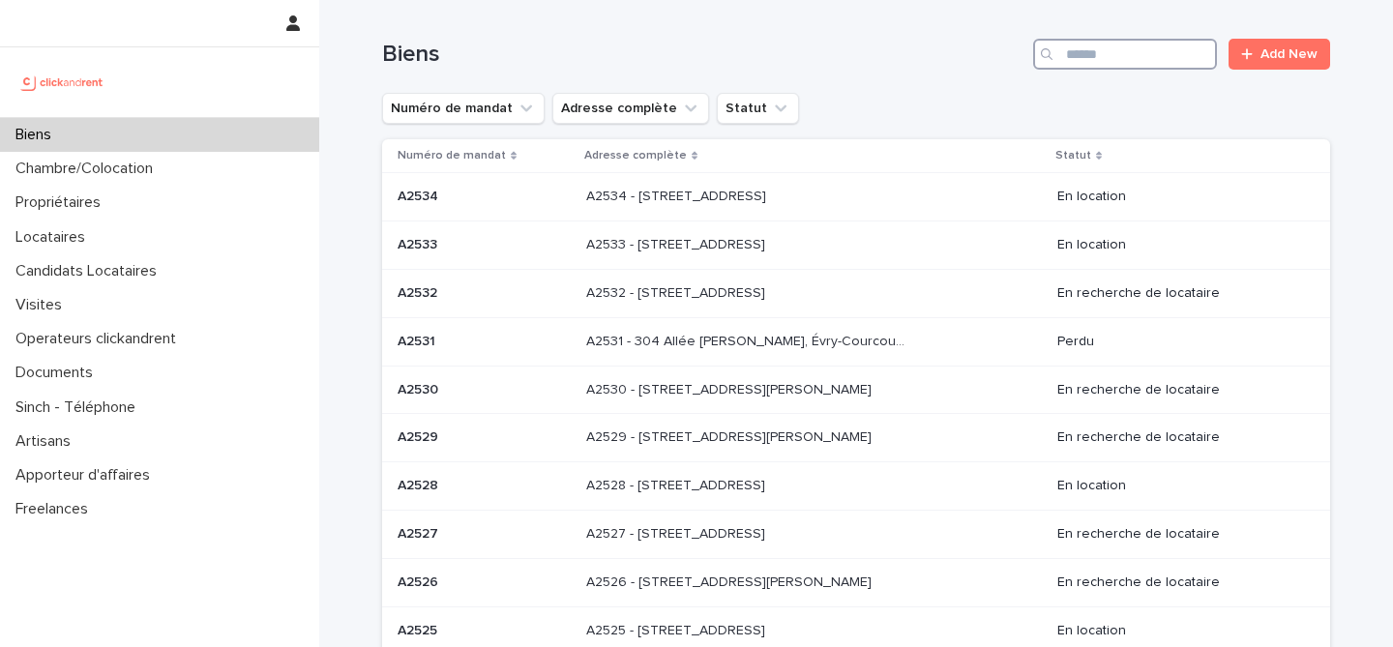
click at [1166, 64] on input "Search" at bounding box center [1125, 54] width 184 height 31
paste input "**********"
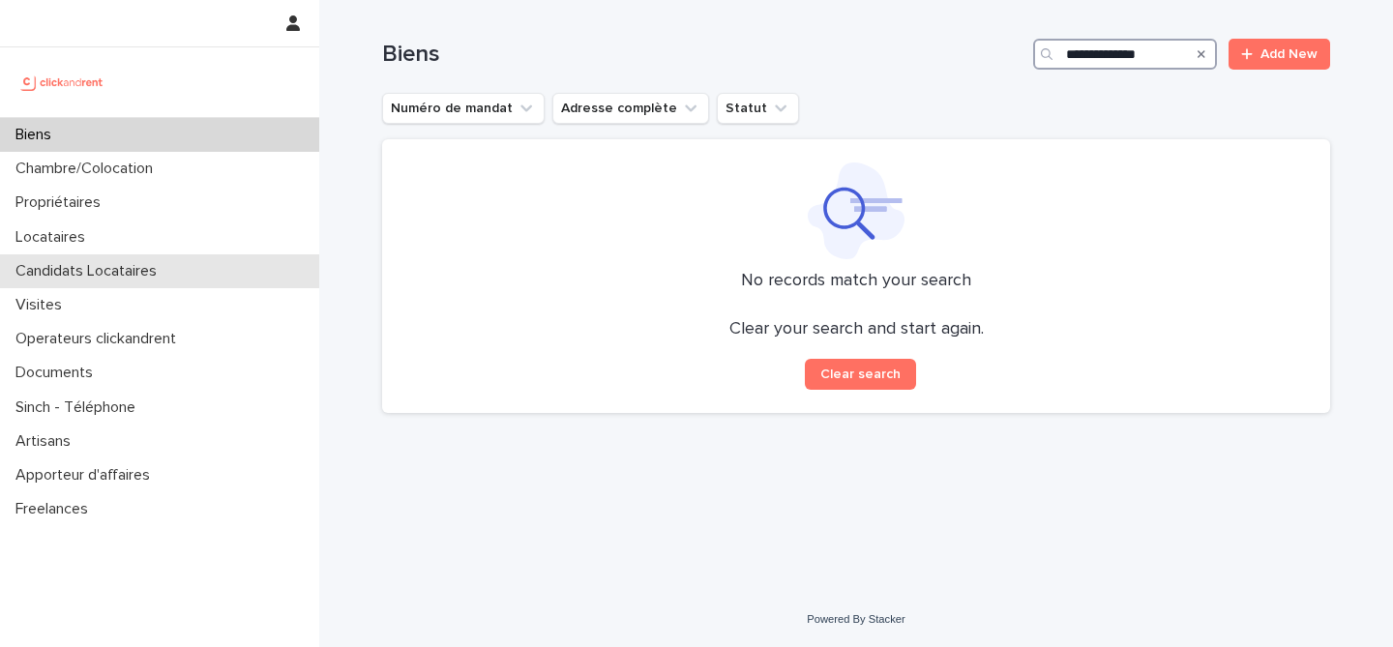
type input "**********"
click at [101, 266] on p "Candidats Locataires" at bounding box center [90, 271] width 165 height 18
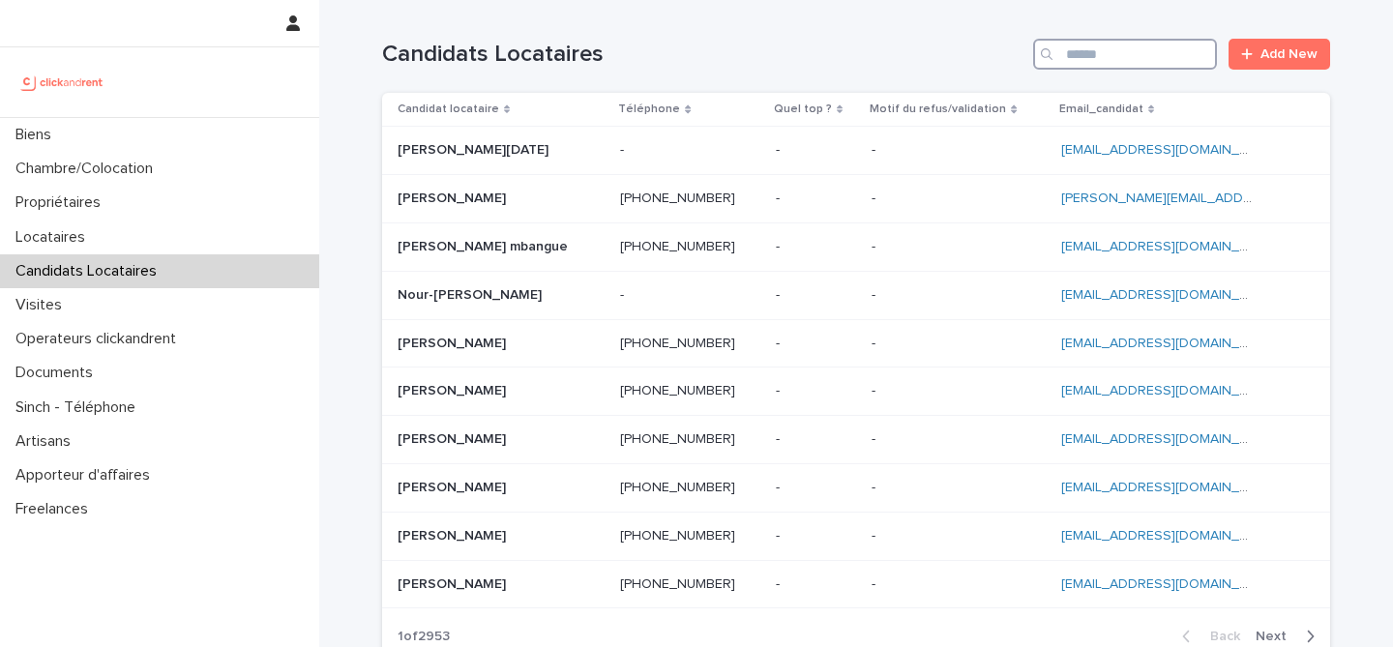
click at [1158, 56] on input "Search" at bounding box center [1125, 54] width 184 height 31
paste input "**********"
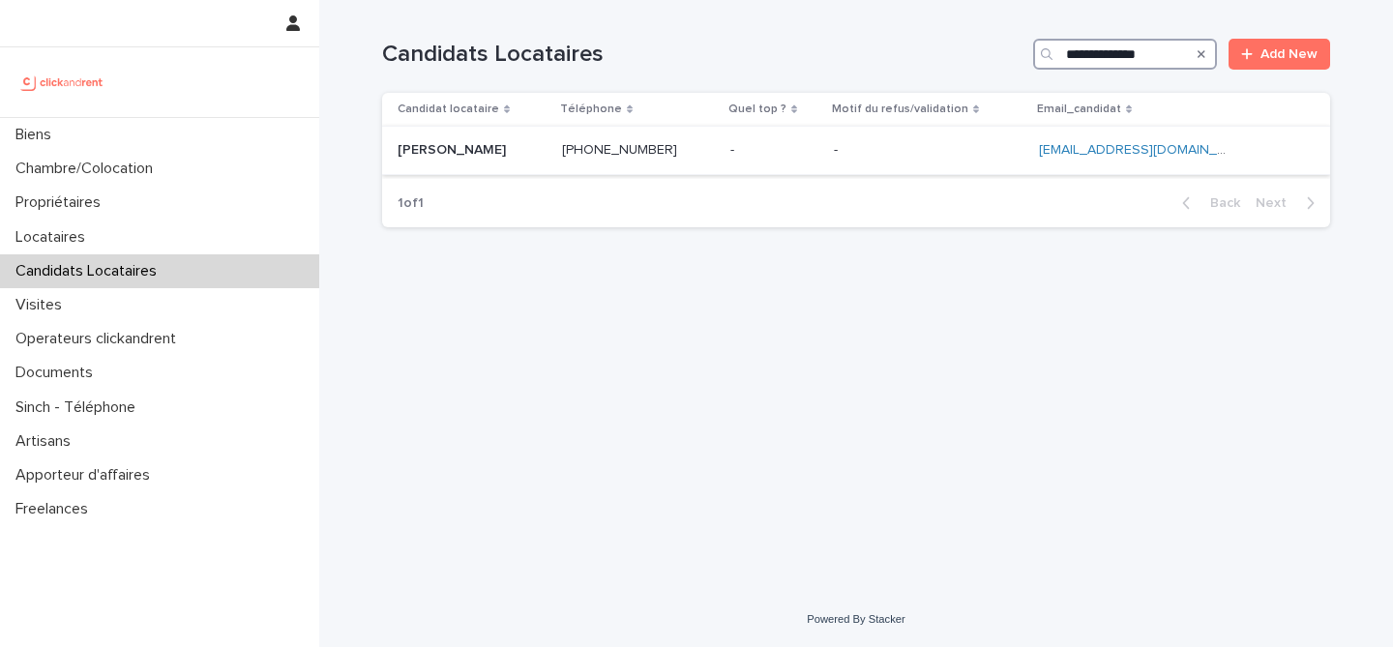
type input "**********"
click at [537, 153] on p at bounding box center [472, 150] width 149 height 16
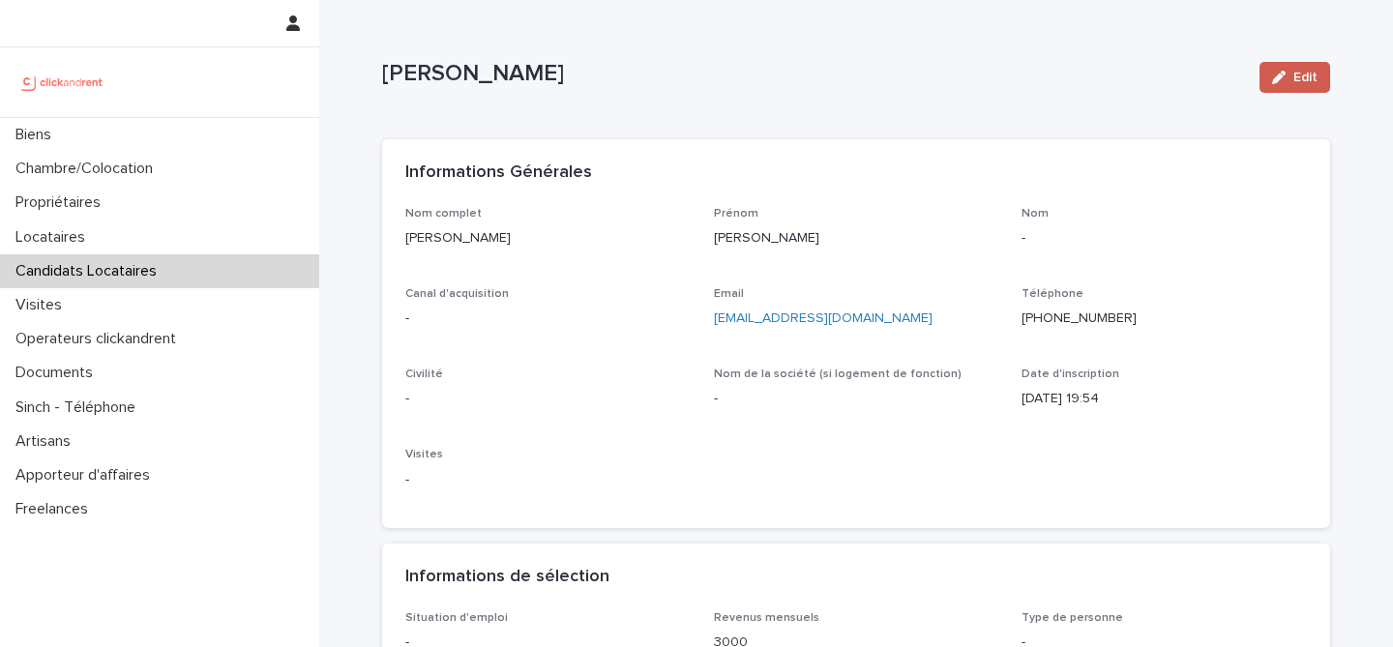
click at [1304, 82] on span "Edit" at bounding box center [1306, 78] width 24 height 14
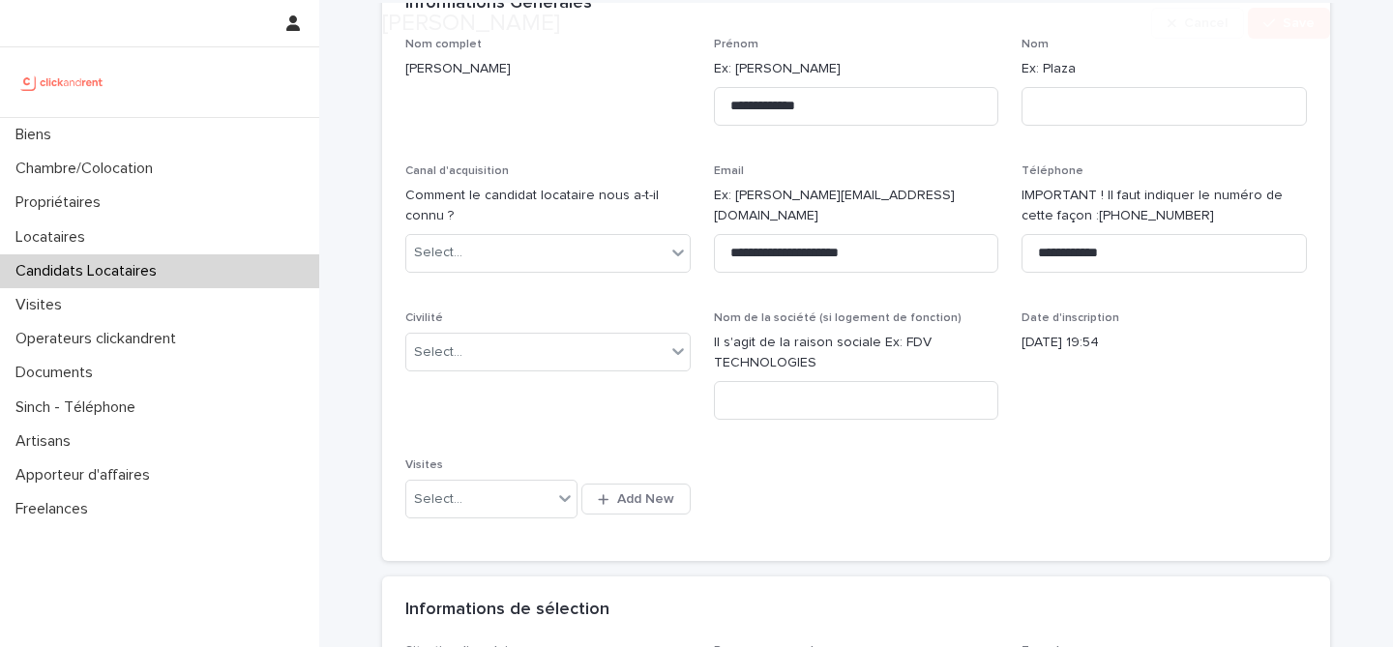
scroll to position [198, 0]
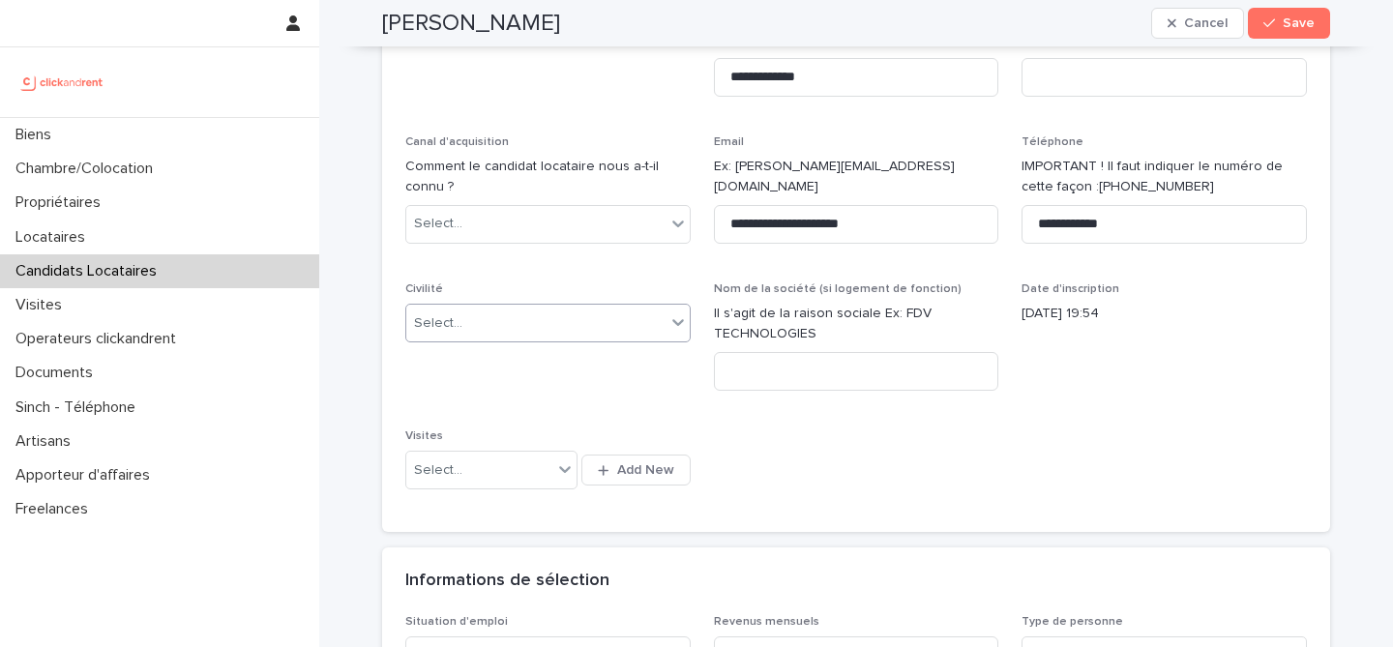
click at [561, 312] on div "Select..." at bounding box center [535, 324] width 259 height 32
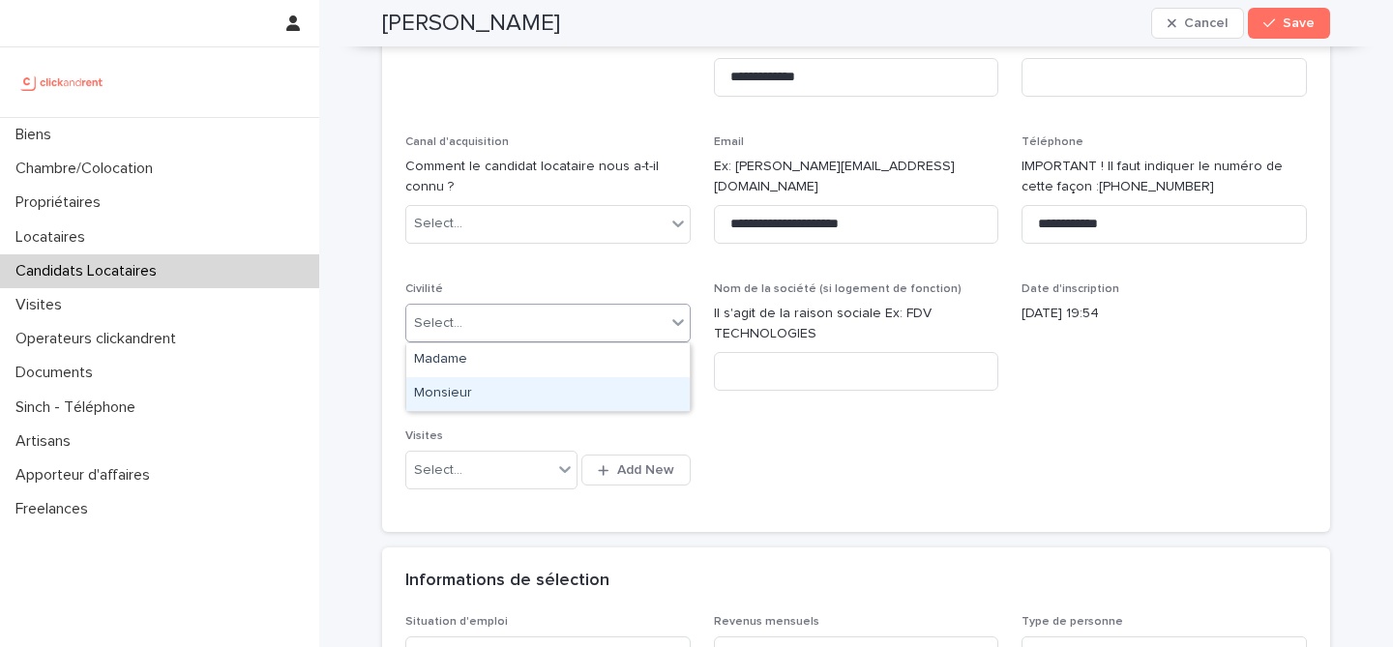
click at [550, 402] on div "Monsieur" at bounding box center [548, 394] width 284 height 34
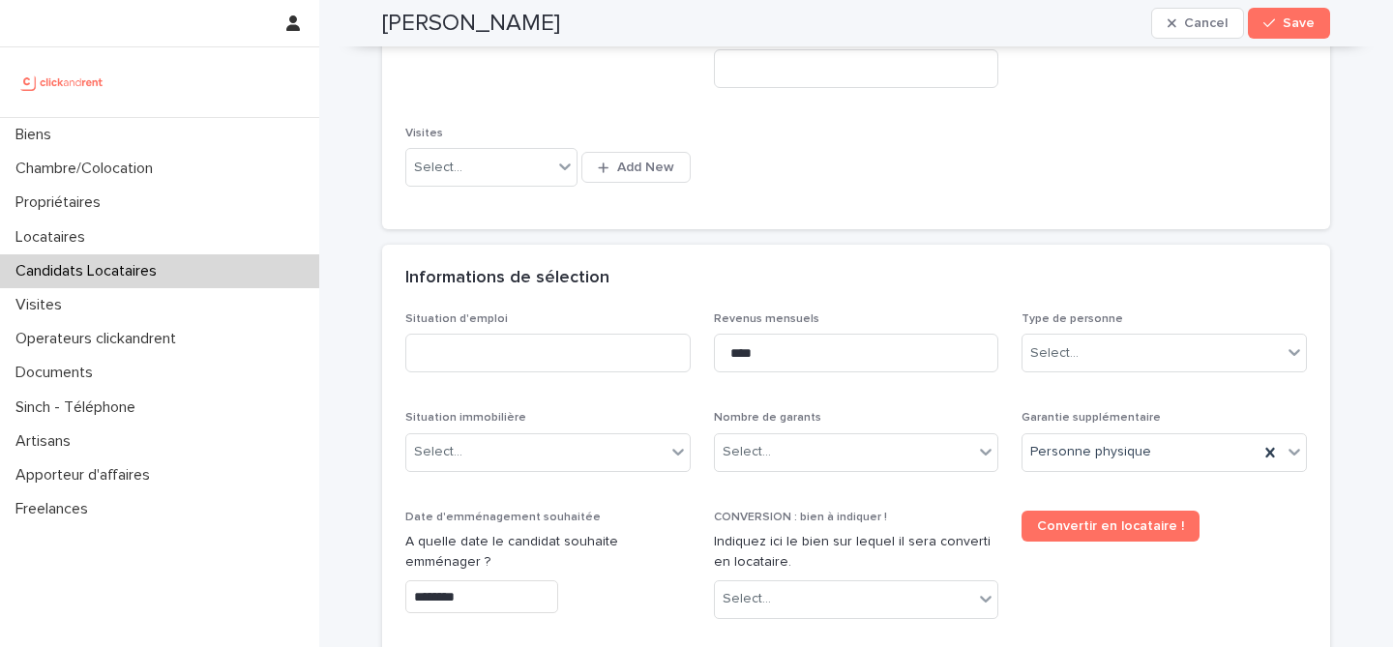
scroll to position [551, 0]
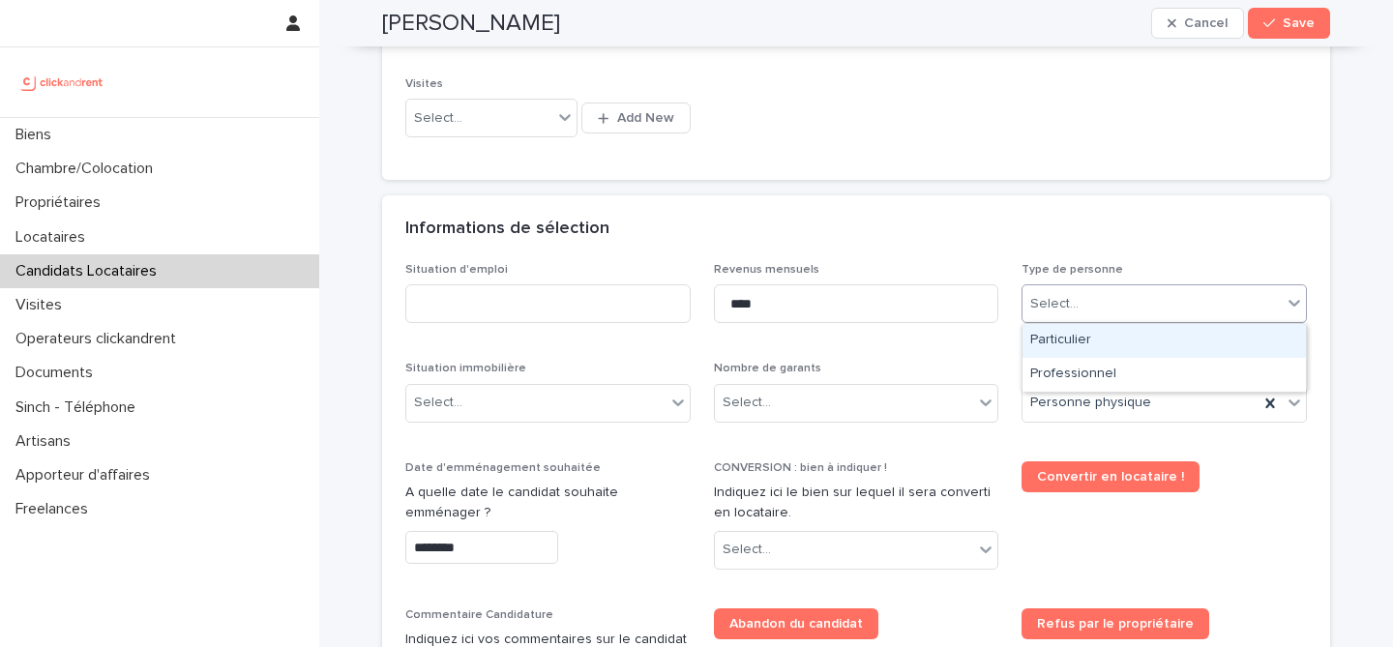
click at [1115, 286] on div "Select..." at bounding box center [1164, 303] width 285 height 39
click at [1107, 336] on div "Particulier" at bounding box center [1165, 341] width 284 height 34
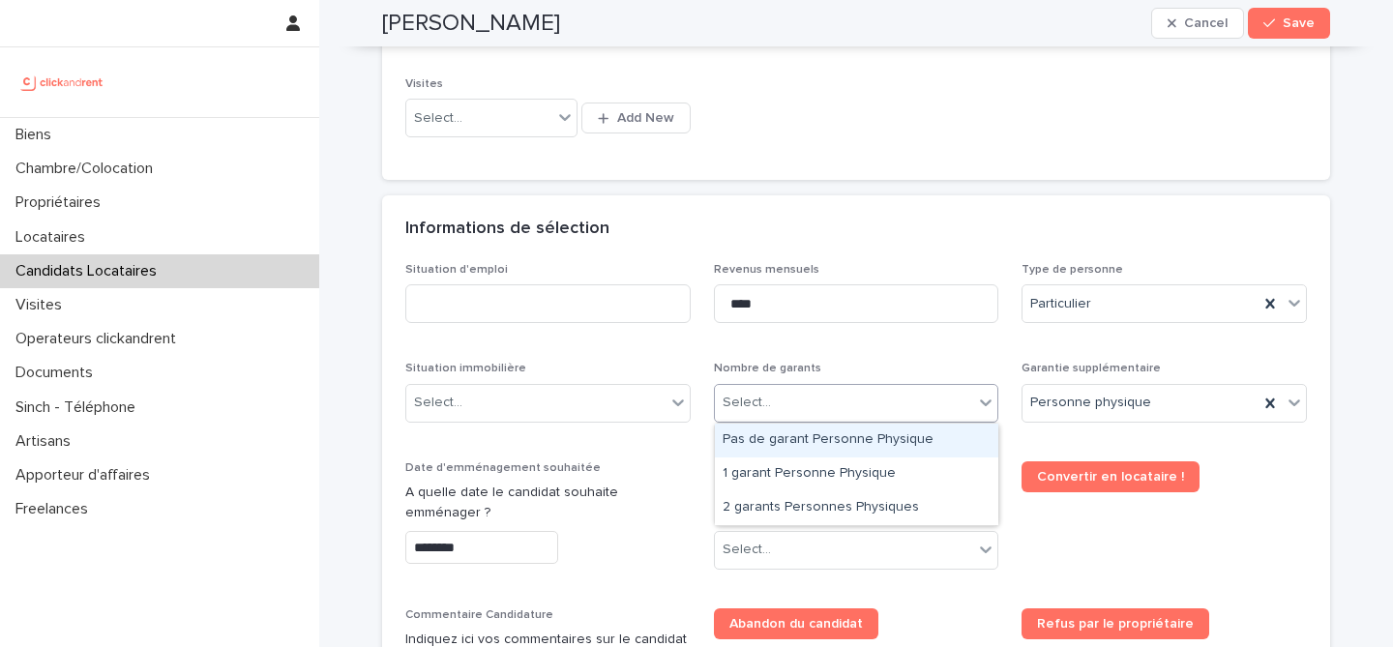
click at [907, 405] on div "Select..." at bounding box center [844, 403] width 259 height 32
click at [890, 402] on div "Select..." at bounding box center [844, 403] width 259 height 32
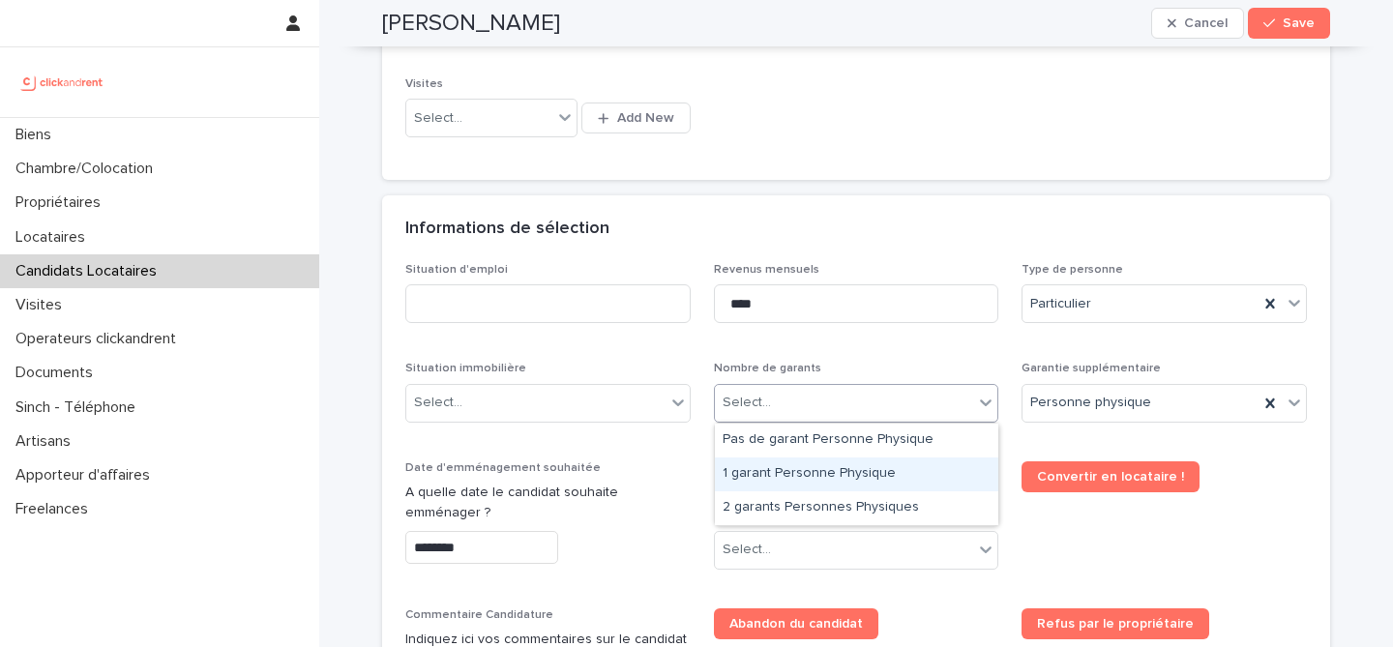
click at [862, 460] on div "1 garant Personne Physique" at bounding box center [857, 475] width 284 height 34
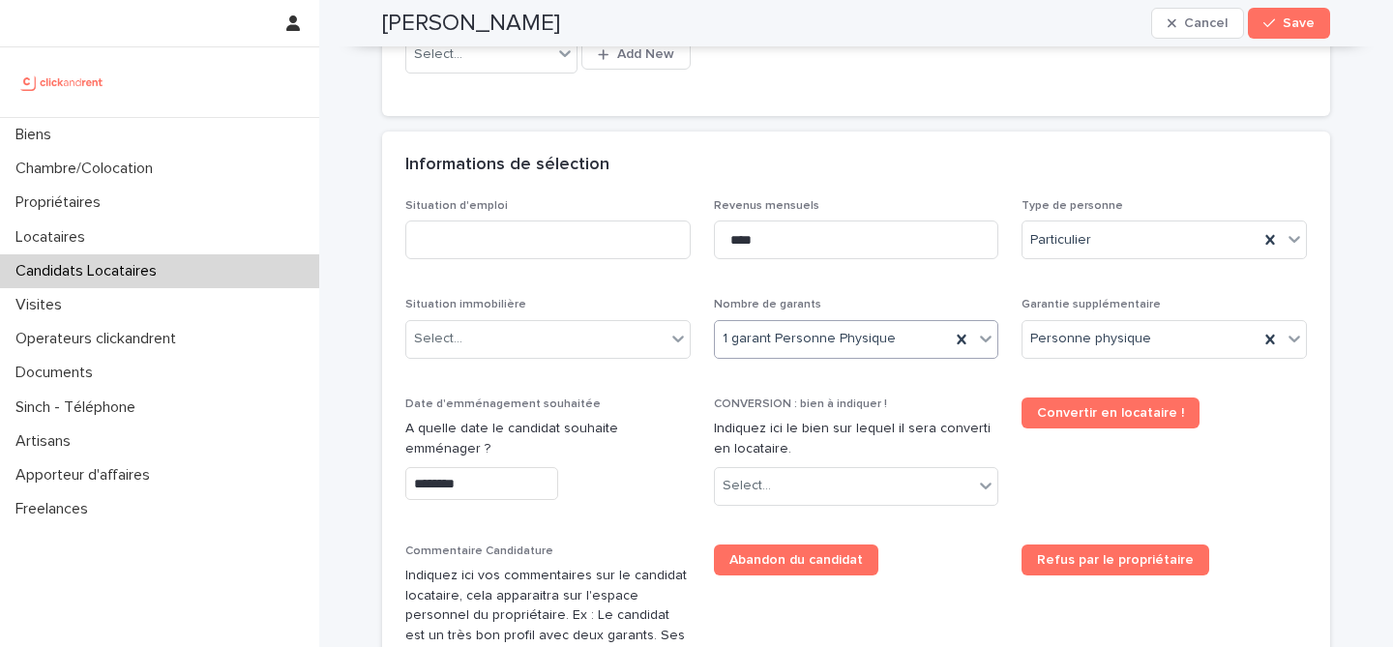
scroll to position [637, 0]
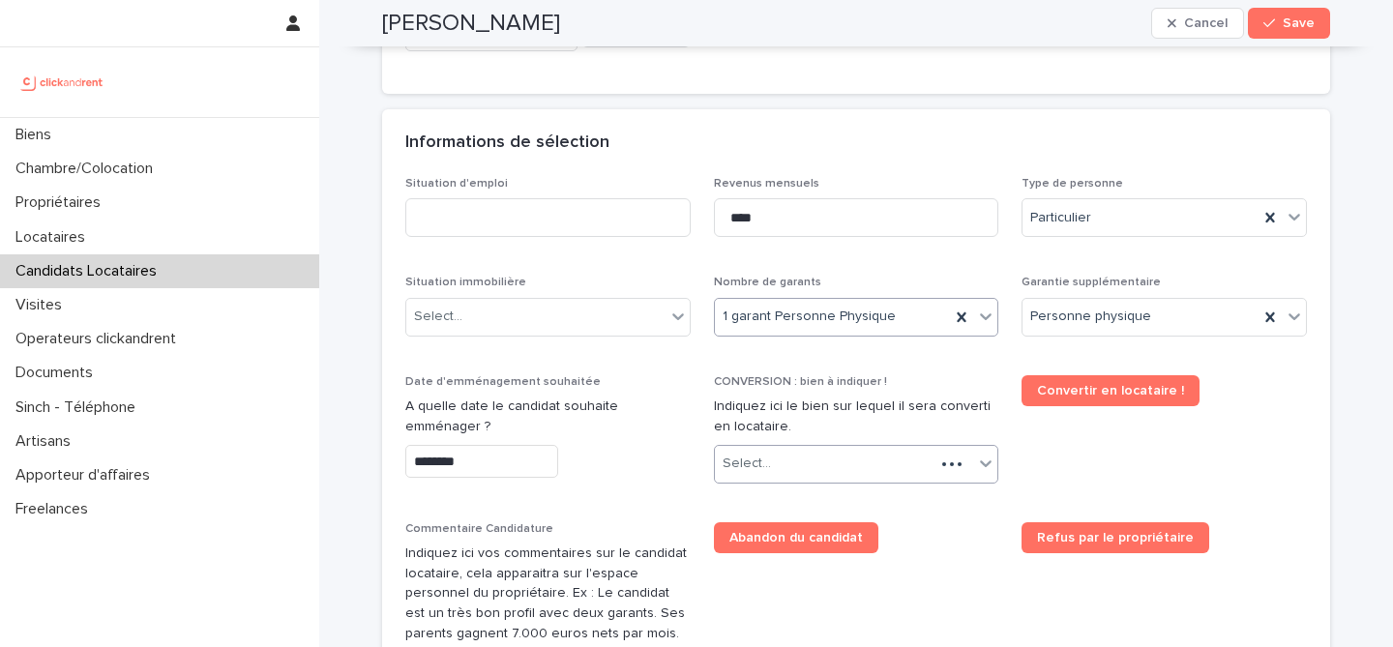
click at [816, 464] on div "Select..." at bounding box center [825, 464] width 221 height 32
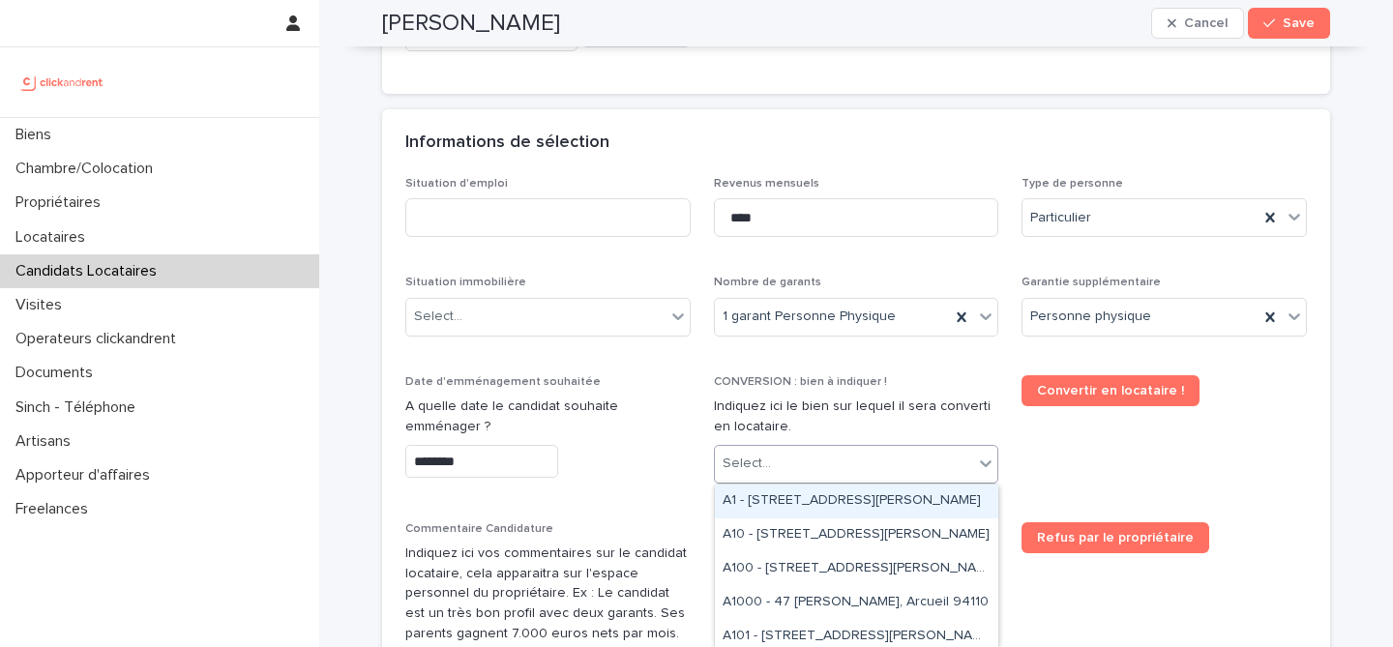
paste input "*****"
type input "*****"
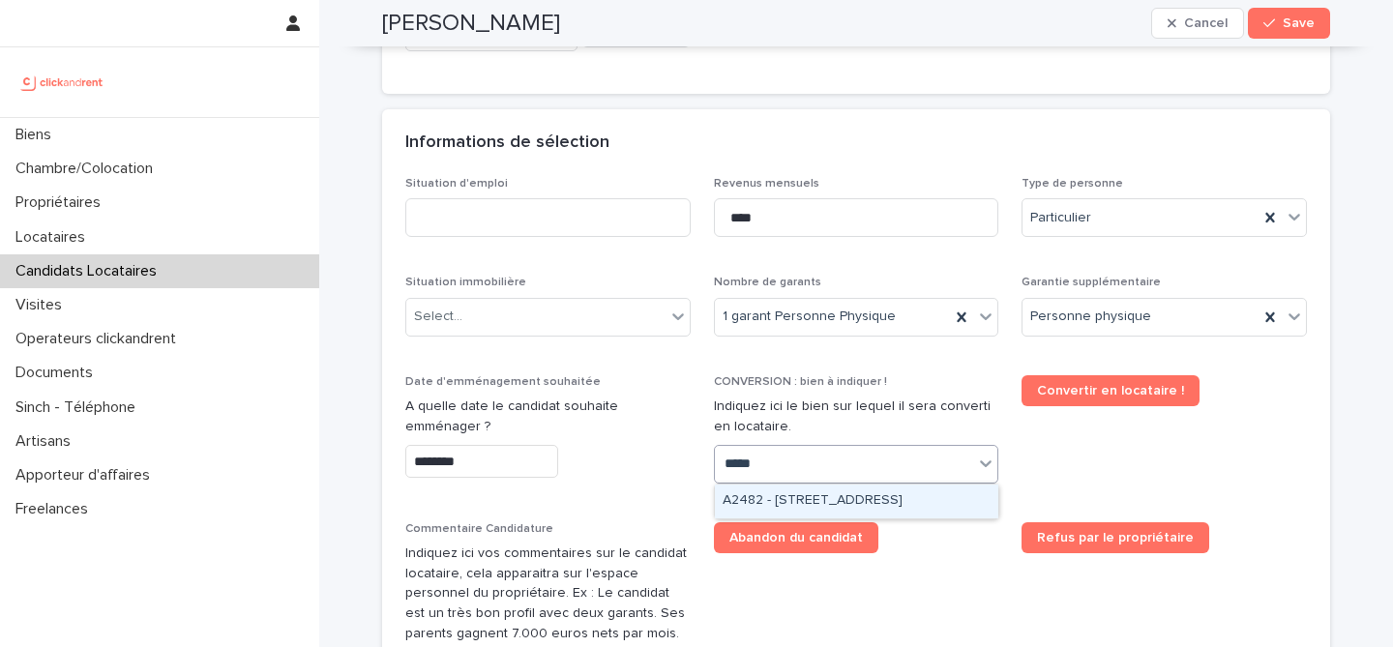
click at [911, 506] on div "A2482 - [STREET_ADDRESS]" at bounding box center [857, 502] width 284 height 34
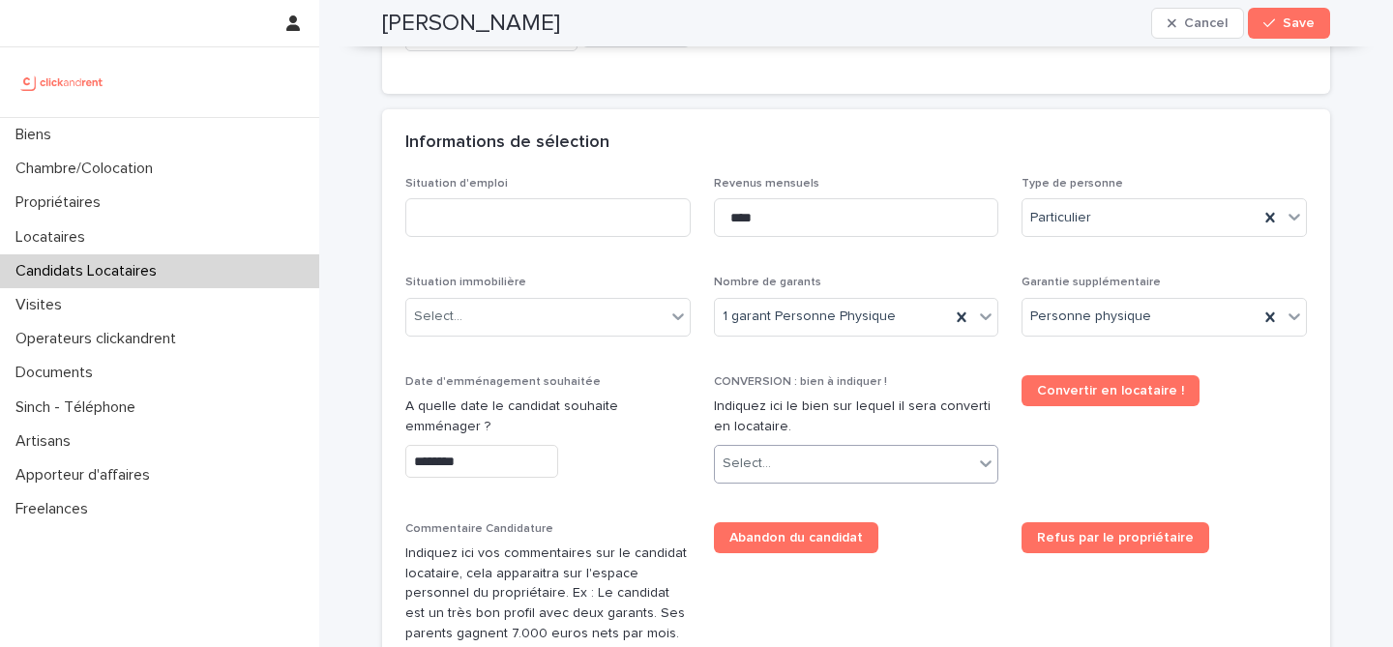
scroll to position [654, 0]
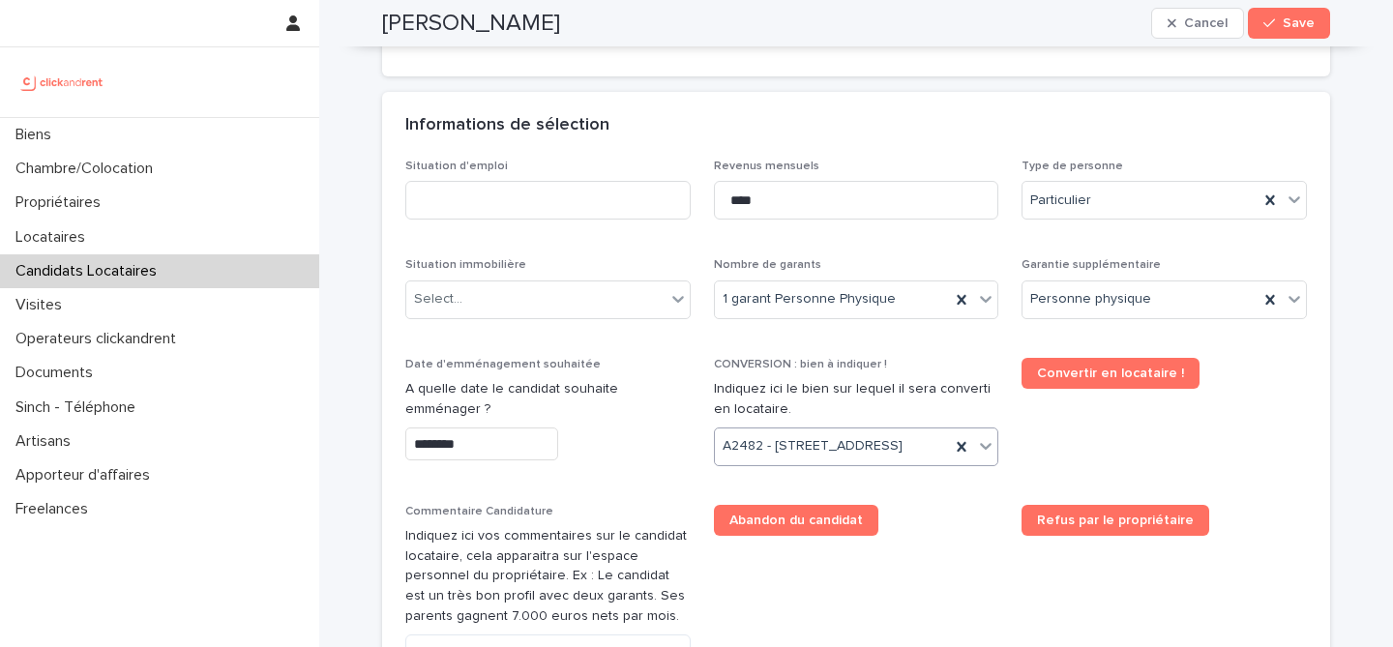
click at [542, 453] on input "********" at bounding box center [481, 445] width 153 height 34
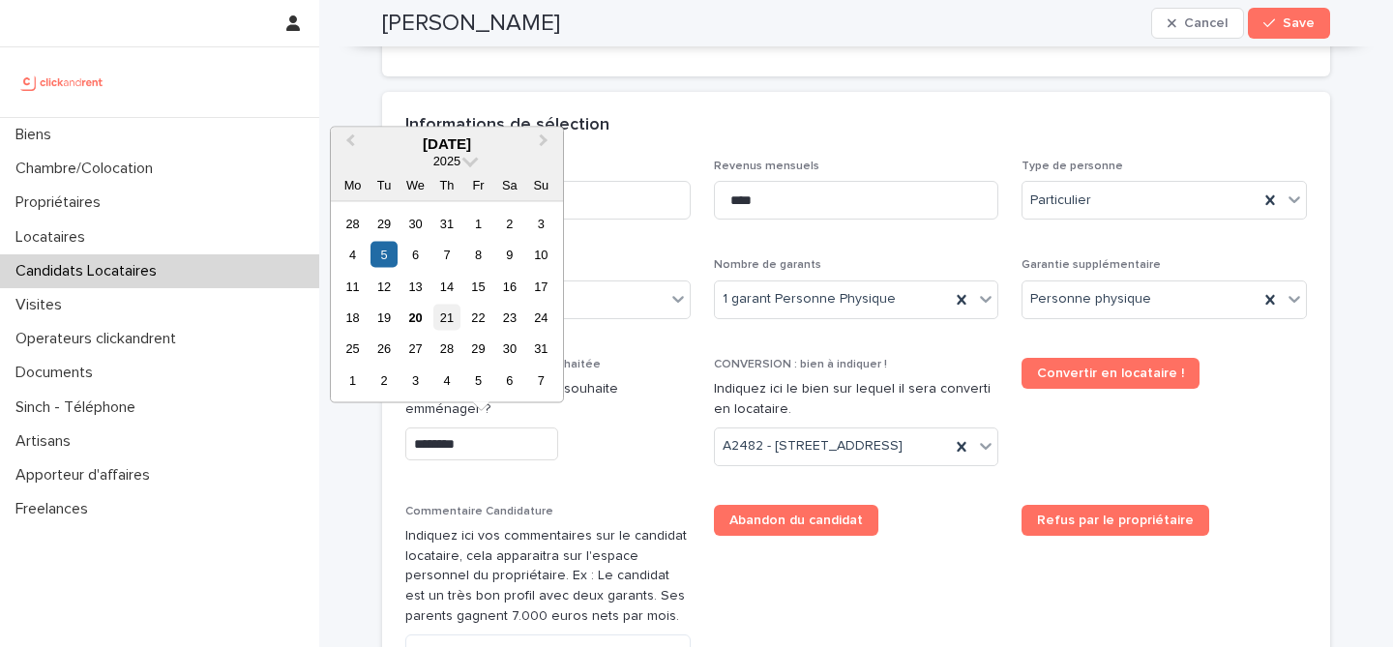
click at [451, 314] on div "21" at bounding box center [447, 318] width 26 height 26
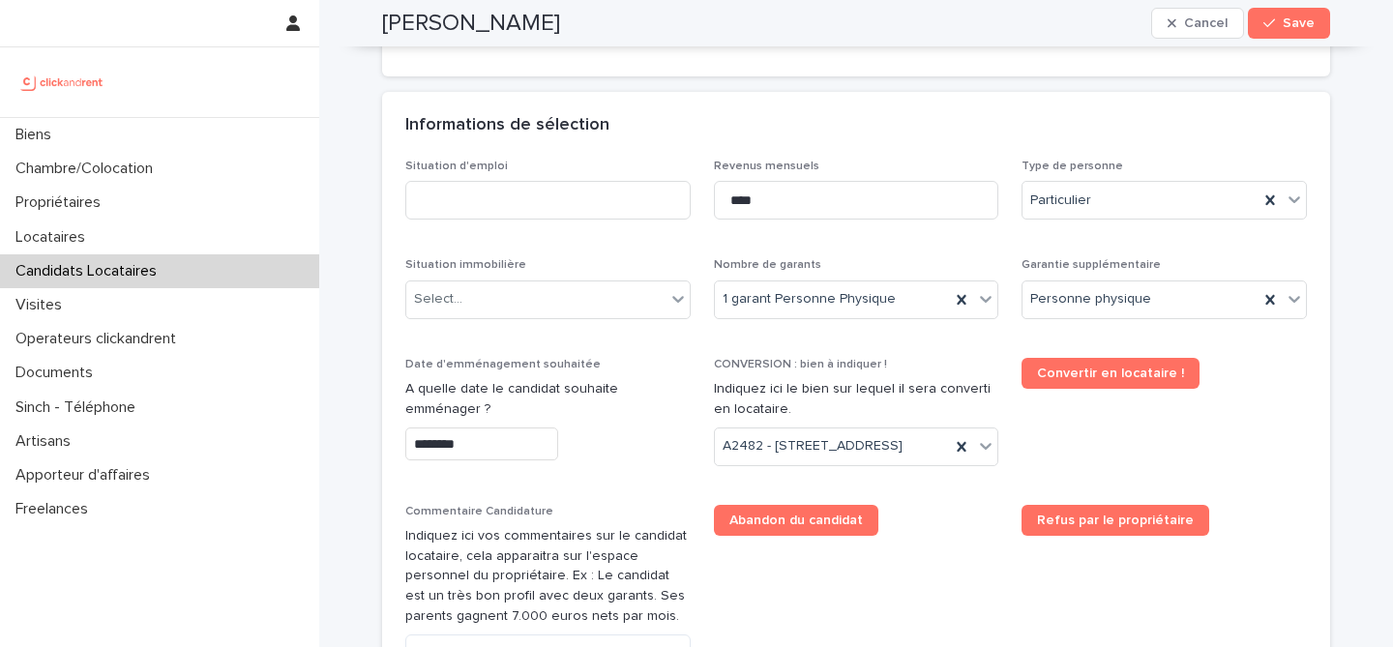
type input "*********"
click at [635, 482] on span "Date d'emménagement souhaitée A quelle date le candidat souhaite emménager ? **…" at bounding box center [547, 420] width 285 height 124
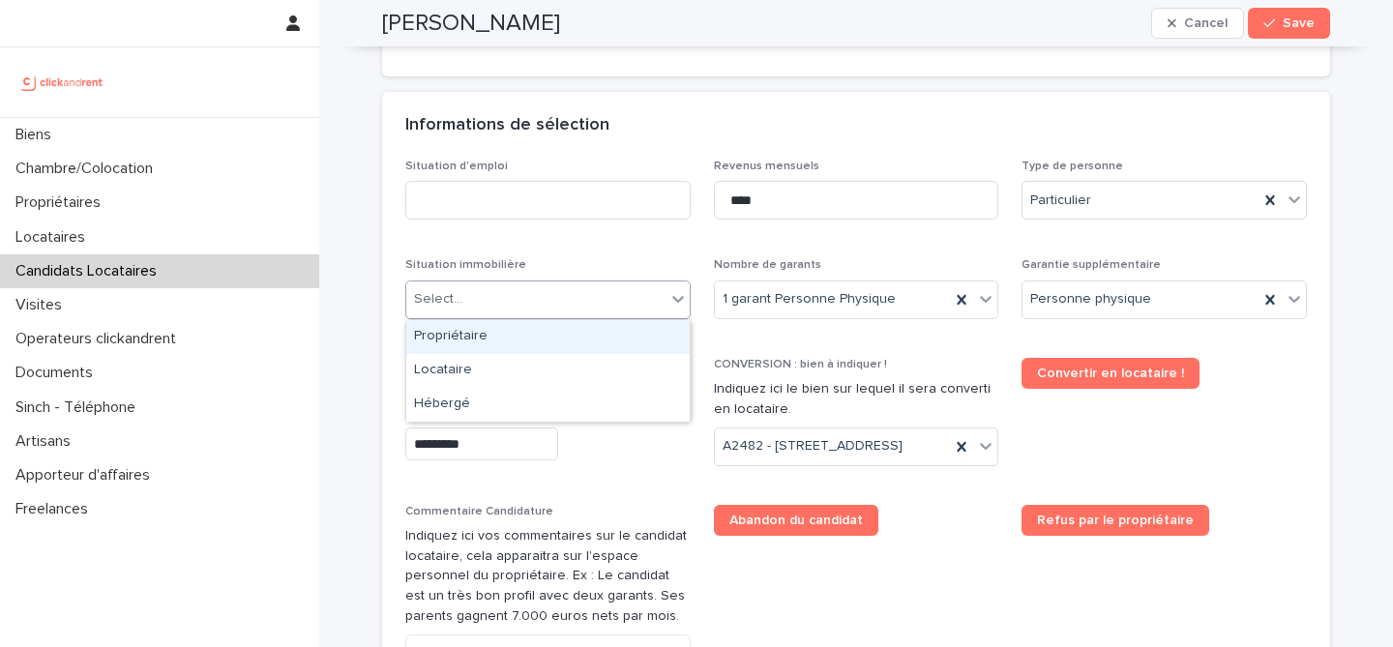
click at [583, 298] on div "Select..." at bounding box center [535, 300] width 259 height 32
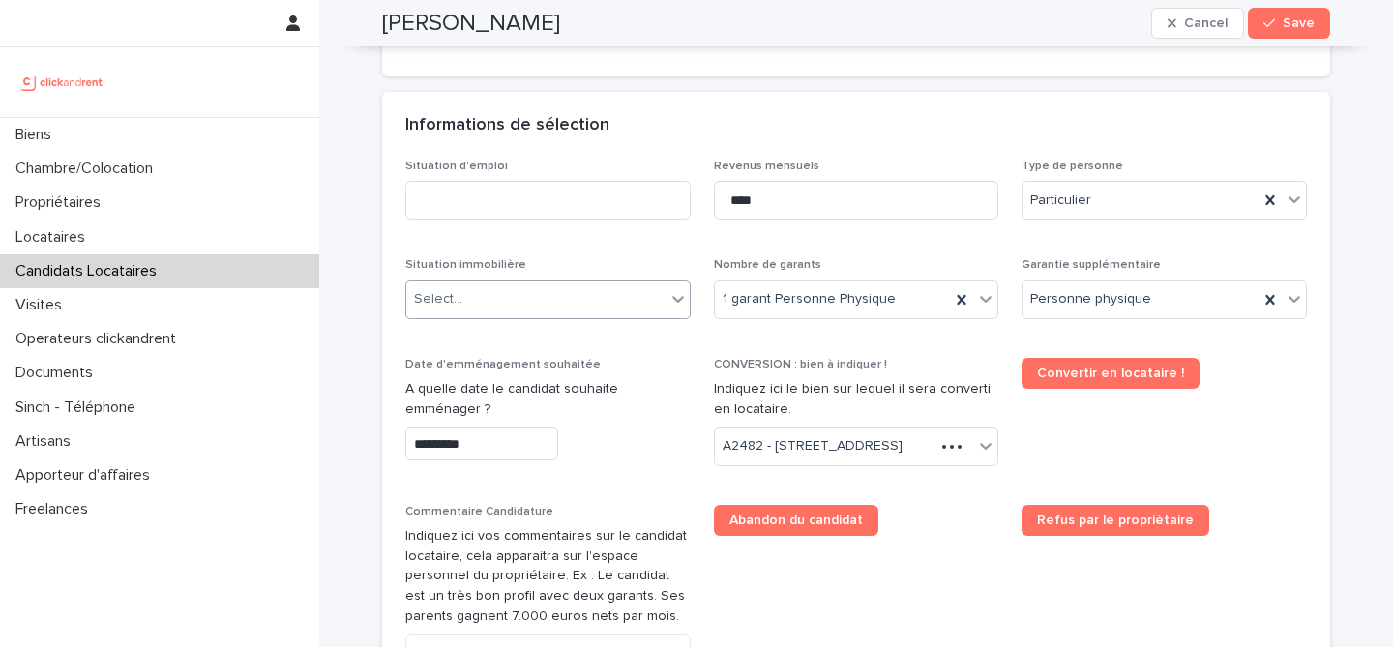
click at [511, 314] on div "Select..." at bounding box center [535, 300] width 259 height 32
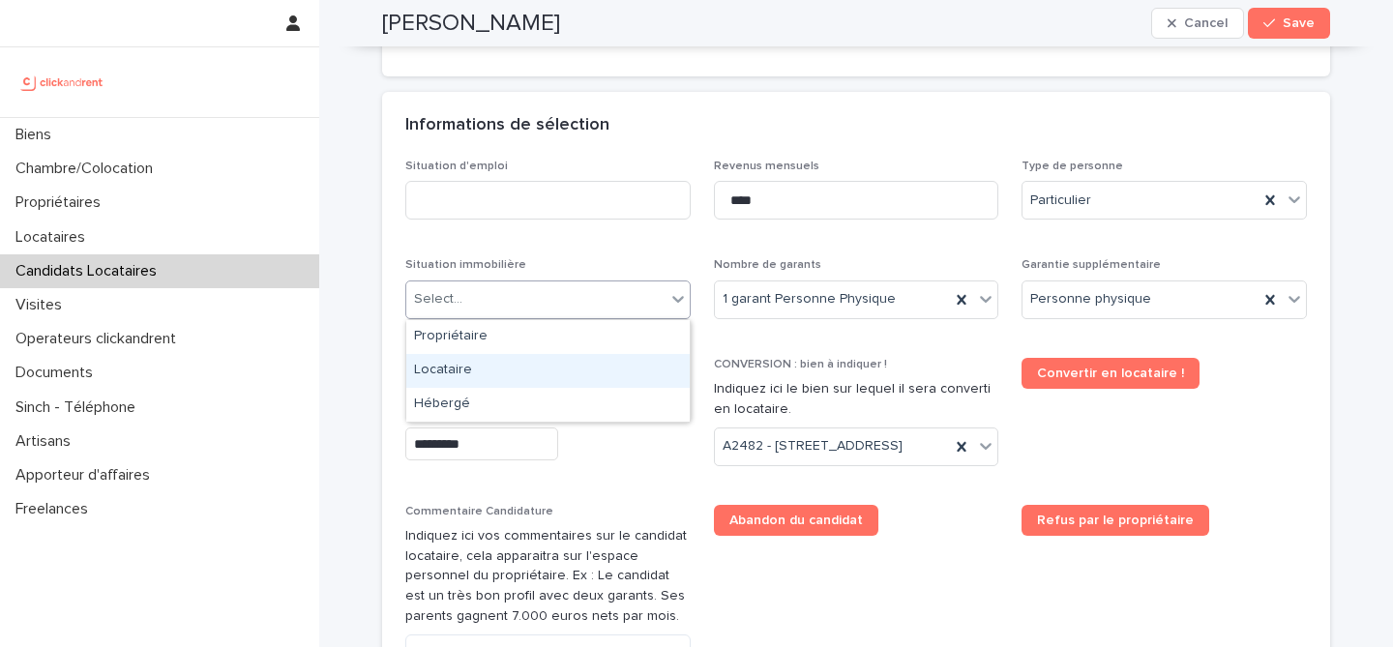
click at [563, 379] on div "Locataire" at bounding box center [548, 371] width 284 height 34
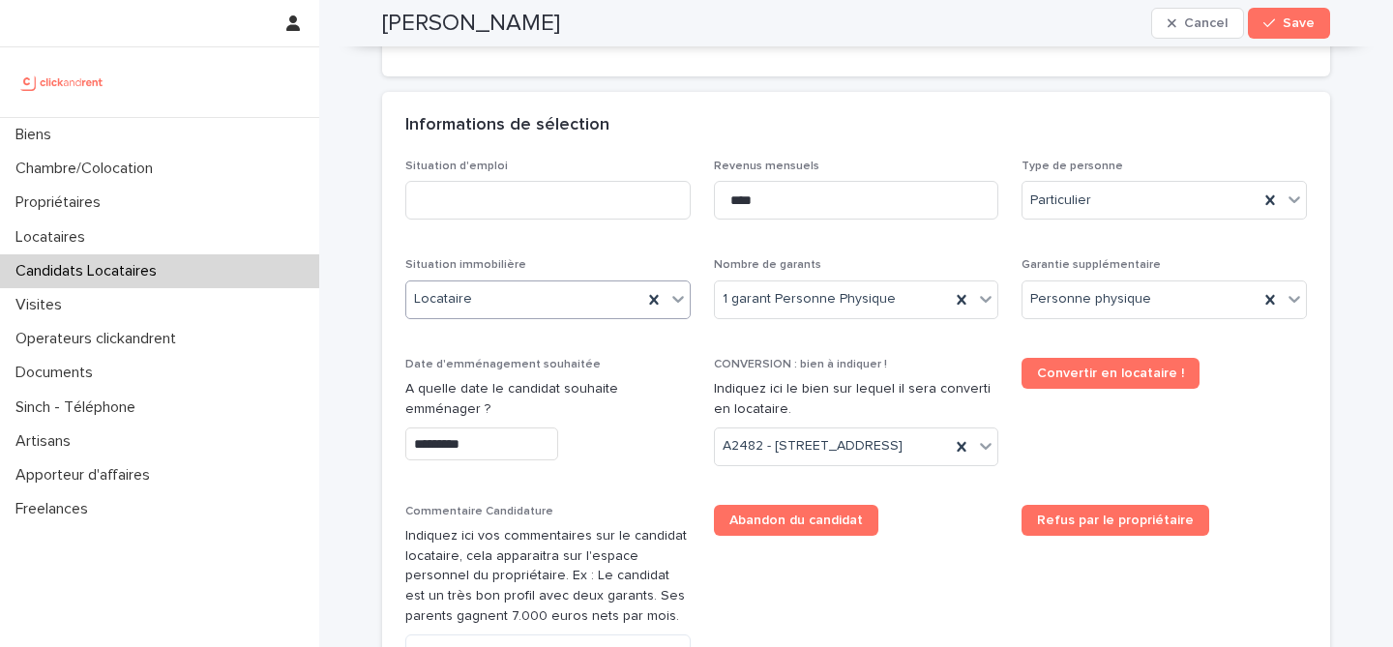
click at [498, 303] on div "Locataire" at bounding box center [524, 300] width 236 height 32
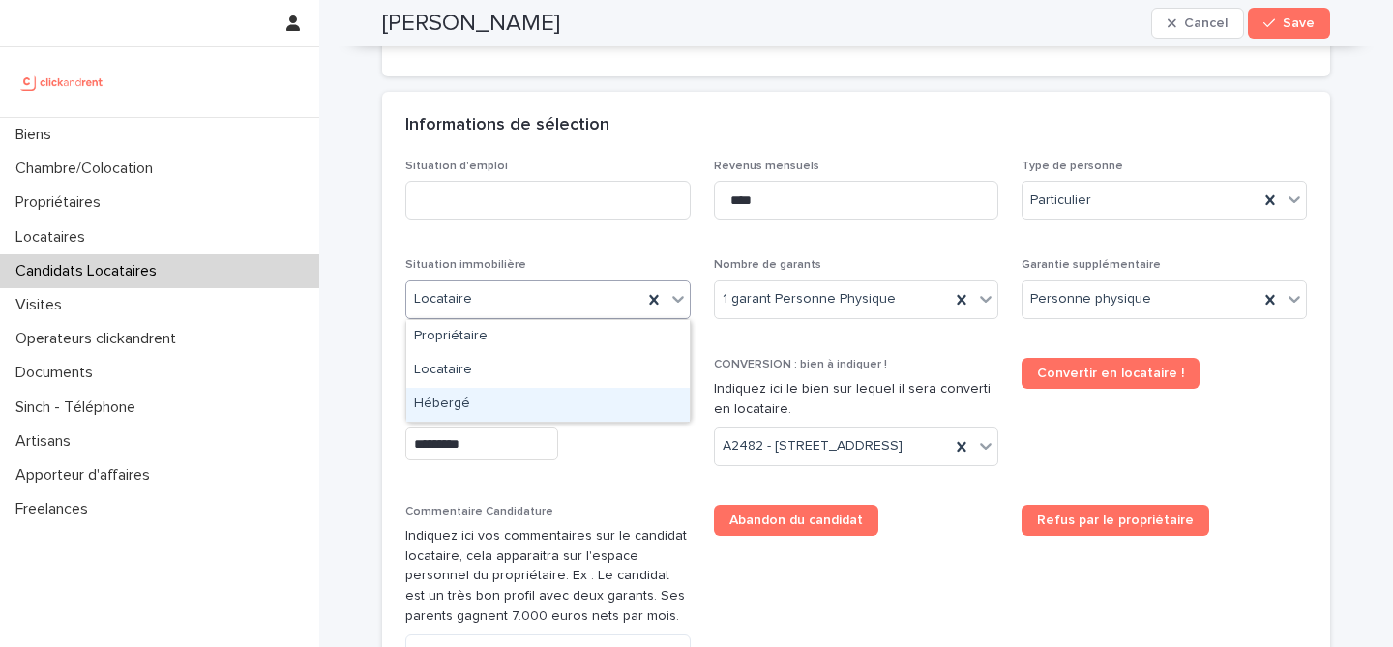
click at [500, 402] on div "Hébergé" at bounding box center [548, 405] width 284 height 34
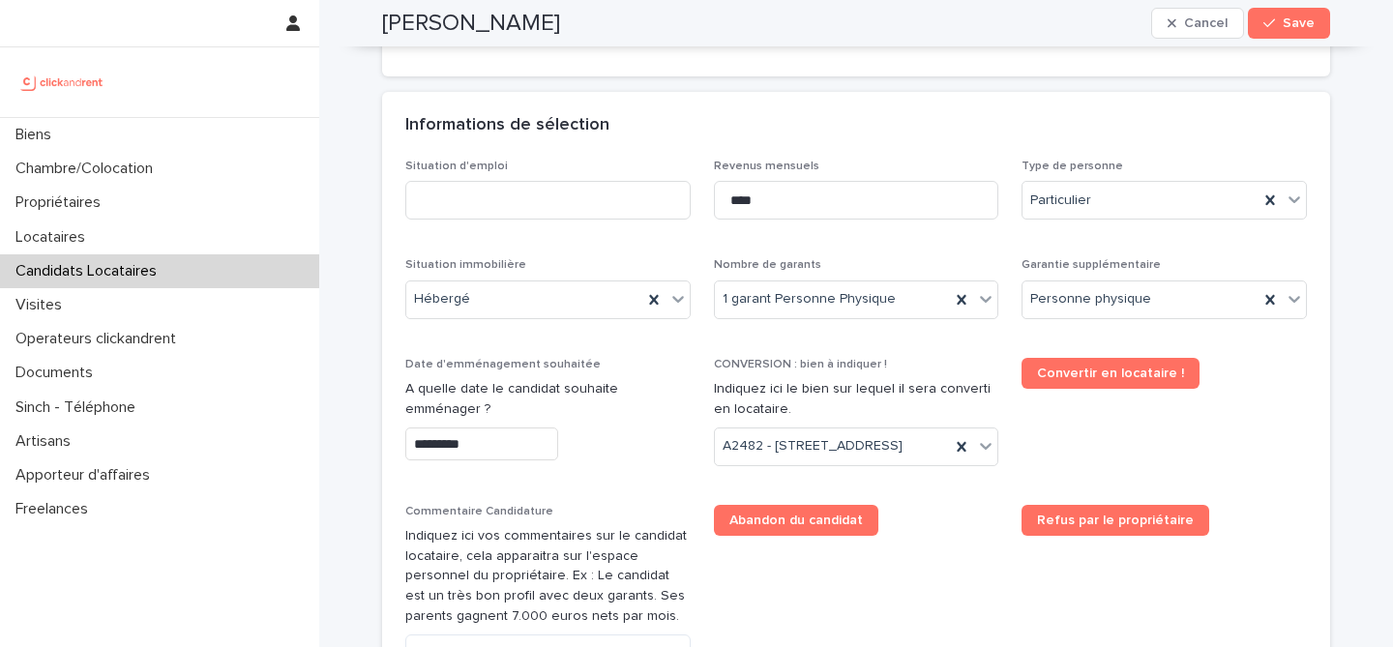
click at [555, 260] on p "Situation immobilière" at bounding box center [547, 265] width 285 height 14
click at [611, 204] on input at bounding box center [547, 200] width 285 height 39
type input "*******"
click at [755, 142] on div "Informations de sélection" at bounding box center [856, 126] width 948 height 68
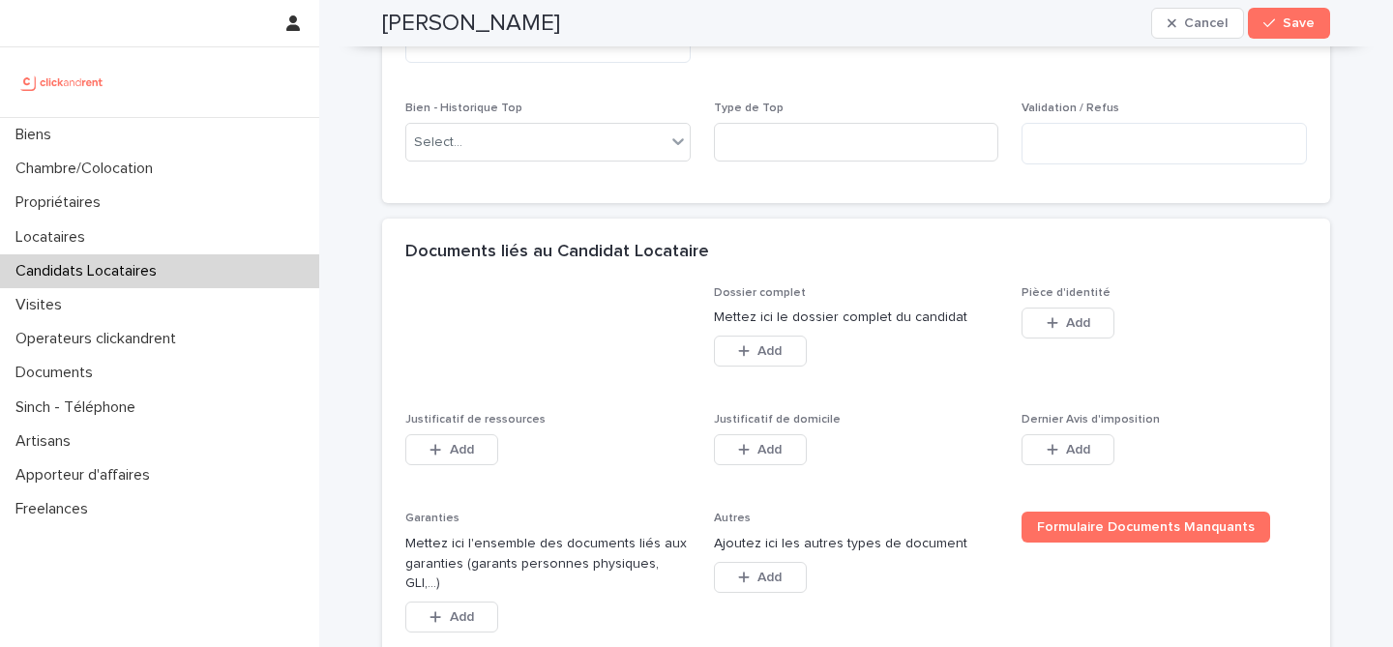
scroll to position [1292, 0]
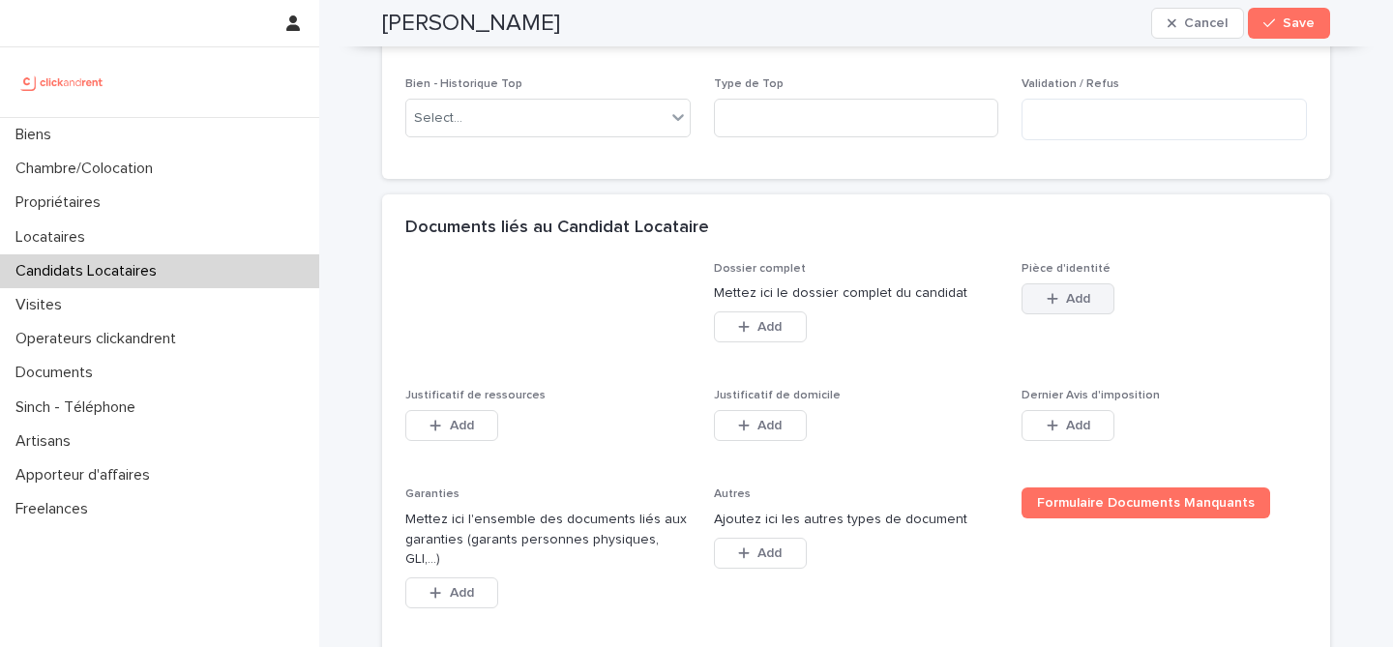
click at [1083, 306] on span "Add" at bounding box center [1078, 299] width 24 height 14
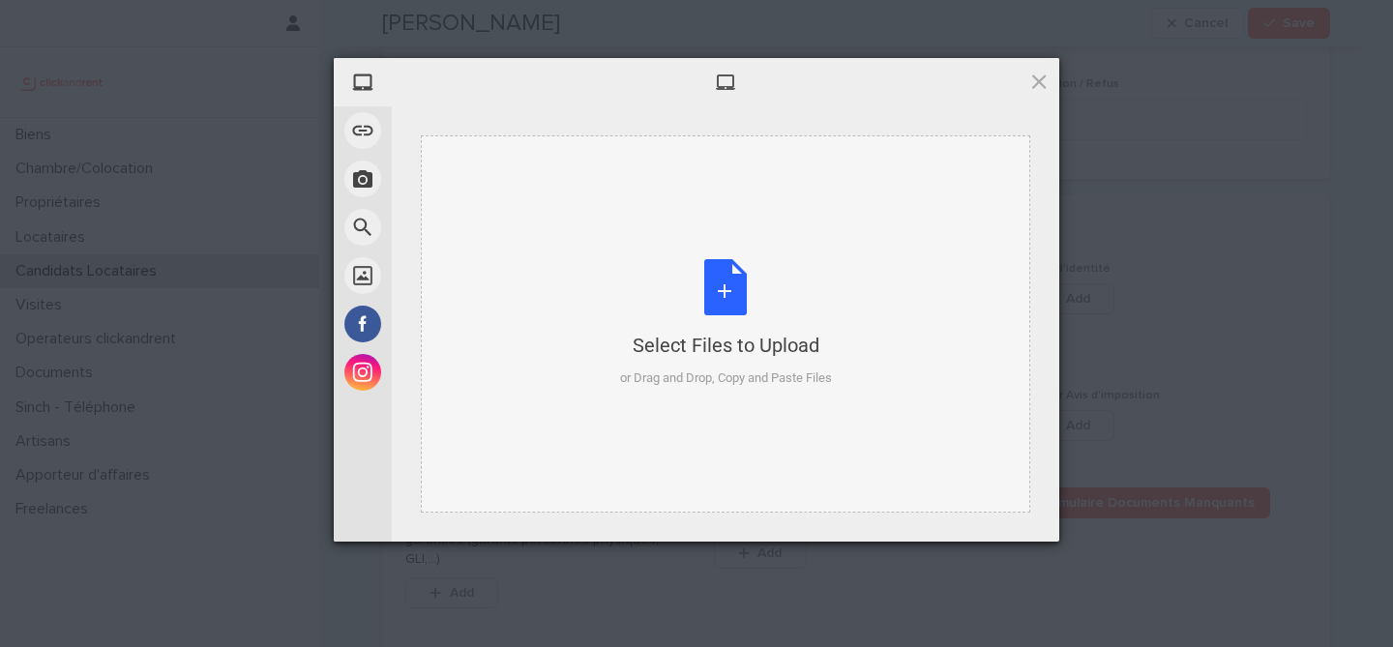
click at [735, 285] on div "Select Files to Upload or Drag and Drop, Copy and Paste Files" at bounding box center [726, 323] width 212 height 129
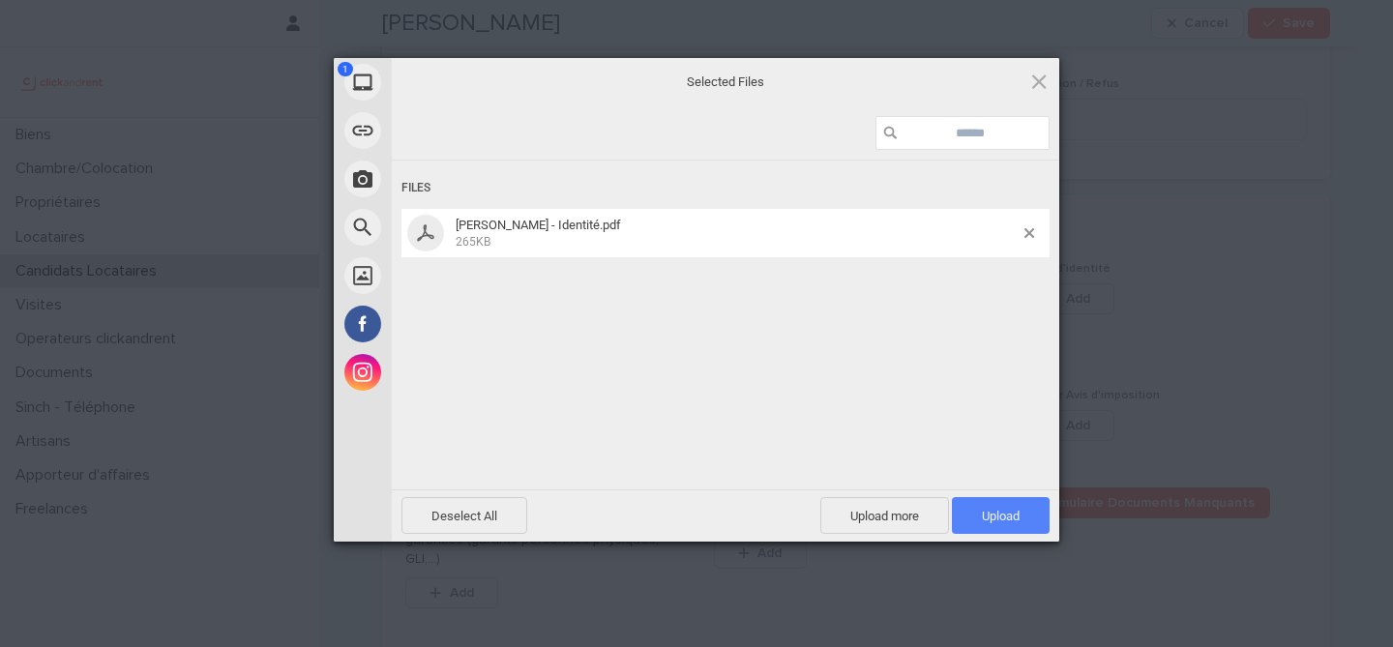
click at [1020, 524] on span "Upload 1" at bounding box center [1001, 515] width 98 height 37
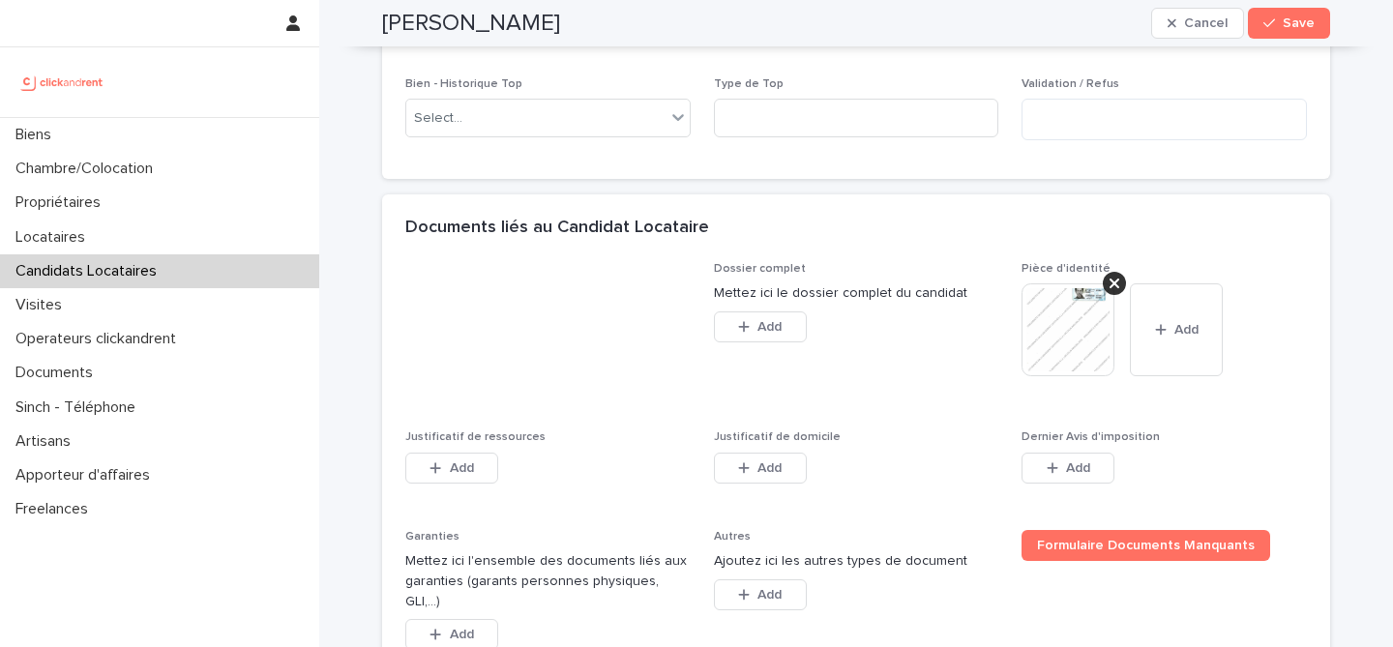
scroll to position [1524, 0]
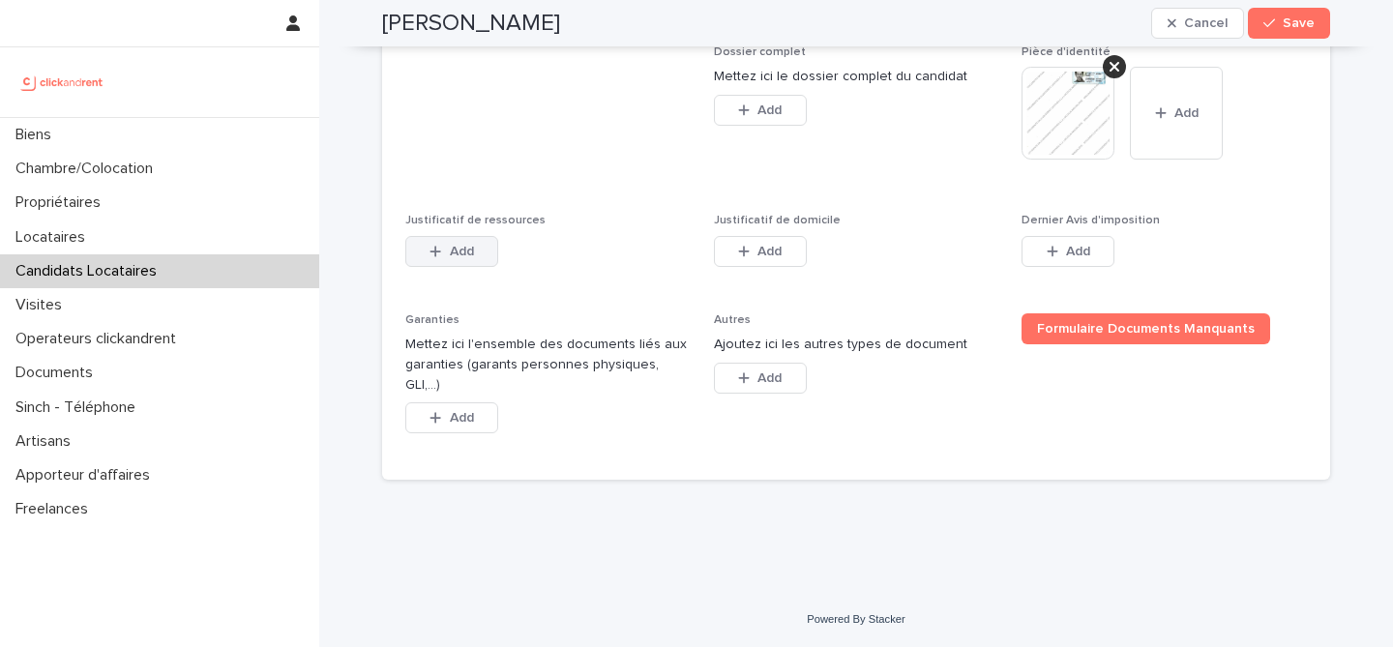
click at [467, 260] on button "Add" at bounding box center [451, 251] width 93 height 31
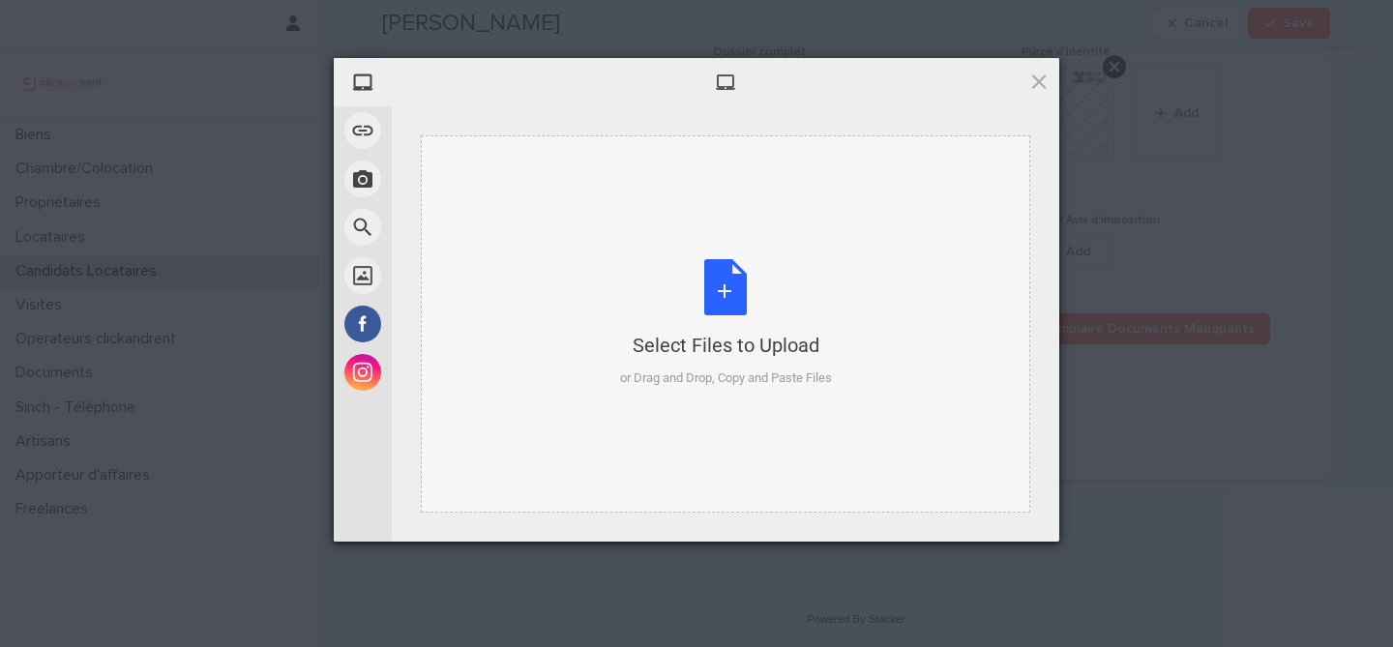
click at [746, 290] on div "Select Files to Upload or Drag and Drop, Copy and Paste Files" at bounding box center [726, 323] width 212 height 129
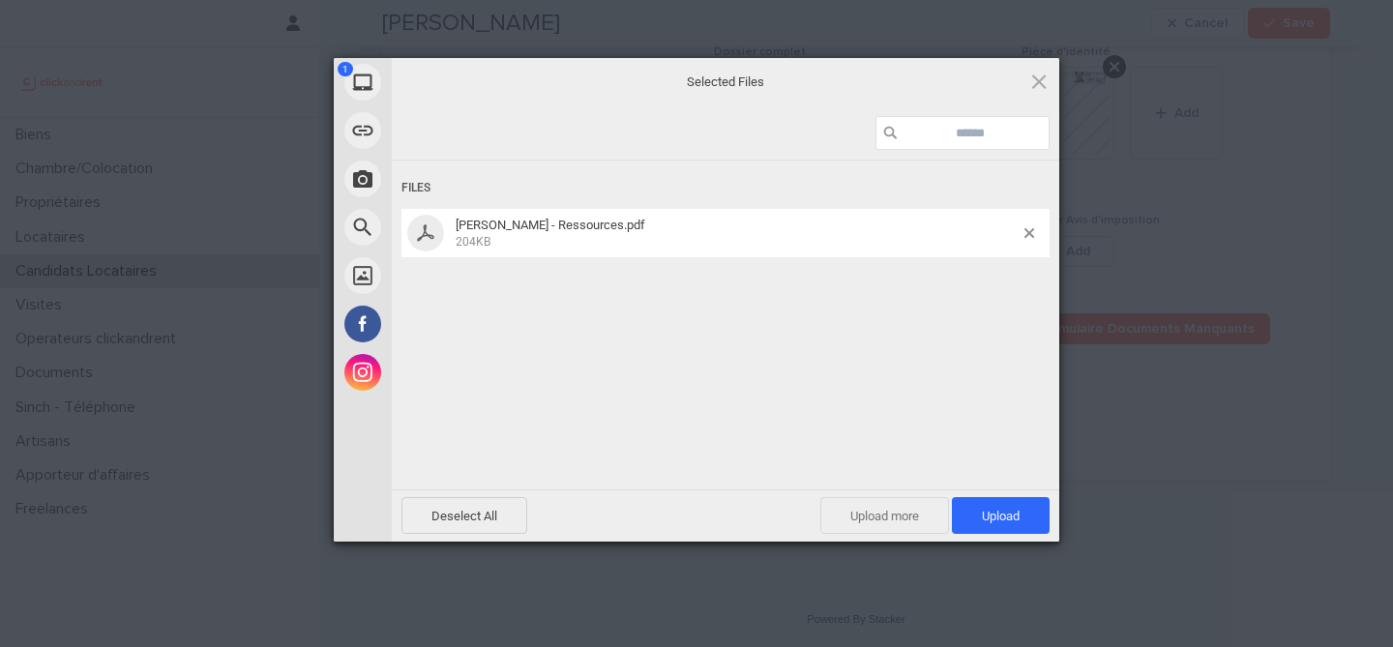
click at [883, 517] on span "Upload more" at bounding box center [885, 515] width 129 height 37
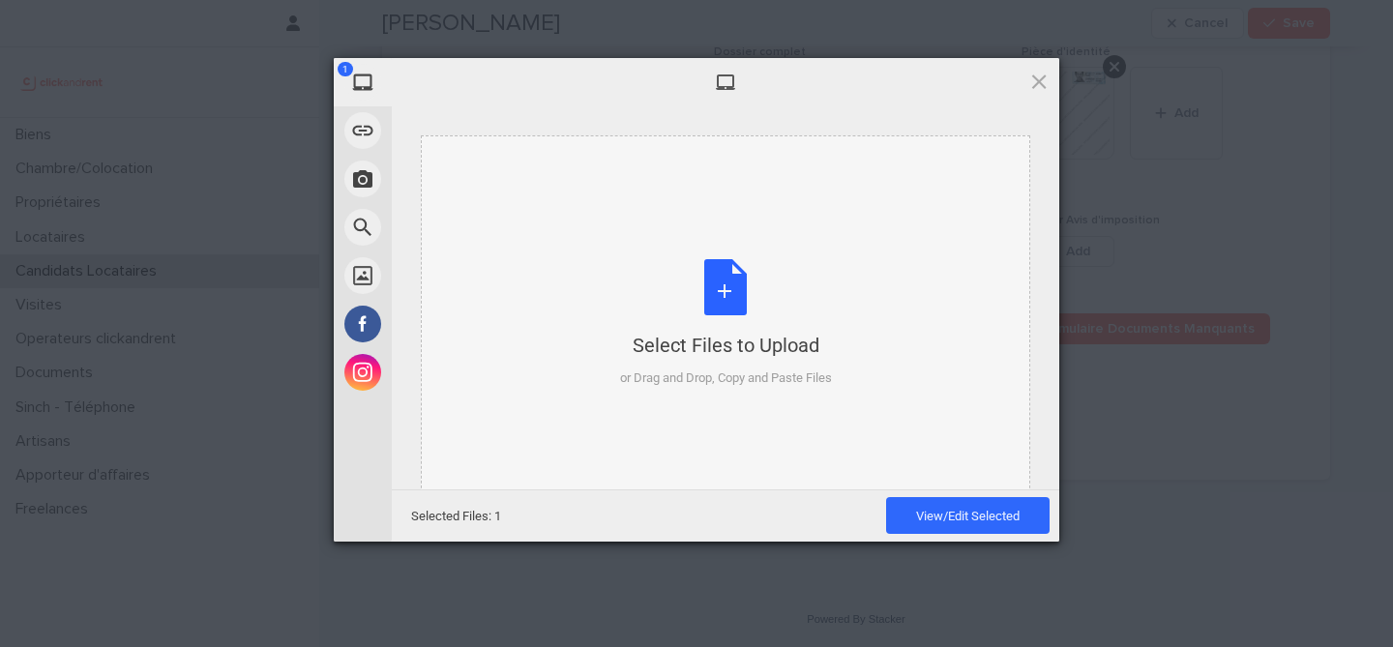
click at [718, 343] on div "Select Files to Upload" at bounding box center [726, 345] width 212 height 27
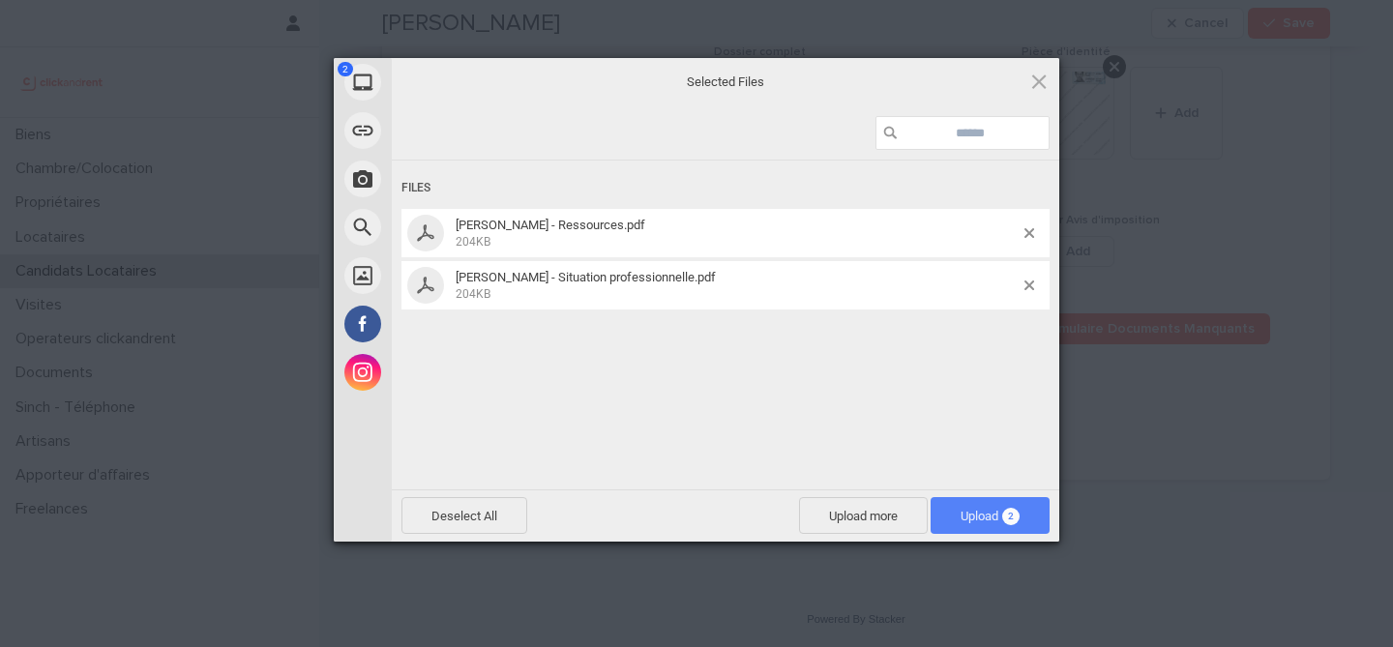
click at [991, 513] on span "Upload 2" at bounding box center [990, 516] width 59 height 15
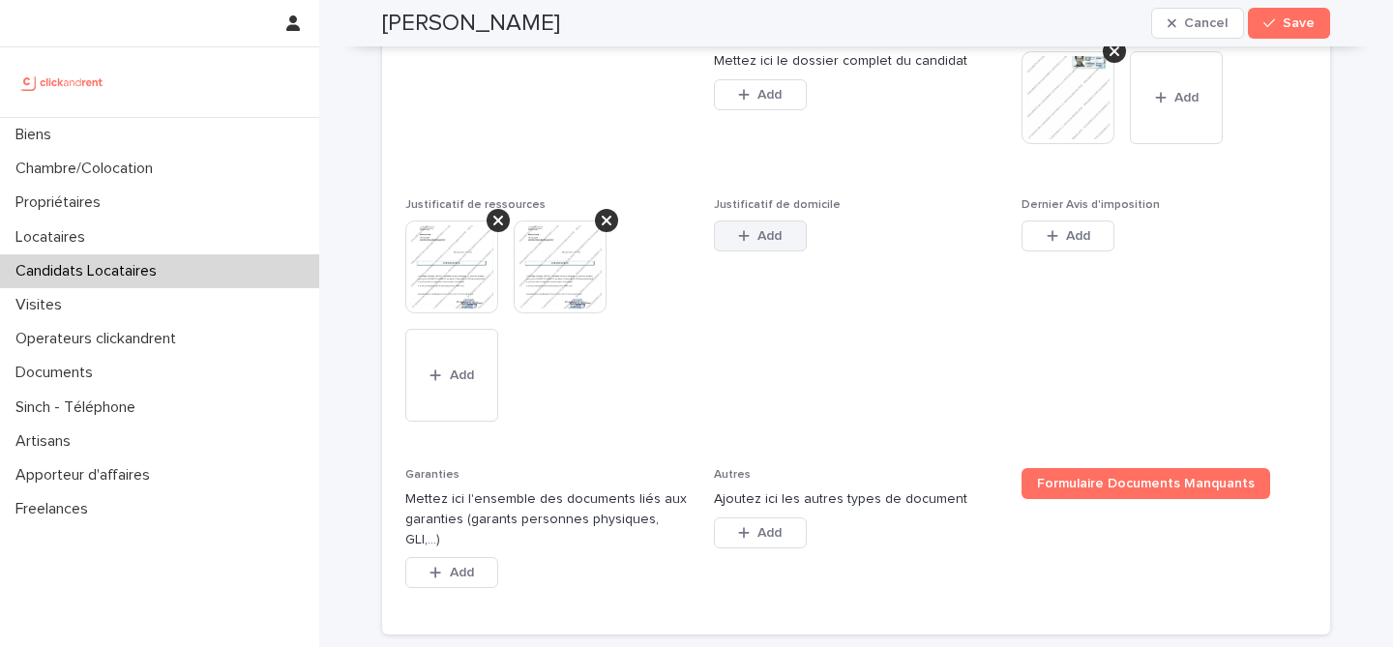
click at [776, 243] on span "Add" at bounding box center [770, 236] width 24 height 14
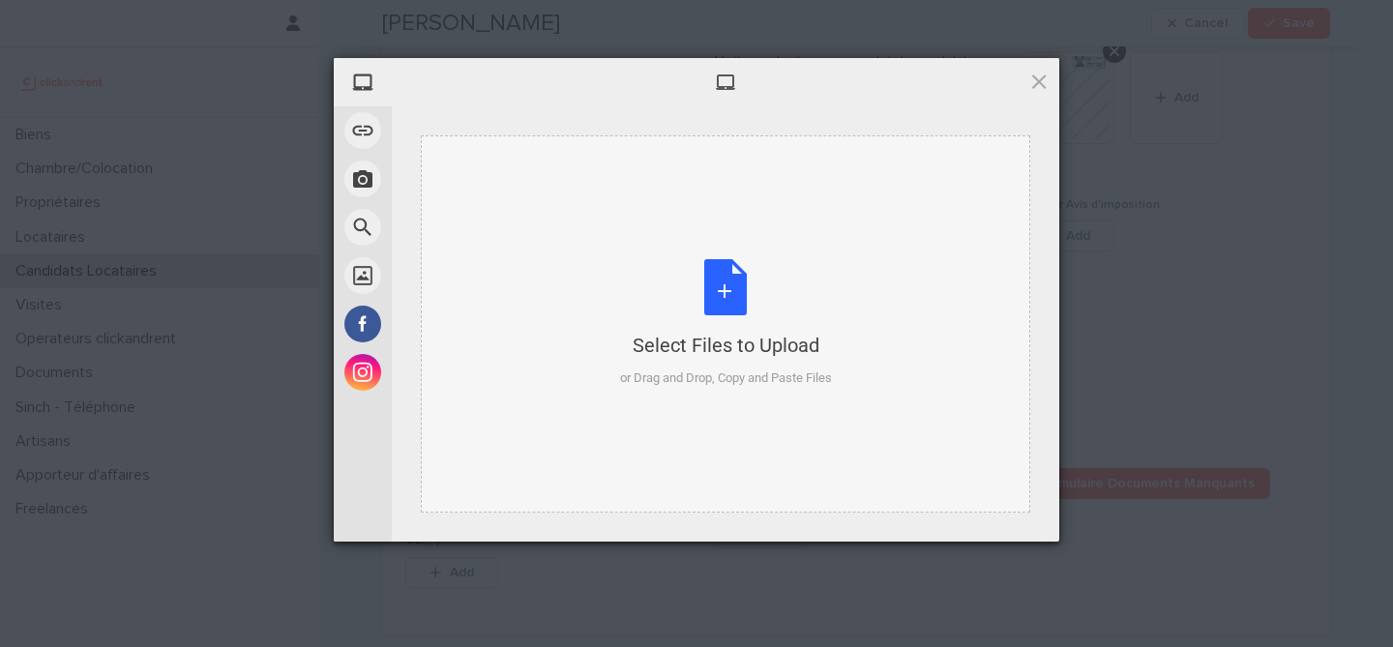
click at [720, 306] on div "Select Files to Upload or Drag and Drop, Copy and Paste Files" at bounding box center [726, 323] width 212 height 129
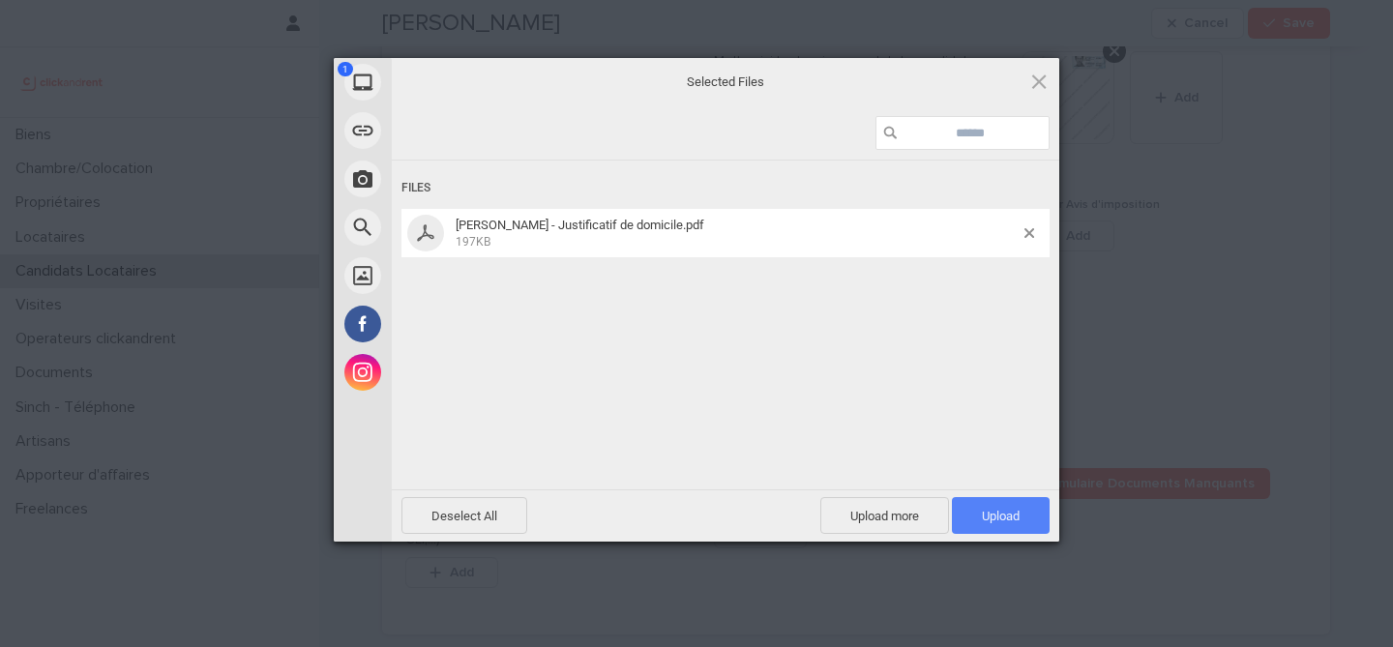
click at [996, 509] on span "Upload 1" at bounding box center [1001, 516] width 38 height 15
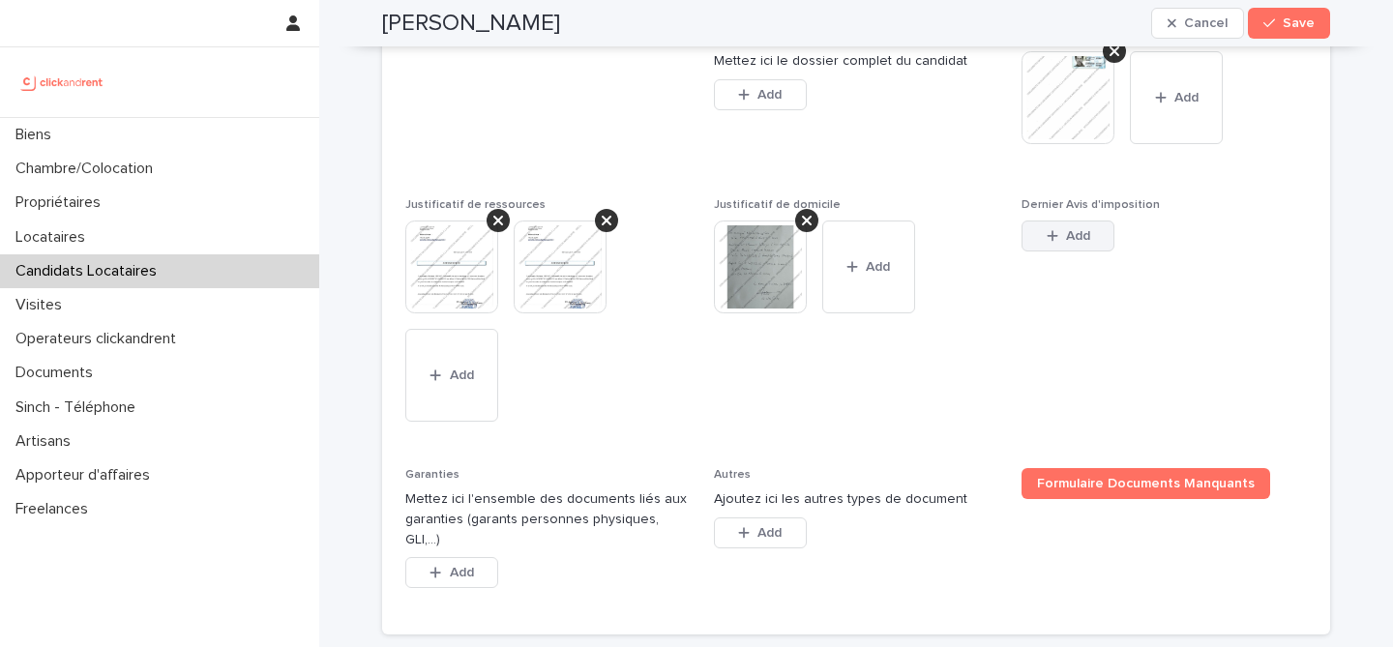
click at [1075, 243] on span "Add" at bounding box center [1078, 236] width 24 height 14
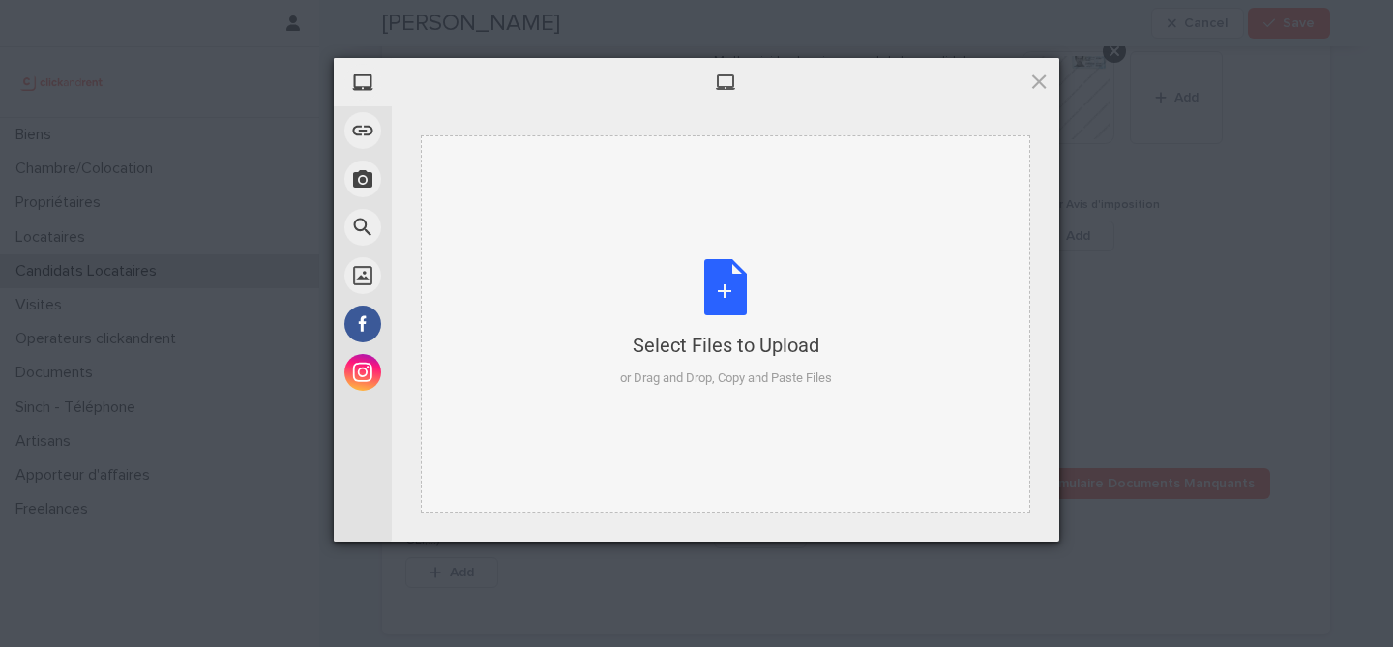
click at [745, 302] on div "Select Files to Upload or Drag and Drop, Copy and Paste Files" at bounding box center [726, 323] width 212 height 129
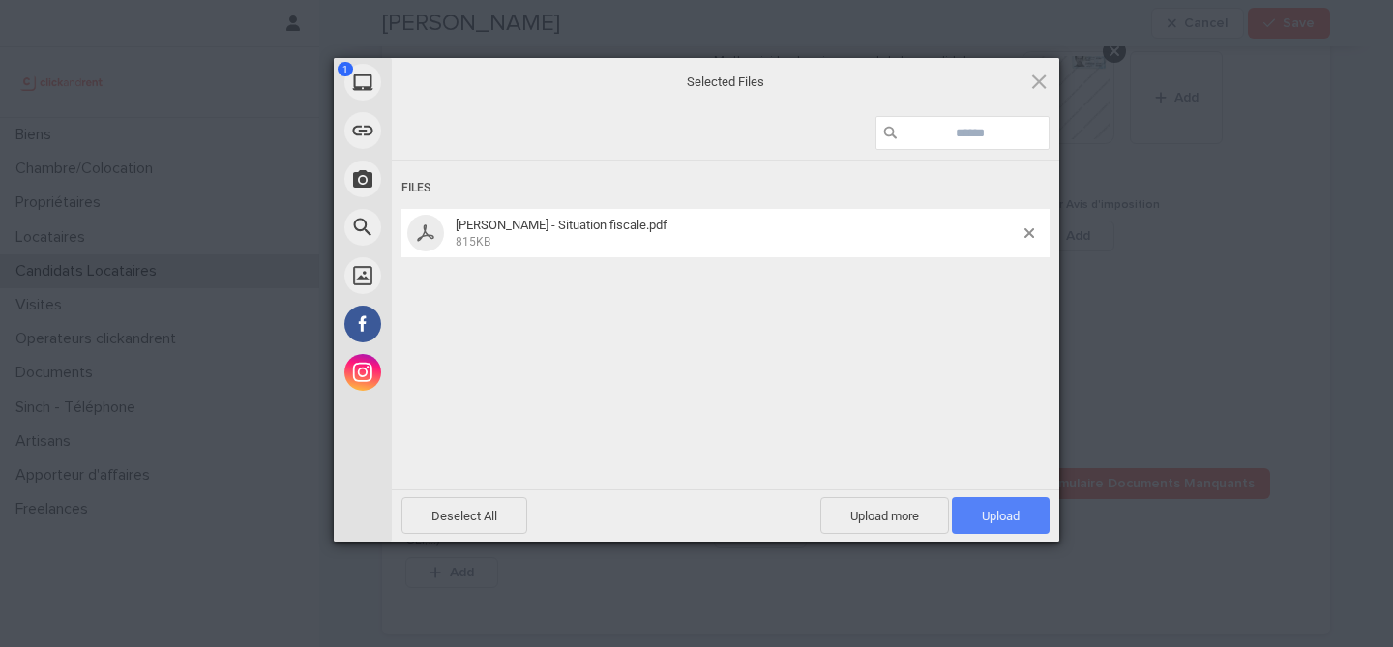
click at [992, 513] on span "Upload 1" at bounding box center [1001, 516] width 38 height 15
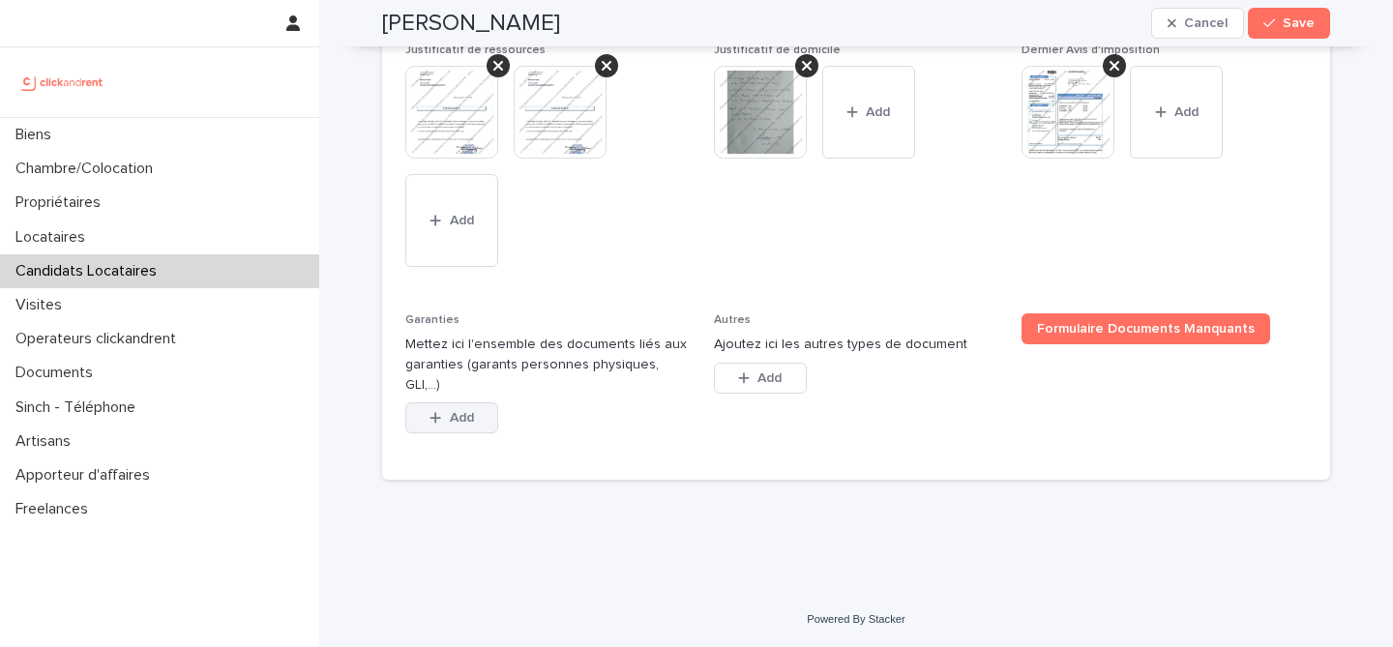
scroll to position [1694, 0]
click at [467, 422] on span "Add" at bounding box center [462, 418] width 24 height 14
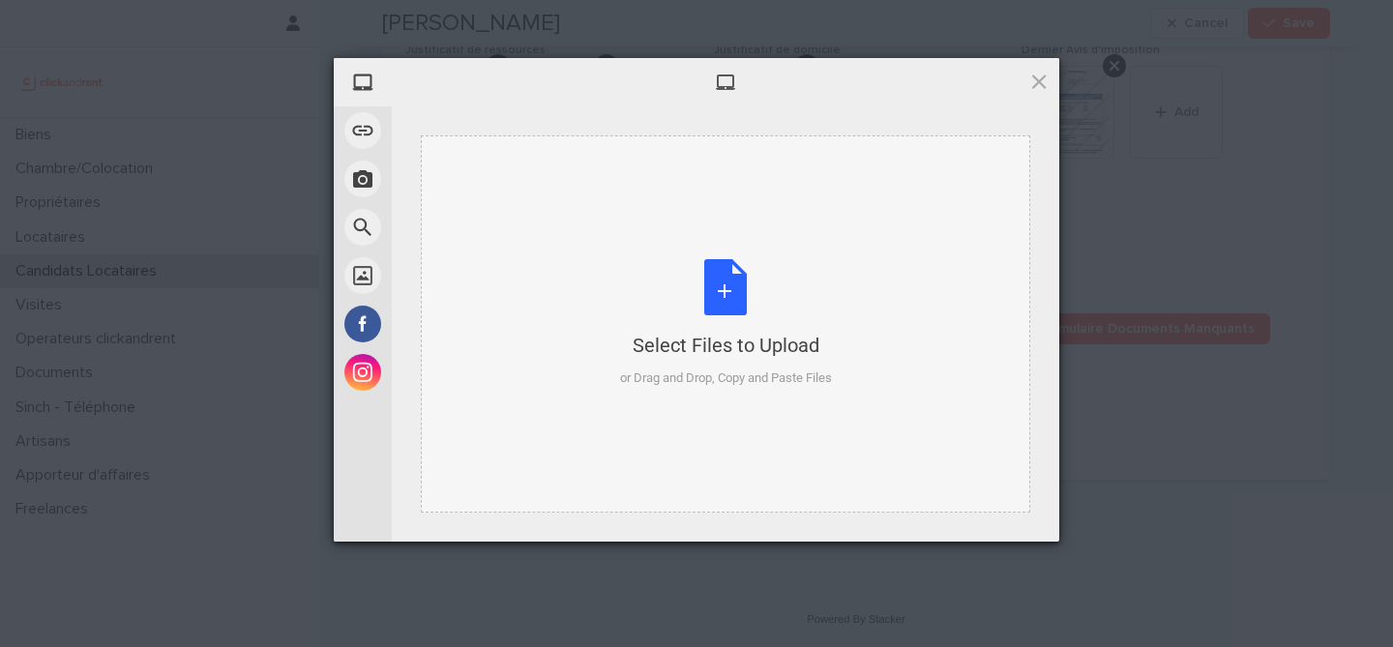
click at [714, 305] on div "Select Files to Upload or Drag and Drop, Copy and Paste Files" at bounding box center [726, 323] width 212 height 129
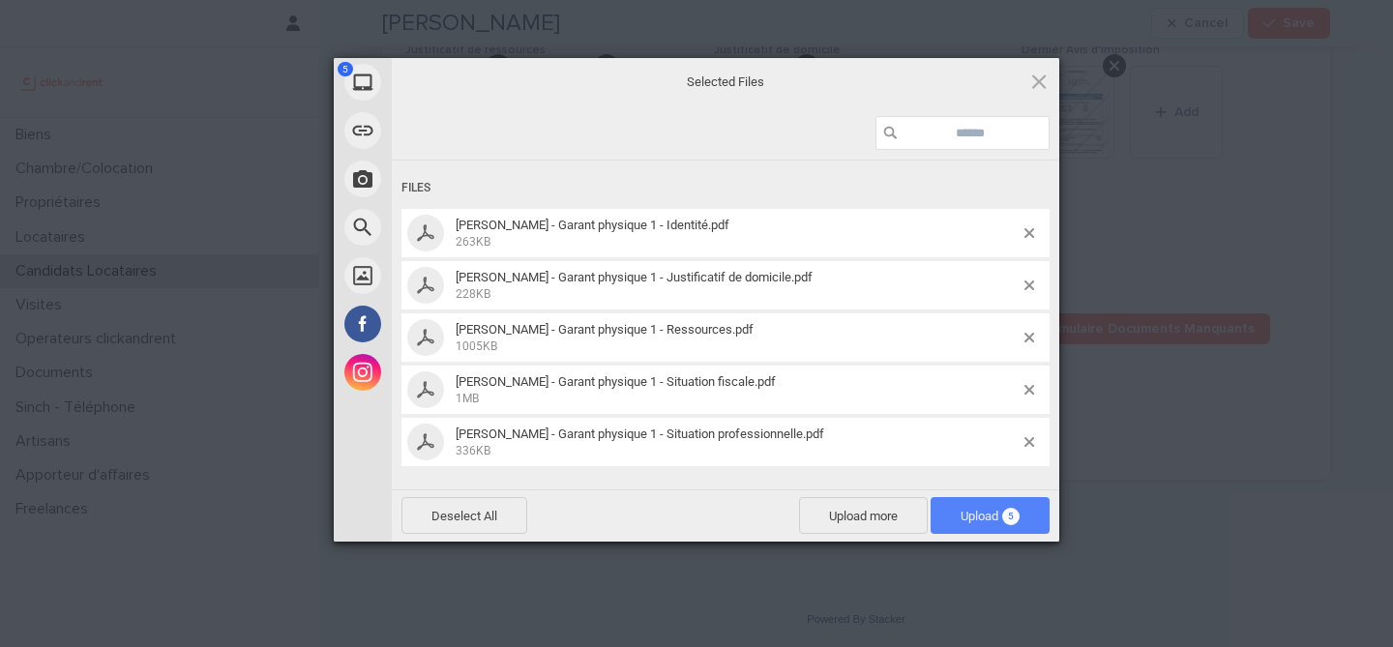
click at [987, 517] on span "Upload 5" at bounding box center [990, 516] width 59 height 15
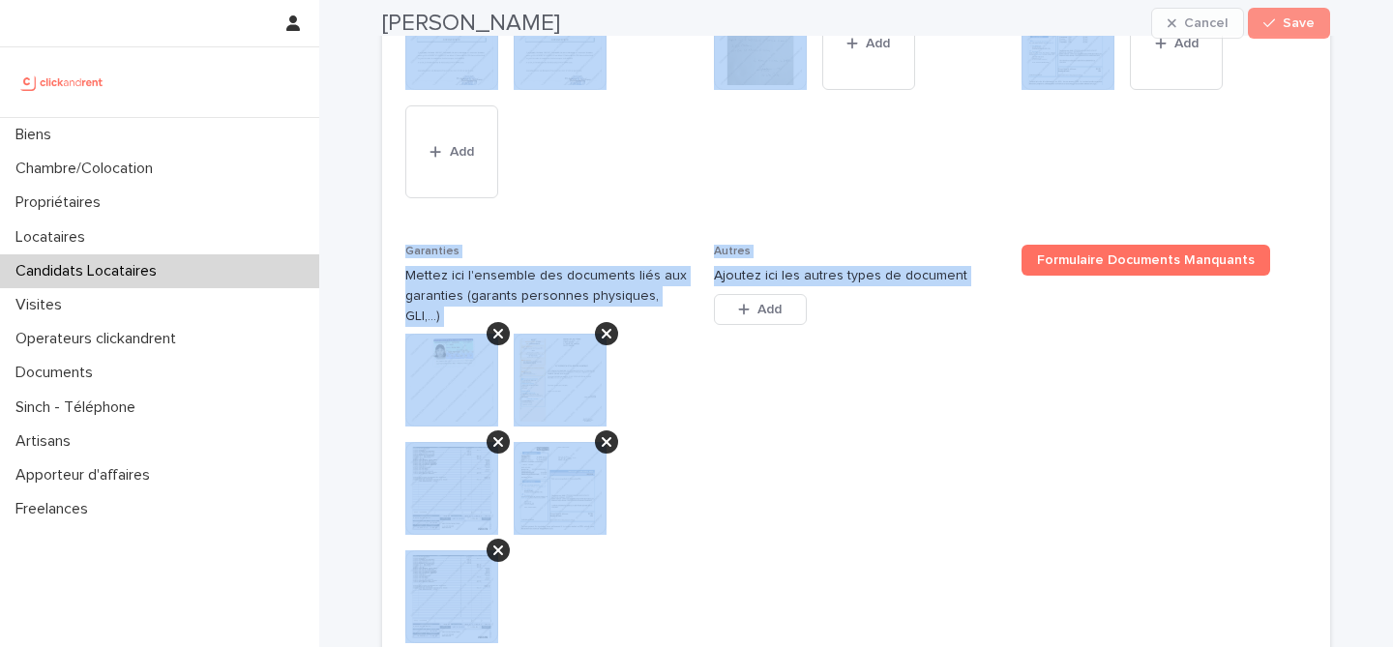
scroll to position [2081, 0]
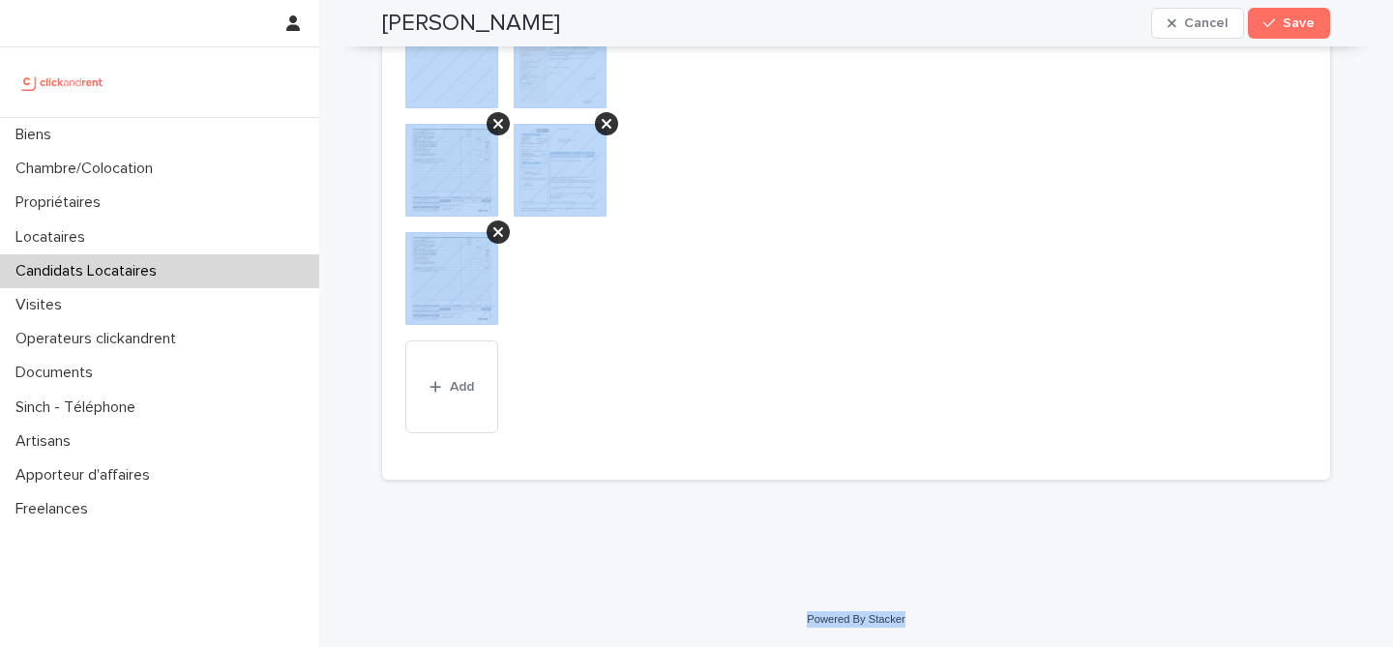
drag, startPoint x: 385, startPoint y: 66, endPoint x: 1049, endPoint y: 626, distance: 868.6
copy div "Lorem Ipsumdo Sitame Cons Adipi, elits doe te incid utlabo etdo magnaa. Enimad …"
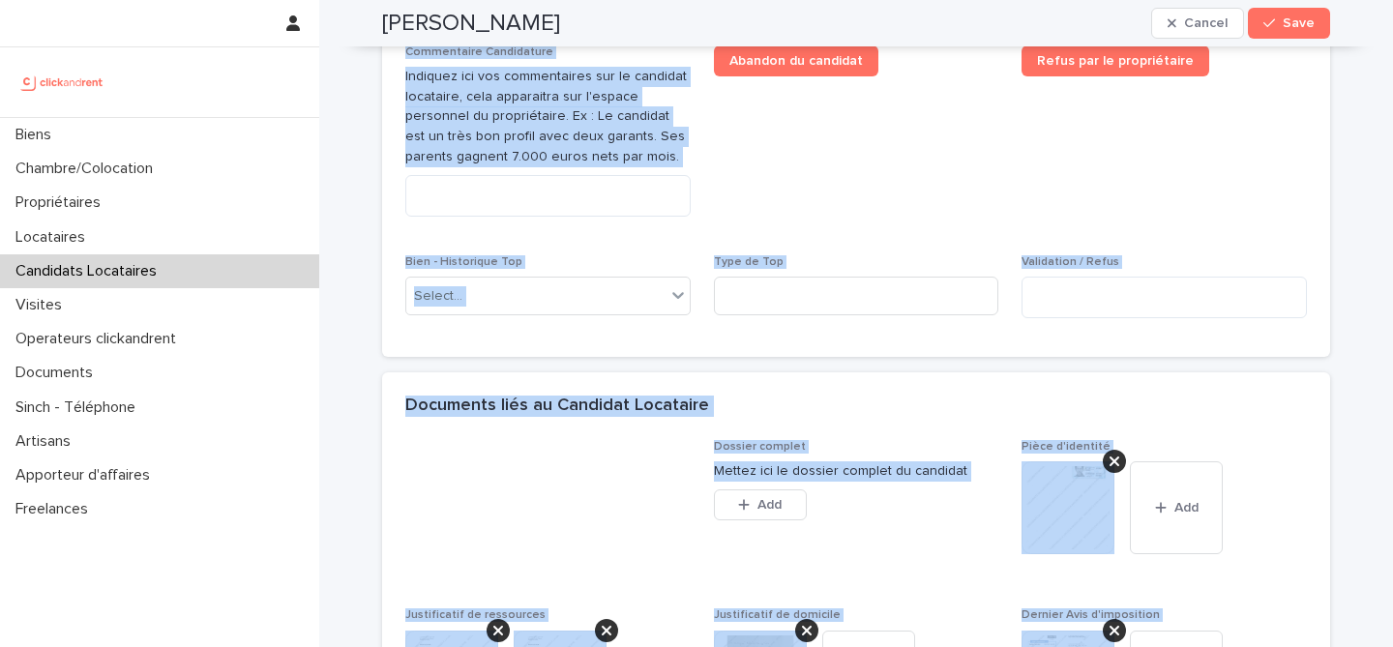
scroll to position [1039, 0]
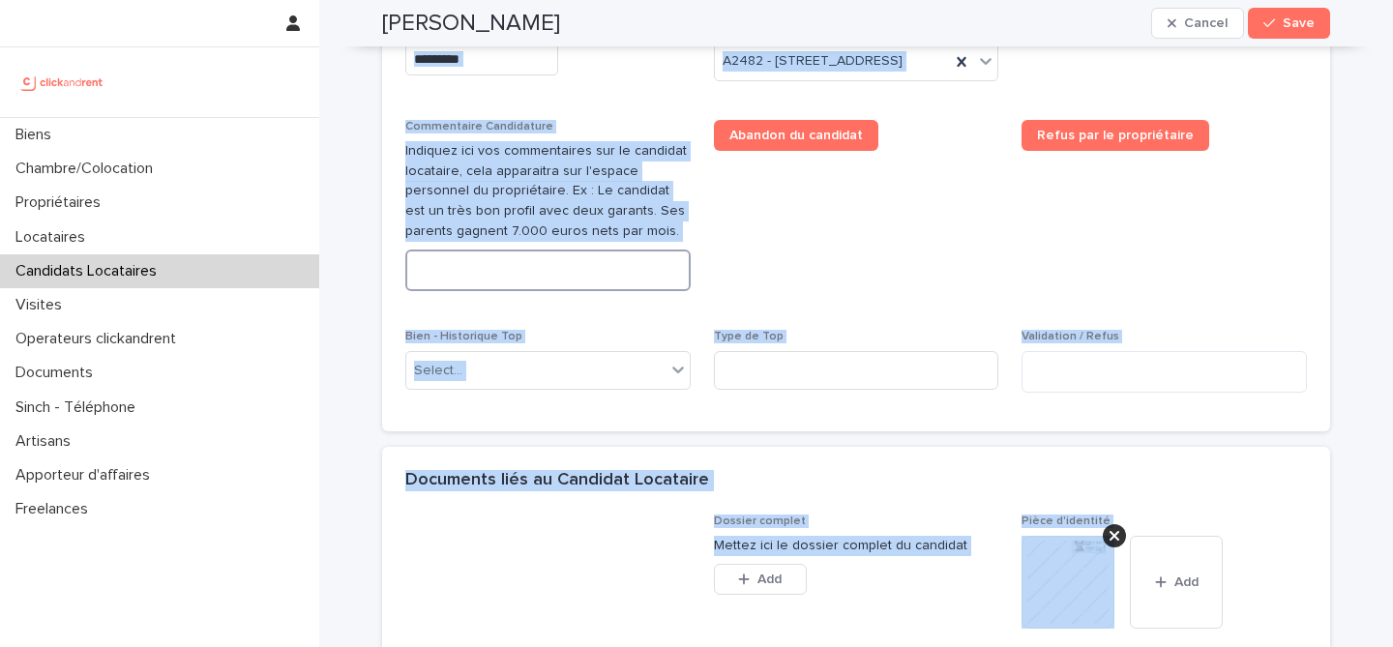
click at [623, 291] on textarea at bounding box center [547, 271] width 285 height 42
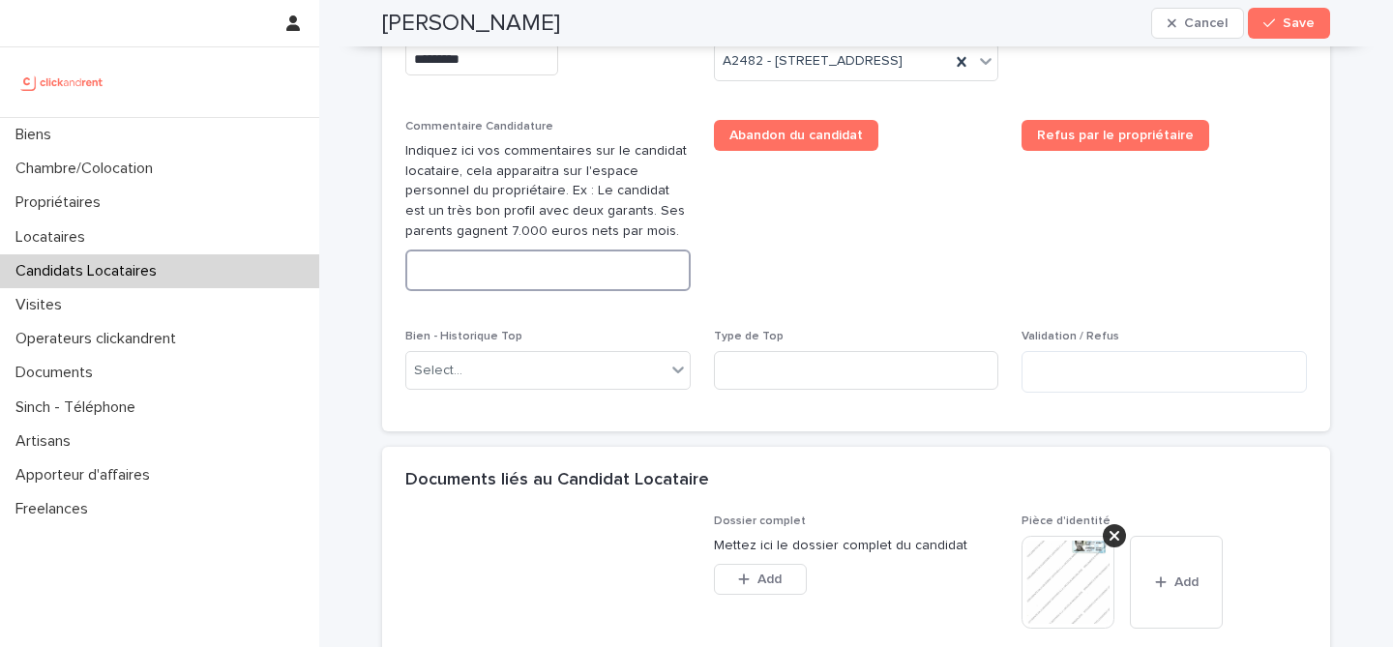
paste textarea "**********"
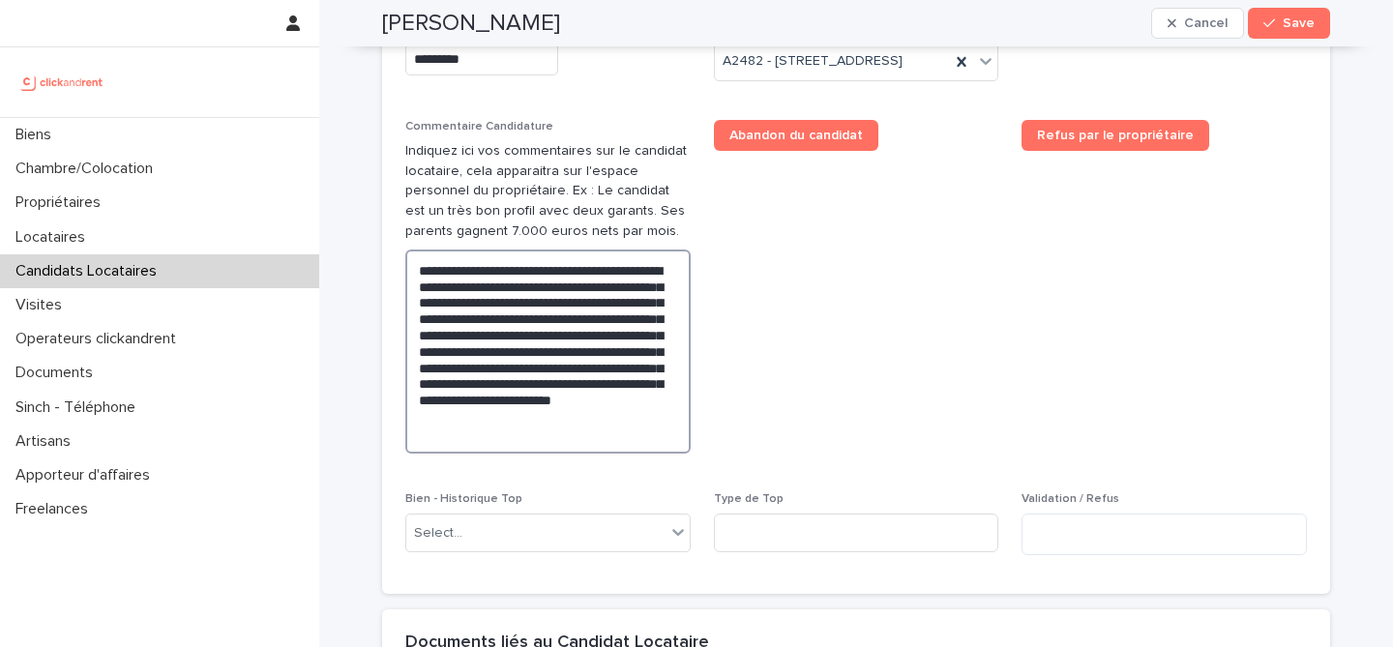
type textarea "**********"
click at [874, 327] on span "Abandon du candidat" at bounding box center [856, 294] width 285 height 349
click at [475, 27] on h2 "[PERSON_NAME]" at bounding box center [471, 24] width 178 height 28
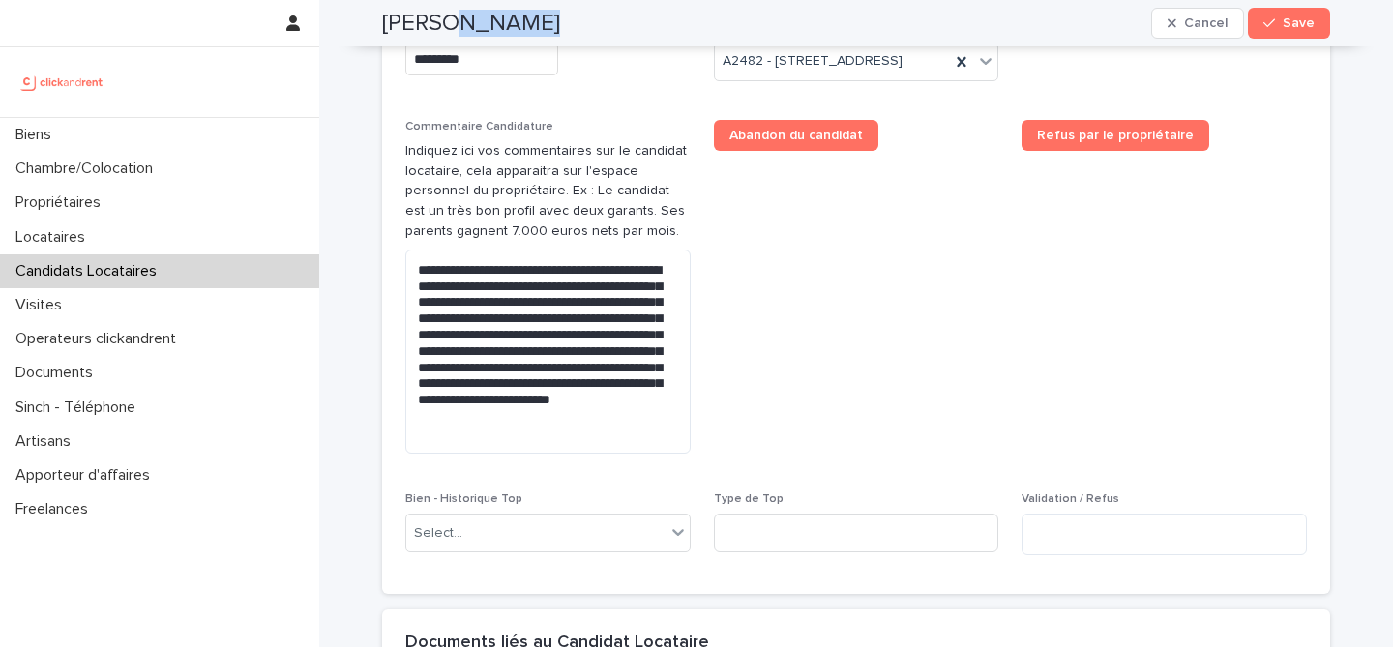
click at [475, 27] on h2 "[PERSON_NAME]" at bounding box center [471, 24] width 178 height 28
copy div "[PERSON_NAME] Cancel Save"
click at [1304, 12] on button "Save" at bounding box center [1289, 23] width 82 height 31
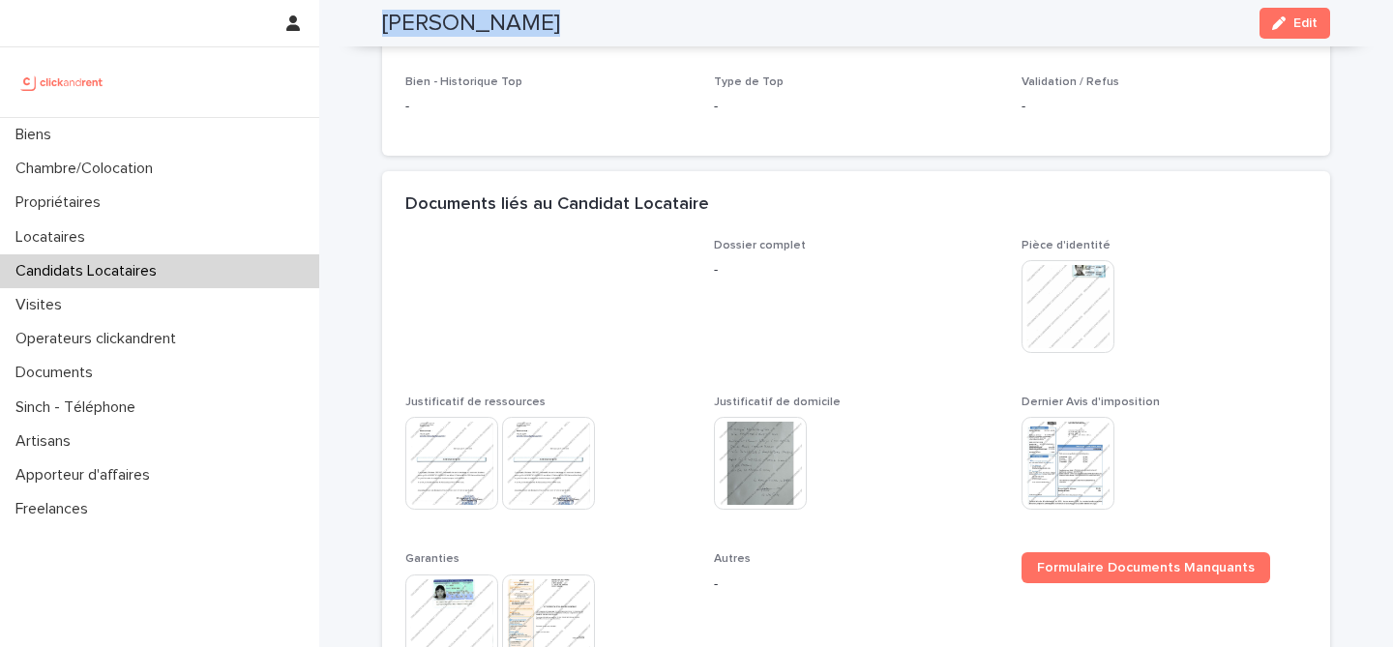
scroll to position [659, 0]
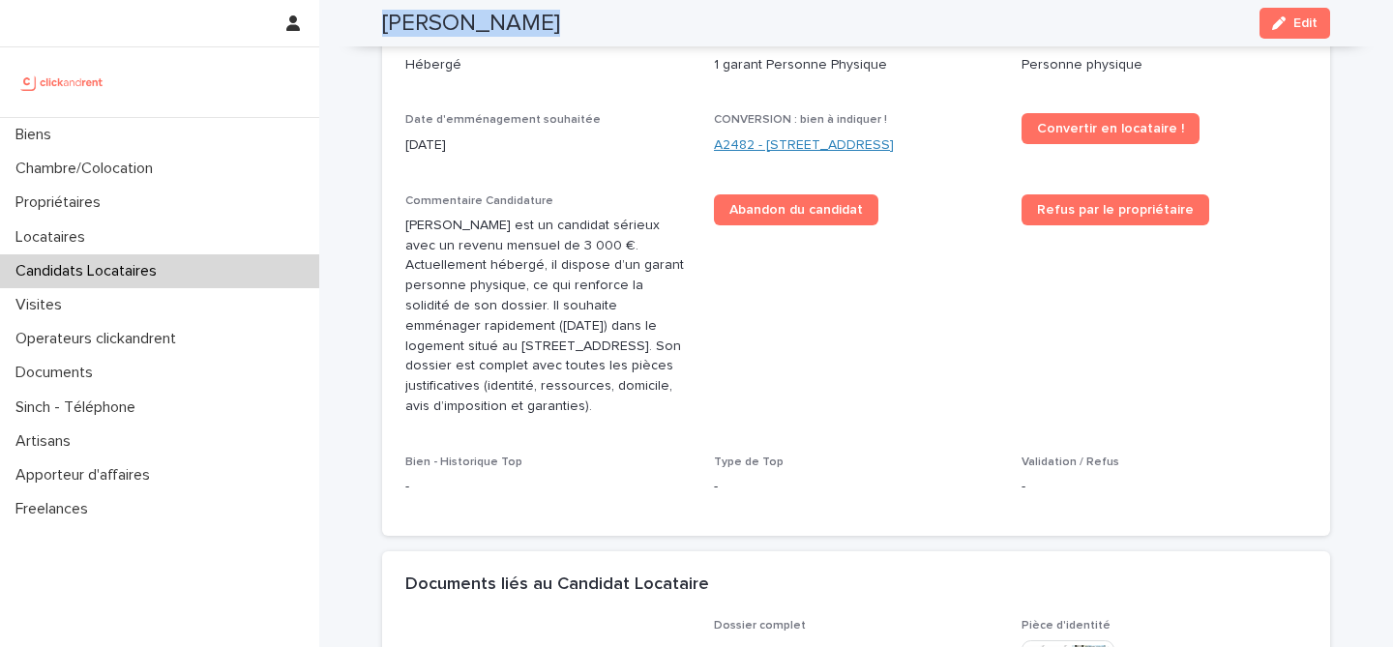
click at [860, 152] on link "A2482 - [STREET_ADDRESS]" at bounding box center [804, 145] width 180 height 20
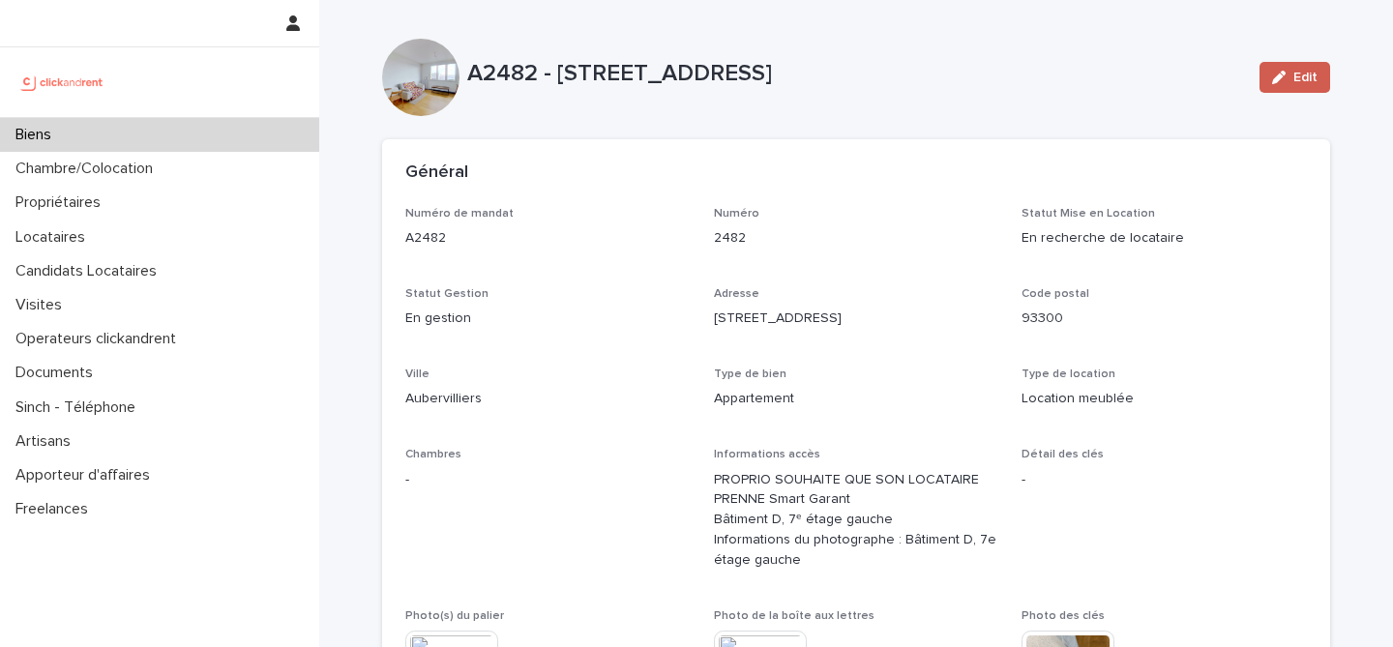
click at [1273, 74] on icon "button" at bounding box center [1279, 78] width 14 height 14
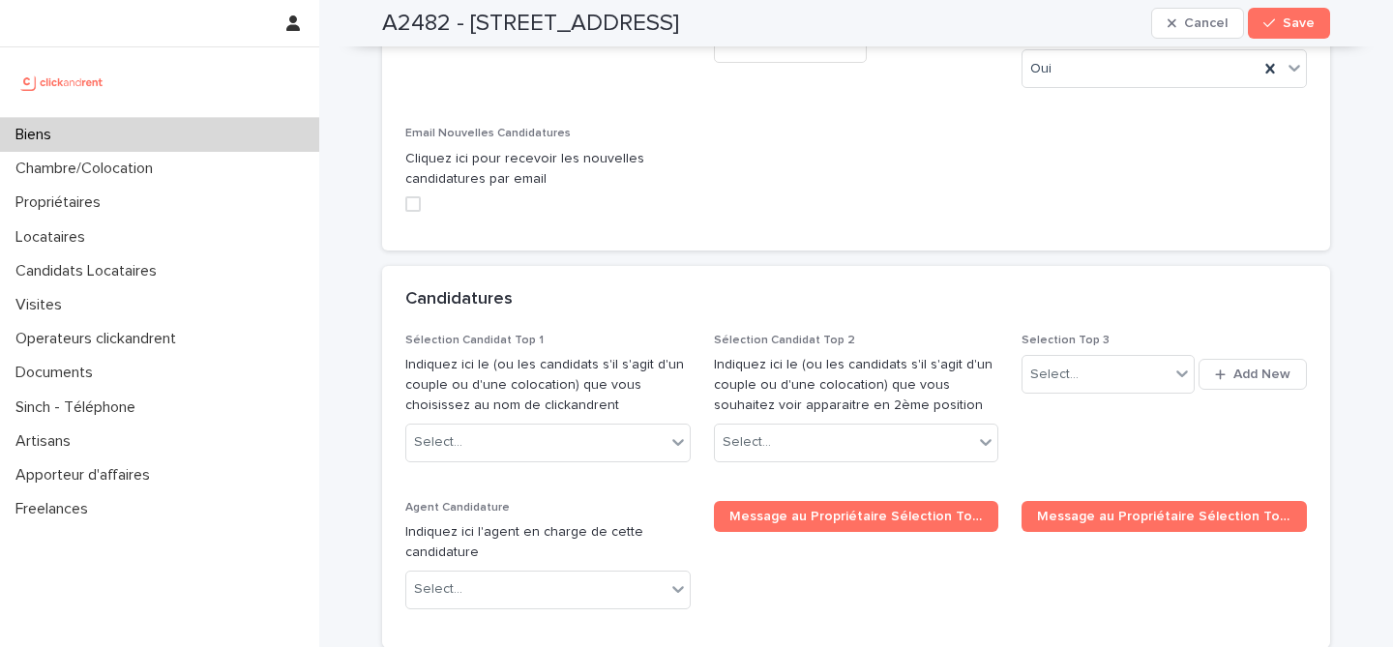
scroll to position [9280, 0]
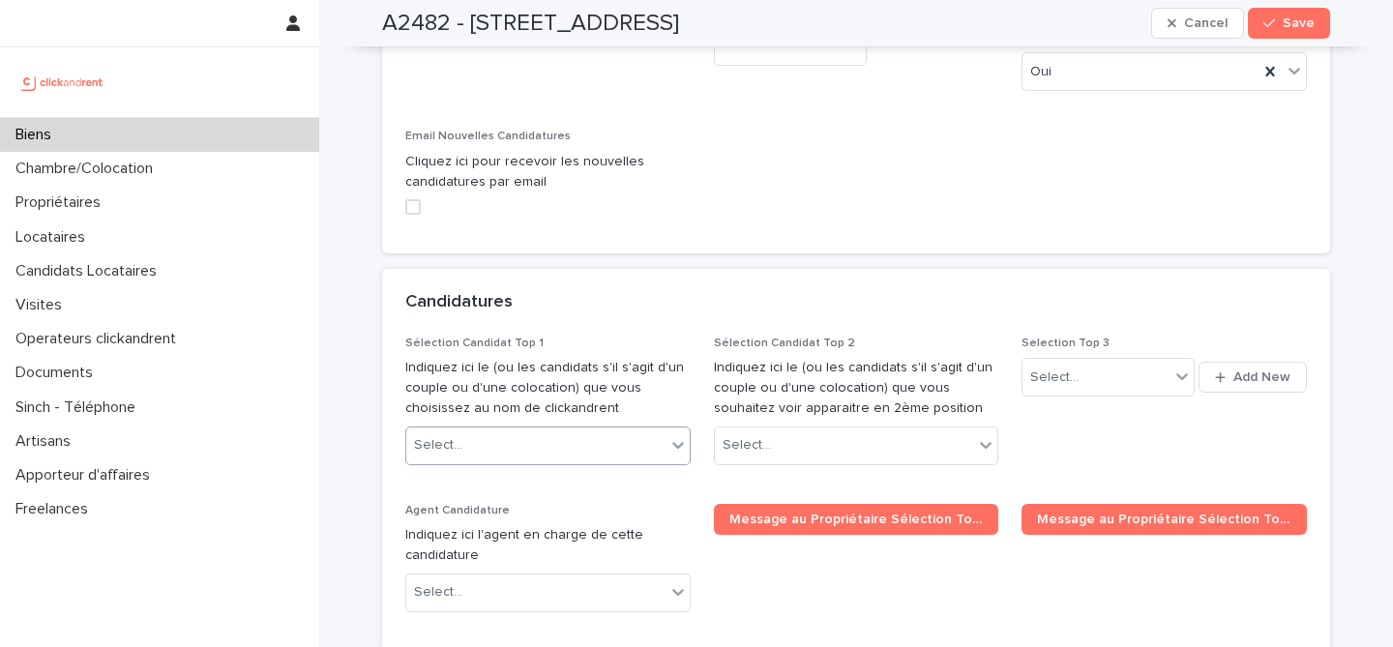
click at [545, 430] on div "Select..." at bounding box center [535, 446] width 259 height 32
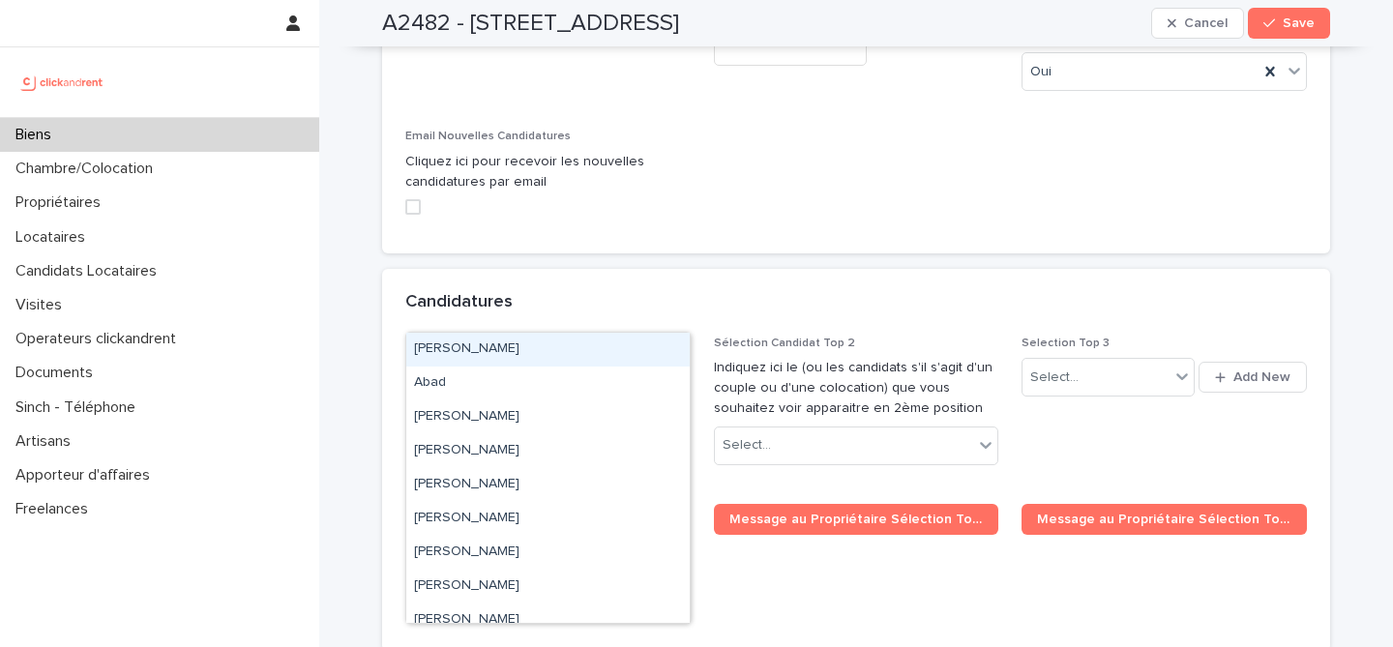
paste input "**********"
type input "**********"
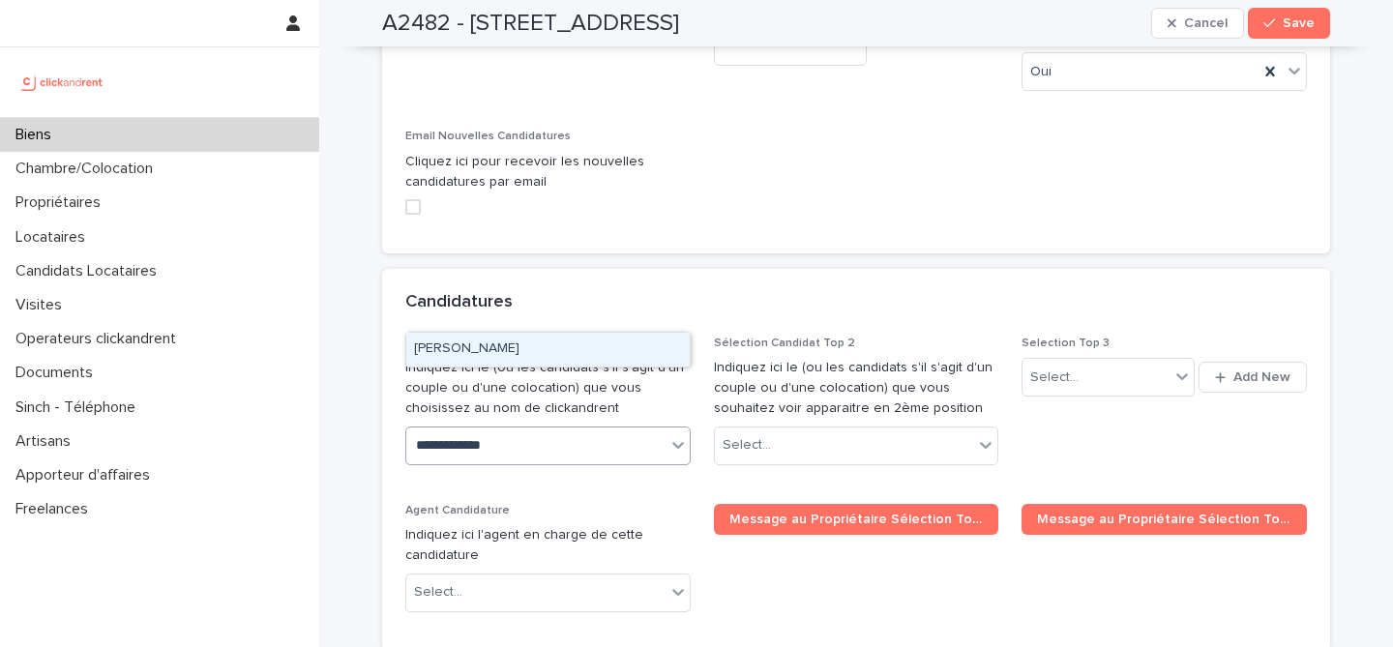
click at [598, 358] on div "[PERSON_NAME]" at bounding box center [548, 350] width 284 height 34
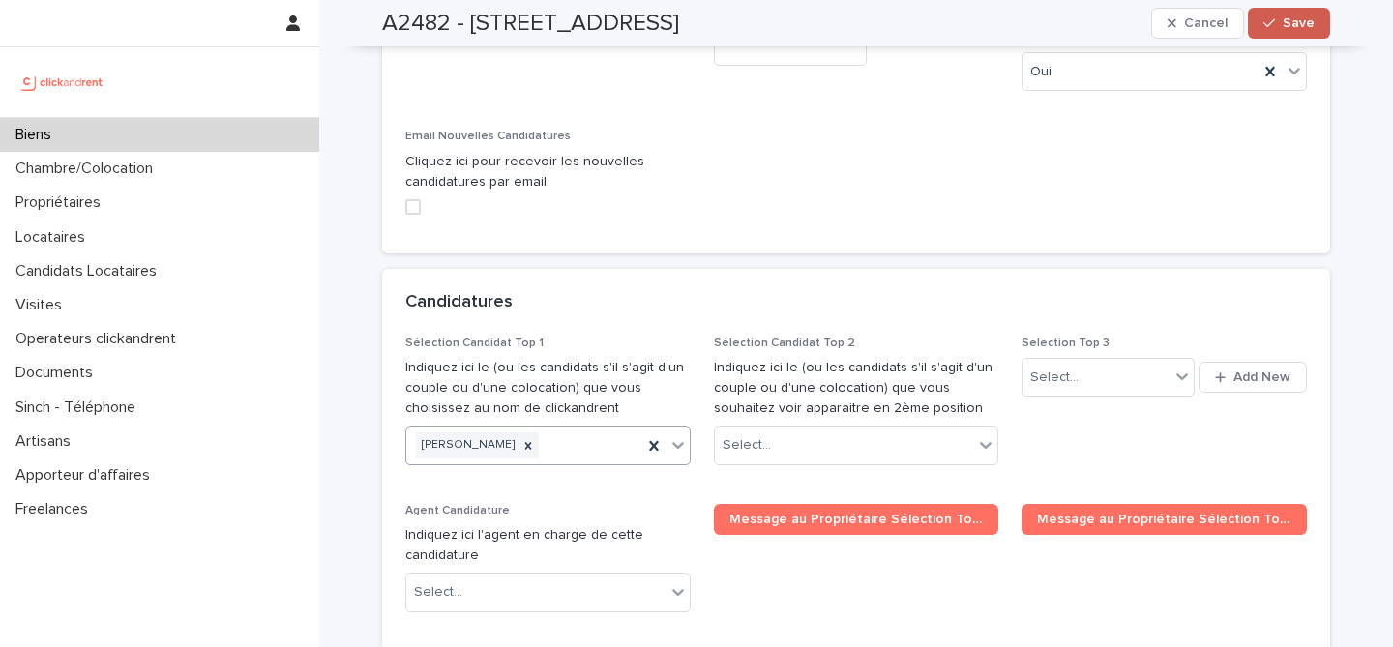
click at [1265, 11] on button "Save" at bounding box center [1289, 23] width 82 height 31
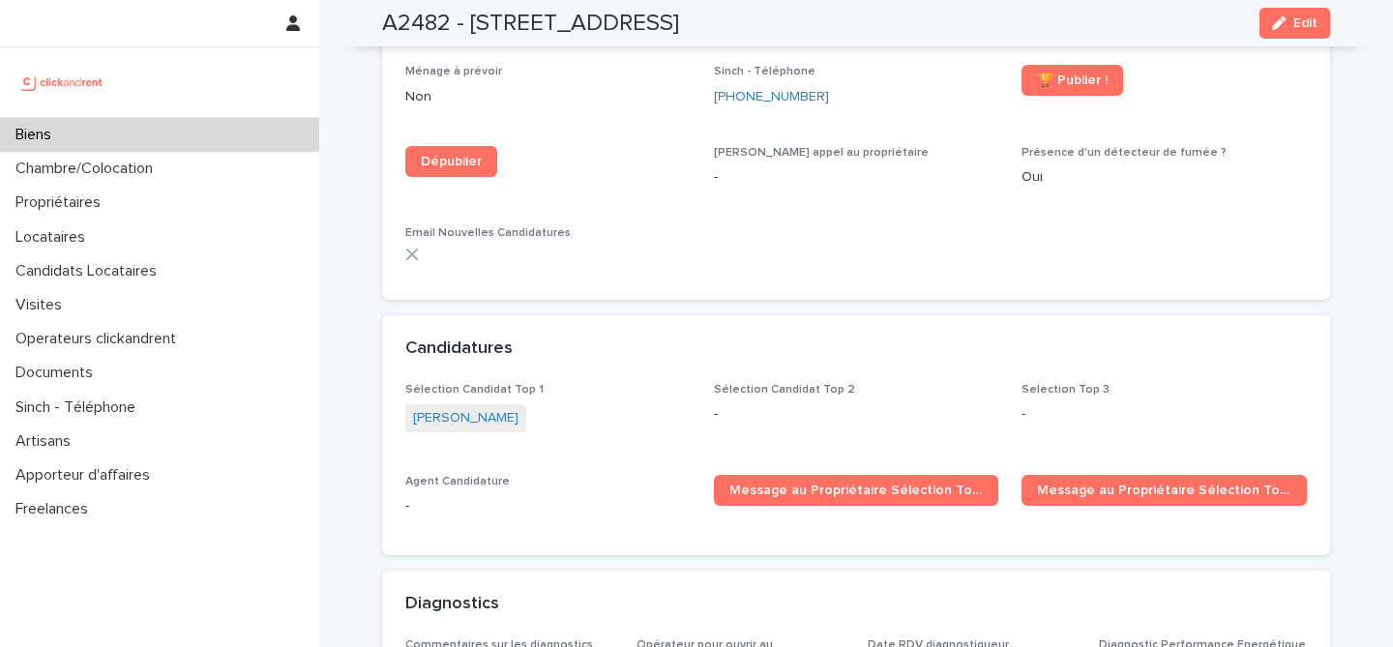
scroll to position [5723, 0]
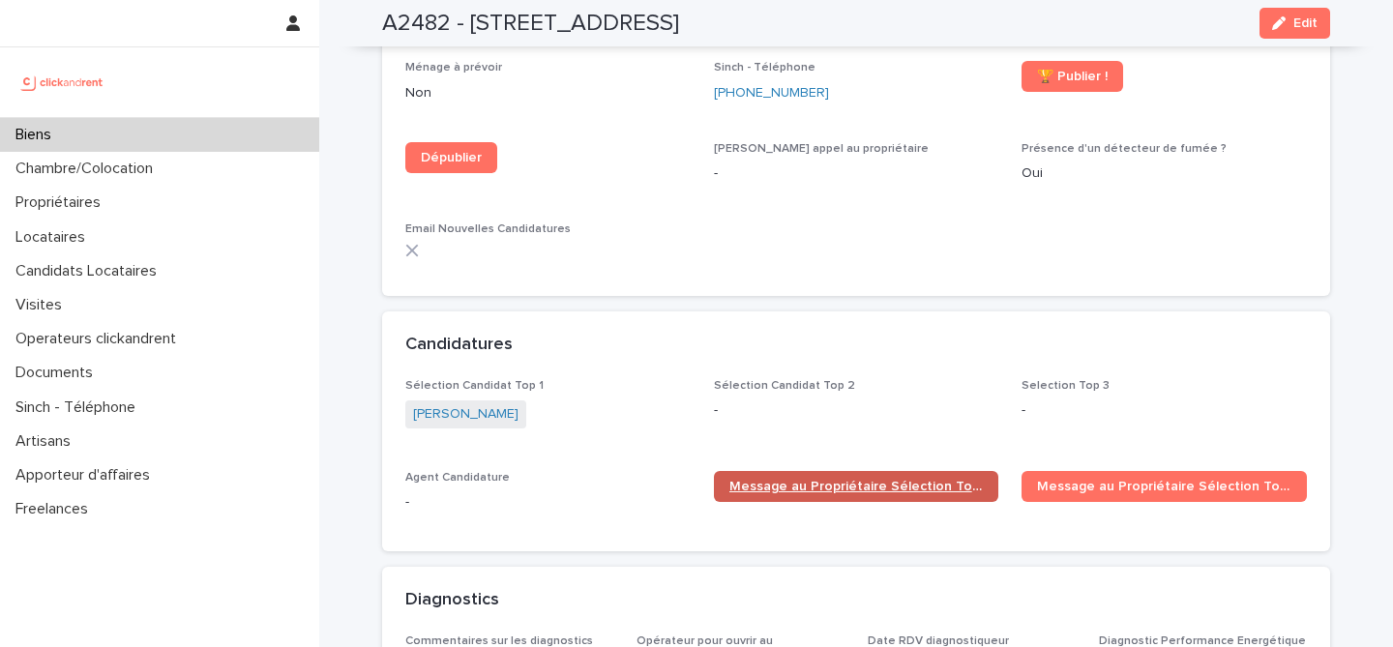
click at [839, 480] on span "Message au Propriétaire Sélection Top 1" at bounding box center [857, 487] width 254 height 14
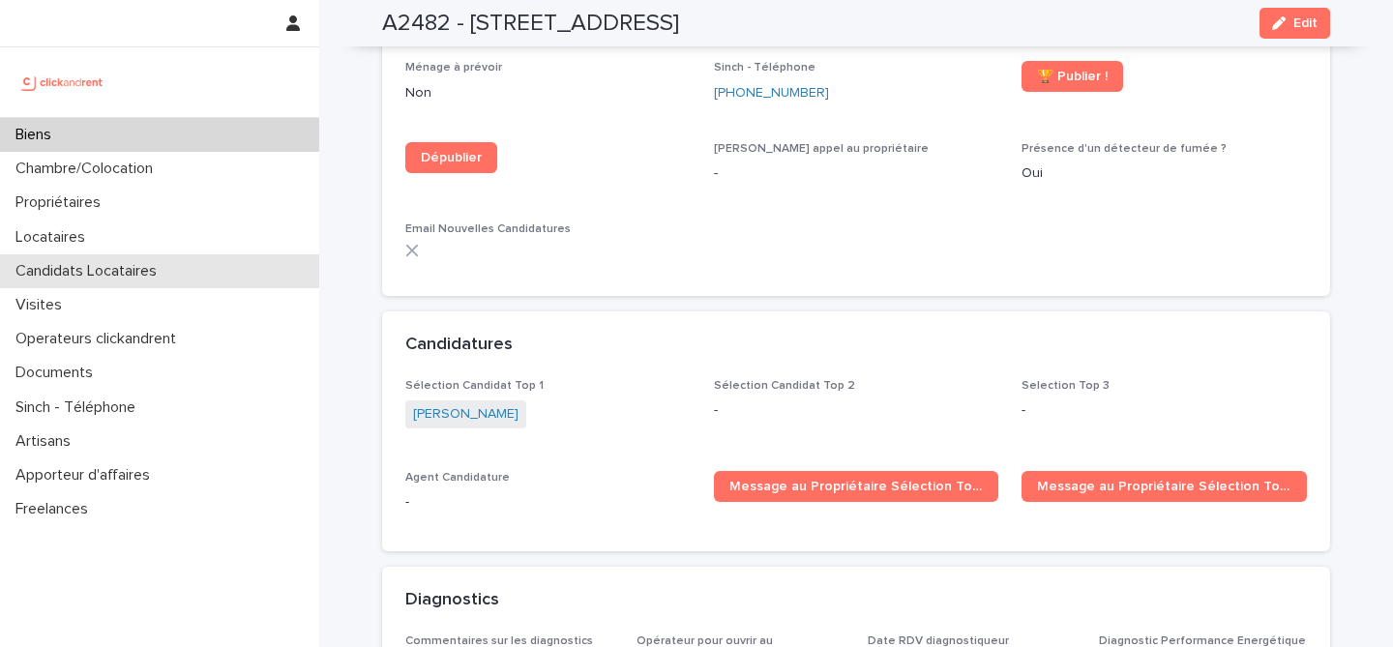
click at [133, 272] on p "Candidats Locataires" at bounding box center [90, 271] width 165 height 18
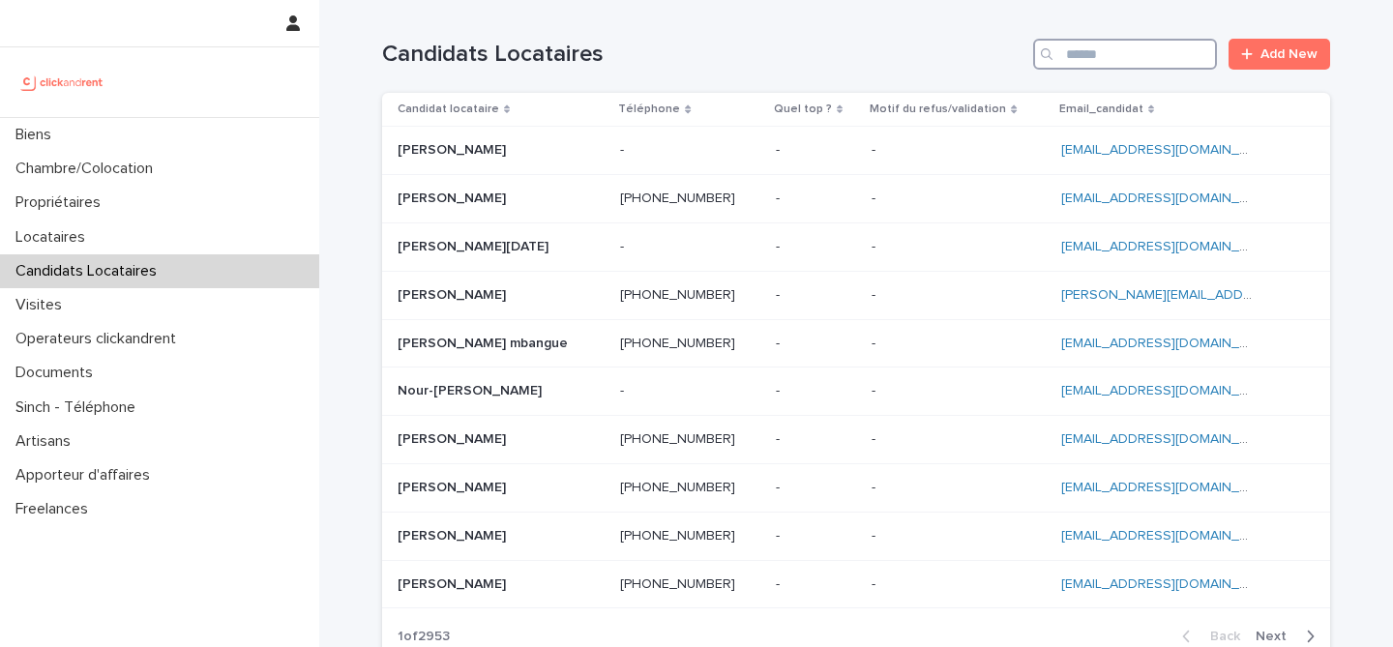
click at [1125, 55] on input "Search" at bounding box center [1125, 54] width 184 height 31
paste input "**********"
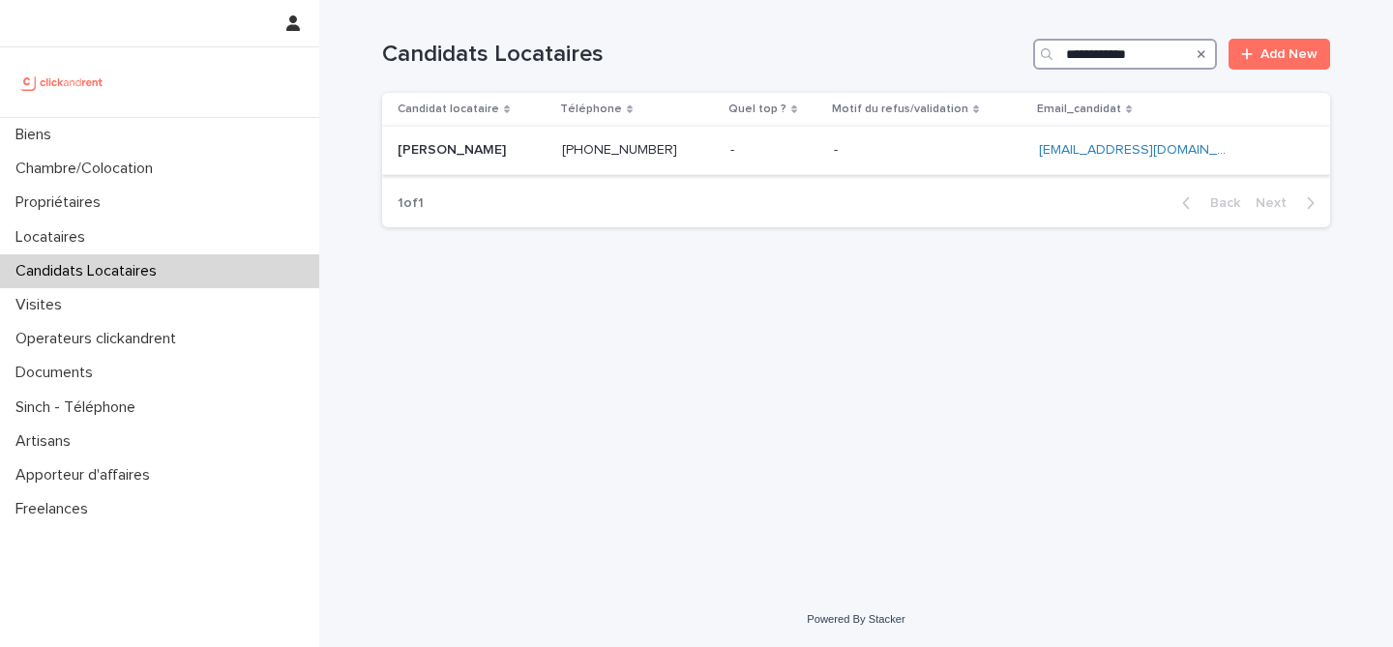
type input "**********"
click at [522, 151] on p at bounding box center [472, 150] width 149 height 16
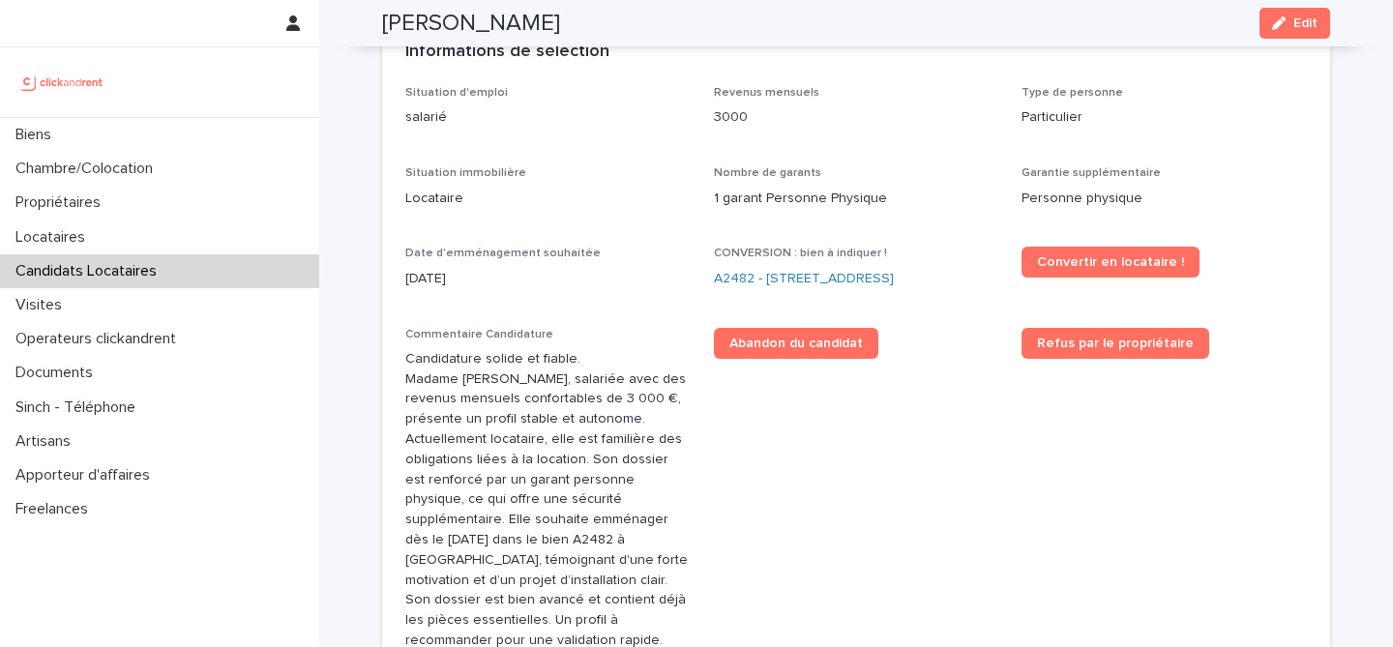
scroll to position [535, 0]
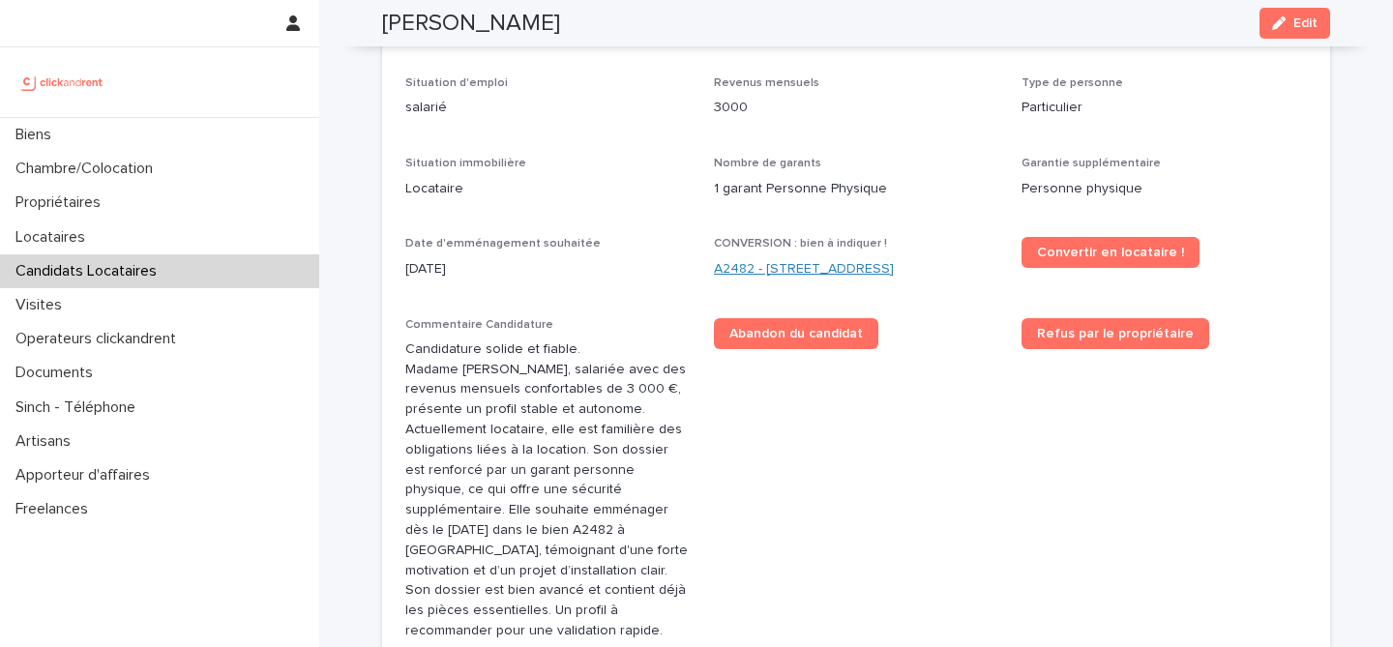
click at [894, 264] on link "A2482 - [STREET_ADDRESS]" at bounding box center [804, 269] width 180 height 20
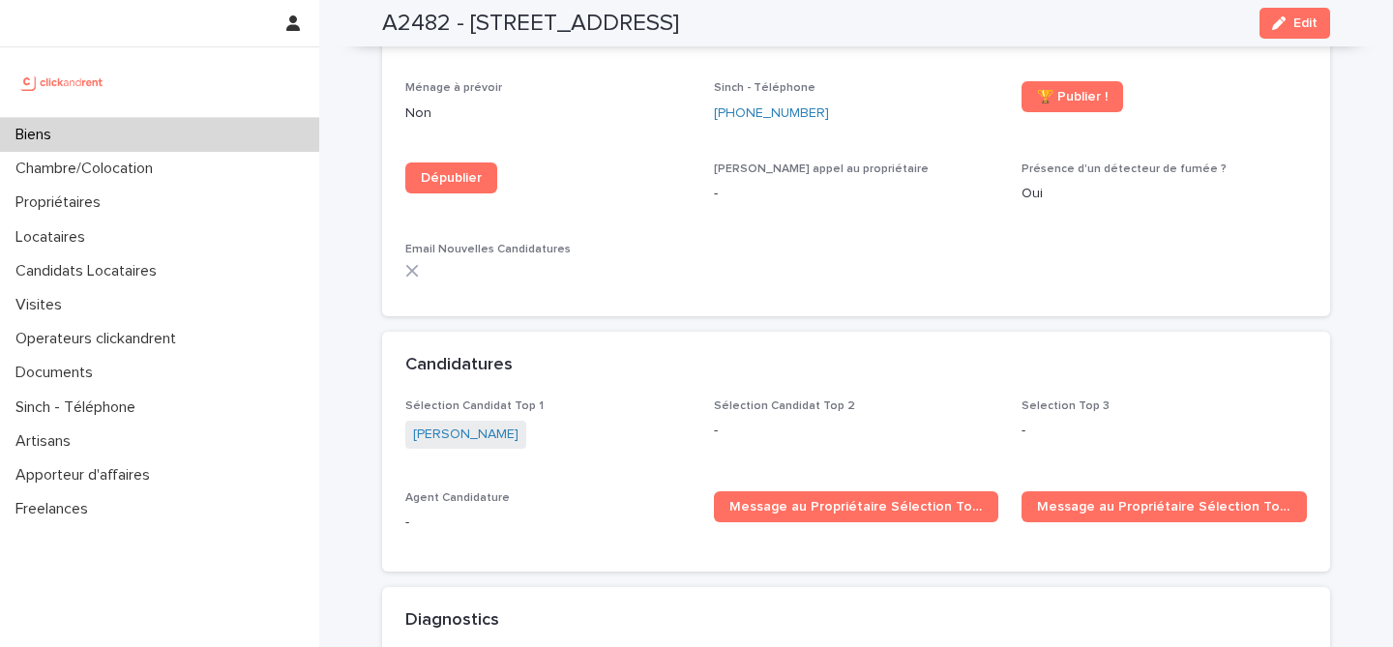
scroll to position [5681, 0]
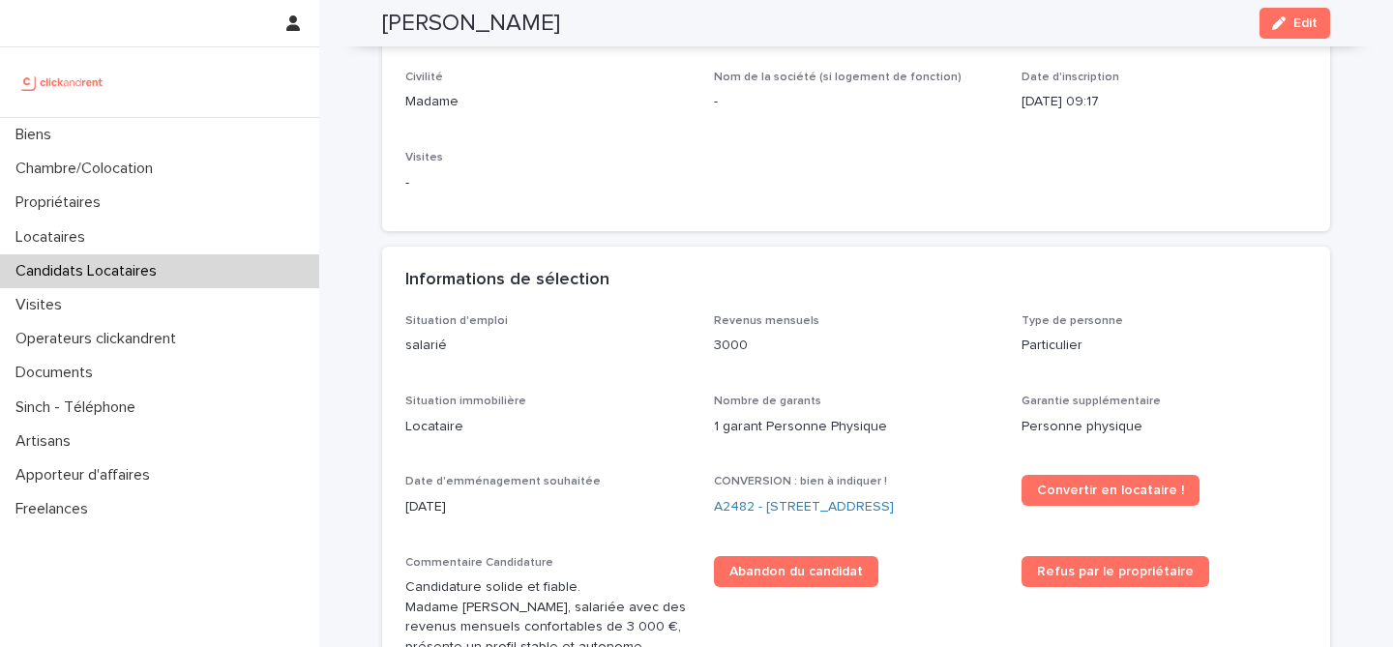
scroll to position [298, 0]
click at [1309, 30] on button "Edit" at bounding box center [1295, 23] width 71 height 31
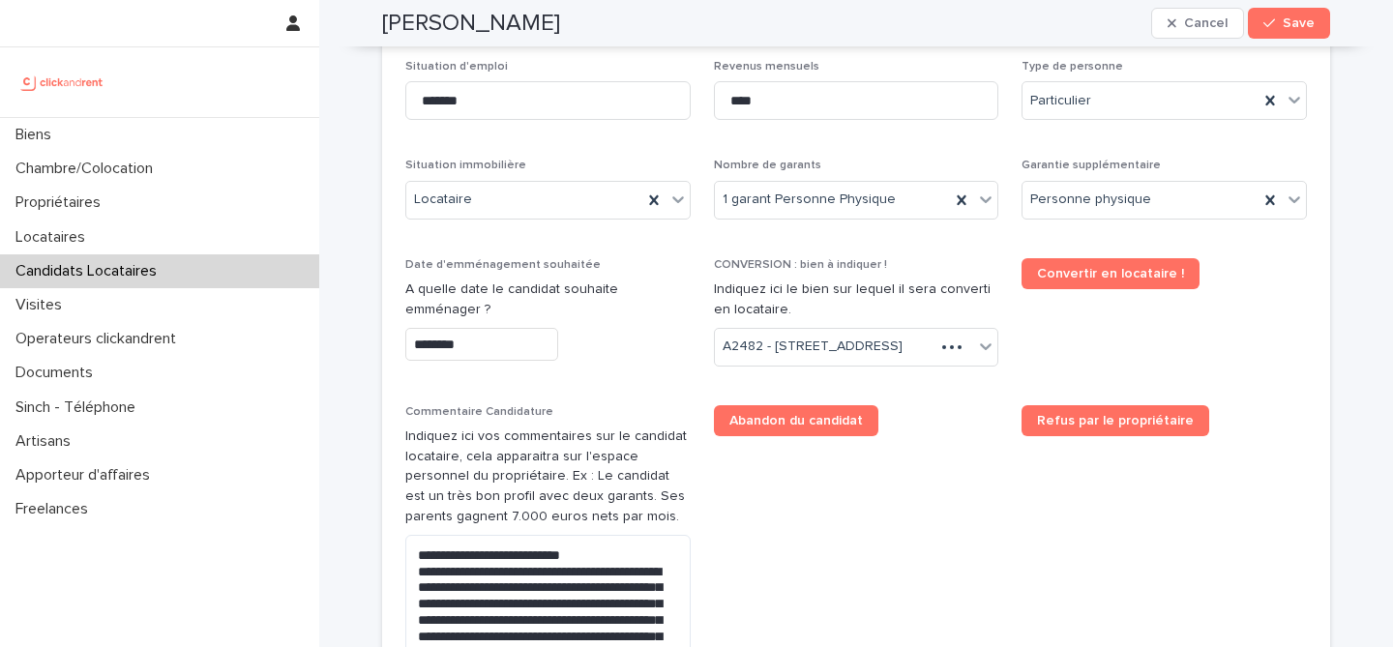
scroll to position [838, 0]
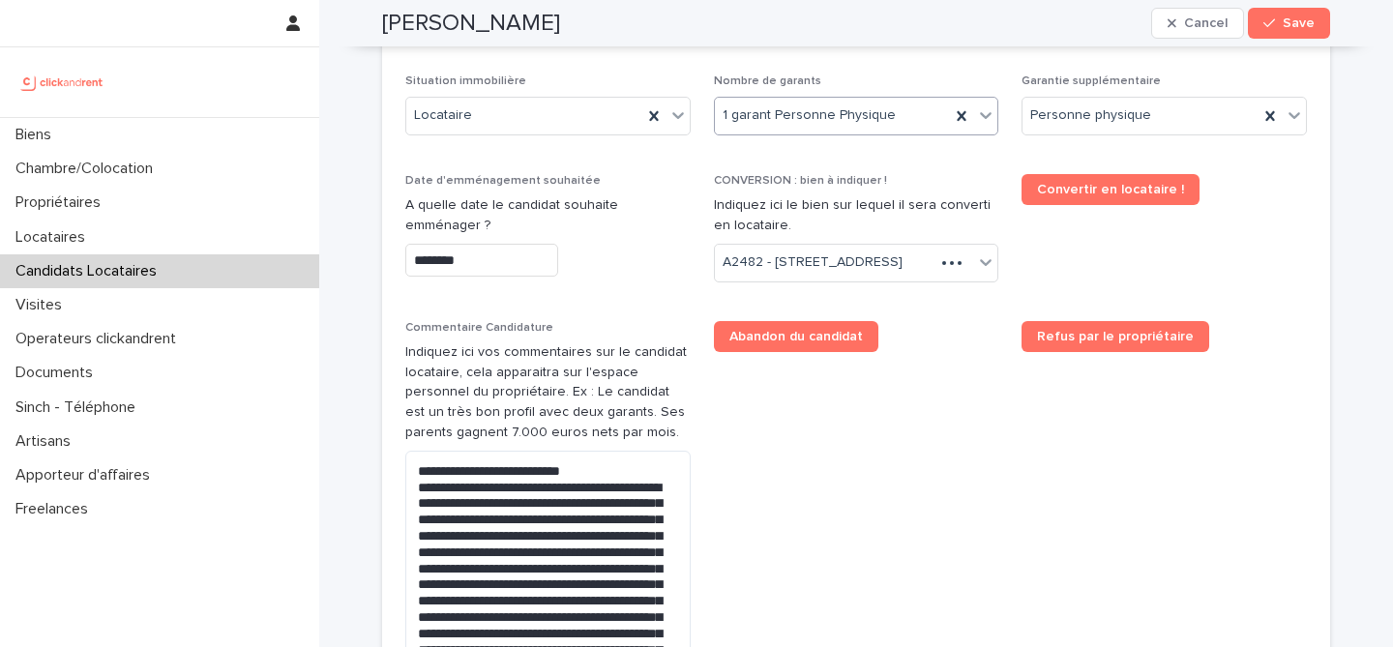
click at [895, 115] on div "1 garant Personne Physique" at bounding box center [833, 116] width 236 height 32
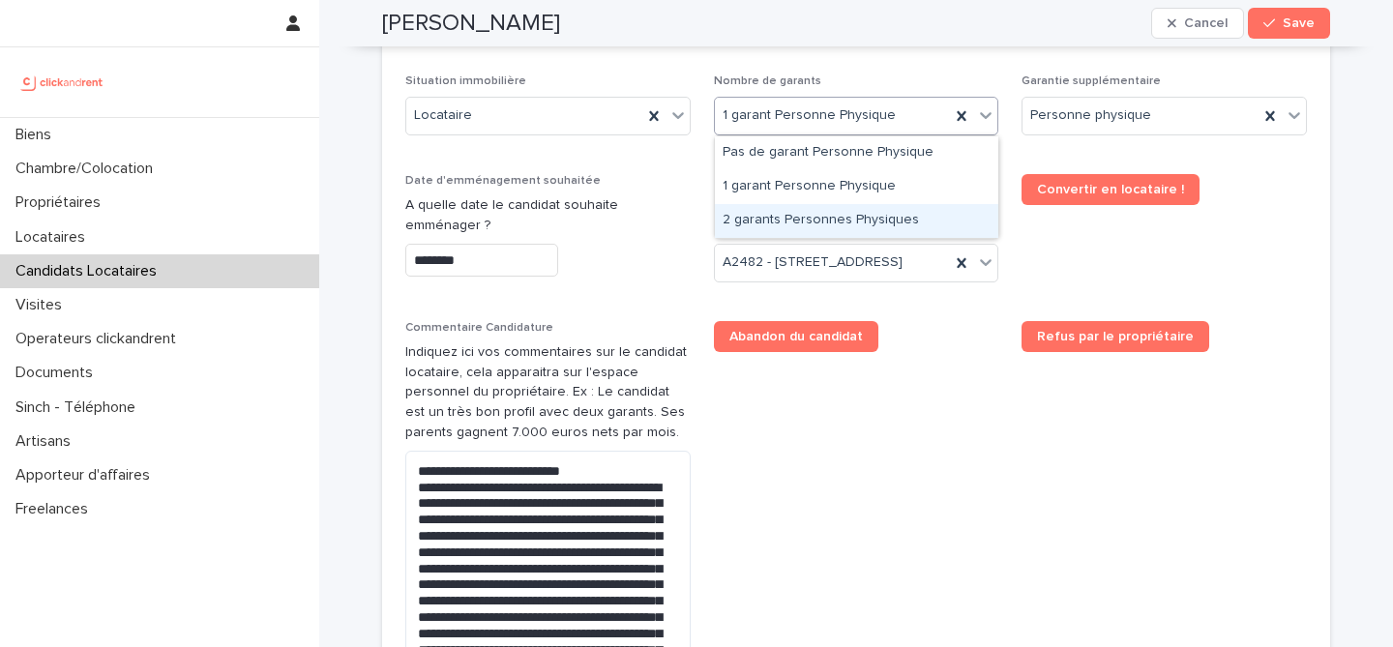
click at [860, 218] on div "2 garants Personnes Physiques" at bounding box center [857, 221] width 284 height 34
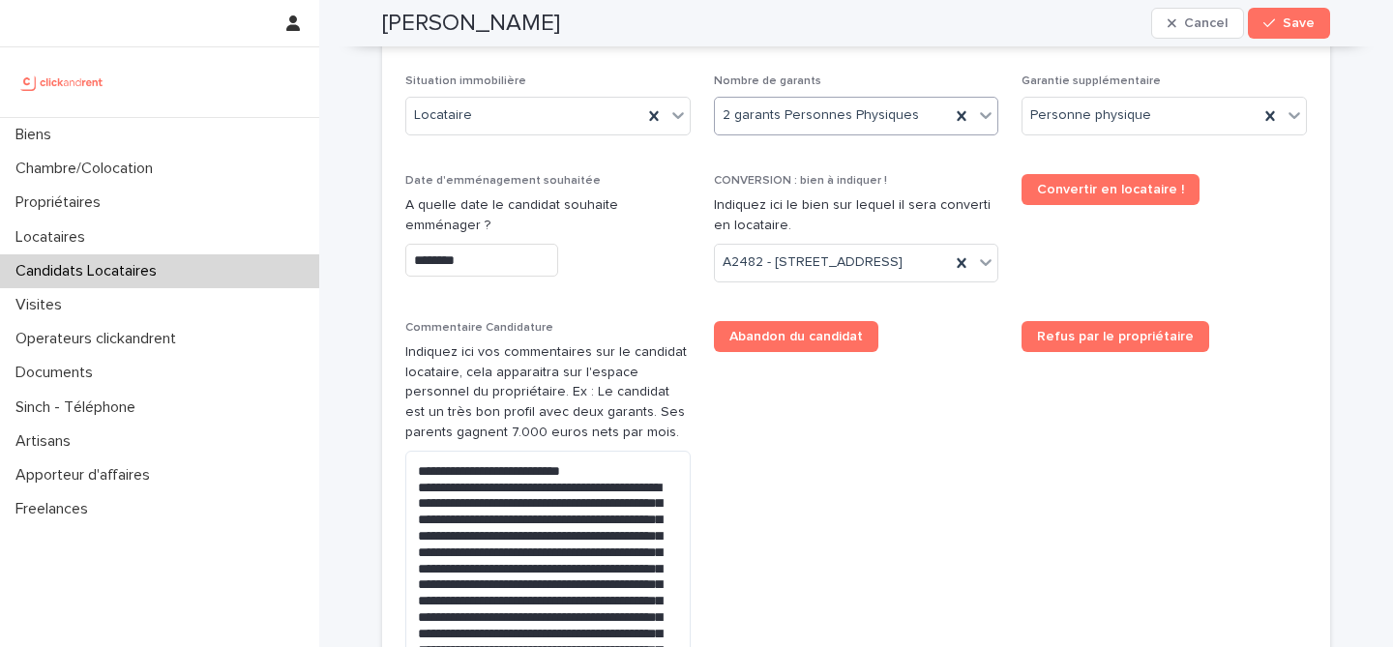
click at [942, 209] on p "Indiquez ici le bien sur lequel il sera converti en locataire." at bounding box center [856, 215] width 285 height 41
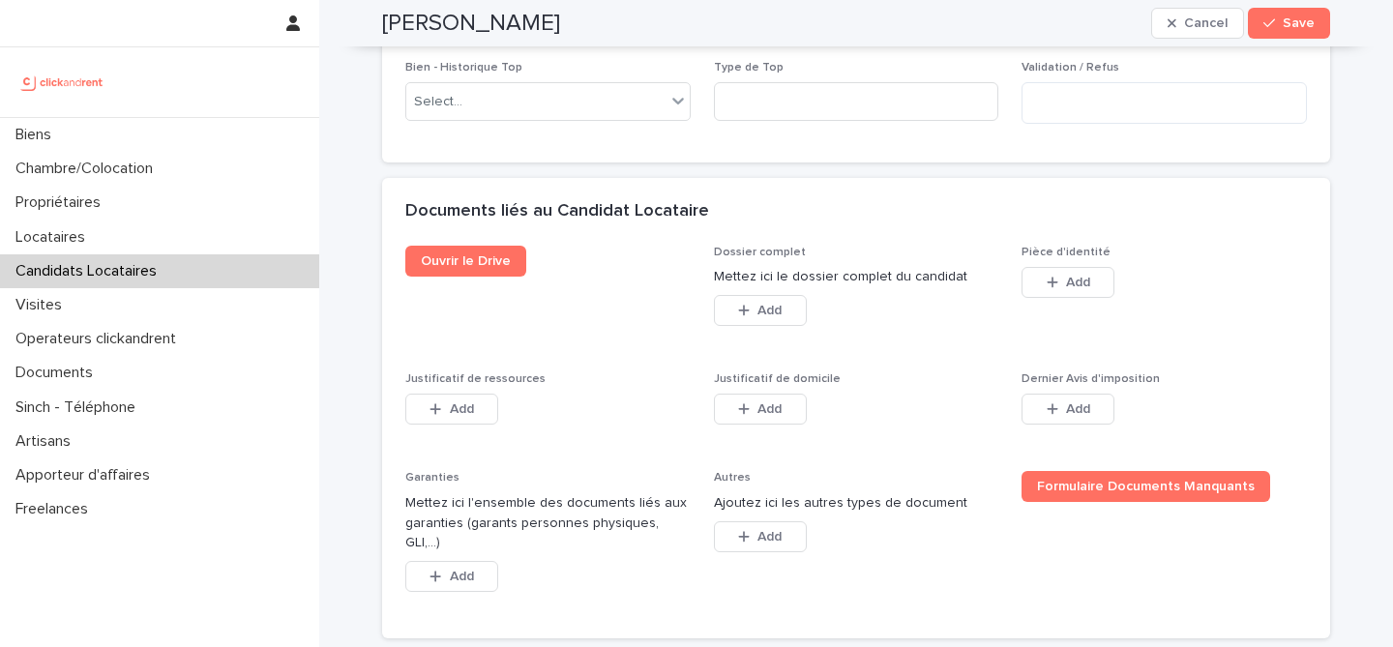
scroll to position [1597, 0]
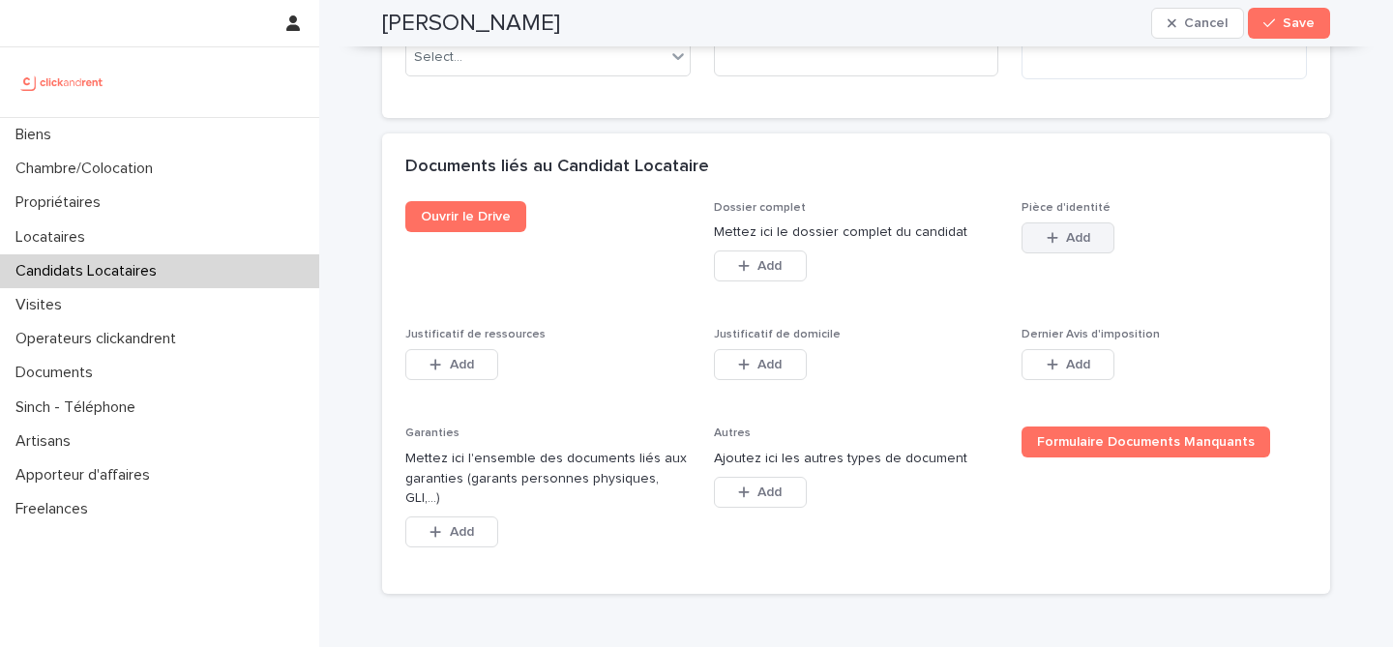
click at [1111, 254] on button "Add" at bounding box center [1068, 238] width 93 height 31
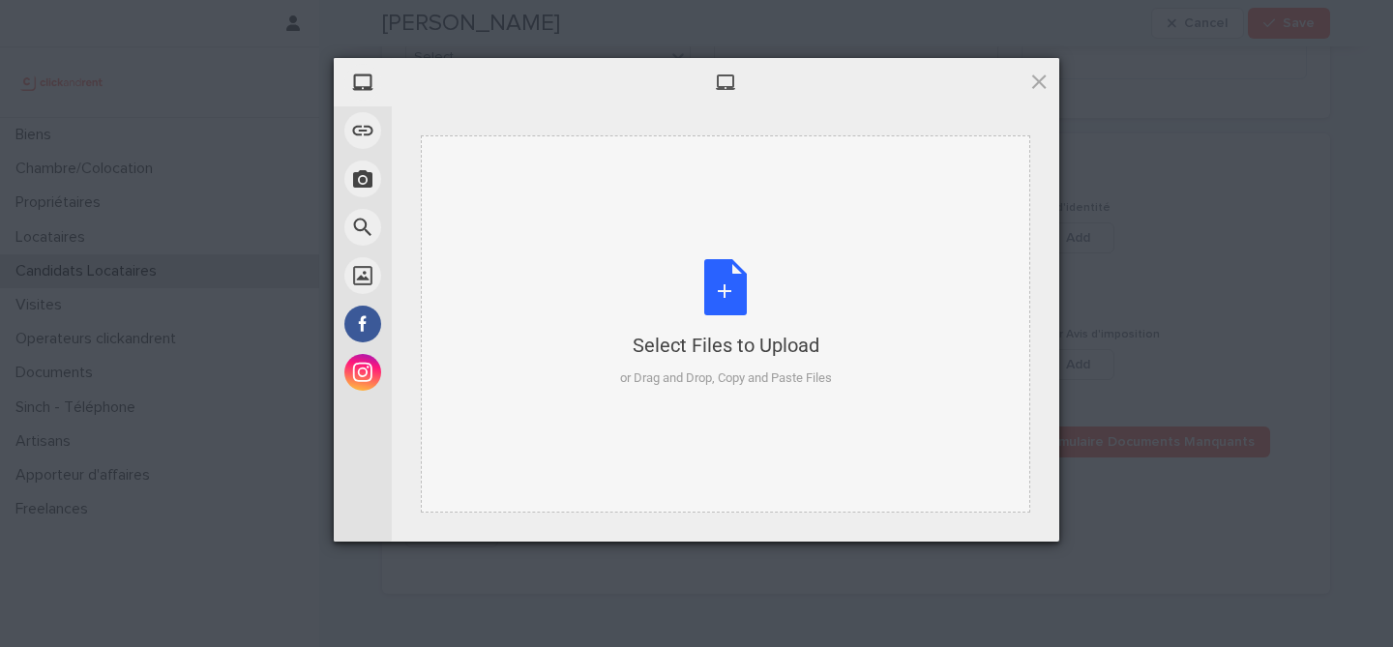
click at [726, 279] on div "Select Files to Upload or Drag and Drop, Copy and Paste Files" at bounding box center [726, 323] width 212 height 129
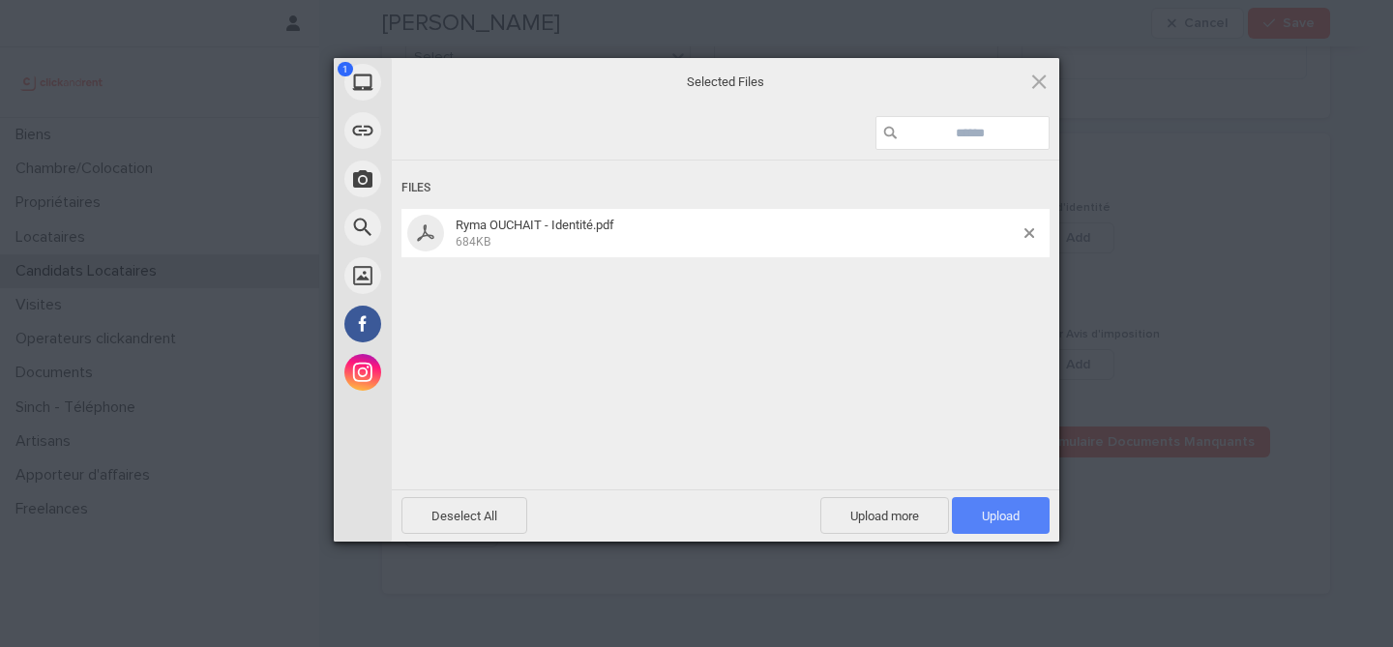
click at [1024, 506] on span "Upload 1" at bounding box center [1001, 515] width 98 height 37
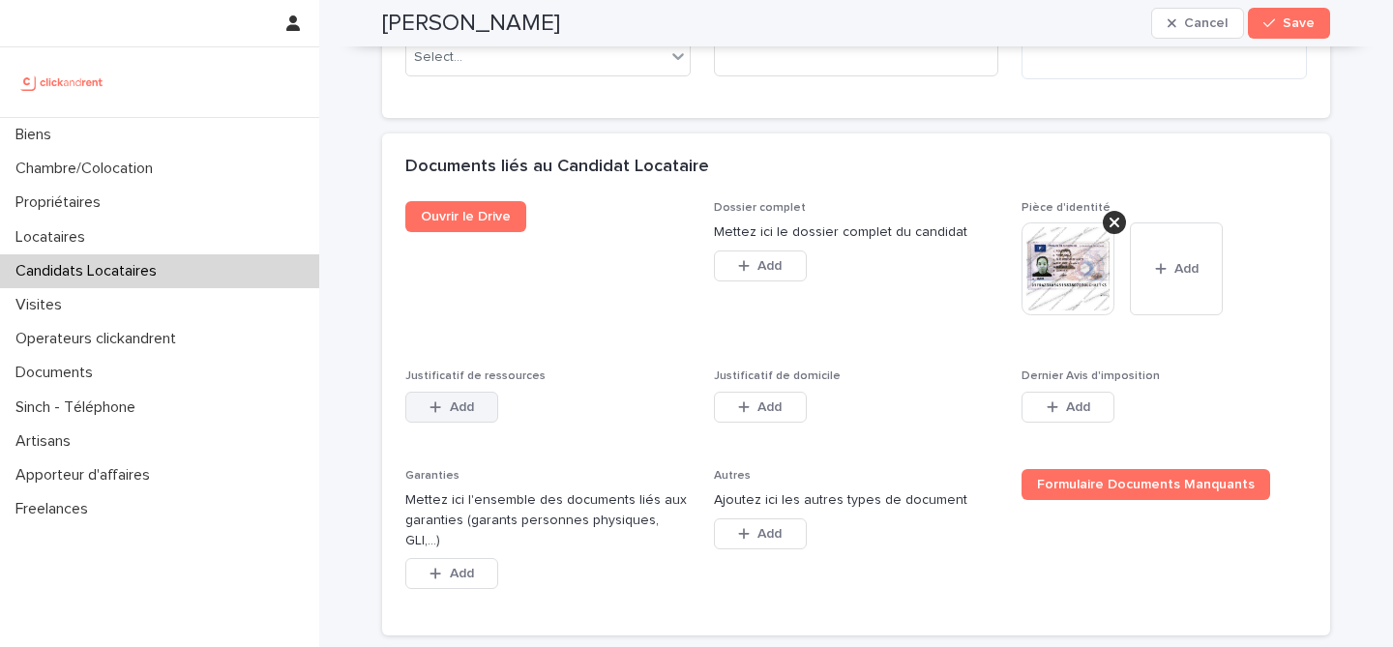
click at [474, 423] on button "Add" at bounding box center [451, 407] width 93 height 31
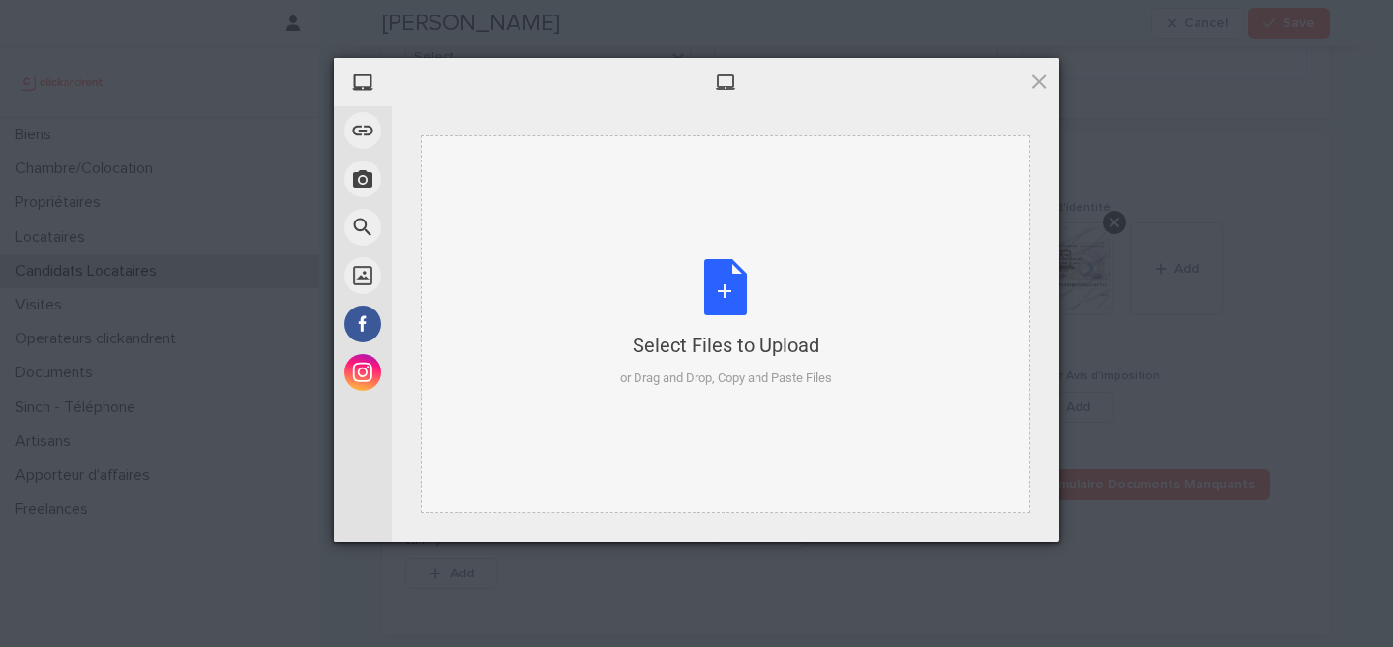
click at [747, 288] on div "Select Files to Upload or Drag and Drop, Copy and Paste Files" at bounding box center [726, 323] width 212 height 129
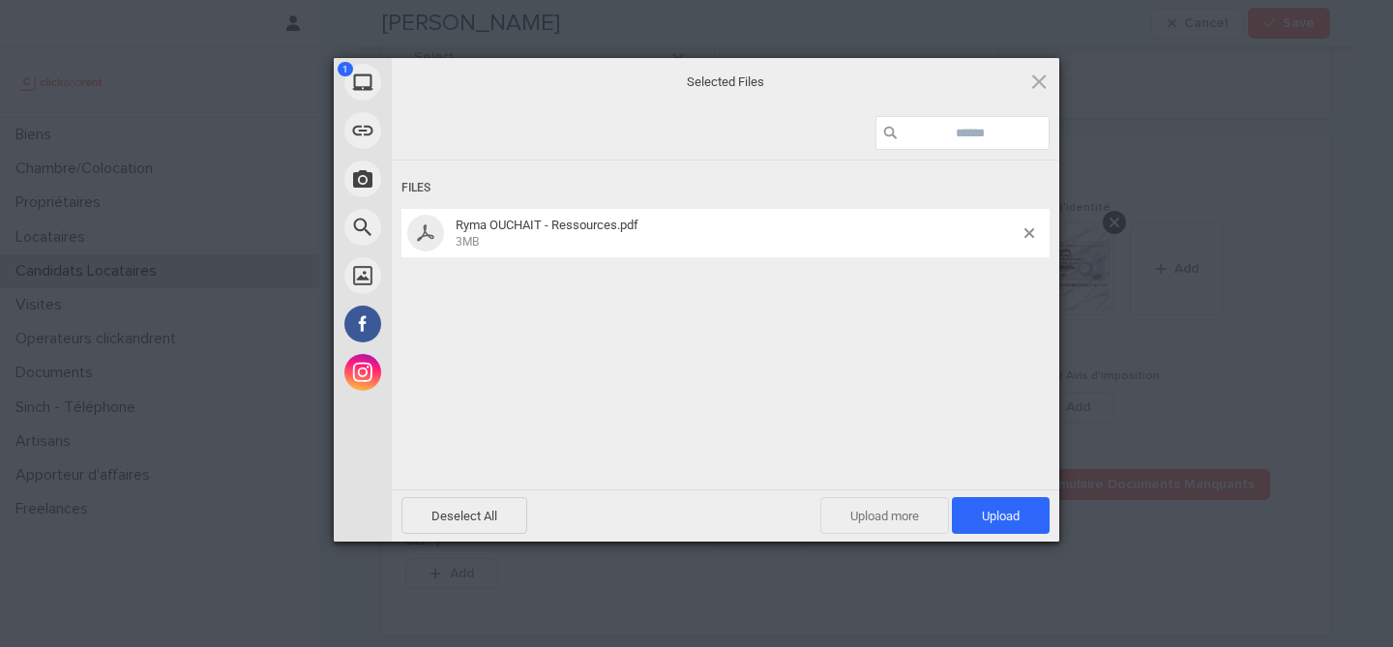
click at [900, 516] on span "Upload more" at bounding box center [885, 515] width 129 height 37
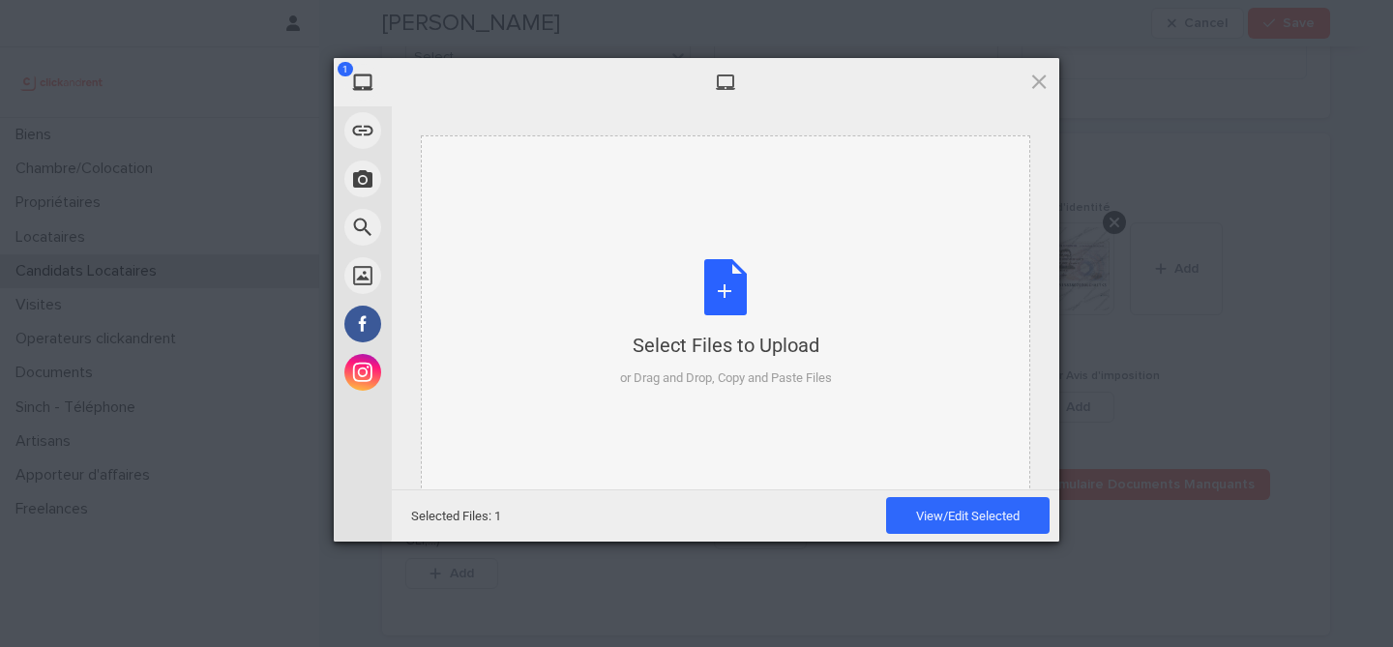
click at [729, 319] on div "Select Files to Upload or Drag and Drop, Copy and Paste Files" at bounding box center [726, 323] width 212 height 129
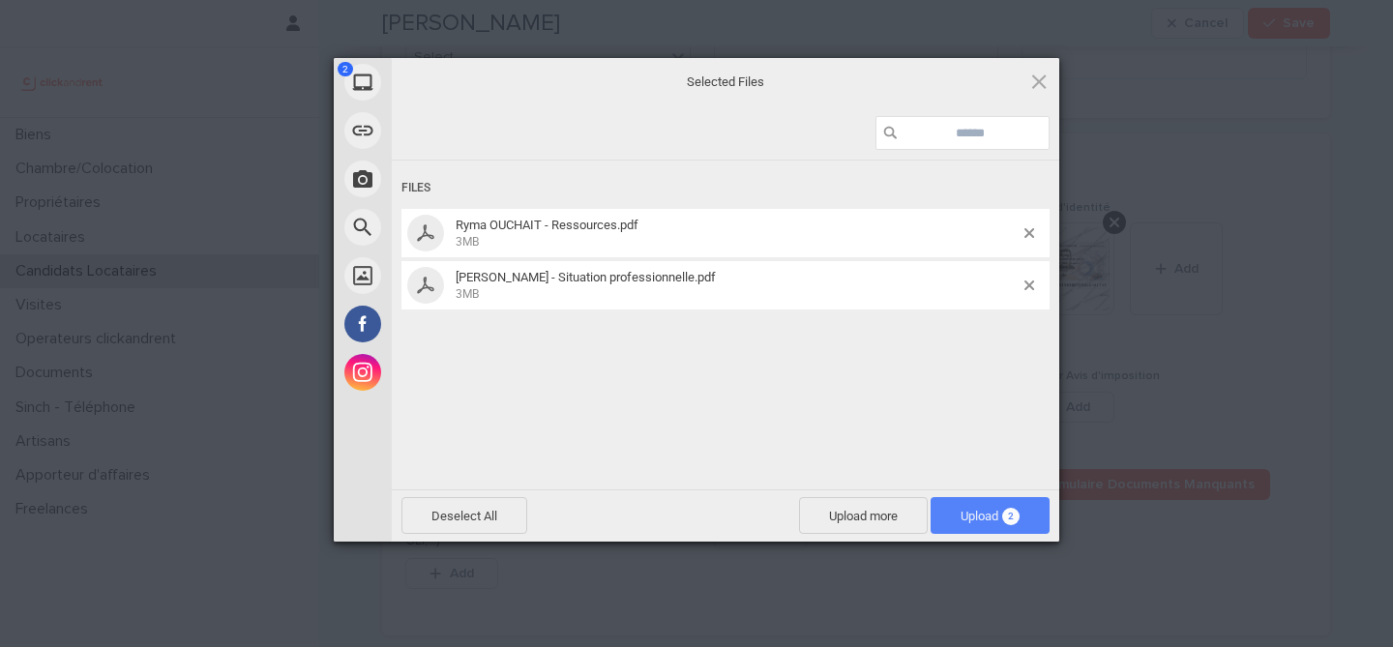
click at [1034, 520] on span "Upload 2" at bounding box center [990, 515] width 119 height 37
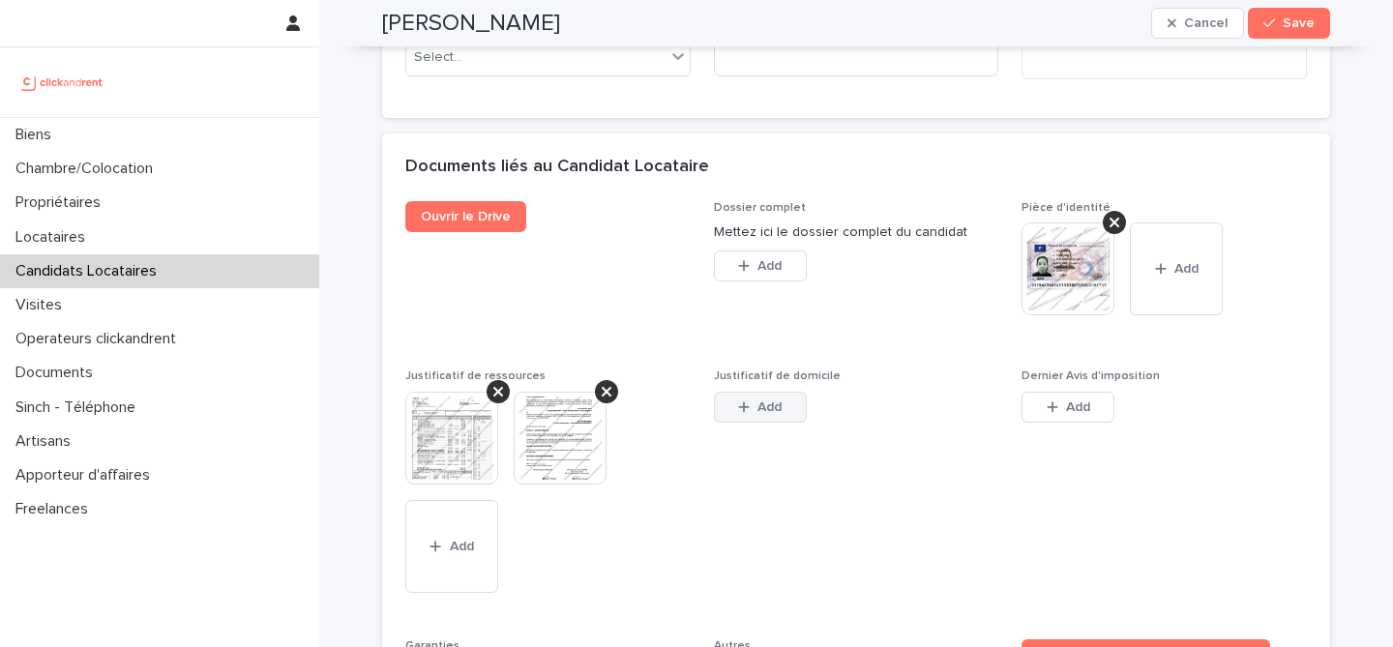
click at [760, 414] on span "Add" at bounding box center [770, 408] width 24 height 14
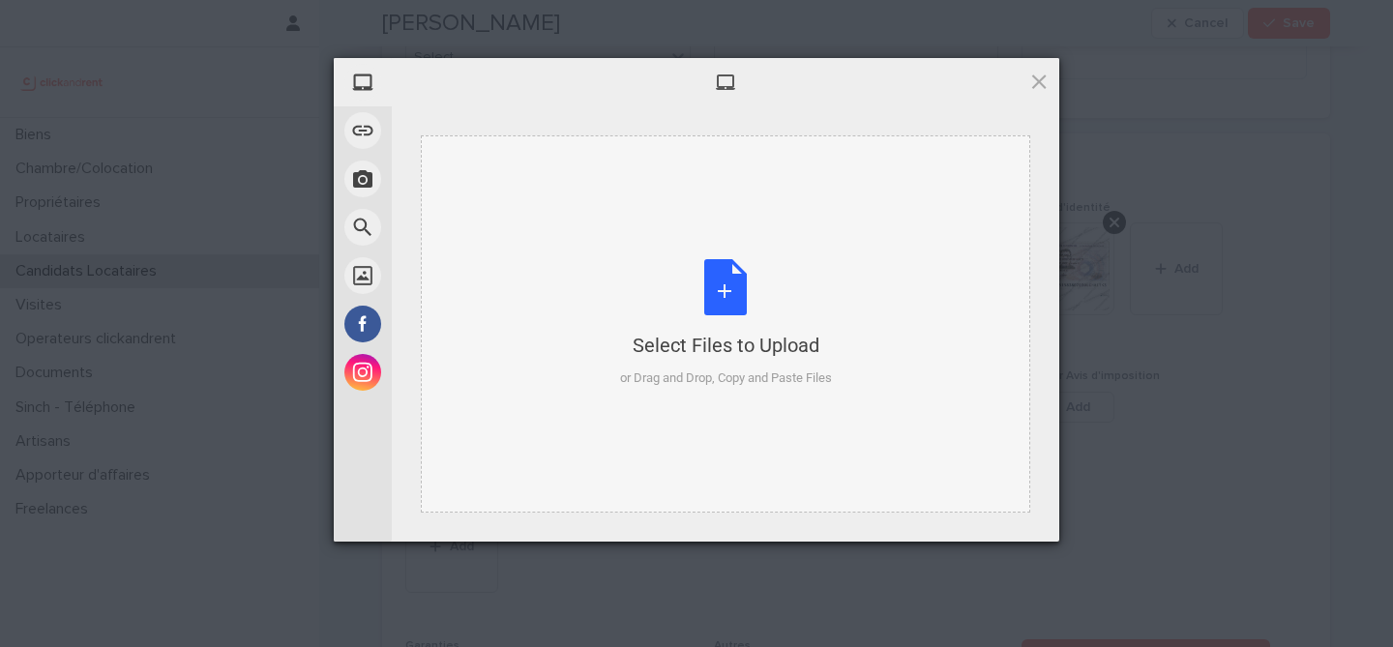
click at [732, 295] on div "Select Files to Upload or Drag and Drop, Copy and Paste Files" at bounding box center [726, 323] width 212 height 129
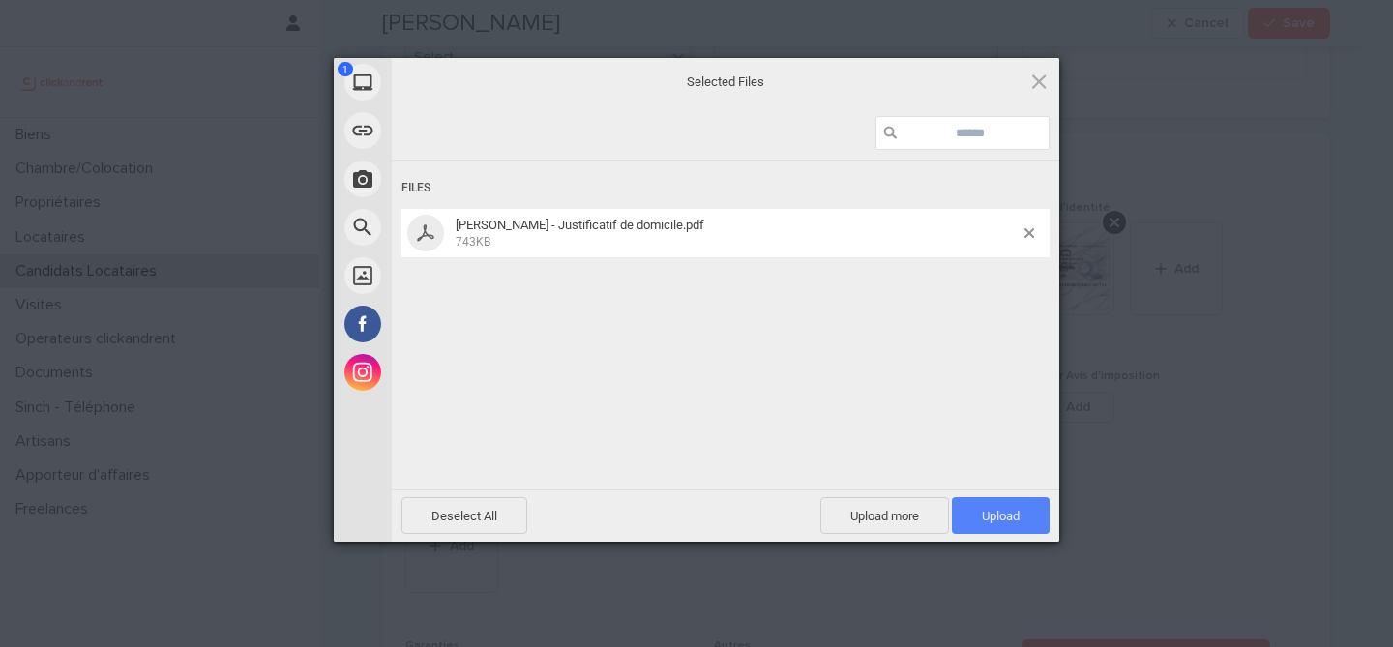
click at [1002, 508] on span "Upload 1" at bounding box center [1001, 515] width 98 height 37
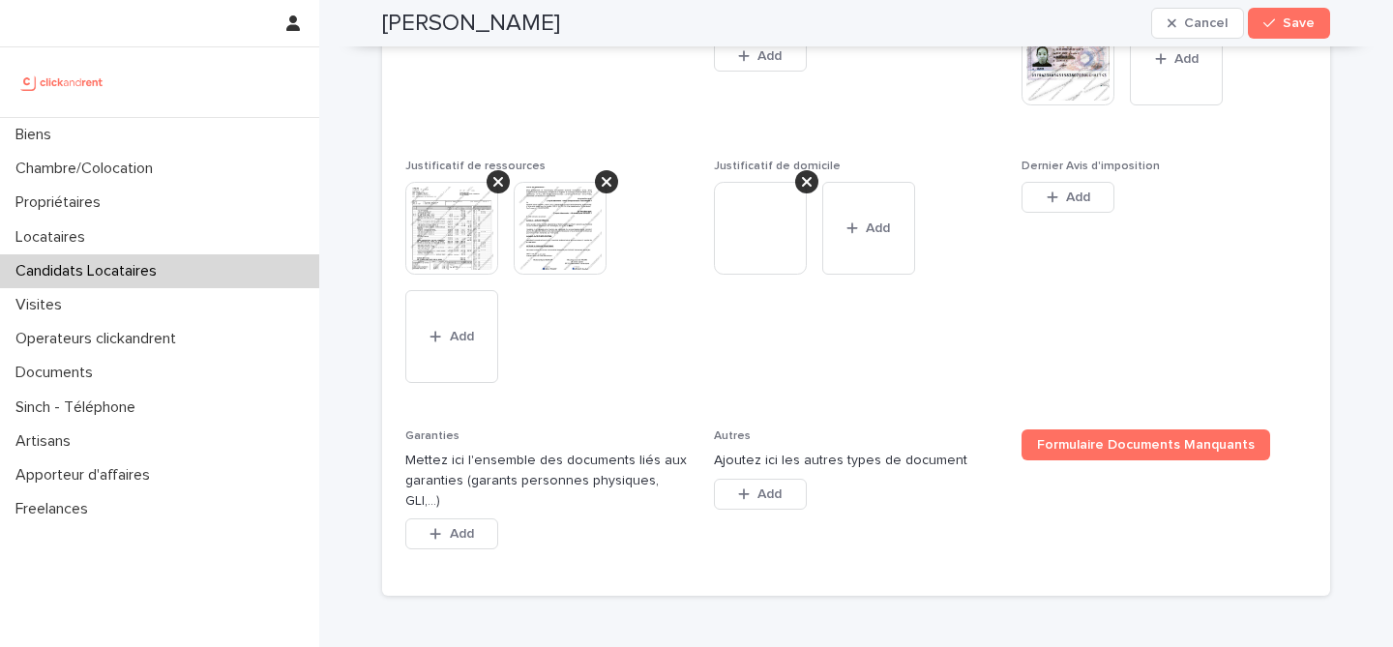
scroll to position [1811, 0]
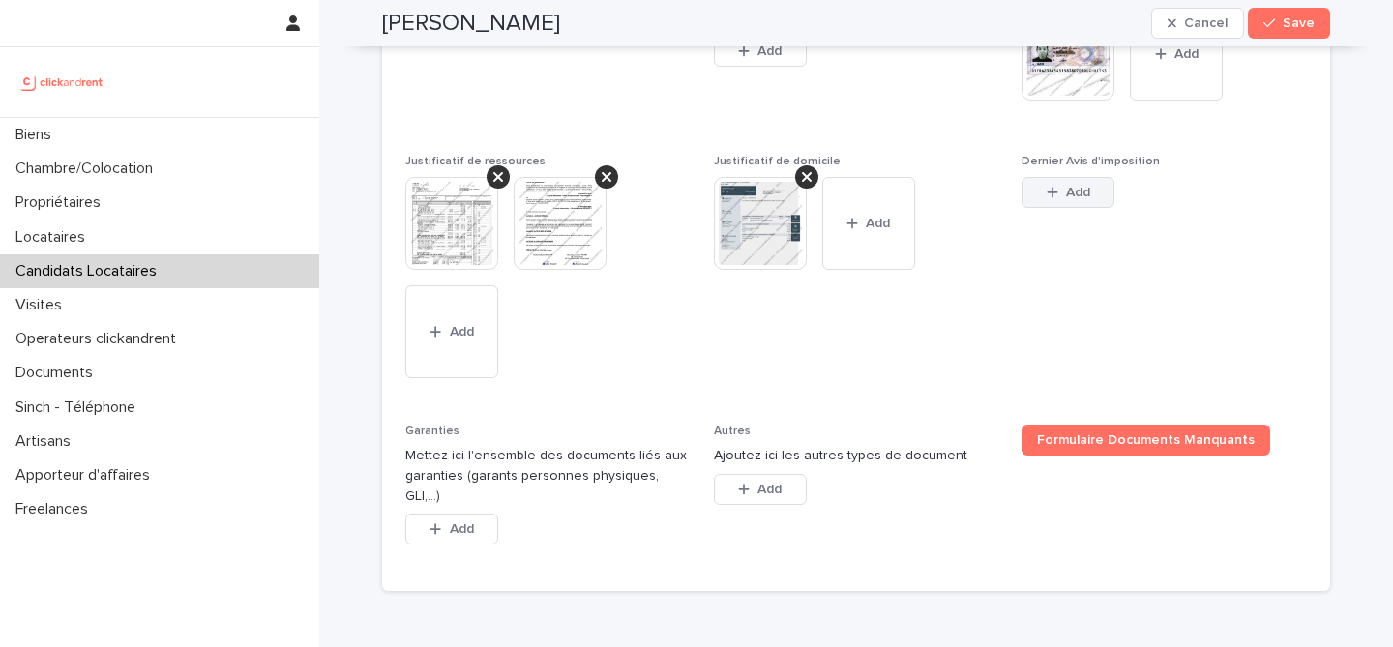
click at [1073, 199] on span "Add" at bounding box center [1078, 193] width 24 height 14
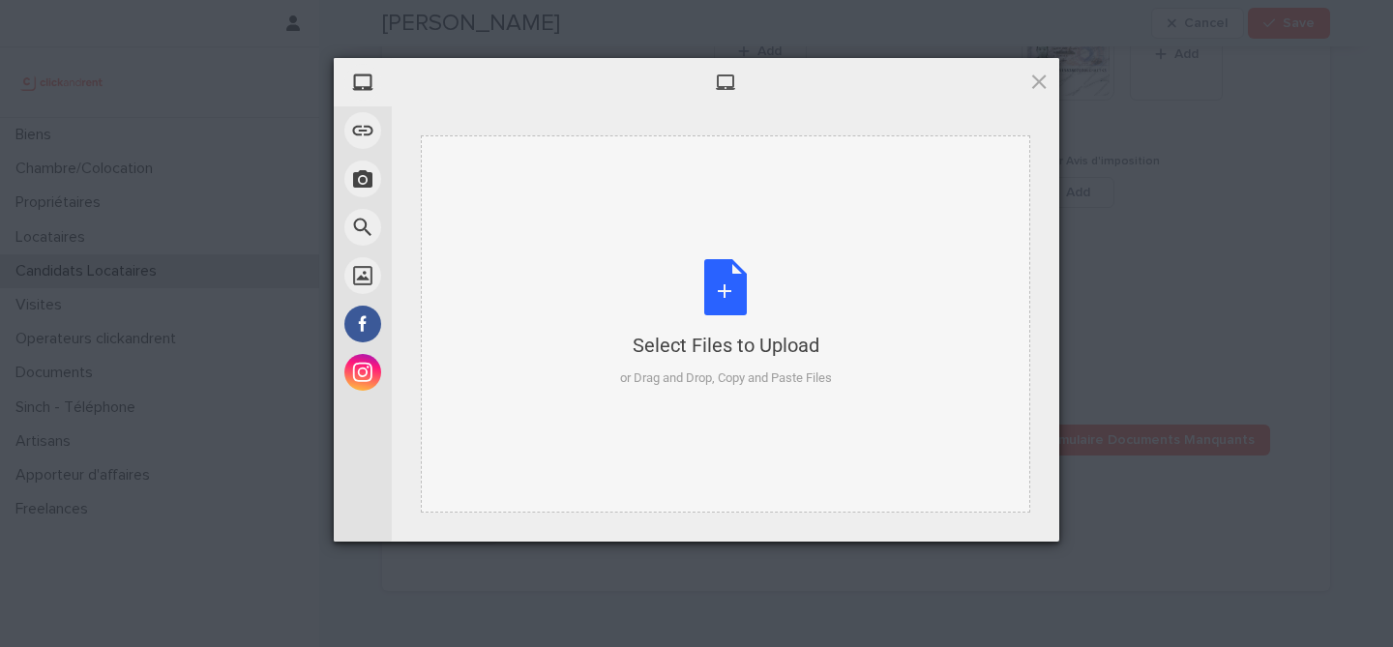
click at [728, 278] on div "Select Files to Upload or Drag and Drop, Copy and Paste Files" at bounding box center [726, 323] width 212 height 129
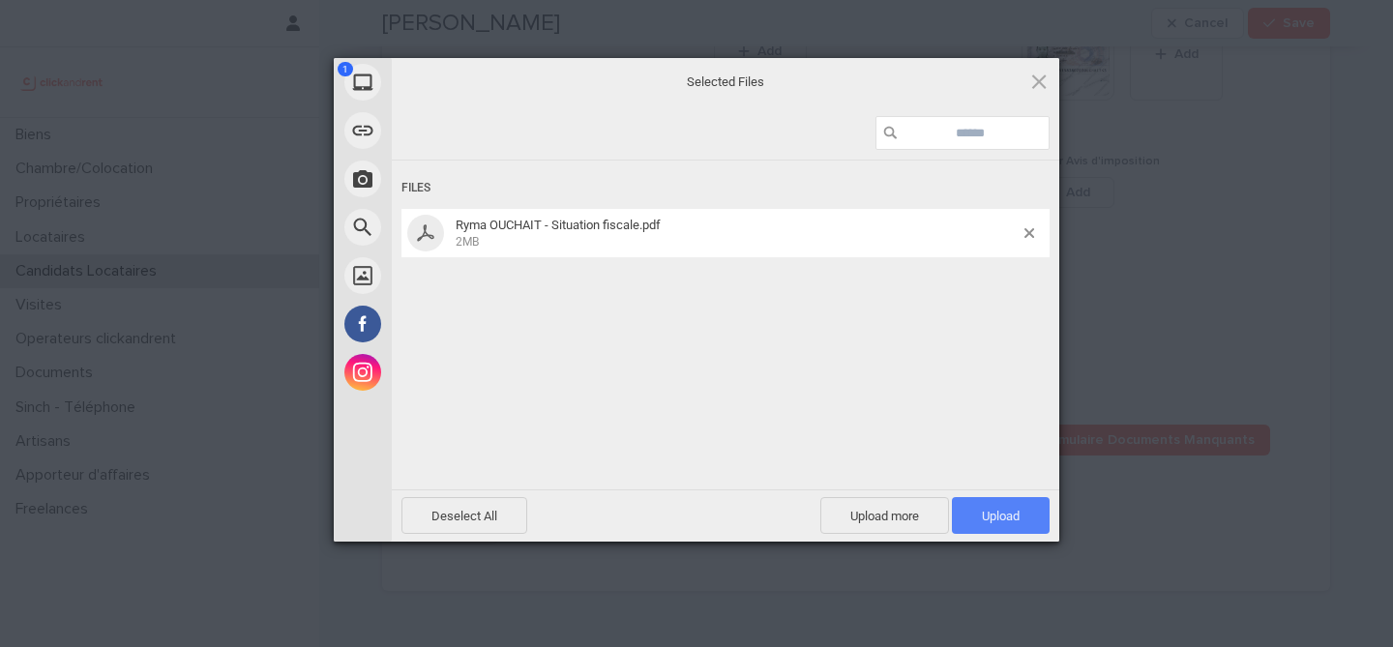
click at [1016, 516] on span "Upload 1" at bounding box center [1001, 516] width 38 height 15
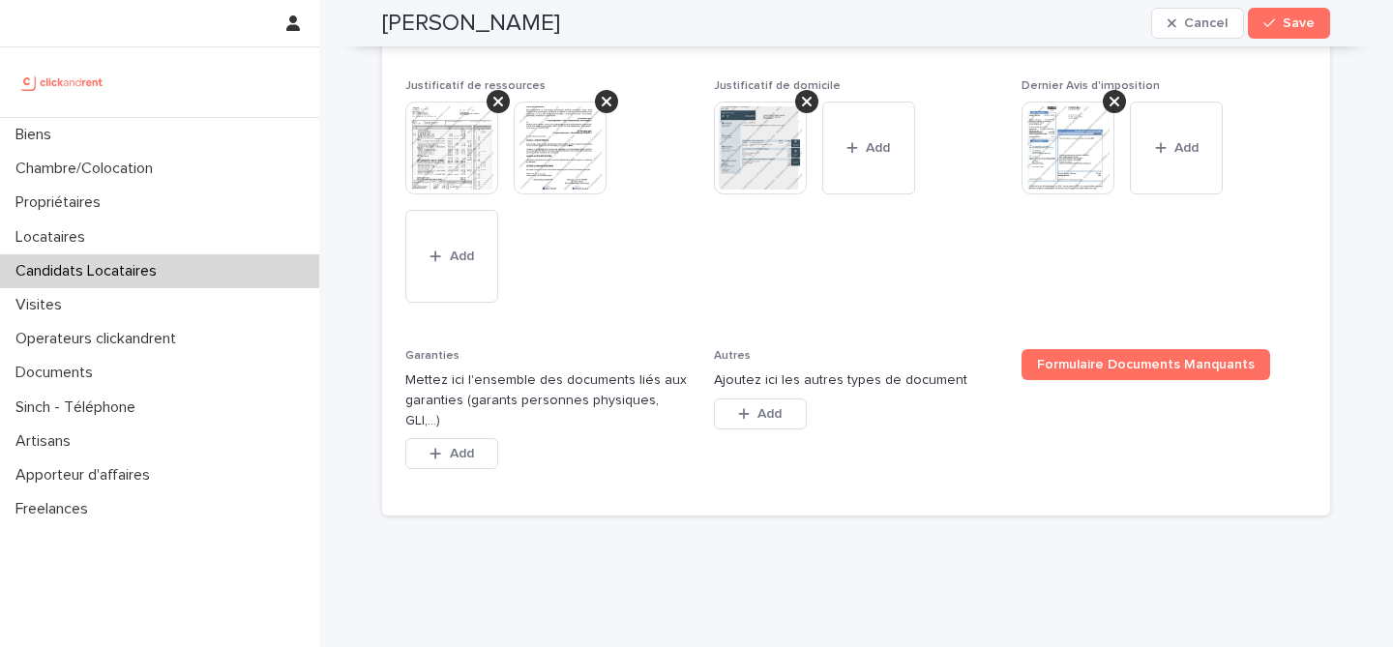
scroll to position [1938, 0]
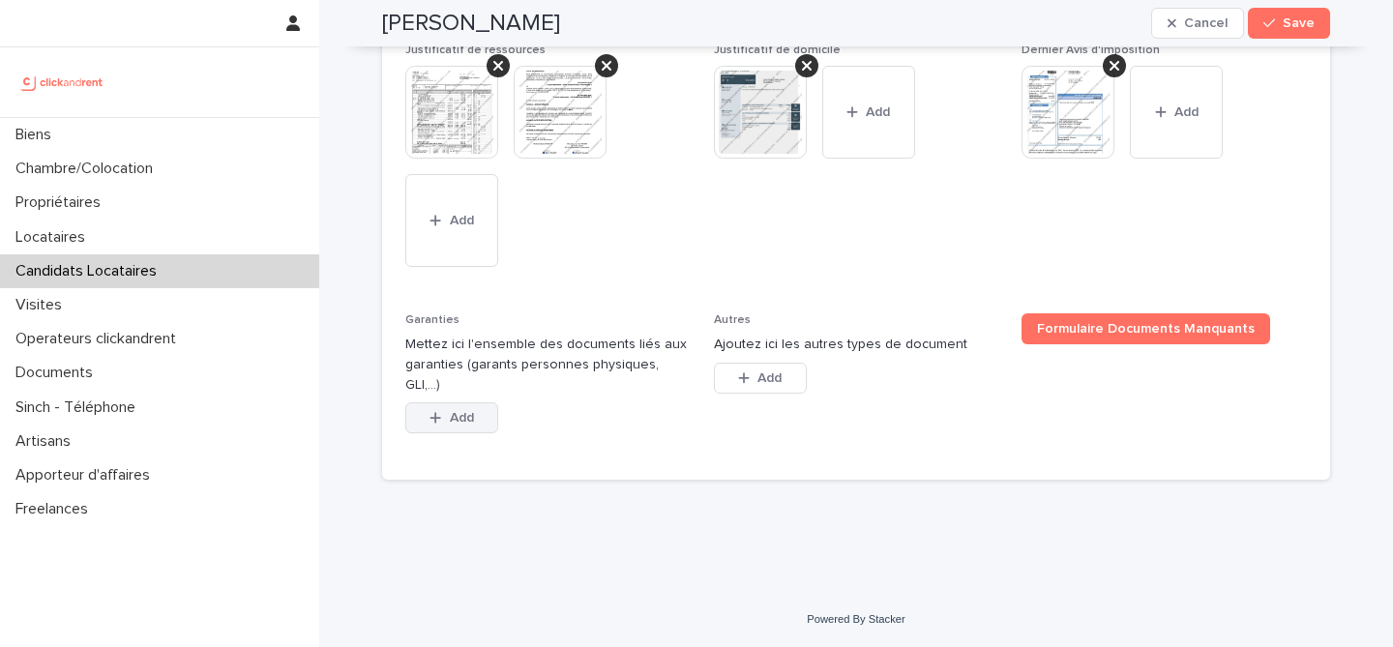
click at [475, 411] on button "Add" at bounding box center [451, 418] width 93 height 31
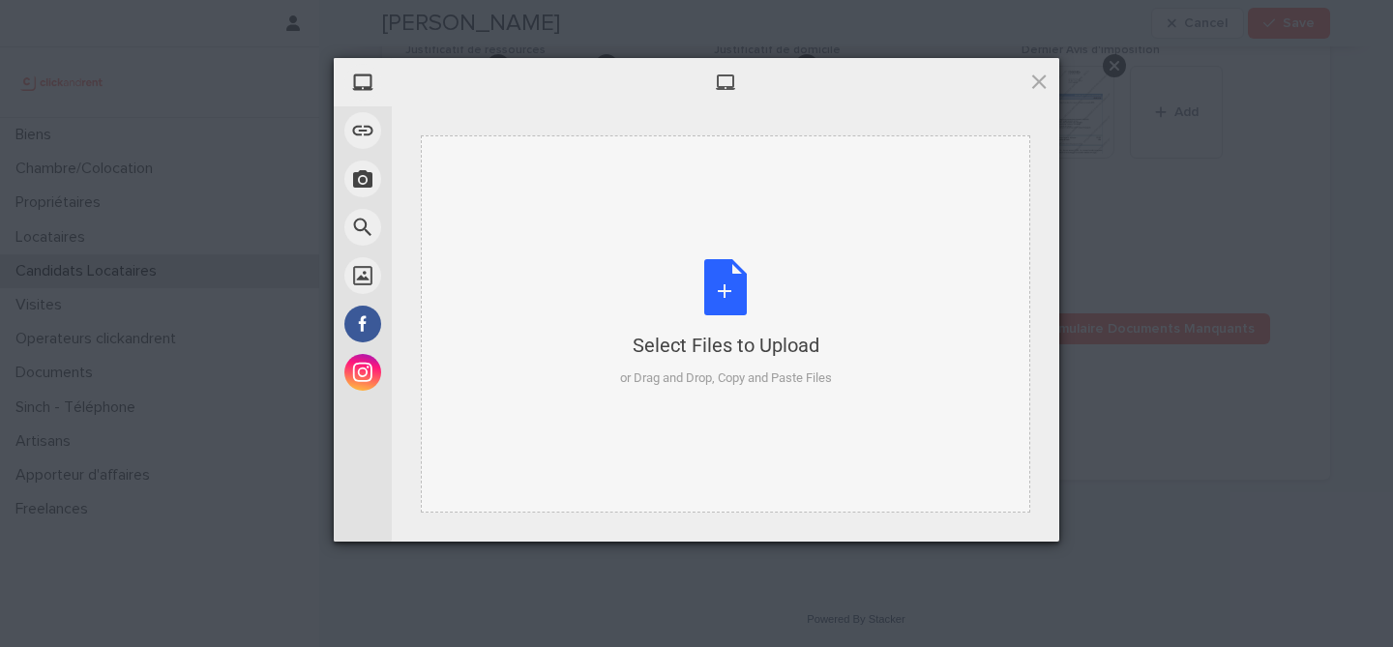
click at [689, 296] on div "Select Files to Upload or Drag and Drop, Copy and Paste Files" at bounding box center [726, 323] width 212 height 129
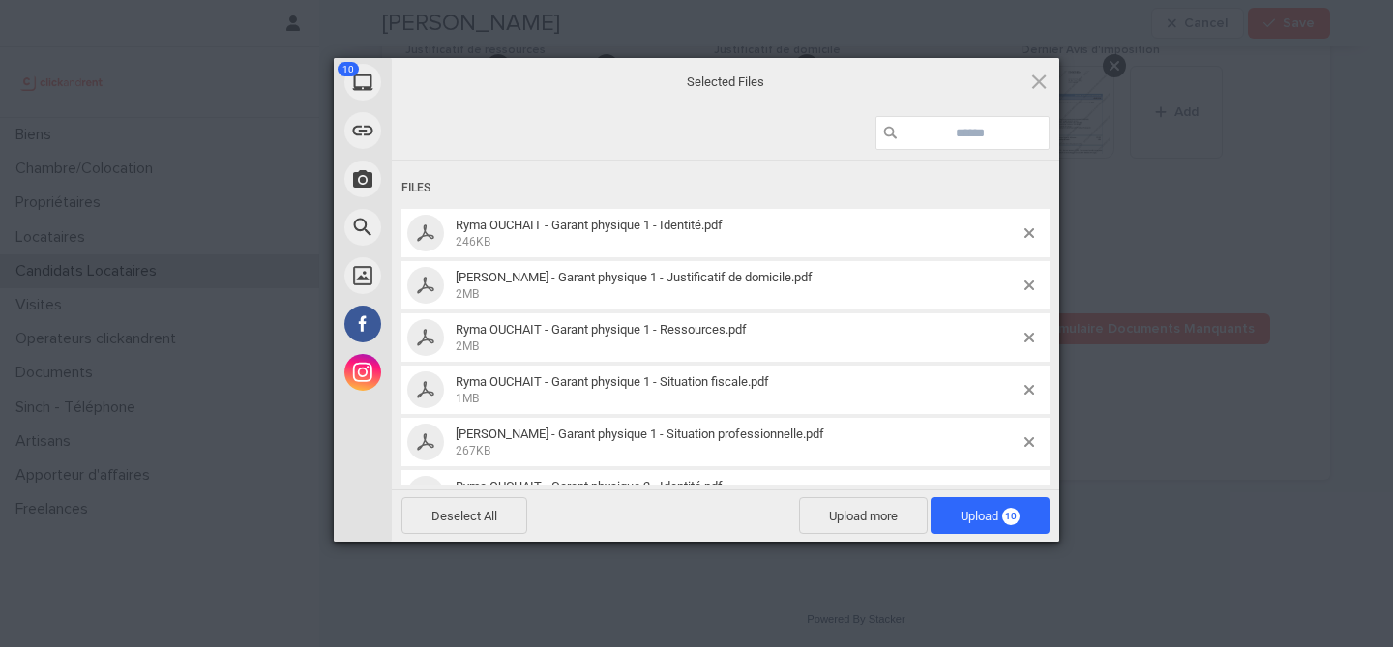
scroll to position [256, 0]
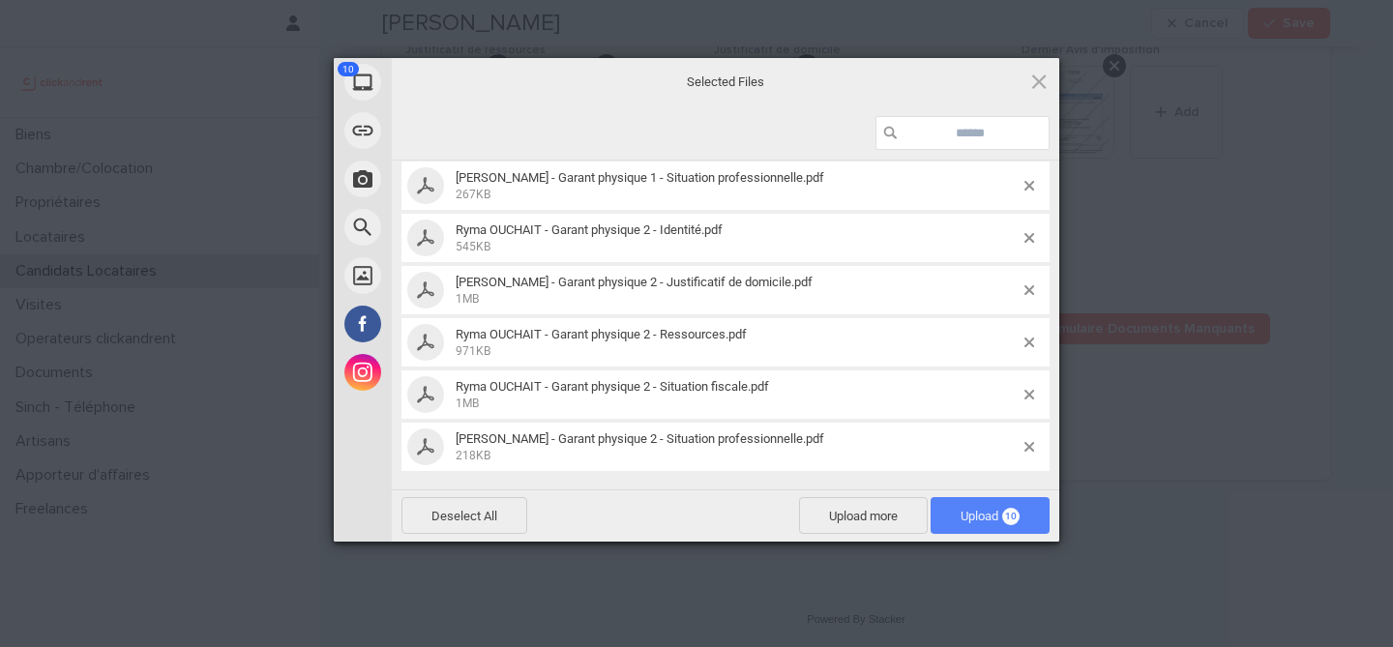
click at [973, 515] on span "Upload 10" at bounding box center [990, 516] width 59 height 15
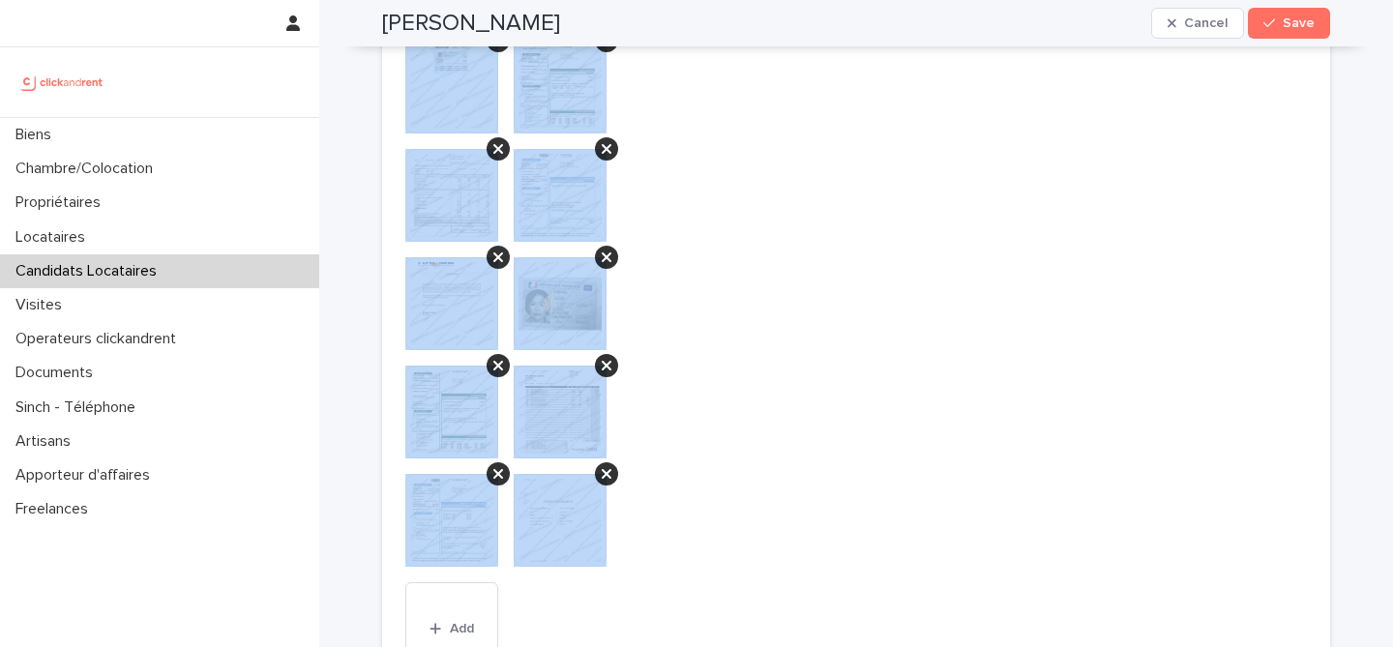
scroll to position [2542, 0]
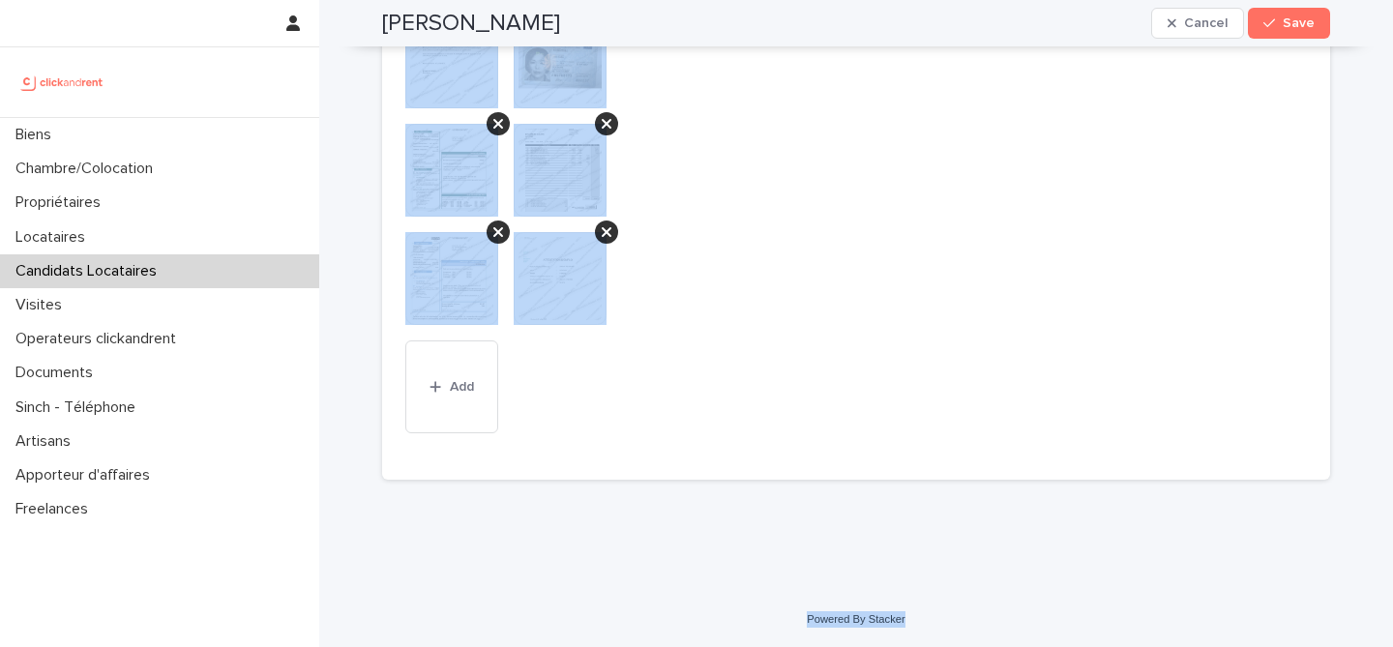
drag, startPoint x: 386, startPoint y: 68, endPoint x: 958, endPoint y: 627, distance: 799.9
copy div "Ryma Ouchait Cancel Save Sorry, there was an error saving your record. Please t…"
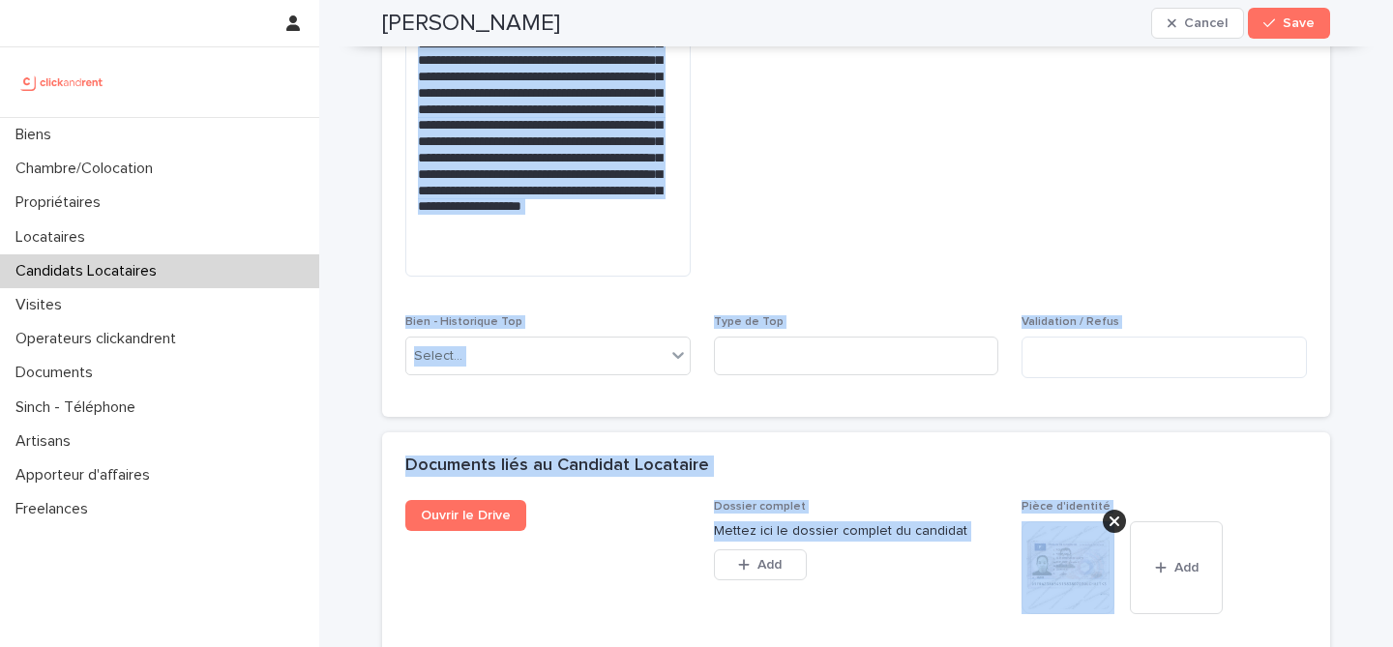
scroll to position [1296, 0]
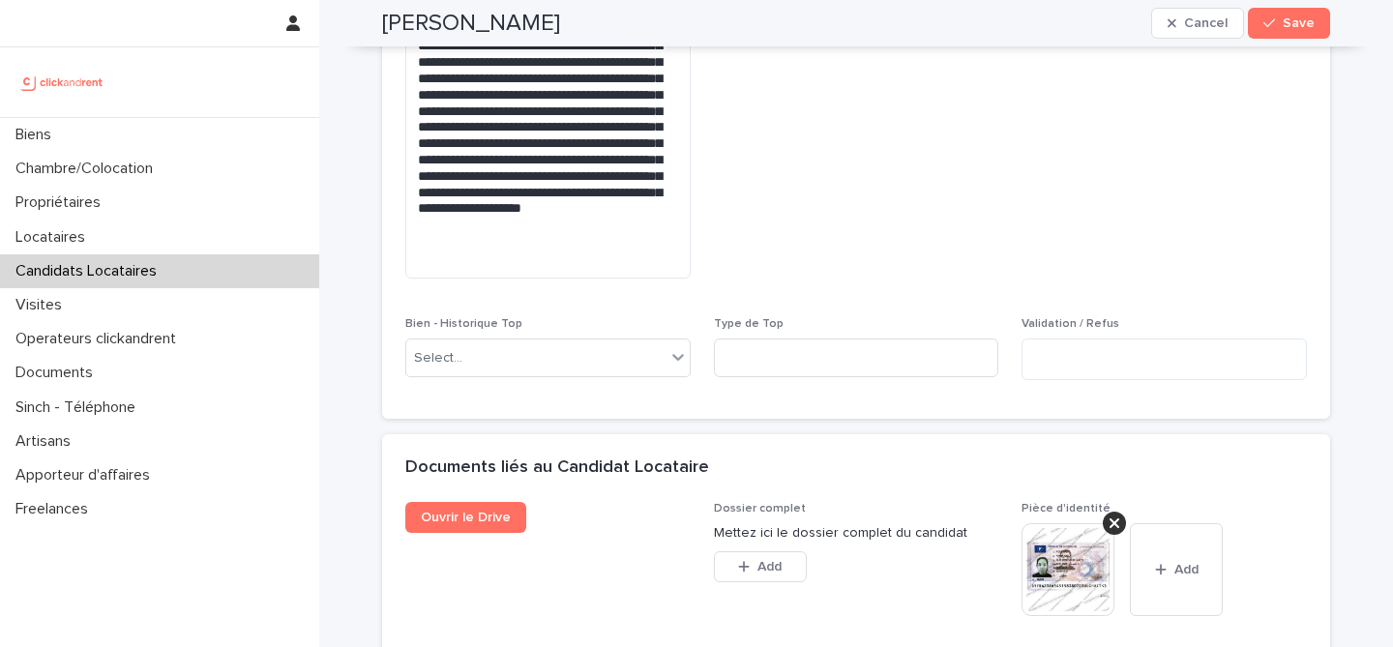
click at [780, 185] on span "Abandon du candidat" at bounding box center [856, 79] width 285 height 431
click at [465, 24] on h2 "[PERSON_NAME]" at bounding box center [471, 24] width 178 height 28
copy div "Ryma Ouchait Cancel Save"
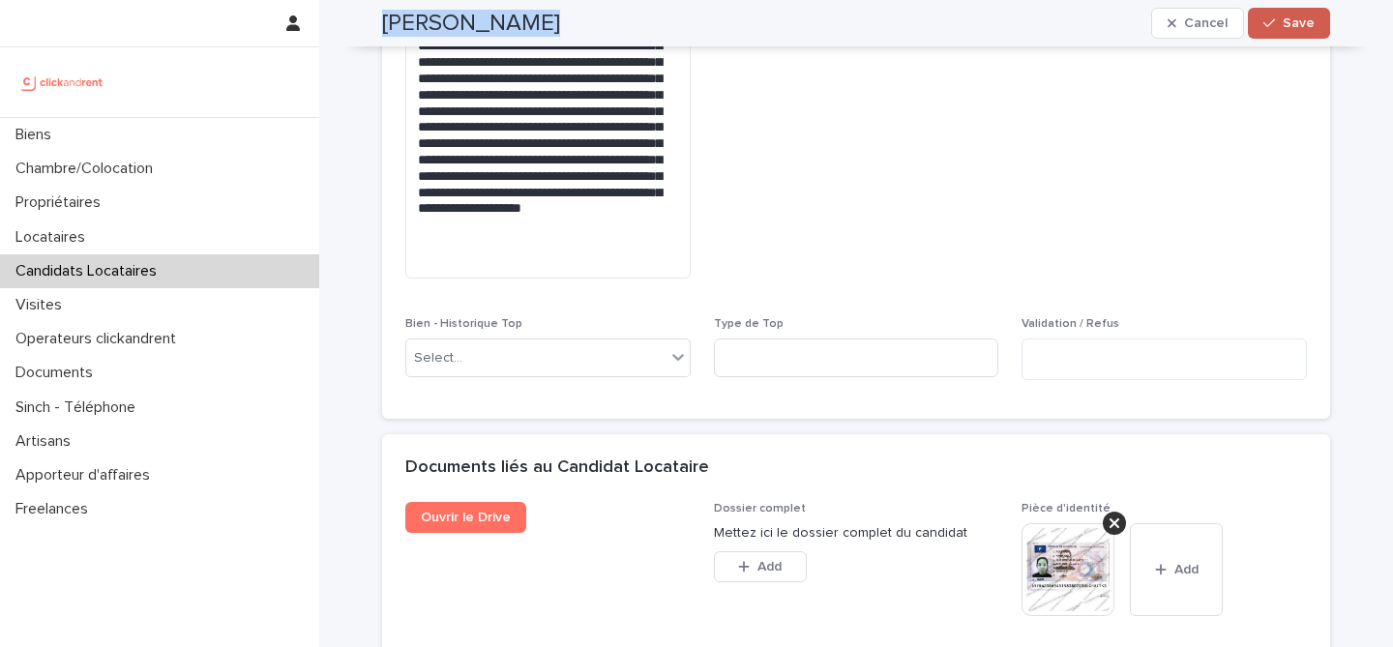
click at [1306, 25] on span "Save" at bounding box center [1299, 23] width 32 height 14
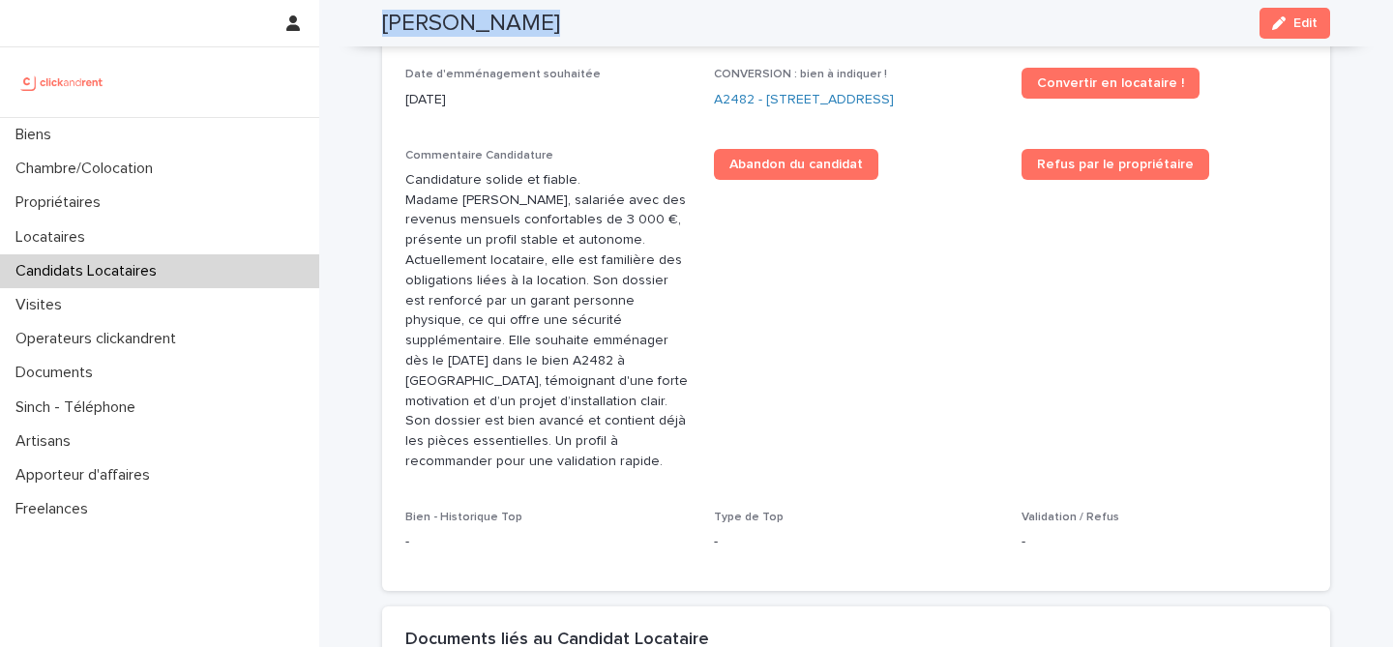
scroll to position [465, 0]
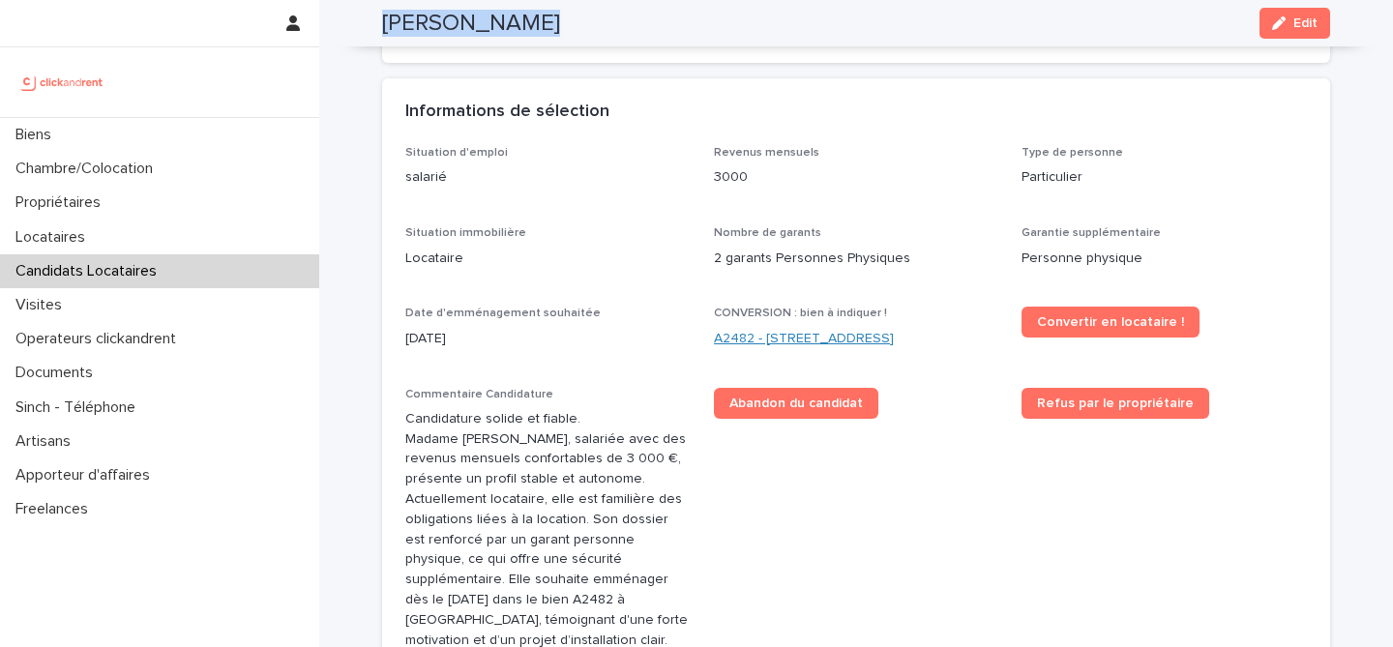
click at [889, 341] on link "A2482 - [STREET_ADDRESS]" at bounding box center [804, 339] width 180 height 20
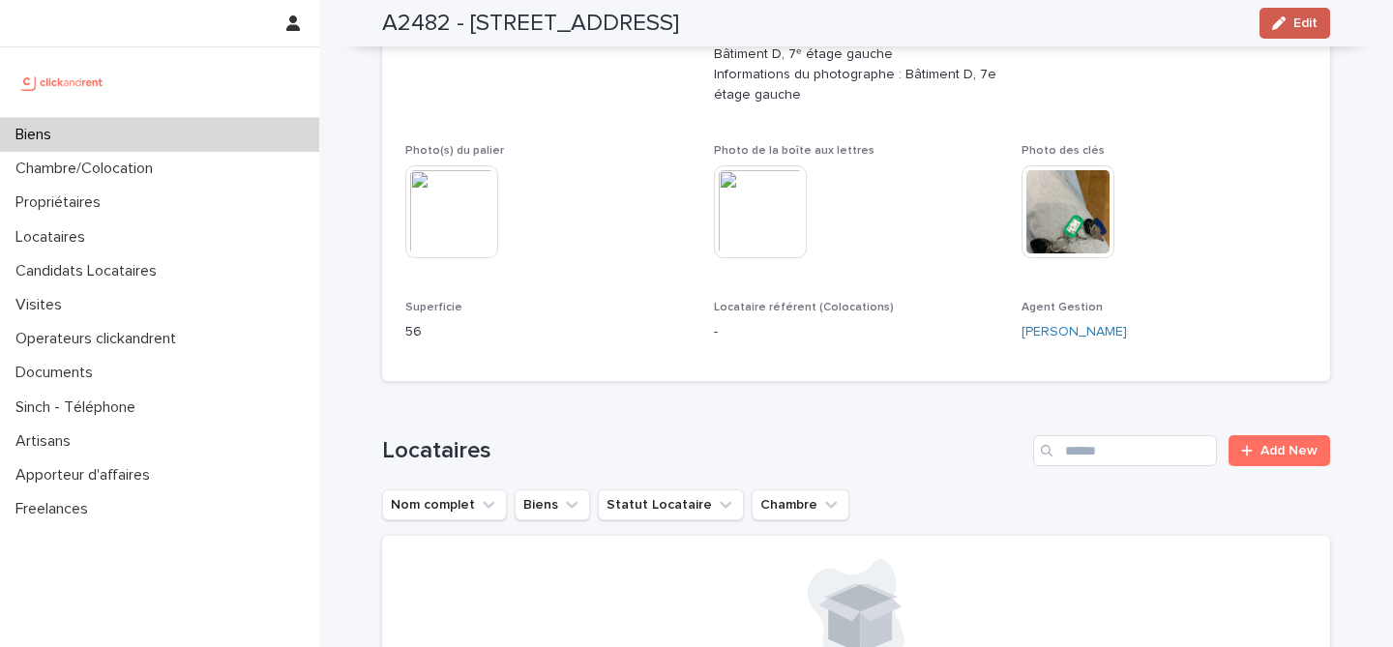
click at [1307, 26] on span "Edit" at bounding box center [1306, 23] width 24 height 14
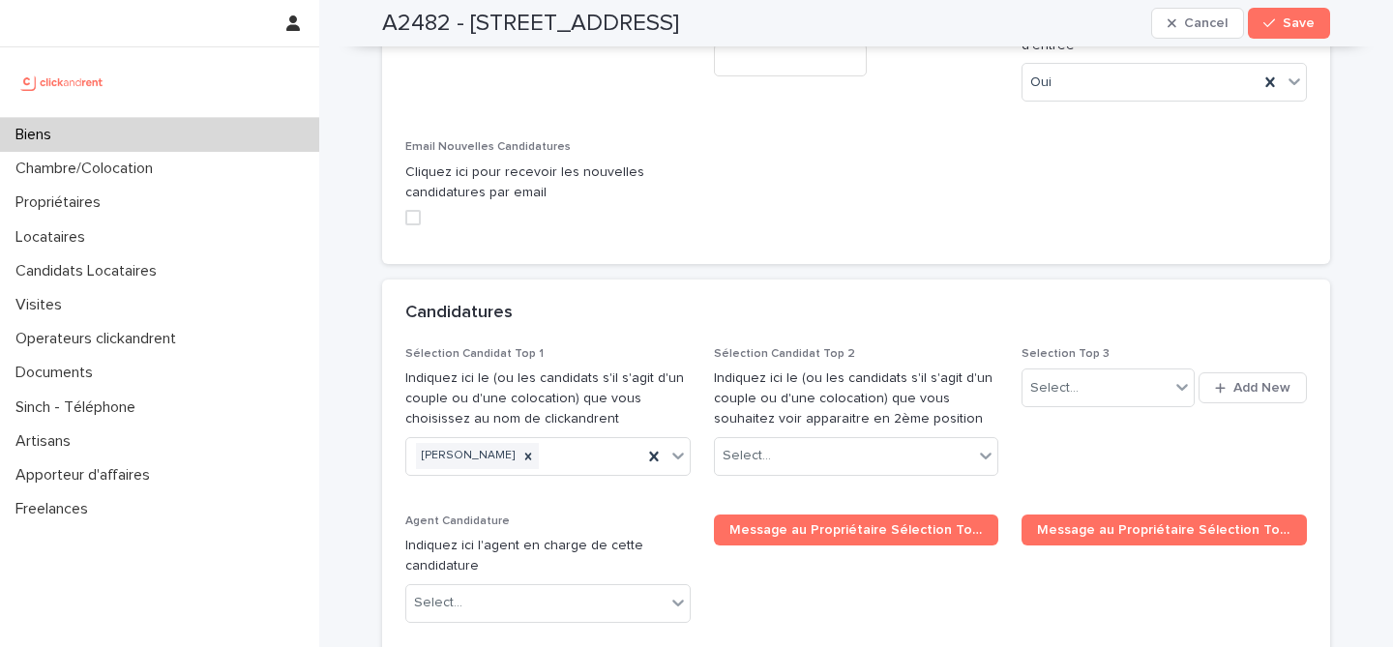
scroll to position [9416, 0]
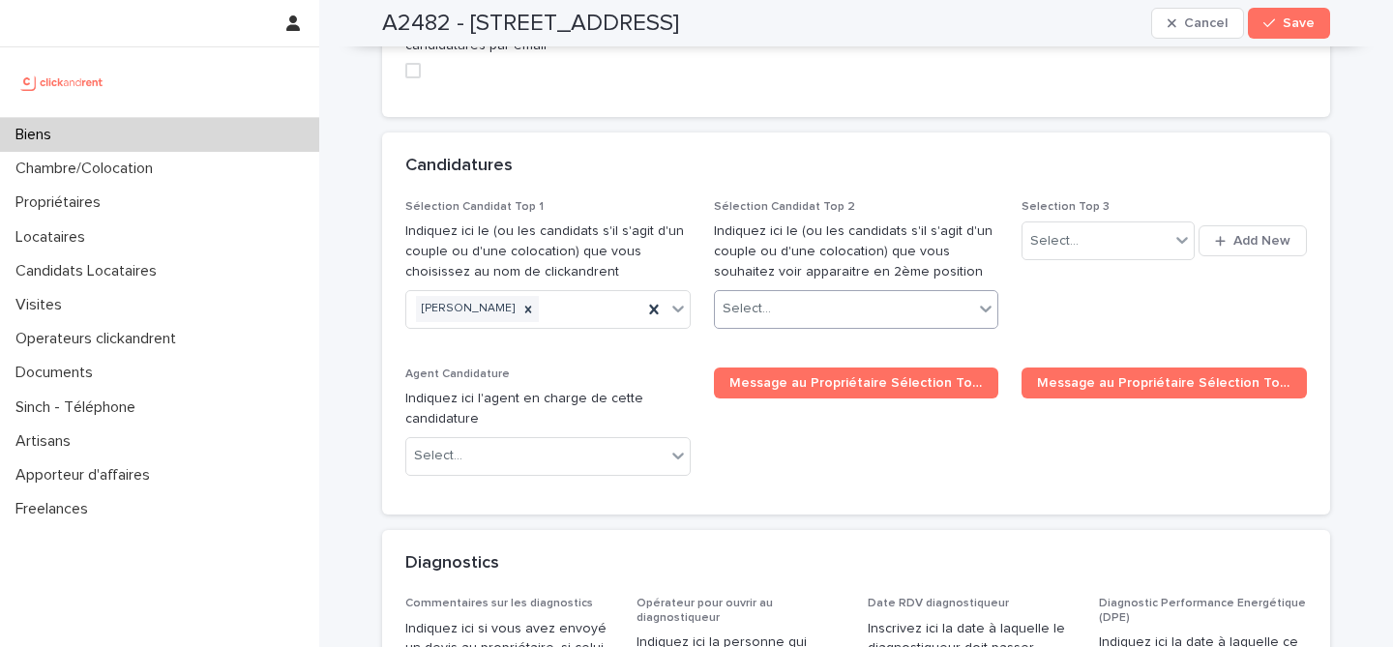
click at [820, 293] on div "Select..." at bounding box center [844, 309] width 259 height 32
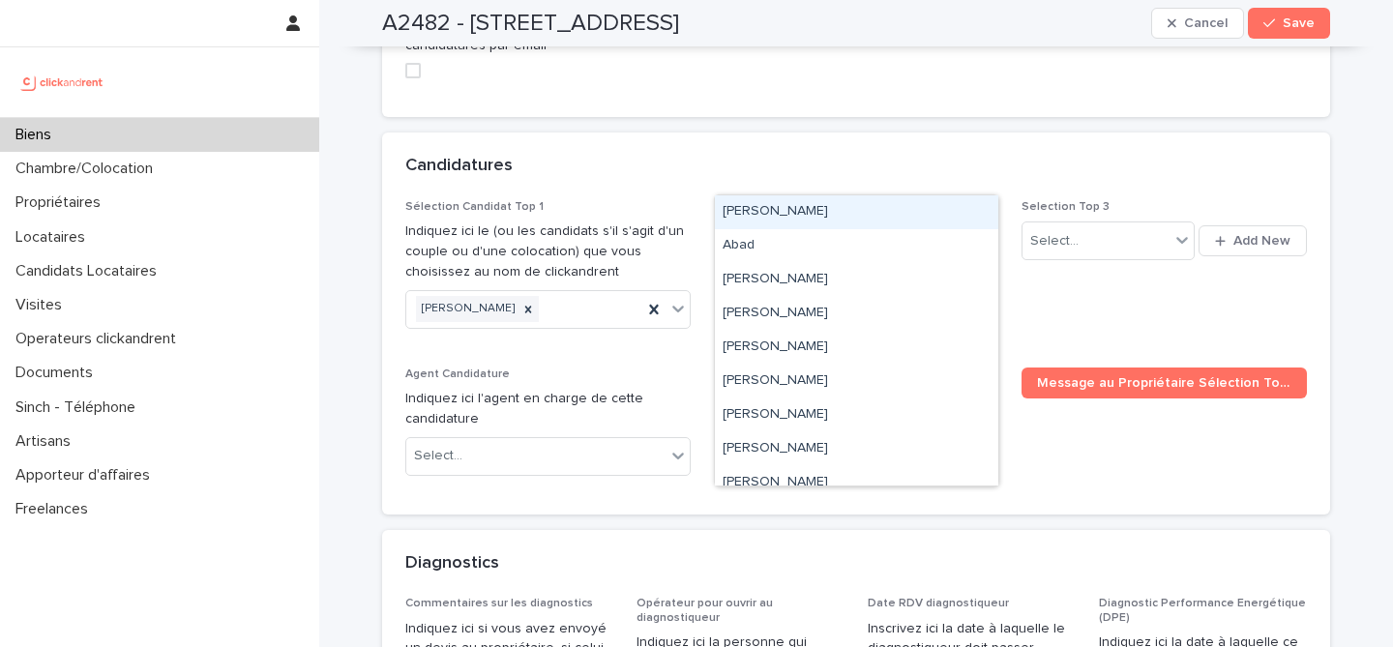
paste input "**********"
type input "**********"
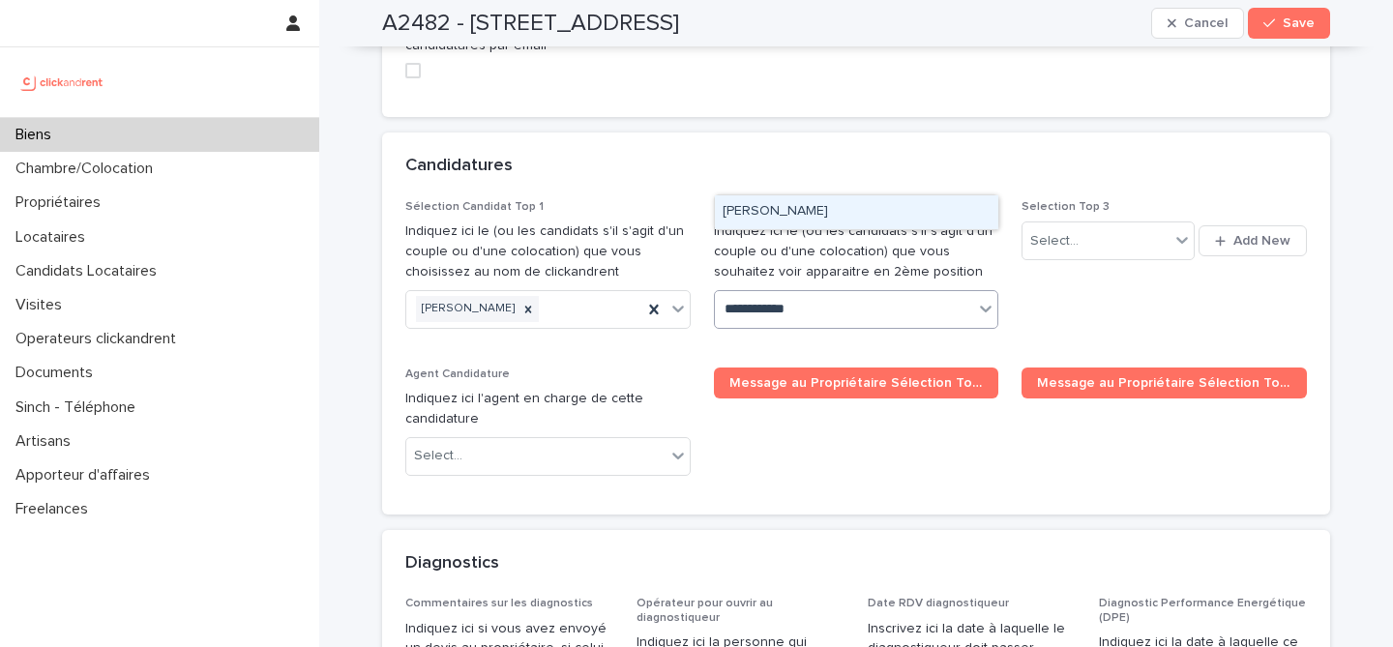
click at [942, 220] on div "[PERSON_NAME]" at bounding box center [857, 212] width 284 height 34
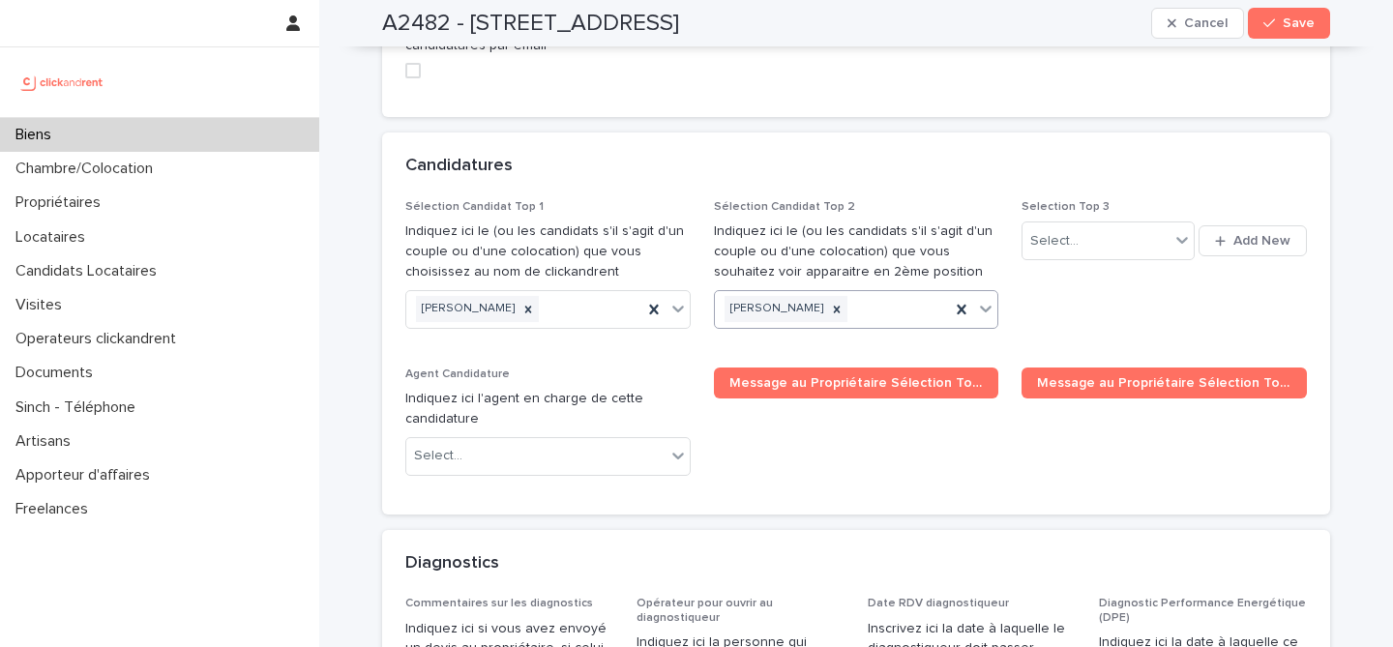
click at [1021, 219] on div "Sélection Candidat Top 1 Indiquez ici le (ou les candidats s'il s'agit d'un cou…" at bounding box center [856, 345] width 902 height 291
click at [1286, 27] on span "Save" at bounding box center [1299, 23] width 32 height 14
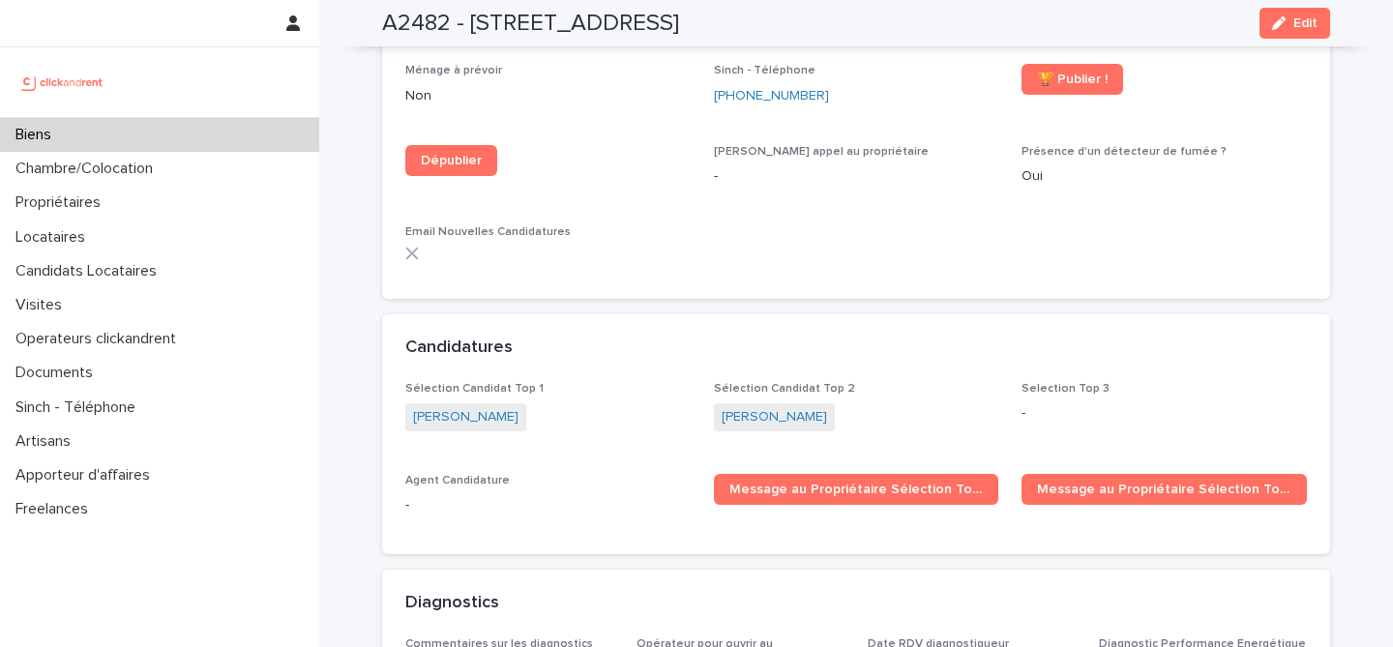
scroll to position [5718, 0]
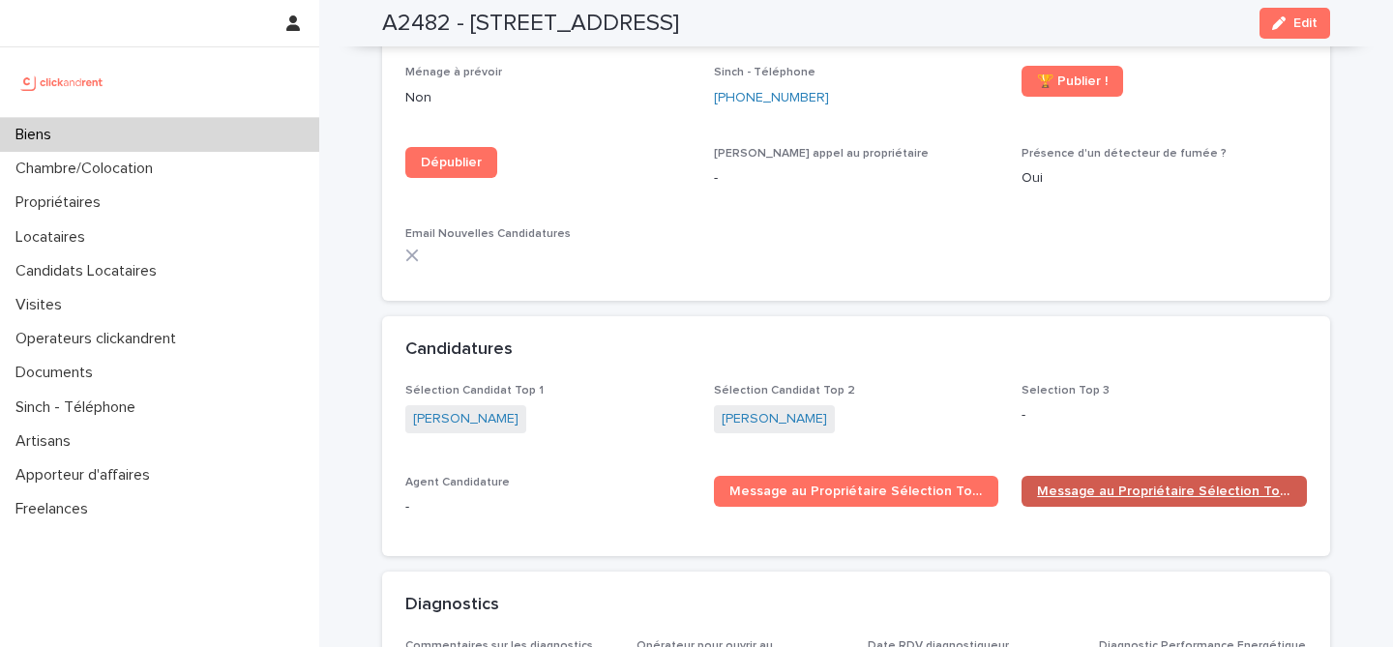
click at [1116, 476] on link "Message au Propriétaire Sélection Top 2" at bounding box center [1164, 491] width 285 height 31
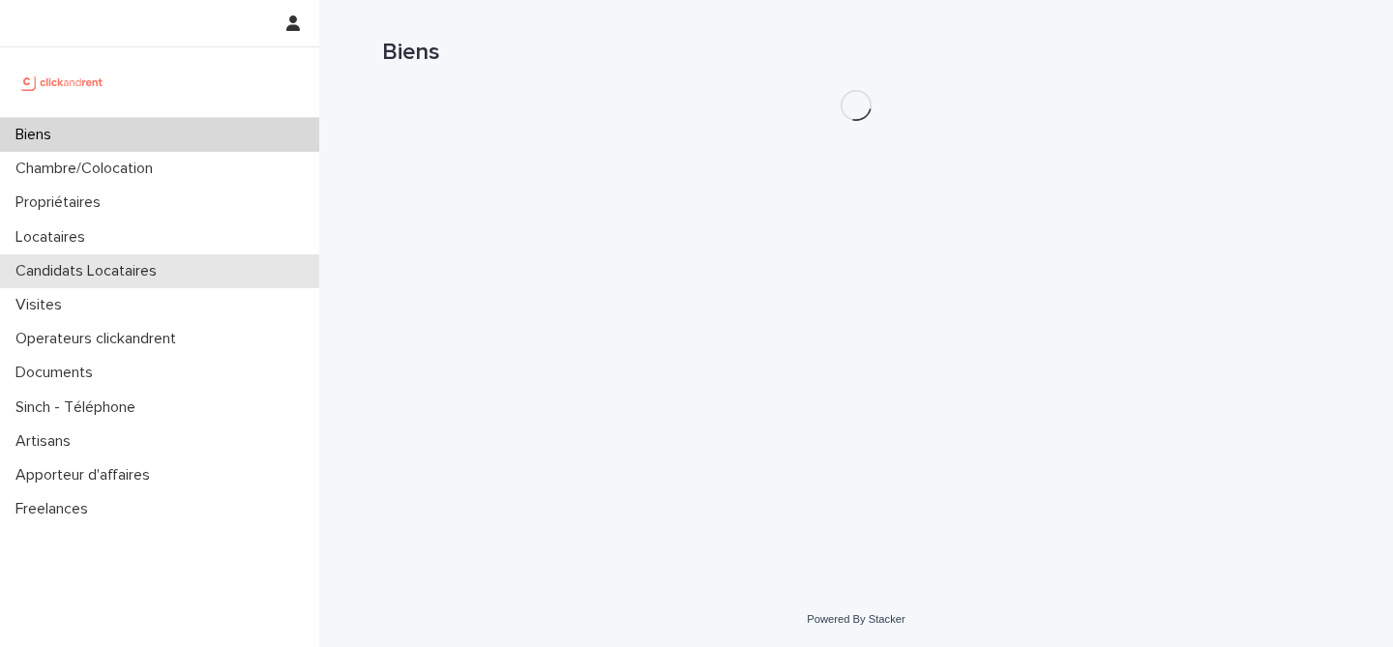
click at [168, 279] on p "Candidats Locataires" at bounding box center [90, 271] width 165 height 18
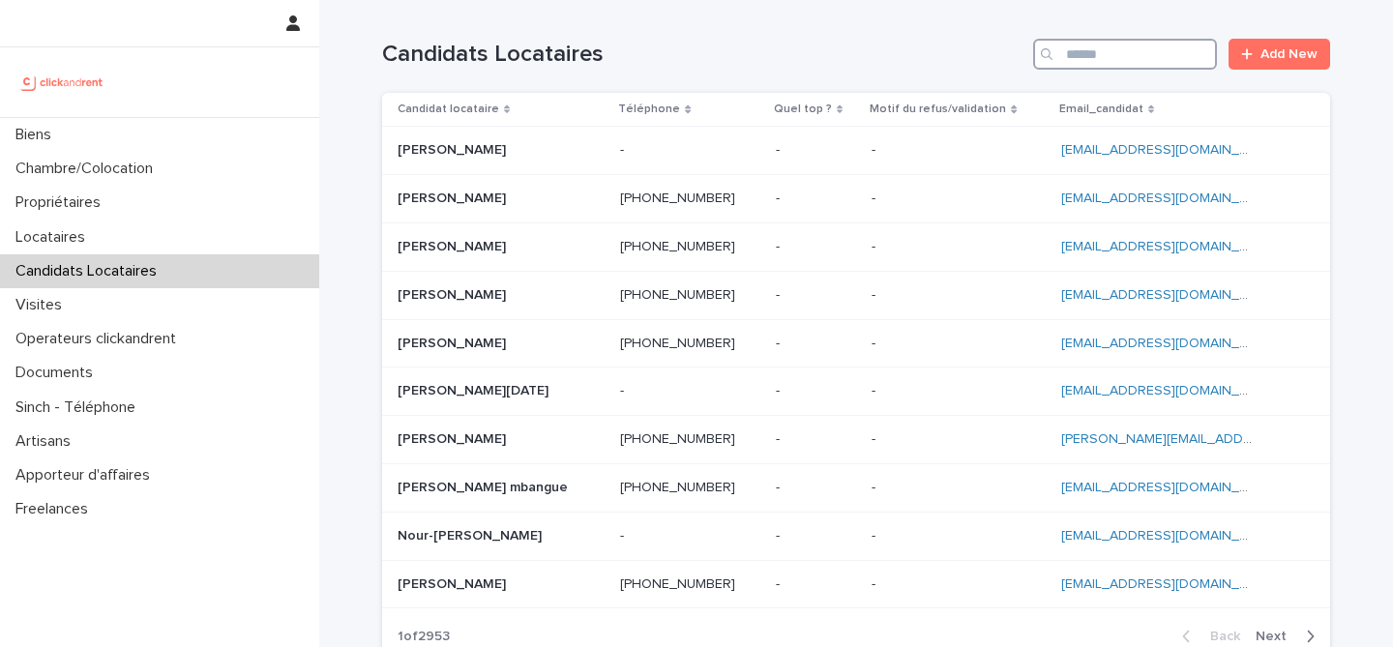
click at [1178, 47] on input "Search" at bounding box center [1125, 54] width 184 height 31
paste input "**********"
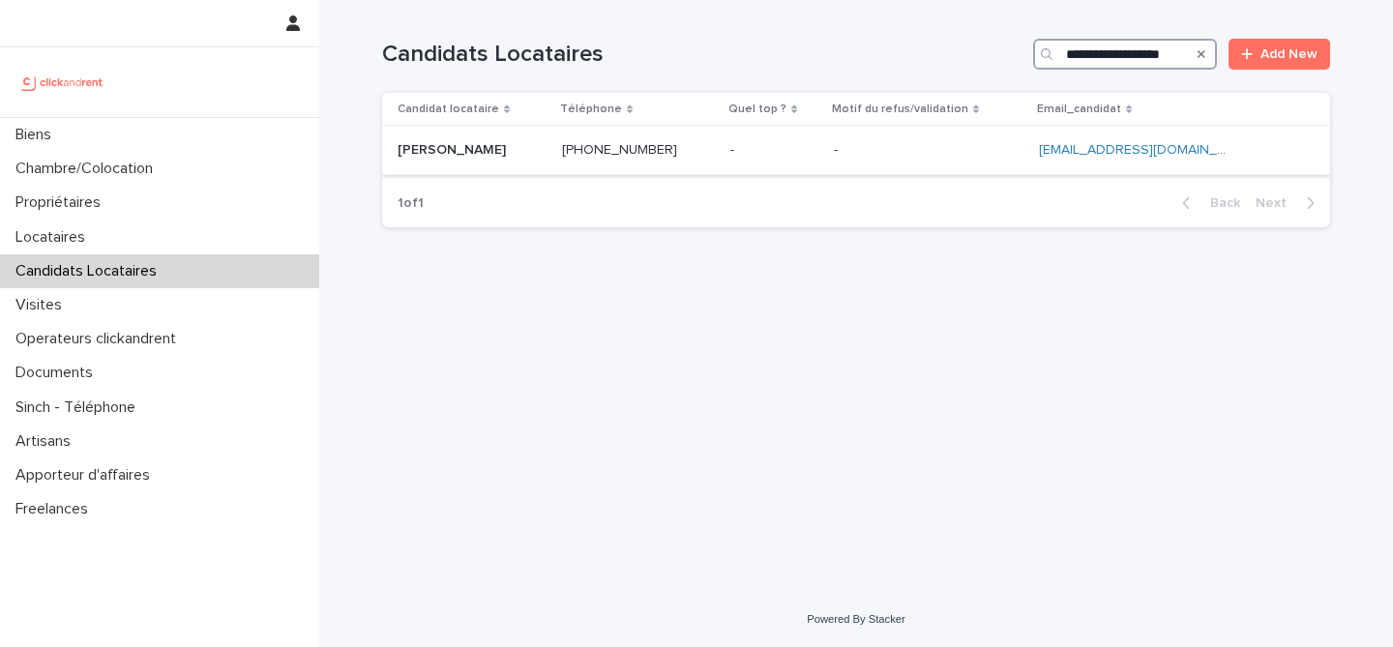
type input "**********"
click at [510, 153] on p "[PERSON_NAME]" at bounding box center [454, 148] width 112 height 20
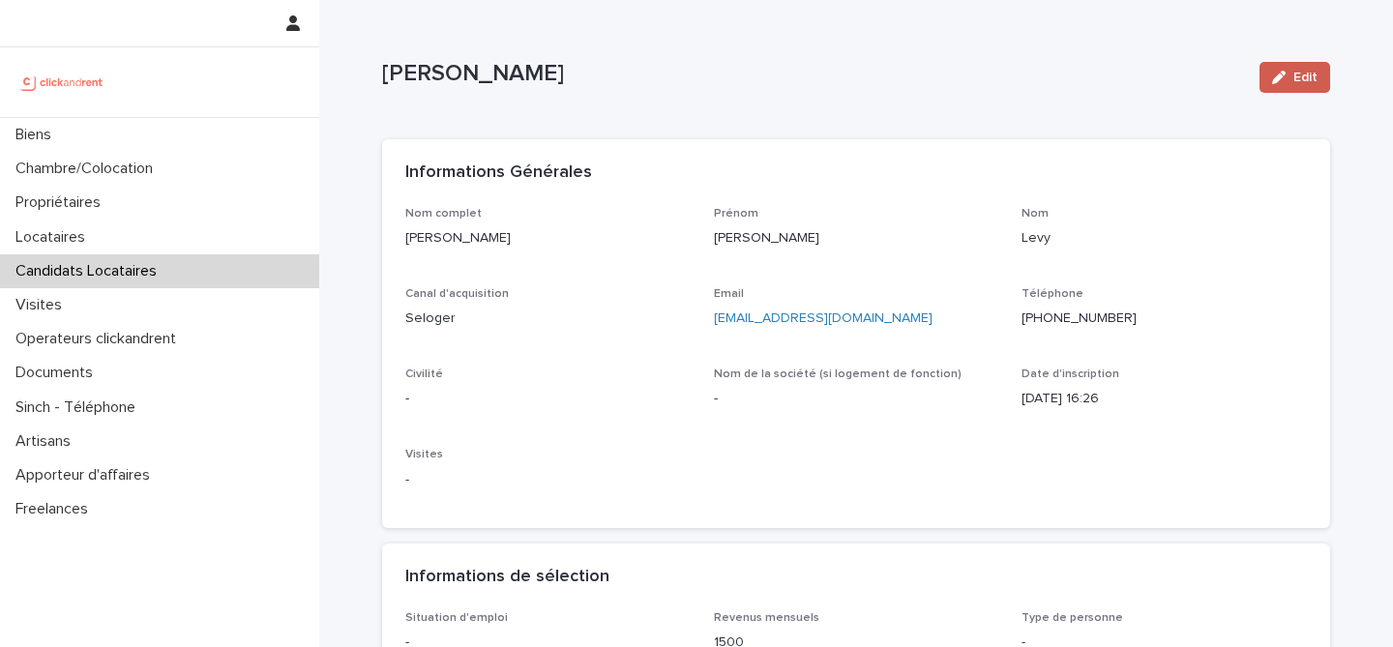
click at [1303, 83] on span "Edit" at bounding box center [1306, 78] width 24 height 14
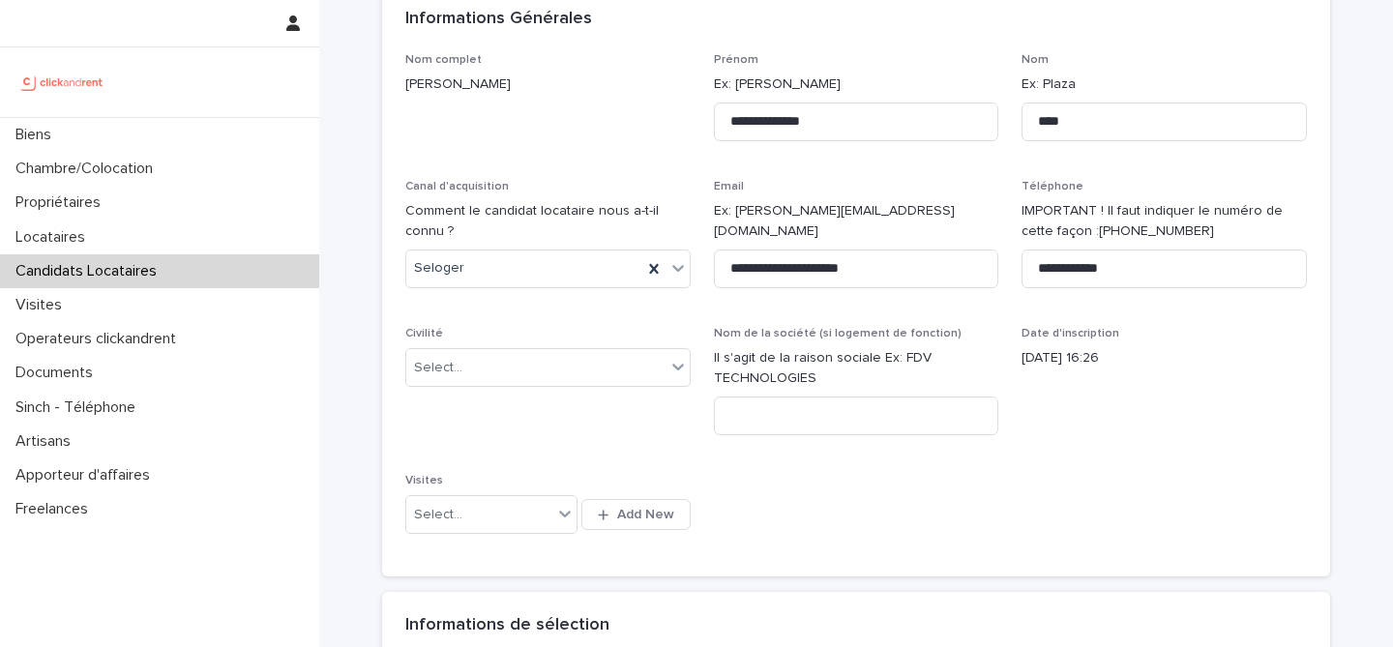
scroll to position [195, 0]
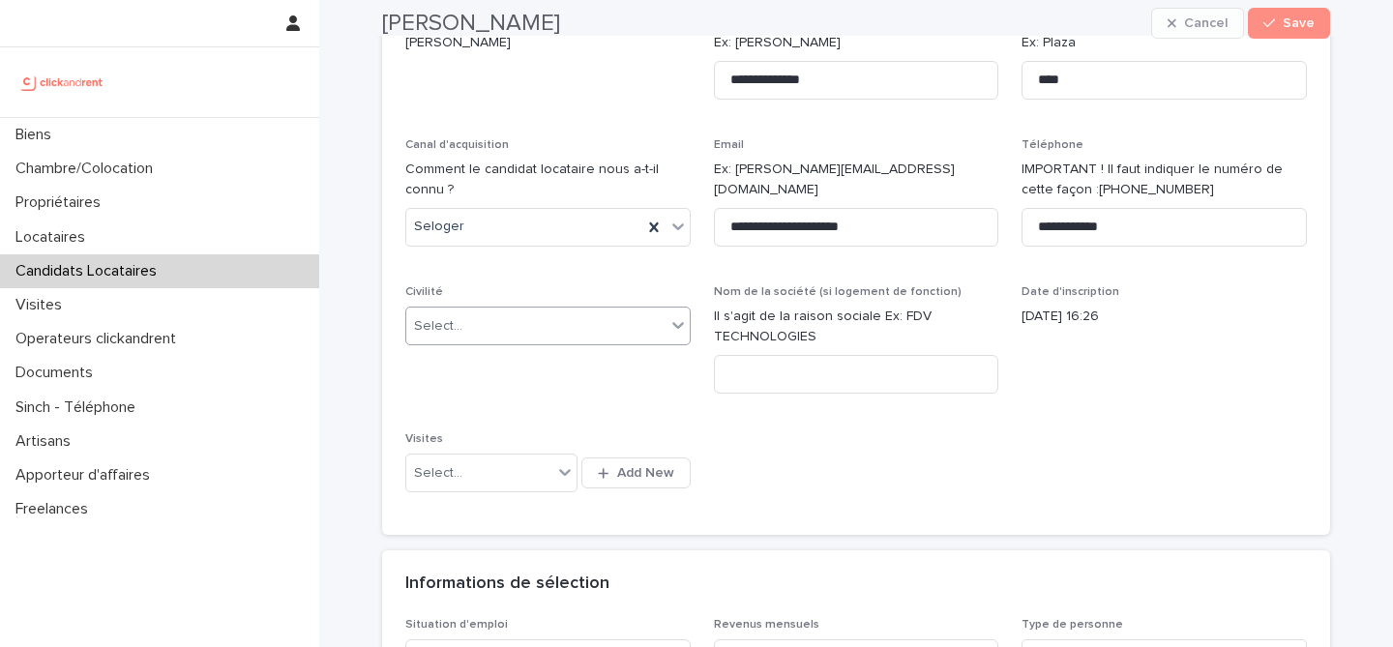
click at [570, 339] on div "Select..." at bounding box center [535, 327] width 259 height 32
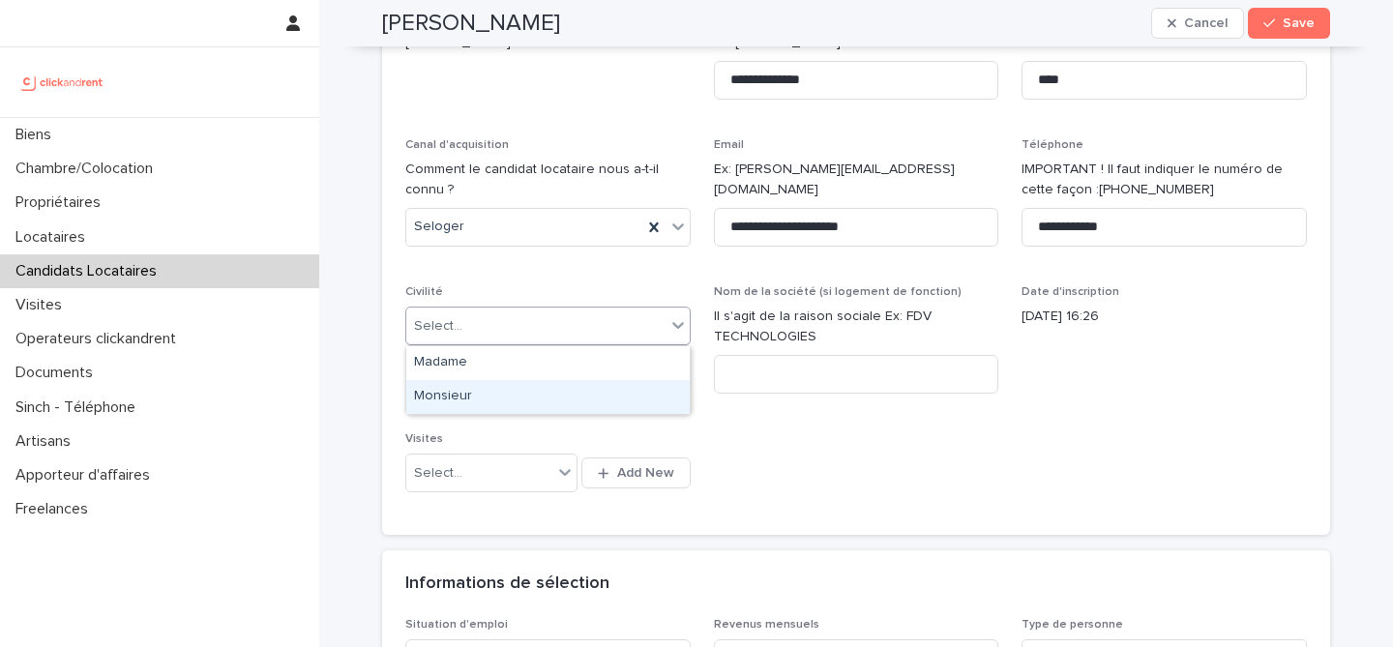
click at [570, 381] on div "Monsieur" at bounding box center [548, 397] width 284 height 34
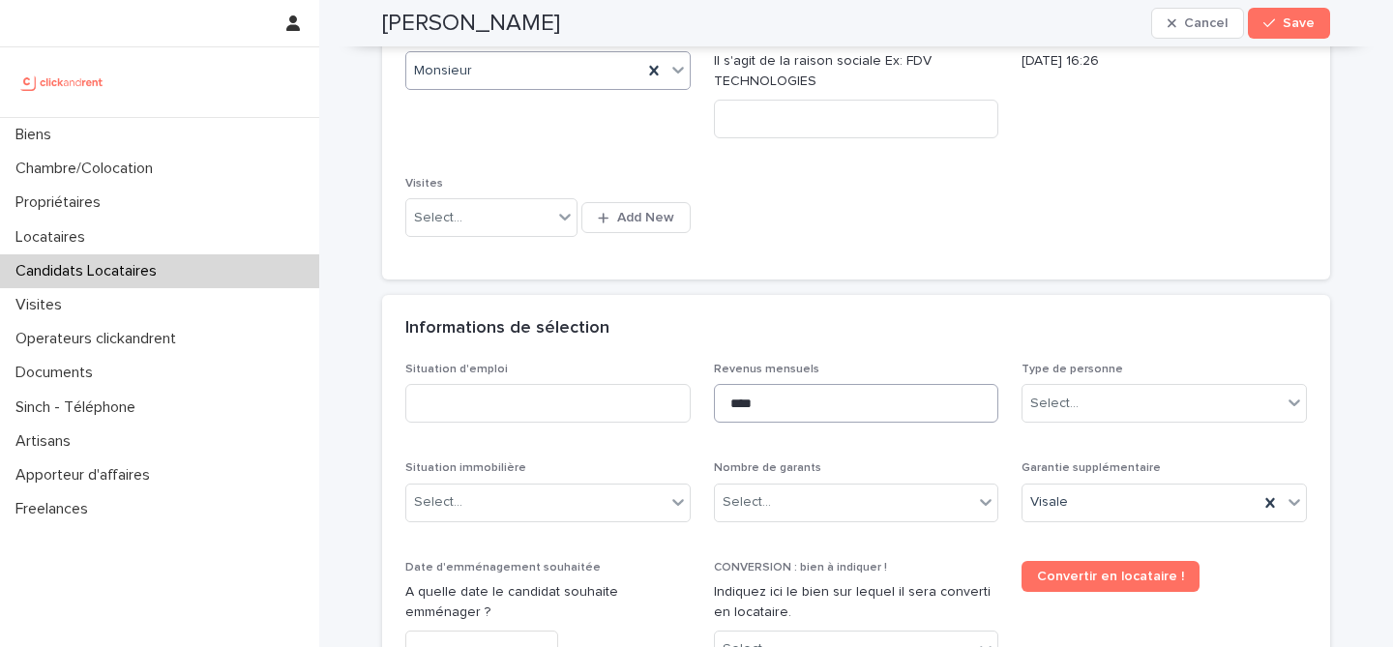
scroll to position [458, 0]
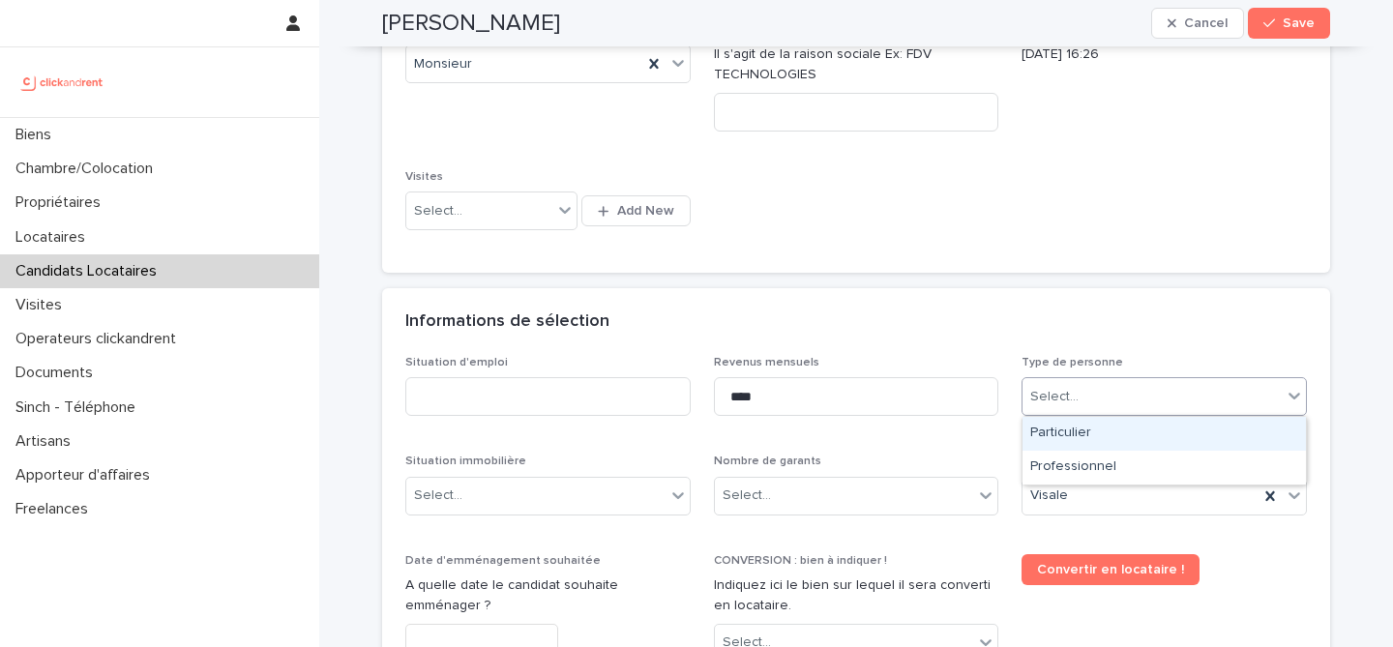
click at [1076, 384] on div "Select..." at bounding box center [1152, 397] width 259 height 32
click at [1077, 438] on div "Particulier" at bounding box center [1165, 434] width 284 height 34
click at [974, 320] on div "Informations de sélection" at bounding box center [852, 322] width 894 height 21
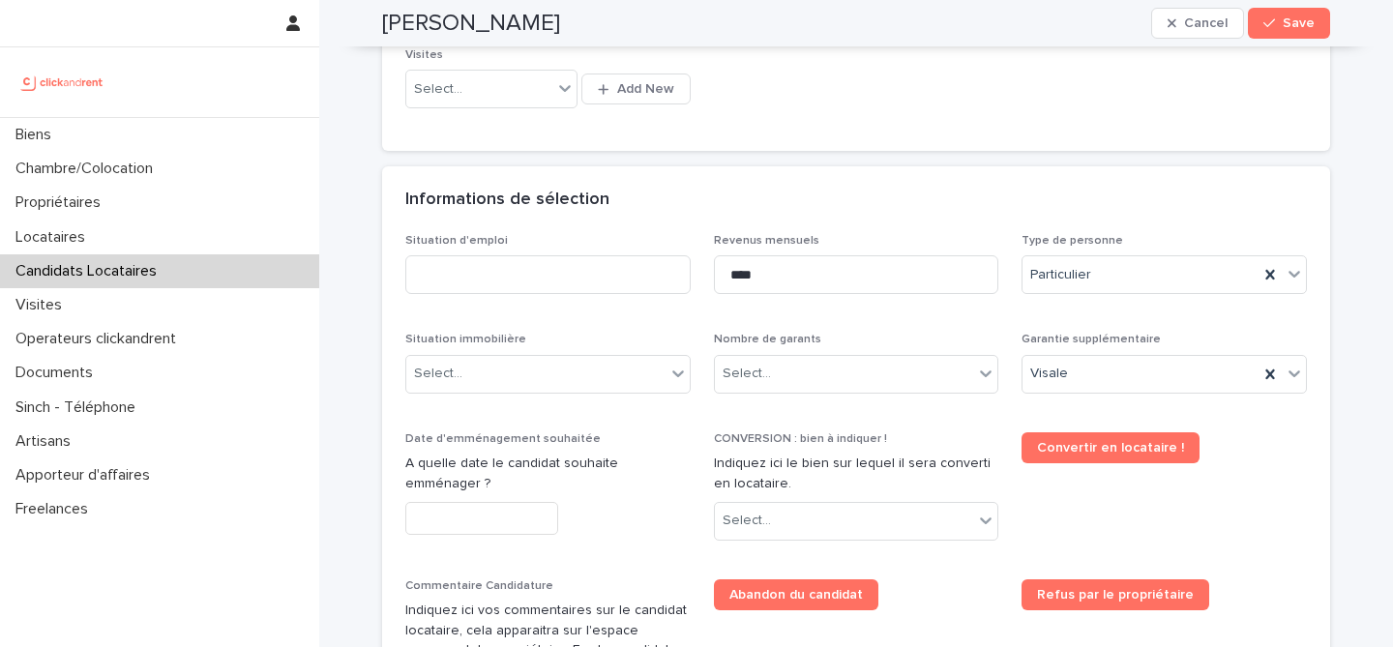
scroll to position [638, 0]
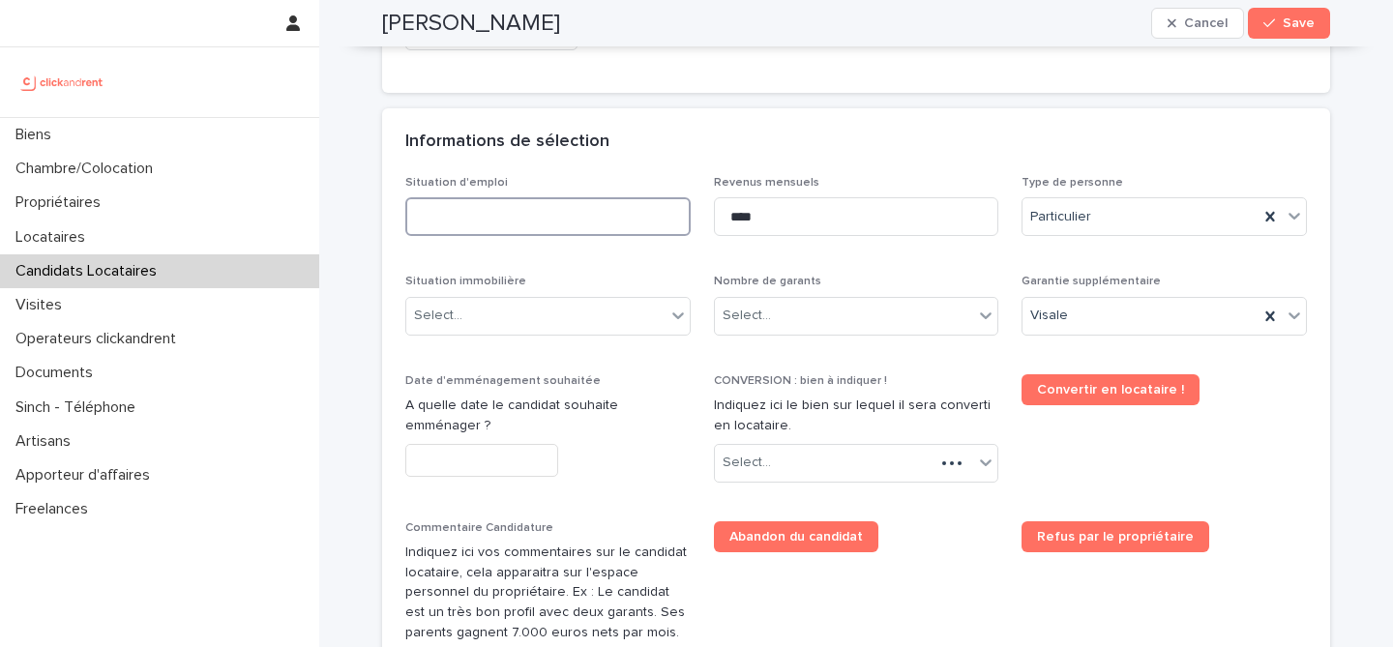
click at [500, 221] on input at bounding box center [547, 216] width 285 height 39
click at [448, 226] on input "*******" at bounding box center [547, 216] width 285 height 39
type input "*******"
click at [875, 311] on div "Select..." at bounding box center [844, 316] width 259 height 32
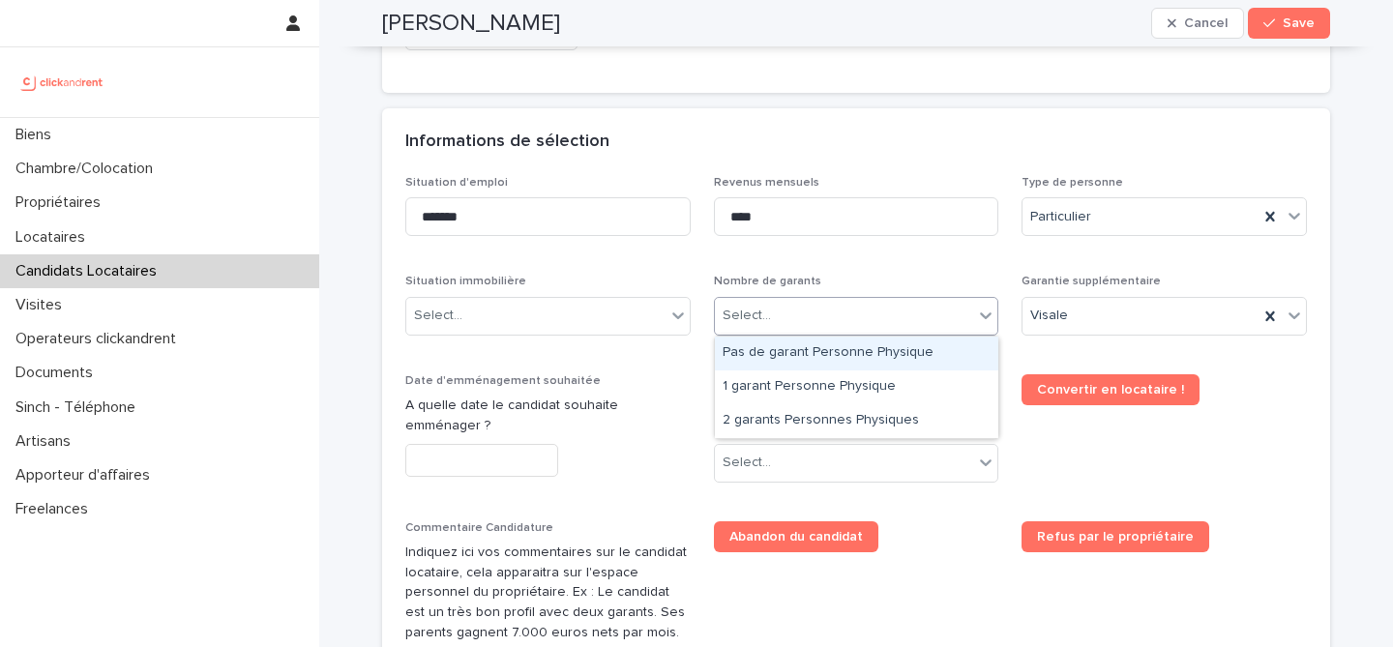
click at [871, 344] on div "Pas de garant Personne Physique" at bounding box center [857, 354] width 284 height 34
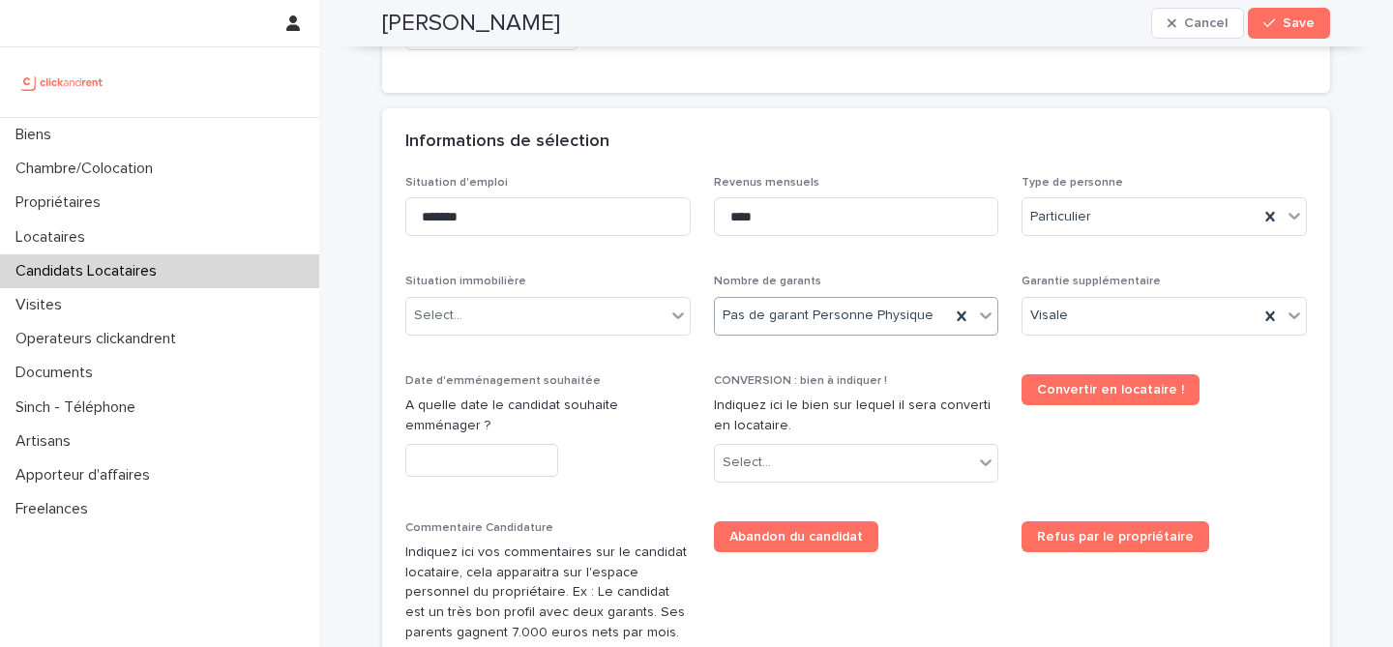
click at [870, 278] on p "Nombre de garants" at bounding box center [856, 282] width 285 height 14
click at [829, 457] on div "Select..." at bounding box center [844, 463] width 259 height 32
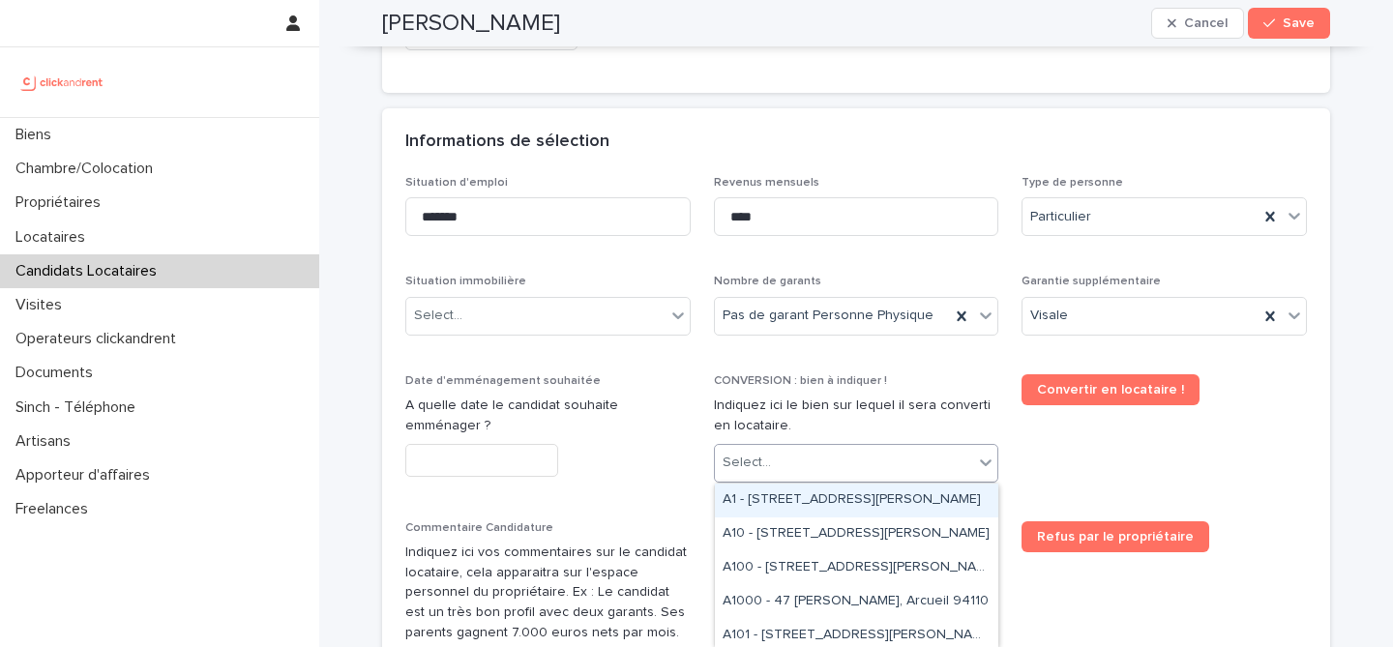
paste input "*****"
type input "*****"
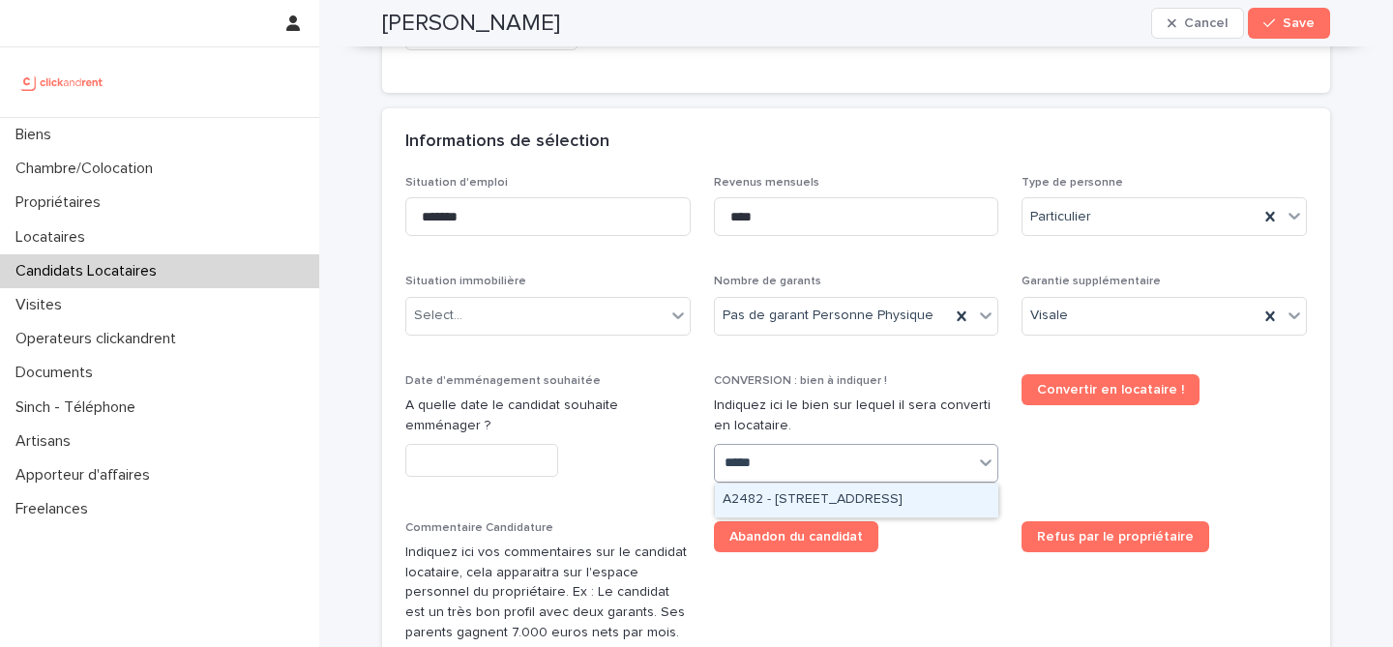
click at [842, 504] on div "A2482 - [STREET_ADDRESS]" at bounding box center [857, 501] width 284 height 34
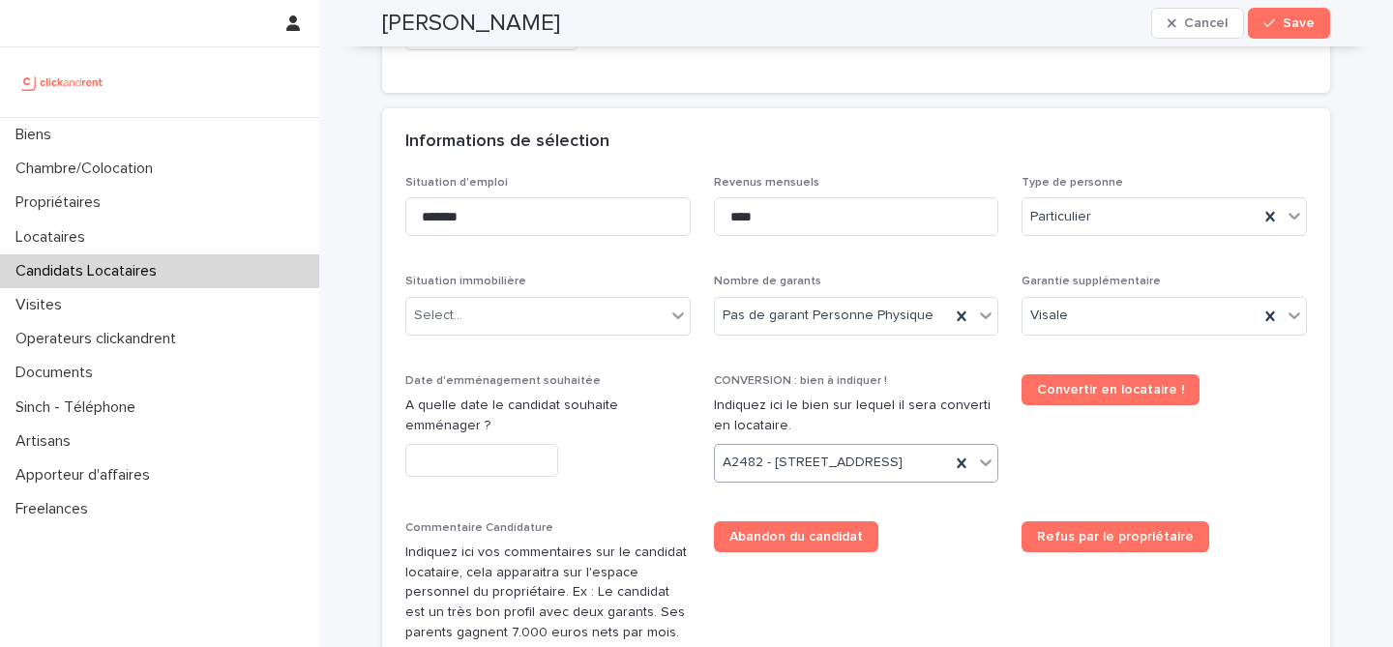
scroll to position [655, 0]
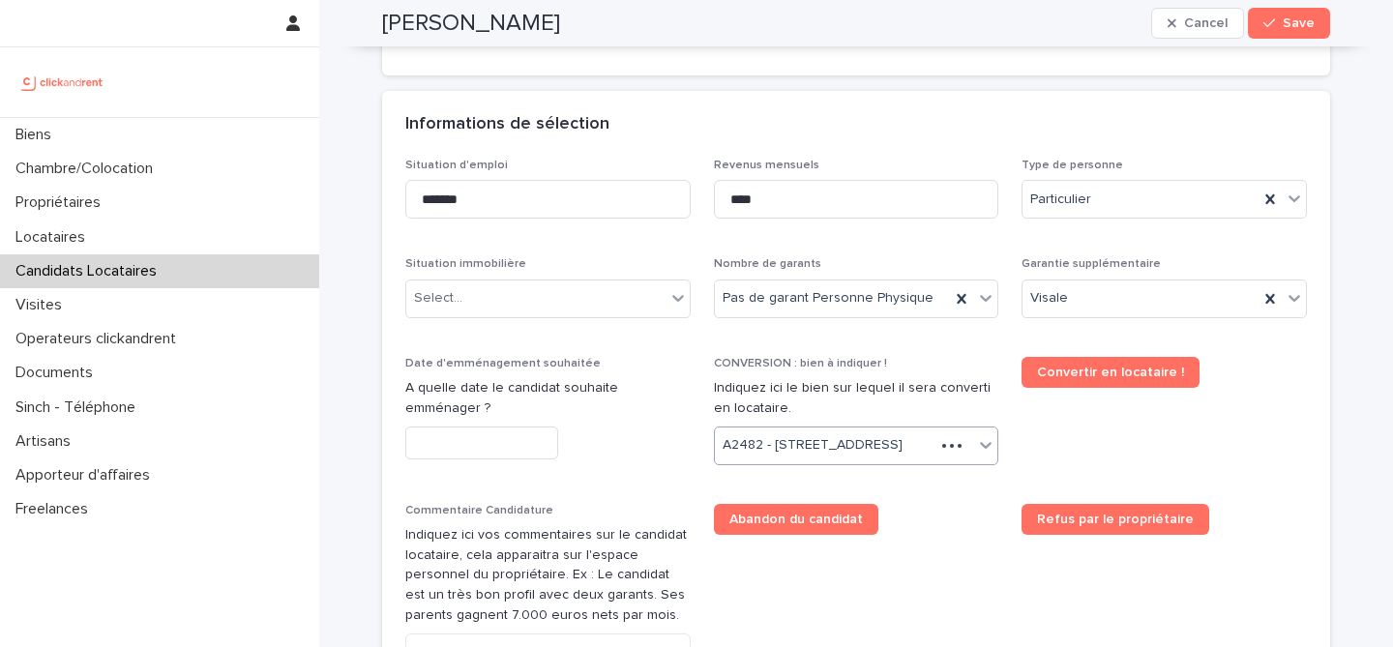
click at [507, 441] on input "text" at bounding box center [481, 444] width 153 height 34
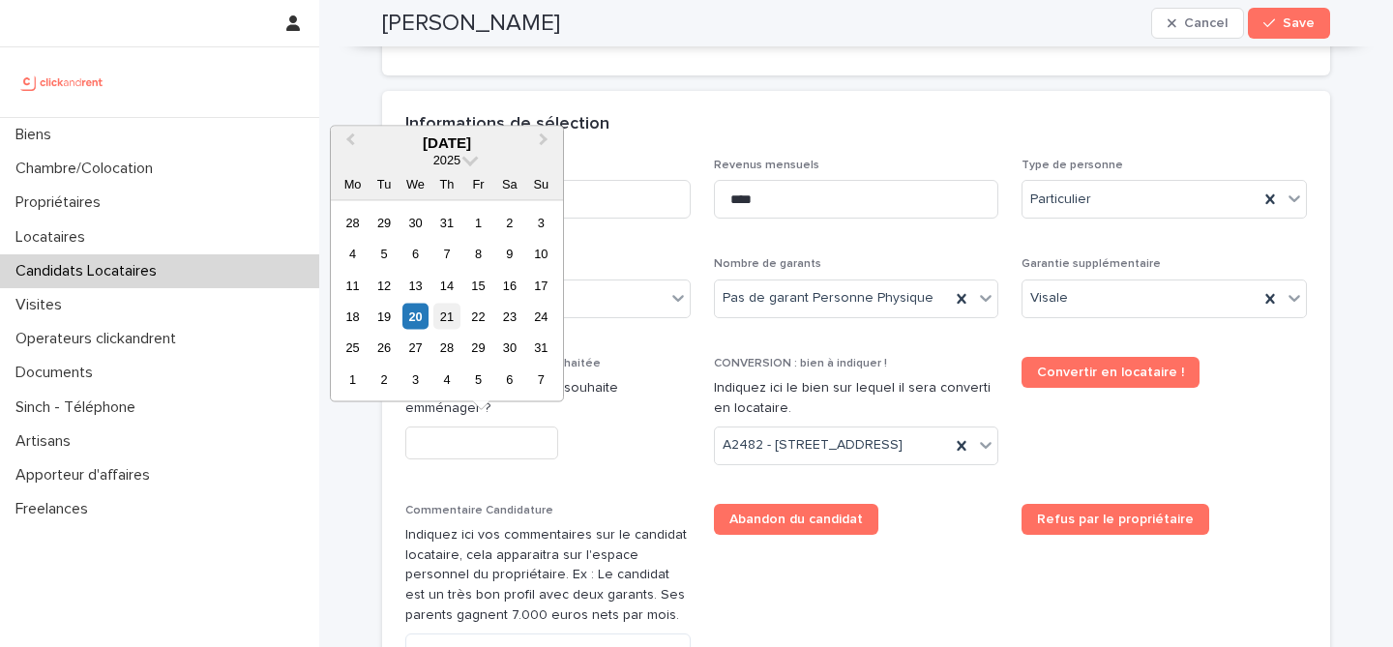
click at [444, 317] on div "21" at bounding box center [447, 317] width 26 height 26
type input "*********"
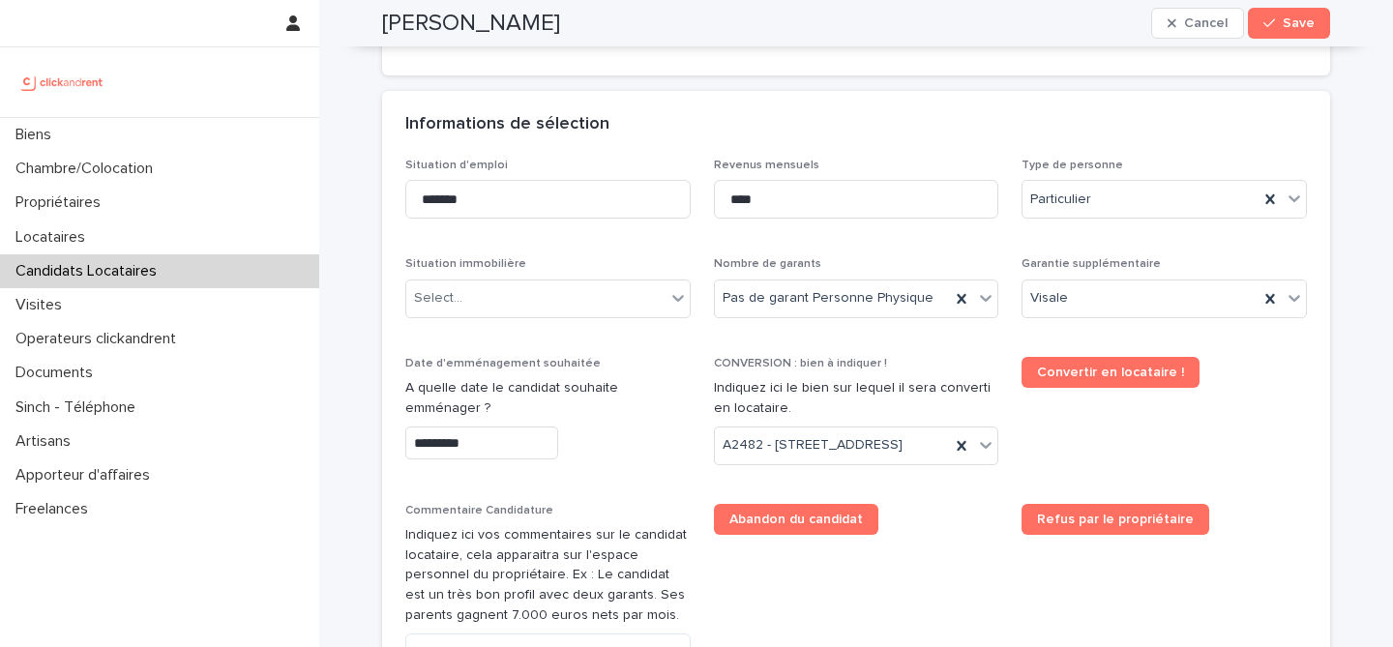
click at [616, 473] on div "Date d'emménagement souhaitée A quelle date le candidat souhaite emménager ? **…" at bounding box center [547, 416] width 285 height 119
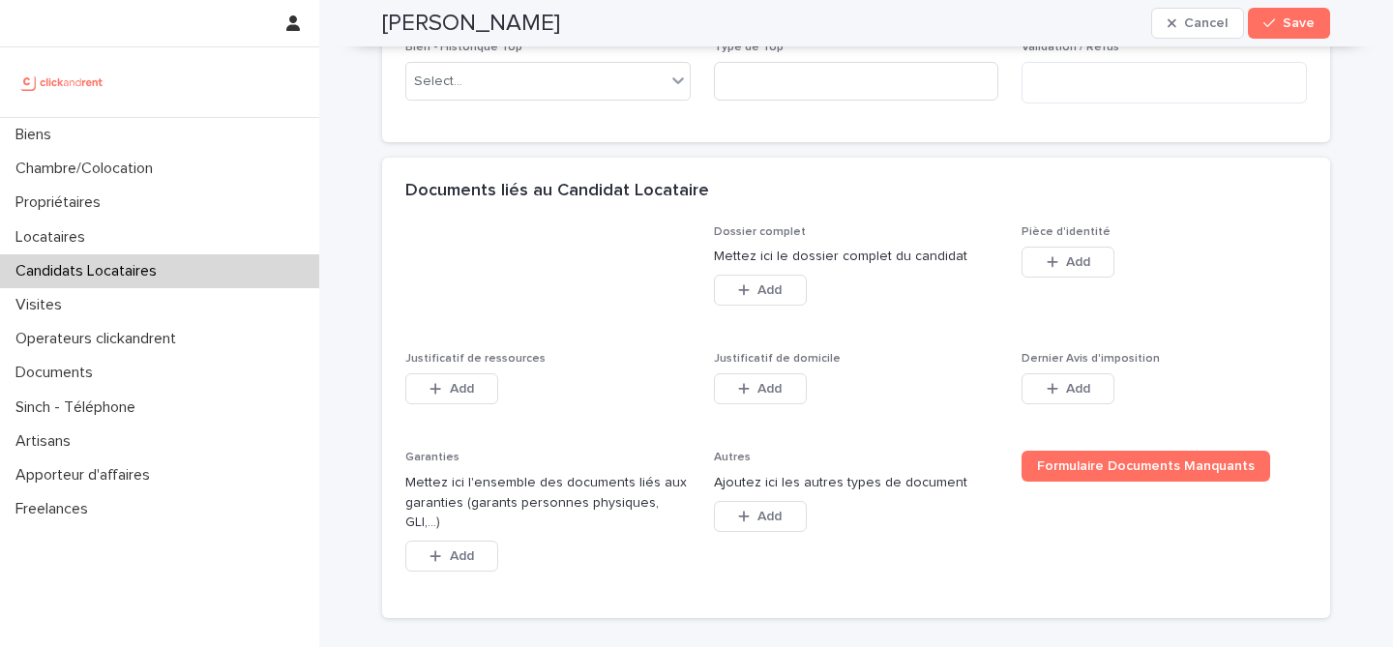
scroll to position [1392, 0]
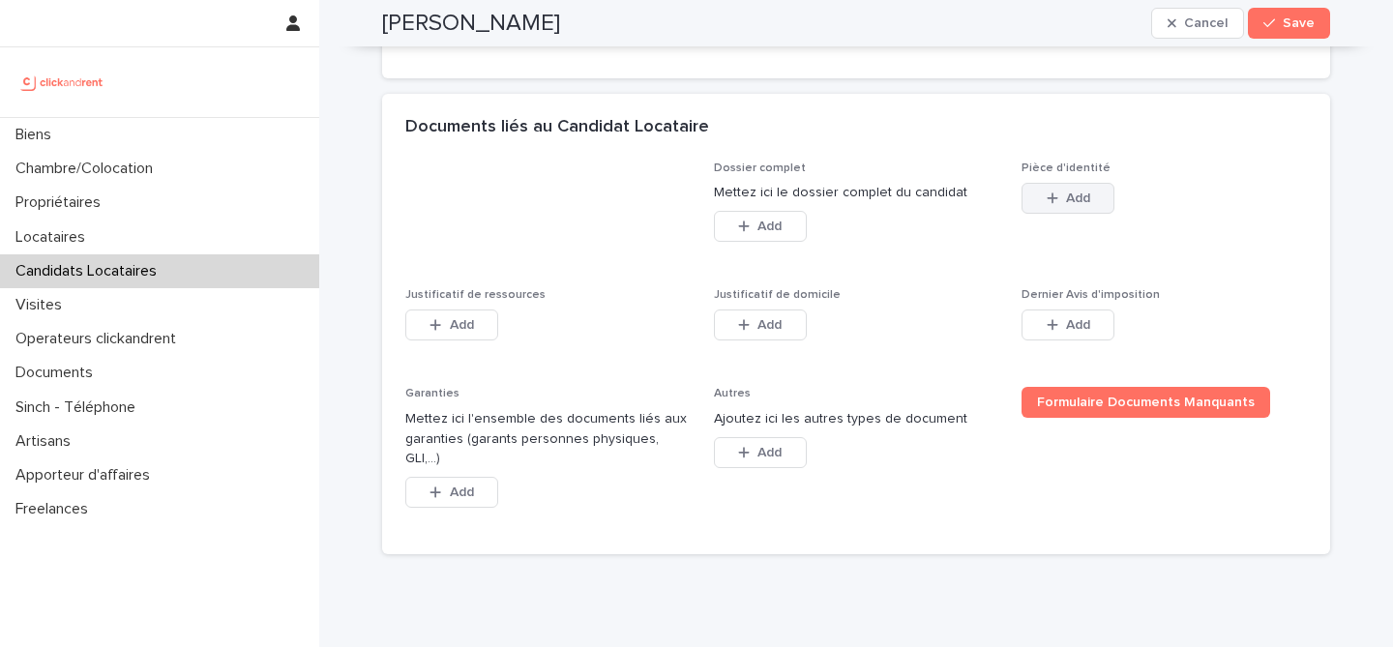
click at [1071, 205] on span "Add" at bounding box center [1078, 199] width 24 height 14
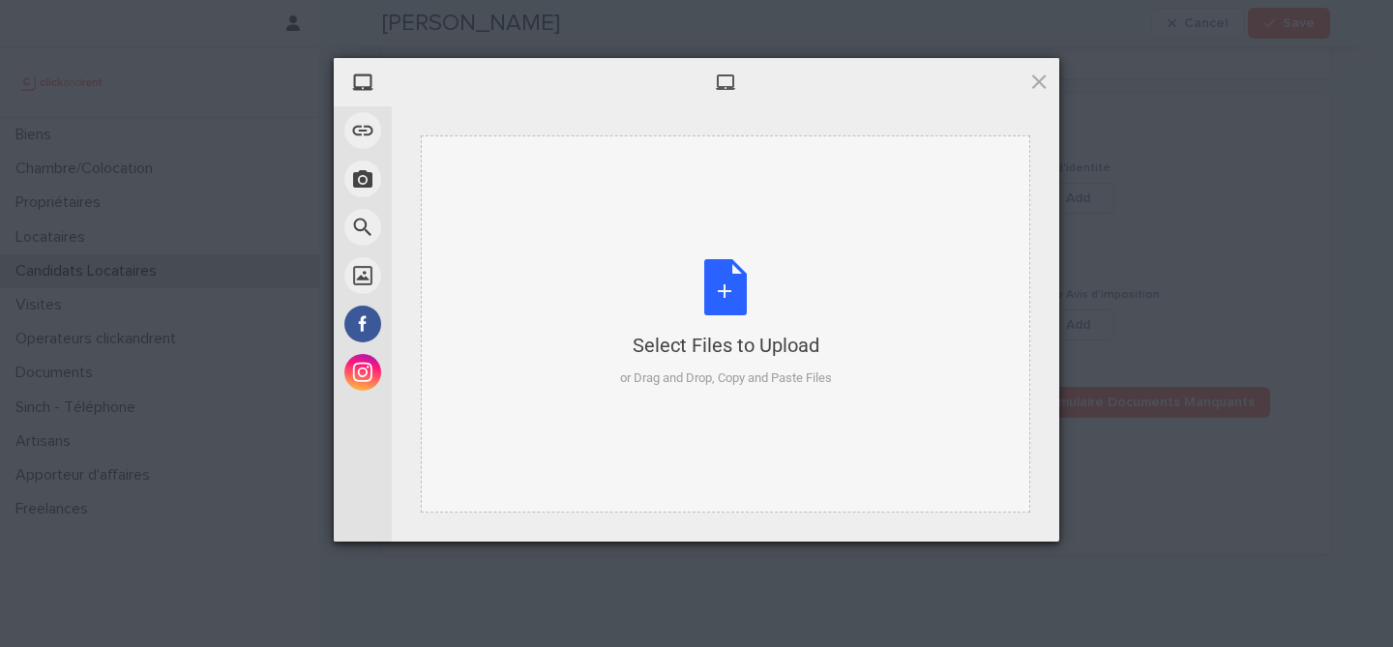
click at [535, 200] on div "Select Files to Upload or Drag and Drop, Copy and Paste Files" at bounding box center [726, 323] width 610 height 377
click at [740, 304] on div "Select Files to Upload or Drag and Drop, Copy and Paste Files" at bounding box center [726, 323] width 212 height 129
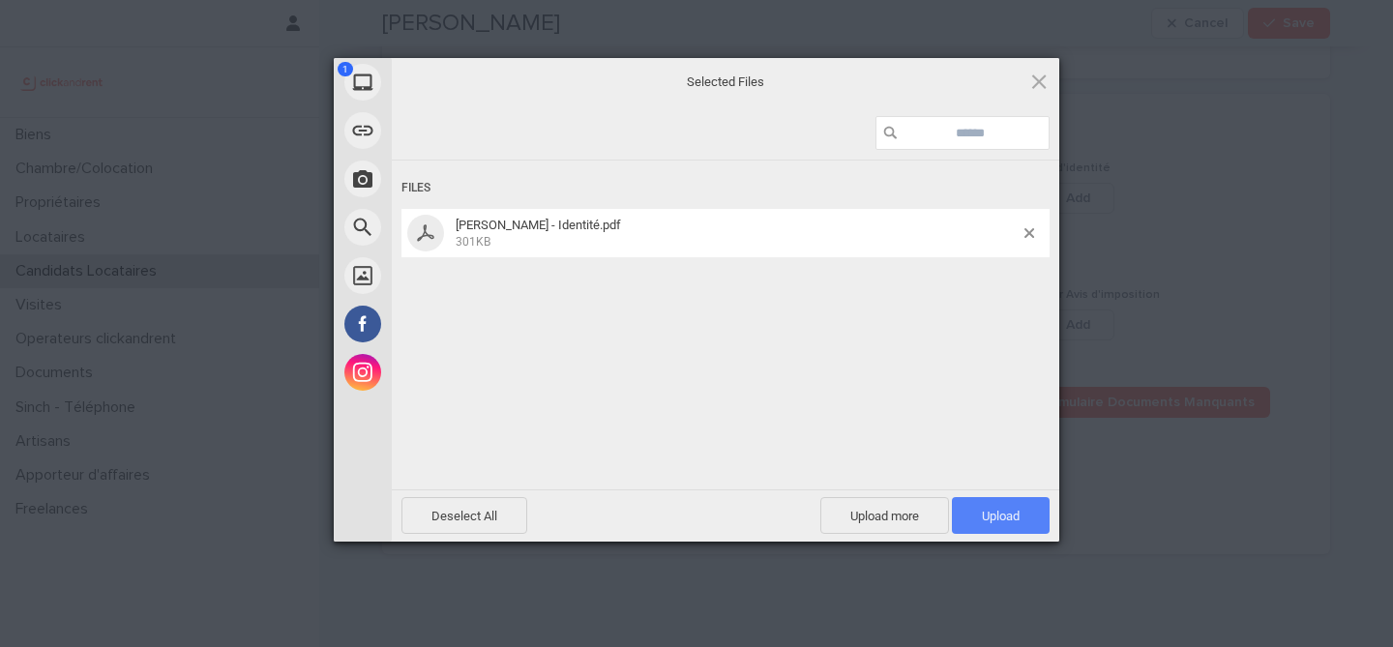
click at [989, 505] on span "Upload 1" at bounding box center [1001, 515] width 98 height 37
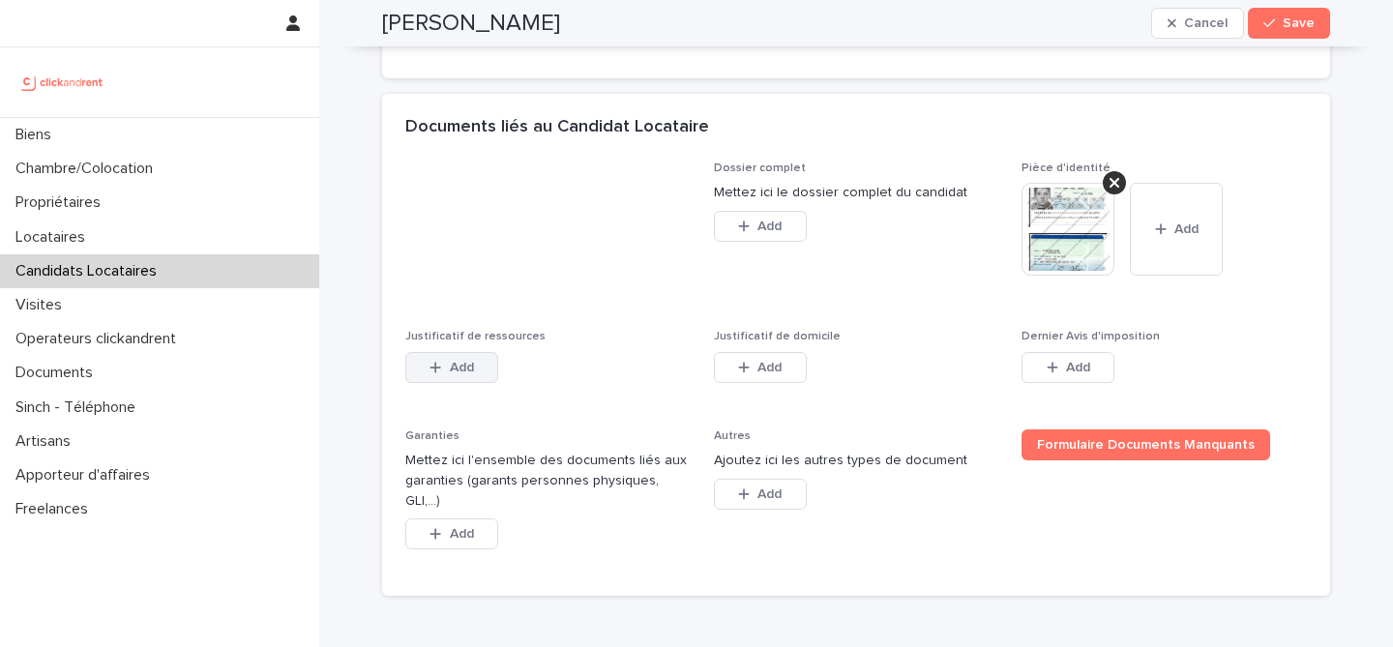
click at [480, 383] on button "Add" at bounding box center [451, 367] width 93 height 31
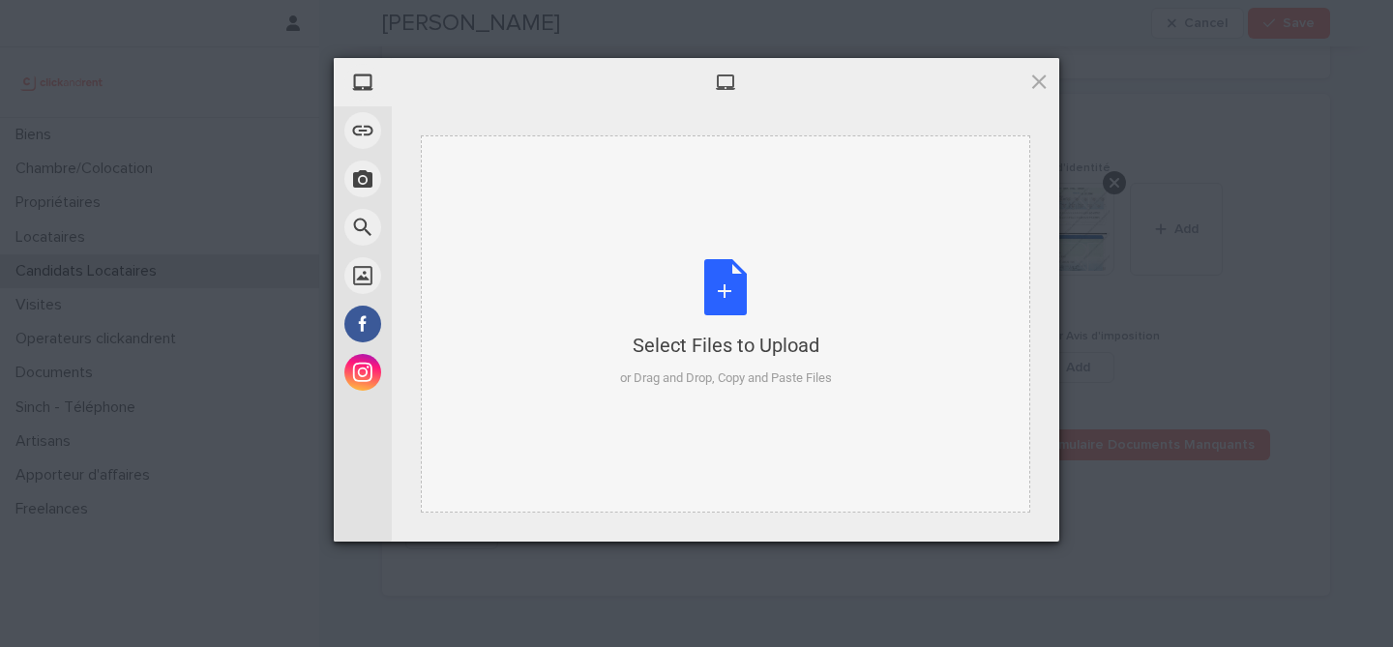
click at [735, 270] on div "Select Files to Upload or Drag and Drop, Copy and Paste Files" at bounding box center [726, 323] width 212 height 129
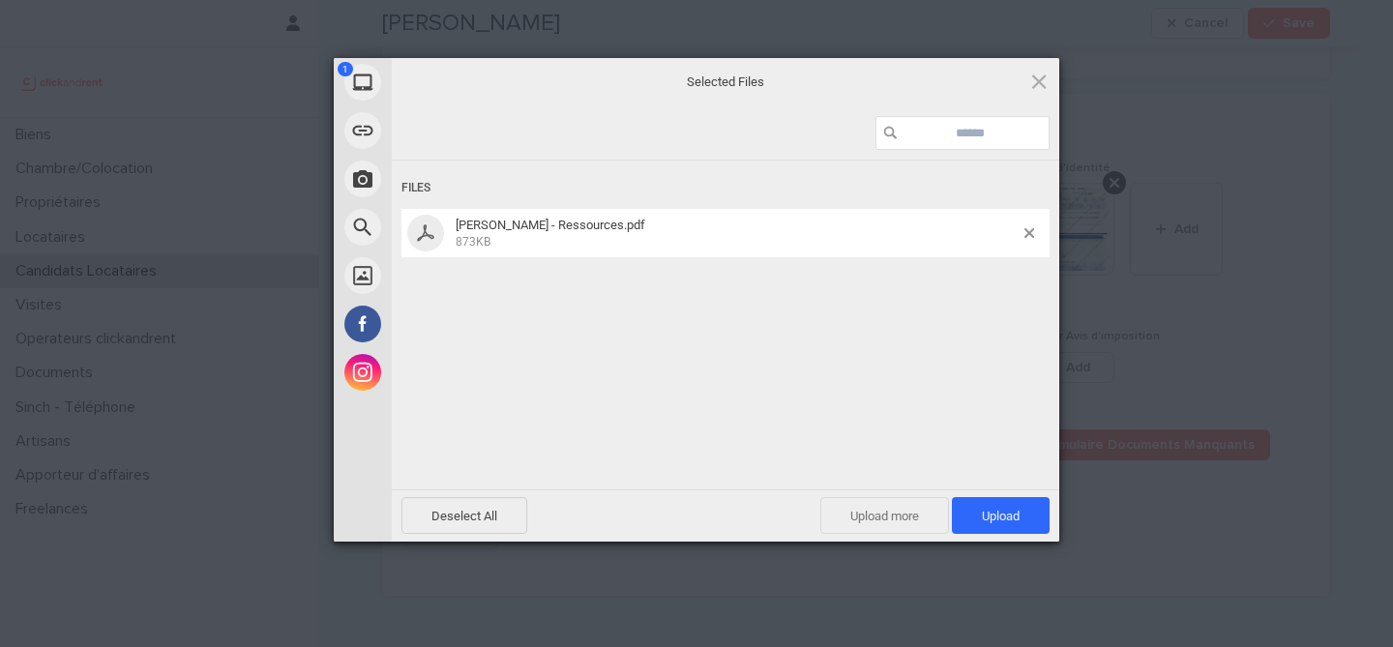
click at [842, 506] on span "Upload more" at bounding box center [885, 515] width 129 height 37
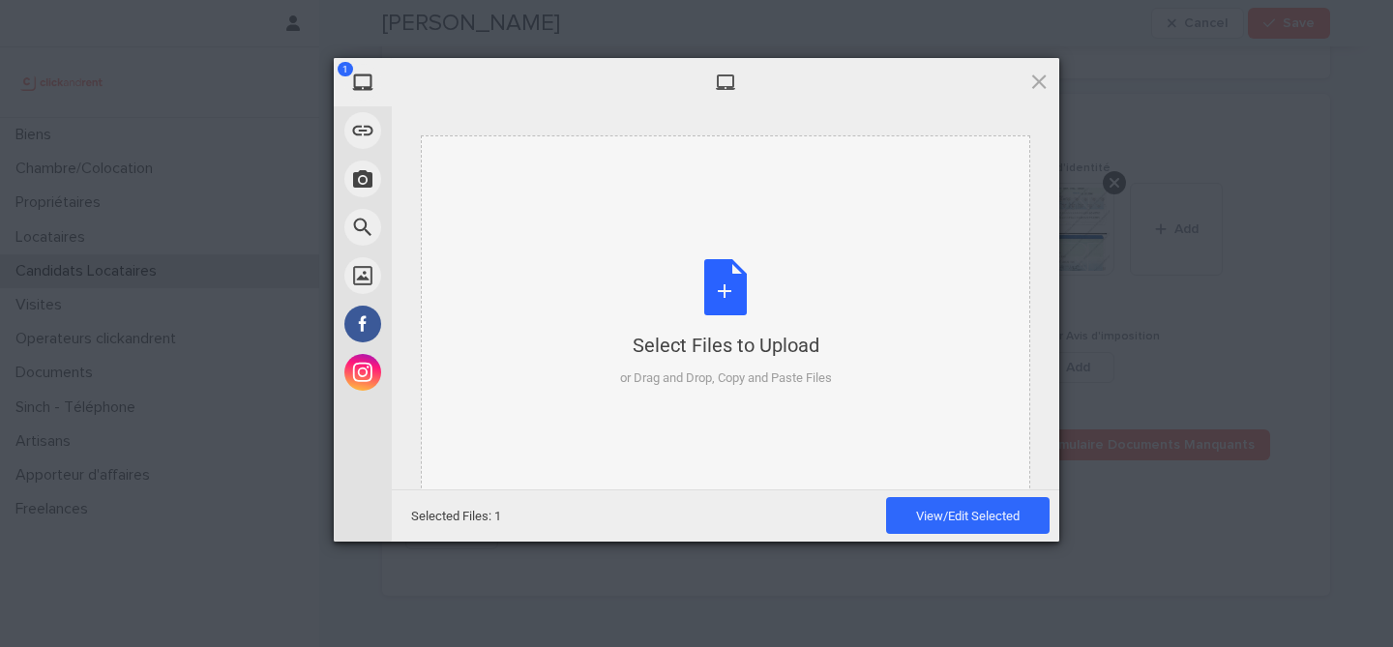
click at [739, 295] on div "Select Files to Upload or Drag and Drop, Copy and Paste Files" at bounding box center [726, 323] width 212 height 129
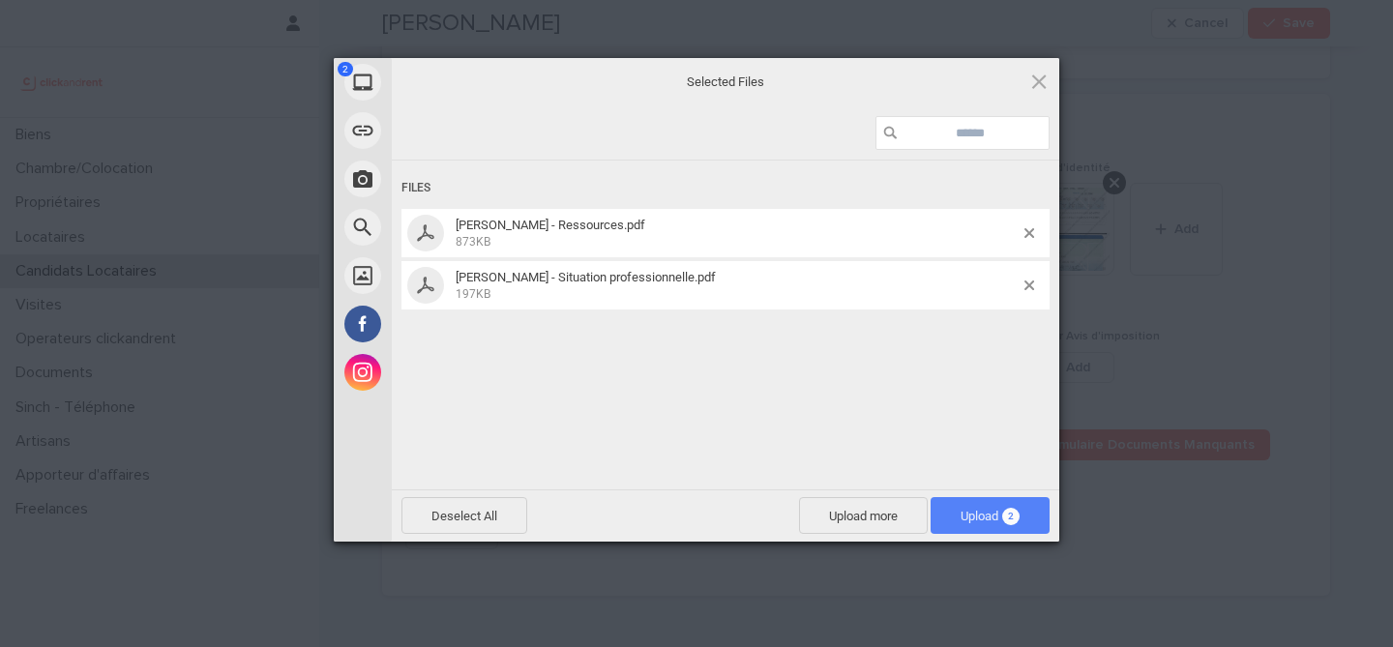
click at [1002, 509] on span "Upload 2" at bounding box center [990, 516] width 59 height 15
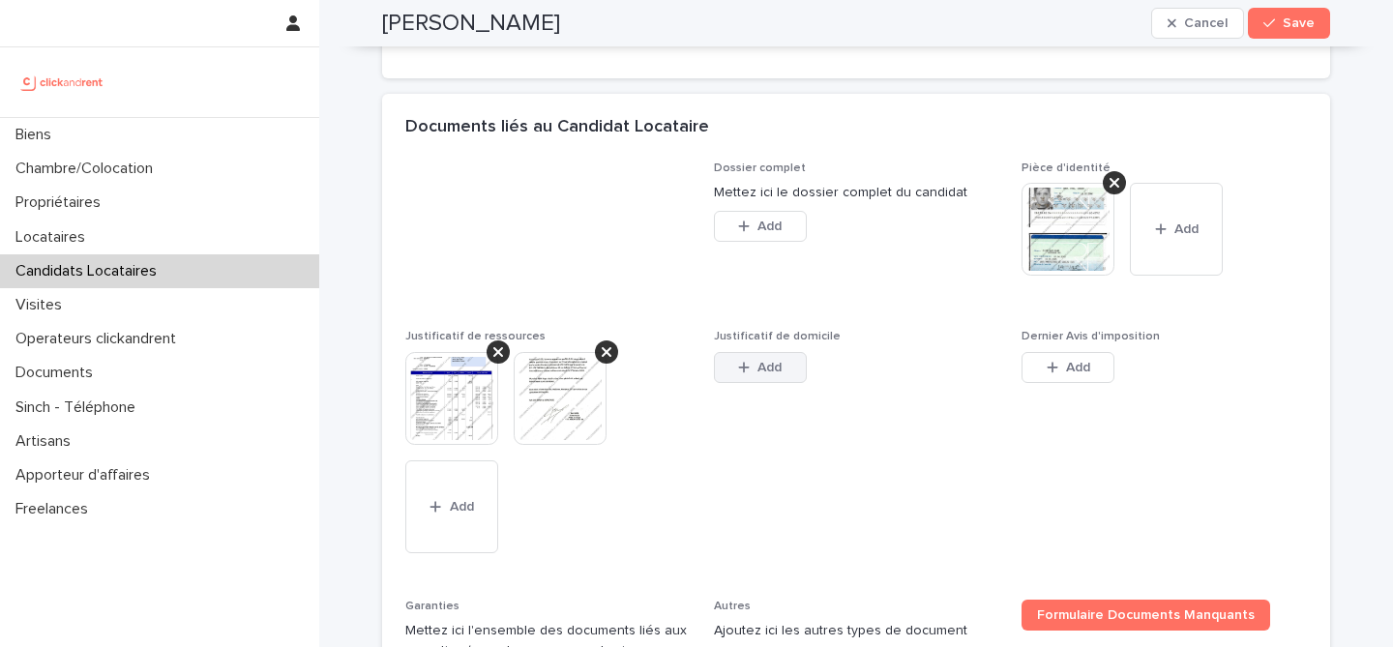
click at [783, 383] on button "Add" at bounding box center [760, 367] width 93 height 31
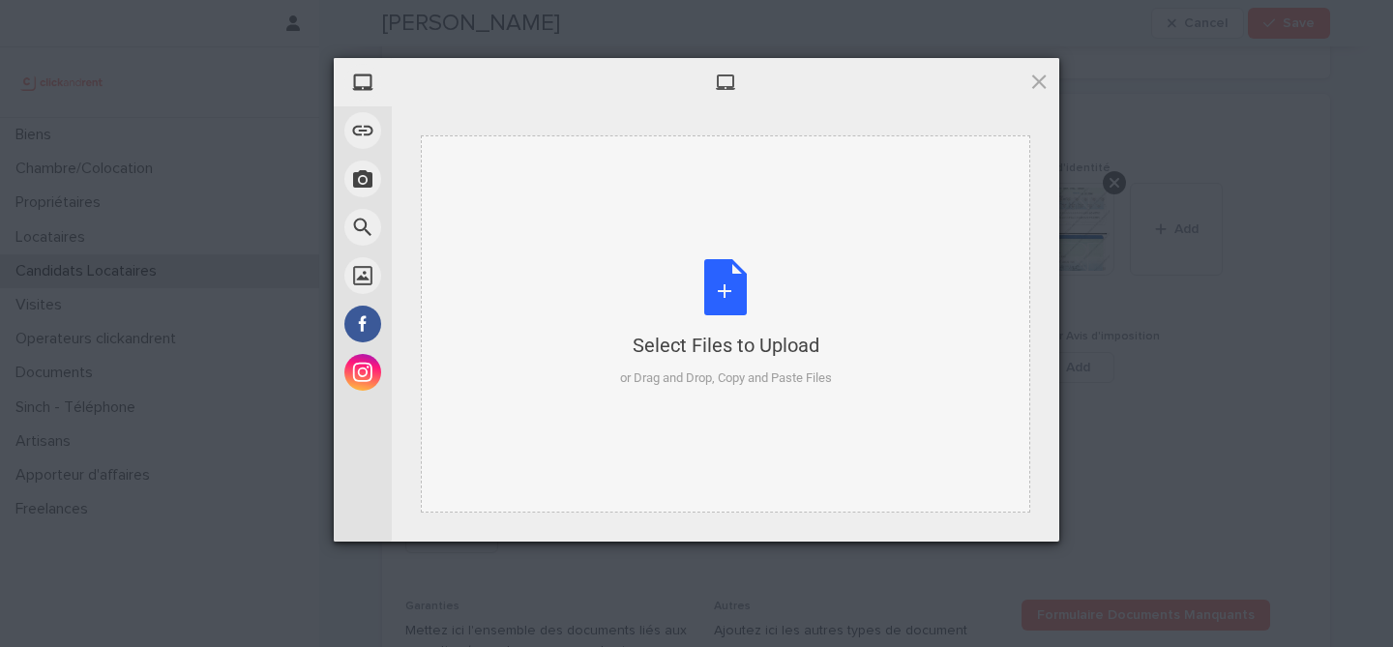
click at [739, 300] on div "Select Files to Upload or Drag and Drop, Copy and Paste Files" at bounding box center [726, 323] width 212 height 129
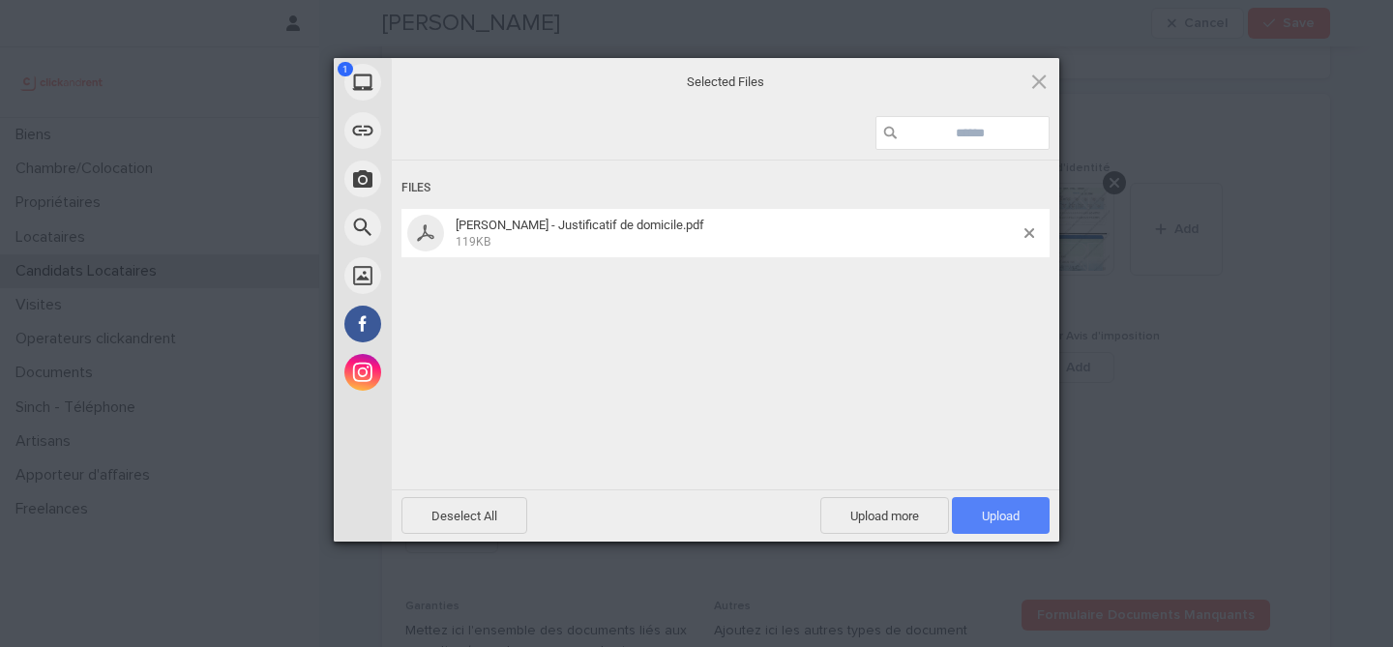
click at [963, 506] on span "Upload 1" at bounding box center [1001, 515] width 98 height 37
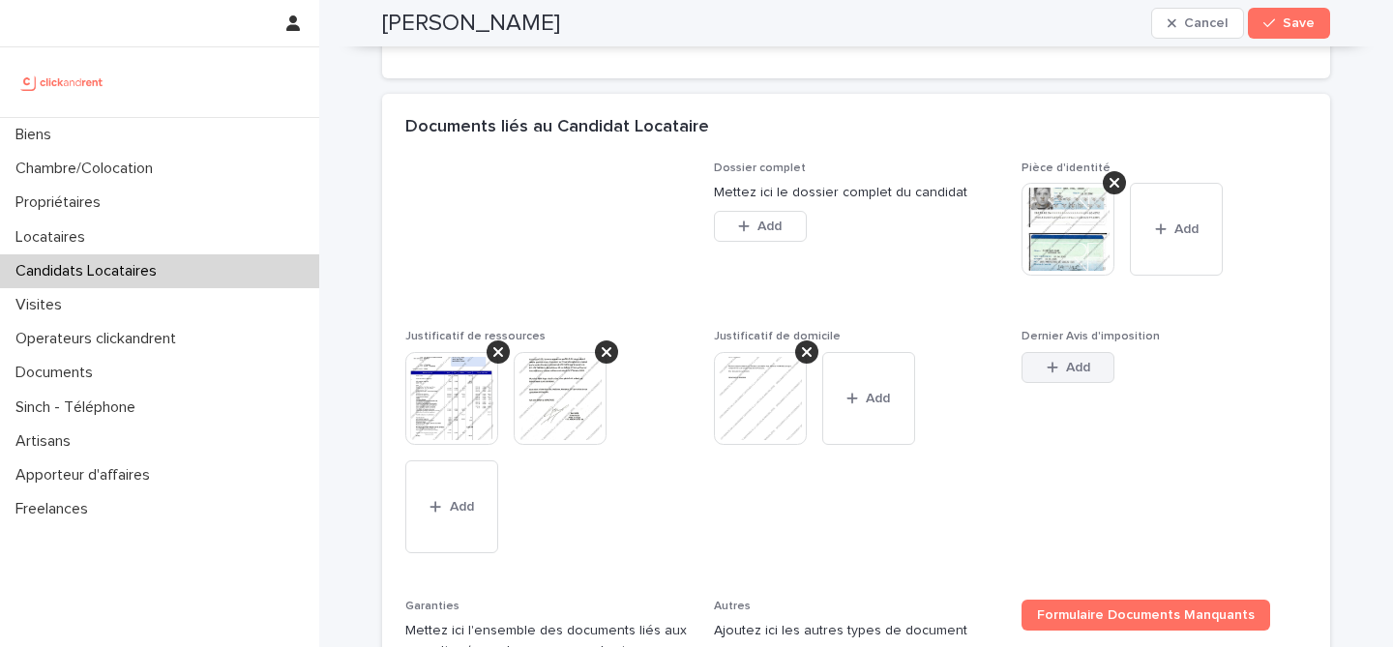
click at [1097, 383] on button "Add" at bounding box center [1068, 367] width 93 height 31
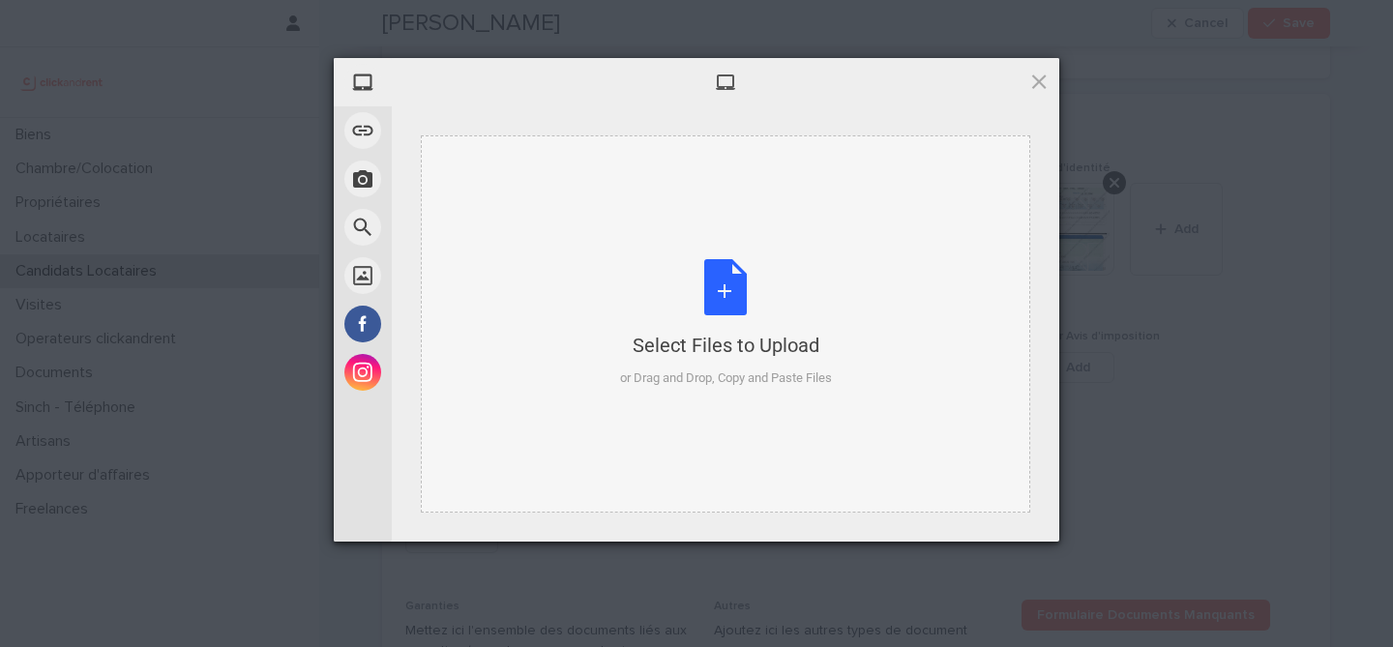
click at [753, 292] on div "Select Files to Upload or Drag and Drop, Copy and Paste Files" at bounding box center [726, 323] width 212 height 129
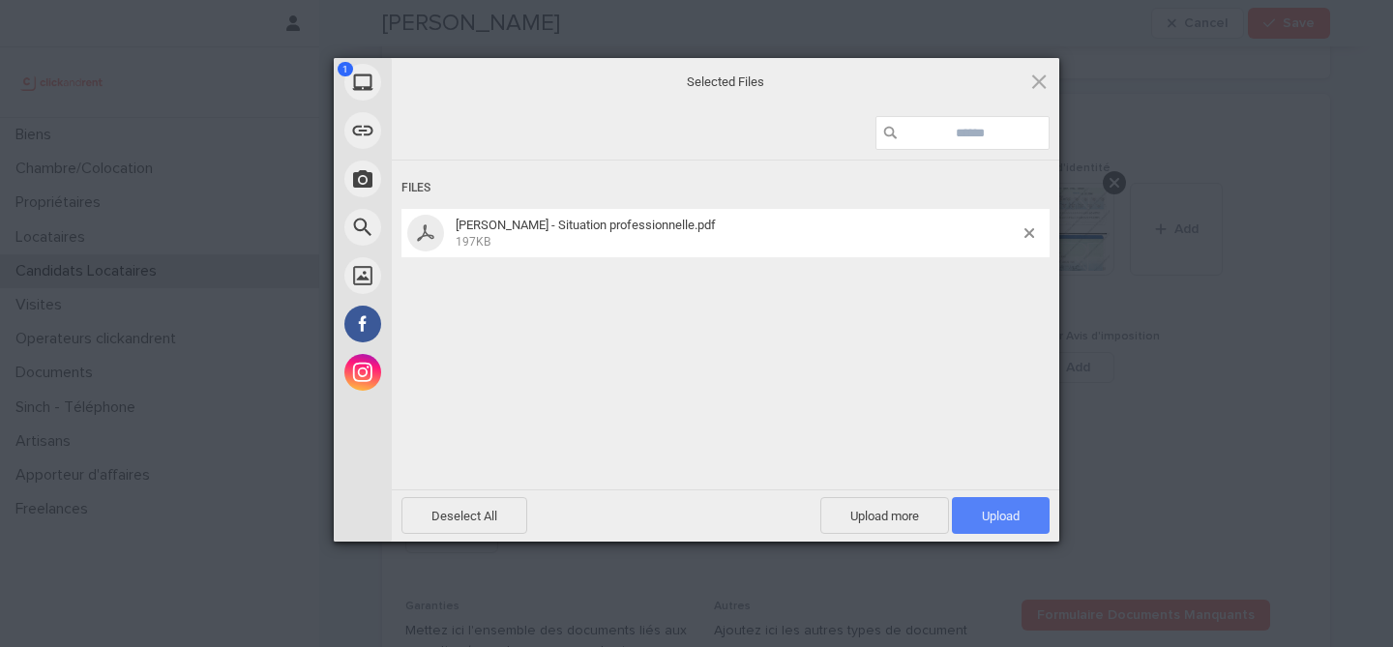
click at [1011, 507] on span "Upload 1" at bounding box center [1001, 515] width 98 height 37
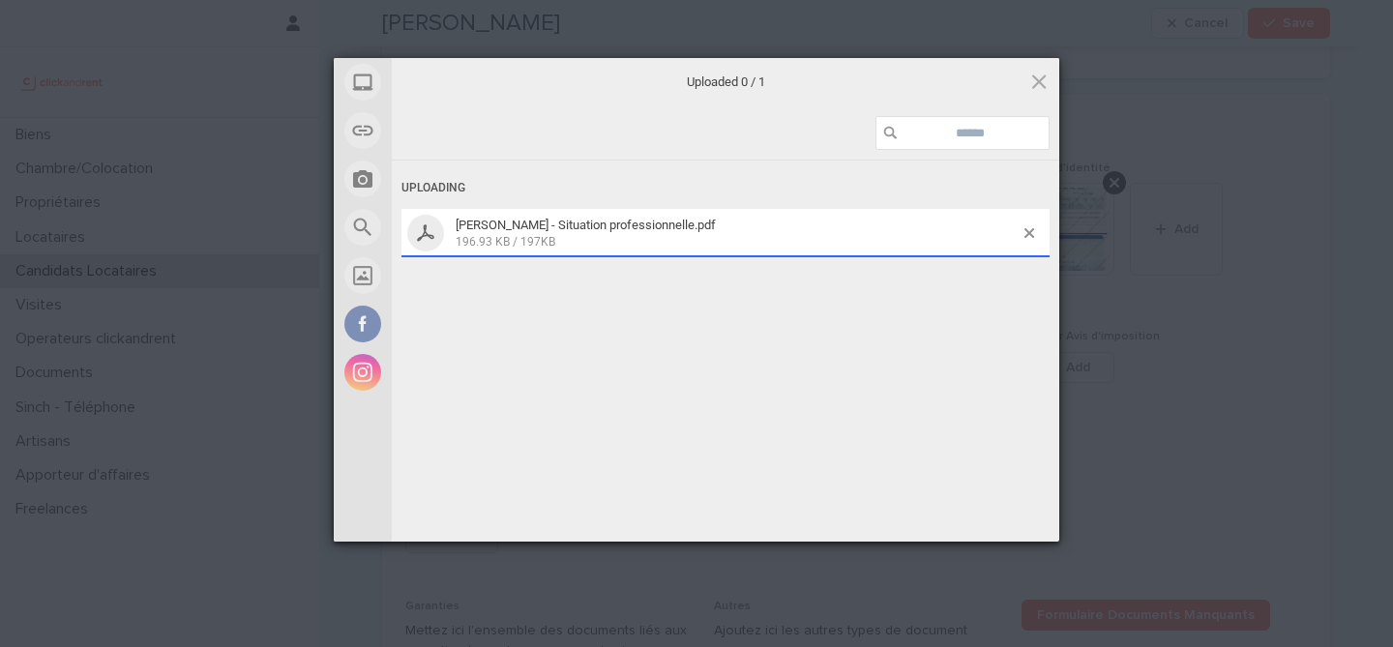
click at [1032, 226] on div "[PERSON_NAME] - Situation professionnelle.pdf 196.93 KB / 197KB" at bounding box center [726, 233] width 648 height 48
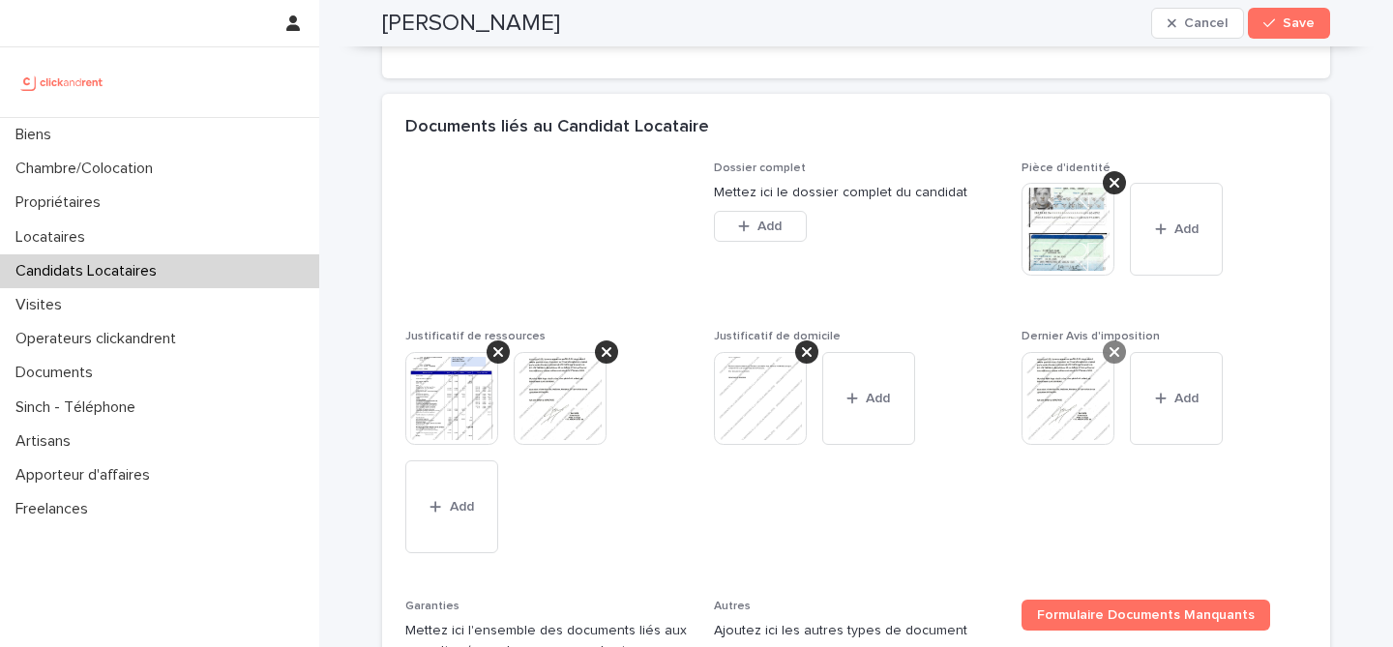
click at [1116, 357] on icon at bounding box center [1115, 352] width 10 height 10
click at [1062, 374] on div "button" at bounding box center [1056, 368] width 19 height 14
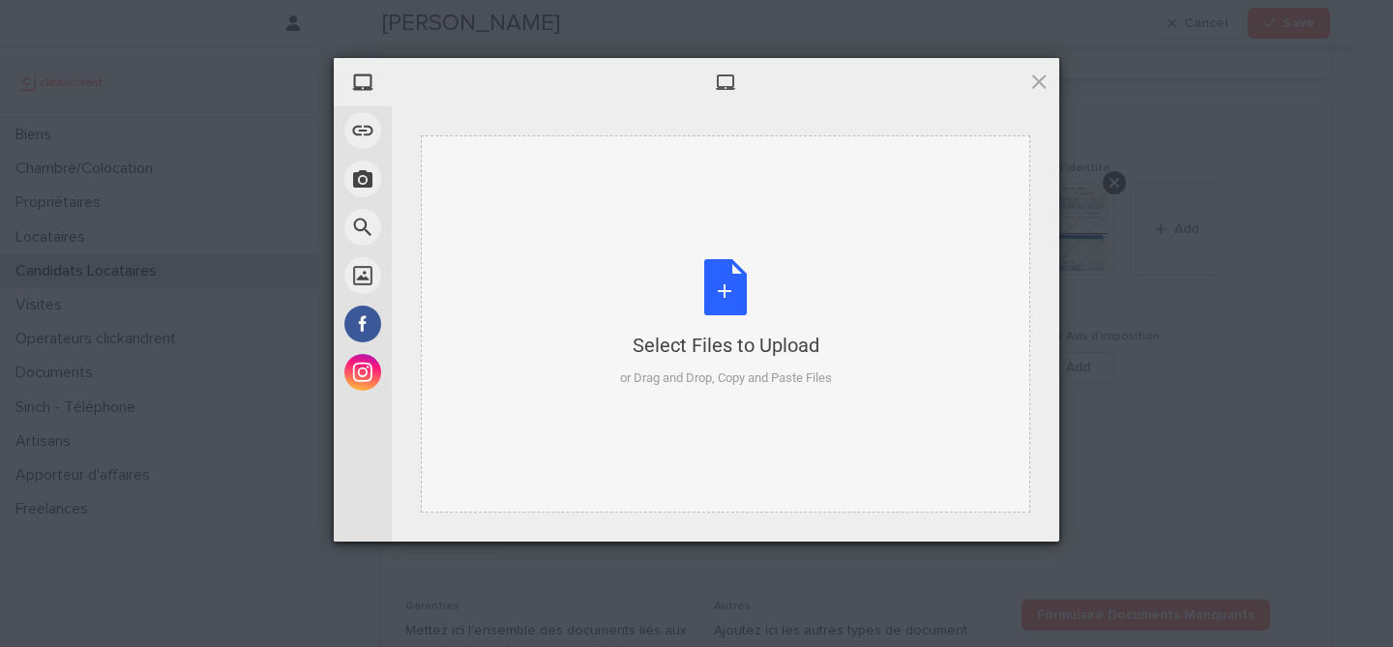
click at [744, 293] on div "Select Files to Upload or Drag and Drop, Copy and Paste Files" at bounding box center [726, 323] width 212 height 129
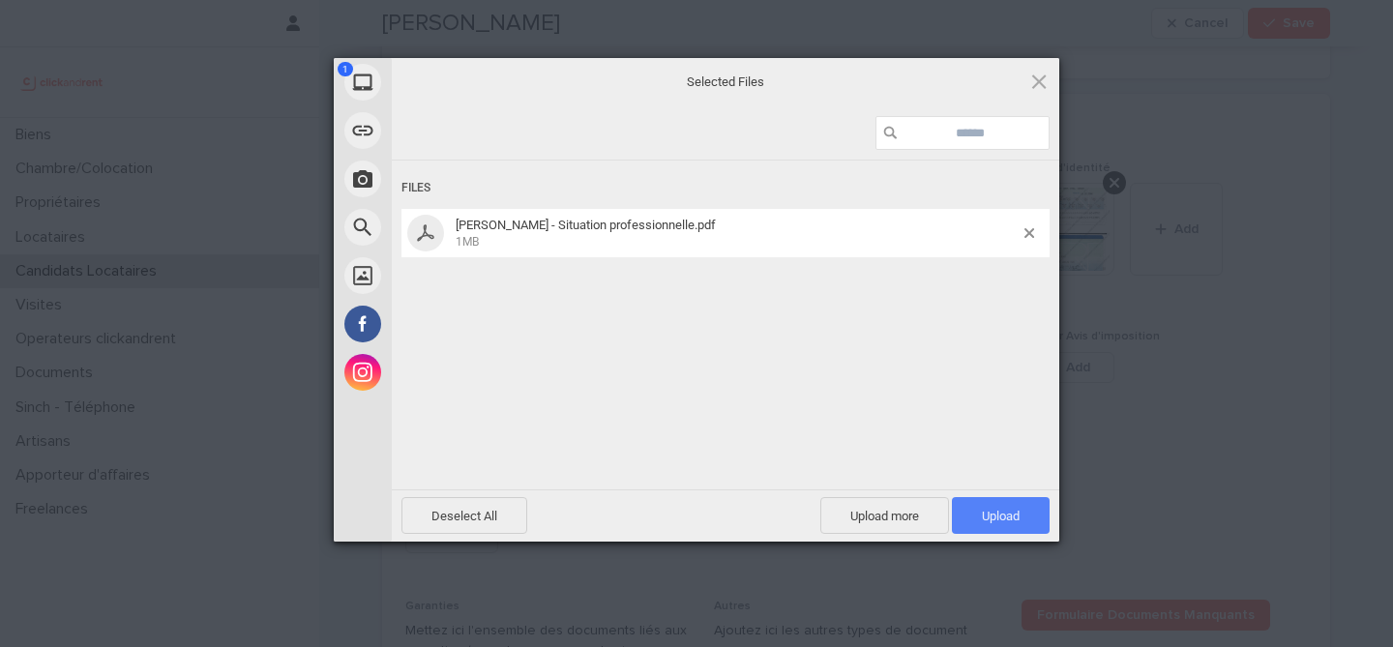
click at [1005, 509] on span "Upload 1" at bounding box center [1001, 516] width 38 height 15
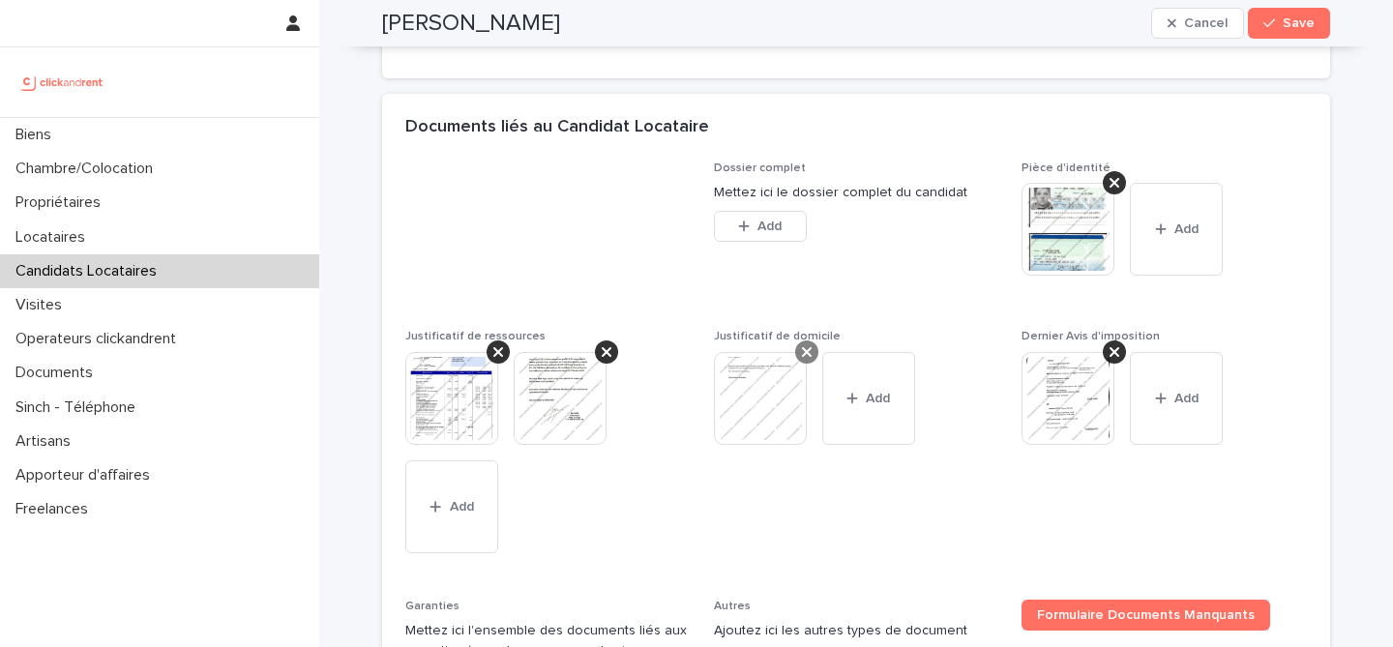
click at [796, 364] on div at bounding box center [806, 352] width 23 height 23
click at [763, 374] on span "Add" at bounding box center [770, 368] width 24 height 14
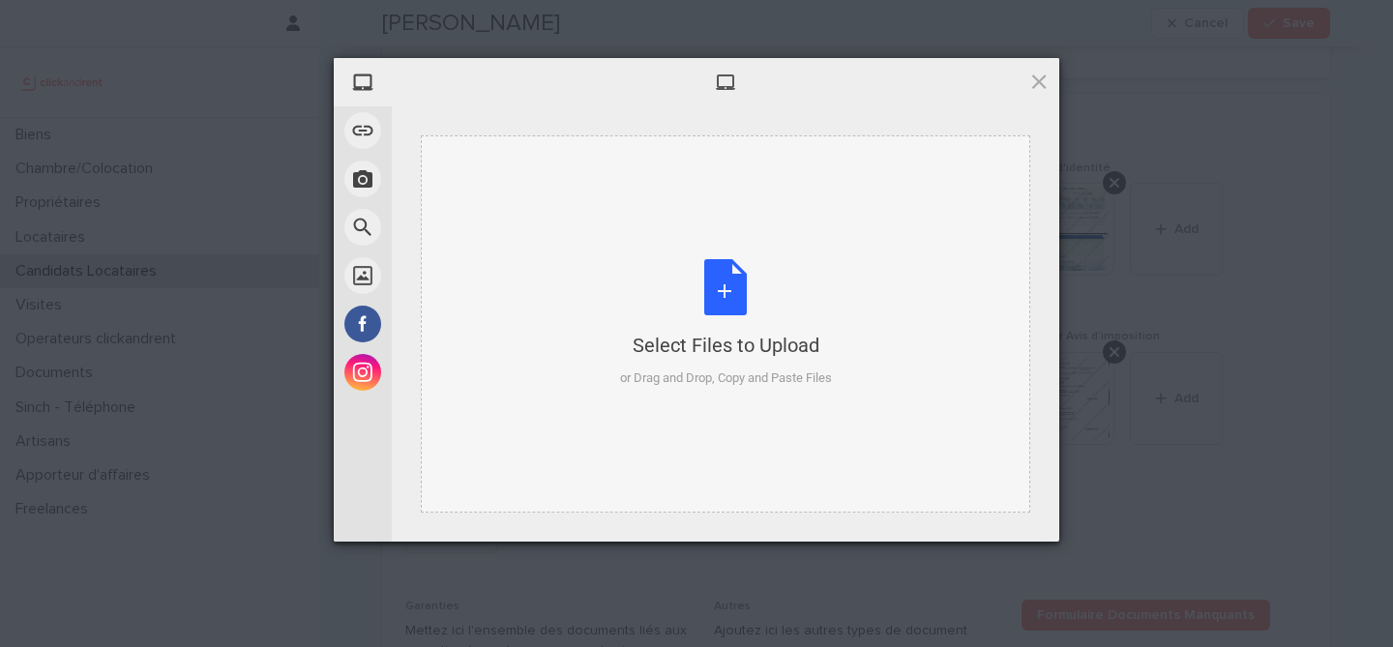
click at [705, 284] on div "Select Files to Upload or Drag and Drop, Copy and Paste Files" at bounding box center [726, 323] width 212 height 129
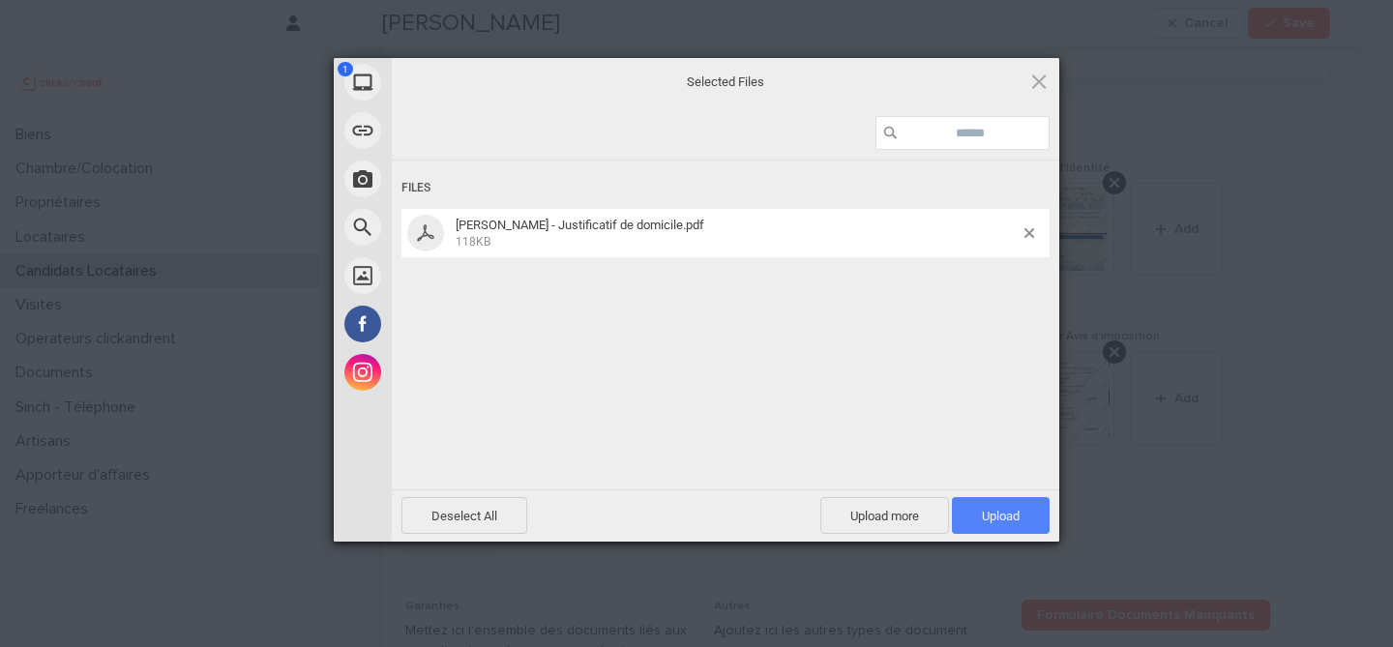
click at [999, 517] on span "Upload 1" at bounding box center [1001, 516] width 38 height 15
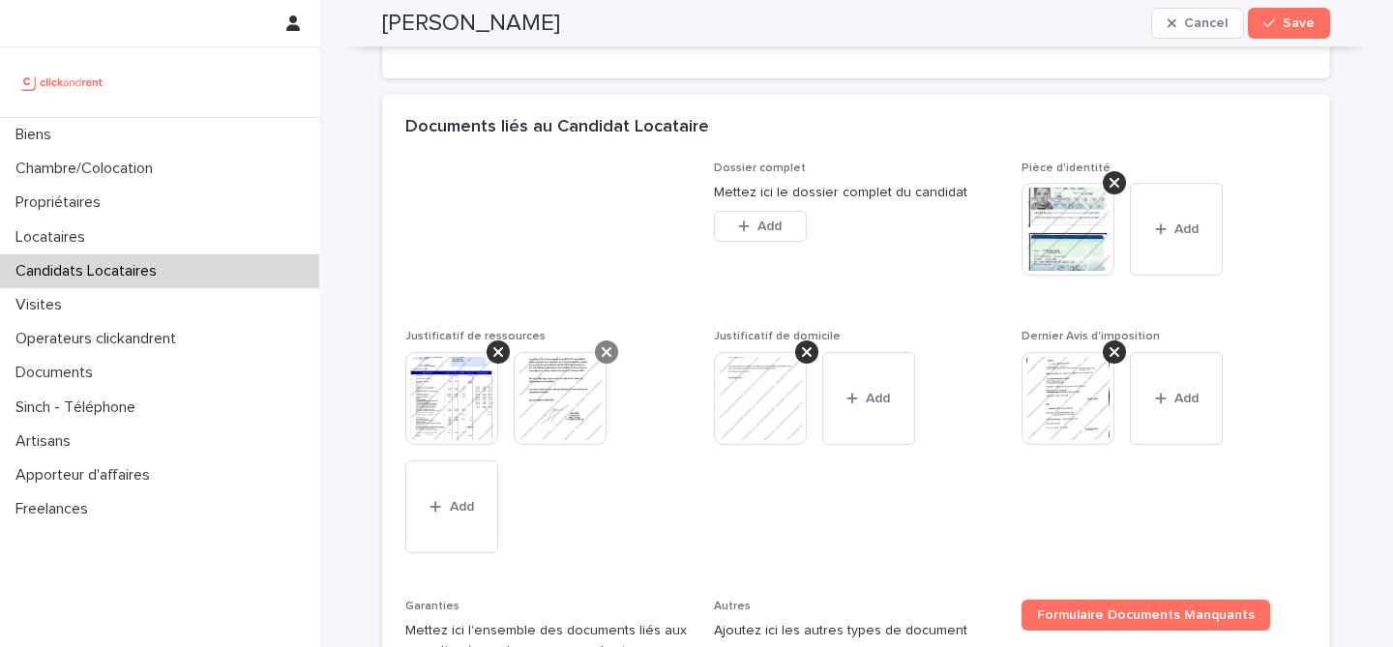
click at [602, 360] on icon at bounding box center [607, 351] width 10 height 15
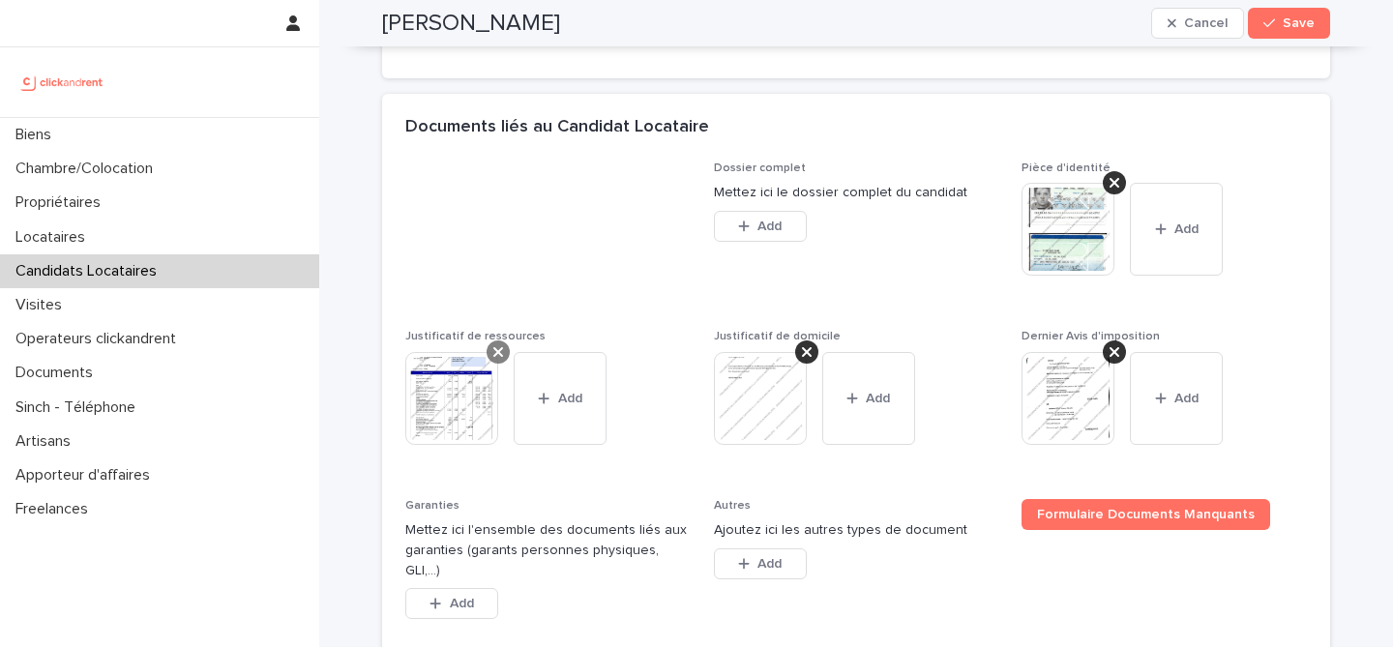
click at [491, 364] on div at bounding box center [498, 352] width 23 height 23
click at [445, 374] on div "button" at bounding box center [439, 368] width 19 height 14
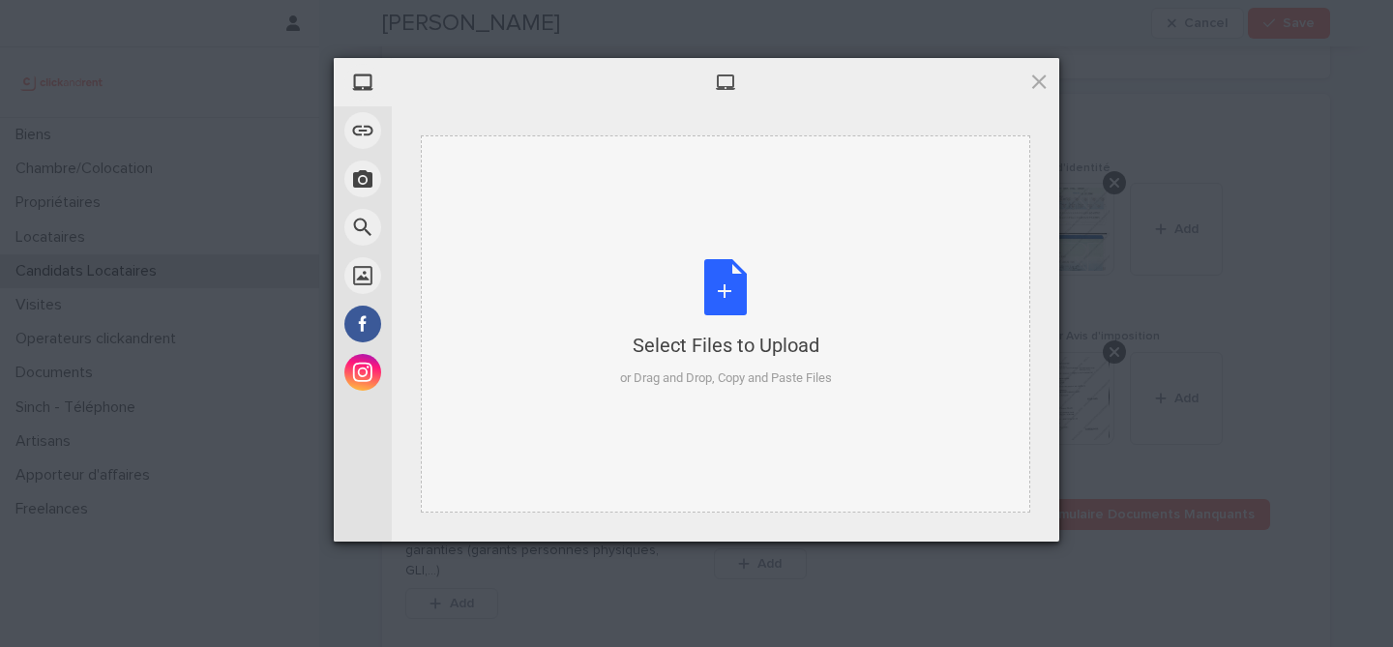
click at [703, 279] on div "Select Files to Upload or Drag and Drop, Copy and Paste Files" at bounding box center [726, 323] width 212 height 129
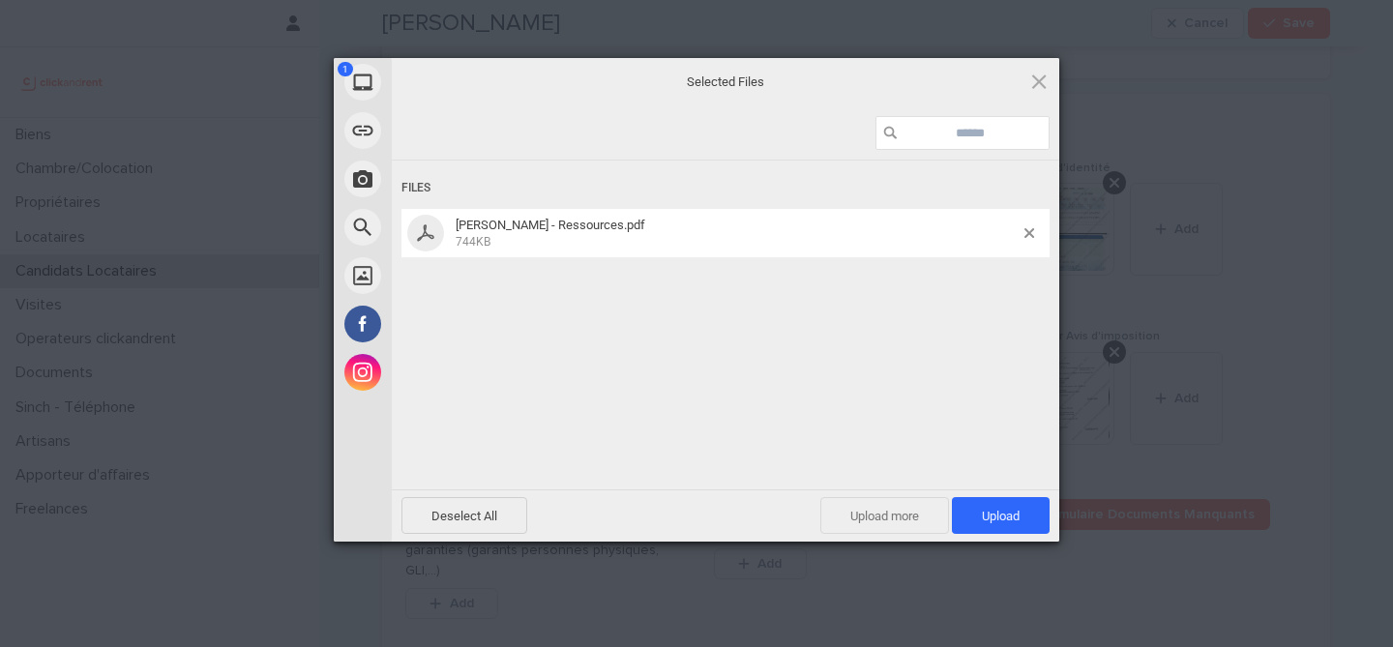
click at [861, 512] on span "Upload more" at bounding box center [885, 515] width 129 height 37
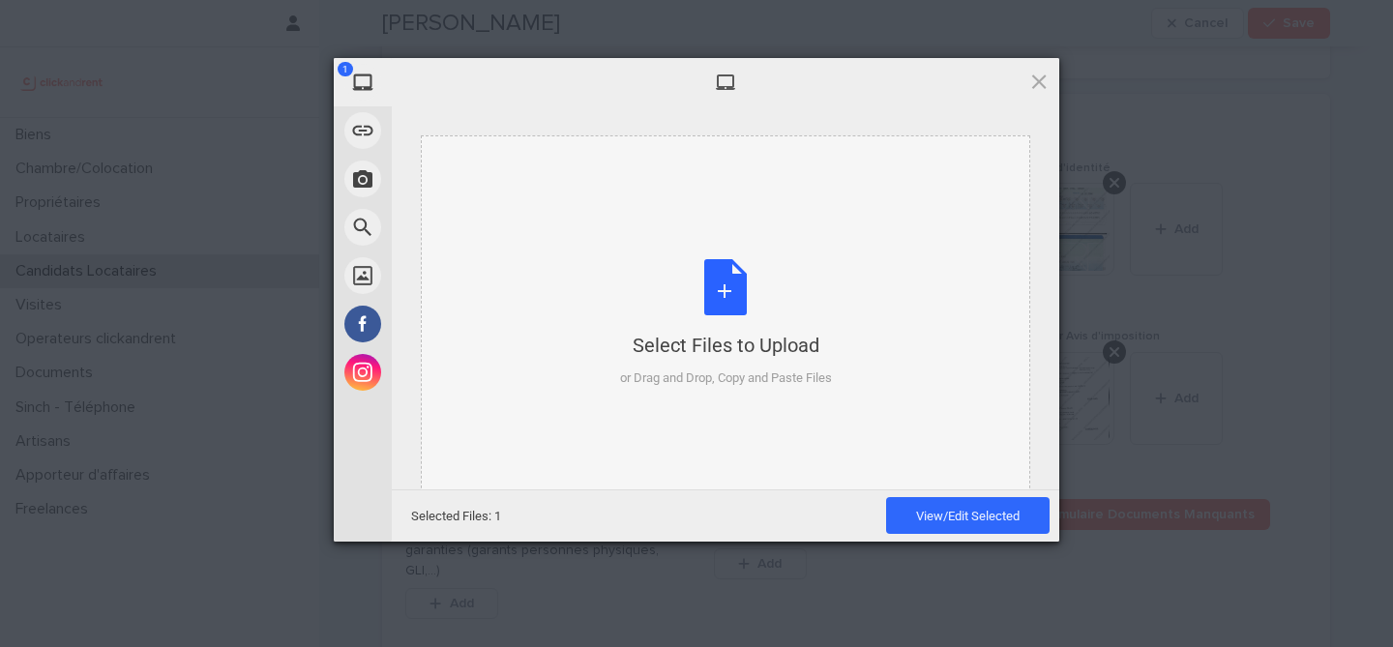
click at [728, 349] on div "Select Files to Upload" at bounding box center [726, 345] width 212 height 27
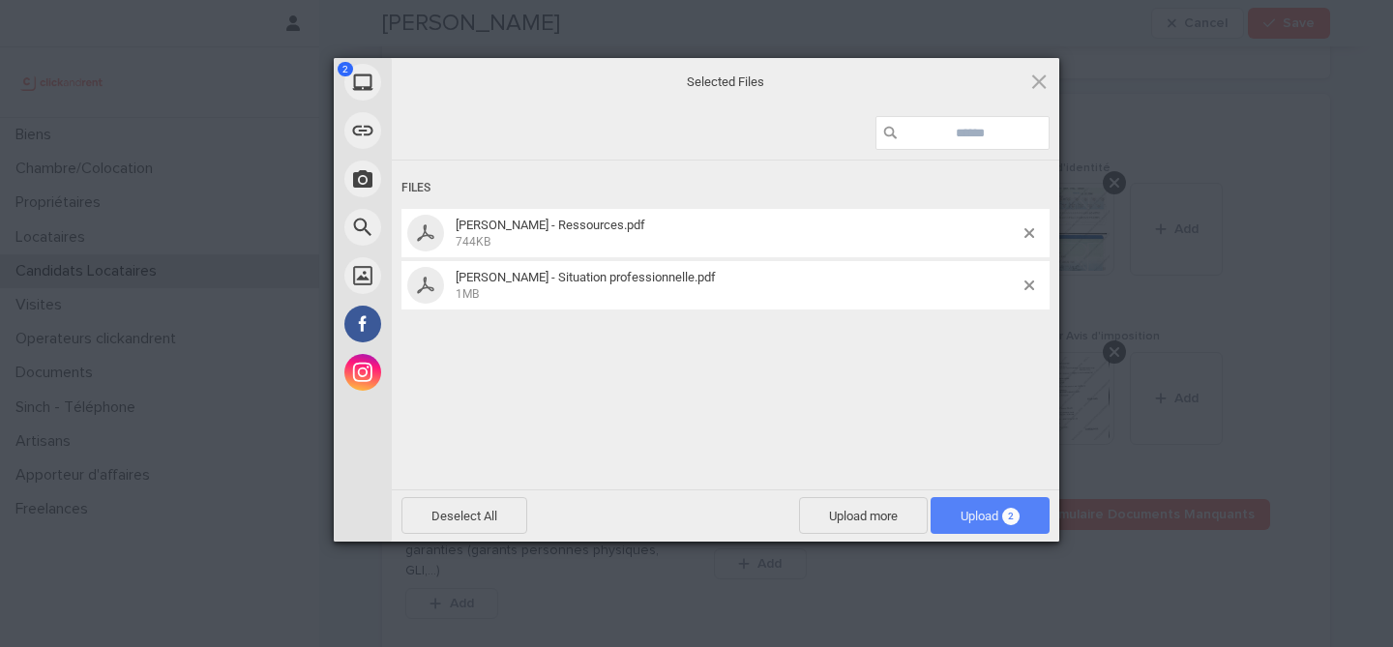
click at [990, 519] on span "Upload 2" at bounding box center [990, 516] width 59 height 15
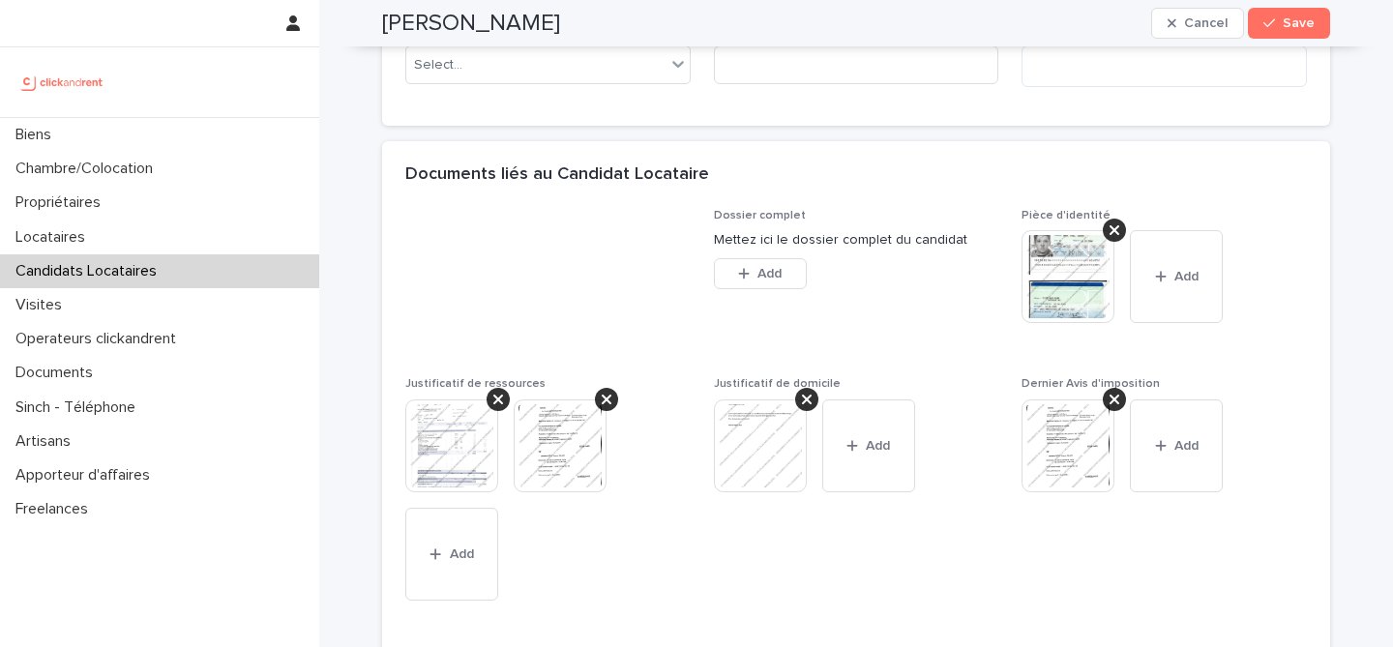
scroll to position [1330, 0]
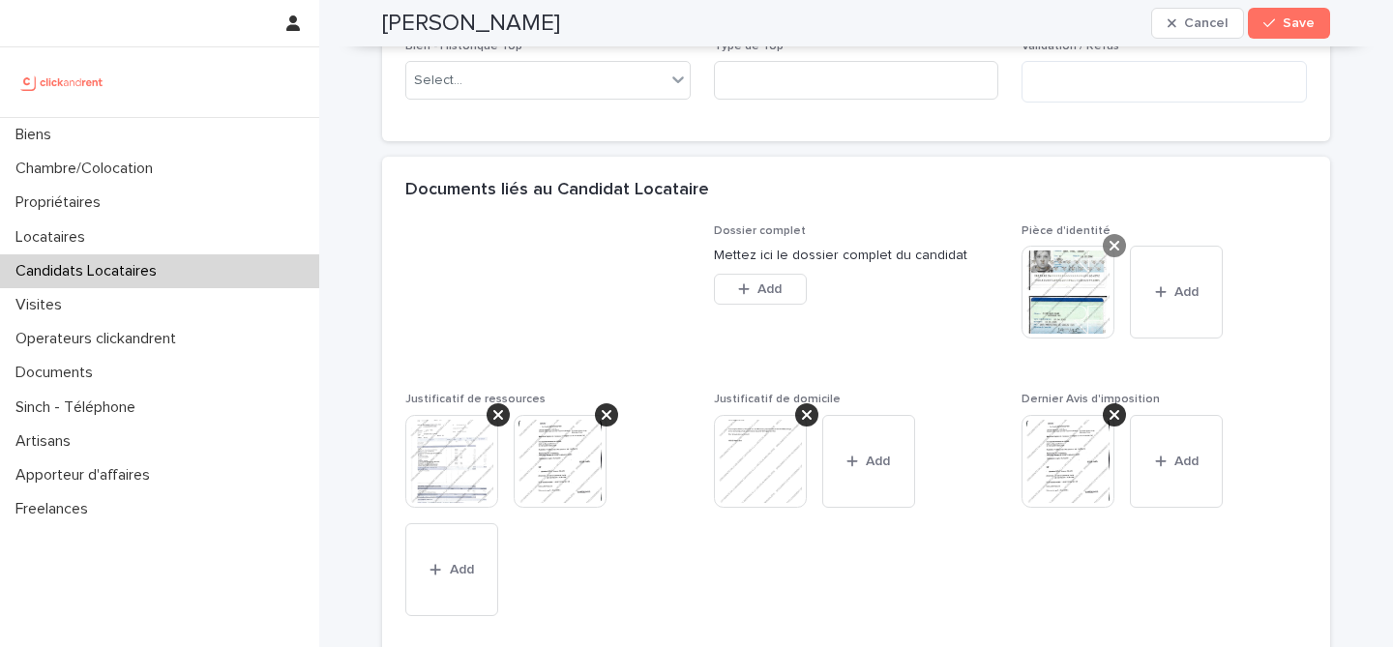
click at [1120, 254] on icon at bounding box center [1115, 245] width 10 height 15
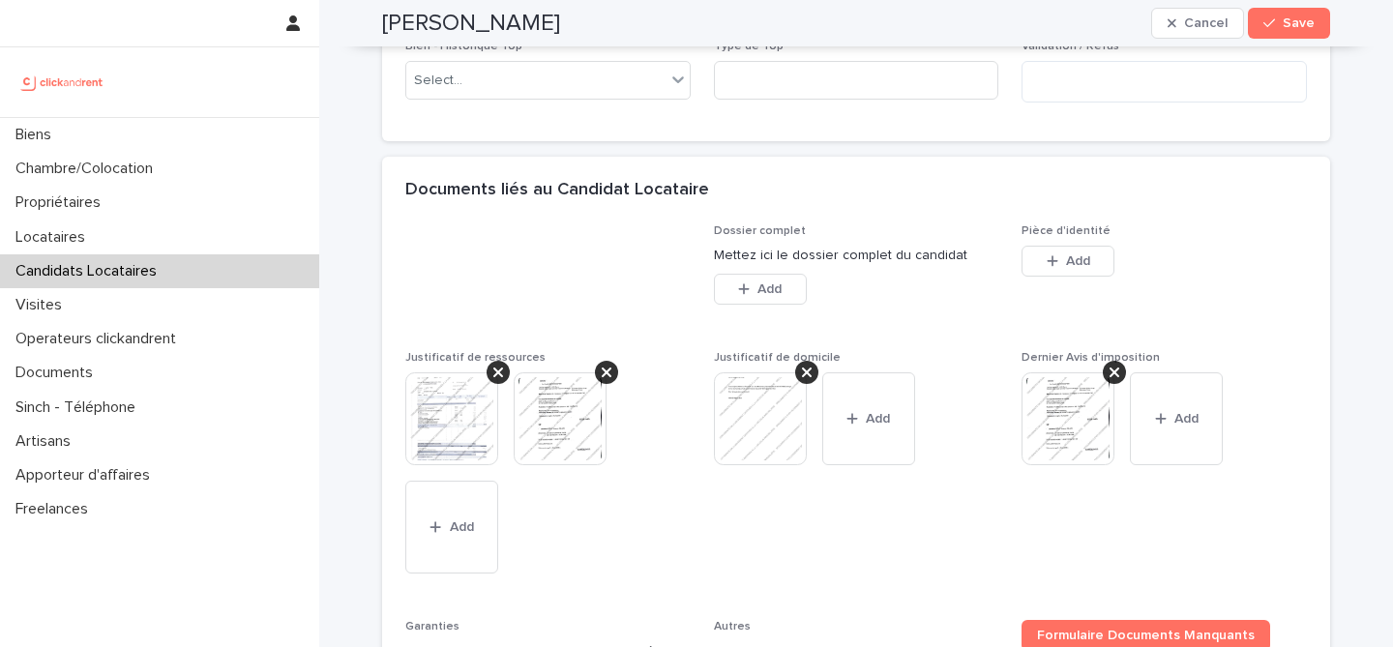
click at [1087, 277] on button "Add" at bounding box center [1068, 261] width 93 height 31
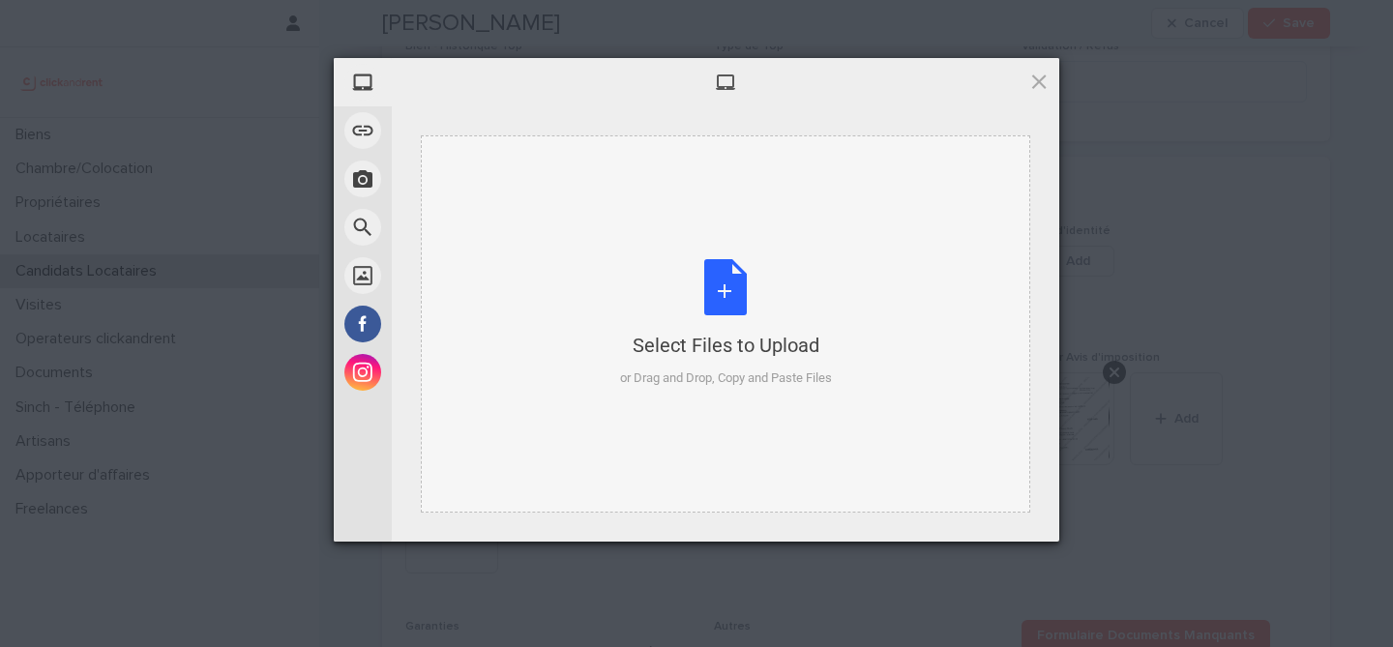
click at [664, 281] on div "Select Files to Upload or Drag and Drop, Copy and Paste Files" at bounding box center [726, 323] width 212 height 129
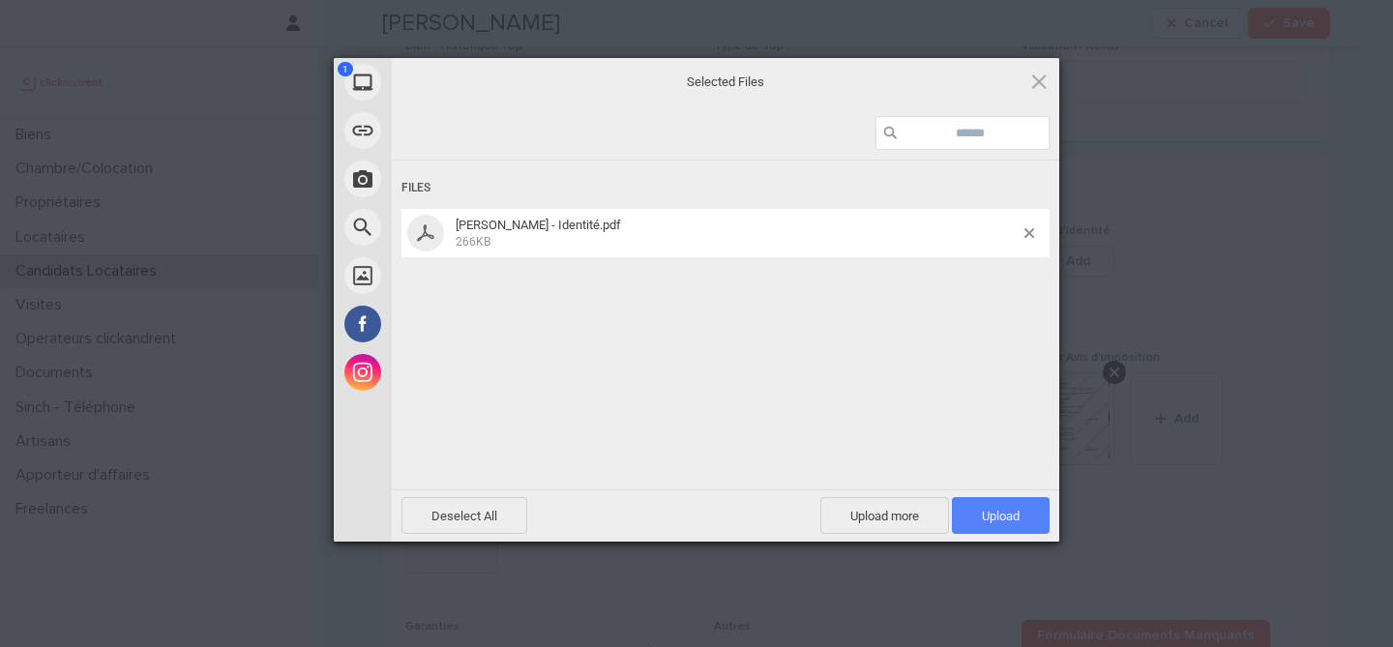
click at [1003, 507] on span "Upload 1" at bounding box center [1001, 515] width 98 height 37
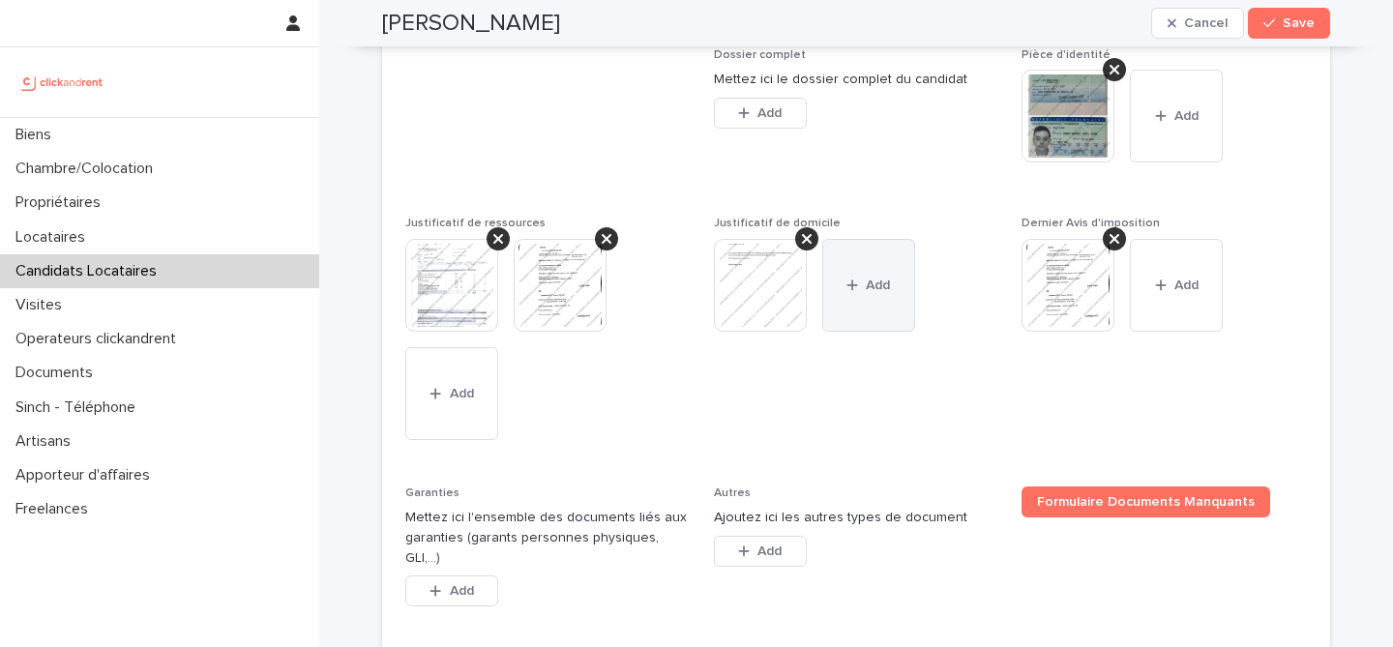
scroll to position [1557, 0]
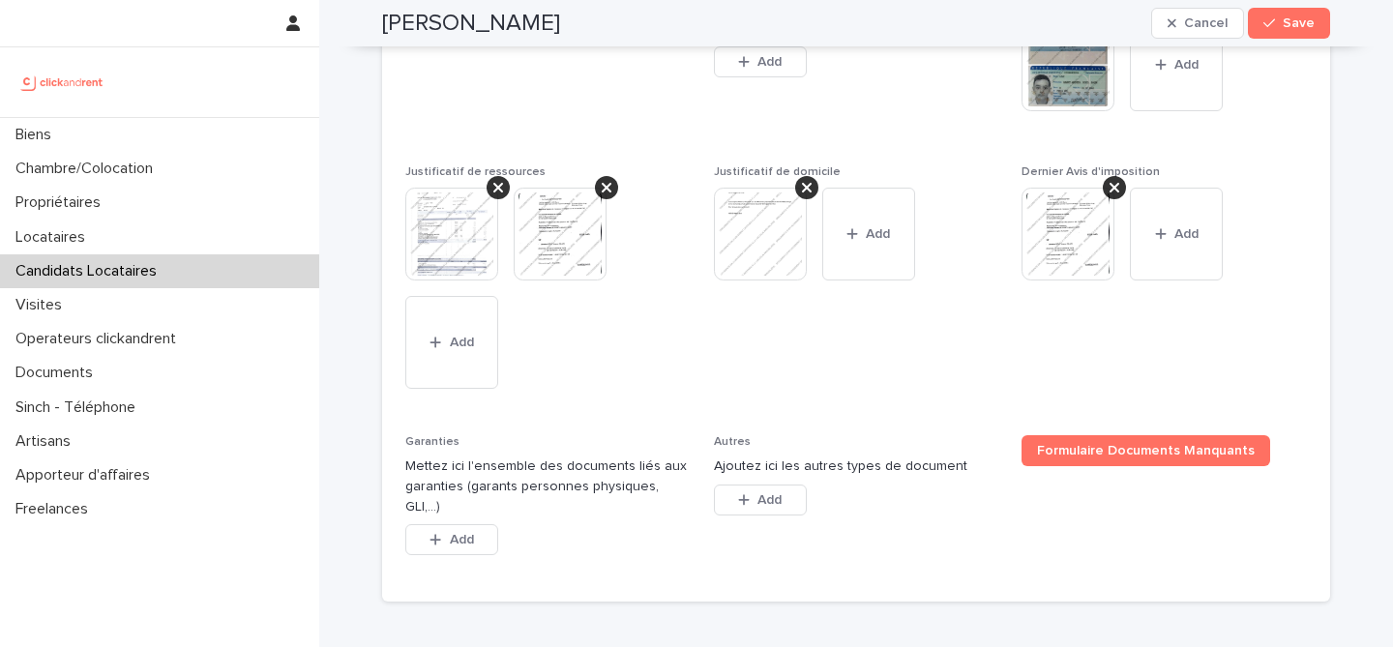
click at [453, 563] on div "Add" at bounding box center [451, 543] width 93 height 39
click at [463, 547] on span "Add" at bounding box center [462, 540] width 24 height 14
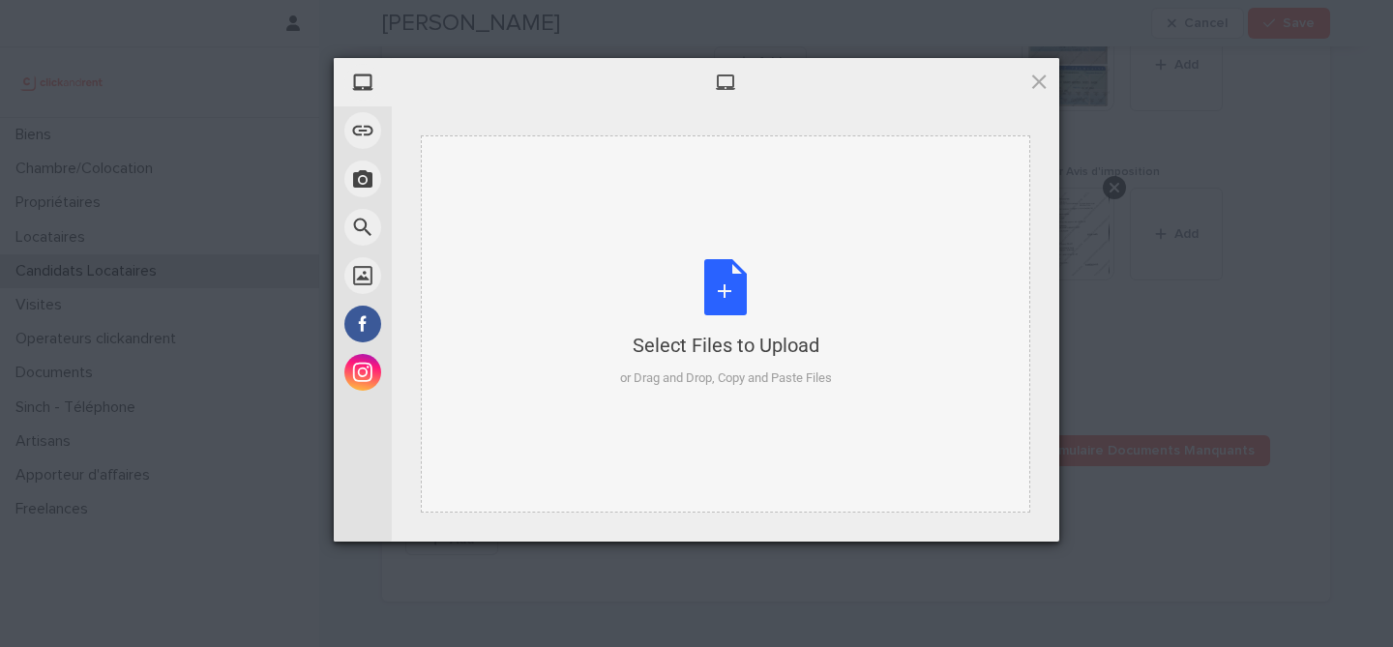
click at [732, 302] on div "Select Files to Upload or Drag and Drop, Copy and Paste Files" at bounding box center [726, 323] width 212 height 129
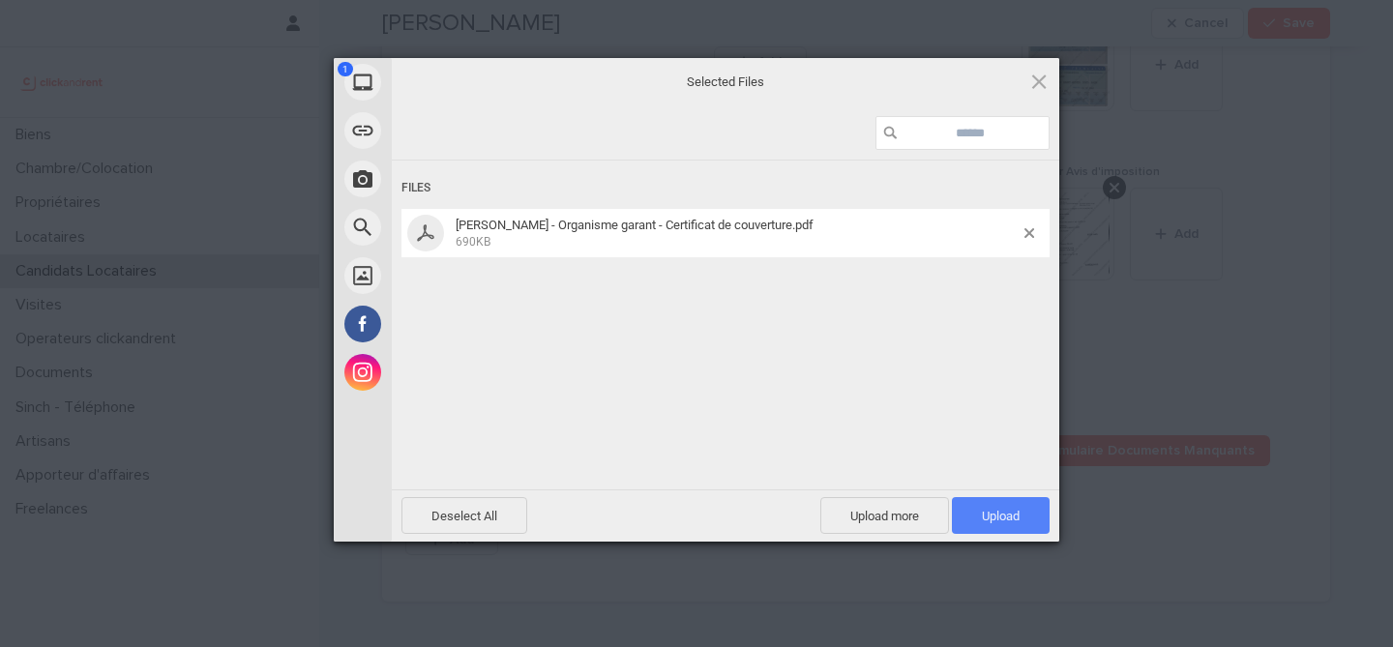
click at [1010, 520] on span "Upload 1" at bounding box center [1001, 516] width 38 height 15
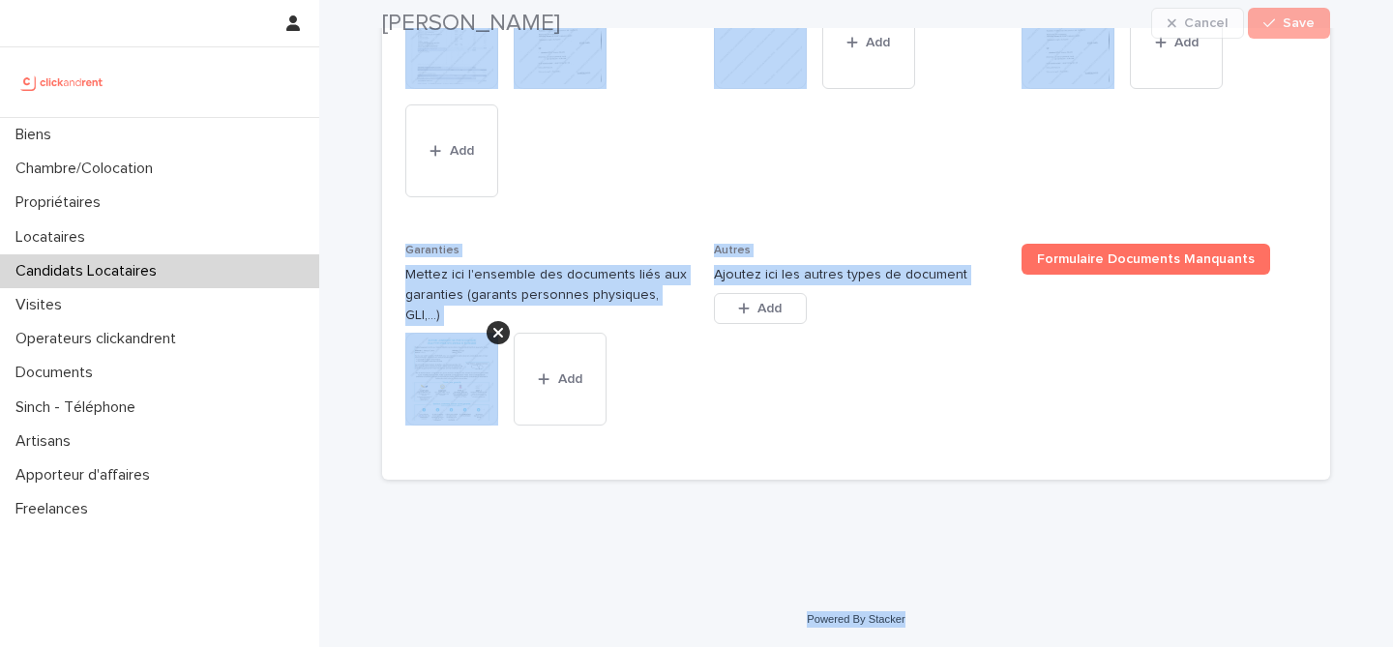
scroll to position [1764, 0]
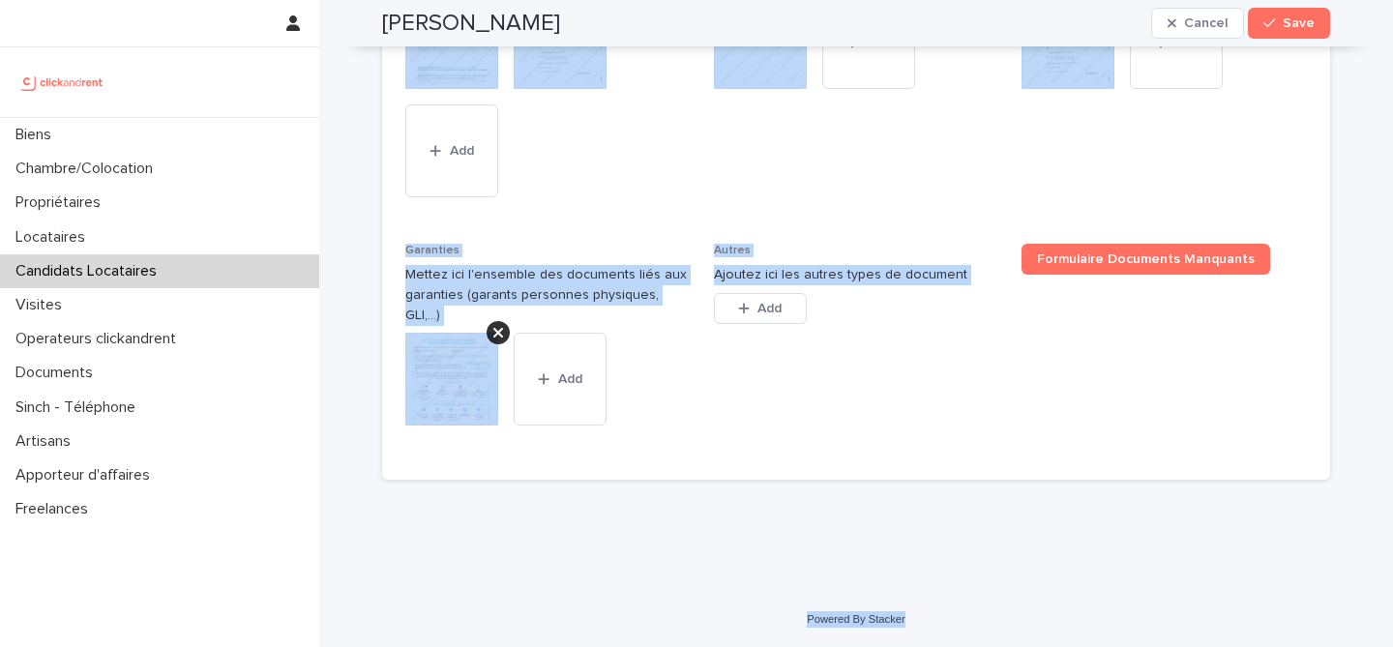
drag, startPoint x: 387, startPoint y: 65, endPoint x: 951, endPoint y: 625, distance: 795.1
copy div "Amaury-quentin Levy Cancel Save Sorry, there was an error saving your record. P…"
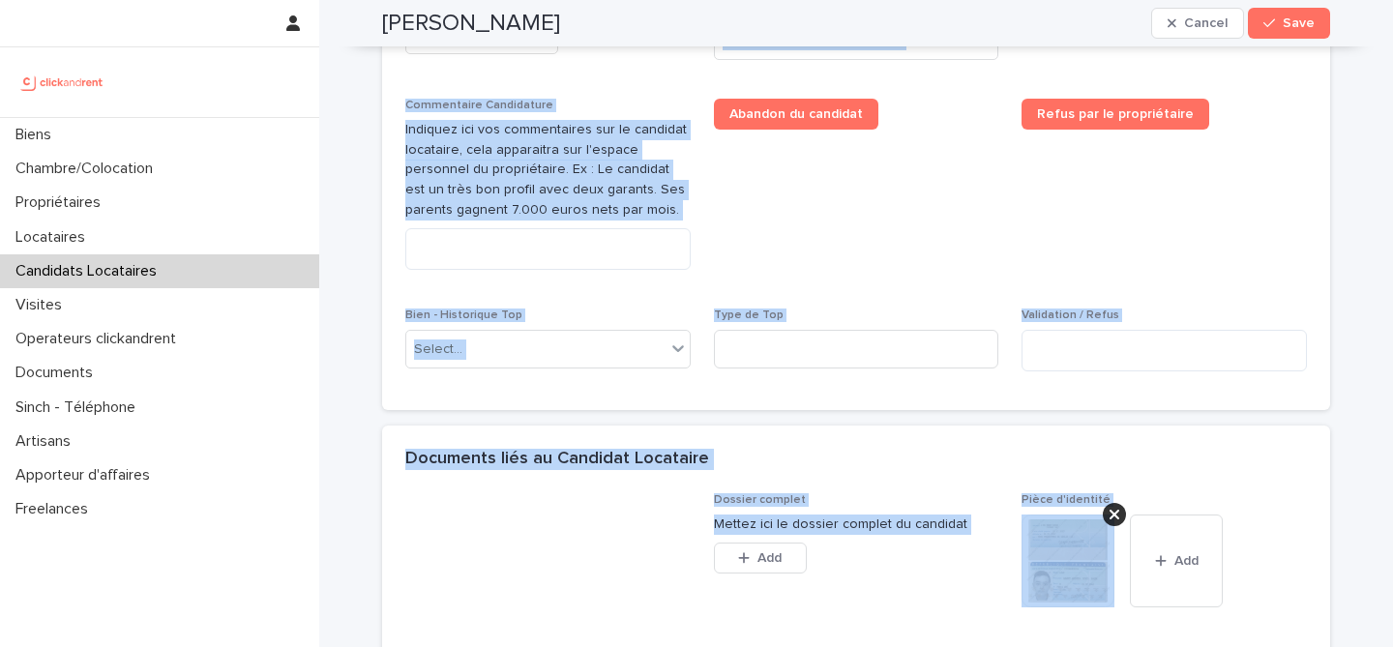
scroll to position [998, 0]
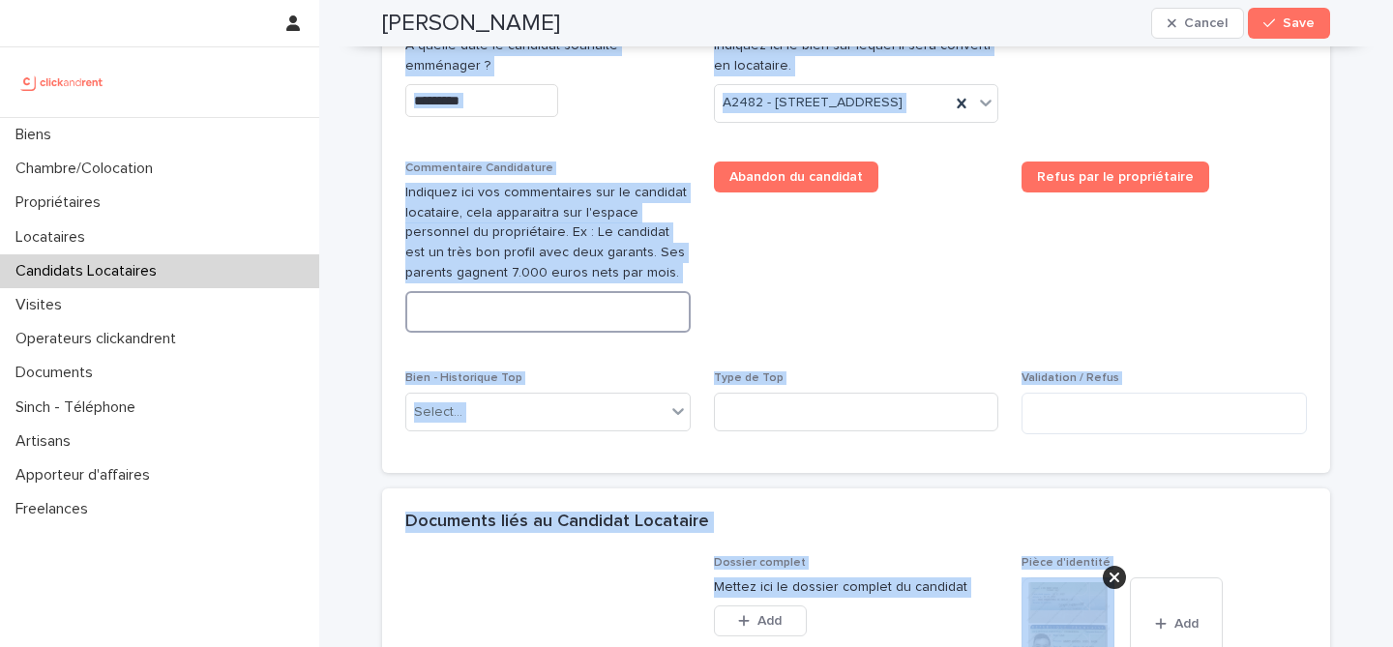
click at [626, 333] on textarea at bounding box center [547, 312] width 285 height 42
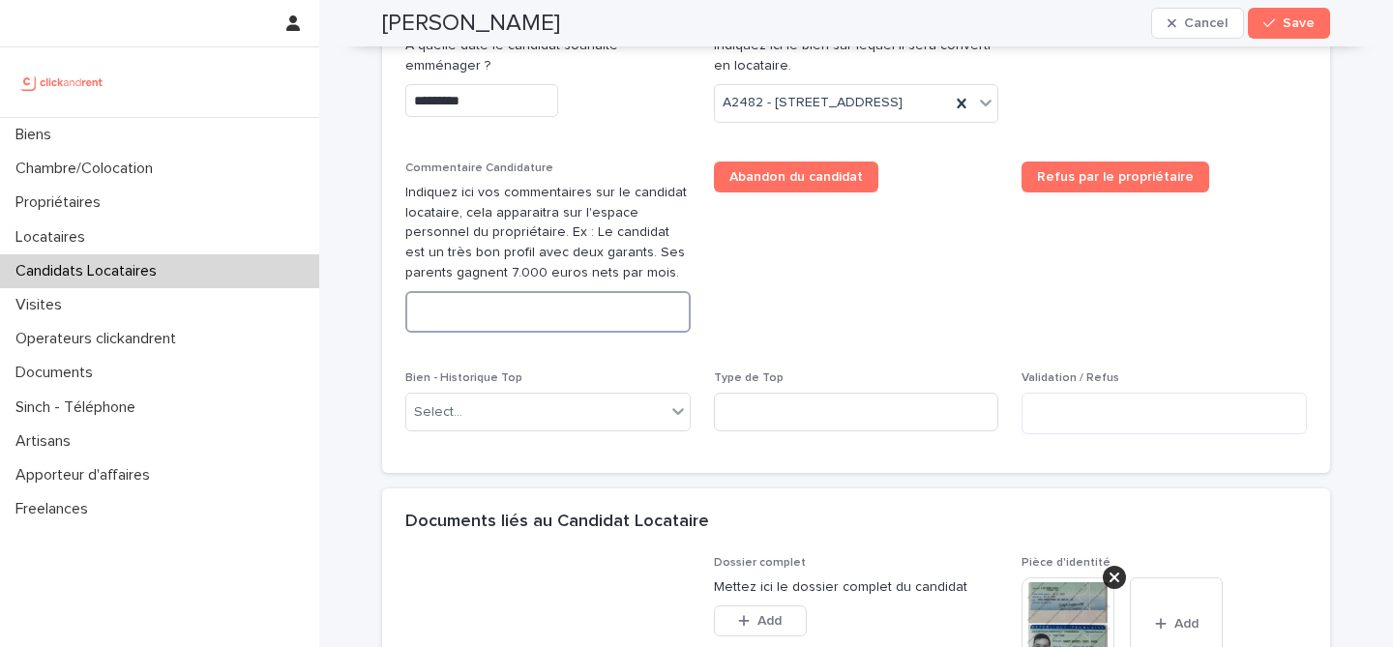
paste textarea "**********"
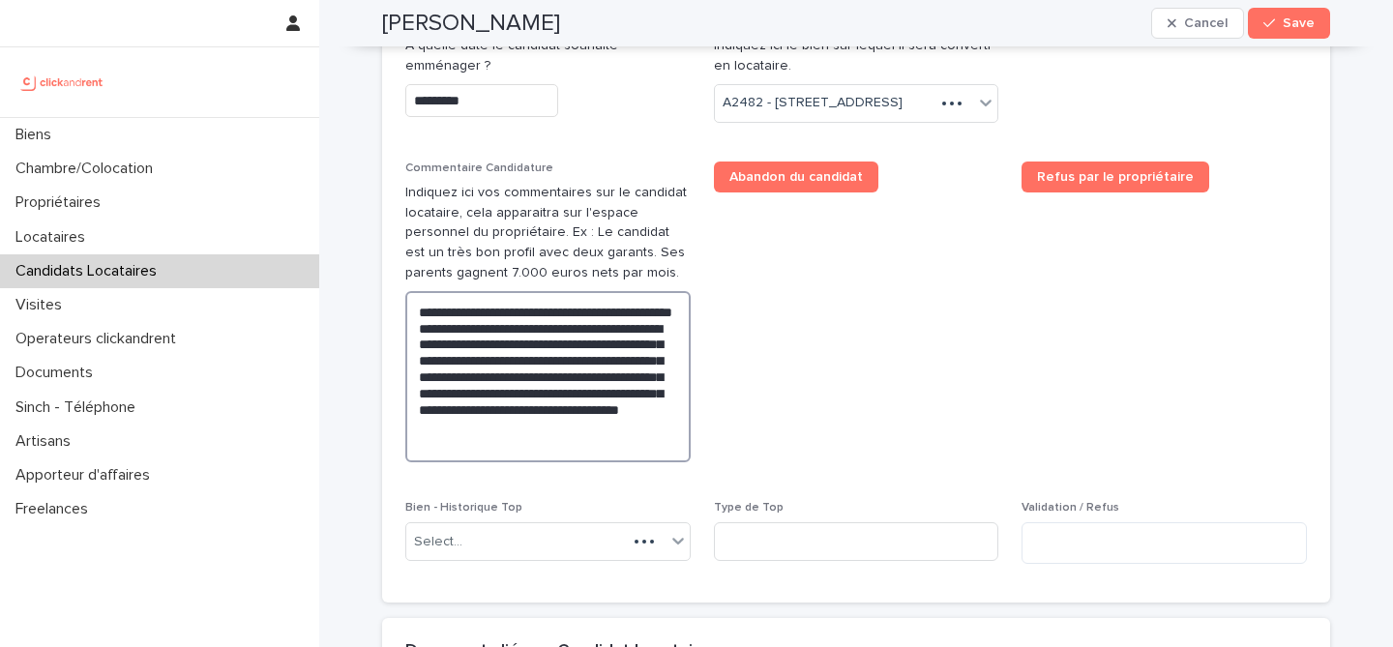
type textarea "**********"
click at [812, 362] on span "Abandon du candidat" at bounding box center [856, 320] width 285 height 316
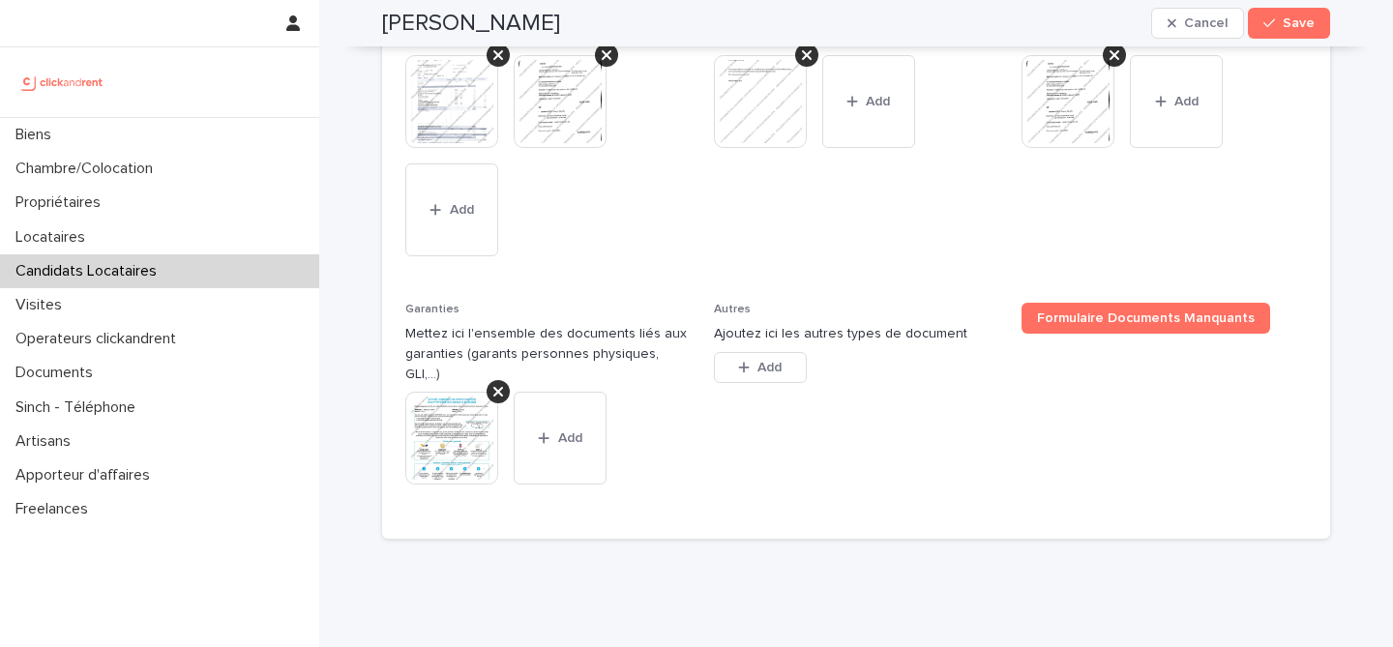
scroll to position [1825, 0]
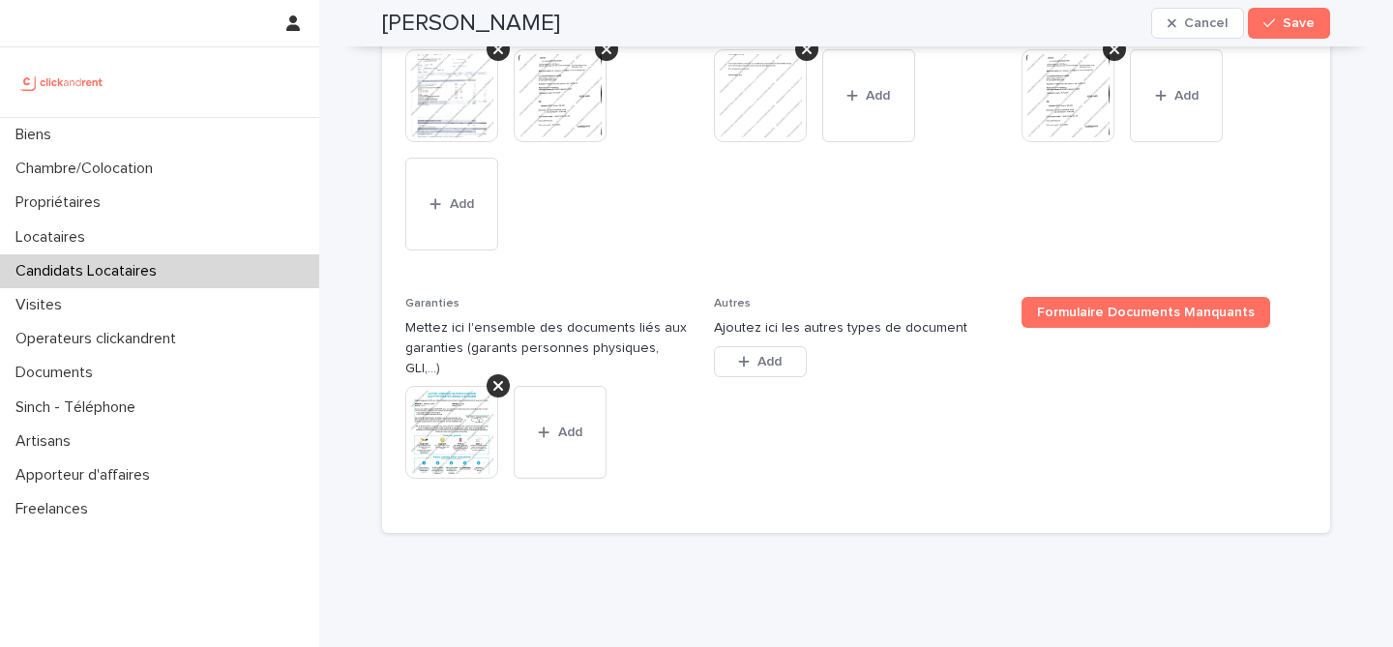
click at [443, 454] on img at bounding box center [451, 432] width 93 height 93
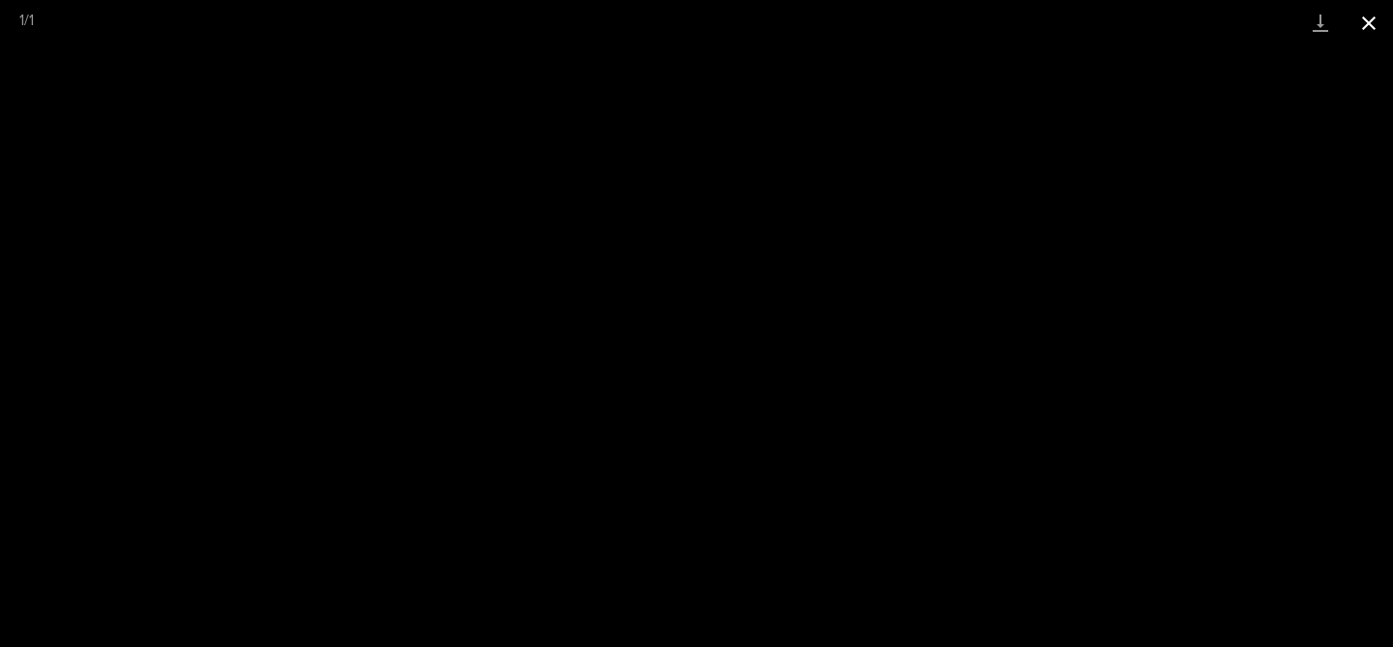
click at [1379, 10] on button "Close gallery" at bounding box center [1369, 22] width 48 height 45
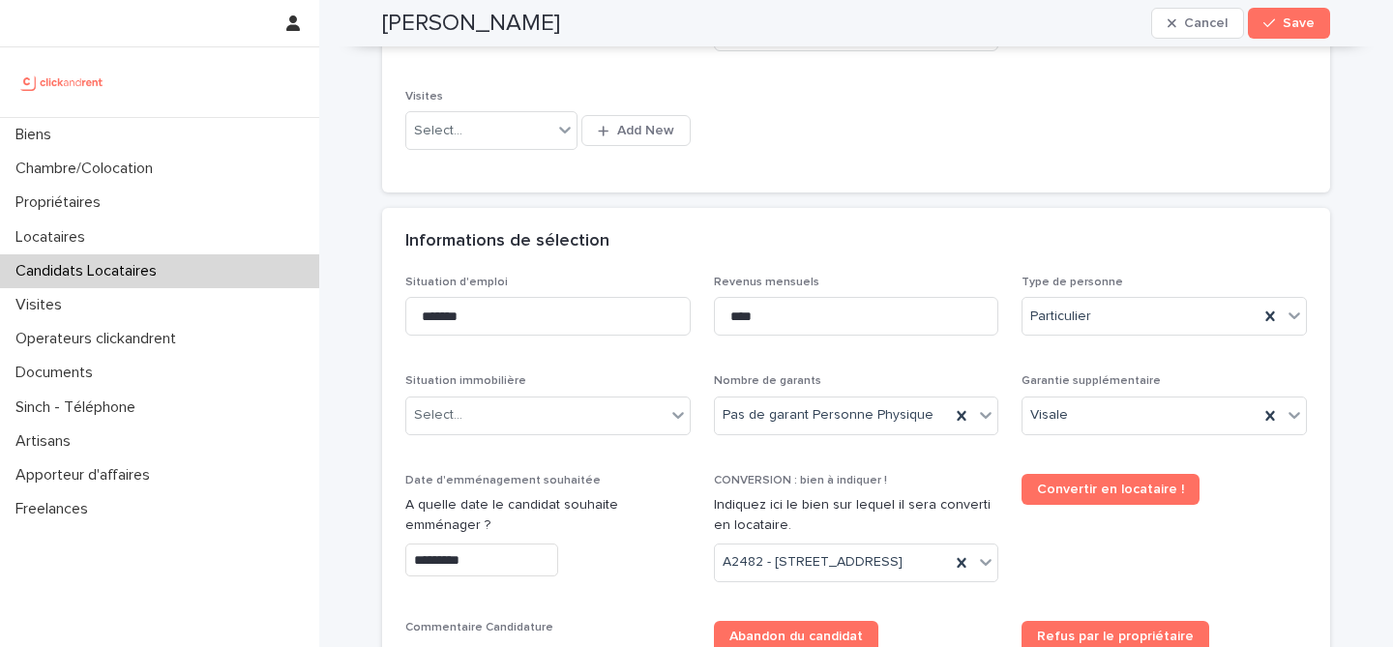
scroll to position [555, 0]
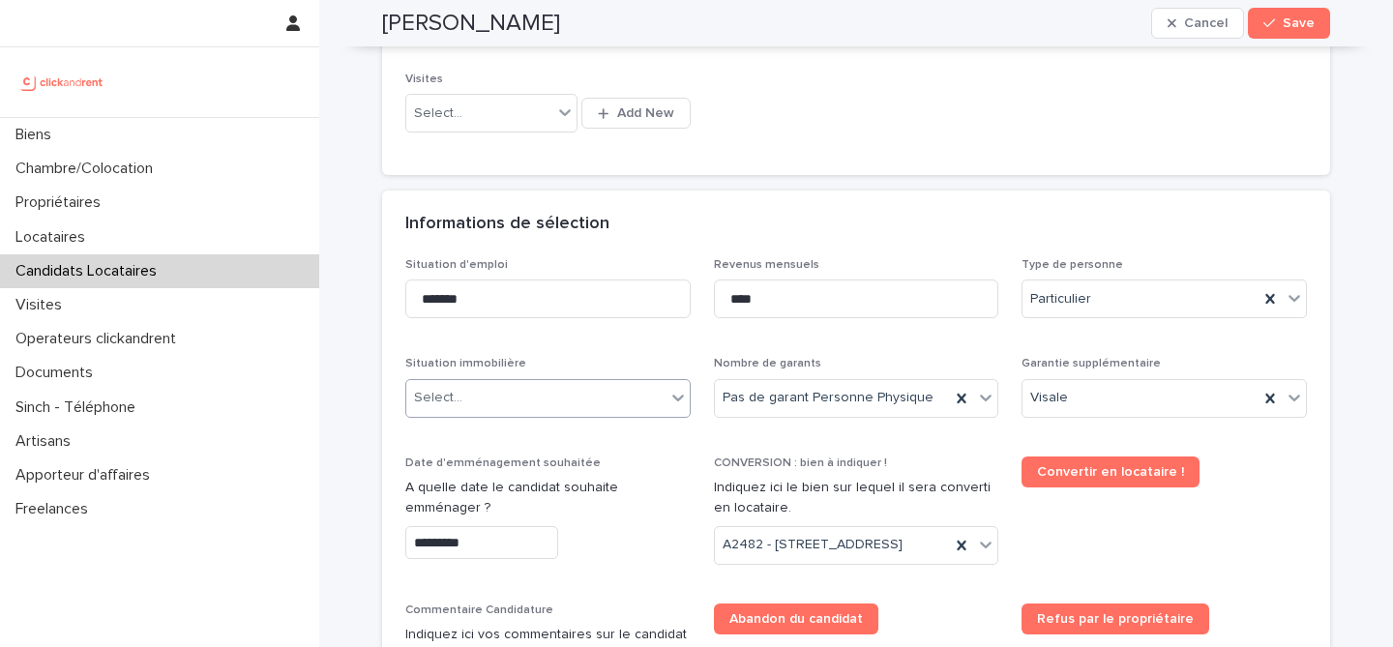
click at [628, 401] on div "Select..." at bounding box center [535, 398] width 259 height 32
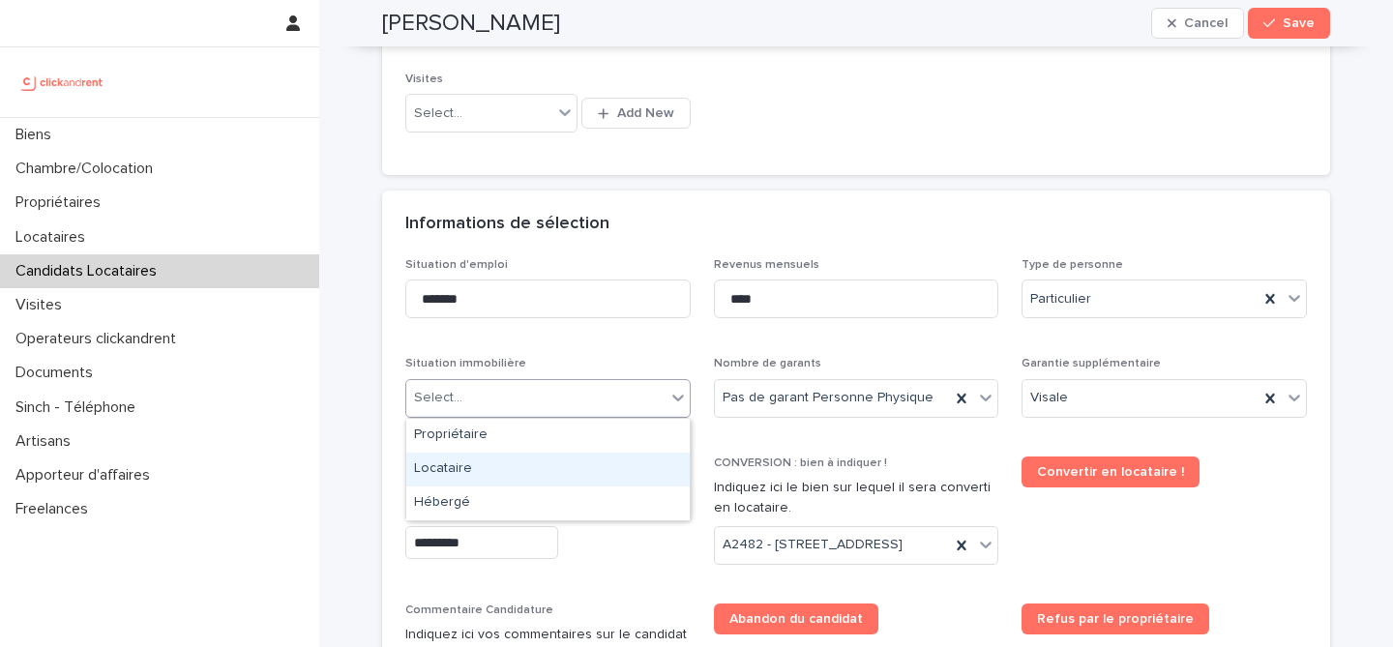
click at [571, 467] on div "Locataire" at bounding box center [548, 470] width 284 height 34
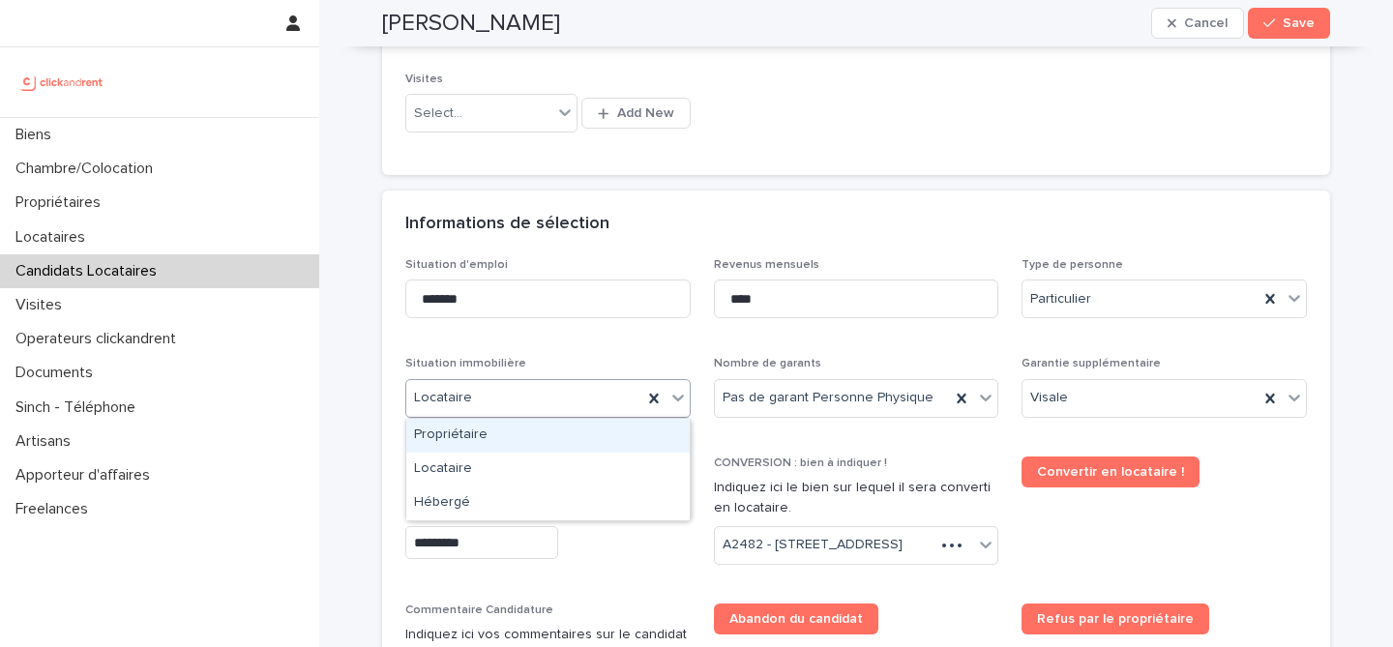
click at [543, 399] on div "Locataire" at bounding box center [524, 398] width 236 height 32
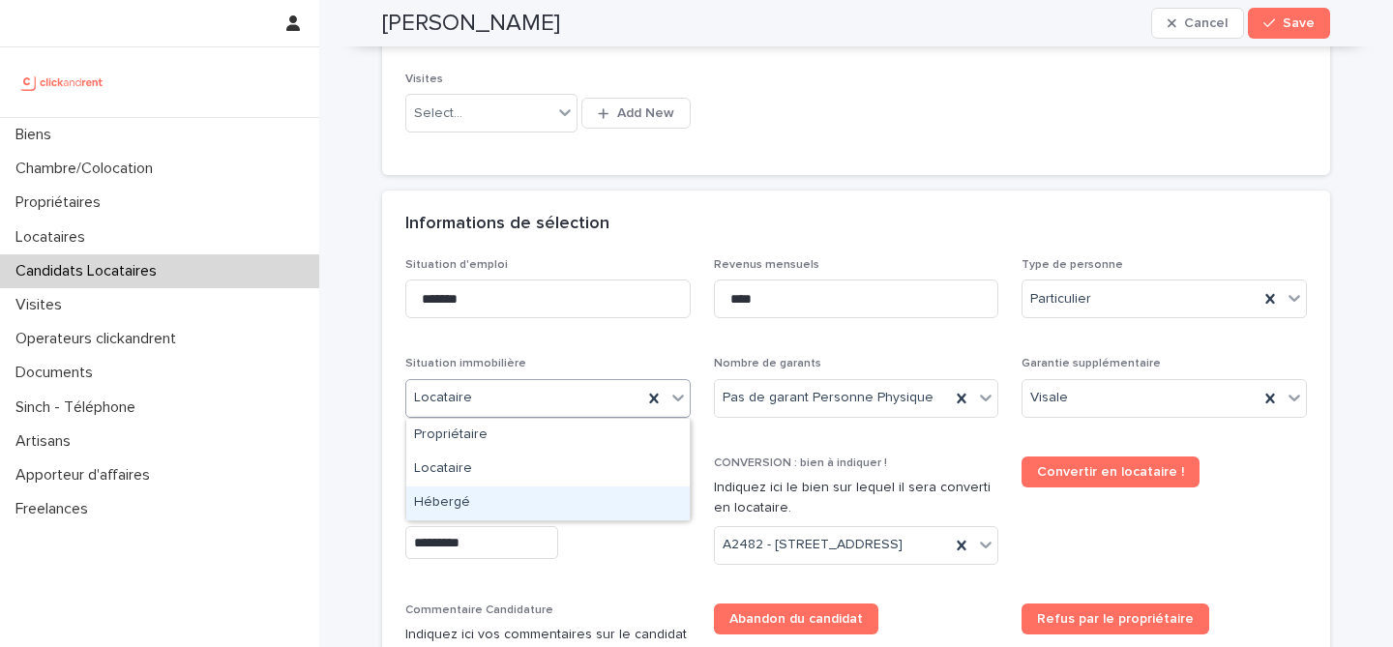
click at [516, 499] on div "Hébergé" at bounding box center [548, 504] width 284 height 34
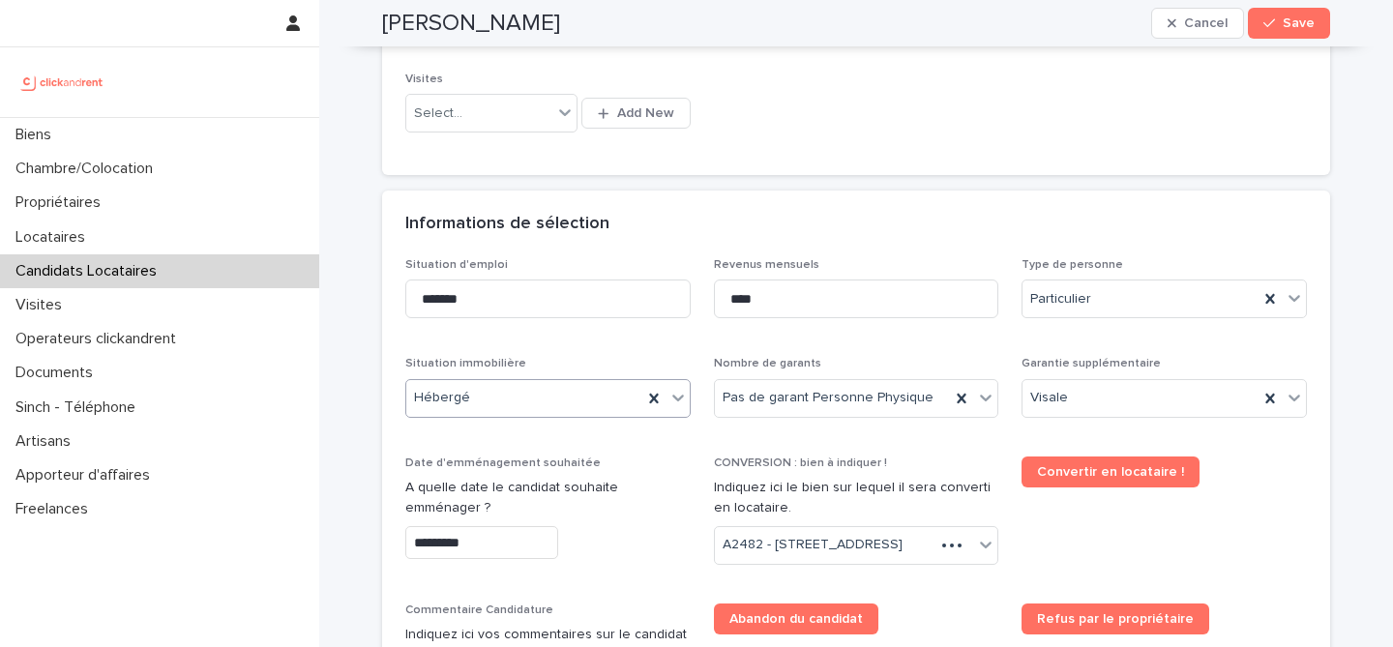
click at [554, 15] on h2 "[PERSON_NAME]" at bounding box center [471, 24] width 178 height 28
copy div "Amaury-quentin Levy Cancel Save"
click at [553, 27] on h2 "[PERSON_NAME]" at bounding box center [471, 24] width 178 height 28
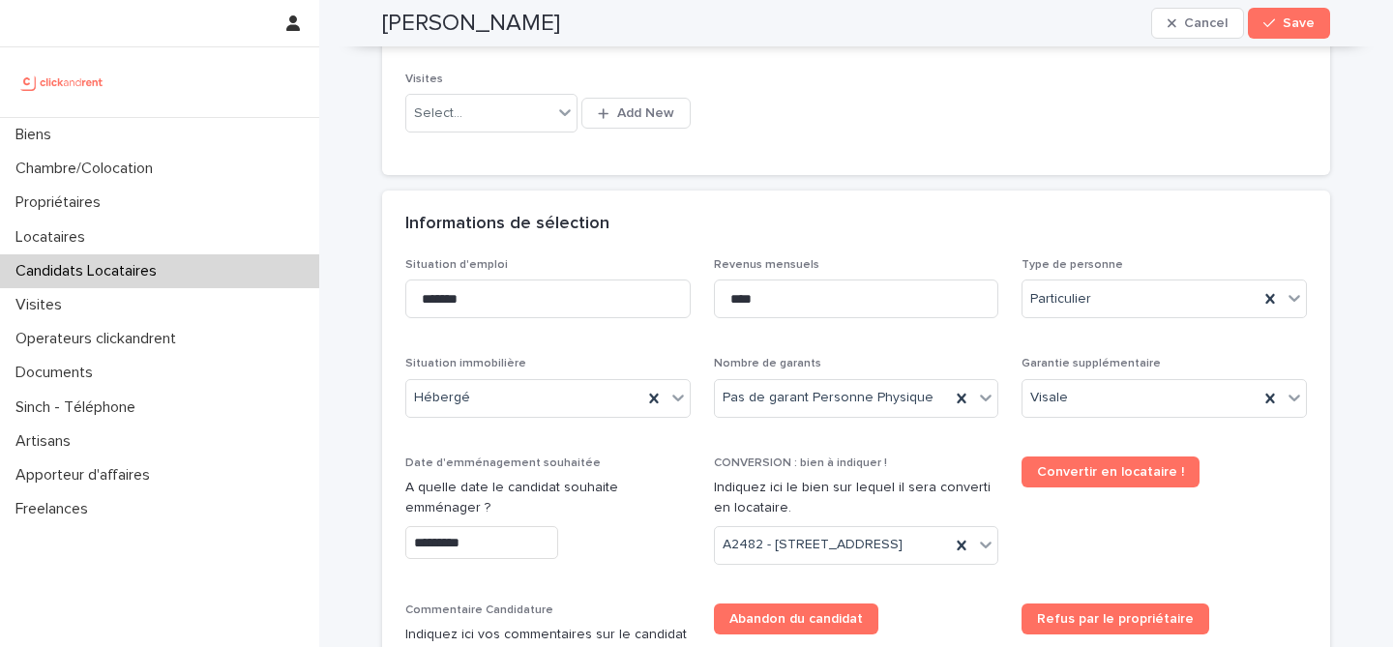
click at [553, 27] on h2 "[PERSON_NAME]" at bounding box center [471, 24] width 178 height 28
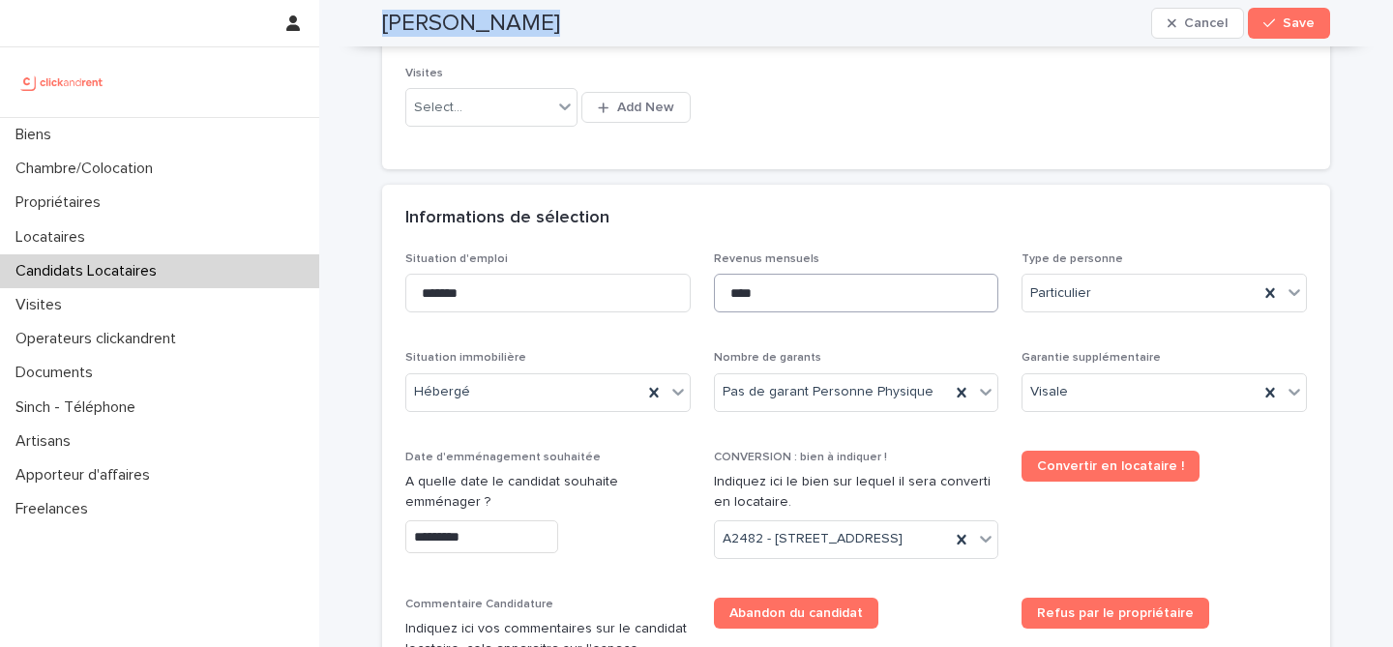
scroll to position [617, 0]
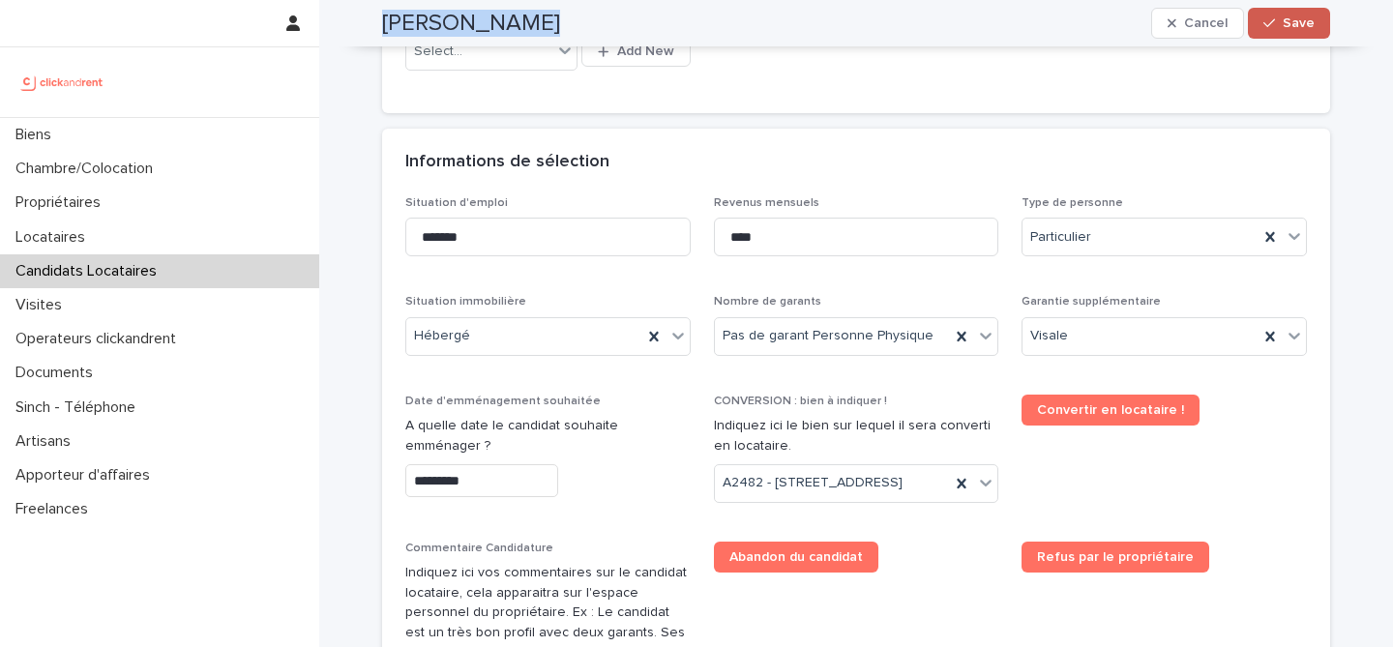
click at [1306, 34] on button "Save" at bounding box center [1289, 23] width 82 height 31
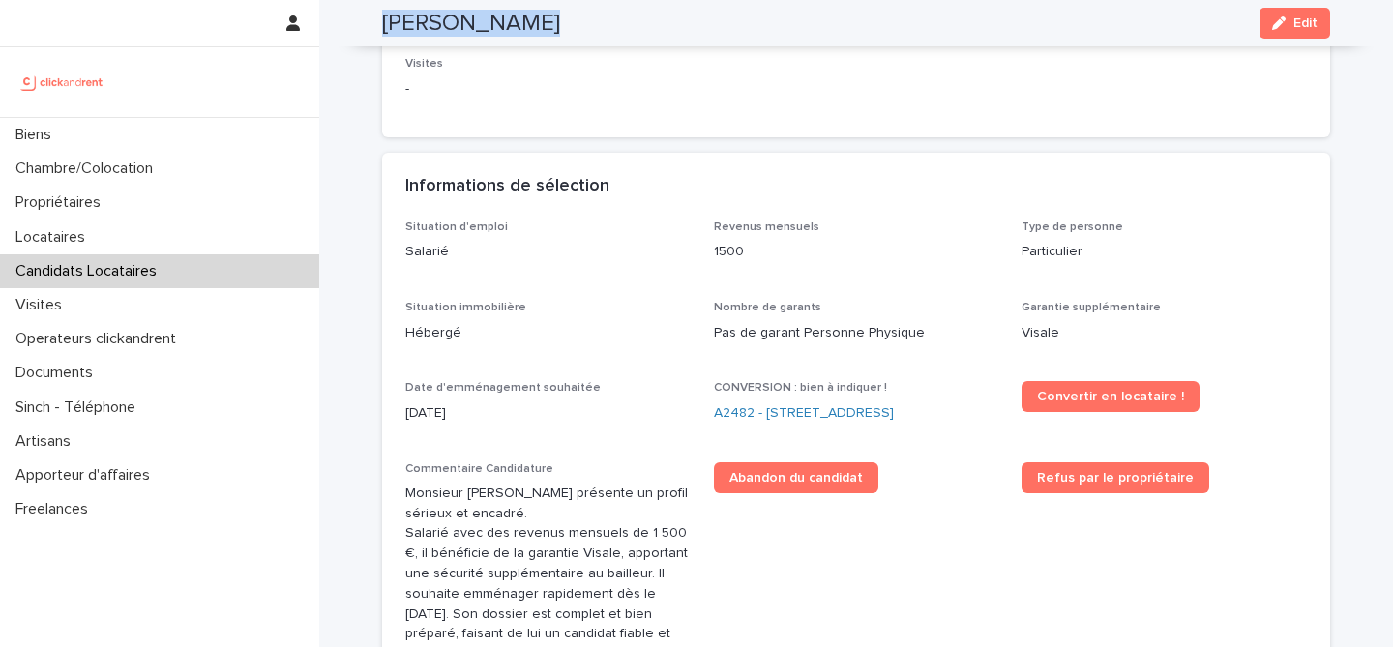
scroll to position [403, 0]
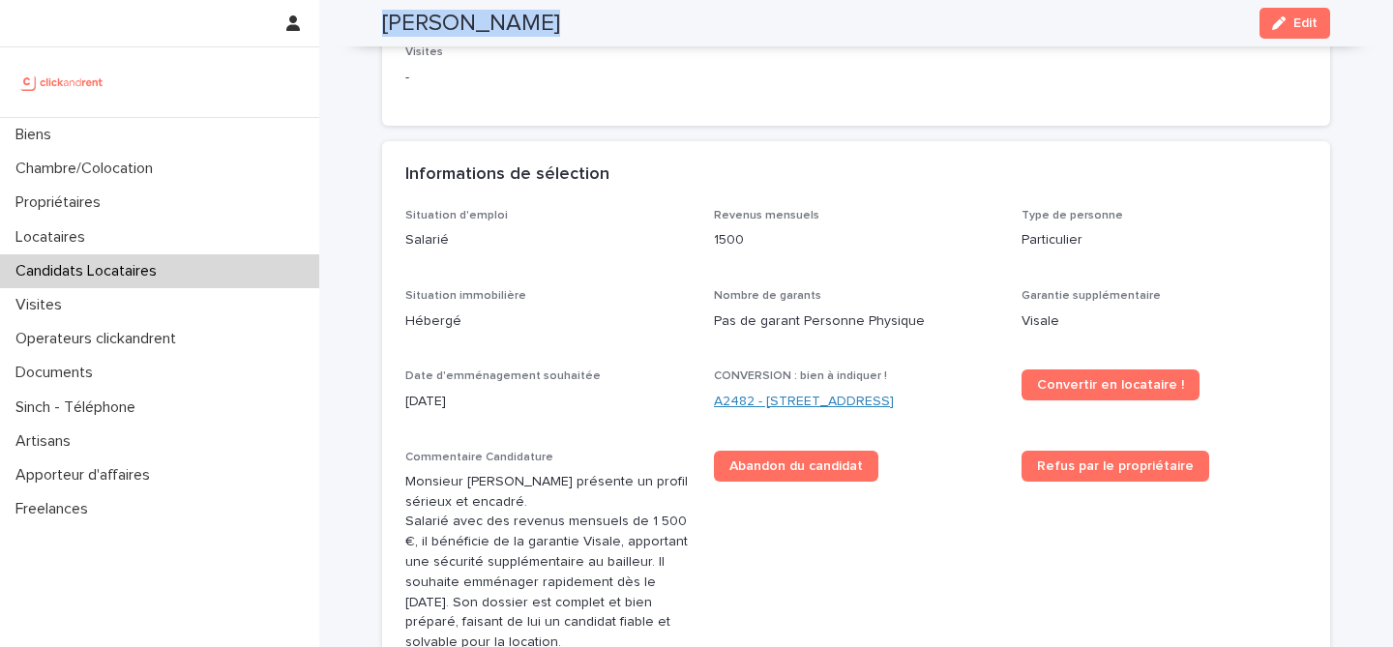
click at [752, 412] on link "A2482 - [STREET_ADDRESS]" at bounding box center [804, 402] width 180 height 20
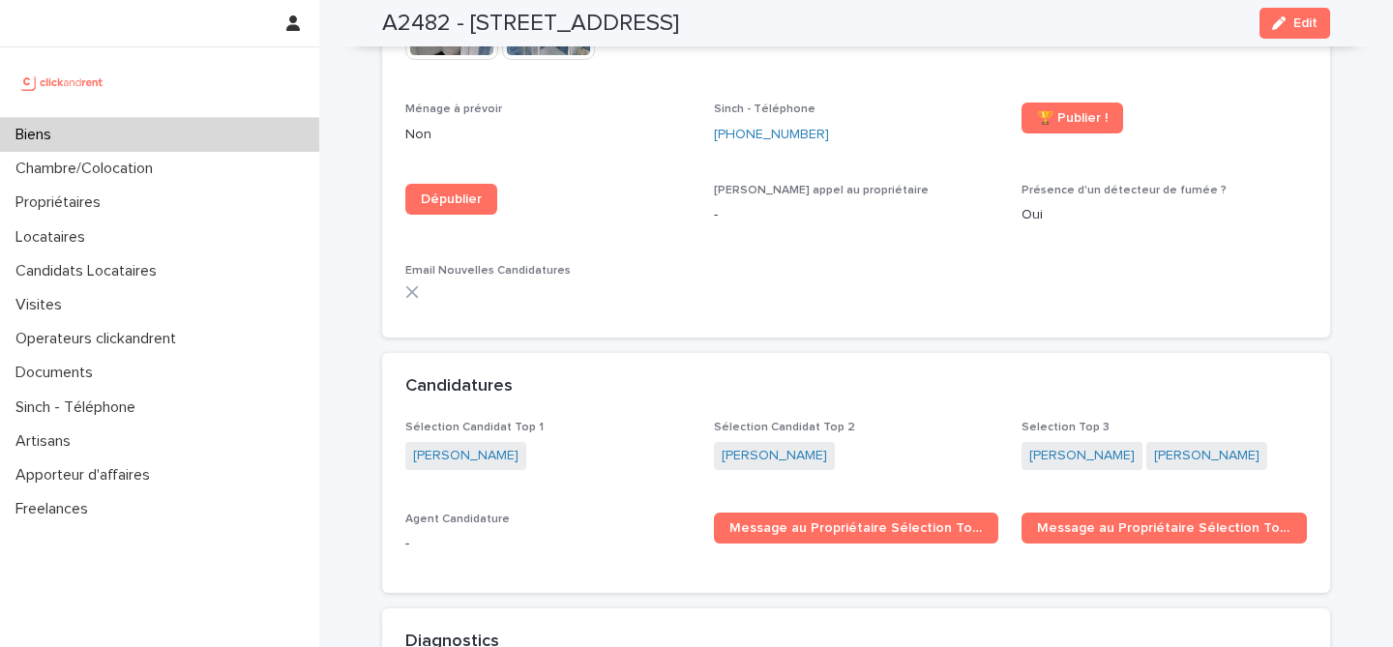
scroll to position [5709, 0]
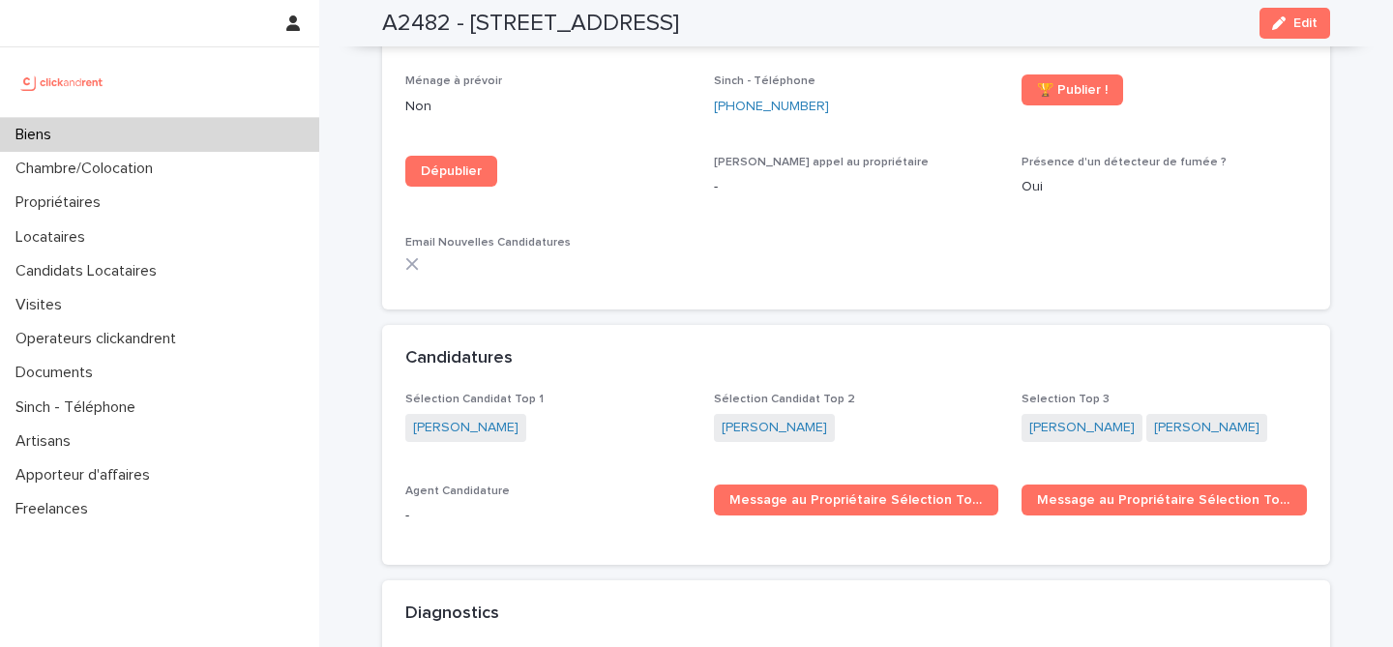
click at [151, 131] on div "Biens" at bounding box center [159, 135] width 319 height 34
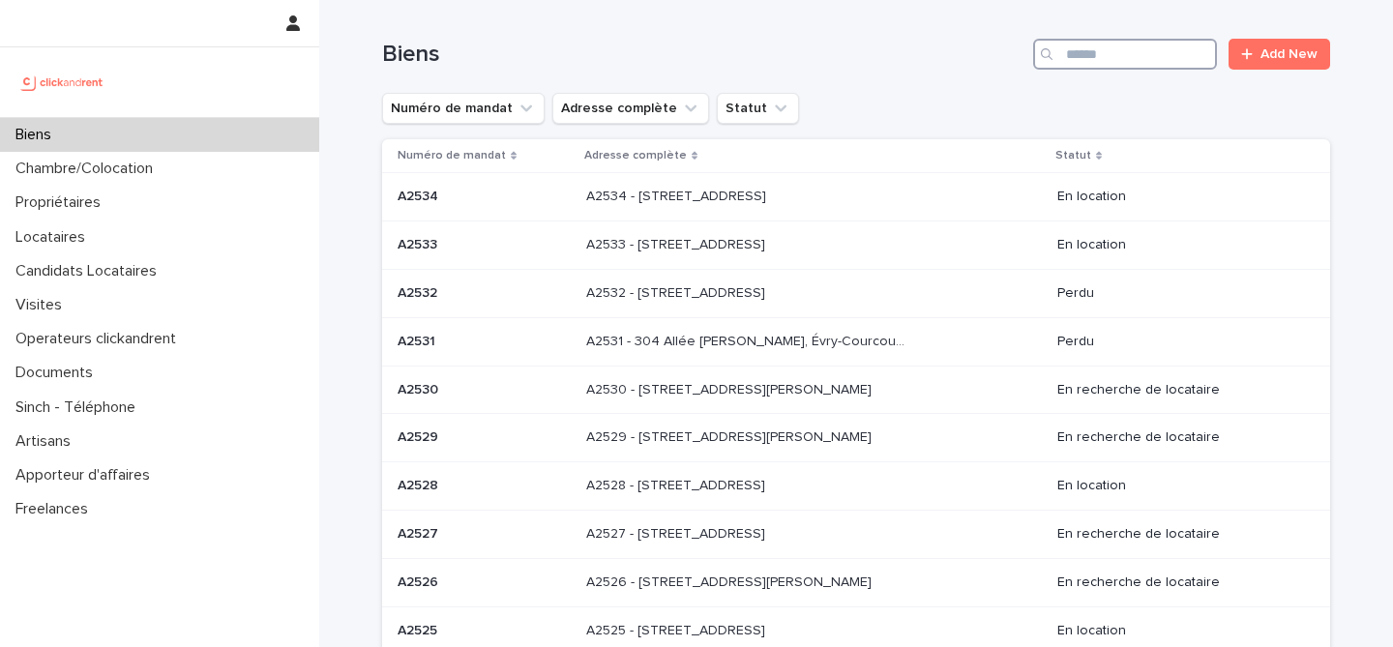
click at [1157, 53] on input "Search" at bounding box center [1125, 54] width 184 height 31
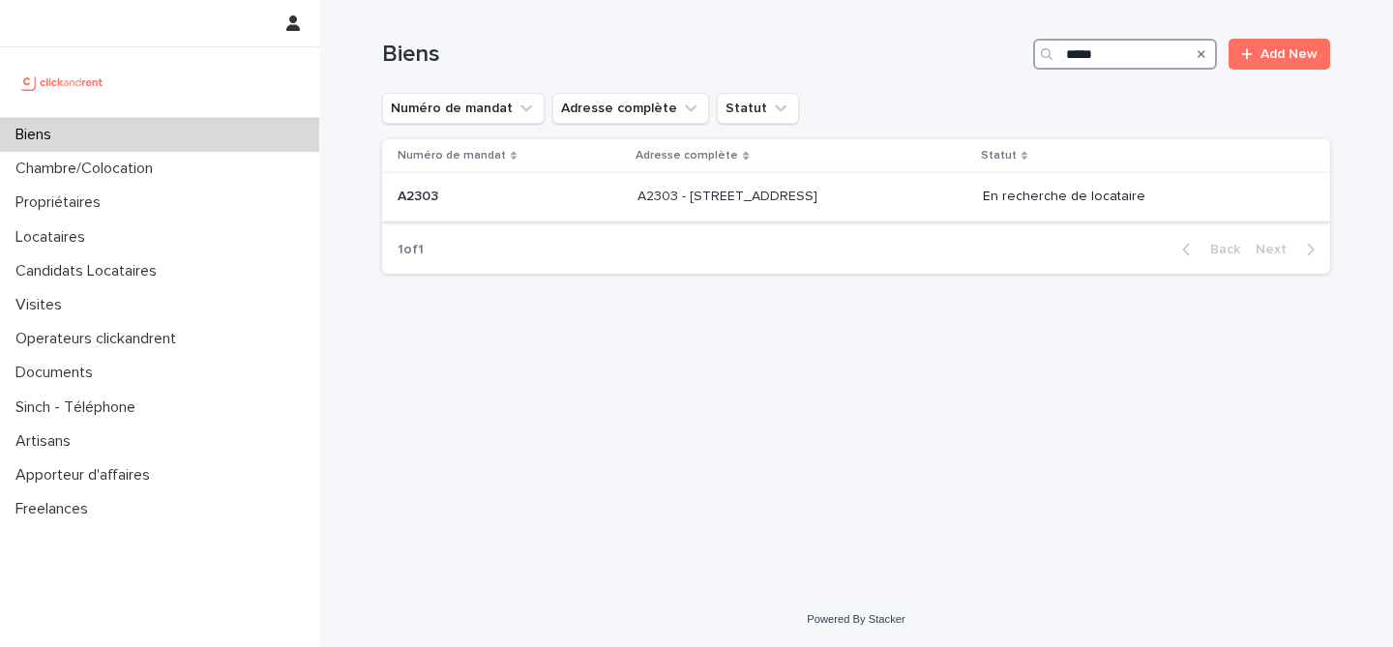
type input "*****"
click at [638, 210] on div "A2303 - 49 rue de la Tranchée, Montreuil 93100 A2303 - 49 rue de la Tranchée, M…" at bounding box center [803, 197] width 330 height 32
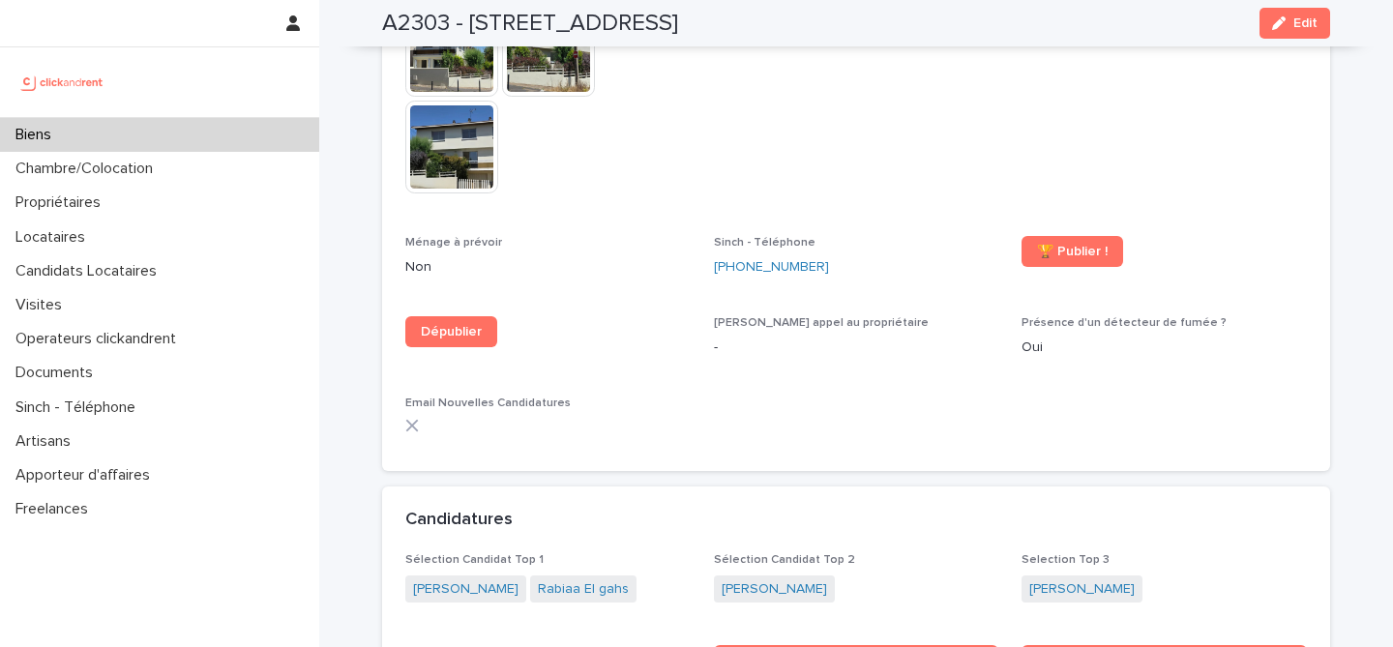
scroll to position [5693, 0]
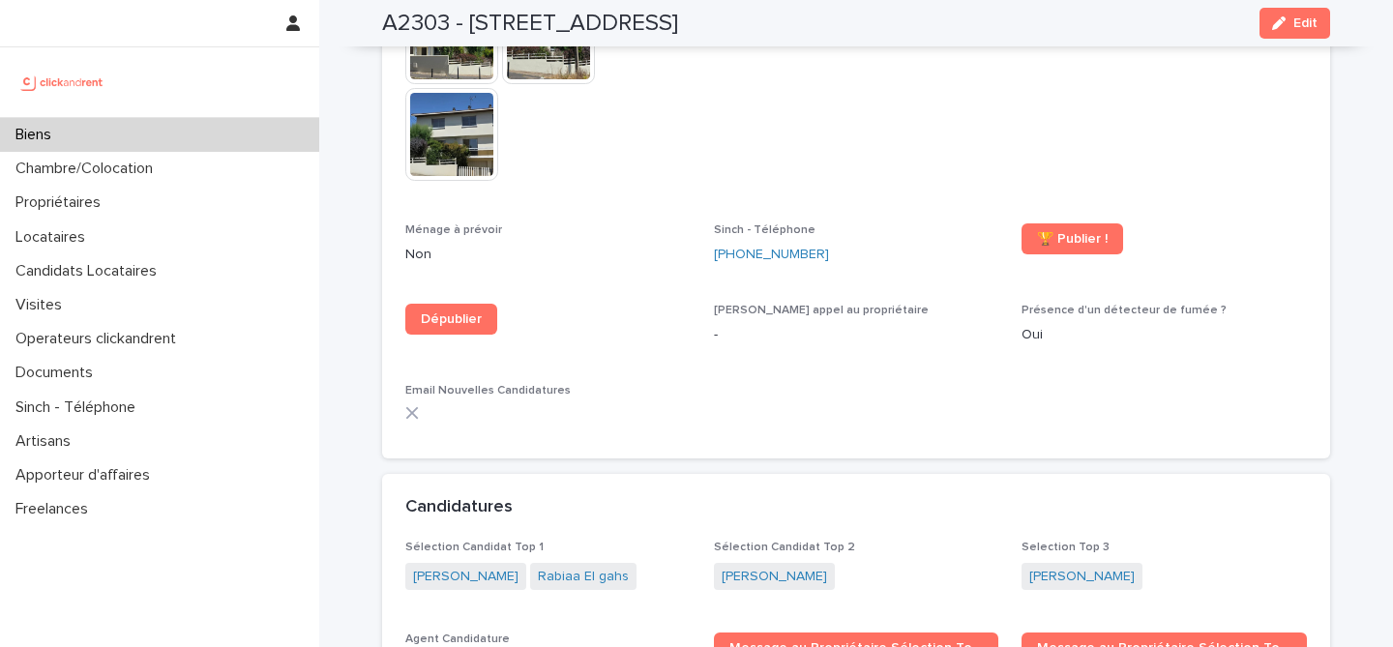
click at [175, 139] on div "Biens" at bounding box center [159, 135] width 319 height 34
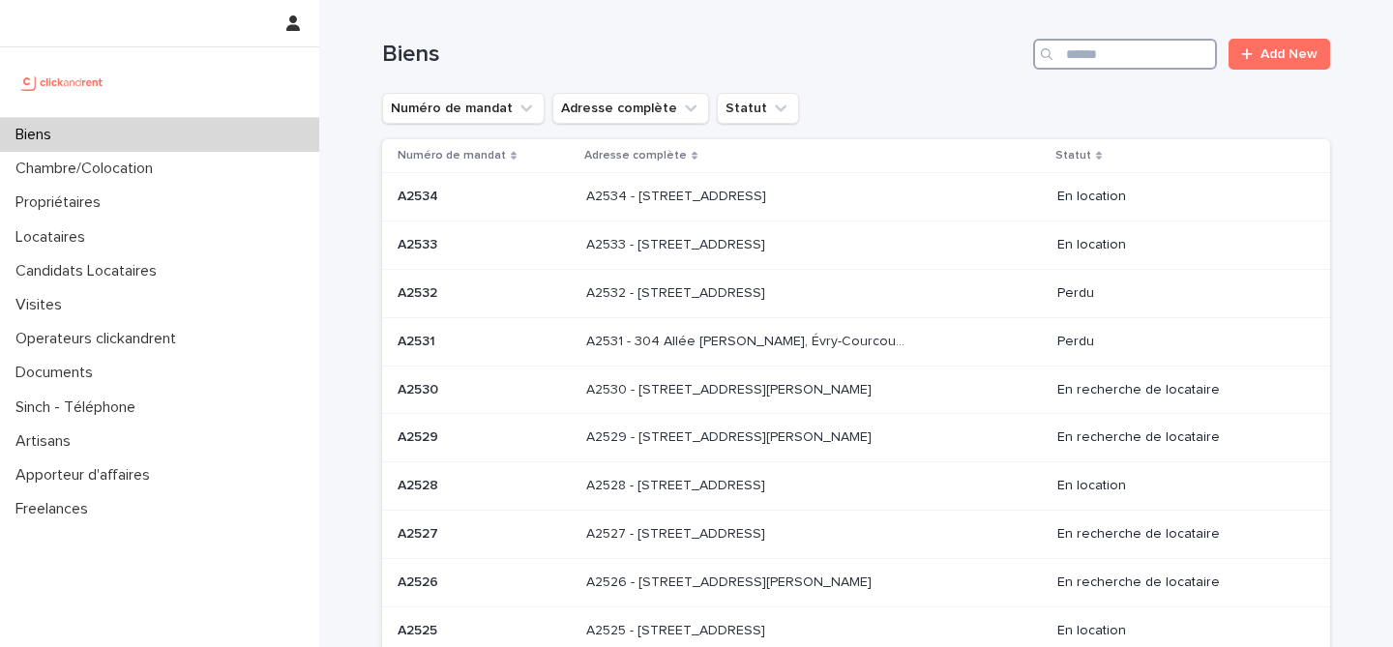
click at [1122, 53] on input "Search" at bounding box center [1125, 54] width 184 height 31
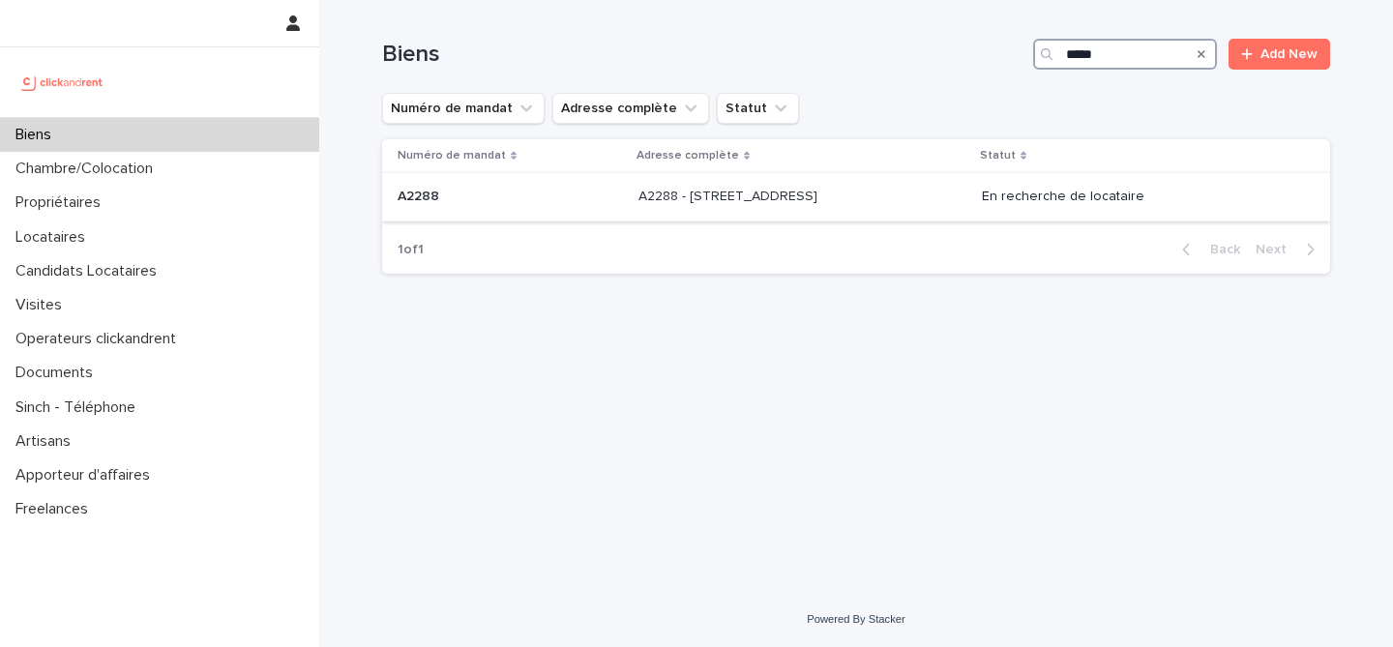
type input "*****"
click at [566, 211] on div "A2288 A2288" at bounding box center [510, 197] width 225 height 32
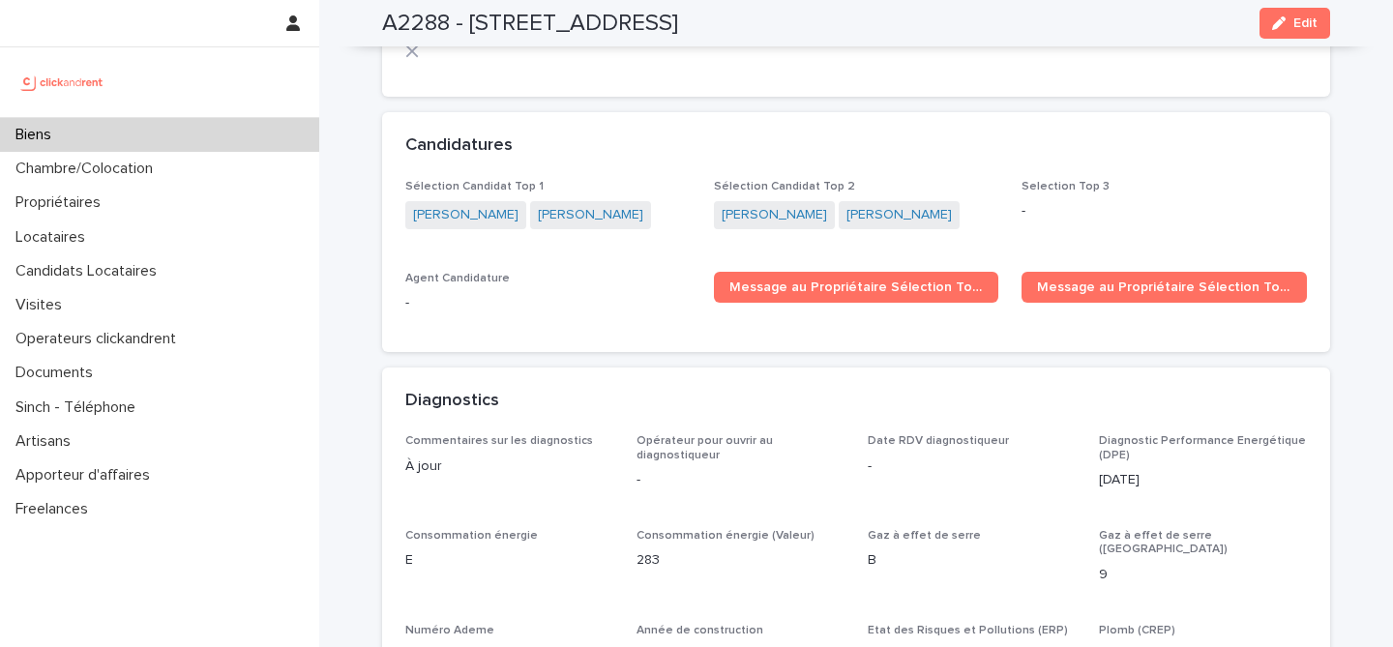
scroll to position [5620, 0]
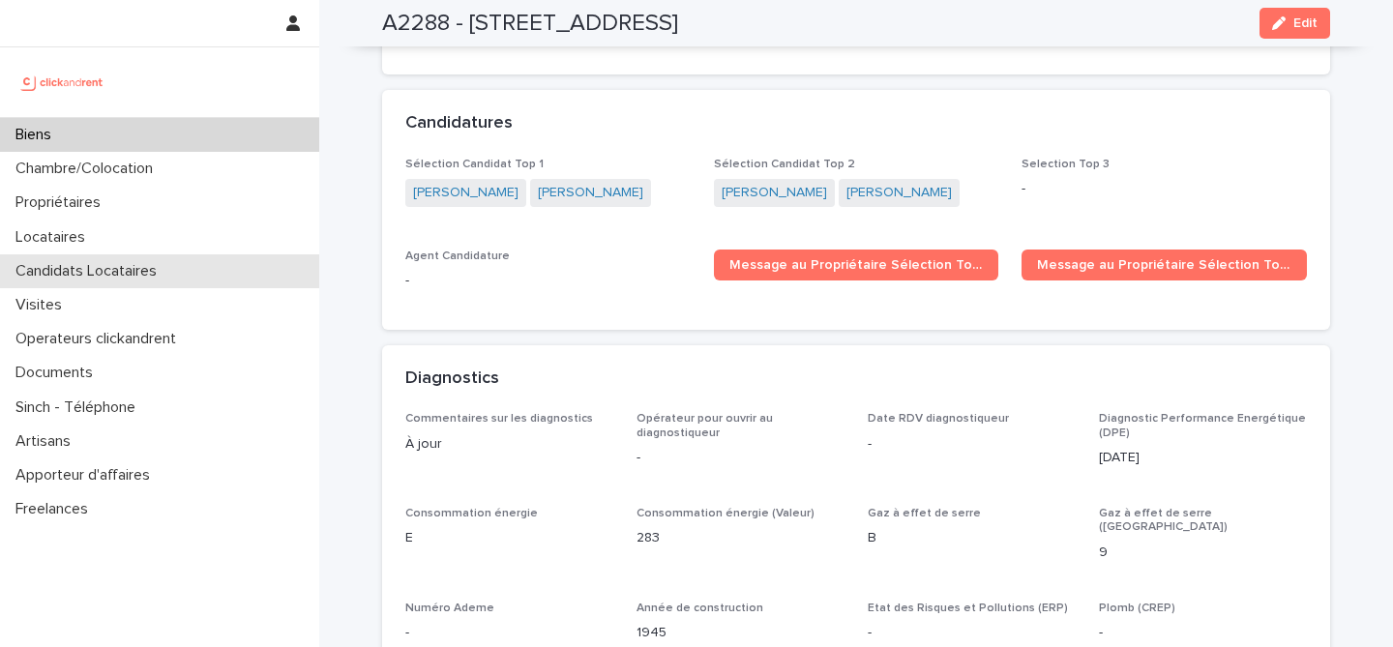
click at [186, 266] on div "Candidats Locataires" at bounding box center [159, 271] width 319 height 34
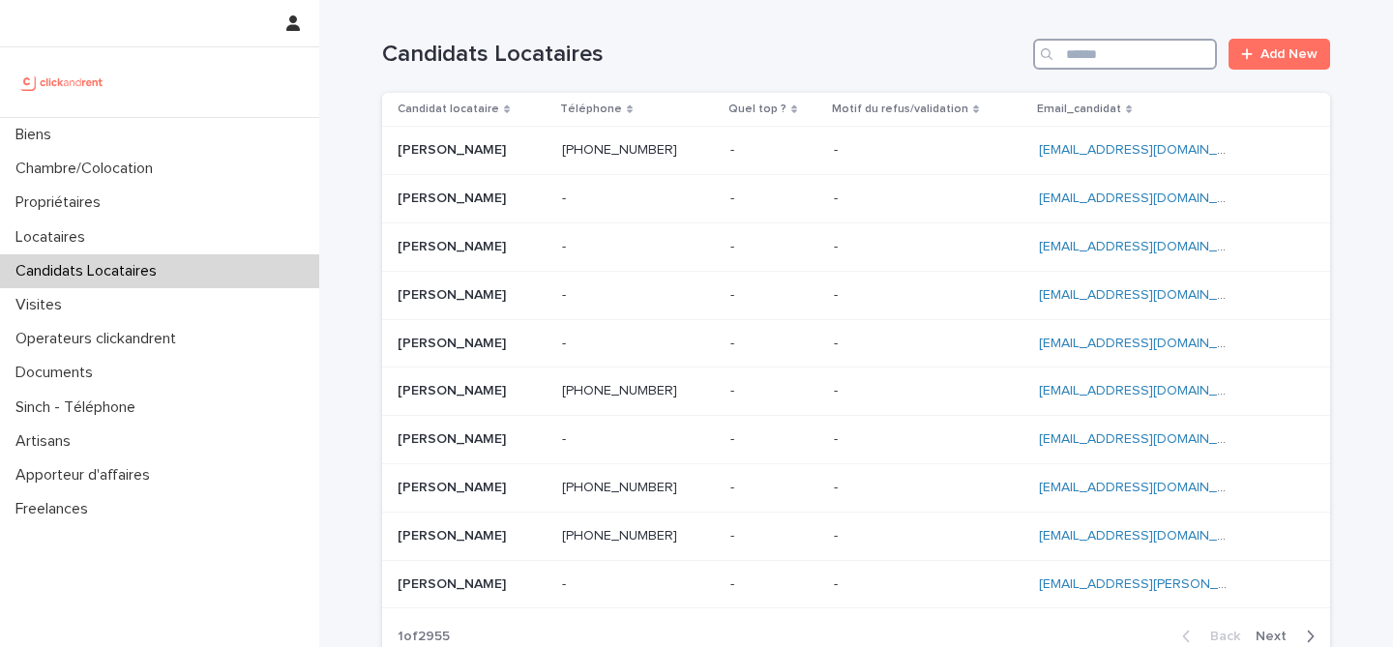
click at [1129, 64] on input "Search" at bounding box center [1125, 54] width 184 height 31
paste input "**********"
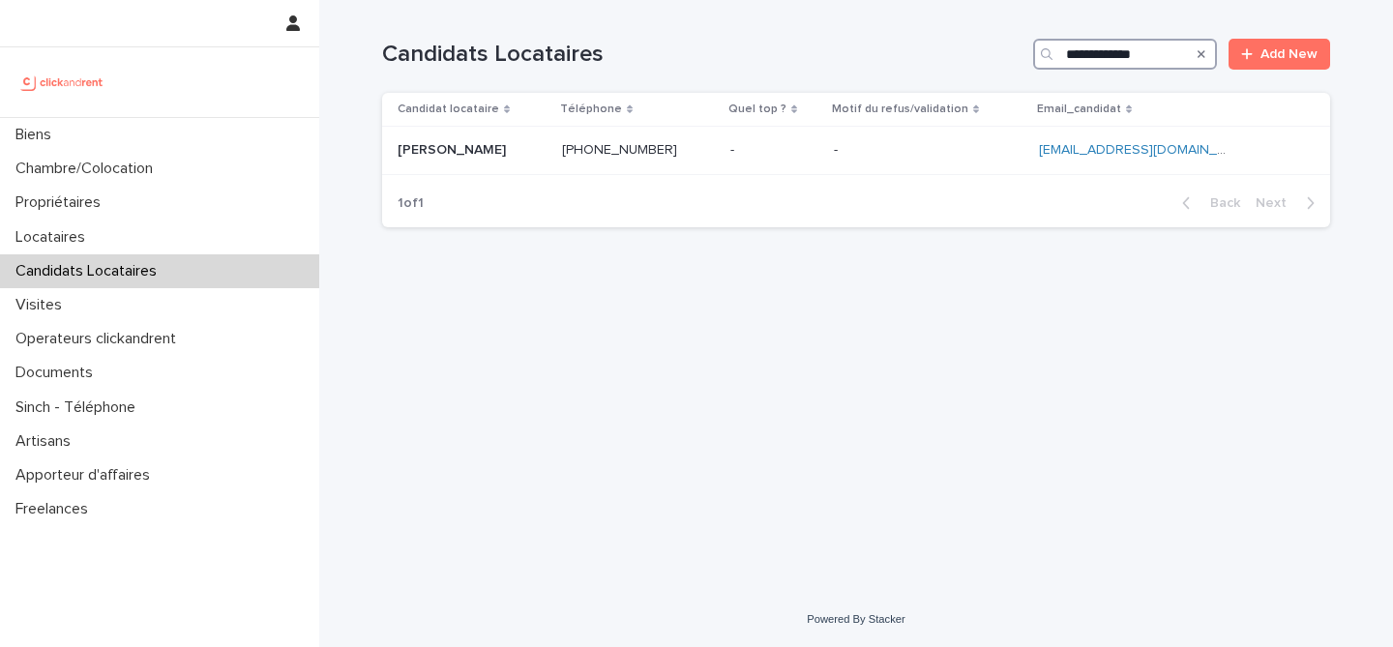
type input "**********"
click at [505, 159] on p at bounding box center [472, 150] width 149 height 16
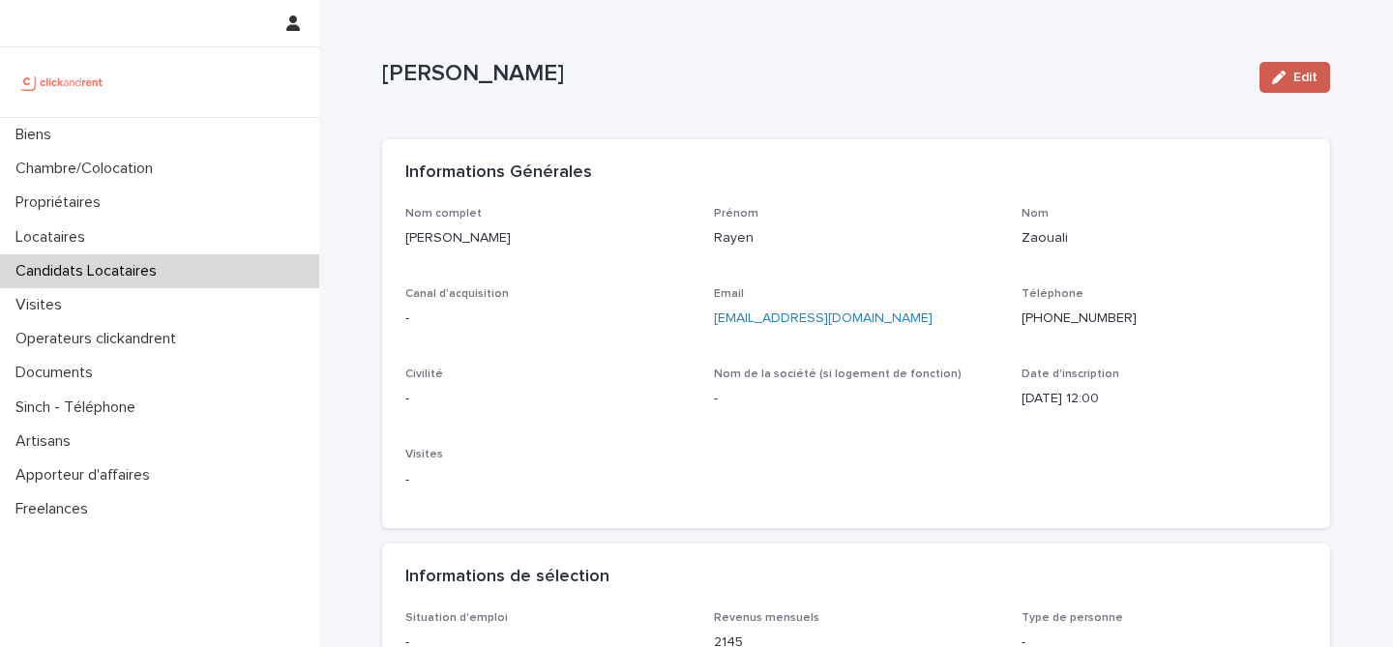
click at [1328, 69] on button "Edit" at bounding box center [1295, 77] width 71 height 31
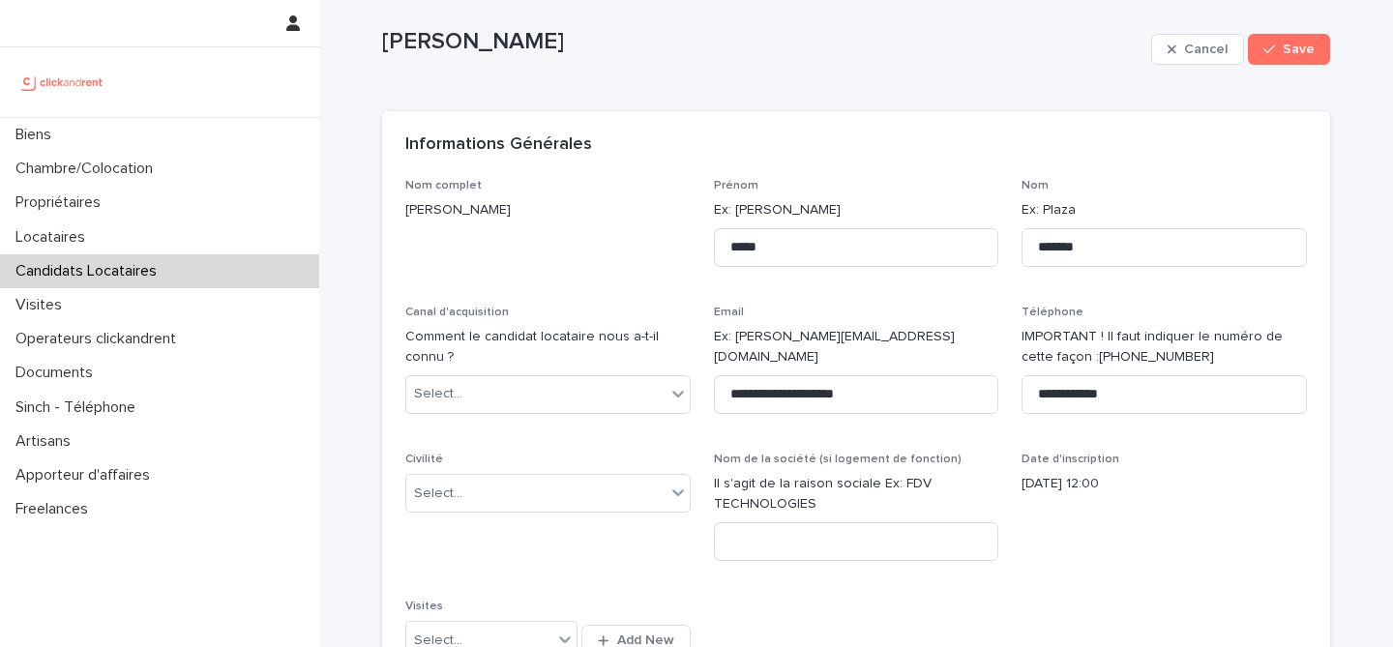
scroll to position [71, 0]
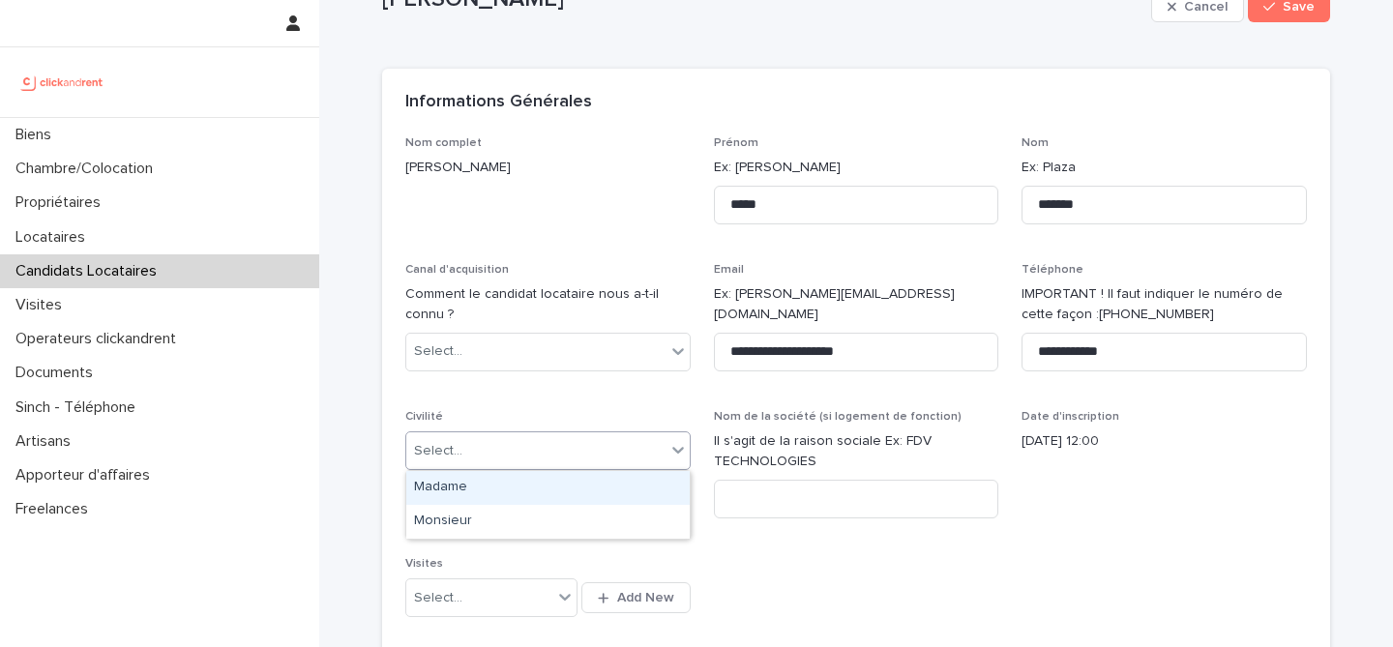
click at [590, 436] on div "Select..." at bounding box center [535, 451] width 259 height 32
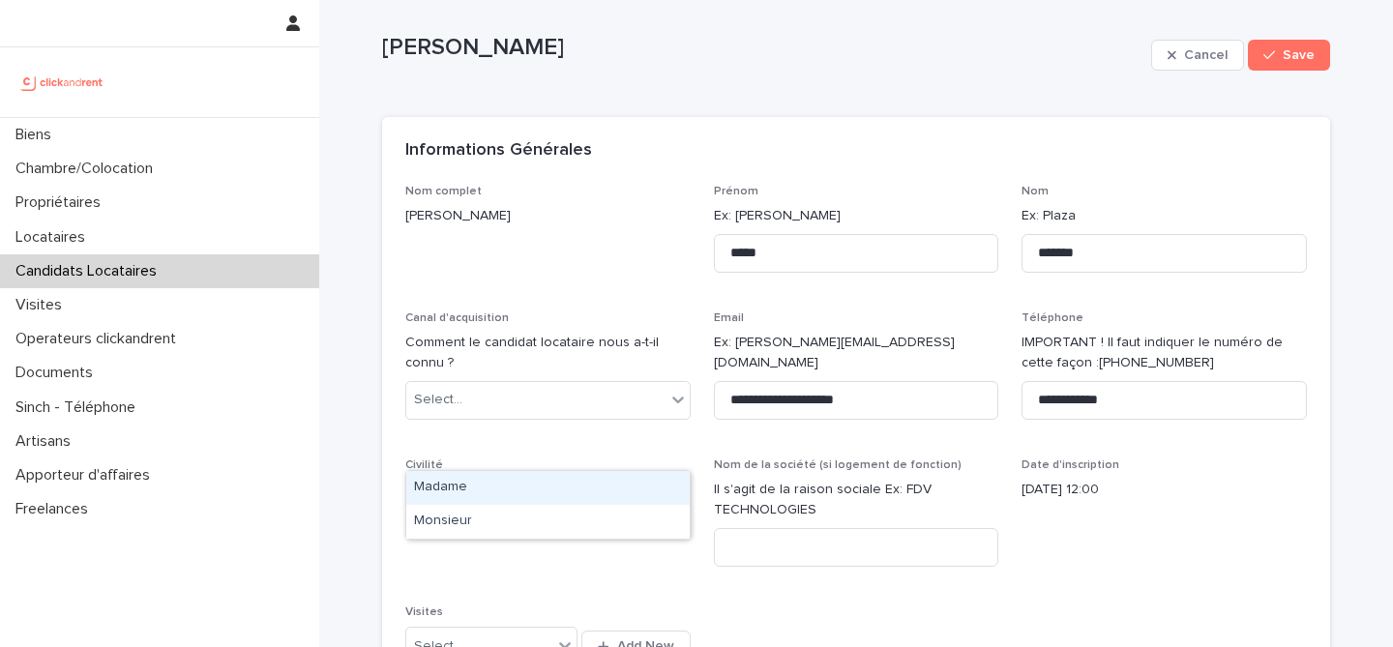
scroll to position [19, 0]
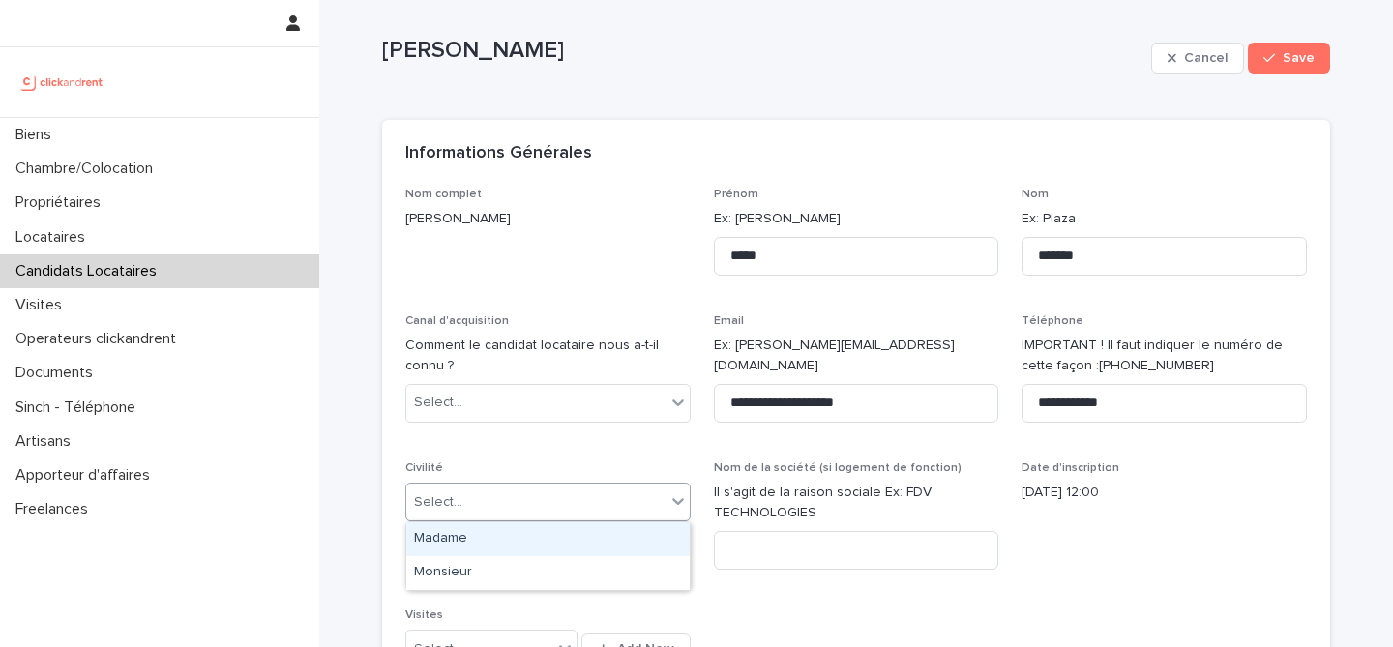
click at [556, 490] on div "Select..." at bounding box center [535, 503] width 259 height 32
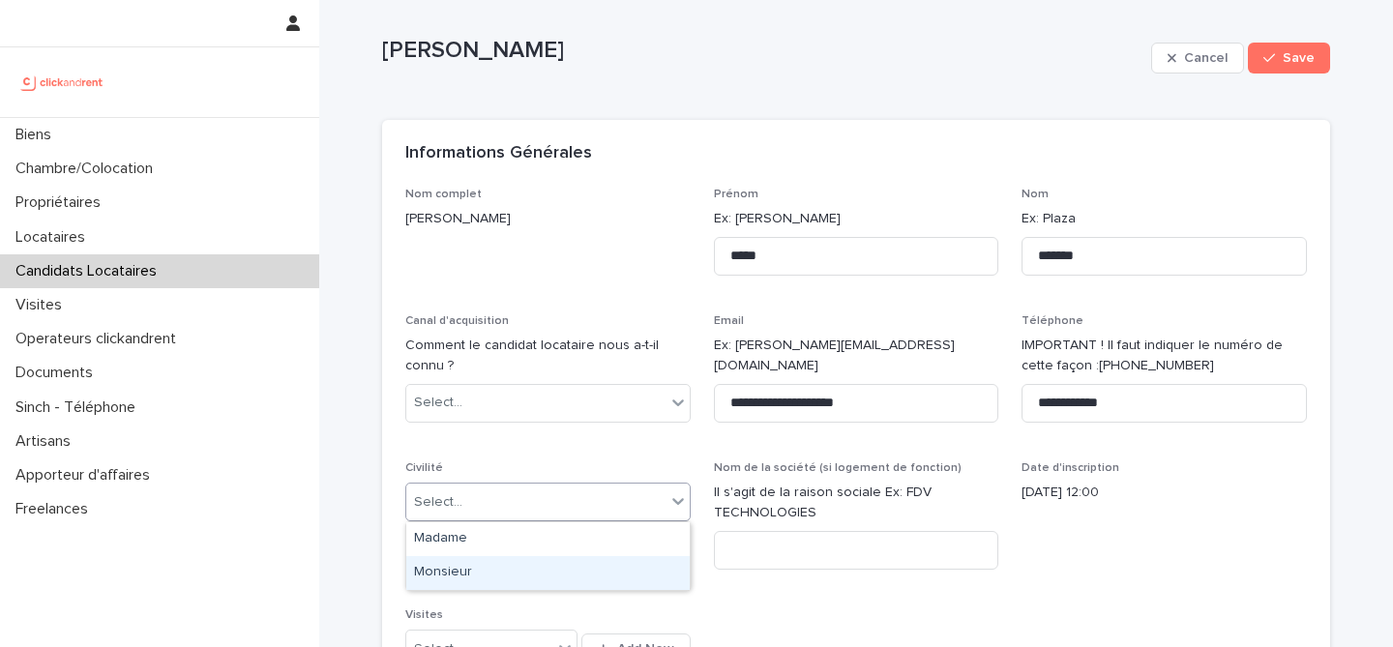
click at [532, 562] on div "Monsieur" at bounding box center [548, 573] width 284 height 34
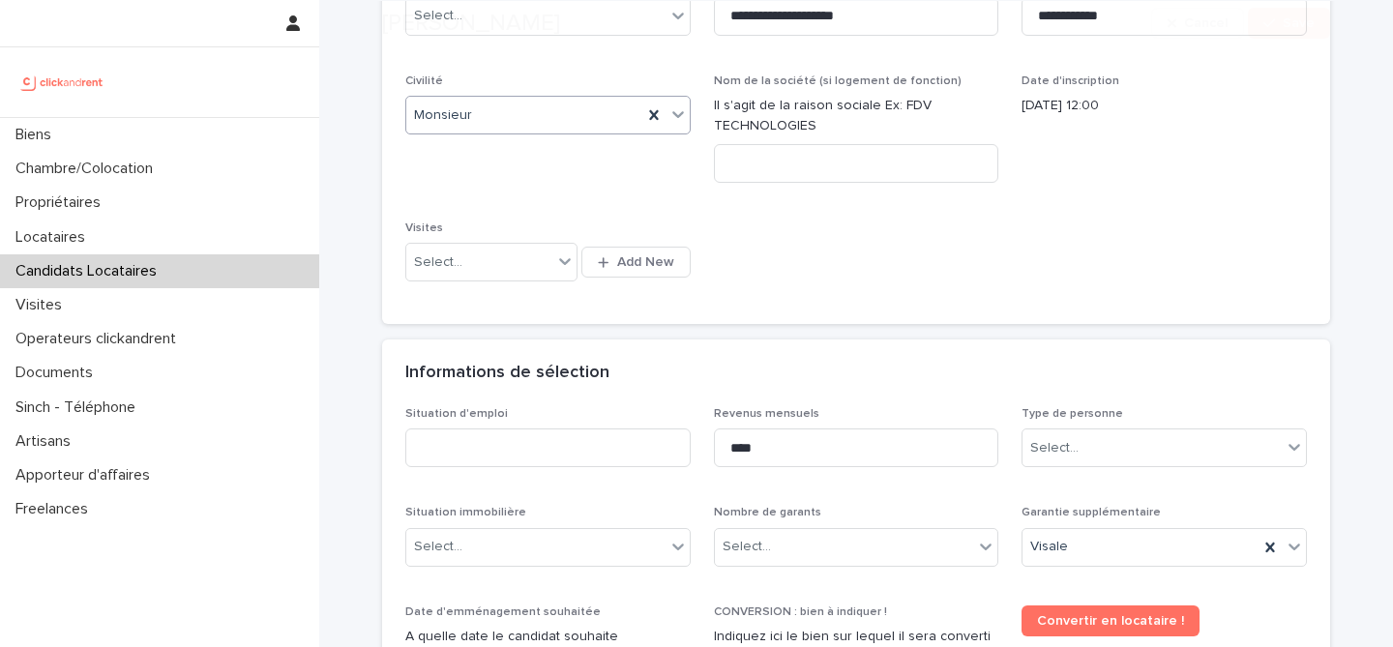
scroll to position [512, 0]
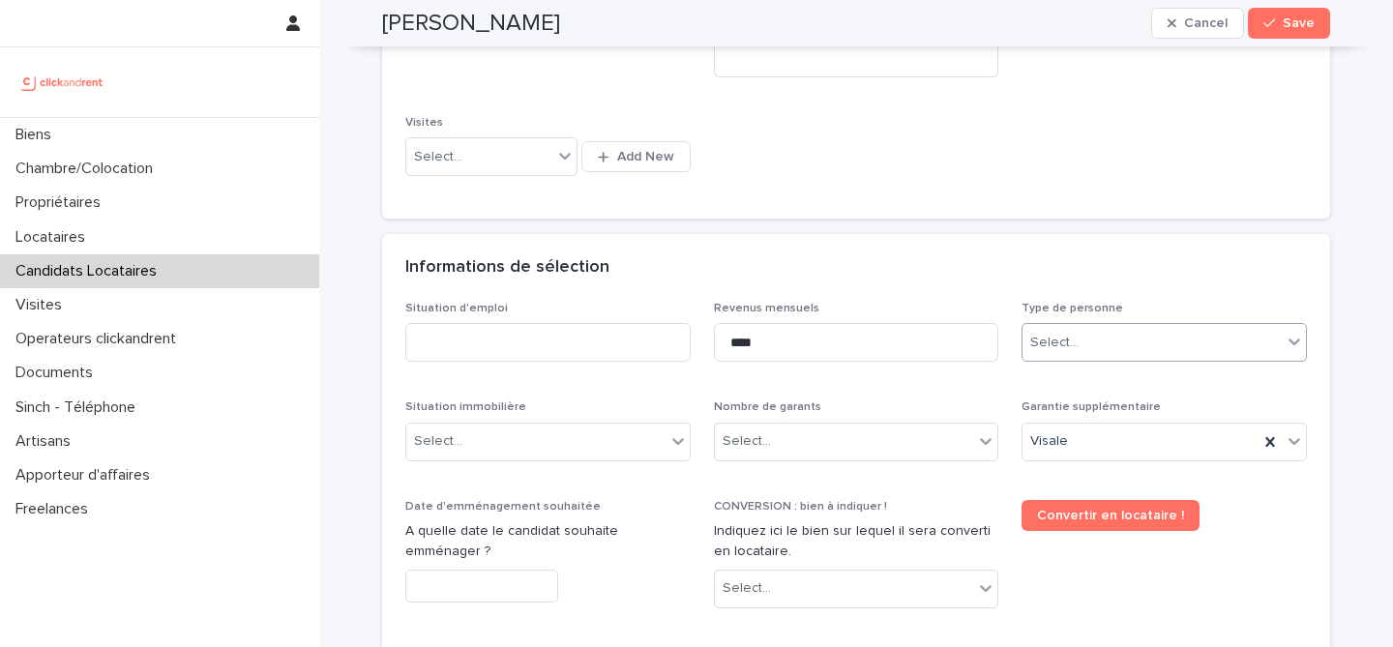
click at [1075, 339] on div "Select..." at bounding box center [1055, 343] width 48 height 20
click at [1087, 364] on div "Particulier" at bounding box center [1165, 380] width 284 height 34
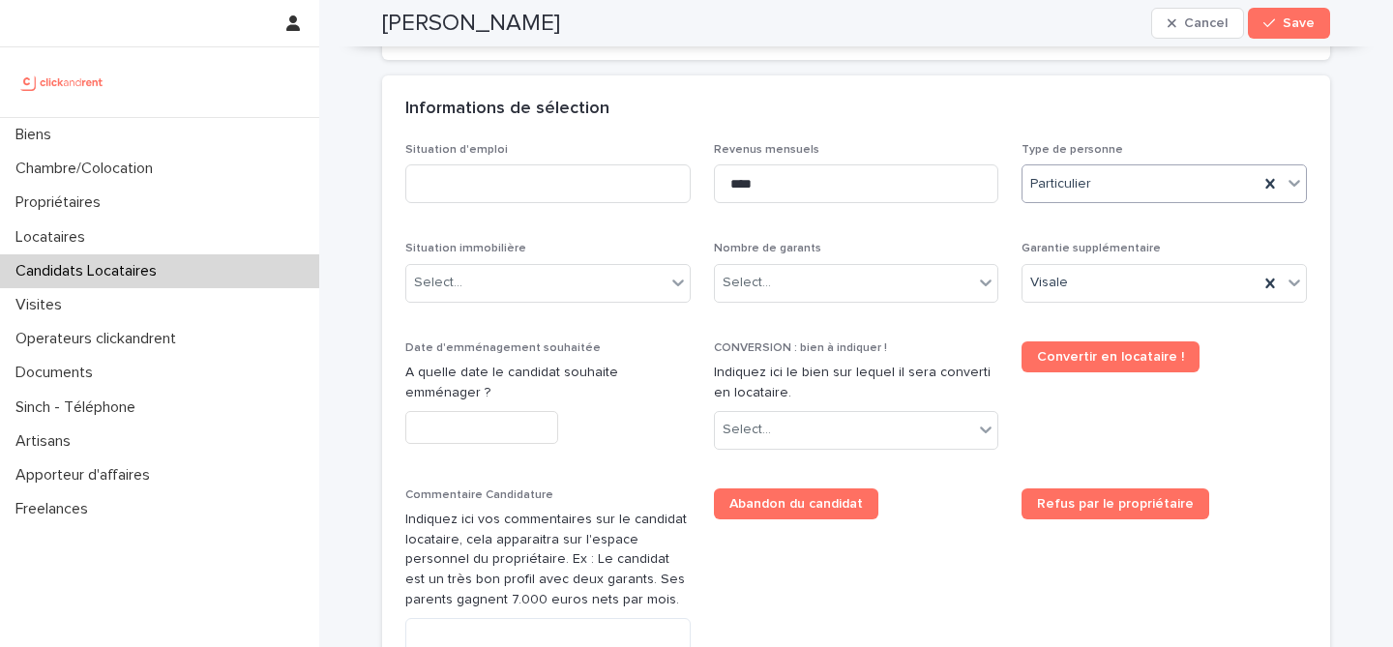
scroll to position [768, 0]
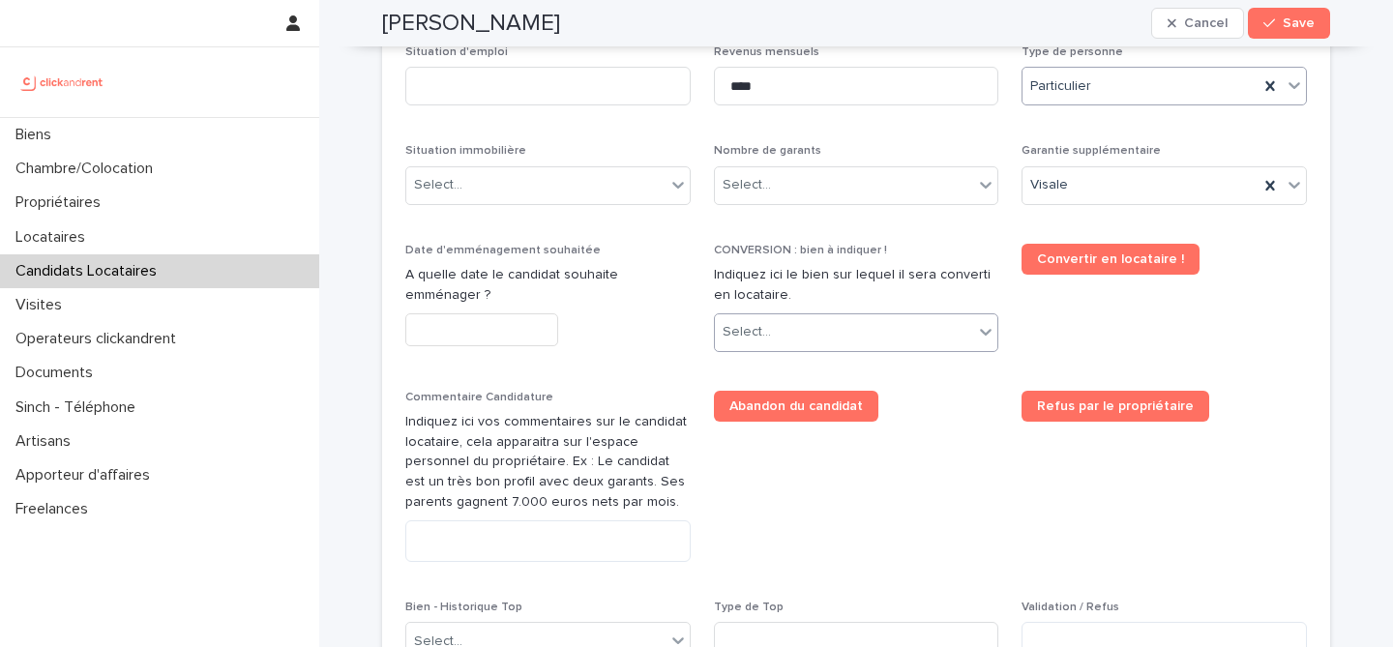
click at [856, 328] on div "Select..." at bounding box center [844, 332] width 259 height 32
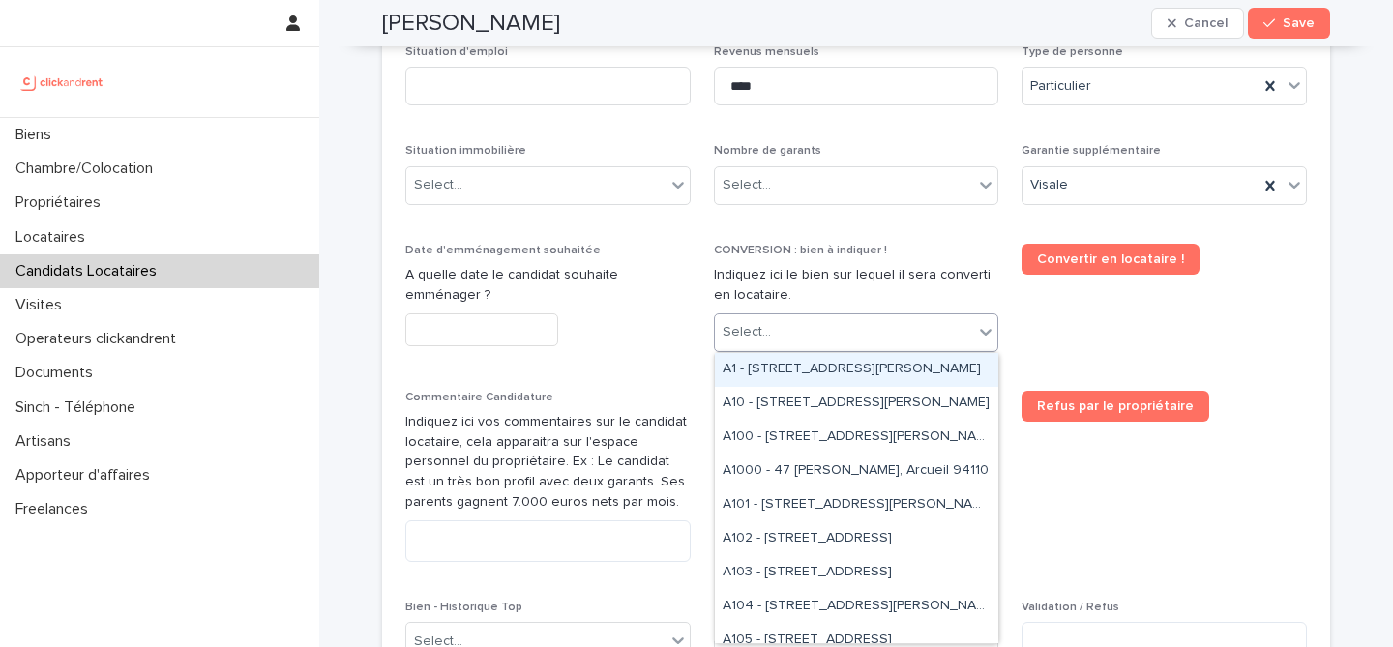
paste input "*****"
type input "*****"
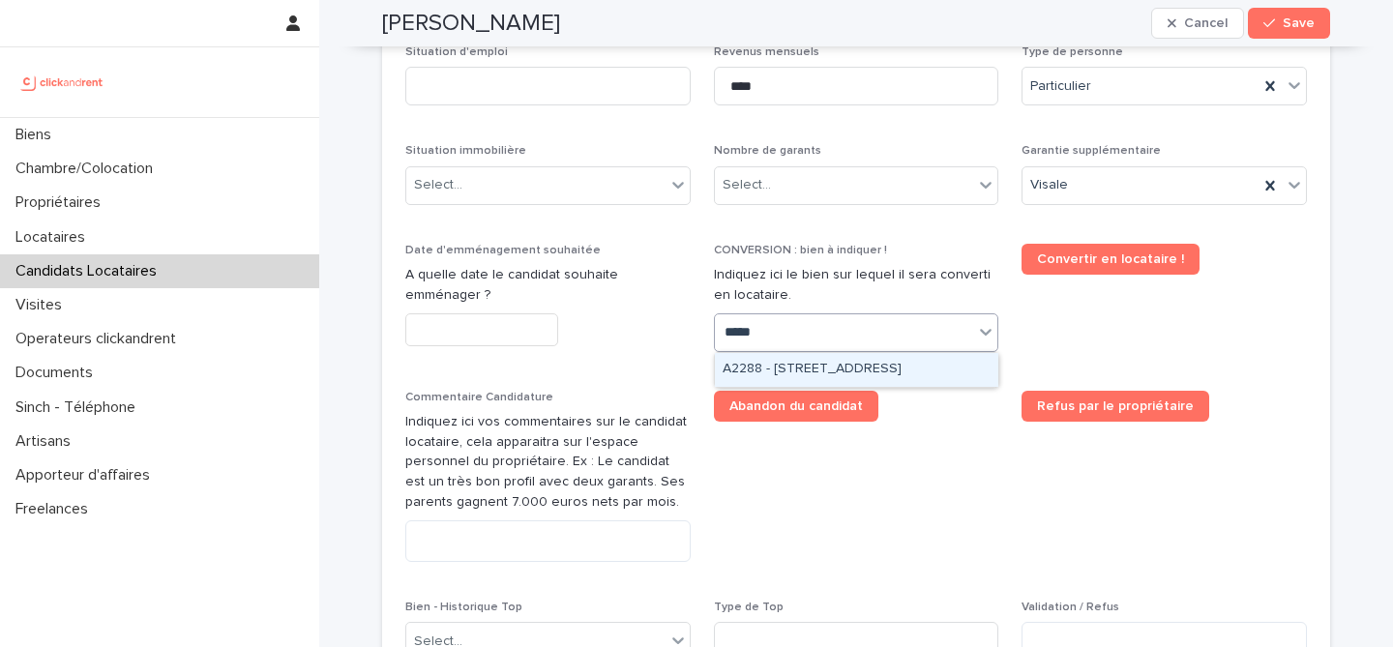
click at [845, 371] on div "A2288 - [STREET_ADDRESS]" at bounding box center [857, 370] width 284 height 34
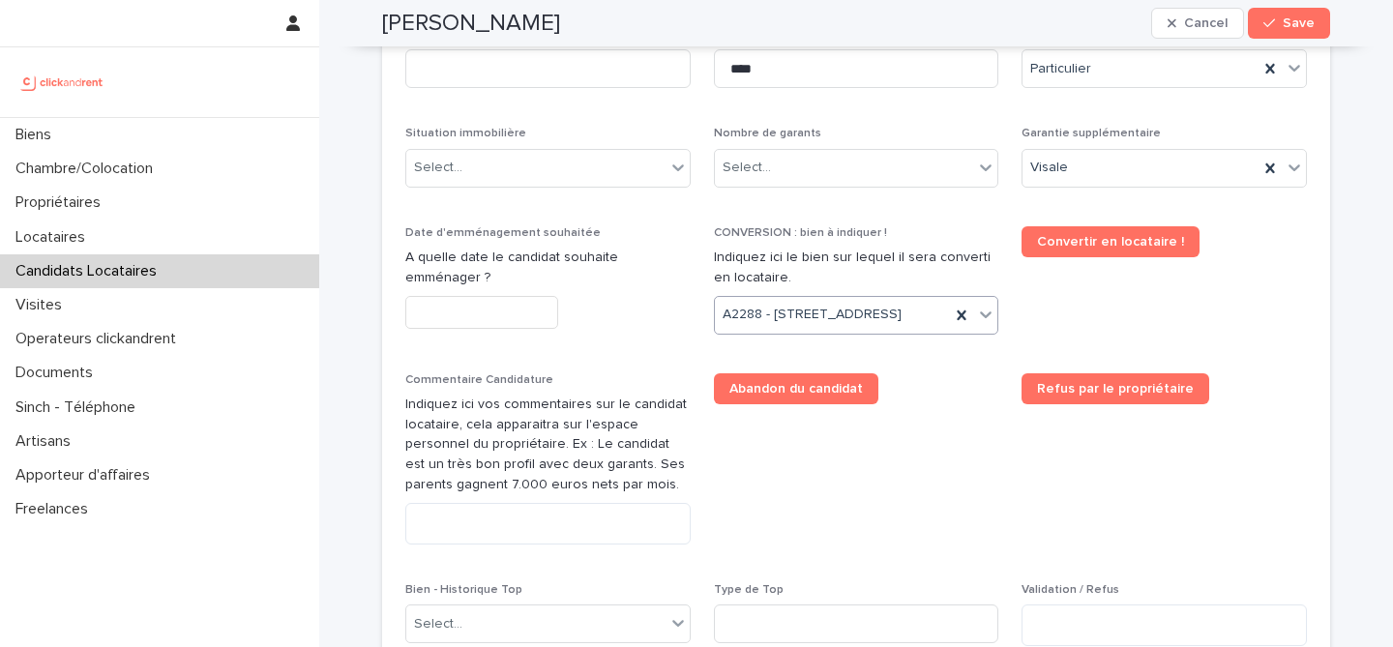
click at [911, 404] on div "Abandon du candidat" at bounding box center [856, 389] width 285 height 31
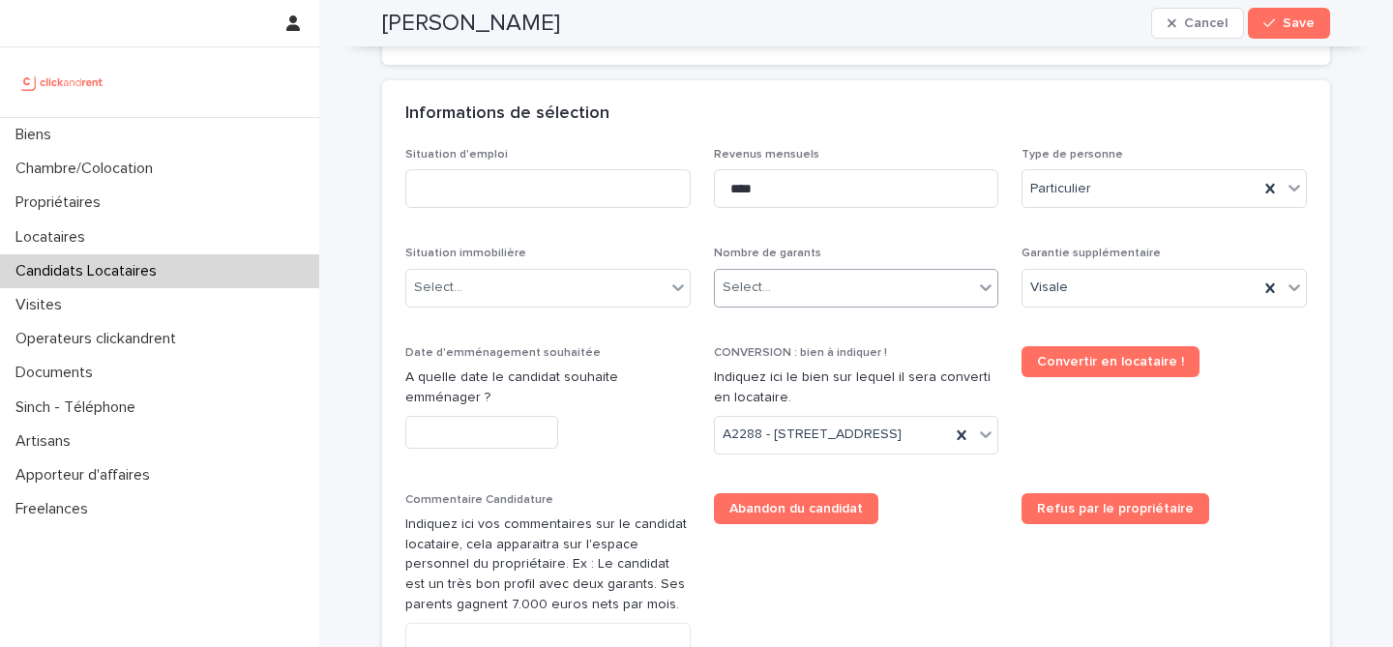
scroll to position [634, 0]
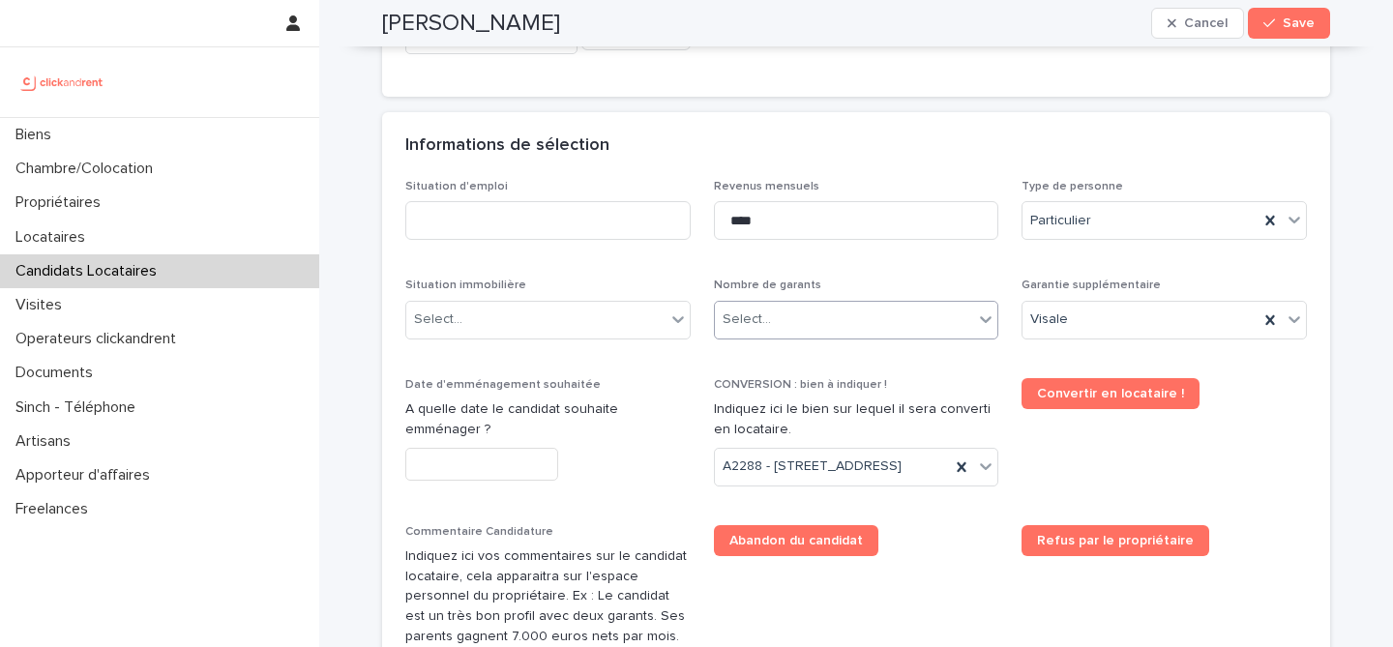
click at [840, 315] on div "Select..." at bounding box center [844, 320] width 259 height 32
click at [596, 229] on input at bounding box center [547, 220] width 285 height 39
type input "*******"
click at [709, 159] on div "Informations de sélection" at bounding box center [856, 146] width 948 height 68
click at [526, 434] on p "A quelle date le candidat souhaite emménager ?" at bounding box center [547, 420] width 285 height 41
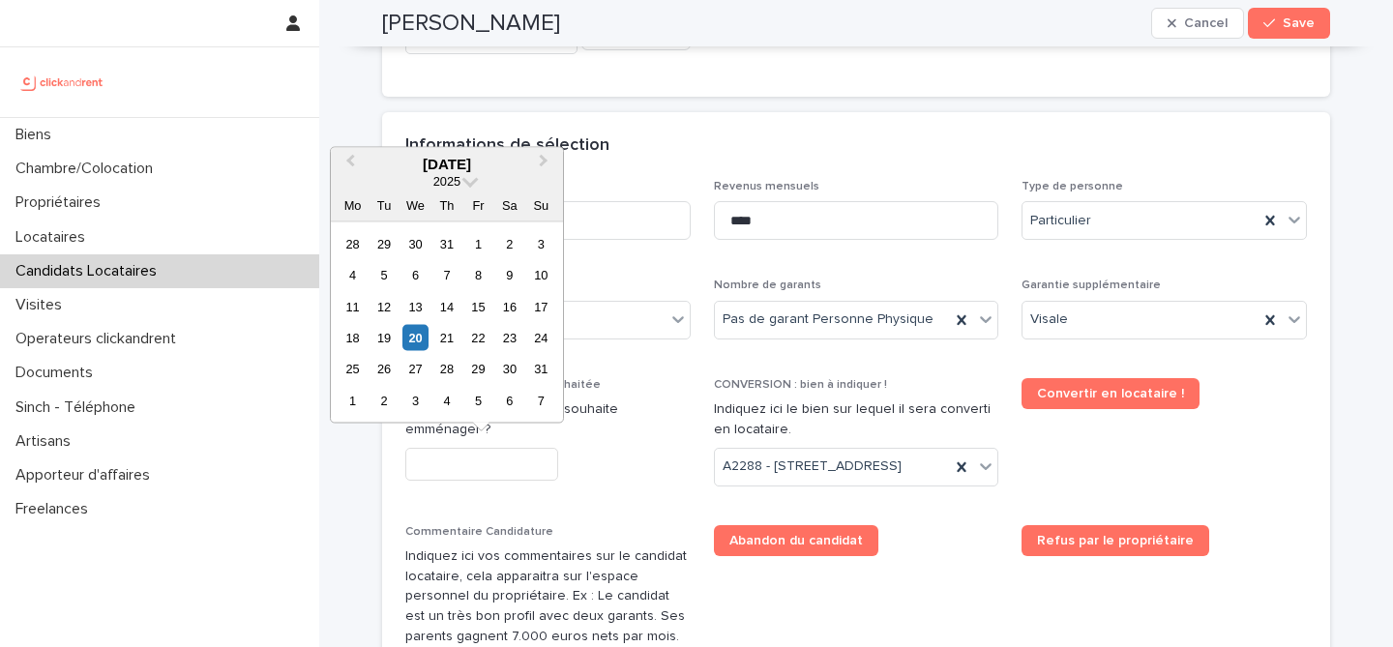
click at [525, 449] on input "text" at bounding box center [481, 465] width 153 height 34
click at [456, 345] on div "21" at bounding box center [447, 338] width 26 height 26
type input "*********"
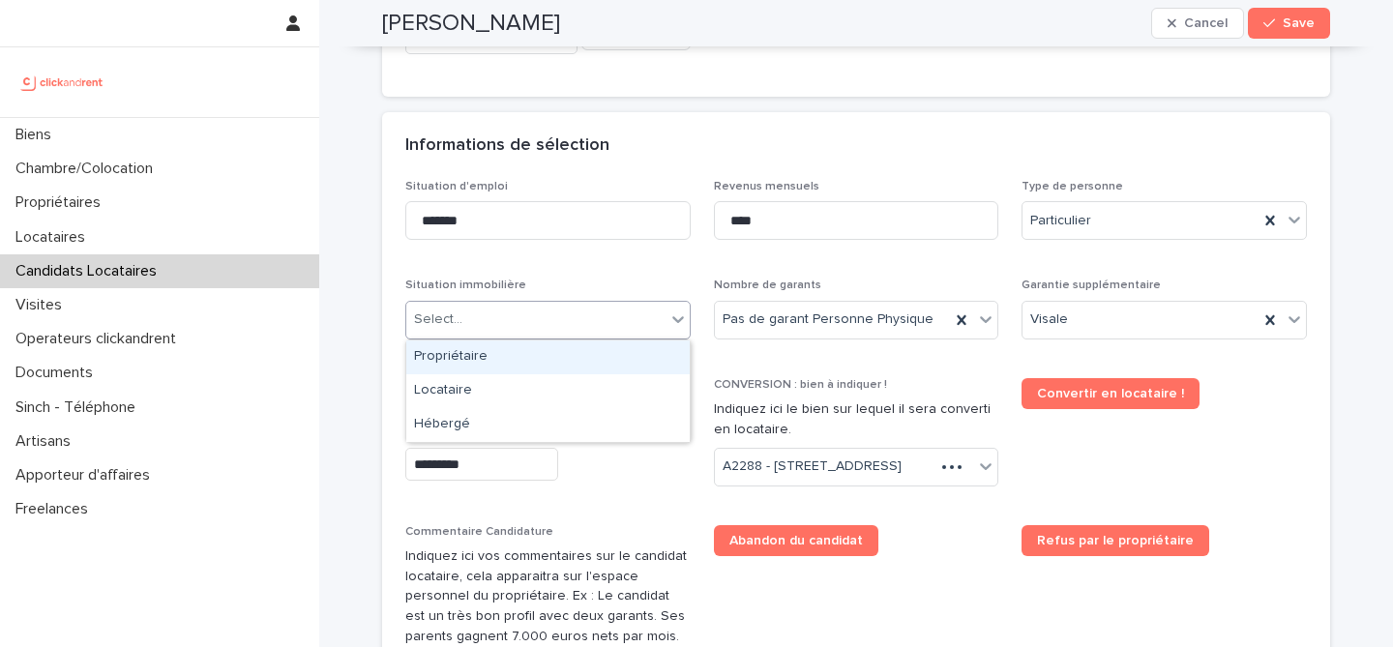
click at [528, 316] on div "Select..." at bounding box center [535, 320] width 259 height 32
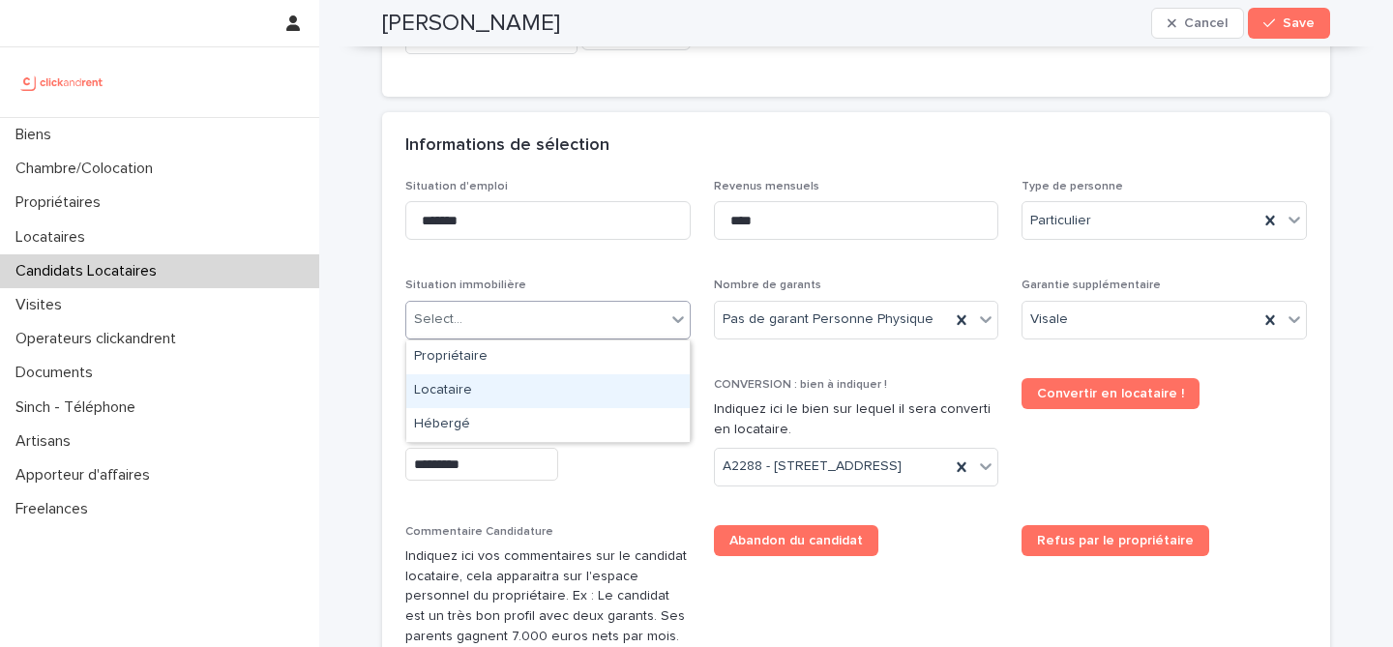
click at [546, 388] on div "Locataire" at bounding box center [548, 391] width 284 height 34
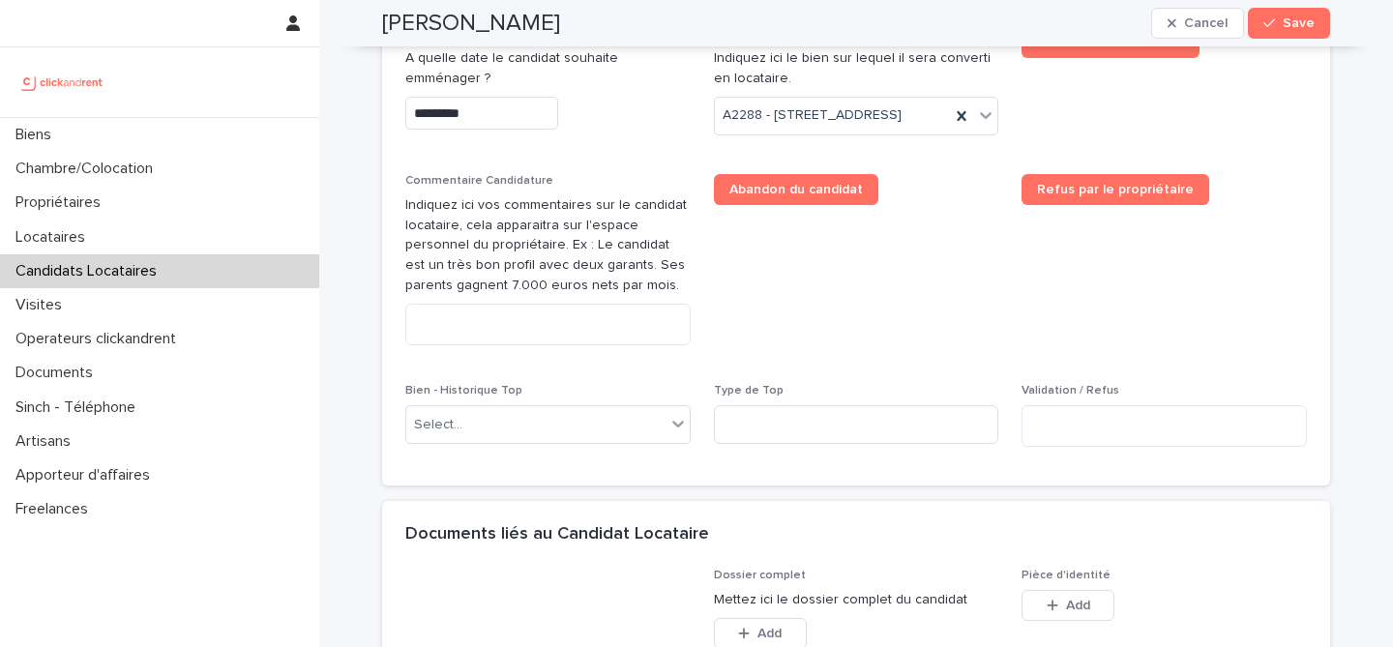
scroll to position [1182, 0]
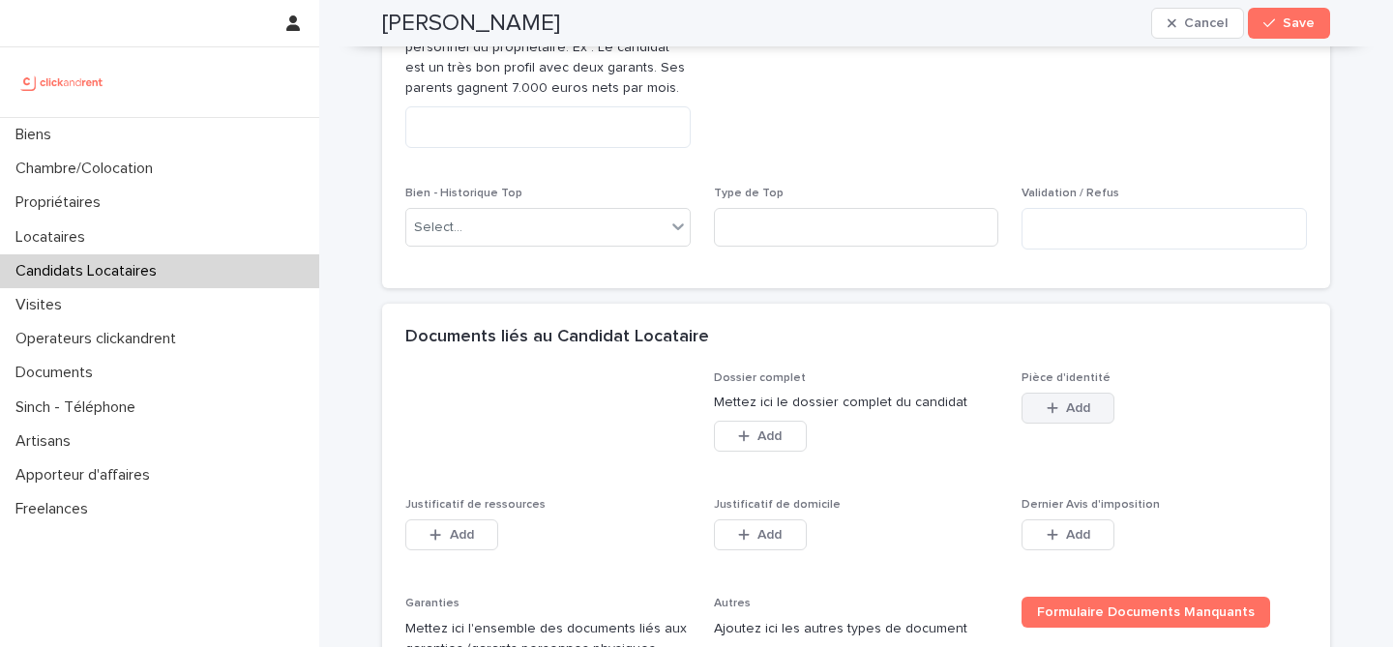
click at [1040, 424] on button "Add" at bounding box center [1068, 408] width 93 height 31
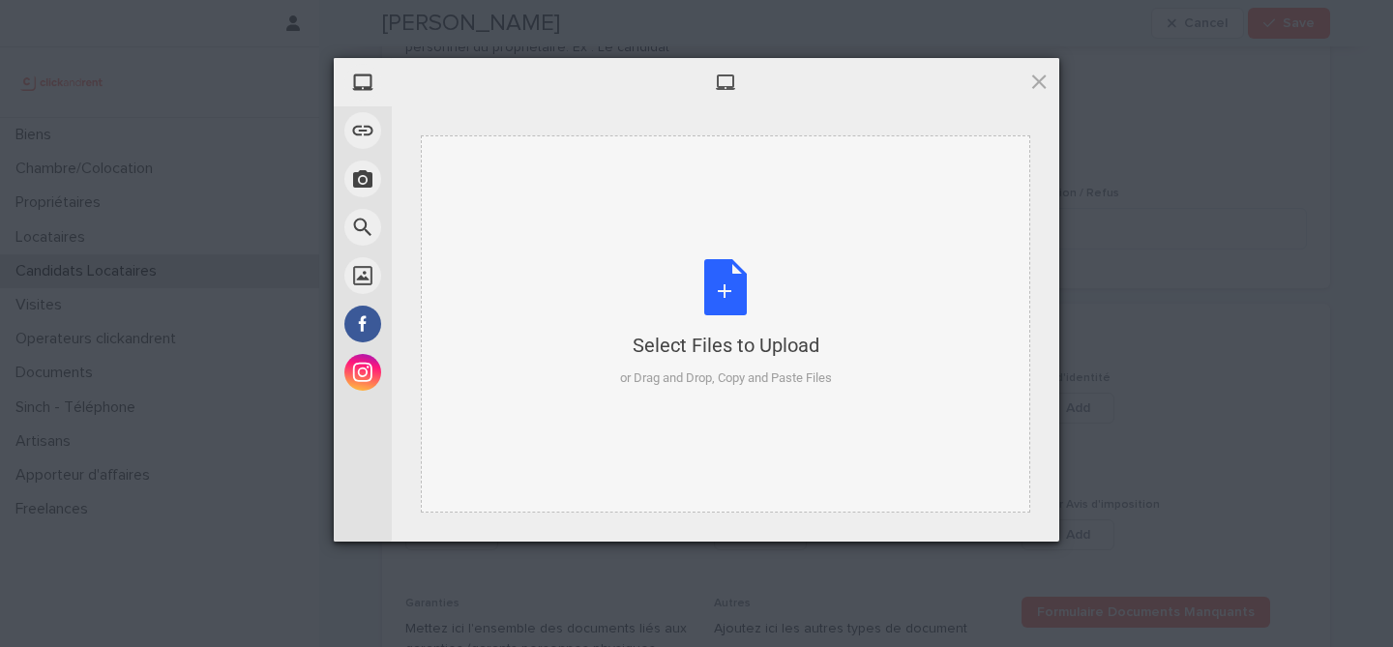
click at [718, 301] on div "Select Files to Upload or Drag and Drop, Copy and Paste Files" at bounding box center [726, 323] width 212 height 129
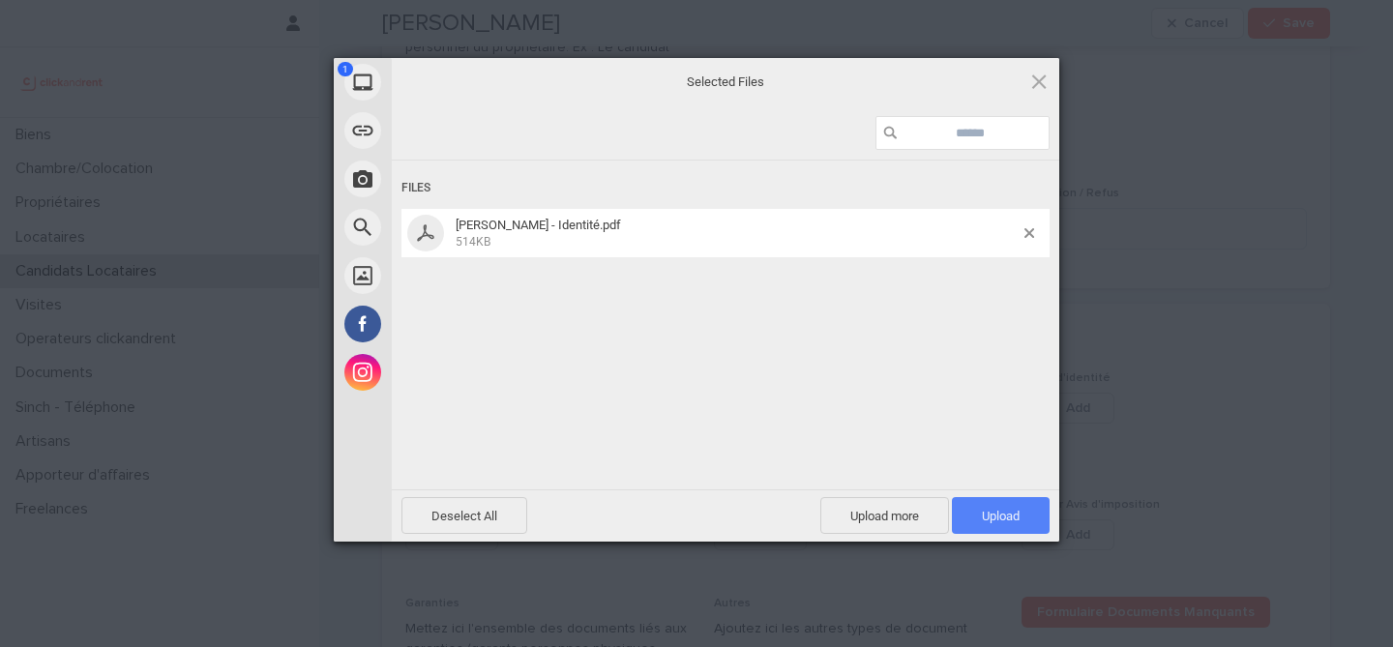
click at [1041, 507] on span "Upload 1" at bounding box center [1001, 515] width 98 height 37
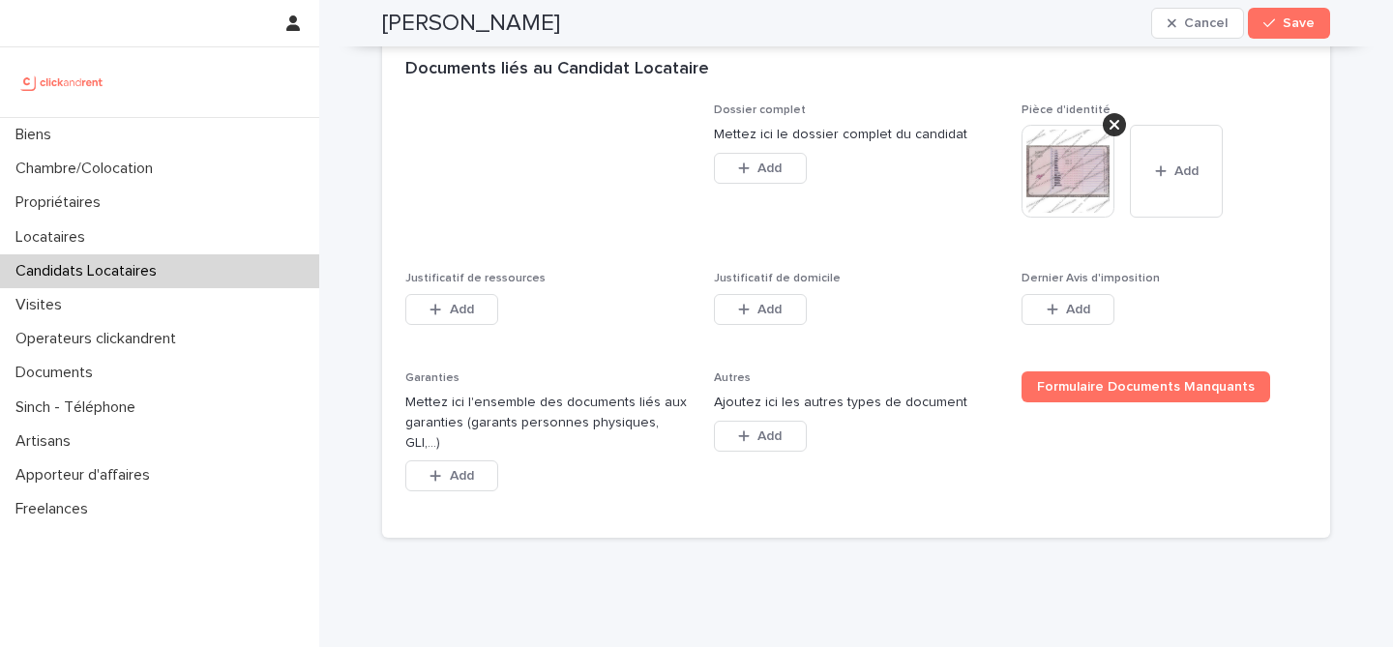
scroll to position [1496, 0]
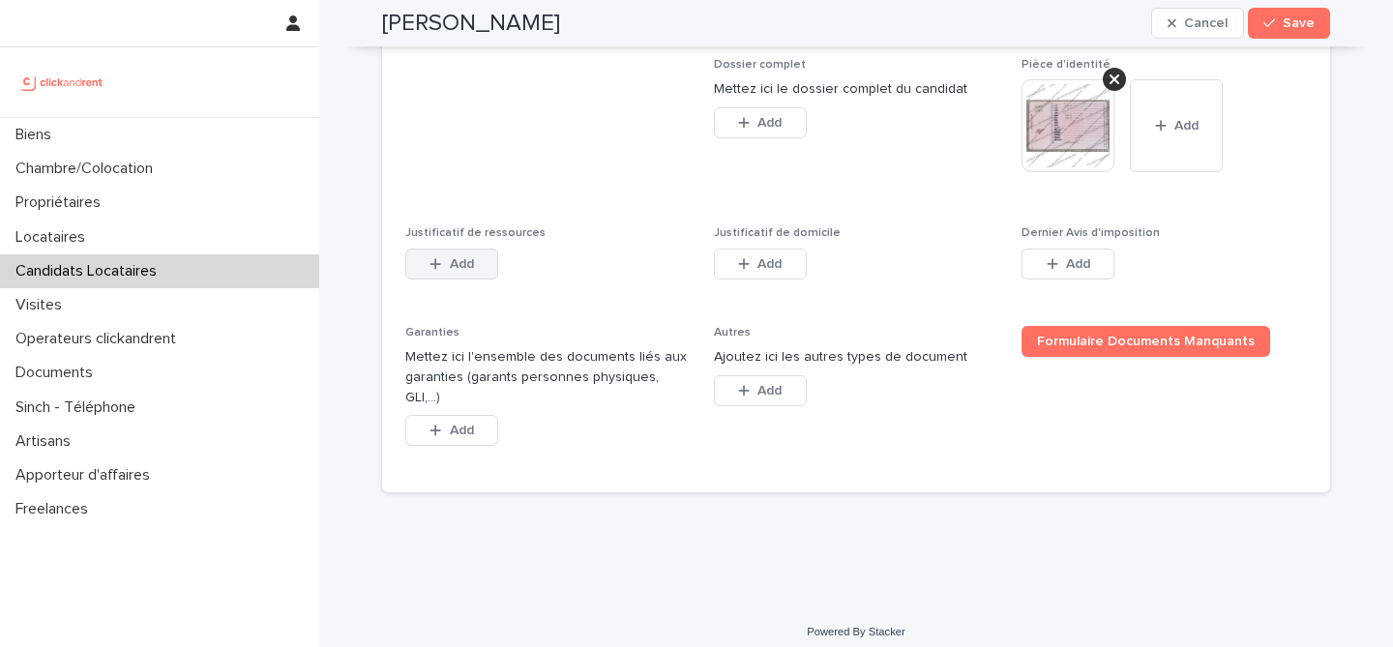
click at [465, 271] on span "Add" at bounding box center [462, 264] width 24 height 14
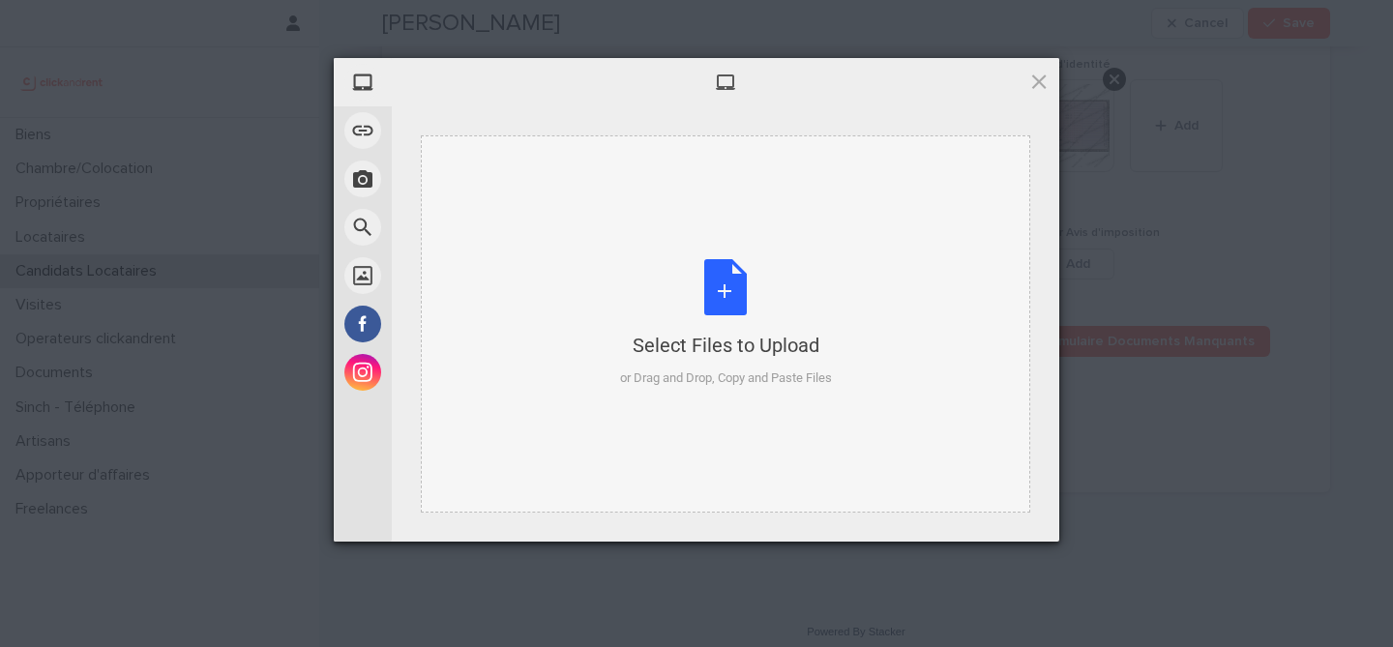
click at [733, 291] on div "Select Files to Upload or Drag and Drop, Copy and Paste Files" at bounding box center [726, 323] width 212 height 129
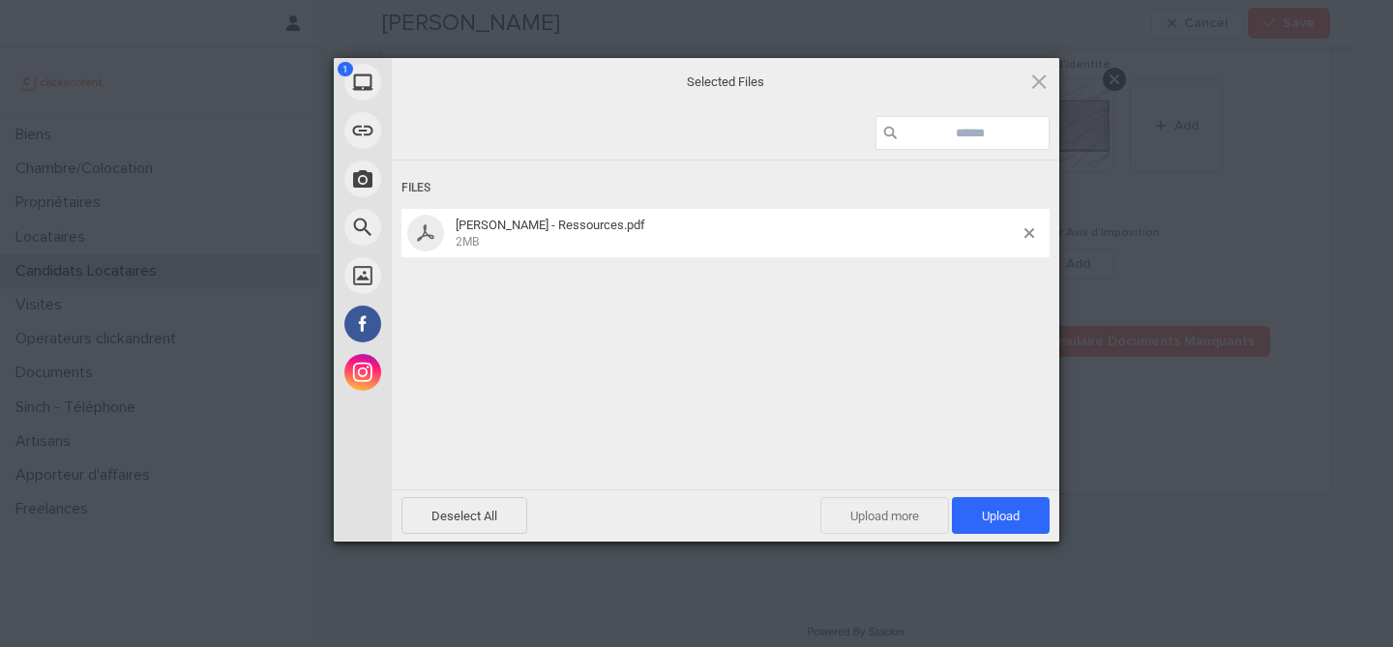
click at [885, 518] on span "Upload more" at bounding box center [885, 515] width 129 height 37
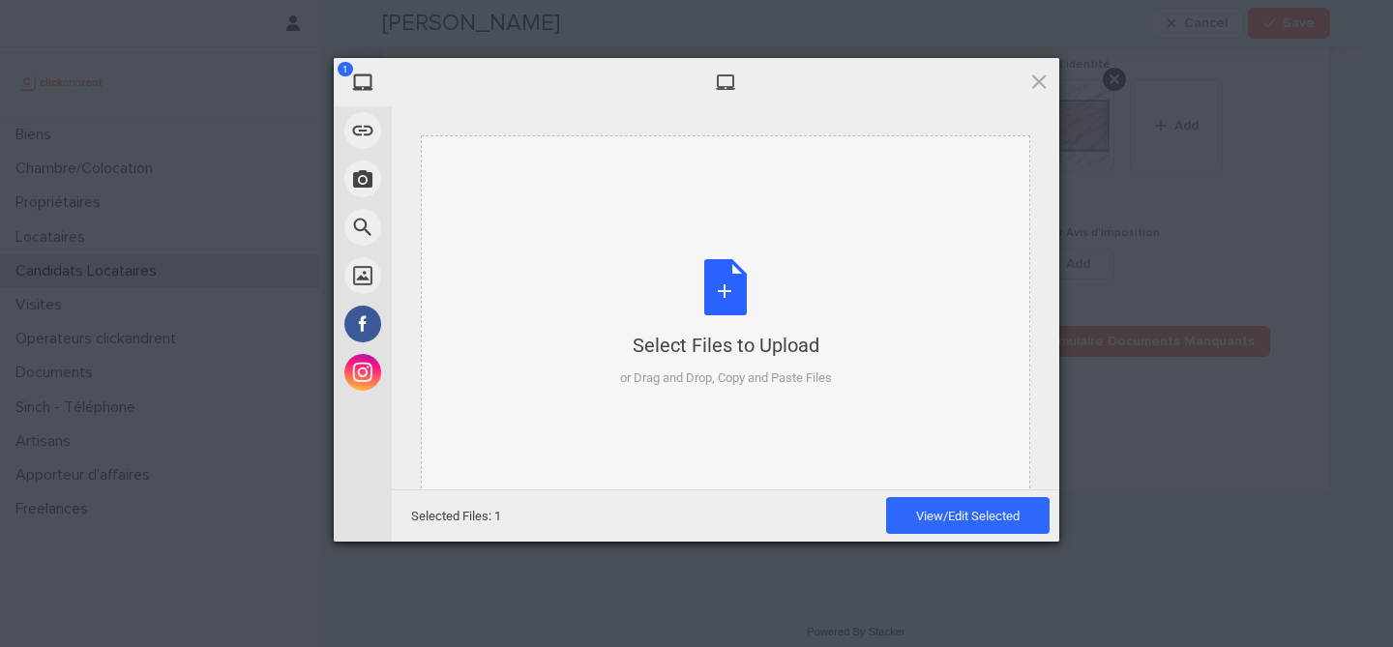
click at [707, 303] on div "Select Files to Upload or Drag and Drop, Copy and Paste Files" at bounding box center [726, 323] width 212 height 129
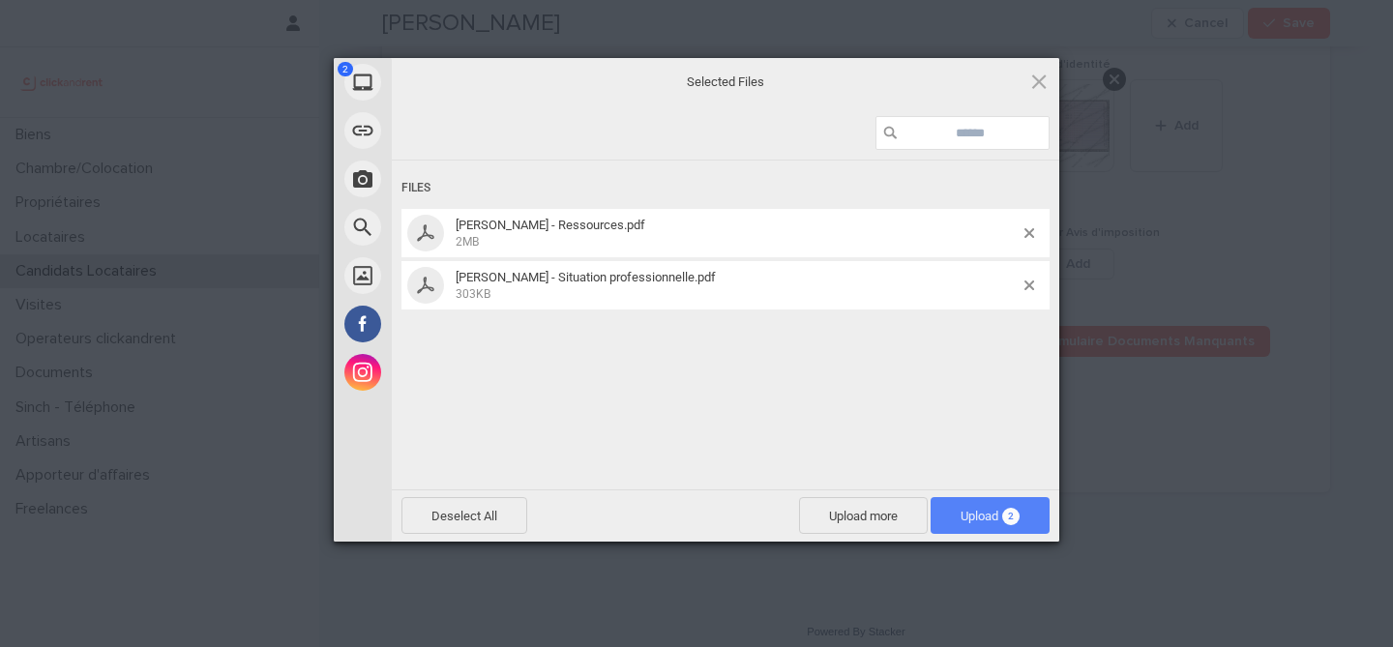
click at [1002, 523] on span "Upload 2" at bounding box center [990, 516] width 59 height 15
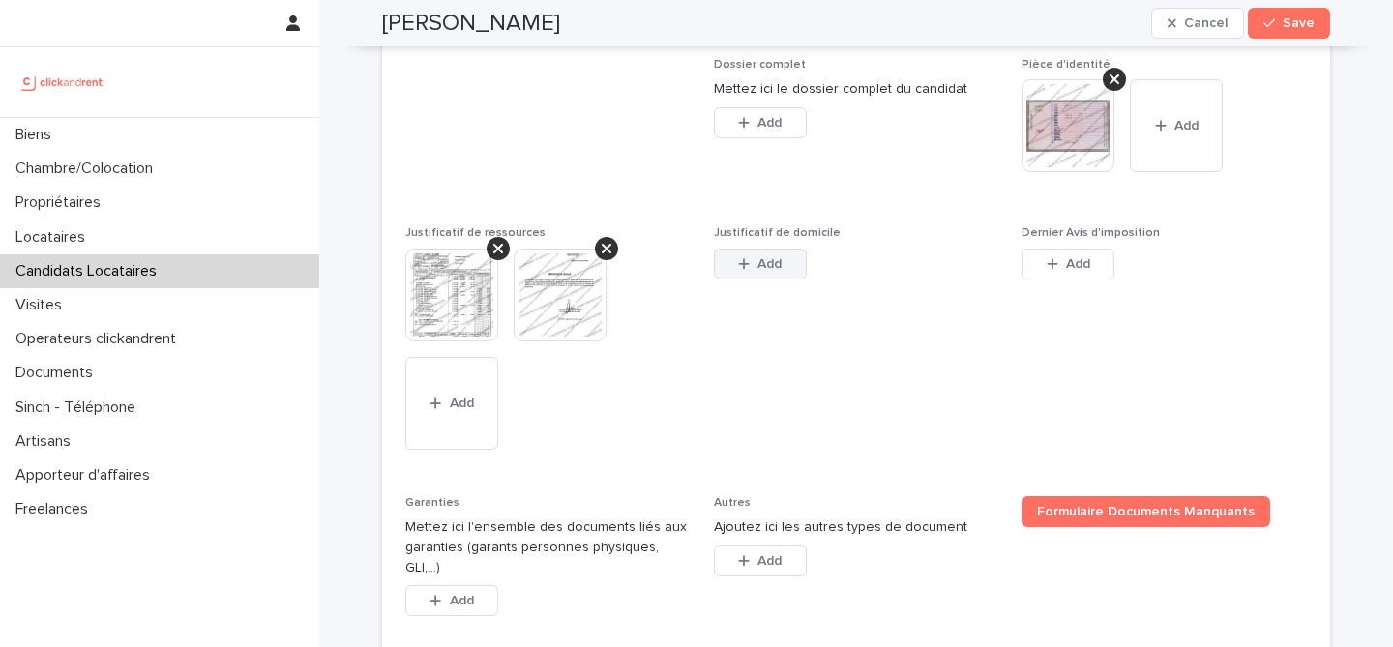
click at [768, 271] on span "Add" at bounding box center [770, 264] width 24 height 14
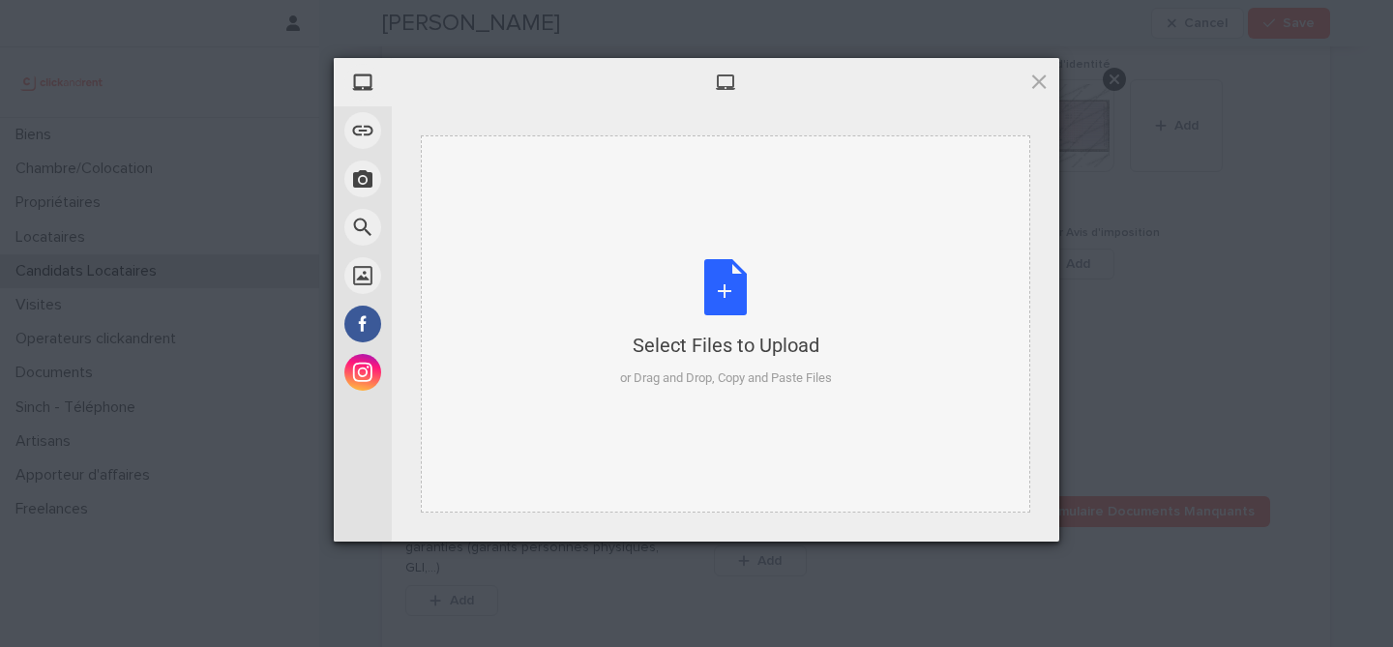
click at [711, 309] on div "Select Files to Upload or Drag and Drop, Copy and Paste Files" at bounding box center [726, 323] width 212 height 129
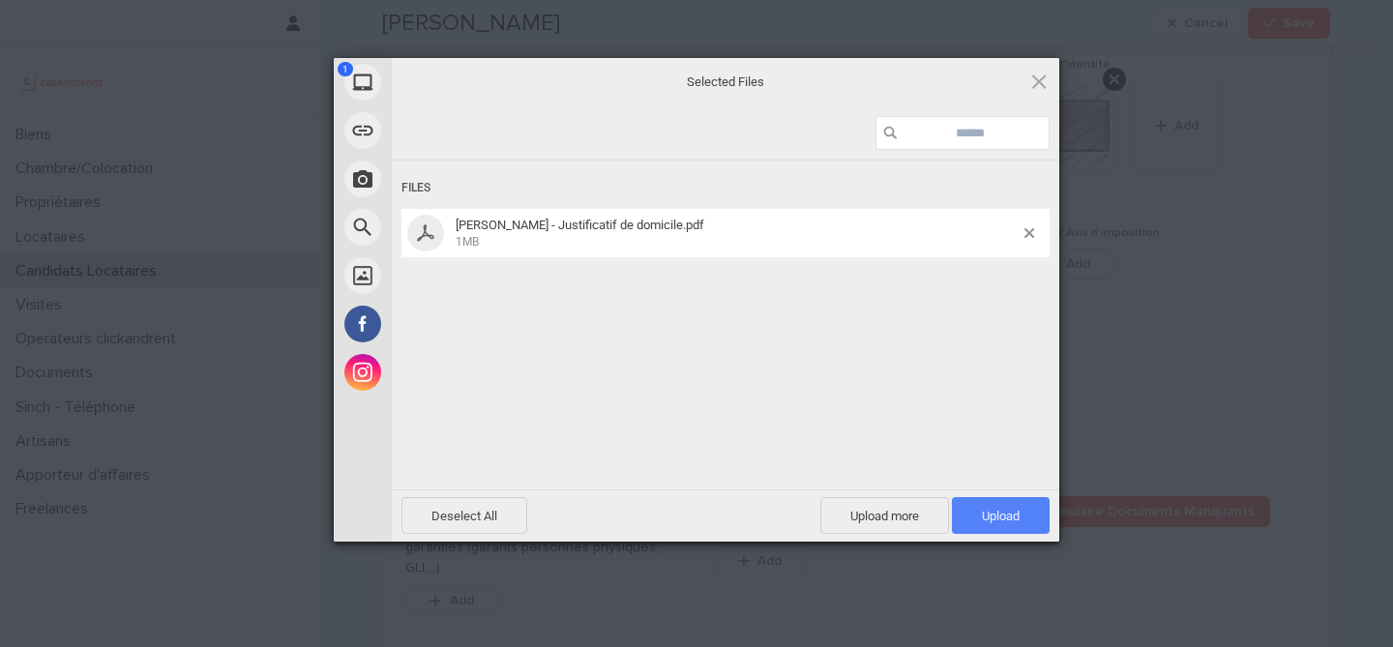
click at [1023, 512] on span "Upload 1" at bounding box center [1001, 515] width 98 height 37
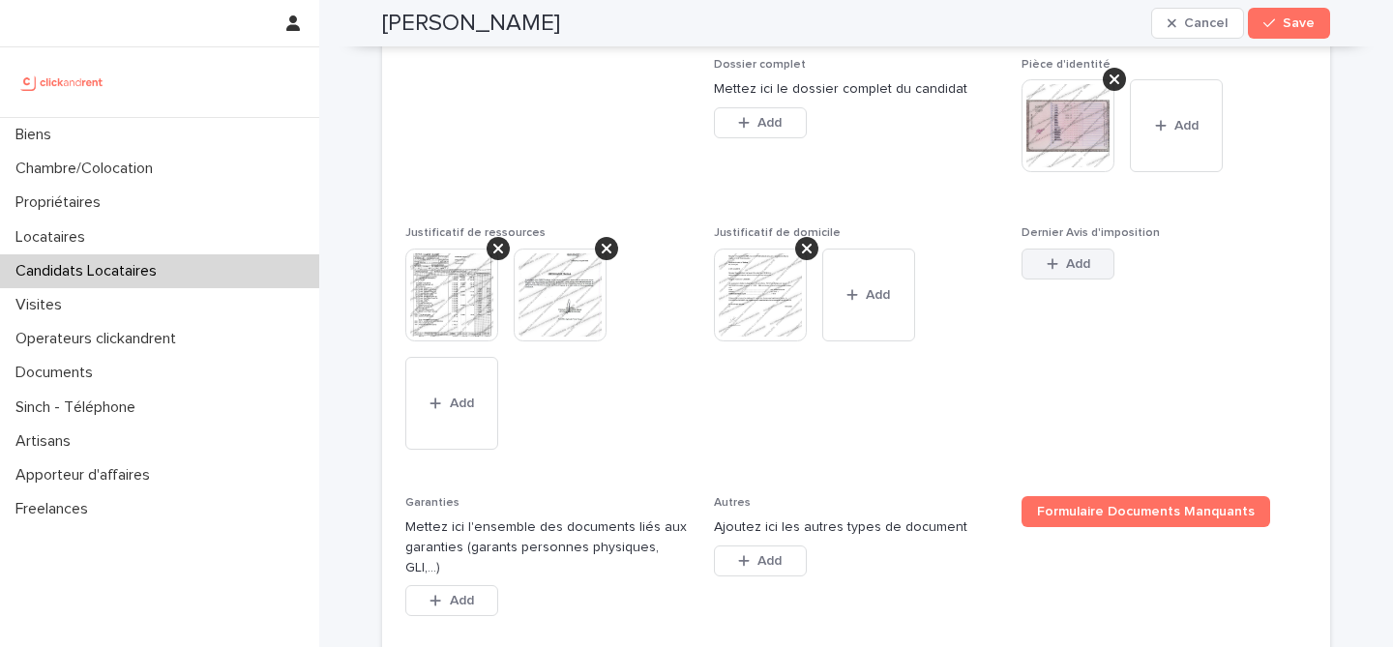
click at [1093, 280] on button "Add" at bounding box center [1068, 264] width 93 height 31
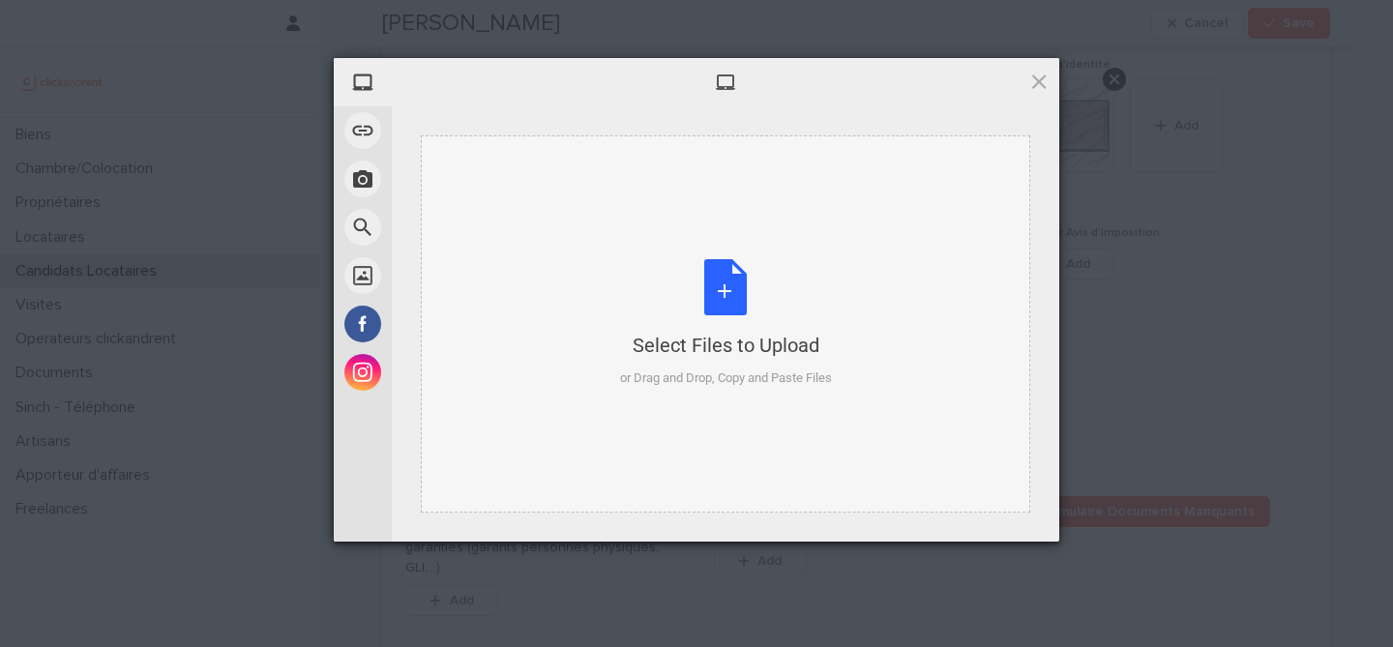
click at [696, 283] on div "Select Files to Upload or Drag and Drop, Copy and Paste Files" at bounding box center [726, 323] width 212 height 129
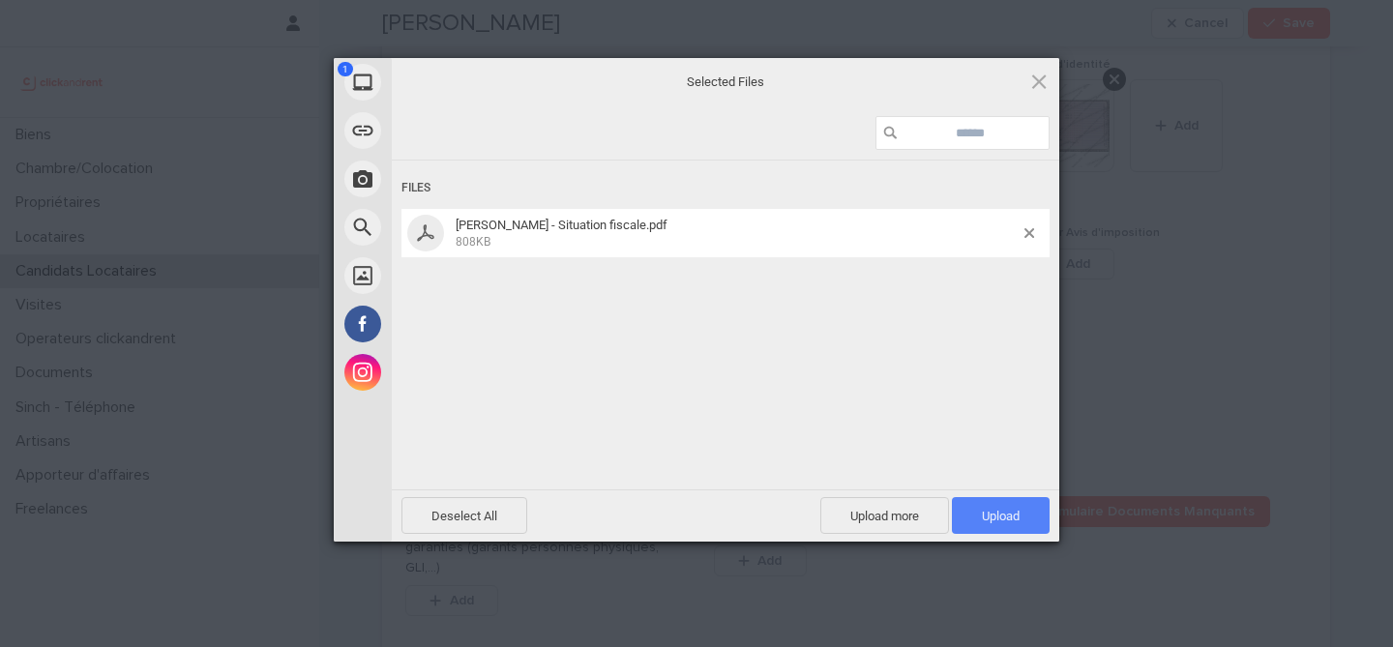
click at [1035, 518] on span "Upload 1" at bounding box center [1001, 515] width 98 height 37
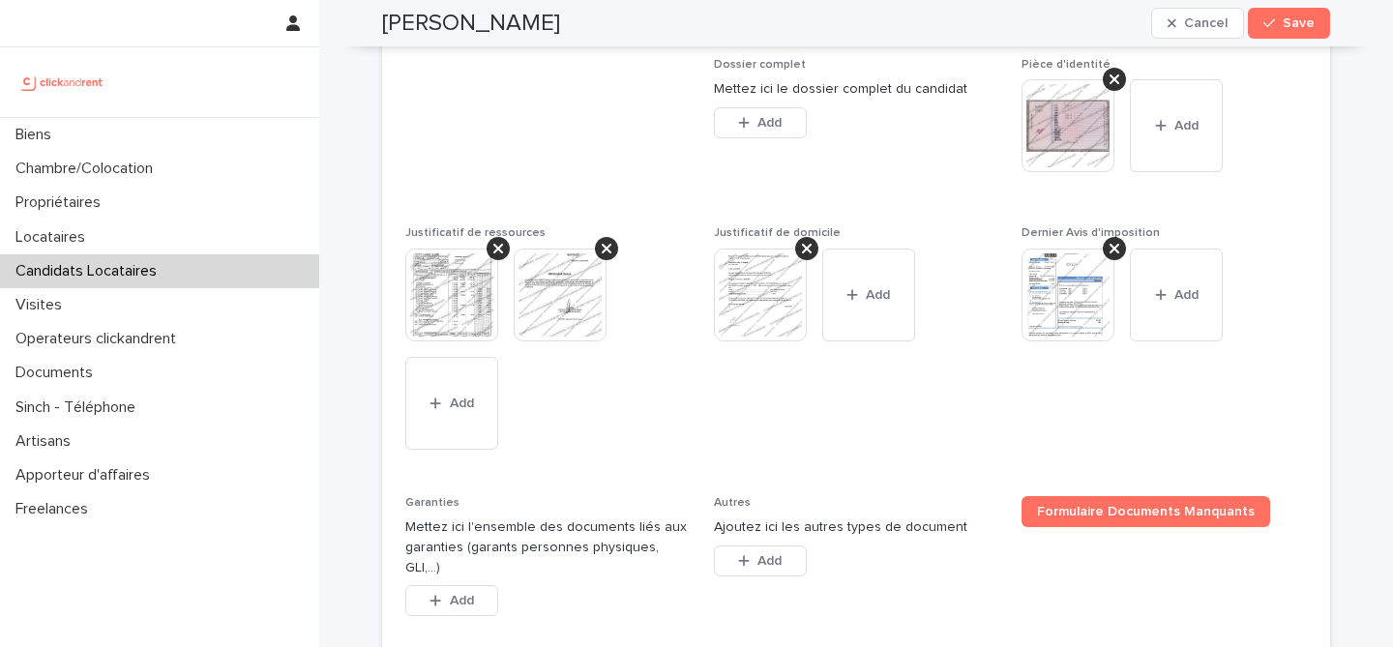
click at [1068, 319] on img at bounding box center [1068, 295] width 93 height 93
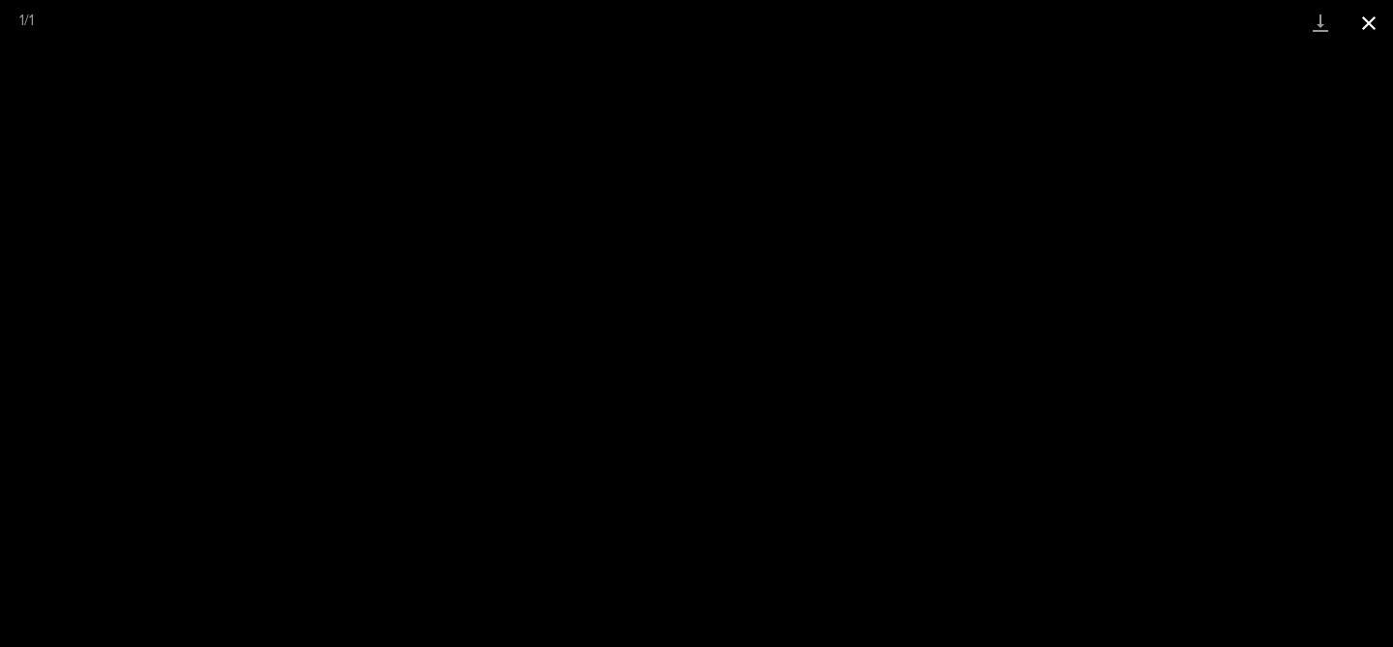
click at [1372, 17] on button "Close gallery" at bounding box center [1369, 22] width 48 height 45
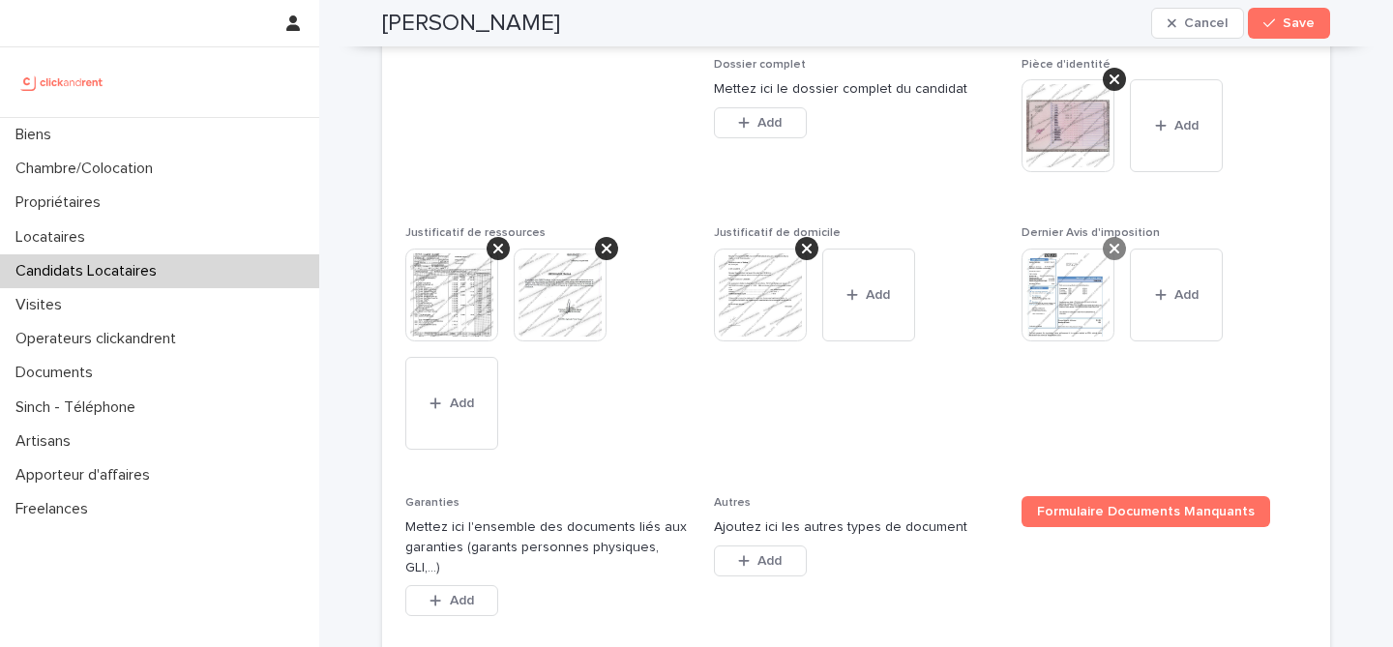
click at [1118, 254] on icon at bounding box center [1115, 249] width 10 height 10
click at [1104, 280] on button "Add" at bounding box center [1068, 264] width 93 height 31
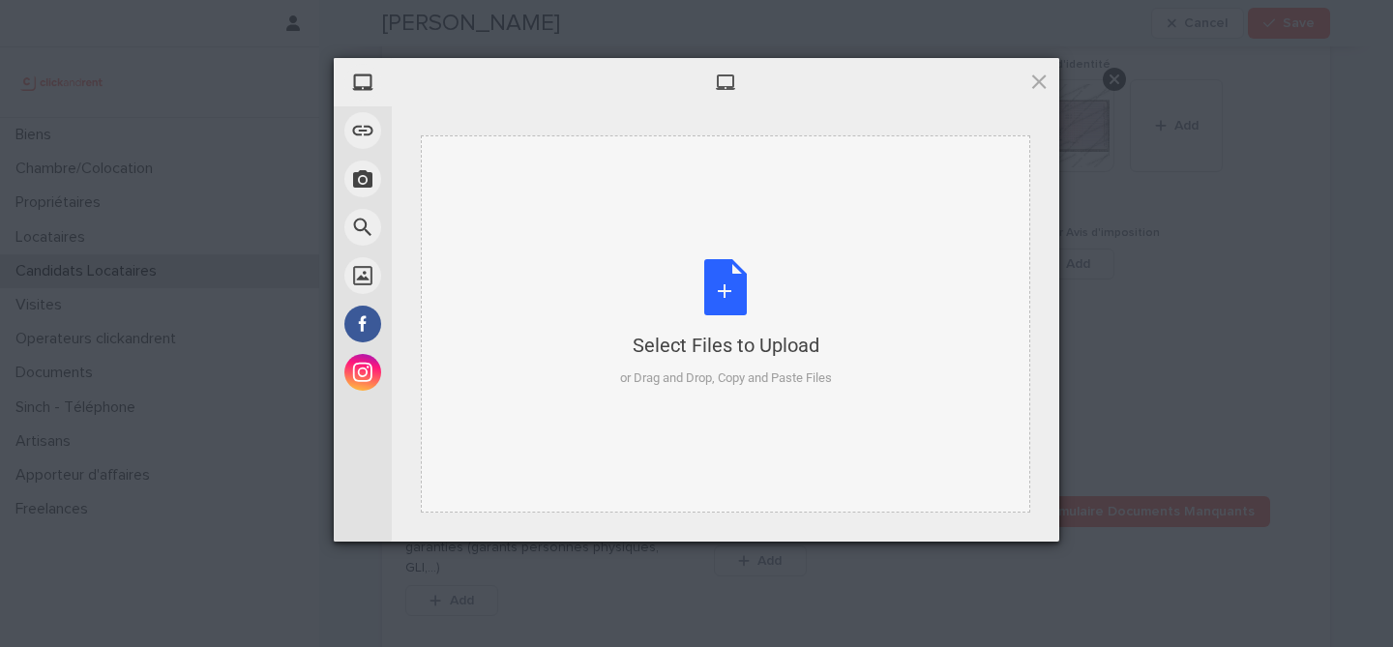
click at [755, 292] on div "Select Files to Upload or Drag and Drop, Copy and Paste Files" at bounding box center [726, 323] width 212 height 129
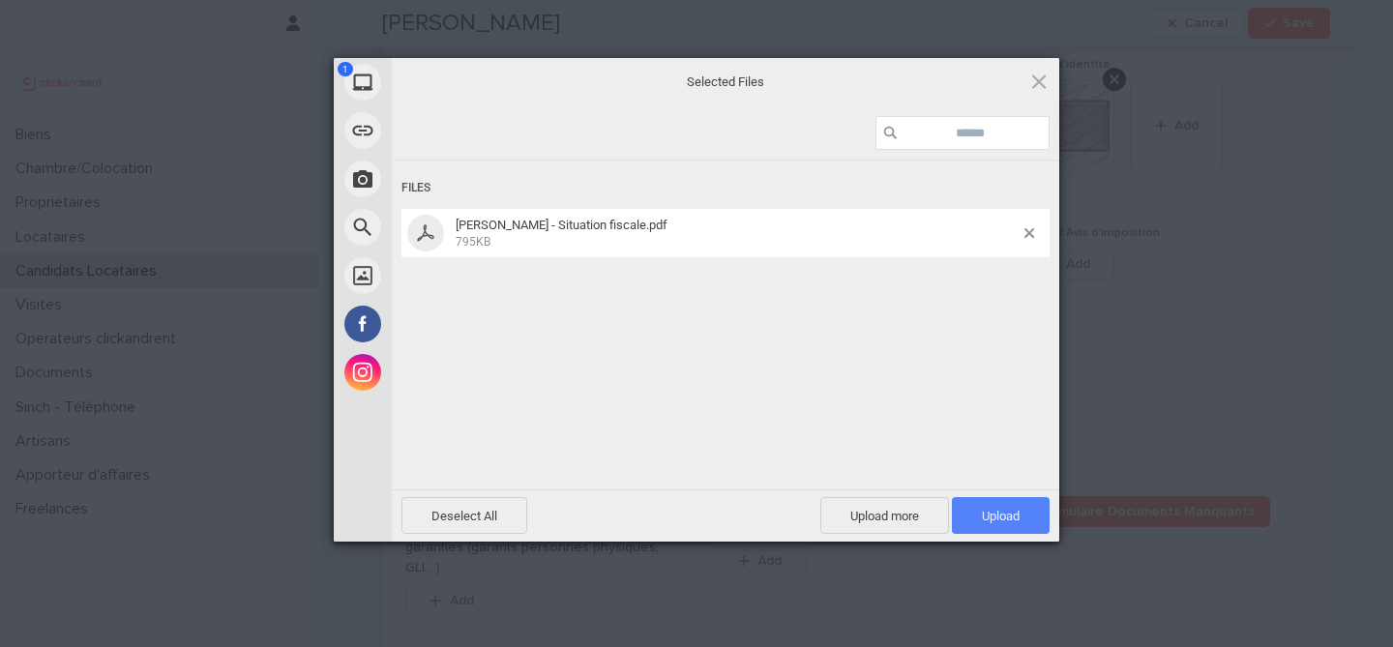
click at [1008, 504] on span "Upload 1" at bounding box center [1001, 515] width 98 height 37
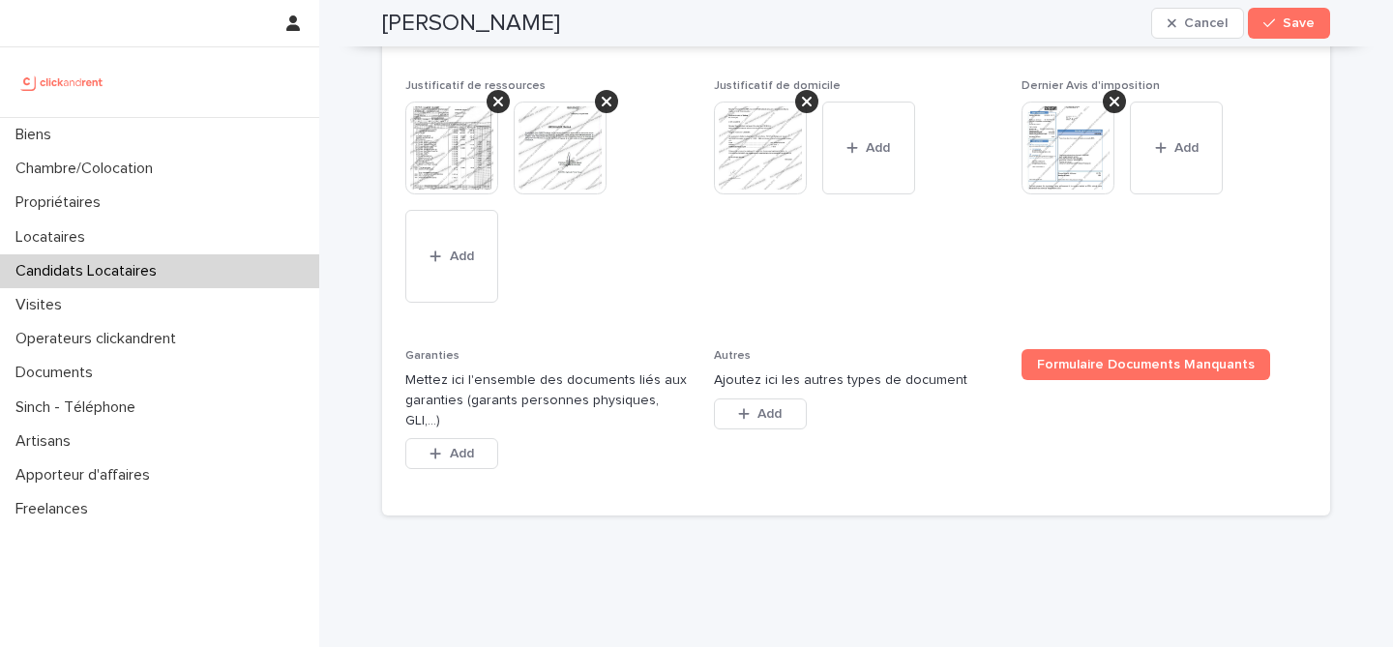
scroll to position [1694, 0]
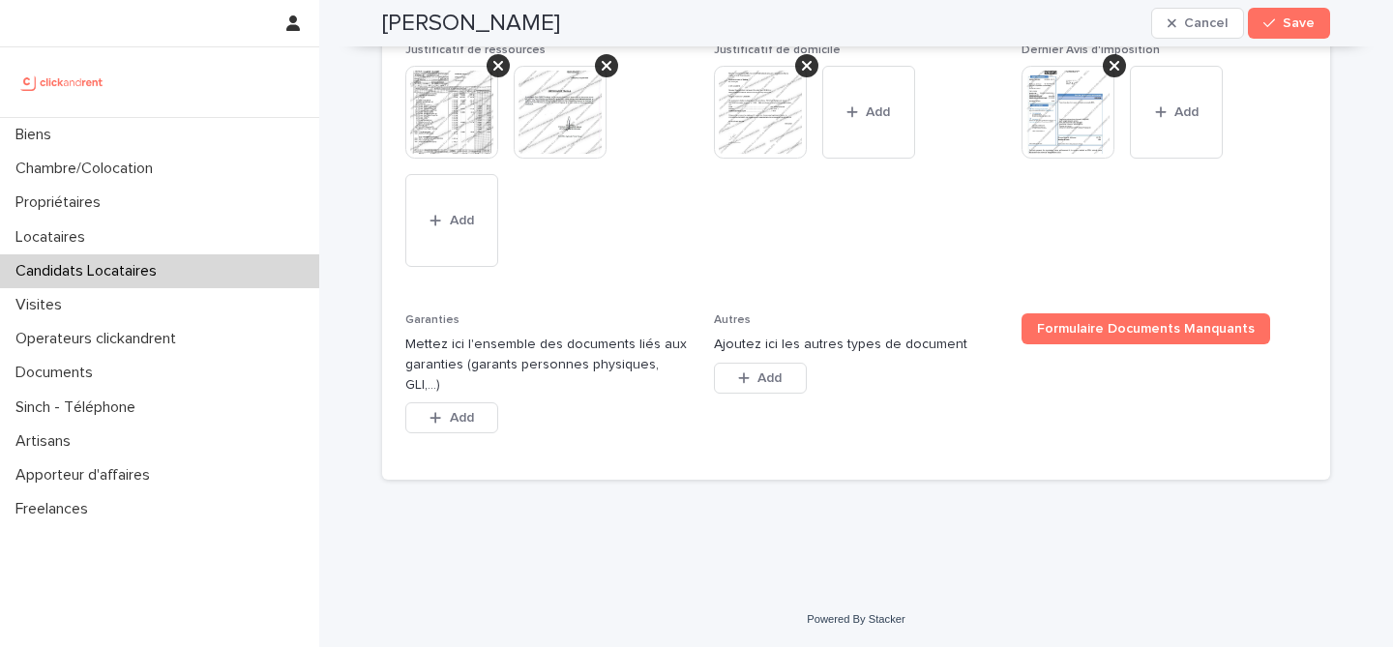
click at [468, 402] on div "Garanties Mettez ici l'ensemble des documents liés aux garanties (garants perso…" at bounding box center [547, 386] width 285 height 144
click at [468, 424] on span "Add" at bounding box center [462, 418] width 24 height 14
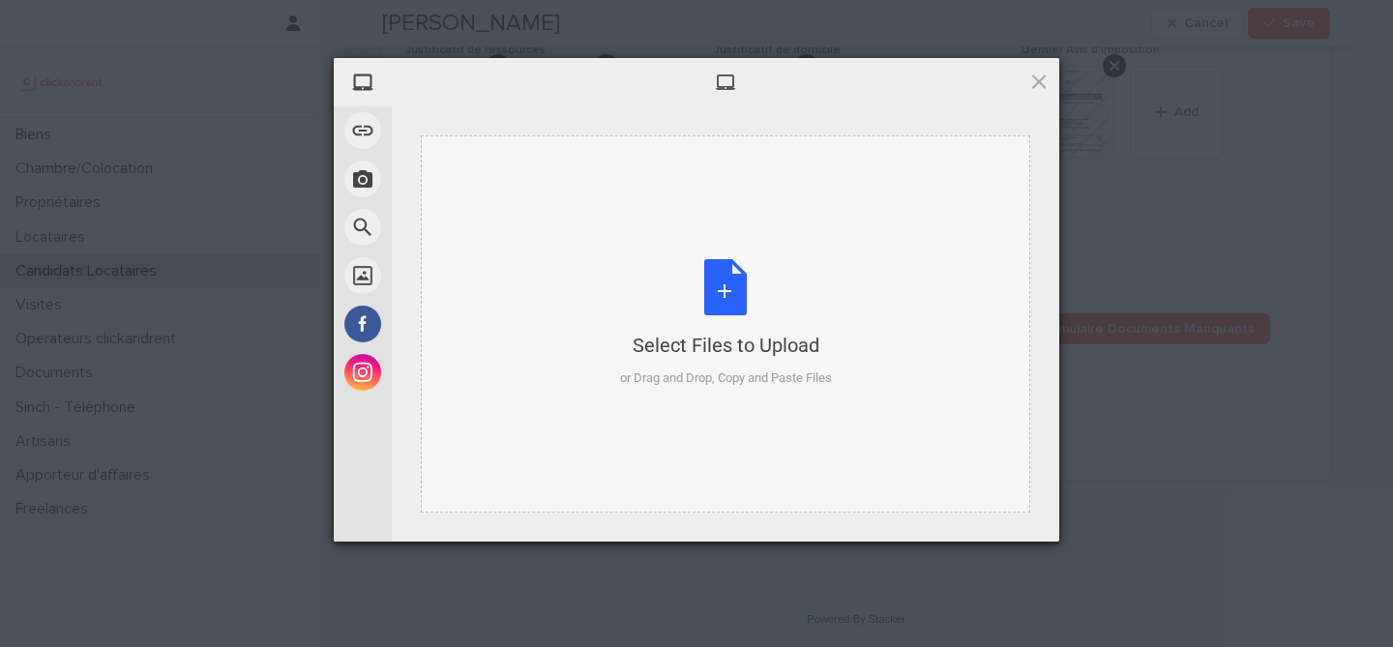
click at [737, 312] on div "Select Files to Upload or Drag and Drop, Copy and Paste Files" at bounding box center [726, 323] width 212 height 129
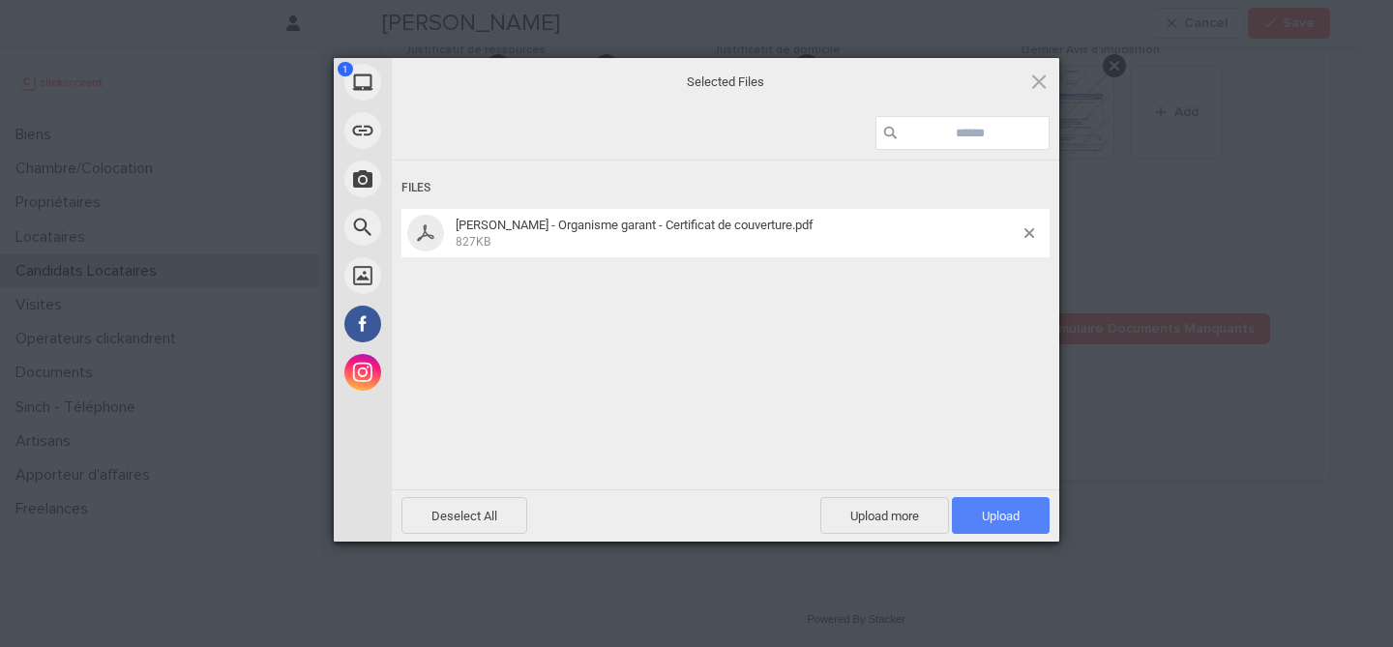
click at [1030, 519] on span "Upload 1" at bounding box center [1001, 515] width 98 height 37
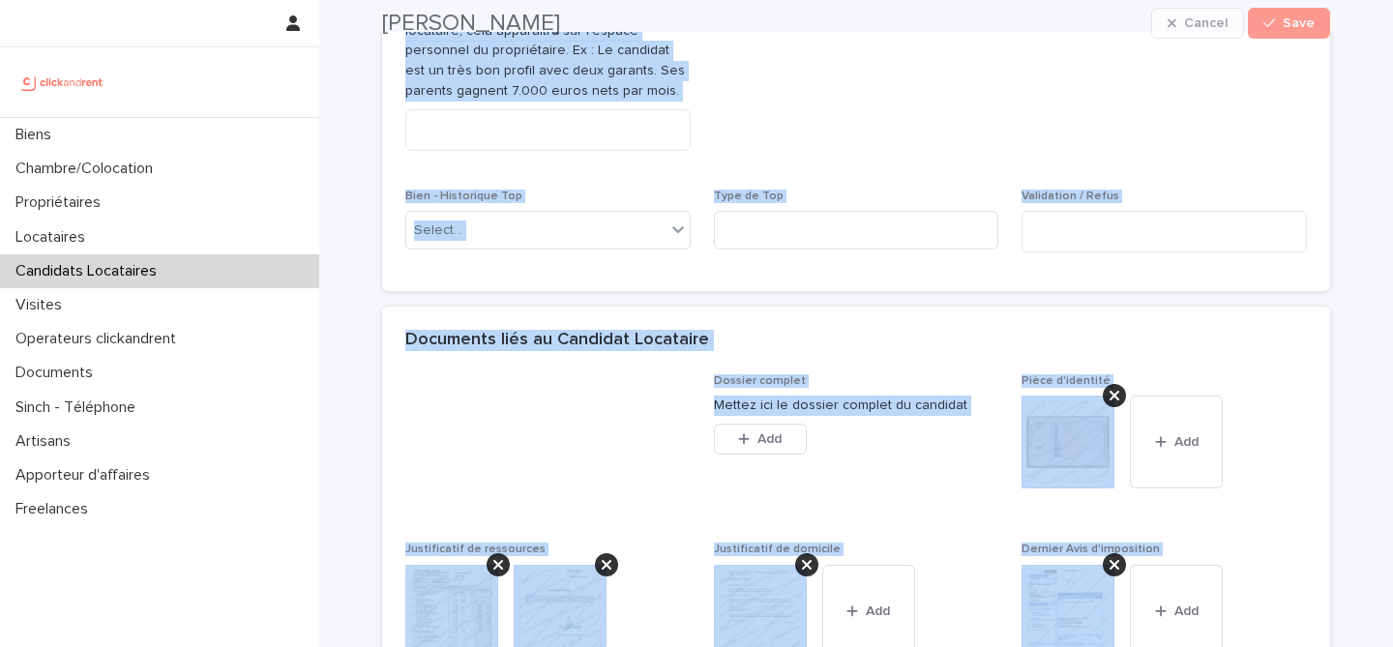
scroll to position [1764, 0]
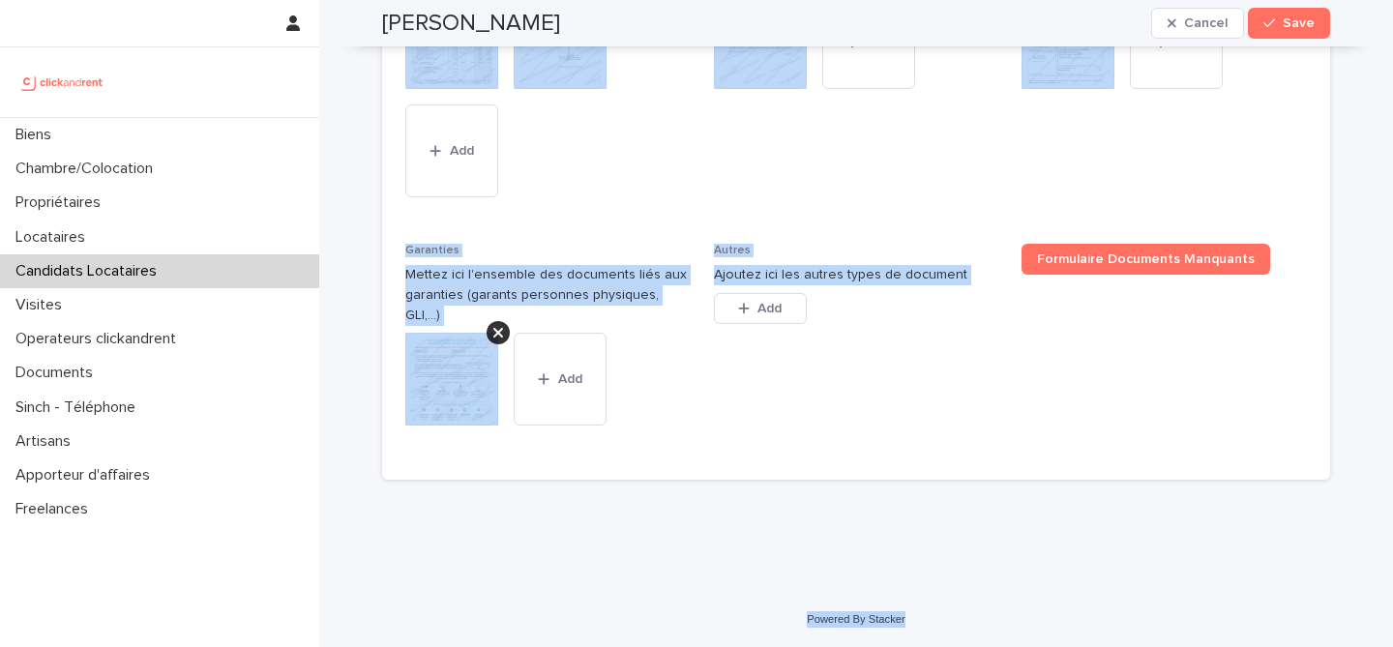
drag, startPoint x: 383, startPoint y: 72, endPoint x: 939, endPoint y: 622, distance: 782.1
copy div "Rayen Zaouali Cancel Save Sorry, there was an error saving your record. Please …"
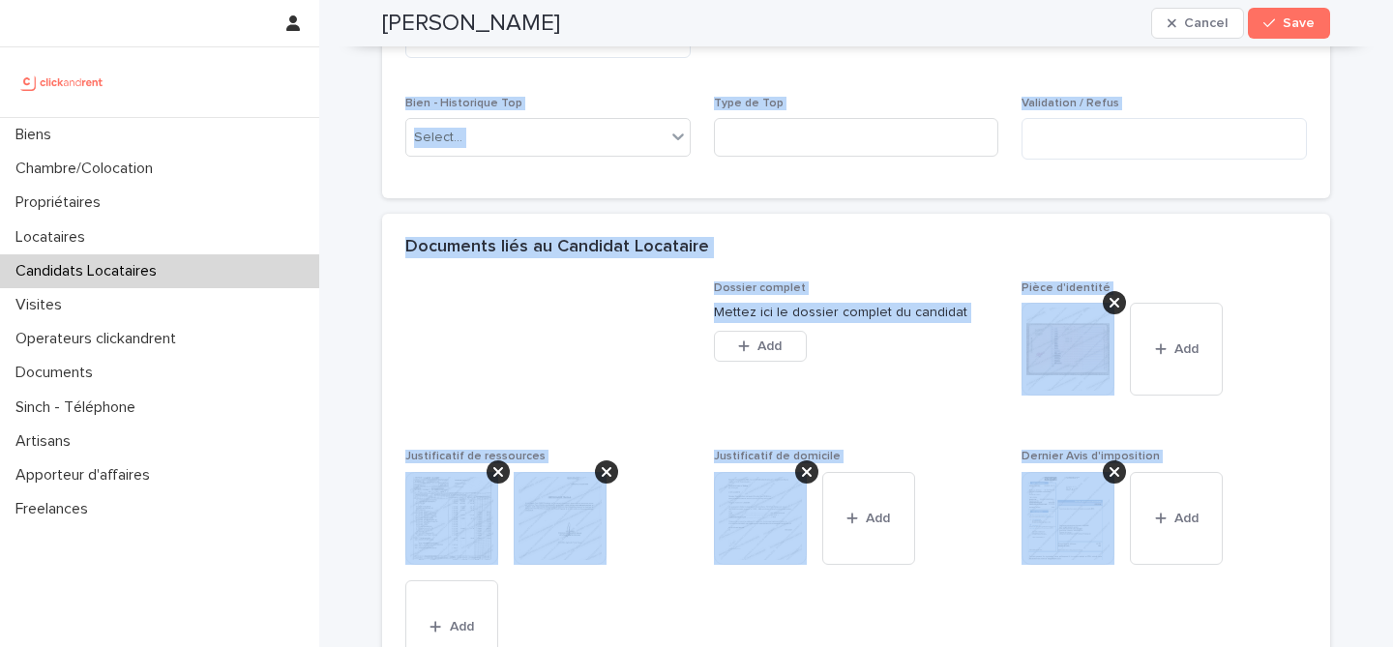
scroll to position [1196, 0]
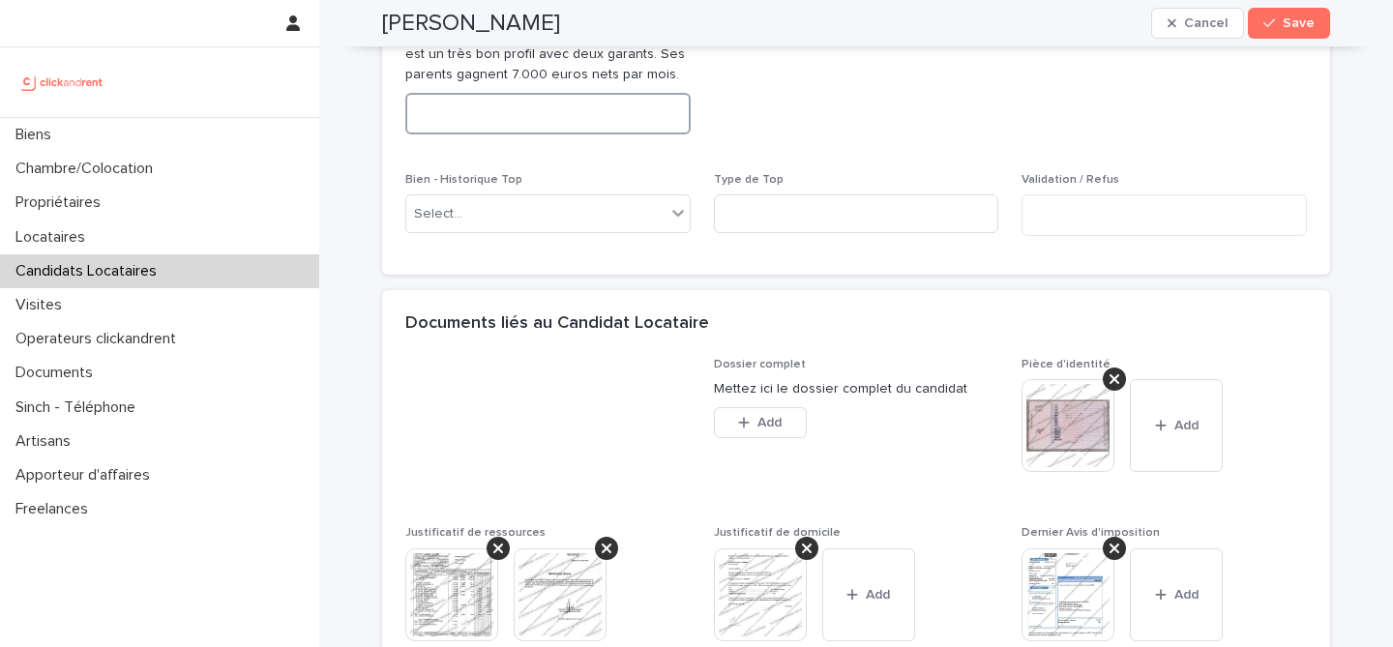
click at [632, 135] on textarea at bounding box center [547, 114] width 285 height 42
paste textarea "**********"
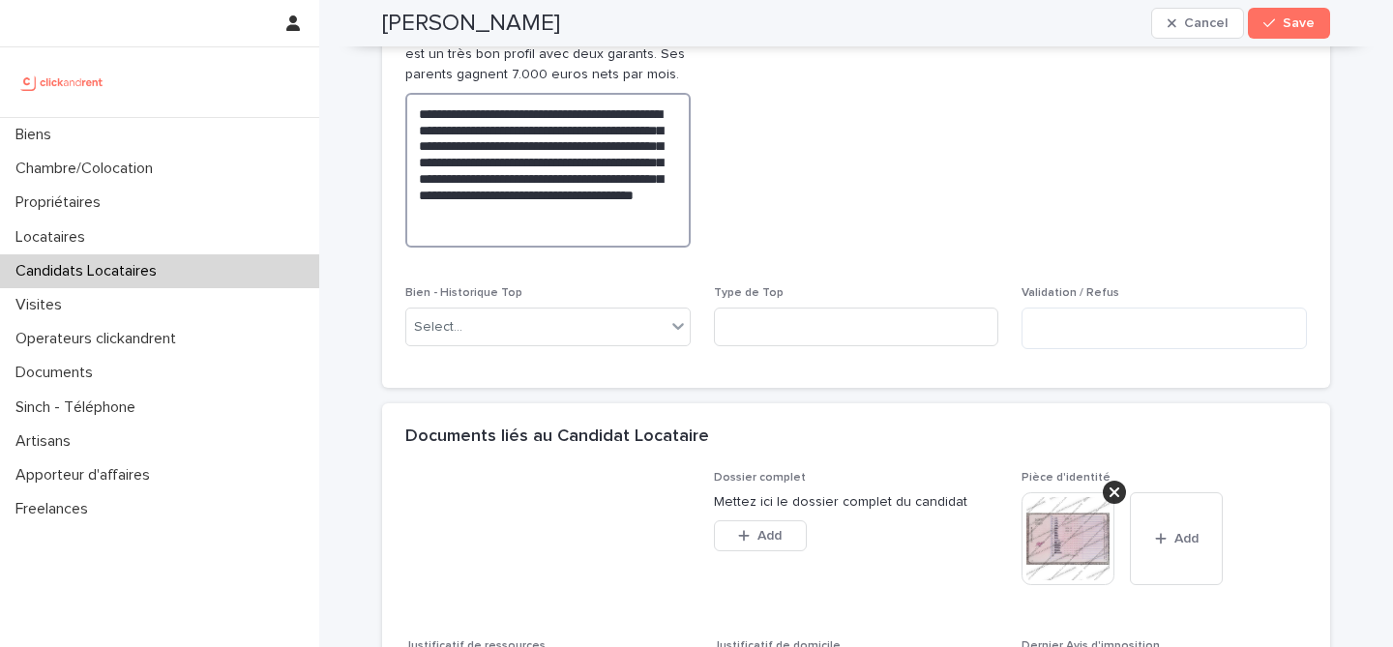
type textarea "**********"
click at [805, 162] on span "Abandon du candidat" at bounding box center [856, 113] width 285 height 300
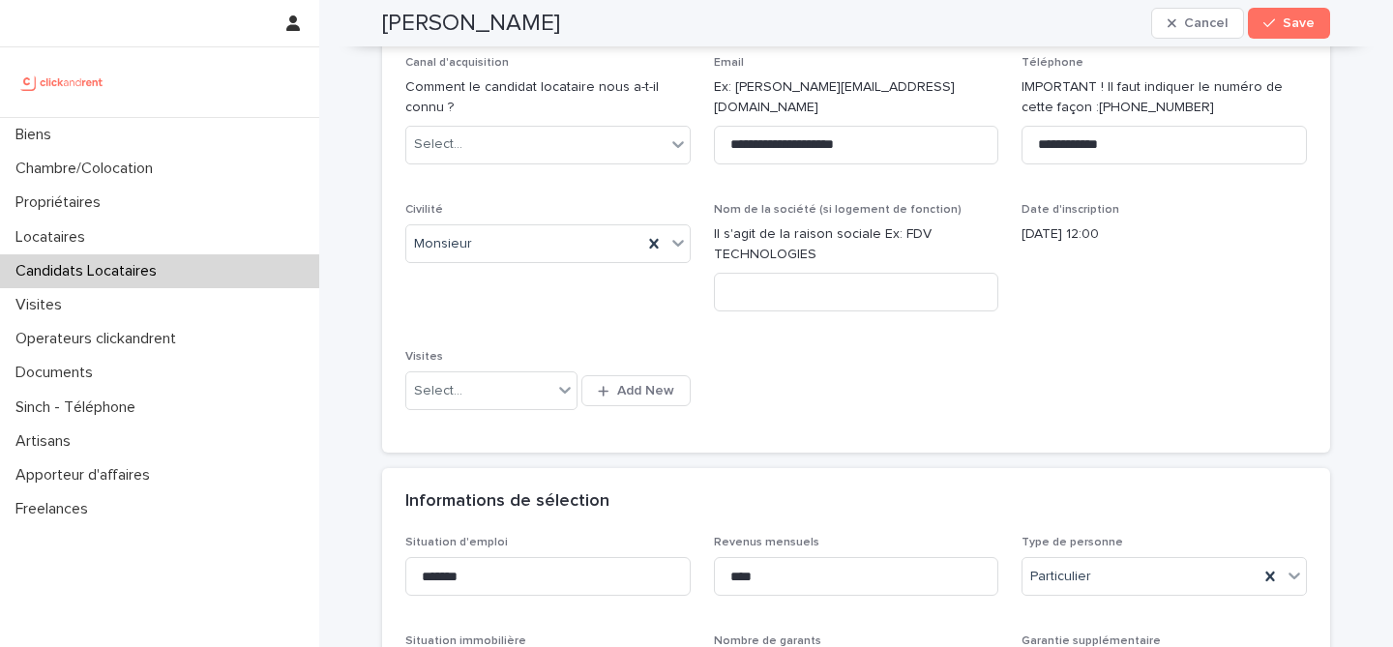
scroll to position [0, 0]
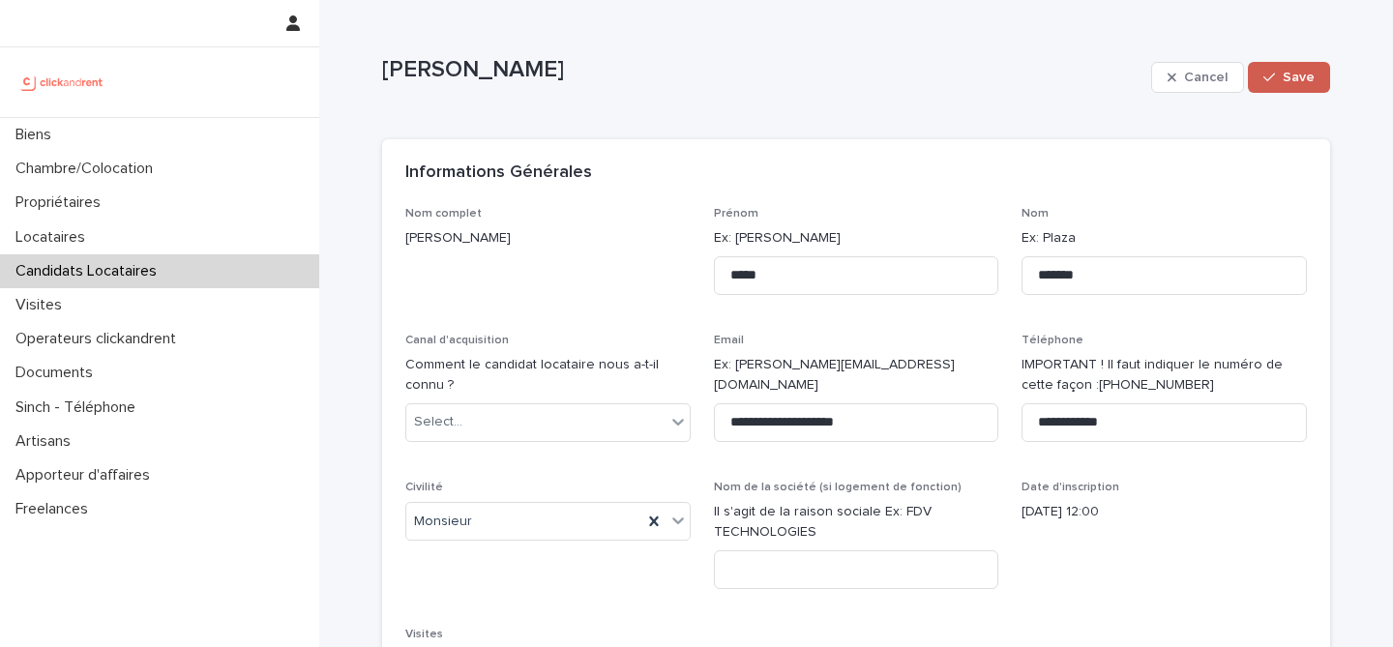
click at [1280, 76] on div "button" at bounding box center [1273, 78] width 19 height 14
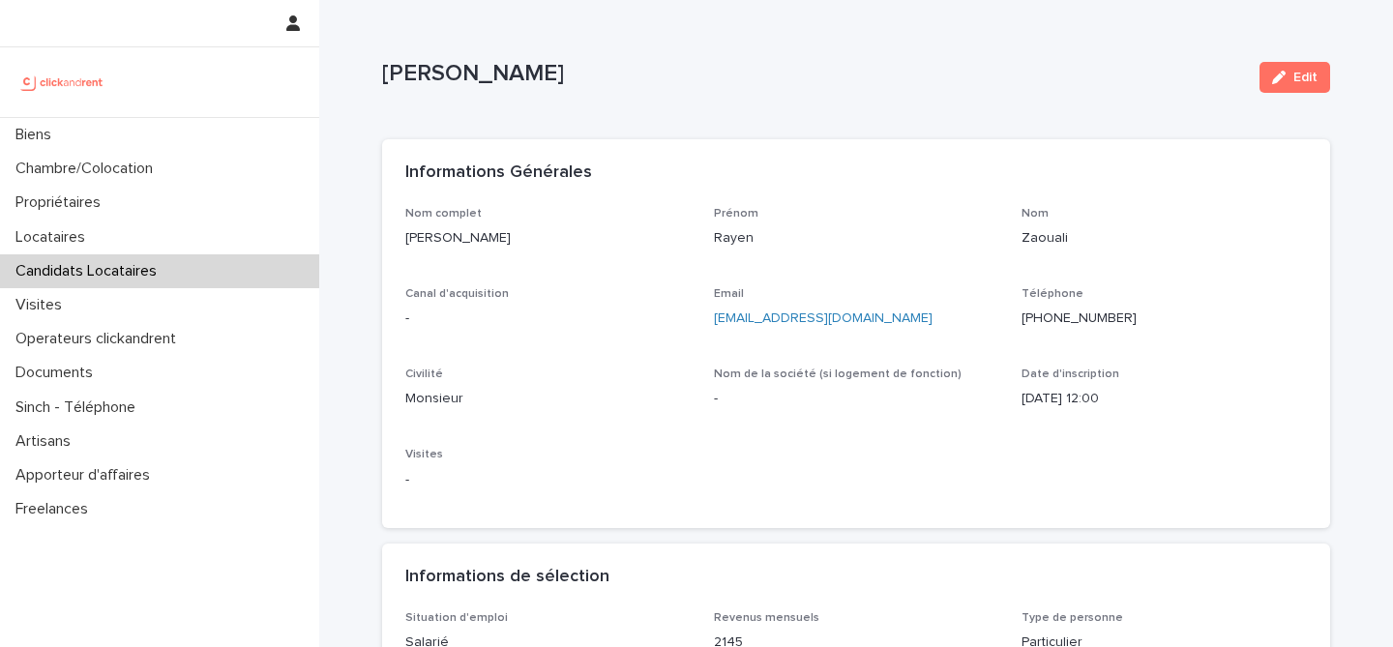
click at [483, 75] on p "[PERSON_NAME]" at bounding box center [813, 74] width 862 height 28
copy div "Rayen Zaouali Edit Sorry, there was an error saving your record. Please try aga…"
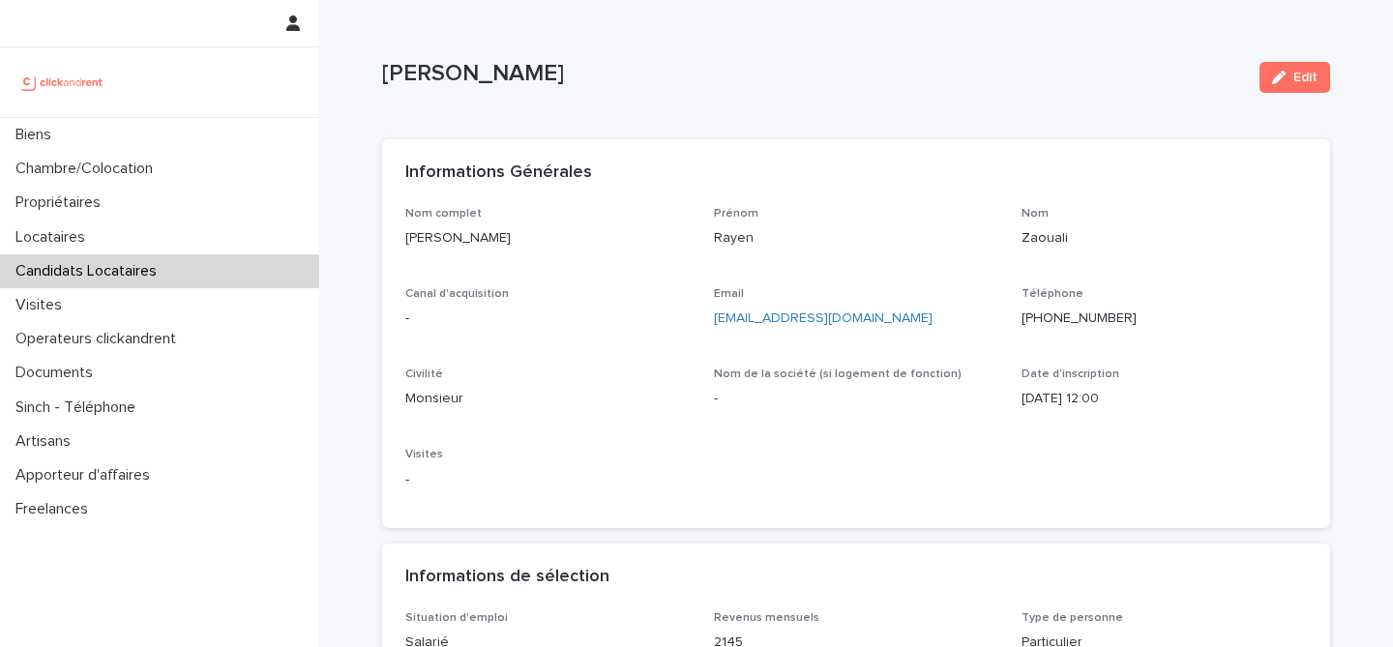
click at [178, 263] on div "Candidats Locataires" at bounding box center [159, 271] width 319 height 34
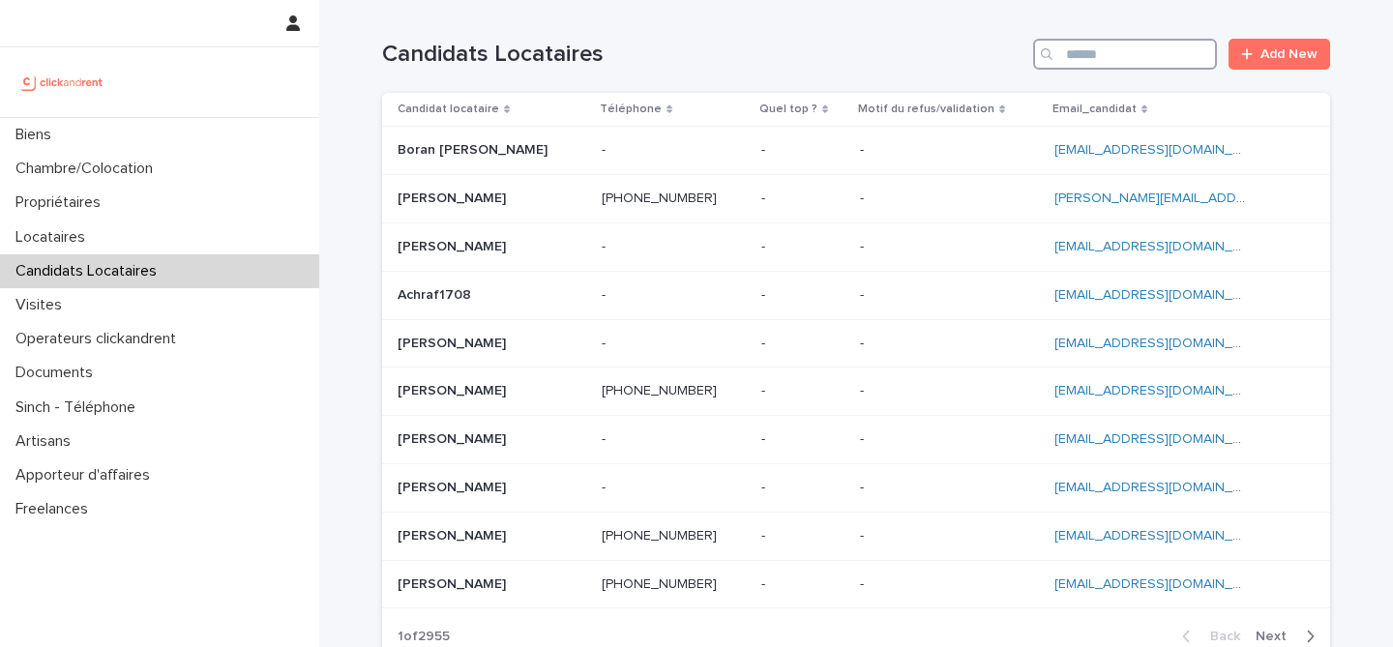
click at [1085, 55] on input "Search" at bounding box center [1125, 54] width 184 height 31
paste input "**********"
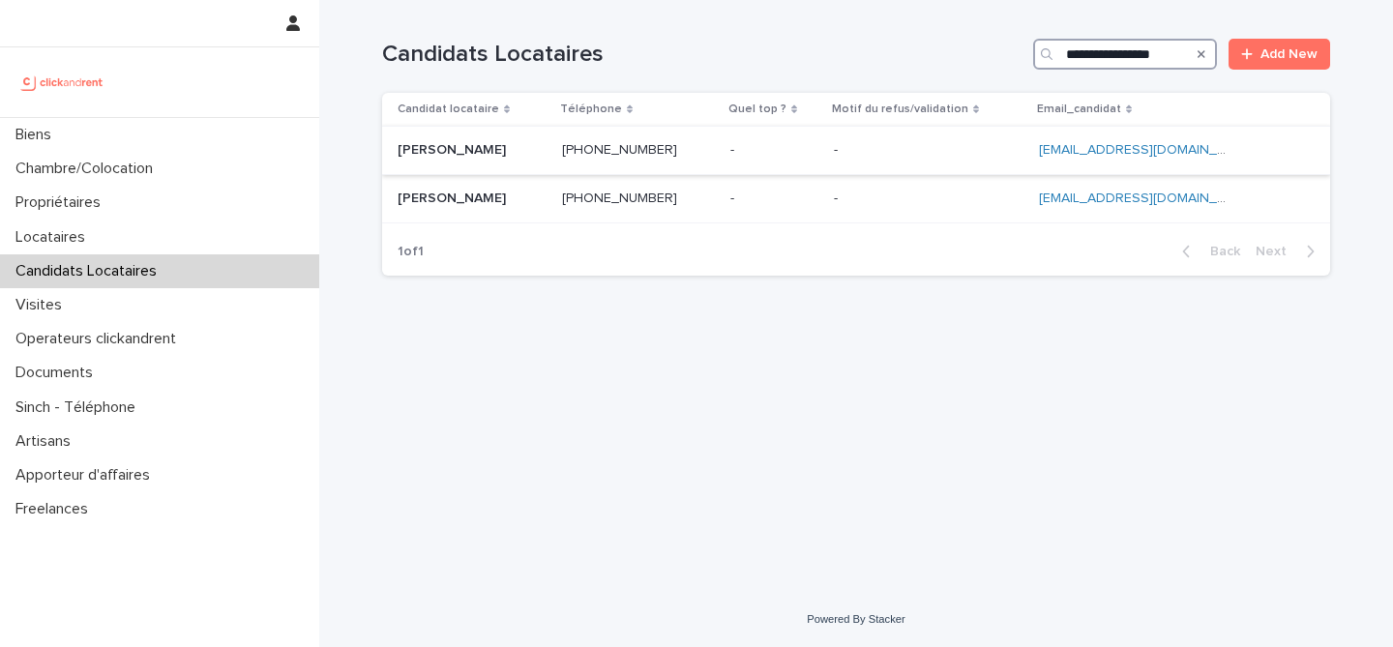
type input "**********"
click at [520, 159] on div "Rita Essoulaimani Rita Essoulaimani" at bounding box center [472, 151] width 149 height 32
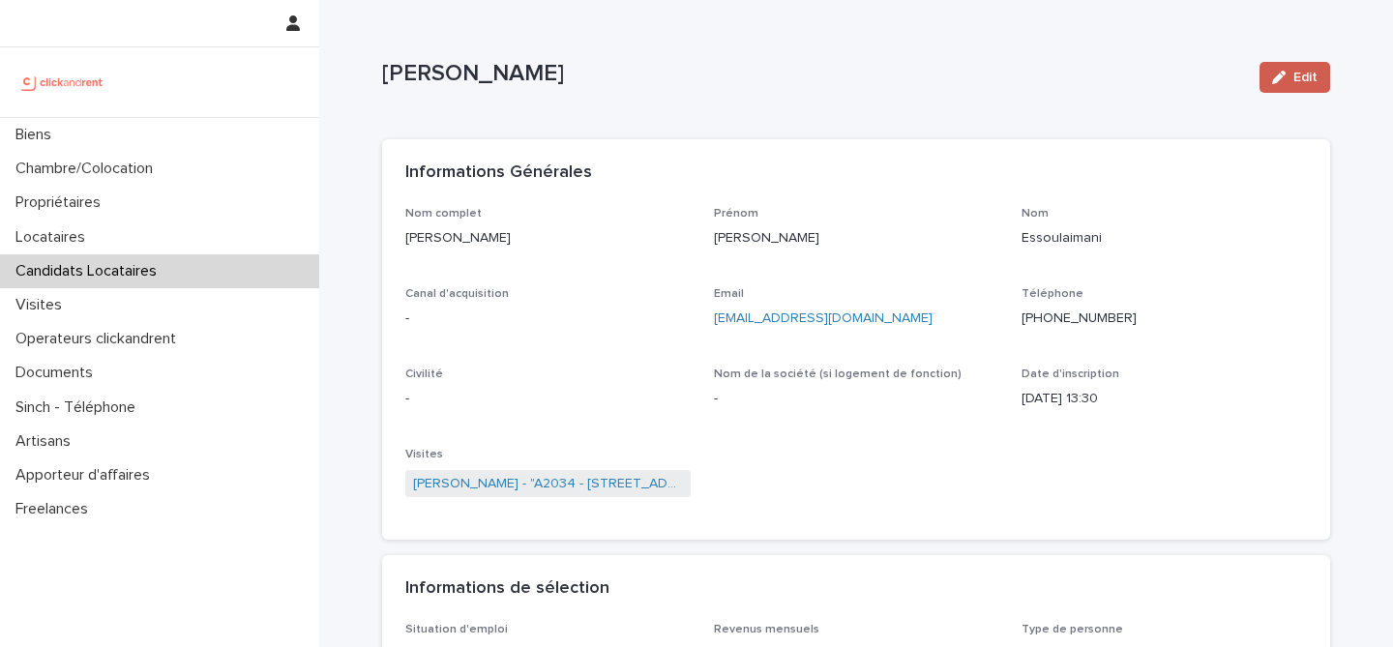
click at [1296, 87] on button "Edit" at bounding box center [1295, 77] width 71 height 31
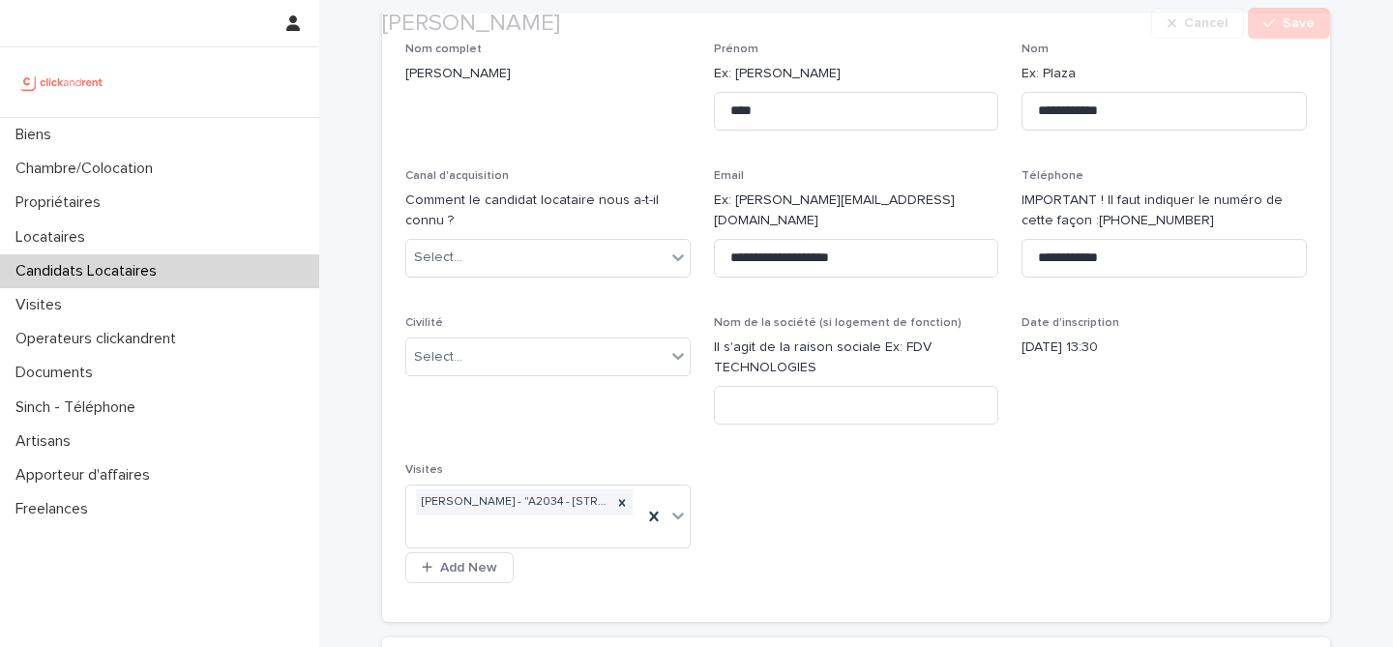
scroll to position [199, 0]
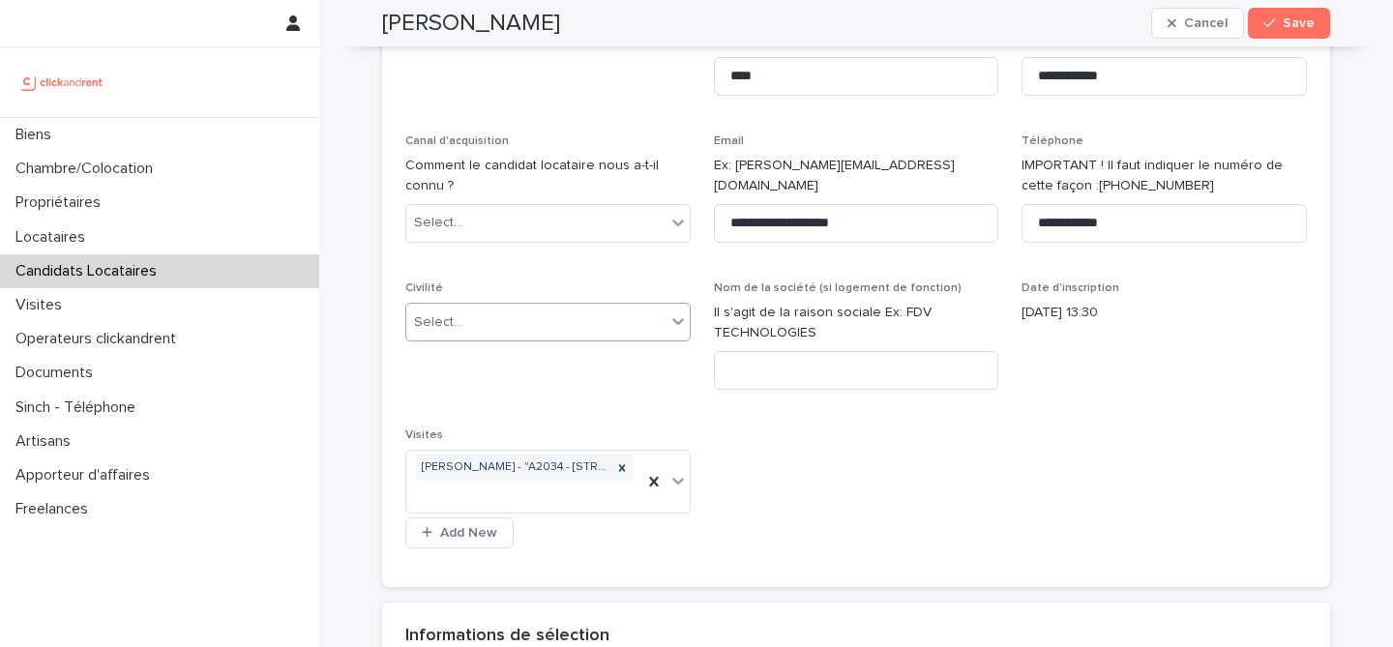
click at [559, 335] on div "Select..." at bounding box center [535, 323] width 259 height 32
click at [564, 369] on div "Madame" at bounding box center [548, 360] width 284 height 34
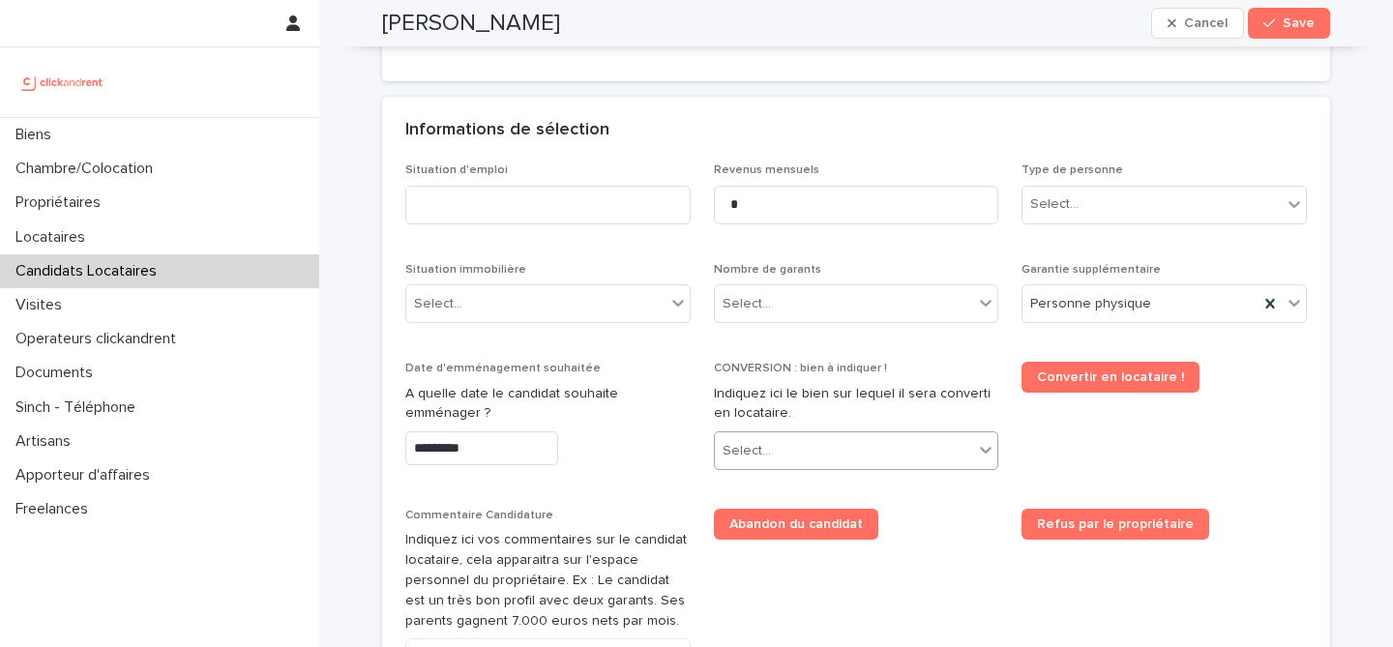
scroll to position [665, 0]
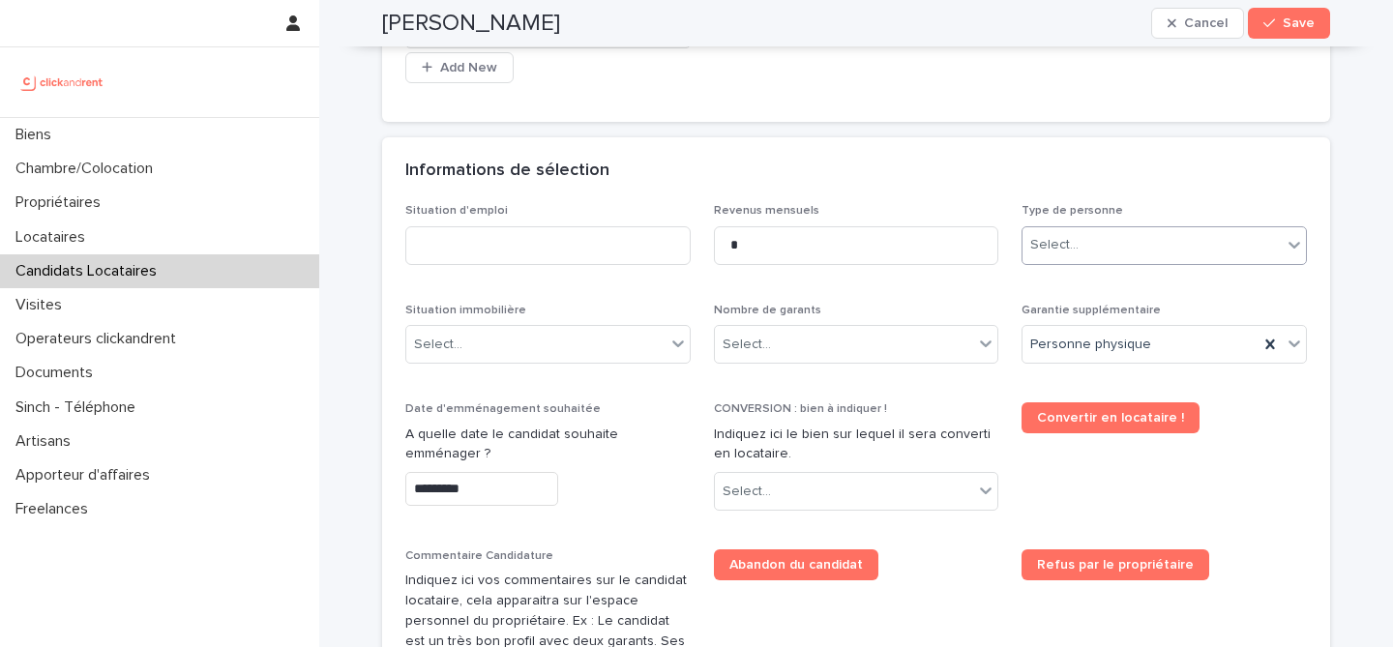
click at [1144, 242] on div "Select..." at bounding box center [1152, 245] width 259 height 32
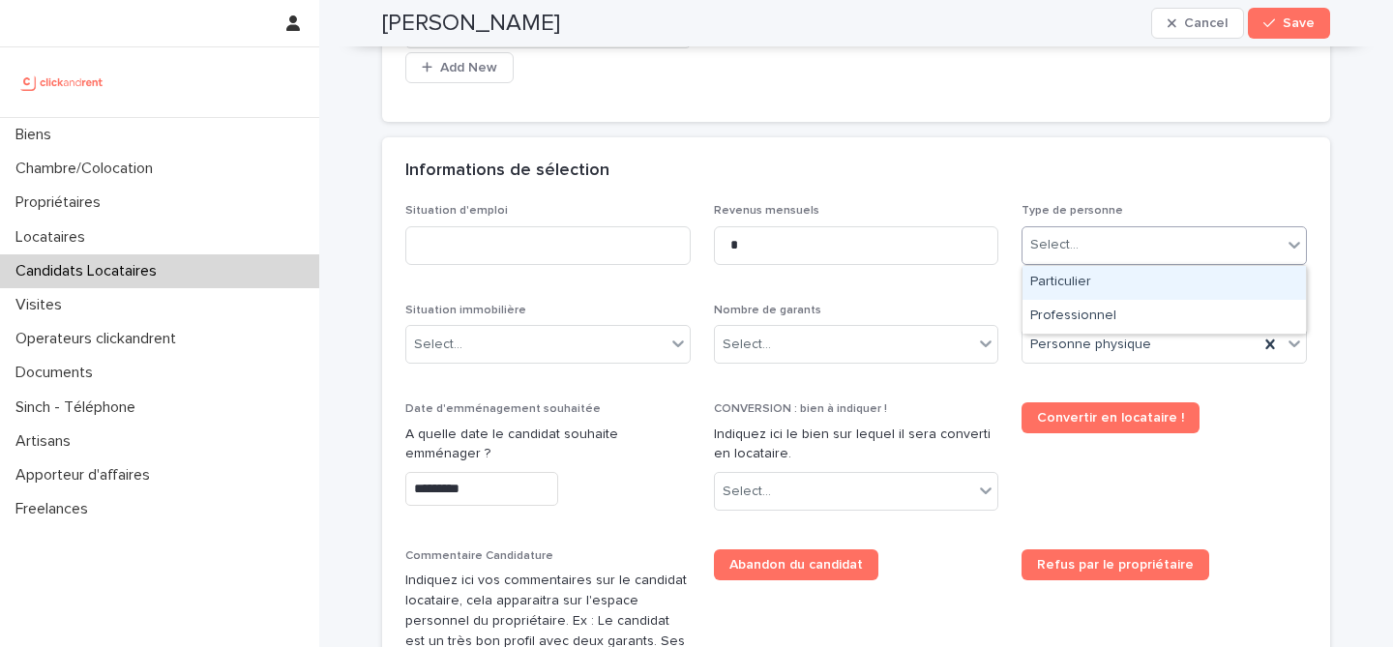
click at [1123, 278] on div "Particulier" at bounding box center [1165, 283] width 284 height 34
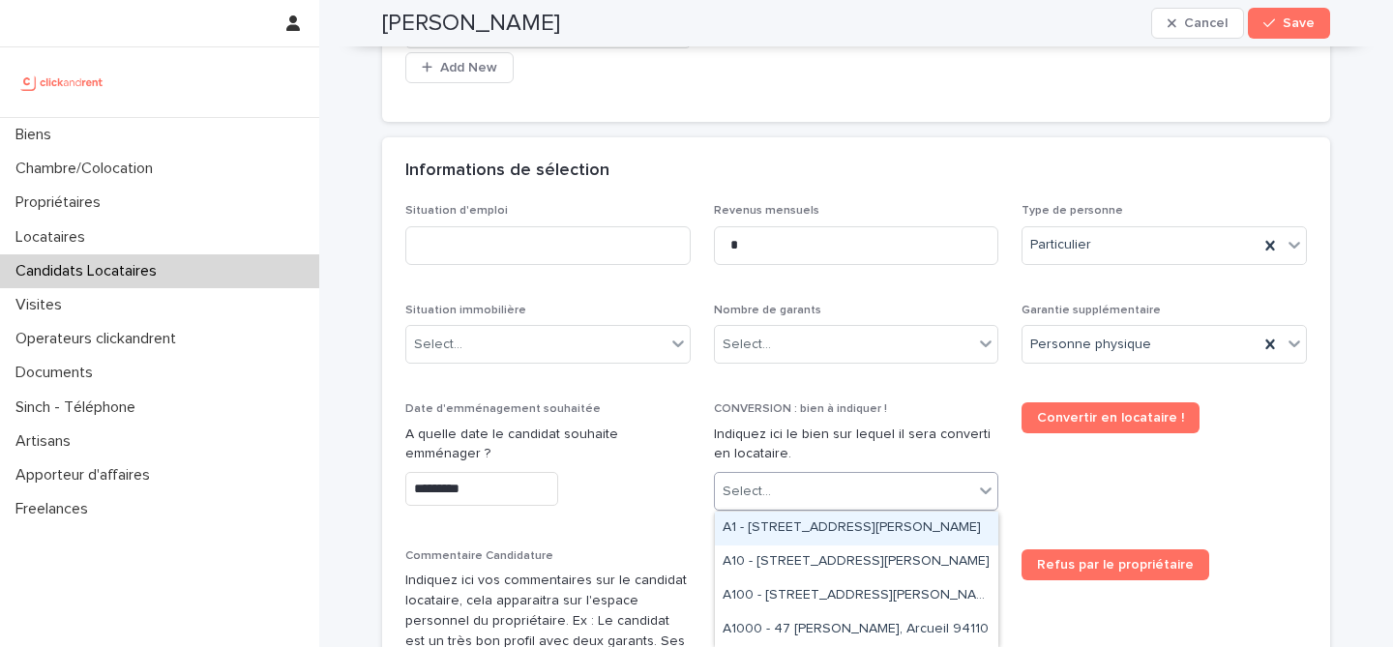
click at [834, 490] on div "Select..." at bounding box center [844, 492] width 259 height 32
paste input "*****"
type input "*****"
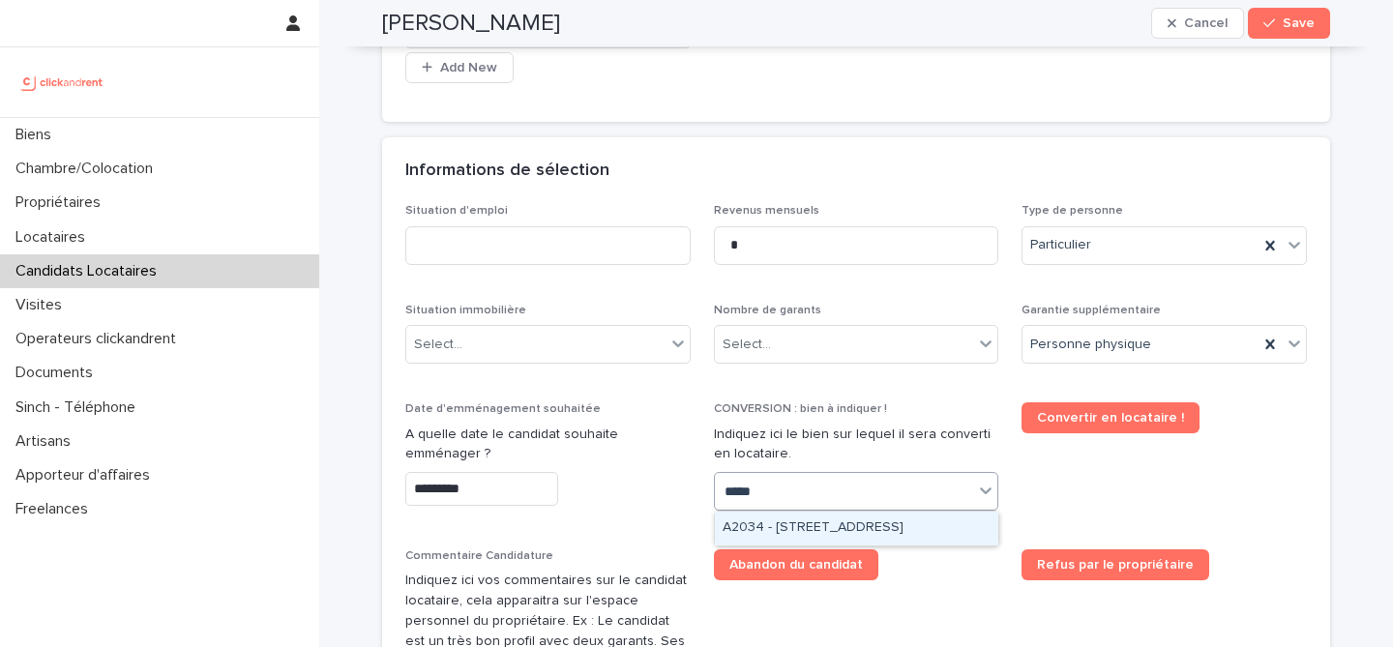
click at [908, 526] on div "A2034 - 52 Rue Latour, Amiens 80000" at bounding box center [857, 529] width 284 height 34
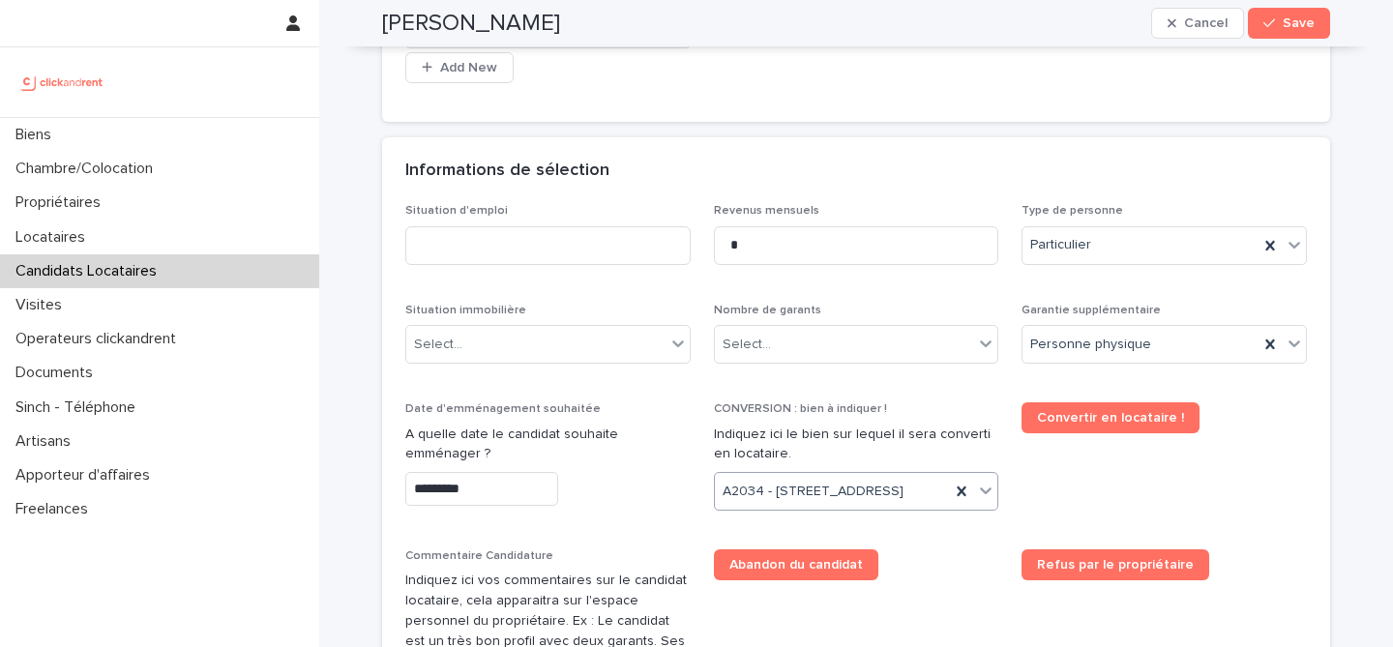
scroll to position [682, 0]
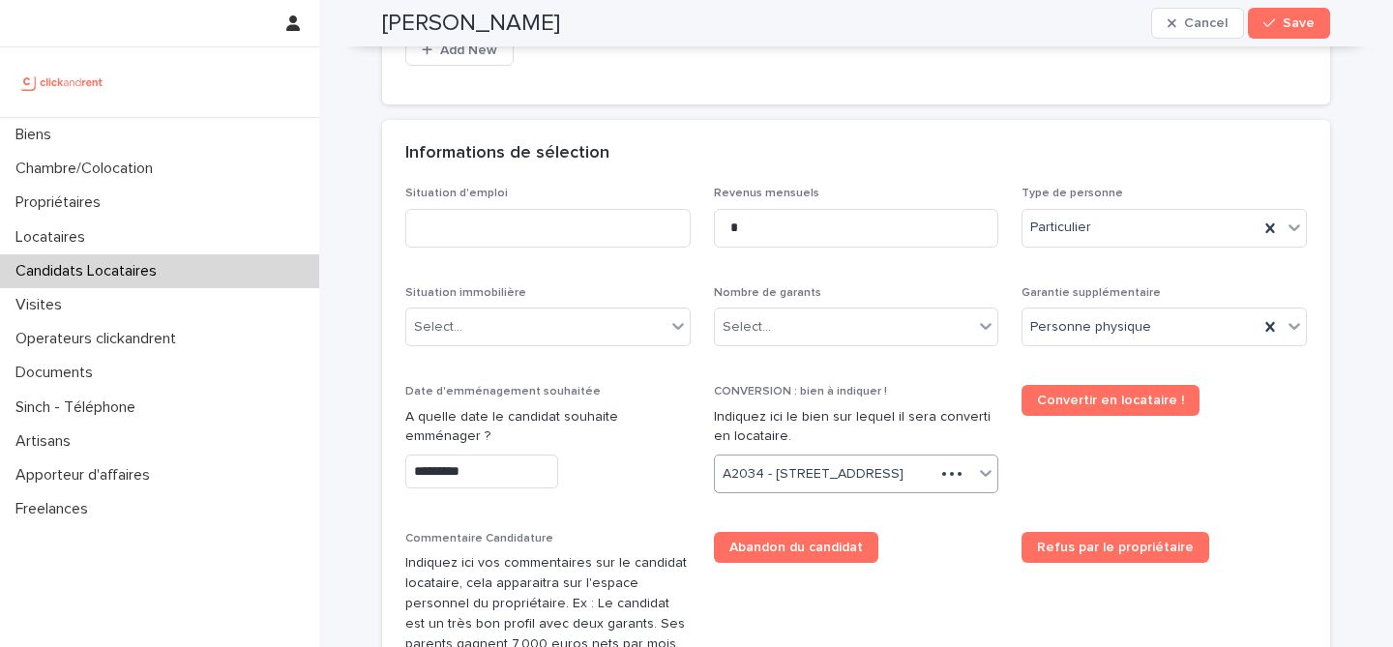
click at [946, 547] on div "Situation d'emploi Revenus mensuels * Type de personne Particulier Situation im…" at bounding box center [856, 504] width 902 height 635
click at [855, 322] on div "Select..." at bounding box center [844, 328] width 259 height 32
click at [818, 144] on div "Informations de sélection" at bounding box center [852, 153] width 894 height 21
click at [597, 234] on input at bounding box center [547, 228] width 285 height 39
type input "*********"
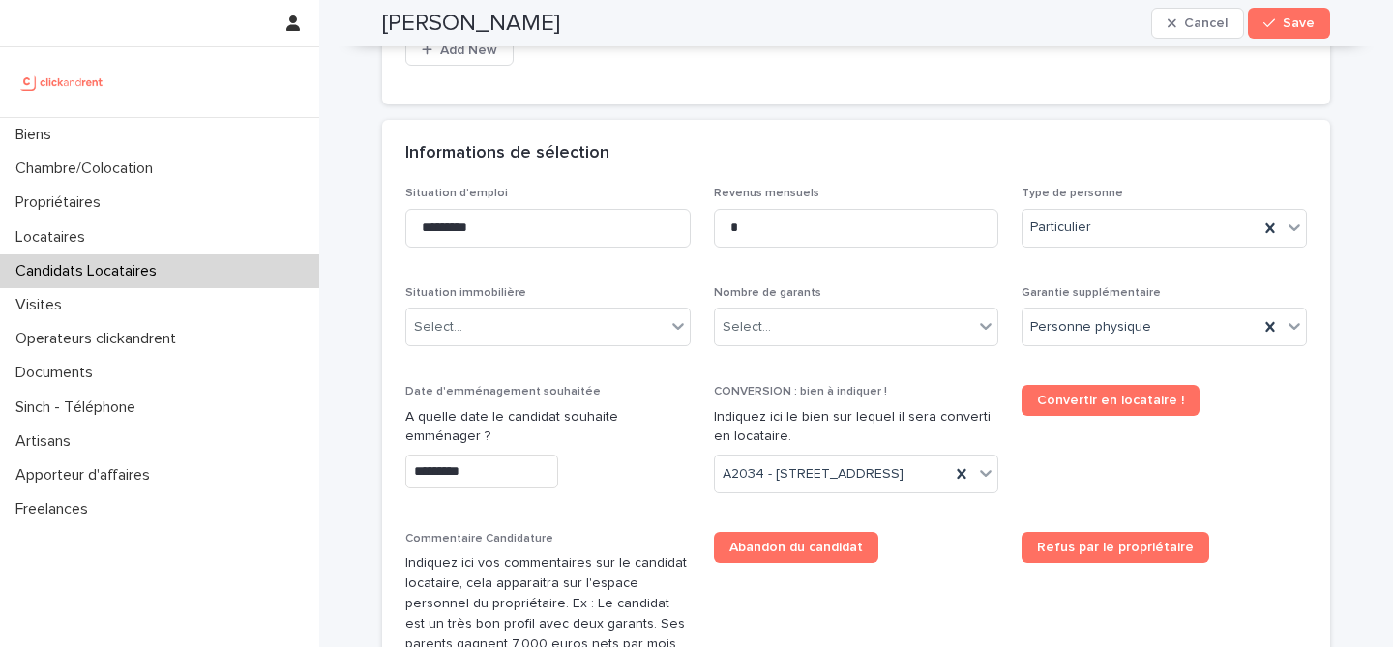
click at [620, 190] on p "Situation d'emploi" at bounding box center [547, 194] width 285 height 14
click at [866, 323] on div "Select..." at bounding box center [844, 328] width 259 height 32
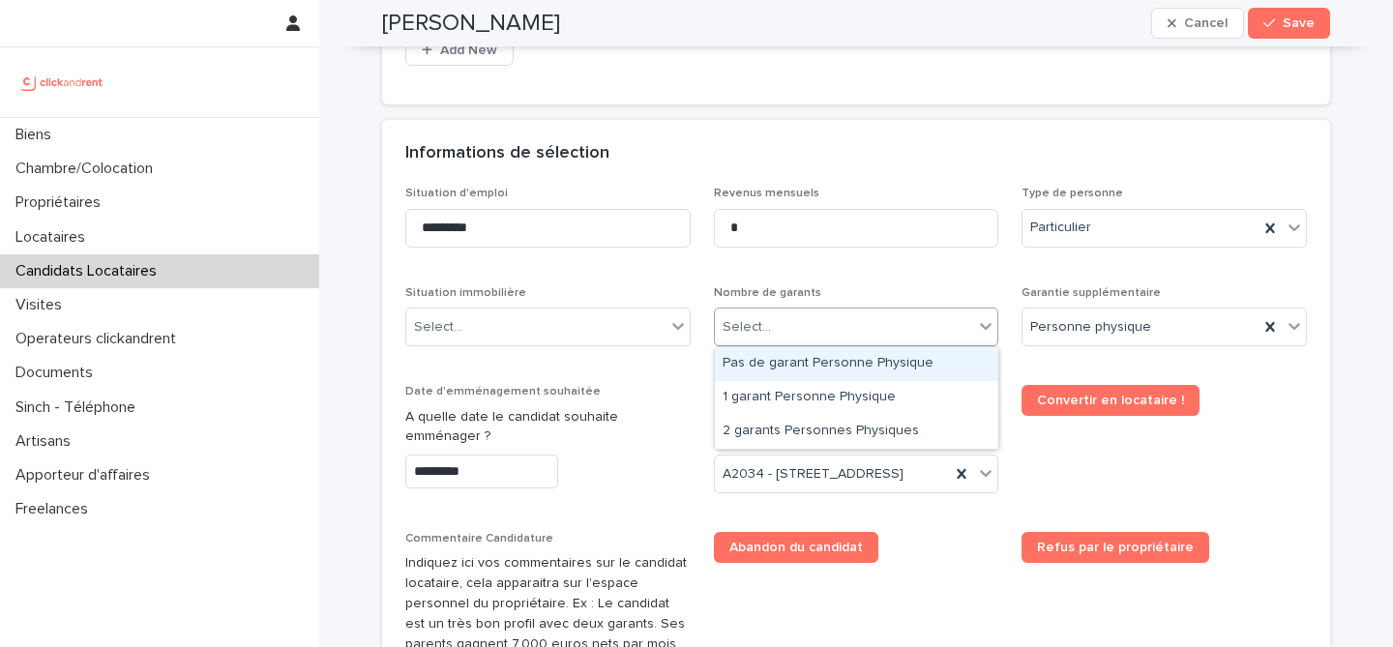
click at [796, 163] on div "Informations de sélection" at bounding box center [852, 153] width 894 height 21
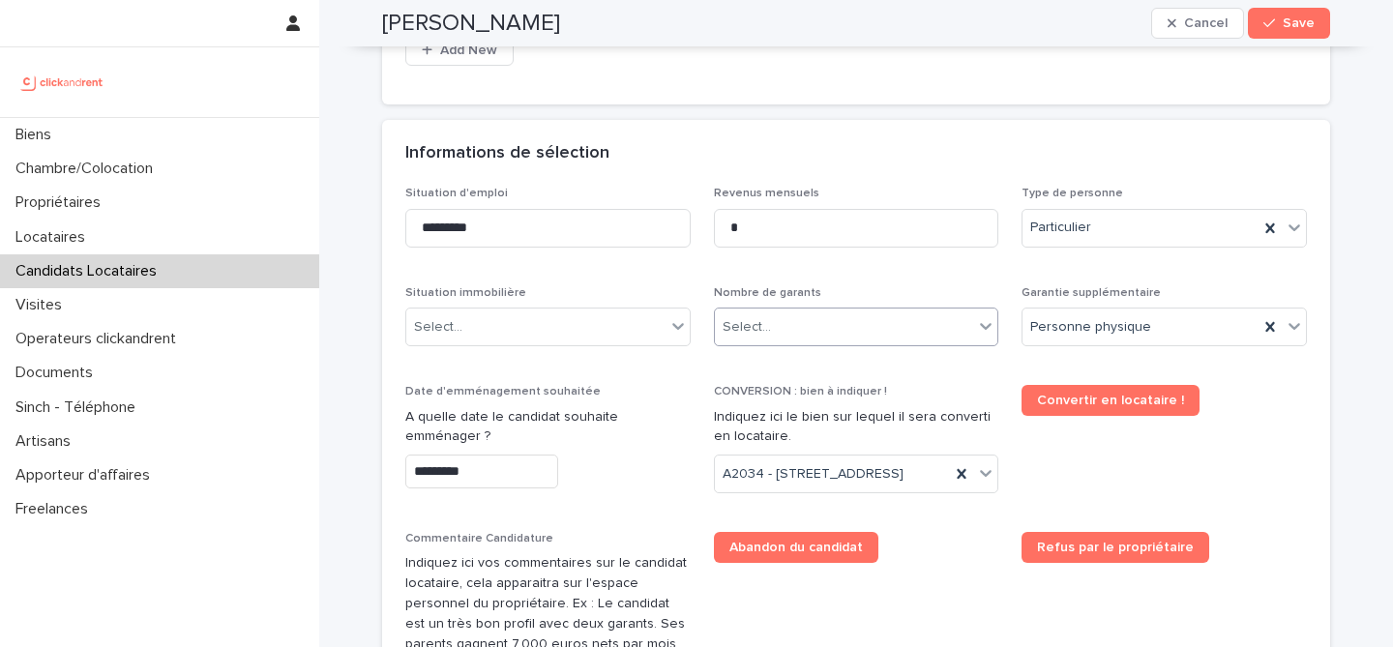
click at [847, 340] on div "Select..." at bounding box center [844, 328] width 259 height 32
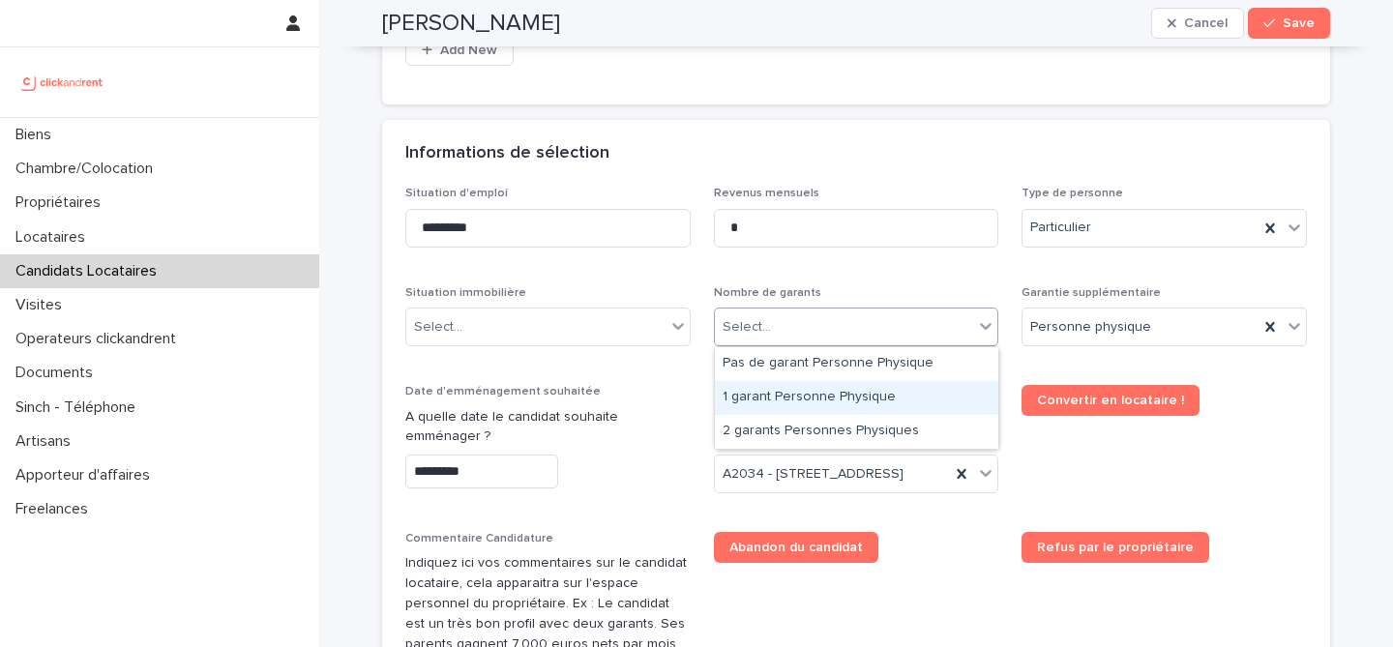
click at [831, 404] on div "1 garant Personne Physique" at bounding box center [857, 398] width 284 height 34
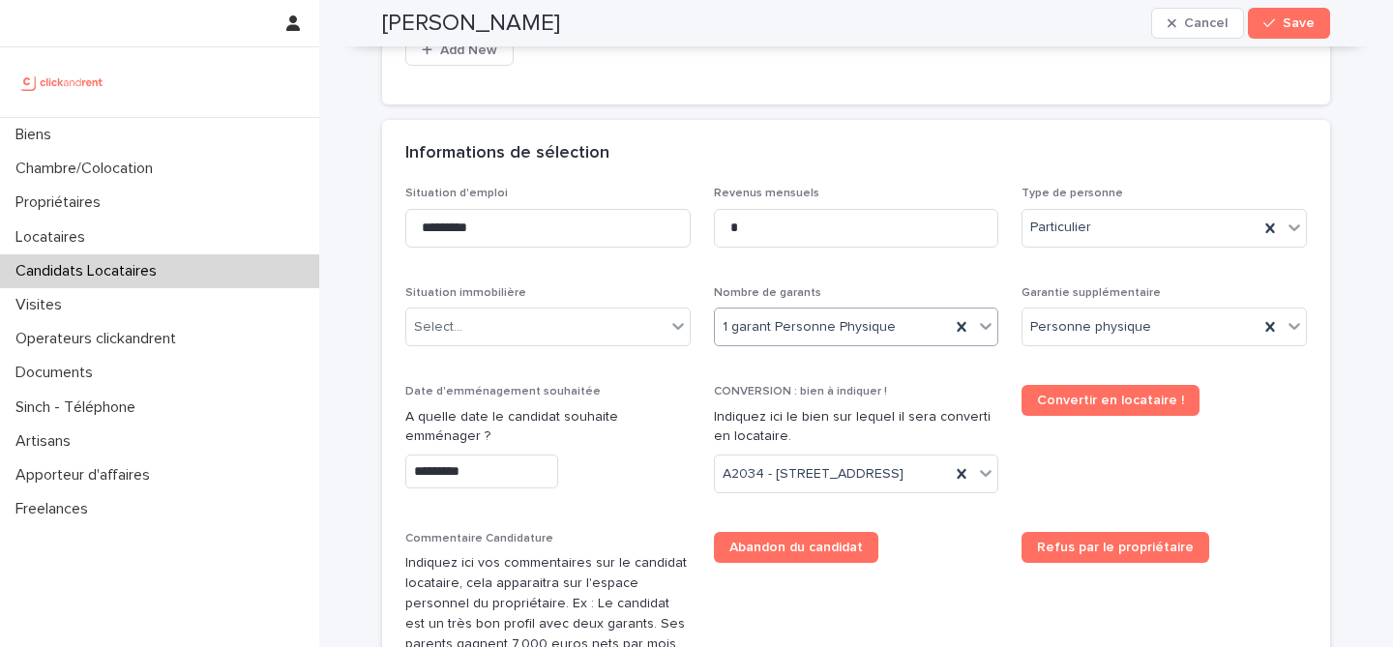
click at [669, 283] on div "Situation d'emploi ********* Revenus mensuels * Type de personne Particulier Si…" at bounding box center [856, 504] width 902 height 635
click at [615, 319] on div "Select..." at bounding box center [535, 328] width 259 height 32
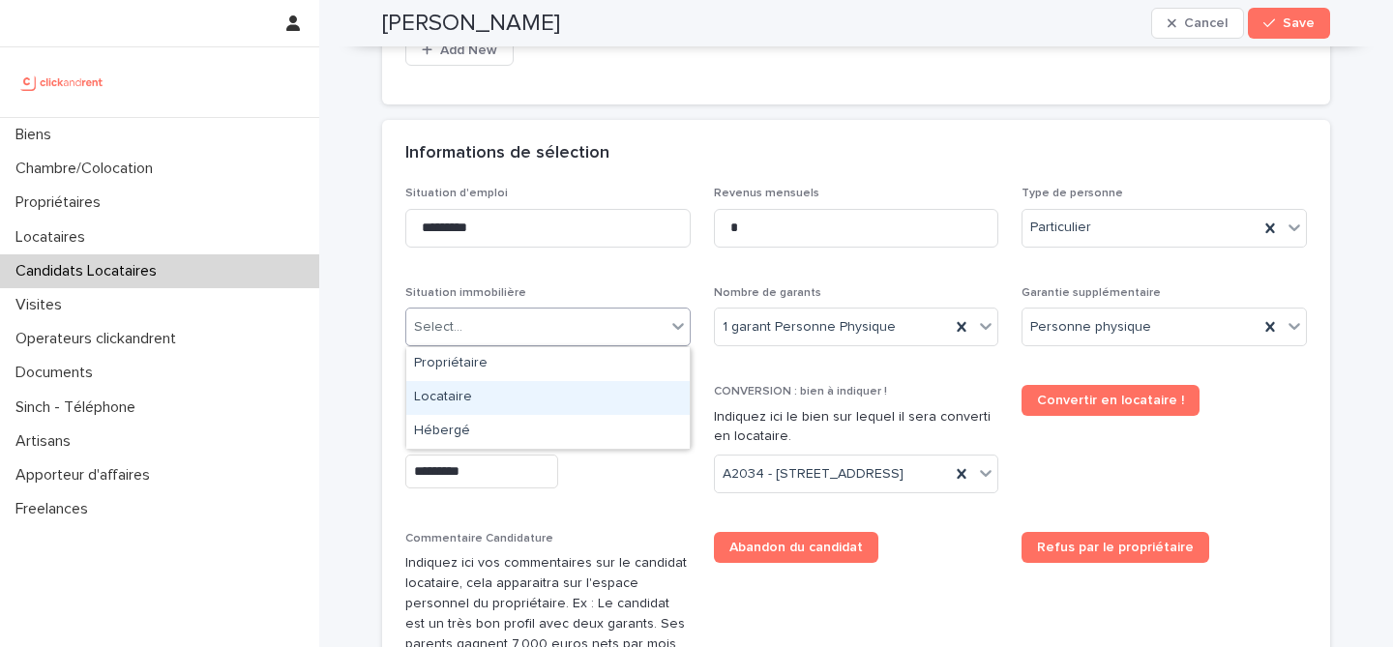
click at [596, 394] on div "Locataire" at bounding box center [548, 398] width 284 height 34
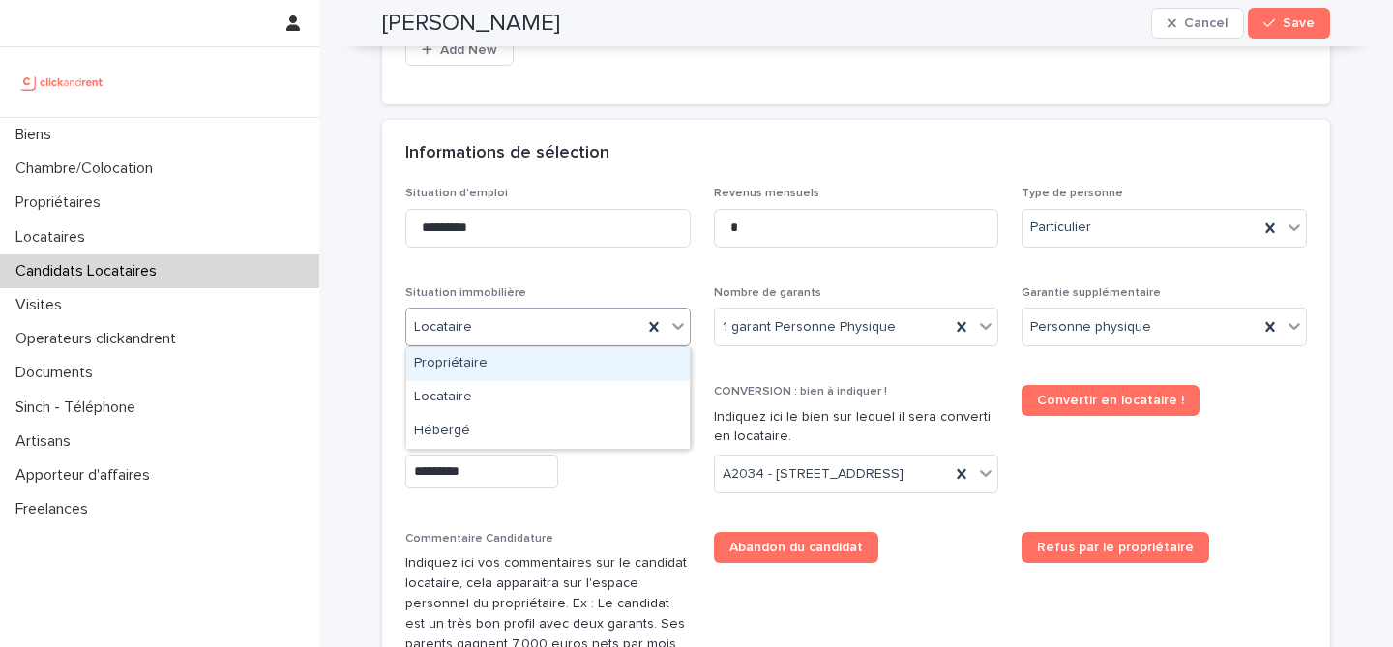
click at [585, 336] on div "Locataire" at bounding box center [524, 328] width 236 height 32
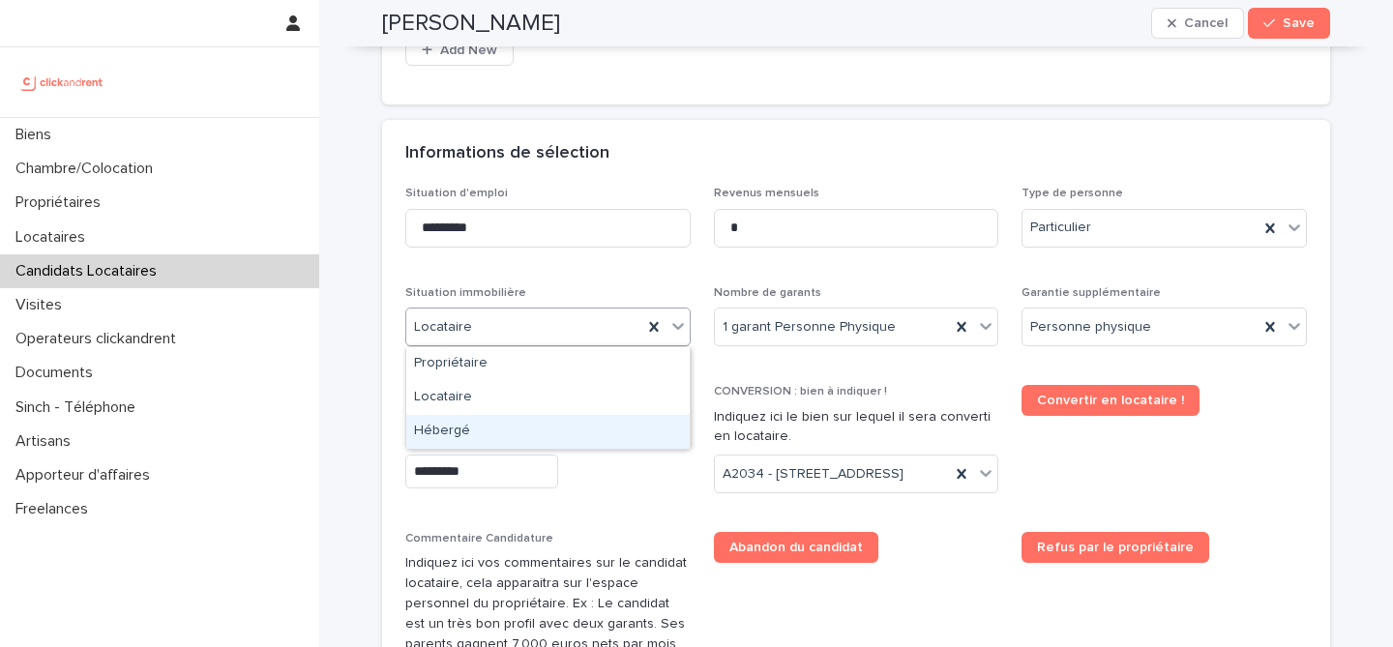
click at [555, 419] on div "Hébergé" at bounding box center [548, 432] width 284 height 34
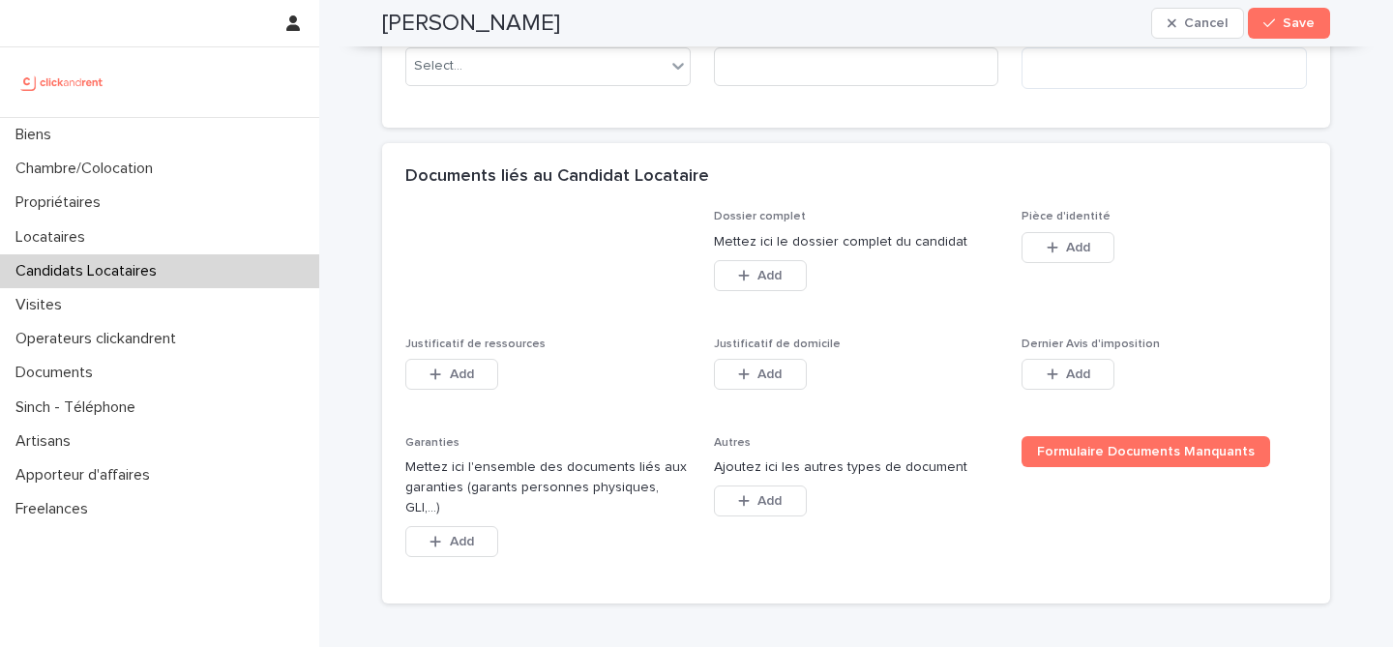
scroll to position [1453, 0]
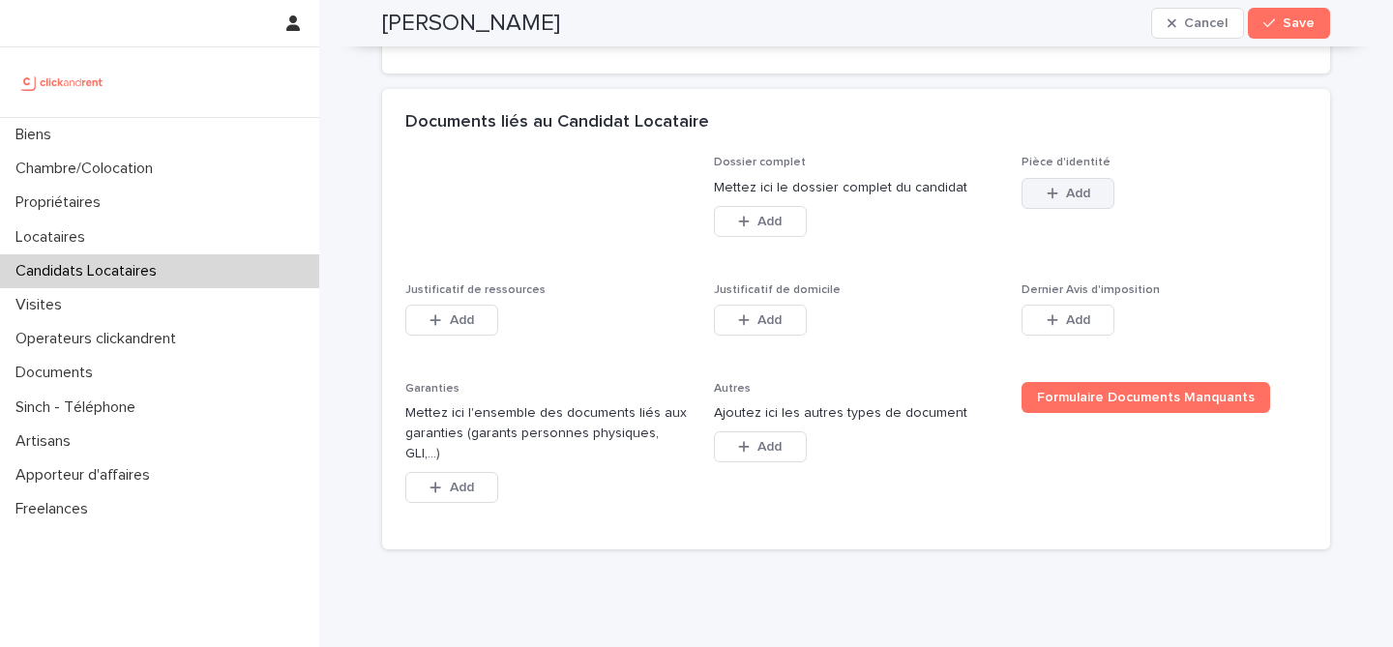
click at [1102, 209] on button "Add" at bounding box center [1068, 193] width 93 height 31
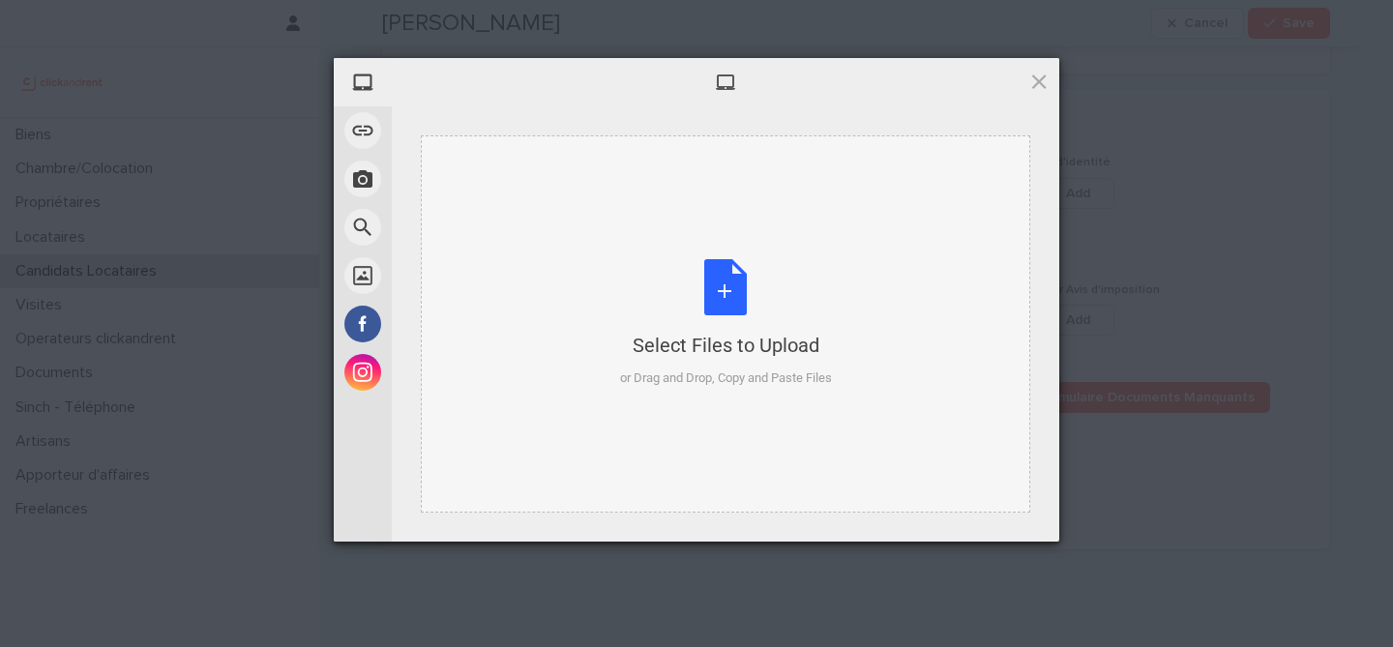
click at [715, 290] on div "Select Files to Upload or Drag and Drop, Copy and Paste Files" at bounding box center [726, 323] width 212 height 129
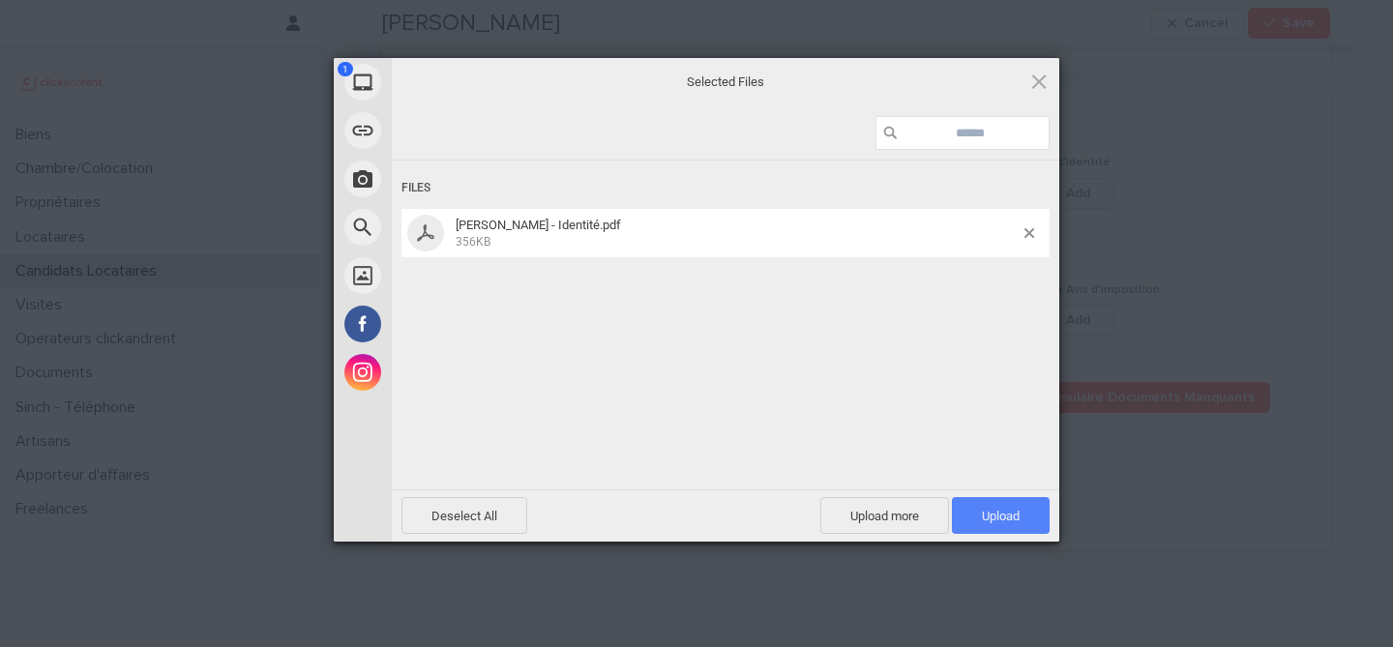
click at [1023, 521] on span "Upload 1" at bounding box center [1001, 515] width 98 height 37
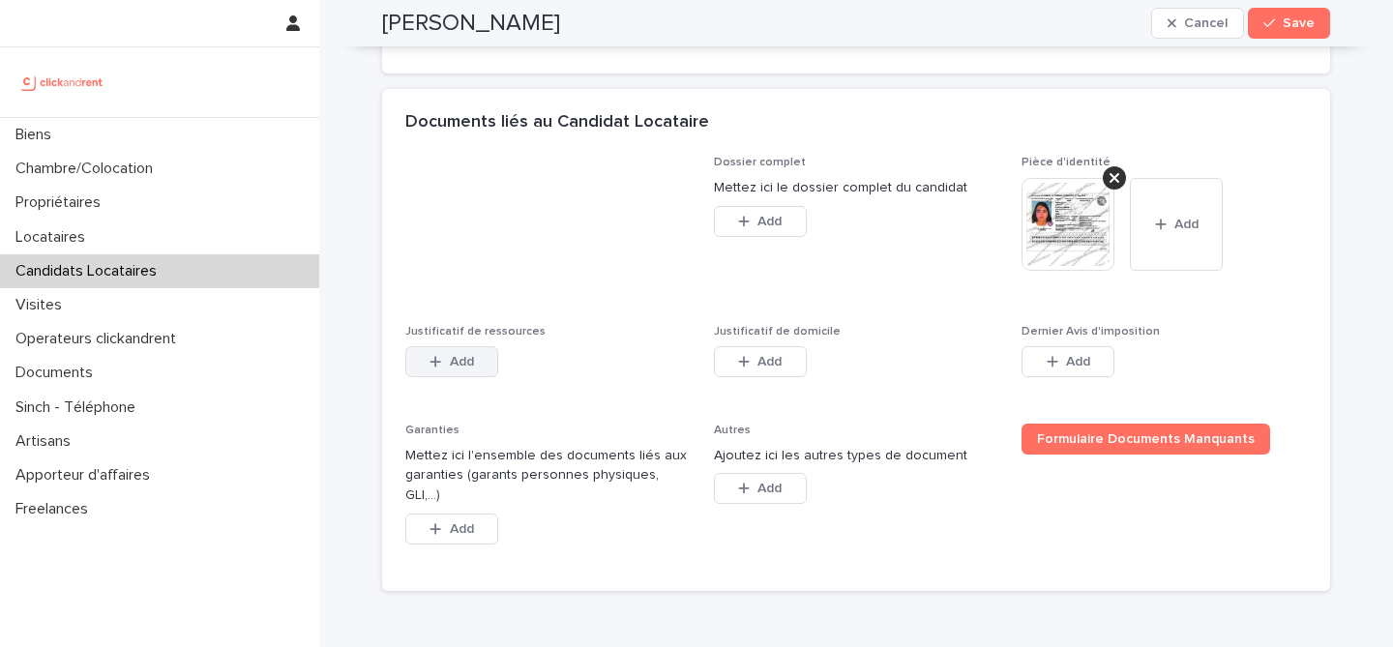
click at [475, 377] on button "Add" at bounding box center [451, 361] width 93 height 31
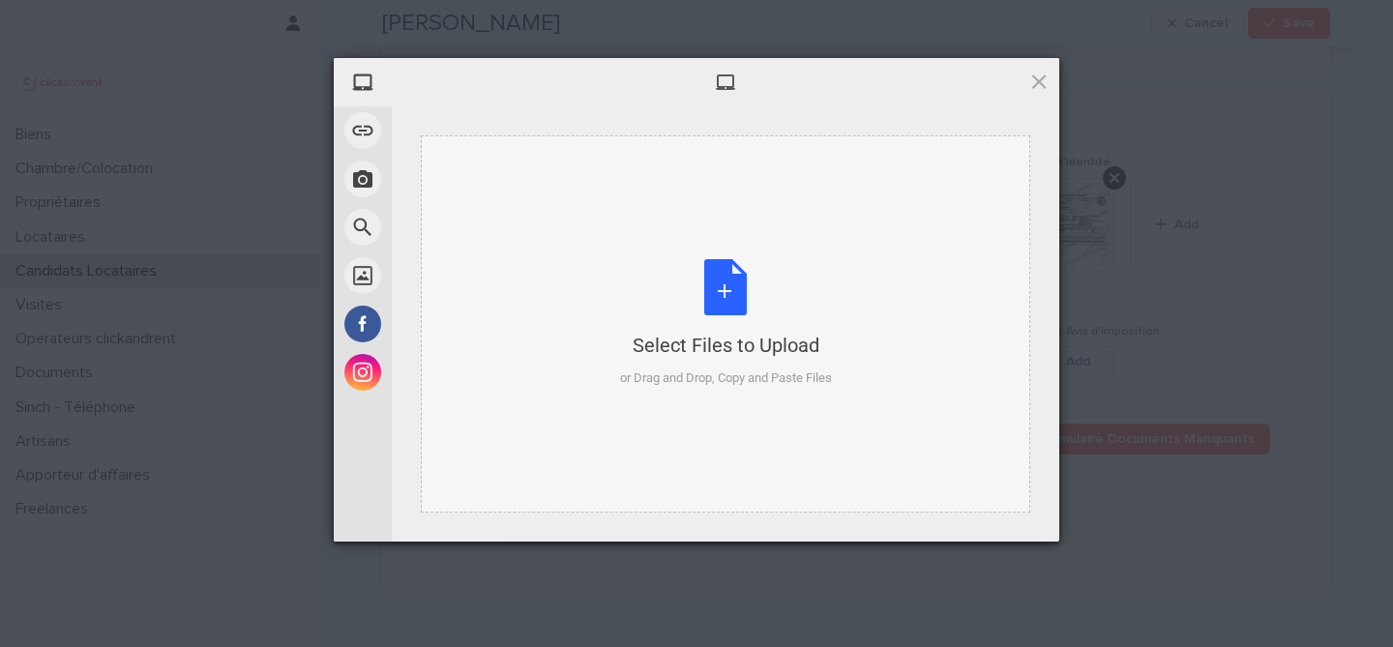
click at [716, 304] on div "Select Files to Upload or Drag and Drop, Copy and Paste Files" at bounding box center [726, 323] width 212 height 129
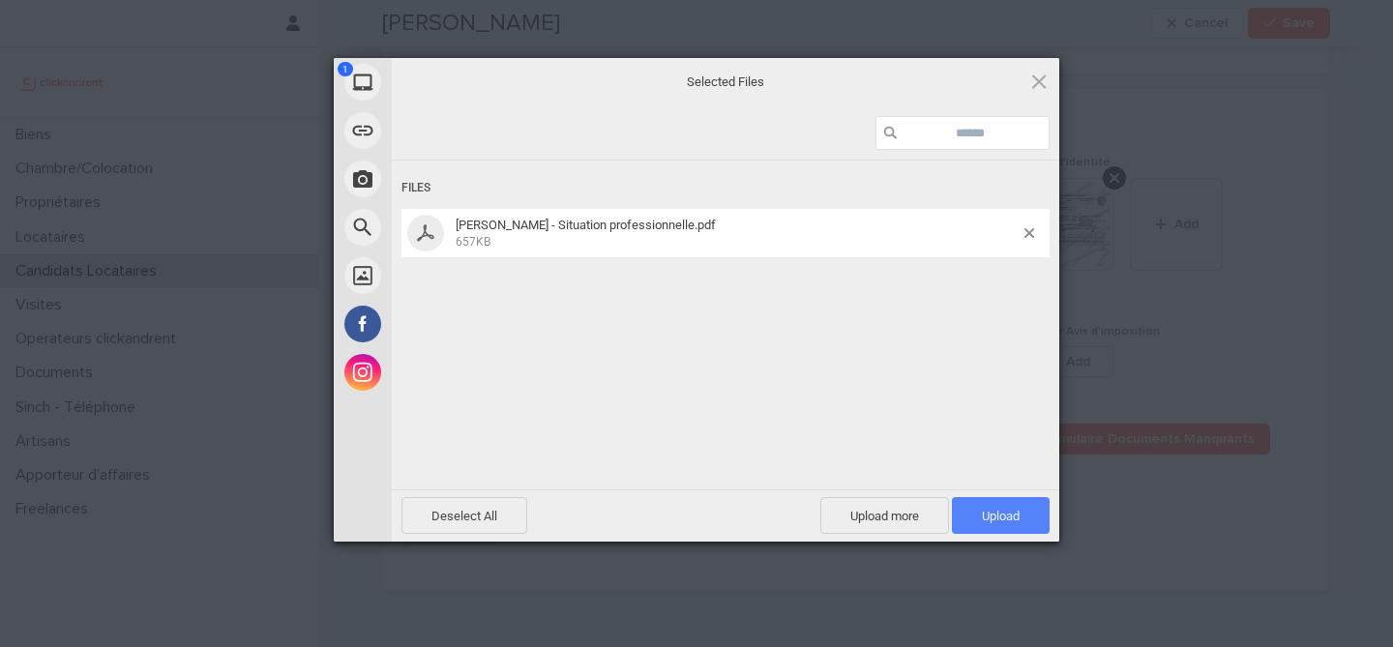
click at [982, 511] on span "Upload 1" at bounding box center [1001, 516] width 38 height 15
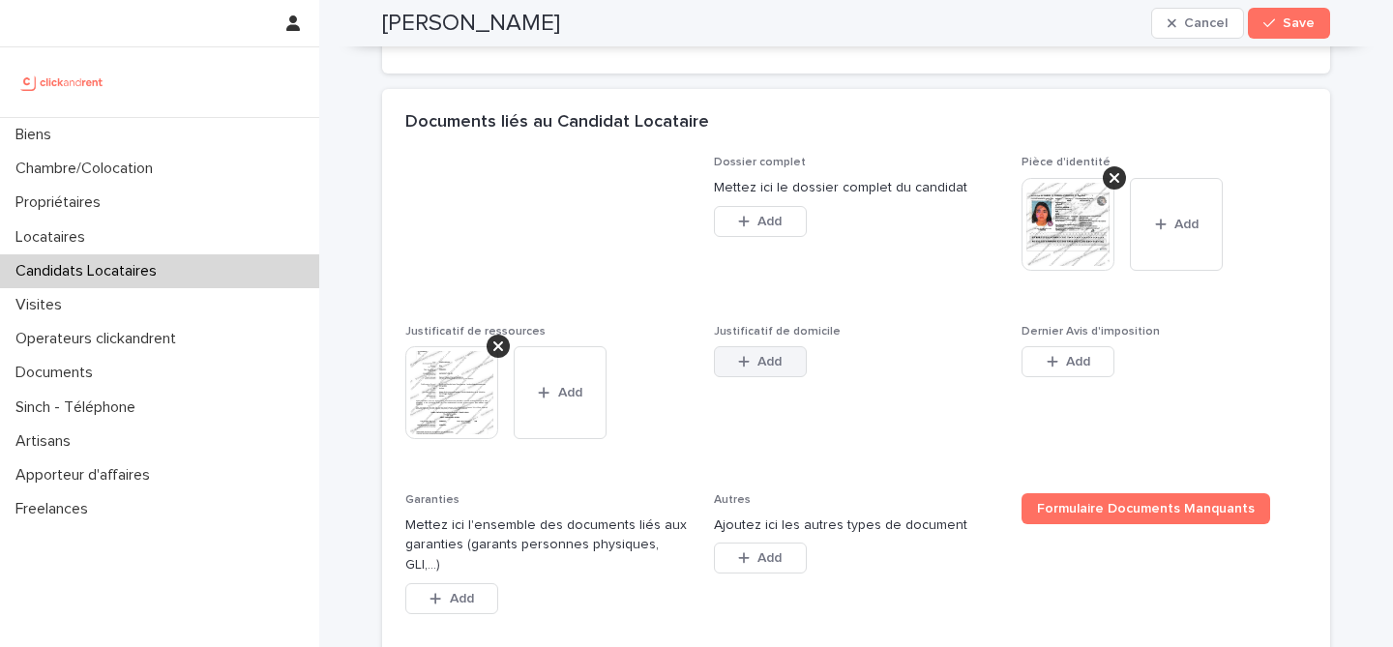
click at [770, 377] on button "Add" at bounding box center [760, 361] width 93 height 31
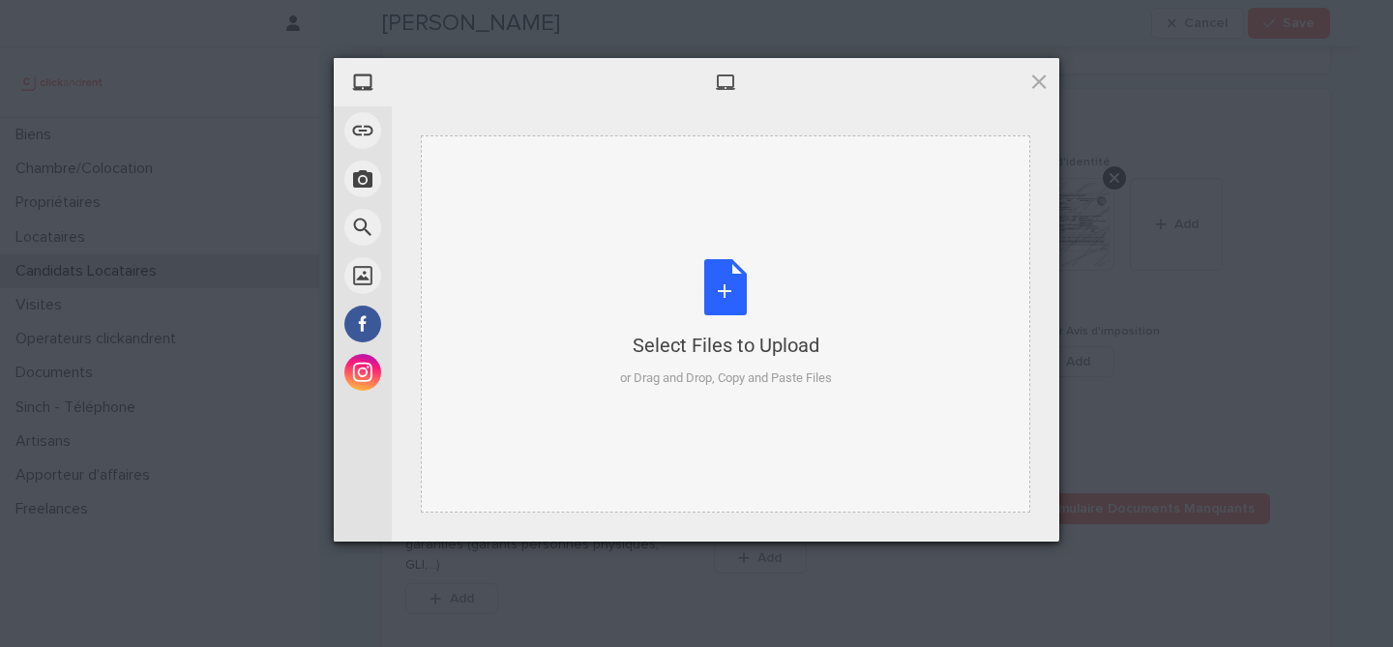
click at [712, 292] on div "Select Files to Upload or Drag and Drop, Copy and Paste Files" at bounding box center [726, 323] width 212 height 129
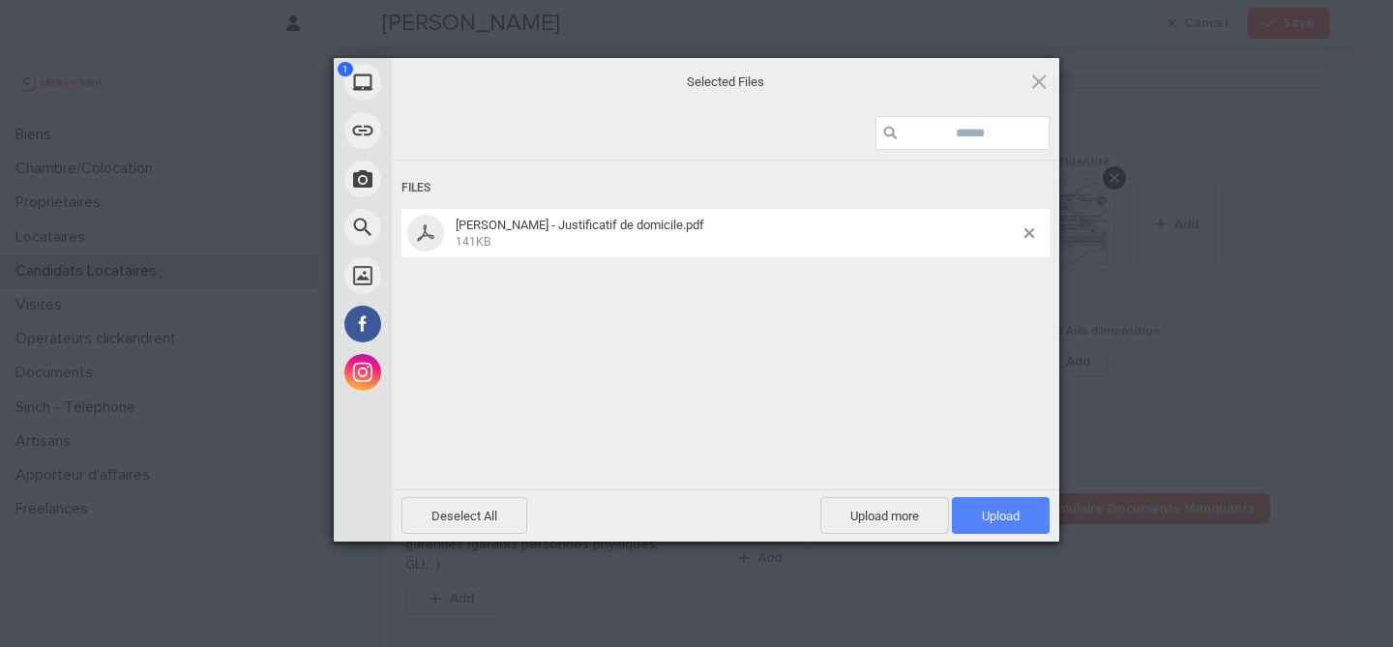
click at [1019, 517] on span "Upload 1" at bounding box center [1001, 516] width 38 height 15
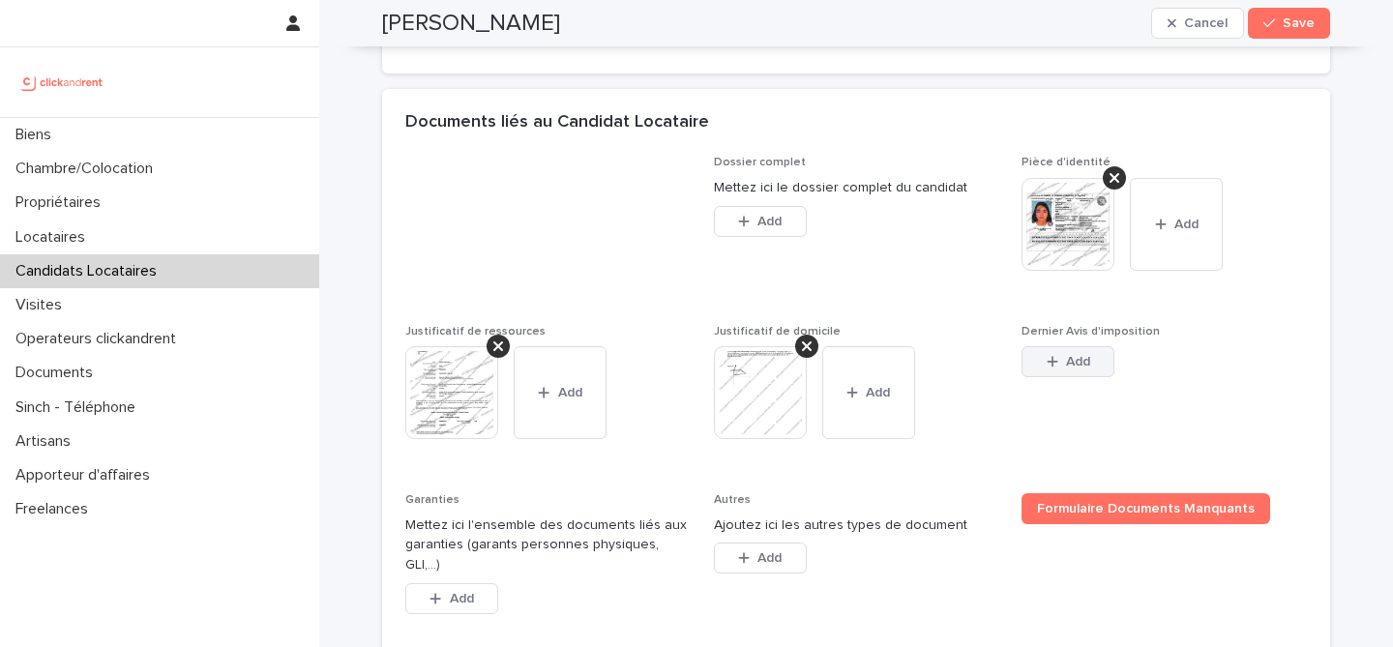
click at [1092, 377] on button "Add" at bounding box center [1068, 361] width 93 height 31
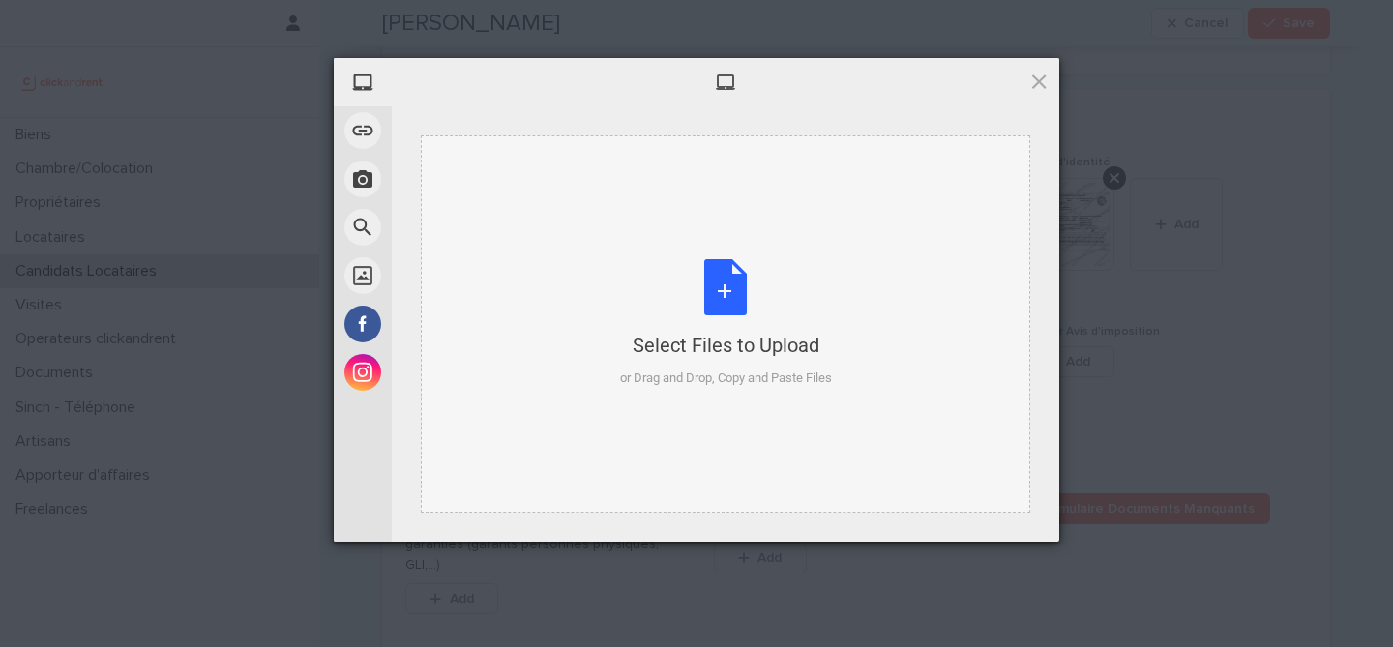
click at [739, 303] on div "Select Files to Upload or Drag and Drop, Copy and Paste Files" at bounding box center [726, 323] width 212 height 129
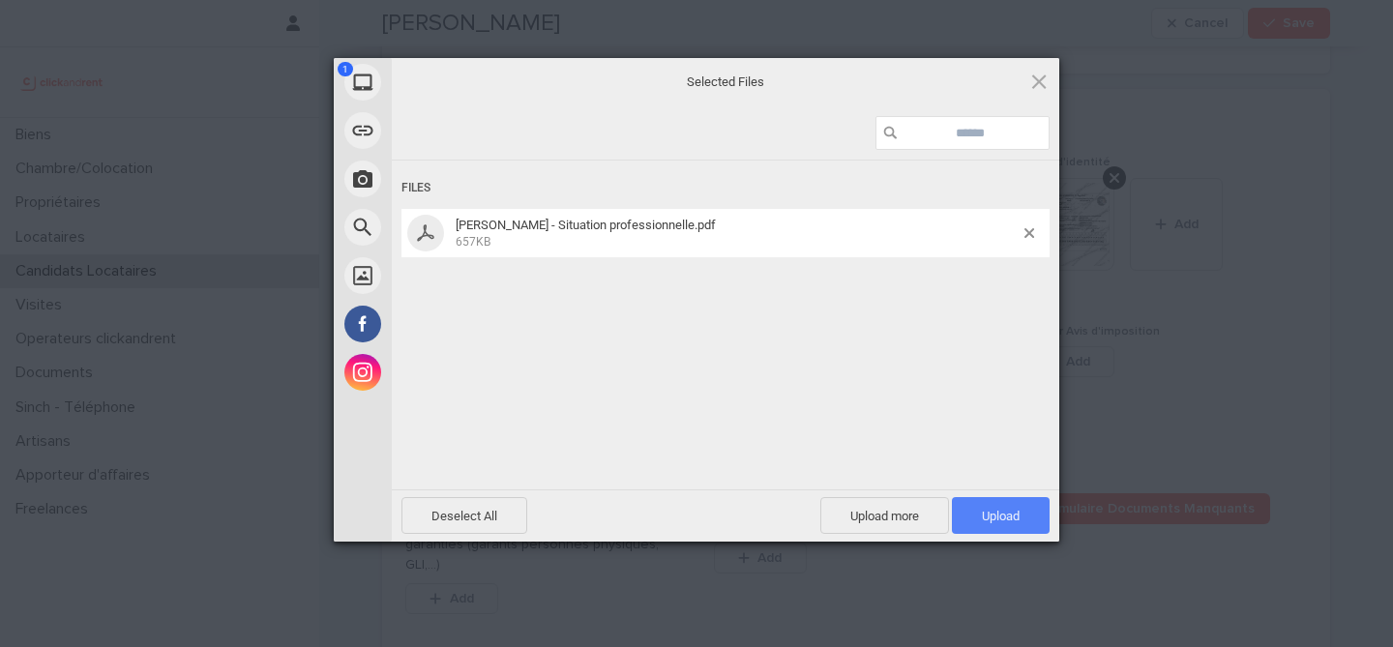
click at [1002, 501] on span "Upload 1" at bounding box center [1001, 515] width 98 height 37
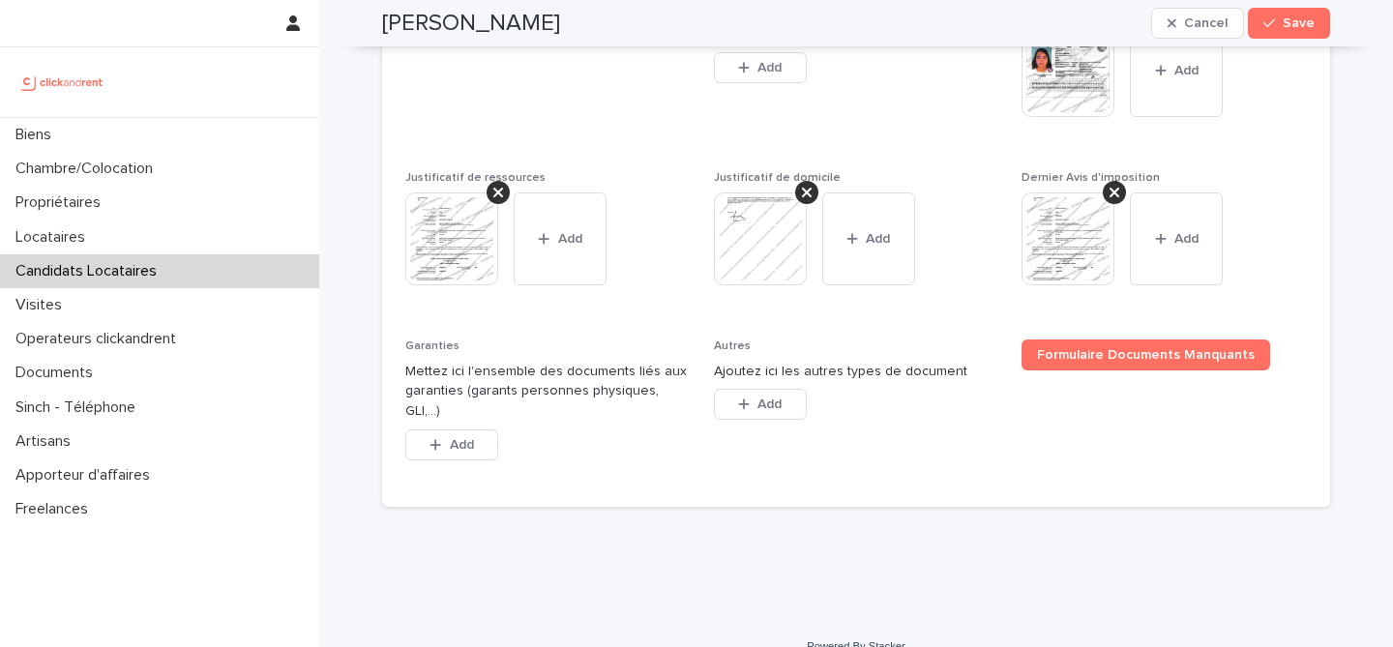
scroll to position [1649, 0]
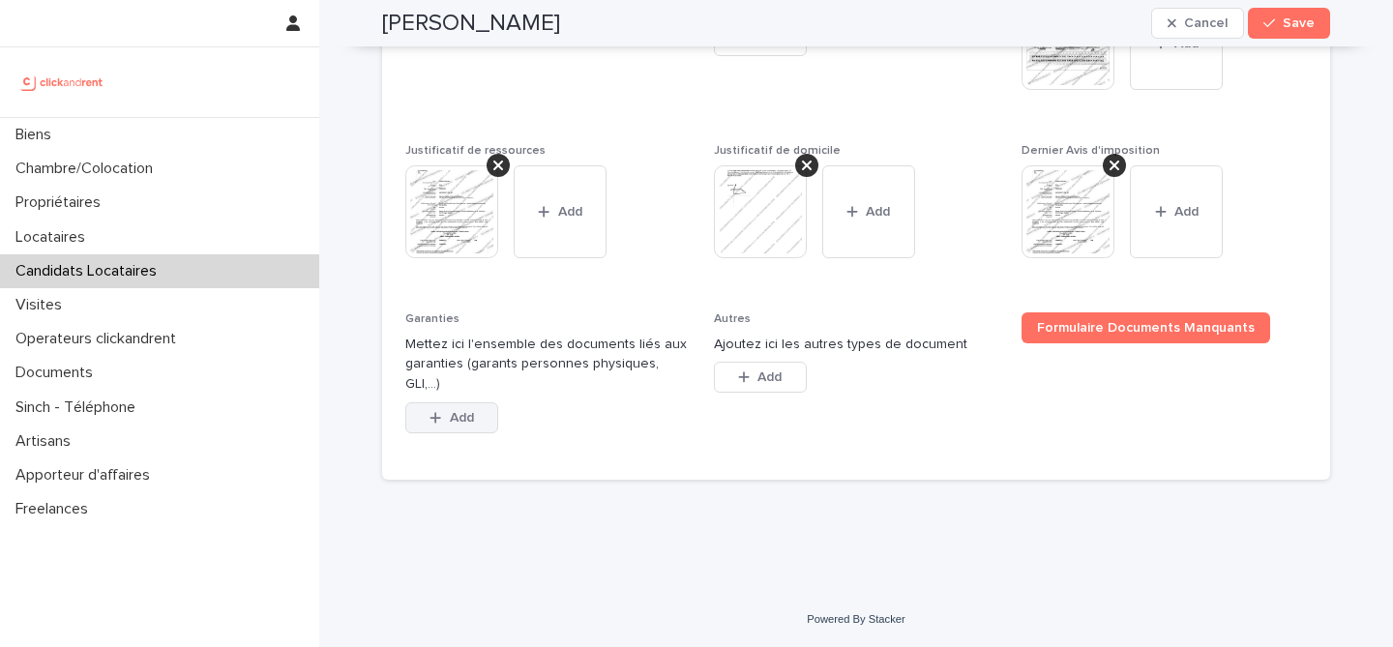
click at [470, 417] on span "Add" at bounding box center [462, 418] width 24 height 14
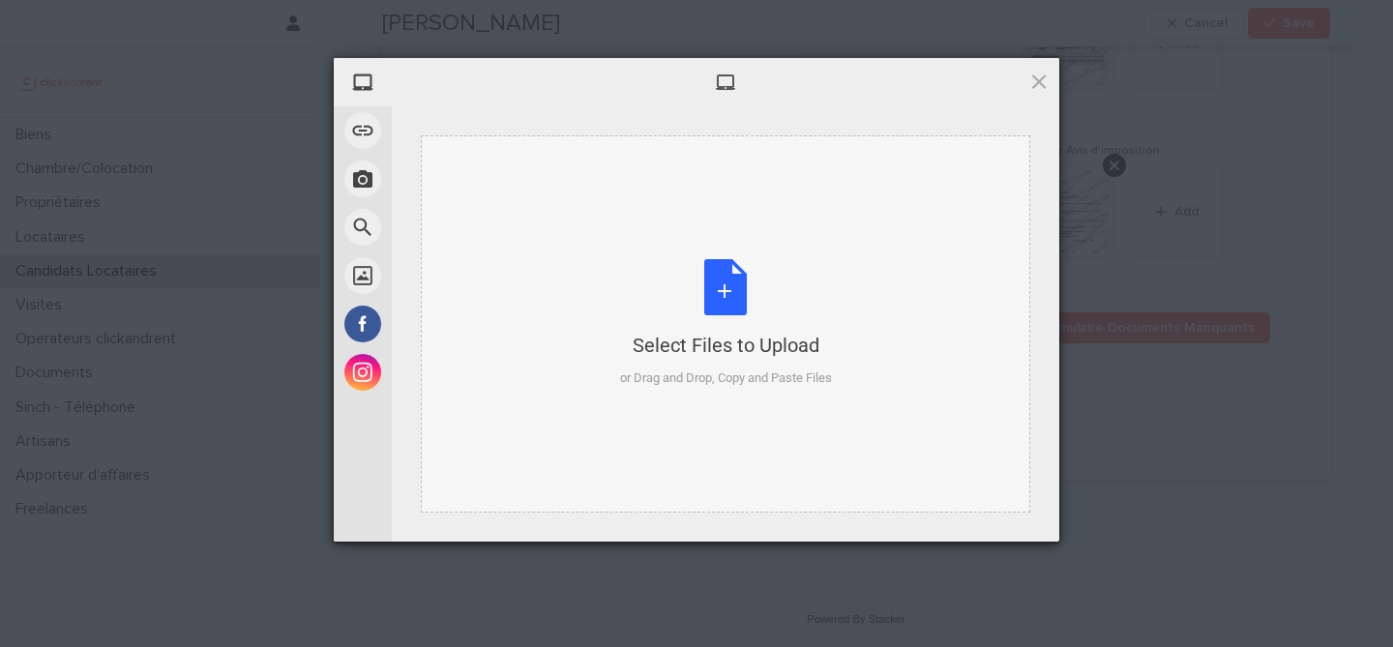
click at [696, 293] on div "Select Files to Upload or Drag and Drop, Copy and Paste Files" at bounding box center [726, 323] width 212 height 129
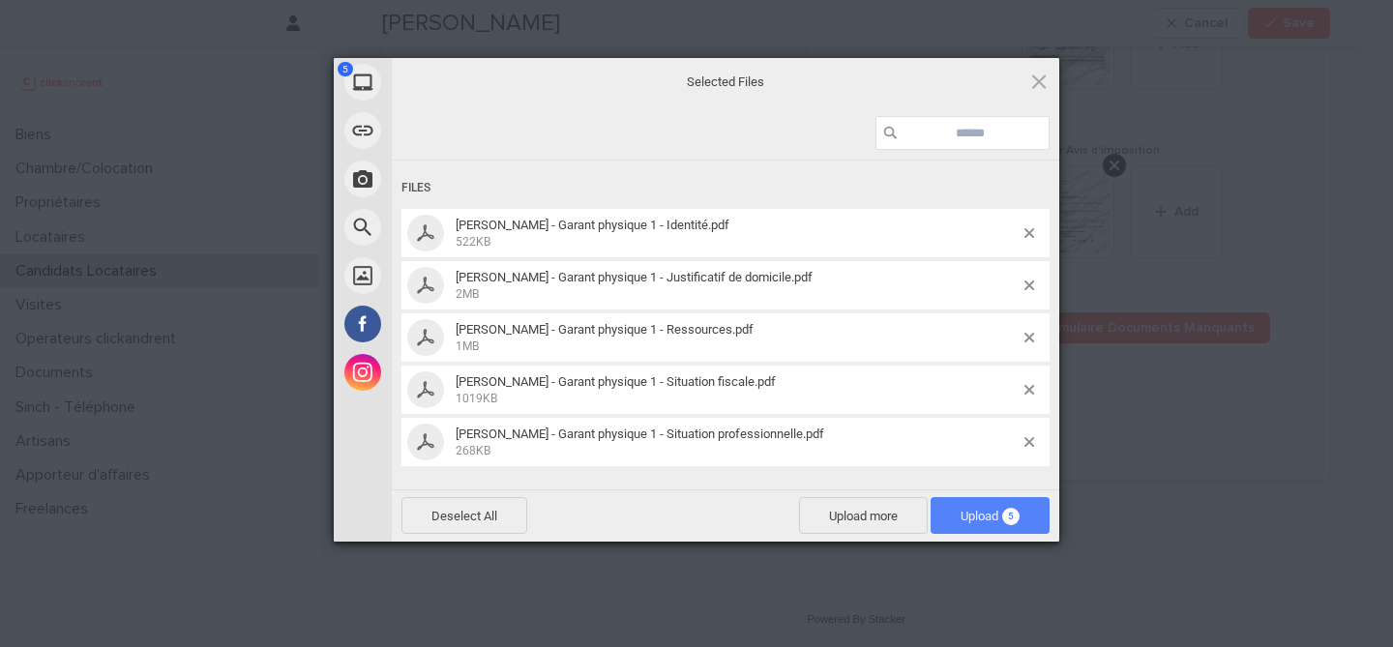
click at [1000, 515] on span "Upload 5" at bounding box center [990, 516] width 59 height 15
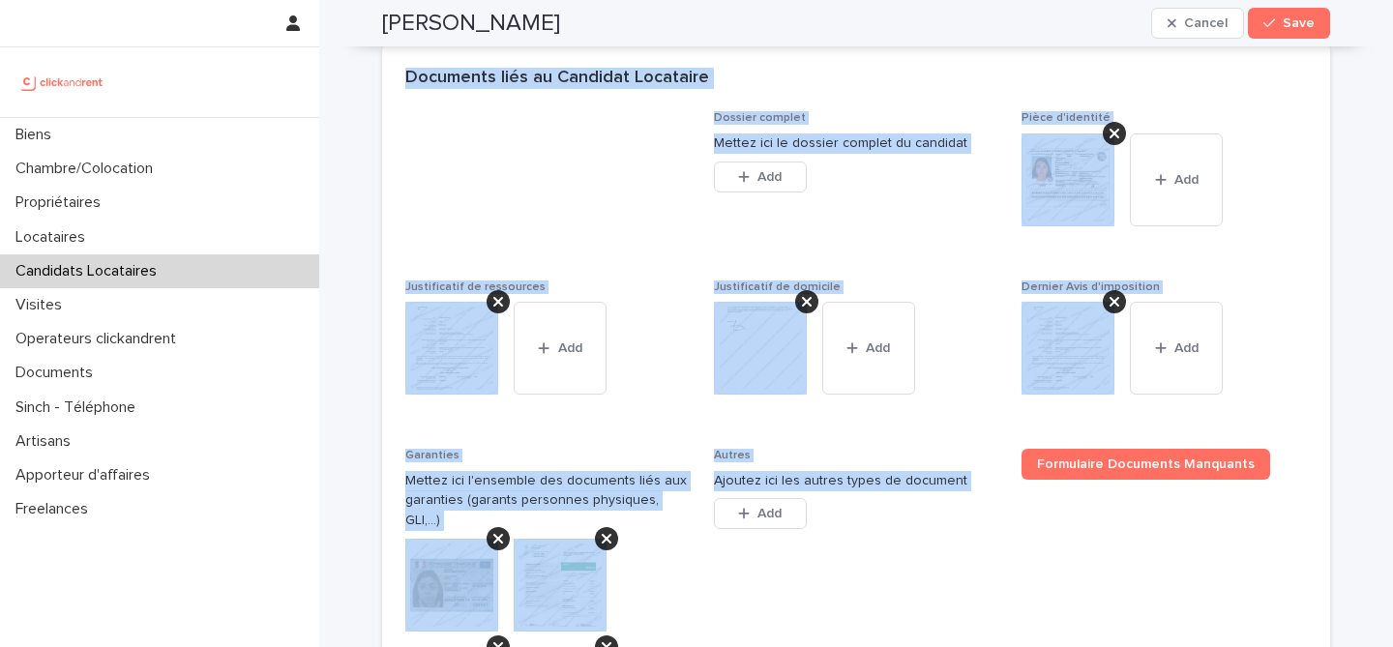
scroll to position [2036, 0]
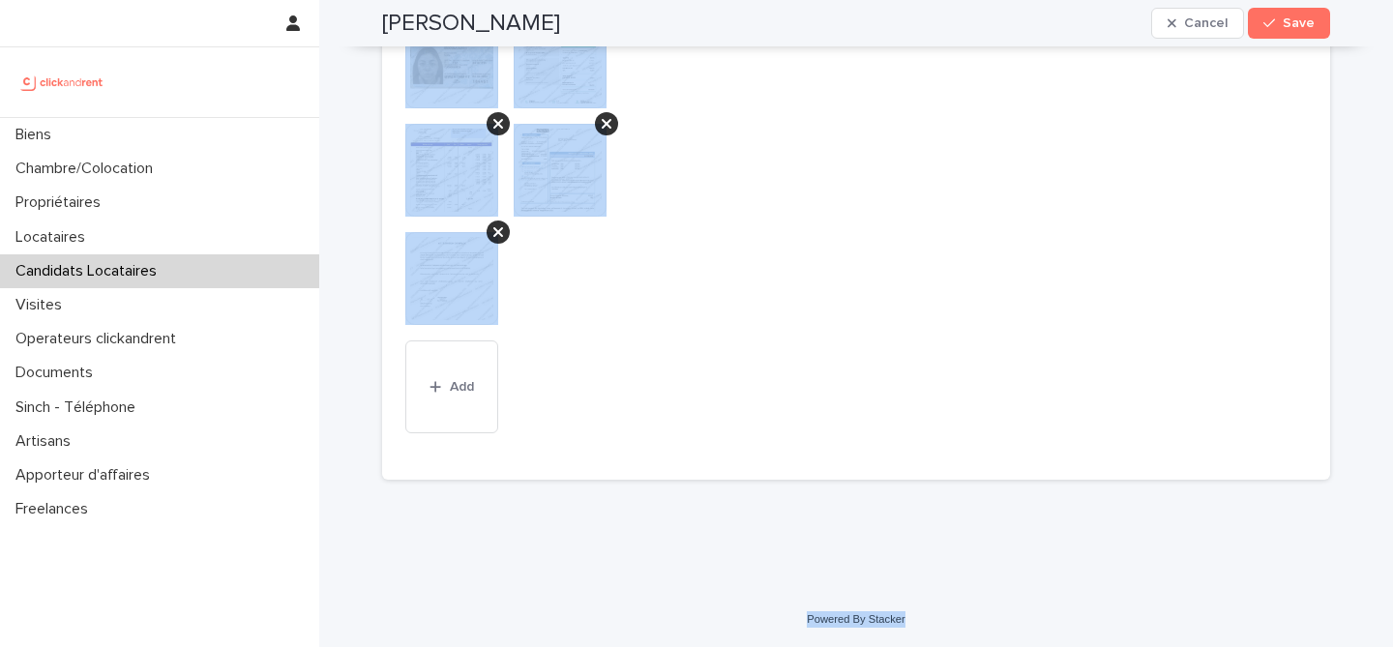
drag, startPoint x: 390, startPoint y: 68, endPoint x: 932, endPoint y: 617, distance: 771.8
copy div "ita Essoulaimani Cancel Save Sorry, there was an error saving your record. Plea…"
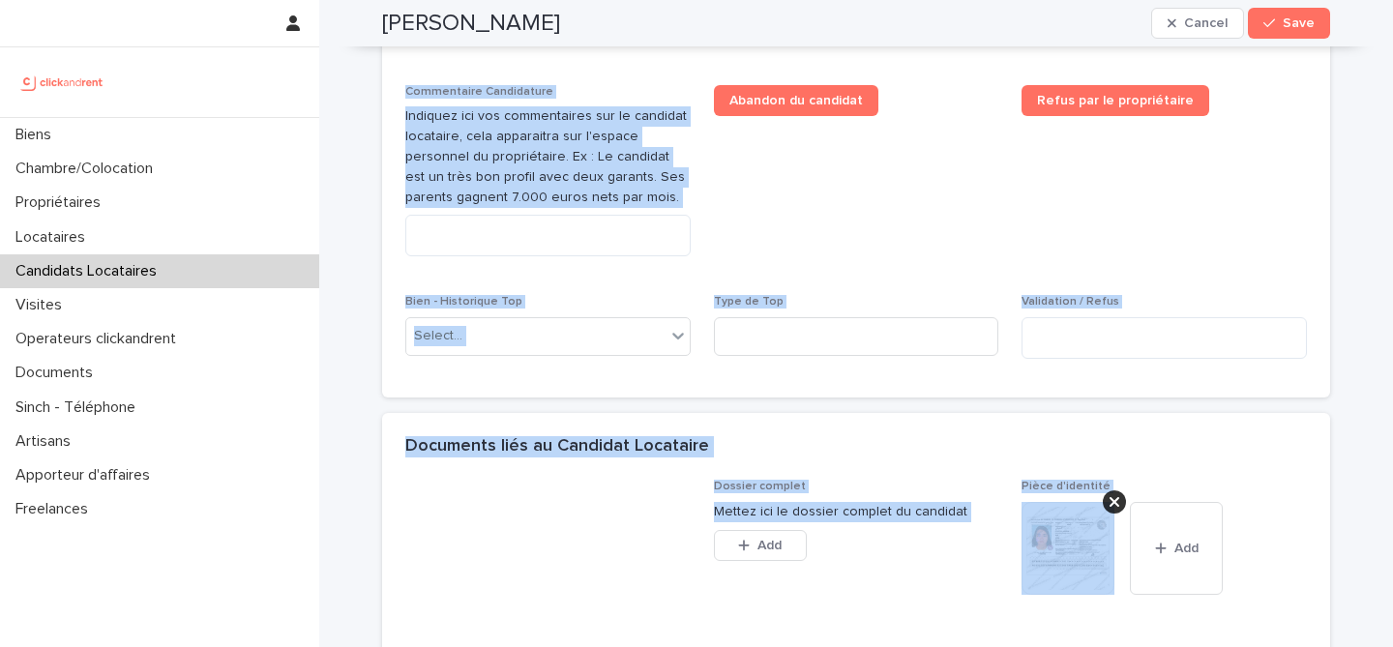
scroll to position [1070, 0]
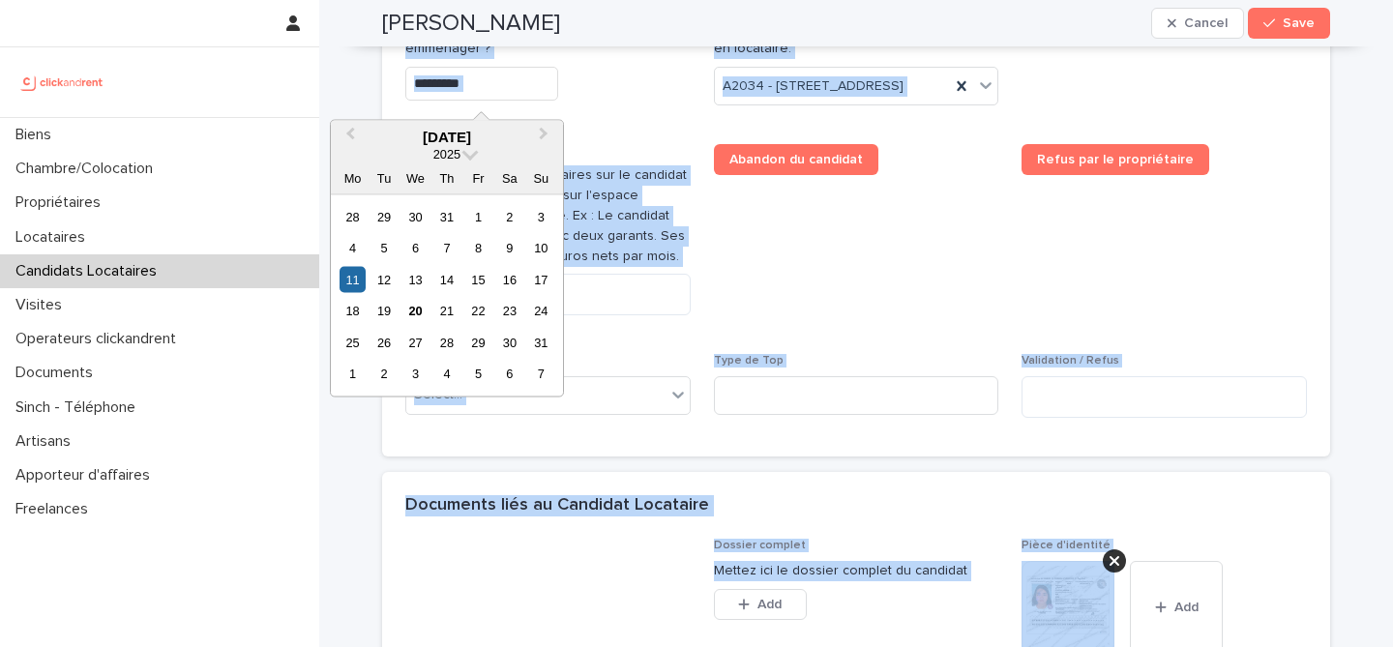
click at [497, 84] on input "*********" at bounding box center [481, 84] width 153 height 34
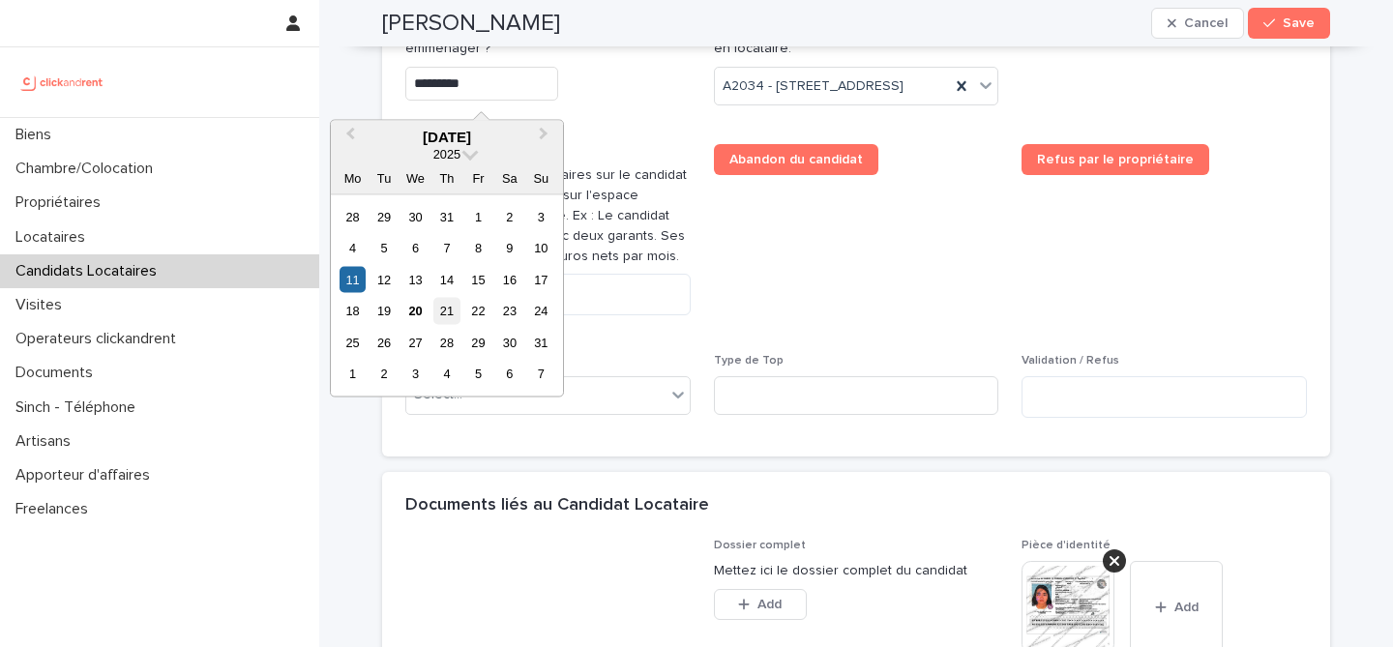
click at [451, 314] on div "21" at bounding box center [447, 311] width 26 height 26
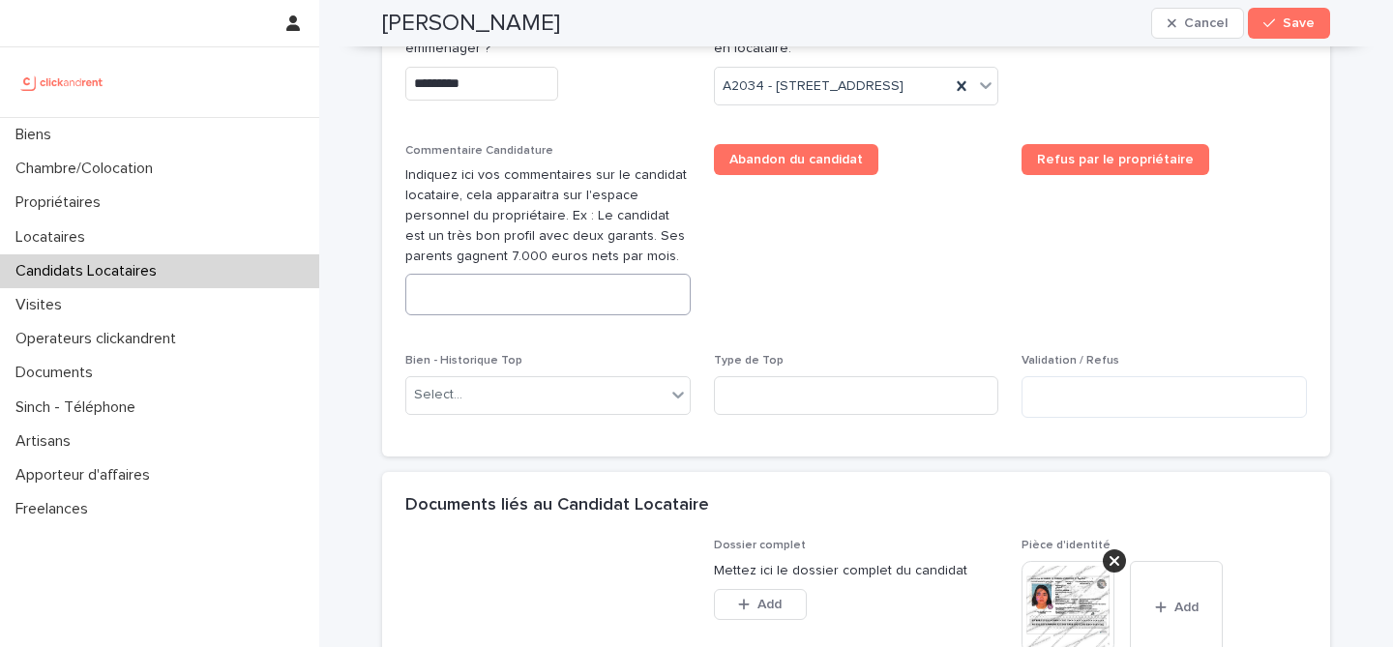
type input "*********"
click at [556, 315] on textarea at bounding box center [547, 295] width 285 height 42
paste textarea "**********"
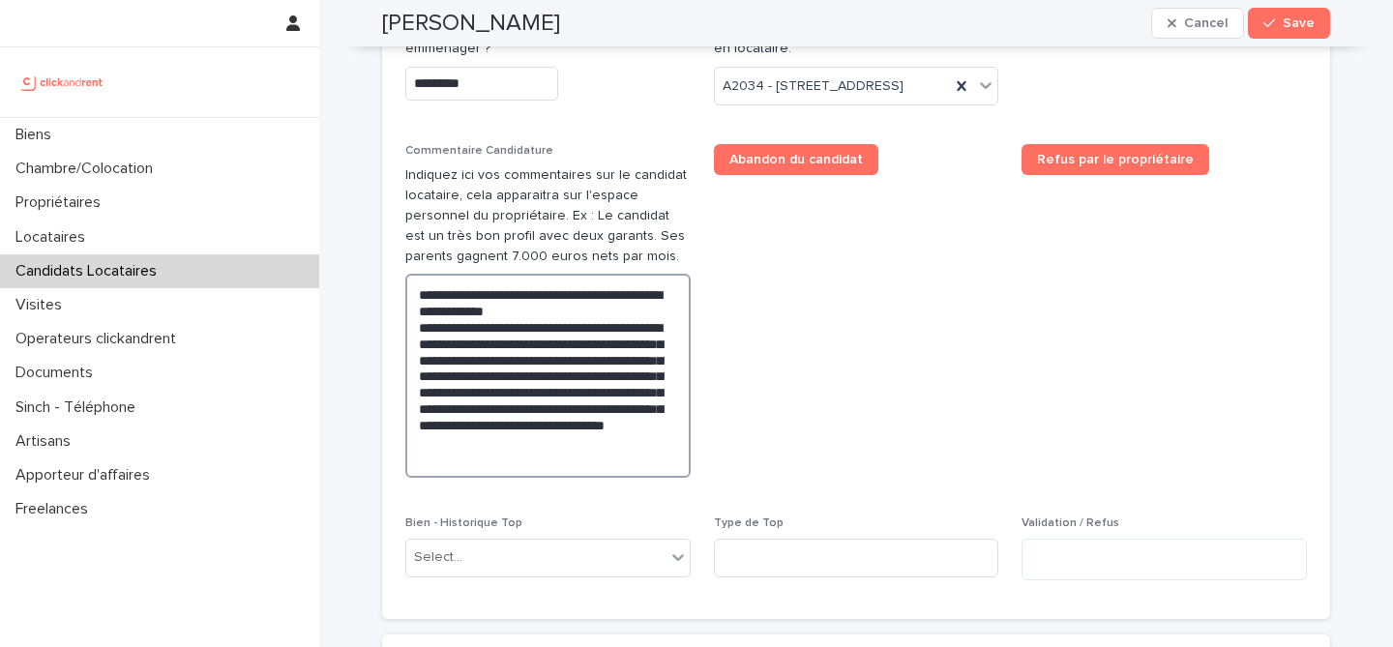
type textarea "**********"
click at [905, 360] on span "Abandon du candidat" at bounding box center [856, 318] width 285 height 349
click at [1310, 27] on span "Save" at bounding box center [1299, 23] width 32 height 14
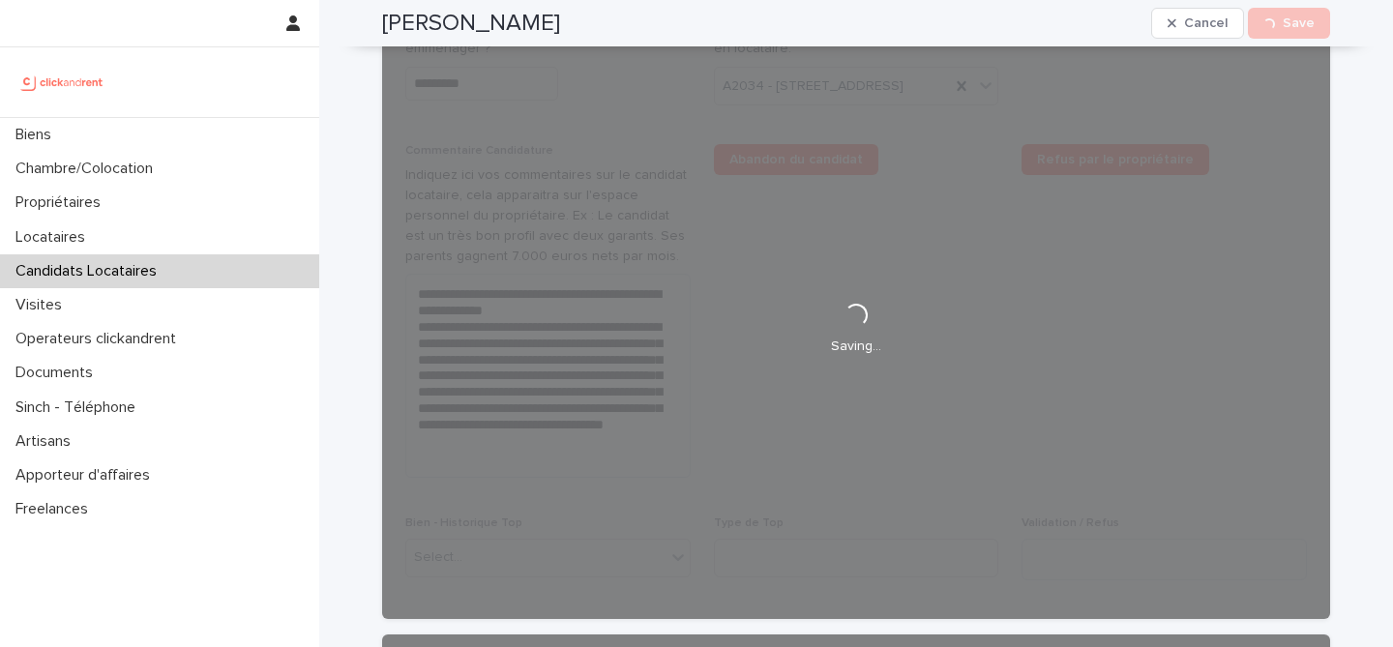
click at [473, 20] on h2 "Rita Essoulaimani" at bounding box center [471, 24] width 178 height 28
copy div "Rita Essoulaimani Cancel Loading... Save"
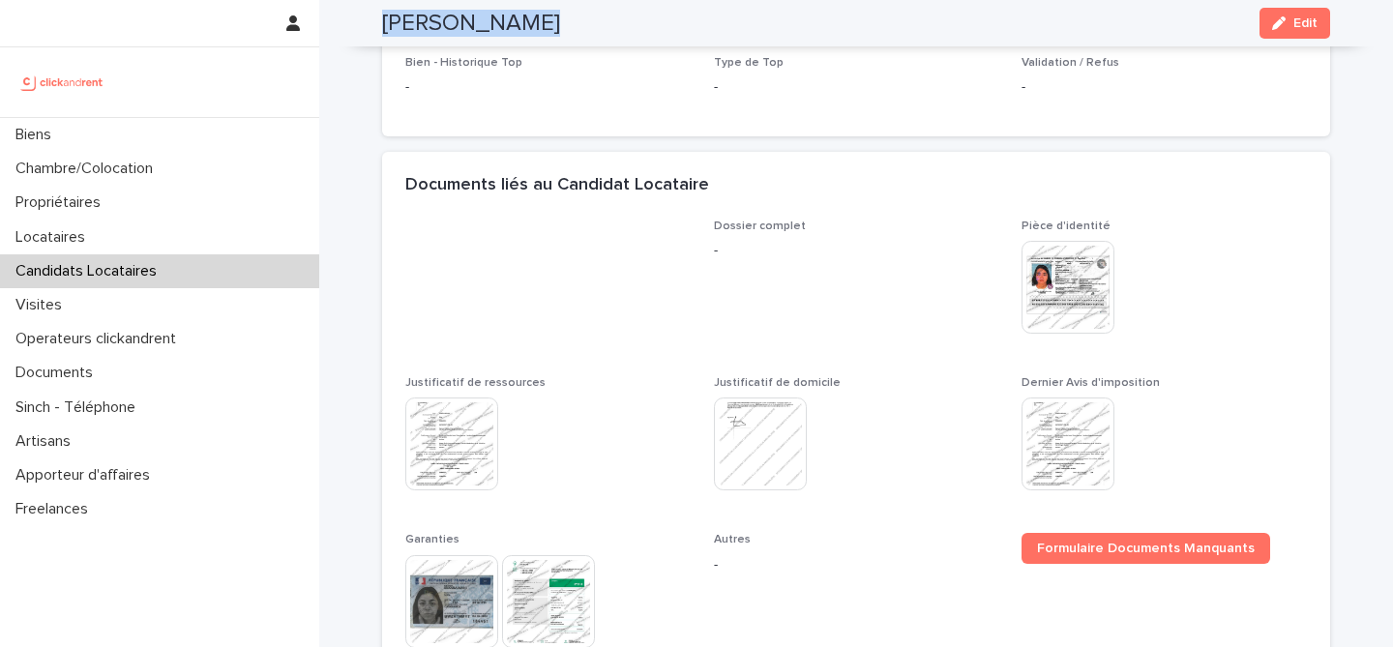
scroll to position [708, 0]
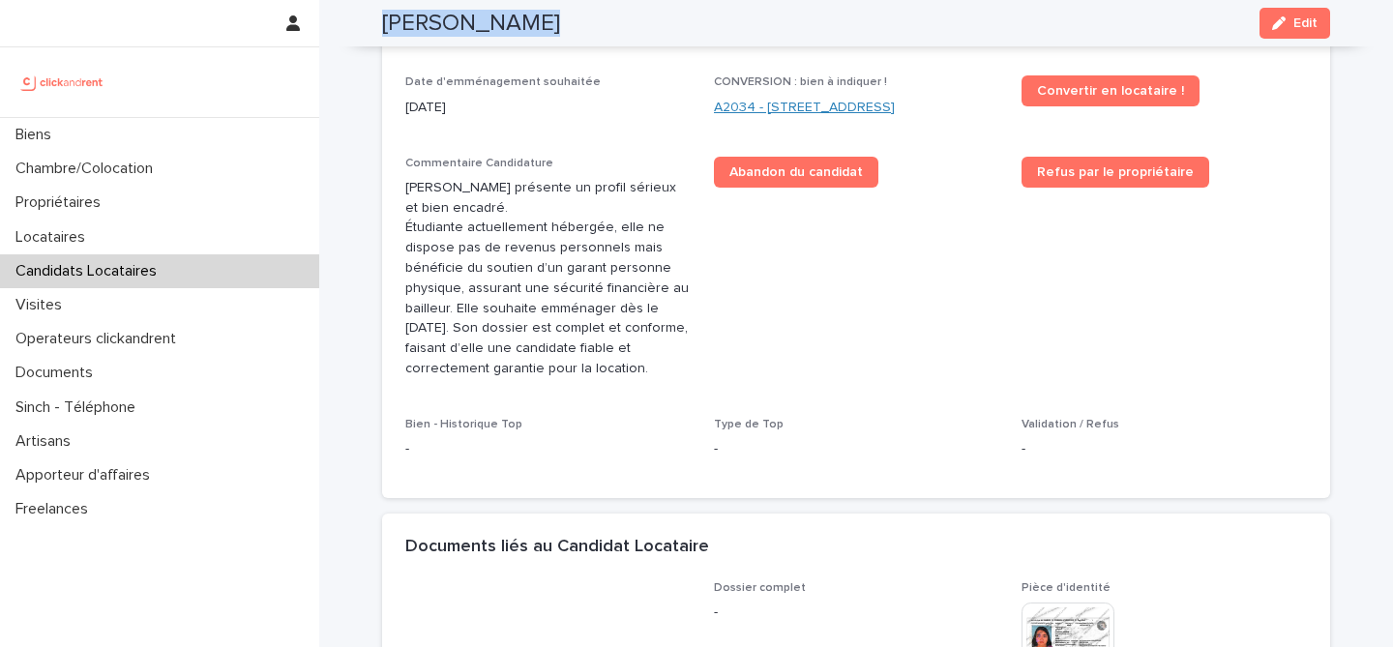
click at [794, 107] on link "A2034 - 52 Rue Latour, Amiens 80000" at bounding box center [804, 108] width 181 height 20
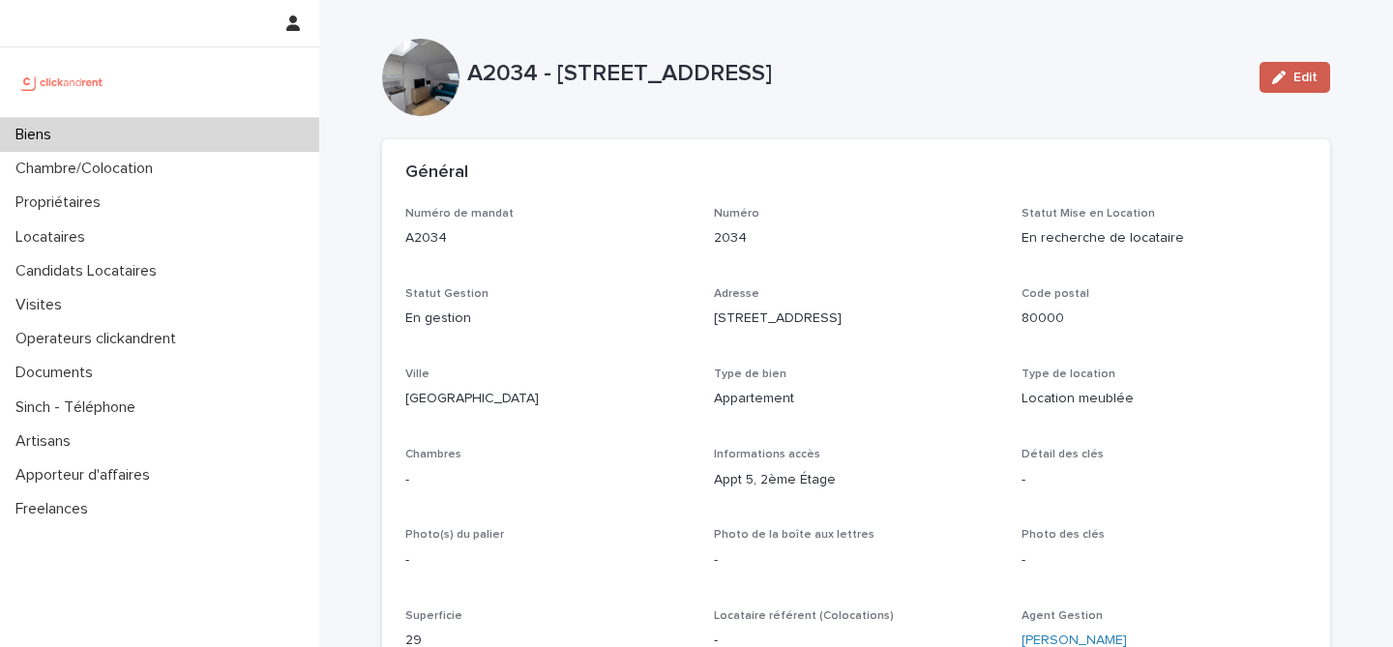
click at [1274, 66] on button "Edit" at bounding box center [1295, 77] width 71 height 31
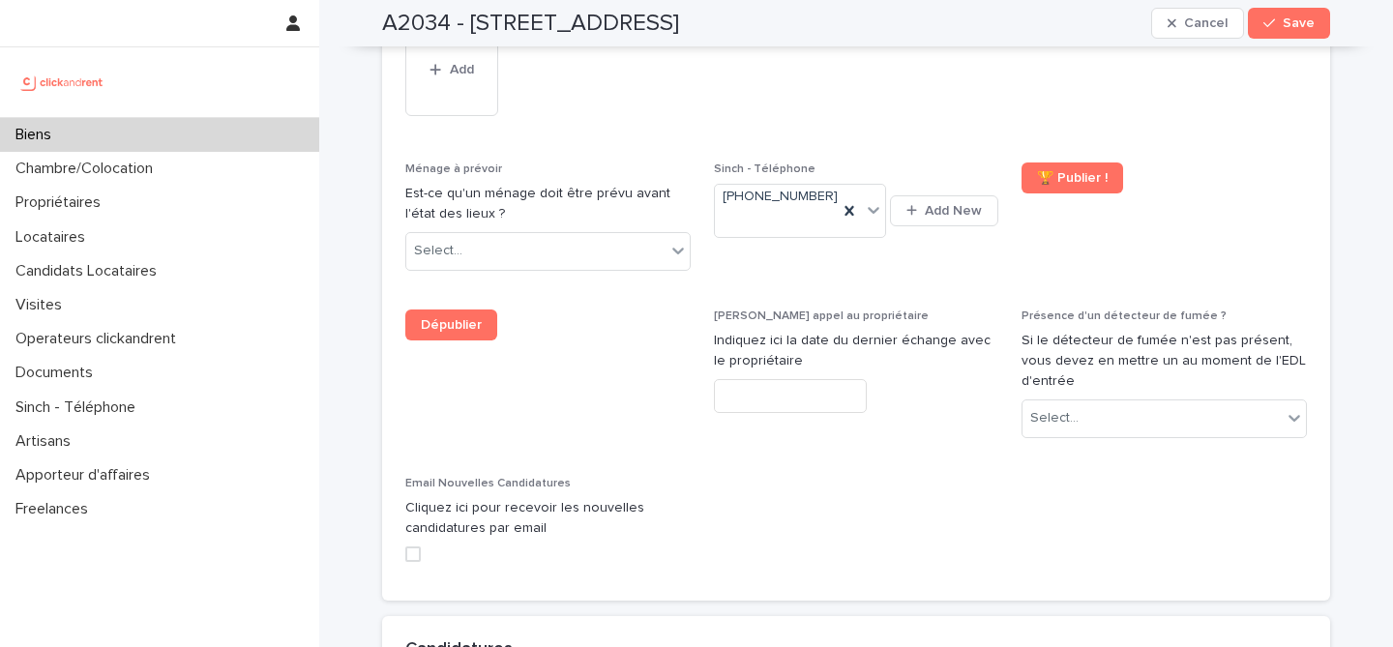
scroll to position [8471, 0]
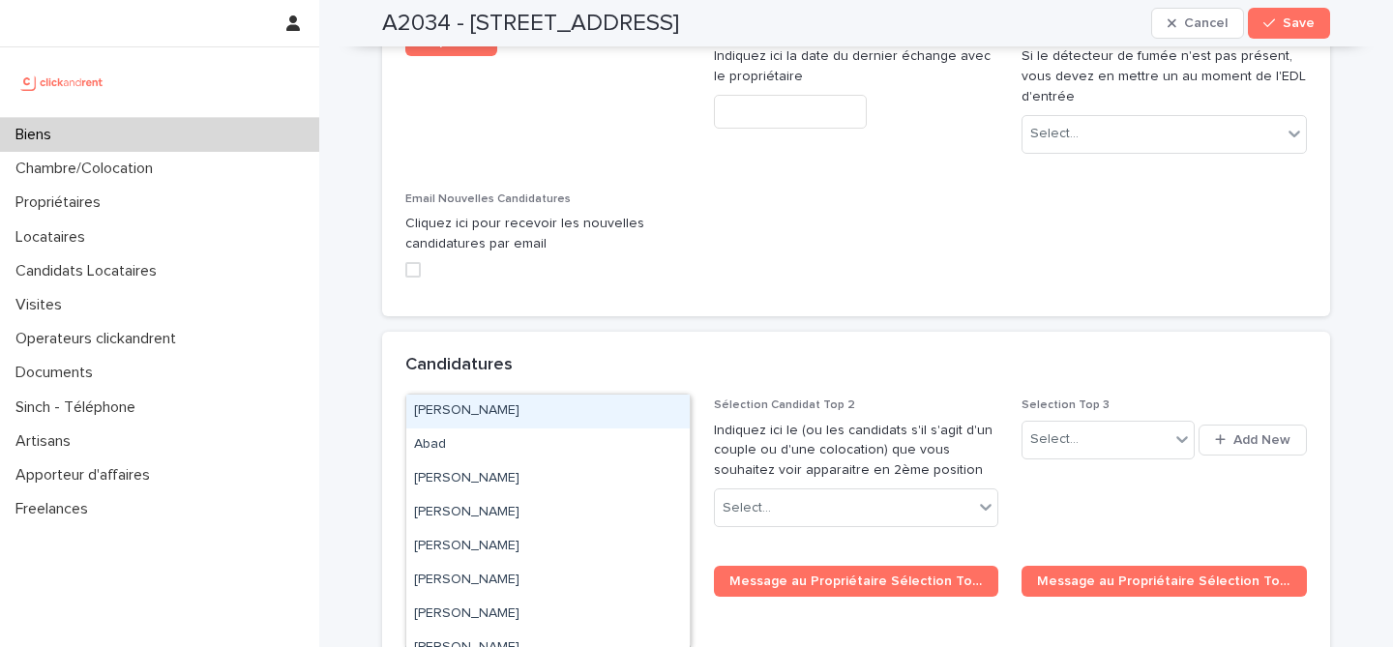
click at [562, 493] on div "Select..." at bounding box center [535, 509] width 259 height 32
paste input "**********"
type input "**********"
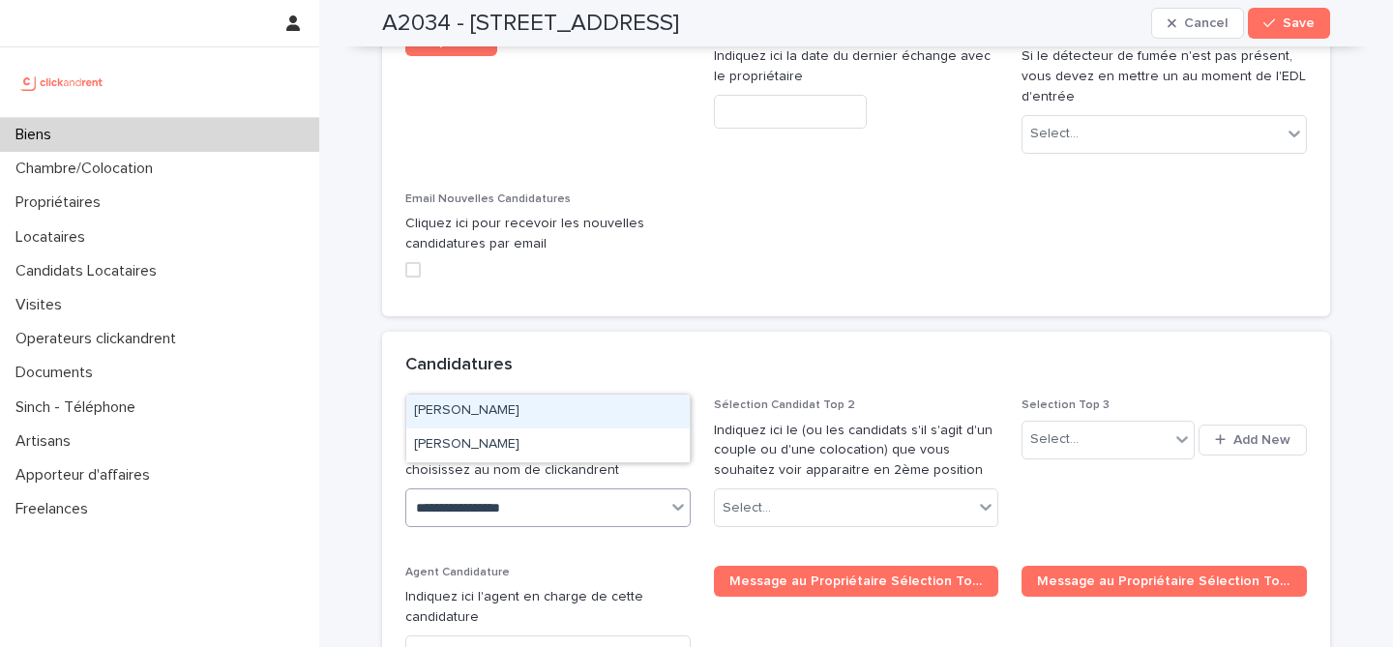
click at [613, 410] on div "Rita Essoulaimani" at bounding box center [548, 412] width 284 height 34
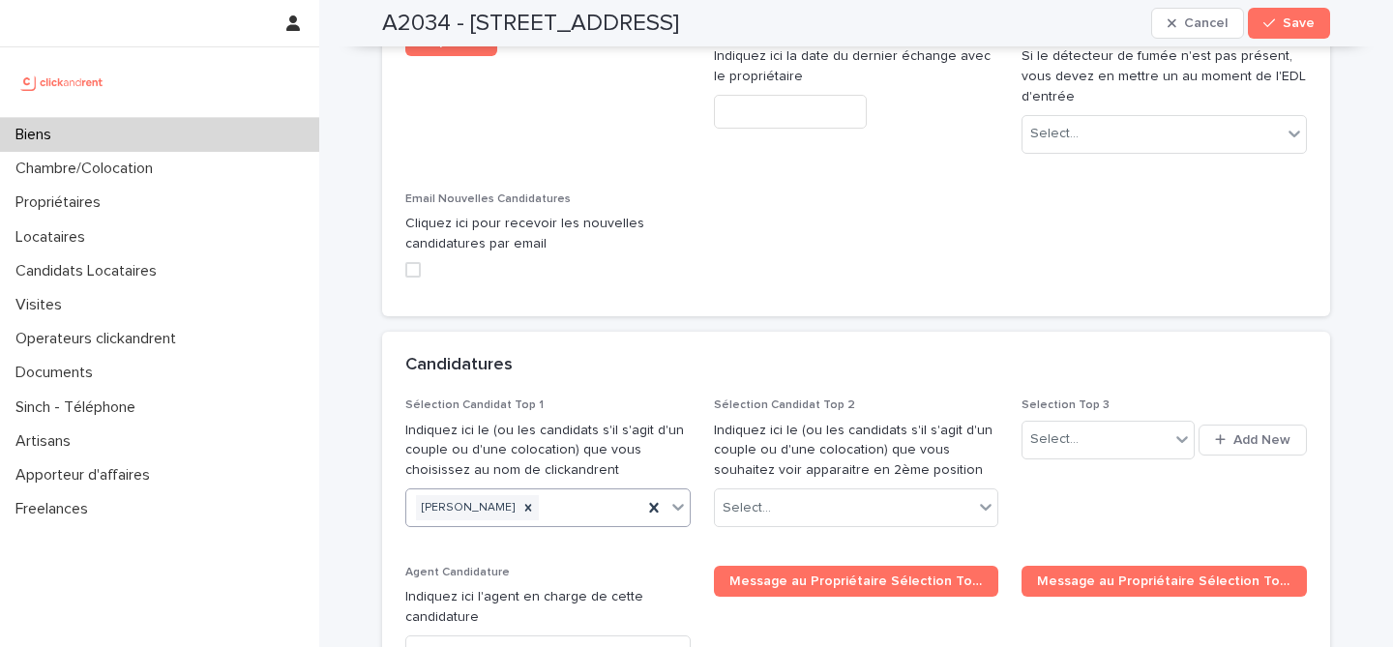
paste input "**********"
type input "**********"
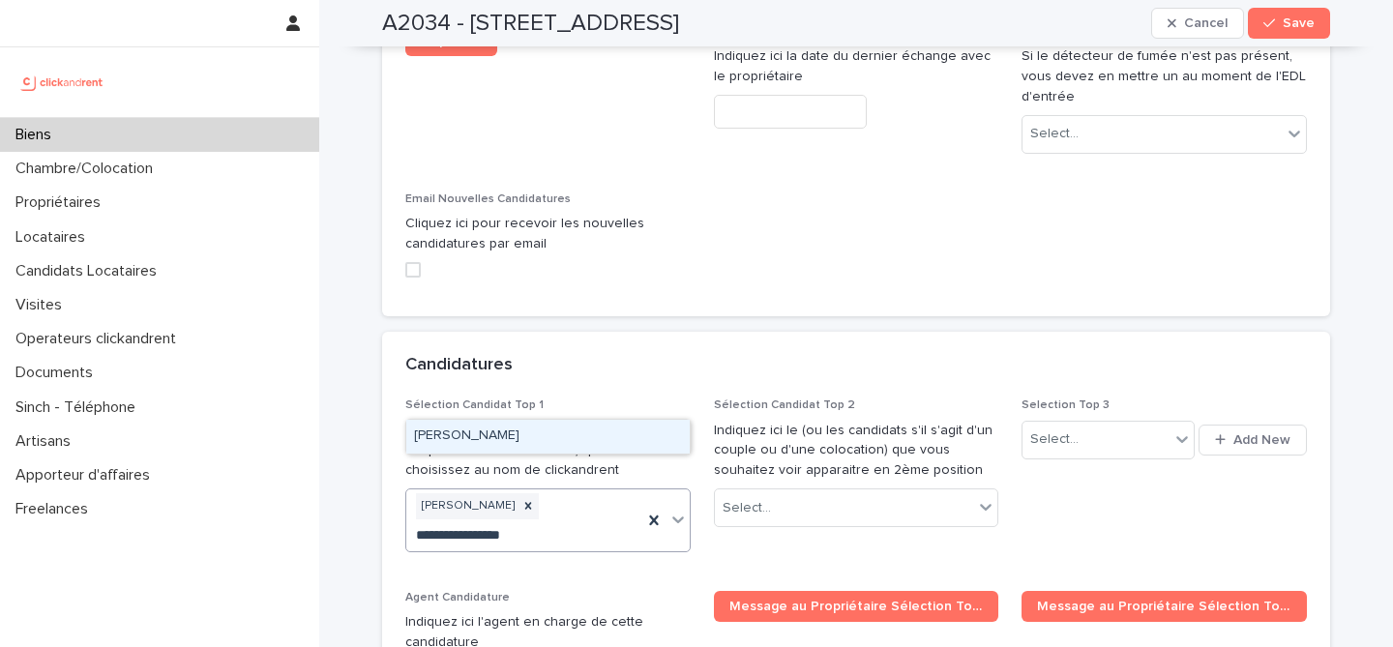
click at [570, 441] on div "Rita Essoulaimani" at bounding box center [548, 437] width 284 height 34
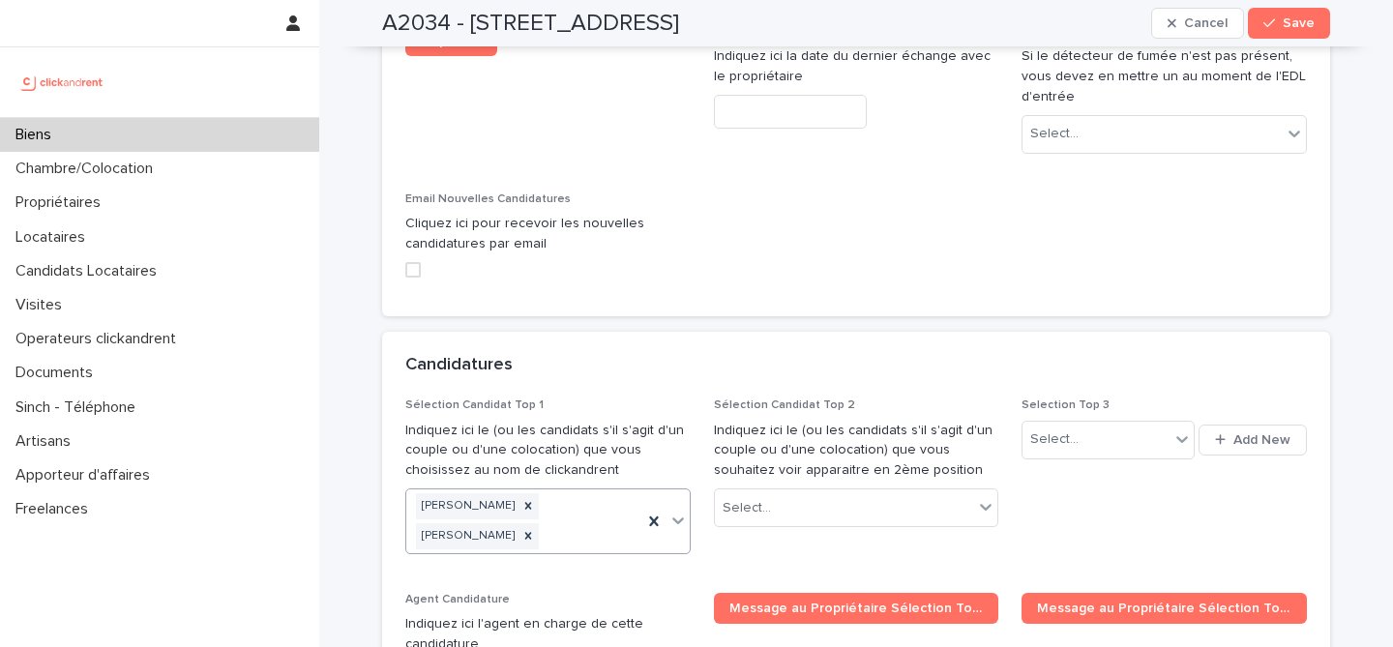
click at [1295, 15] on button "Save" at bounding box center [1289, 23] width 82 height 31
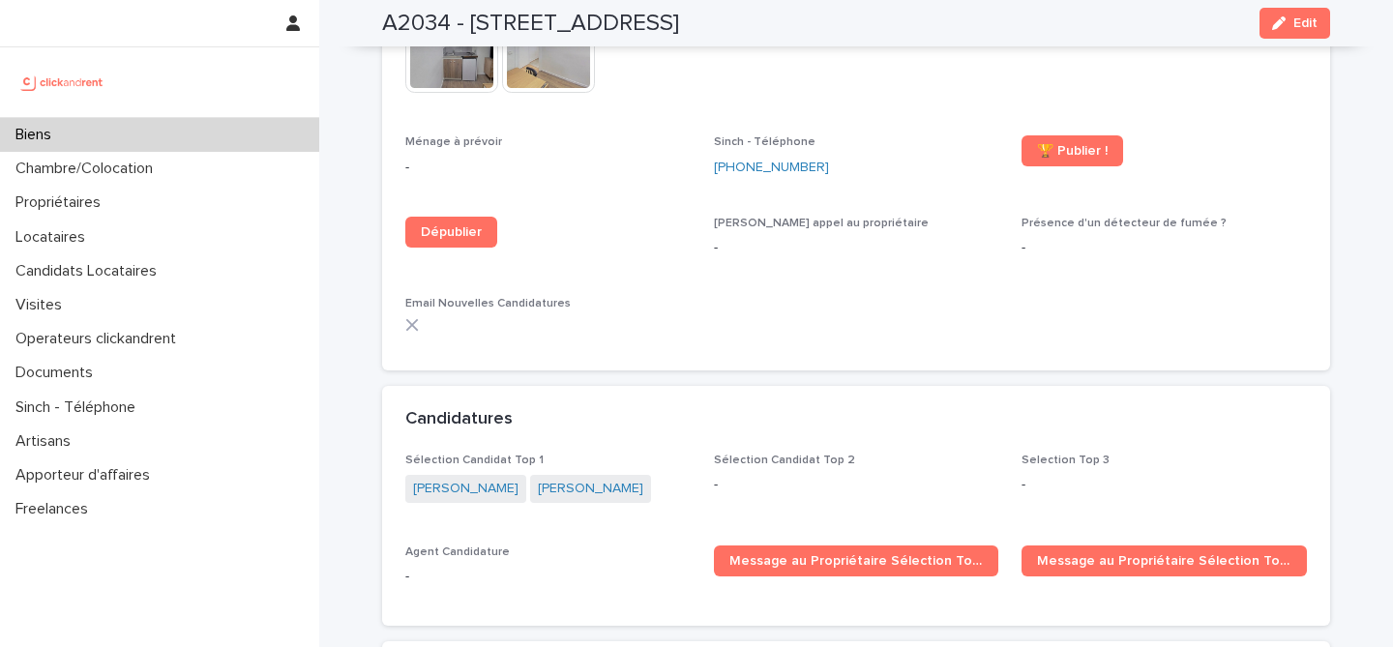
scroll to position [4859, 0]
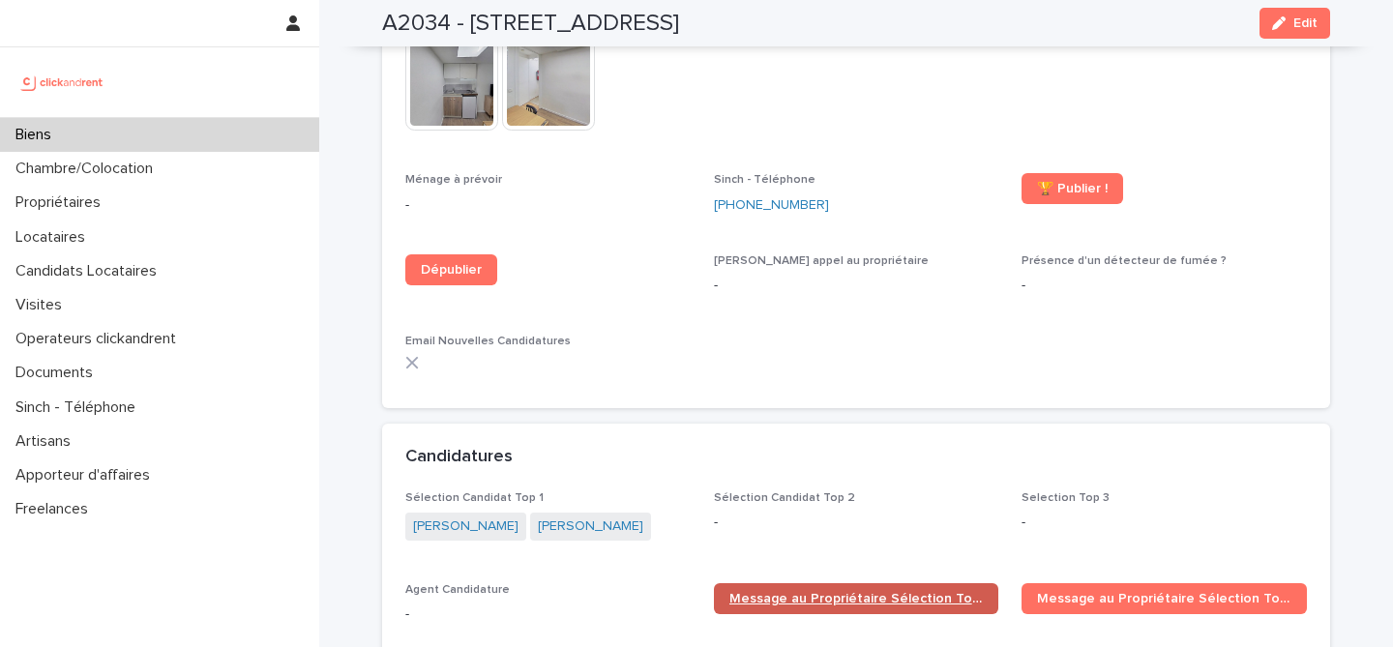
click at [803, 592] on span "Message au Propriétaire Sélection Top 1" at bounding box center [857, 599] width 254 height 14
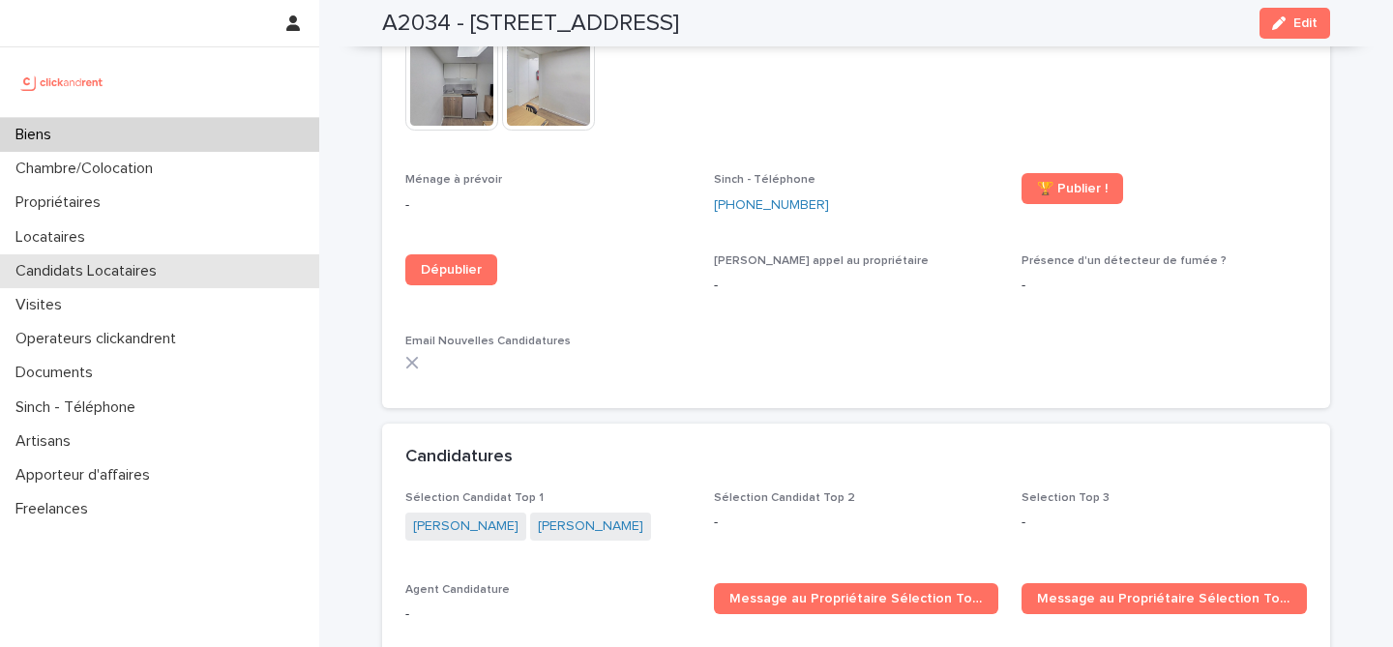
click at [156, 271] on p "Candidats Locataires" at bounding box center [90, 271] width 165 height 18
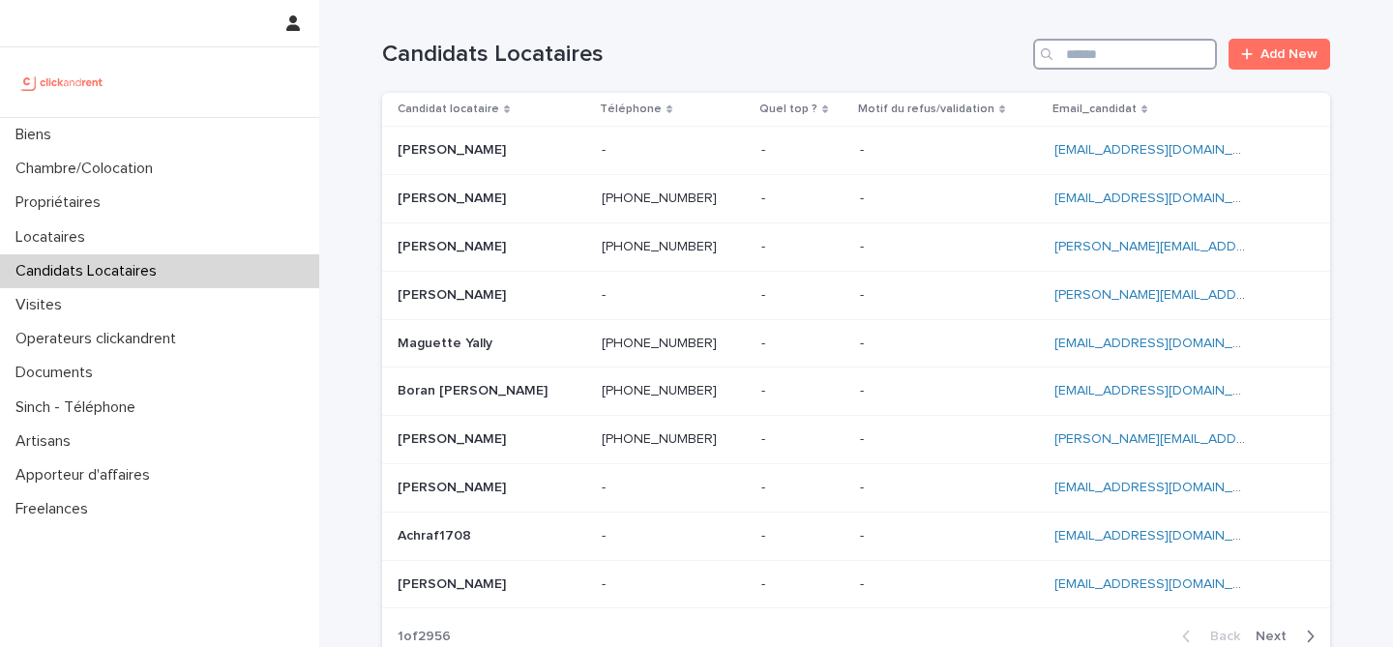
click at [1091, 50] on input "Search" at bounding box center [1125, 54] width 184 height 31
paste input "**********"
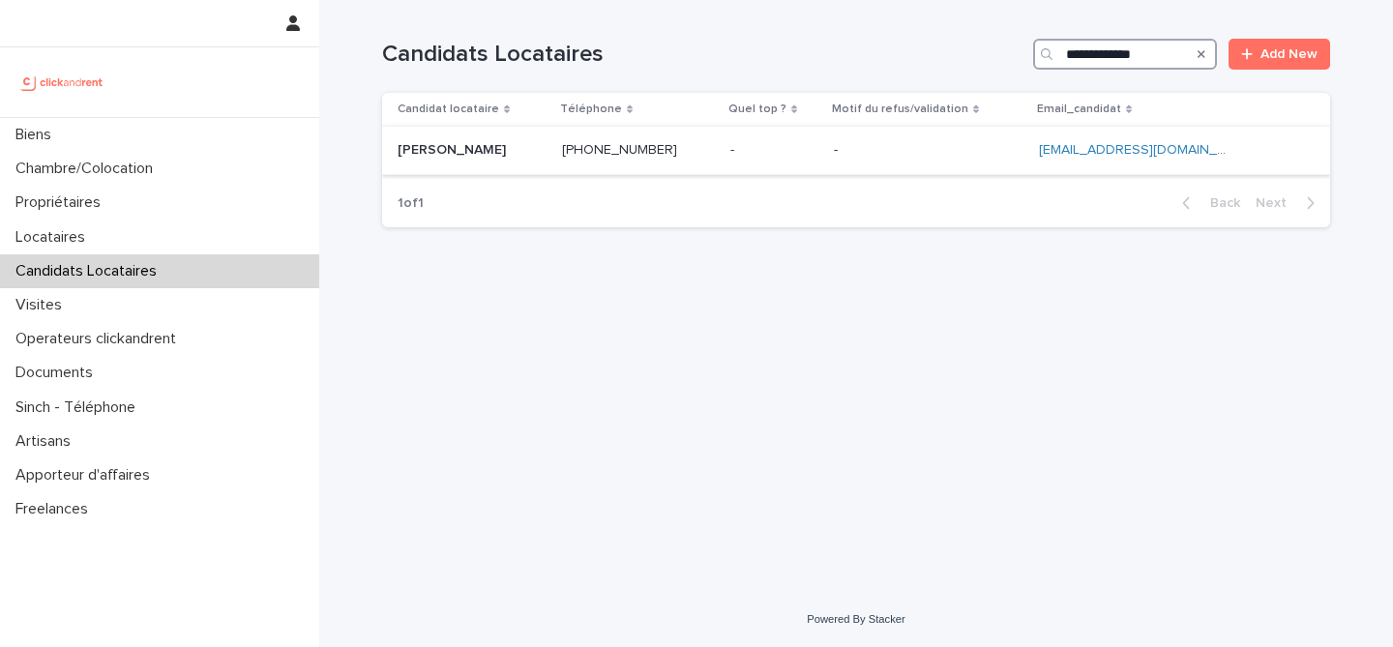
type input "**********"
click at [523, 156] on p at bounding box center [472, 150] width 149 height 16
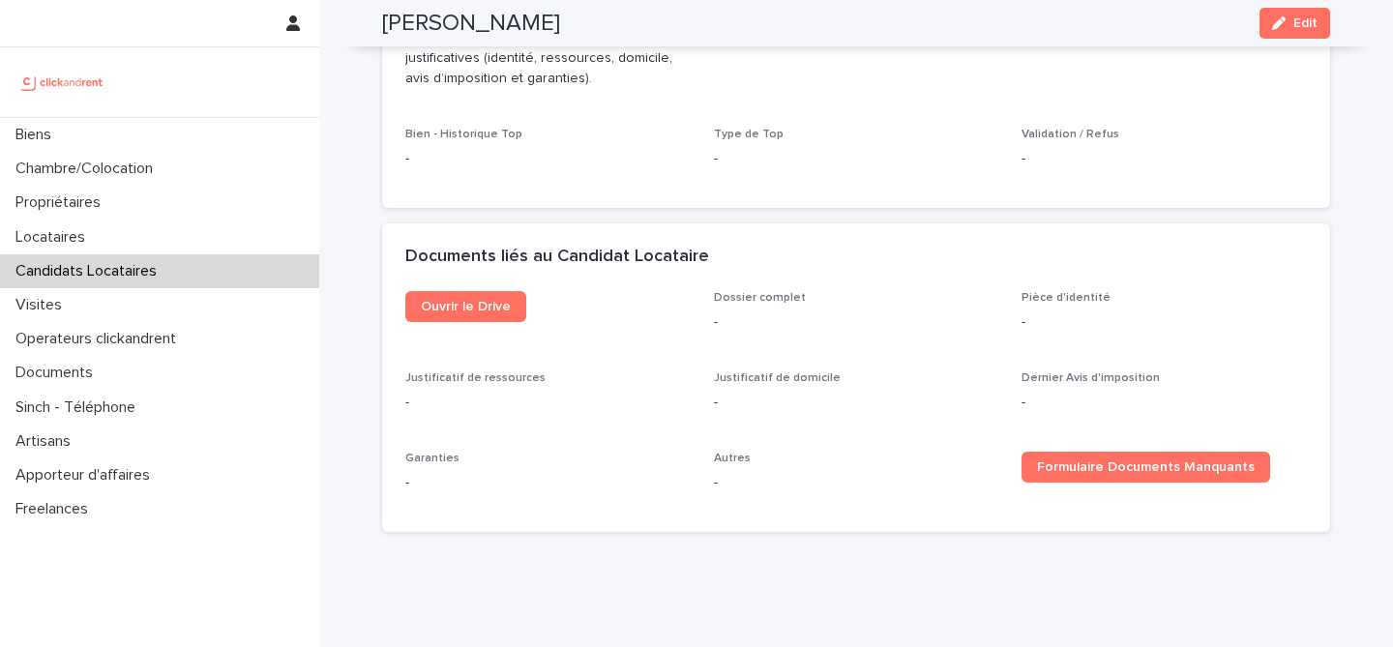
scroll to position [1060, 0]
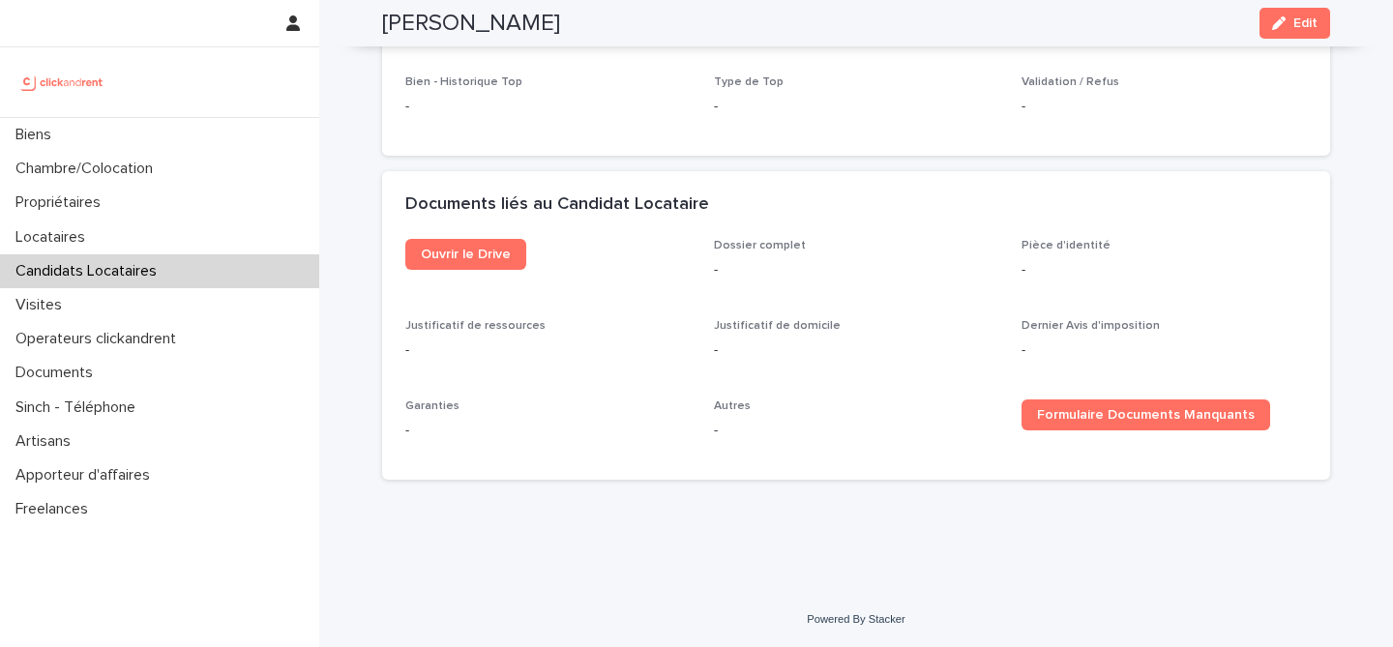
click at [1301, 30] on button "Edit" at bounding box center [1295, 23] width 71 height 31
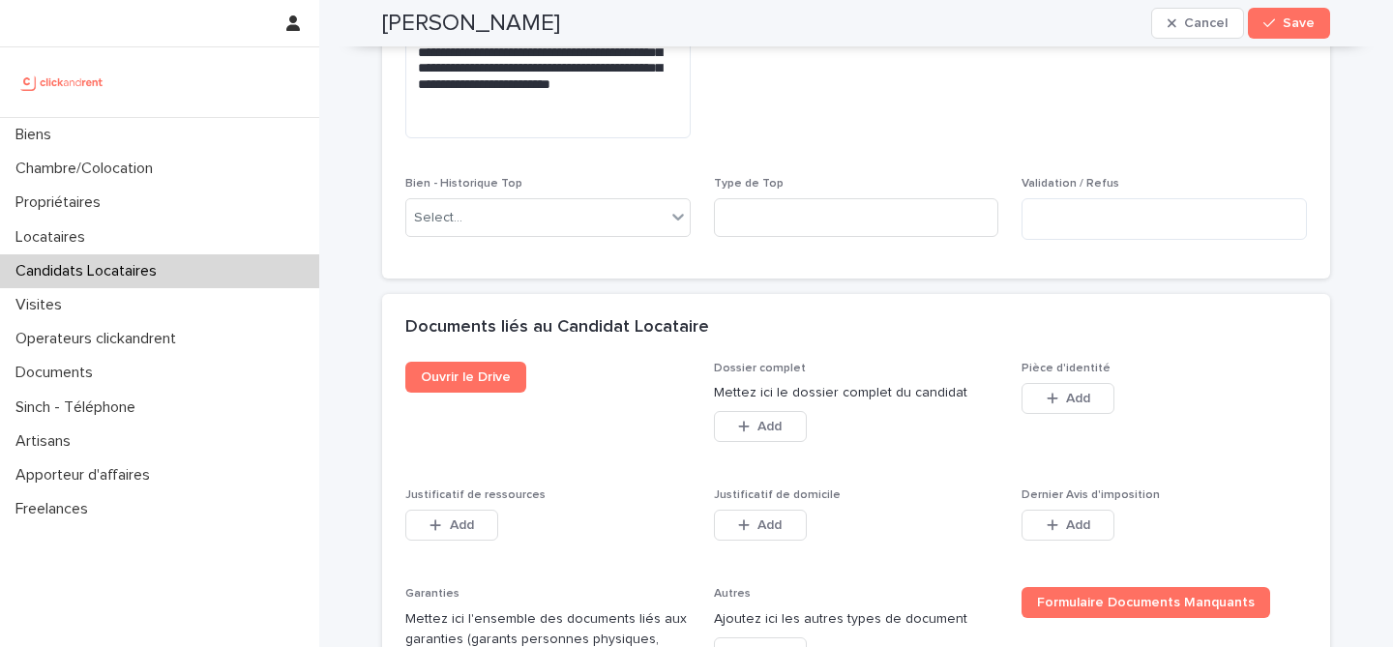
scroll to position [1507, 0]
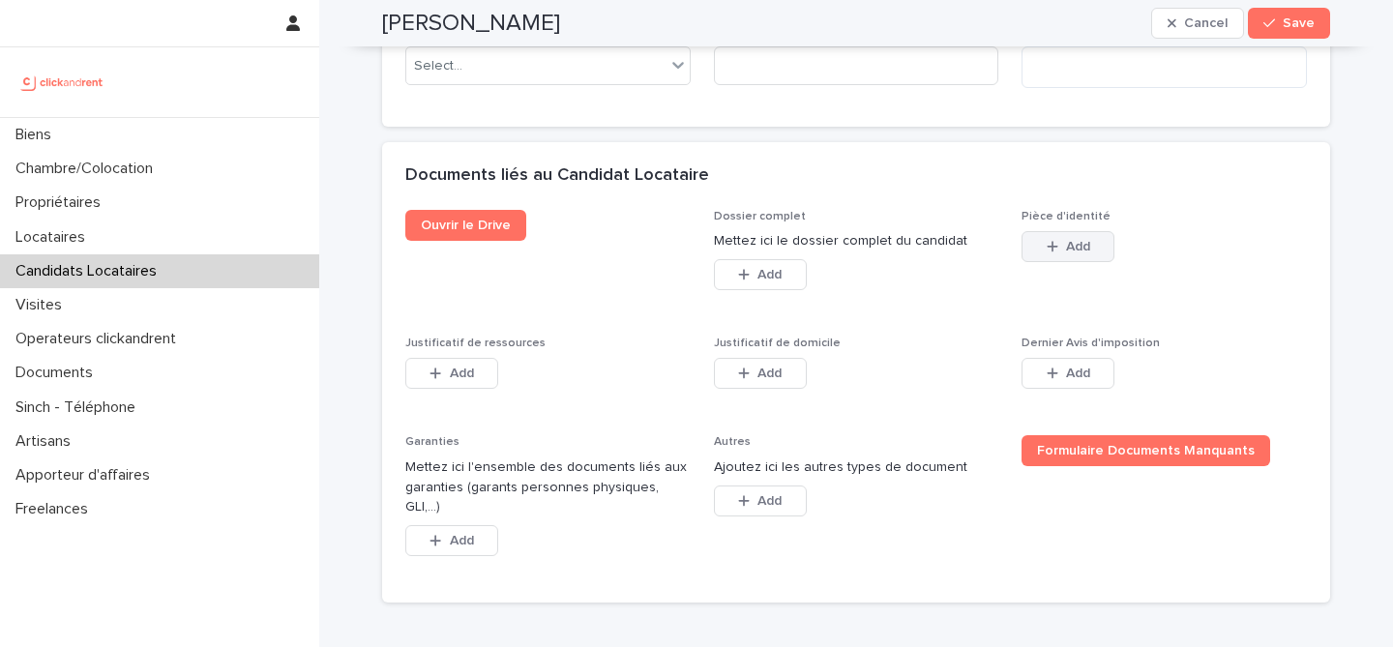
click at [1079, 254] on span "Add" at bounding box center [1078, 247] width 24 height 14
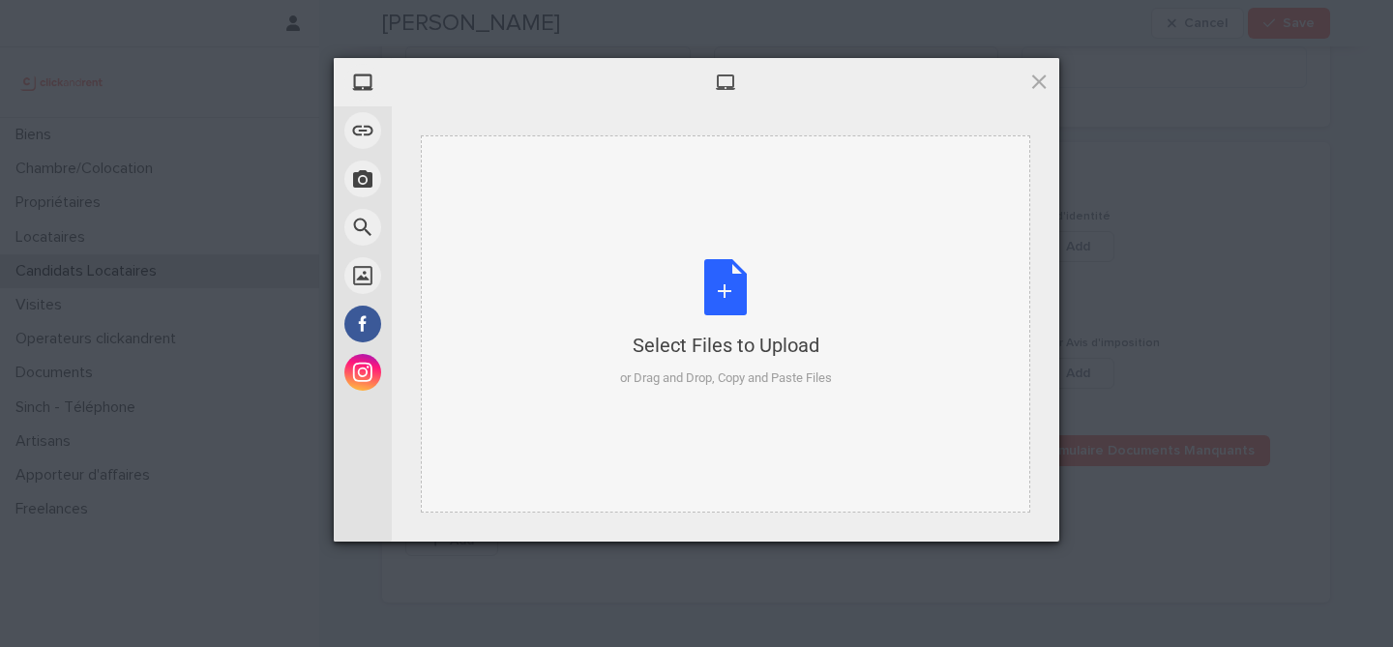
click at [740, 306] on div "Select Files to Upload or Drag and Drop, Copy and Paste Files" at bounding box center [726, 323] width 212 height 129
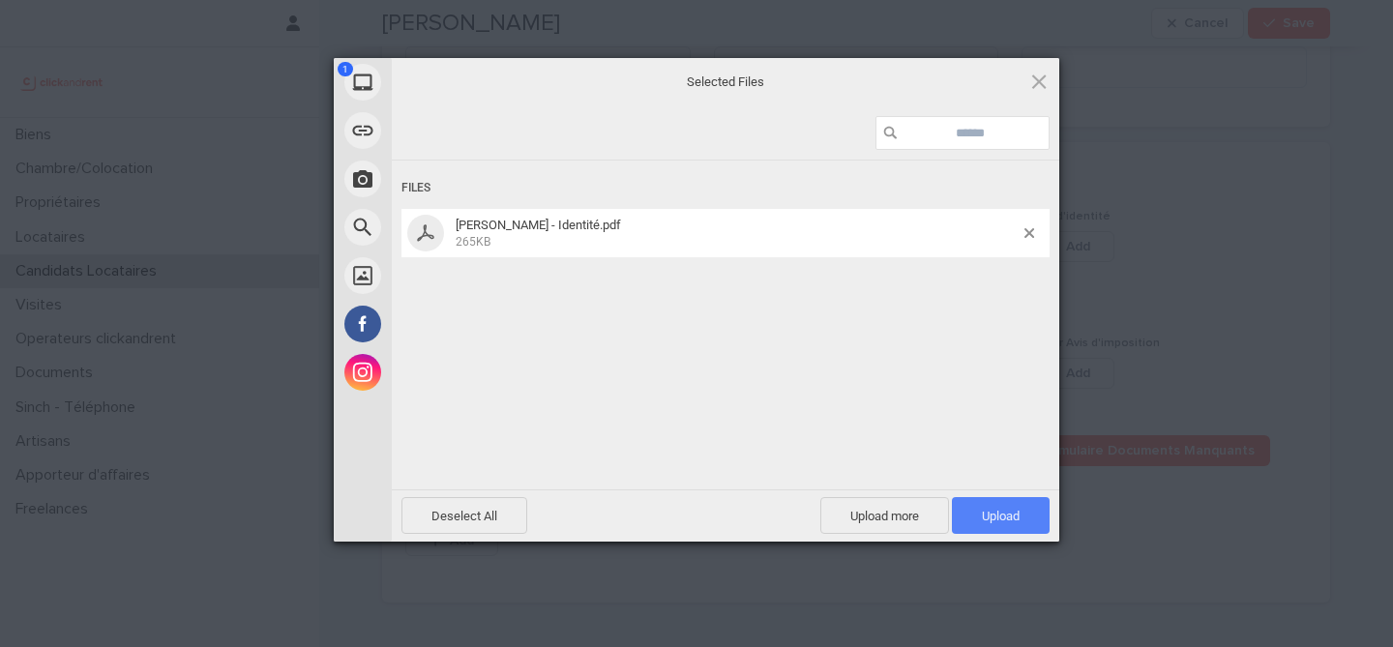
click at [1004, 510] on span "Upload 1" at bounding box center [1001, 516] width 38 height 15
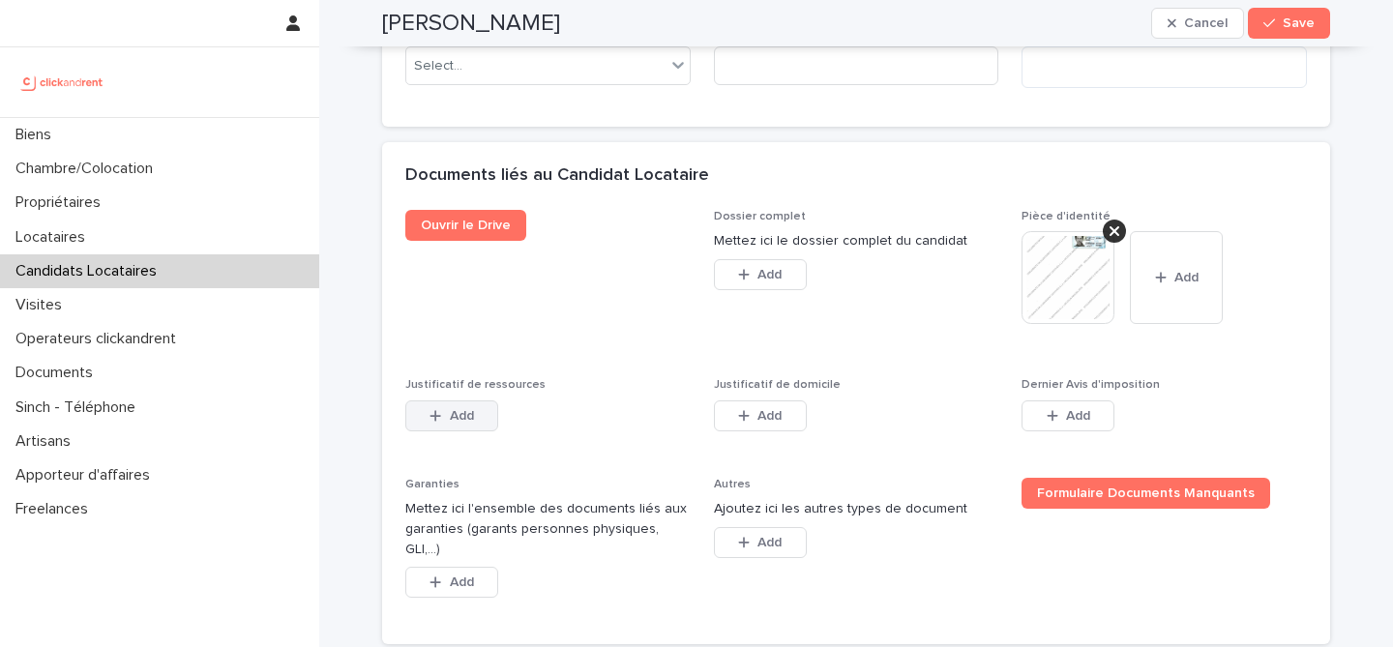
click at [473, 423] on span "Add" at bounding box center [462, 416] width 24 height 14
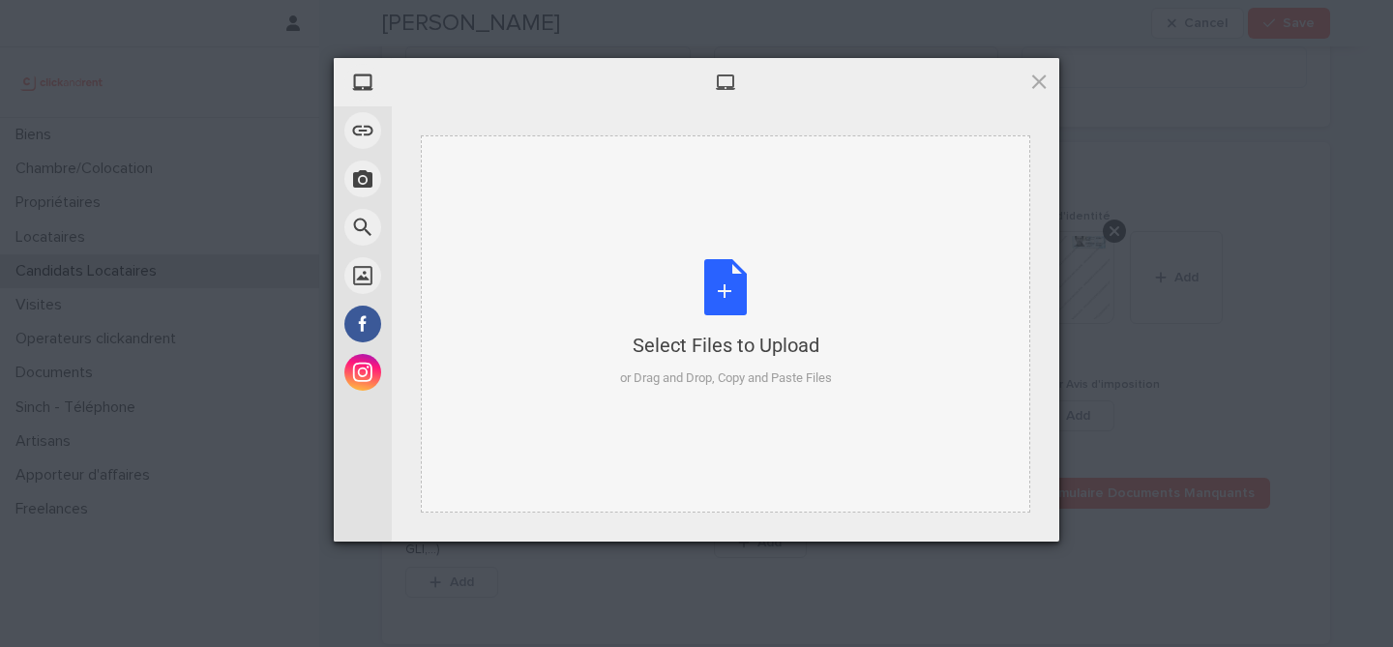
click at [697, 302] on div "Select Files to Upload or Drag and Drop, Copy and Paste Files" at bounding box center [726, 323] width 212 height 129
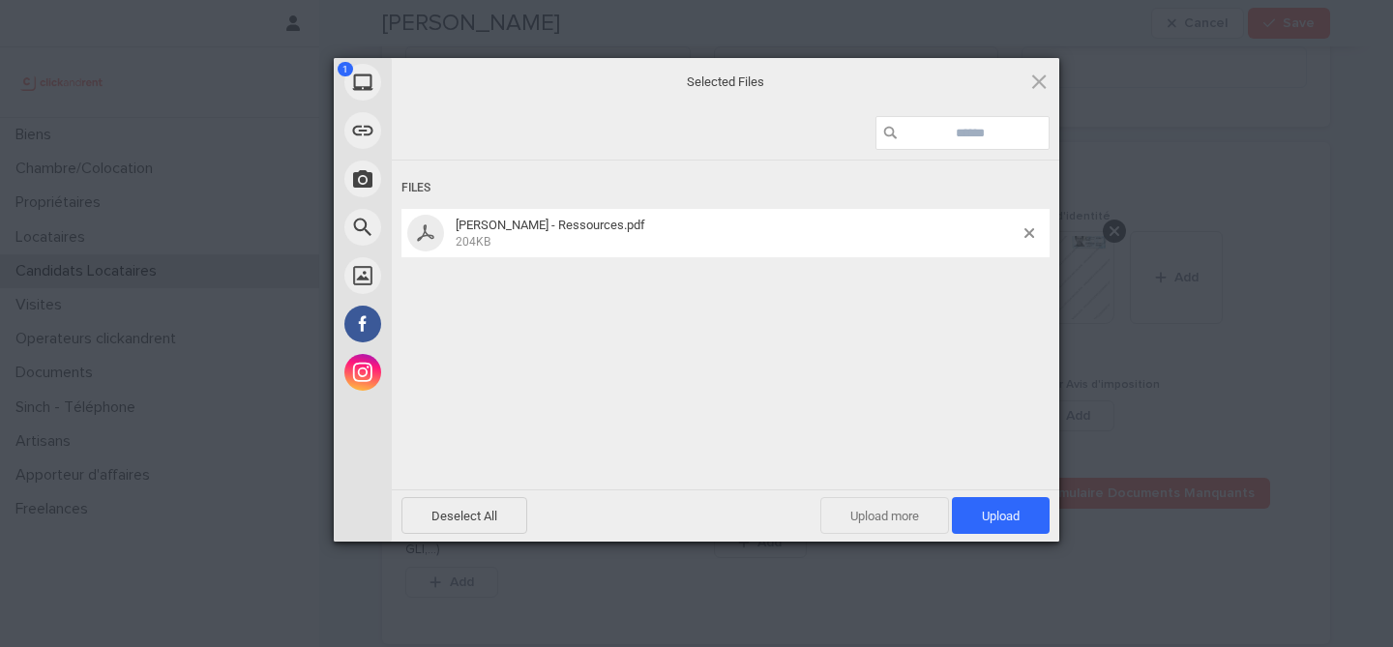
click at [883, 513] on span "Upload more" at bounding box center [885, 515] width 129 height 37
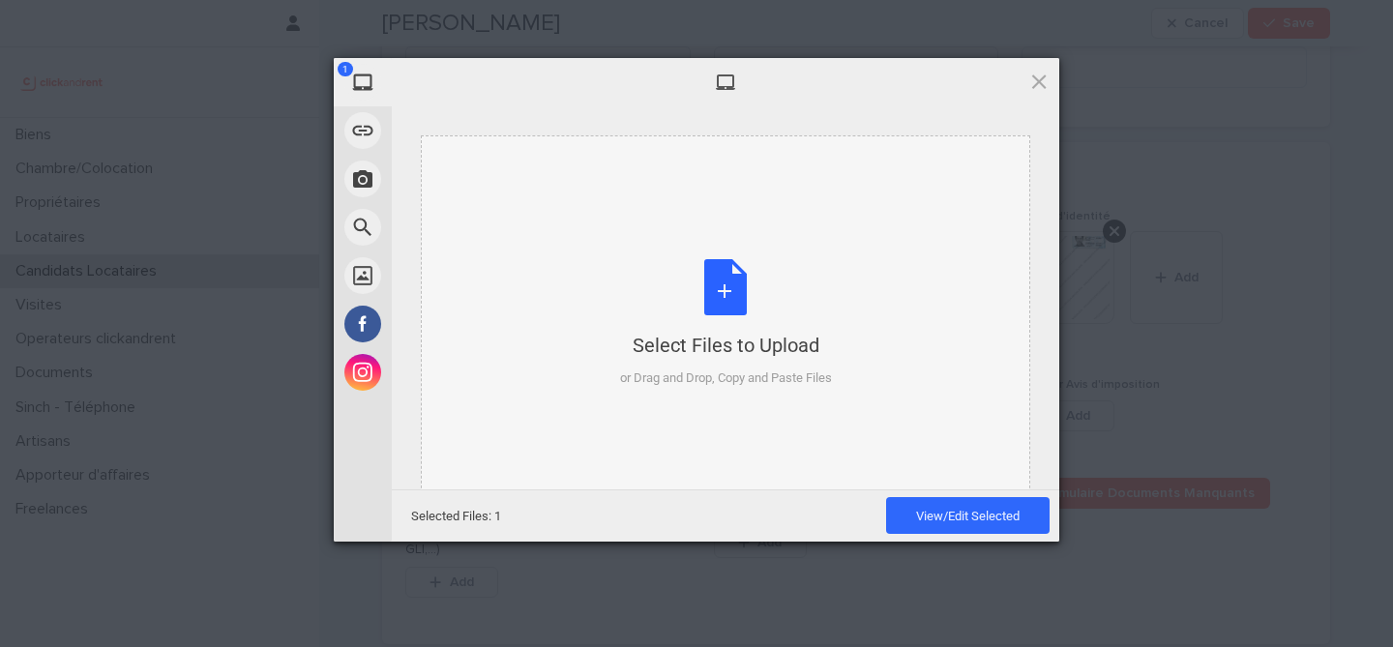
click at [726, 302] on div "Select Files to Upload or Drag and Drop, Copy and Paste Files" at bounding box center [726, 323] width 212 height 129
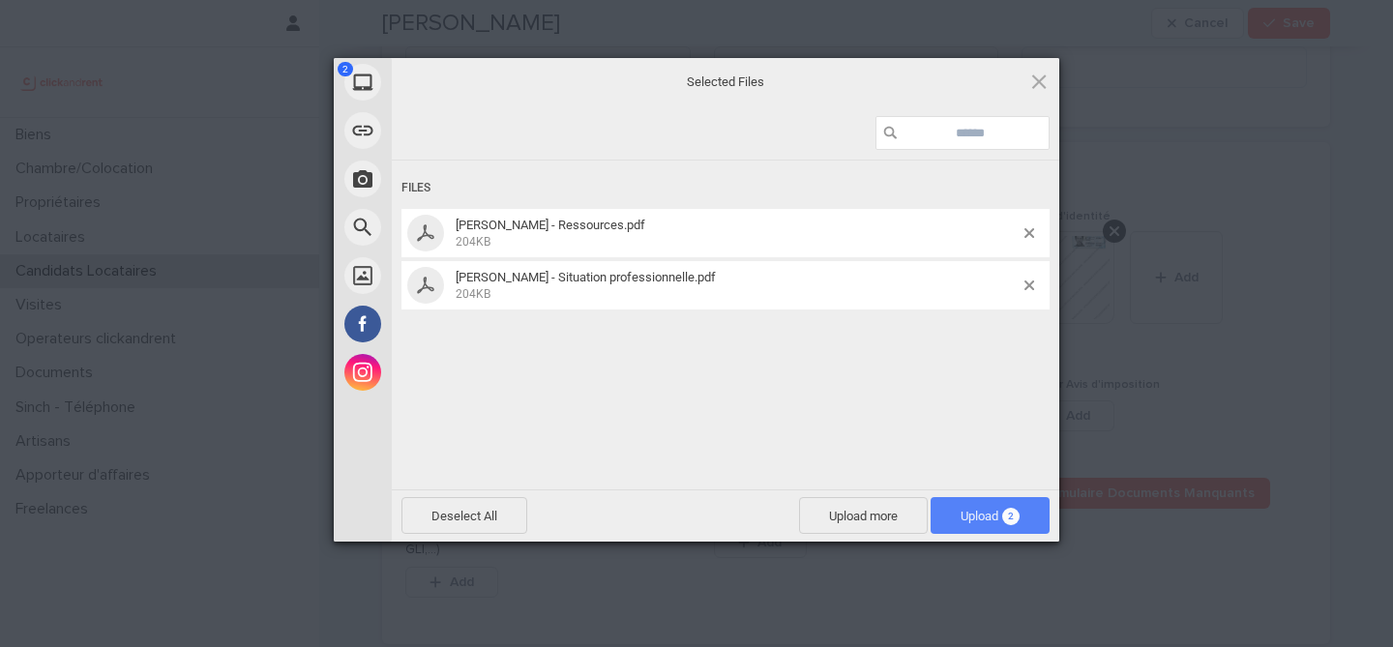
click at [1014, 508] on span "2" at bounding box center [1010, 516] width 17 height 17
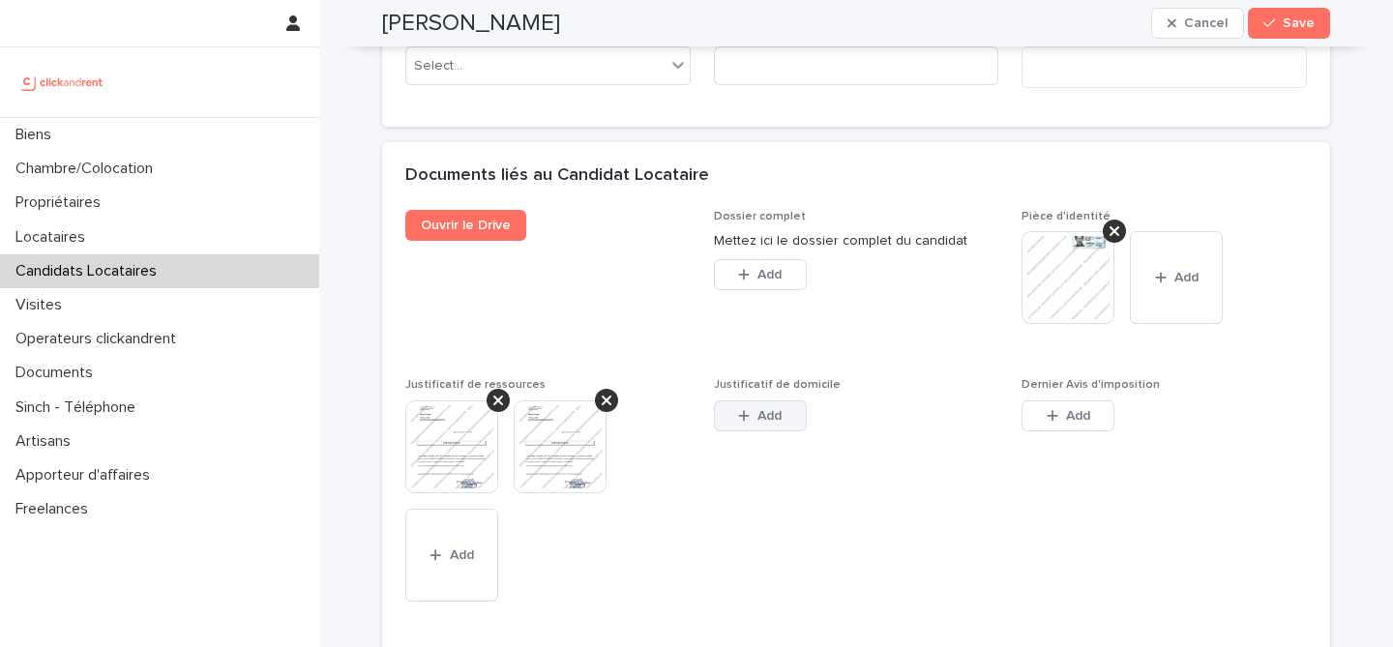
click at [728, 432] on button "Add" at bounding box center [760, 416] width 93 height 31
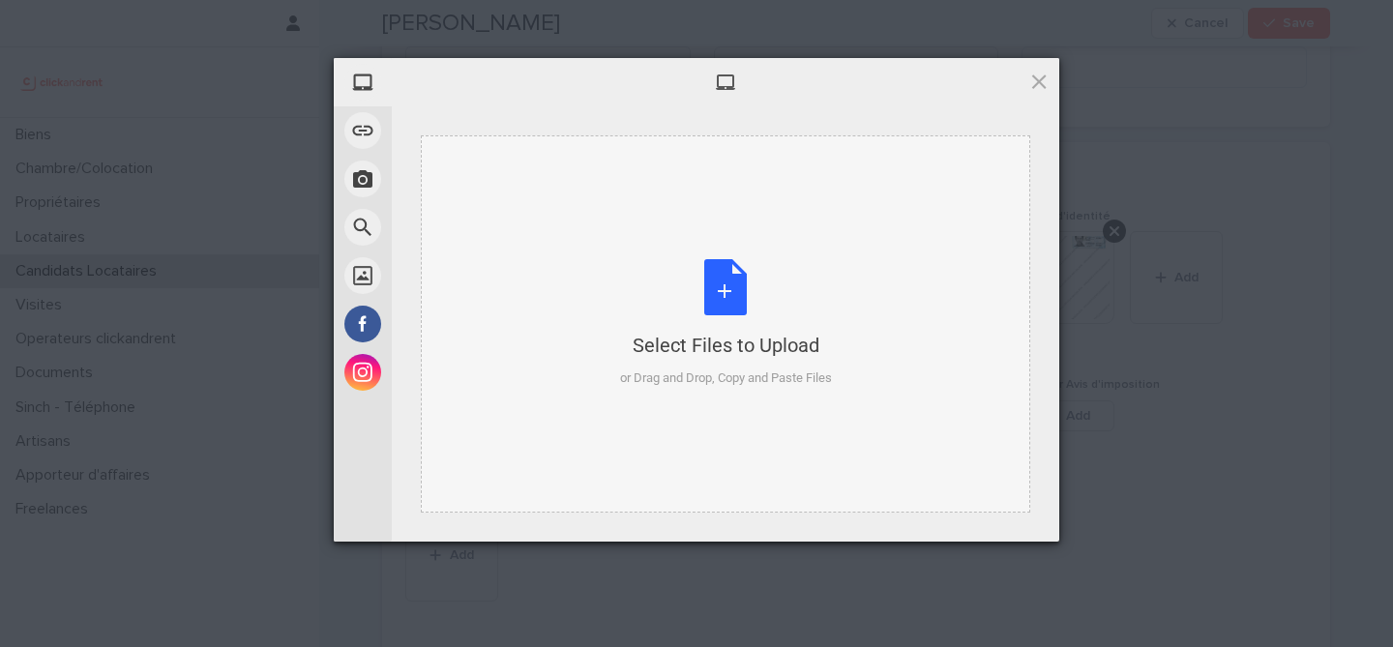
click at [678, 252] on div "Select Files to Upload or Drag and Drop, Copy and Paste Files" at bounding box center [726, 323] width 610 height 377
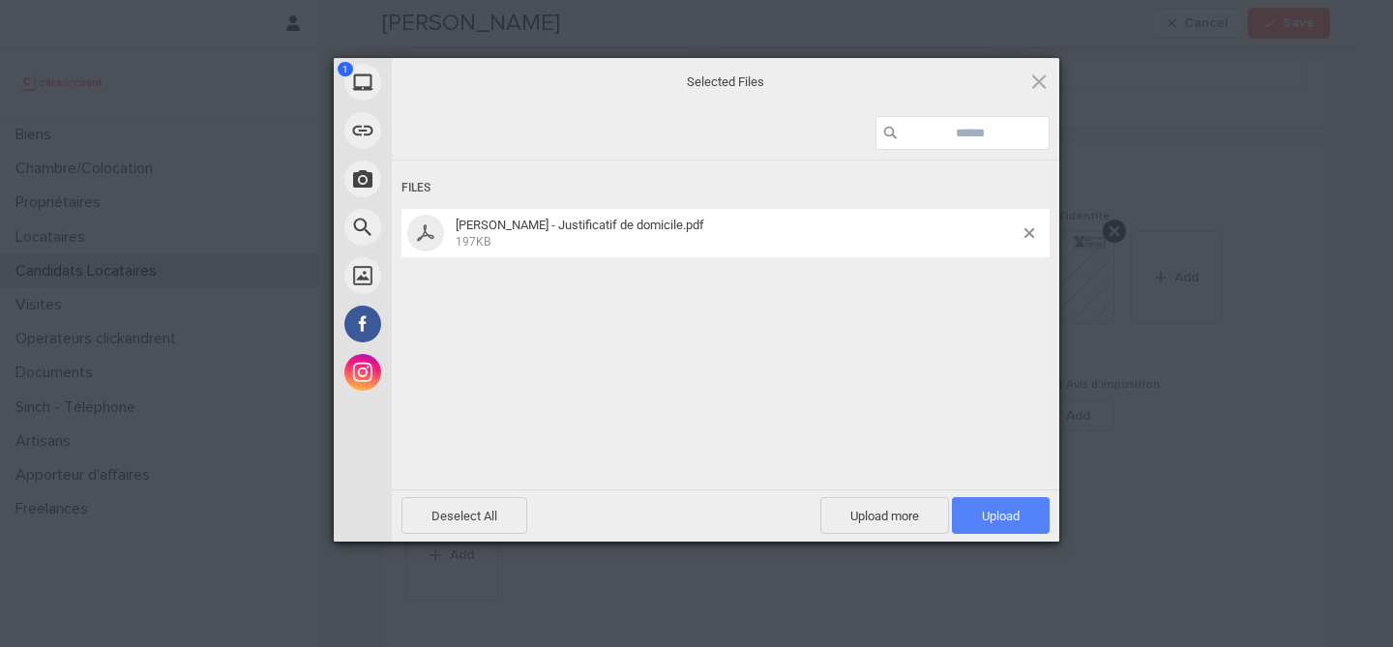
click at [1016, 505] on span "Upload 1" at bounding box center [1001, 515] width 98 height 37
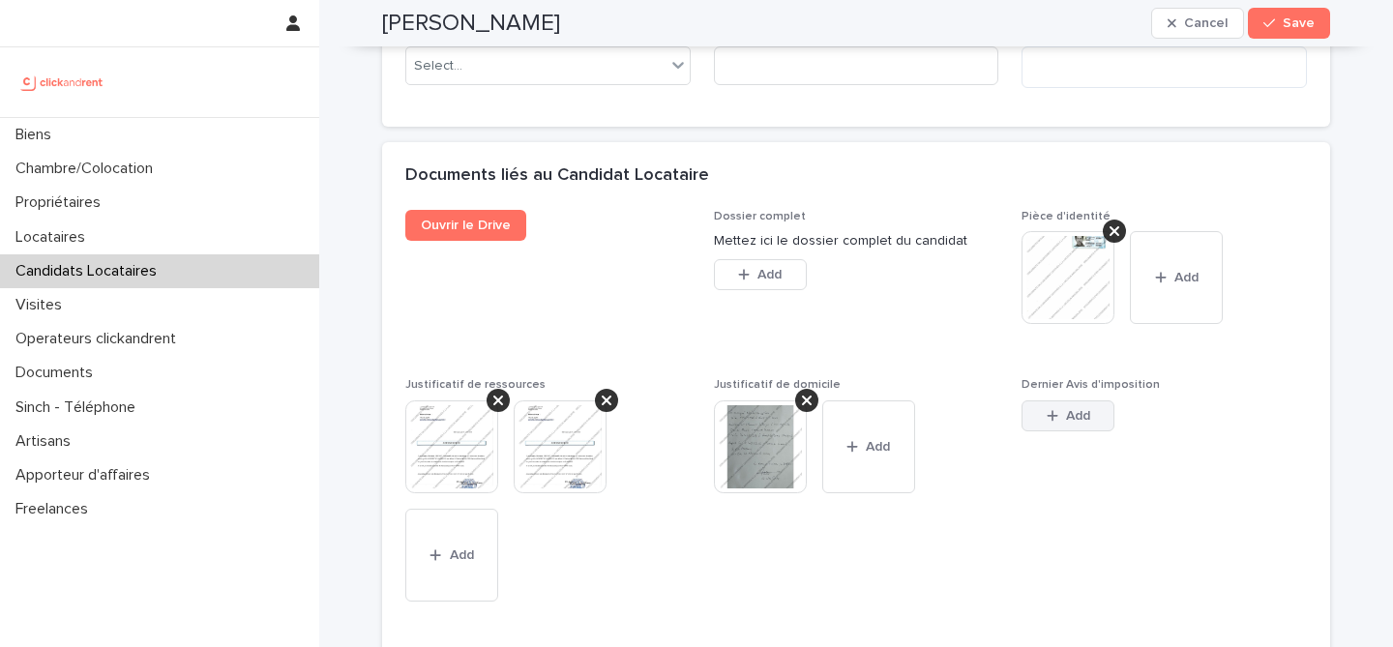
click at [1057, 432] on button "Add" at bounding box center [1068, 416] width 93 height 31
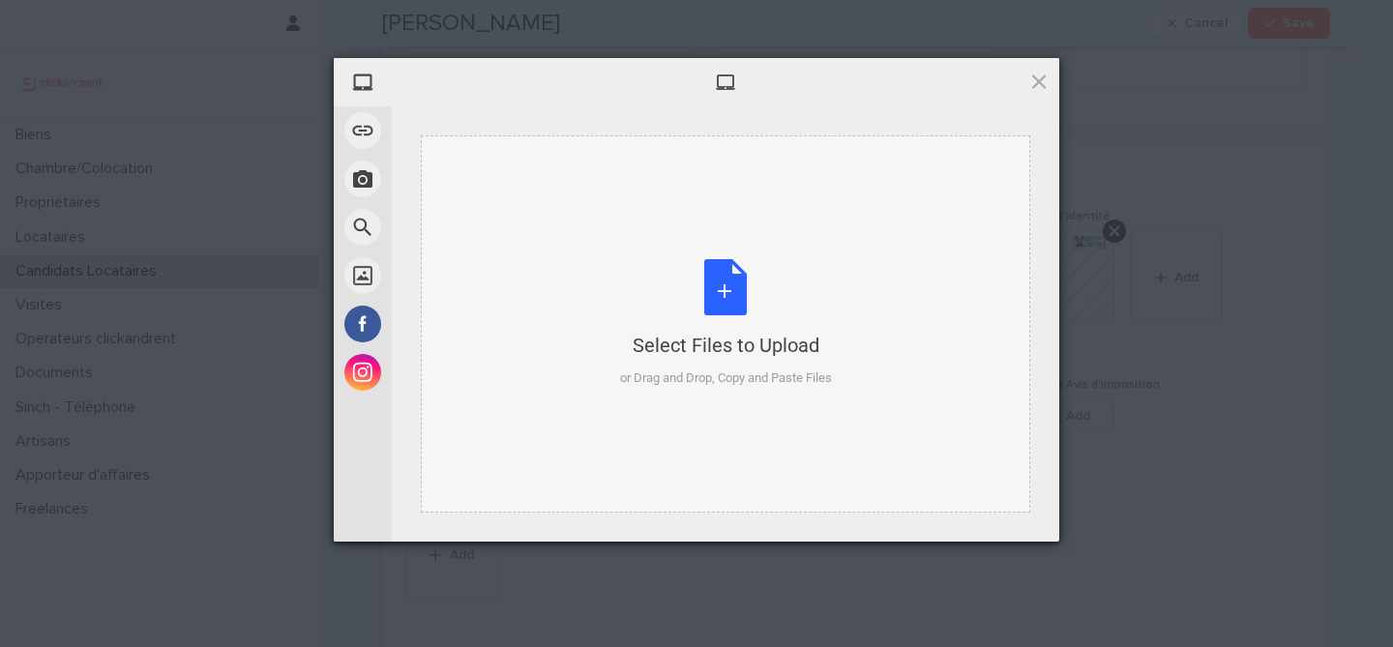
click at [728, 306] on div "Select Files to Upload or Drag and Drop, Copy and Paste Files" at bounding box center [726, 323] width 212 height 129
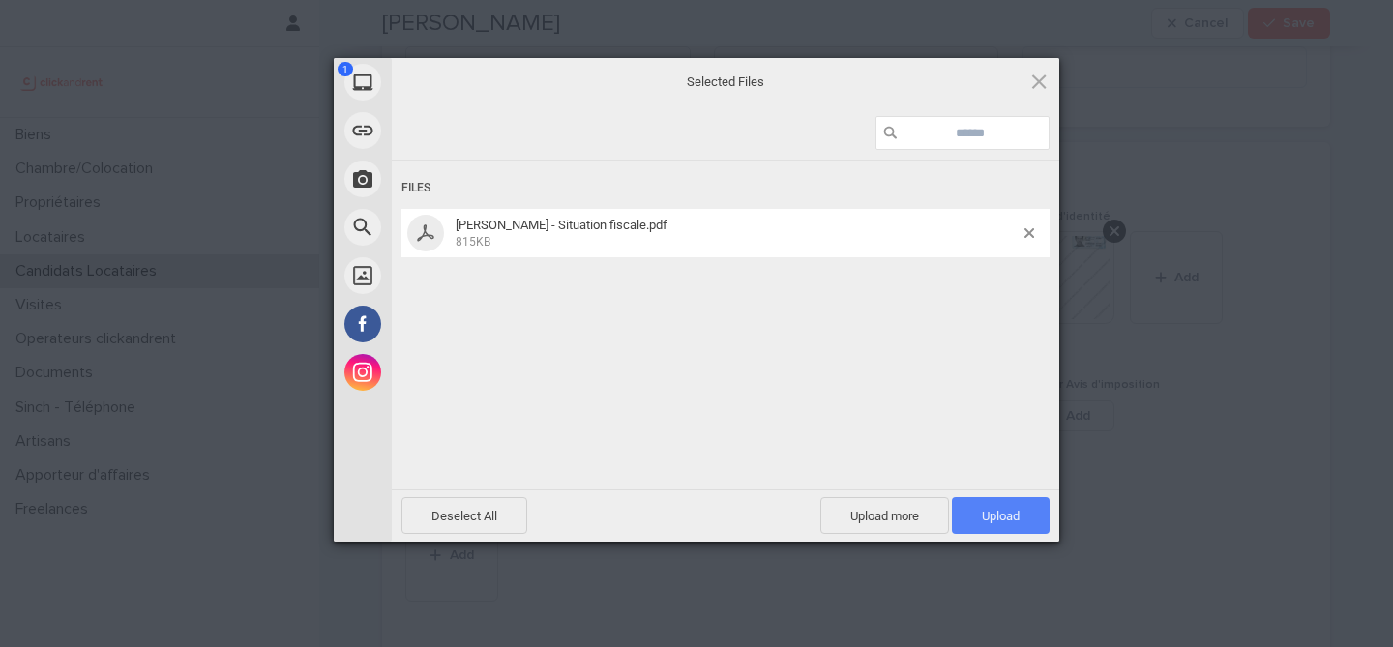
click at [1033, 527] on span "Upload 1" at bounding box center [1001, 515] width 98 height 37
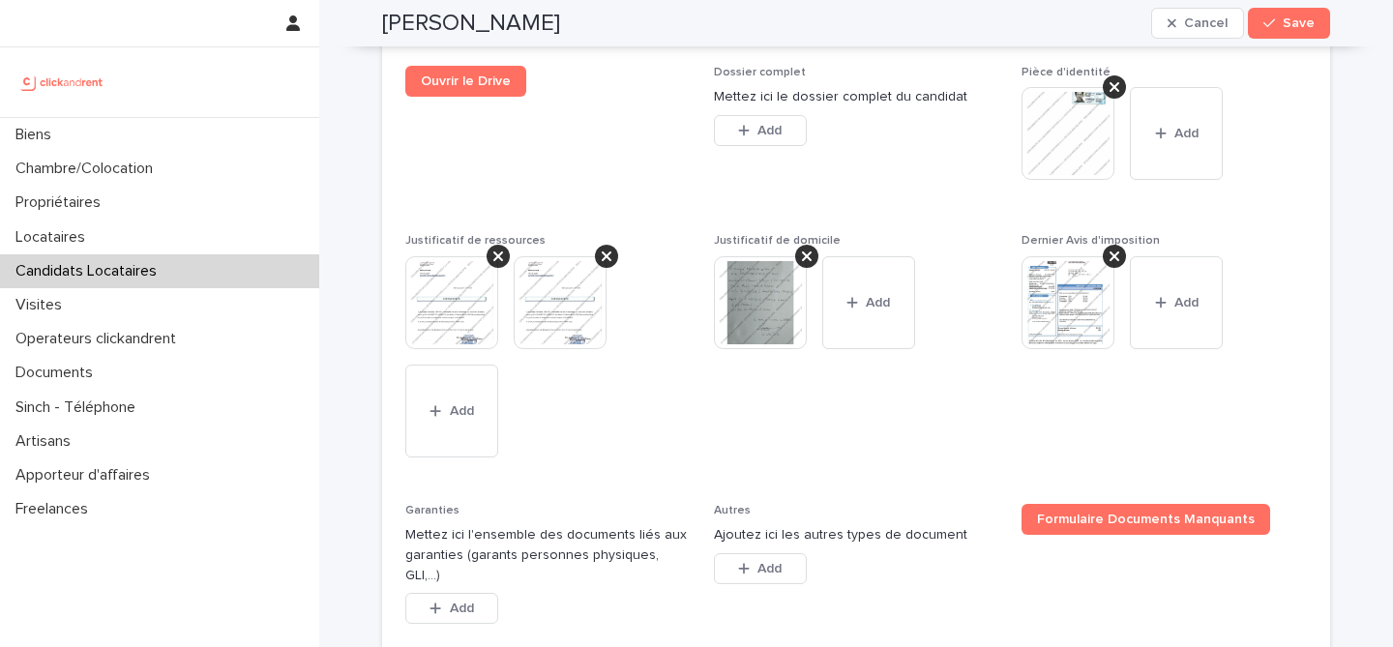
scroll to position [1857, 0]
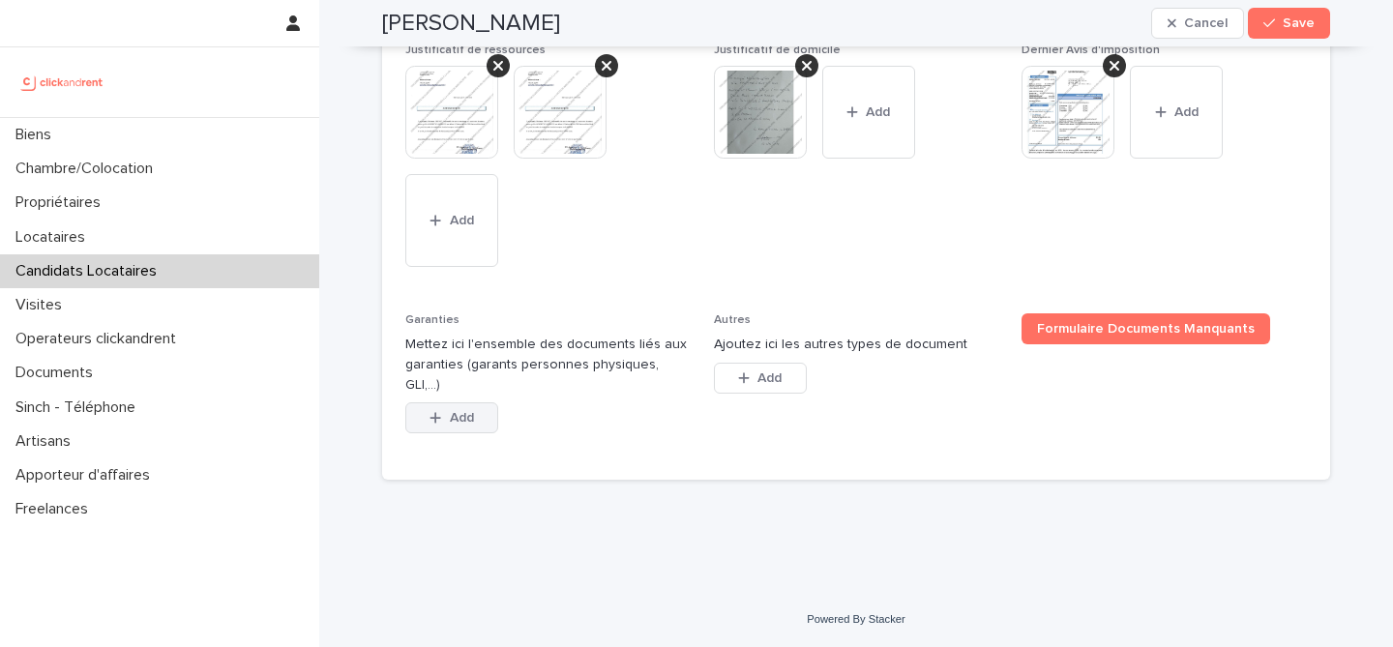
click at [451, 424] on span "Add" at bounding box center [462, 418] width 24 height 14
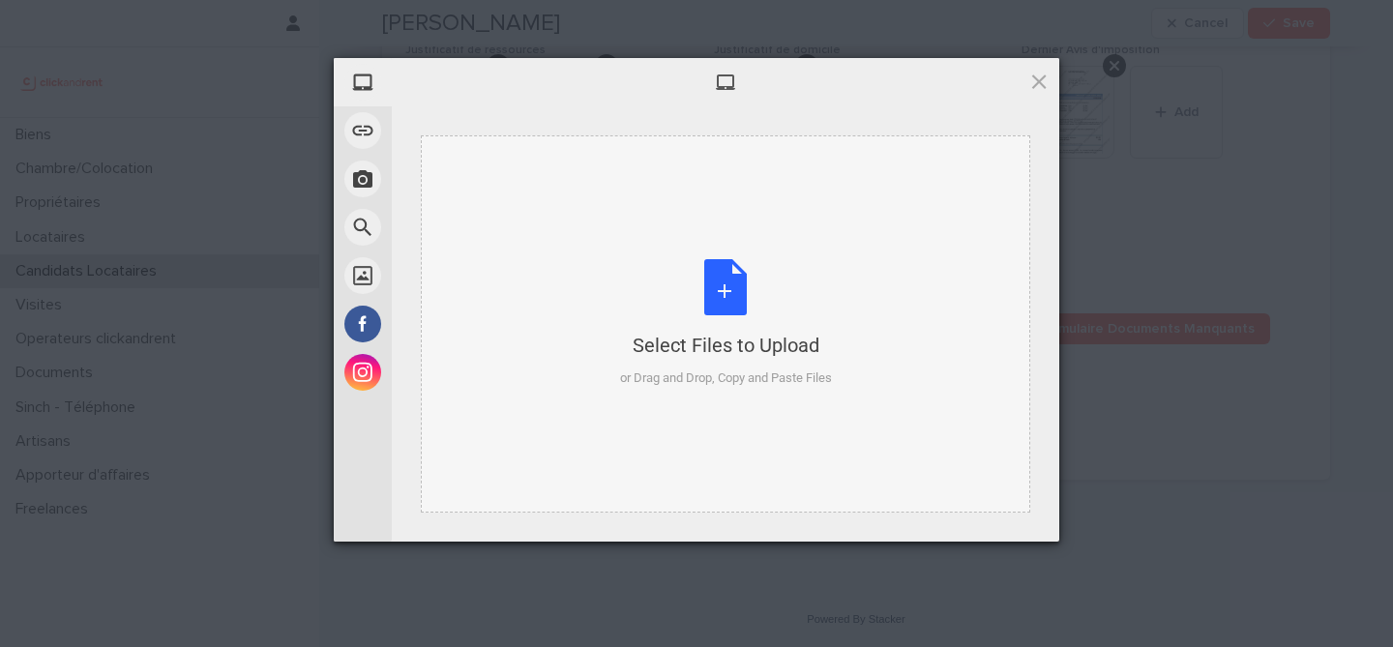
click at [708, 323] on div "Select Files to Upload or Drag and Drop, Copy and Paste Files" at bounding box center [726, 323] width 212 height 129
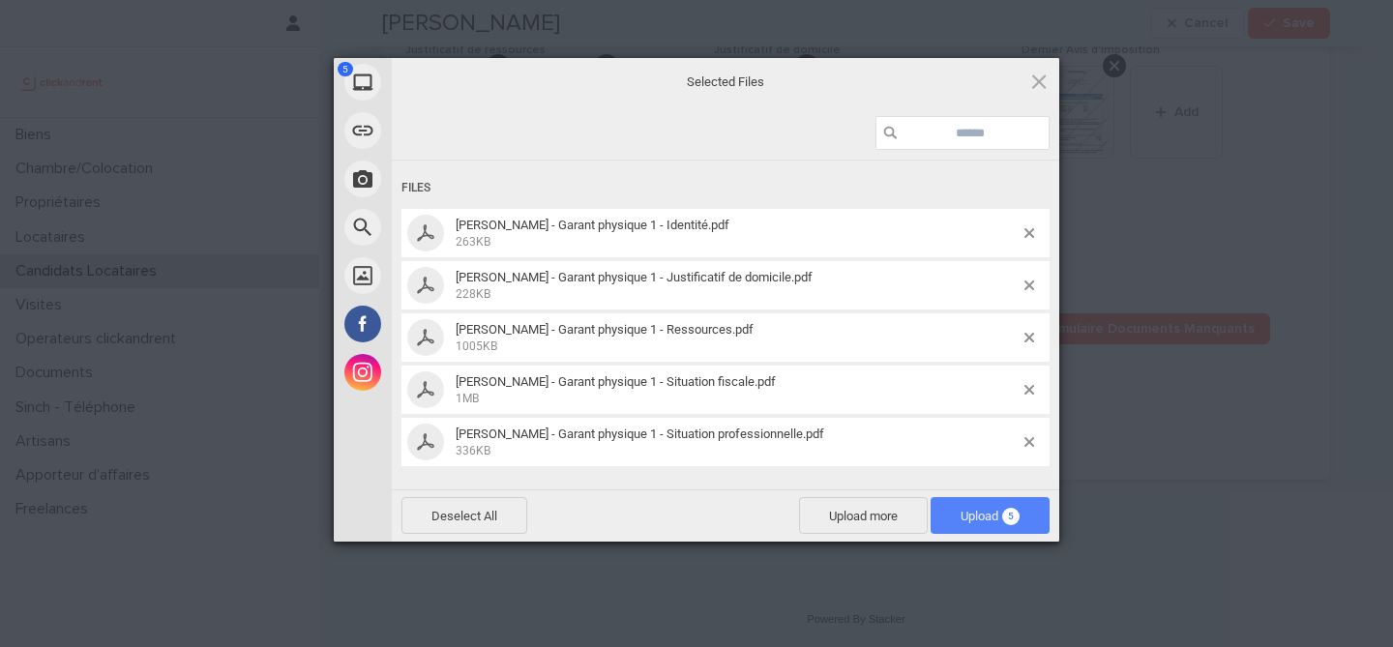
click at [1010, 513] on span "5" at bounding box center [1010, 516] width 17 height 17
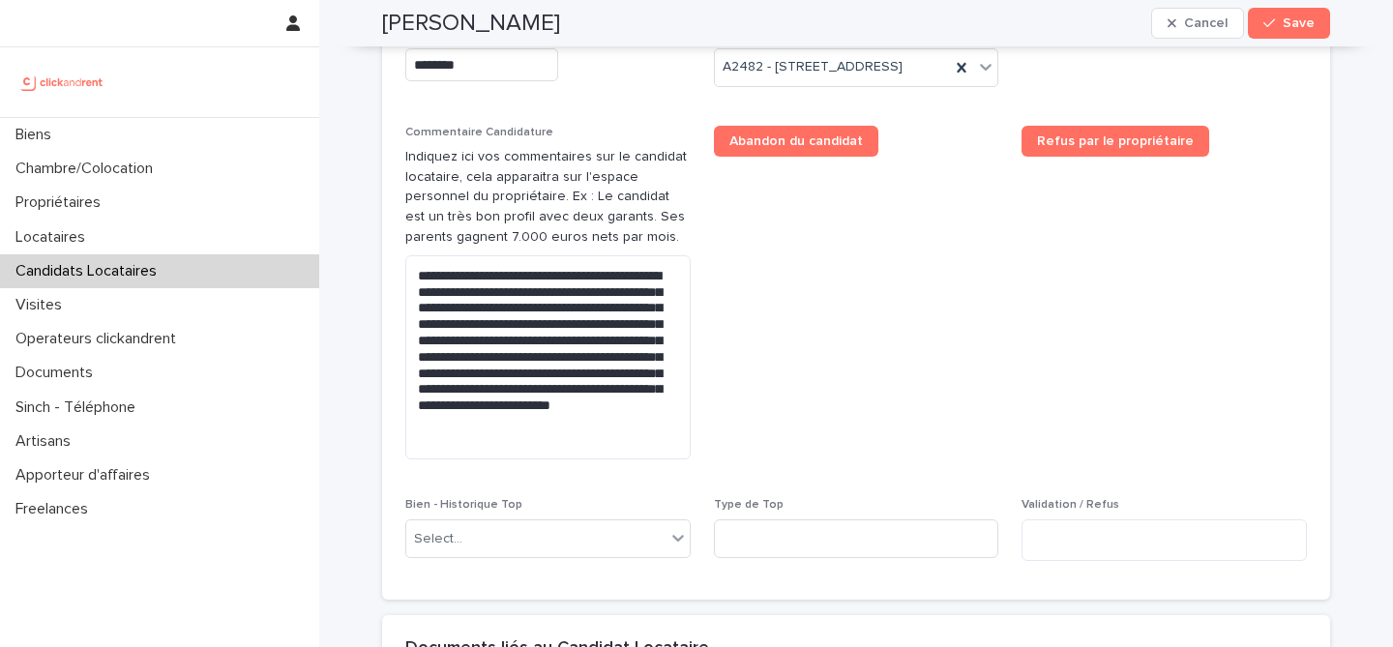
scroll to position [998, 0]
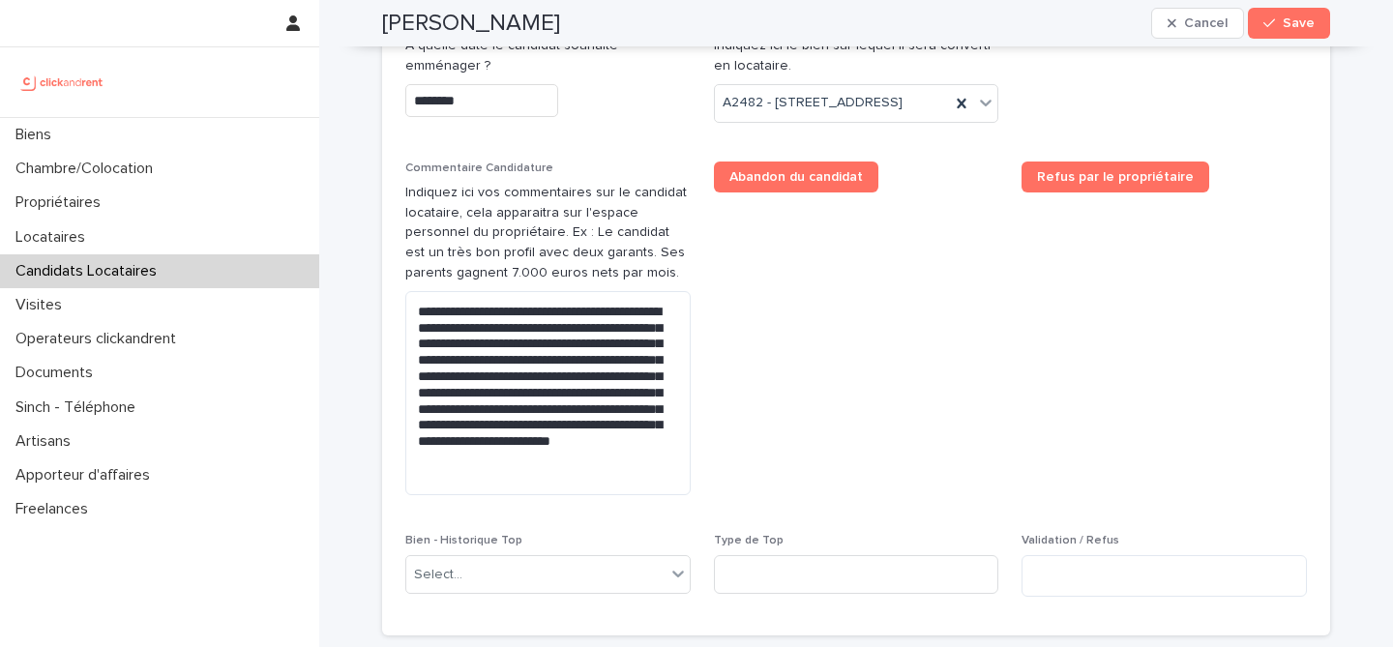
click at [516, 102] on input "********" at bounding box center [481, 101] width 153 height 34
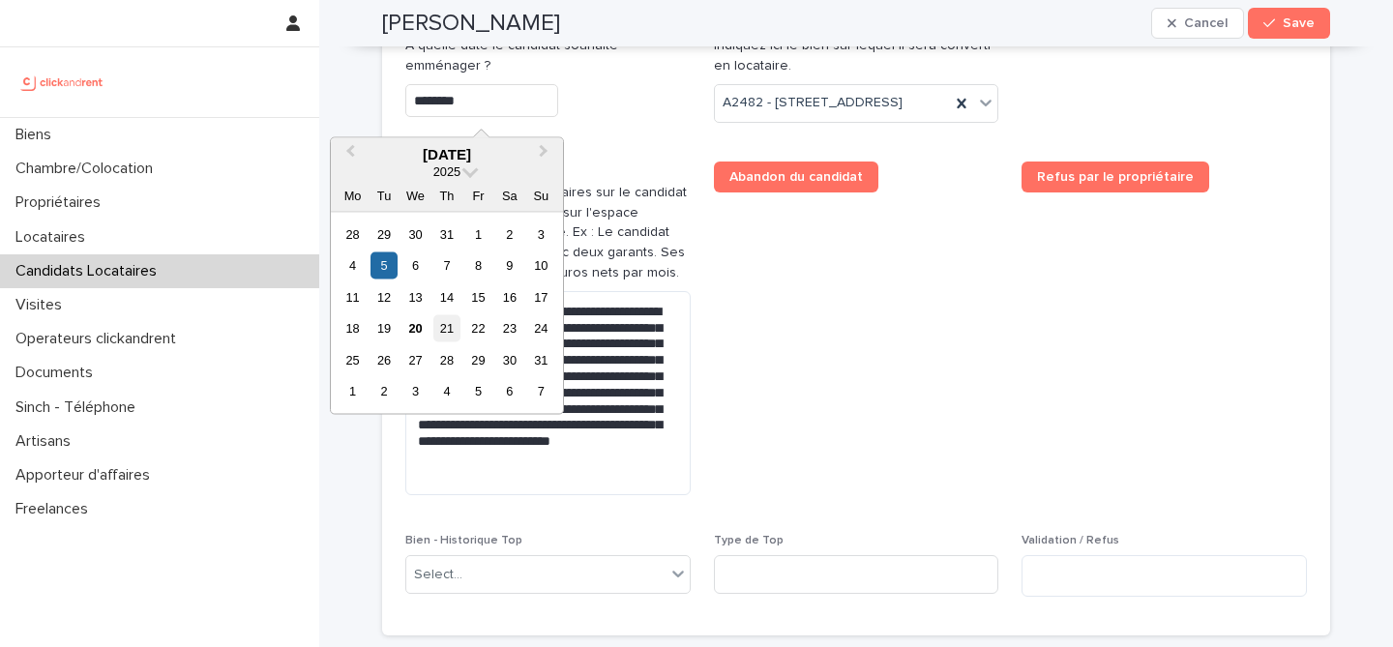
click at [452, 337] on div "21" at bounding box center [447, 328] width 26 height 26
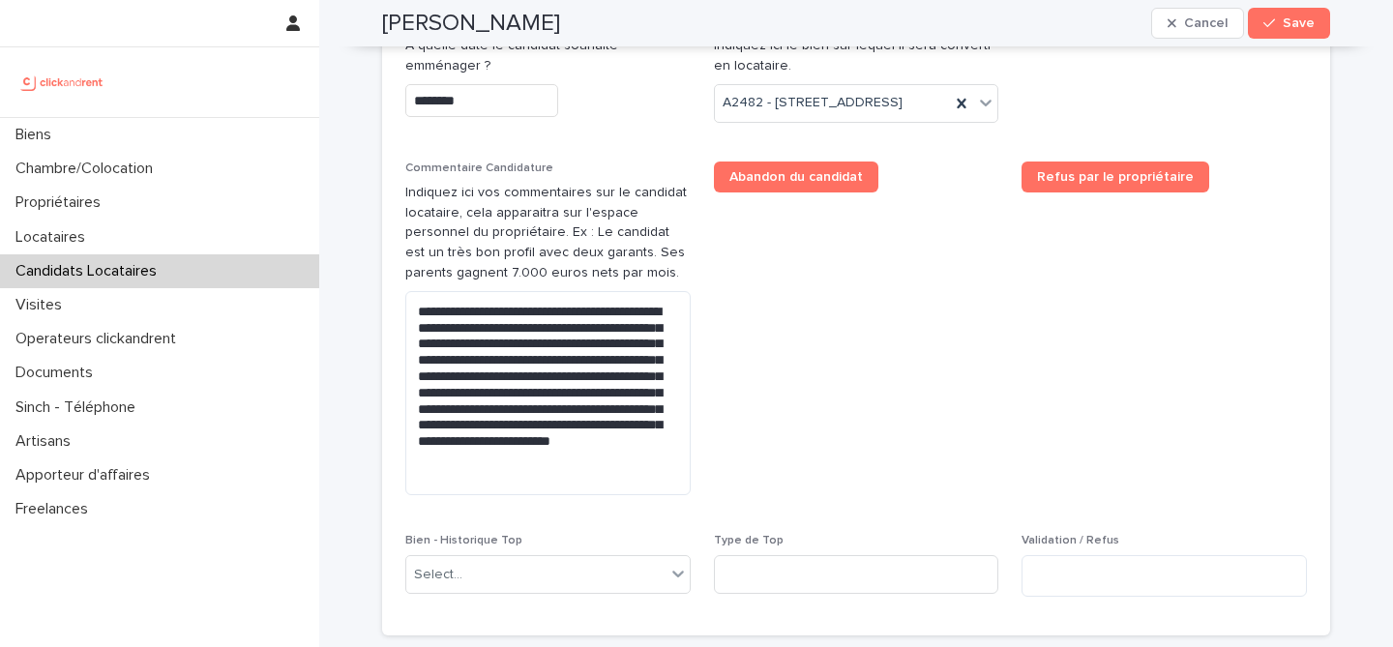
type input "*********"
click at [850, 395] on span "Abandon du candidat" at bounding box center [856, 336] width 285 height 349
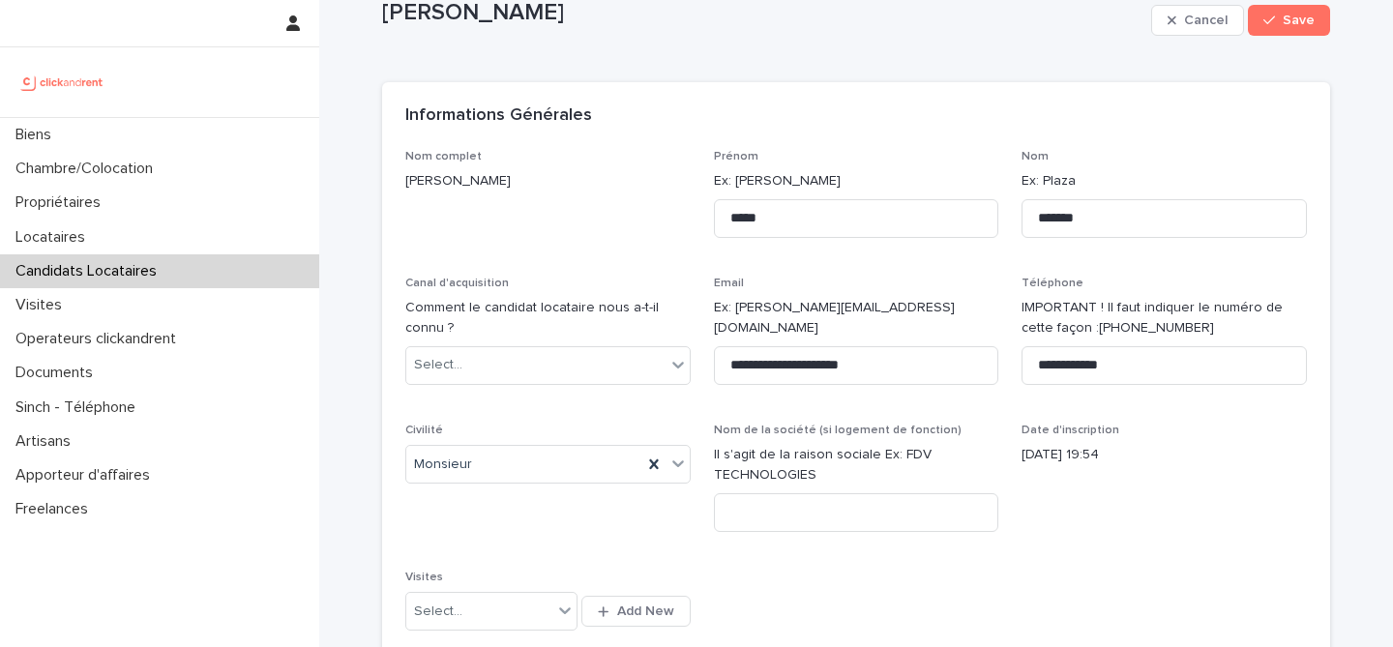
scroll to position [0, 0]
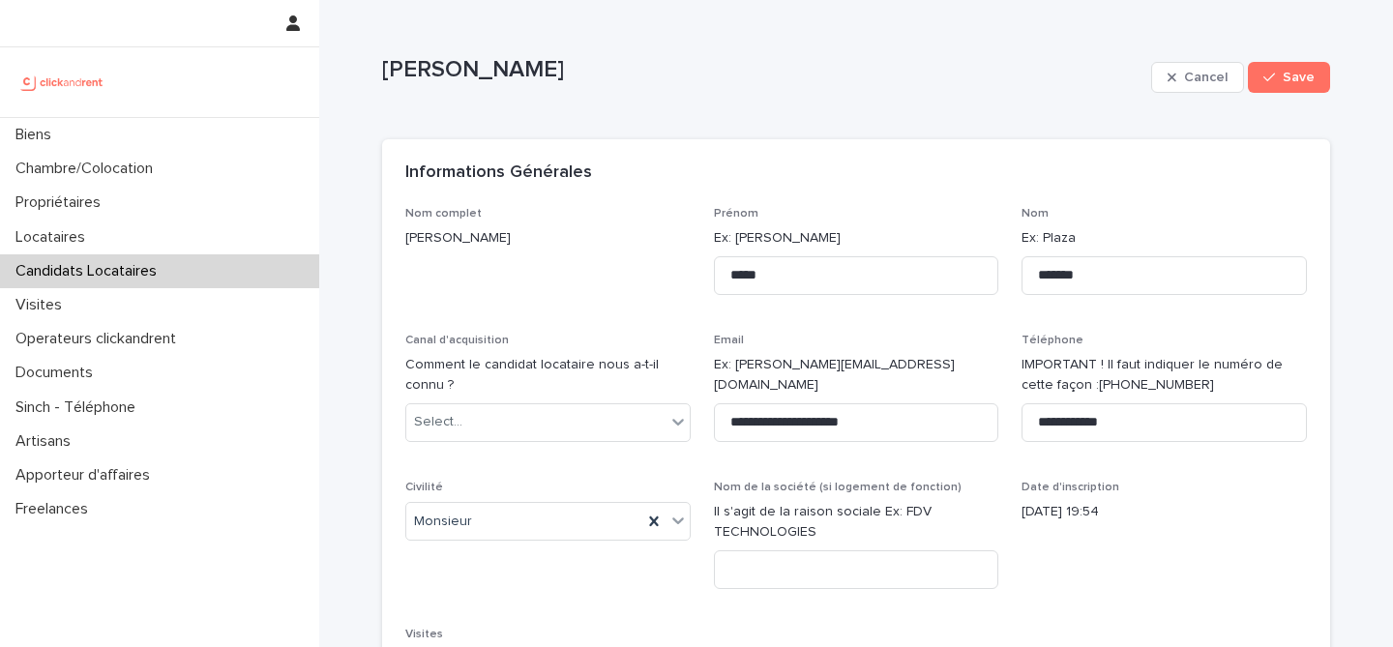
click at [462, 72] on p "[PERSON_NAME]" at bounding box center [763, 70] width 762 height 28
copy div "David Cordova Cancel Save Sorry, there was an error saving your record. Please …"
click at [1274, 82] on icon "button" at bounding box center [1270, 78] width 12 height 14
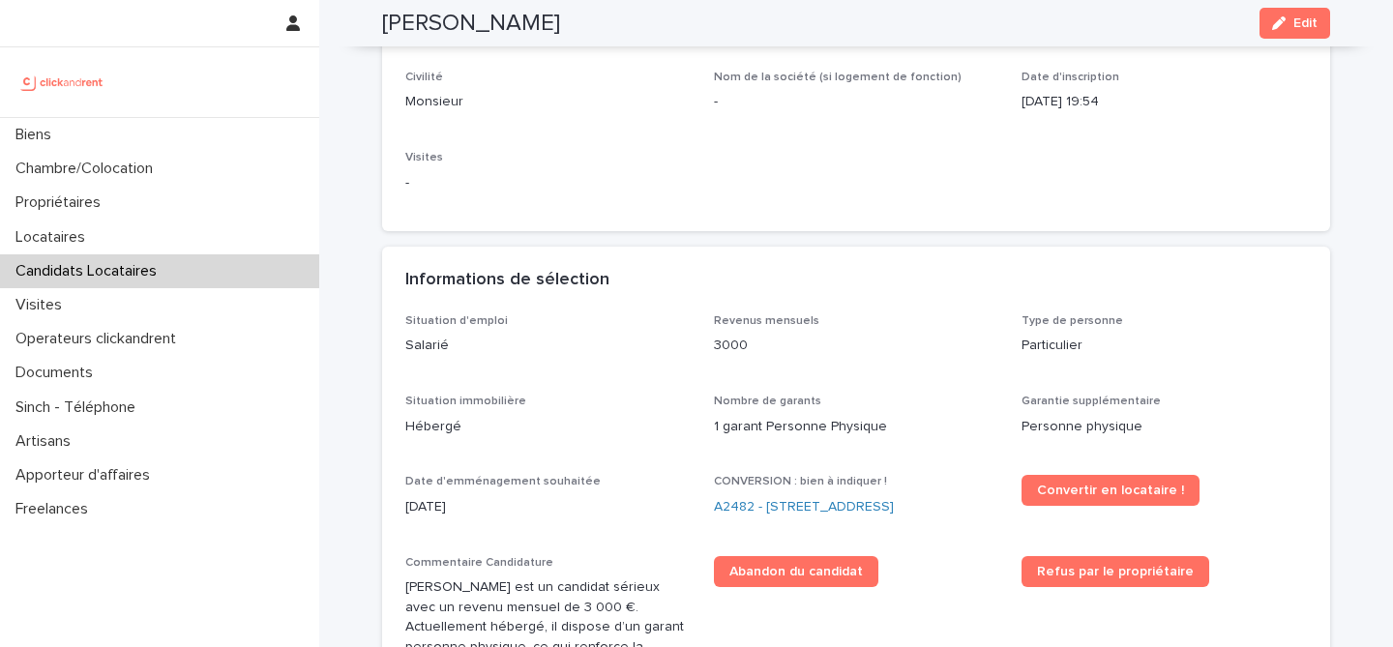
scroll to position [276, 0]
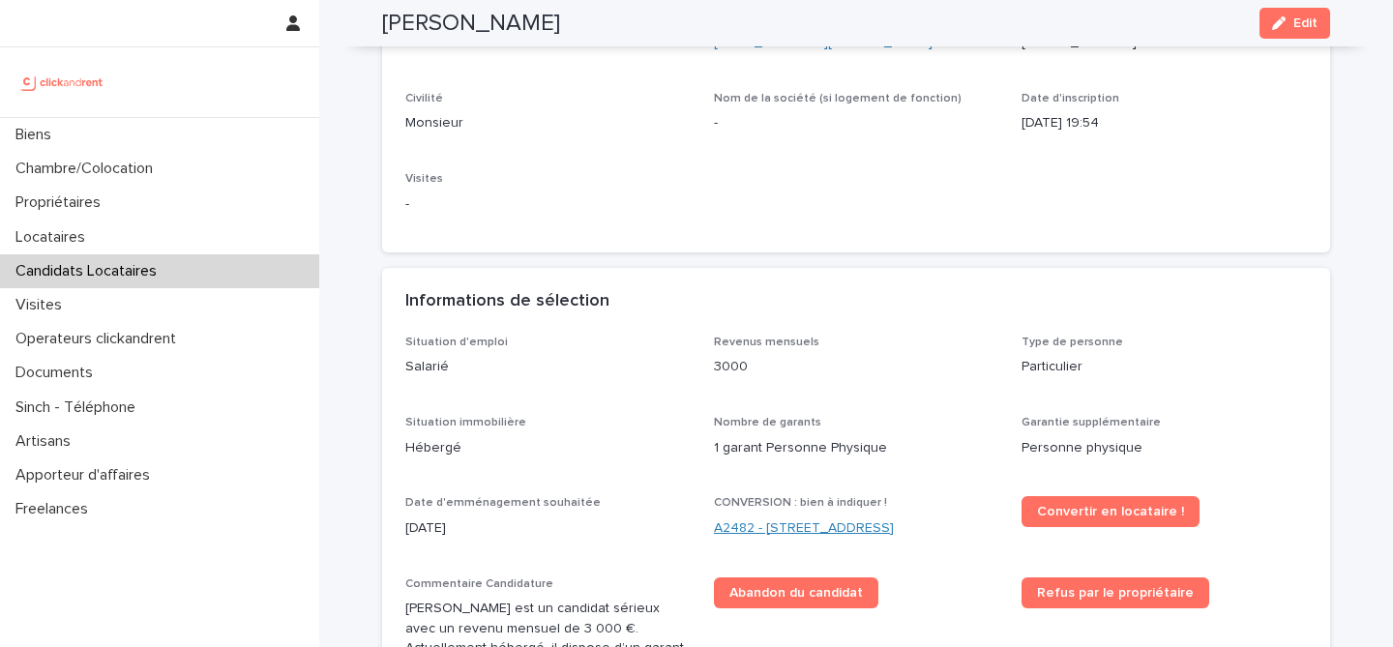
click at [882, 527] on link "A2482 - [STREET_ADDRESS]" at bounding box center [804, 529] width 180 height 20
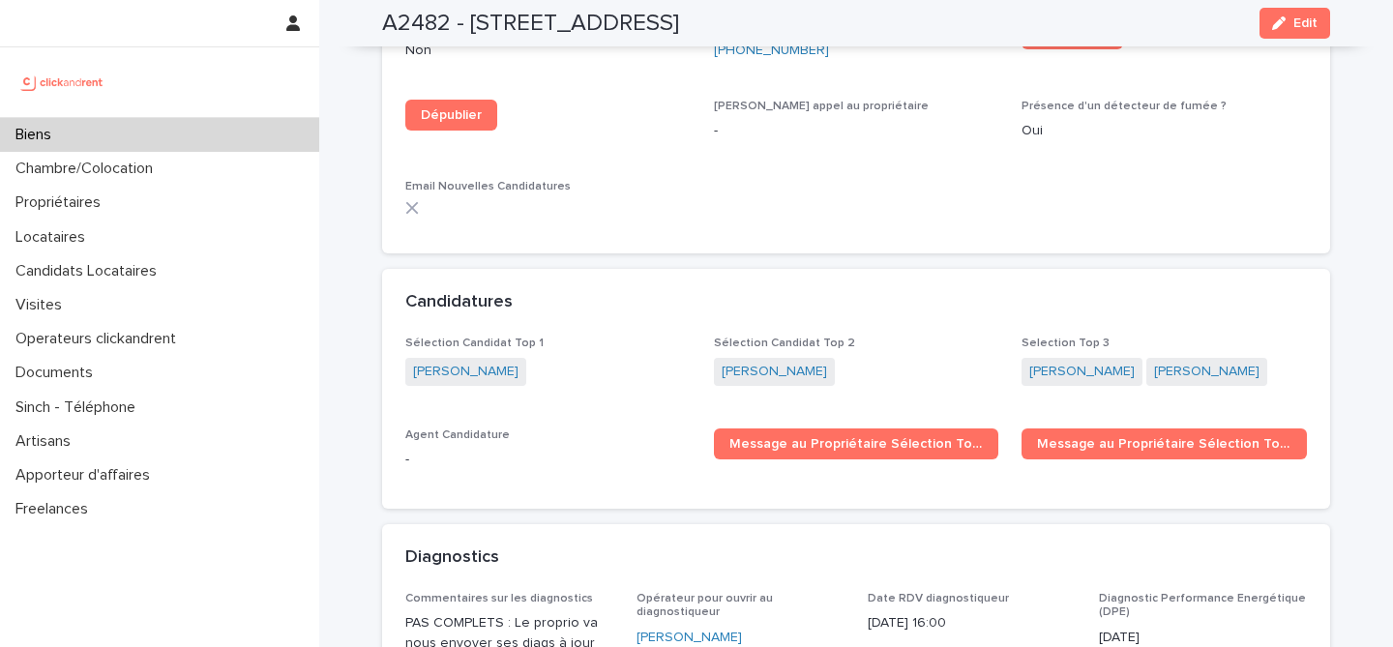
scroll to position [5750, 0]
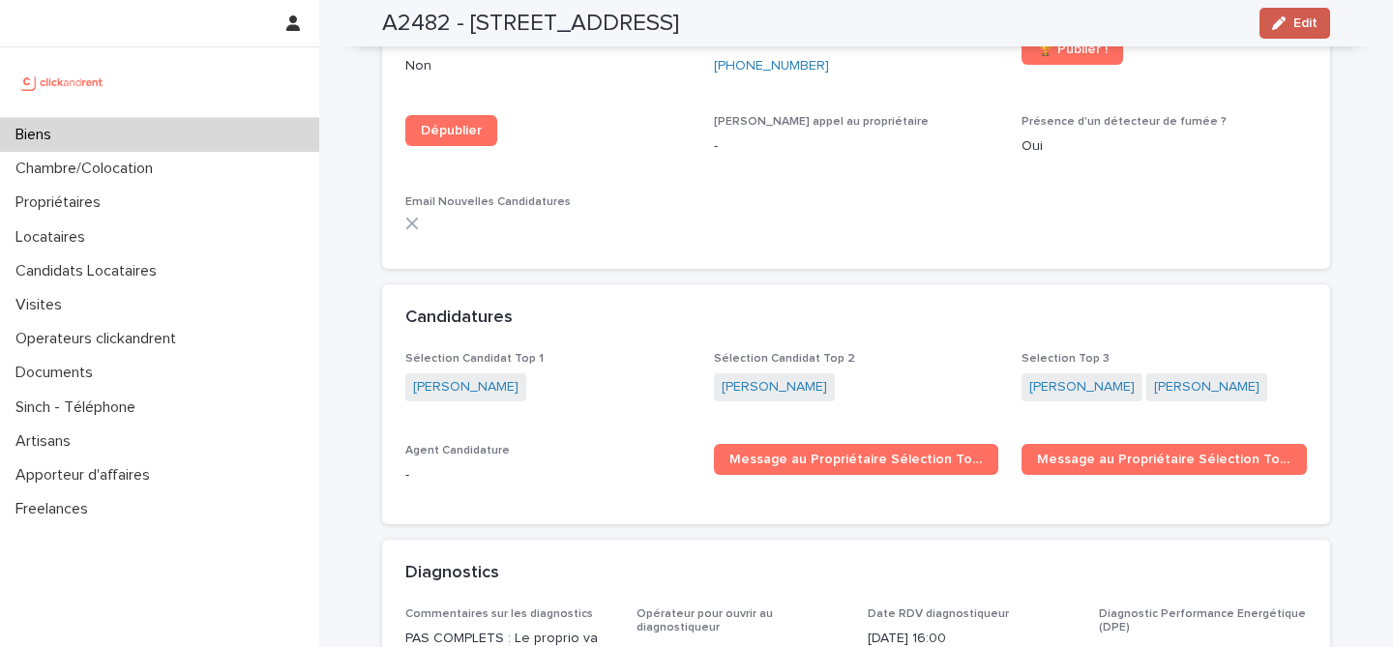
click at [1297, 16] on span "Edit" at bounding box center [1306, 23] width 24 height 14
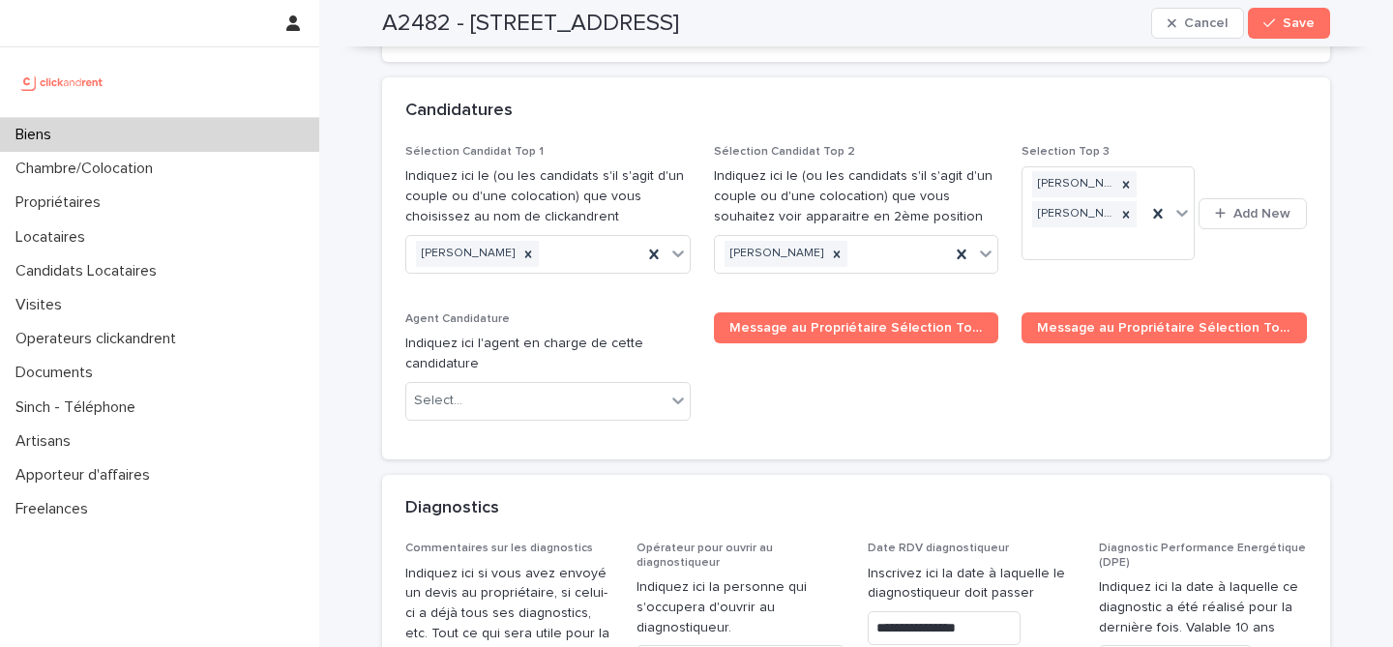
scroll to position [9382, 0]
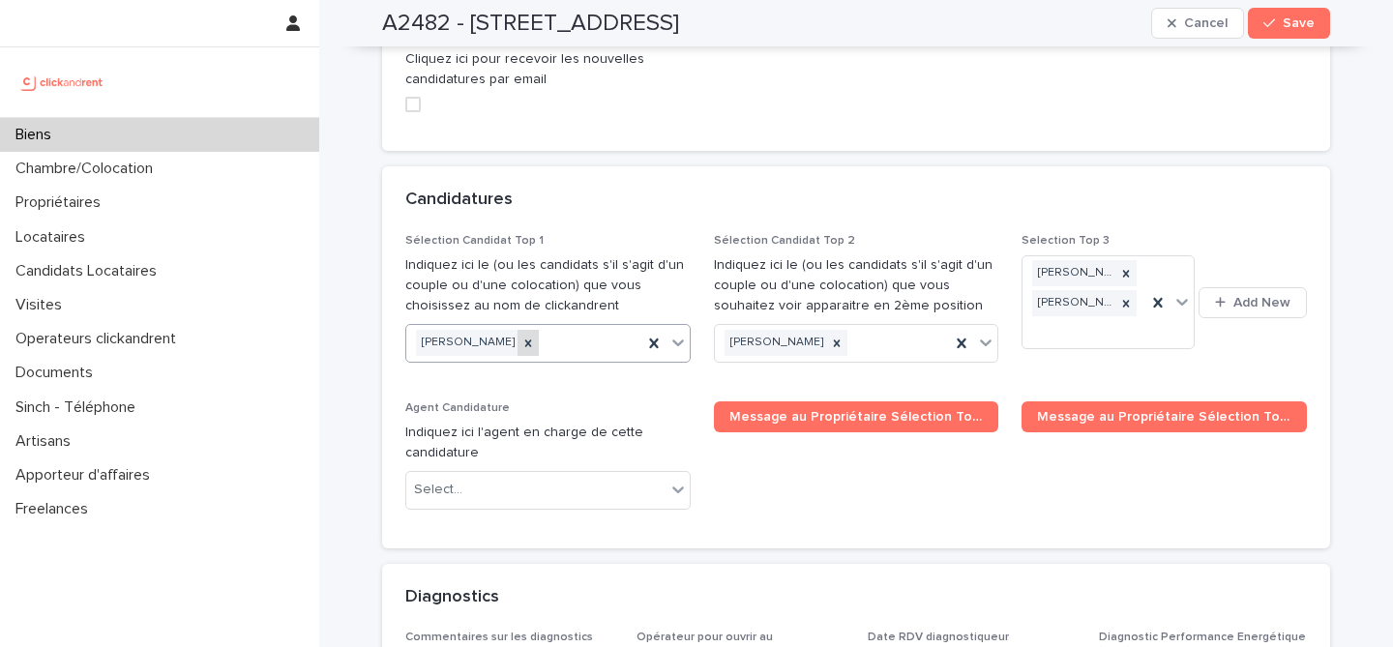
click at [522, 337] on icon at bounding box center [529, 344] width 14 height 14
paste input "**********"
type input "**********"
click at [557, 250] on div "[PERSON_NAME]" at bounding box center [548, 246] width 284 height 34
click at [1301, 22] on span "Save" at bounding box center [1299, 23] width 32 height 14
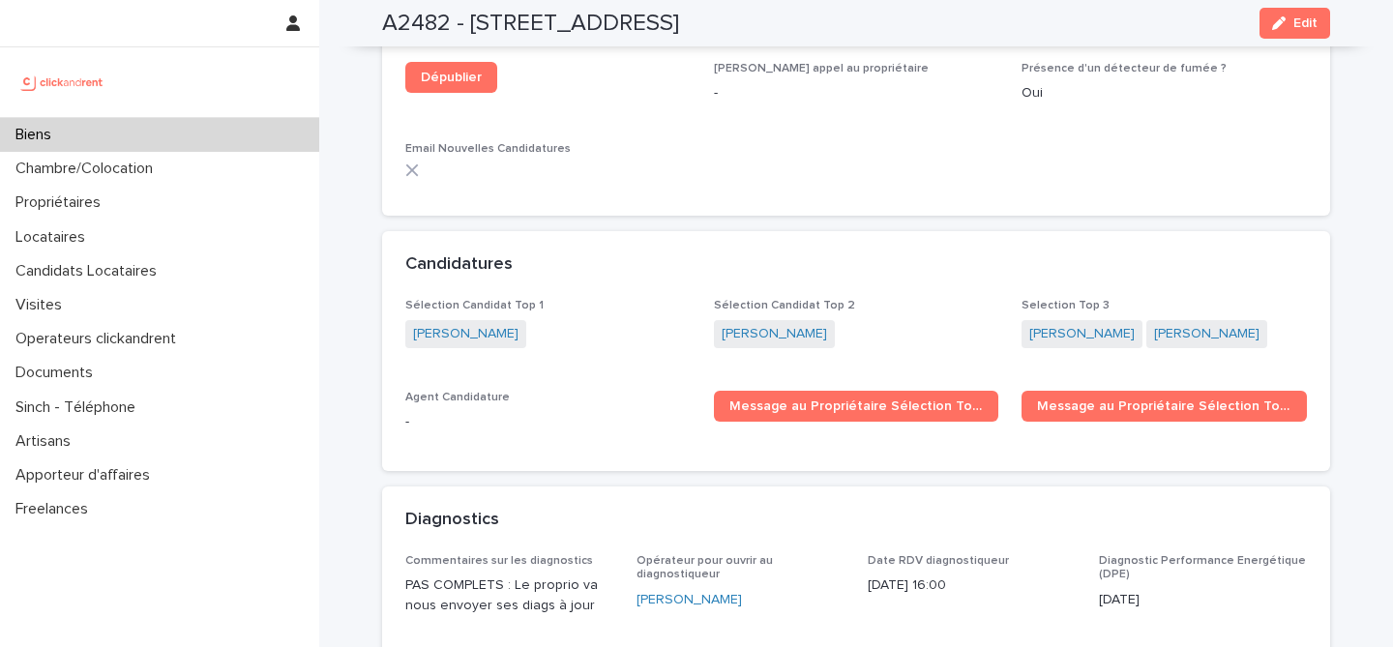
scroll to position [5857, 0]
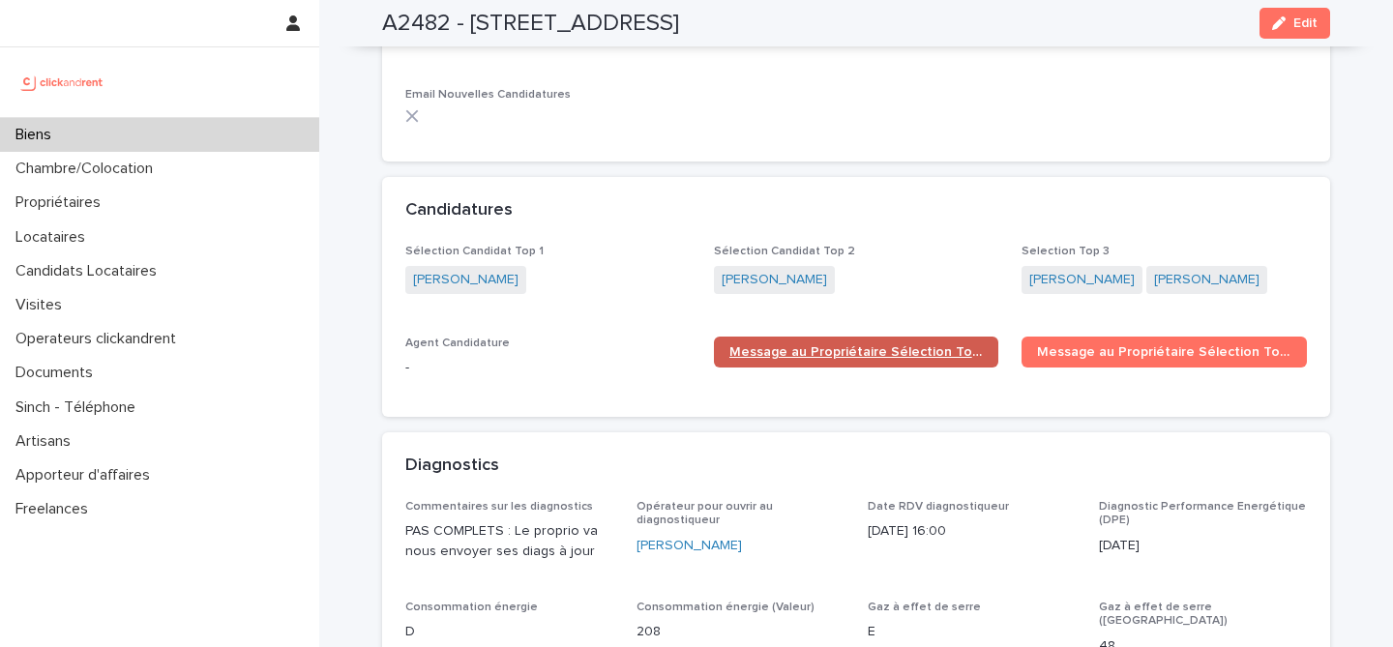
click at [821, 345] on span "Message au Propriétaire Sélection Top 1" at bounding box center [857, 352] width 254 height 14
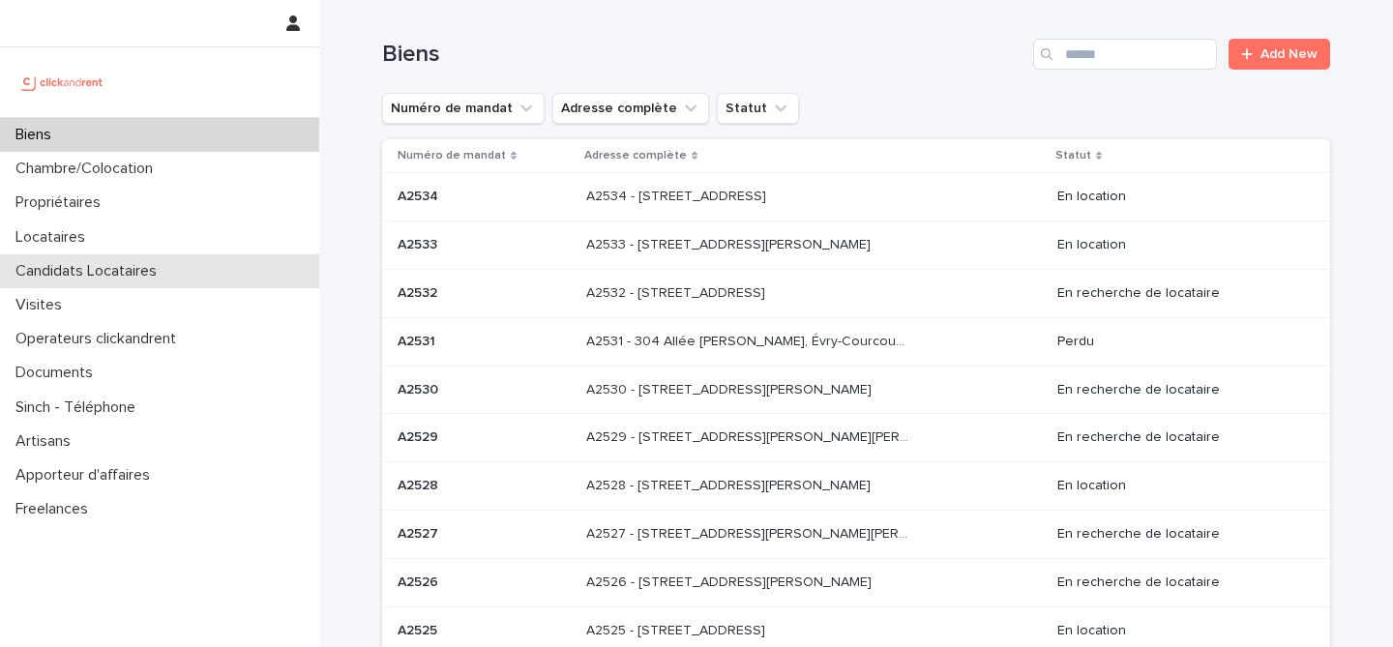
click at [185, 258] on div "Candidats Locataires" at bounding box center [159, 271] width 319 height 34
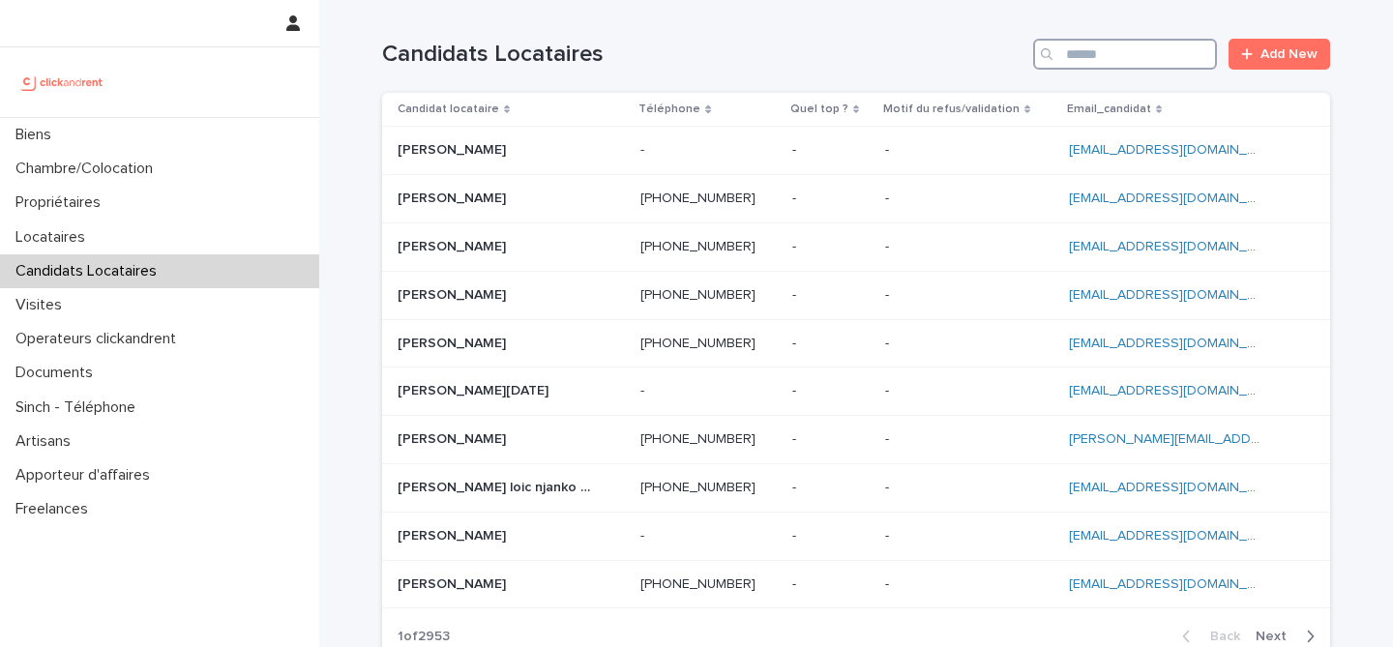
click at [1112, 65] on input "Search" at bounding box center [1125, 54] width 184 height 31
paste input "*********"
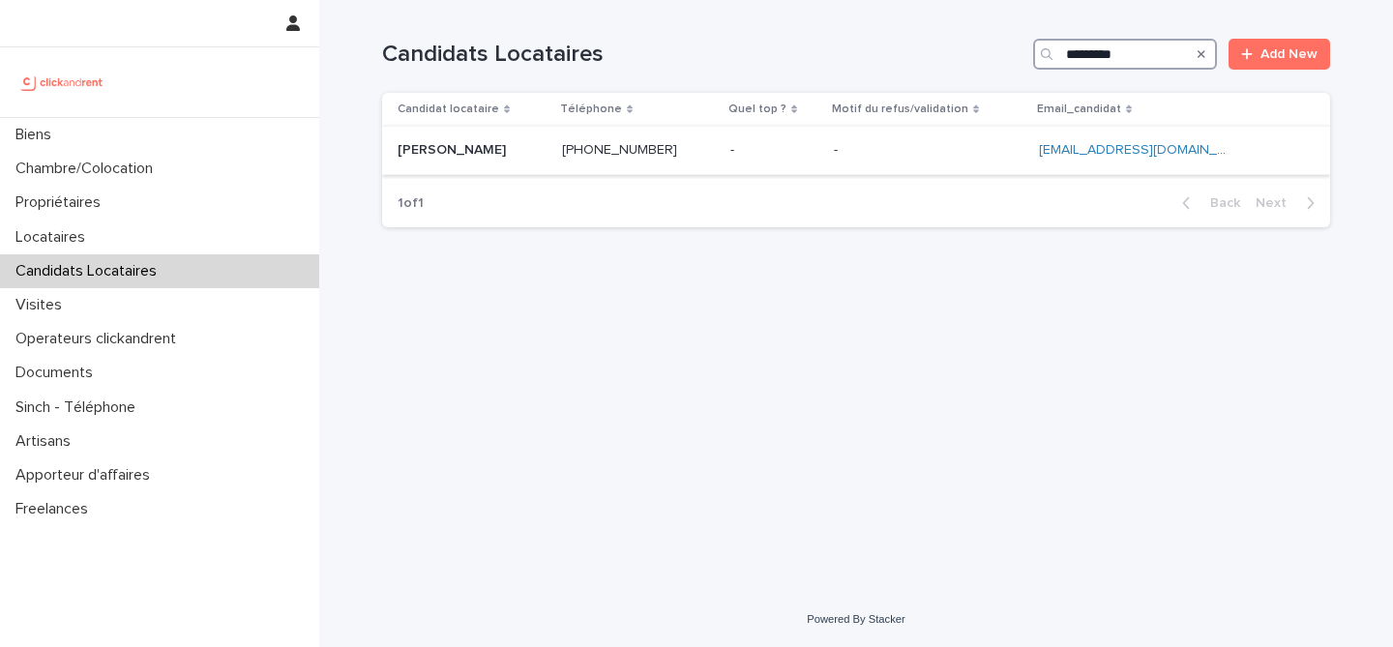
type input "*********"
click at [539, 150] on p at bounding box center [472, 150] width 149 height 16
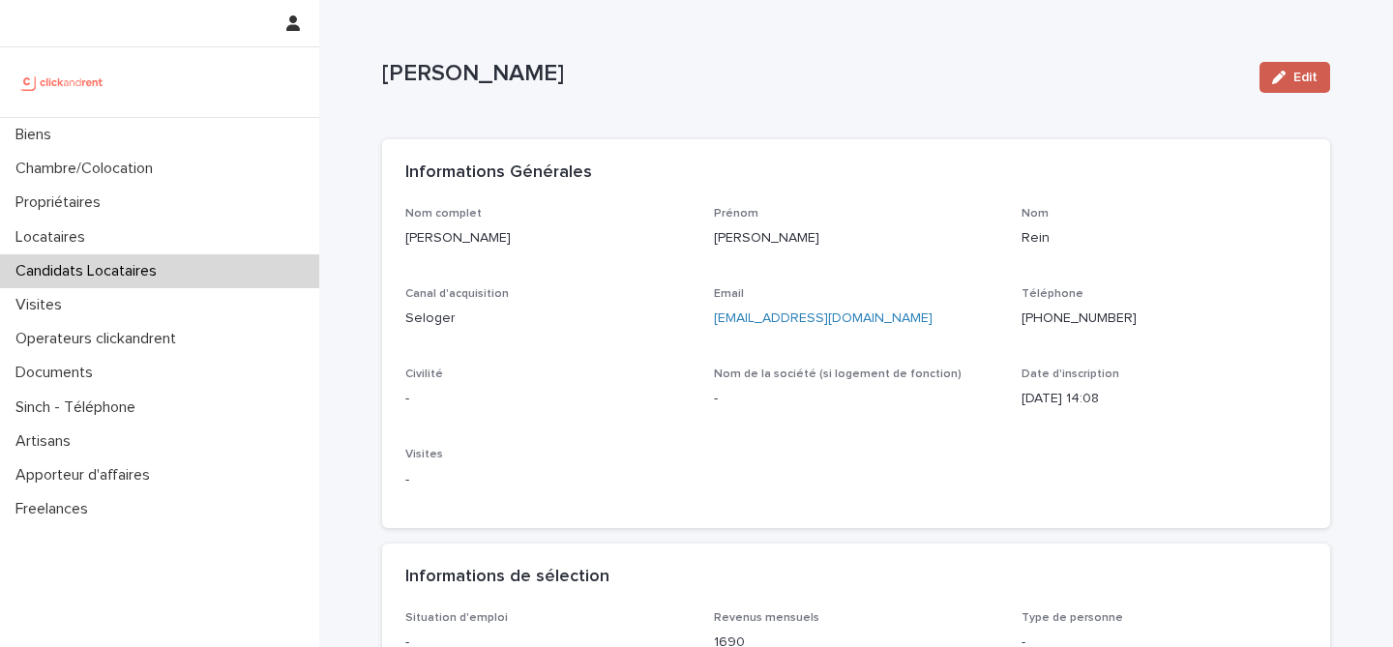
click at [1307, 70] on button "Edit" at bounding box center [1295, 77] width 71 height 31
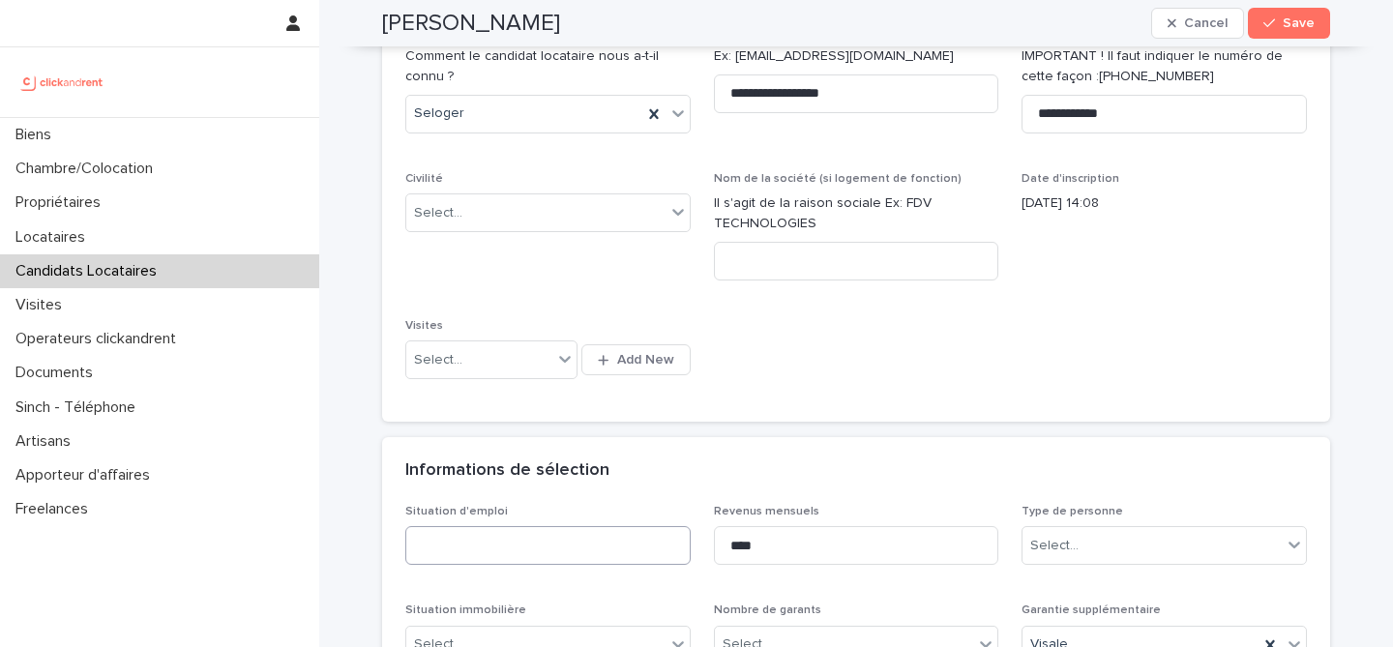
scroll to position [251, 0]
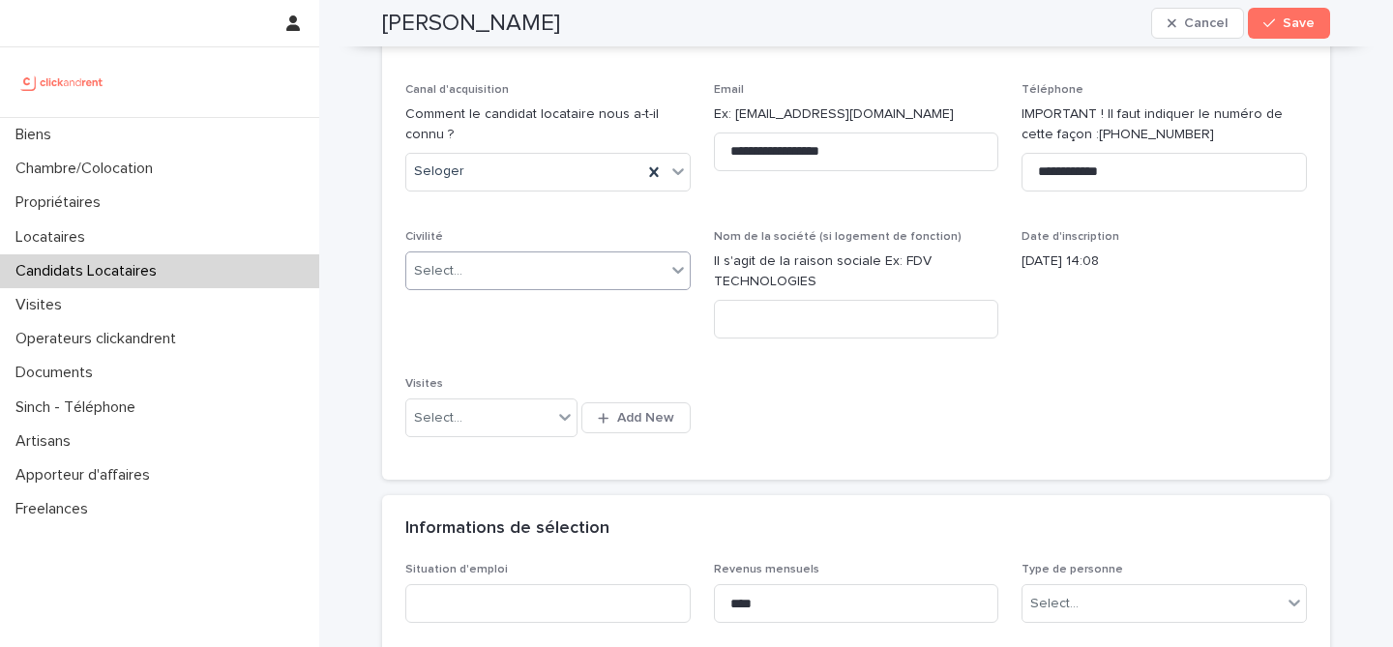
click at [598, 284] on div "Select..." at bounding box center [535, 271] width 259 height 32
click at [582, 330] on div "Monsieur" at bounding box center [548, 342] width 284 height 34
click at [789, 390] on div "**********" at bounding box center [856, 206] width 902 height 501
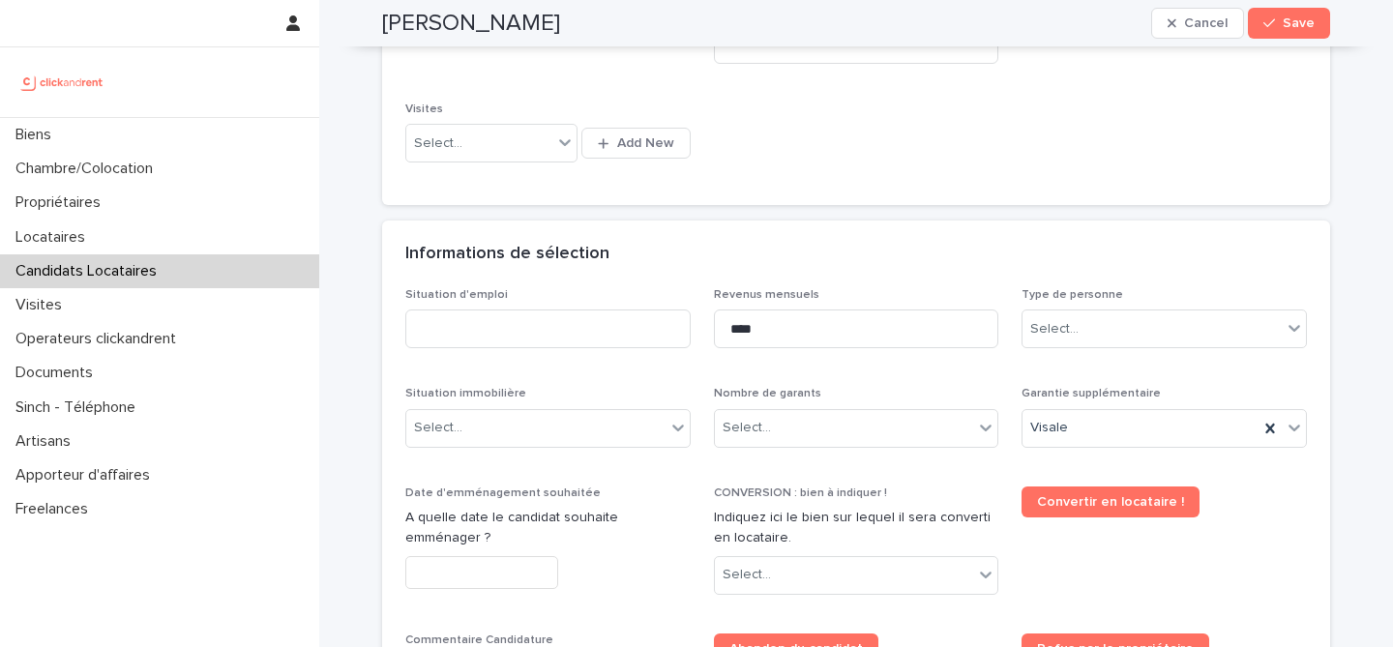
scroll to position [692, 0]
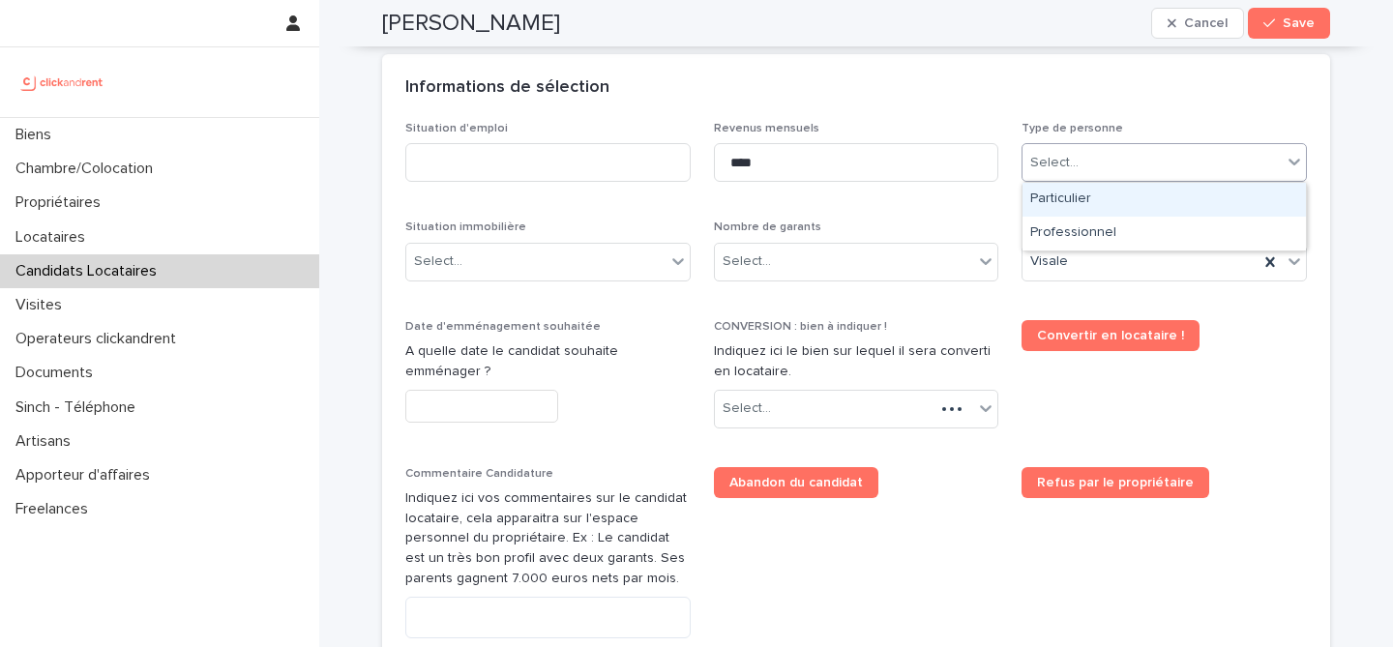
click at [1090, 181] on div "Select..." at bounding box center [1164, 162] width 285 height 39
click at [1099, 198] on div "Particulier" at bounding box center [1165, 200] width 284 height 34
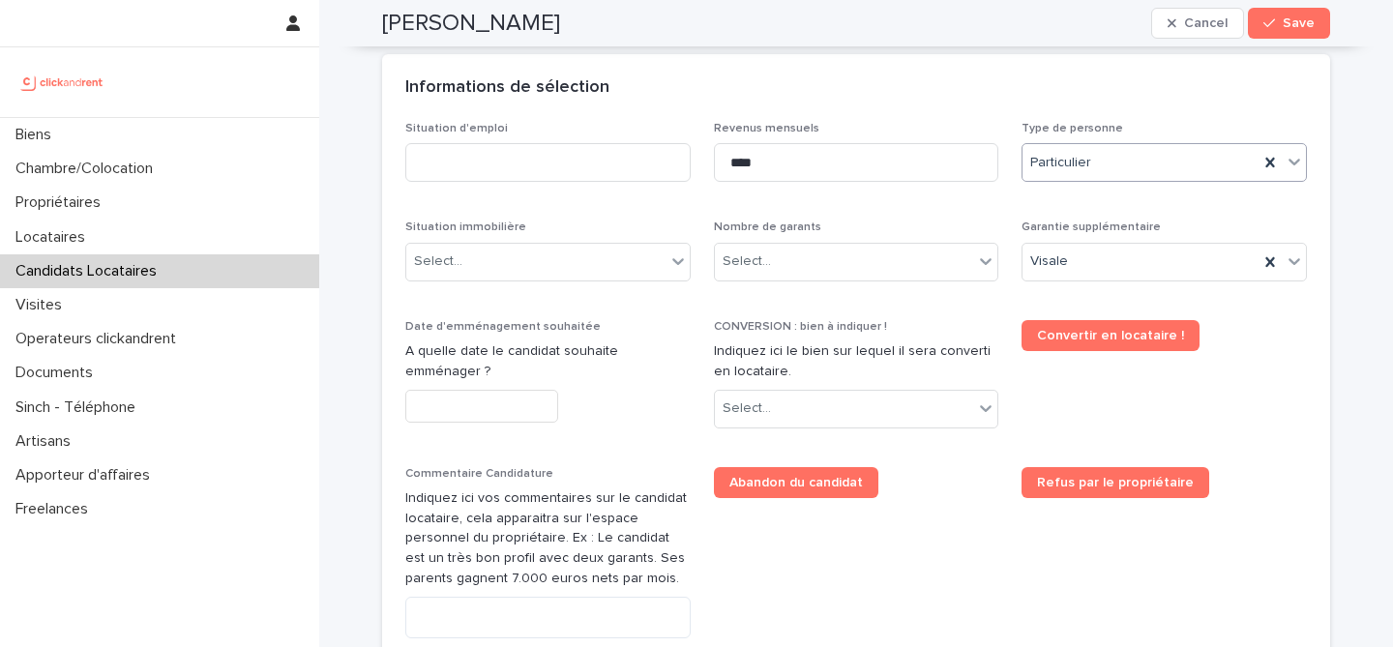
click at [939, 205] on div "Situation d'emploi Revenus mensuels **** Type de personne option Particulier, s…" at bounding box center [856, 439] width 902 height 635
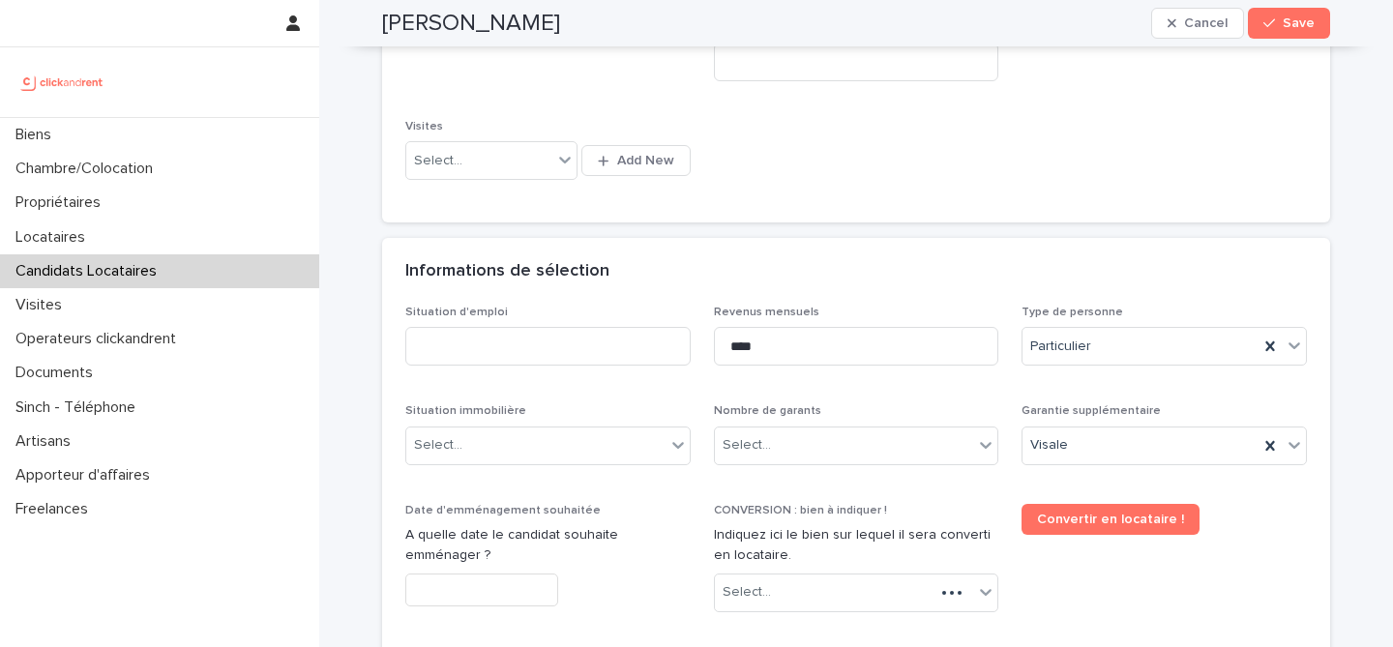
scroll to position [672, 0]
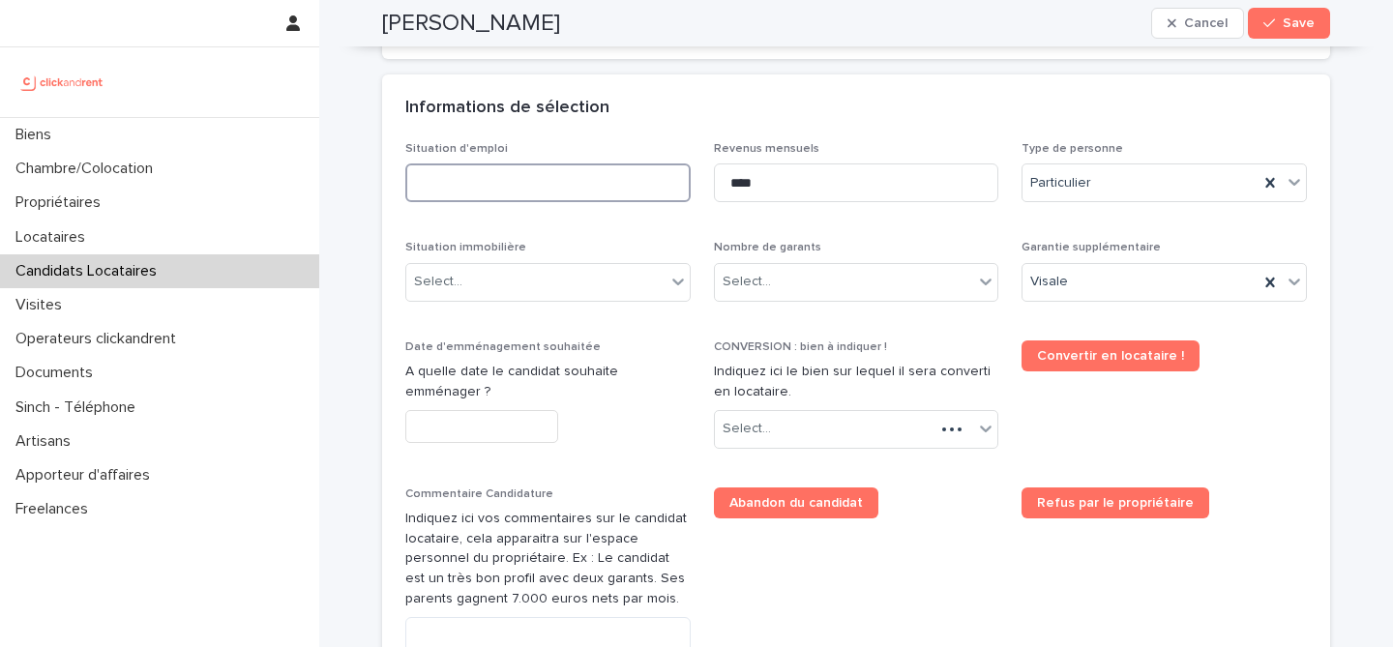
click at [576, 185] on input at bounding box center [547, 183] width 285 height 39
paste input "*******"
type input "*******"
click at [666, 124] on div "Informations de sélection" at bounding box center [856, 109] width 948 height 68
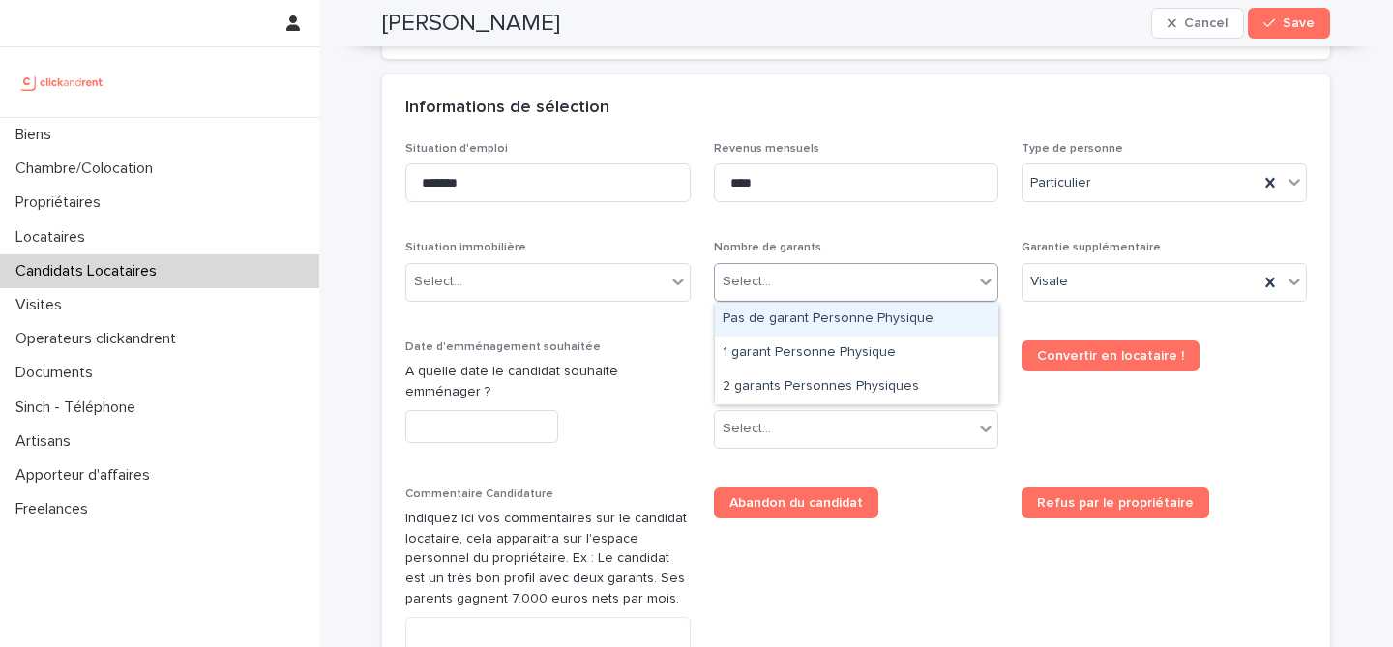
click at [815, 273] on div "Select..." at bounding box center [844, 282] width 259 height 32
click at [841, 312] on div "Pas de garant Personne Physique" at bounding box center [857, 320] width 284 height 34
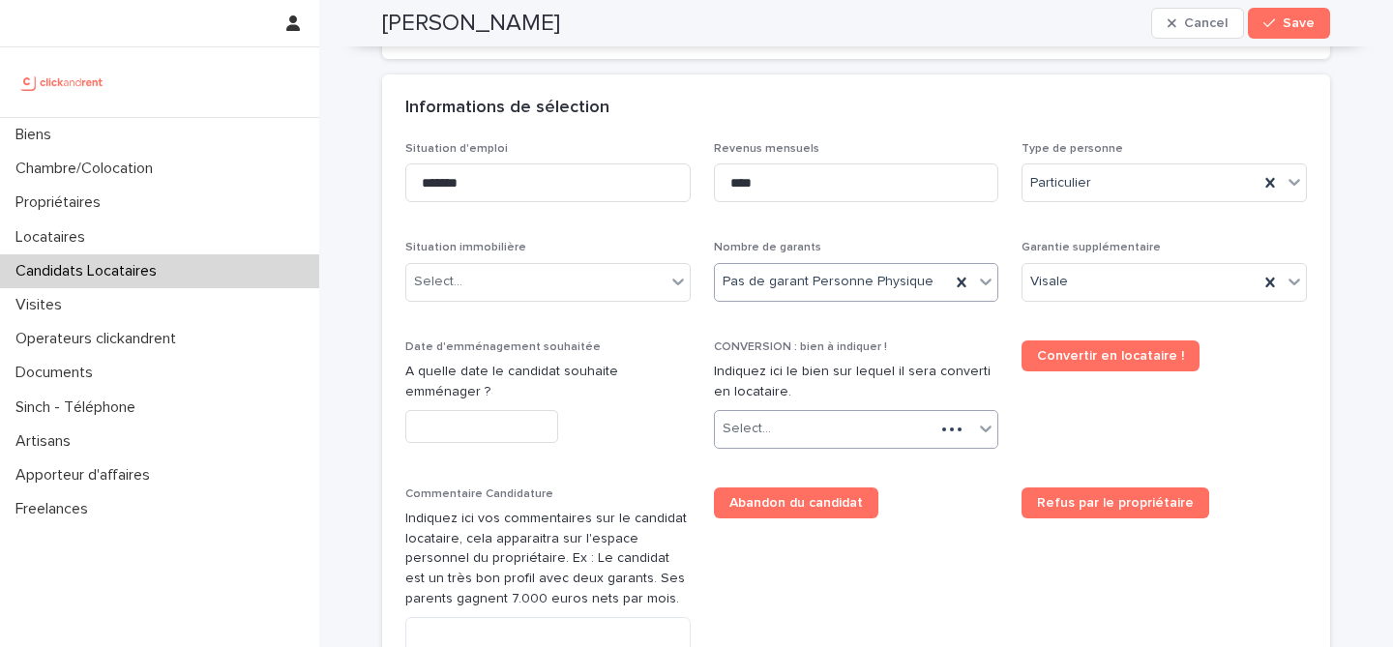
click at [804, 433] on div "Select..." at bounding box center [825, 429] width 221 height 32
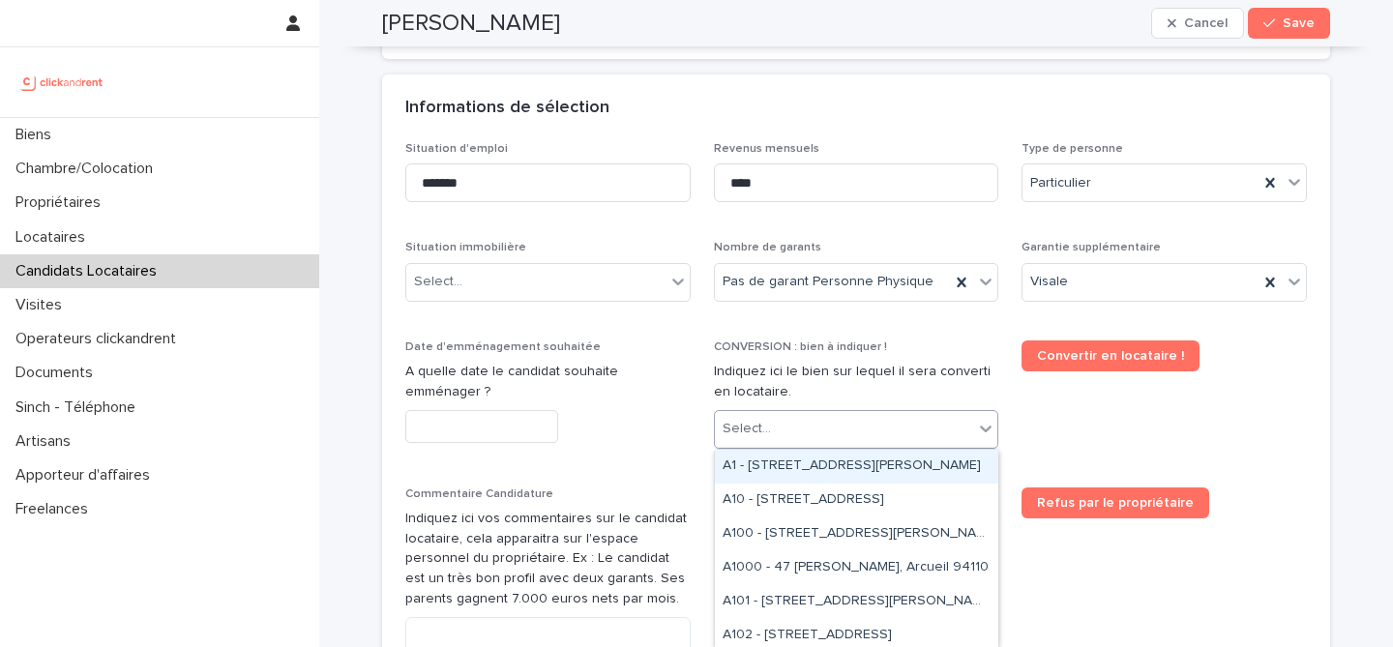
paste input "*****"
type input "*****"
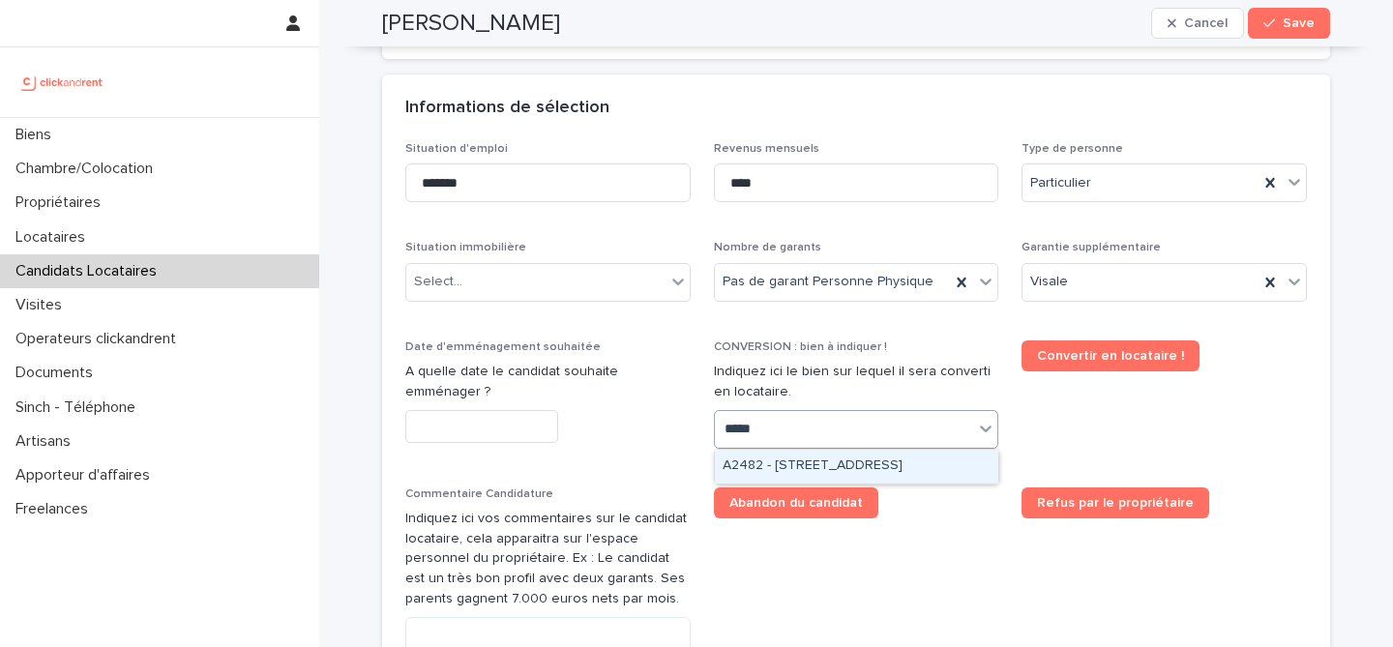
click at [852, 459] on div "A2482 - [STREET_ADDRESS]" at bounding box center [857, 467] width 284 height 34
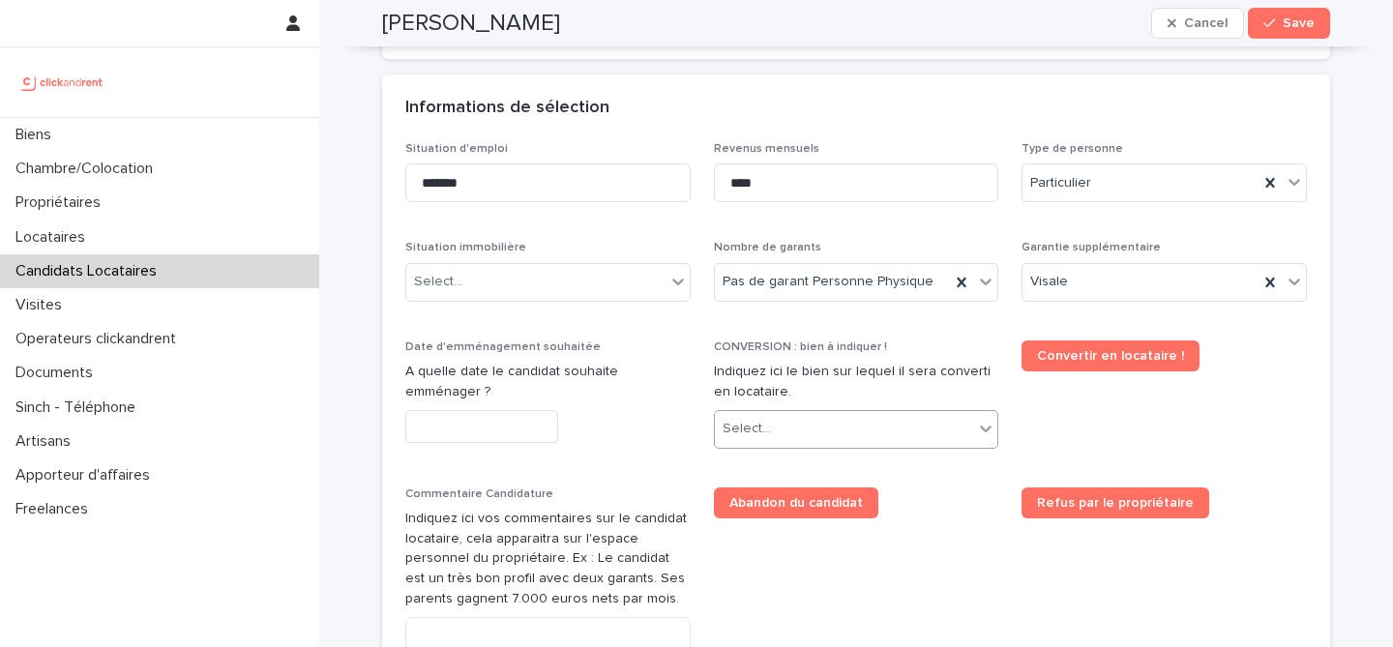
scroll to position [689, 0]
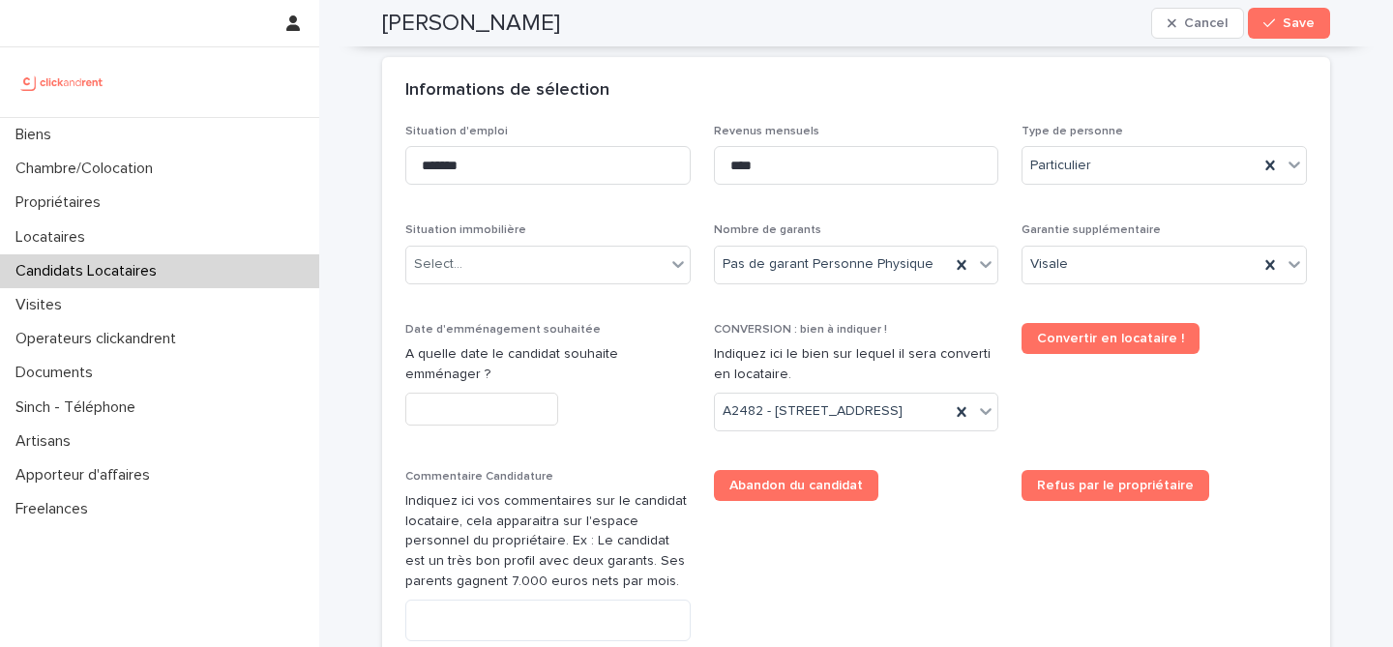
click at [946, 501] on div "Situation d'emploi ******* Revenus mensuels **** Type de personne Particulier S…" at bounding box center [856, 442] width 902 height 635
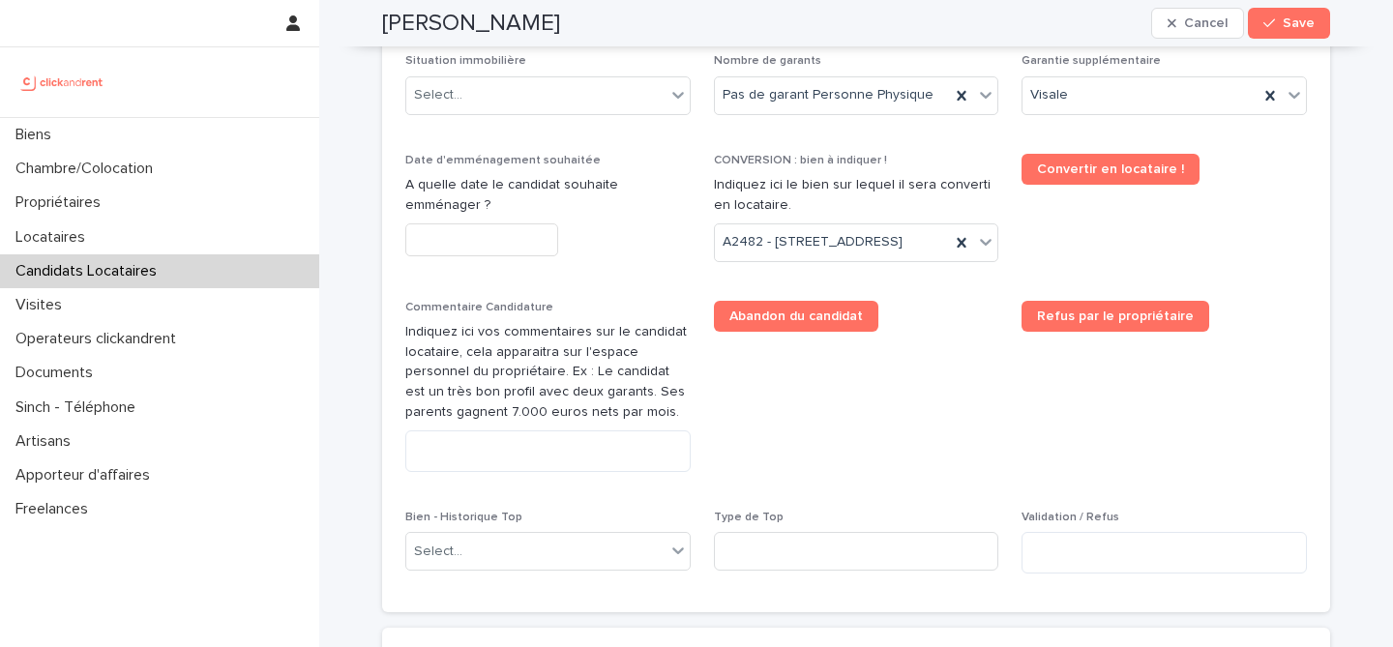
scroll to position [874, 0]
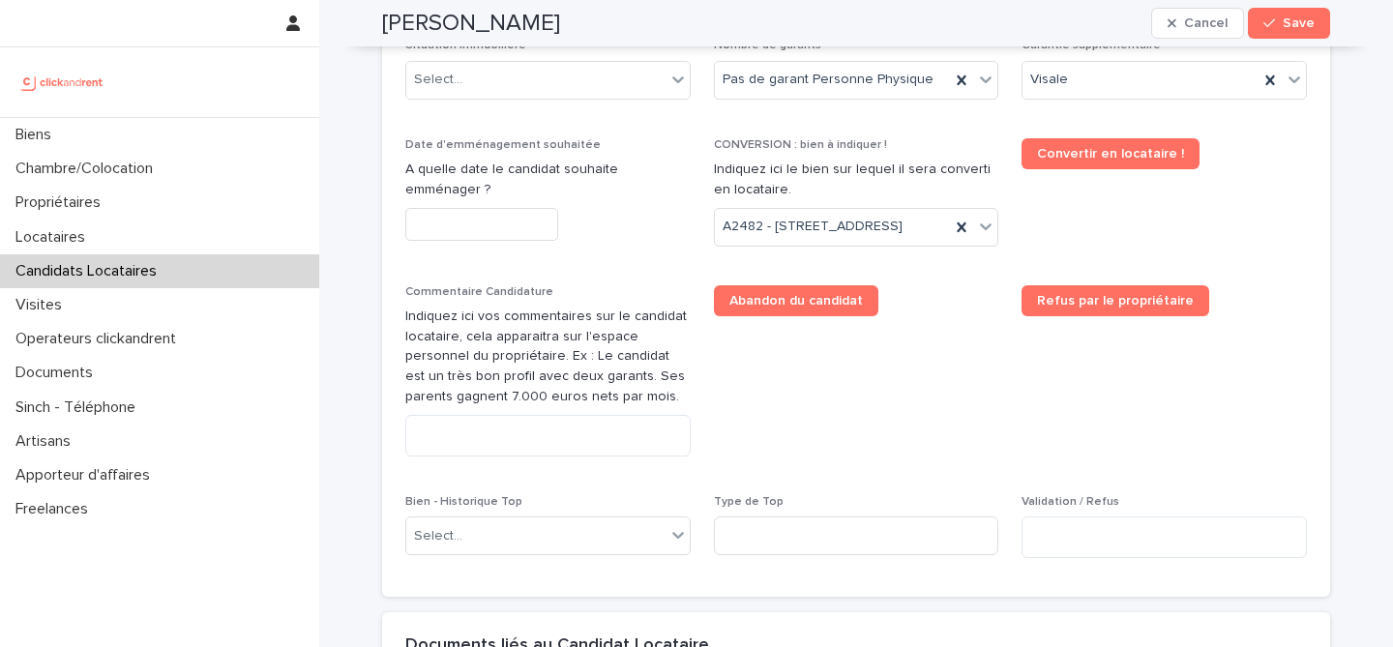
click at [445, 230] on input "text" at bounding box center [481, 225] width 153 height 34
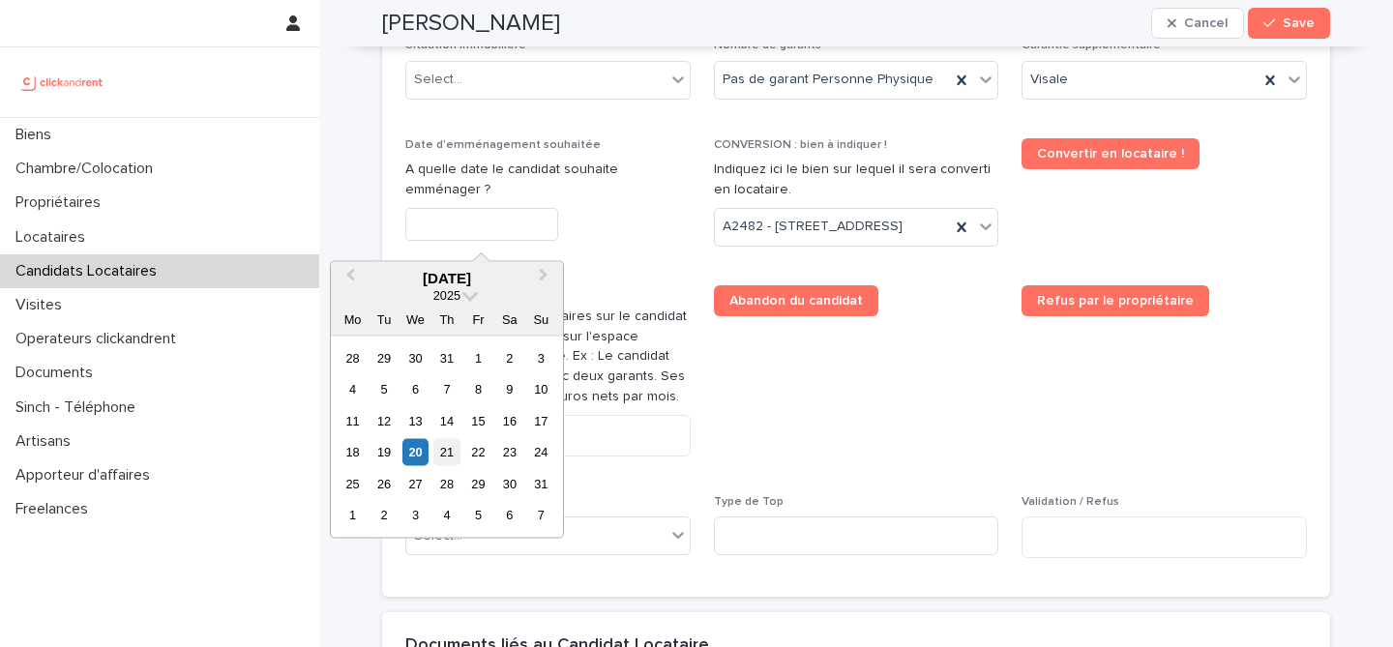
click at [452, 461] on div "21" at bounding box center [447, 452] width 26 height 26
type input "*********"
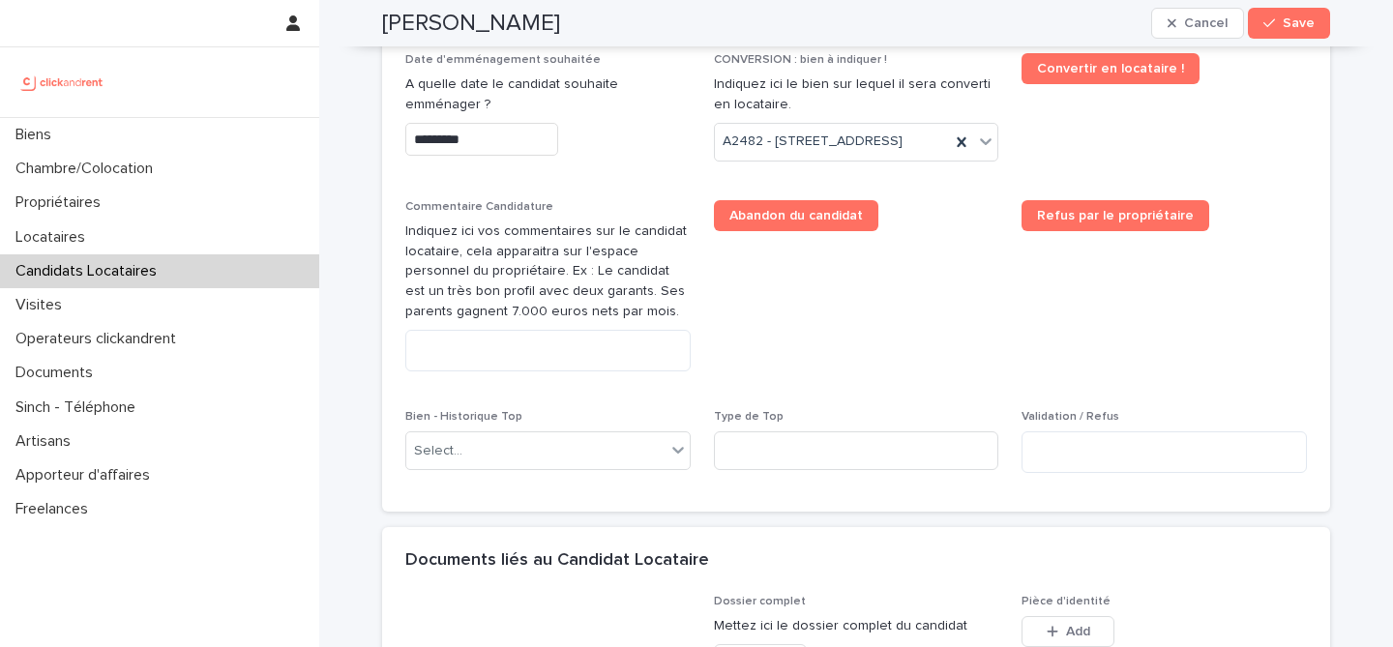
scroll to position [849, 0]
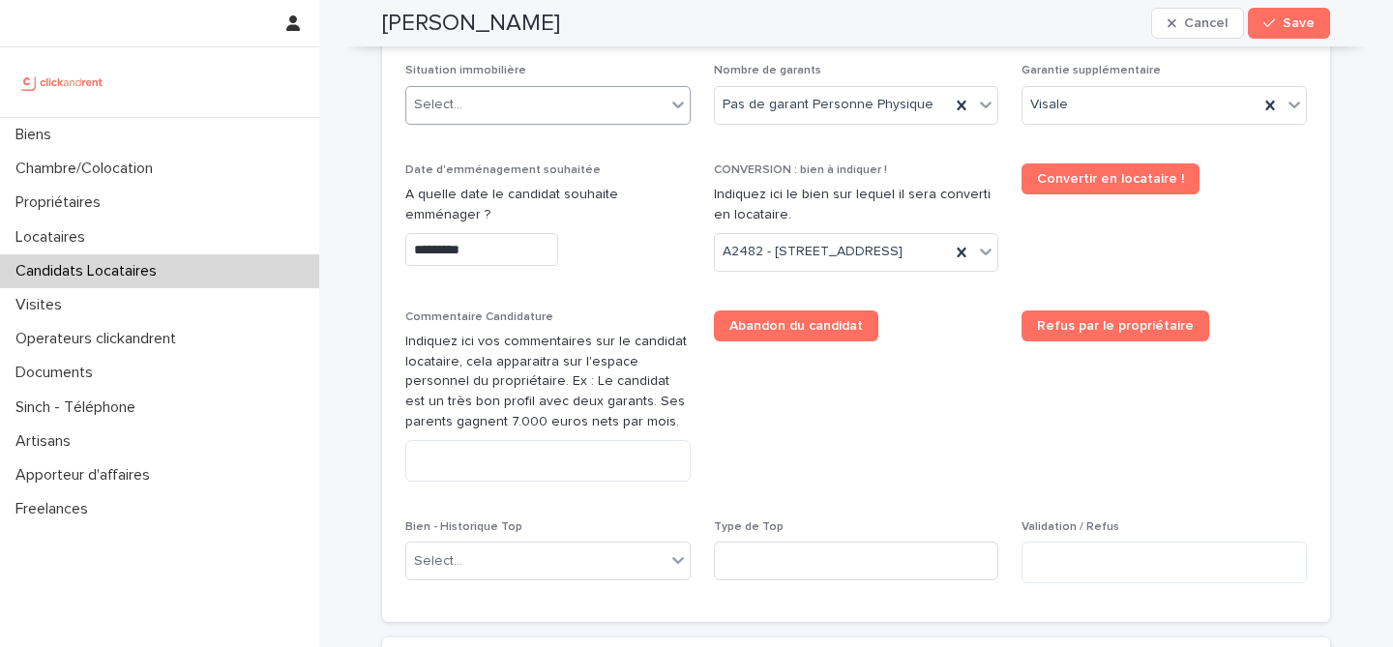
click at [605, 103] on div "Select..." at bounding box center [535, 105] width 259 height 32
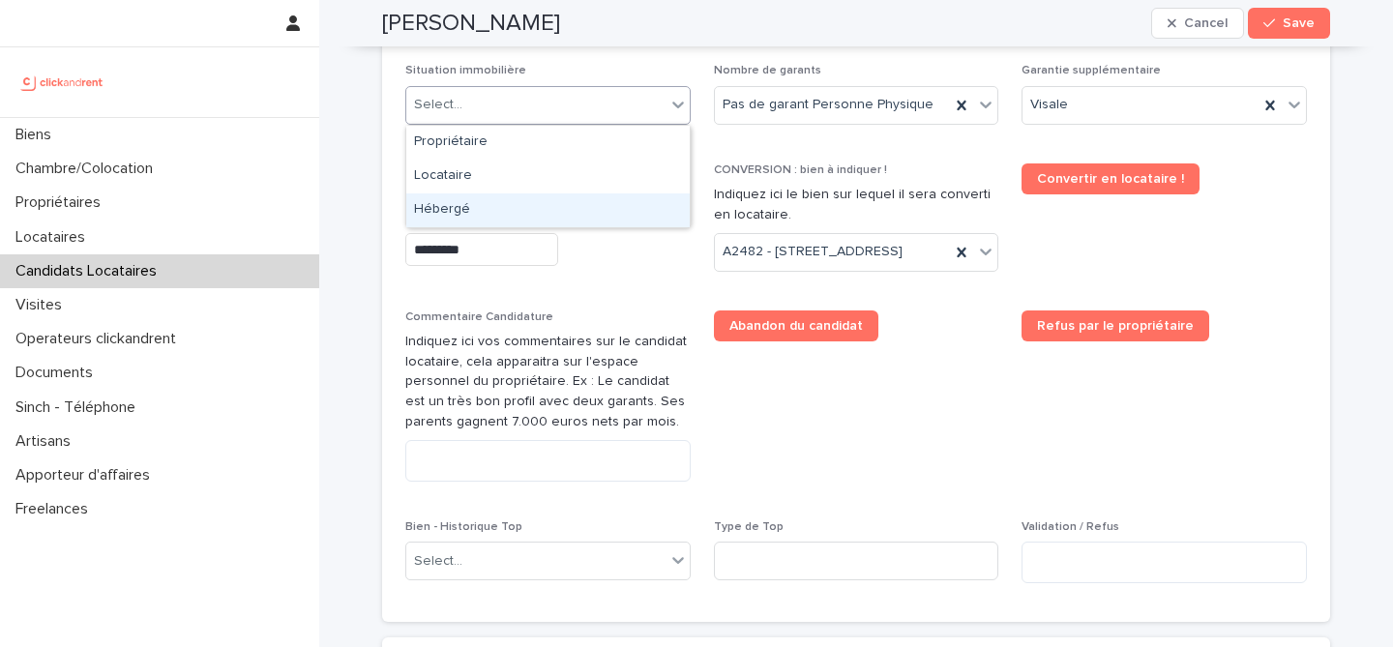
click at [555, 216] on div "Hébergé" at bounding box center [548, 211] width 284 height 34
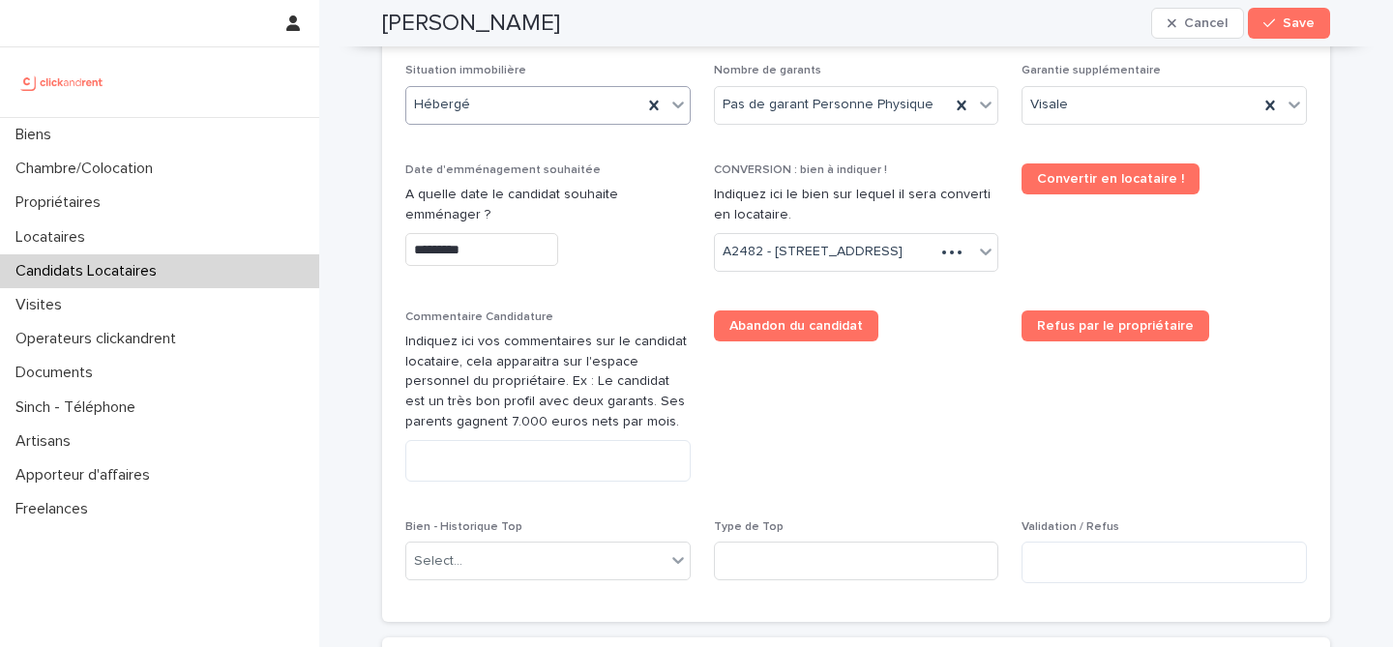
click at [633, 242] on div "*********" at bounding box center [547, 250] width 285 height 34
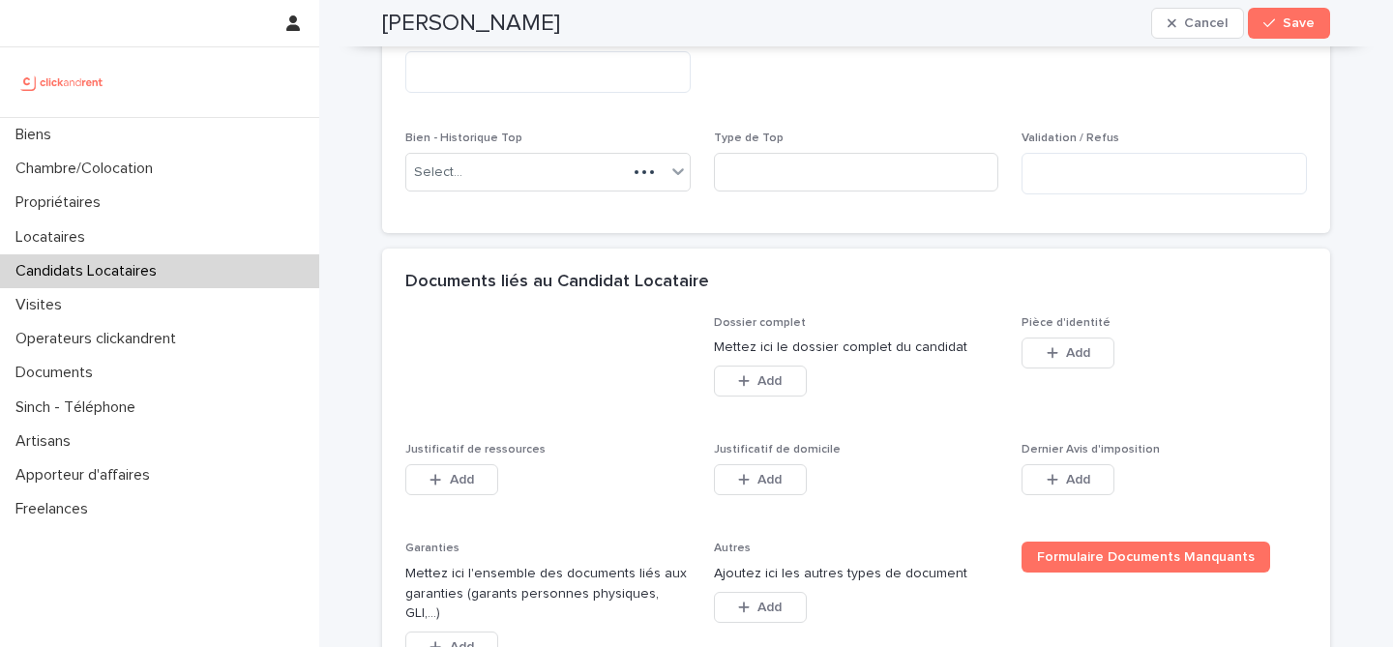
scroll to position [1398, 0]
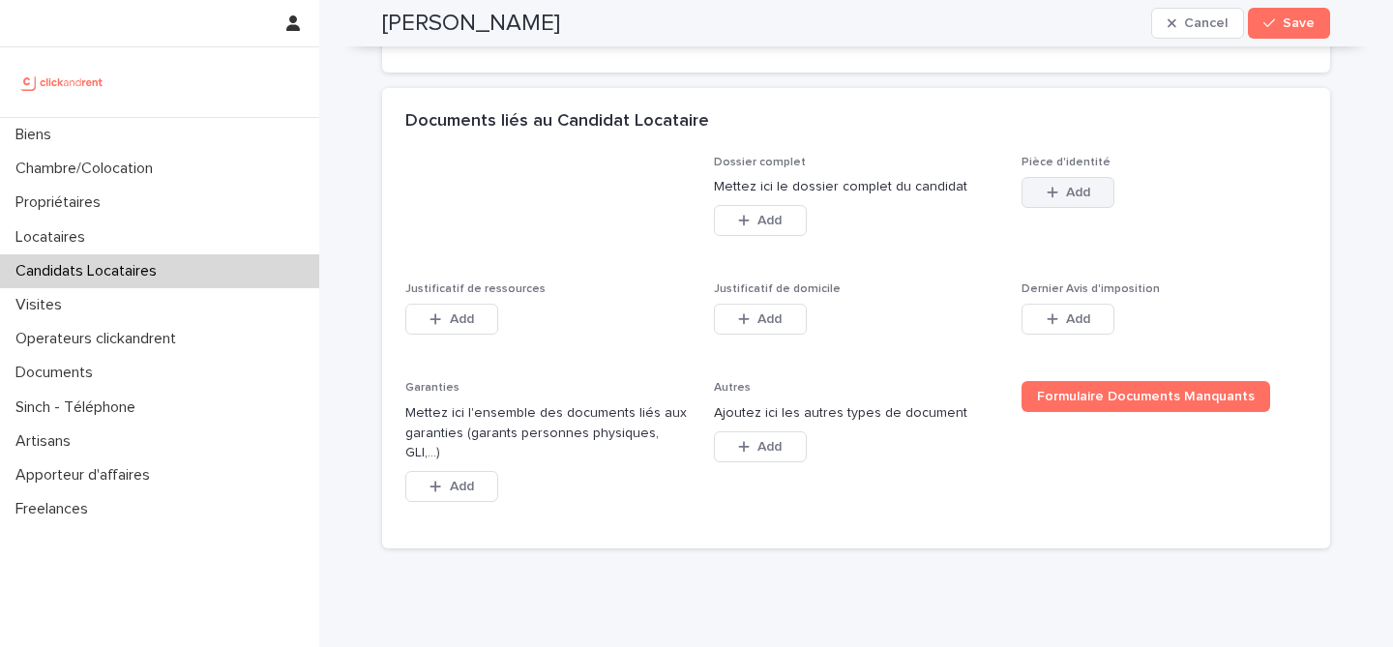
click at [1040, 208] on button "Add" at bounding box center [1068, 192] width 93 height 31
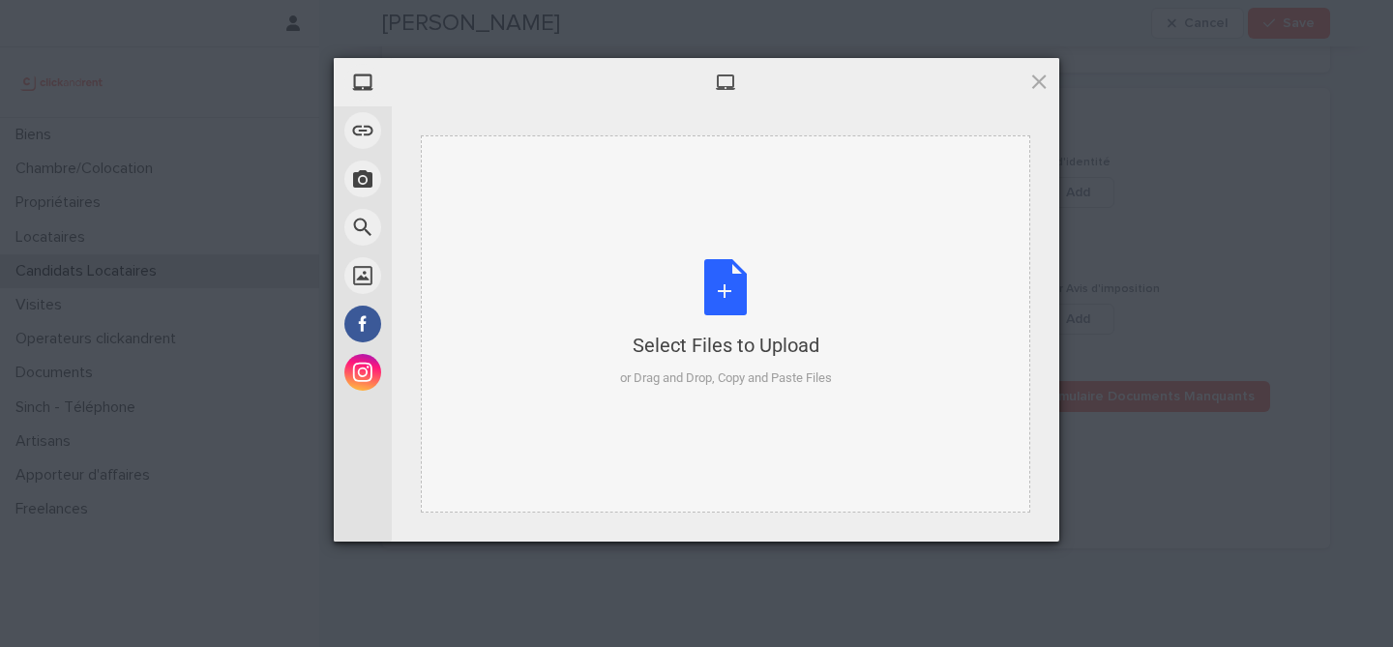
click at [763, 300] on div "Select Files to Upload or Drag and Drop, Copy and Paste Files" at bounding box center [726, 323] width 212 height 129
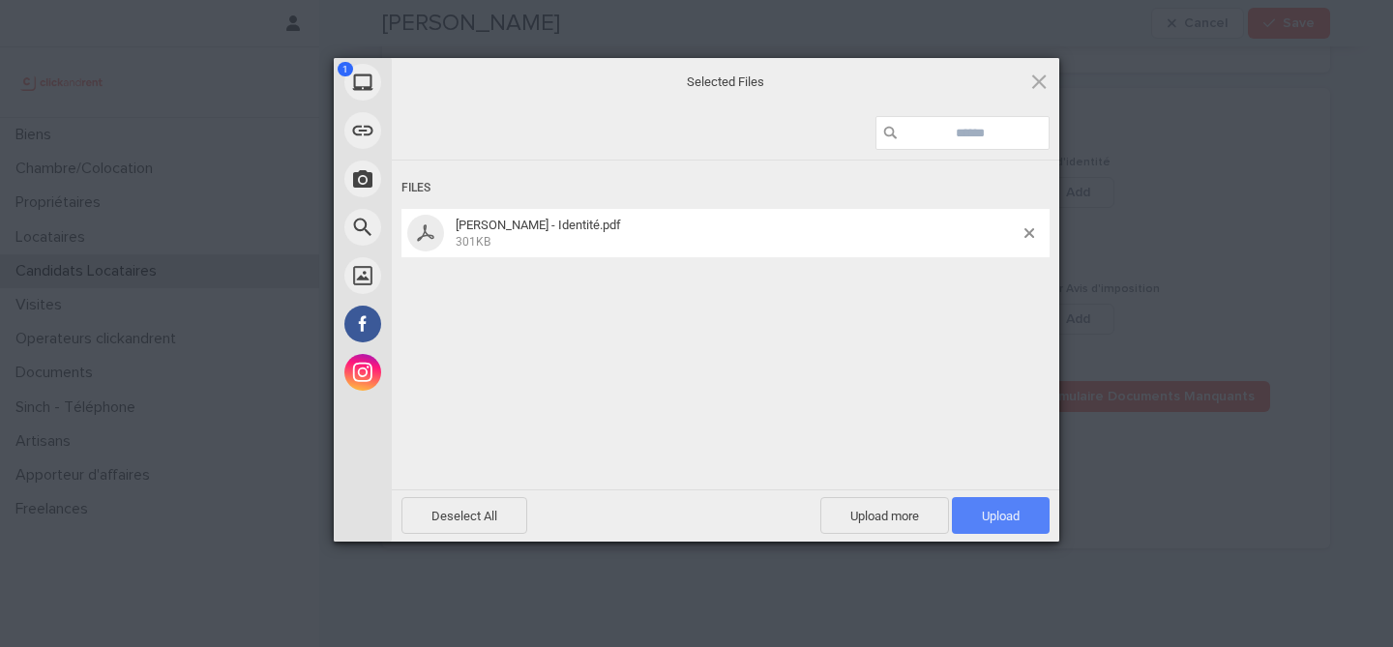
click at [982, 516] on span "Upload 1" at bounding box center [1001, 516] width 38 height 15
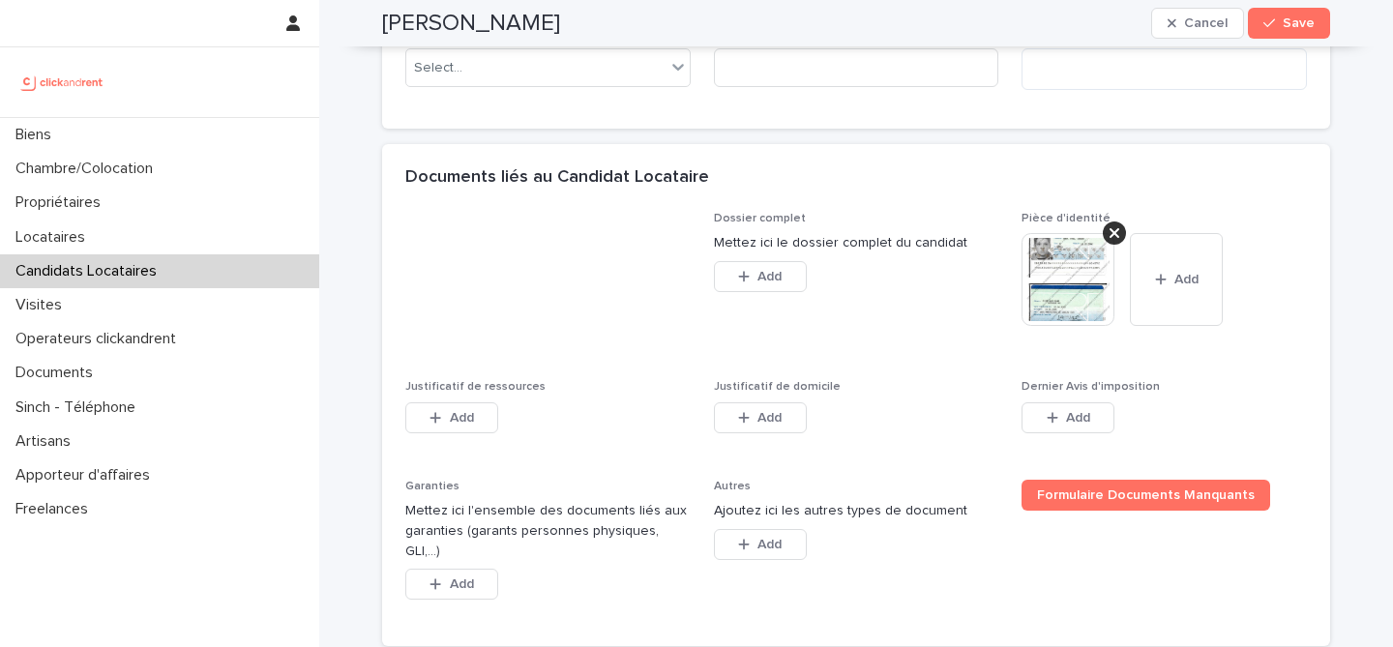
scroll to position [1361, 0]
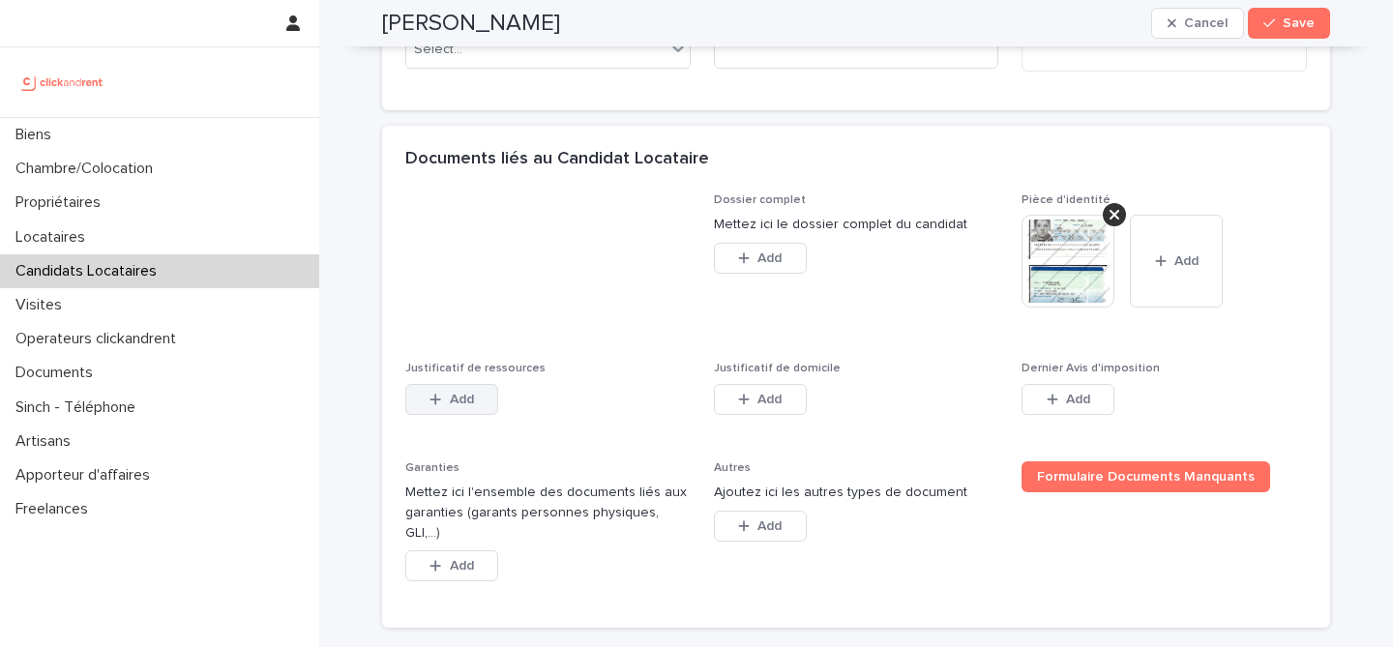
click at [468, 406] on span "Add" at bounding box center [462, 400] width 24 height 14
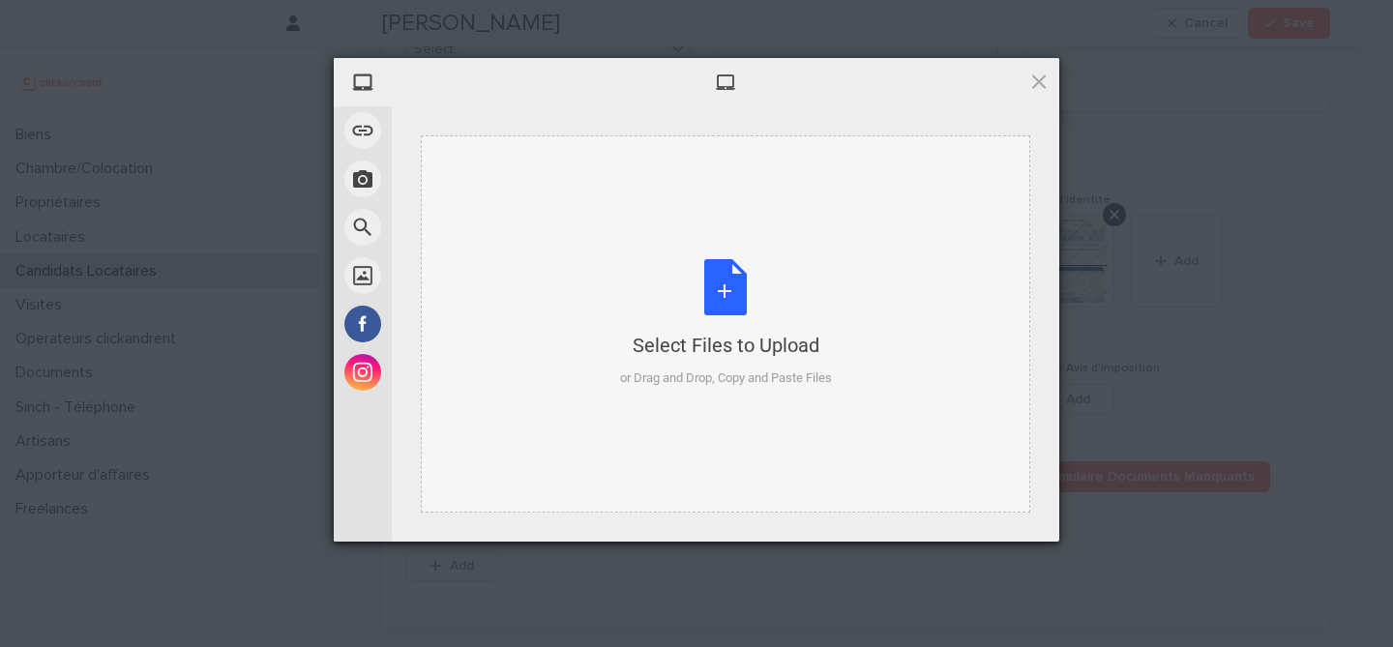
click at [710, 279] on div "Select Files to Upload or Drag and Drop, Copy and Paste Files" at bounding box center [726, 323] width 212 height 129
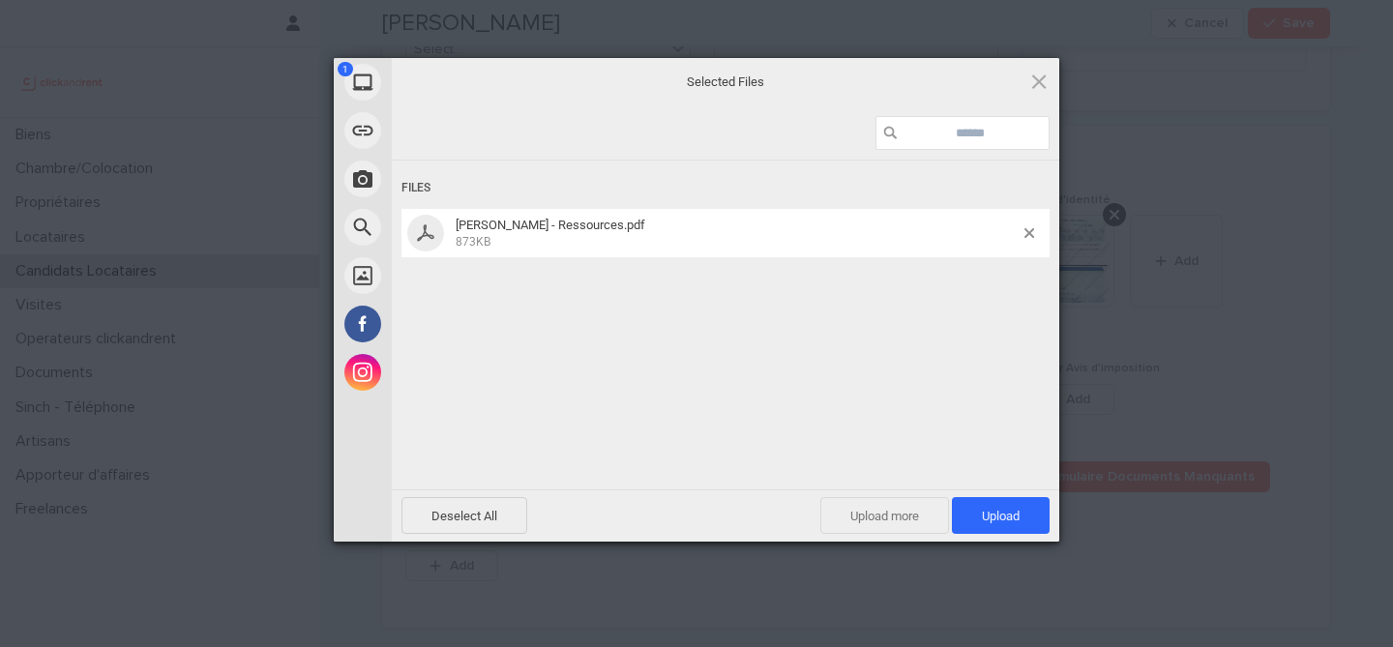
click at [889, 515] on span "Upload more" at bounding box center [885, 515] width 129 height 37
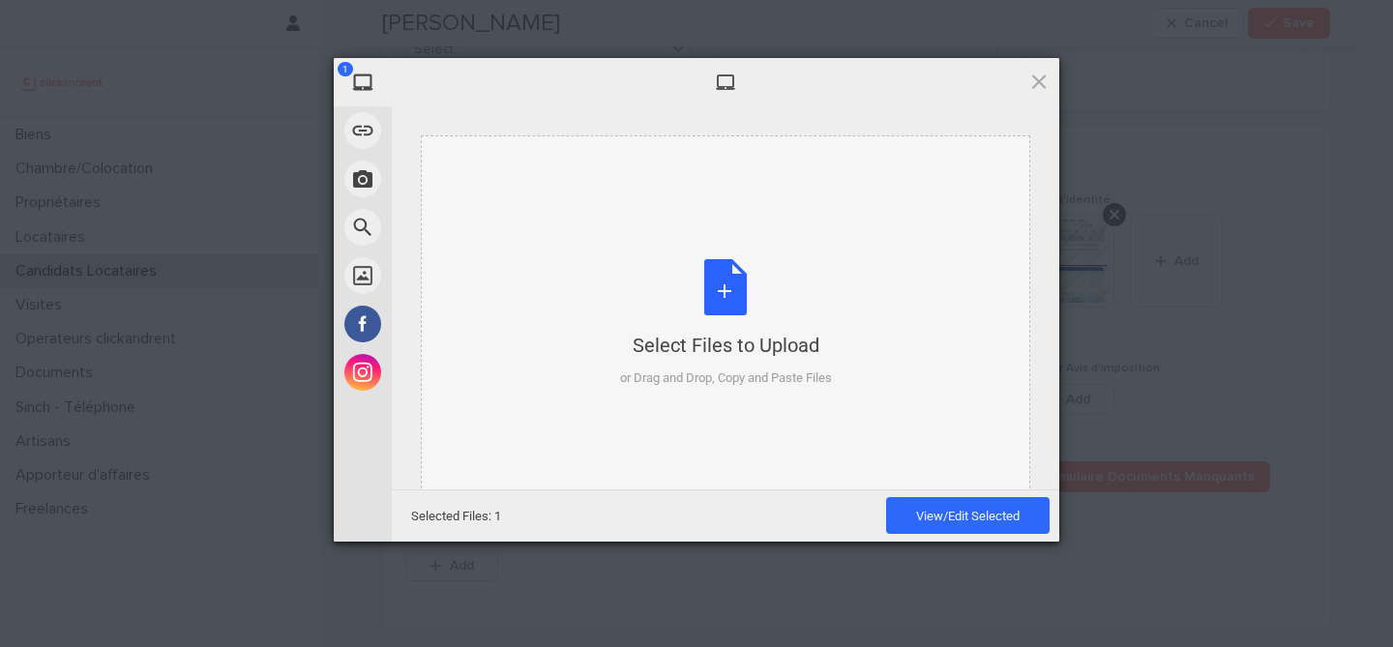
click at [744, 314] on div "Select Files to Upload or Drag and Drop, Copy and Paste Files" at bounding box center [726, 323] width 212 height 129
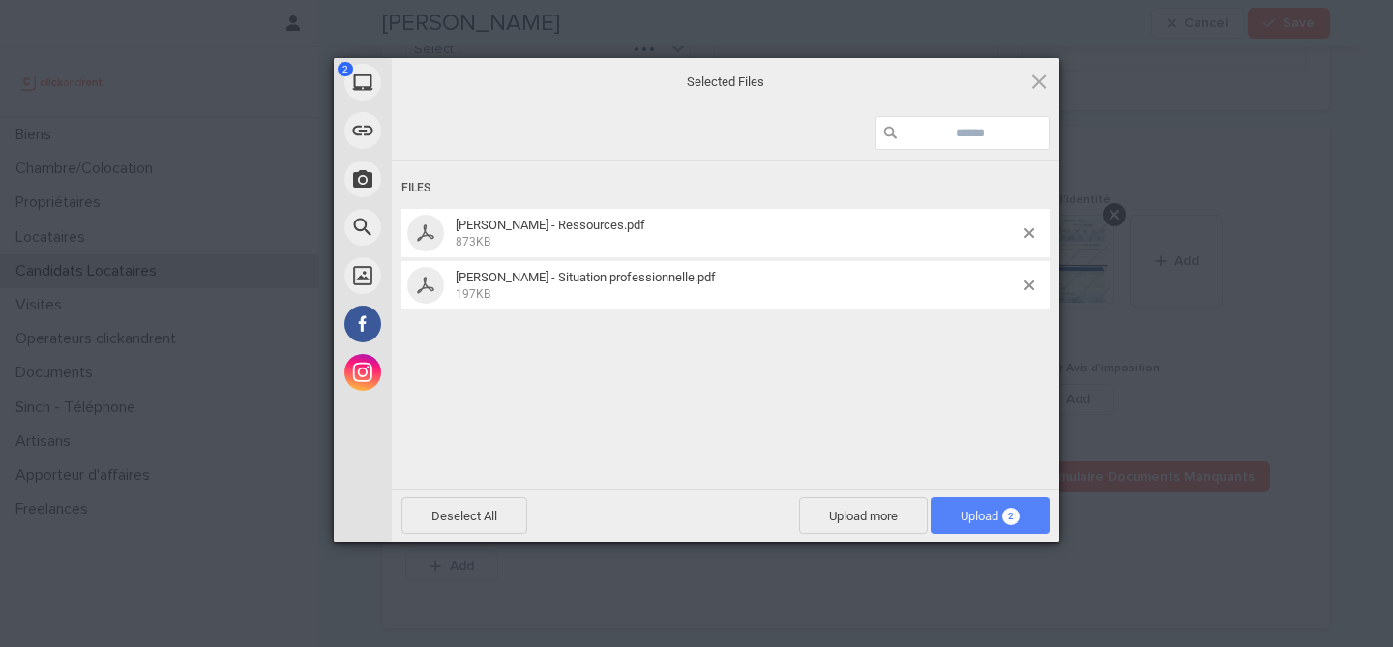
click at [998, 521] on span "Upload 2" at bounding box center [990, 516] width 59 height 15
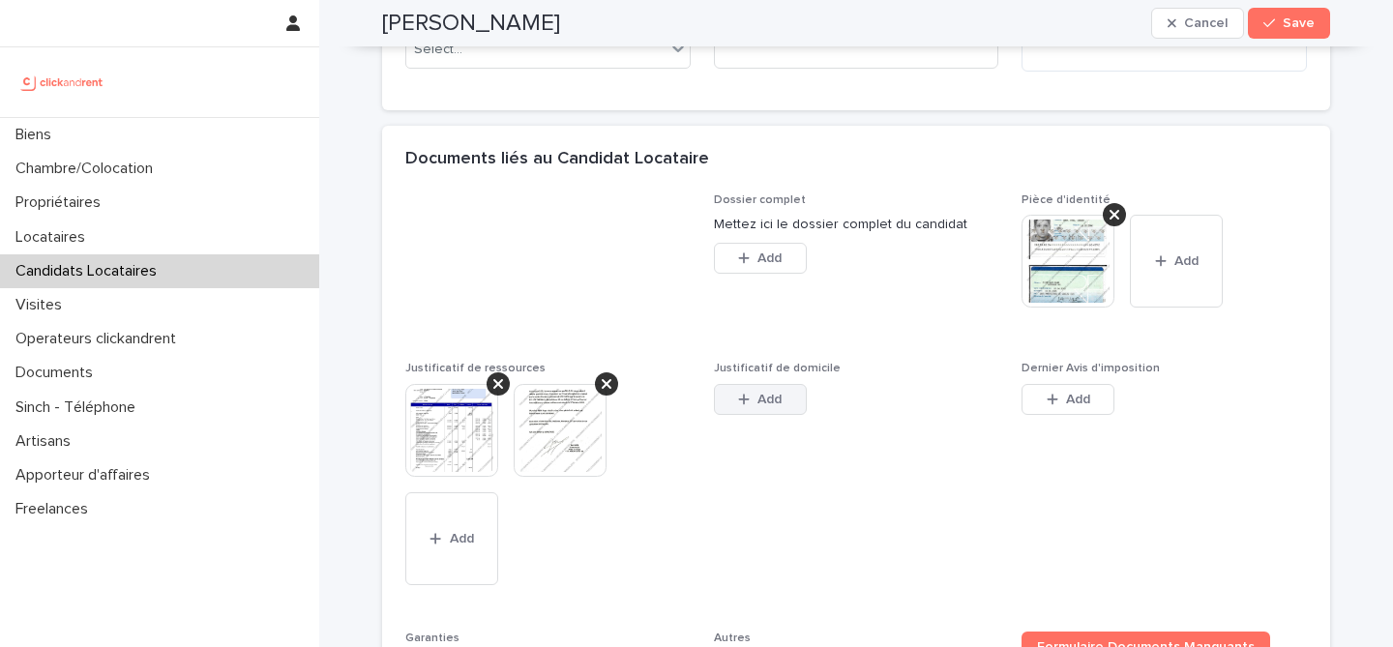
click at [780, 406] on span "Add" at bounding box center [770, 400] width 24 height 14
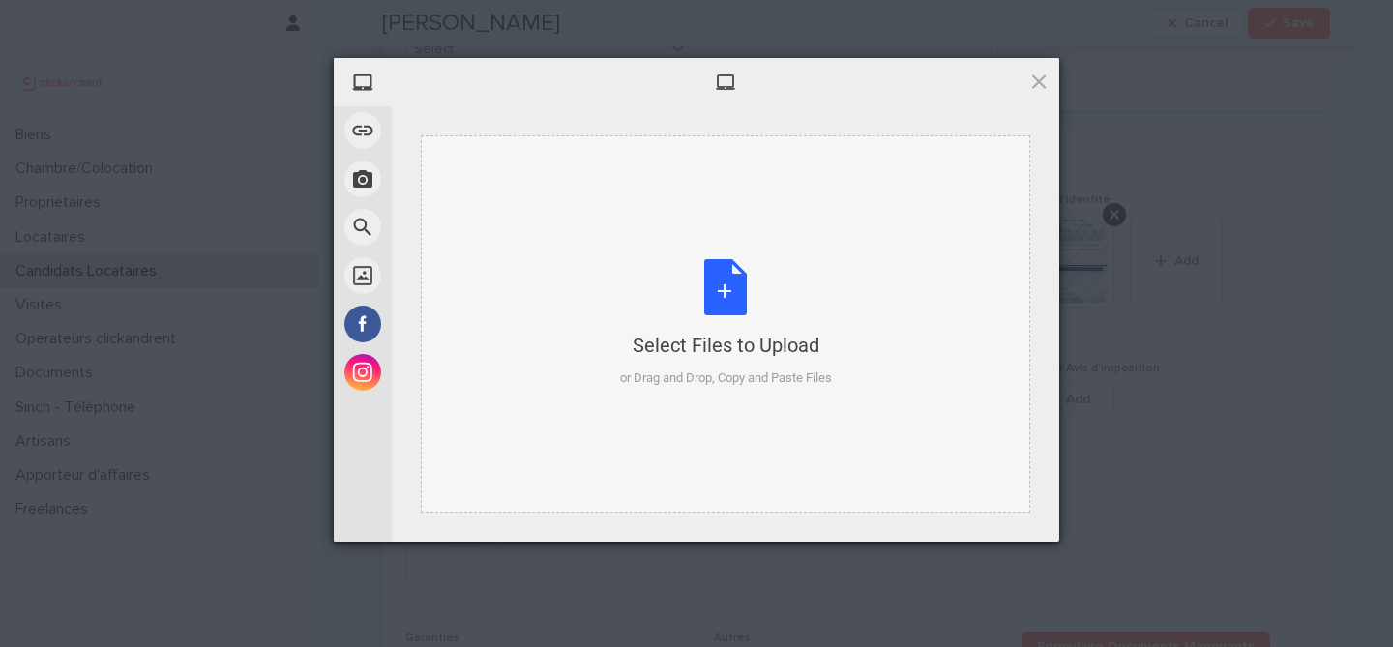
click at [708, 289] on div "Select Files to Upload or Drag and Drop, Copy and Paste Files" at bounding box center [726, 323] width 212 height 129
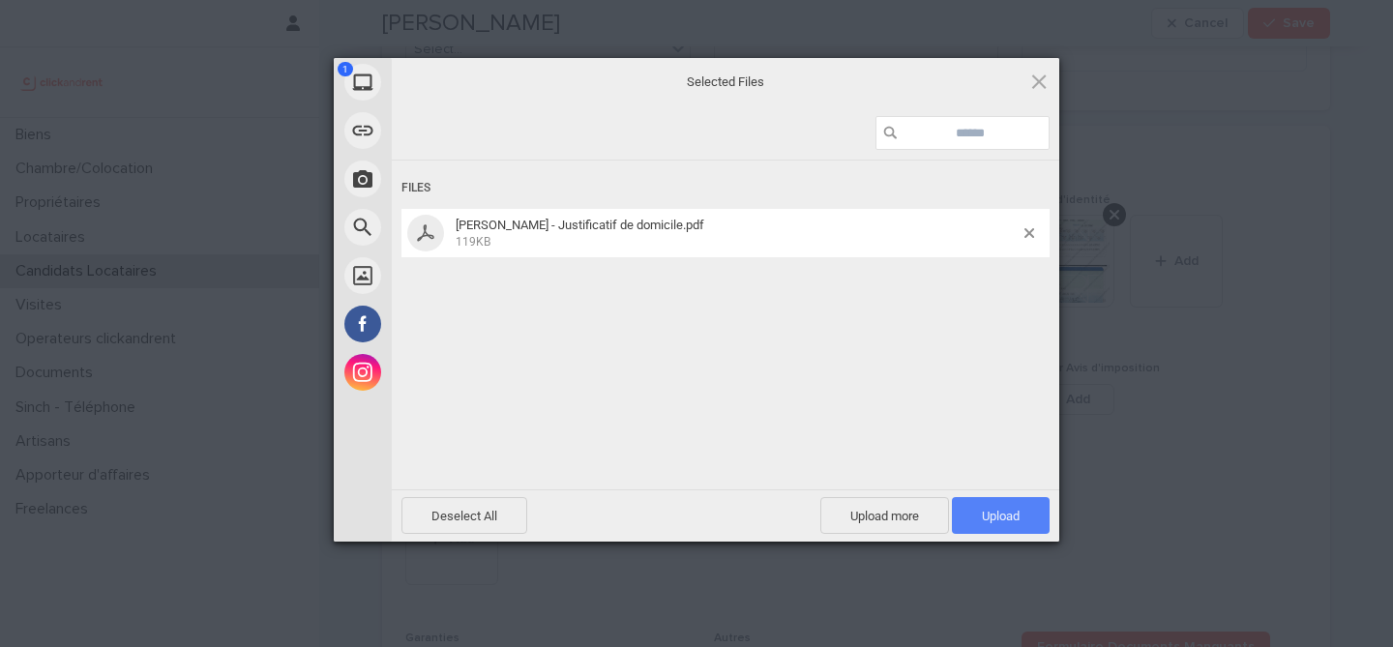
click at [997, 519] on span "Upload 1" at bounding box center [1001, 516] width 38 height 15
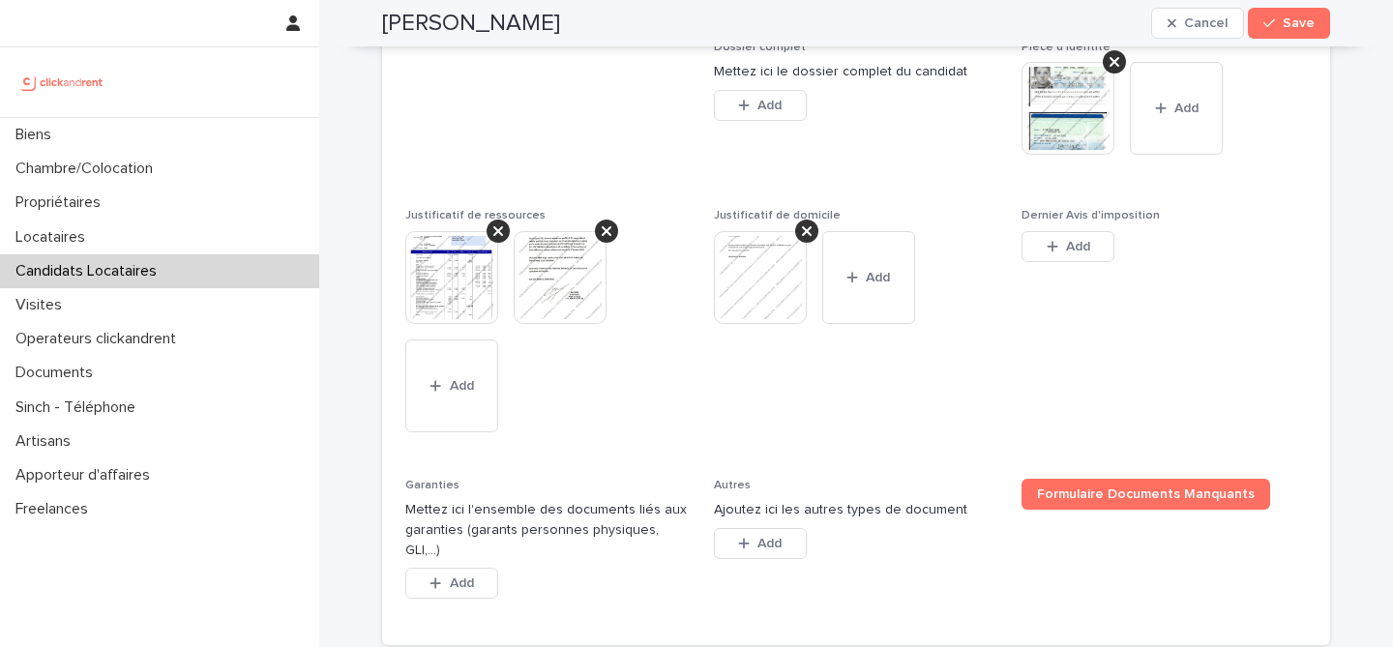
scroll to position [1489, 0]
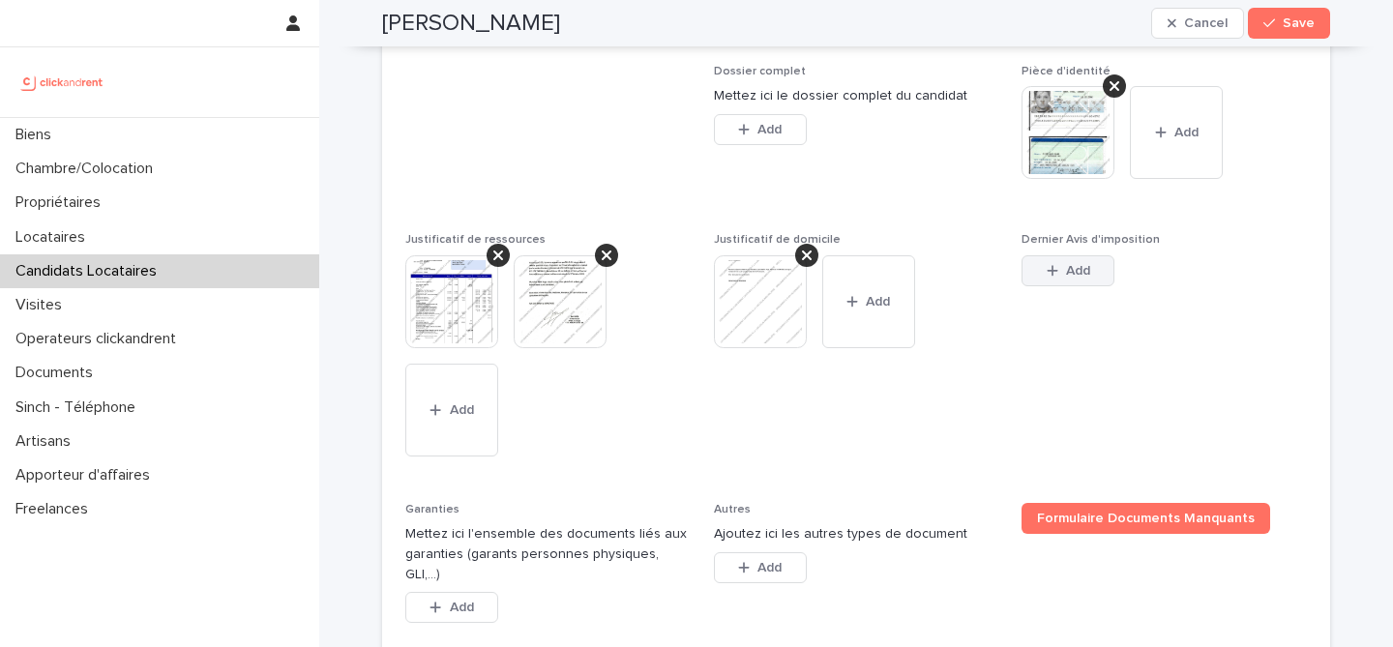
click at [1068, 286] on button "Add" at bounding box center [1068, 270] width 93 height 31
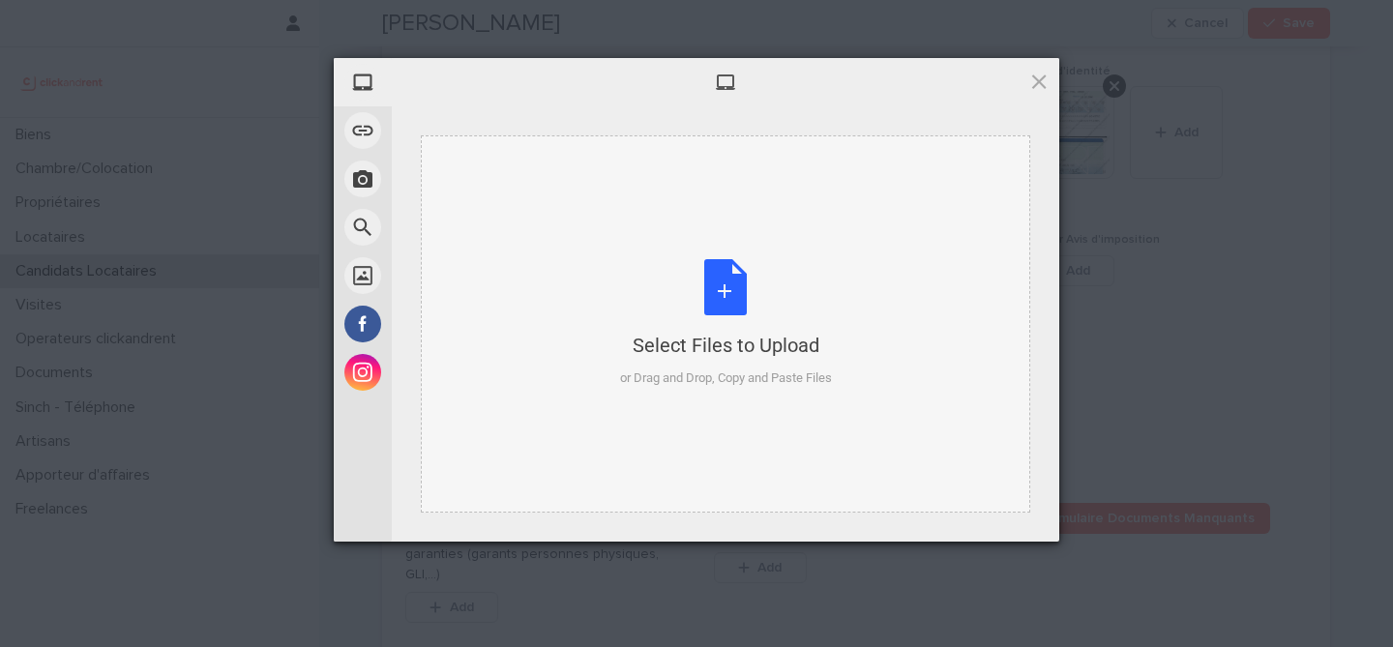
click at [713, 277] on div "Select Files to Upload or Drag and Drop, Copy and Paste Files" at bounding box center [726, 323] width 212 height 129
click at [1033, 77] on span at bounding box center [1039, 81] width 21 height 21
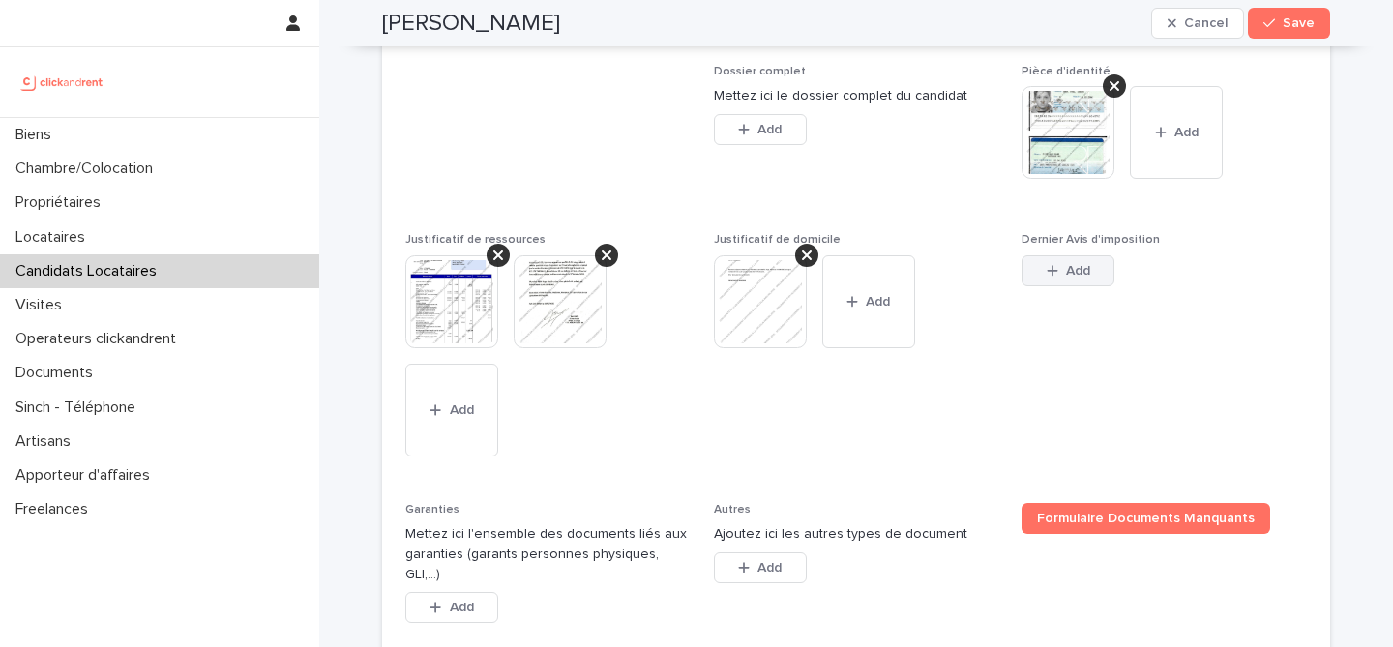
click at [1095, 286] on button "Add" at bounding box center [1068, 270] width 93 height 31
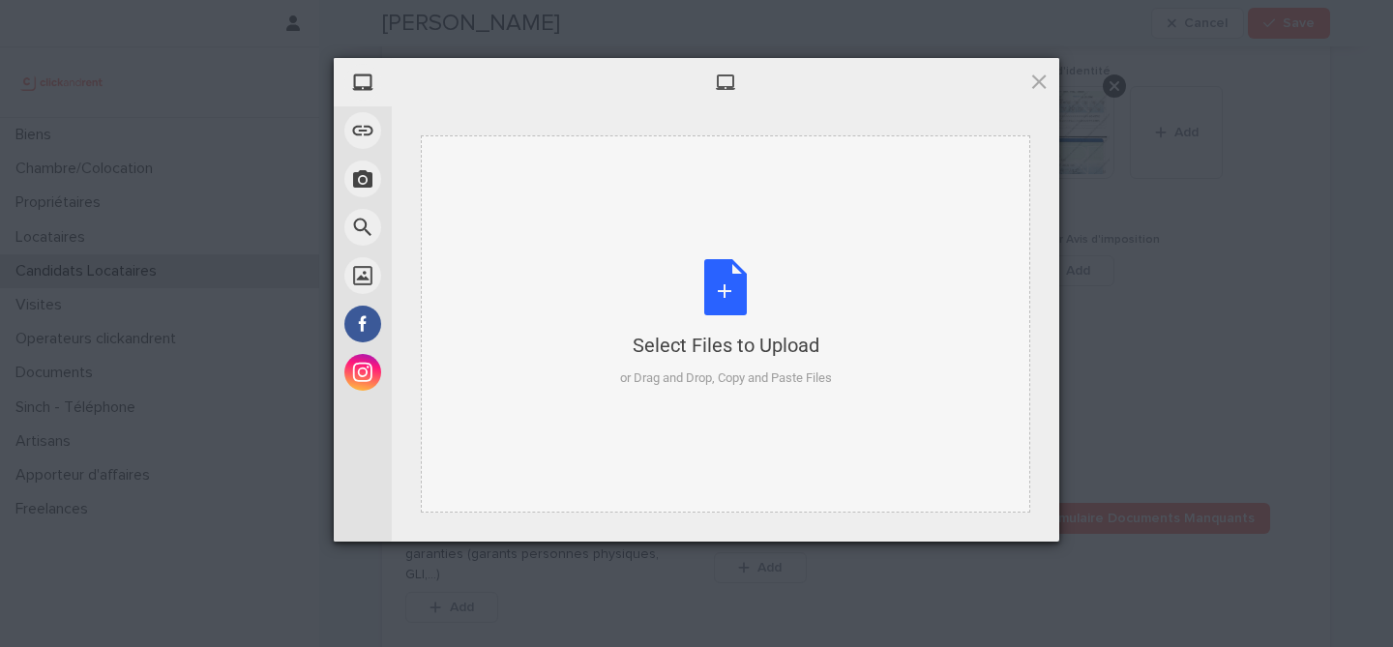
click at [715, 289] on div "Select Files to Upload or Drag and Drop, Copy and Paste Files" at bounding box center [726, 323] width 212 height 129
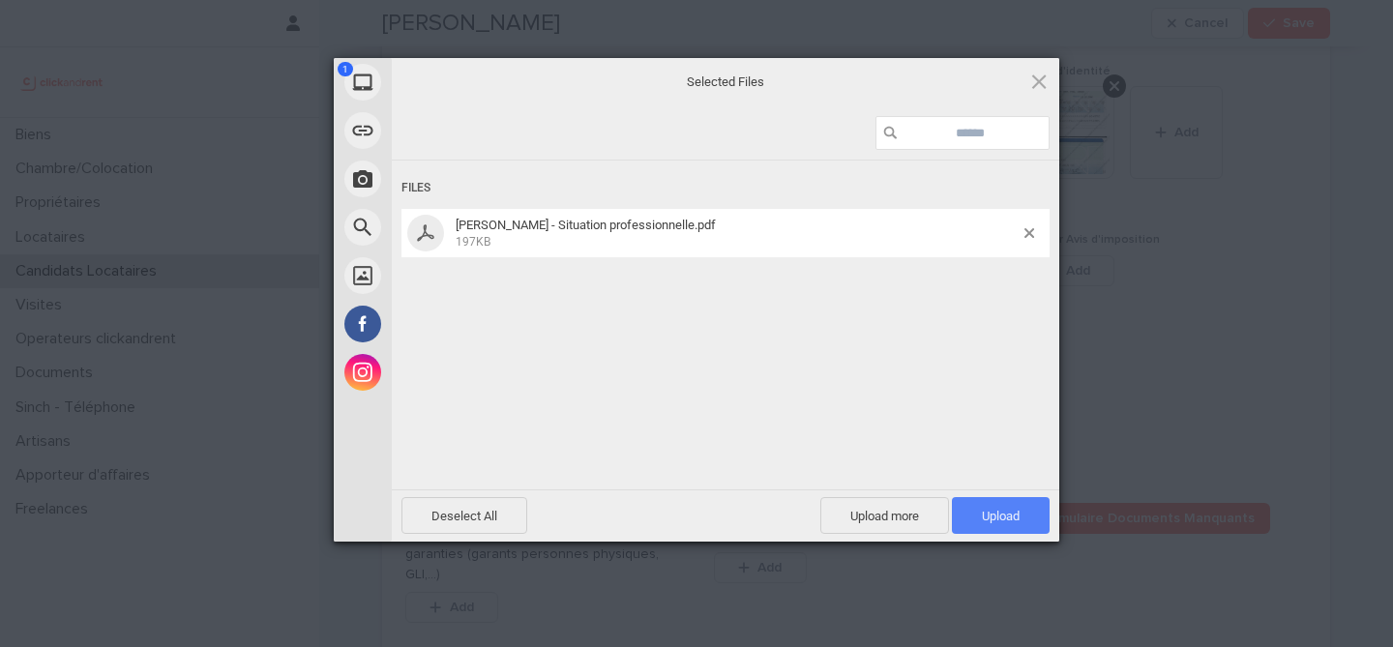
click at [1008, 504] on span "Upload 1" at bounding box center [1001, 515] width 98 height 37
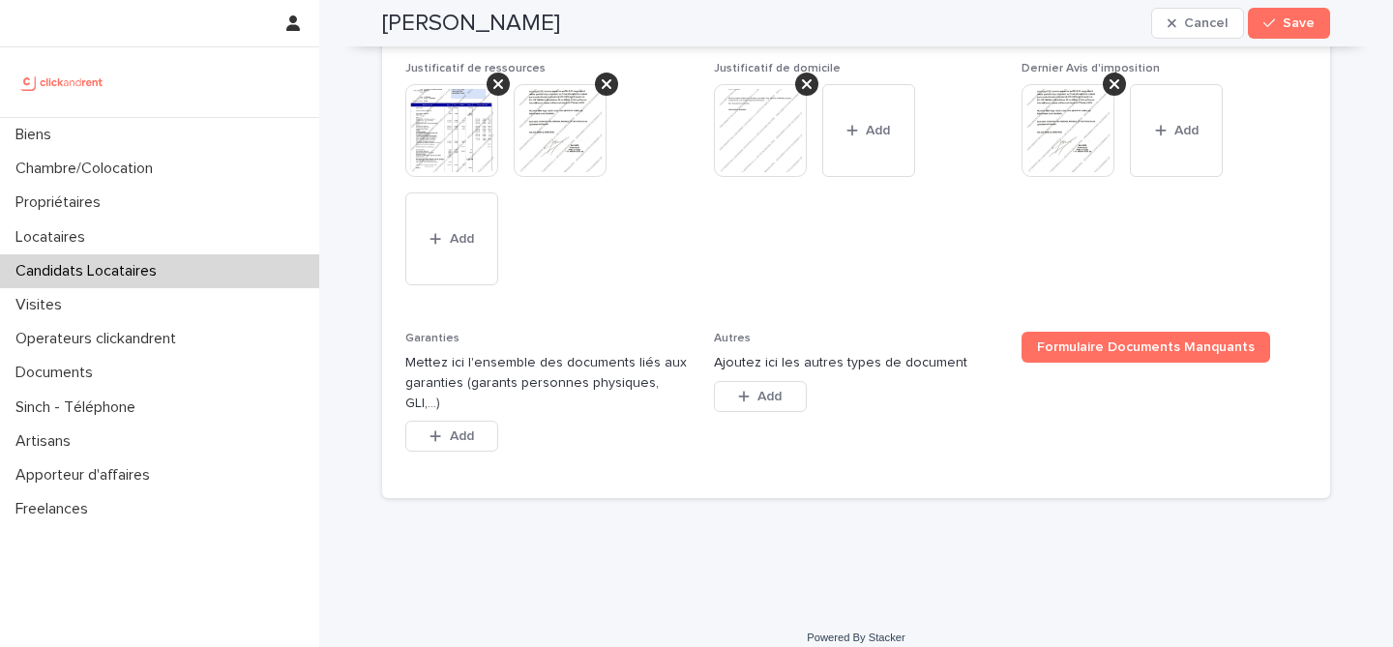
scroll to position [1666, 0]
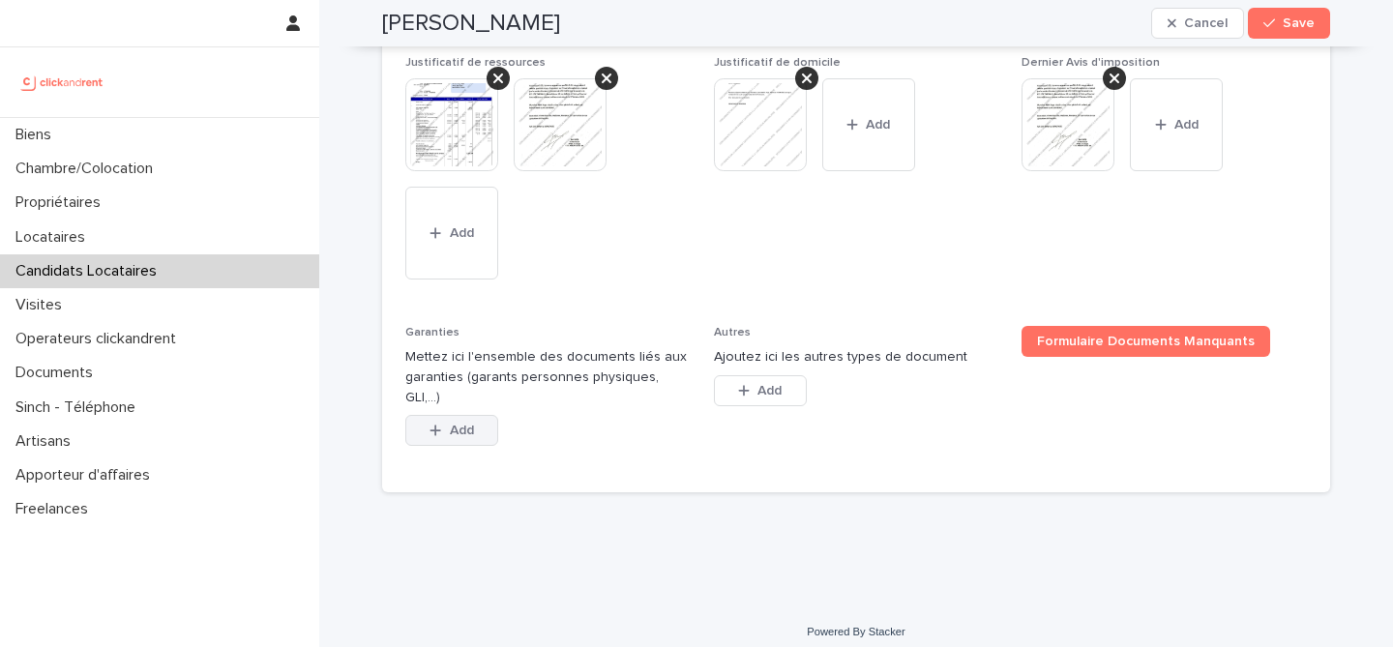
click at [476, 436] on button "Add" at bounding box center [451, 430] width 93 height 31
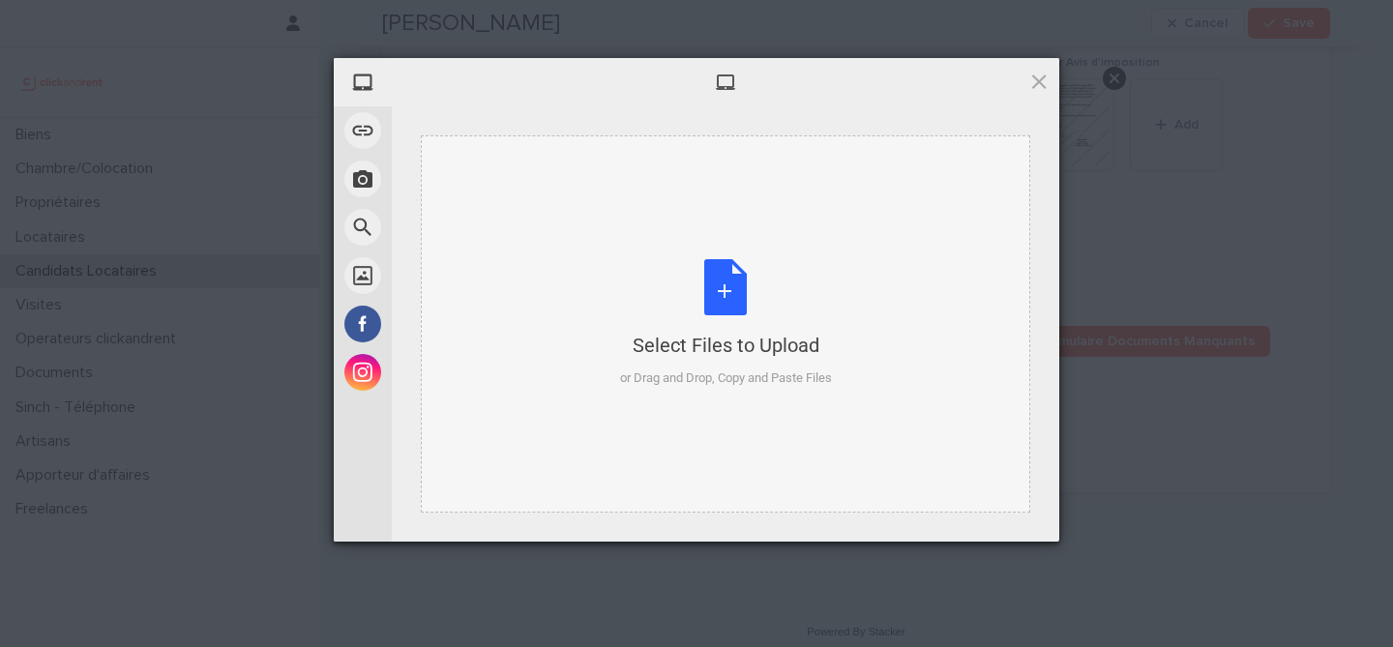
click at [718, 306] on div "Select Files to Upload or Drag and Drop, Copy and Paste Files" at bounding box center [726, 323] width 212 height 129
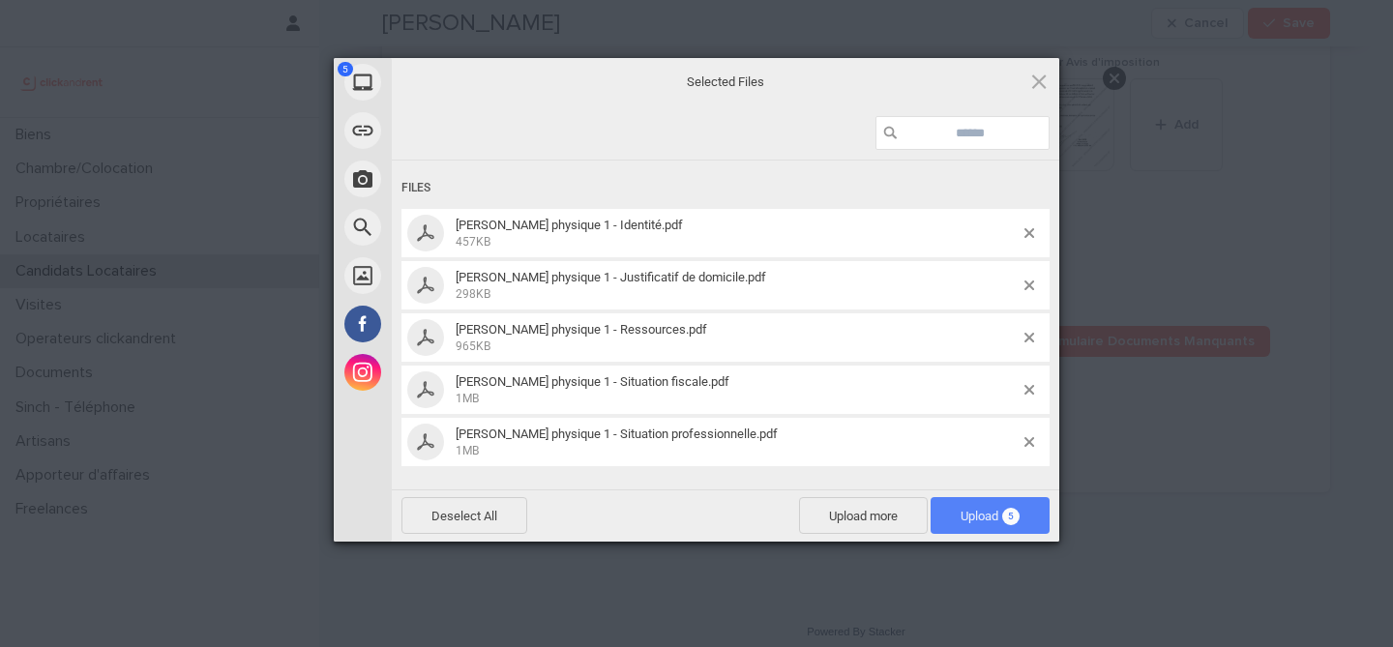
click at [972, 503] on span "Upload 5" at bounding box center [990, 515] width 119 height 37
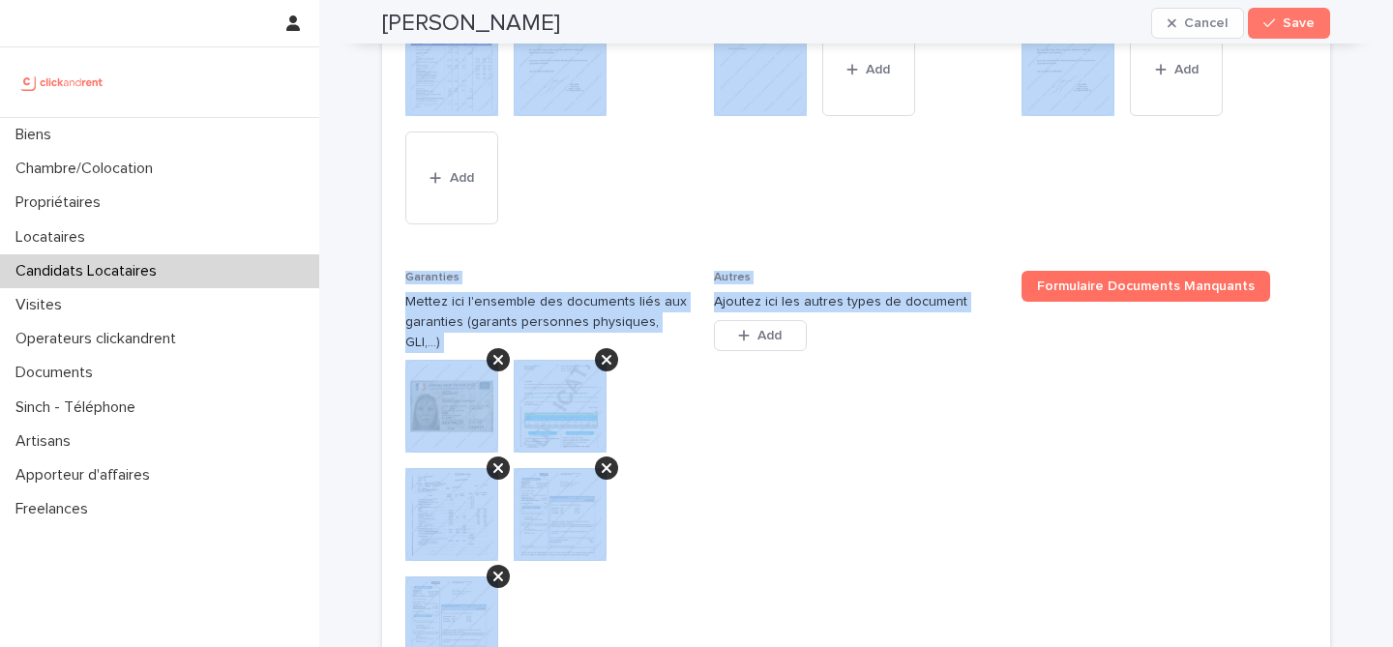
scroll to position [2081, 0]
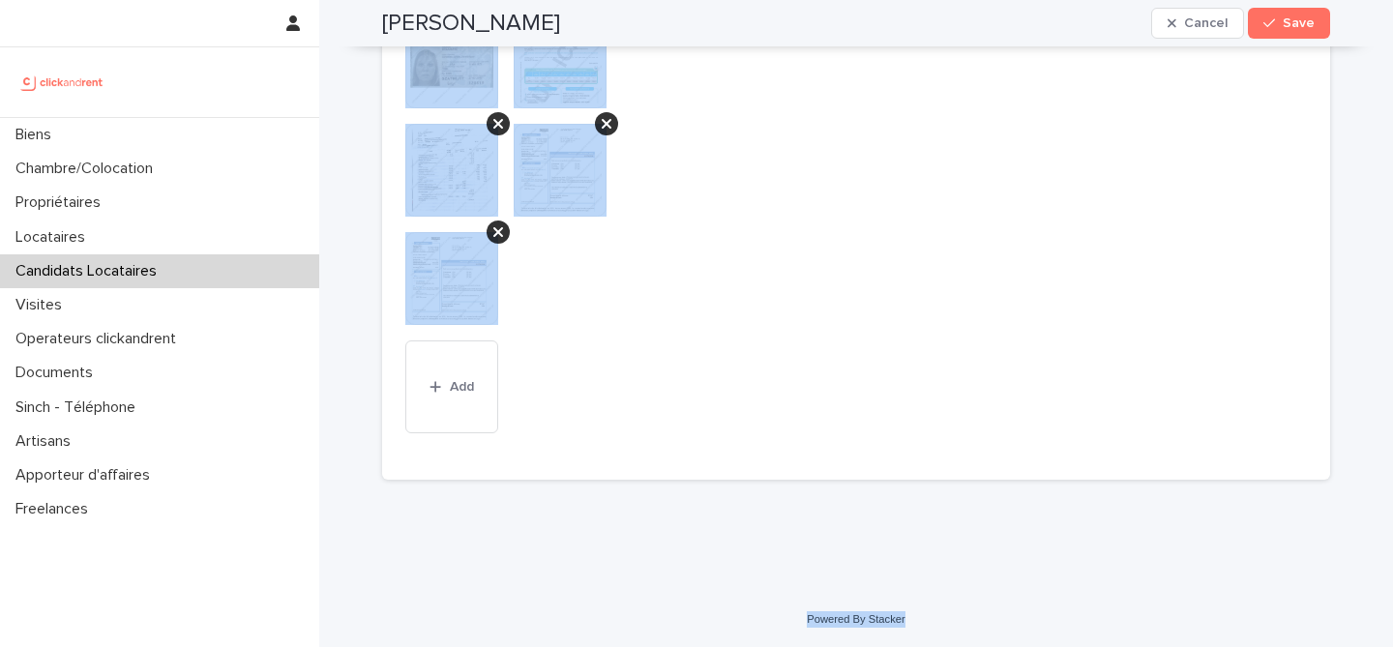
drag, startPoint x: 384, startPoint y: 68, endPoint x: 916, endPoint y: 625, distance: 770.7
copy div "Lore Ipsu Dolors Amet Conse, adipi eli se doeiu tempor inci utlabo. Etdolo mag …"
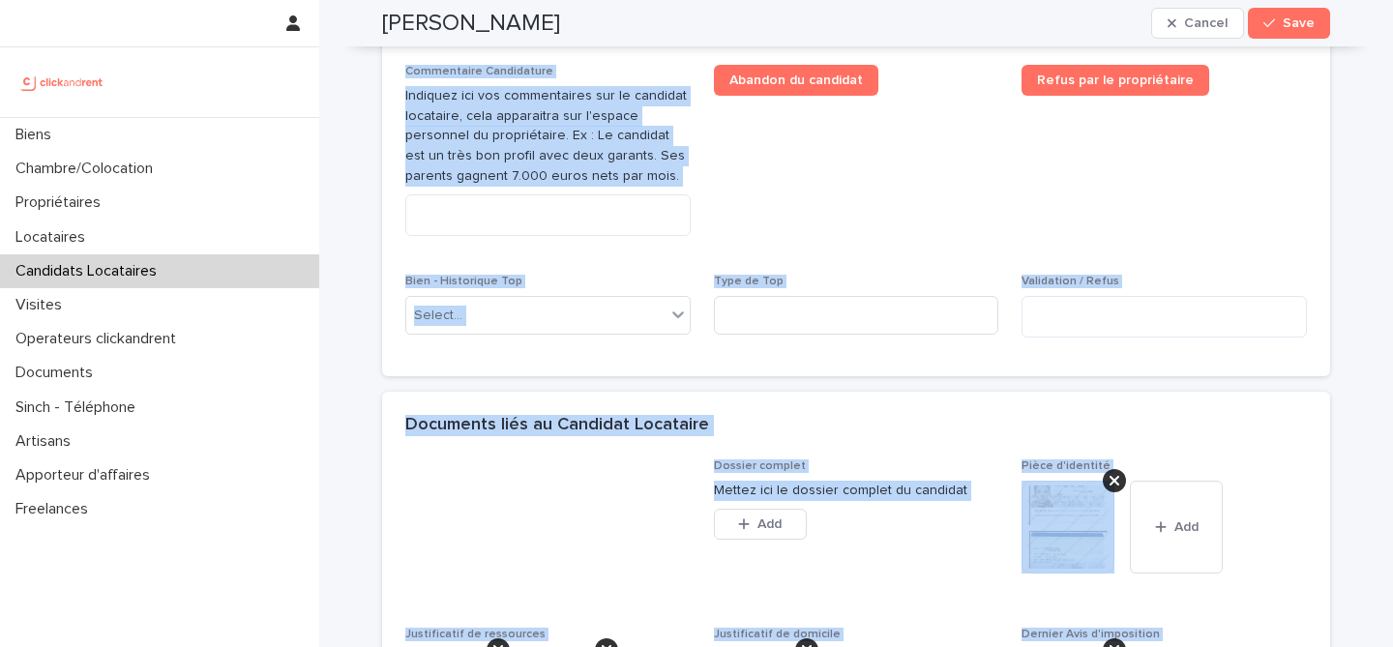
scroll to position [1037, 0]
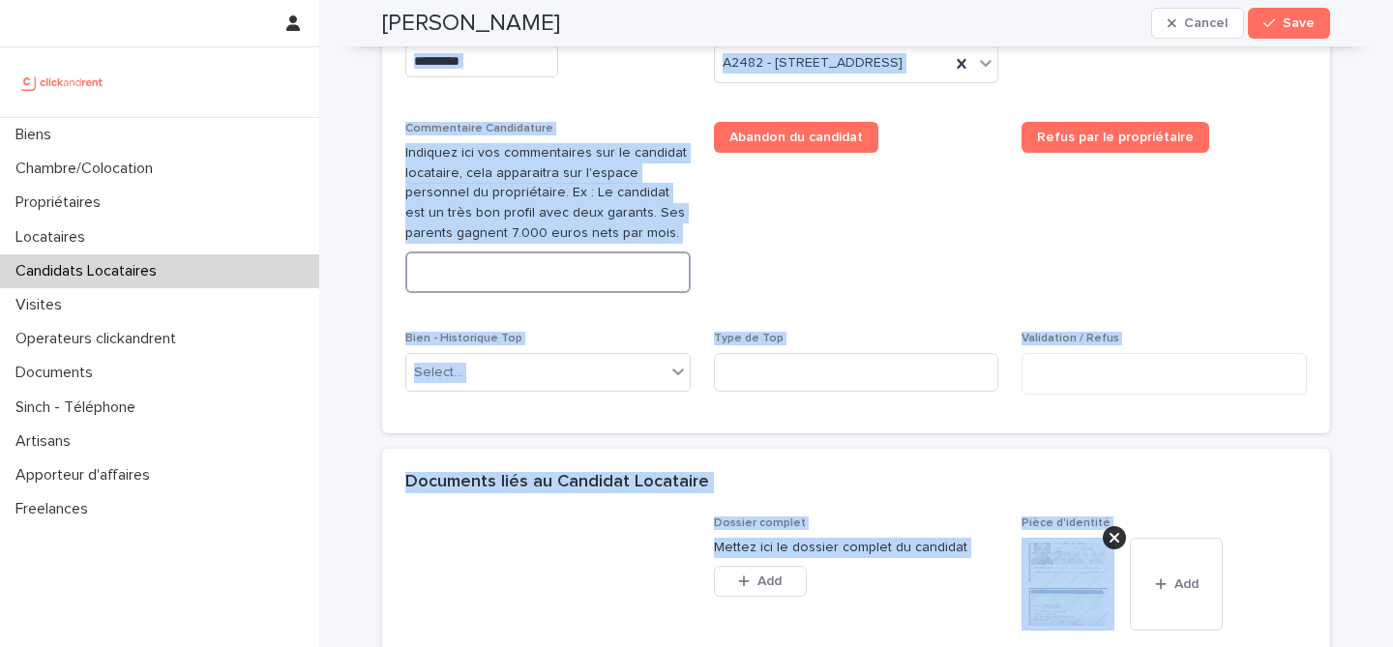
click at [620, 293] on textarea at bounding box center [547, 273] width 285 height 42
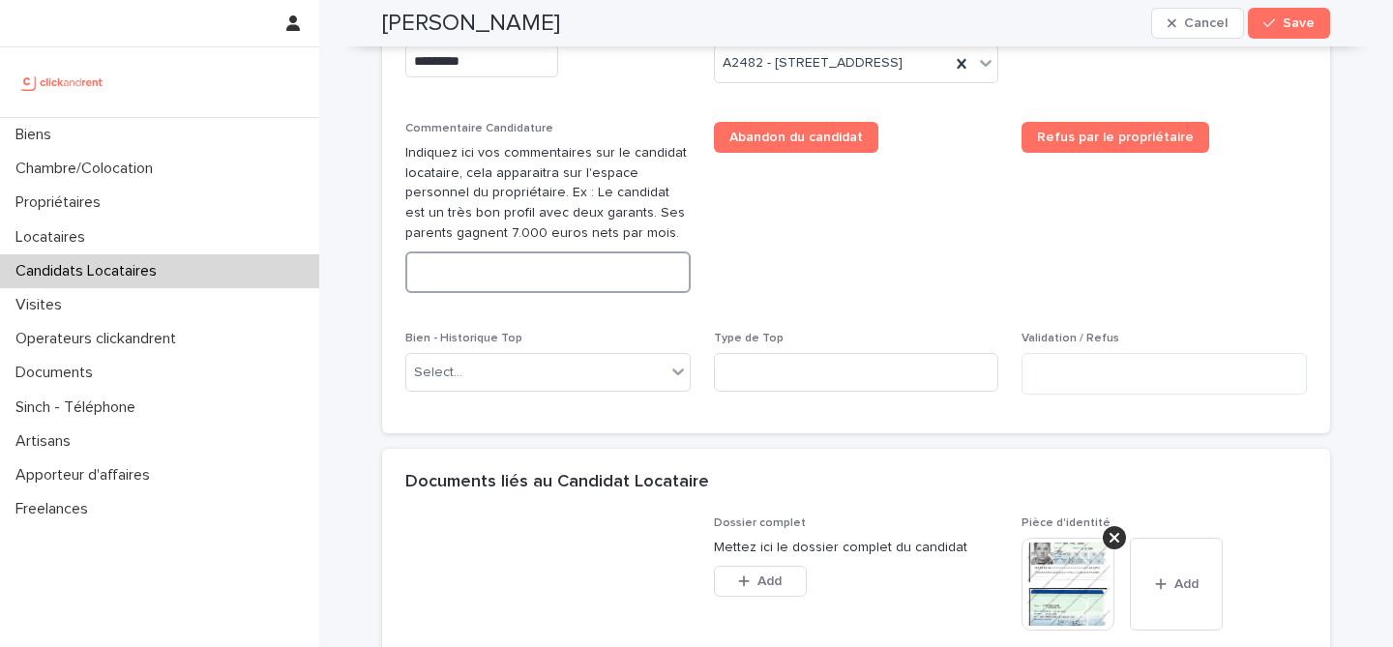
paste textarea "**********"
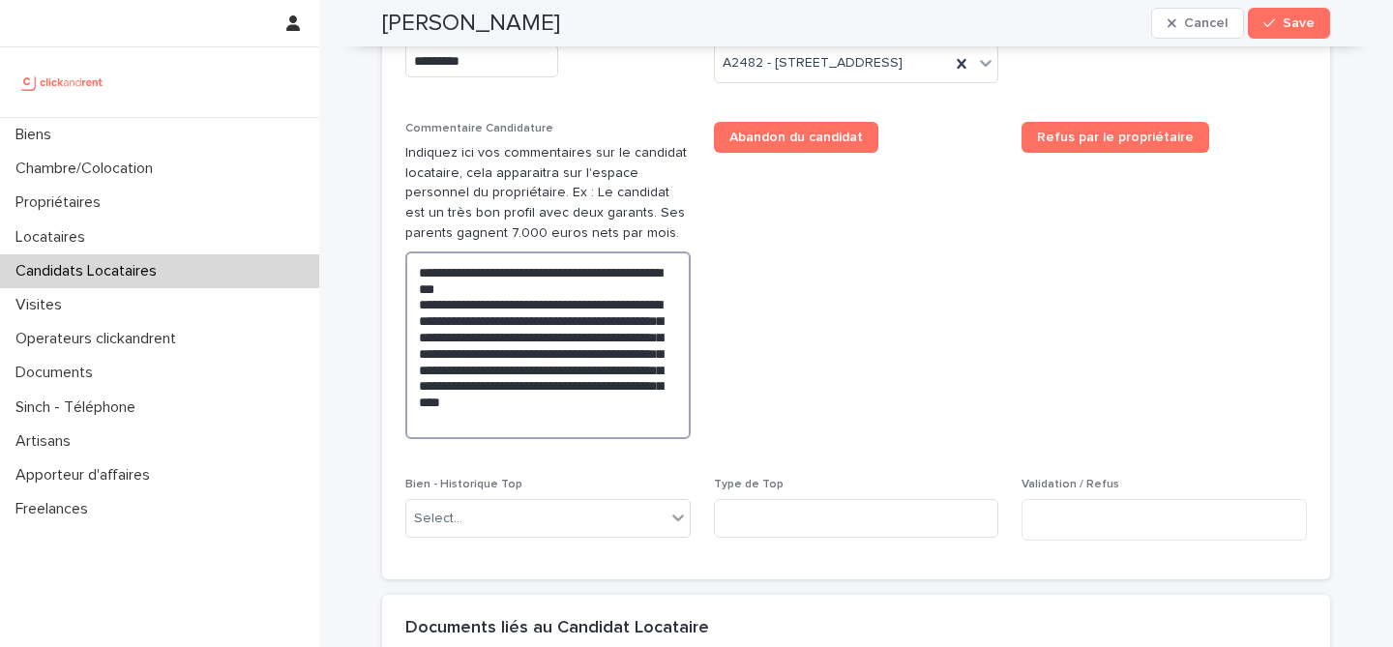
type textarea "**********"
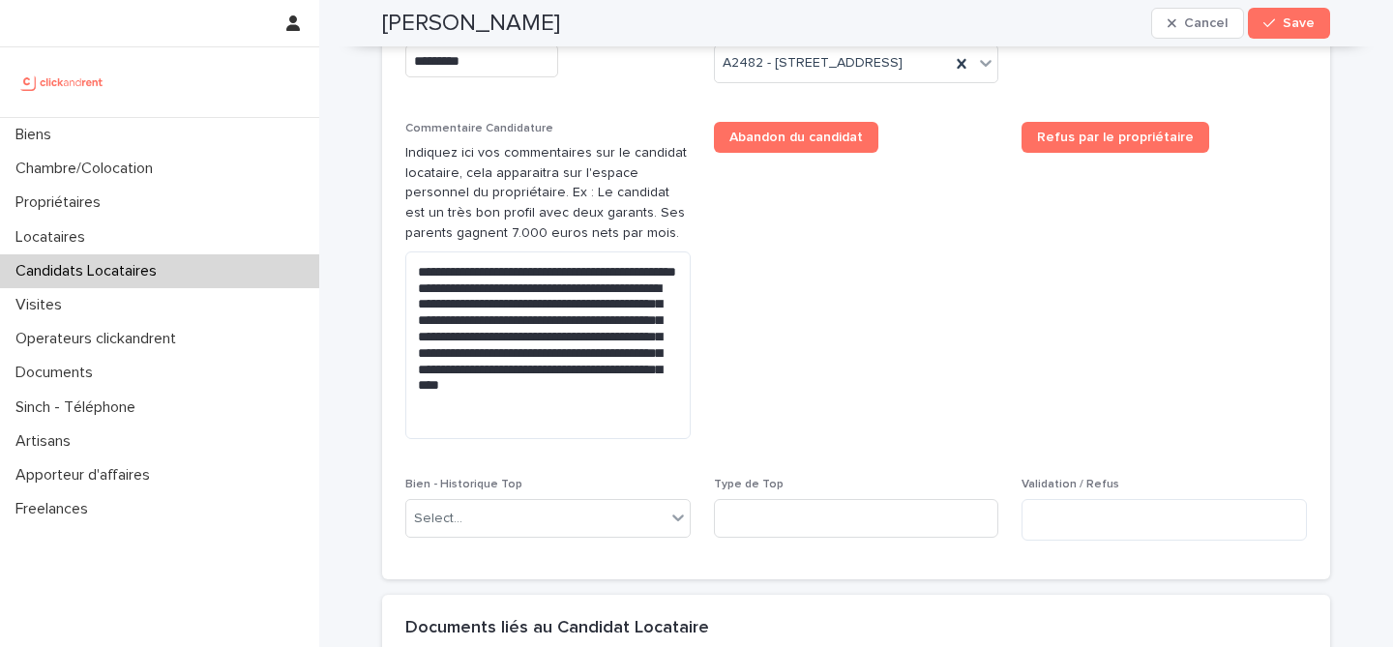
click at [850, 298] on span "Abandon du candidat" at bounding box center [856, 288] width 285 height 333
click at [917, 336] on span "Abandon du candidat" at bounding box center [856, 288] width 285 height 333
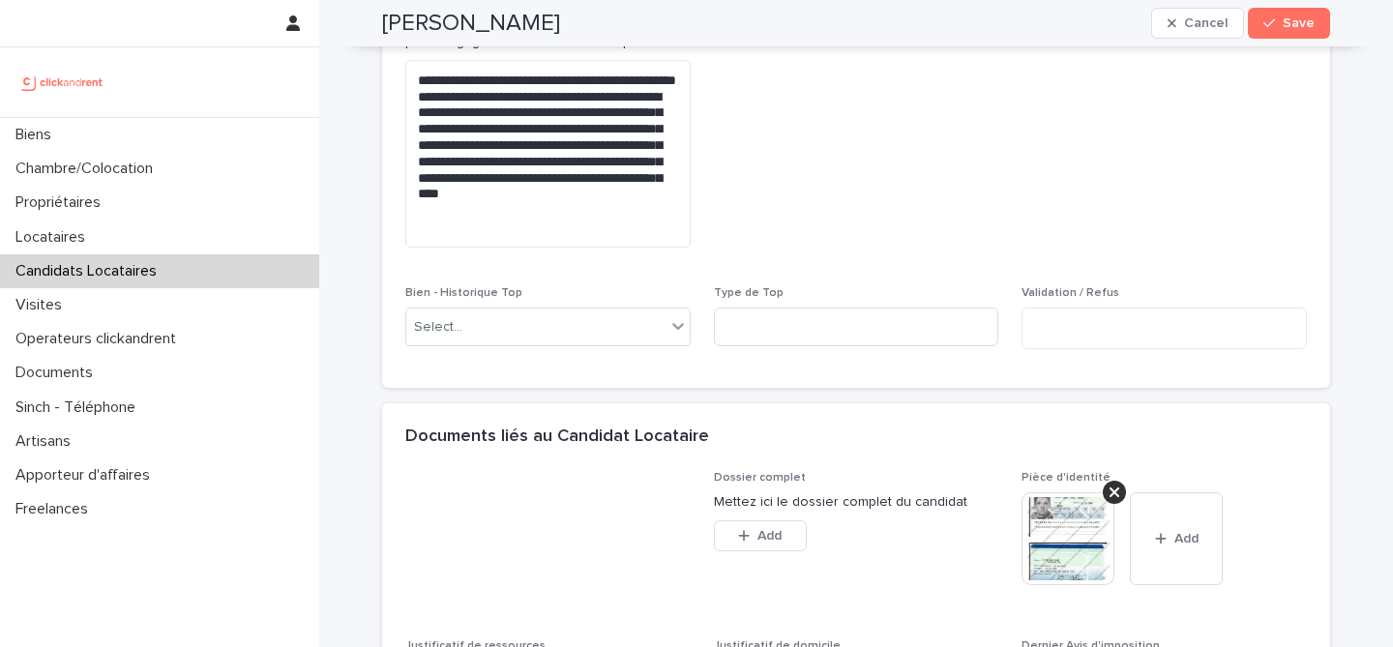
scroll to position [225, 0]
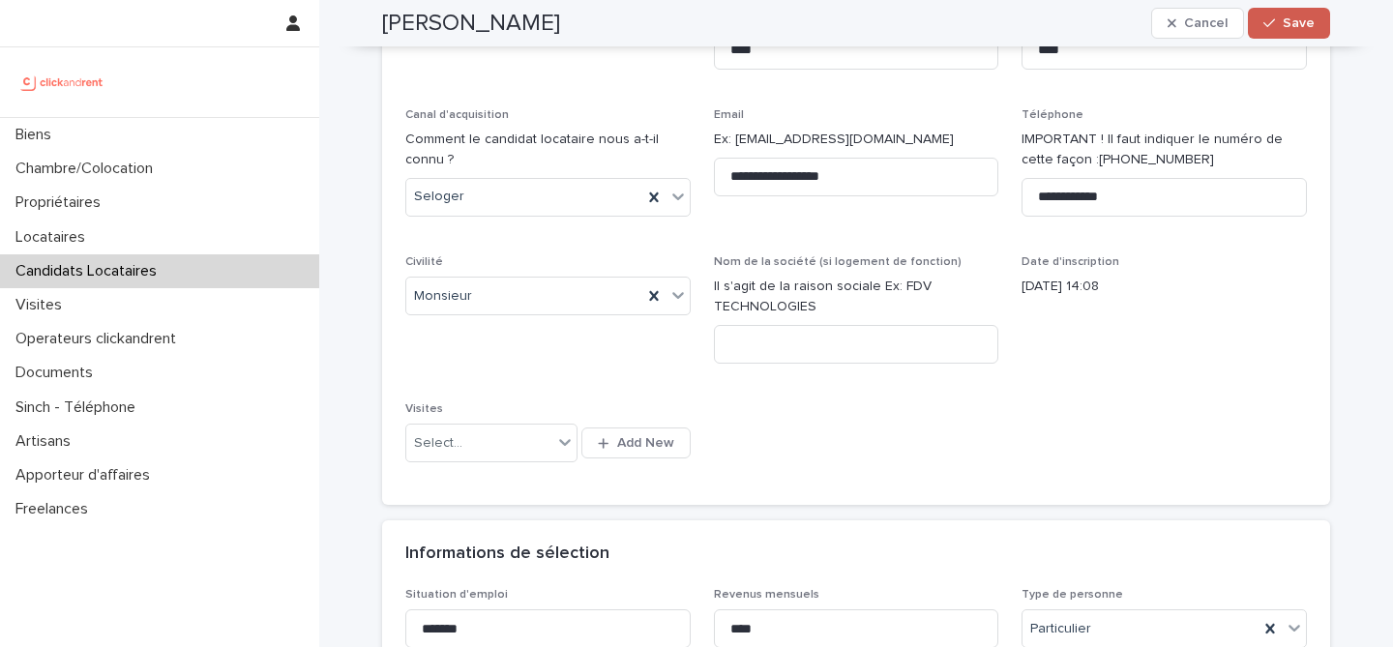
click at [1302, 25] on span "Save" at bounding box center [1299, 23] width 32 height 14
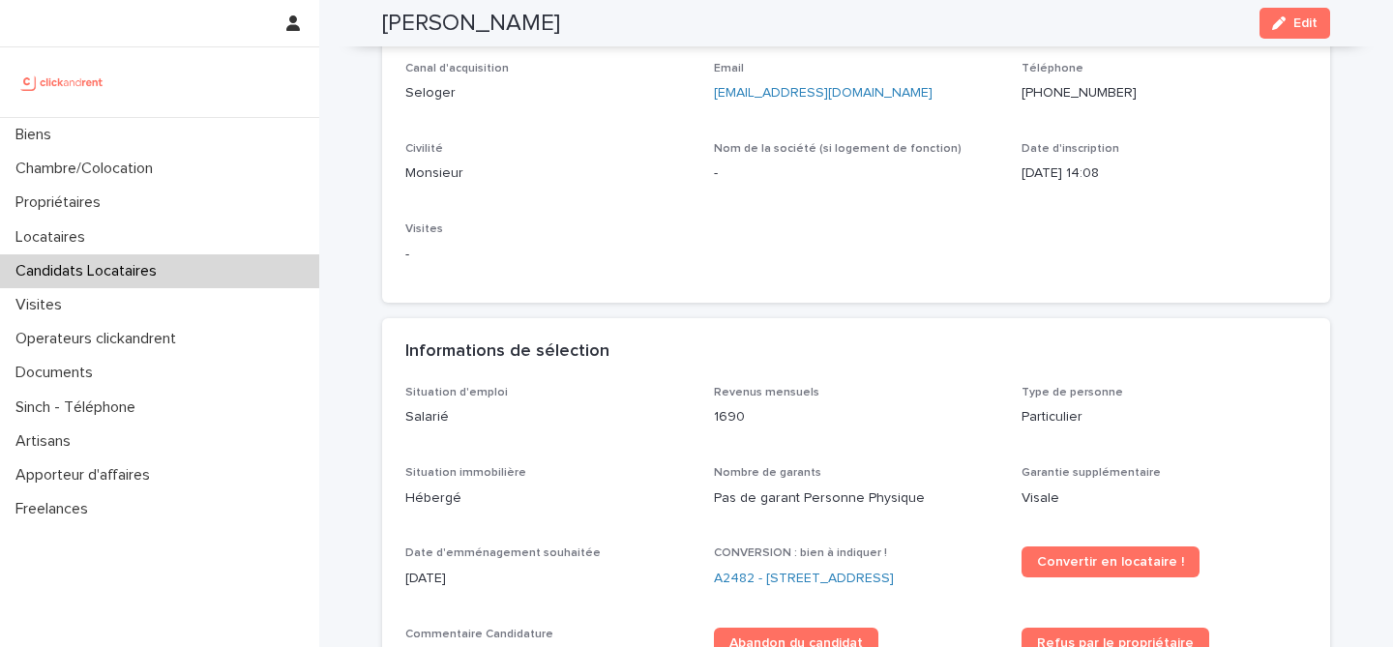
click at [450, 34] on h2 "[PERSON_NAME]" at bounding box center [471, 24] width 178 height 28
click at [456, 25] on h2 "[PERSON_NAME]" at bounding box center [471, 24] width 178 height 28
copy div "[PERSON_NAME] Edit"
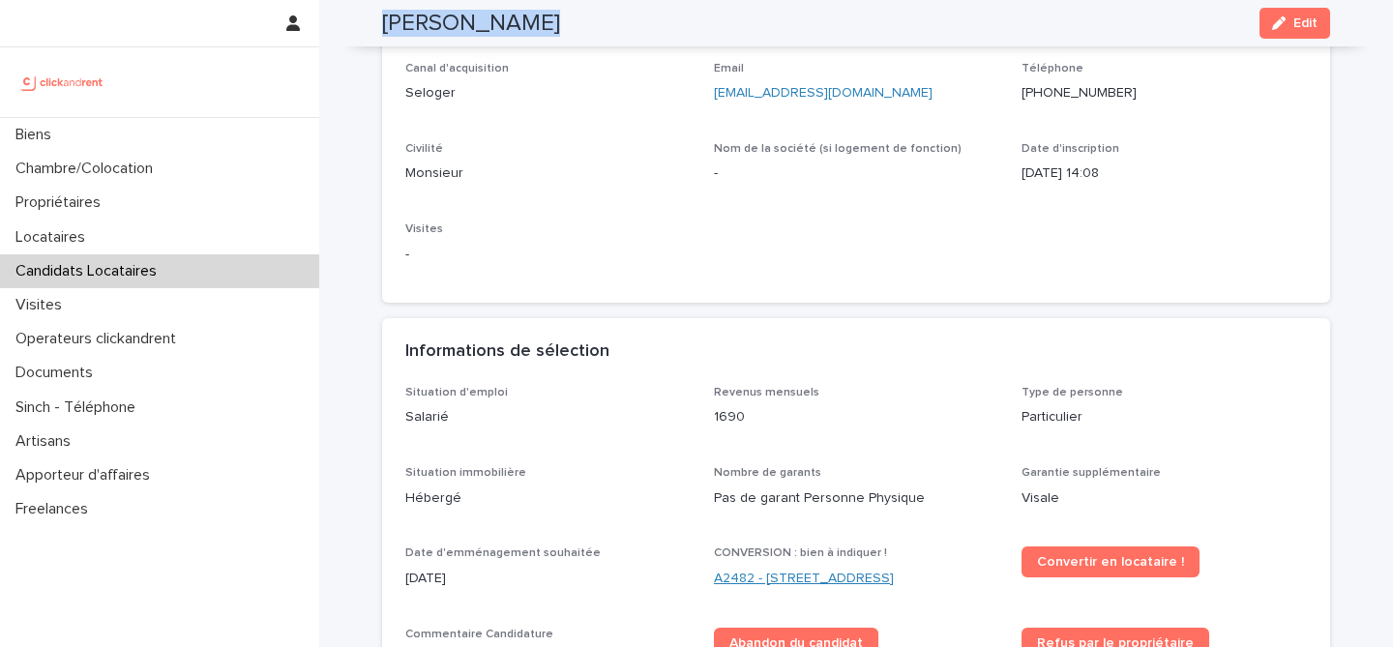
click at [807, 589] on link "A2482 - [STREET_ADDRESS]" at bounding box center [804, 579] width 180 height 20
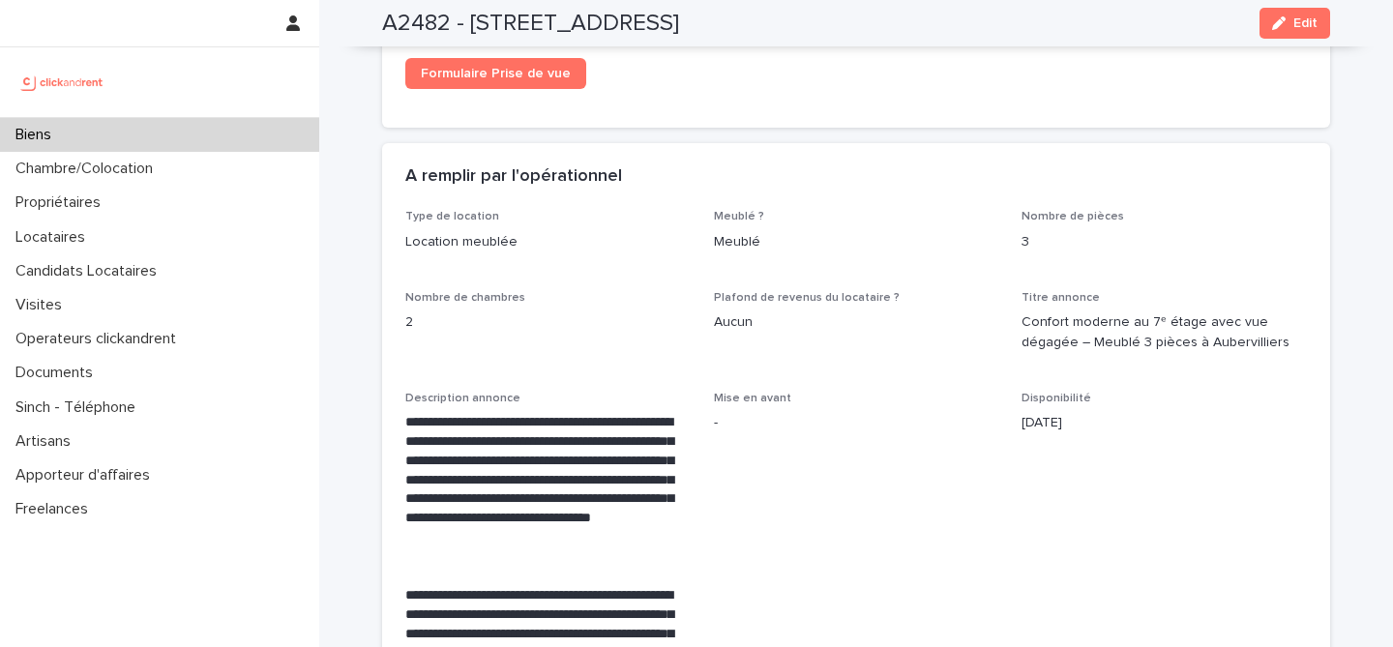
scroll to position [3276, 0]
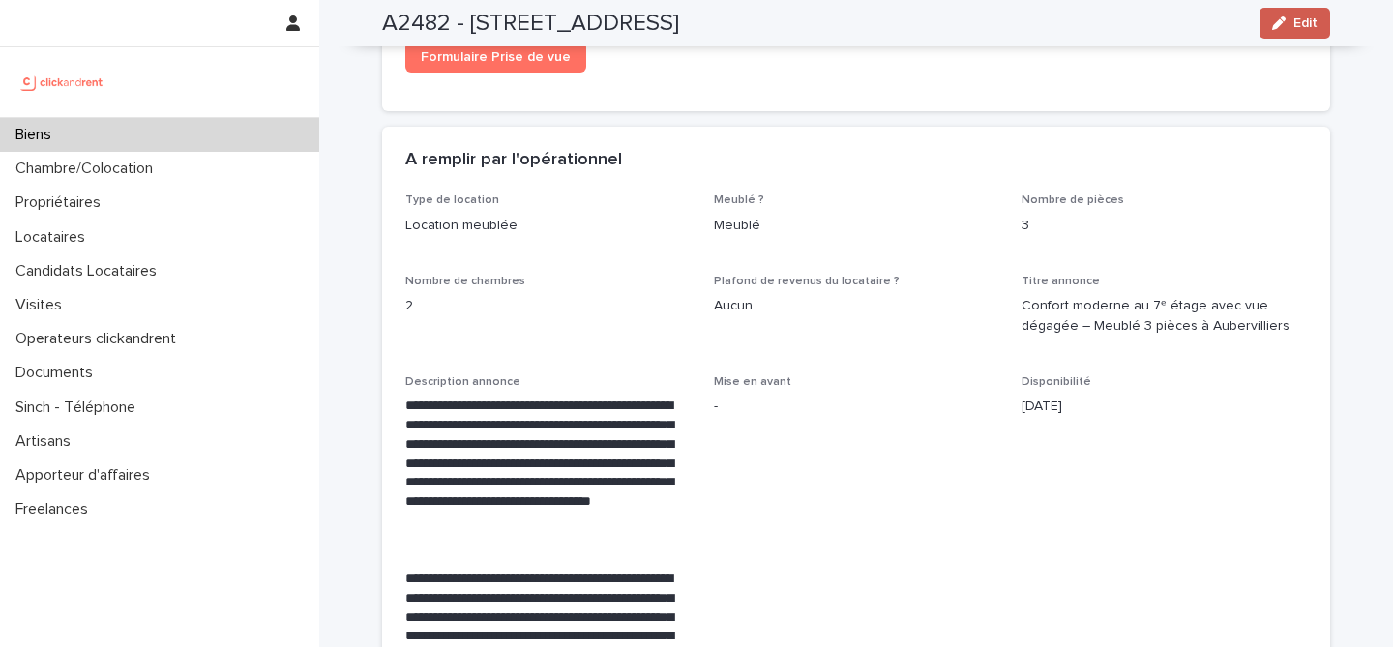
click at [1308, 17] on span "Edit" at bounding box center [1306, 23] width 24 height 14
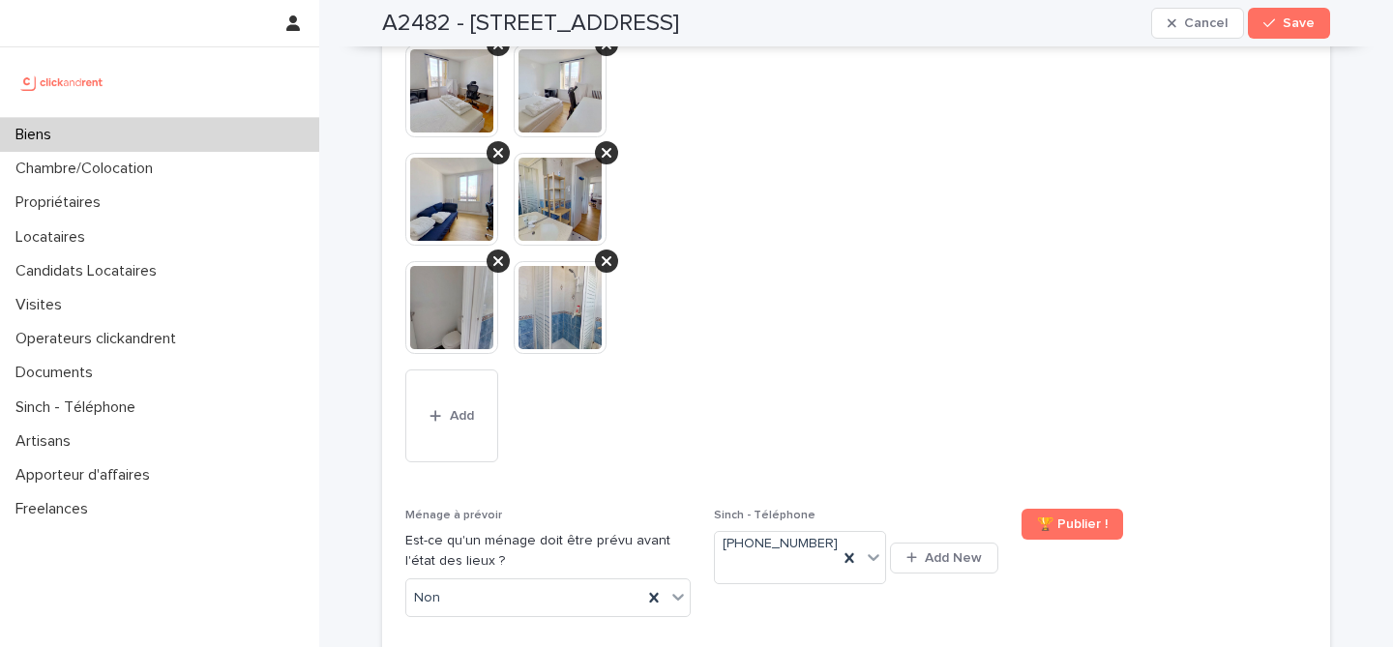
scroll to position [9199, 0]
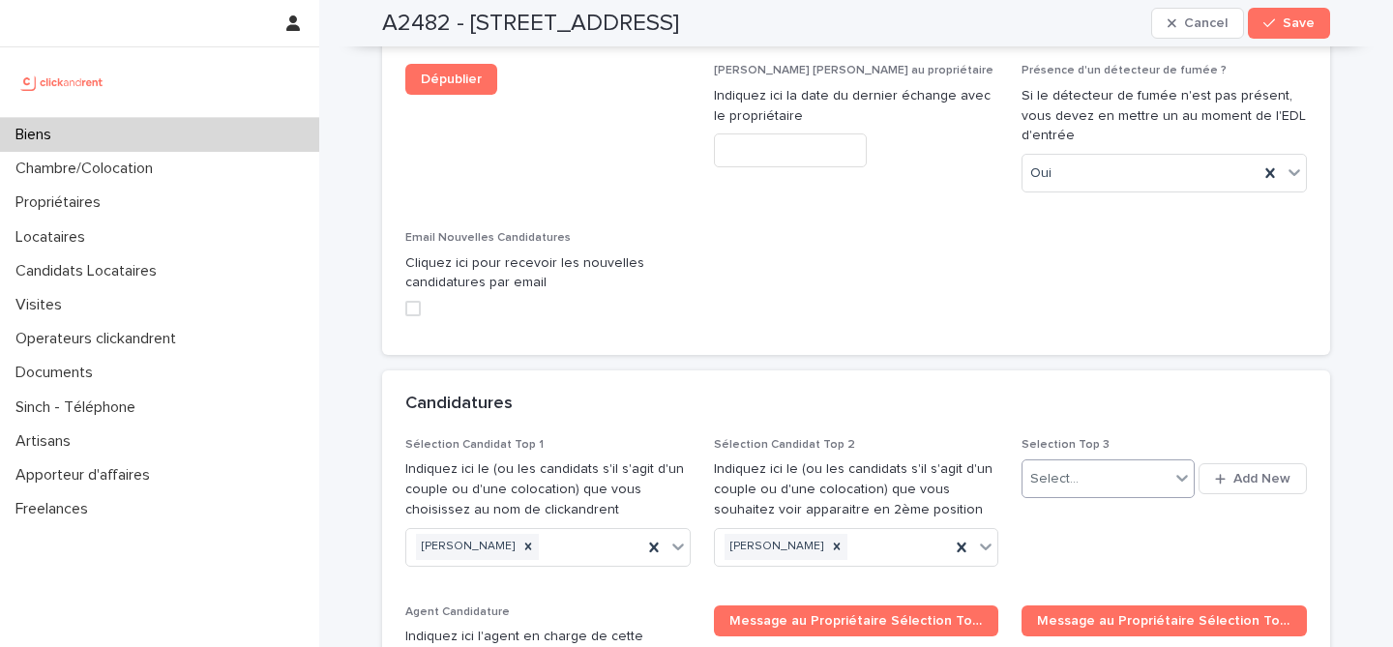
click at [1091, 464] on div "Select..." at bounding box center [1096, 480] width 146 height 32
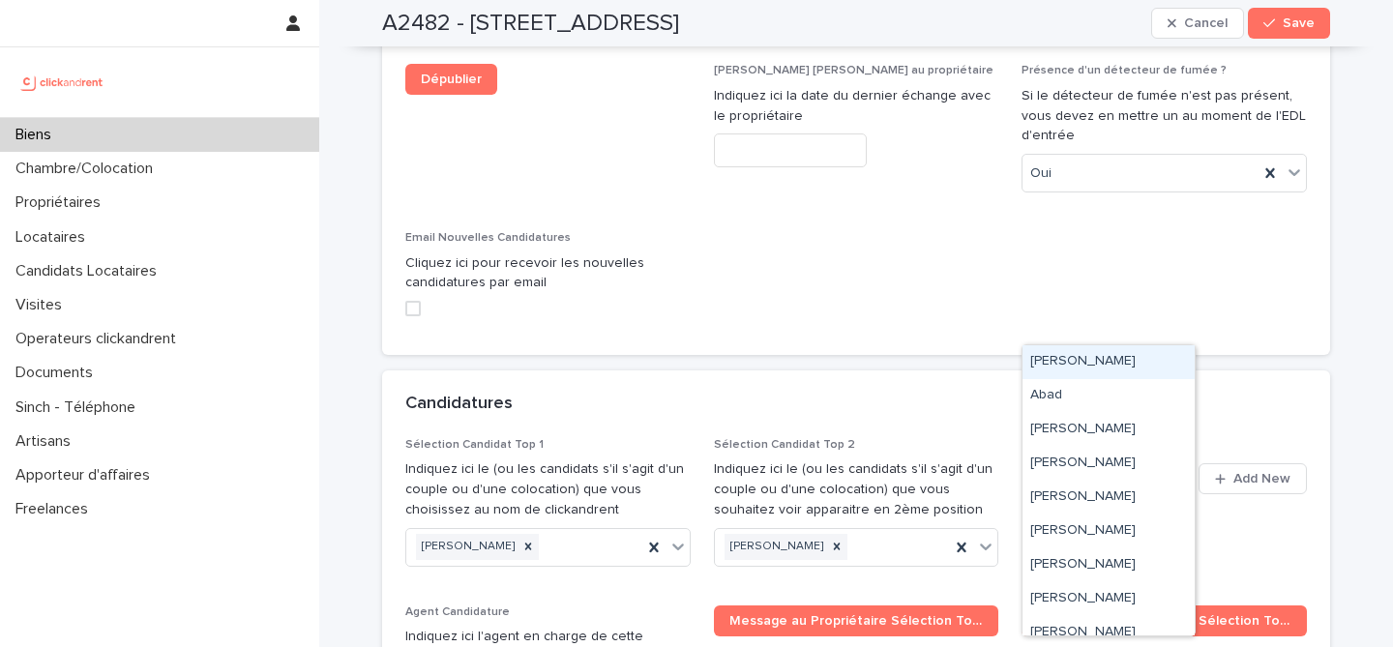
paste input "*********"
type input "*********"
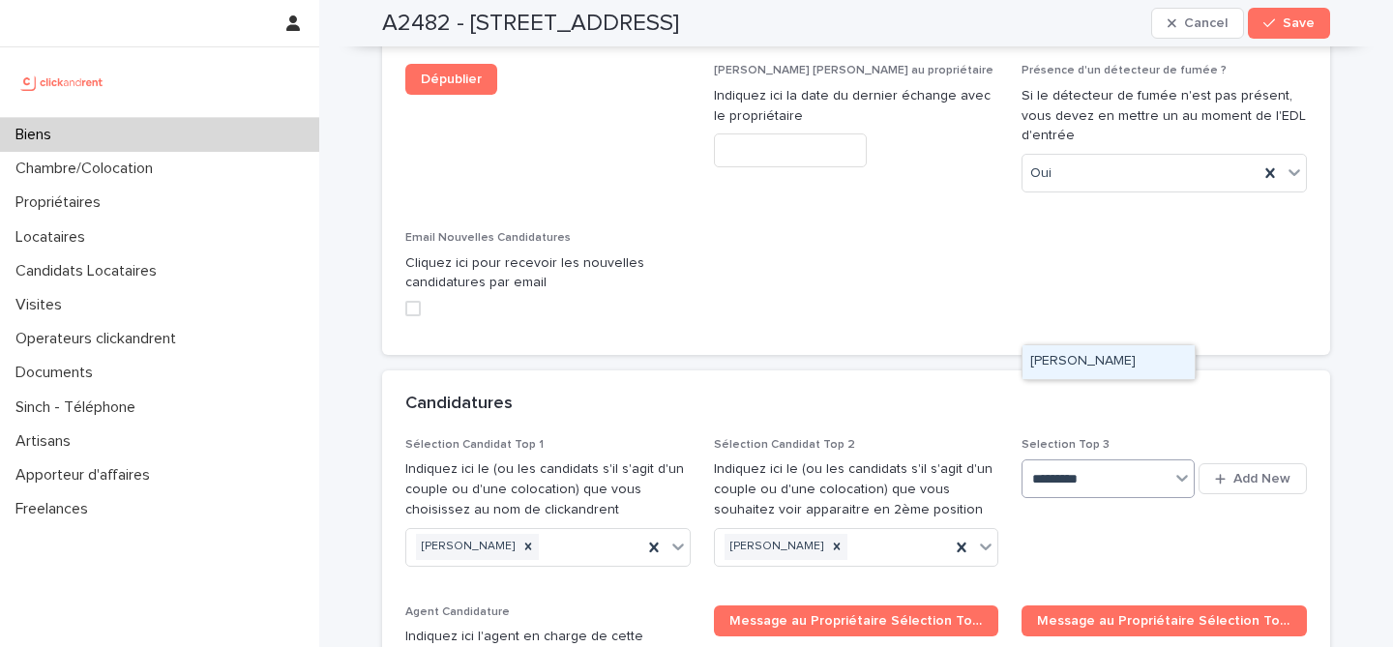
click at [1095, 363] on div "[PERSON_NAME]" at bounding box center [1109, 362] width 172 height 34
paste input "**********"
type input "**********"
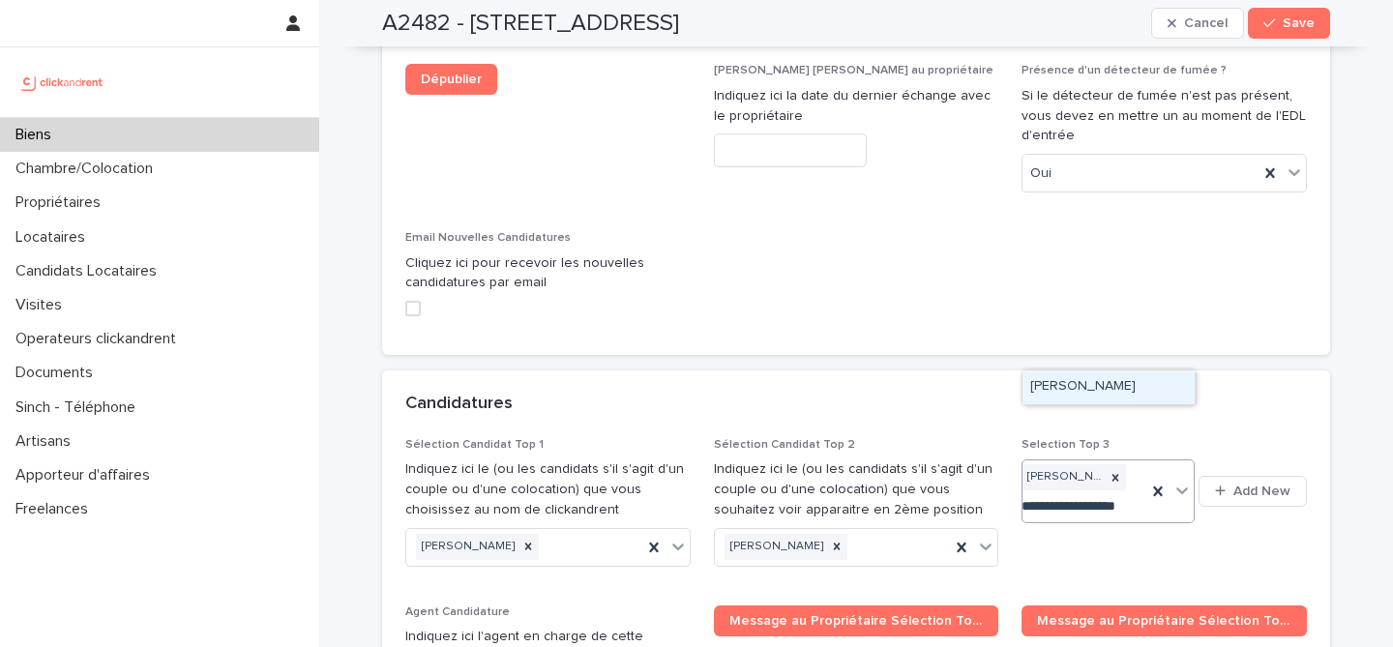
click at [1116, 390] on div "[PERSON_NAME]" at bounding box center [1109, 388] width 172 height 34
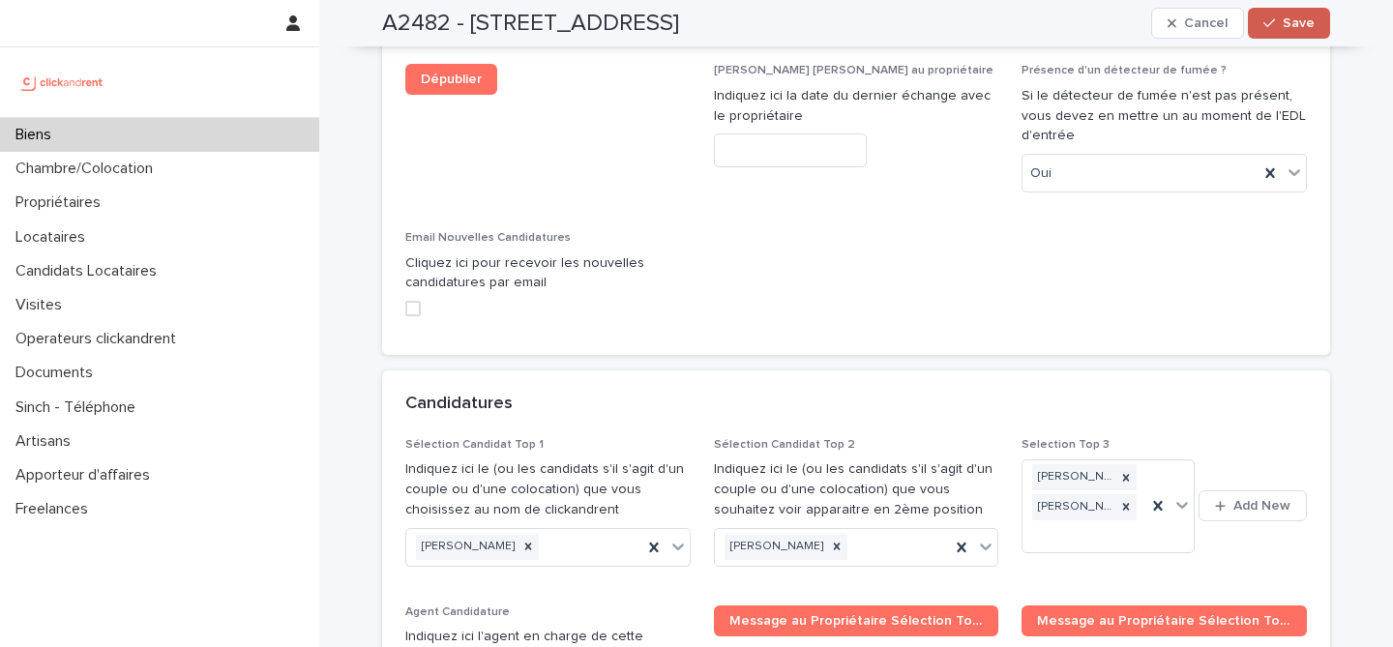
click at [1309, 16] on span "Save" at bounding box center [1299, 23] width 32 height 14
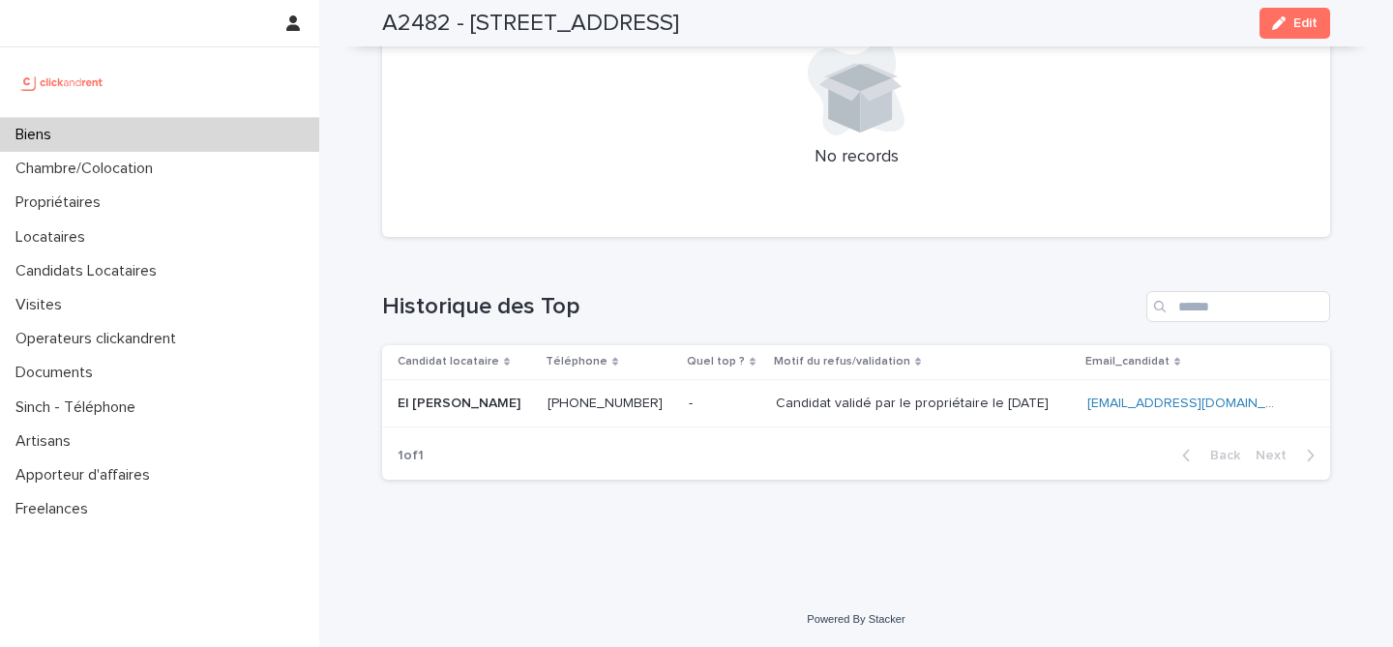
scroll to position [7643, 0]
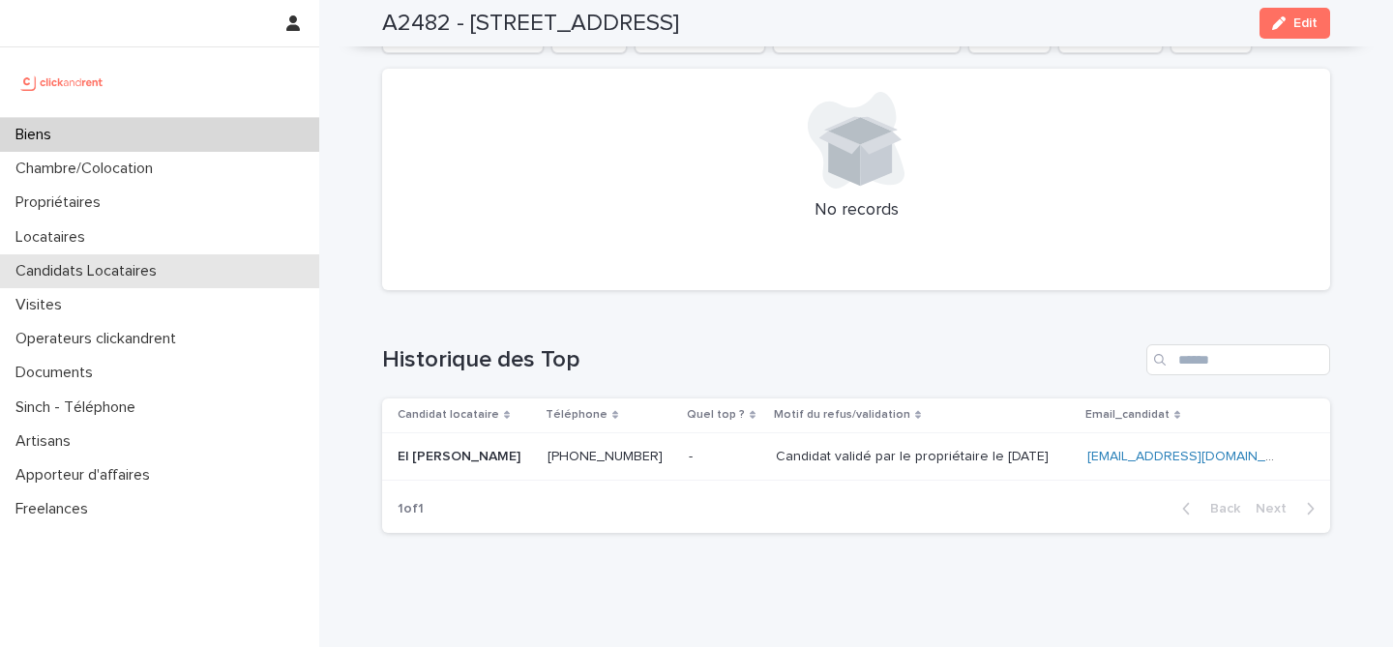
click at [184, 268] on div "Candidats Locataires" at bounding box center [159, 271] width 319 height 34
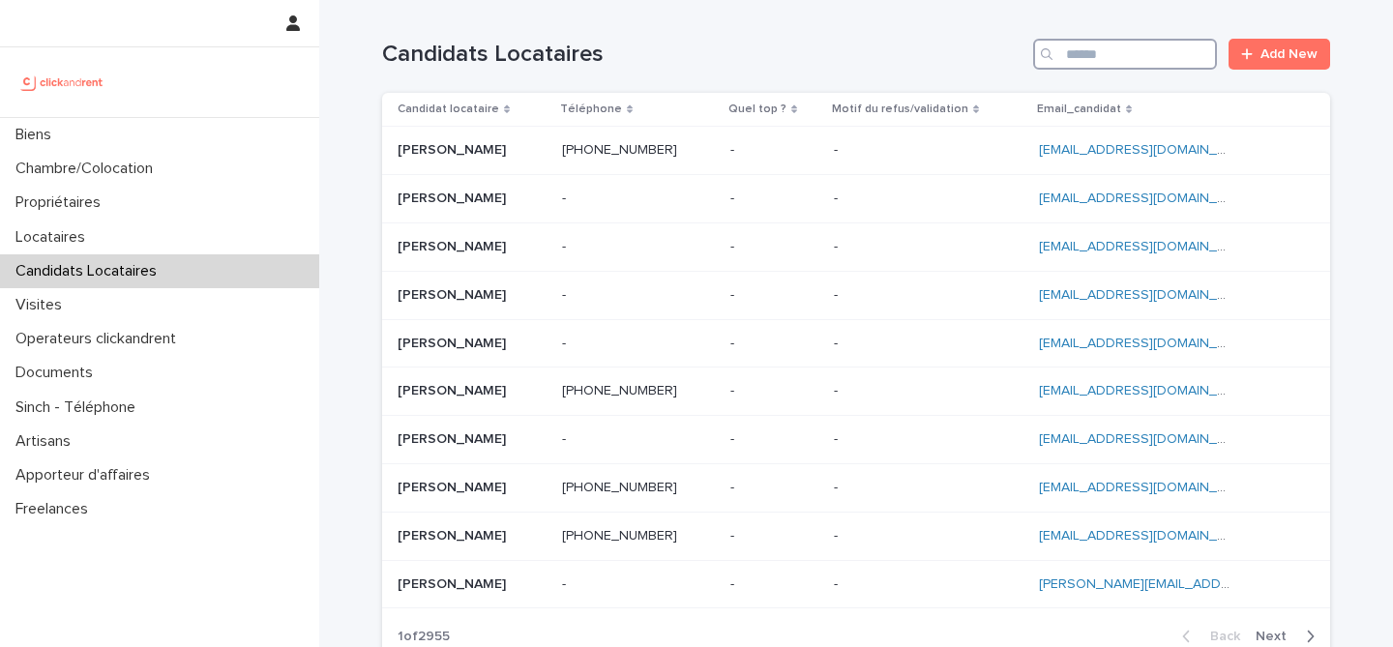
click at [1104, 51] on input "Search" at bounding box center [1125, 54] width 184 height 31
paste input "**********"
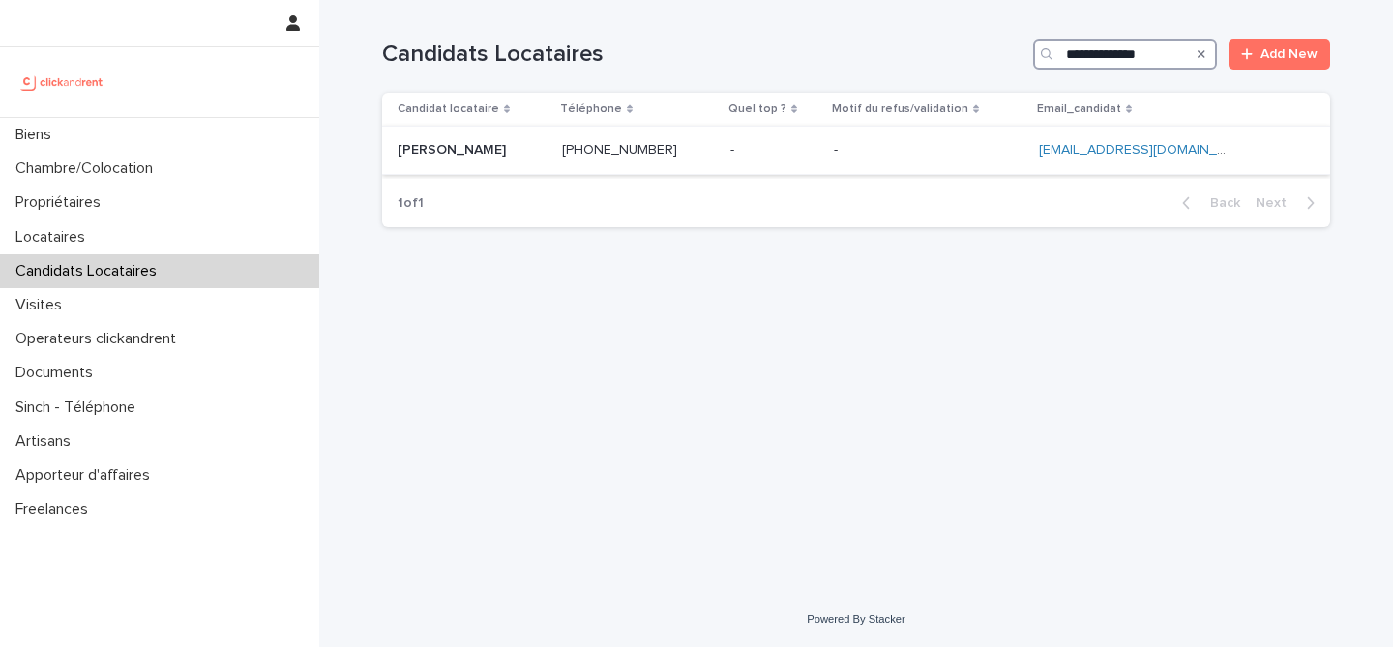
type input "**********"
click at [544, 156] on p at bounding box center [472, 150] width 149 height 16
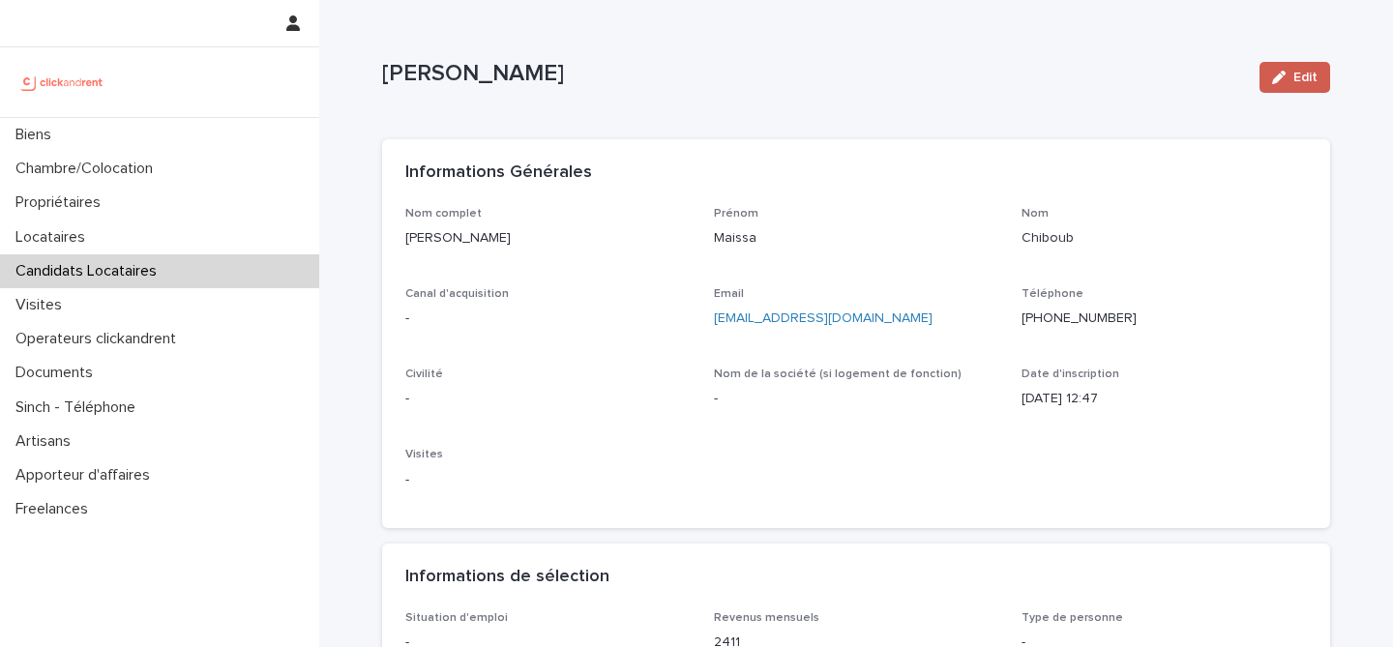
click at [1283, 82] on icon "button" at bounding box center [1279, 78] width 14 height 14
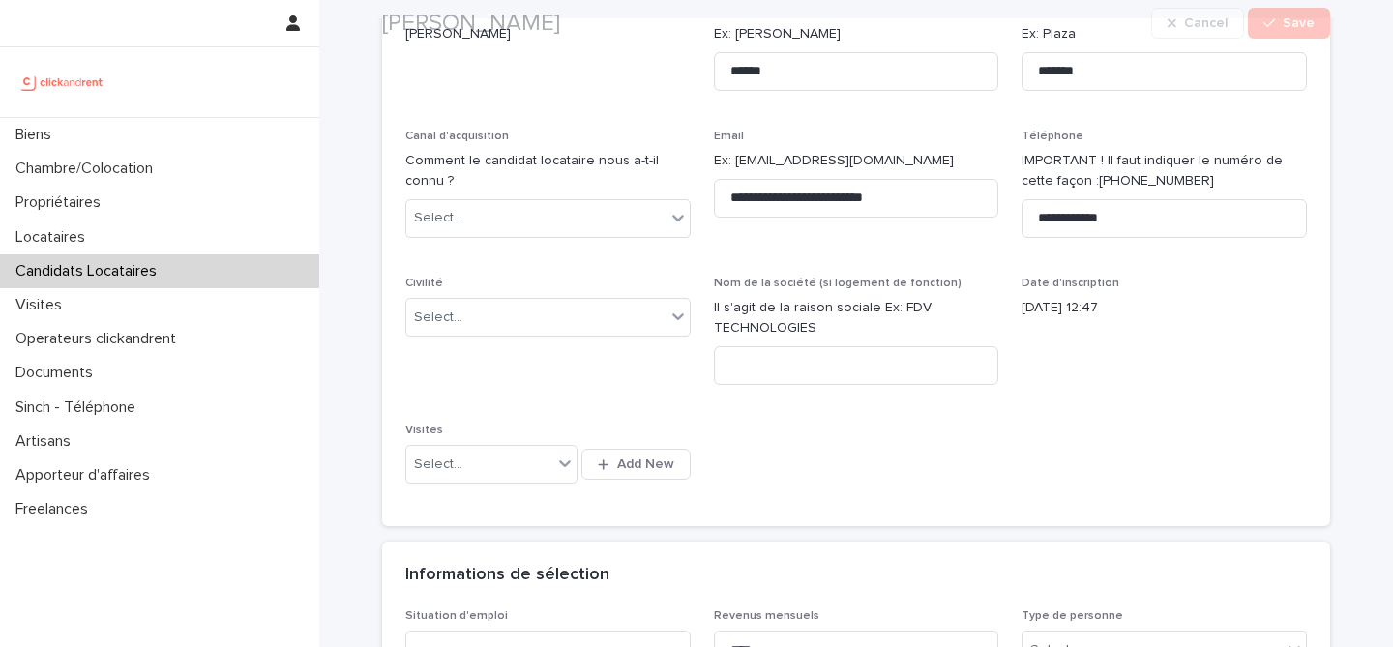
scroll to position [237, 0]
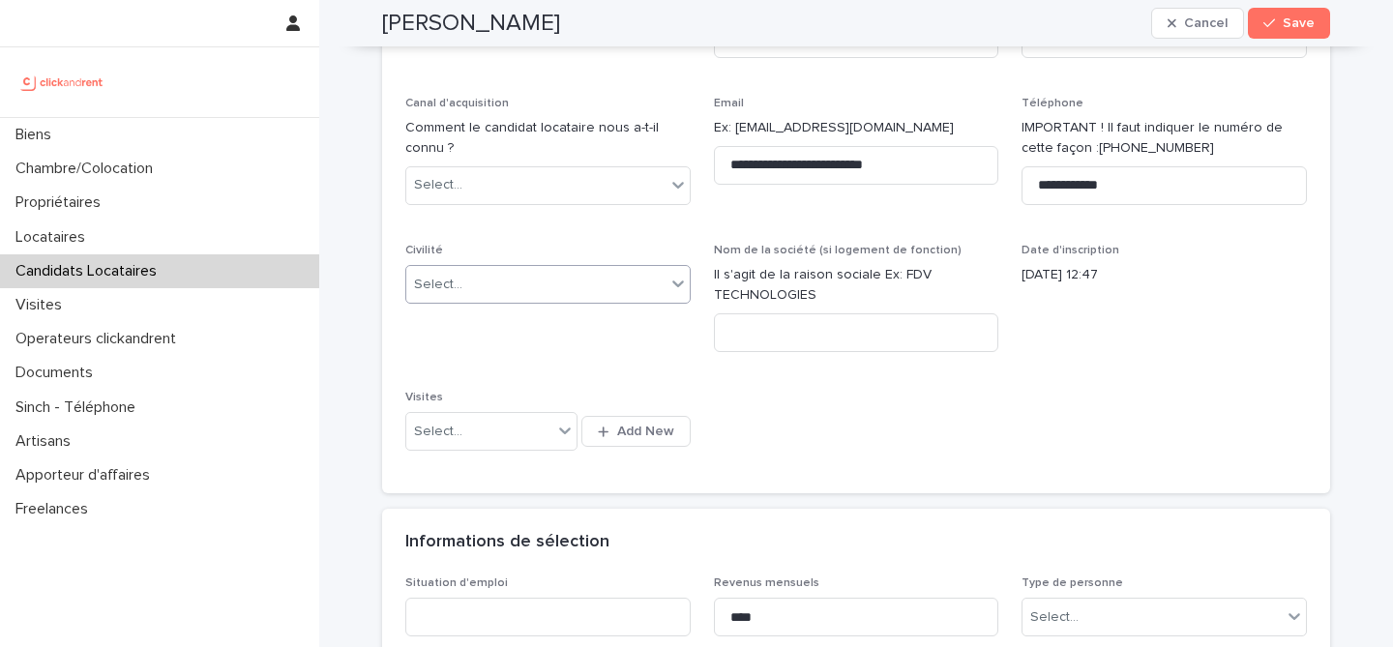
click at [584, 280] on div "Select..." at bounding box center [535, 285] width 259 height 32
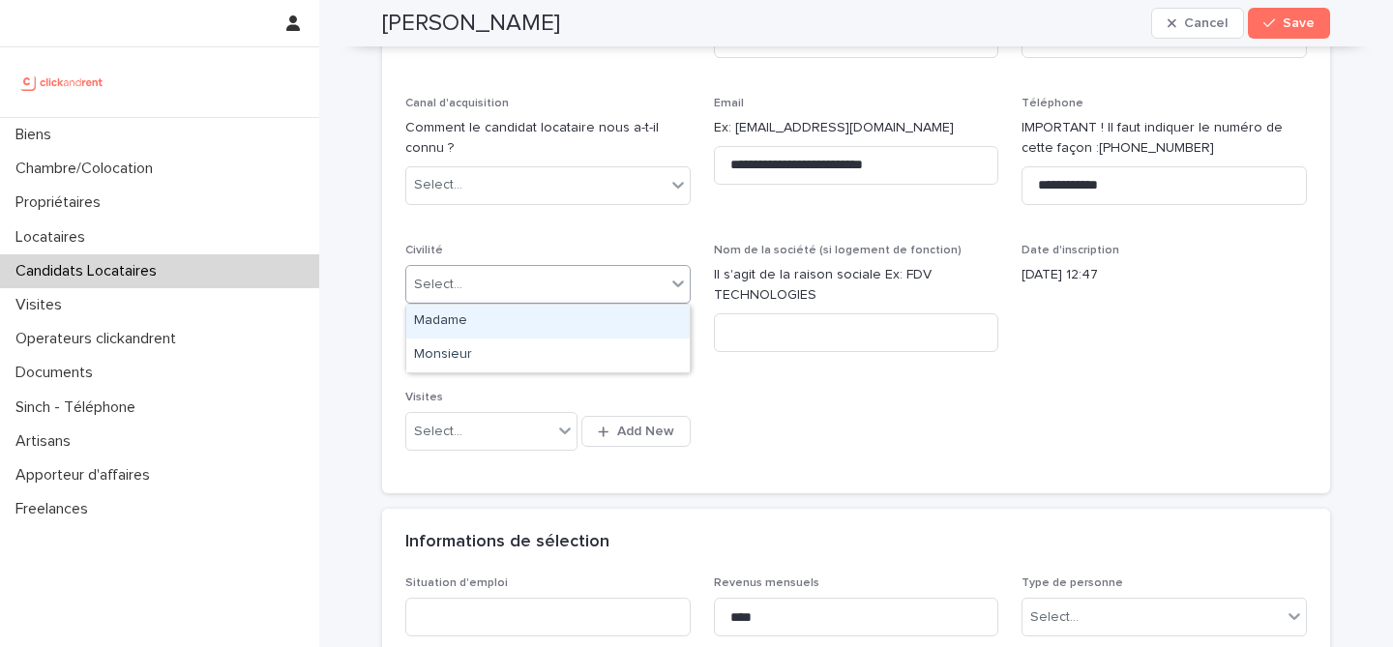
click at [581, 327] on div "Madame" at bounding box center [548, 322] width 284 height 34
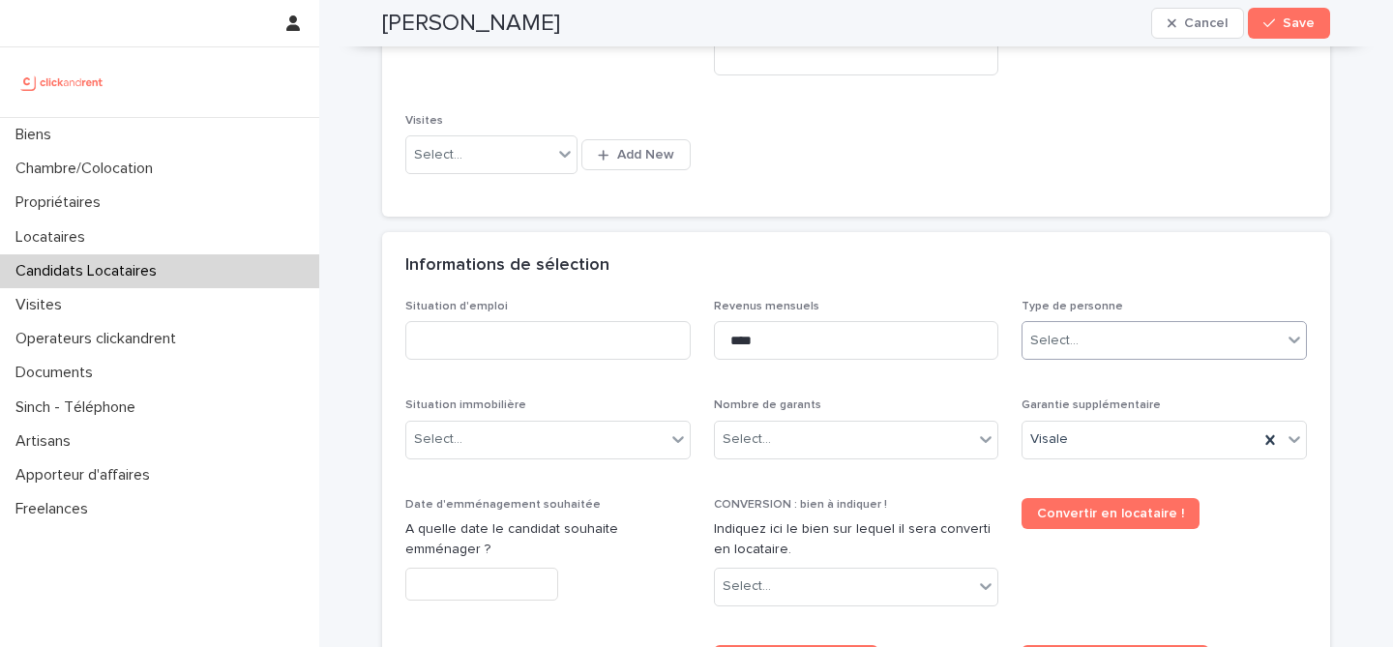
scroll to position [559, 0]
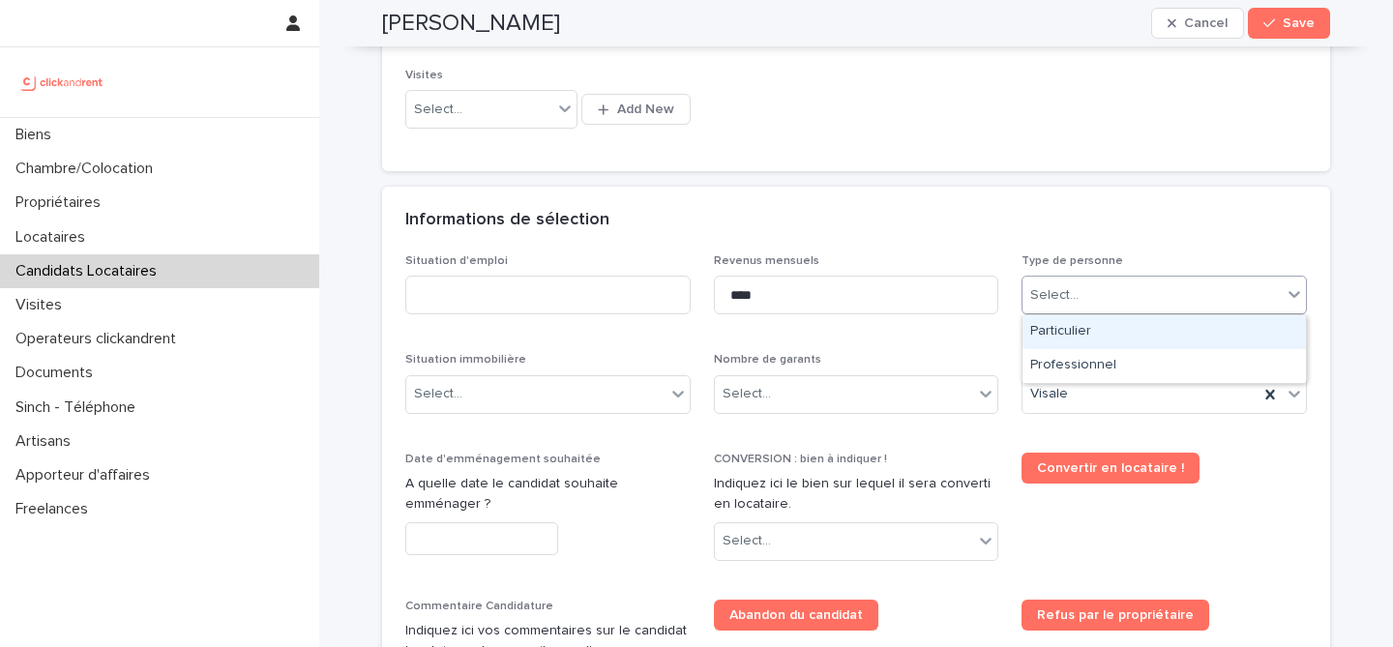
click at [1106, 311] on div "Select..." at bounding box center [1164, 295] width 285 height 39
click at [1098, 333] on div "Particulier" at bounding box center [1165, 332] width 284 height 34
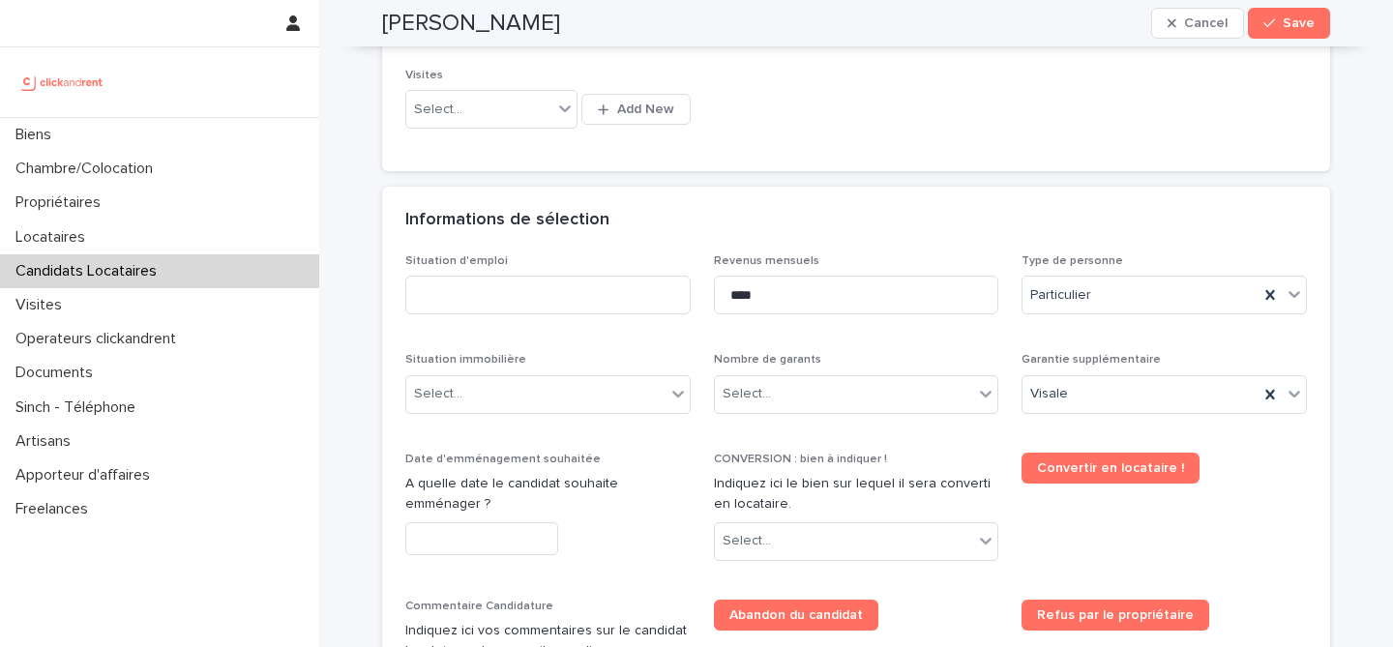
click at [1081, 251] on div "Informations de sélection" at bounding box center [856, 221] width 948 height 68
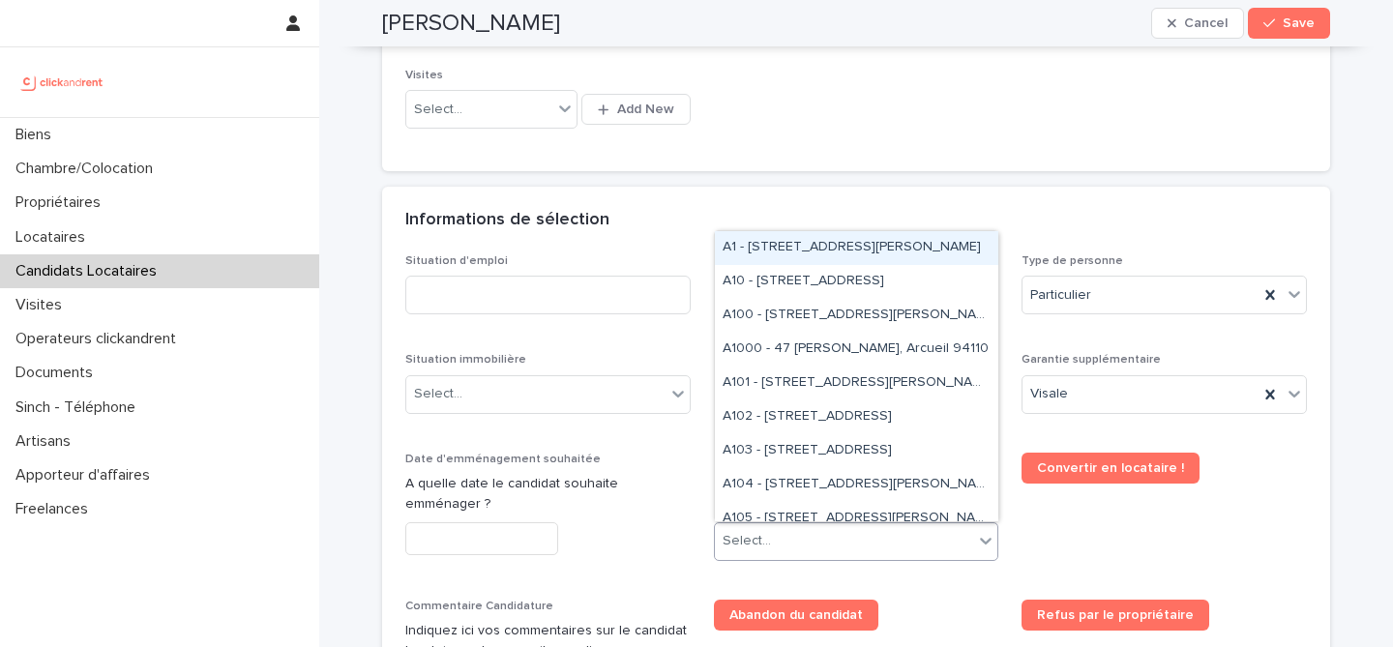
click at [798, 532] on div "Select..." at bounding box center [844, 541] width 259 height 32
paste input "*****"
type input "*****"
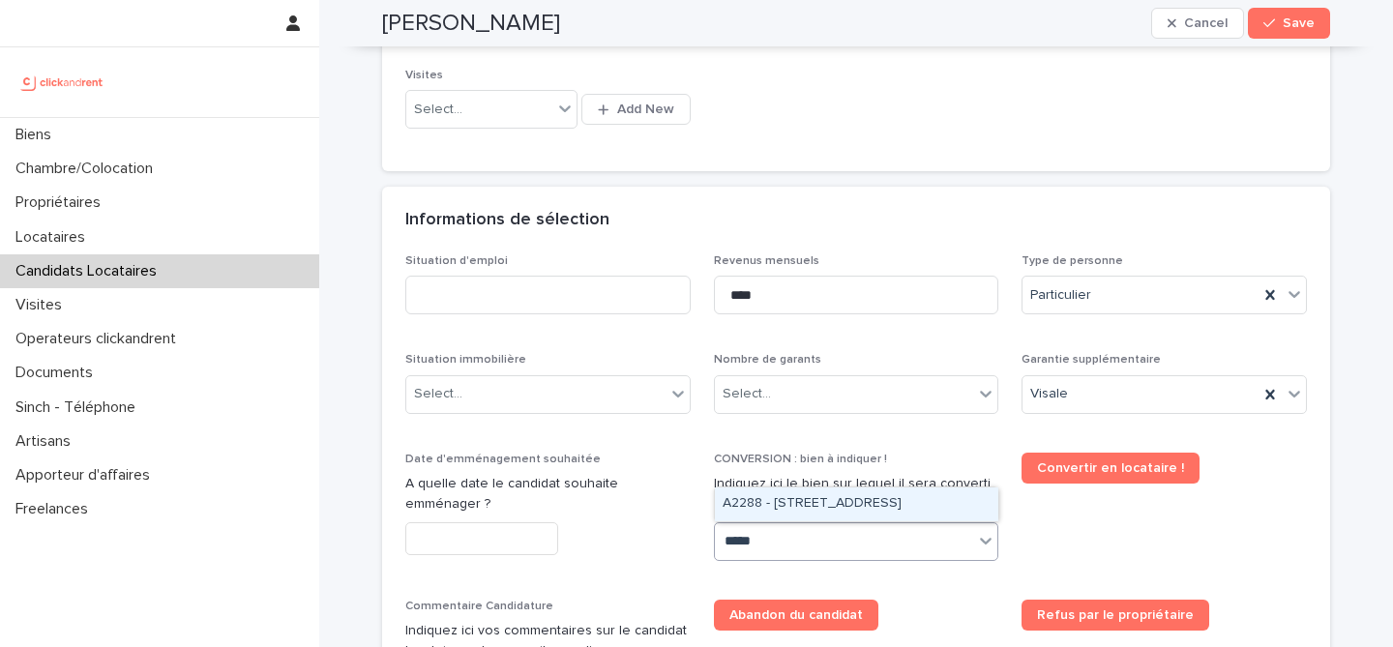
click at [824, 507] on div "A2288 - [STREET_ADDRESS]" at bounding box center [857, 505] width 284 height 34
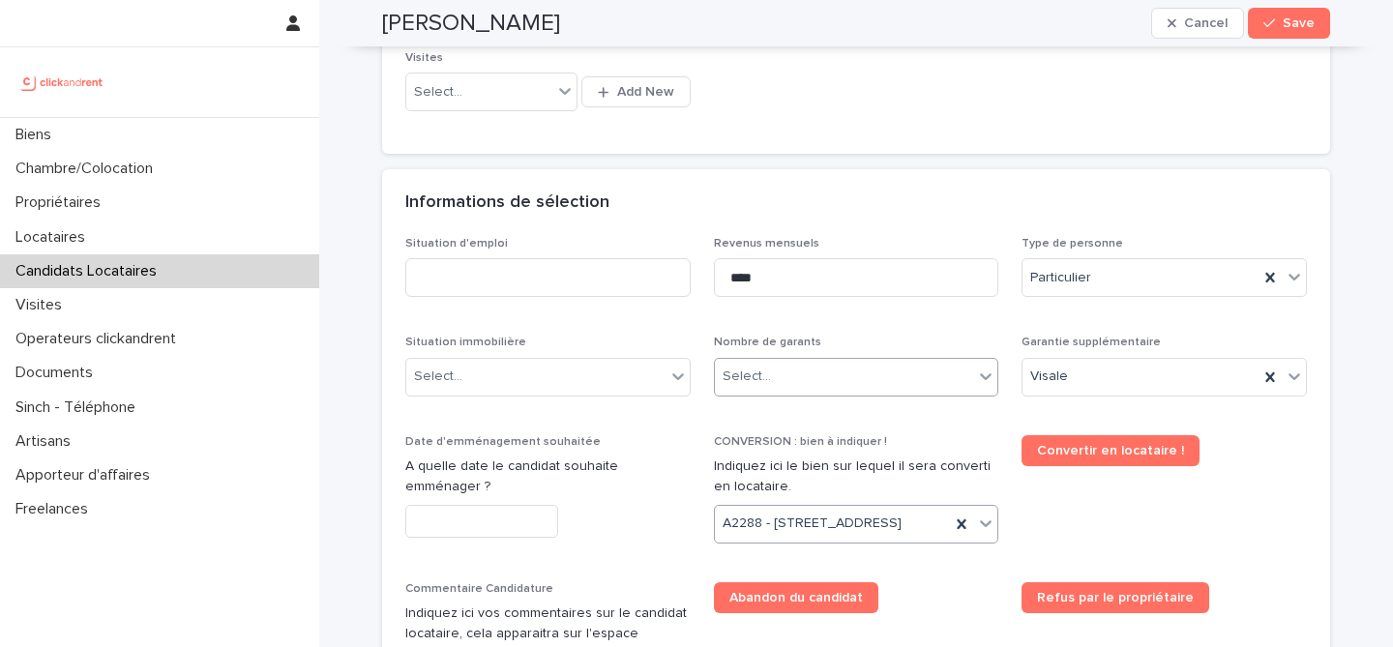
click at [825, 378] on div "Select..." at bounding box center [844, 377] width 259 height 32
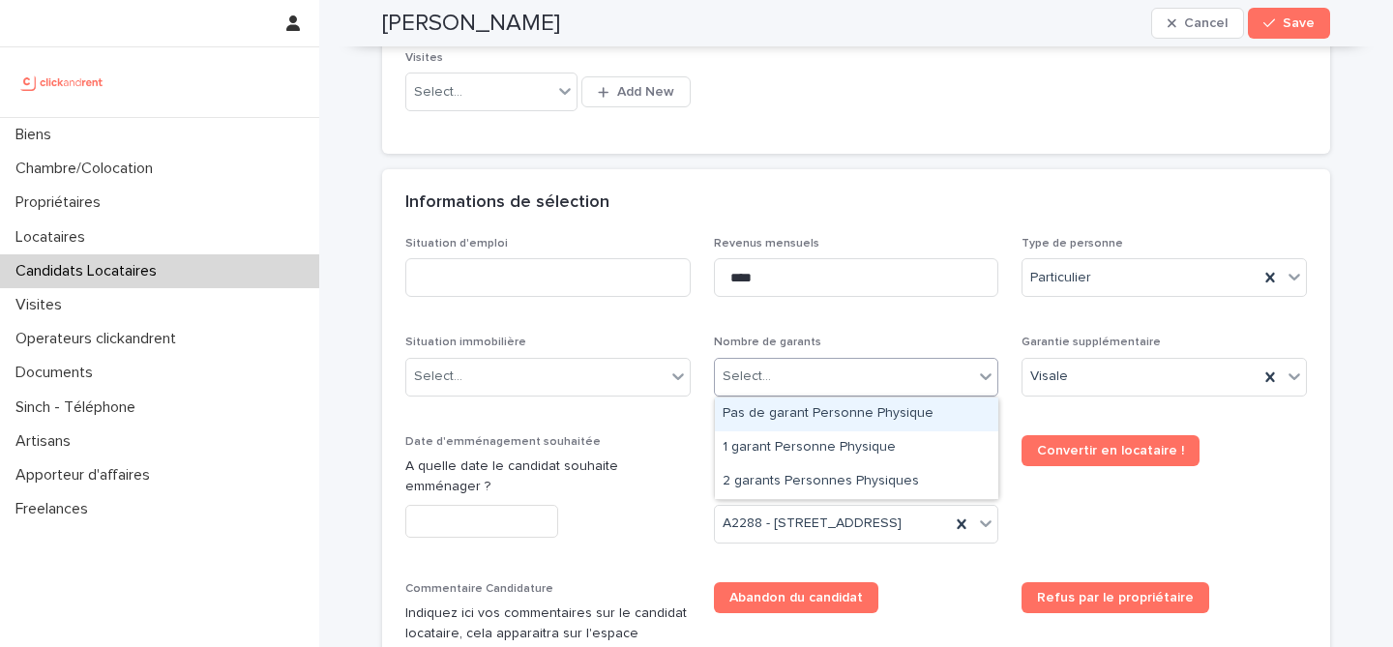
click at [825, 413] on div "Pas de garant Personne Physique" at bounding box center [857, 415] width 284 height 34
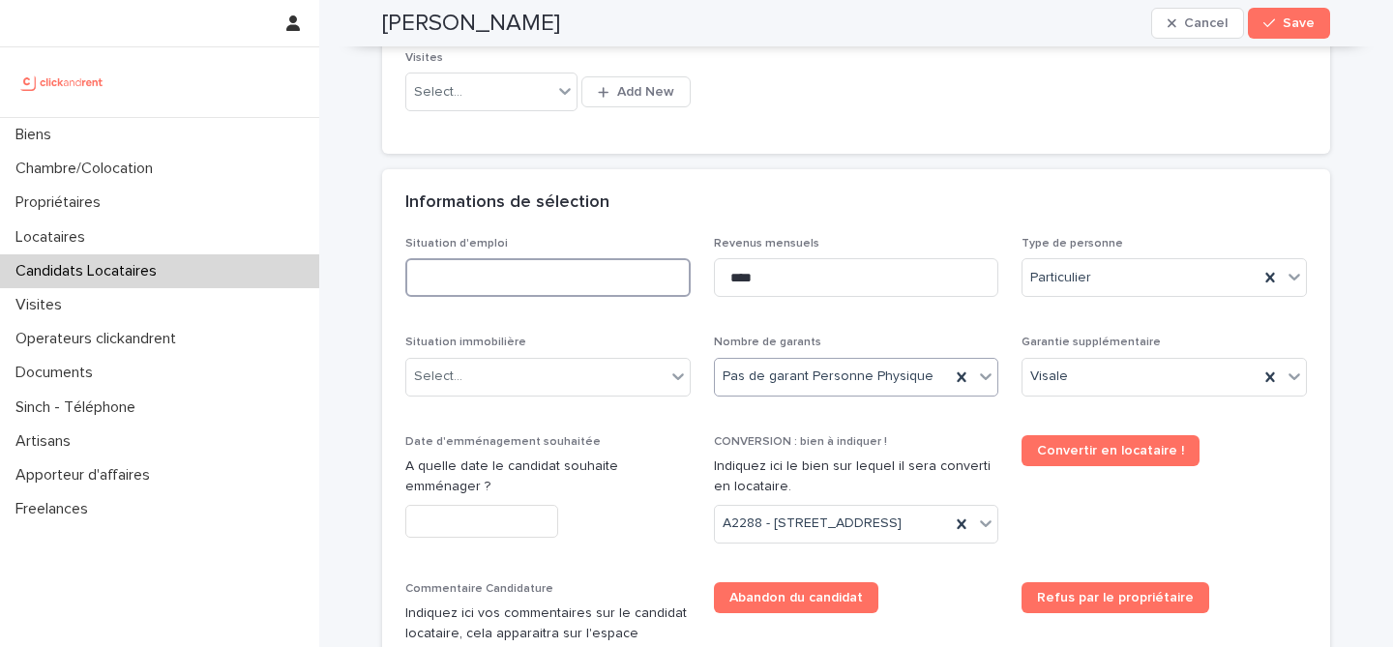
click at [600, 279] on input at bounding box center [547, 277] width 285 height 39
type input "*******"
click at [679, 229] on div "Informations de sélection" at bounding box center [856, 203] width 948 height 68
click at [517, 518] on input "text" at bounding box center [481, 522] width 153 height 34
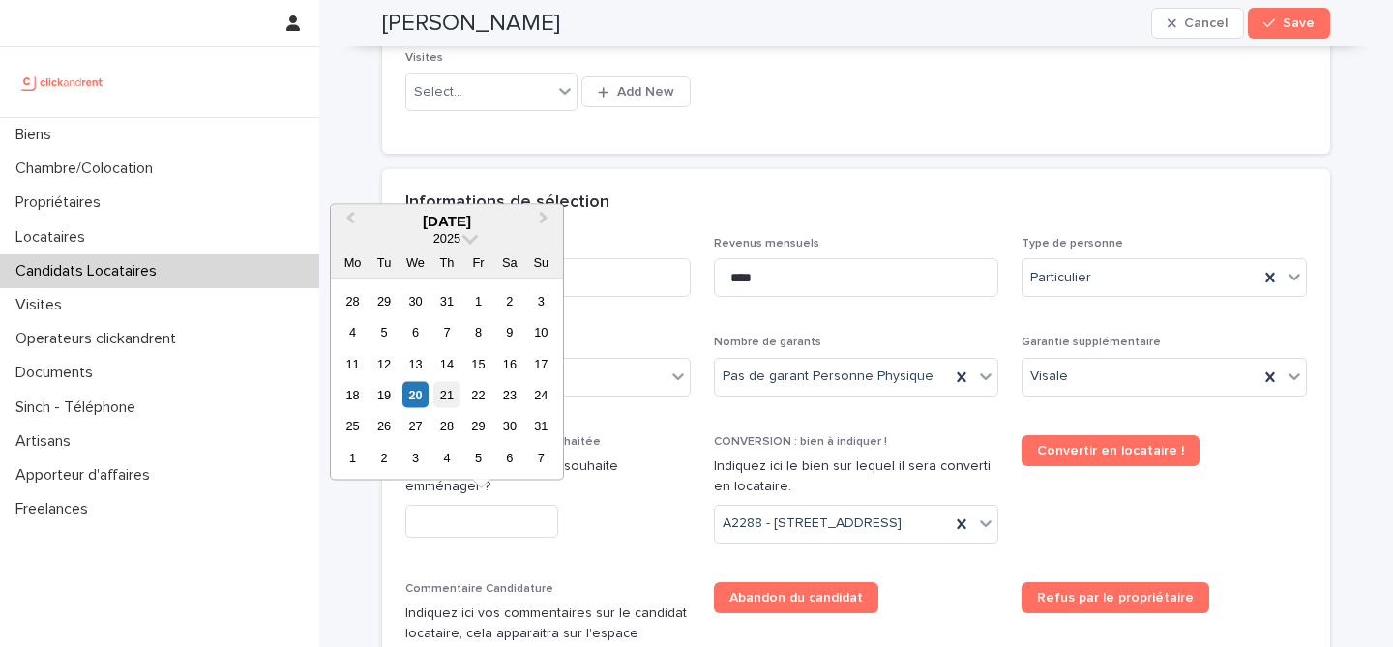
click at [442, 402] on div "21" at bounding box center [447, 395] width 26 height 26
type input "*********"
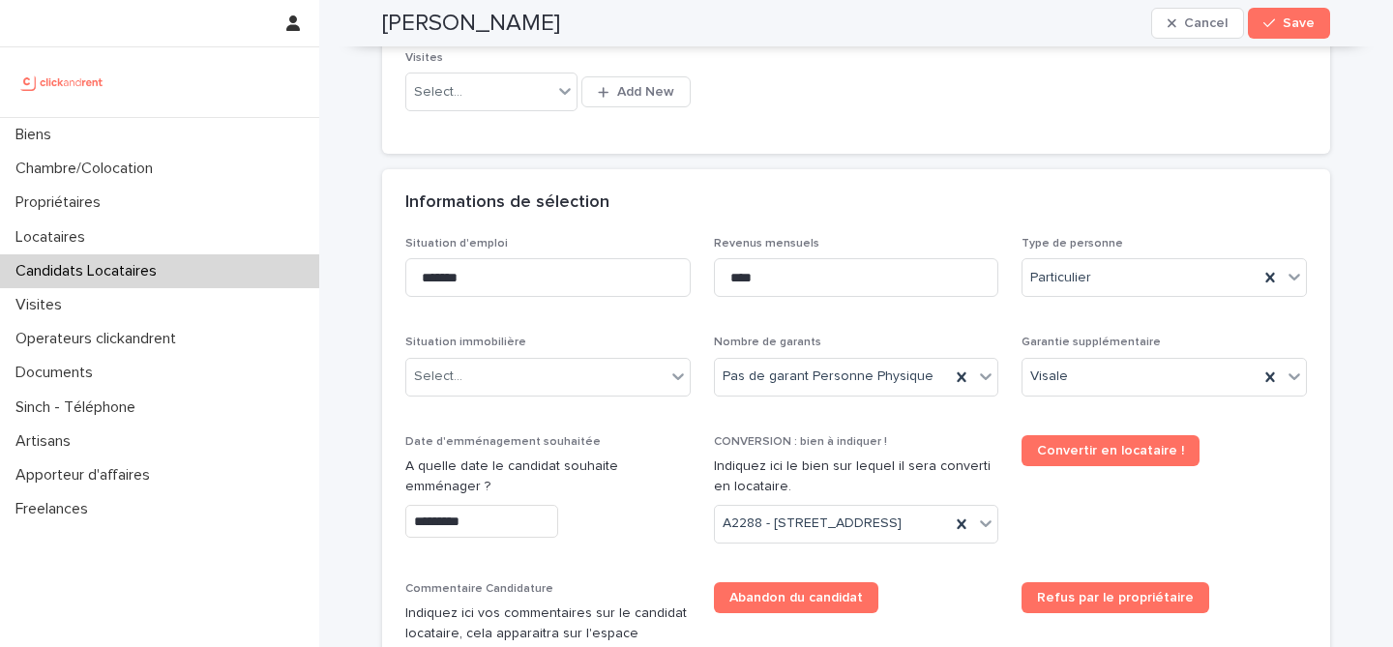
click at [601, 433] on div "Situation d'emploi ******* Revenus mensuels **** Type de personne Particulier S…" at bounding box center [856, 554] width 902 height 635
click at [586, 390] on div "Select..." at bounding box center [535, 377] width 259 height 32
click at [583, 377] on div "Select..." at bounding box center [535, 377] width 259 height 32
click at [623, 341] on p "Situation immobilière" at bounding box center [547, 343] width 285 height 14
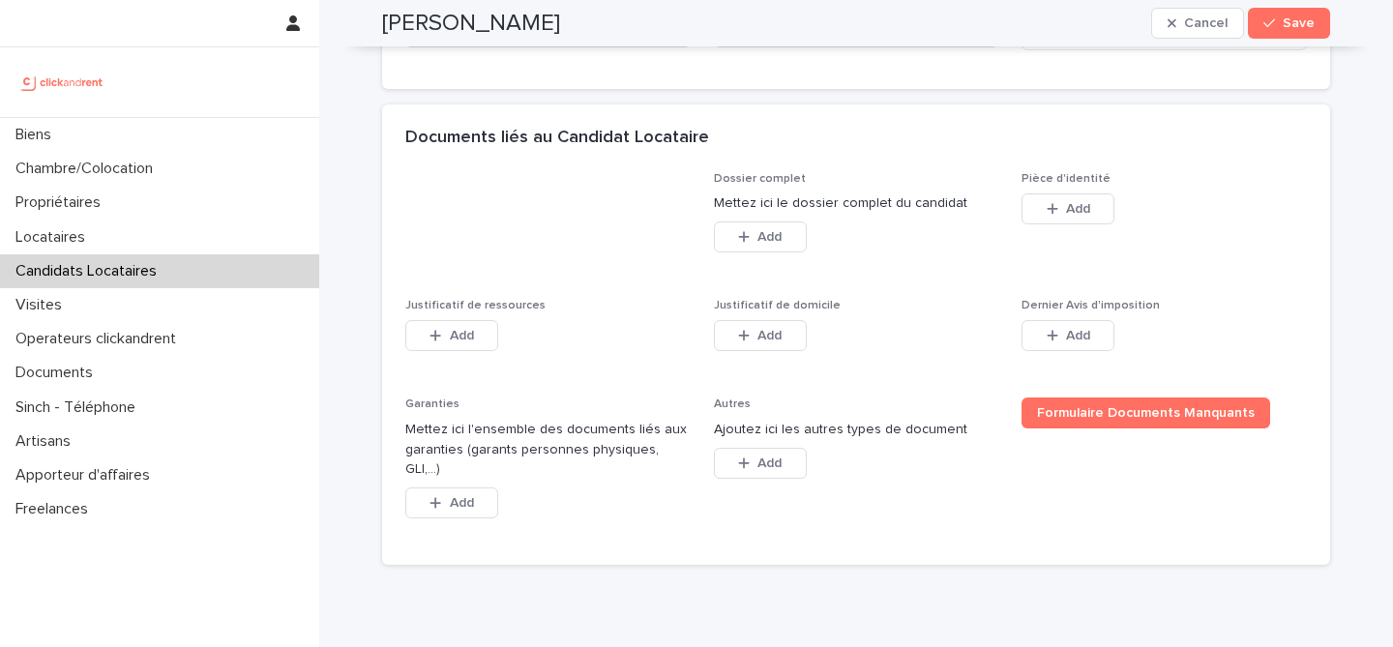
scroll to position [1481, 0]
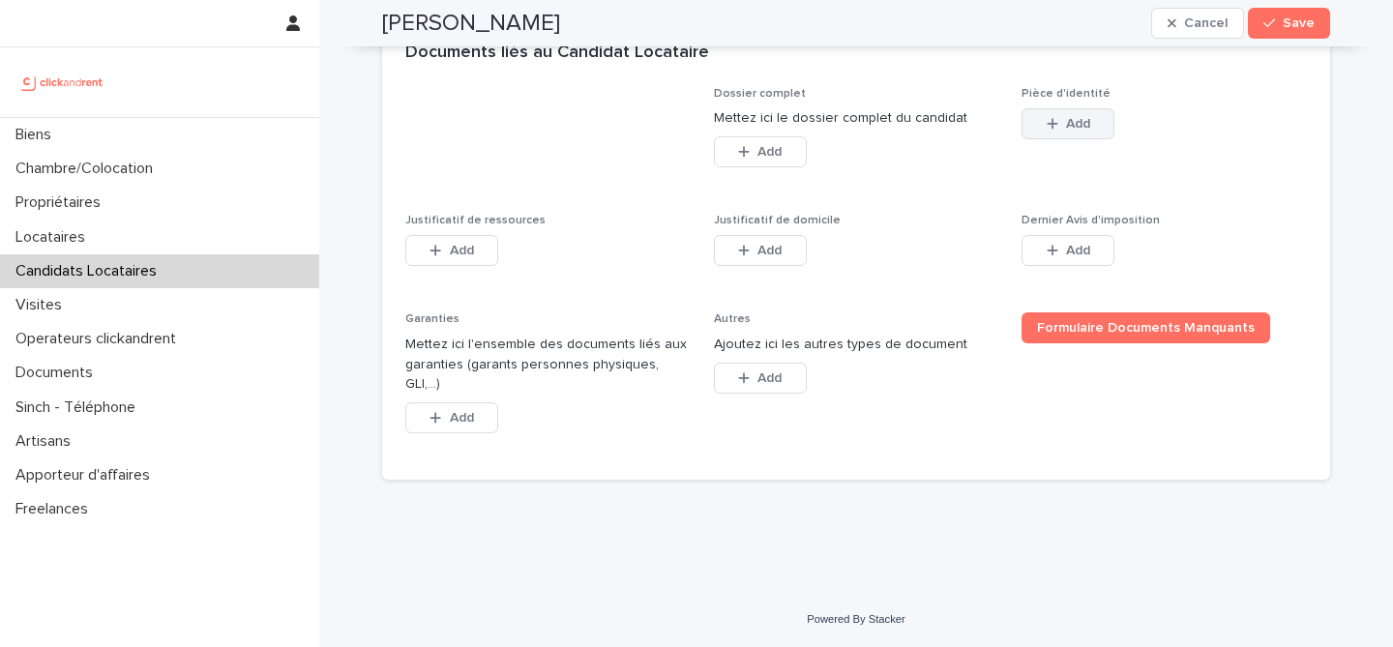
click at [1075, 139] on button "Add" at bounding box center [1068, 123] width 93 height 31
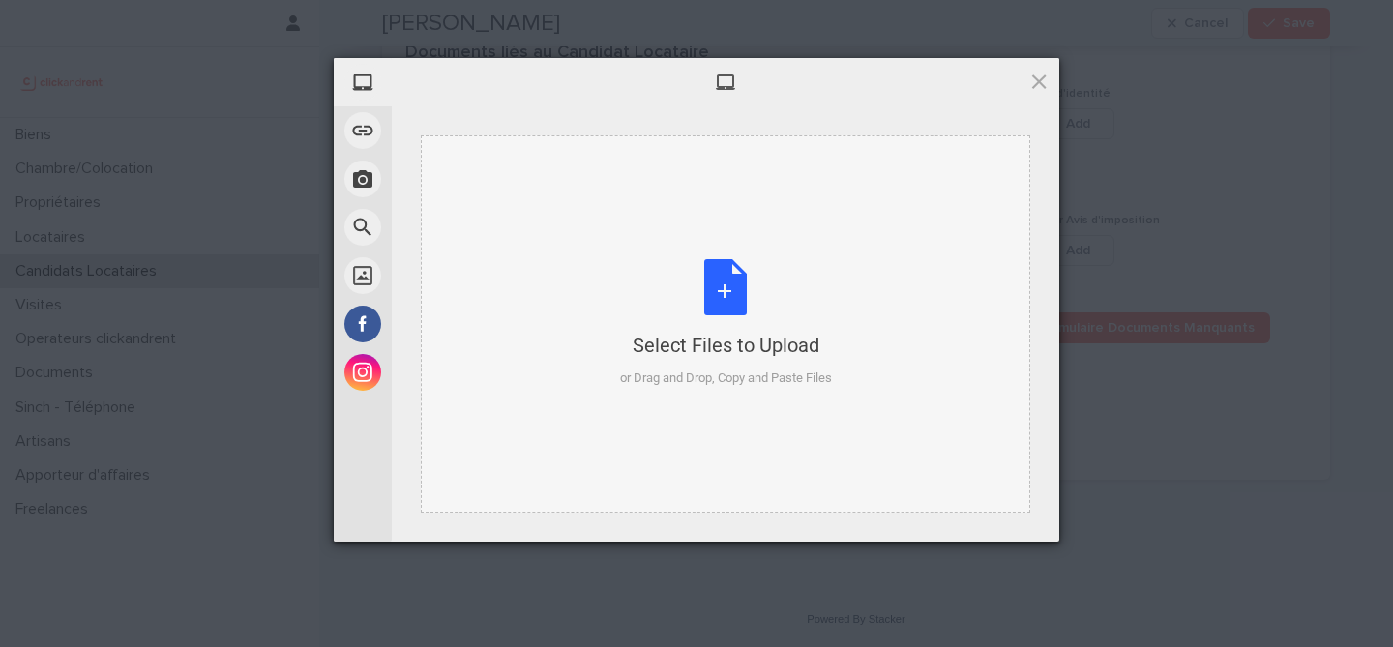
click at [706, 259] on div "Select Files to Upload or Drag and Drop, Copy and Paste Files" at bounding box center [726, 323] width 212 height 129
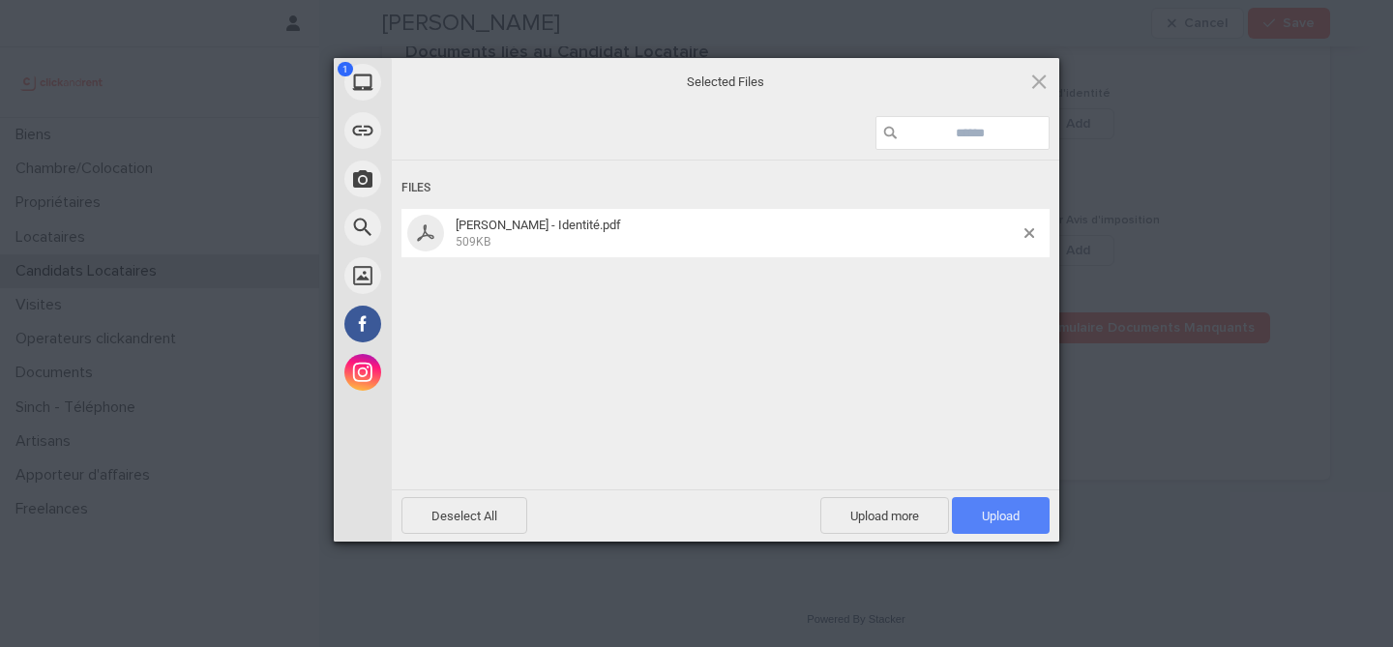
click at [1021, 521] on span "Upload 1" at bounding box center [1001, 515] width 98 height 37
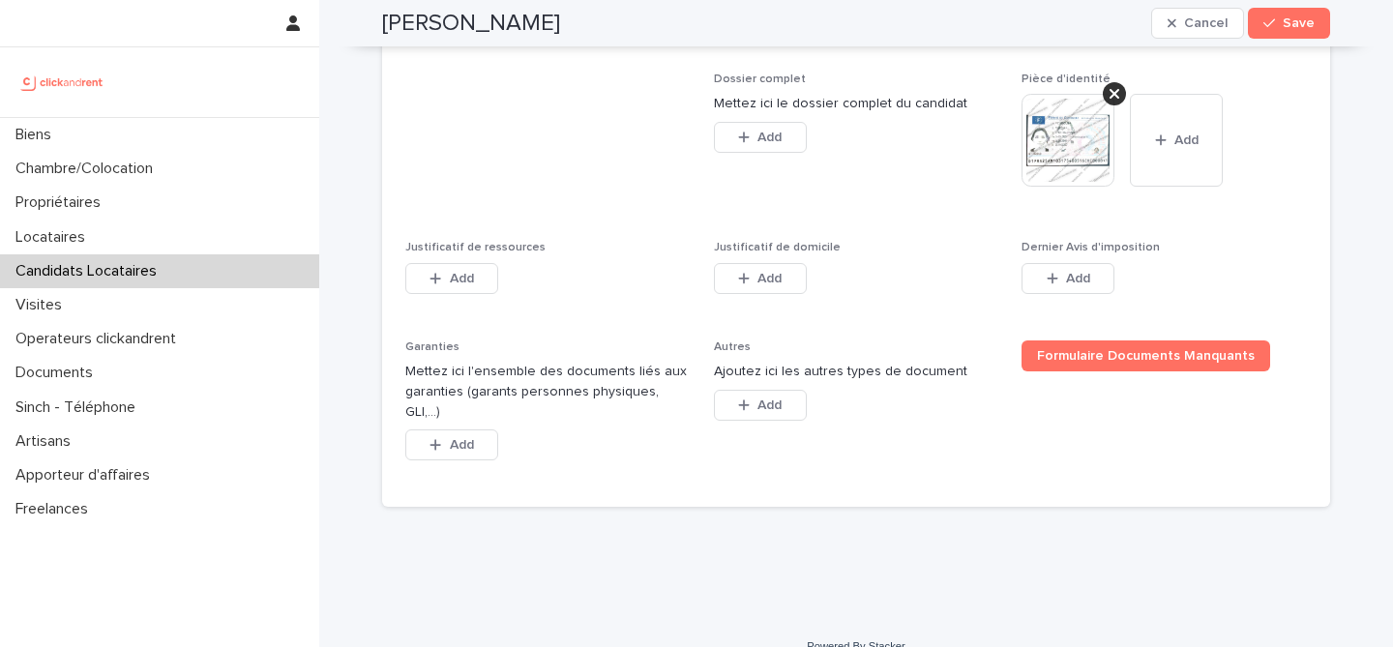
scroll to position [1524, 0]
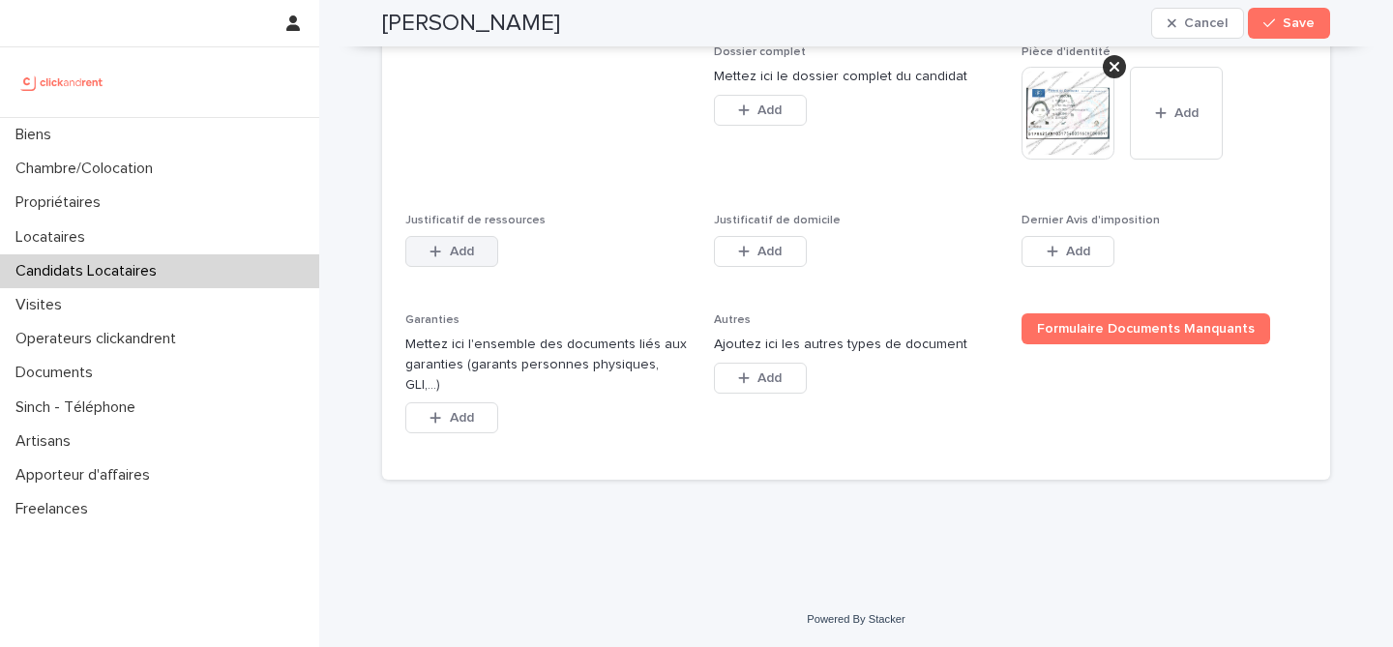
click at [482, 267] on button "Add" at bounding box center [451, 251] width 93 height 31
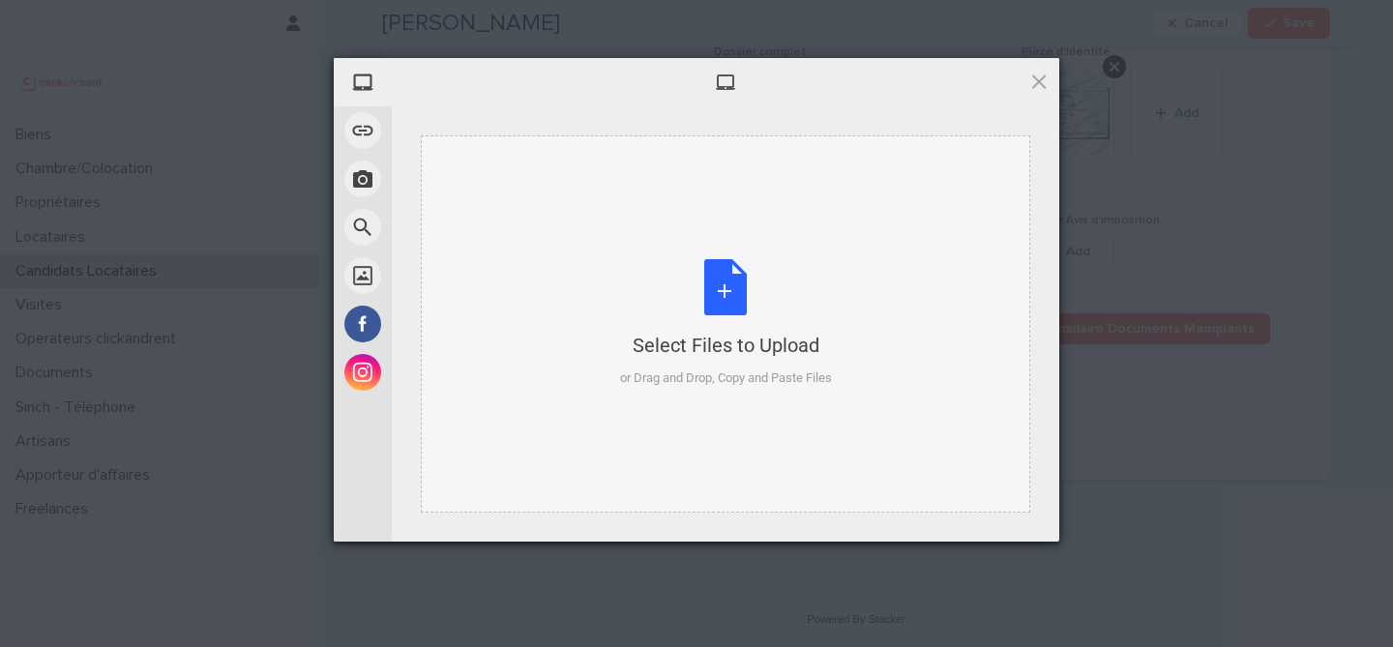
click at [728, 292] on div "Select Files to Upload or Drag and Drop, Copy and Paste Files" at bounding box center [726, 323] width 212 height 129
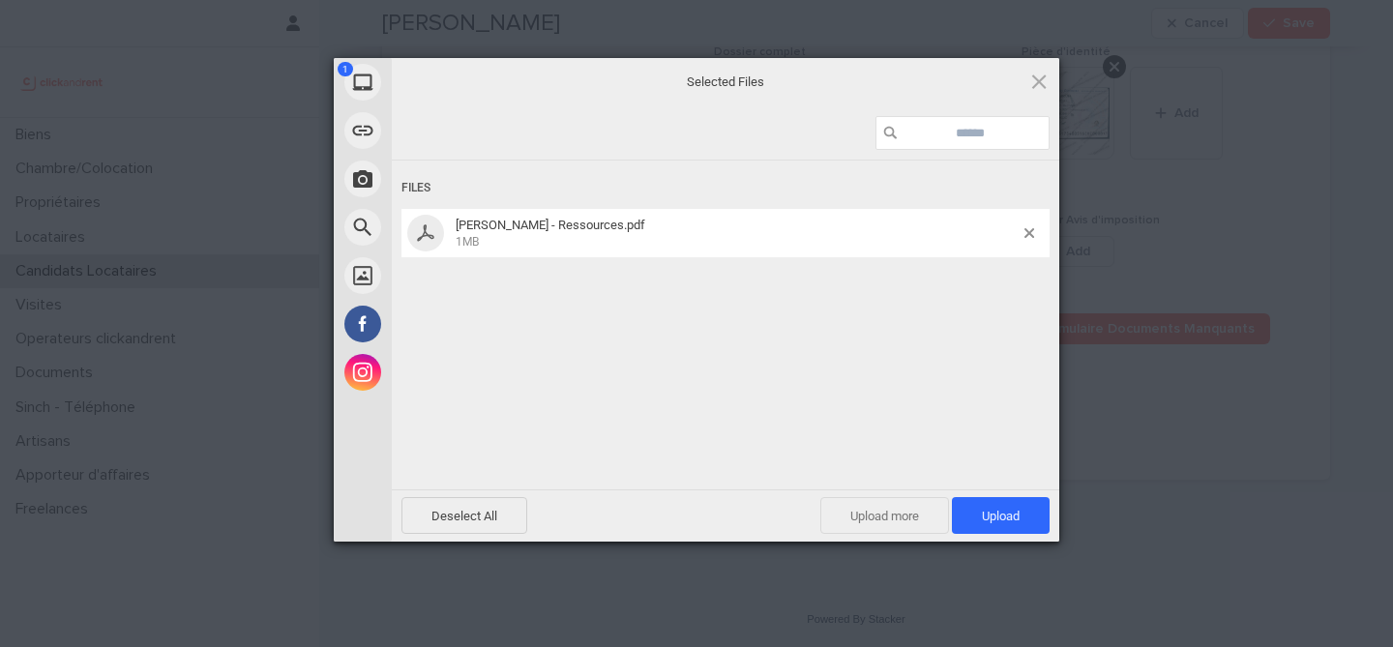
click at [912, 510] on span "Upload more" at bounding box center [885, 515] width 129 height 37
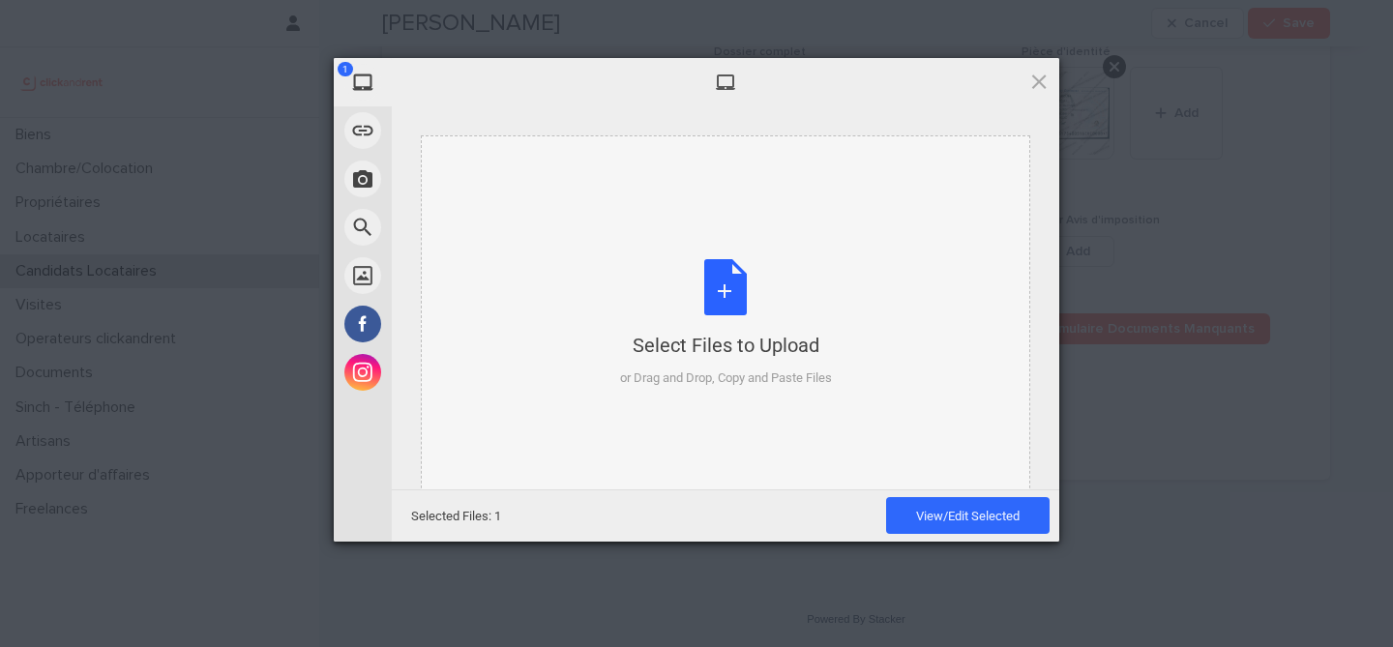
click at [762, 328] on div "Select Files to Upload or Drag and Drop, Copy and Paste Files" at bounding box center [726, 323] width 212 height 129
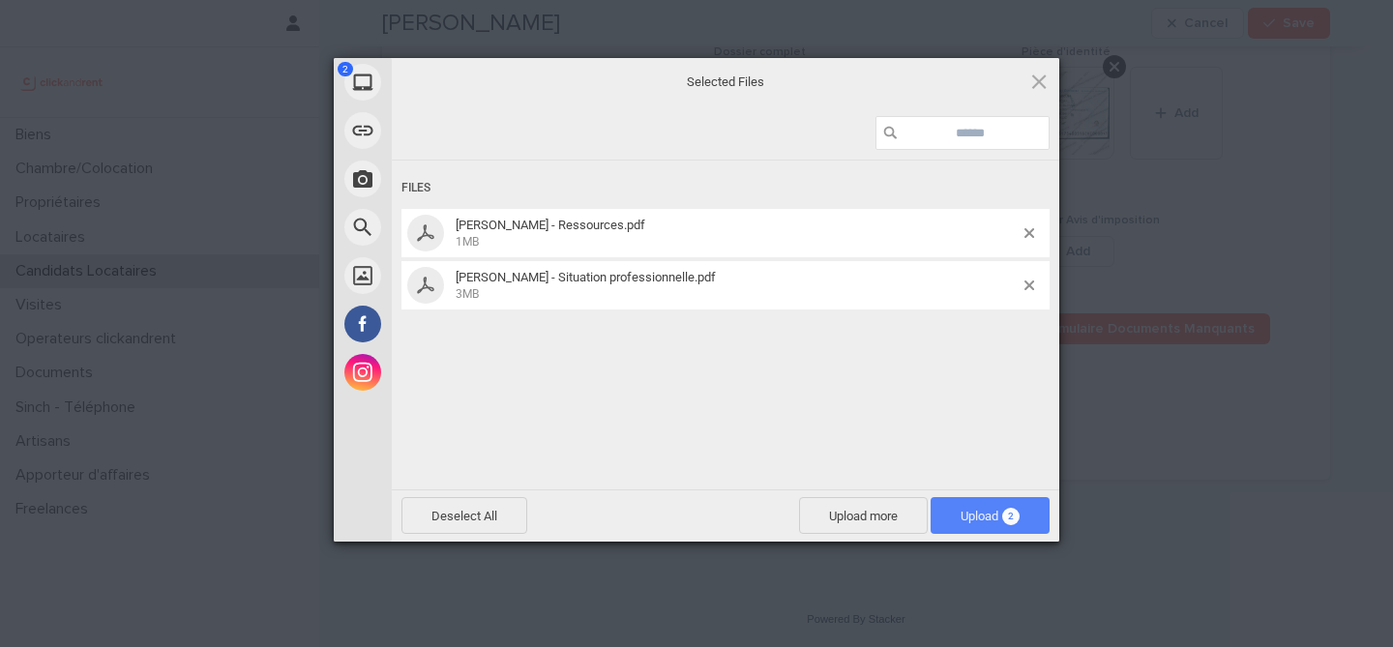
click at [1022, 512] on span "Upload 2" at bounding box center [990, 515] width 119 height 37
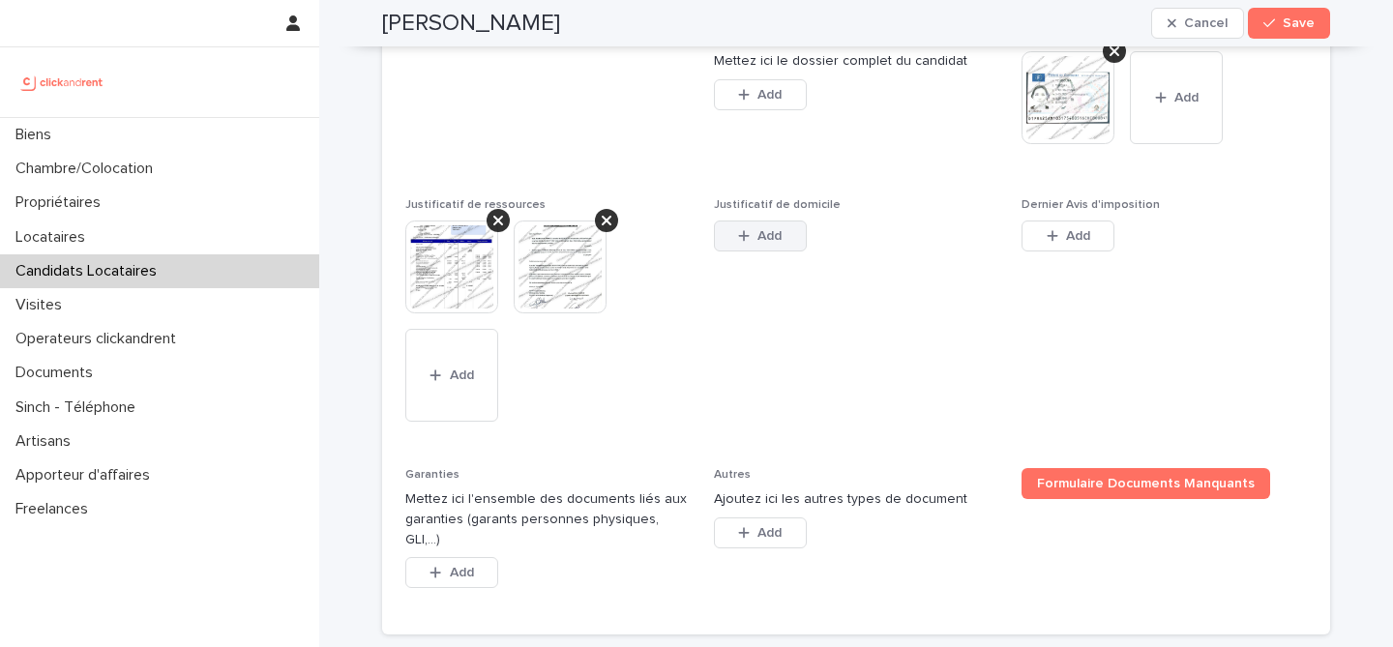
click at [768, 243] on span "Add" at bounding box center [770, 236] width 24 height 14
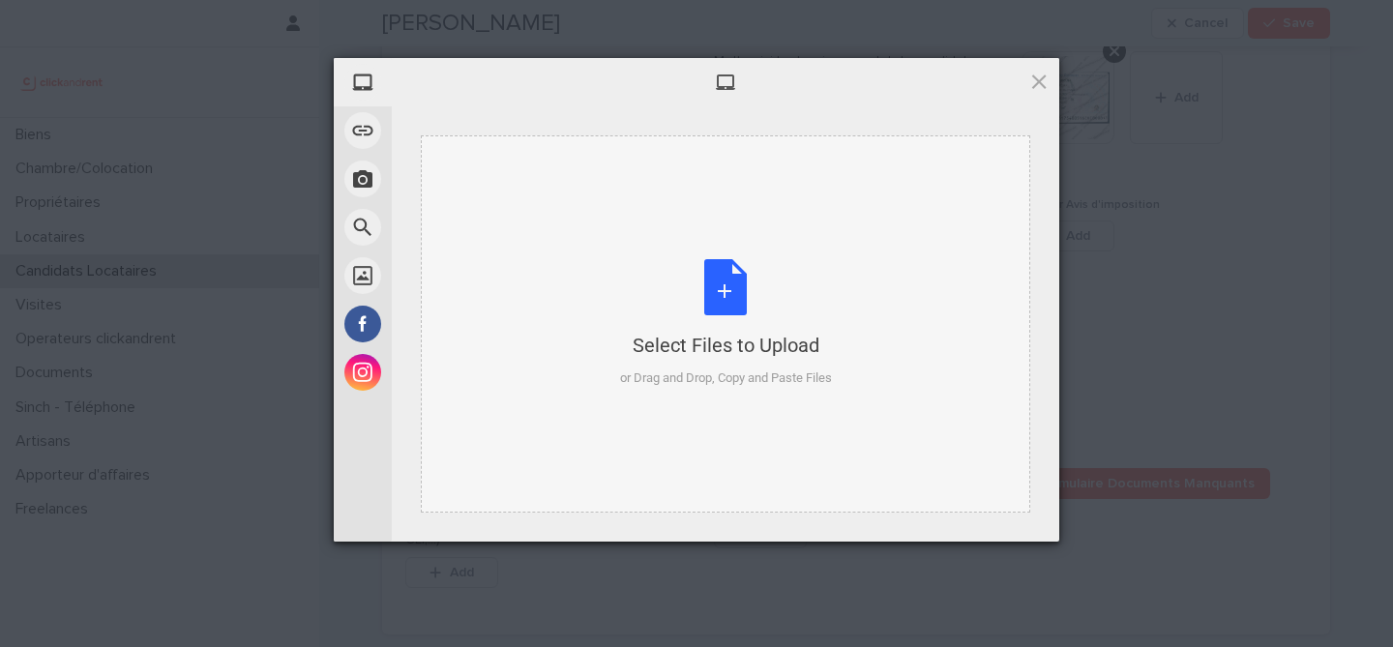
click at [722, 293] on div "Select Files to Upload or Drag and Drop, Copy and Paste Files" at bounding box center [726, 323] width 212 height 129
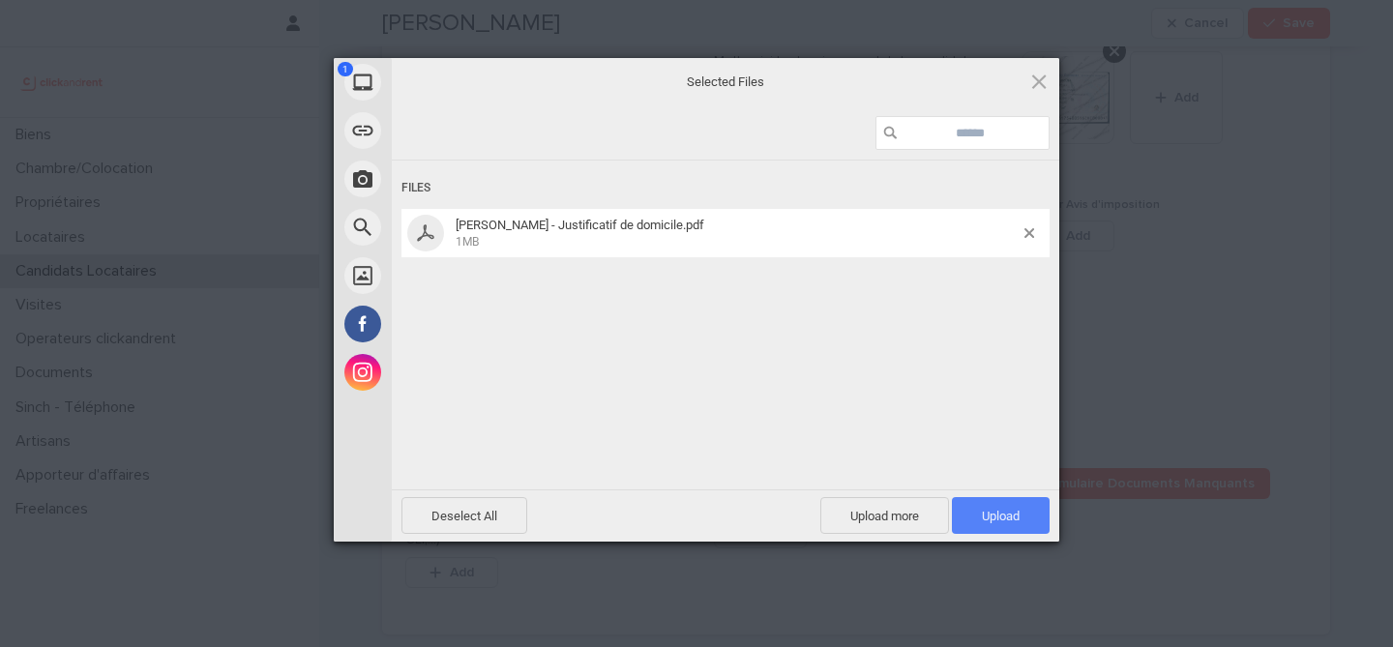
click at [1012, 517] on span "Upload 1" at bounding box center [1001, 516] width 38 height 15
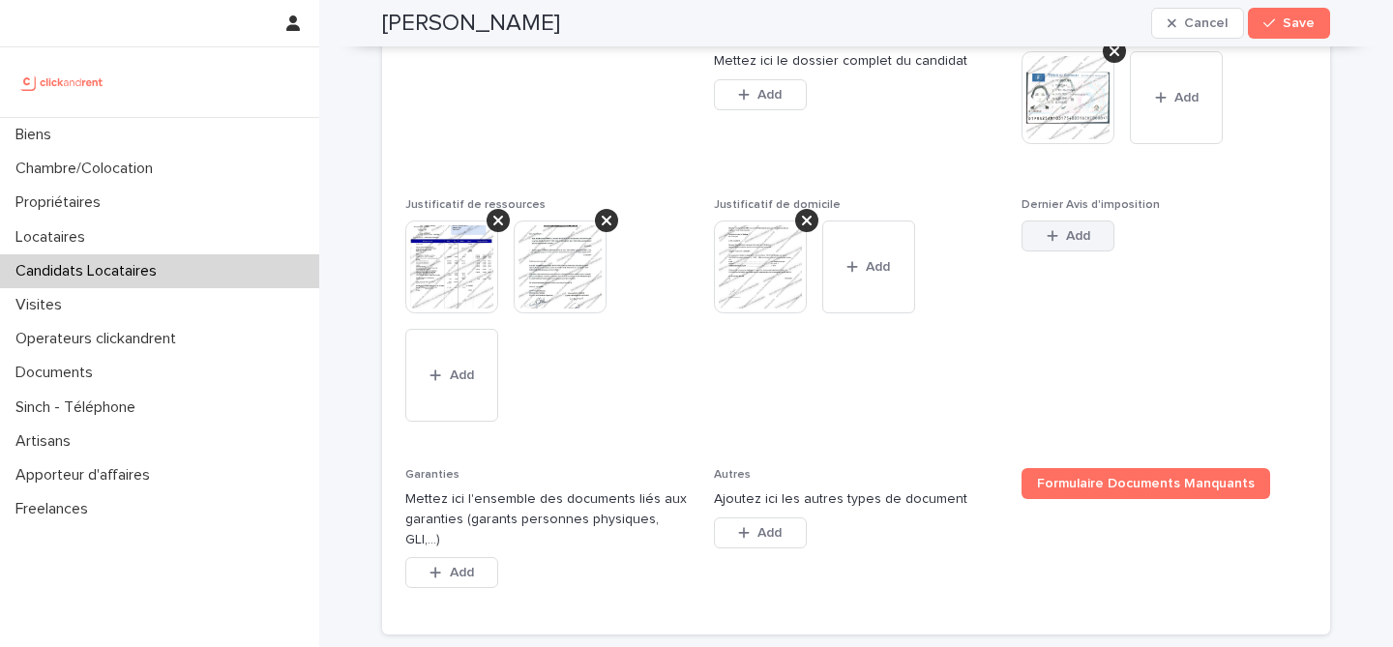
click at [1080, 252] on button "Add" at bounding box center [1068, 236] width 93 height 31
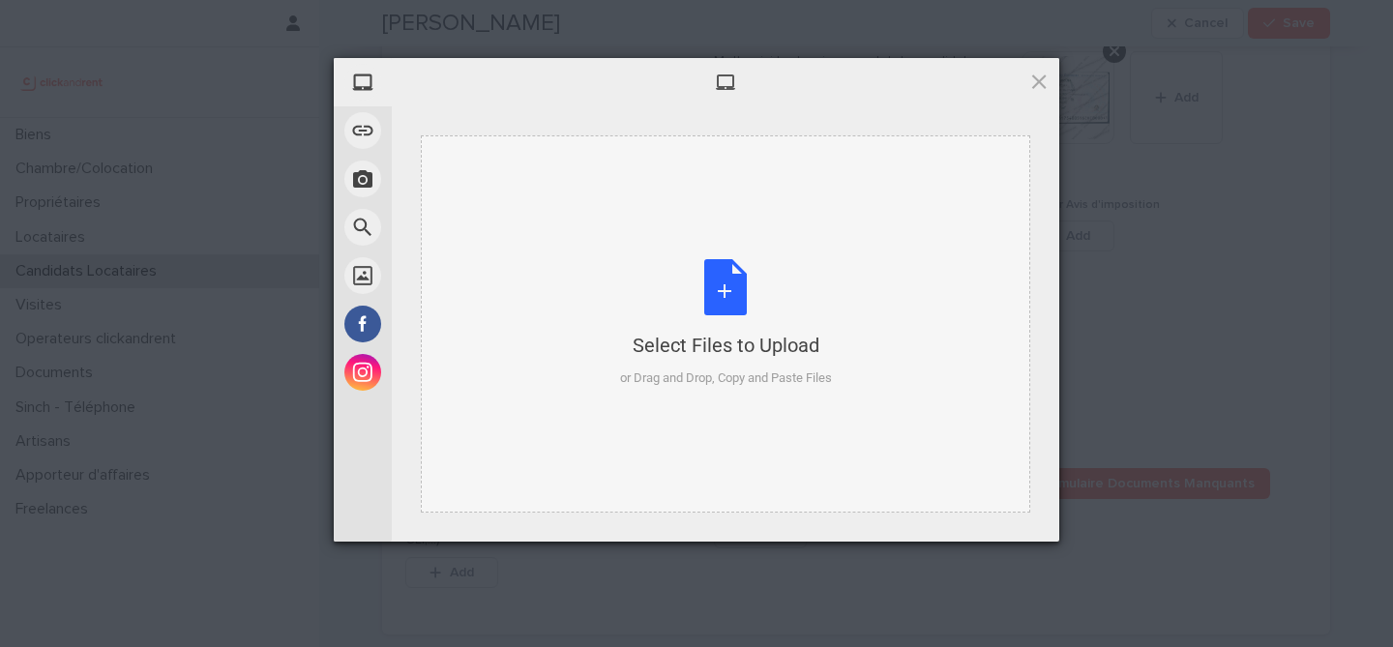
click at [730, 292] on div "Select Files to Upload or Drag and Drop, Copy and Paste Files" at bounding box center [726, 323] width 212 height 129
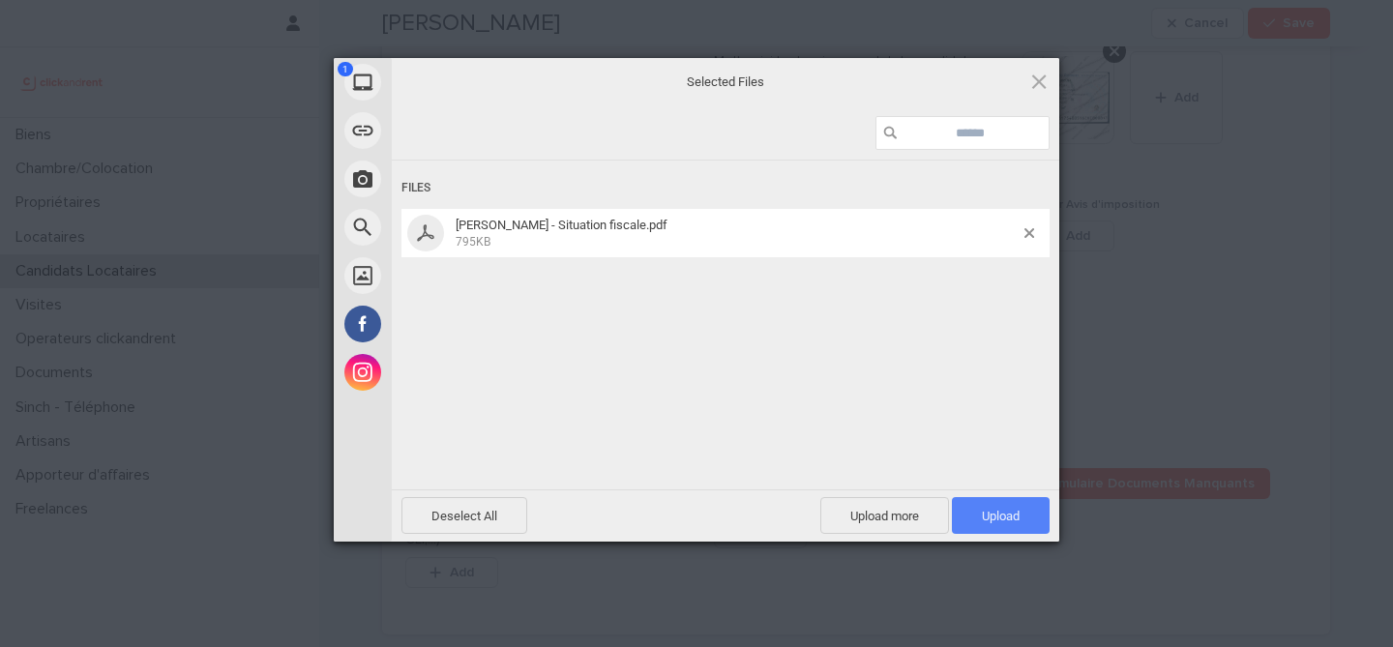
click at [994, 513] on span "Upload 1" at bounding box center [1001, 516] width 38 height 15
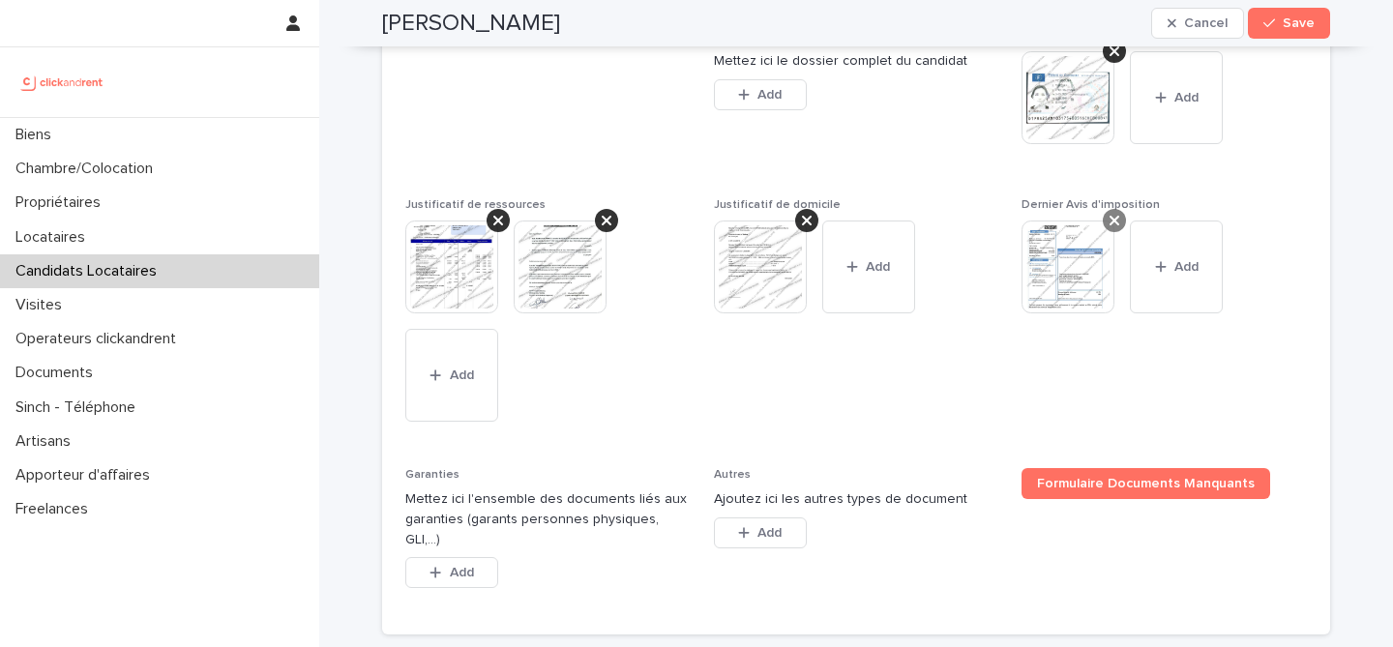
click at [1115, 228] on icon at bounding box center [1115, 220] width 10 height 15
click at [1087, 243] on span "Add" at bounding box center [1078, 236] width 24 height 14
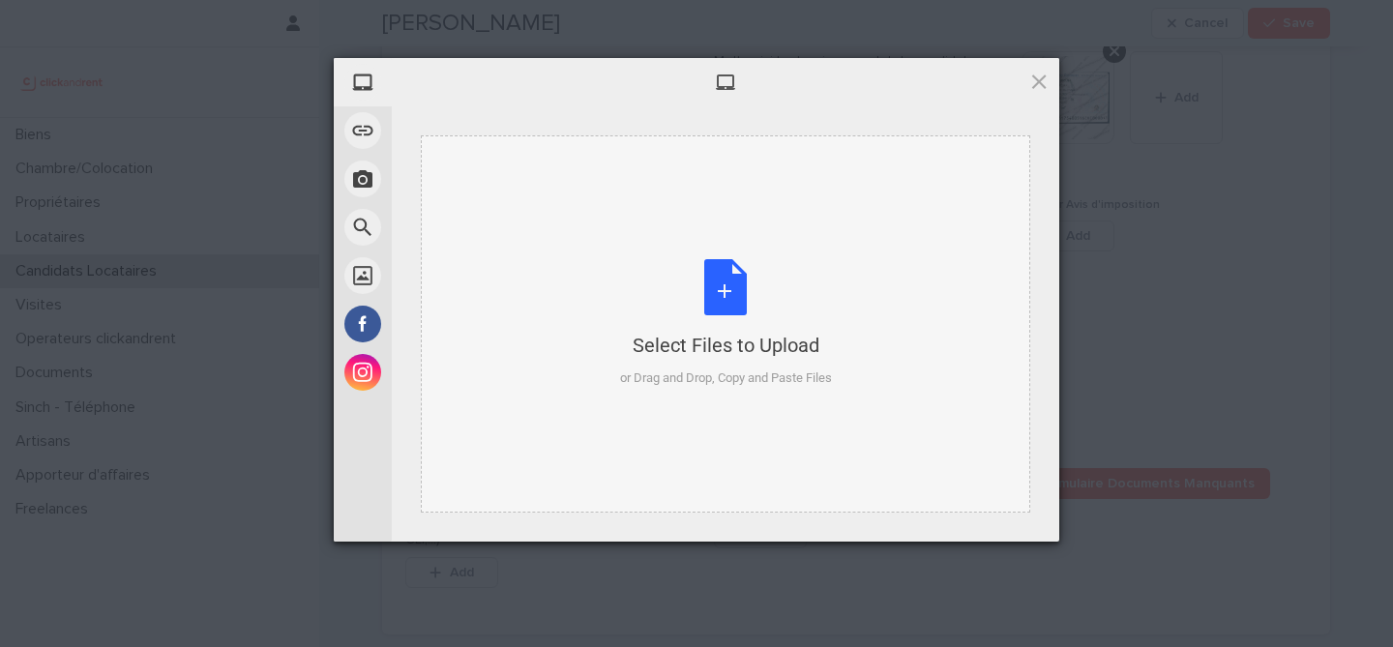
click at [747, 299] on div "Select Files to Upload or Drag and Drop, Copy and Paste Files" at bounding box center [726, 323] width 212 height 129
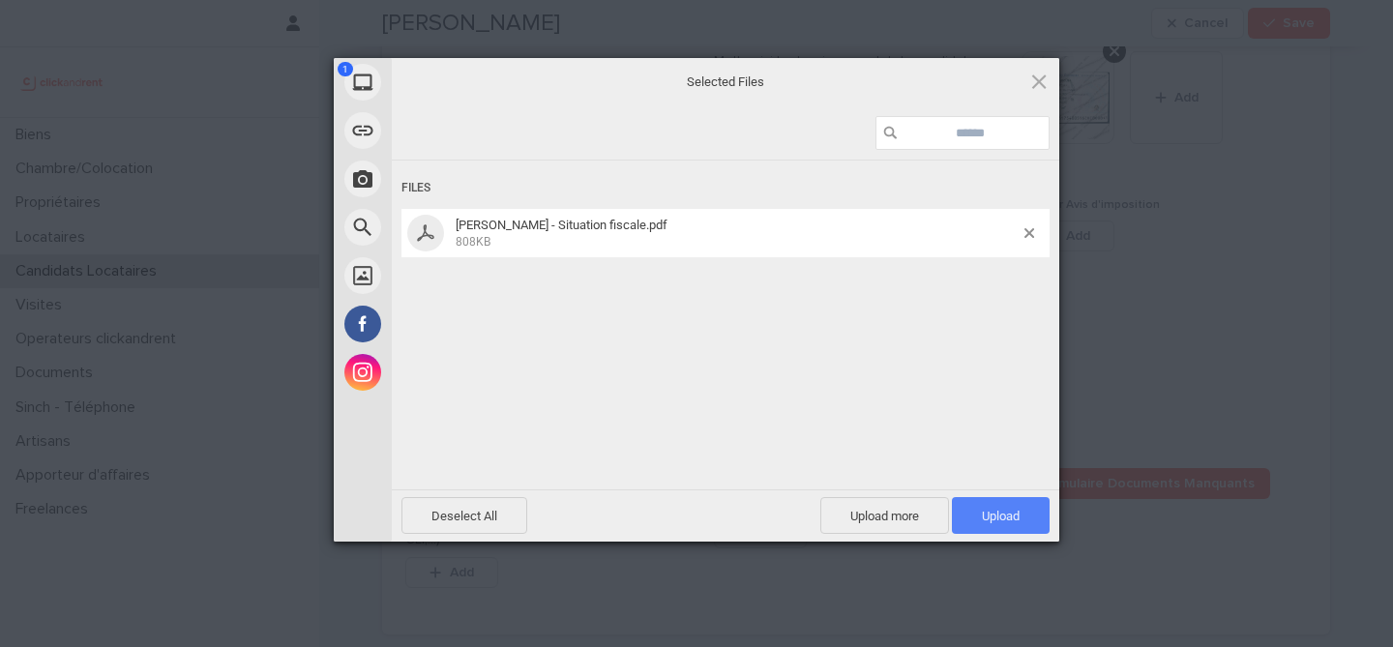
click at [1007, 512] on span "Upload 1" at bounding box center [1001, 516] width 38 height 15
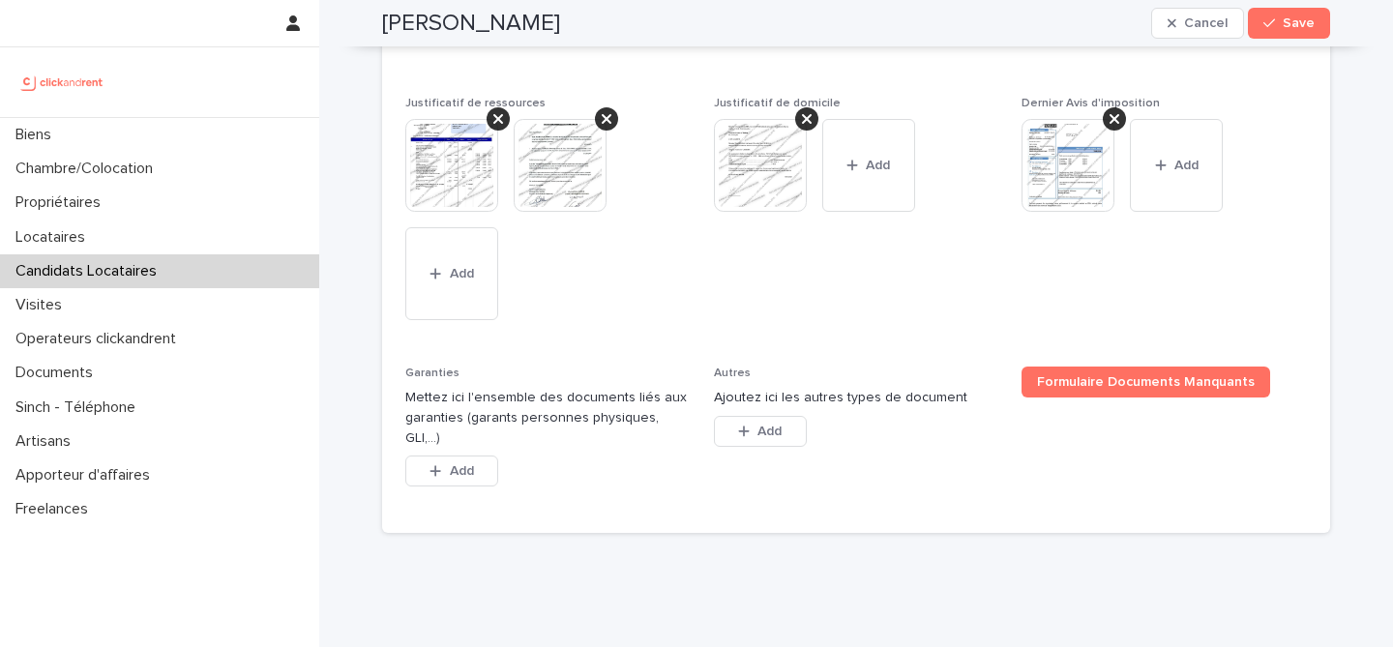
scroll to position [1694, 0]
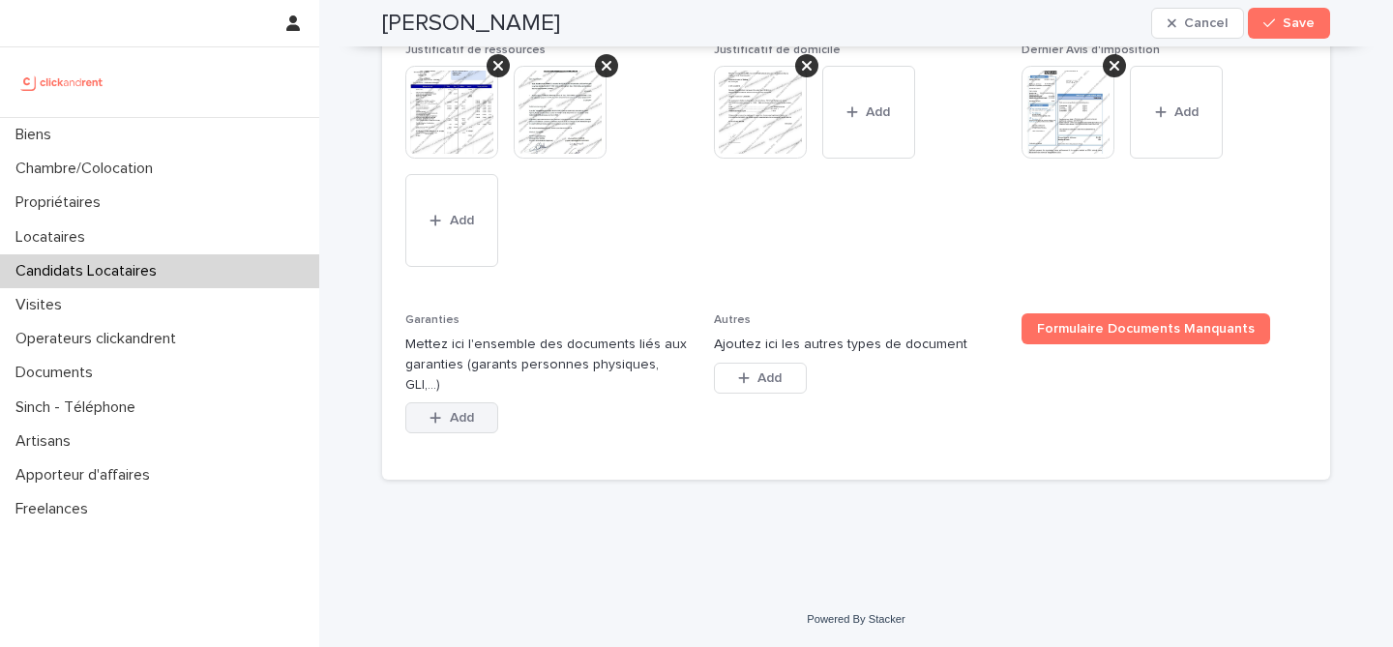
click at [488, 409] on button "Add" at bounding box center [451, 418] width 93 height 31
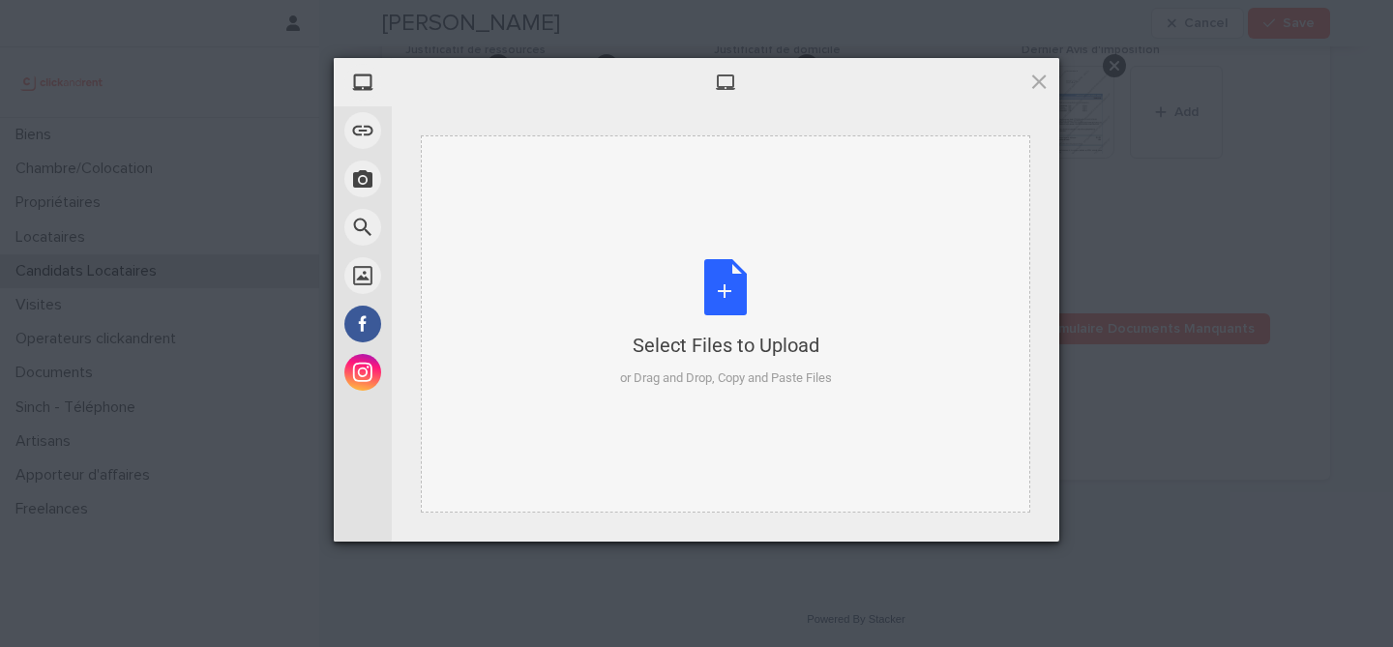
click at [729, 304] on div "Select Files to Upload or Drag and Drop, Copy and Paste Files" at bounding box center [726, 323] width 212 height 129
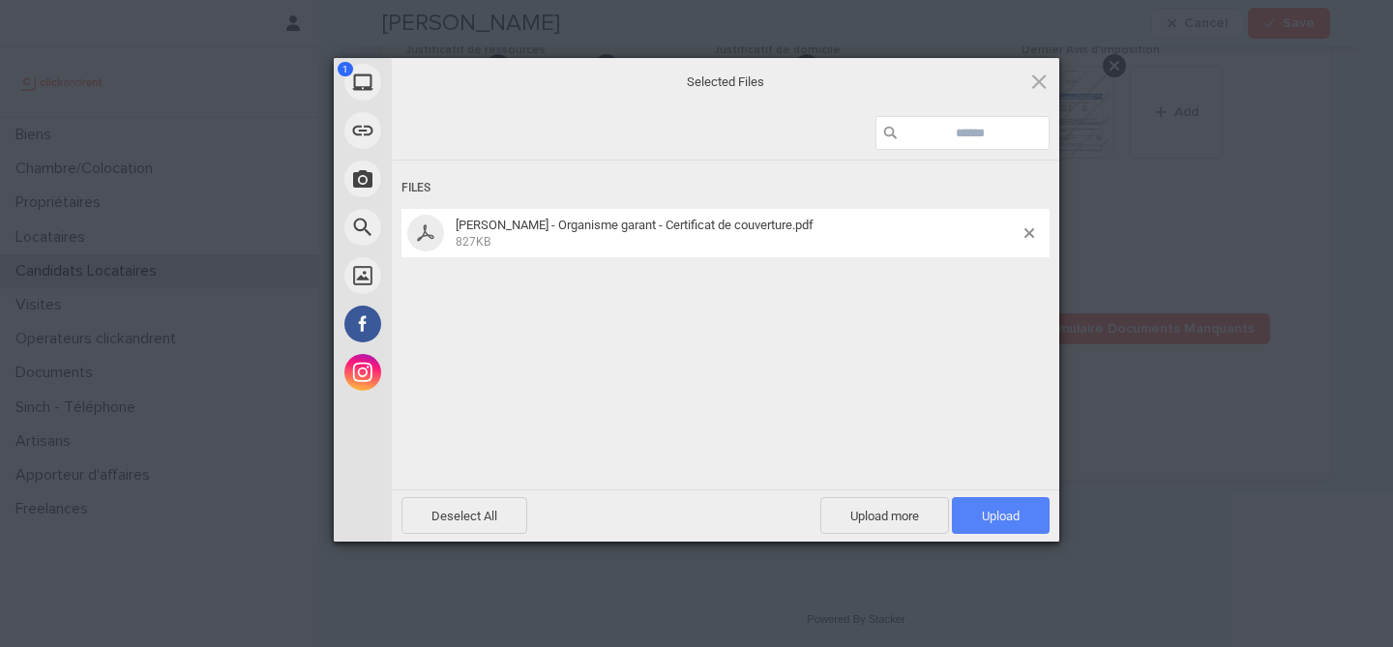
click at [1002, 512] on span "Upload 1" at bounding box center [1001, 516] width 38 height 15
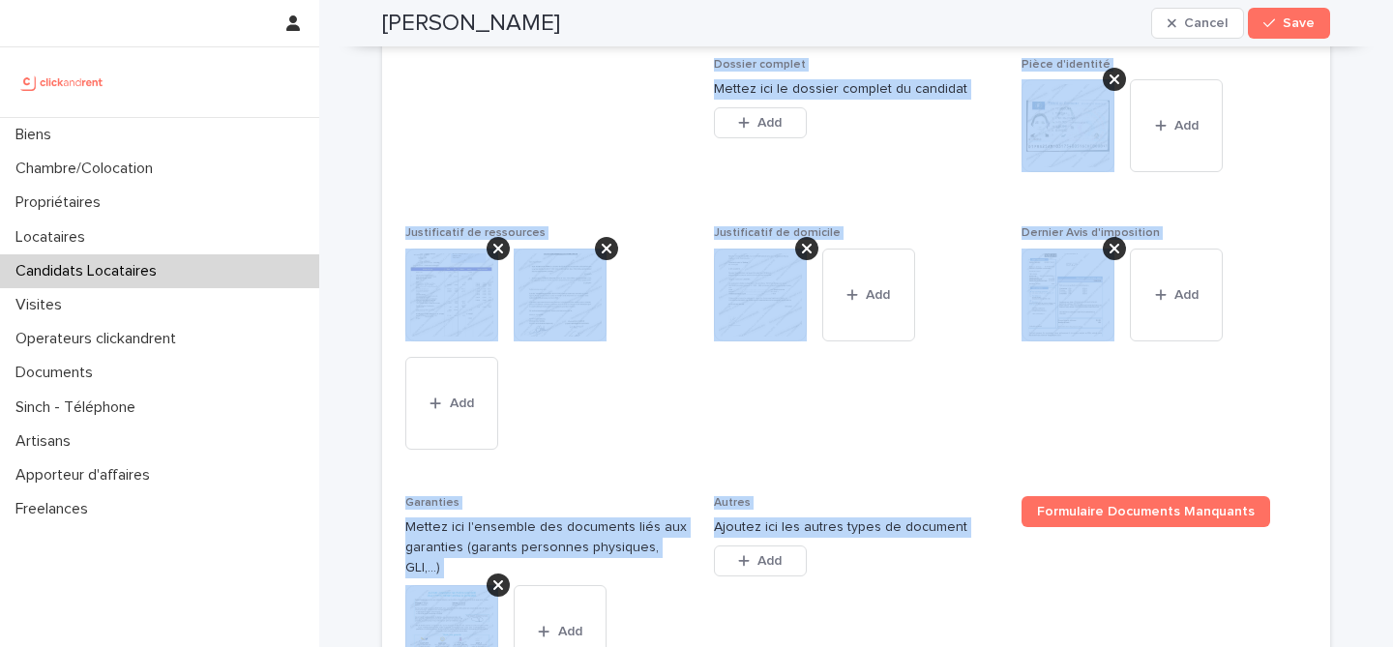
scroll to position [1764, 0]
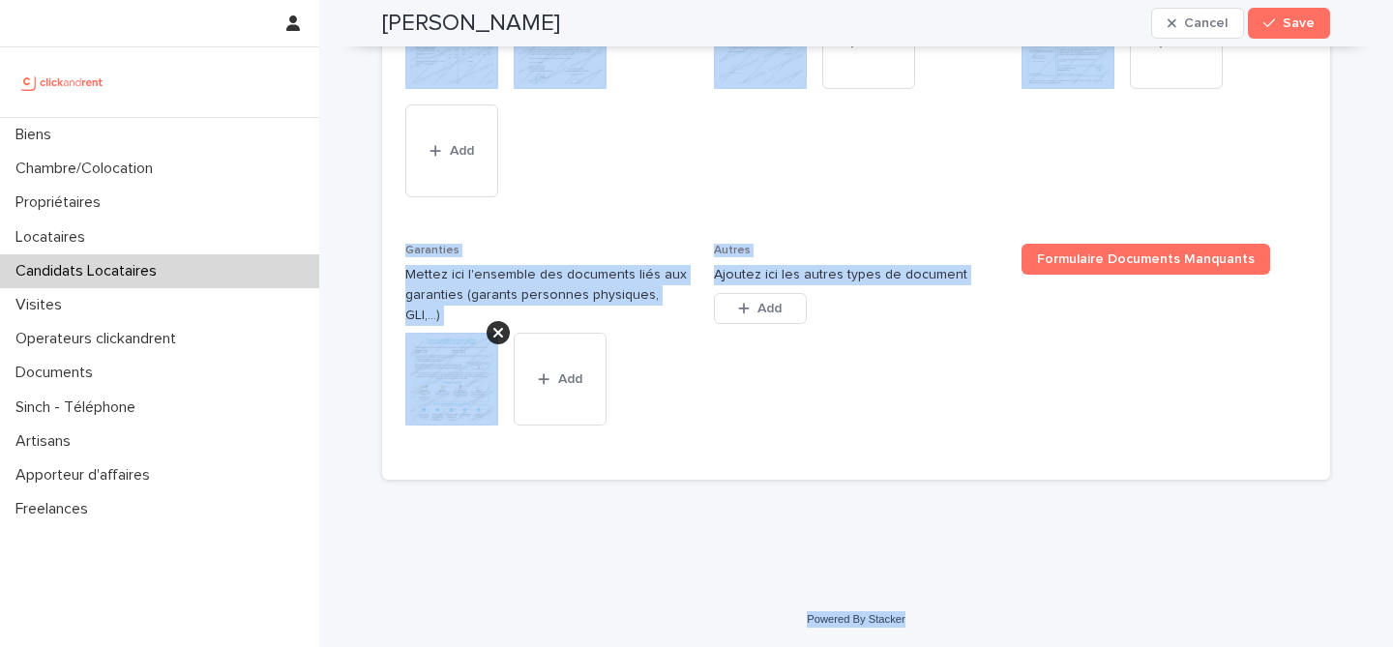
drag, startPoint x: 386, startPoint y: 24, endPoint x: 917, endPoint y: 621, distance: 799.2
copy div "Loremi Dolorsi Ametco Adip Elits, doeiu tem in utlab etdolo magn aliqua. Enimad…"
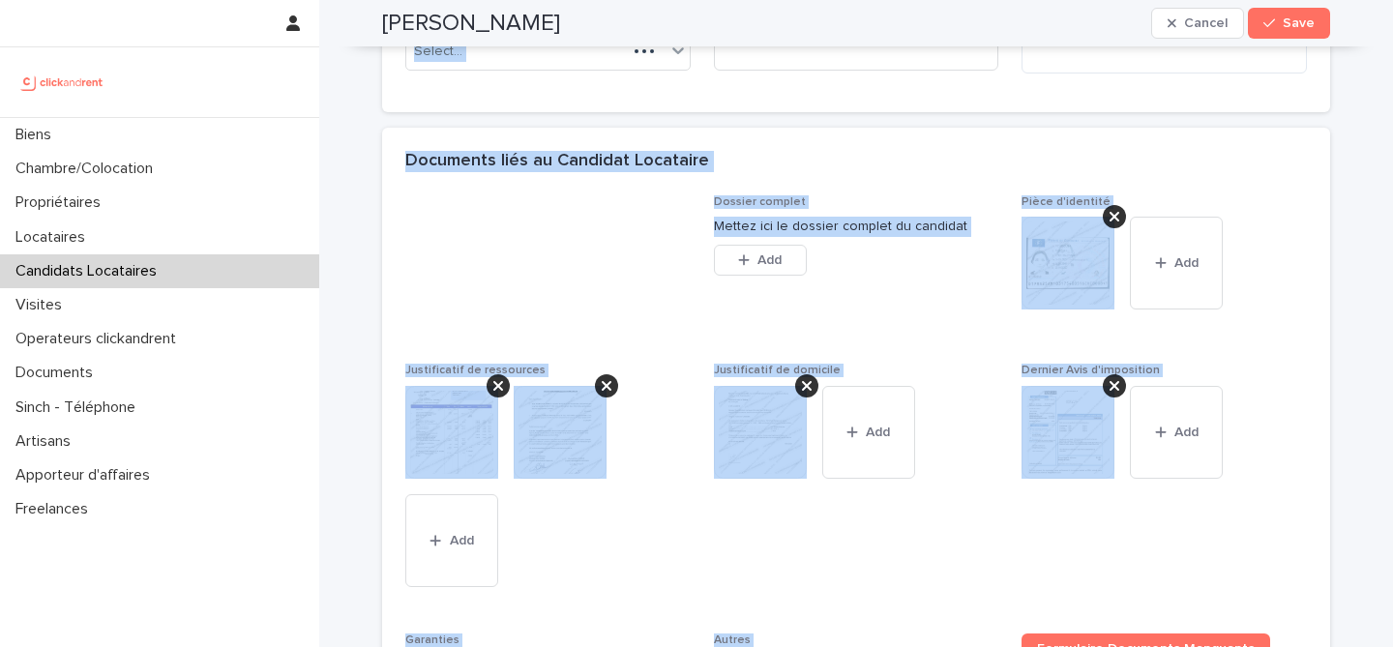
scroll to position [1066, 0]
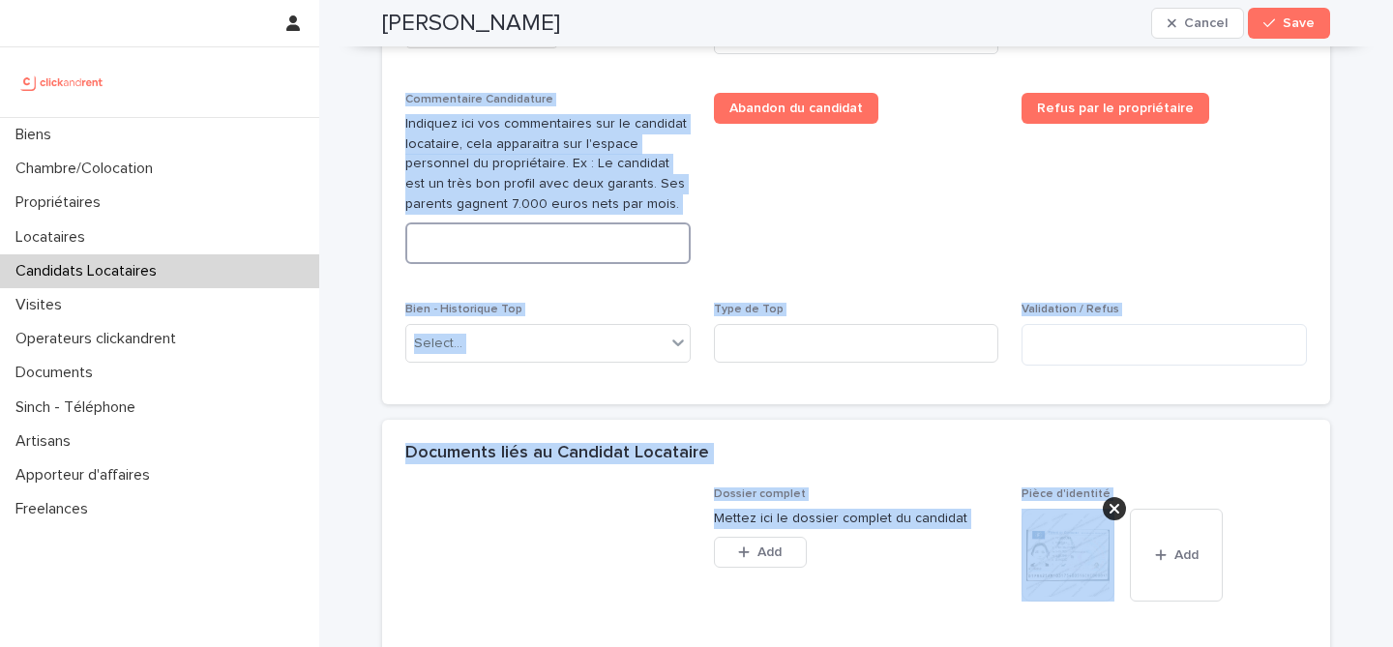
click at [609, 264] on textarea at bounding box center [547, 244] width 285 height 42
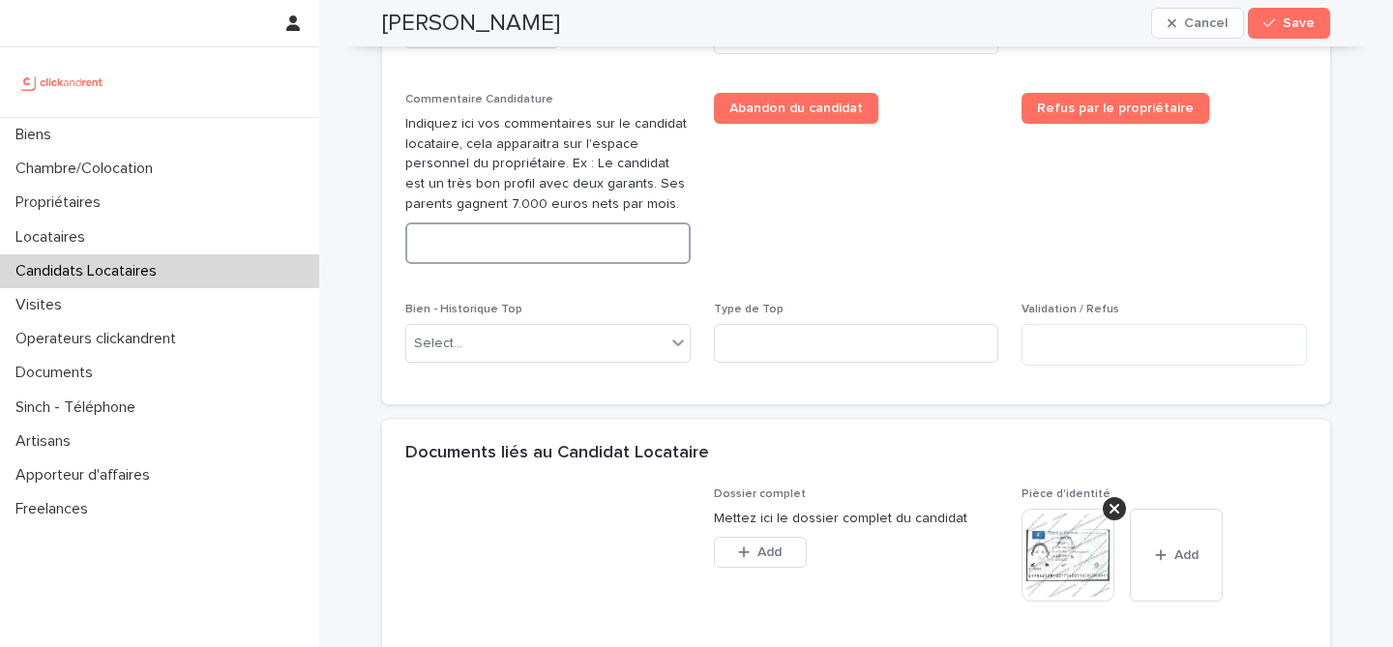
paste textarea "**********"
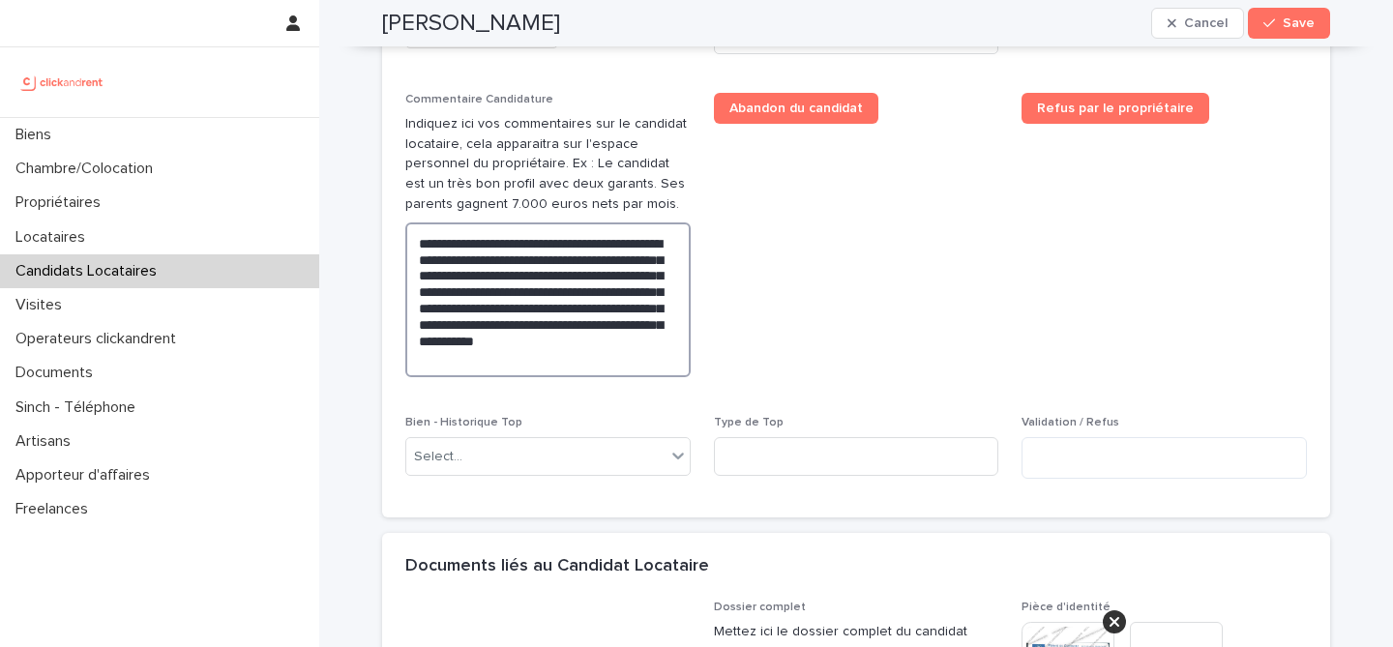
type textarea "**********"
click at [793, 299] on span "Abandon du candidat" at bounding box center [856, 243] width 285 height 300
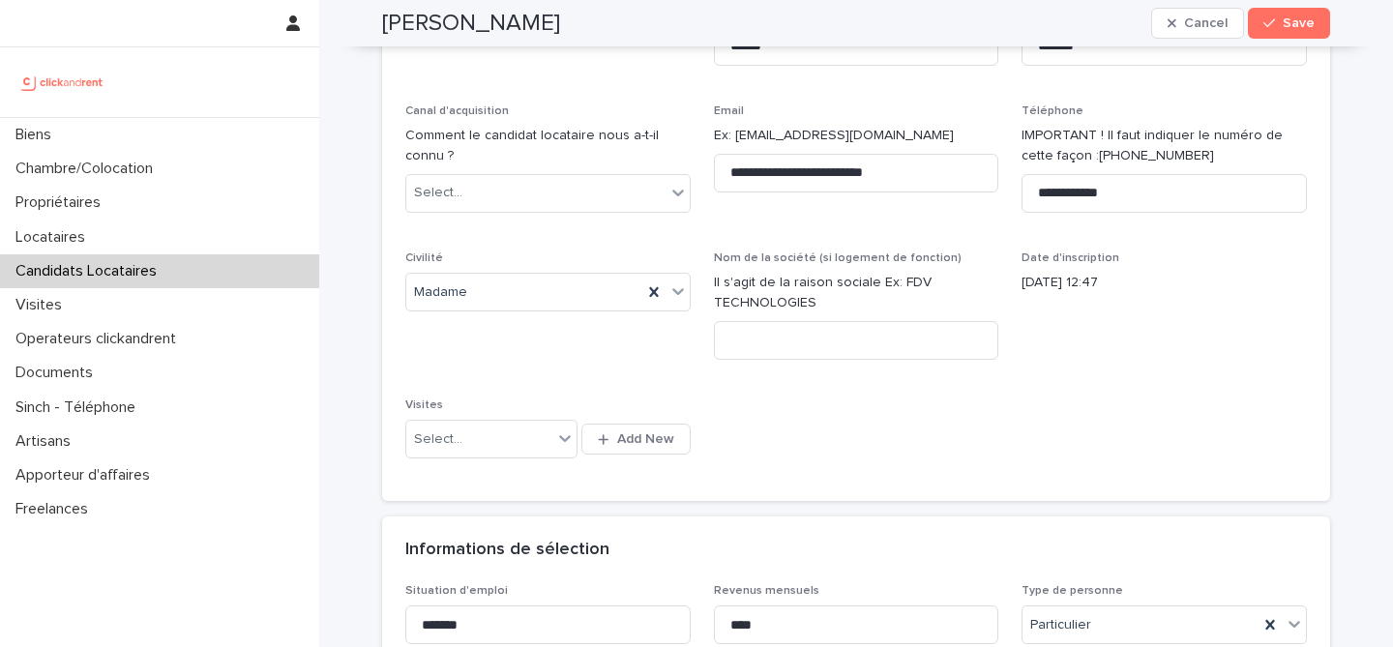
scroll to position [227, 0]
click at [1279, 24] on div "button" at bounding box center [1273, 23] width 19 height 14
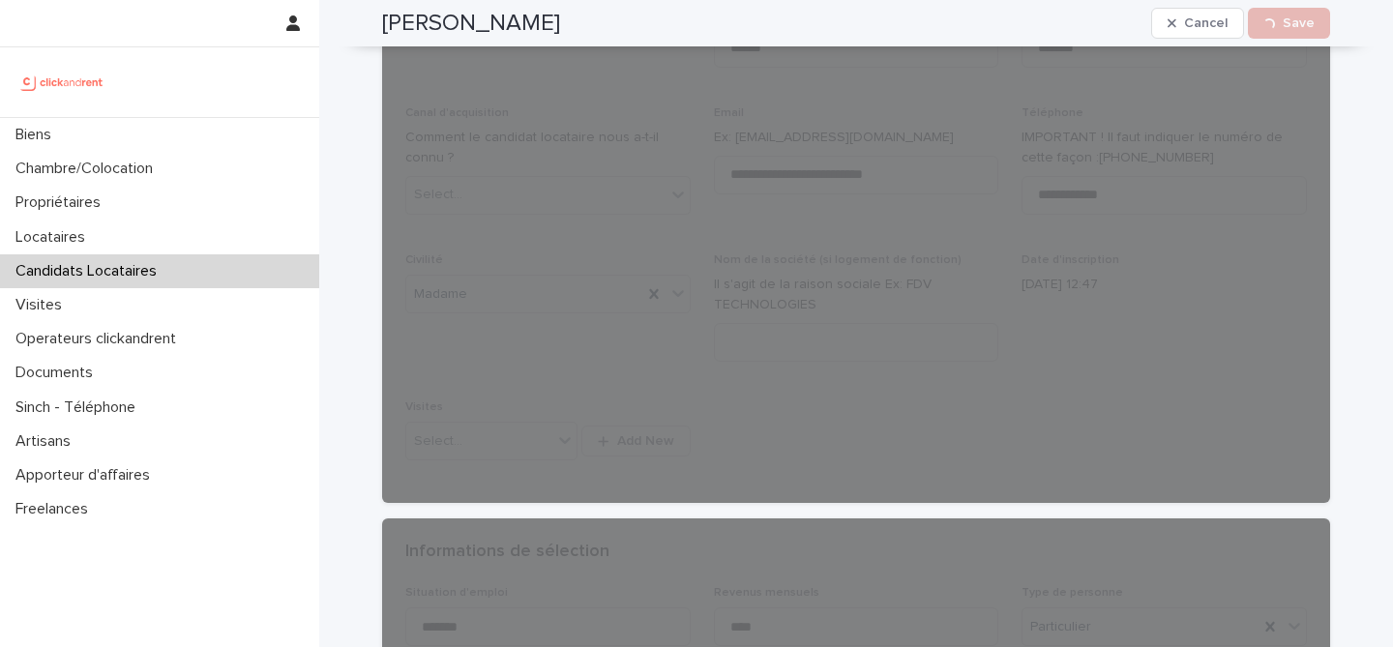
click at [538, 28] on h2 "[PERSON_NAME]" at bounding box center [471, 24] width 178 height 28
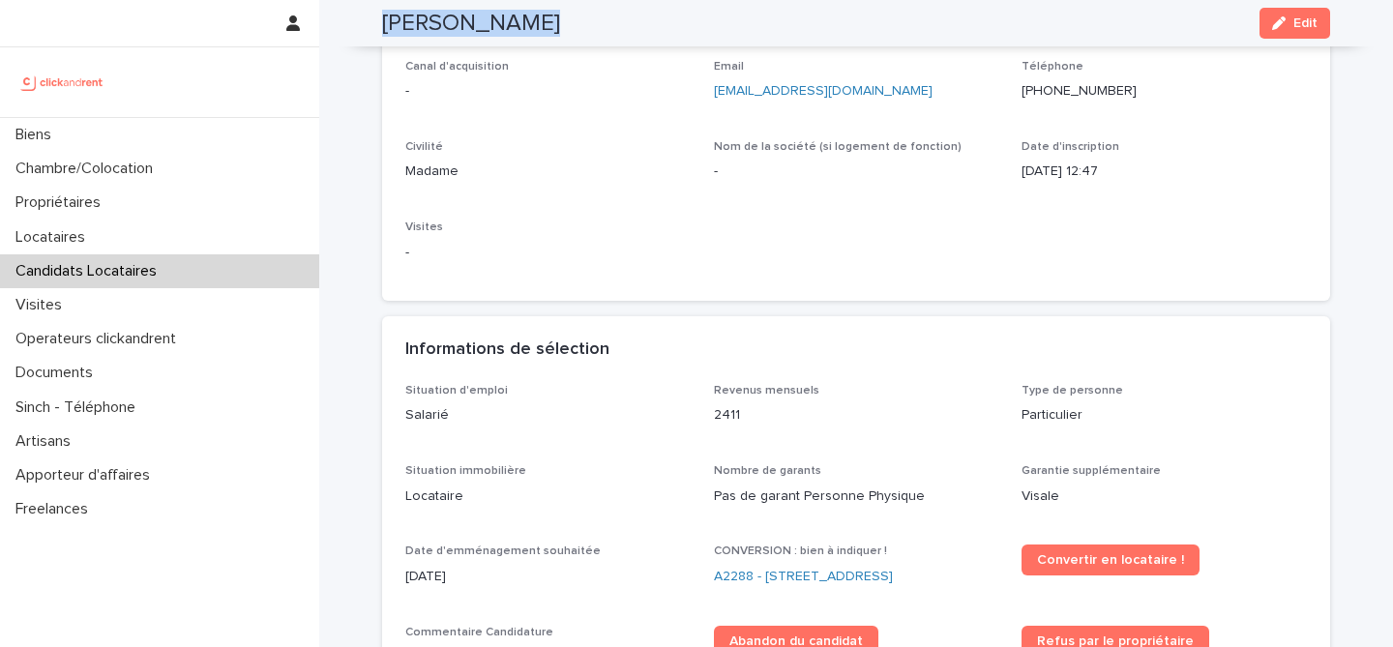
copy div "[PERSON_NAME] Cancel Loading... Save"
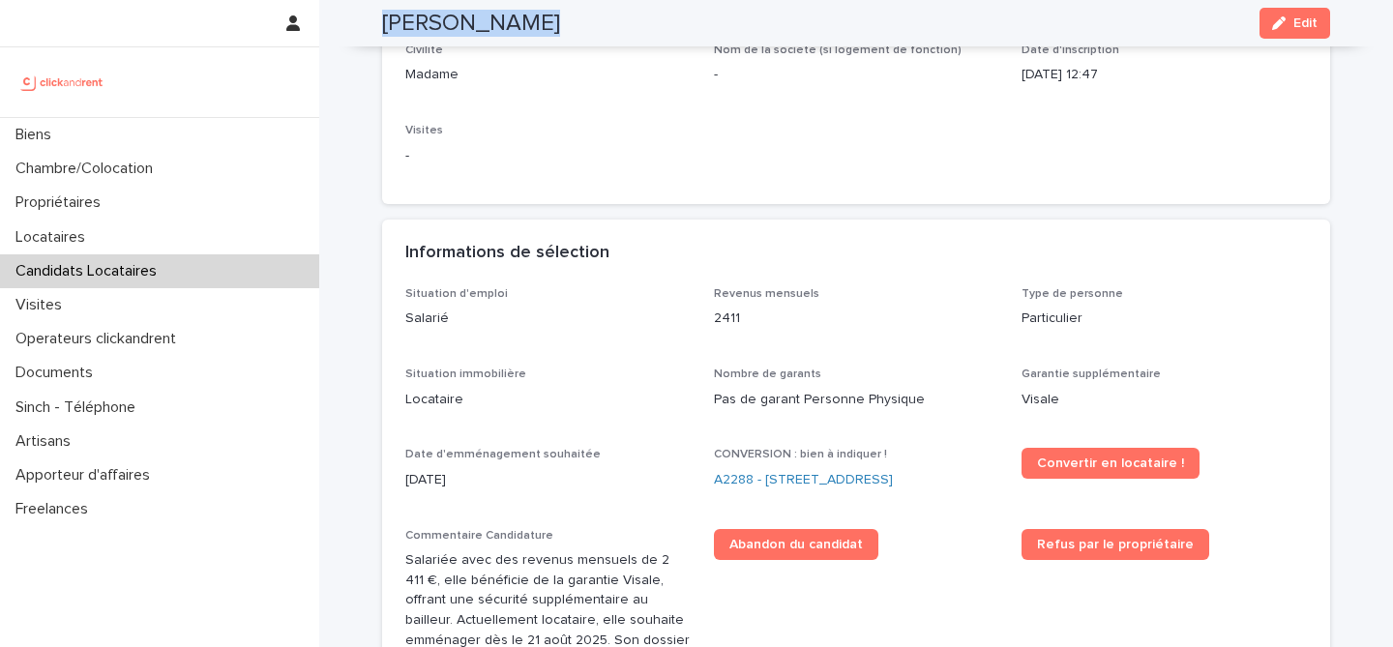
scroll to position [392, 0]
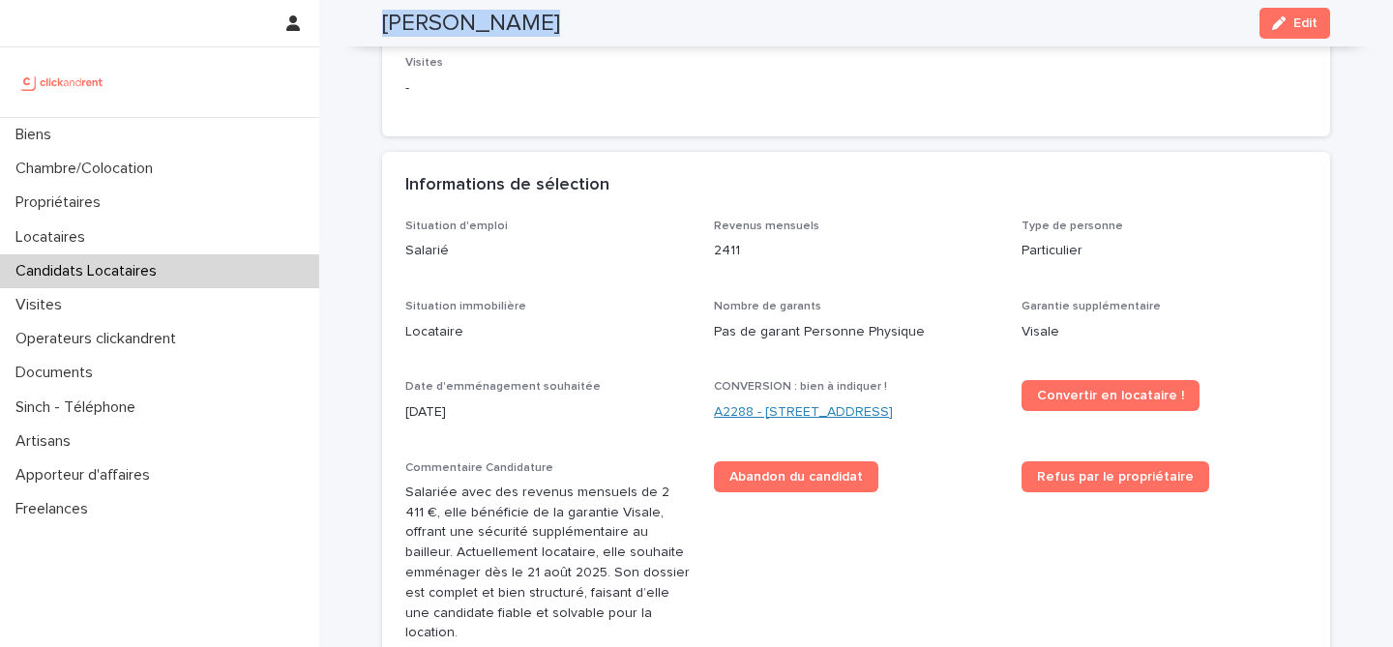
click at [812, 409] on link "A2288 - [STREET_ADDRESS]" at bounding box center [803, 413] width 179 height 20
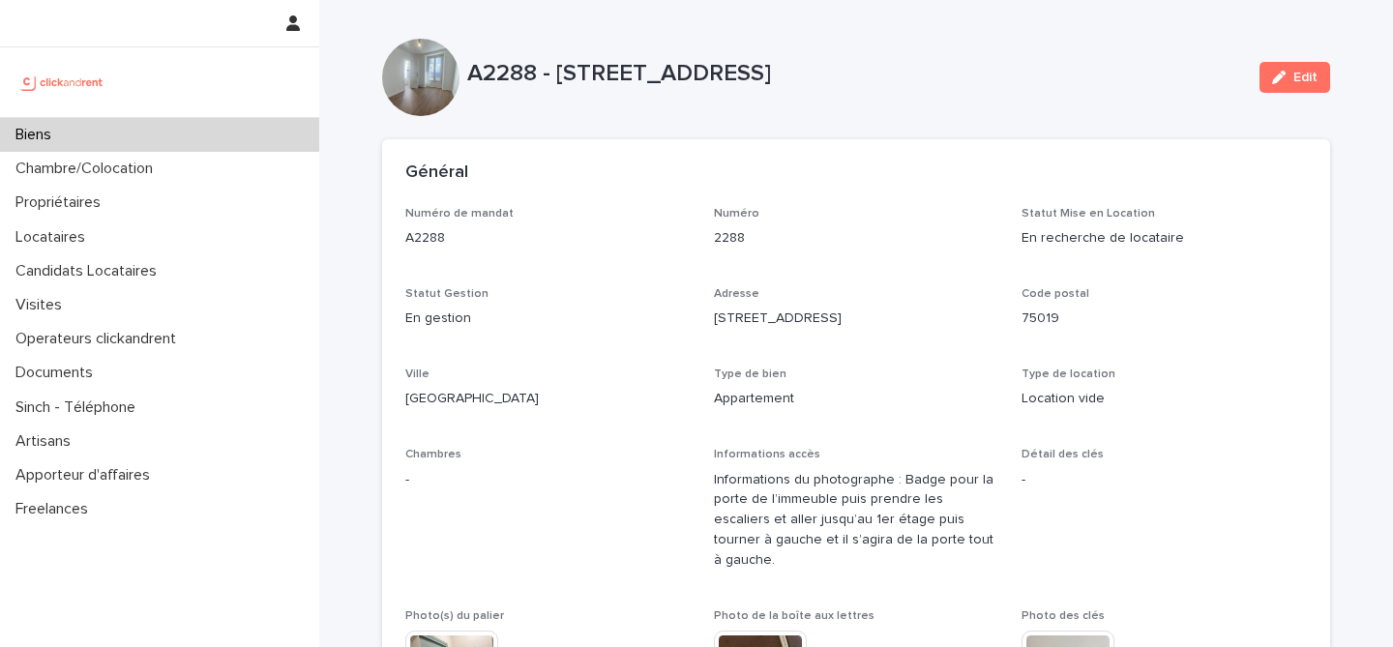
drag, startPoint x: 1287, startPoint y: 75, endPoint x: 800, endPoint y: 357, distance: 562.3
click at [1287, 75] on div "button" at bounding box center [1282, 78] width 21 height 14
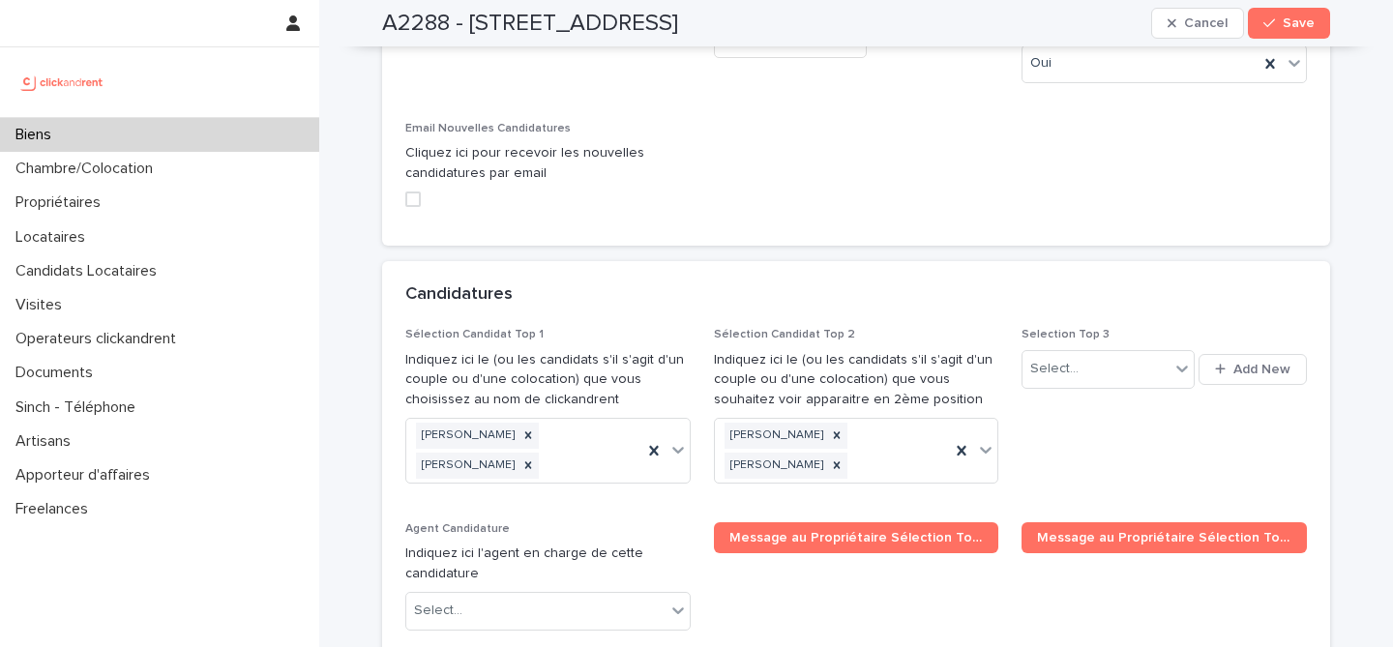
scroll to position [8906, 0]
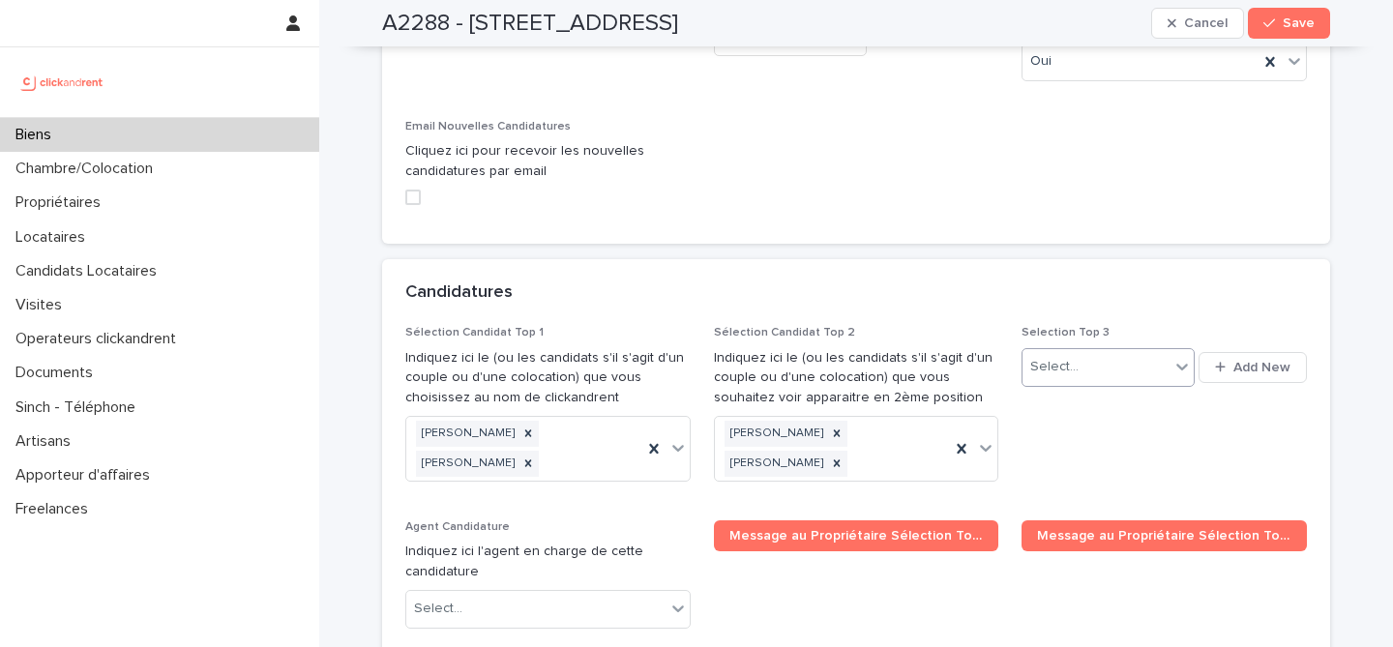
click at [1109, 351] on div "Select..." at bounding box center [1096, 367] width 146 height 32
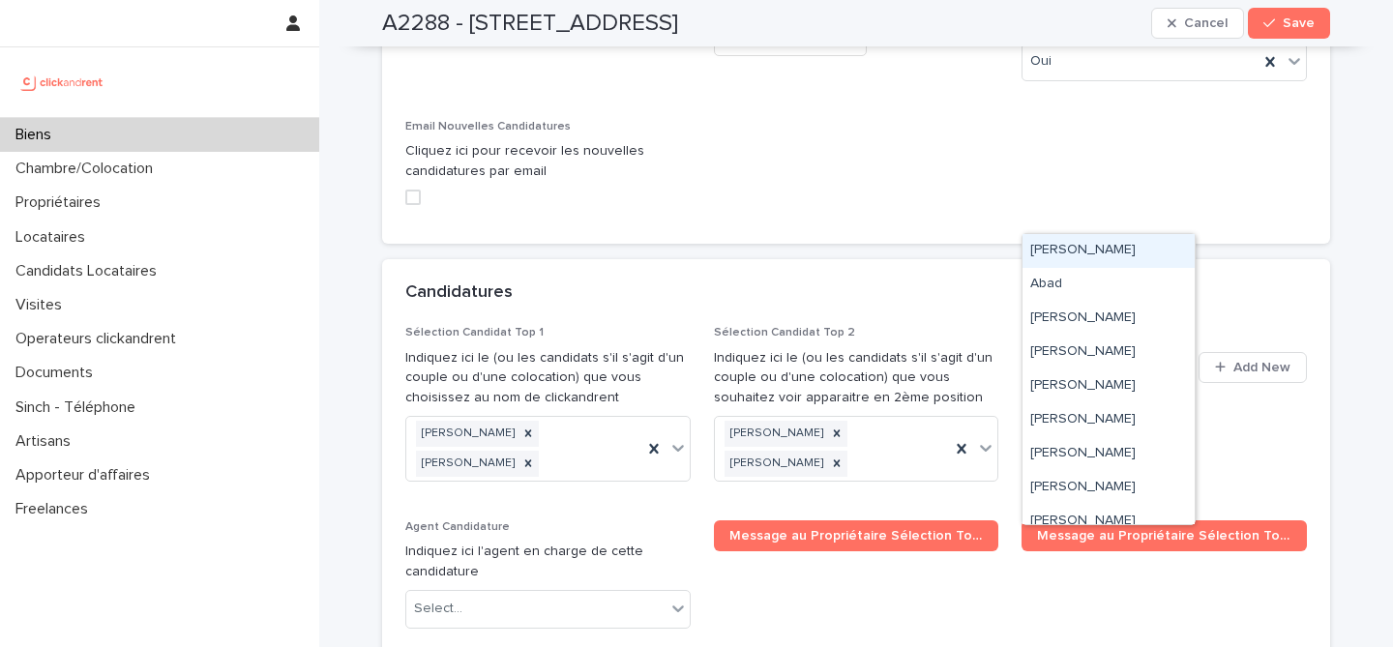
paste input "**********"
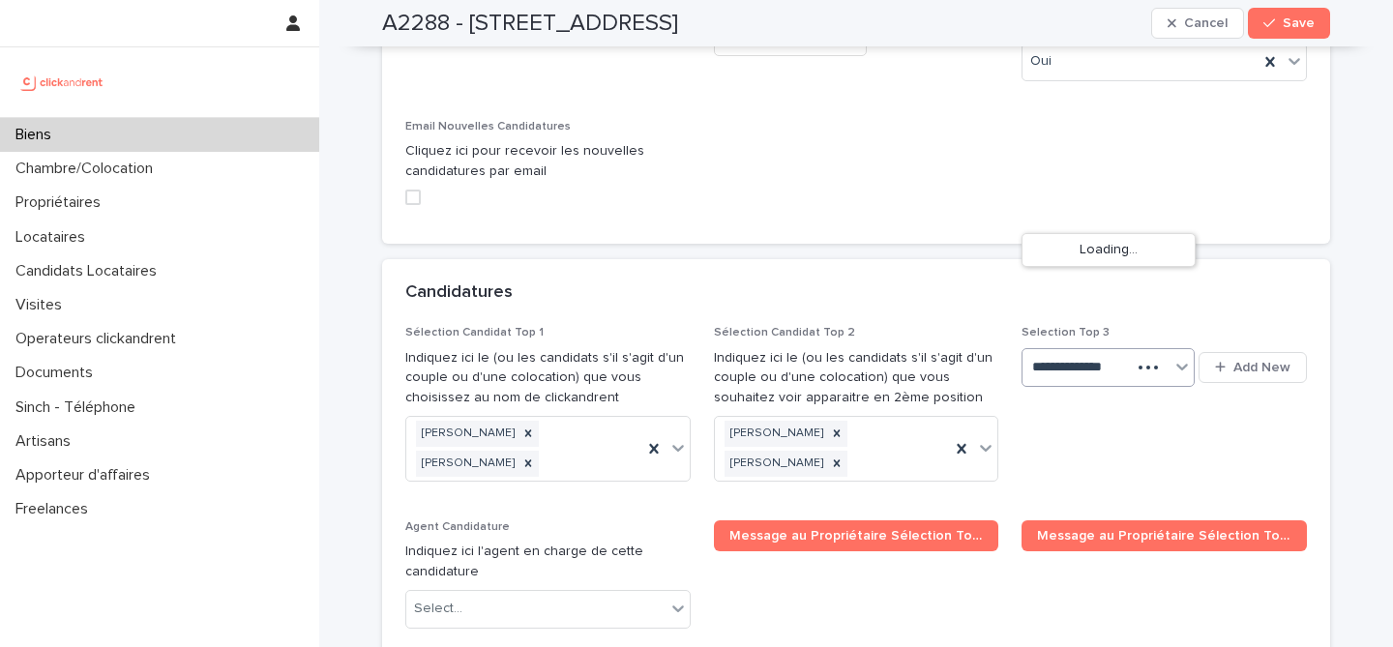
type input "**********"
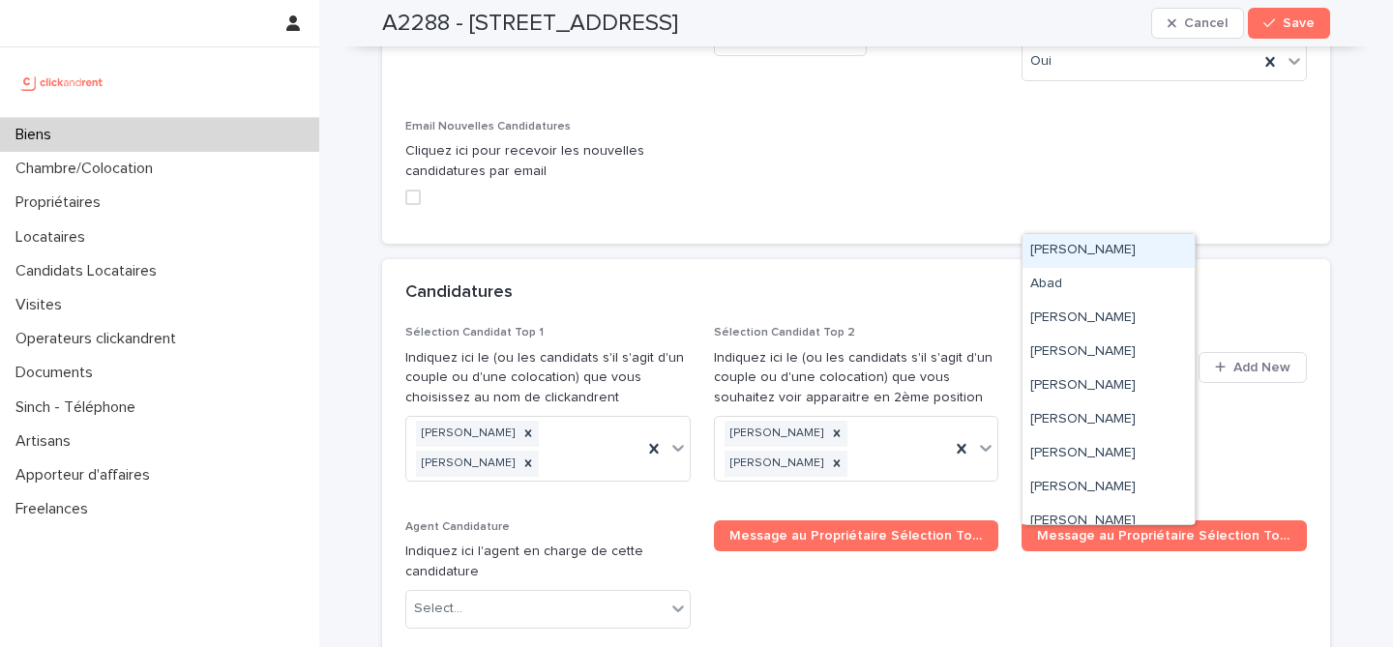
click at [1127, 351] on div "Select..." at bounding box center [1096, 367] width 146 height 32
paste input "**********"
type input "**********"
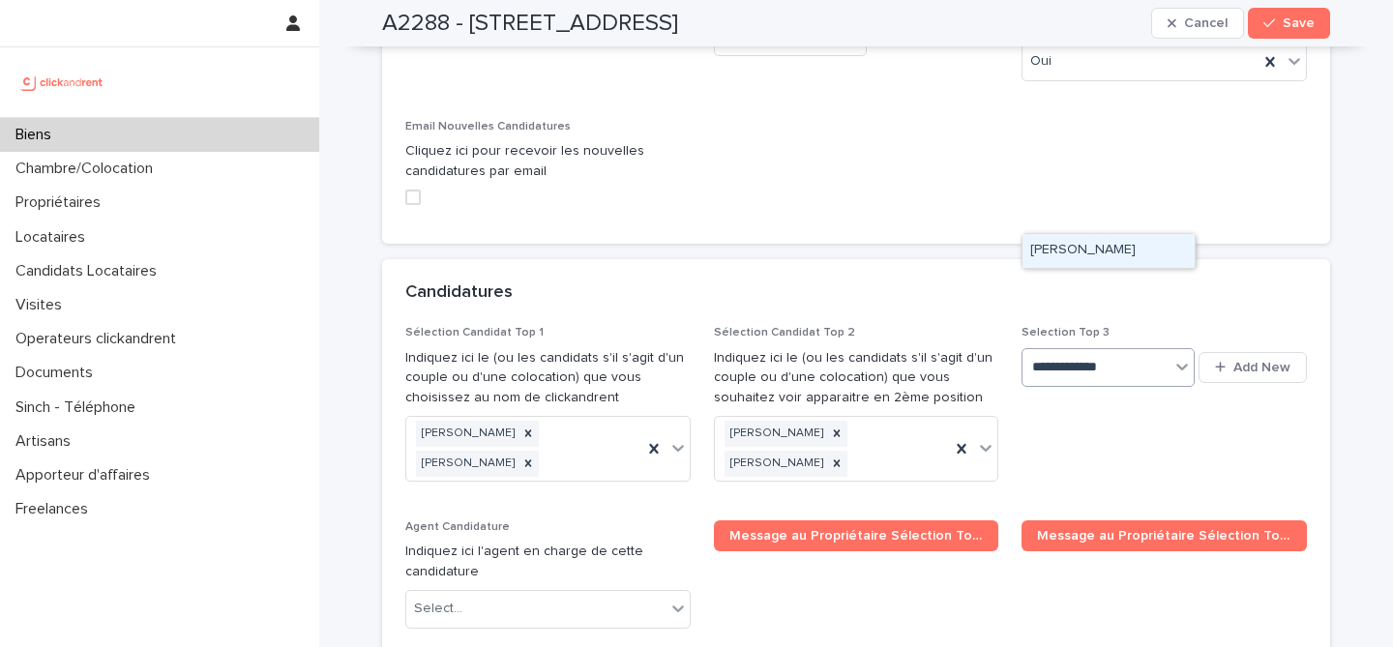
click at [1120, 254] on div "[PERSON_NAME]" at bounding box center [1109, 251] width 172 height 34
paste input "**********"
type input "**********"
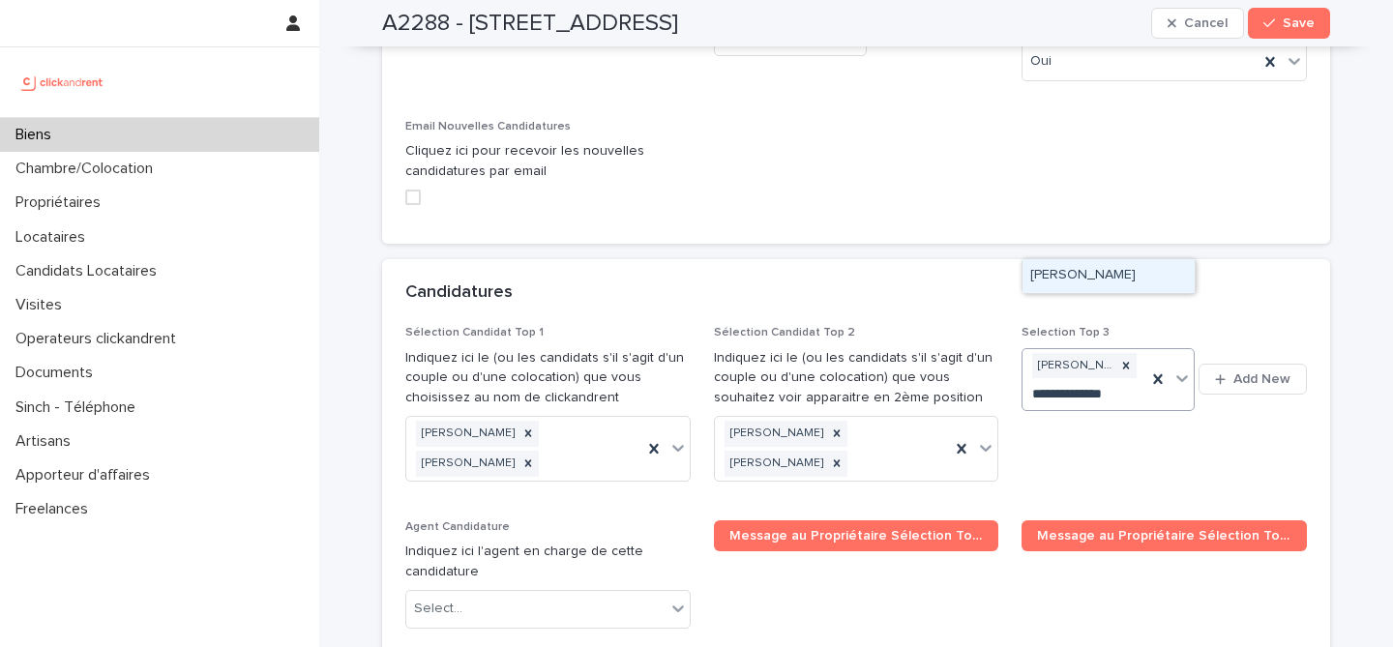
click at [1138, 279] on div "[PERSON_NAME]" at bounding box center [1109, 276] width 172 height 34
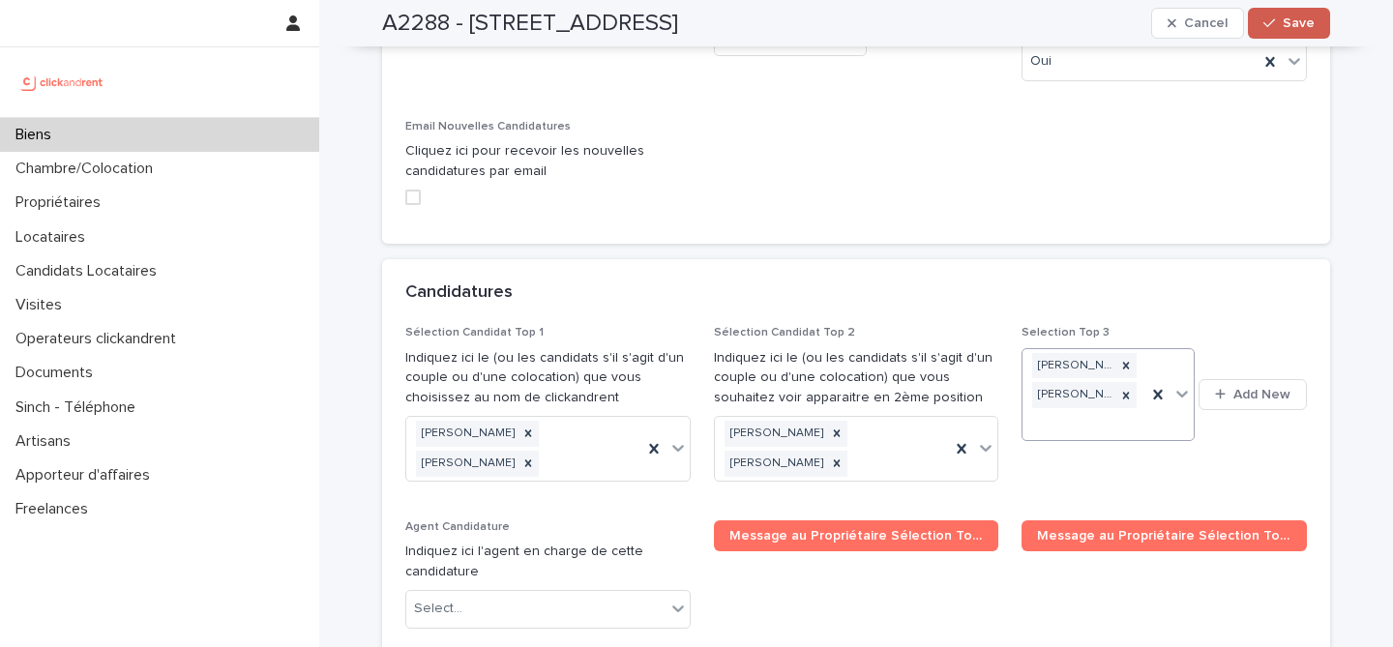
click at [1301, 25] on span "Save" at bounding box center [1299, 23] width 32 height 14
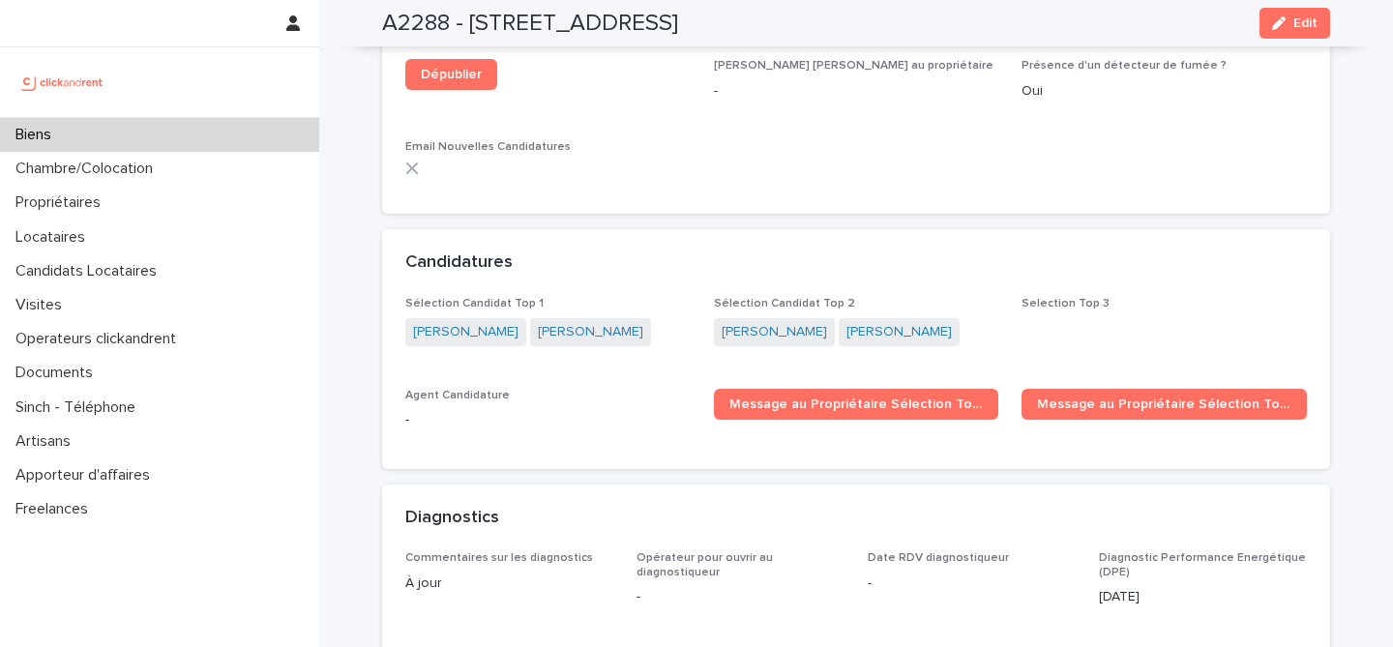
scroll to position [5476, 0]
